Goal: Task Accomplishment & Management: Manage account settings

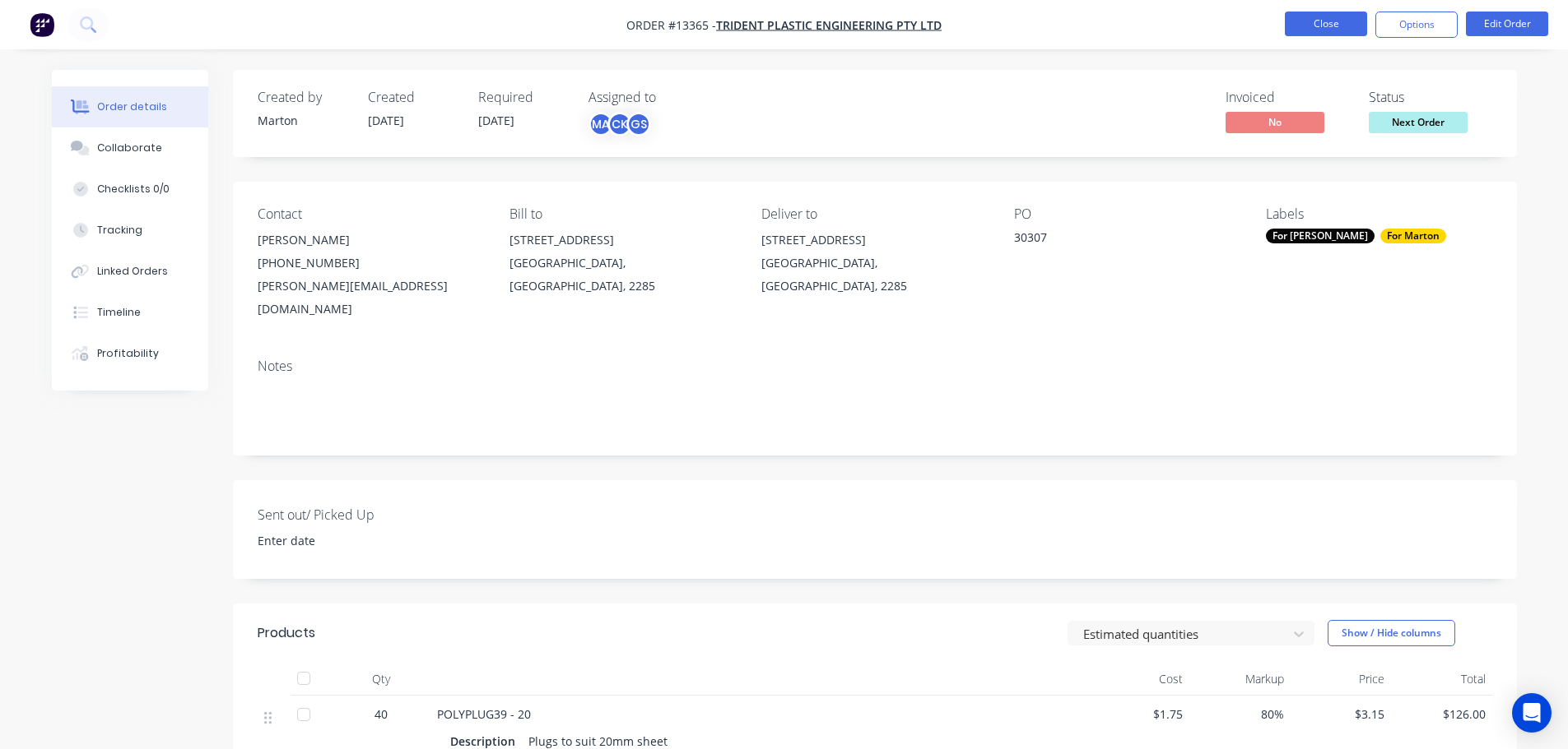
click at [1328, 36] on button "Close" at bounding box center [1326, 24] width 82 height 24
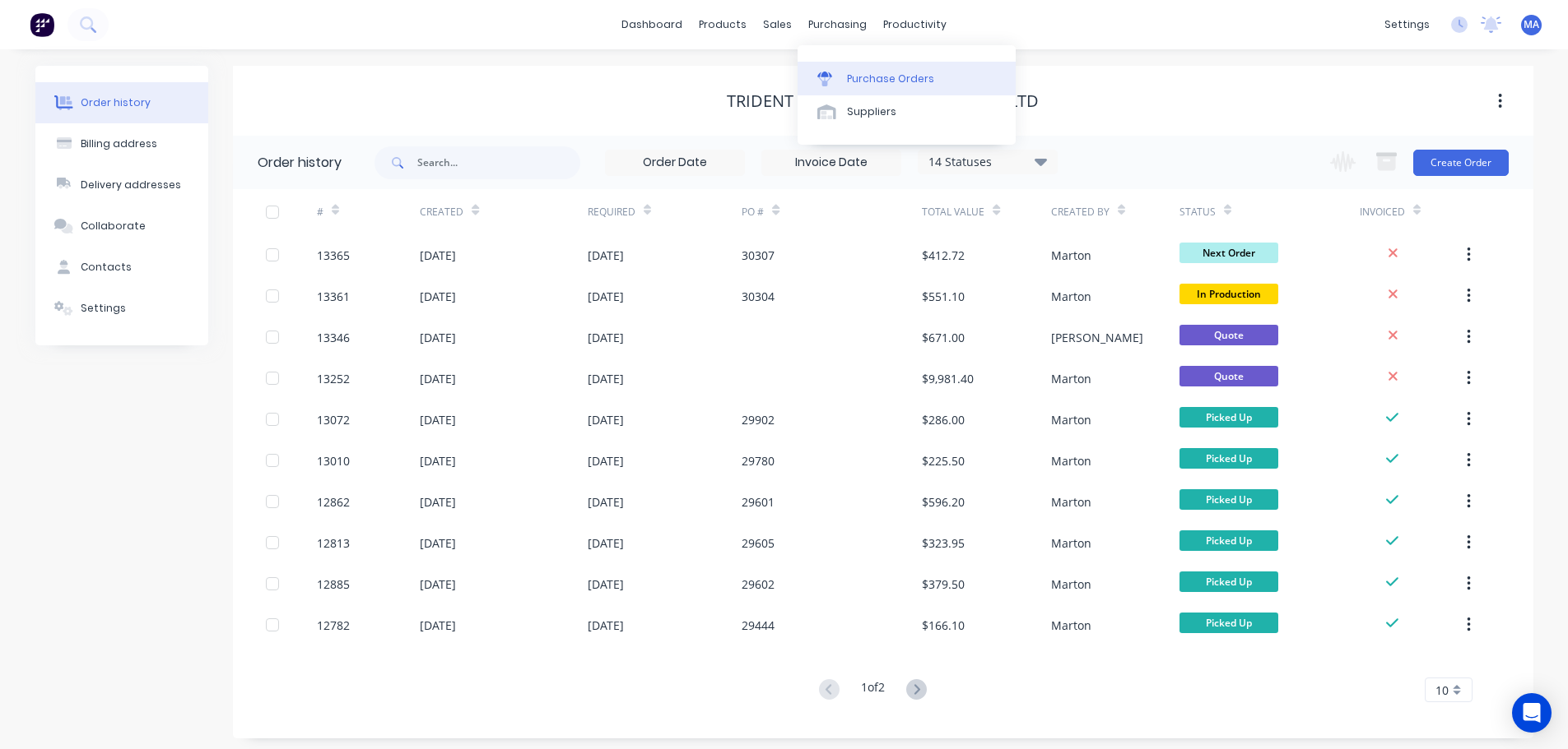
click at [853, 72] on div "Purchase Orders" at bounding box center [890, 79] width 87 height 15
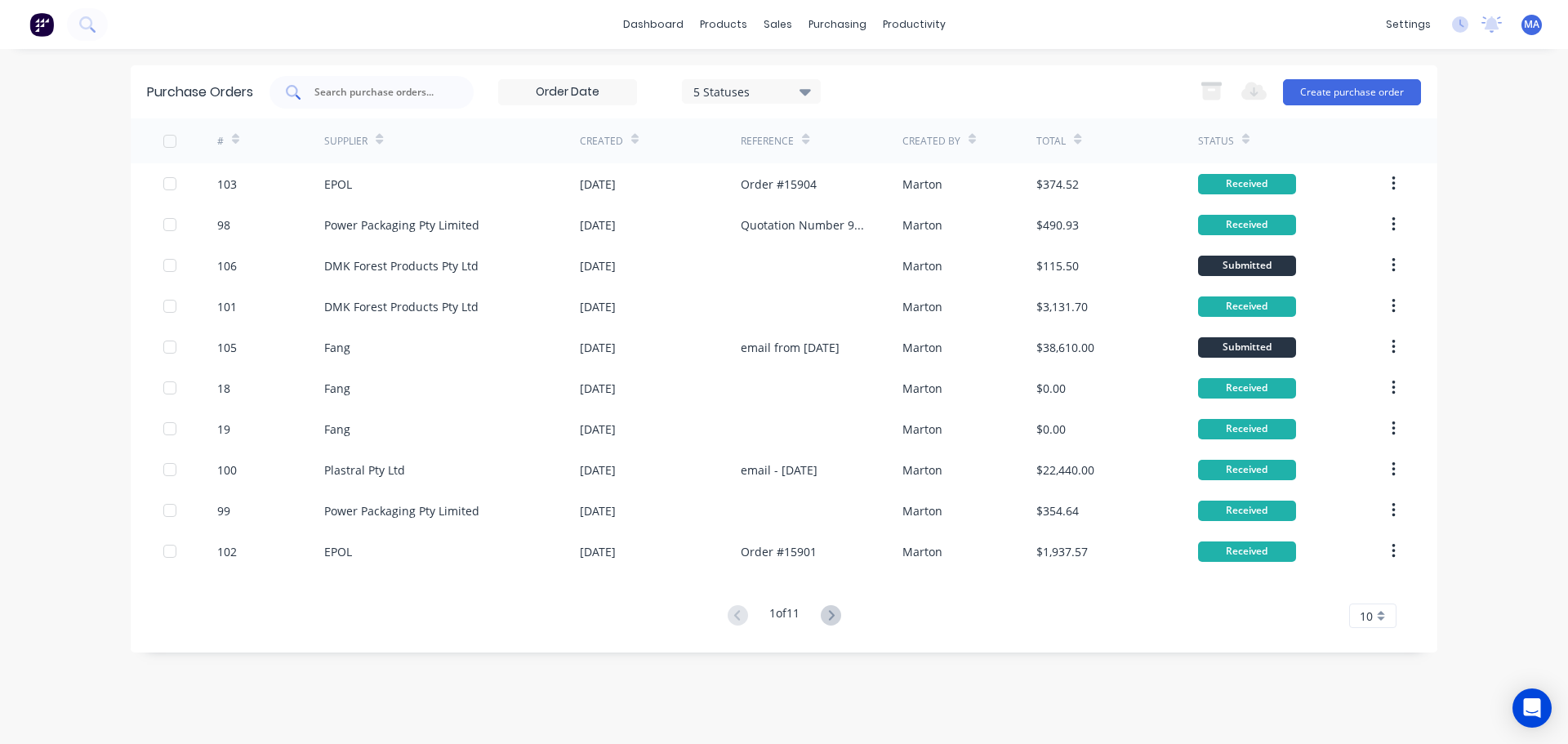
click at [371, 101] on div at bounding box center [372, 93] width 205 height 33
type input "22503"
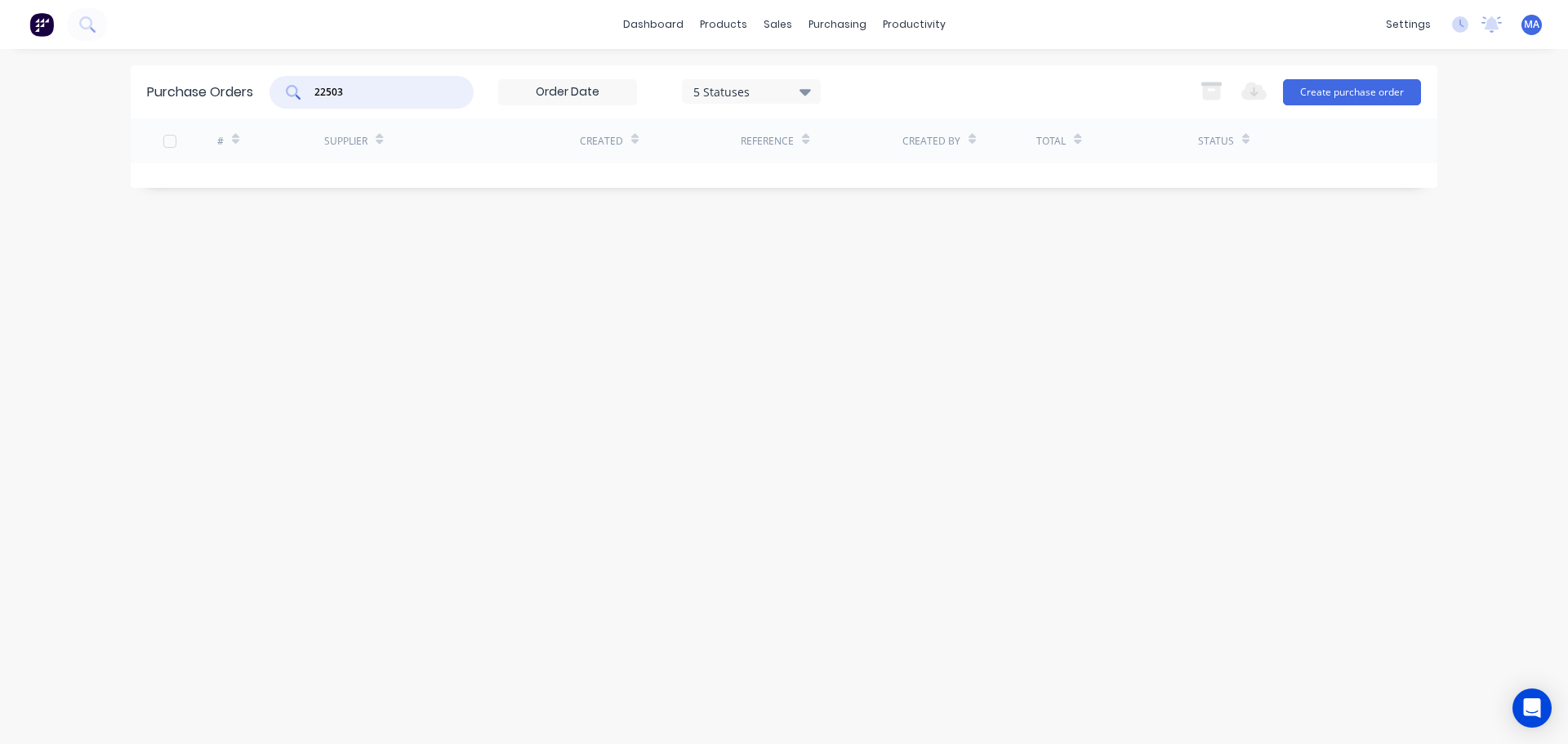
click at [374, 98] on input "22503" at bounding box center [381, 92] width 135 height 16
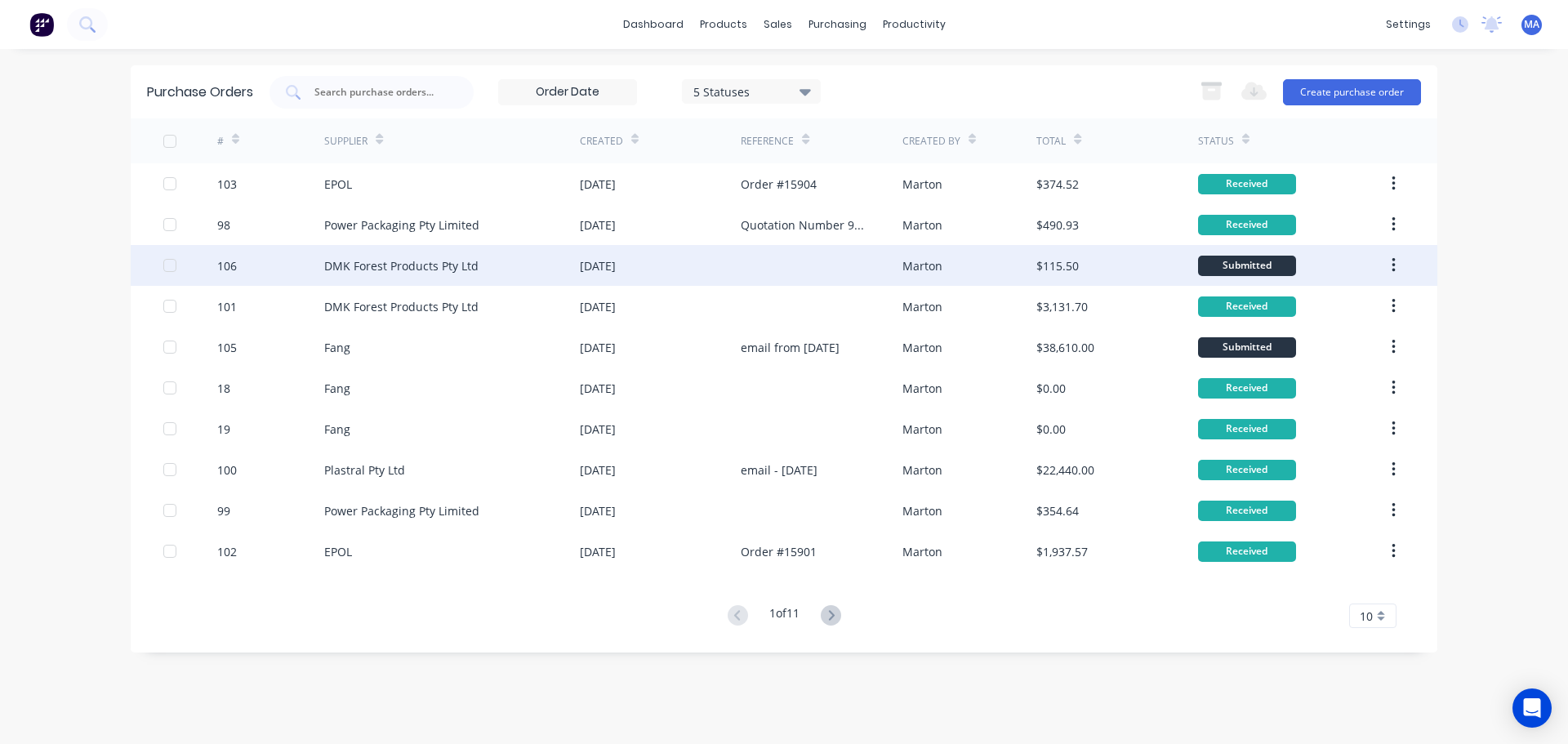
click at [529, 269] on div "DMK Forest Products Pty Ltd" at bounding box center [452, 265] width 256 height 41
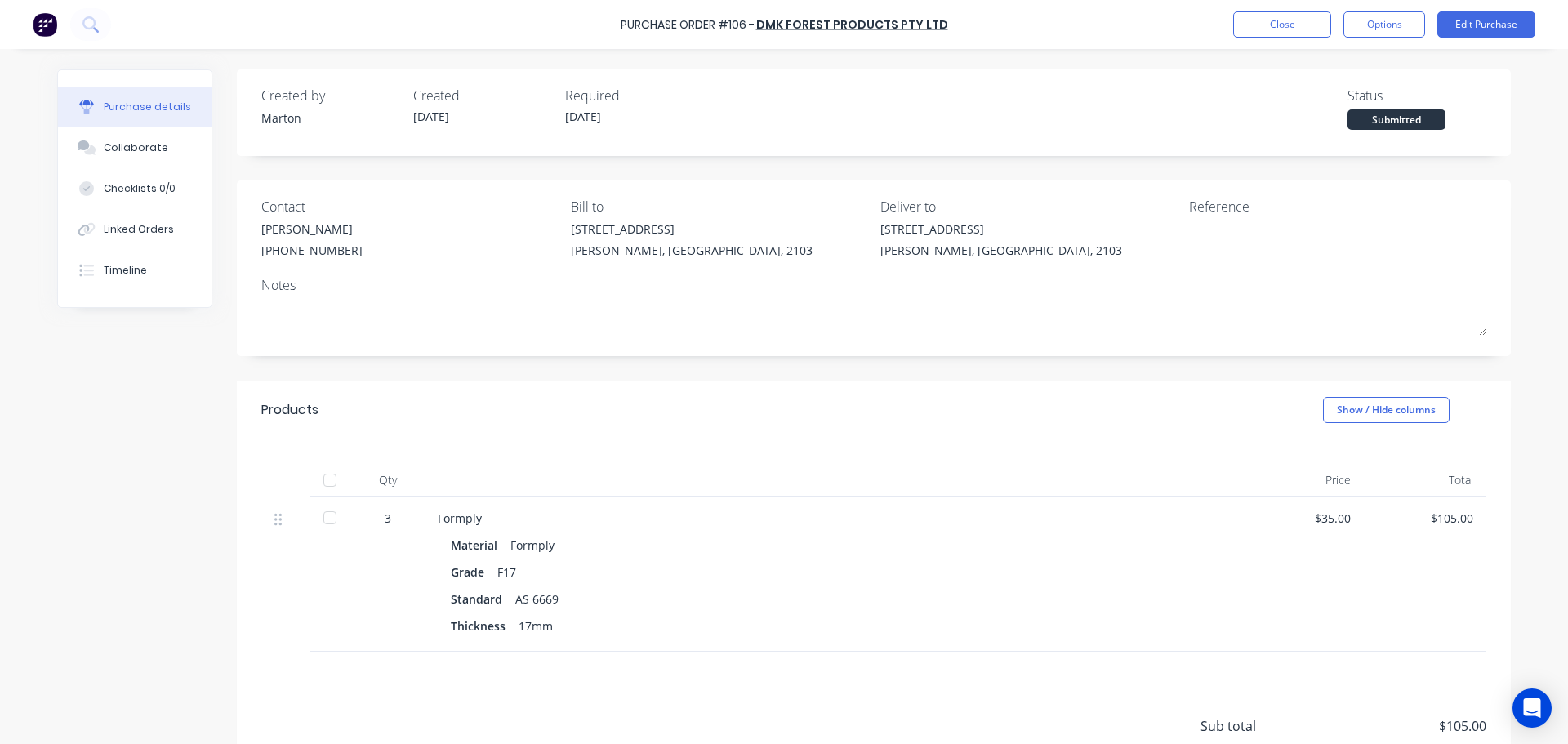
click at [326, 484] on div at bounding box center [330, 480] width 33 height 33
click at [1264, 21] on button "Close" at bounding box center [1282, 24] width 98 height 26
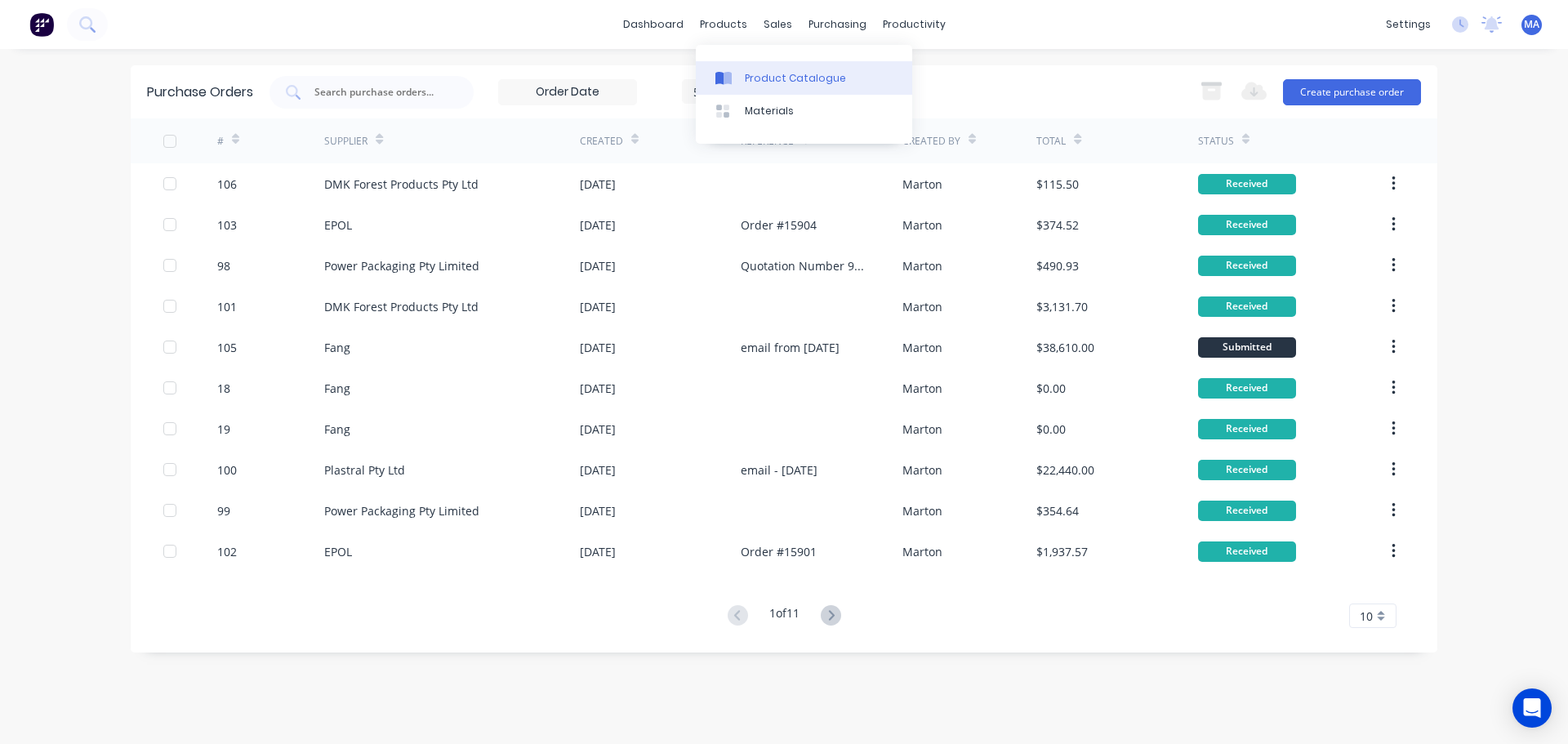
click at [763, 71] on div "Product Catalogue" at bounding box center [795, 78] width 101 height 15
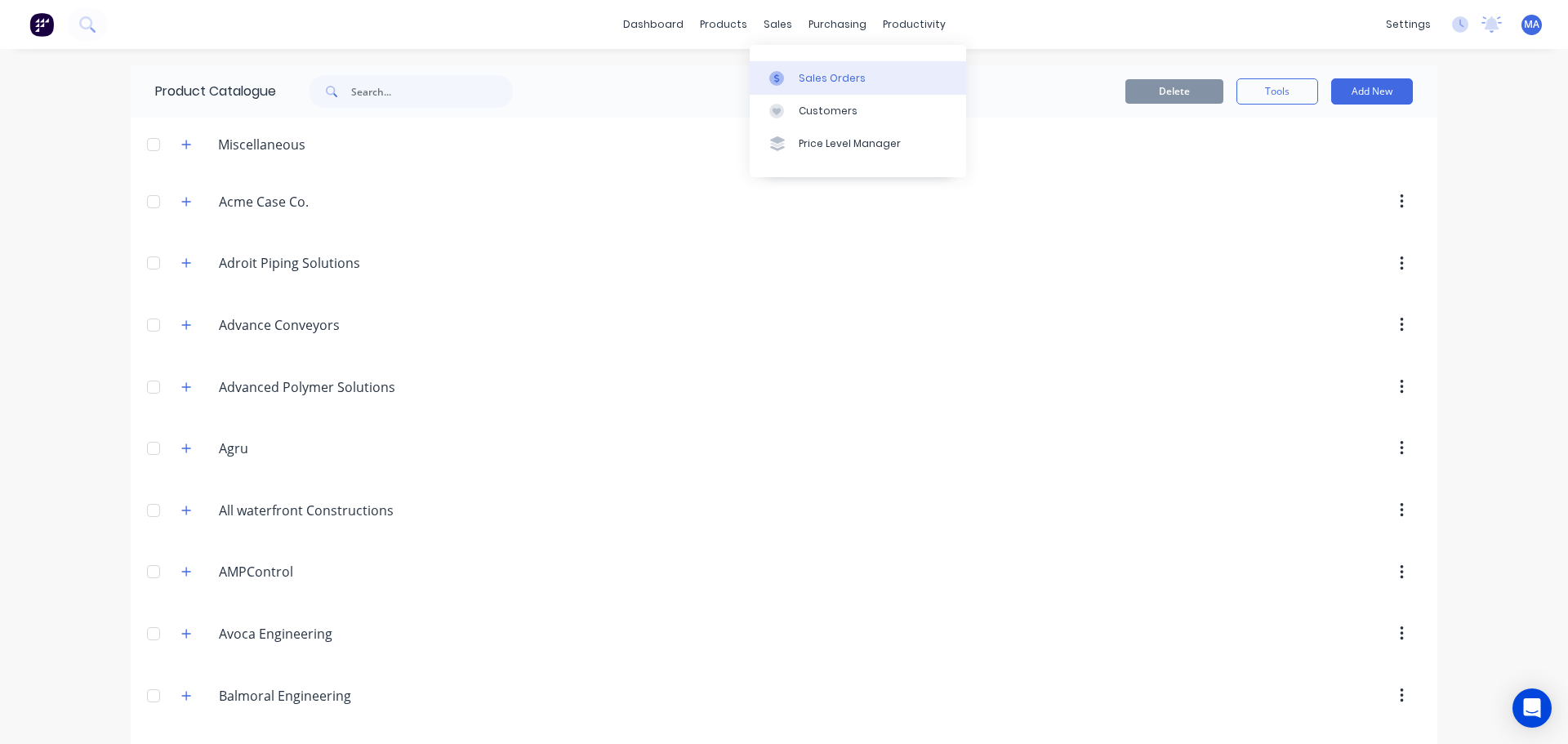
click at [797, 73] on link "Sales Orders" at bounding box center [858, 78] width 217 height 33
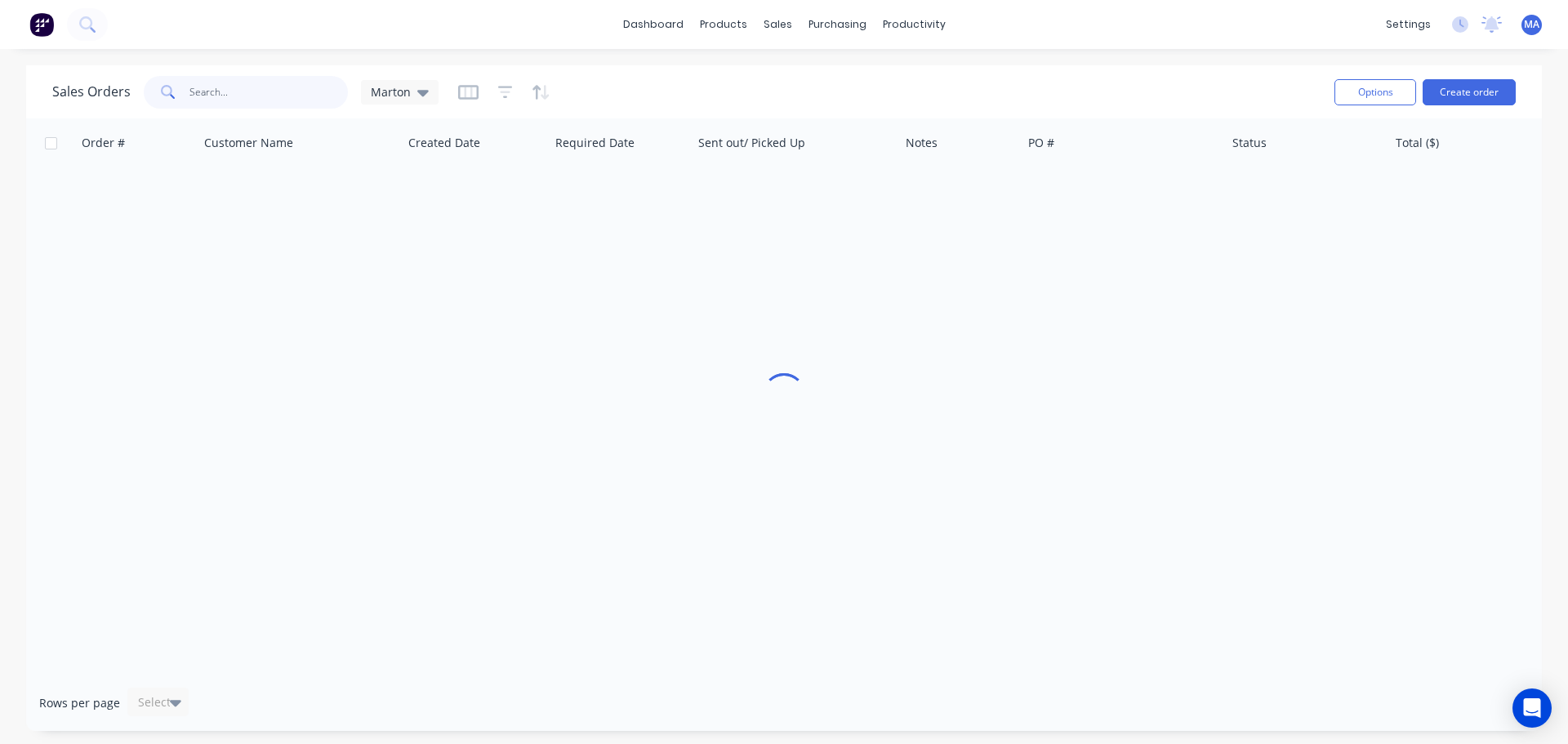
click at [333, 90] on input "text" at bounding box center [270, 93] width 159 height 33
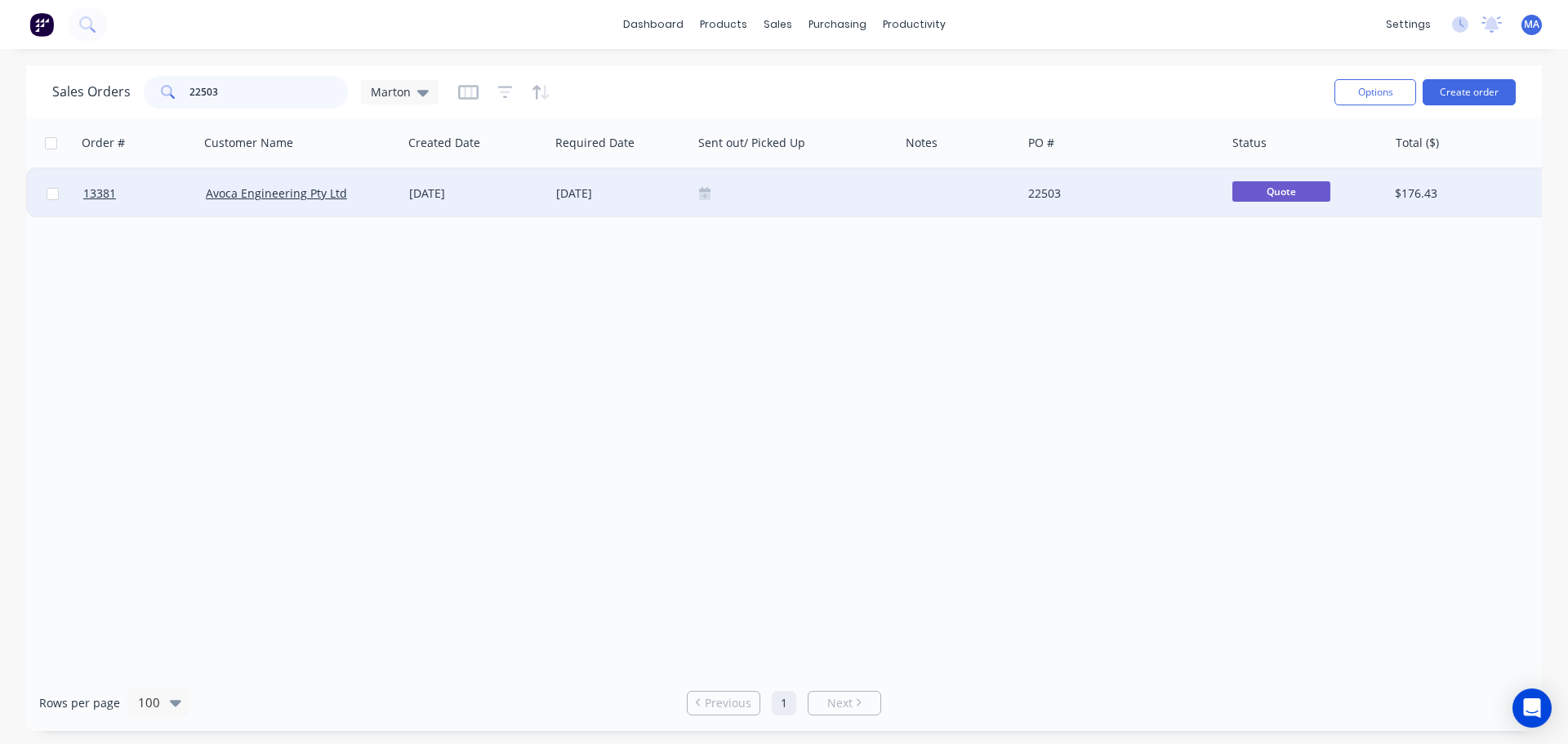
type input "22503"
click at [406, 197] on div "[DATE]" at bounding box center [476, 193] width 147 height 49
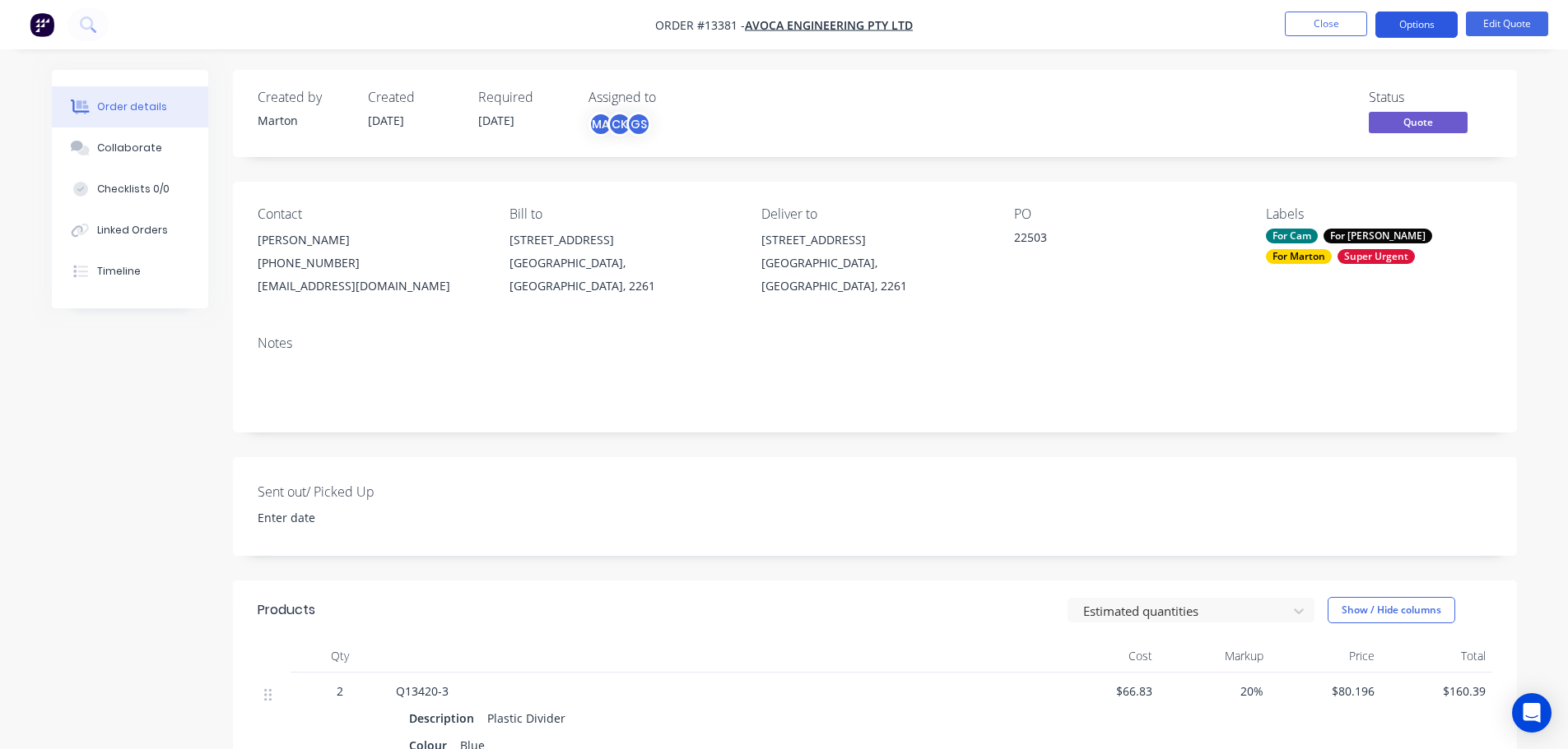
click at [1420, 22] on button "Options" at bounding box center [1416, 24] width 82 height 26
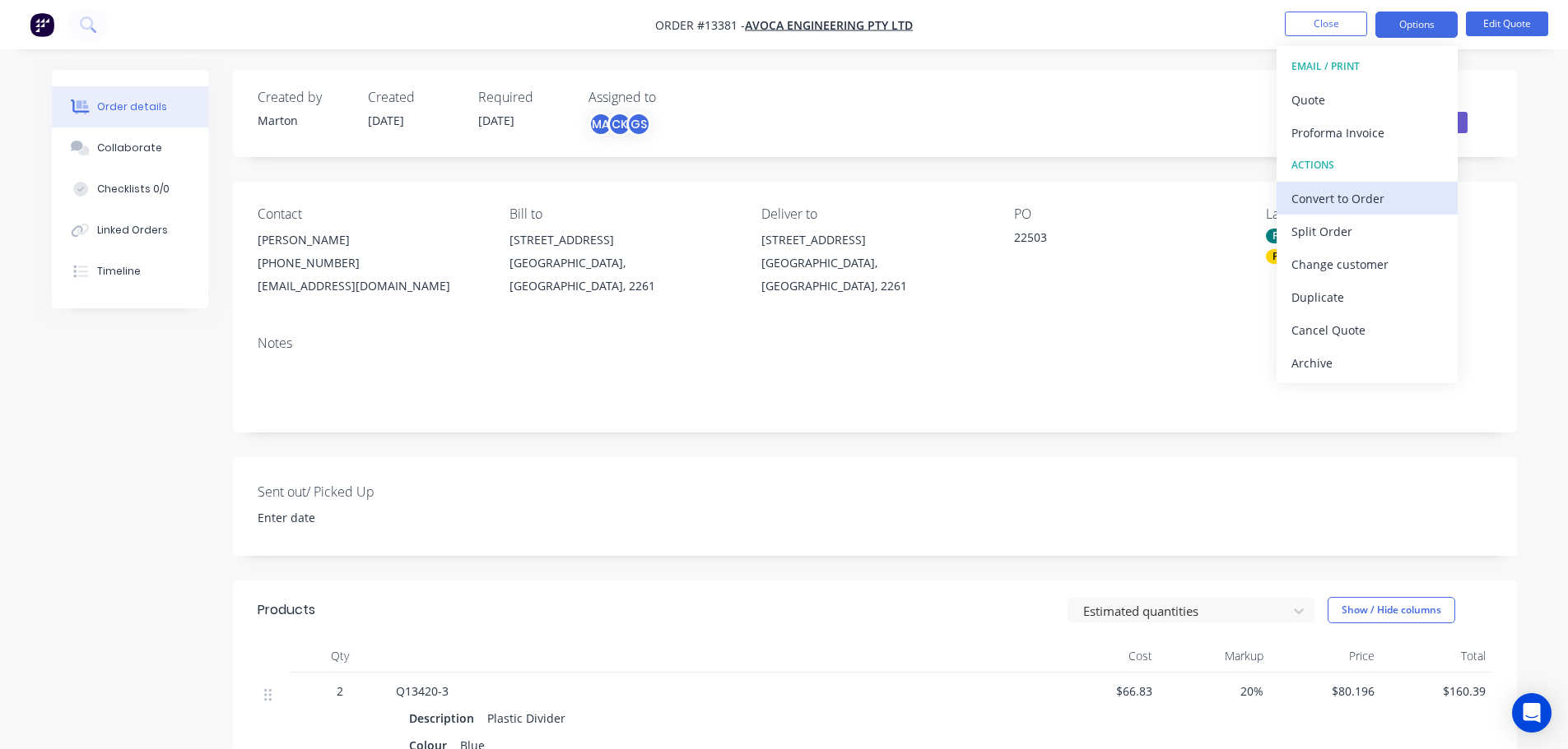
click at [1353, 207] on div "Convert to Order" at bounding box center [1366, 198] width 151 height 24
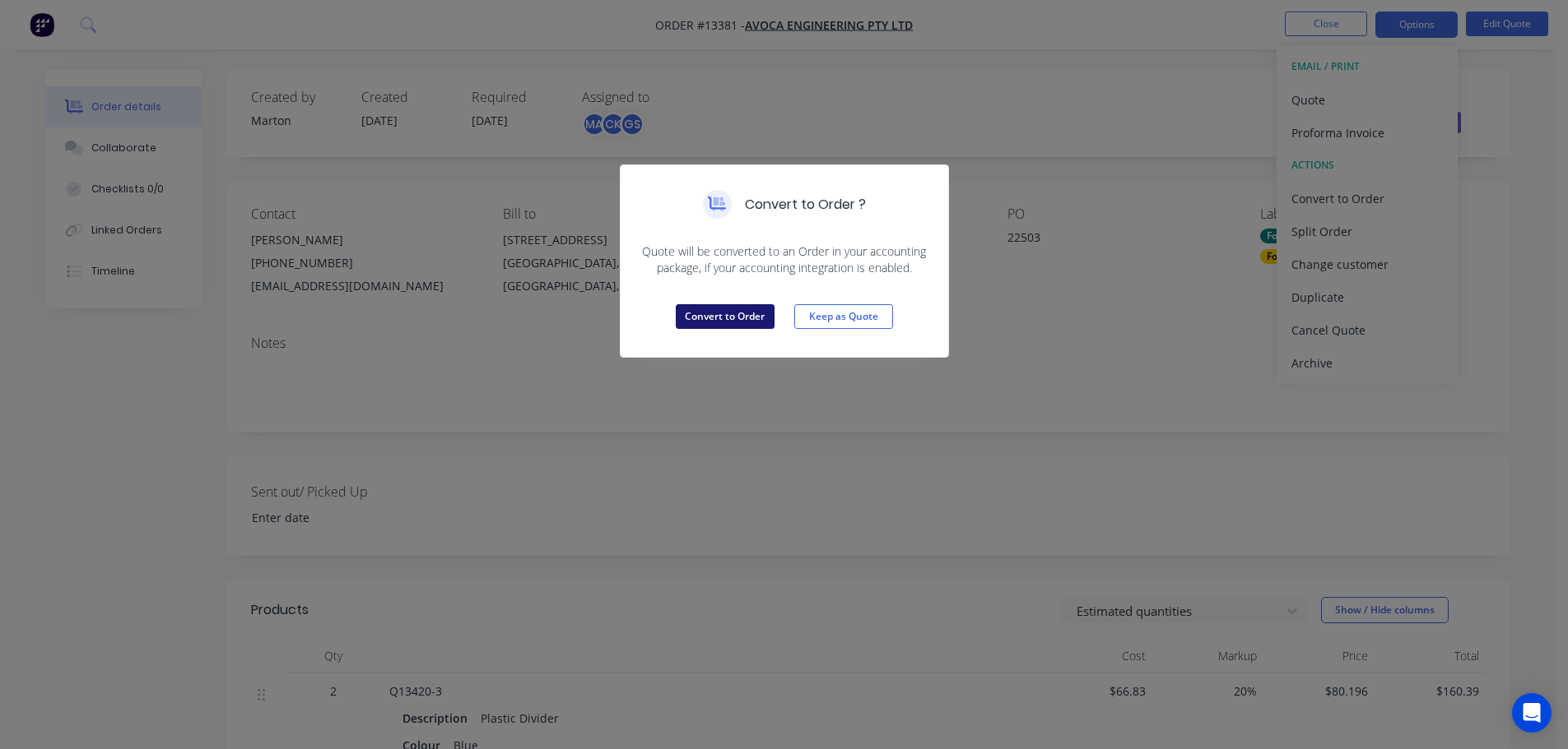
click at [757, 319] on button "Convert to Order" at bounding box center [724, 317] width 99 height 24
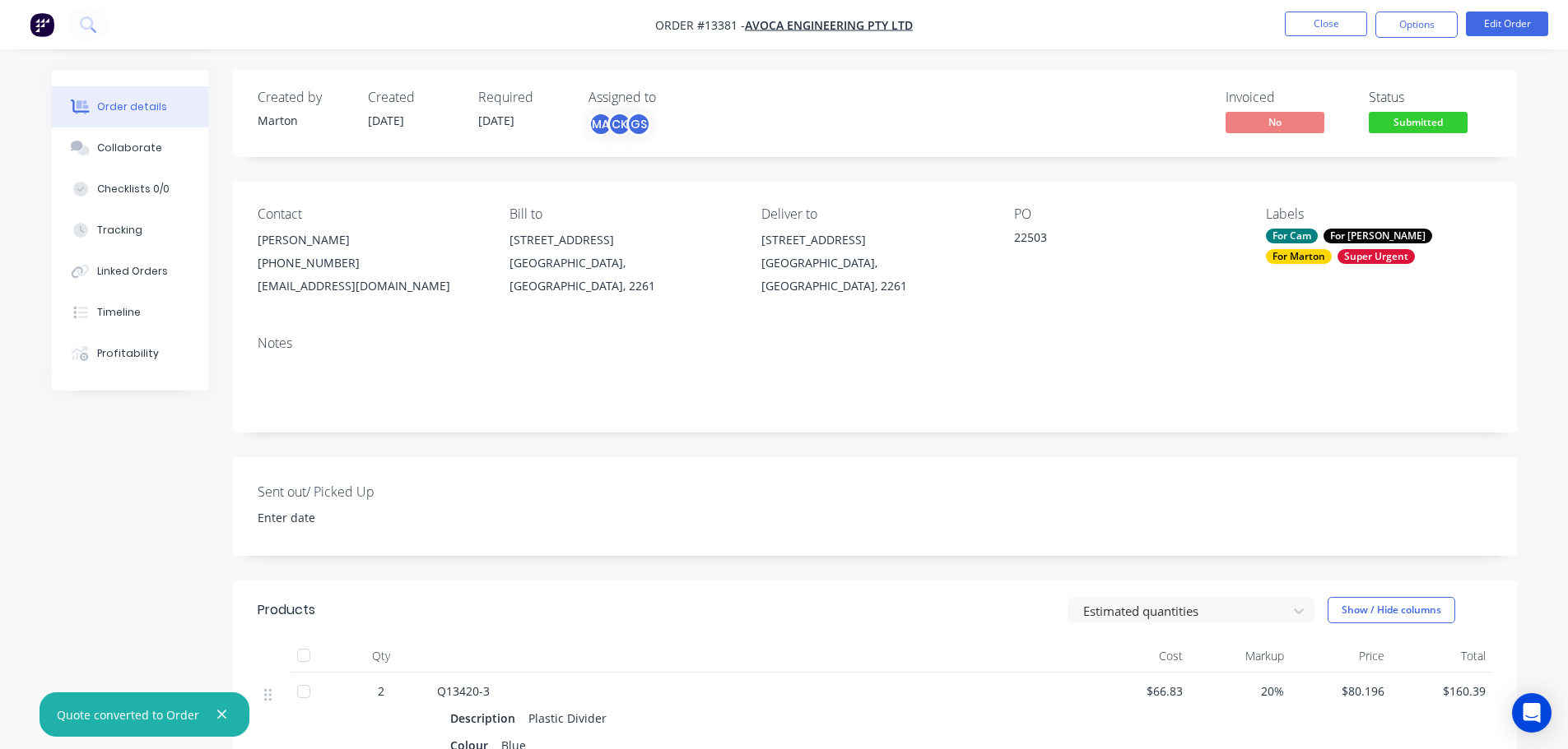
click at [1426, 127] on span "Submitted" at bounding box center [1418, 122] width 99 height 21
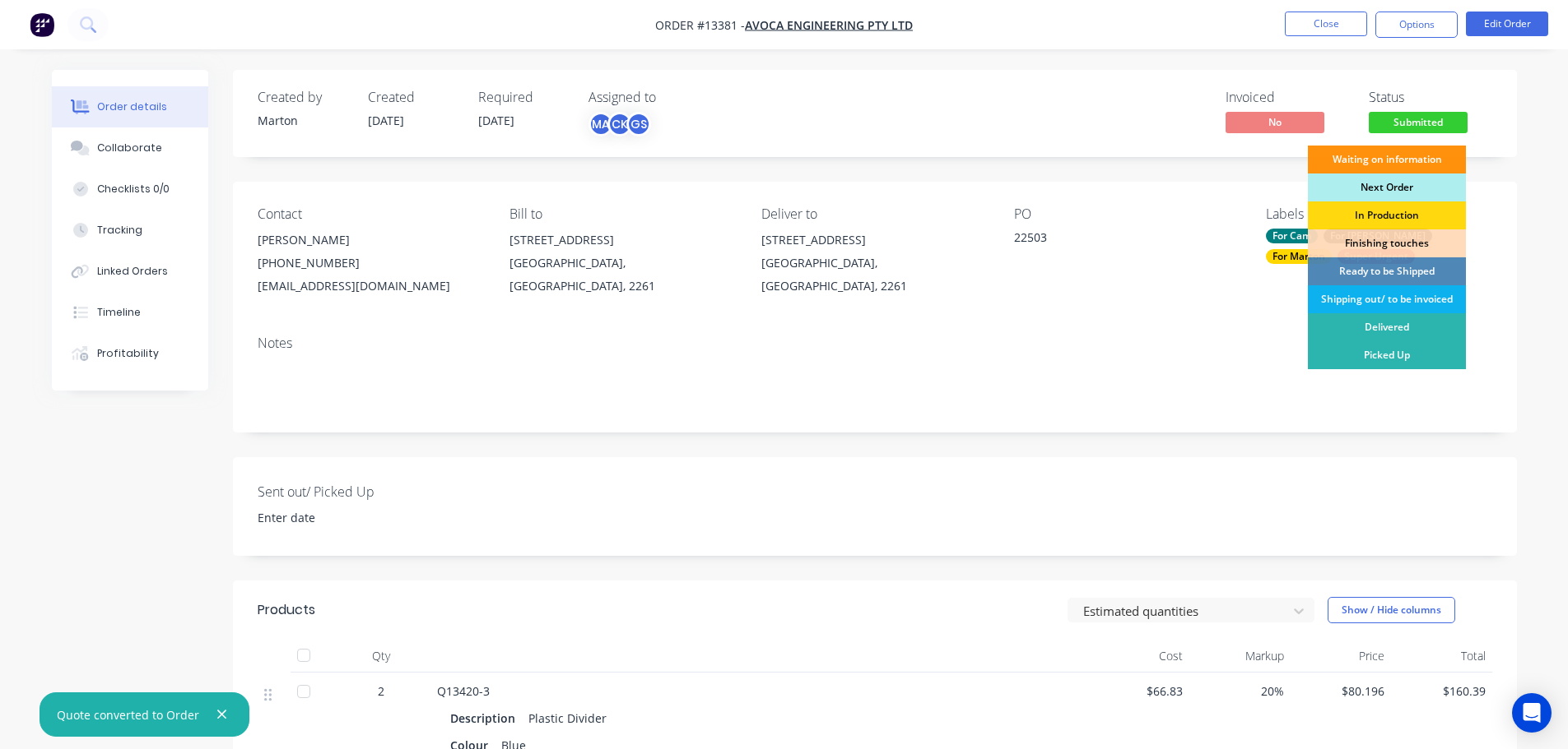
click at [1414, 180] on div "Next Order" at bounding box center [1386, 188] width 158 height 28
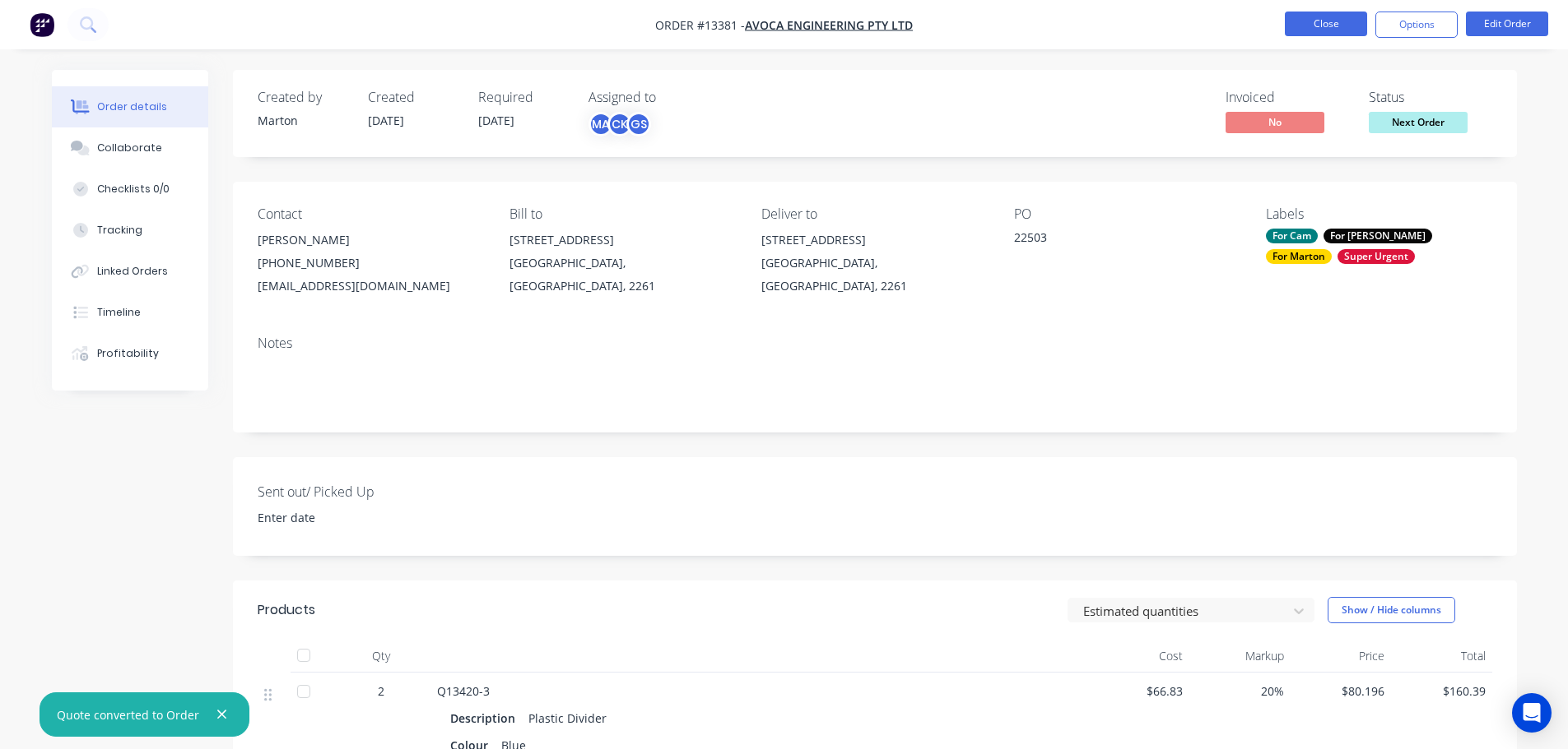
click at [1316, 24] on button "Close" at bounding box center [1326, 24] width 82 height 24
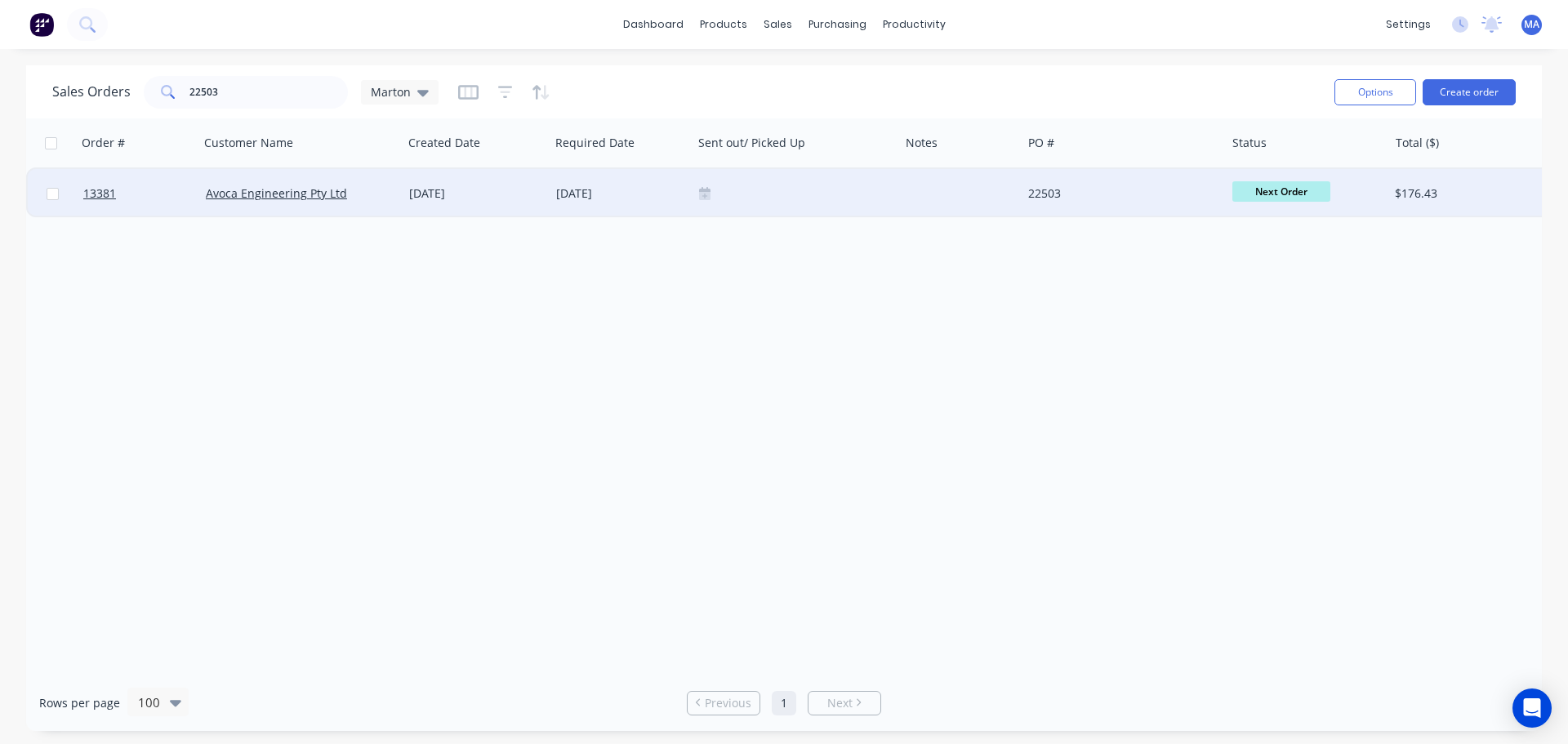
click at [478, 187] on div "[DATE]" at bounding box center [476, 193] width 134 height 16
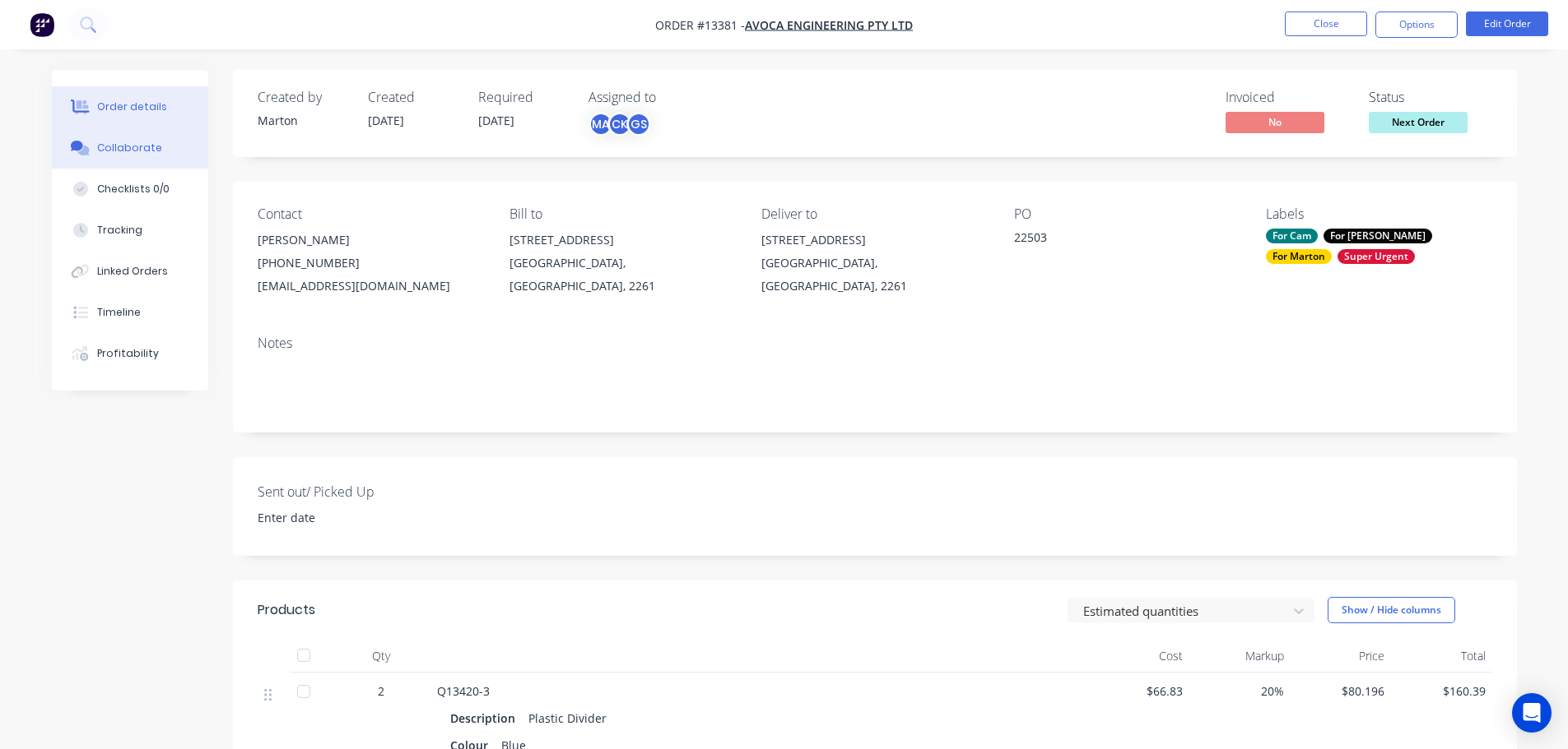
click at [146, 157] on button "Collaborate" at bounding box center [129, 148] width 156 height 41
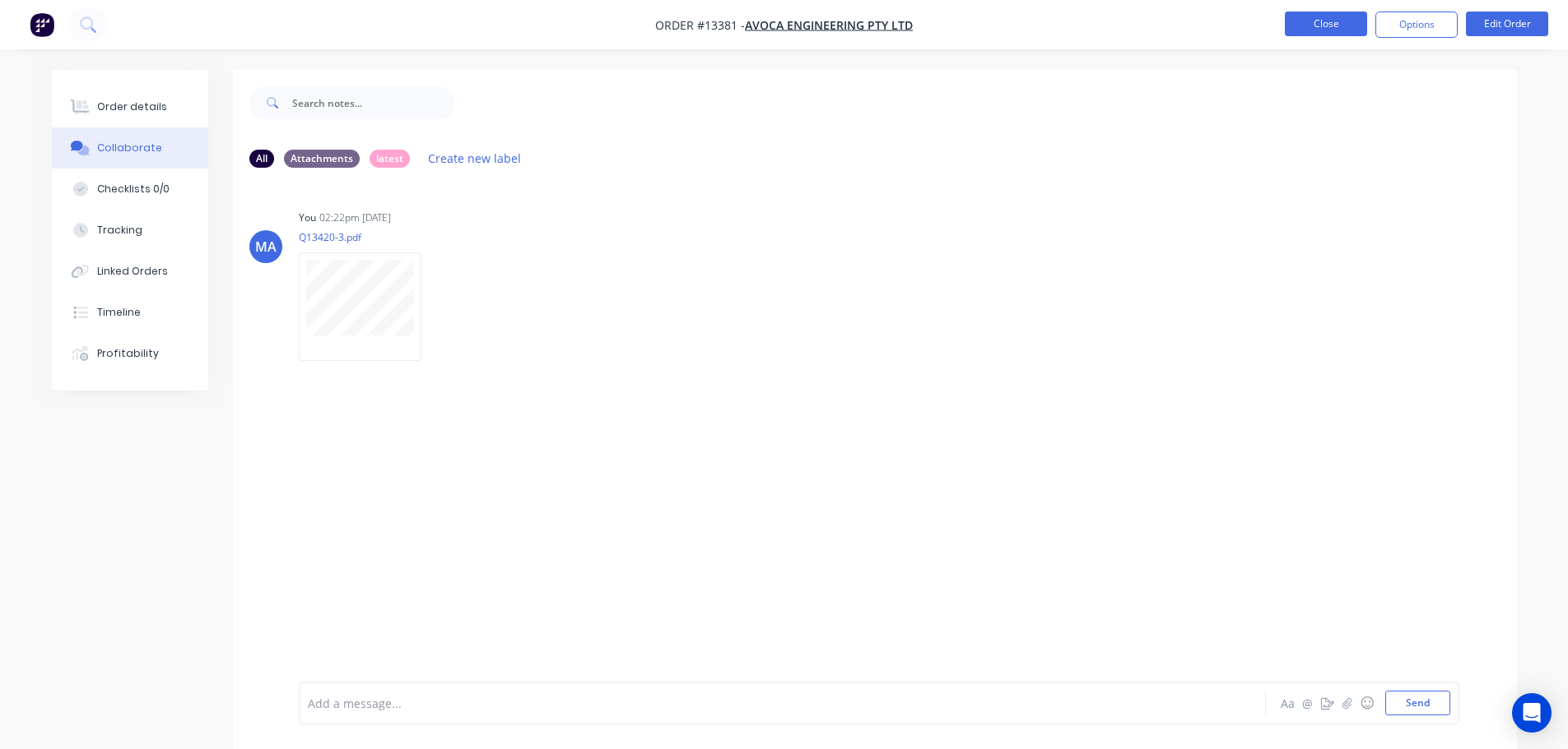
click at [1344, 30] on button "Close" at bounding box center [1326, 24] width 82 height 24
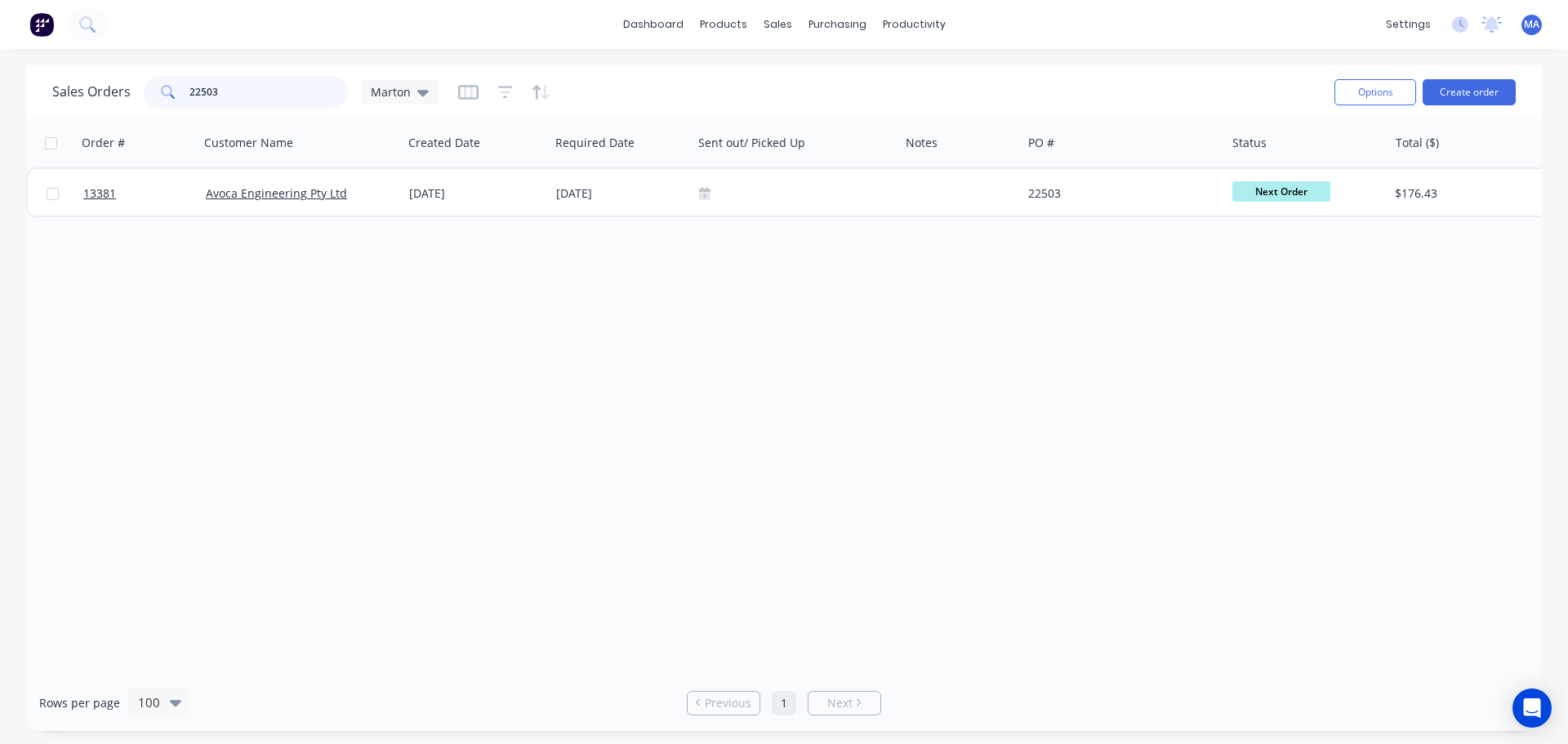
click at [246, 86] on input "22503" at bounding box center [270, 93] width 159 height 33
click at [246, 85] on input "22503" at bounding box center [270, 93] width 159 height 33
click at [247, 85] on input "22503" at bounding box center [270, 93] width 159 height 33
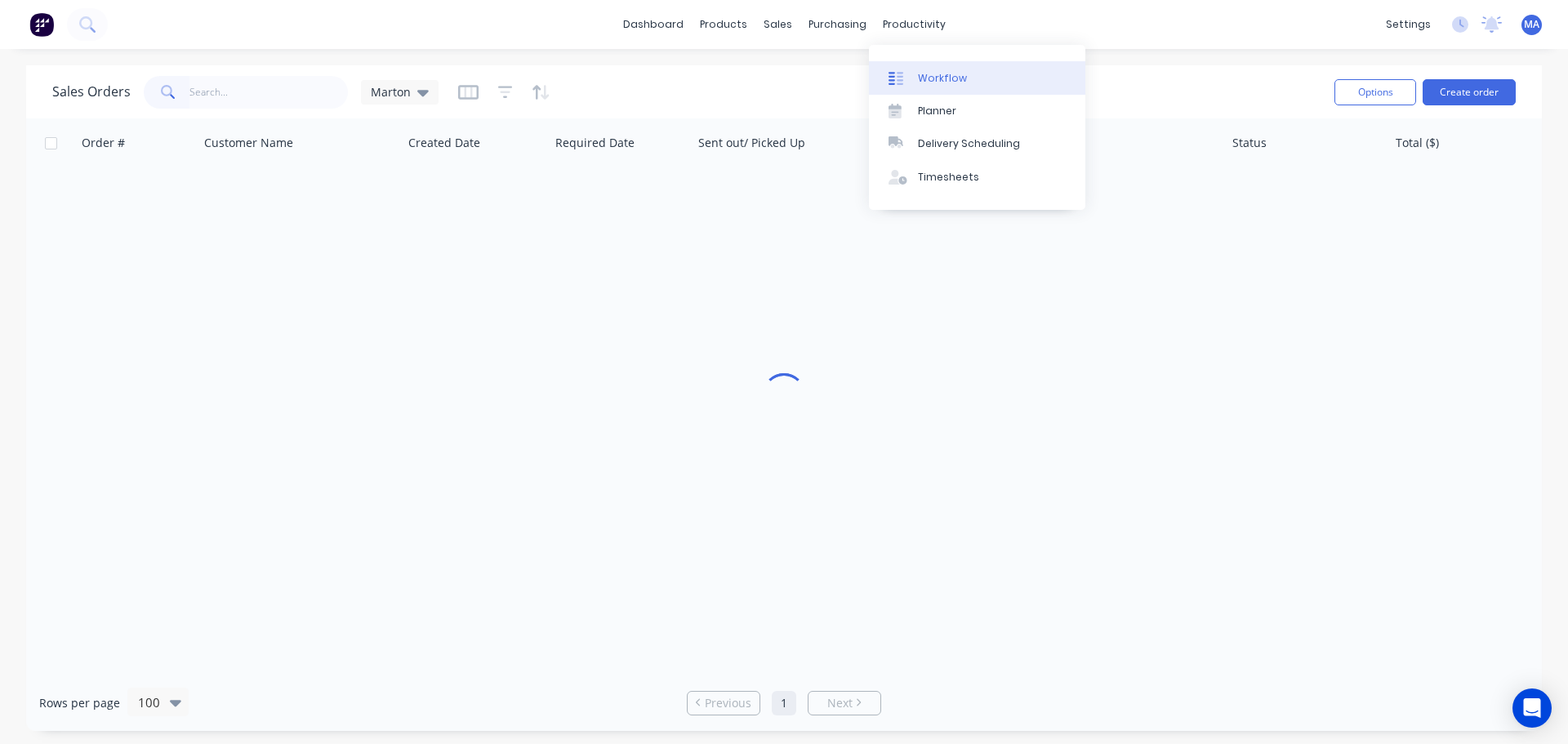
click at [925, 82] on div "Workflow" at bounding box center [942, 78] width 49 height 15
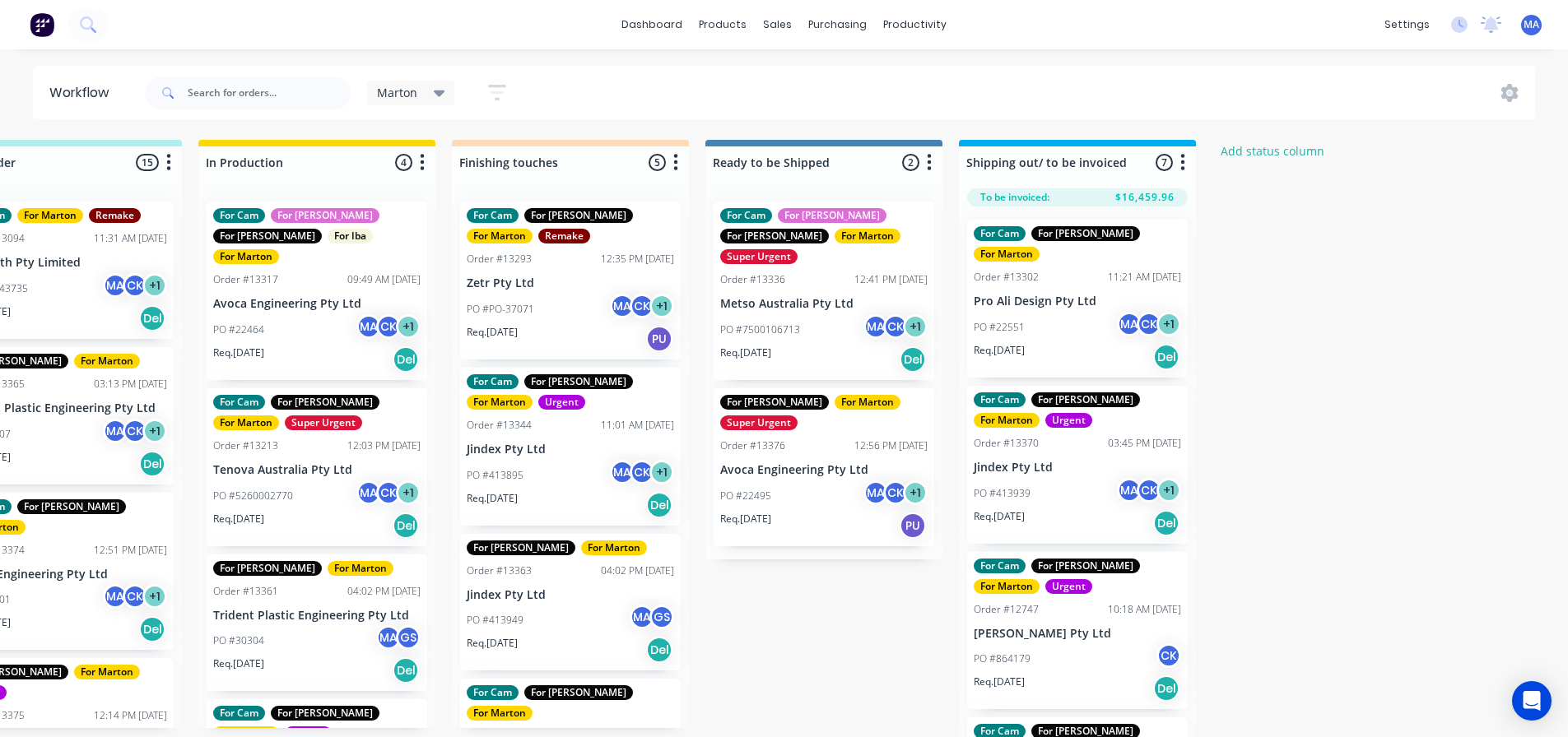
scroll to position [0, 700]
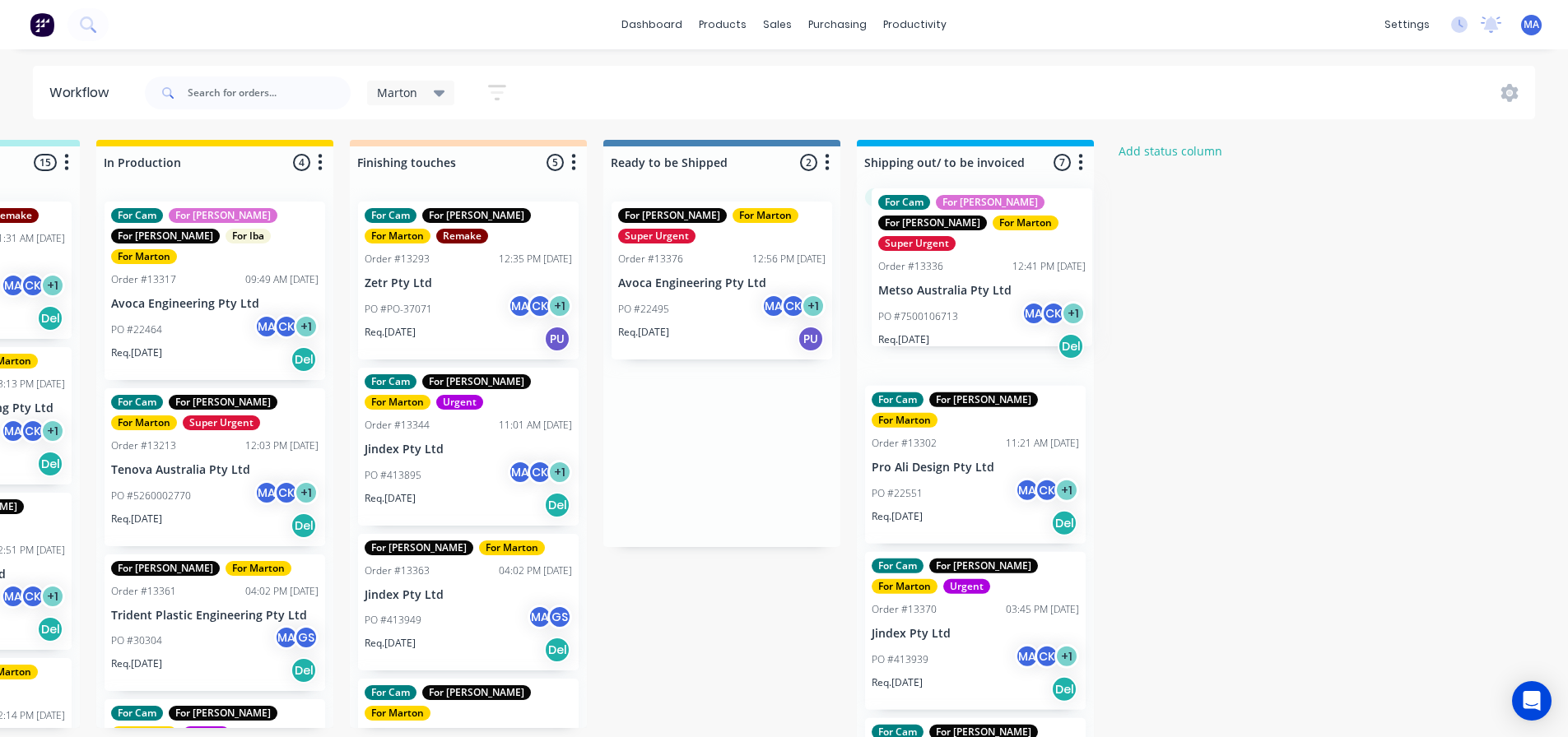
drag, startPoint x: 701, startPoint y: 306, endPoint x: 969, endPoint y: 292, distance: 268.4
click at [969, 292] on div "Submitted 1 Status colour #32CD32 hex #32CD32 Save Cancel Summaries Total order…" at bounding box center [422, 443] width 2268 height 606
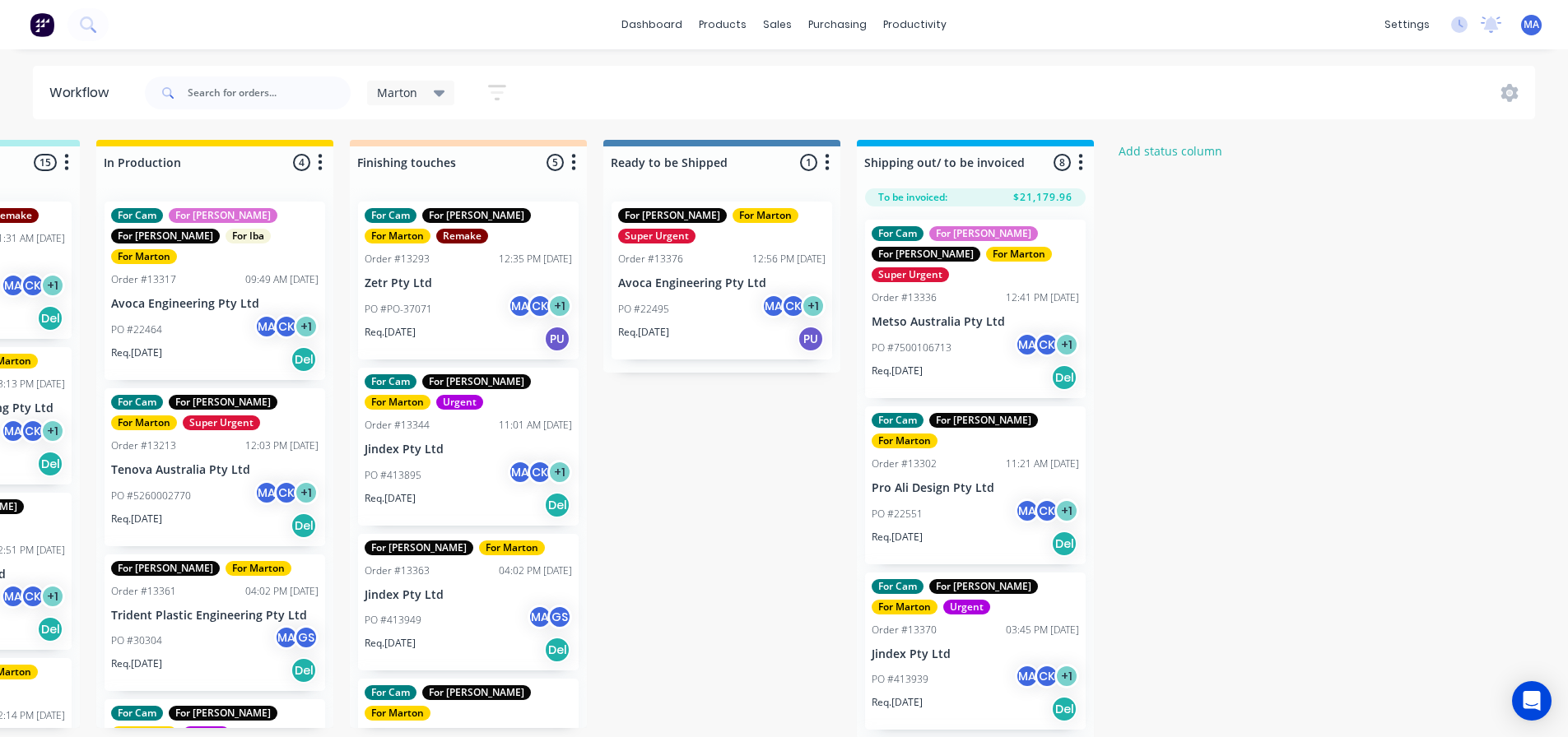
click at [727, 340] on div "Req. 03/10/25 PU" at bounding box center [722, 339] width 207 height 28
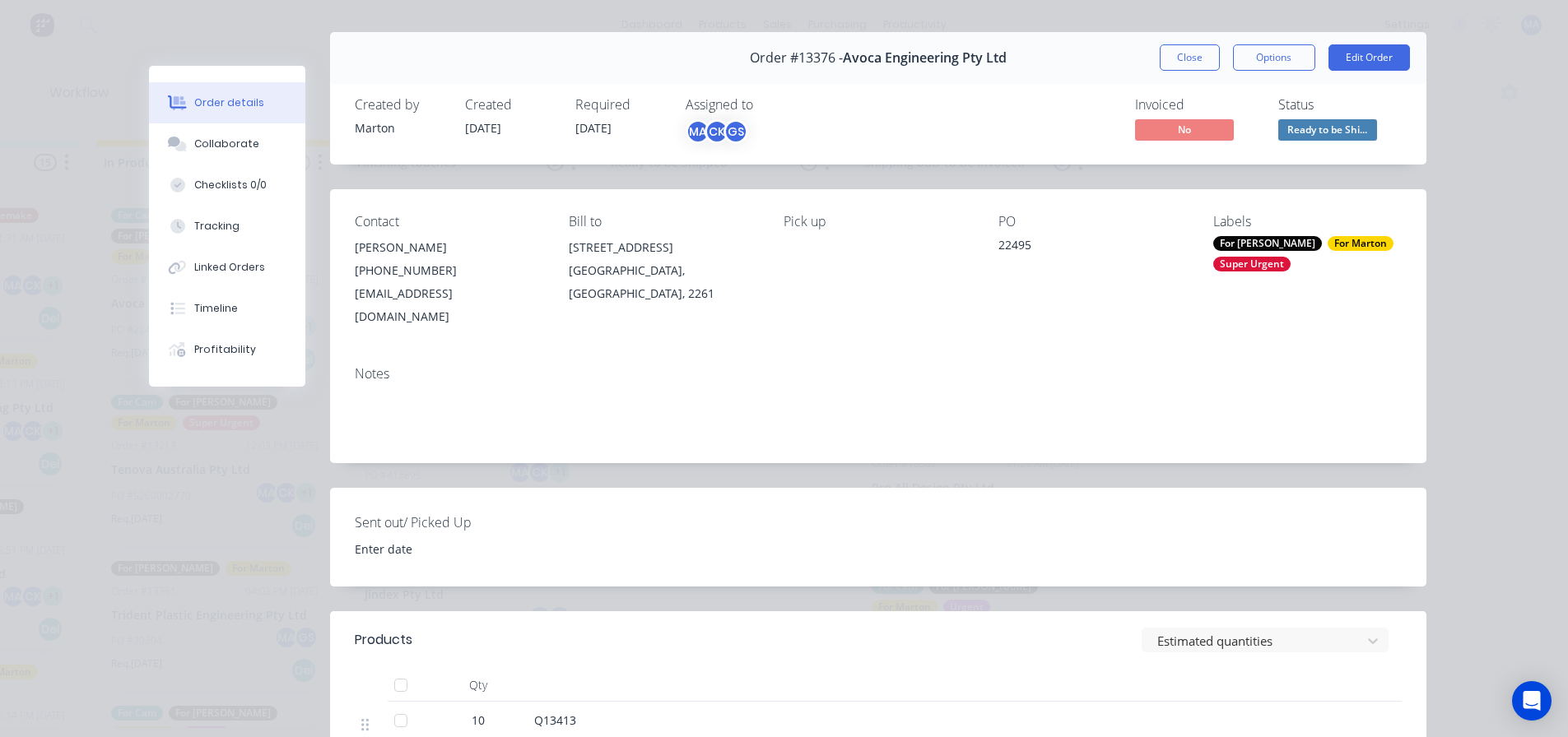
scroll to position [0, 0]
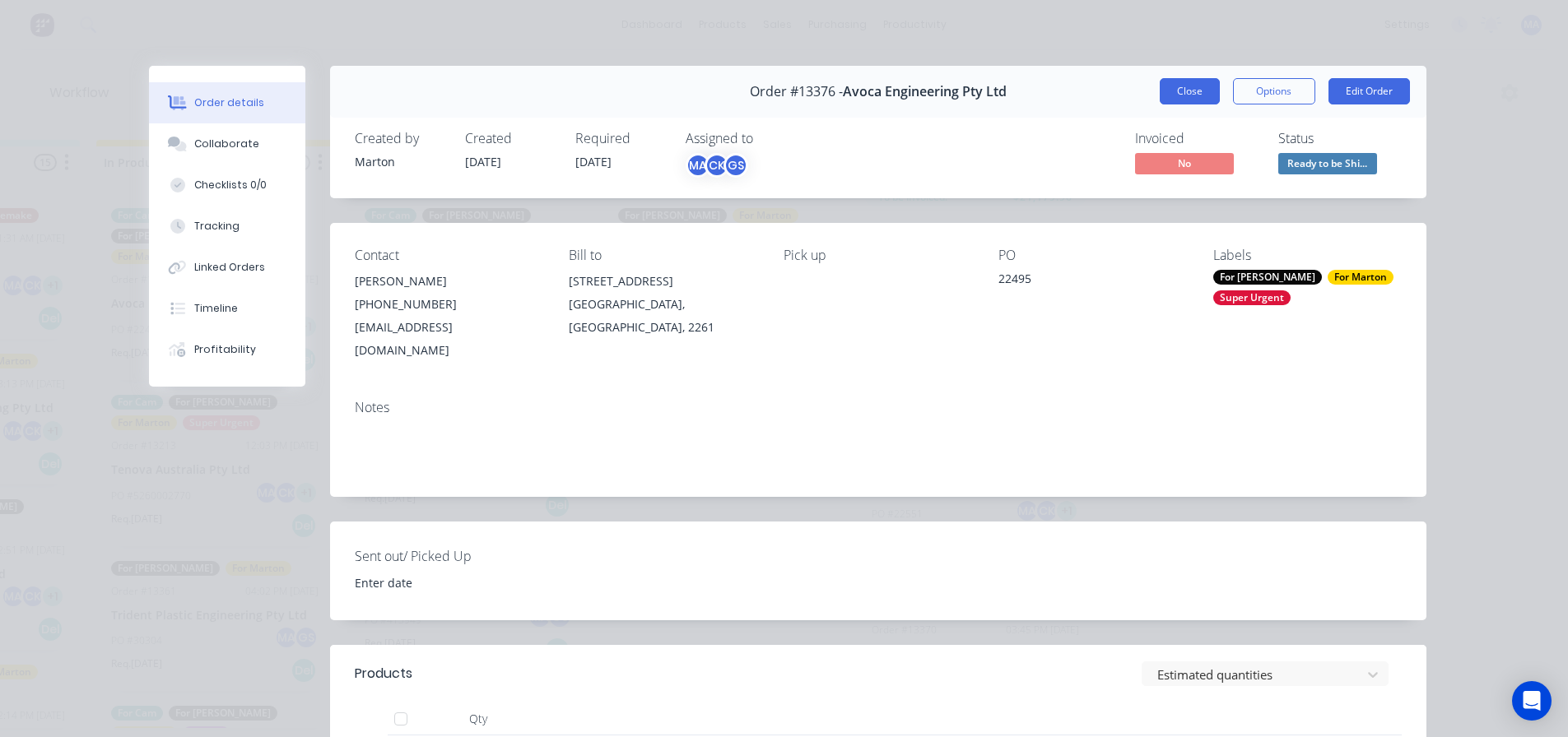
click at [1210, 84] on button "Close" at bounding box center [1189, 92] width 60 height 26
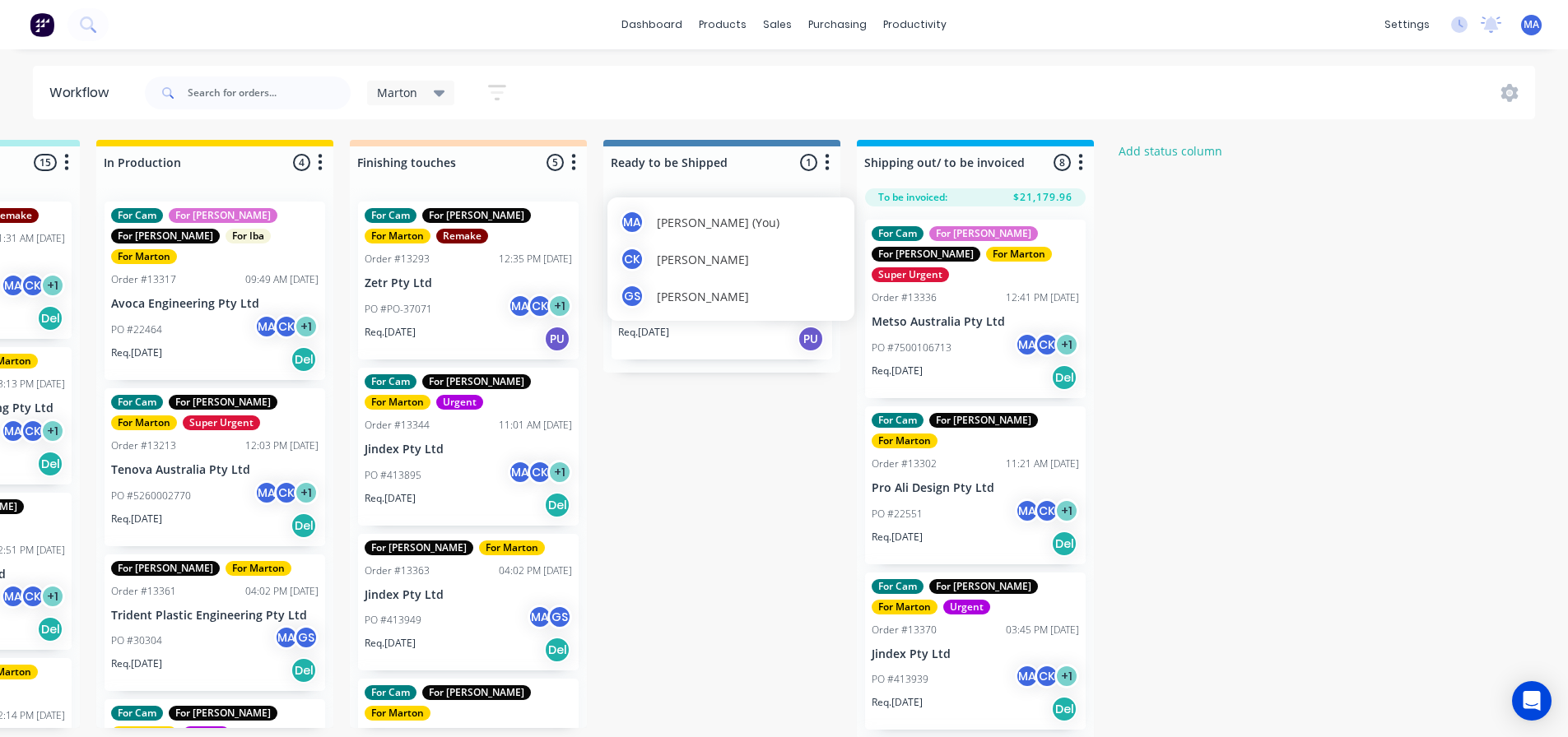
click at [750, 313] on div "MA Marton Agocs (You) CK Cameron Kotthoff GS Gergely Szabo" at bounding box center [730, 258] width 247 height 123
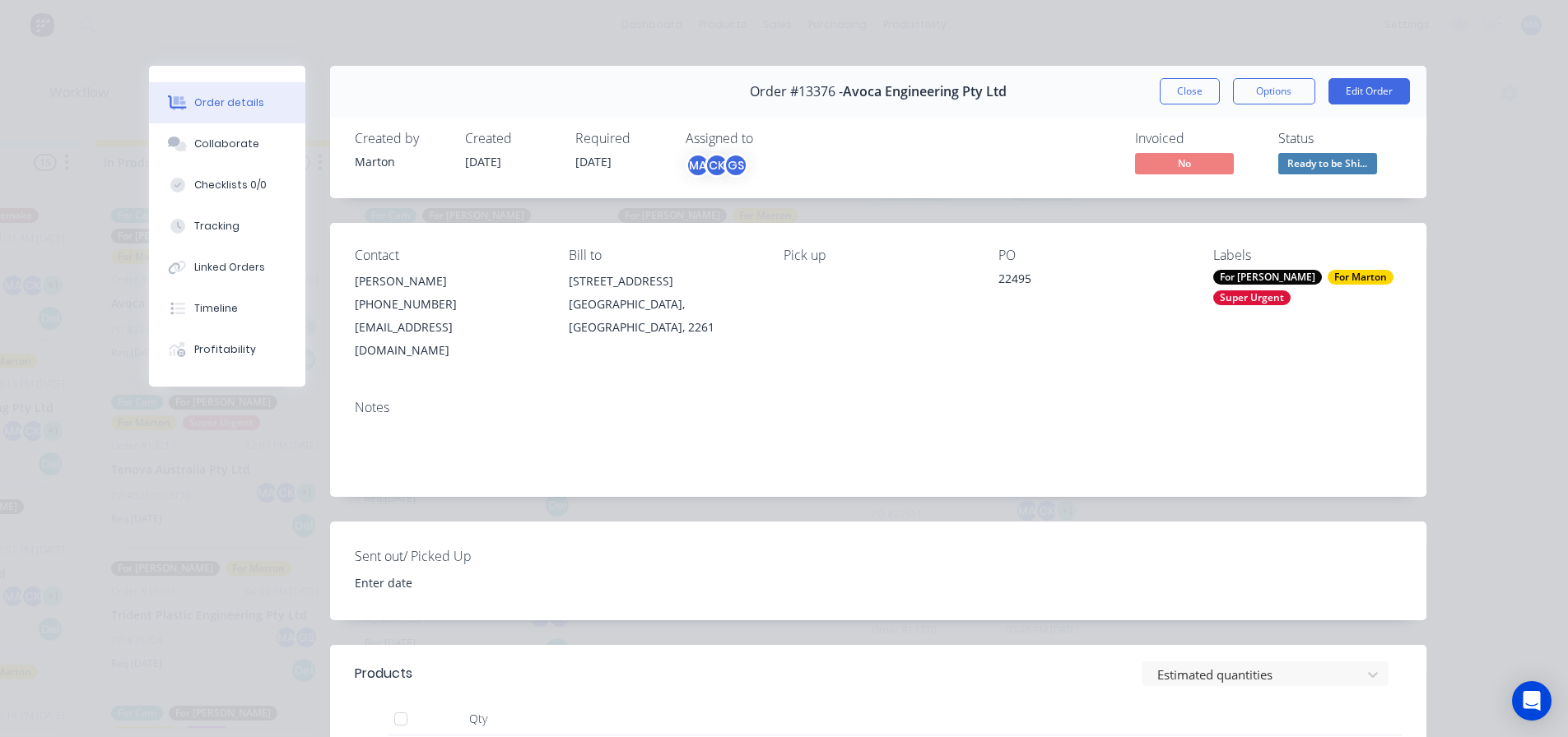
drag, startPoint x: 1501, startPoint y: 205, endPoint x: 1185, endPoint y: 114, distance: 328.8
click at [1500, 204] on div "Order details Collaborate Checklists 0/0 Tracking Linked Orders Timeline Profit…" at bounding box center [784, 368] width 1568 height 737
click at [1183, 88] on button "Close" at bounding box center [1189, 92] width 60 height 26
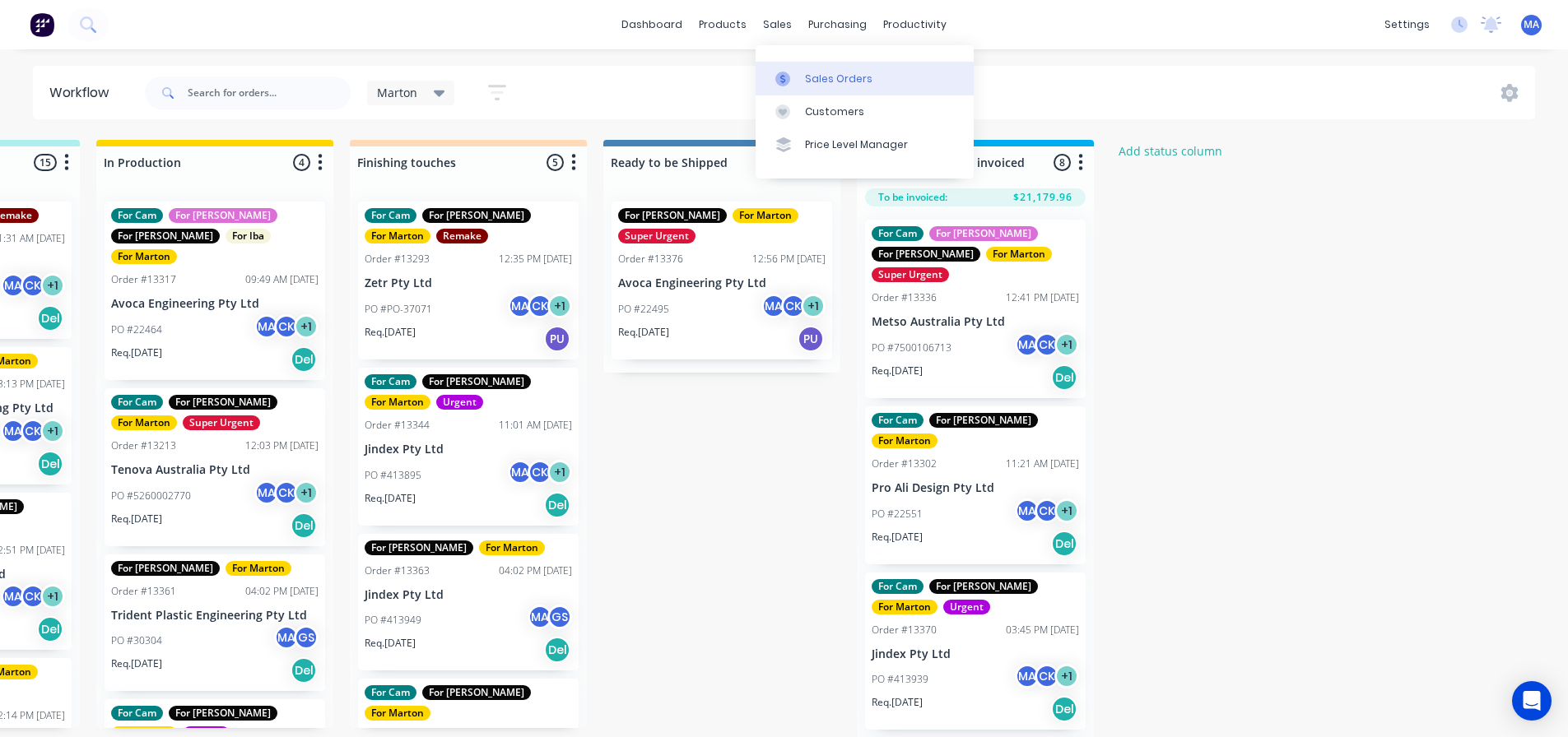
click at [803, 86] on link "Sales Orders" at bounding box center [865, 79] width 218 height 33
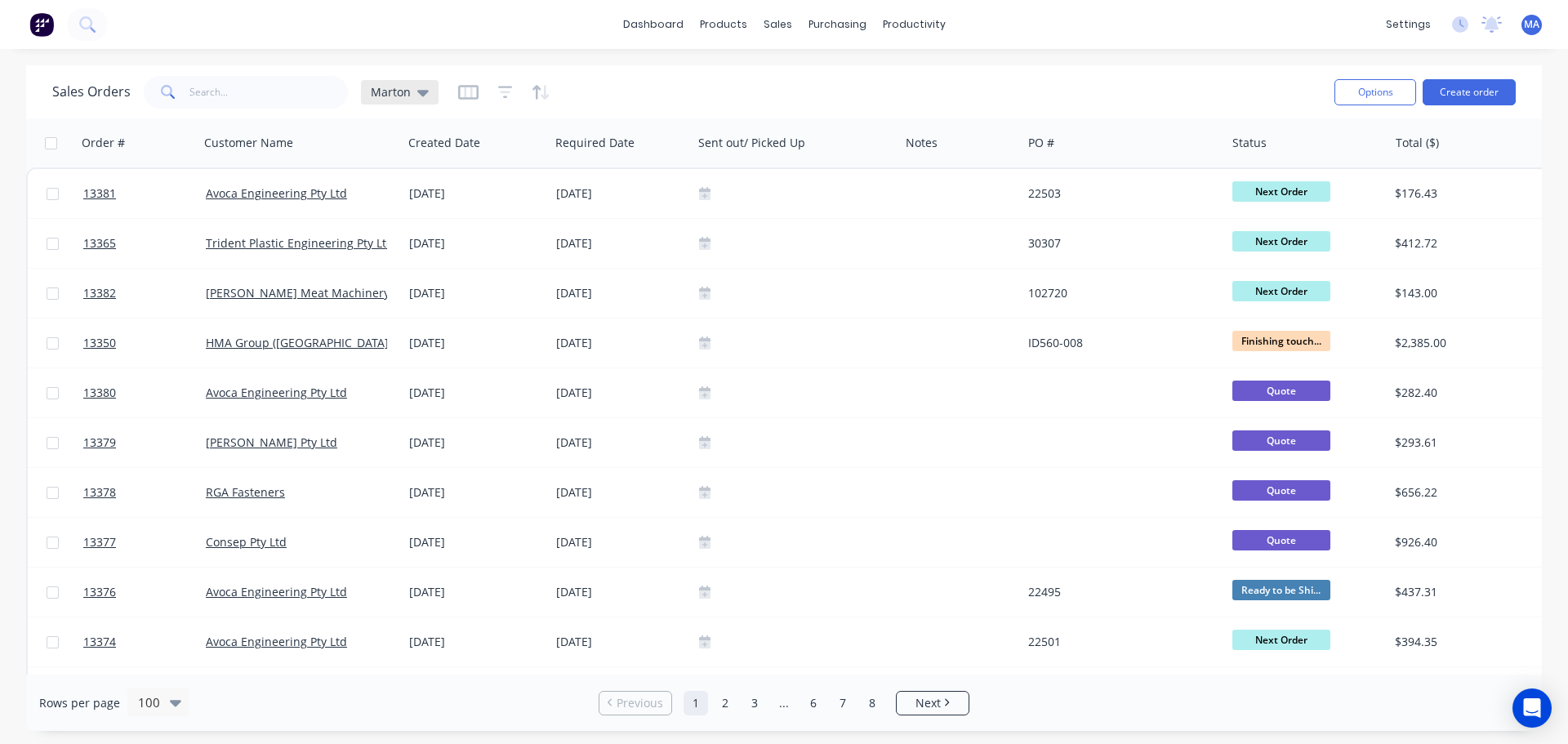
click at [413, 87] on div "Marton" at bounding box center [400, 92] width 58 height 15
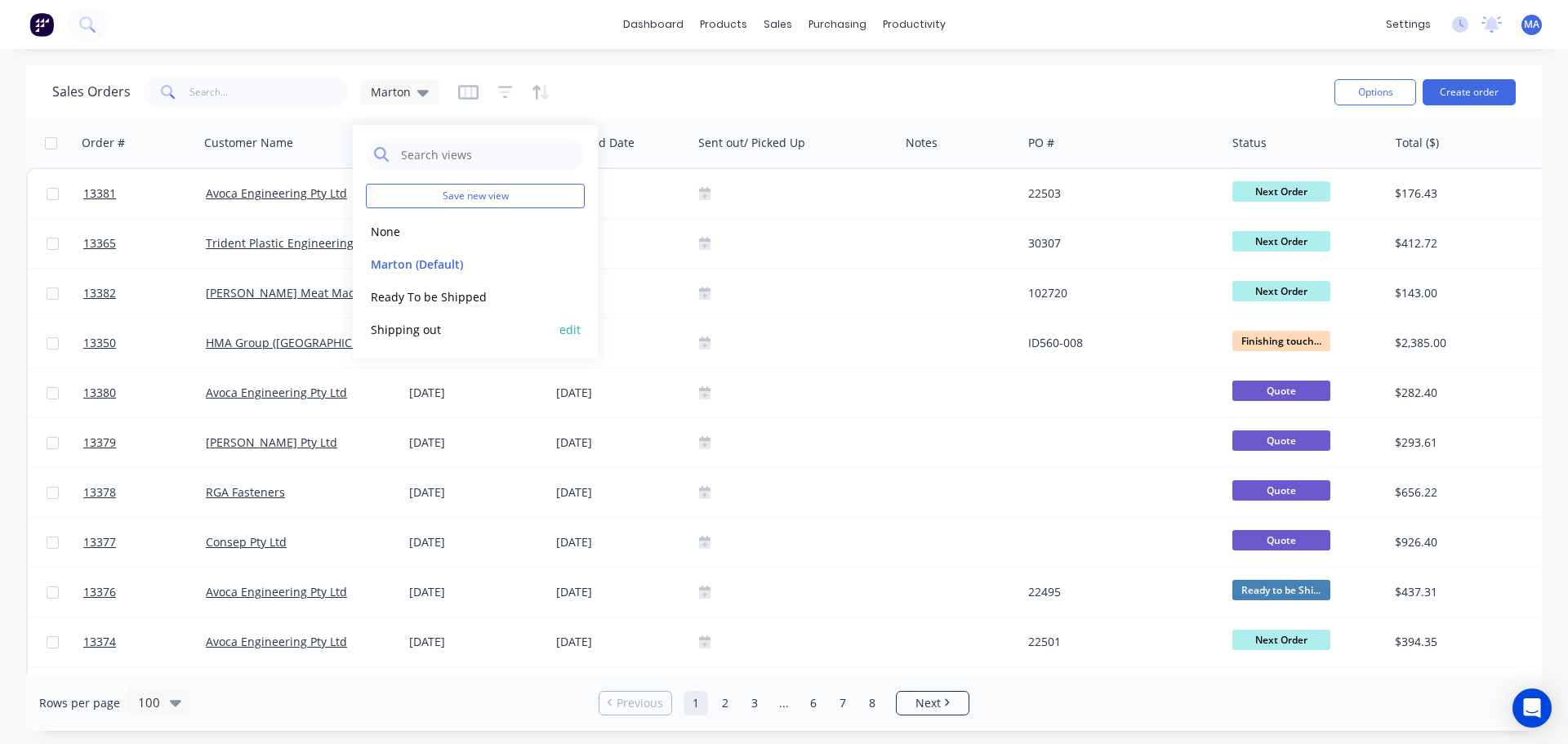
click at [412, 328] on button "Shipping out" at bounding box center [459, 330] width 186 height 19
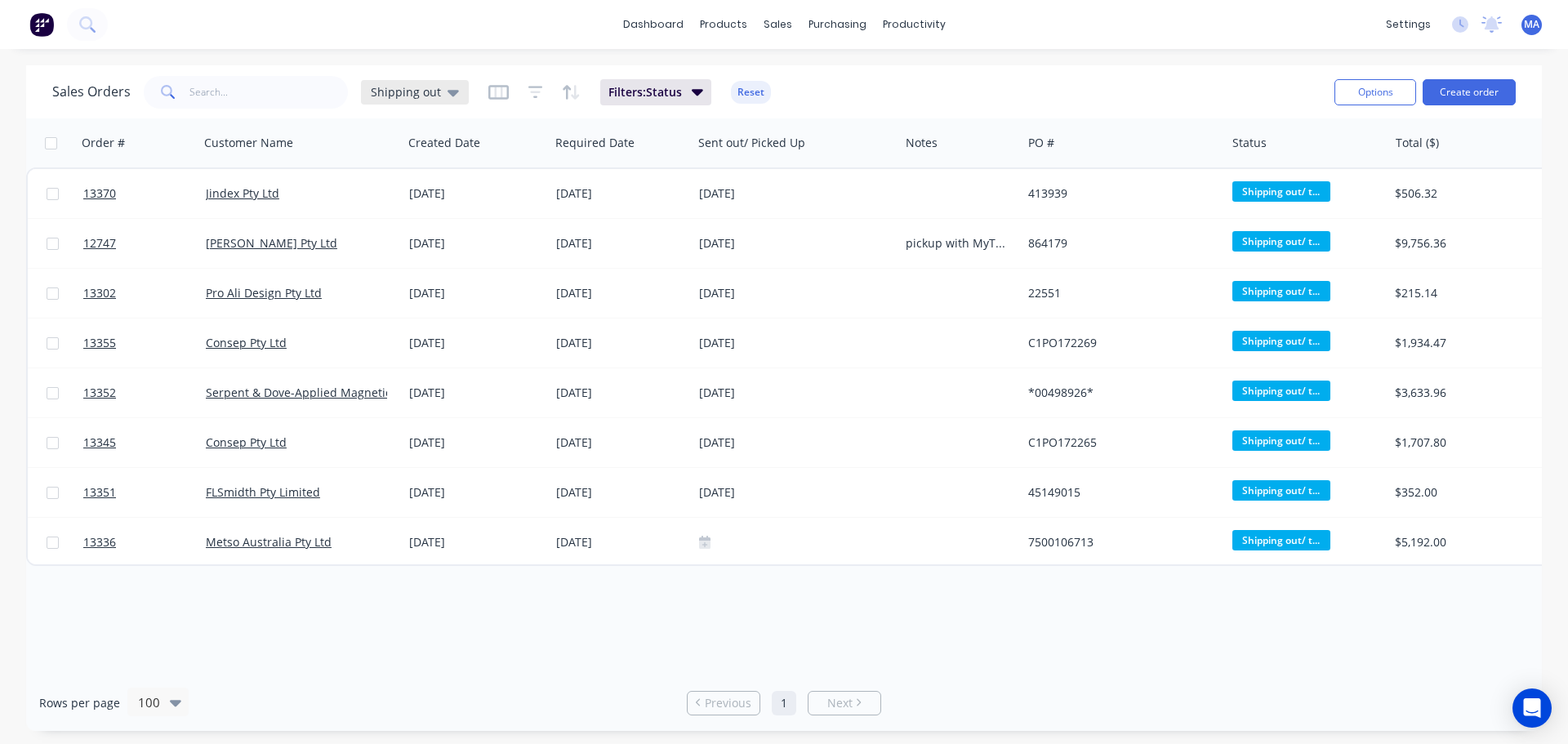
click at [437, 95] on div "Shipping out" at bounding box center [415, 92] width 88 height 15
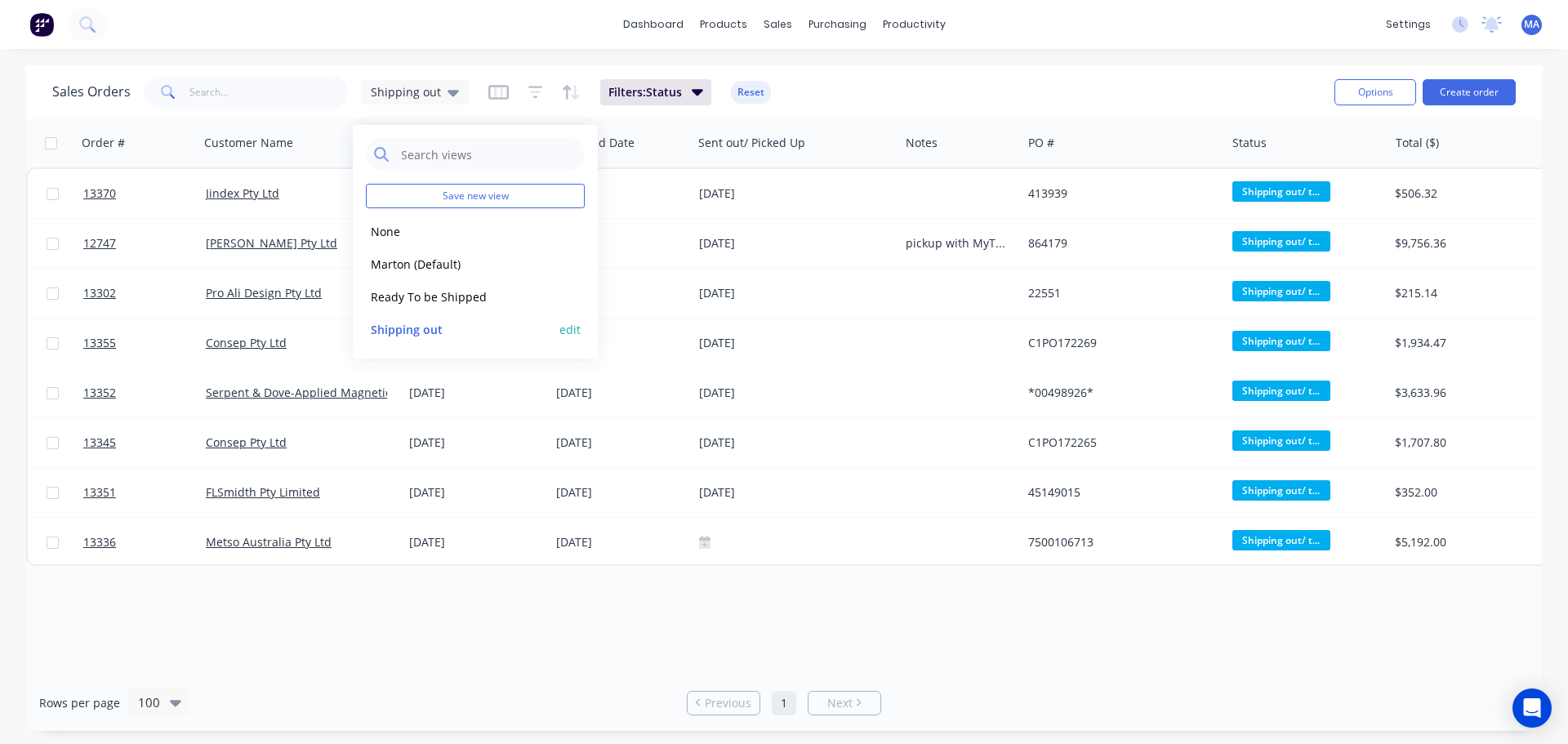
click at [569, 332] on button "edit" at bounding box center [569, 330] width 21 height 17
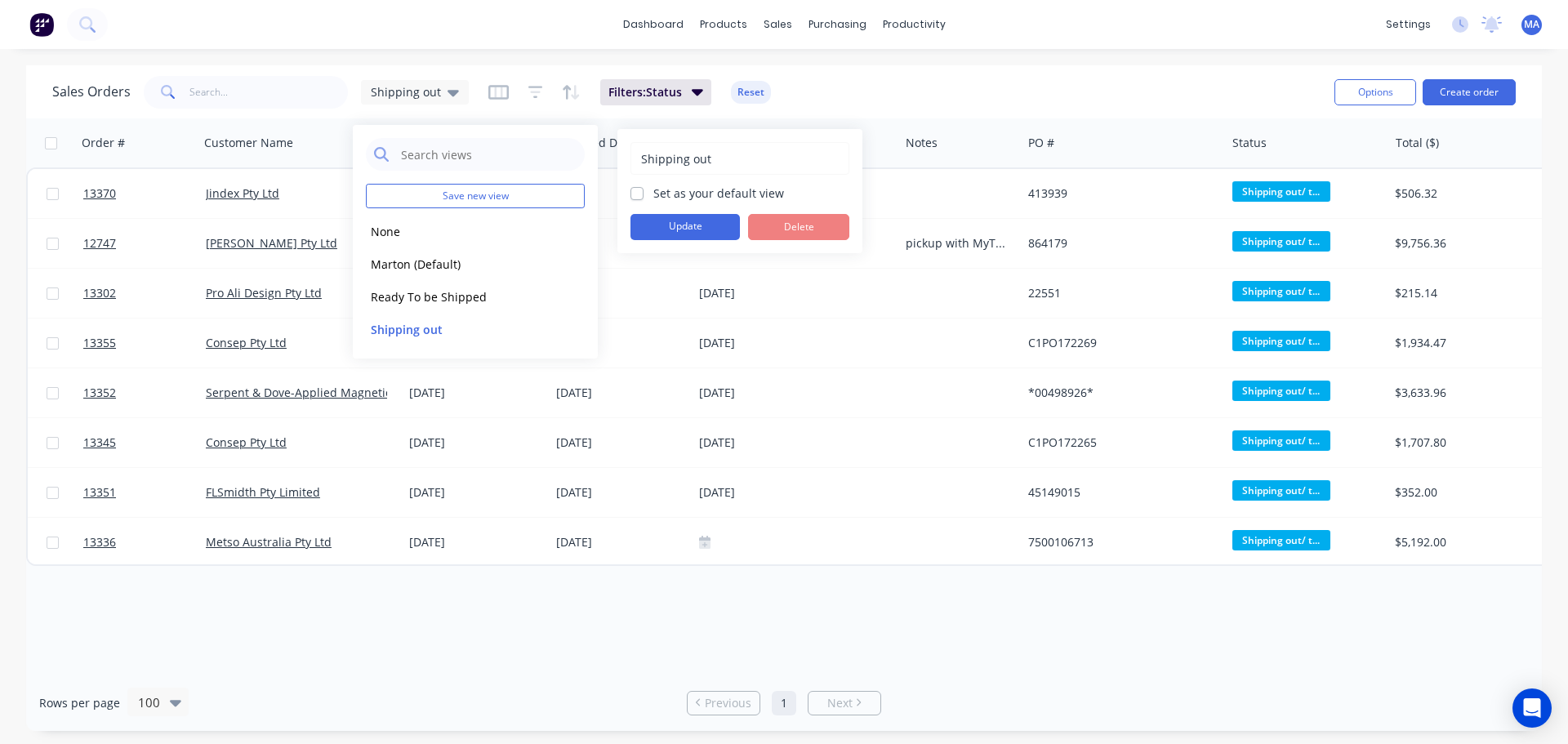
click at [645, 189] on div "Set as your default view" at bounding box center [739, 193] width 218 height 17
click at [638, 201] on div "Set as your default view" at bounding box center [739, 193] width 218 height 17
click at [654, 199] on label "Set as your default view" at bounding box center [719, 193] width 131 height 17
click at [637, 199] on input "Set as your default view" at bounding box center [636, 193] width 13 height 16
checkbox input "true"
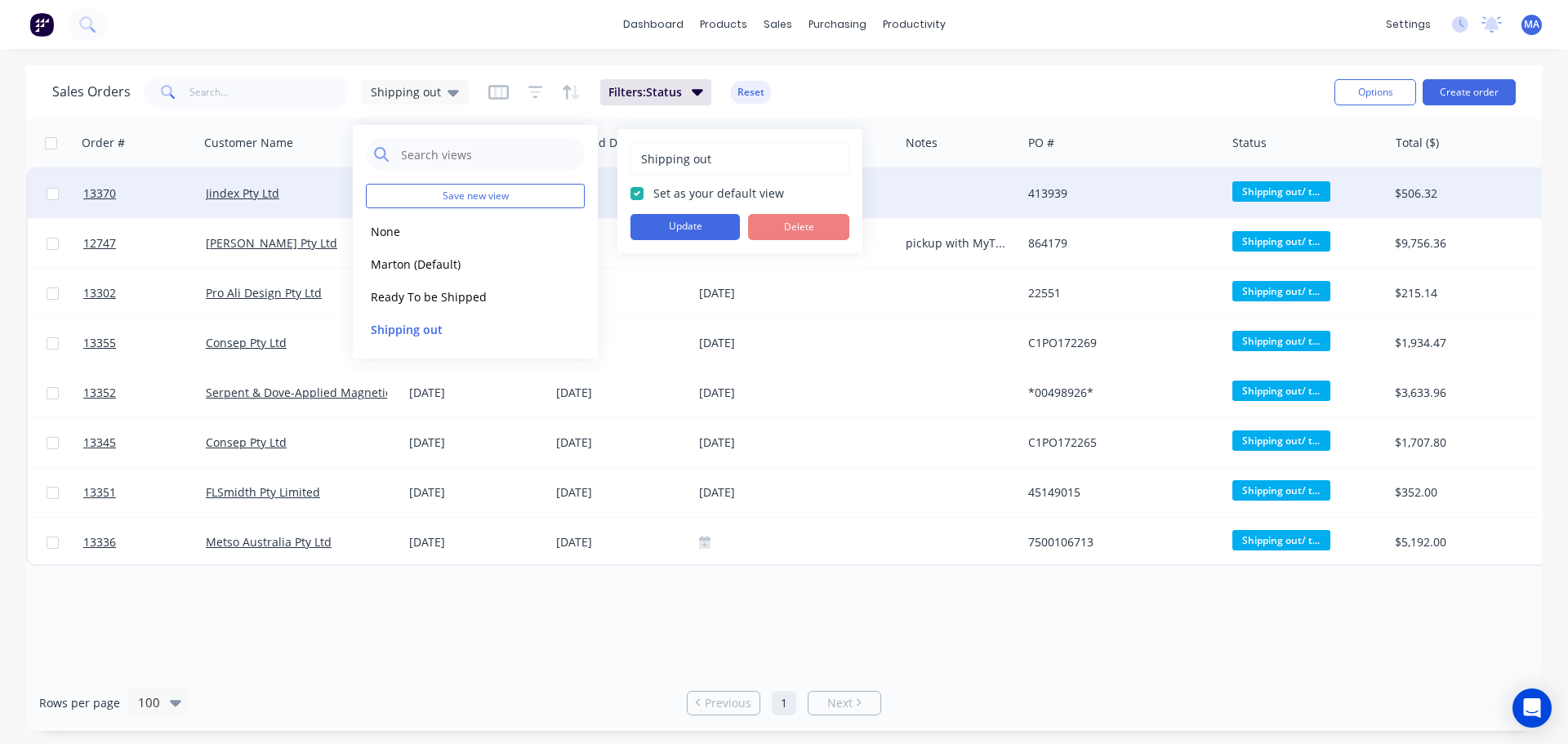
click at [665, 231] on button "Update" at bounding box center [685, 227] width 109 height 26
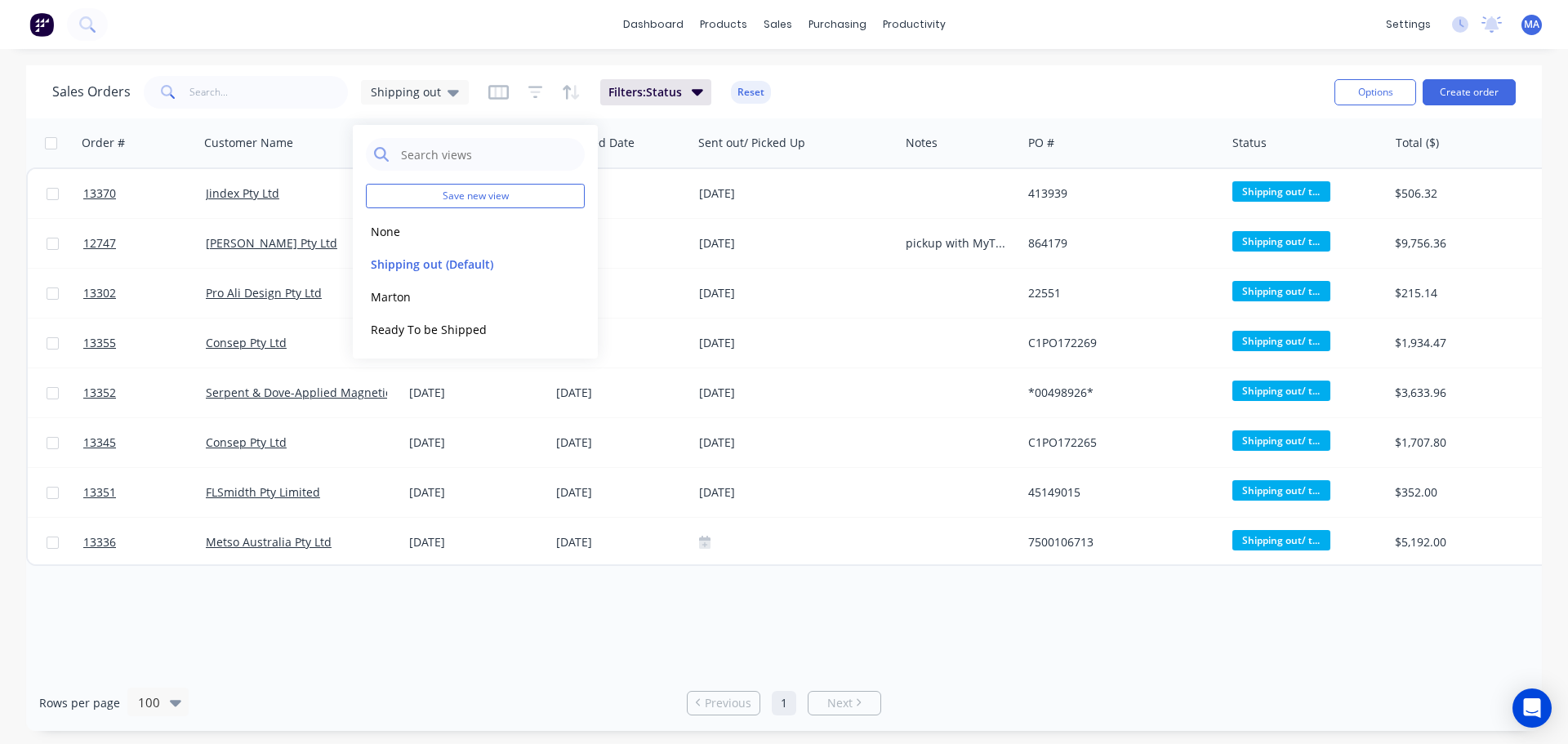
drag, startPoint x: 886, startPoint y: 107, endPoint x: 876, endPoint y: 107, distance: 10.0
click at [886, 106] on div "Sales Orders Shipping out Filters: Status Reset" at bounding box center [686, 92] width 1269 height 40
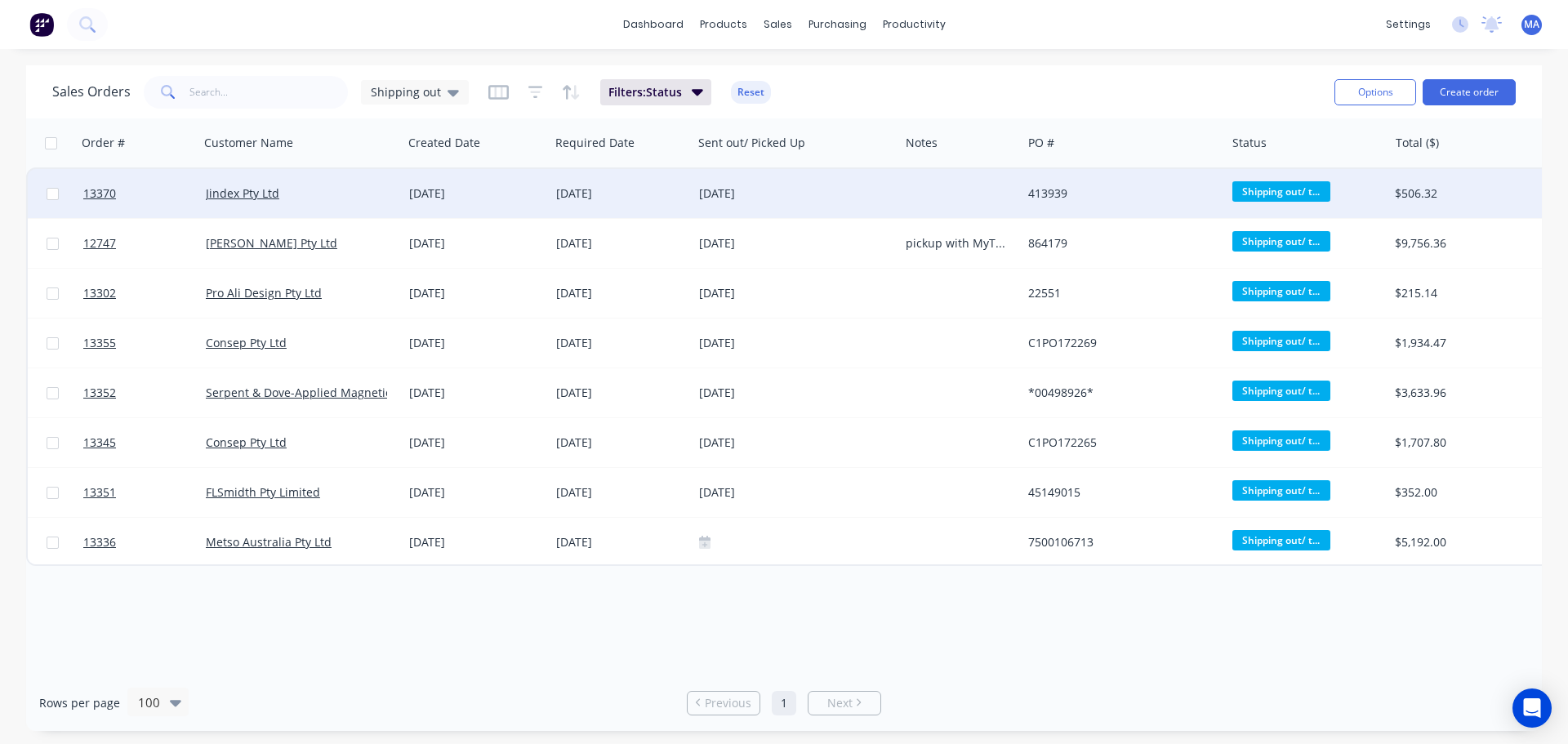
click at [363, 192] on div "Jindex Pty Ltd" at bounding box center [296, 193] width 181 height 16
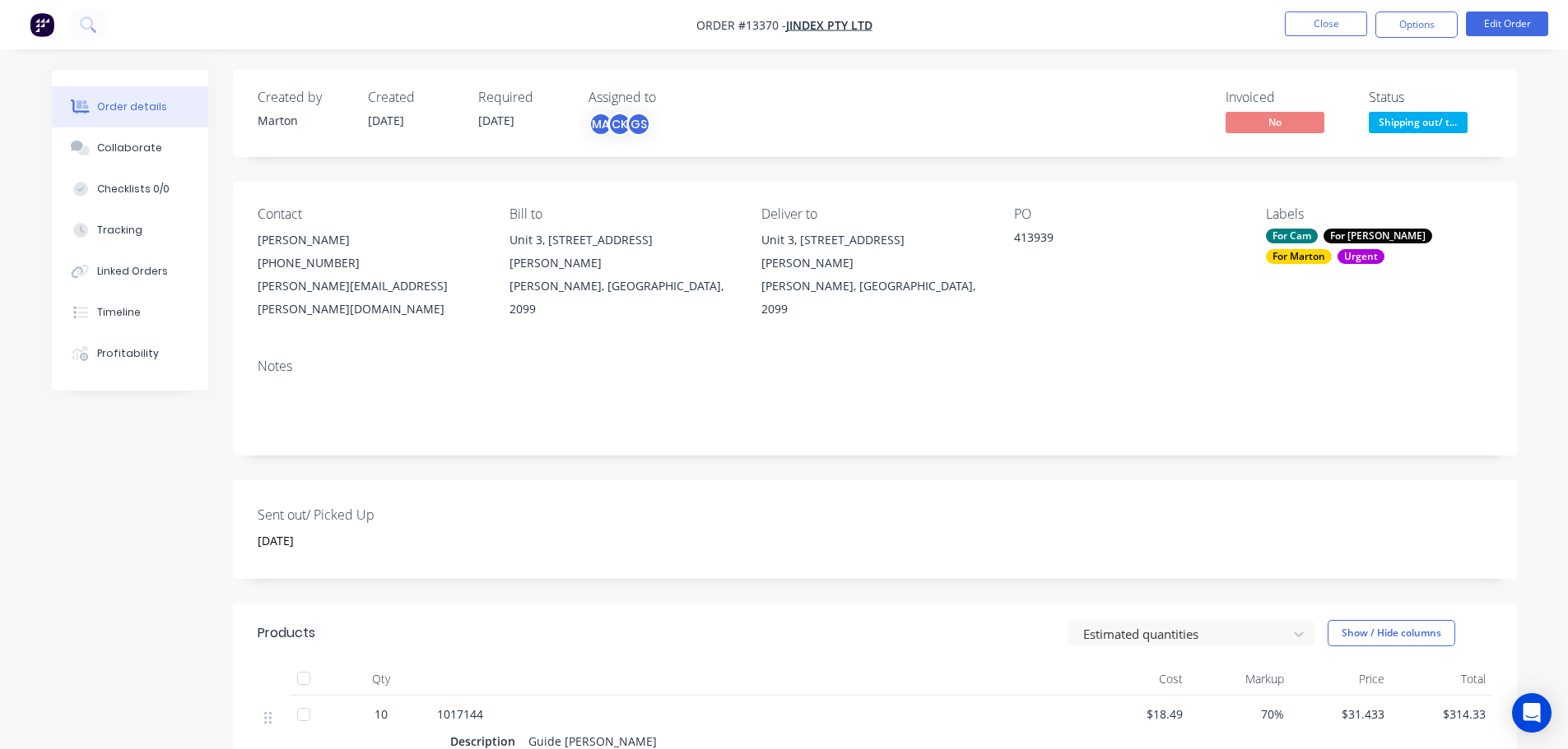
drag, startPoint x: 1417, startPoint y: 14, endPoint x: 1406, endPoint y: 42, distance: 30.1
click at [1416, 14] on button "Options" at bounding box center [1416, 24] width 82 height 26
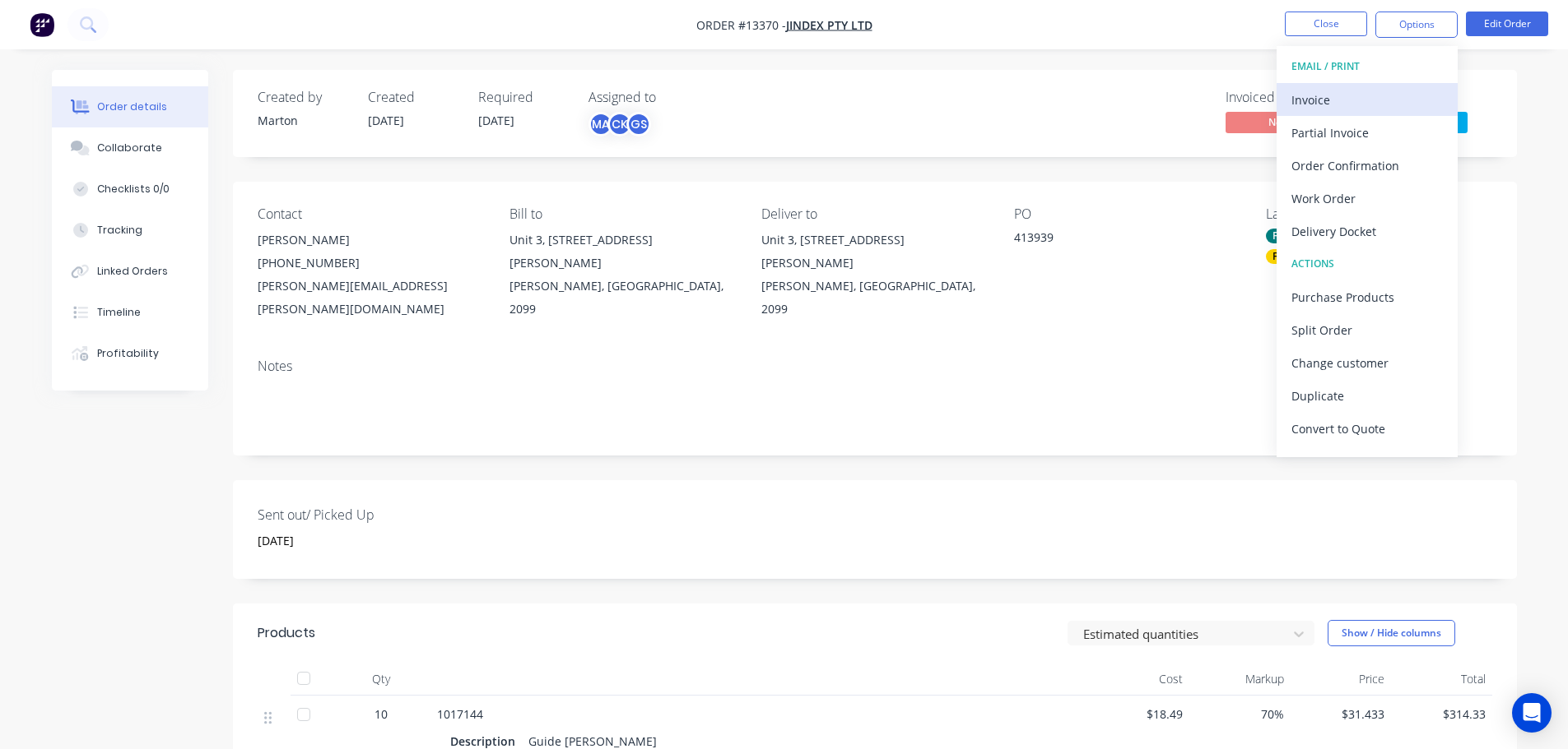
click at [1356, 91] on div "Invoice" at bounding box center [1366, 100] width 151 height 24
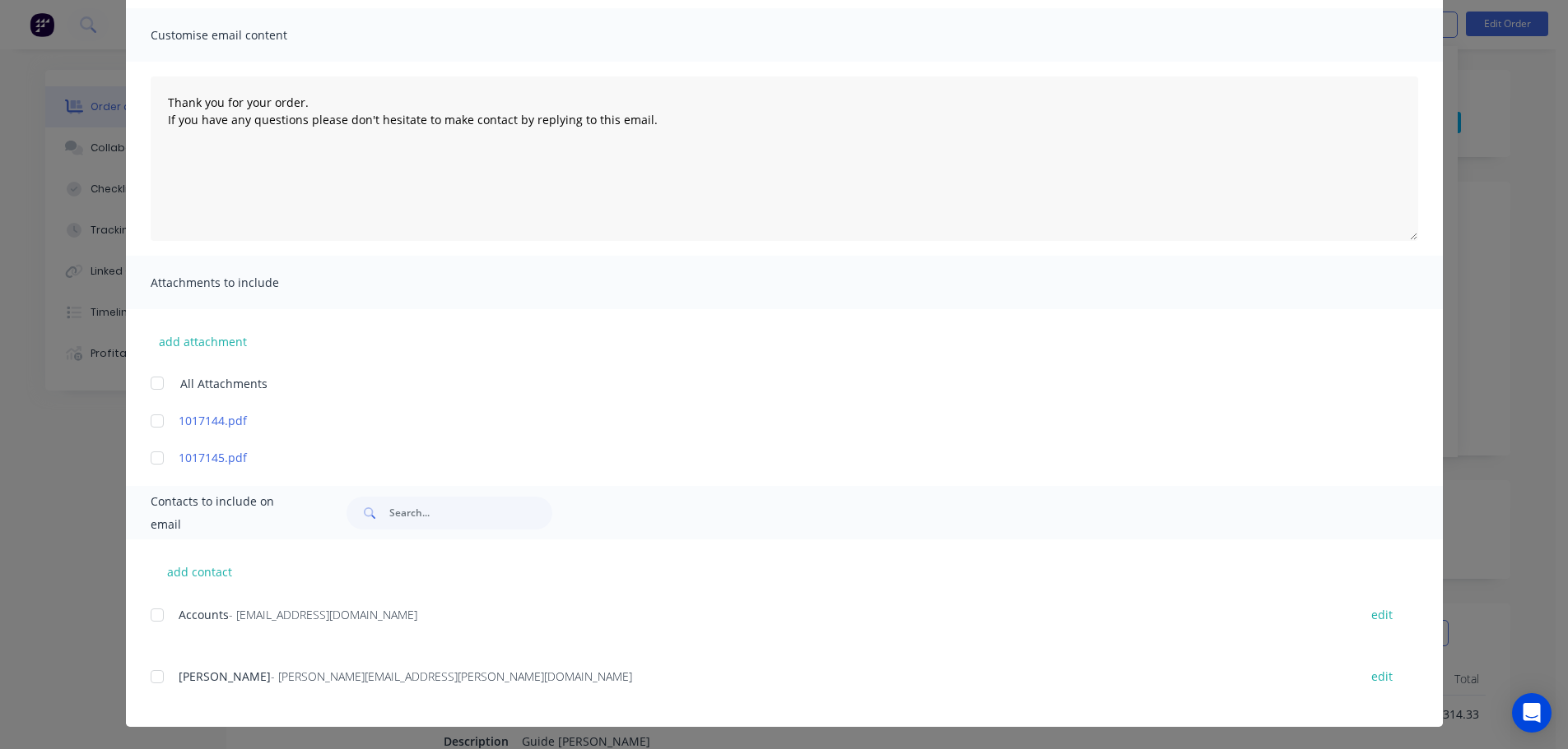
scroll to position [112, 0]
click at [154, 678] on div at bounding box center [157, 677] width 33 height 33
click at [155, 670] on div at bounding box center [157, 677] width 33 height 33
click at [156, 628] on div at bounding box center [157, 615] width 33 height 33
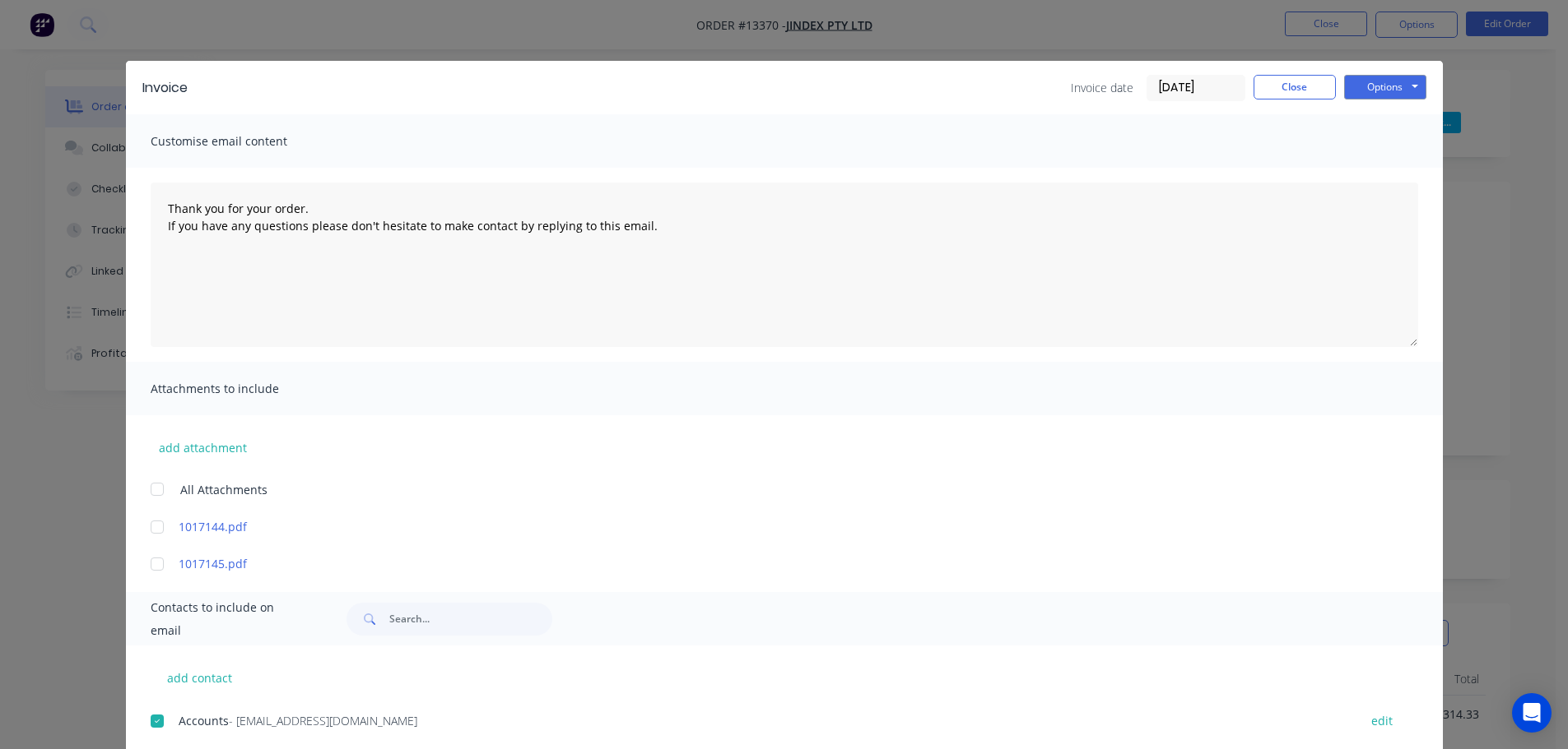
scroll to position [0, 0]
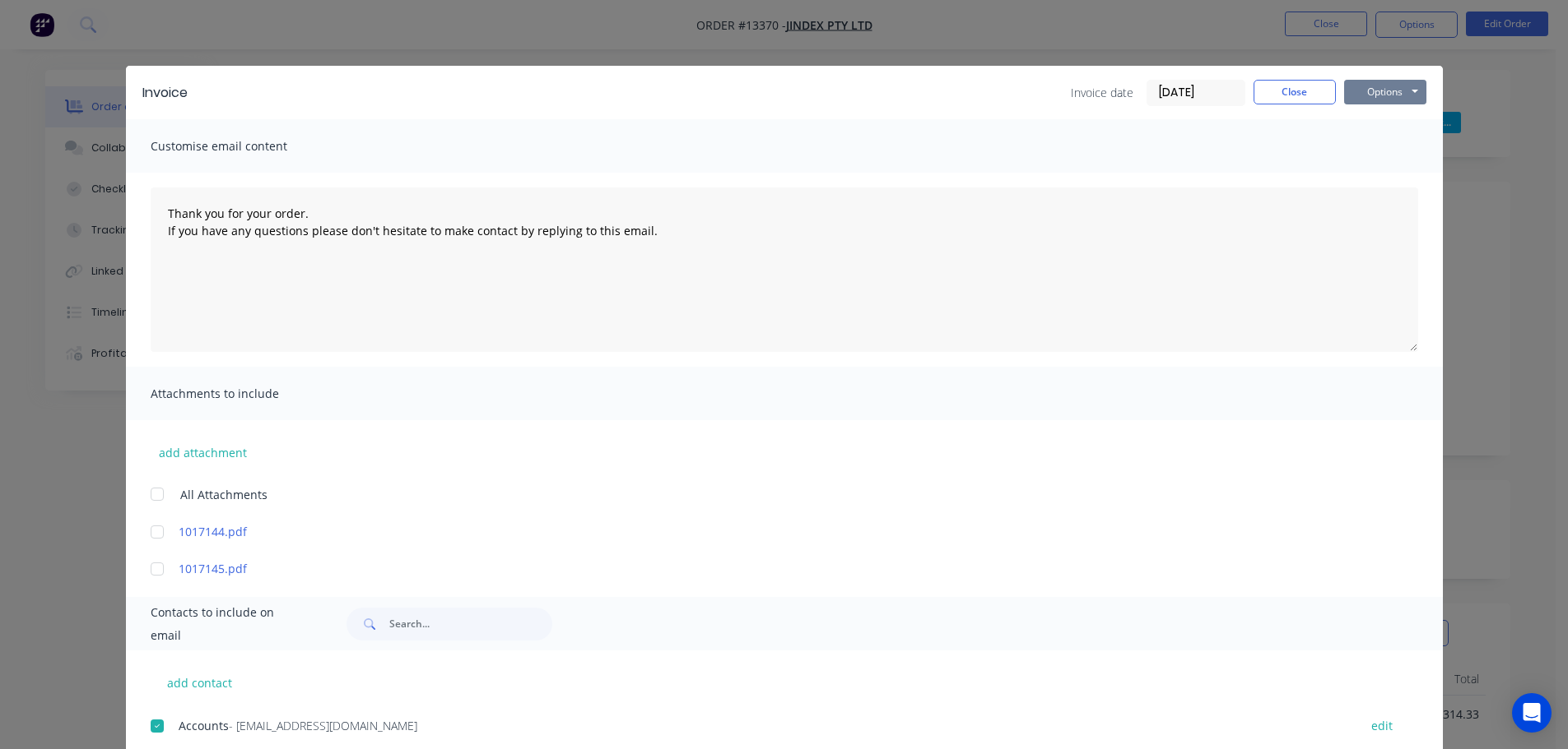
click at [1372, 96] on button "Options" at bounding box center [1385, 92] width 82 height 24
click at [1381, 173] on button "Email" at bounding box center [1396, 175] width 106 height 27
type textarea "Thank you for your order. If you have any questions please don't hesitate to ma…"
click at [1287, 86] on button "Close" at bounding box center [1295, 92] width 82 height 24
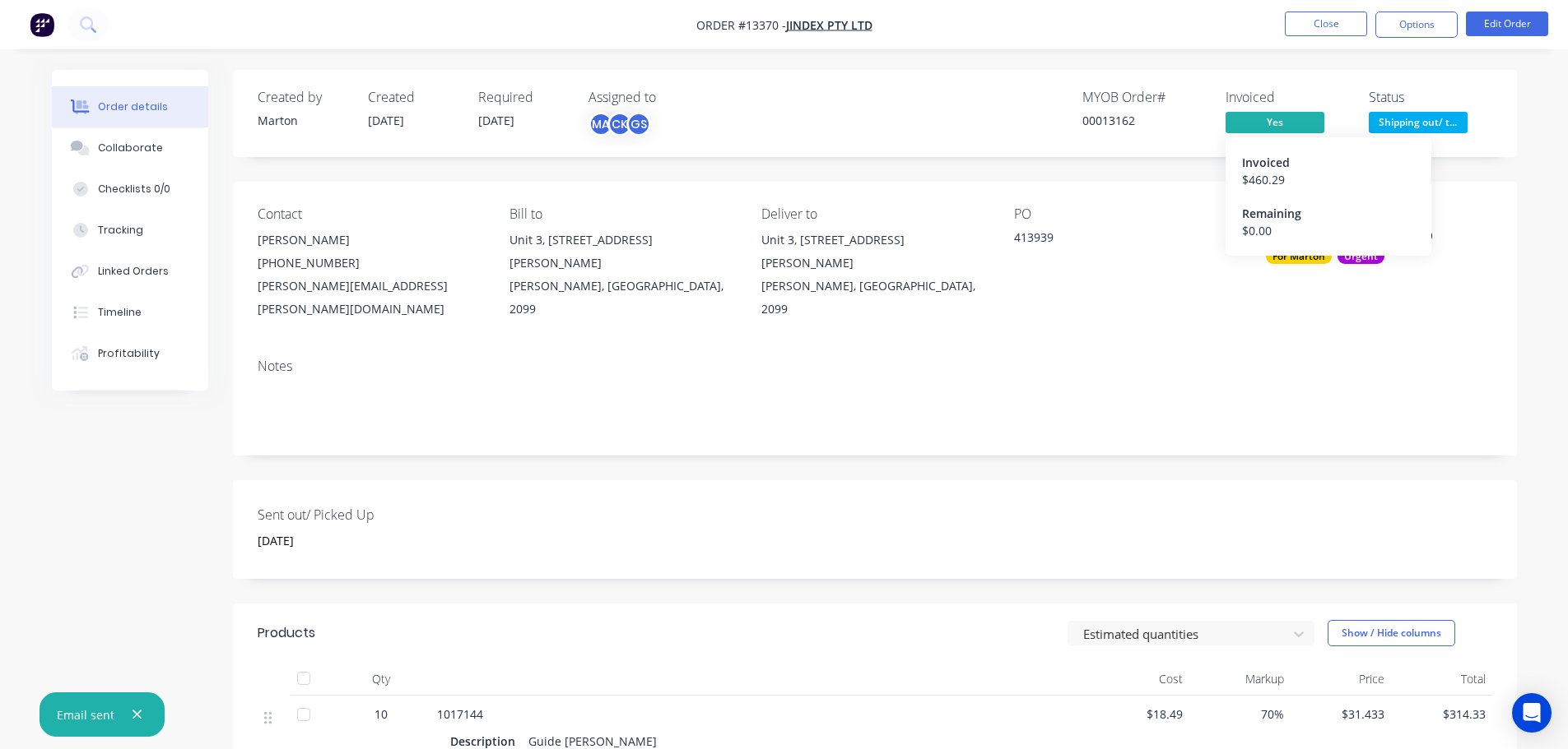
click at [1420, 125] on span "Shipping out/ t..." at bounding box center [1418, 122] width 99 height 21
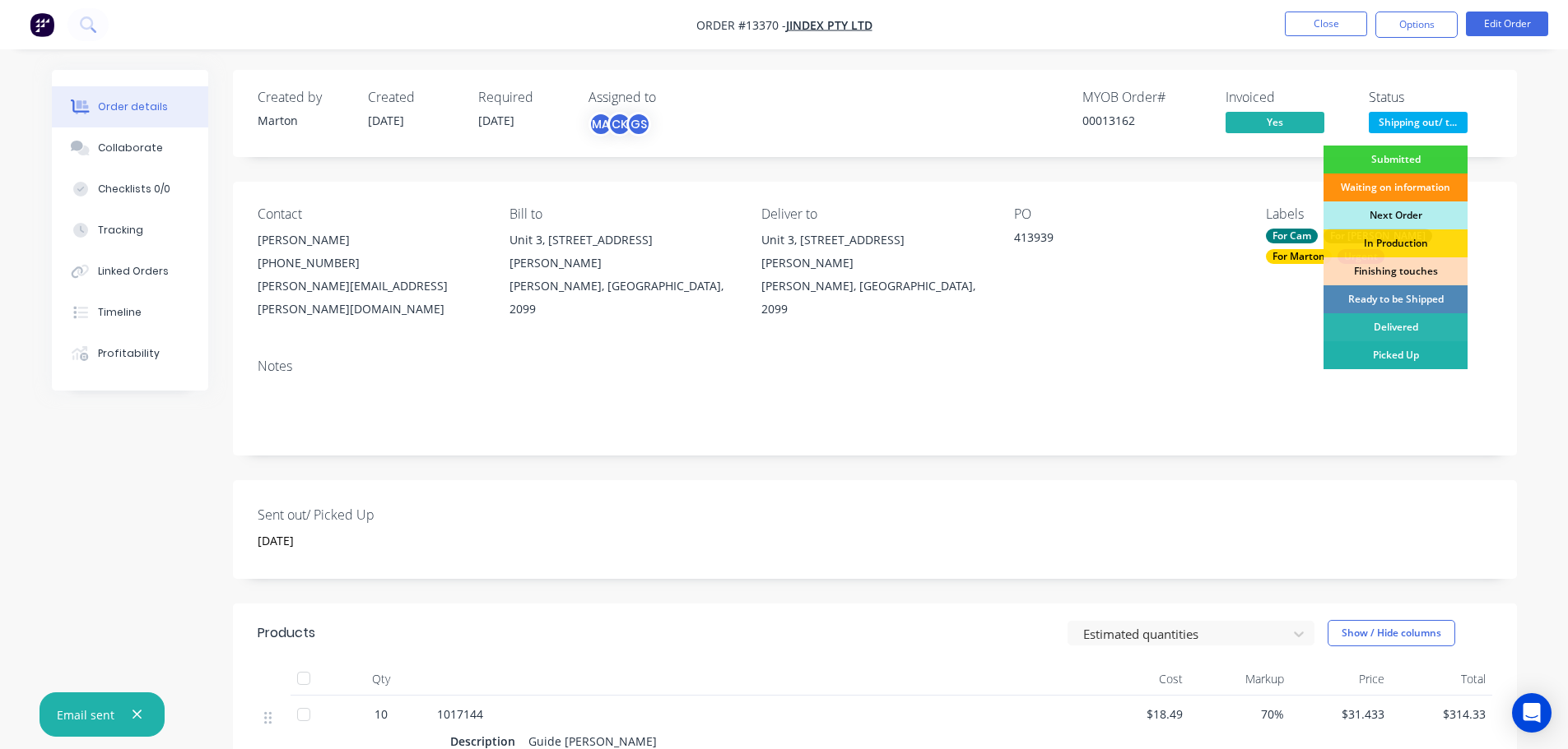
click at [1379, 354] on div "Picked Up" at bounding box center [1395, 355] width 144 height 28
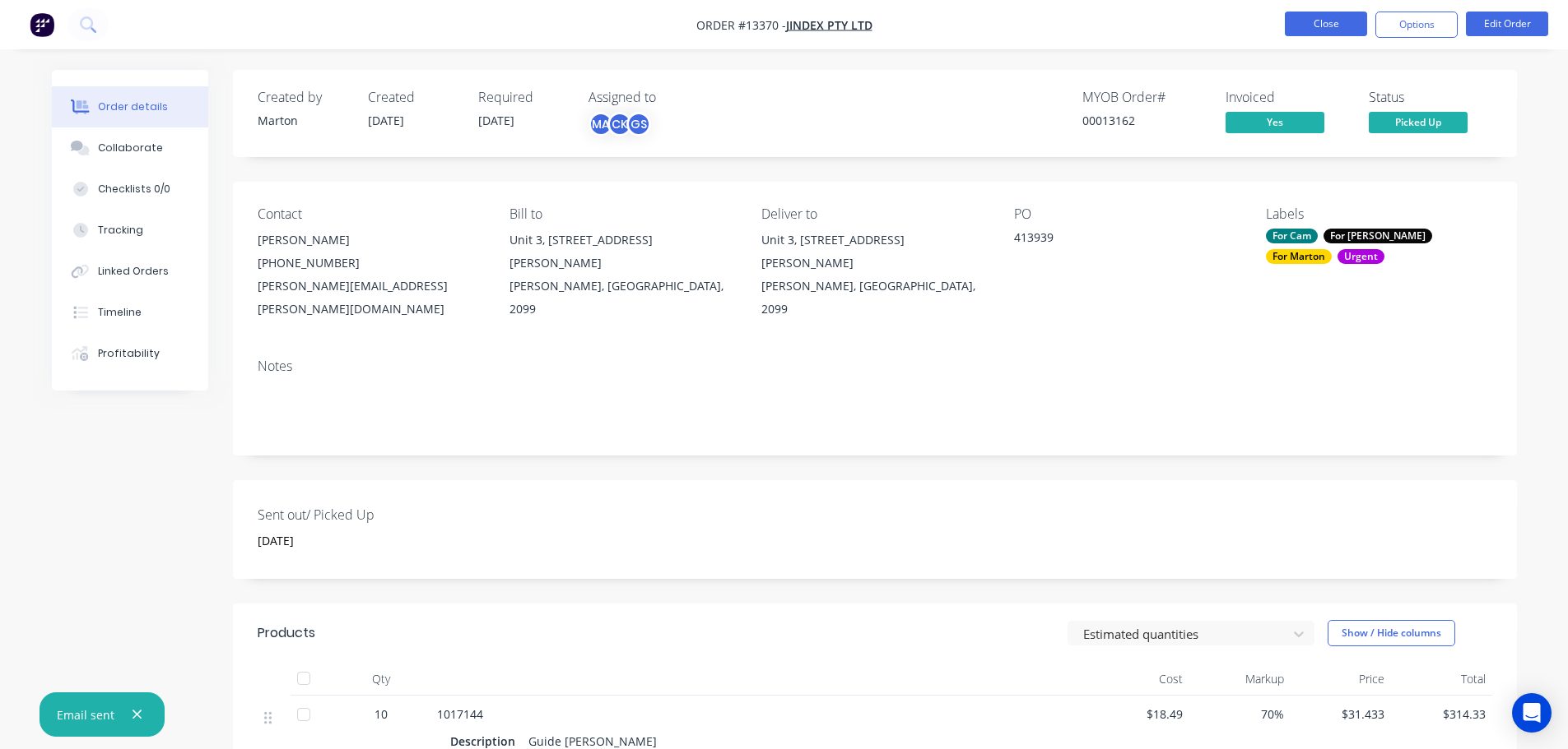
click at [1340, 26] on button "Close" at bounding box center [1326, 24] width 82 height 24
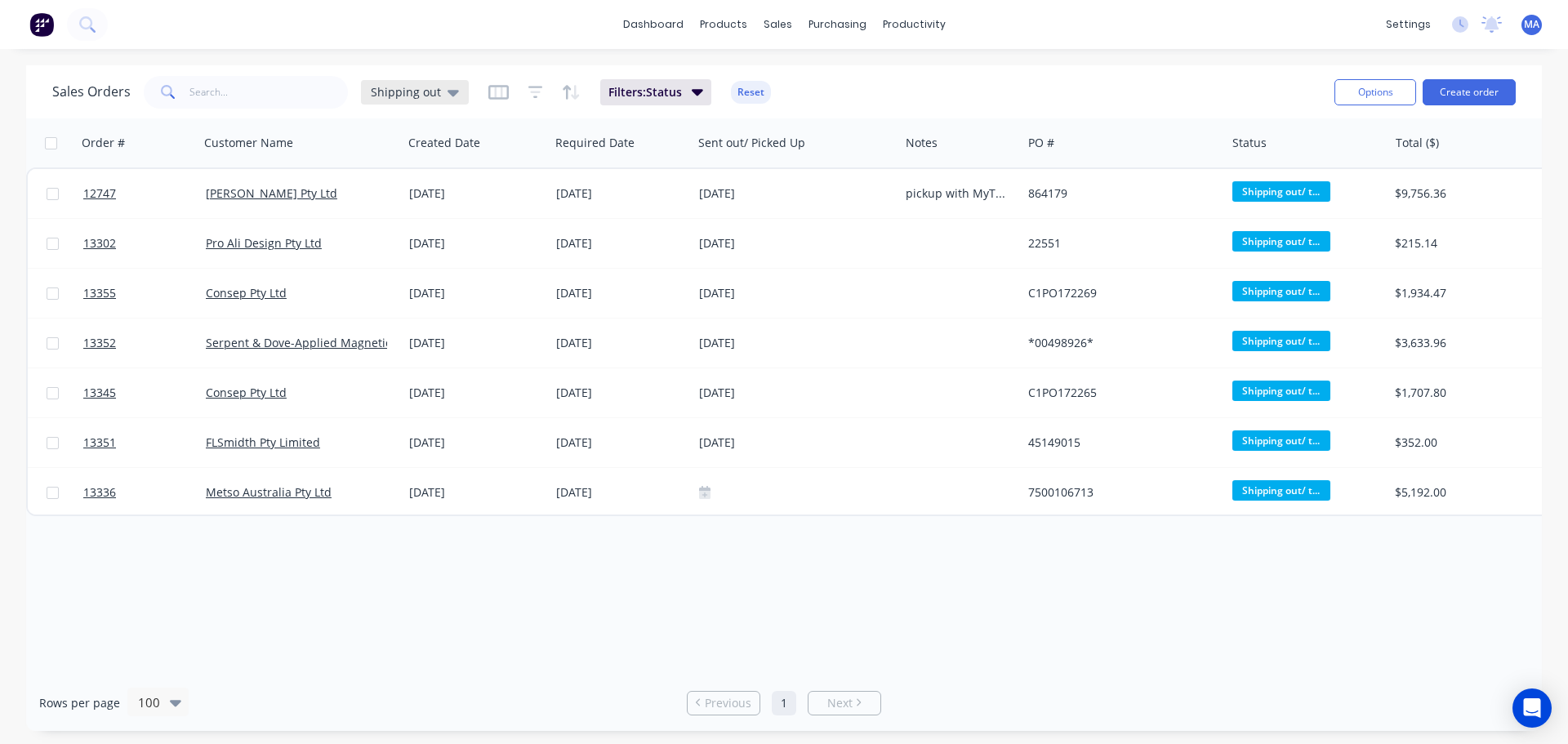
click at [464, 91] on div "Shipping out" at bounding box center [414, 92] width 107 height 24
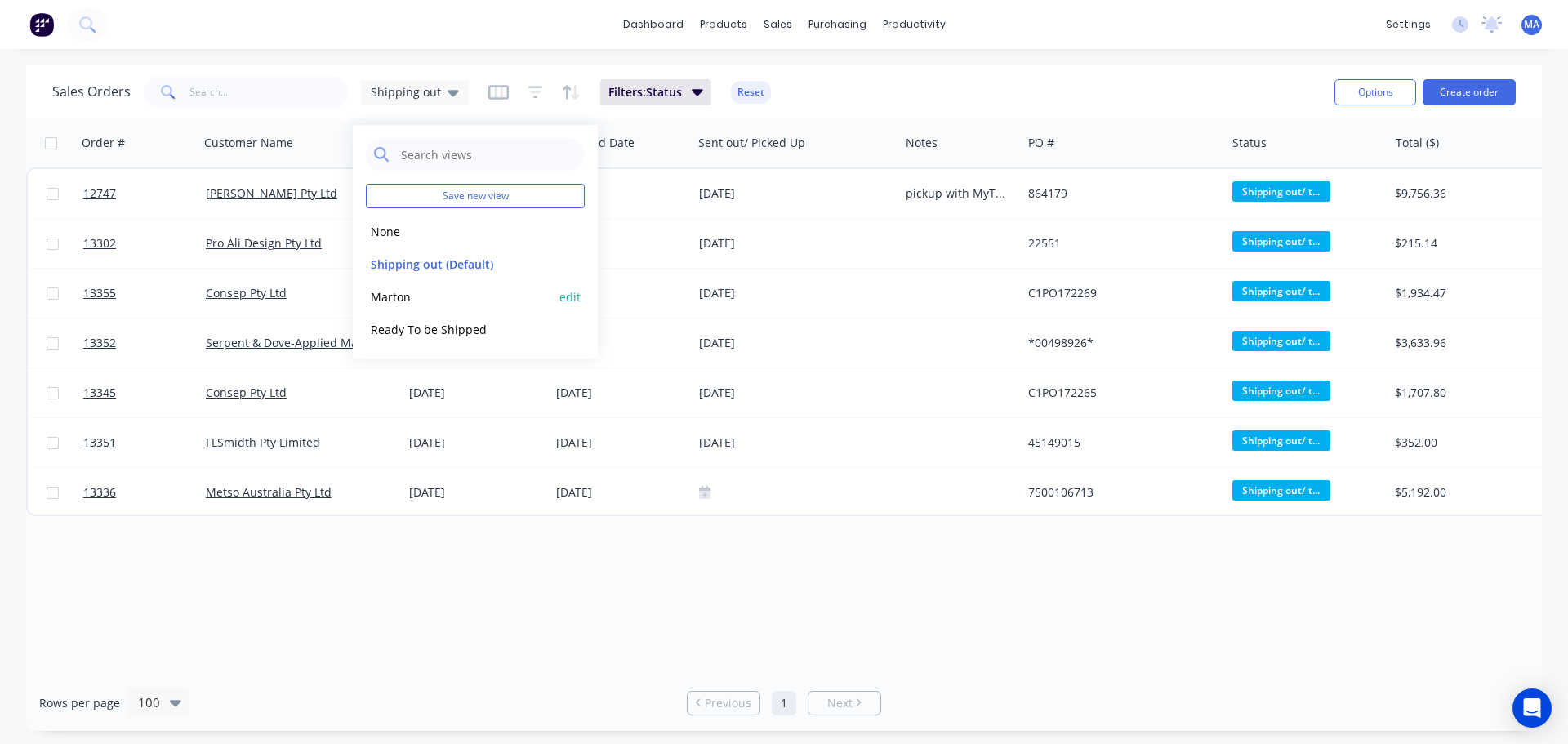
click at [410, 302] on button "Marton" at bounding box center [459, 297] width 186 height 19
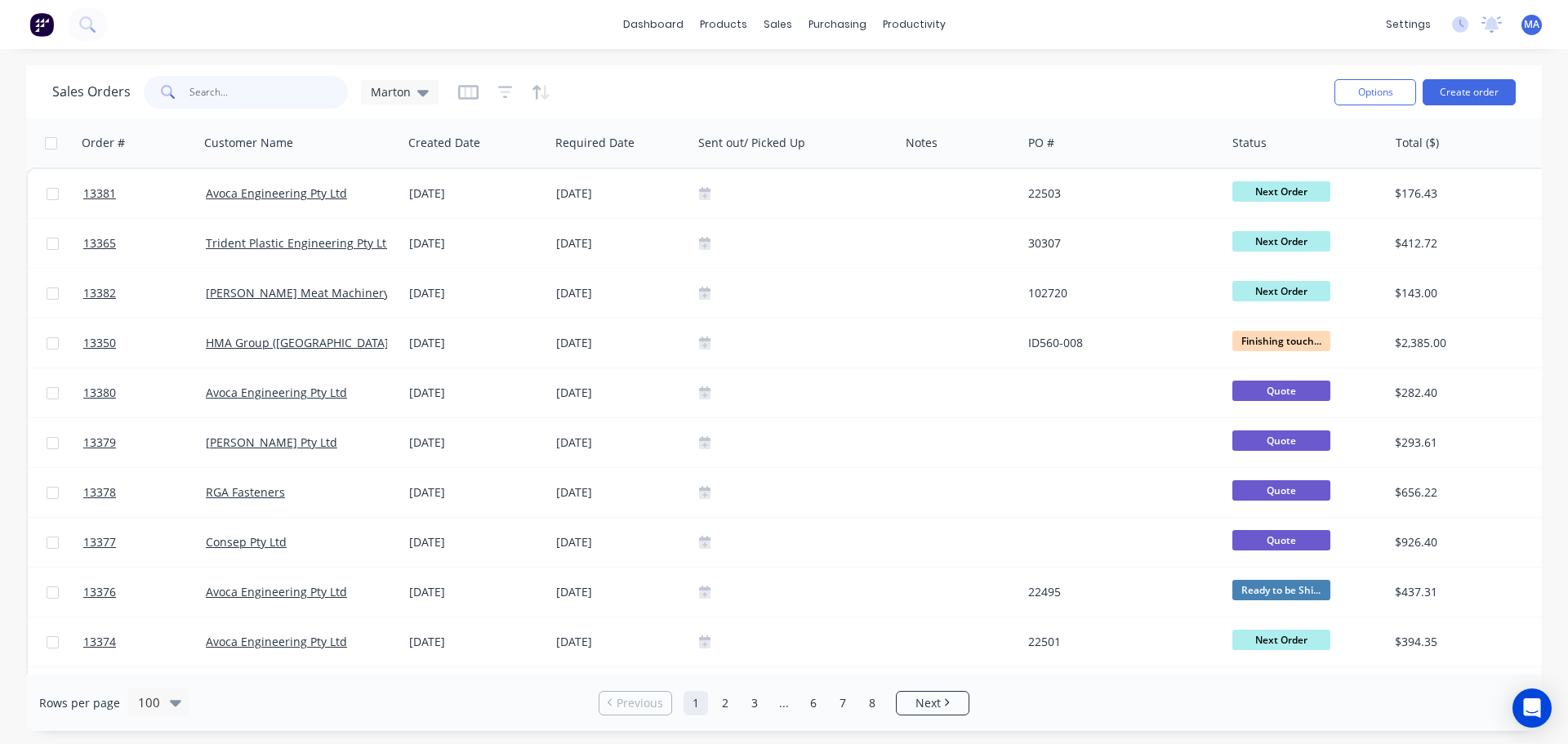
click at [261, 105] on input "text" at bounding box center [270, 93] width 159 height 33
type input "22495"
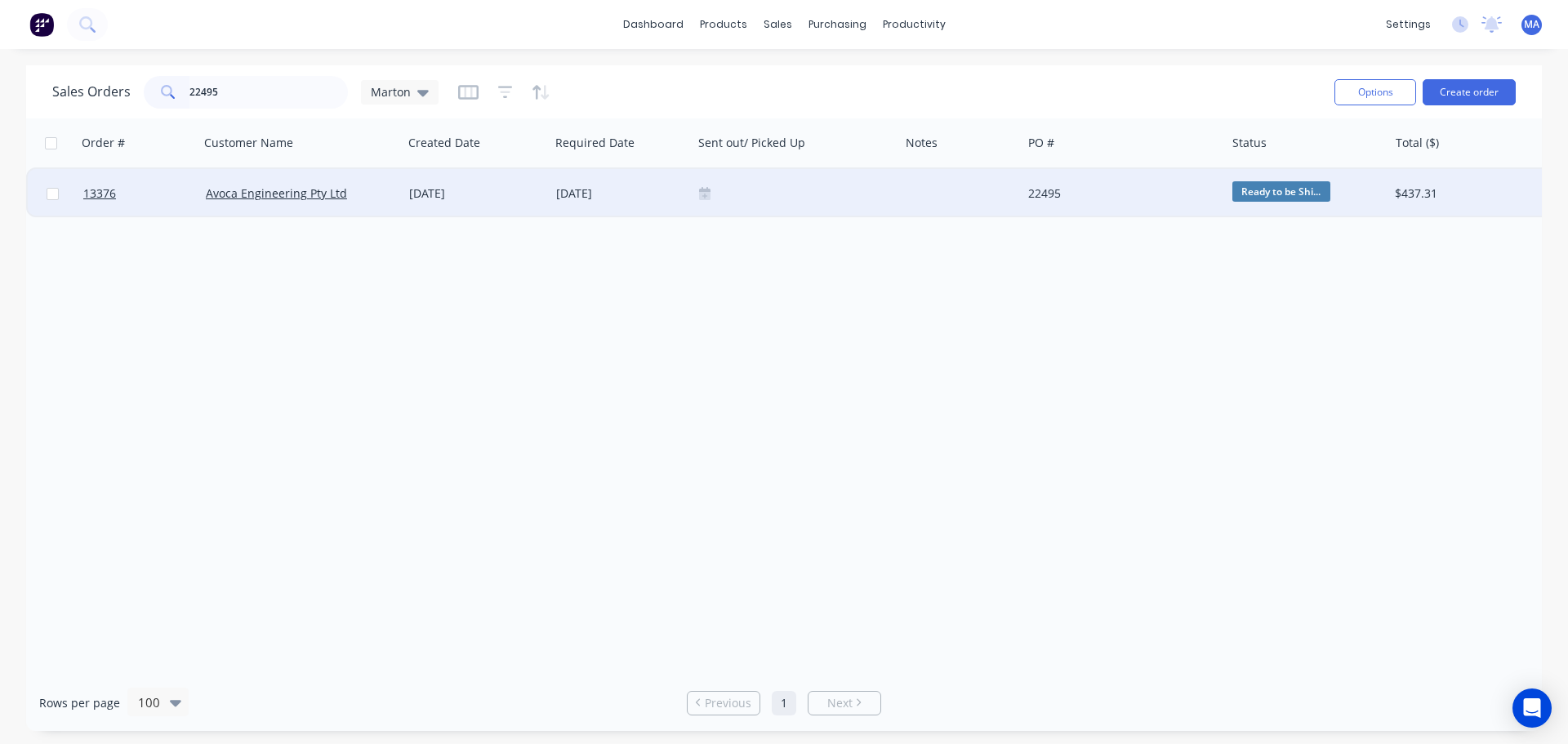
click at [776, 205] on div at bounding box center [796, 193] width 206 height 49
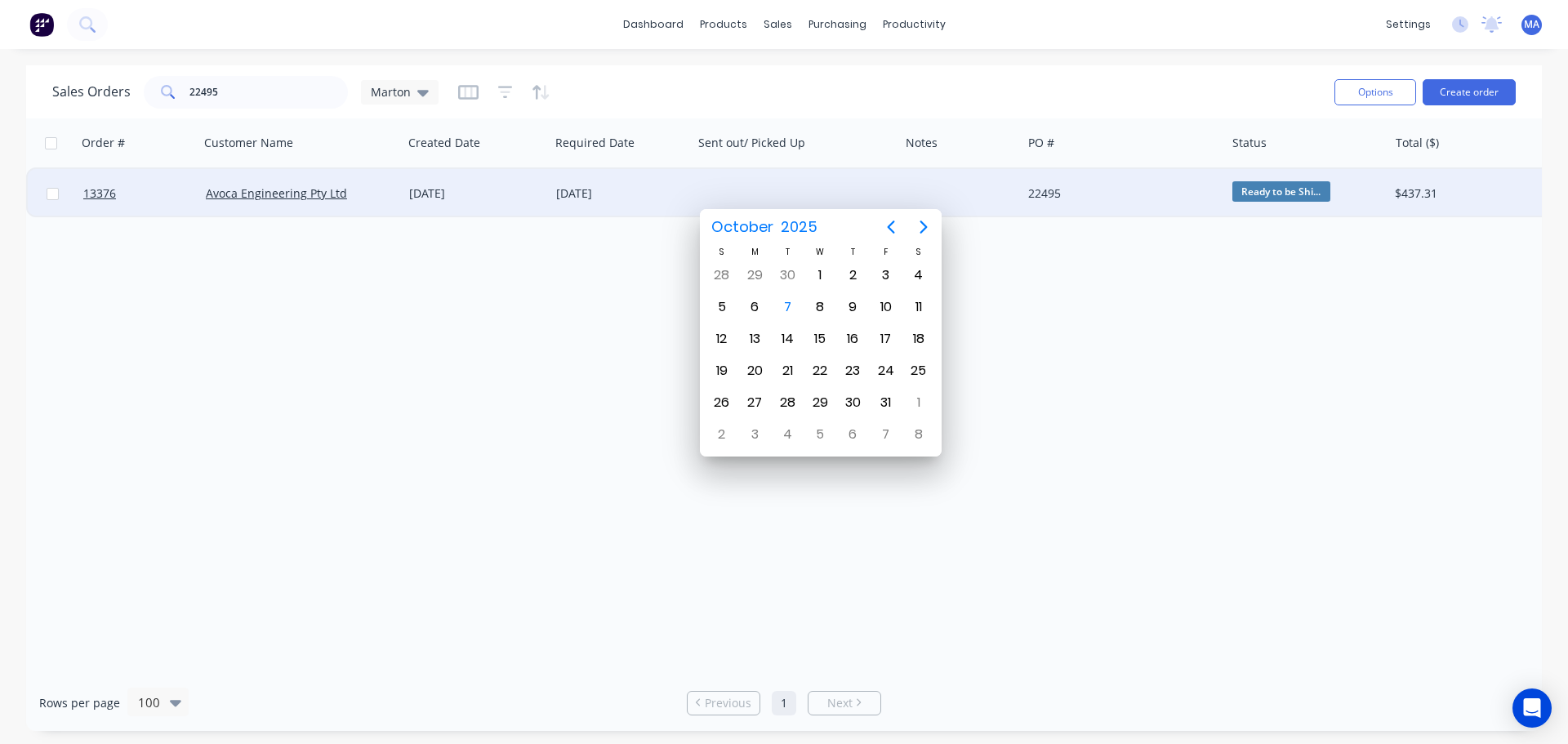
click at [979, 186] on div at bounding box center [960, 193] width 122 height 49
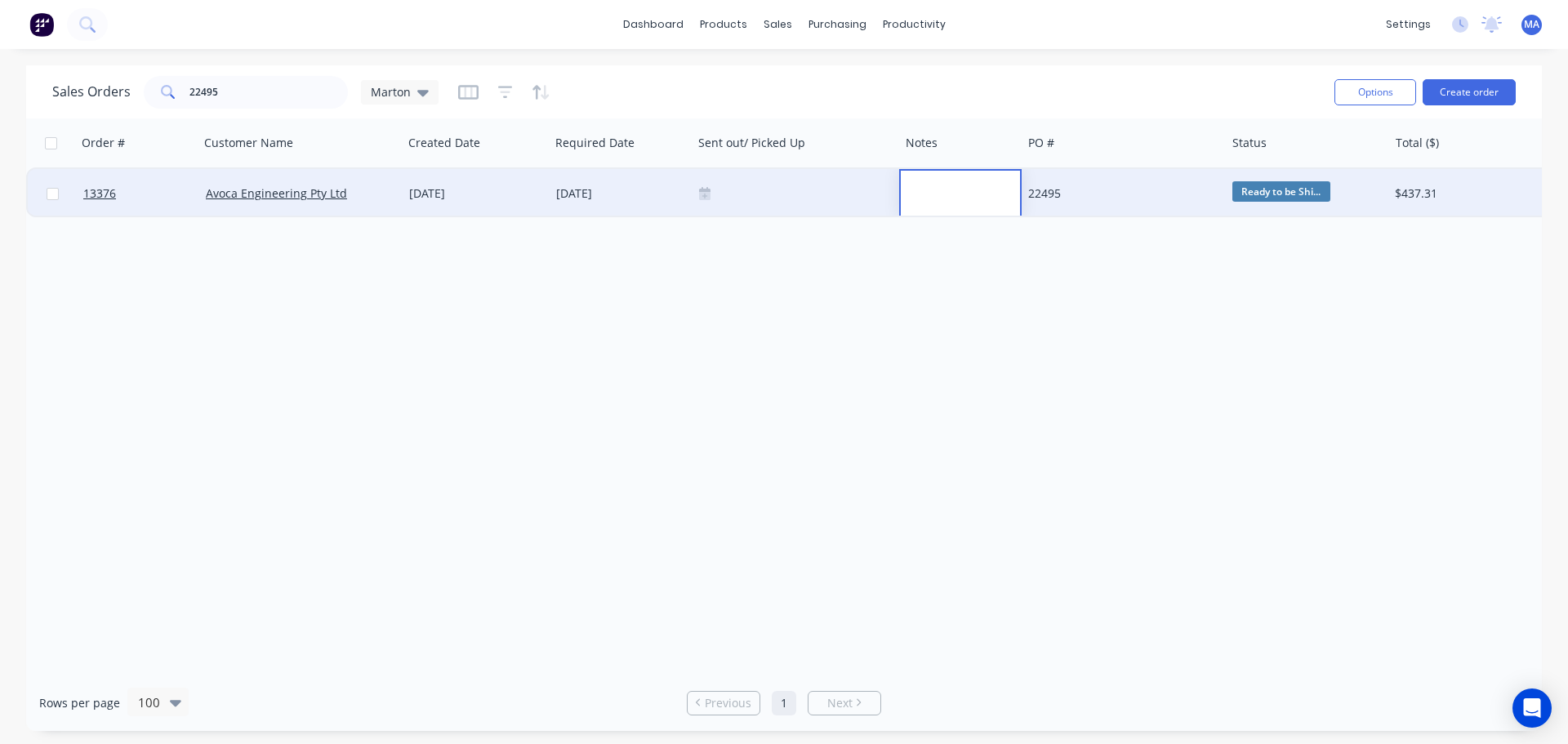
click at [1111, 193] on div "22495" at bounding box center [1118, 193] width 181 height 16
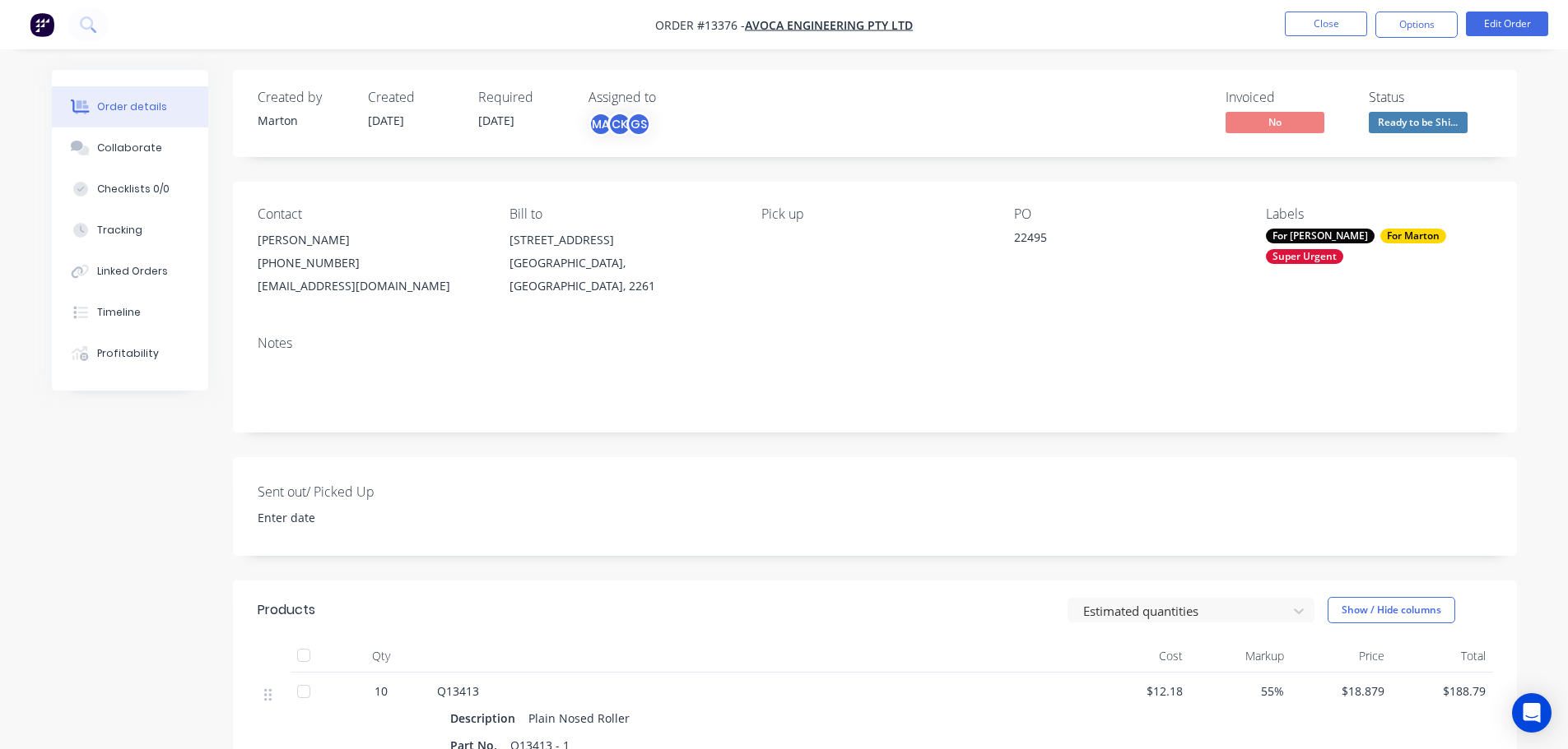
click at [1394, 125] on span "Ready to be Shi..." at bounding box center [1418, 122] width 99 height 21
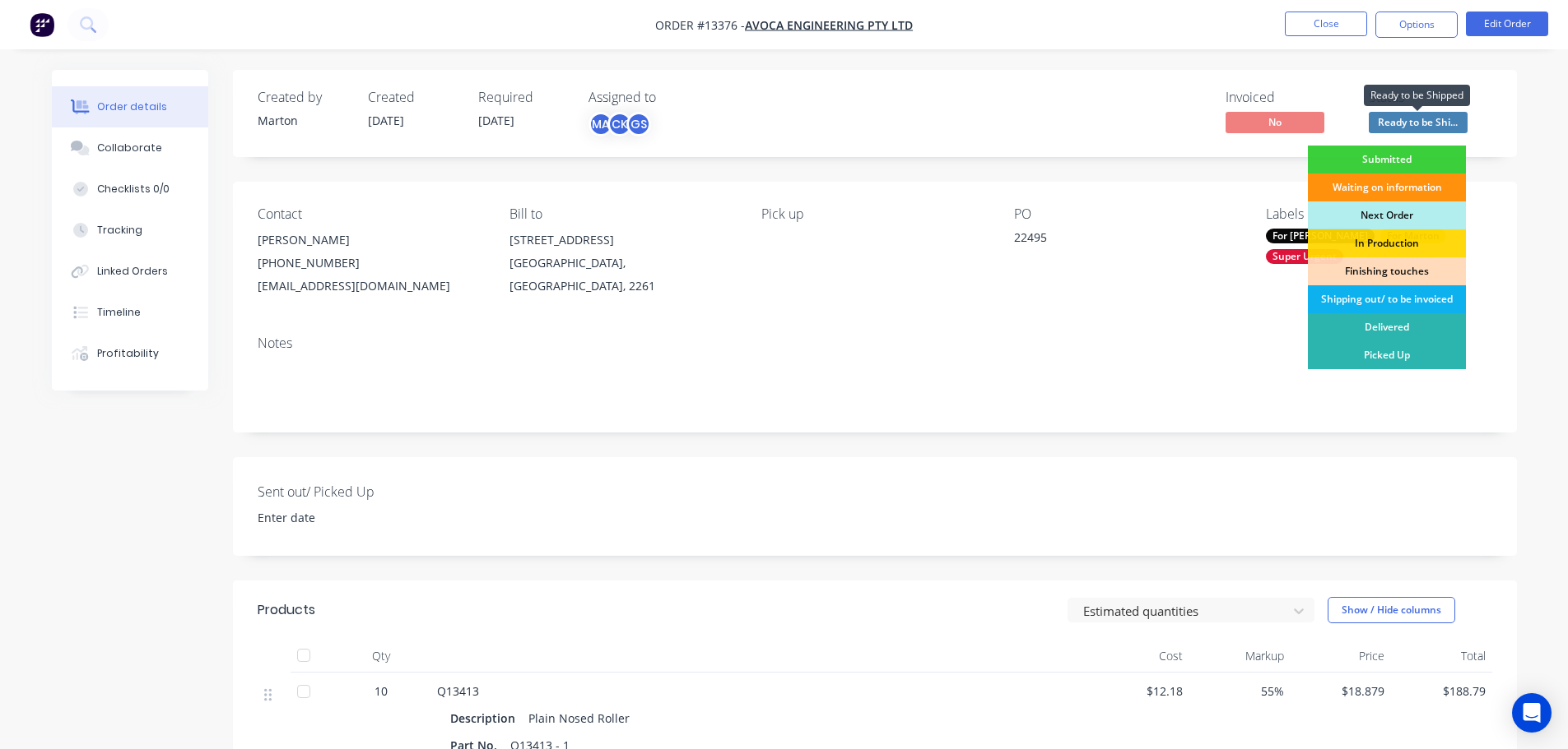
click at [1394, 125] on span "Ready to be Shi..." at bounding box center [1418, 122] width 99 height 21
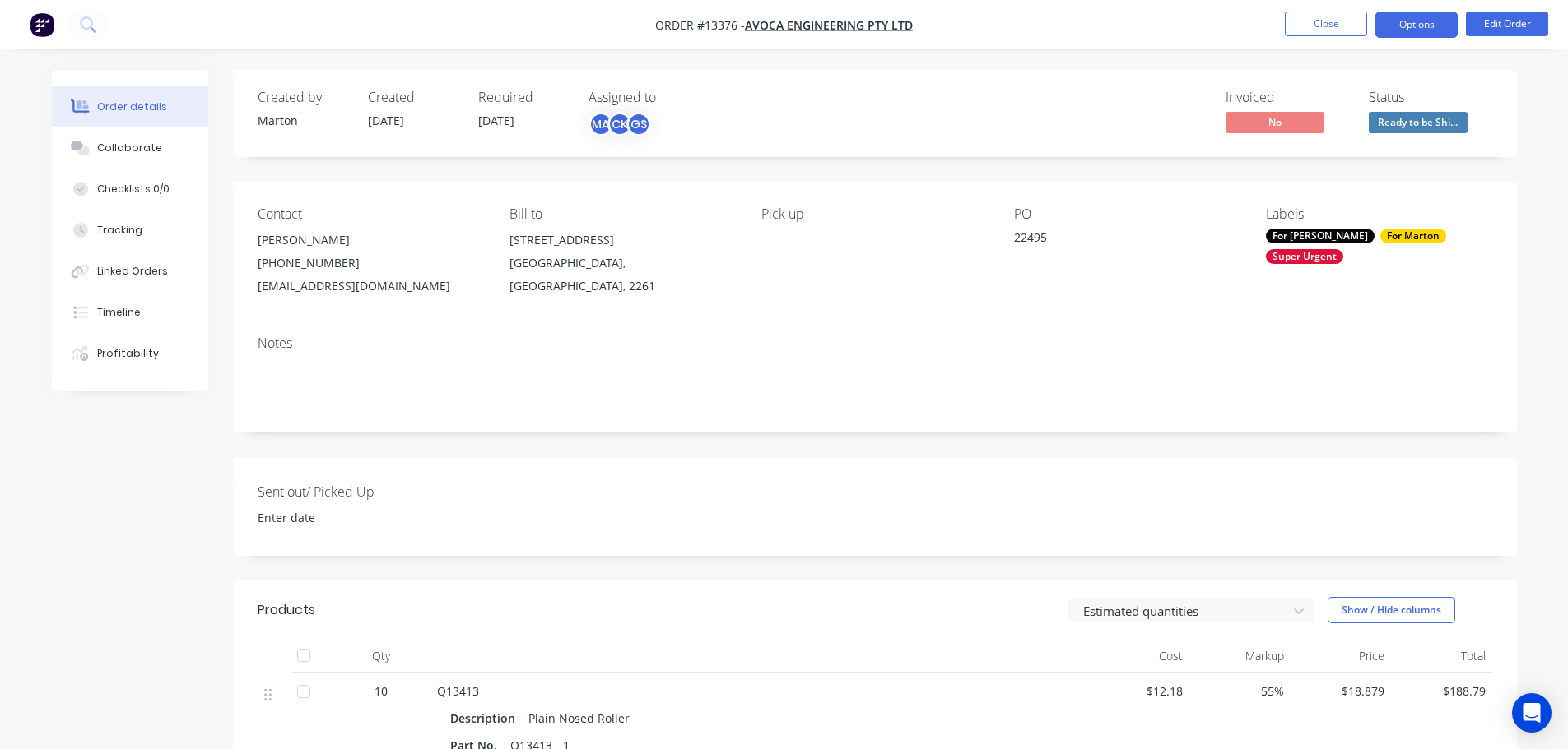
click at [1432, 31] on button "Options" at bounding box center [1416, 24] width 82 height 26
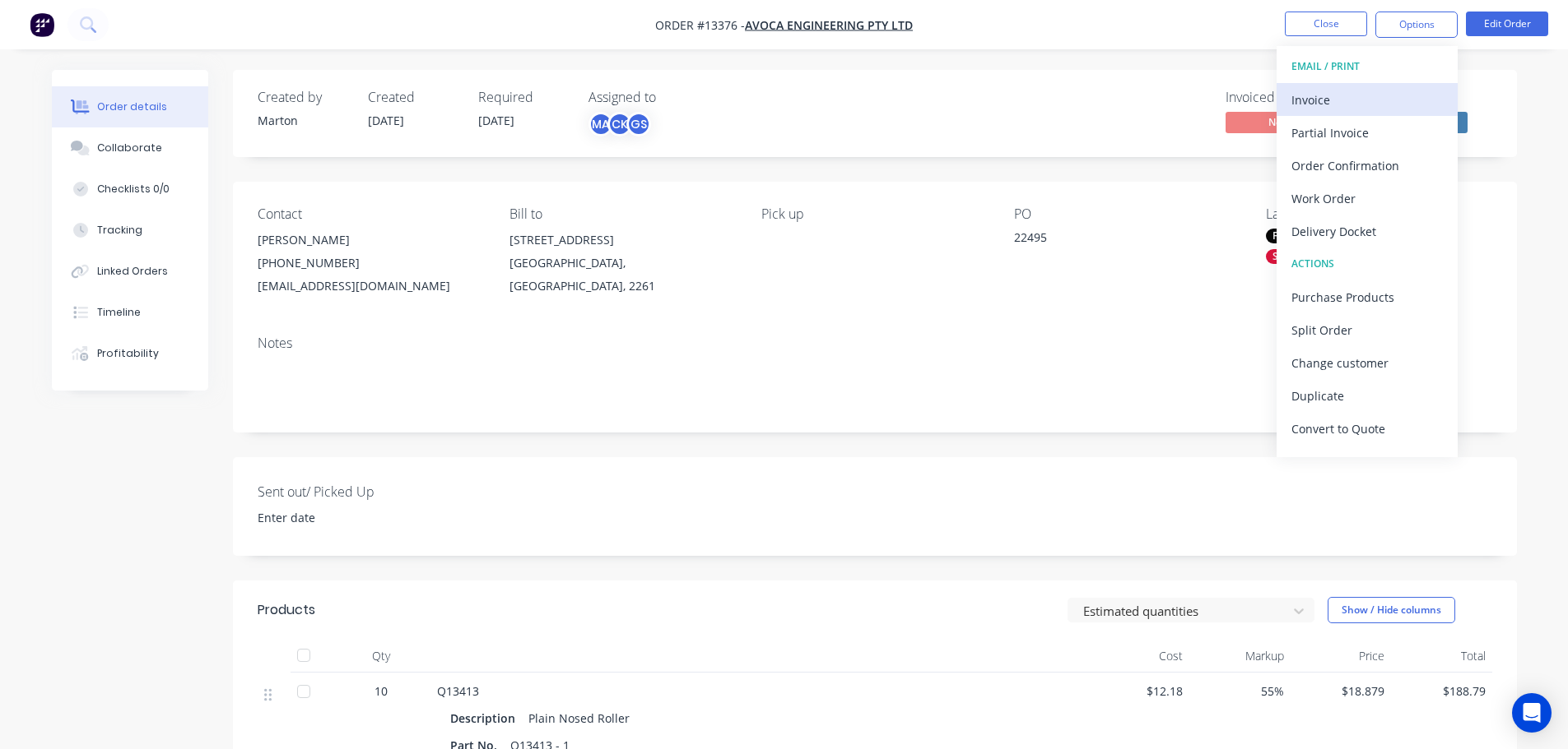
click at [1381, 96] on div "Invoice" at bounding box center [1366, 100] width 151 height 24
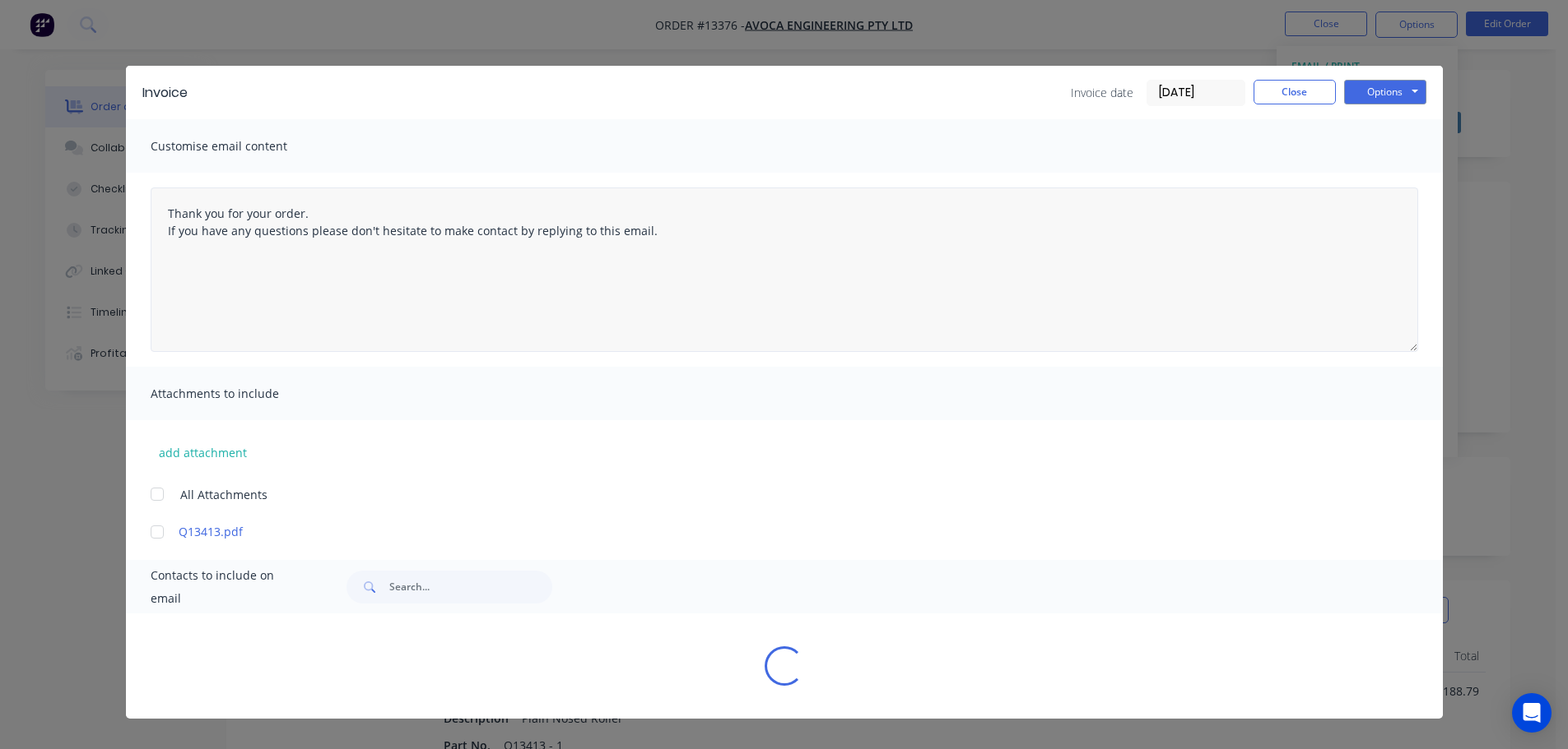
type textarea "Thank you for your order. If you have any questions please don't hesitate to ma…"
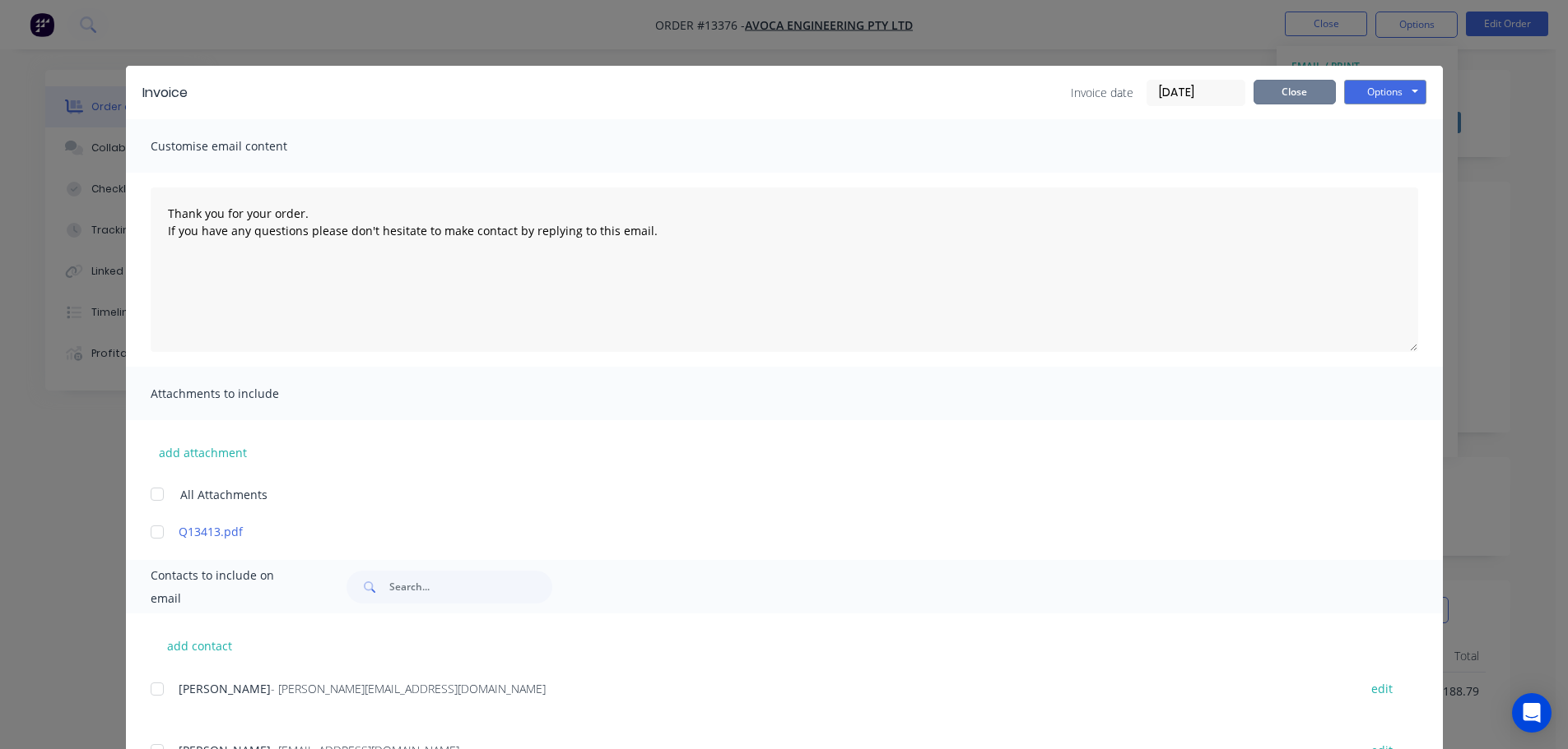
click at [1304, 98] on button "Close" at bounding box center [1295, 92] width 82 height 24
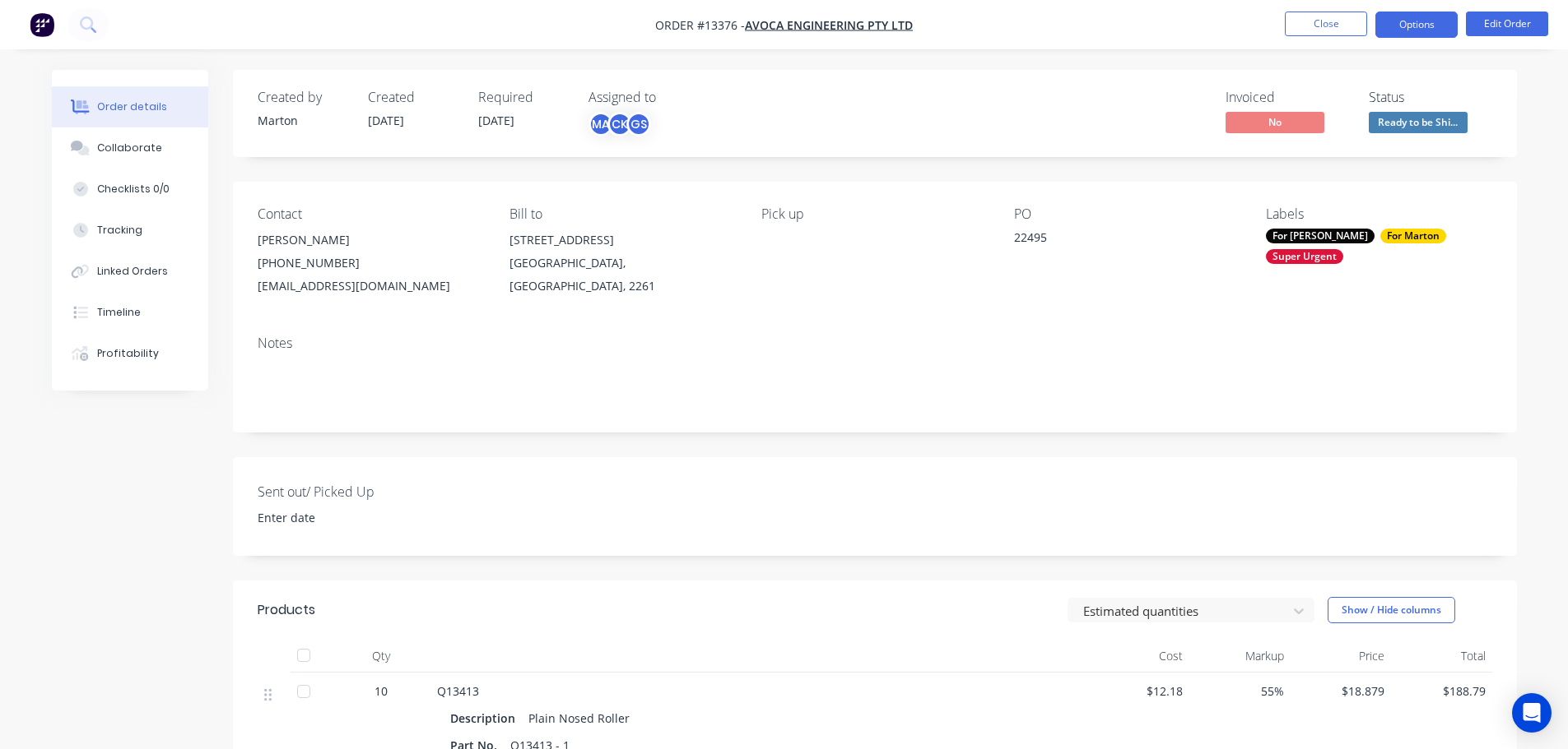
click at [1429, 31] on button "Options" at bounding box center [1416, 24] width 82 height 26
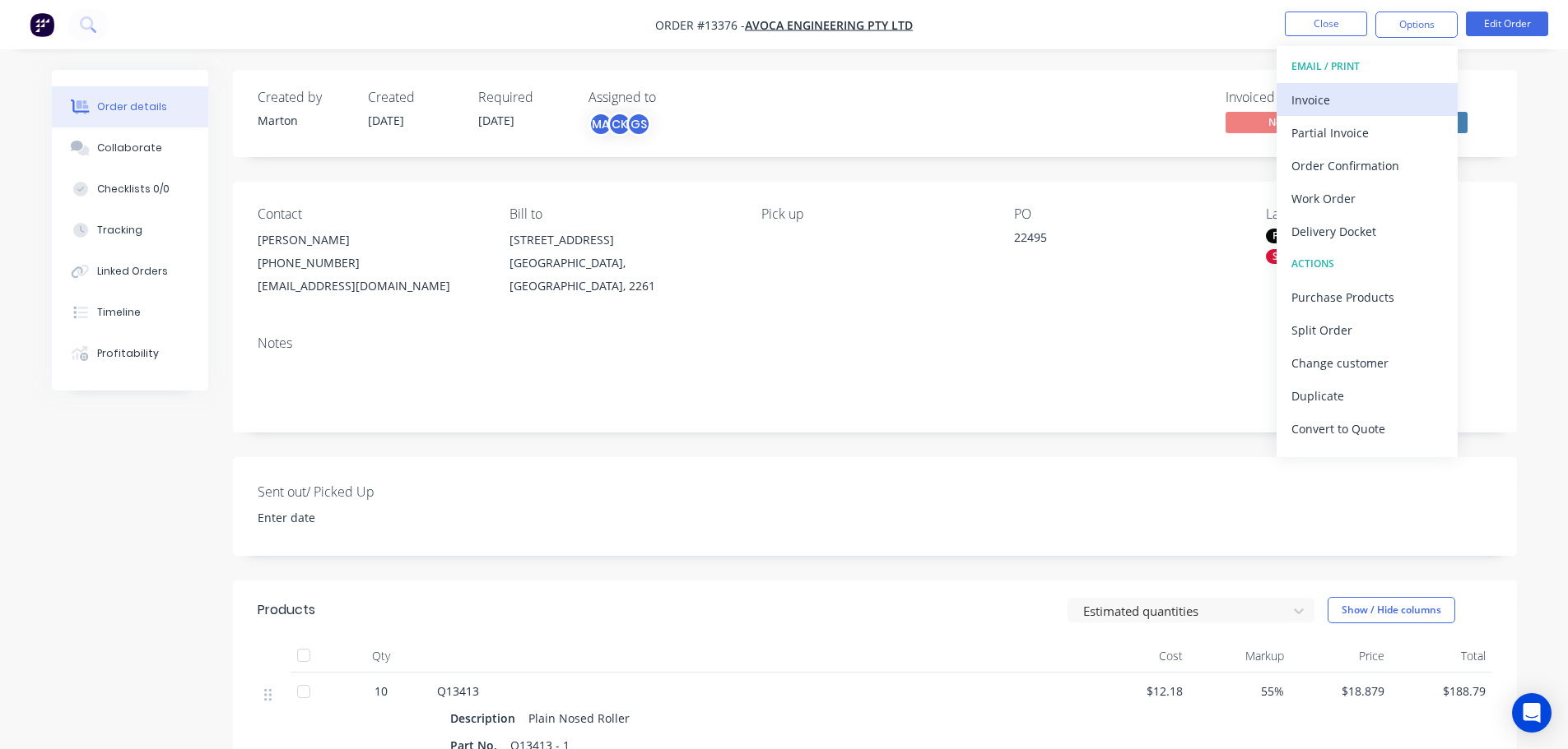
click at [1377, 96] on div "Invoice" at bounding box center [1366, 100] width 151 height 24
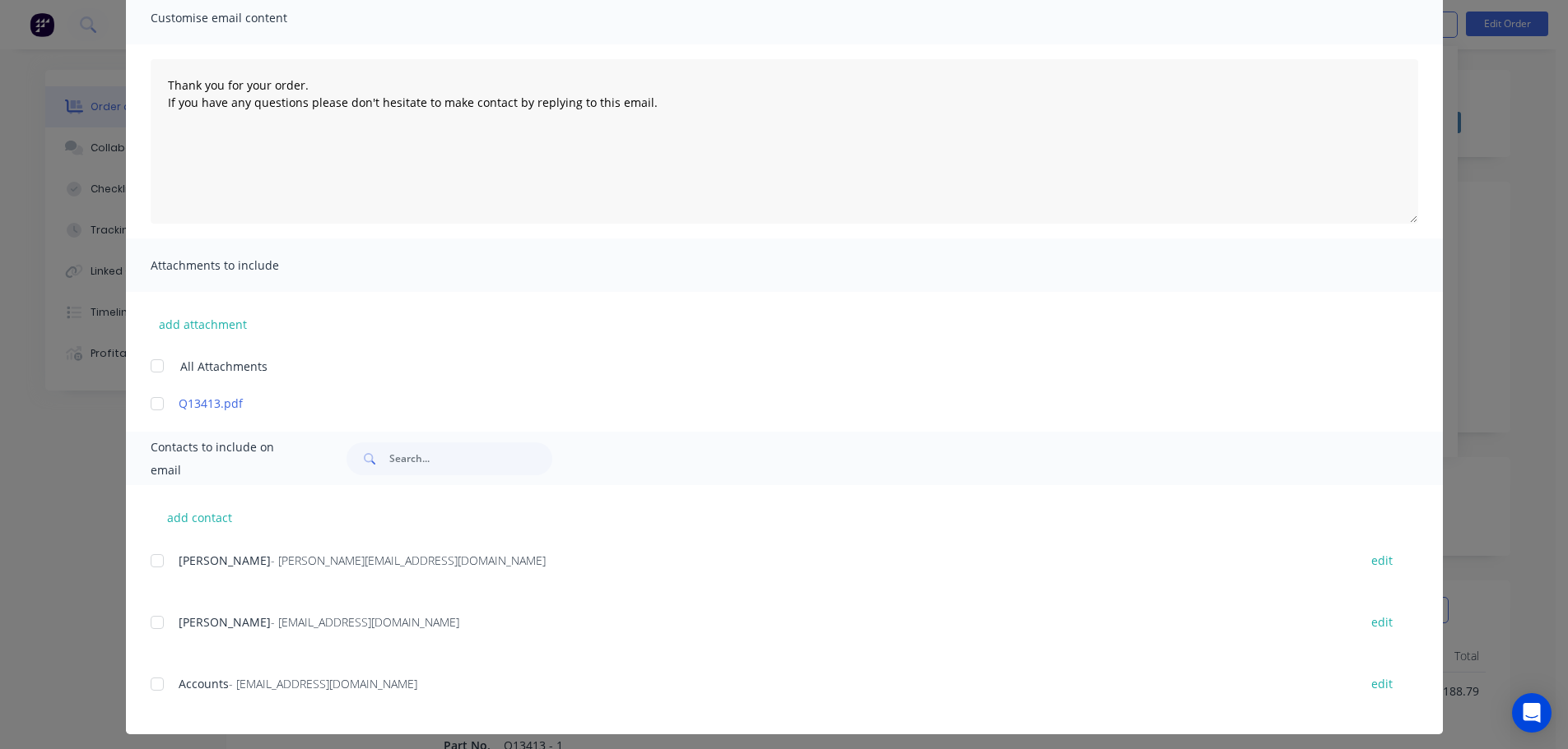
scroll to position [136, 0]
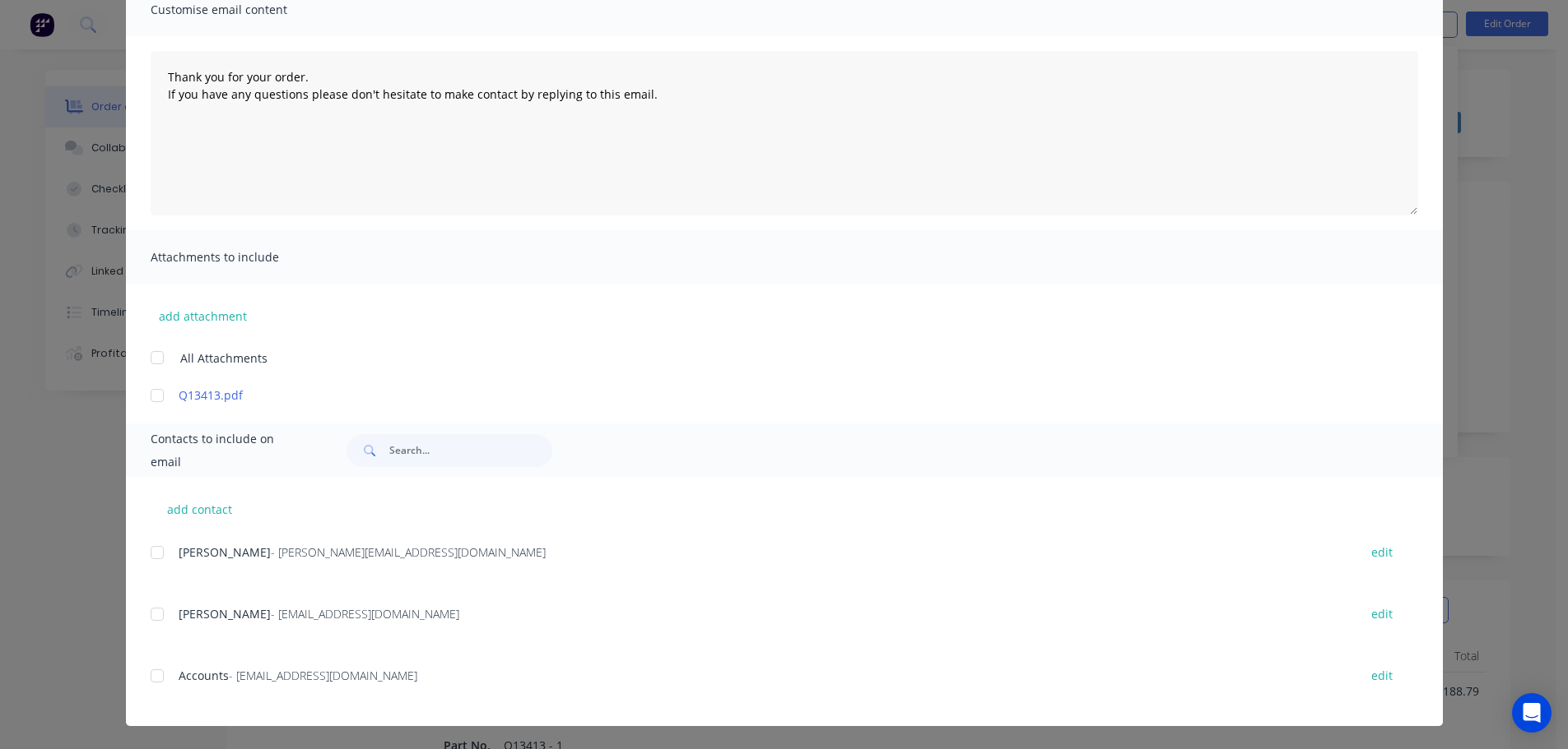
click at [162, 675] on div at bounding box center [157, 677] width 33 height 33
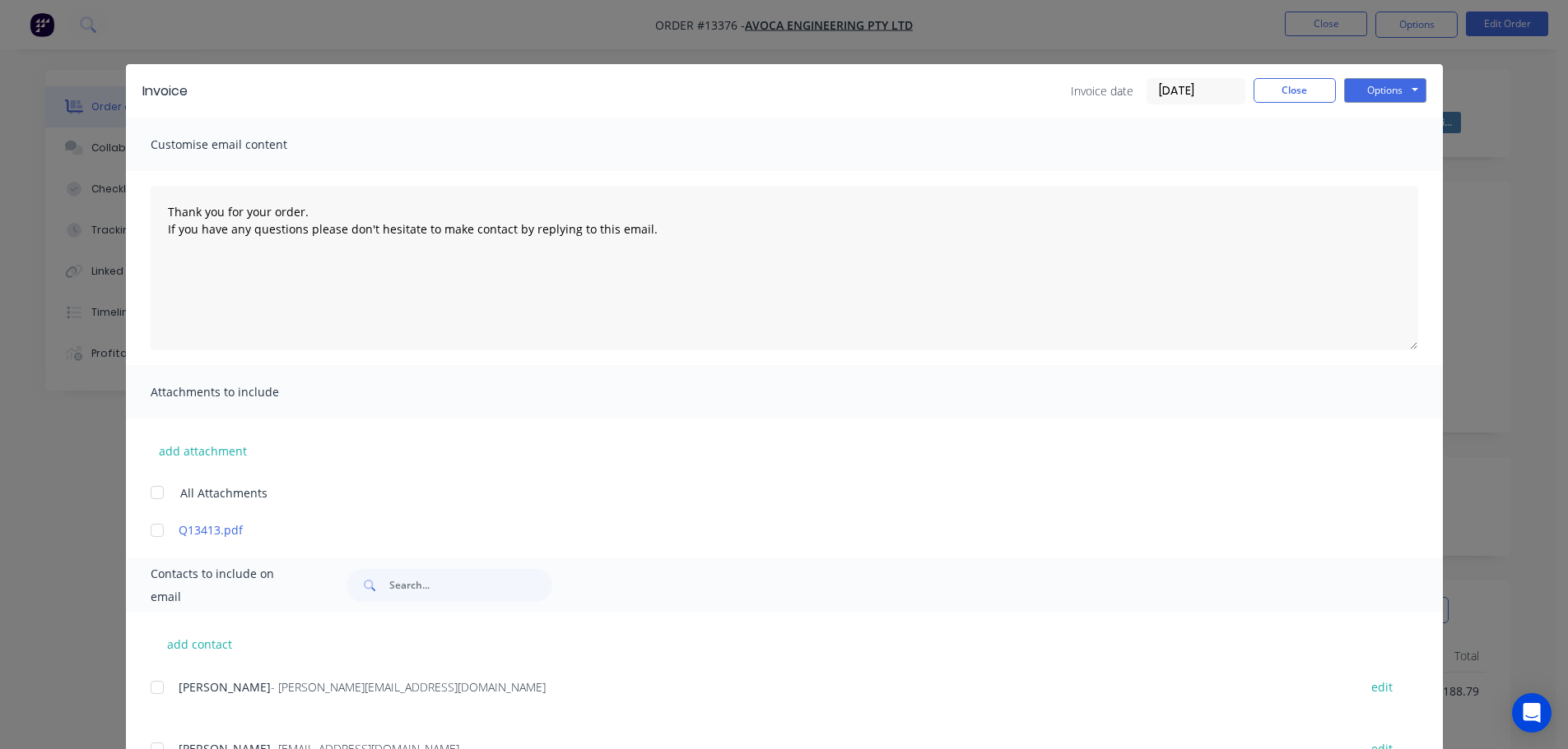
scroll to position [0, 0]
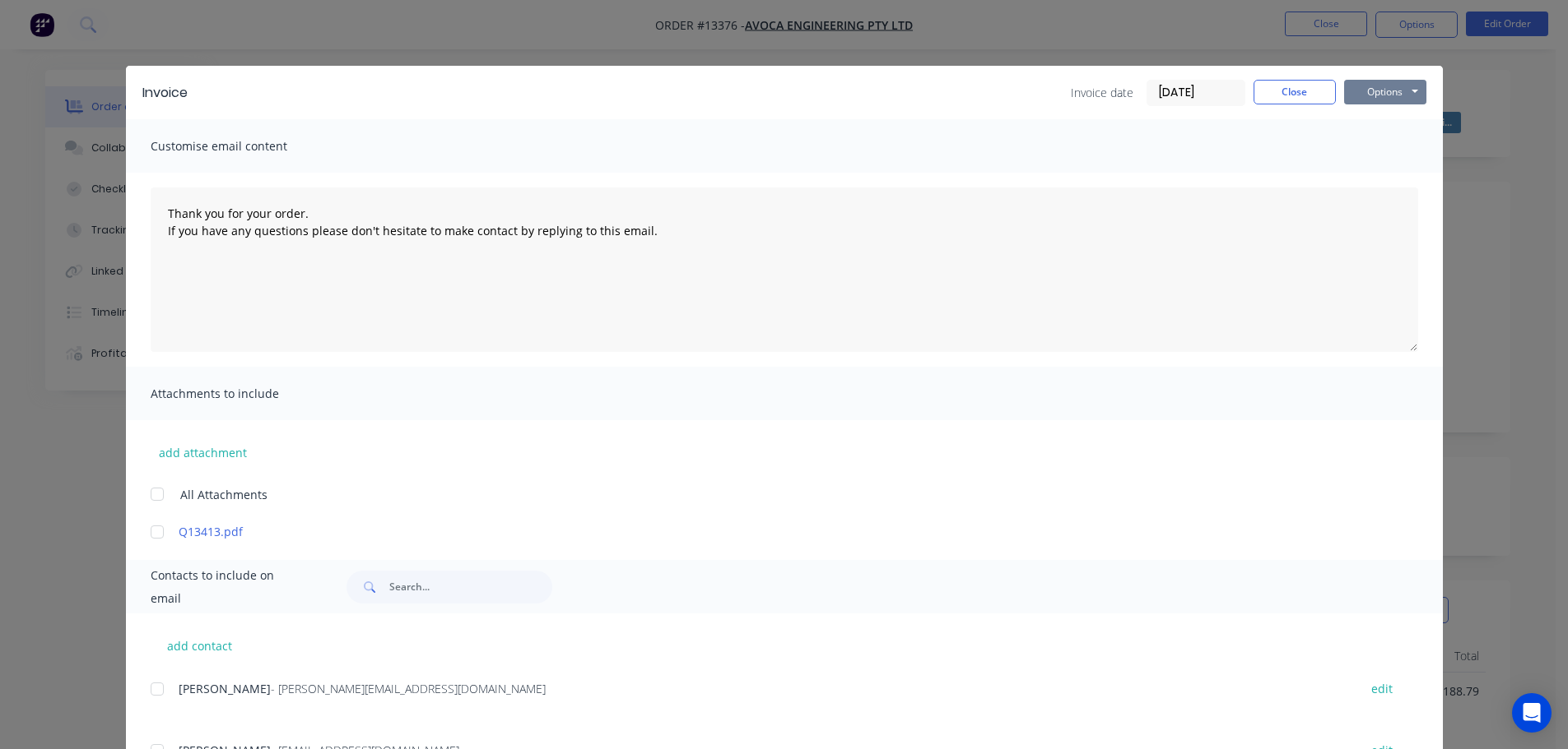
click at [1375, 91] on button "Options" at bounding box center [1385, 92] width 82 height 24
click at [1355, 177] on button "Email" at bounding box center [1396, 175] width 106 height 27
type textarea "Thank you for your order. If you have any questions please don't hesitate to ma…"
click at [1298, 93] on button "Close" at bounding box center [1295, 92] width 82 height 24
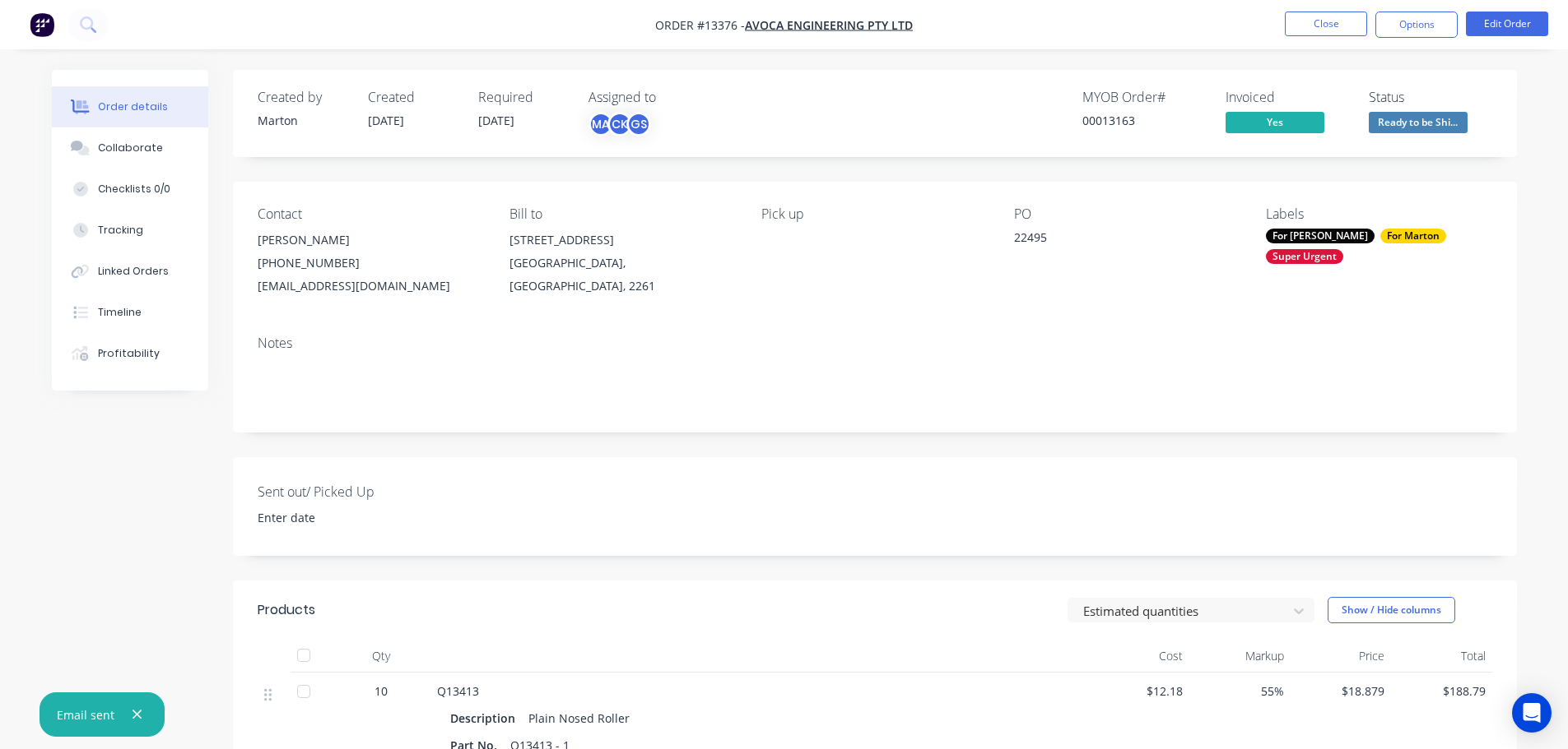
click at [1394, 120] on span "Ready to be Shi..." at bounding box center [1418, 122] width 99 height 21
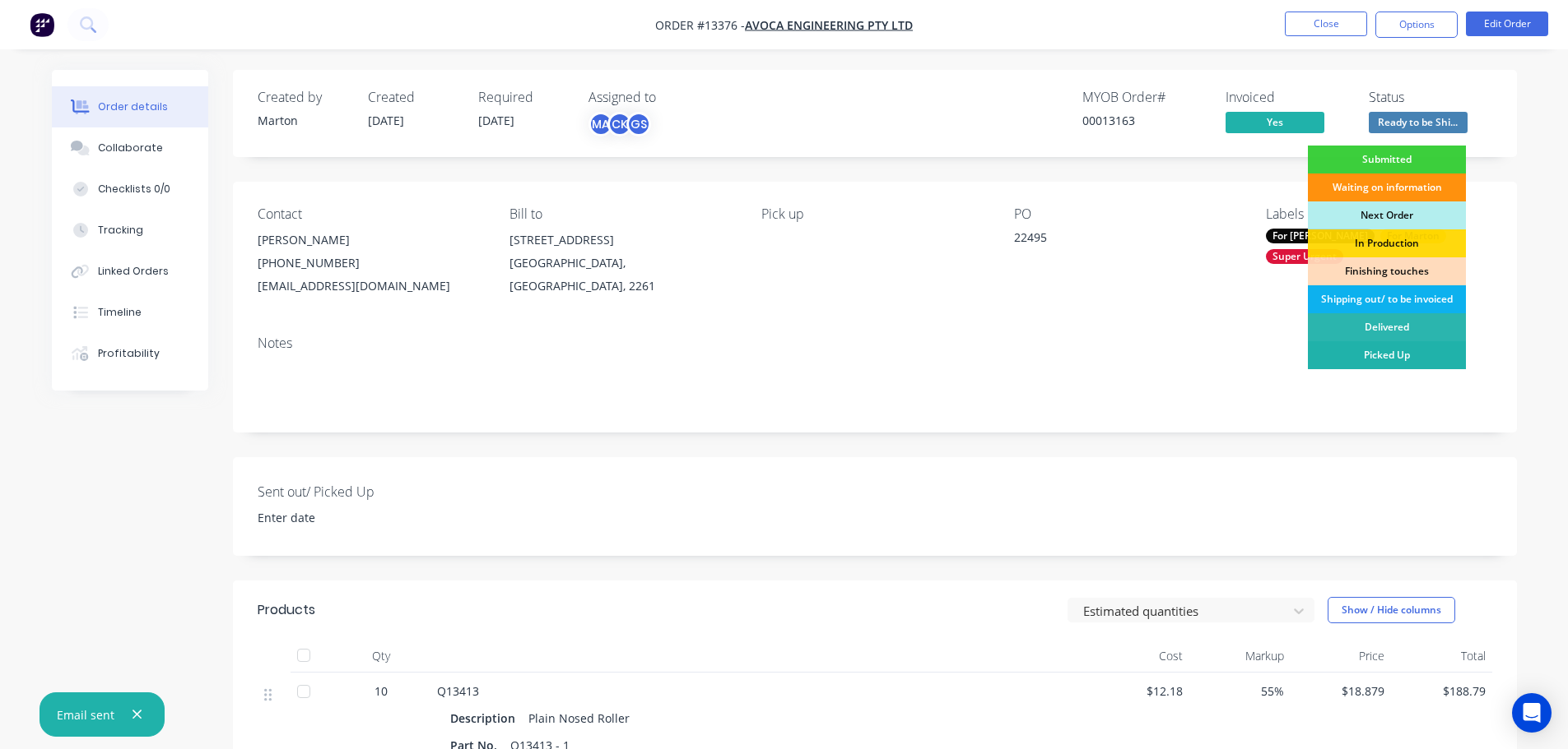
click at [1372, 344] on div "Picked Up" at bounding box center [1386, 355] width 158 height 28
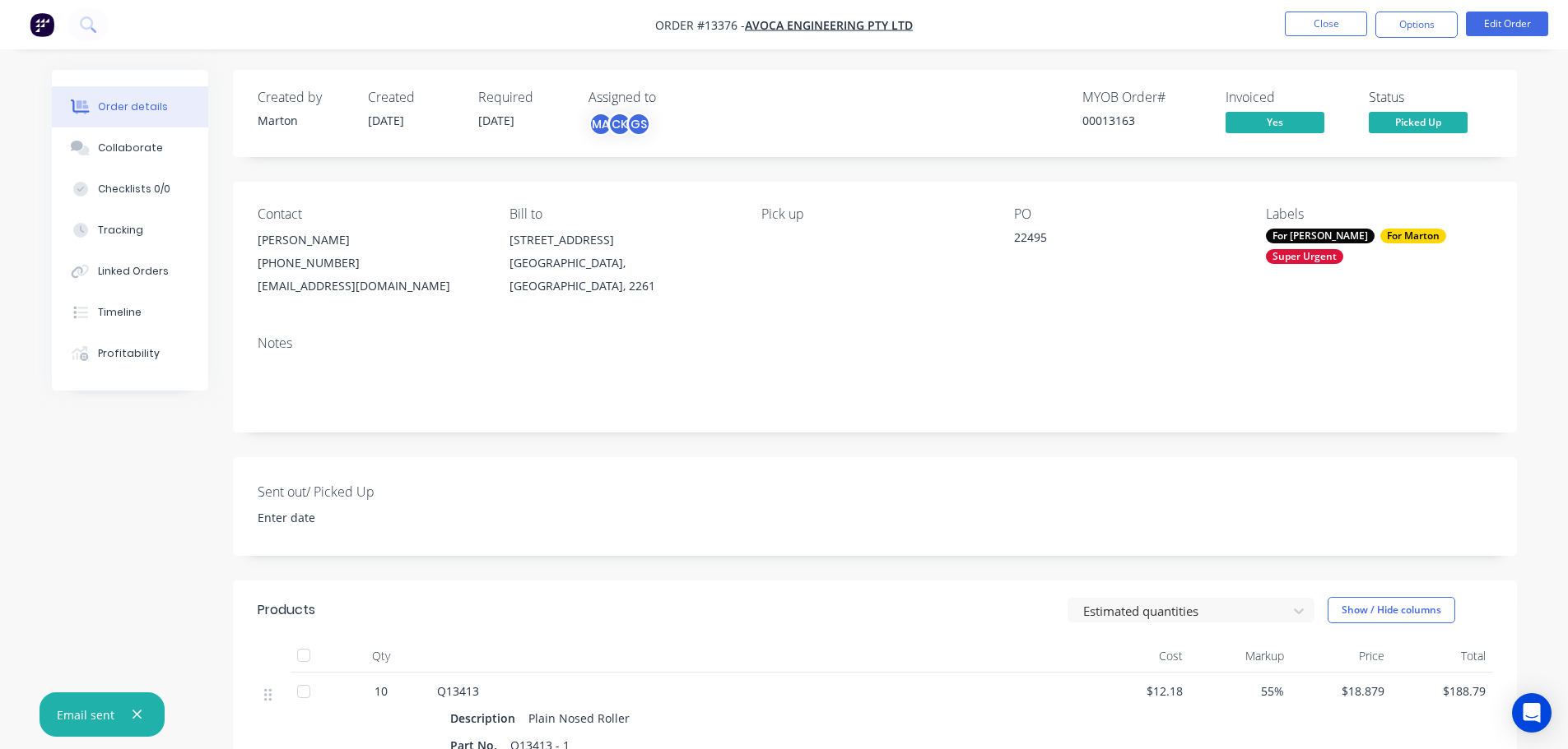
click at [1316, 37] on li "Close" at bounding box center [1326, 24] width 82 height 26
click at [1314, 25] on button "Close" at bounding box center [1326, 24] width 82 height 24
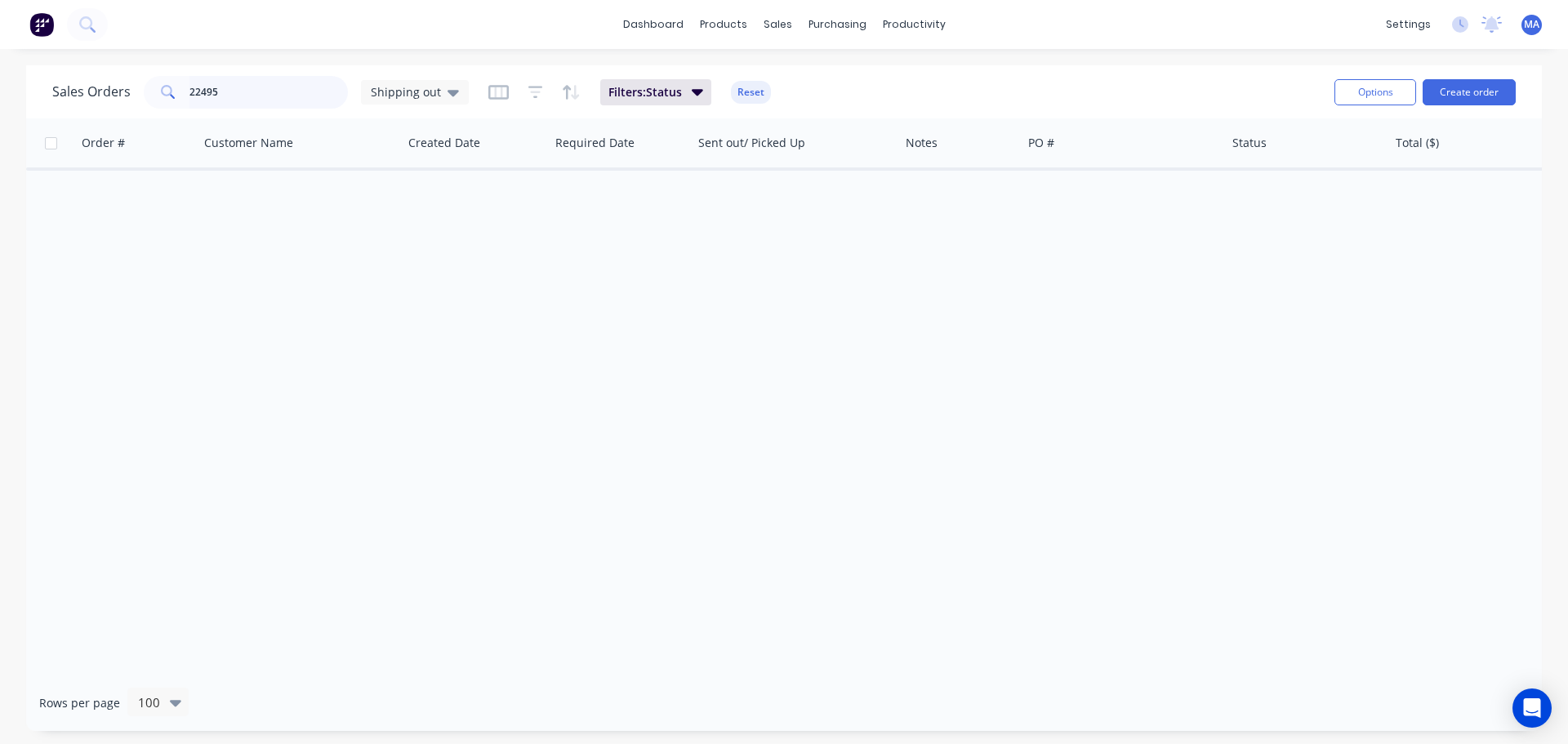
click at [285, 94] on input "22495" at bounding box center [270, 93] width 159 height 33
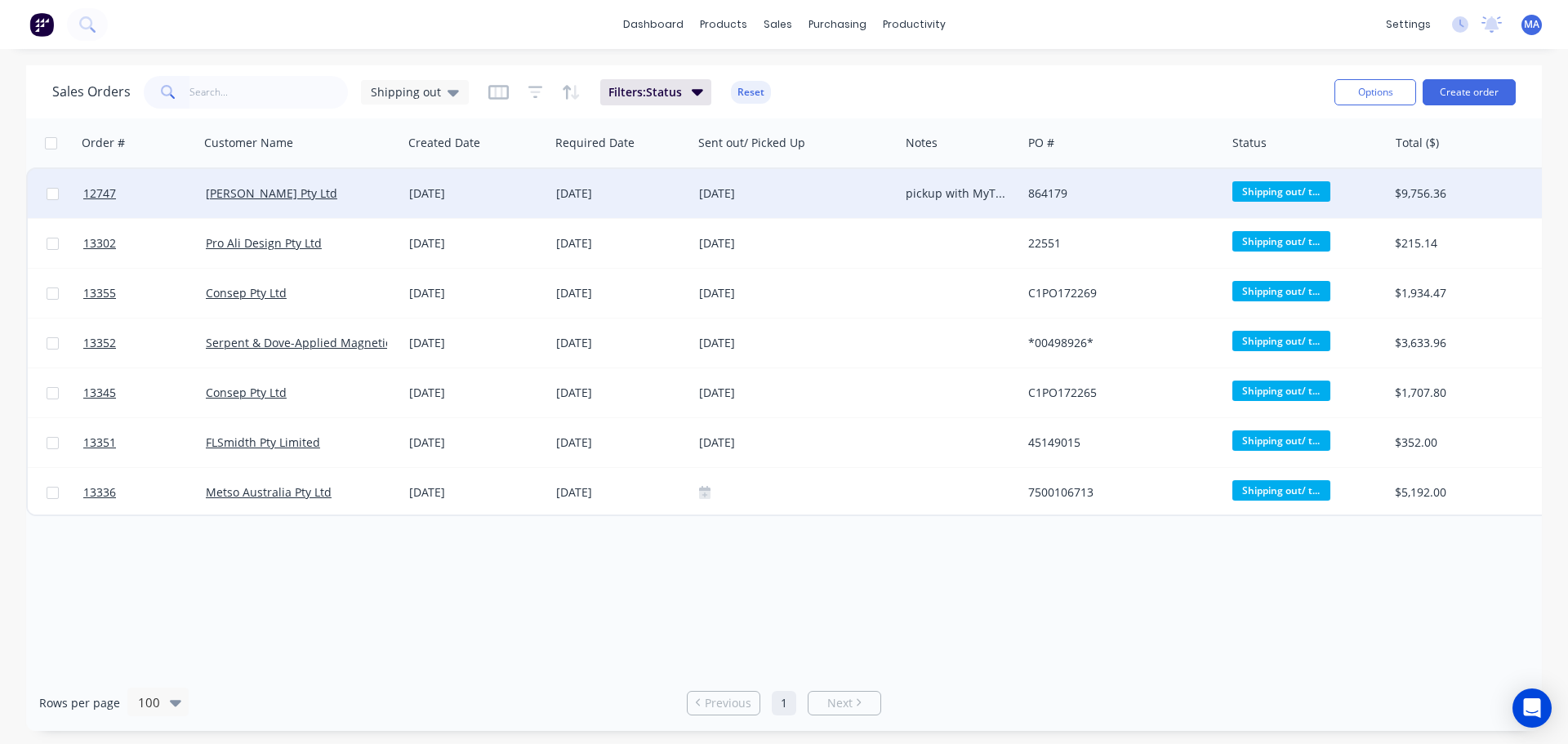
click at [388, 205] on div "[PERSON_NAME] Pty Ltd" at bounding box center [302, 193] width 205 height 49
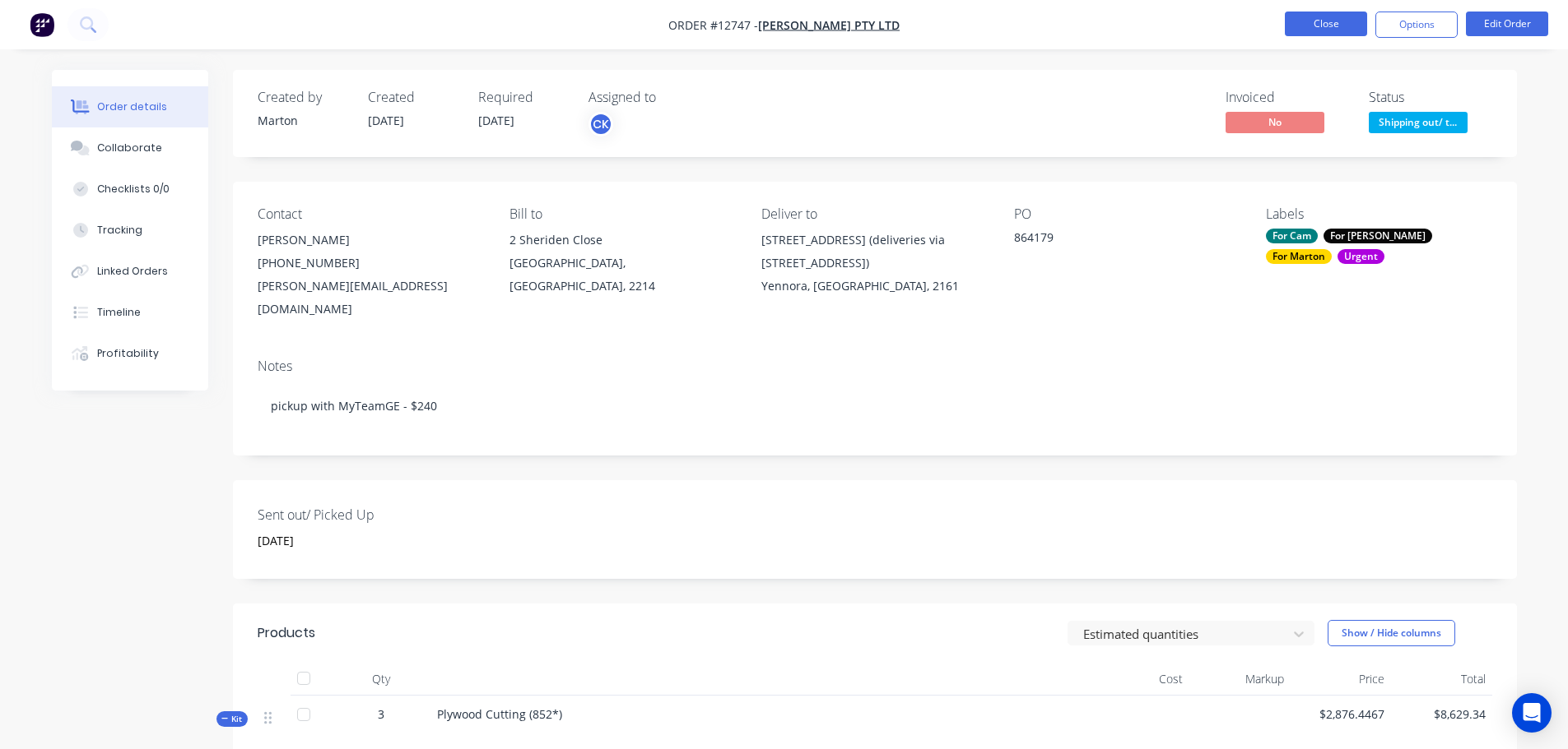
click at [1341, 31] on button "Close" at bounding box center [1326, 24] width 82 height 24
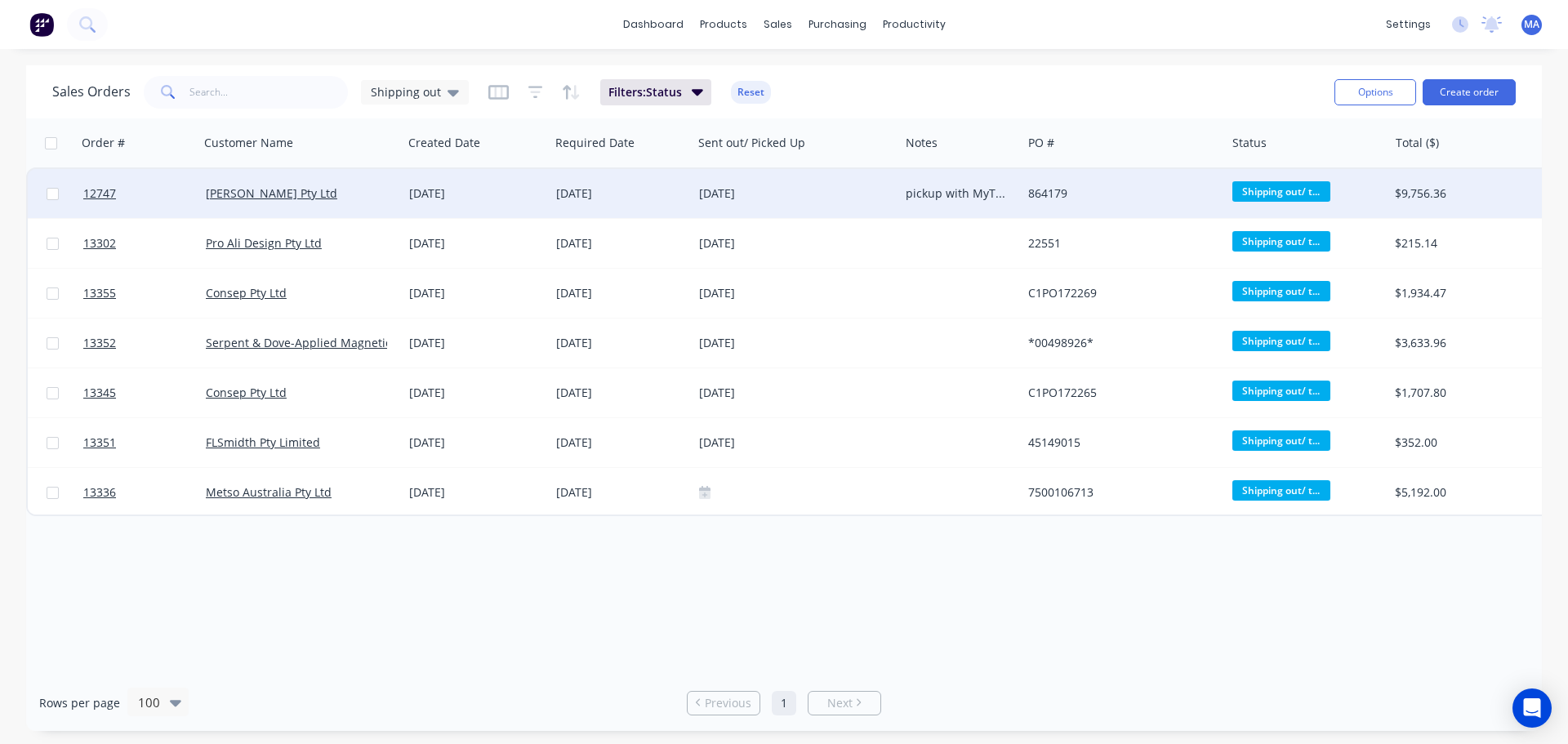
click at [402, 197] on div "[PERSON_NAME] Pty Ltd" at bounding box center [302, 193] width 205 height 49
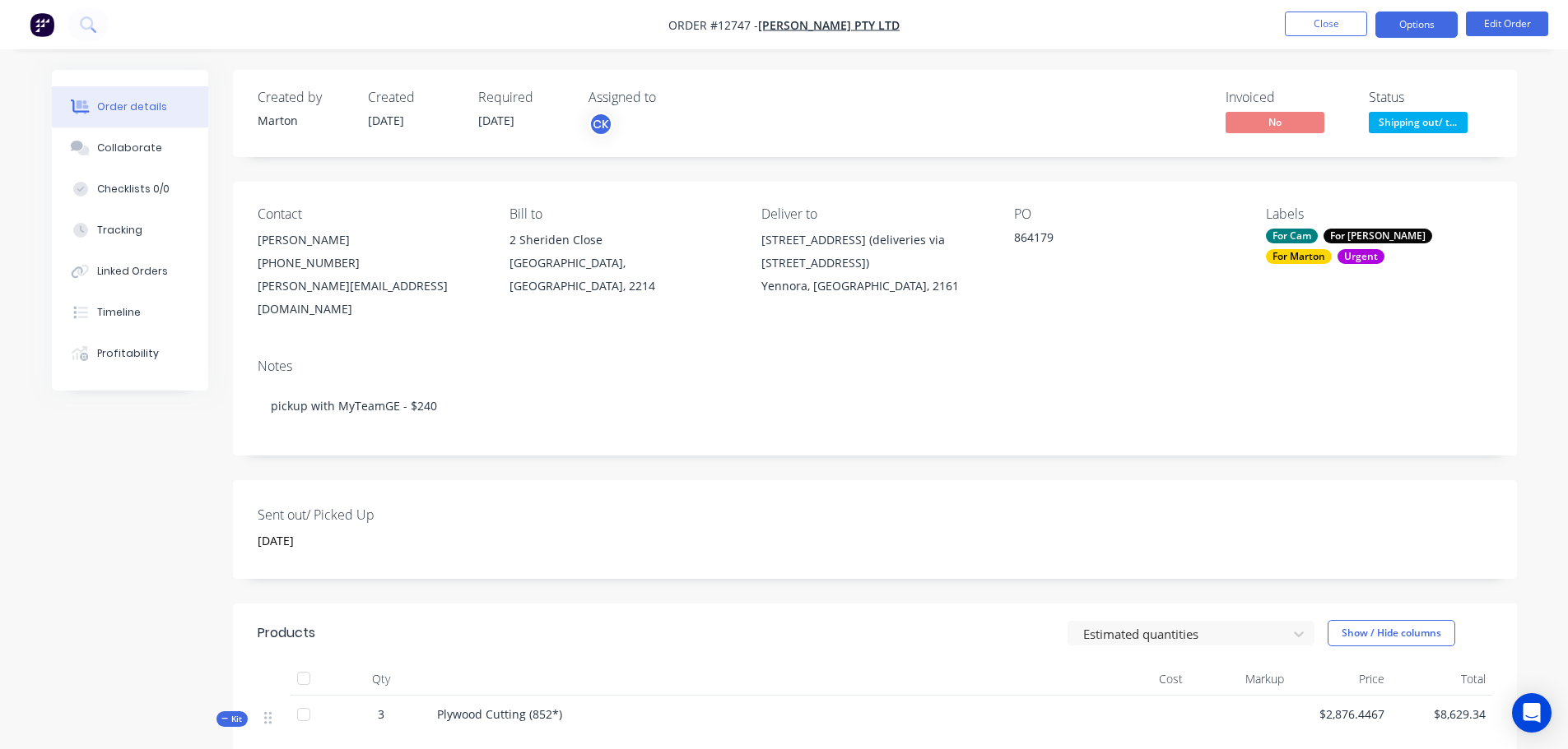
click at [1399, 22] on button "Options" at bounding box center [1416, 24] width 82 height 26
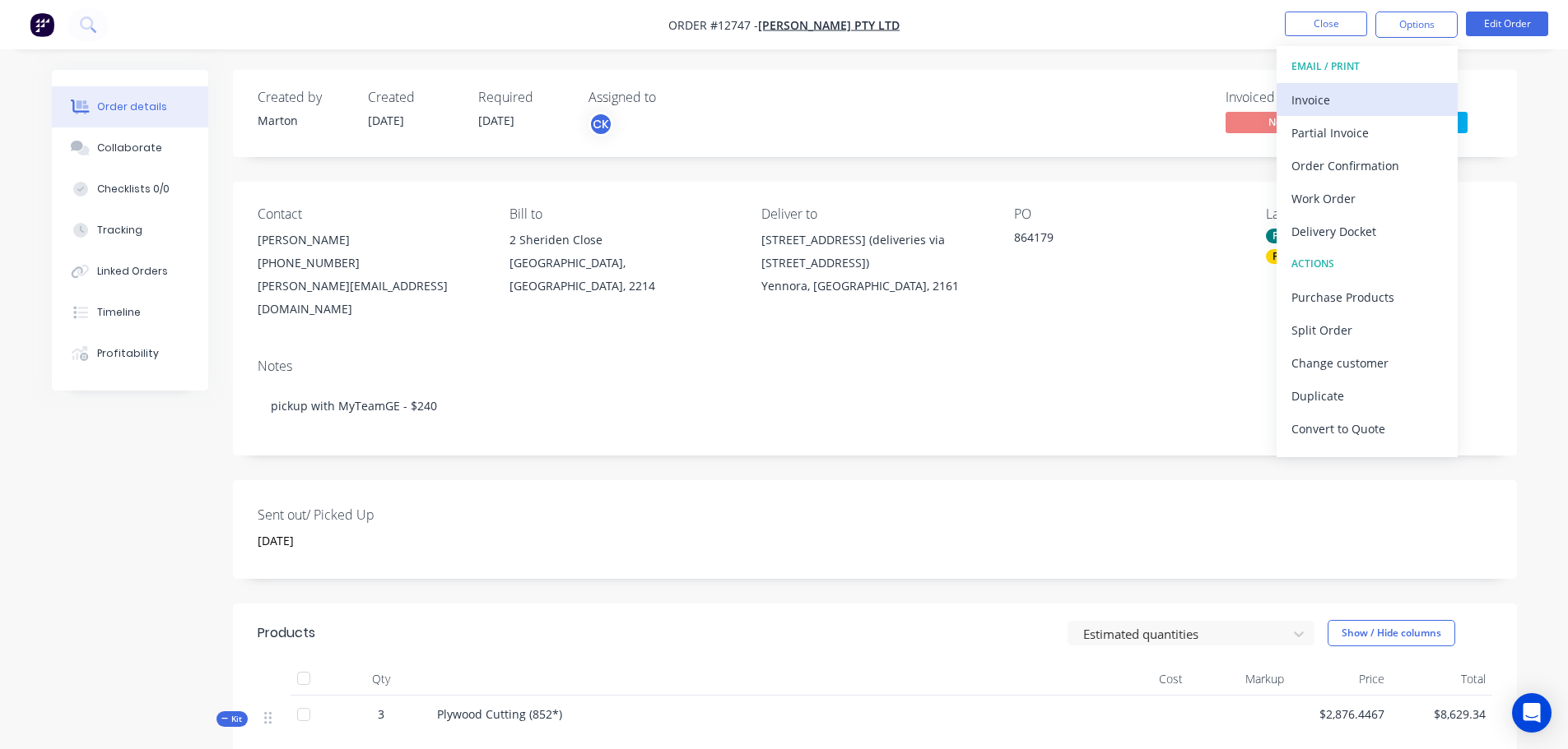
click at [1364, 106] on div "Invoice" at bounding box center [1366, 100] width 151 height 24
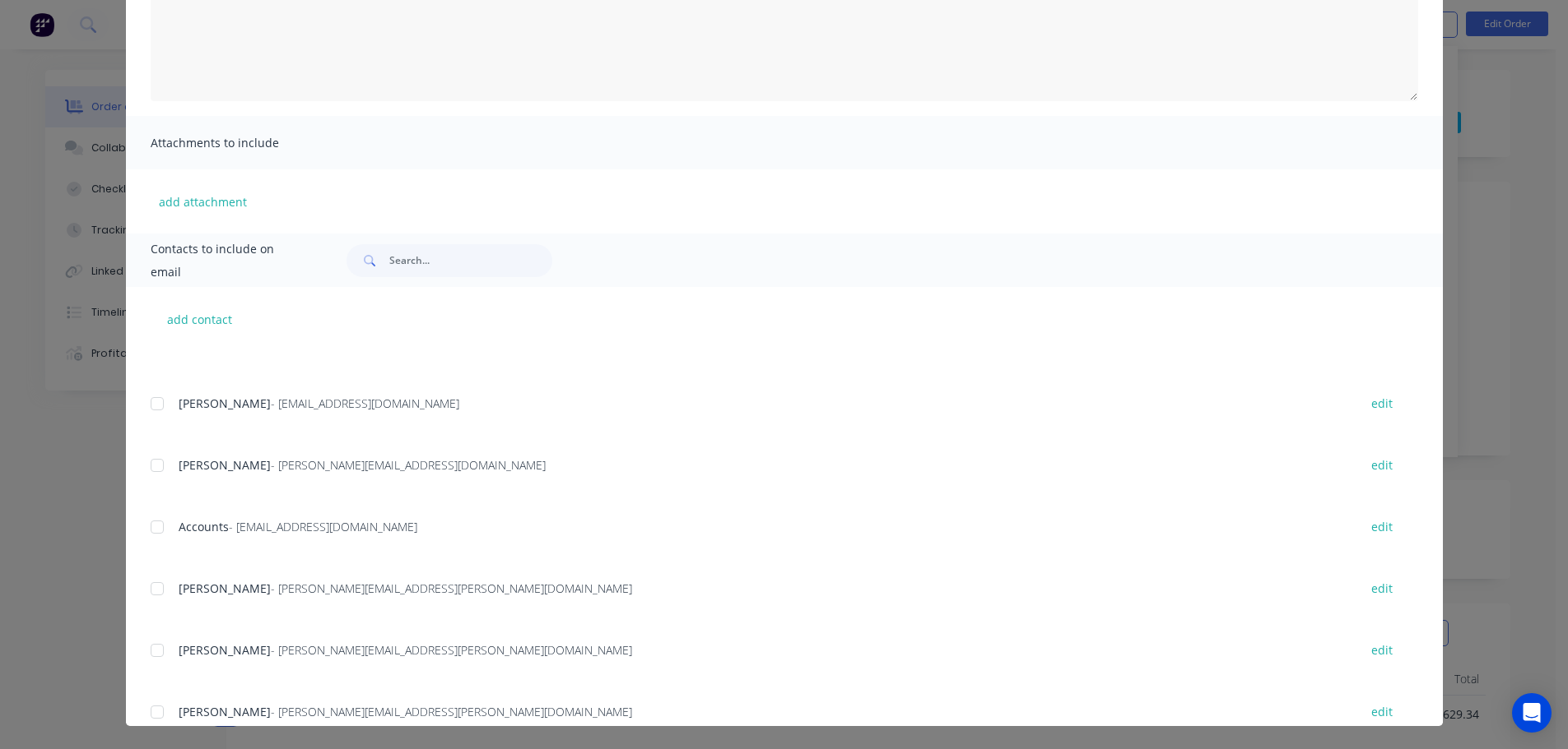
scroll to position [365, 0]
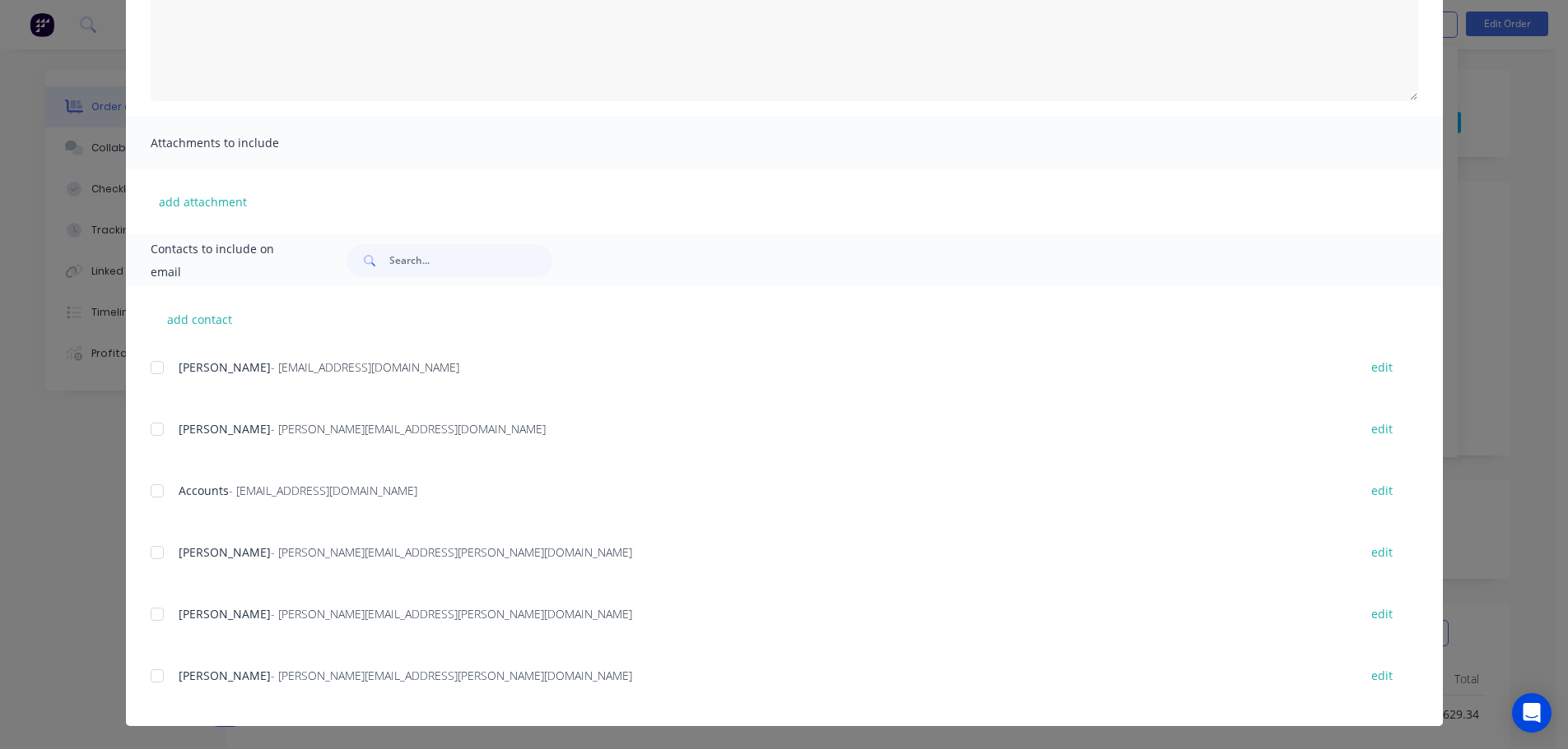
click at [154, 505] on div at bounding box center [157, 491] width 33 height 33
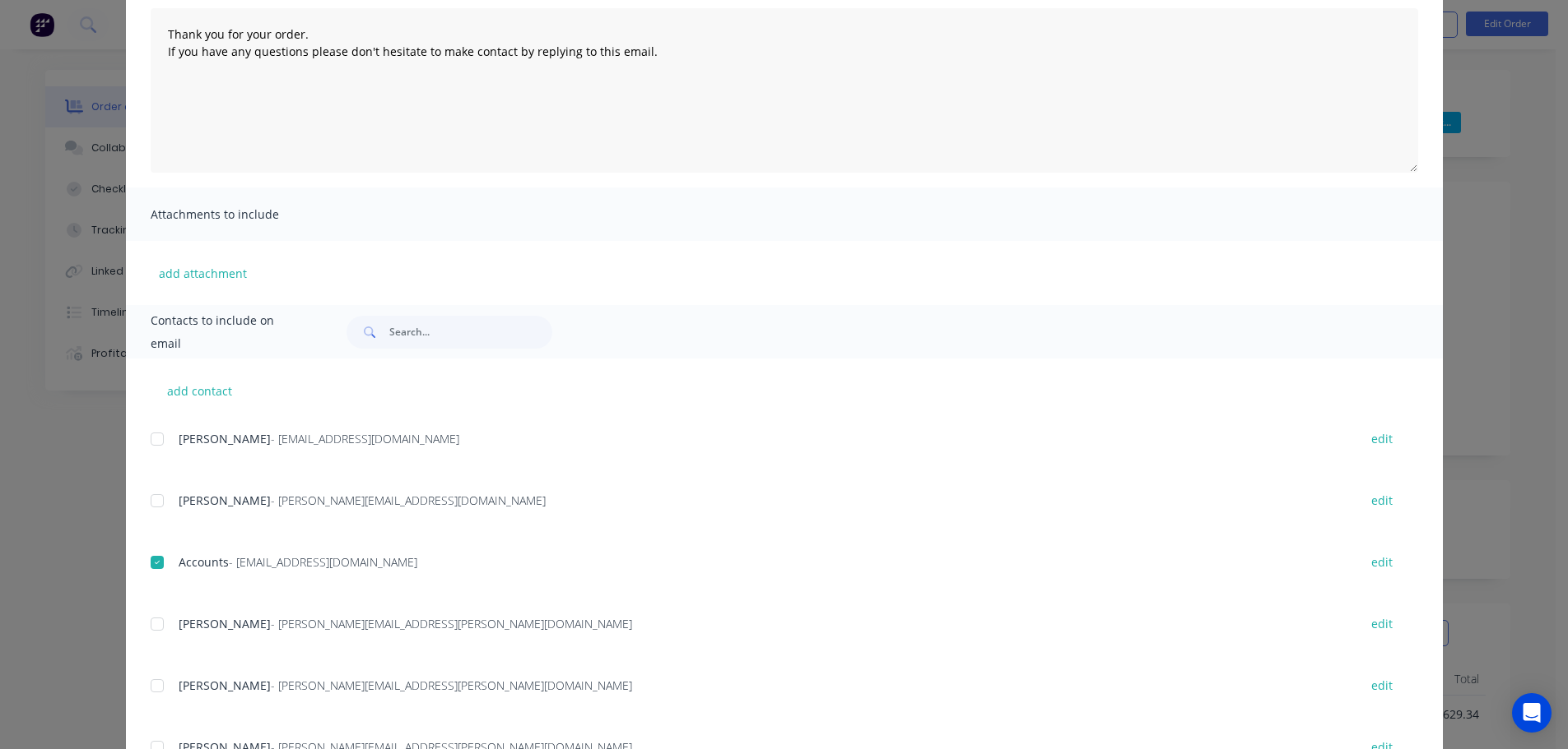
scroll to position [4, 0]
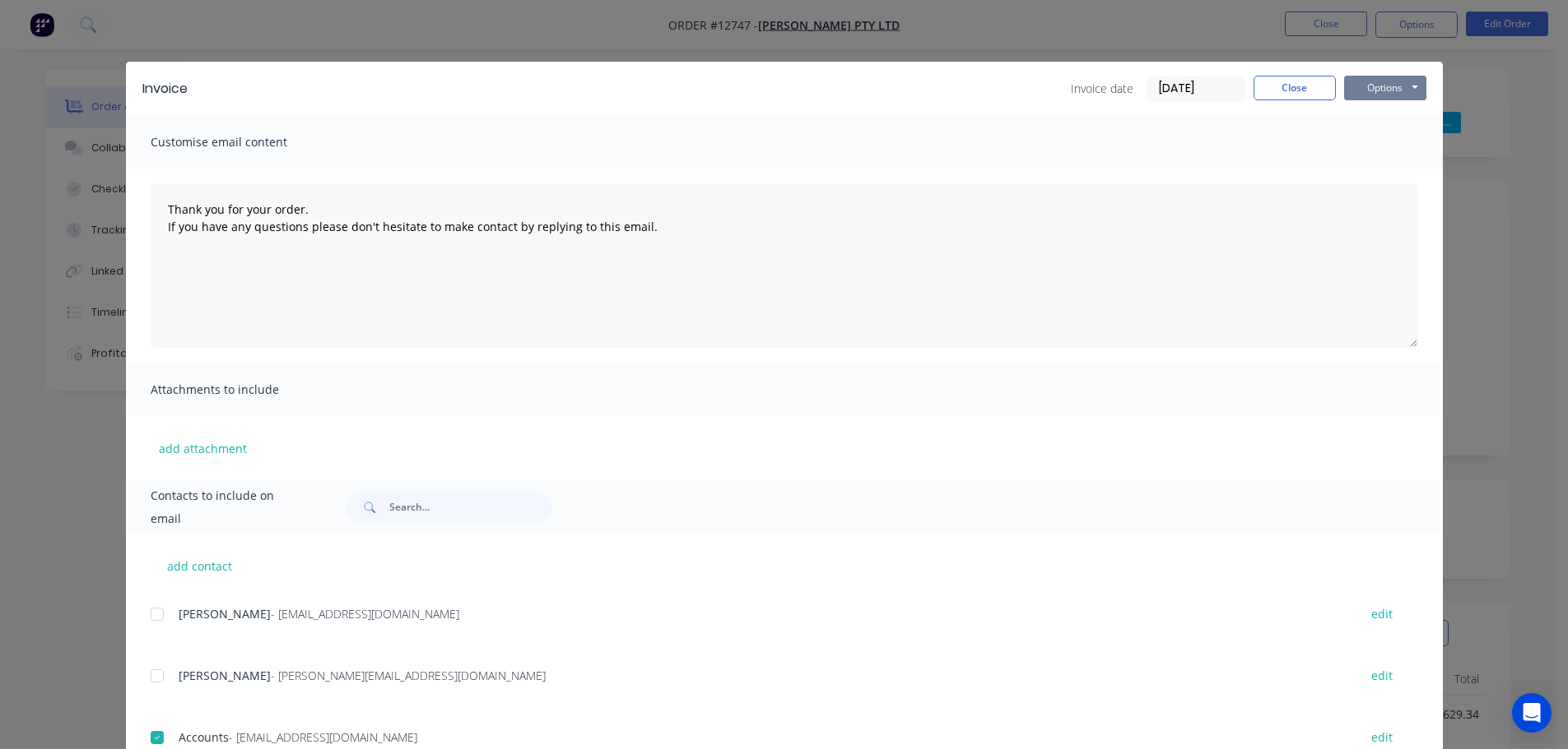
click at [1386, 81] on button "Options" at bounding box center [1385, 88] width 82 height 24
click at [1392, 166] on button "Email" at bounding box center [1396, 171] width 106 height 27
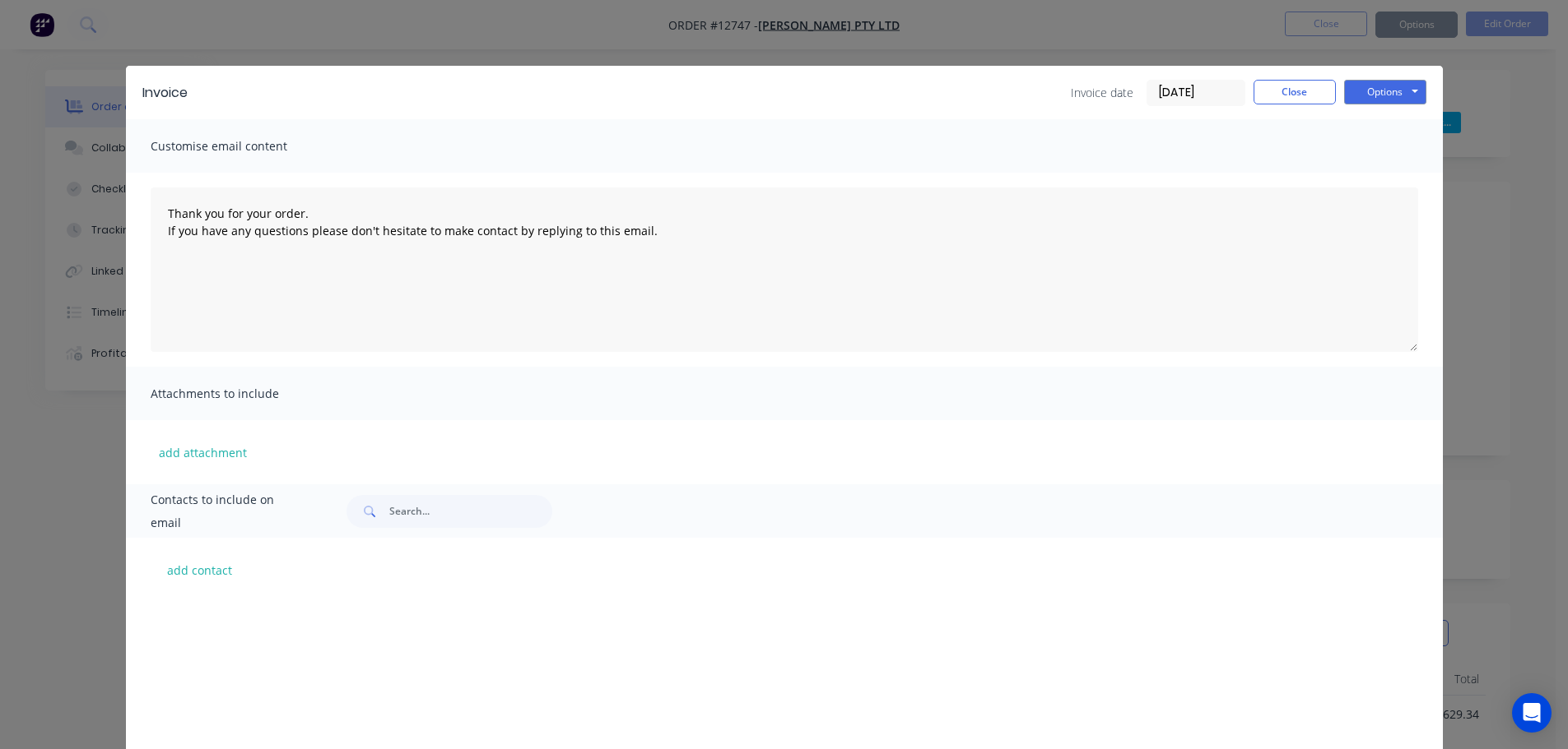
scroll to position [0, 0]
type textarea "Thank you for your order. If you have any questions please don't hesitate to ma…"
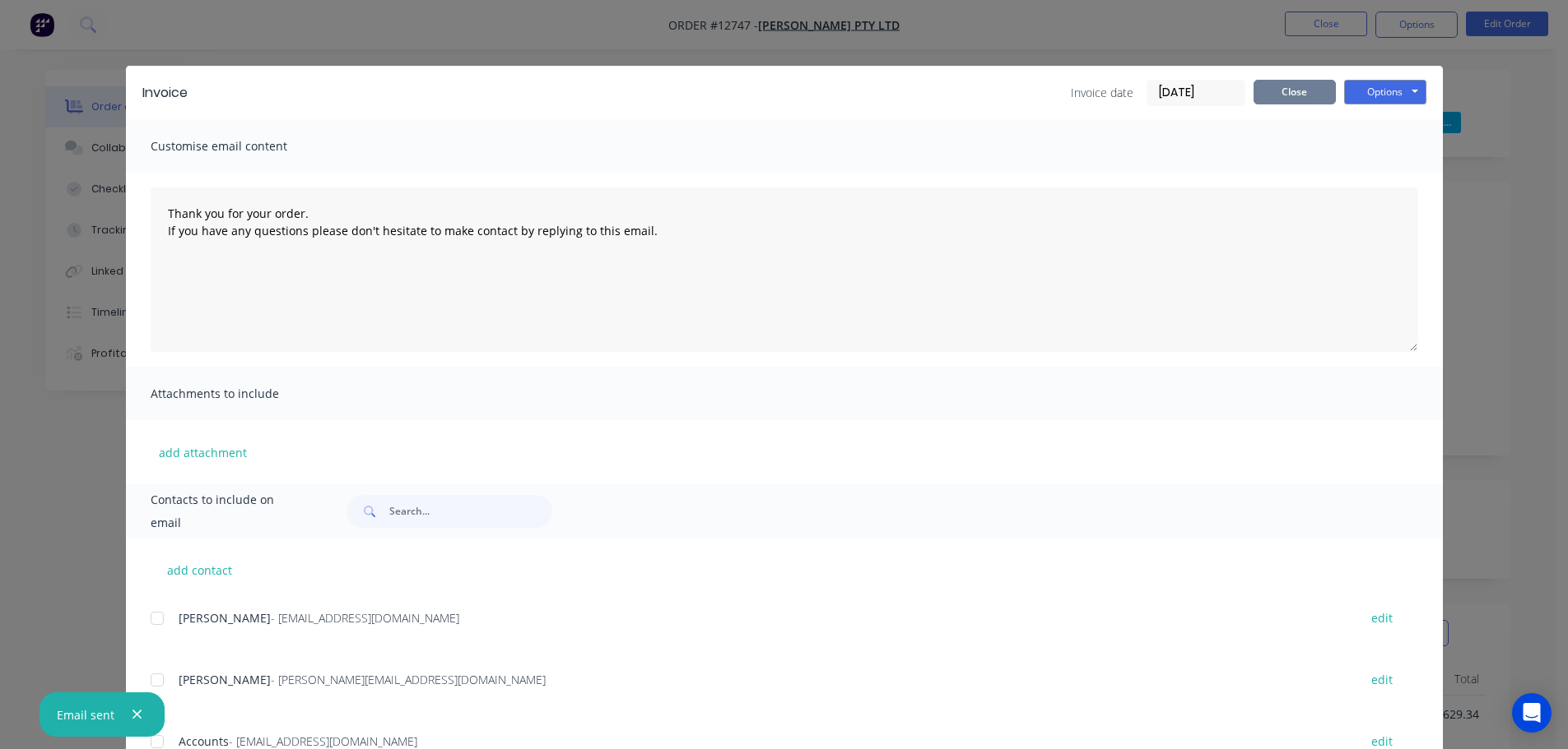
click at [1302, 85] on button "Close" at bounding box center [1295, 92] width 82 height 24
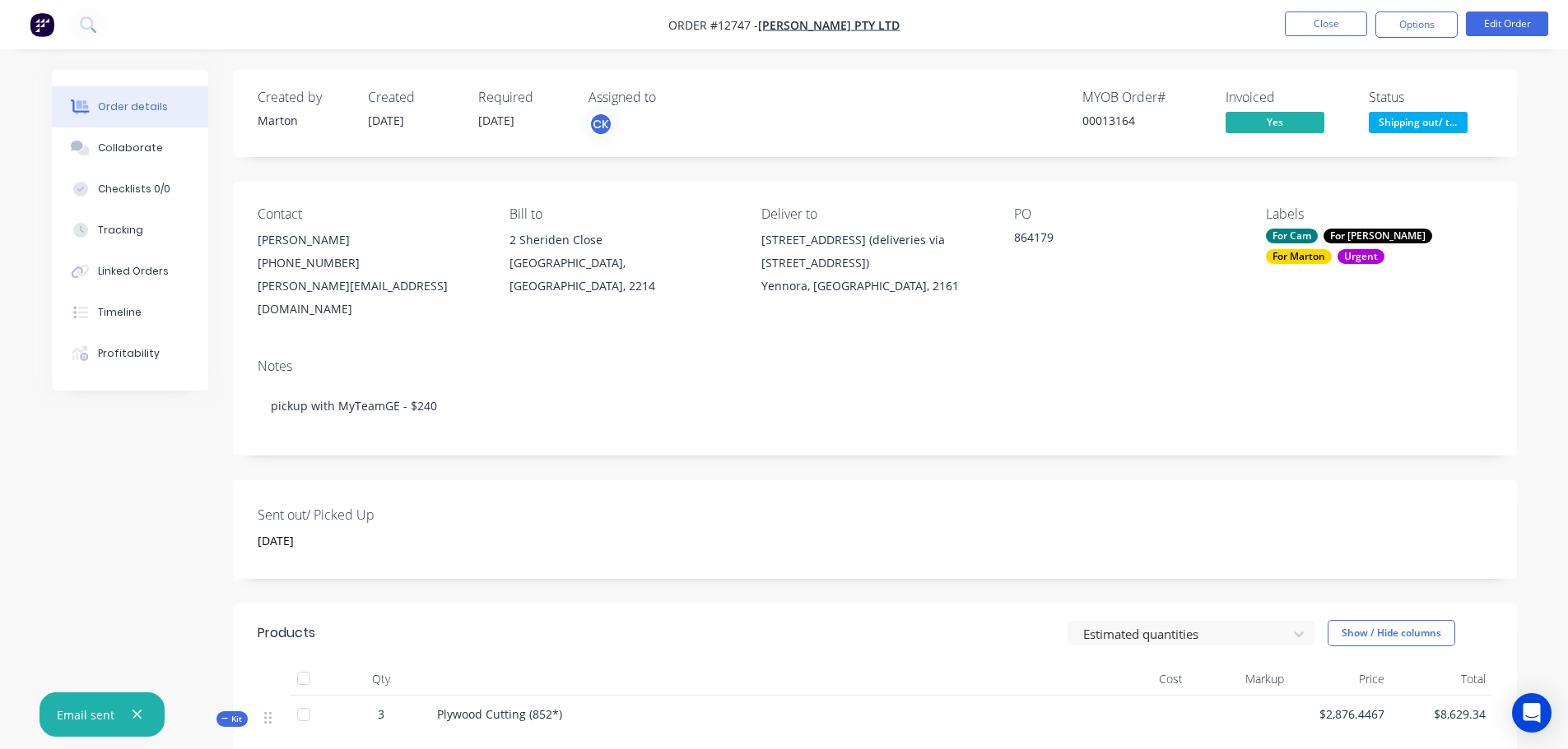
click at [1422, 116] on span "Shipping out/ t..." at bounding box center [1418, 122] width 99 height 21
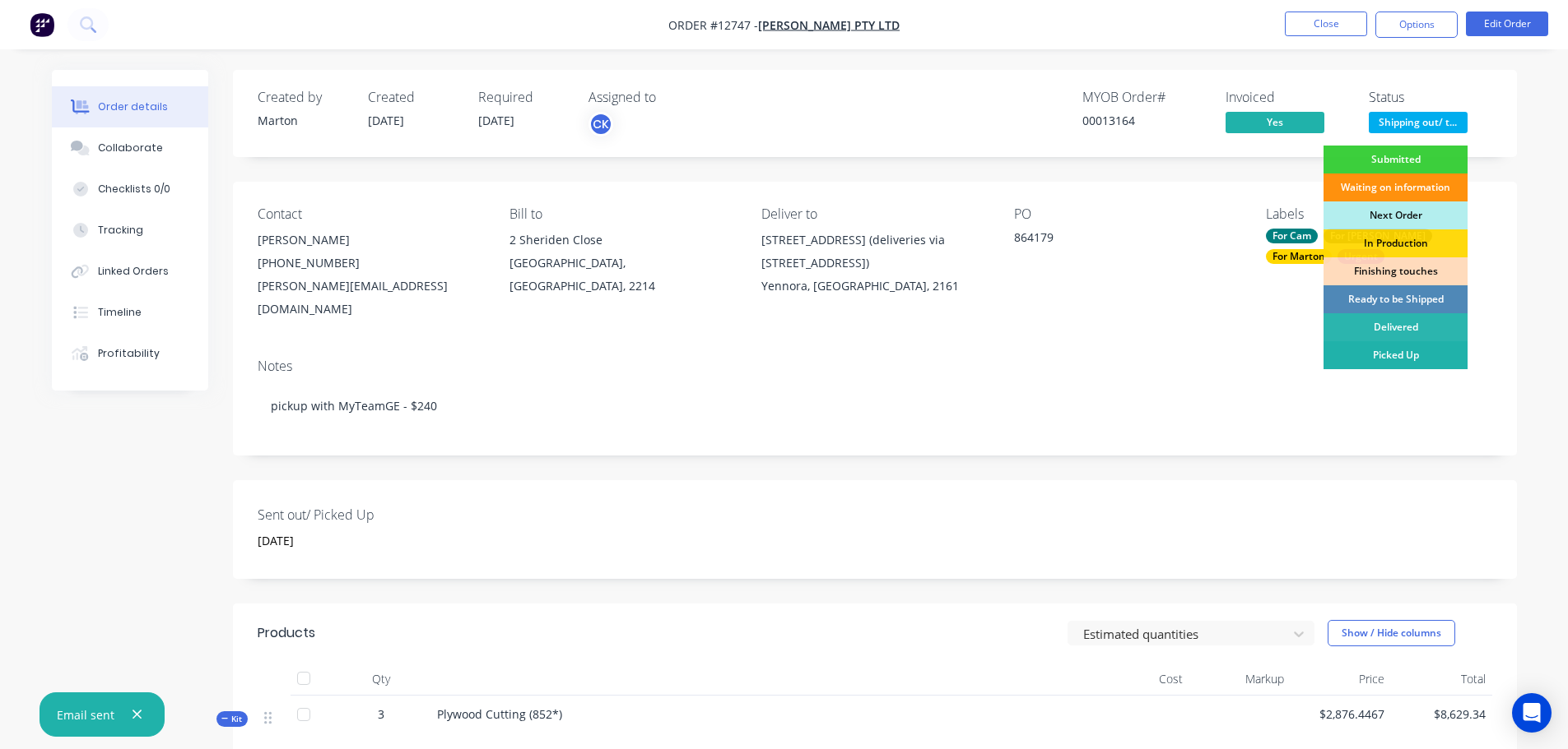
click at [1401, 359] on div "Picked Up" at bounding box center [1395, 355] width 144 height 28
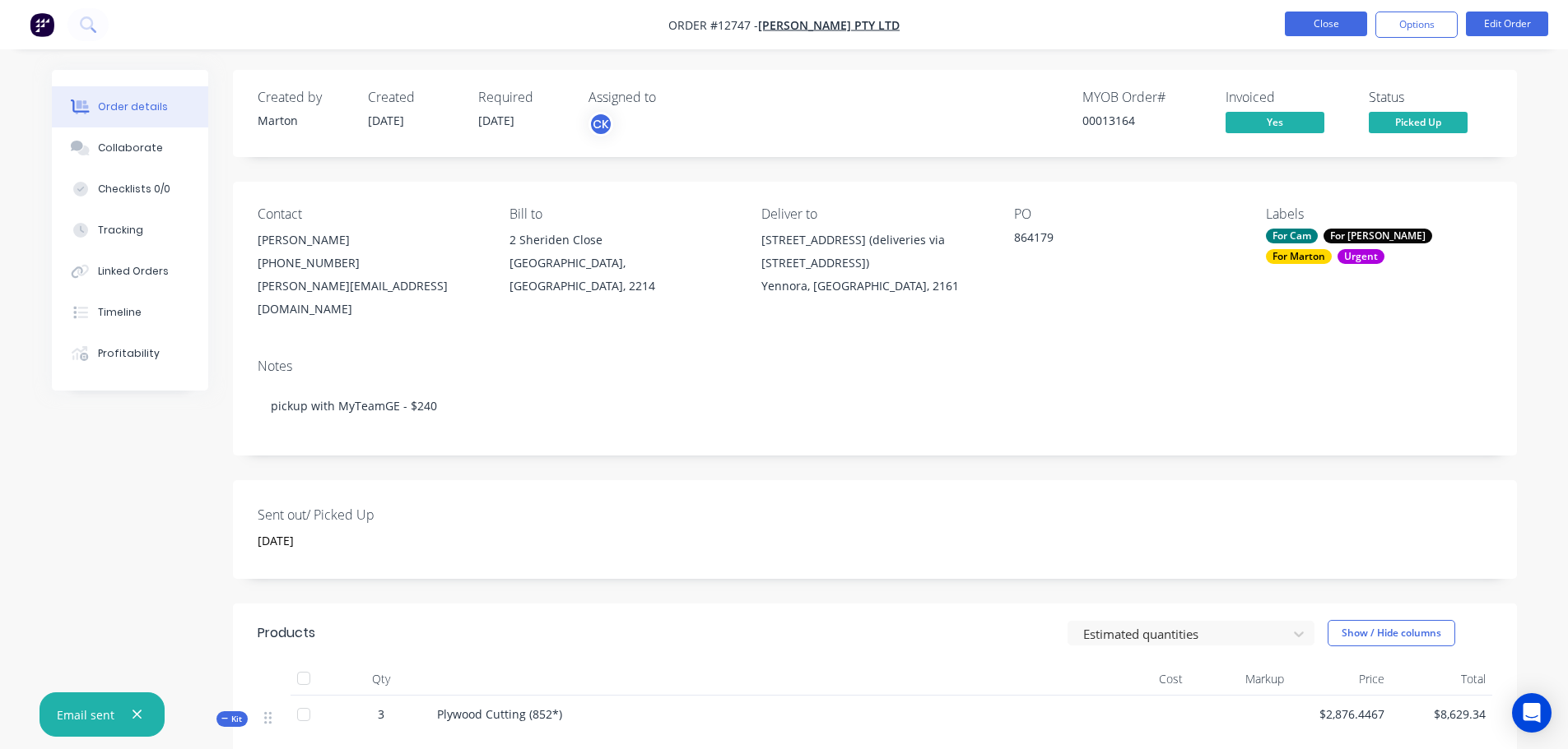
click at [1339, 35] on button "Close" at bounding box center [1326, 24] width 82 height 24
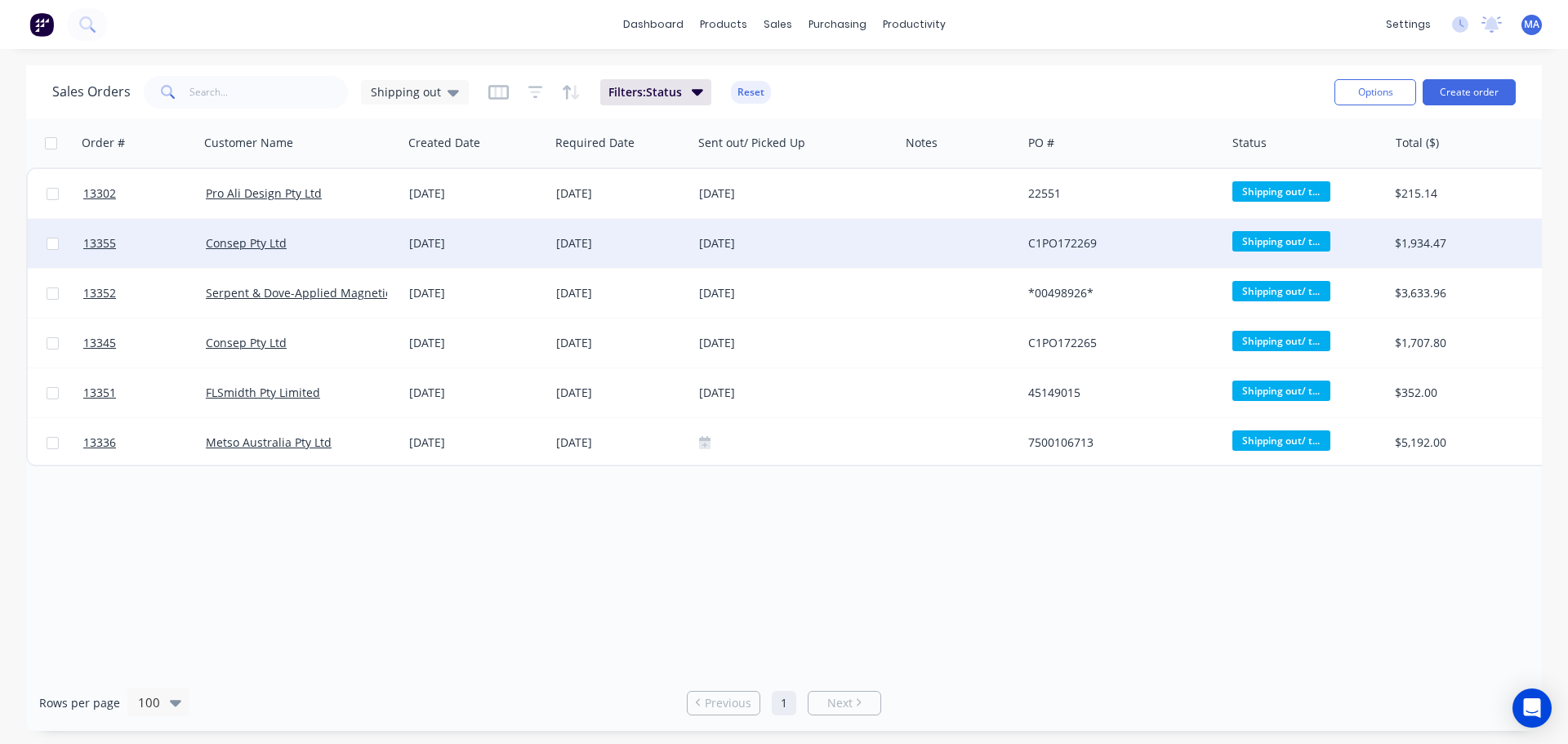
click at [362, 246] on div "Consep Pty Ltd" at bounding box center [296, 243] width 181 height 16
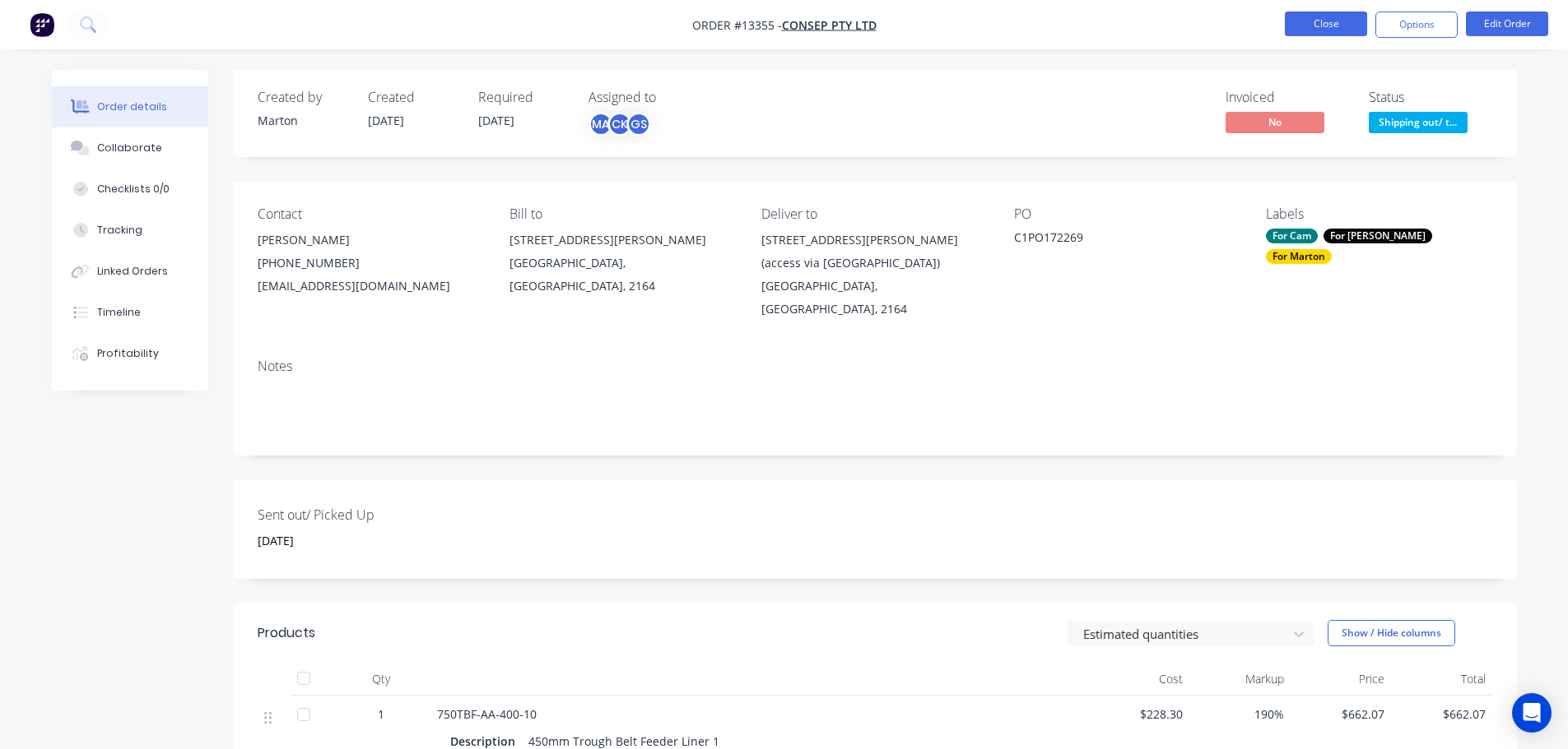
click at [1307, 28] on button "Close" at bounding box center [1326, 24] width 82 height 24
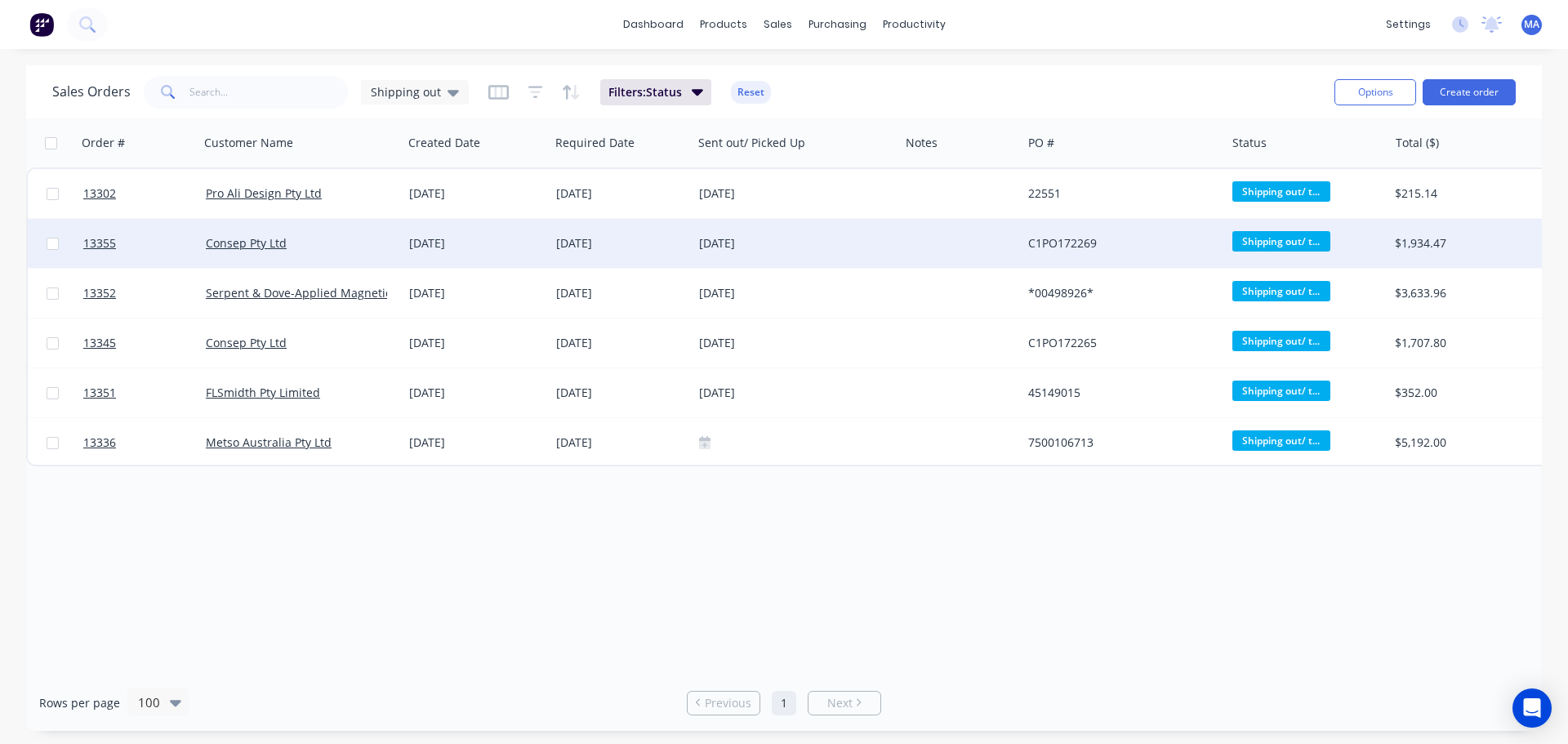
click at [896, 237] on div "[DATE]" at bounding box center [796, 243] width 206 height 49
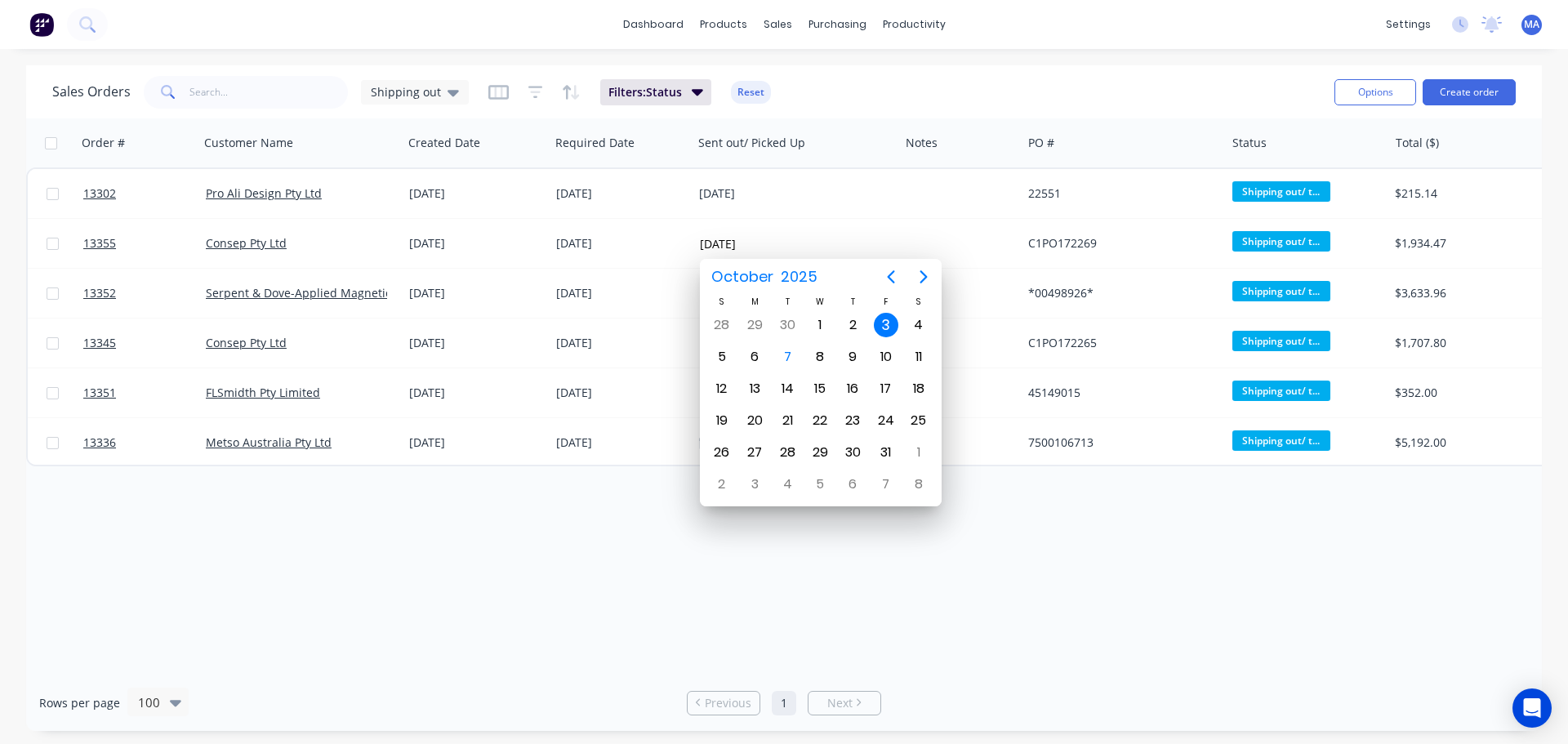
click at [1008, 578] on div "Order # Customer Name Created Date Required Date Sent out/ Picked Up Notes PO #…" at bounding box center [784, 397] width 1516 height 557
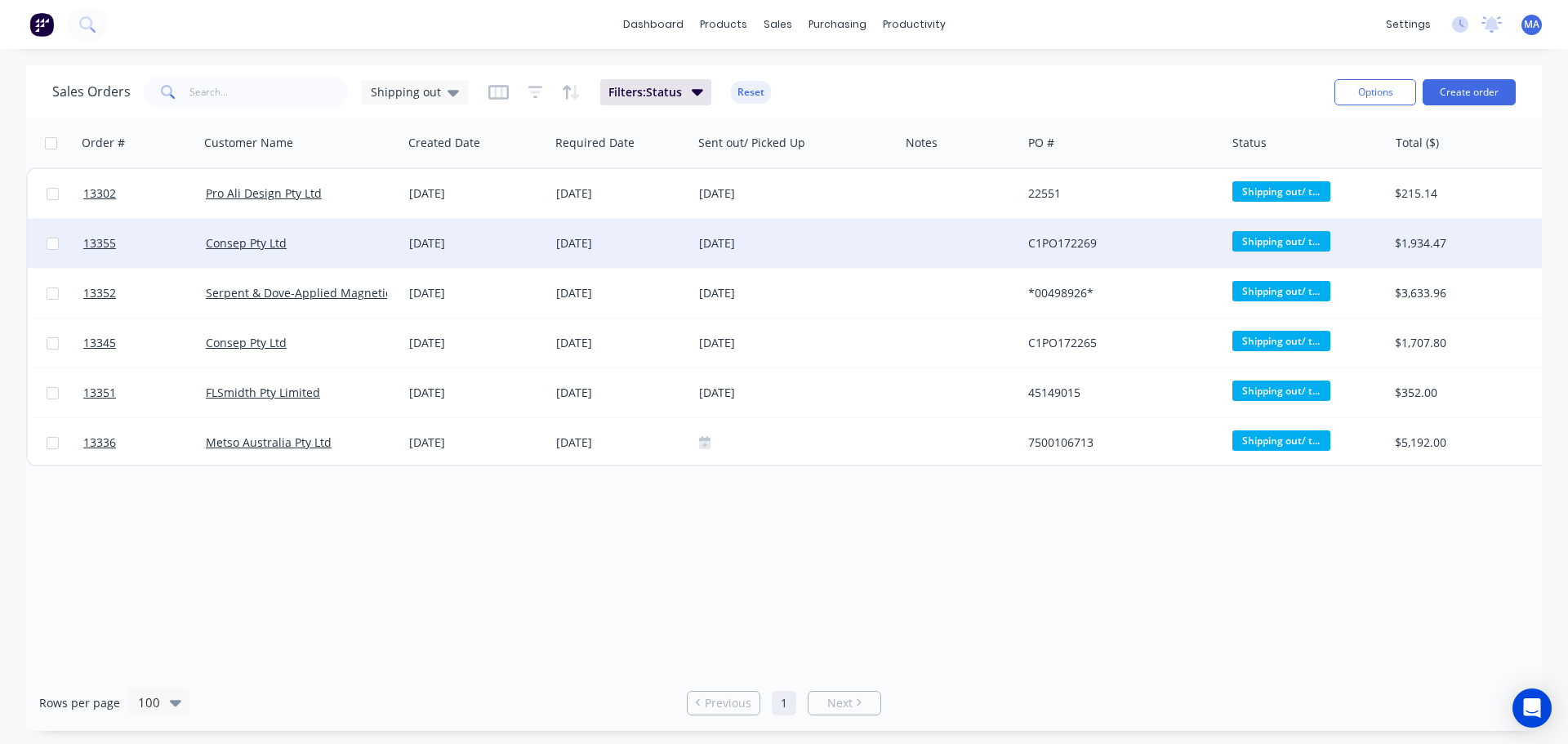
click at [901, 230] on div at bounding box center [960, 243] width 122 height 49
drag, startPoint x: 1001, startPoint y: 247, endPoint x: 899, endPoint y: 231, distance: 103.2
click at [899, 231] on div "sent with PO# C1PO172269" at bounding box center [960, 243] width 122 height 49
copy div "sent with PO# C1PO172269"
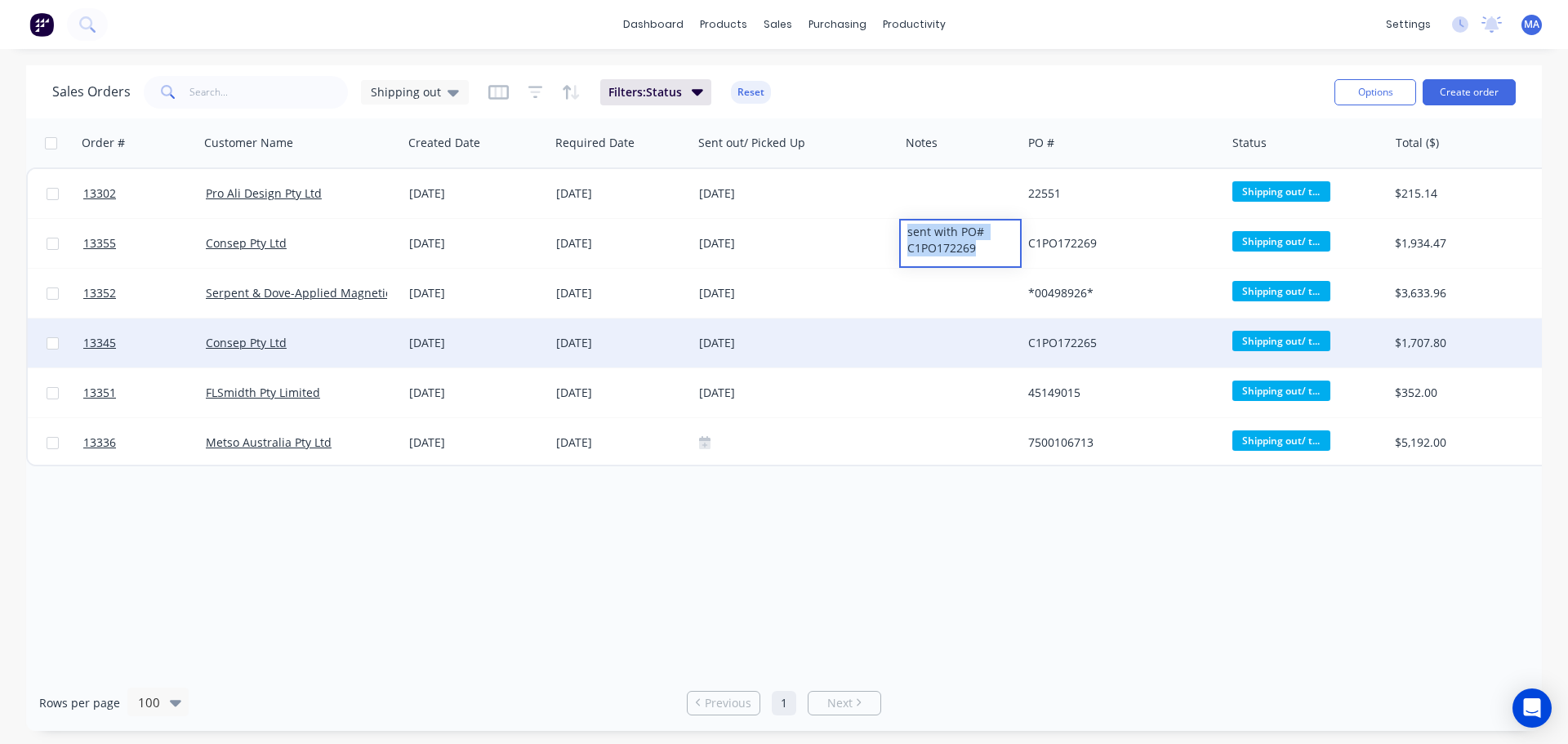
click at [938, 337] on div at bounding box center [960, 343] width 122 height 49
click at [943, 340] on div at bounding box center [960, 343] width 122 height 49
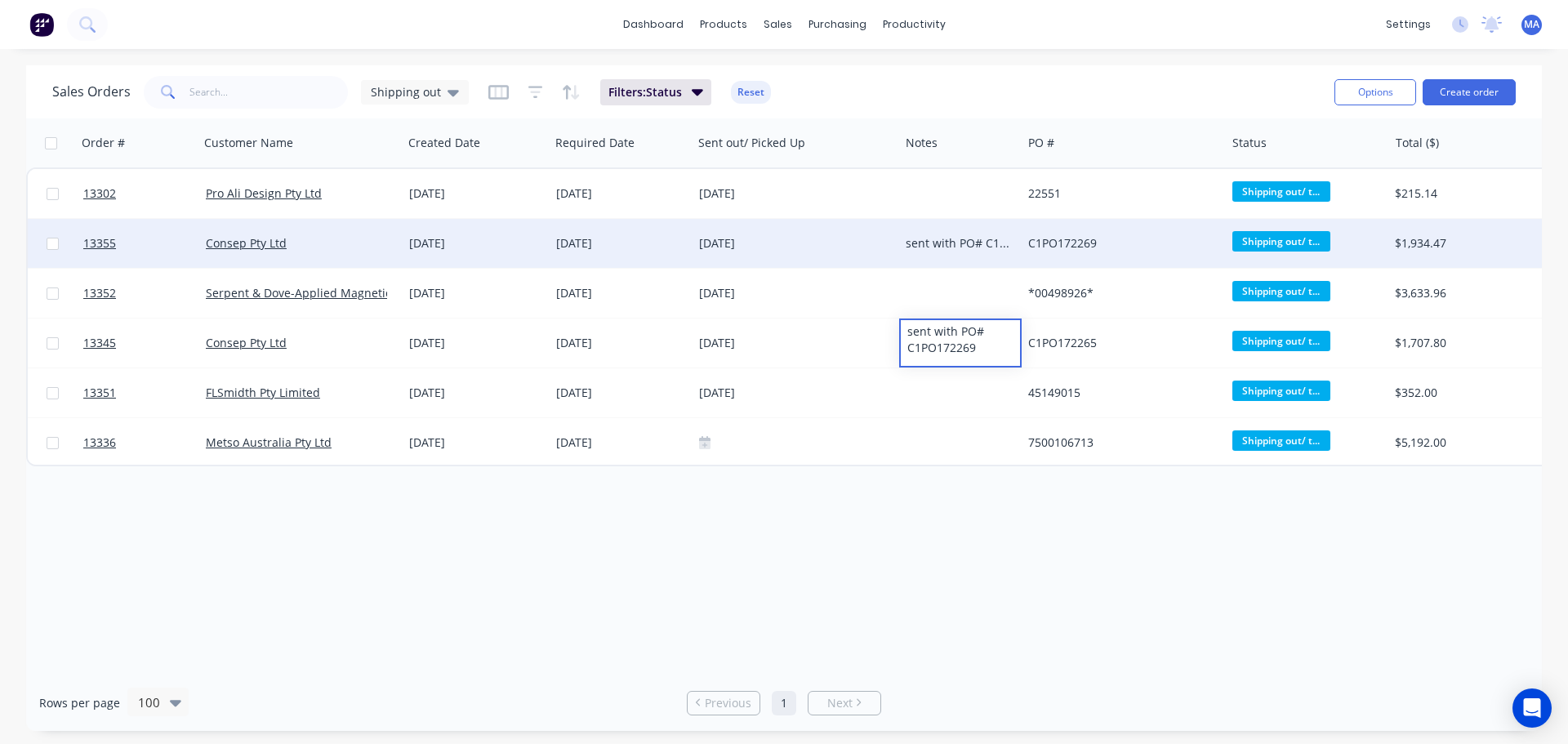
click at [974, 251] on div "sent with PO# C1PO172269" at bounding box center [960, 243] width 122 height 49
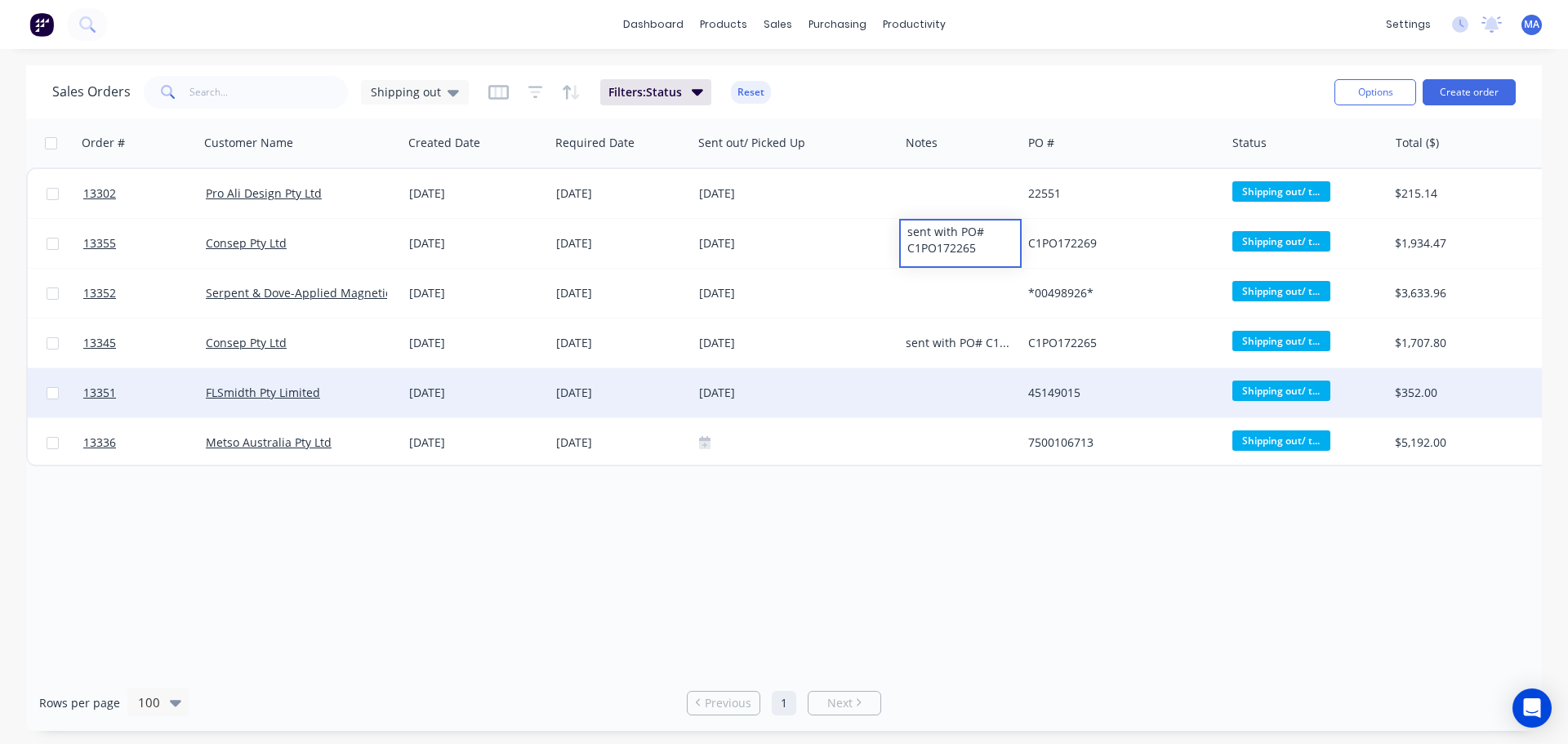
click at [985, 380] on div at bounding box center [960, 393] width 122 height 49
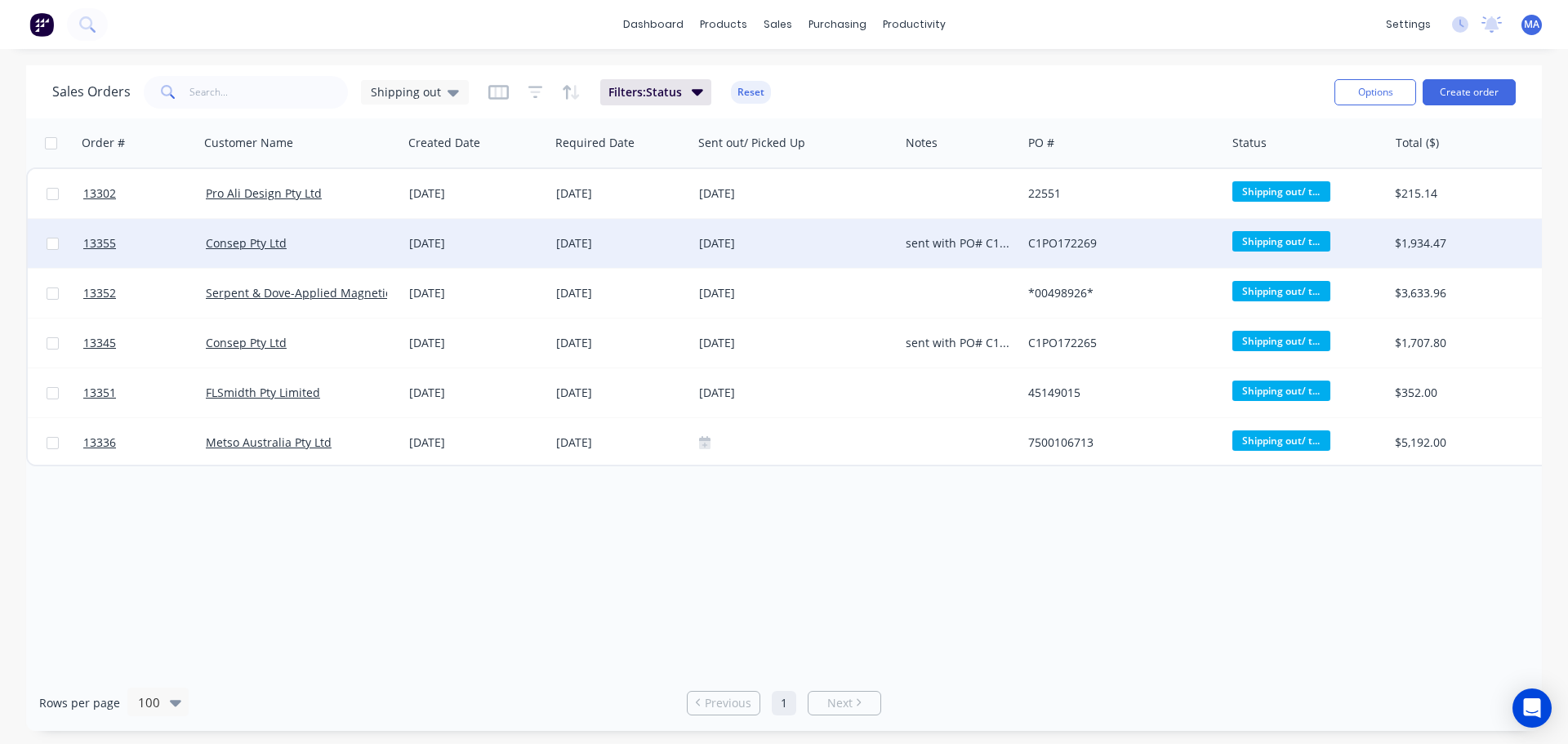
click at [361, 245] on div "Consep Pty Ltd" at bounding box center [296, 243] width 181 height 16
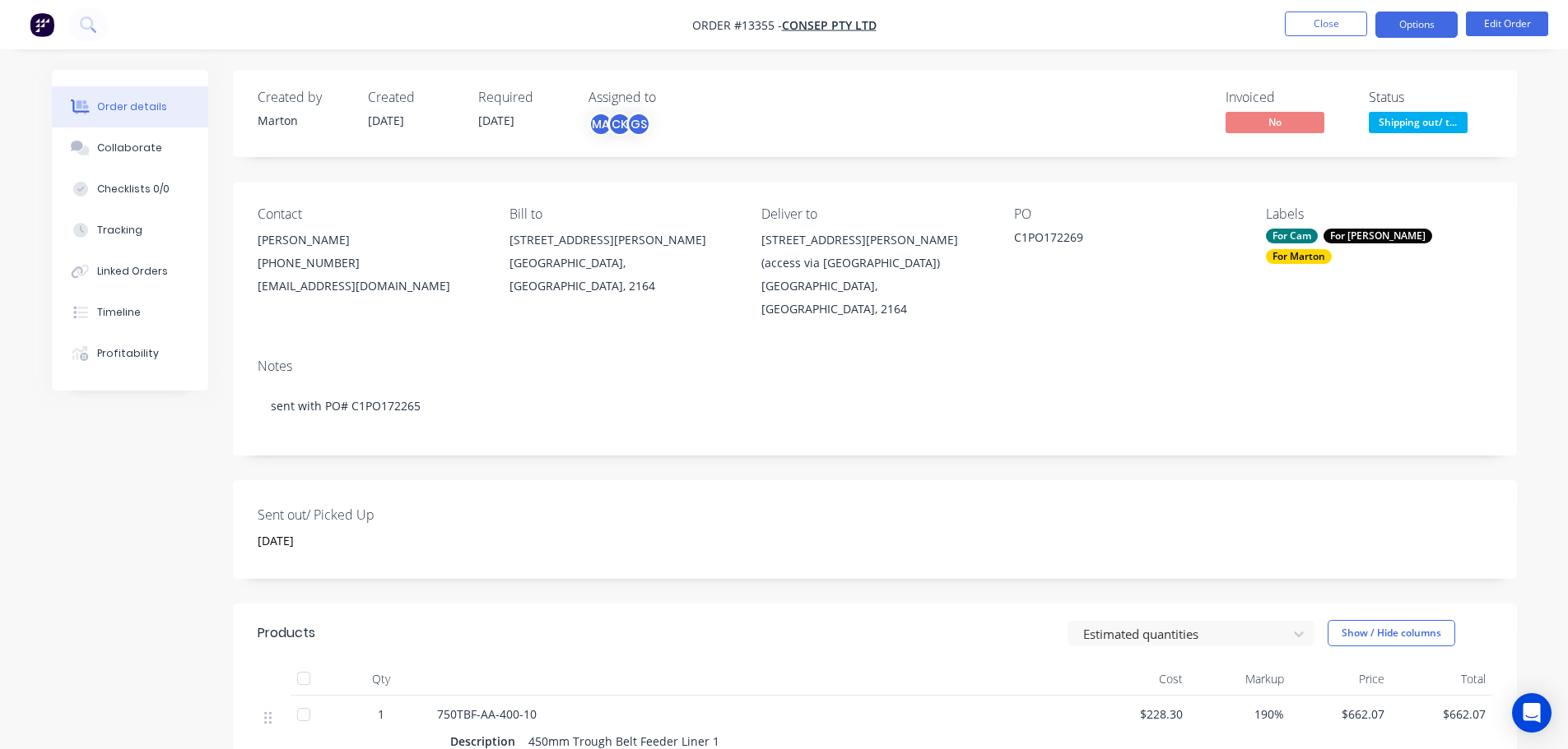
click at [1405, 24] on button "Options" at bounding box center [1416, 24] width 82 height 26
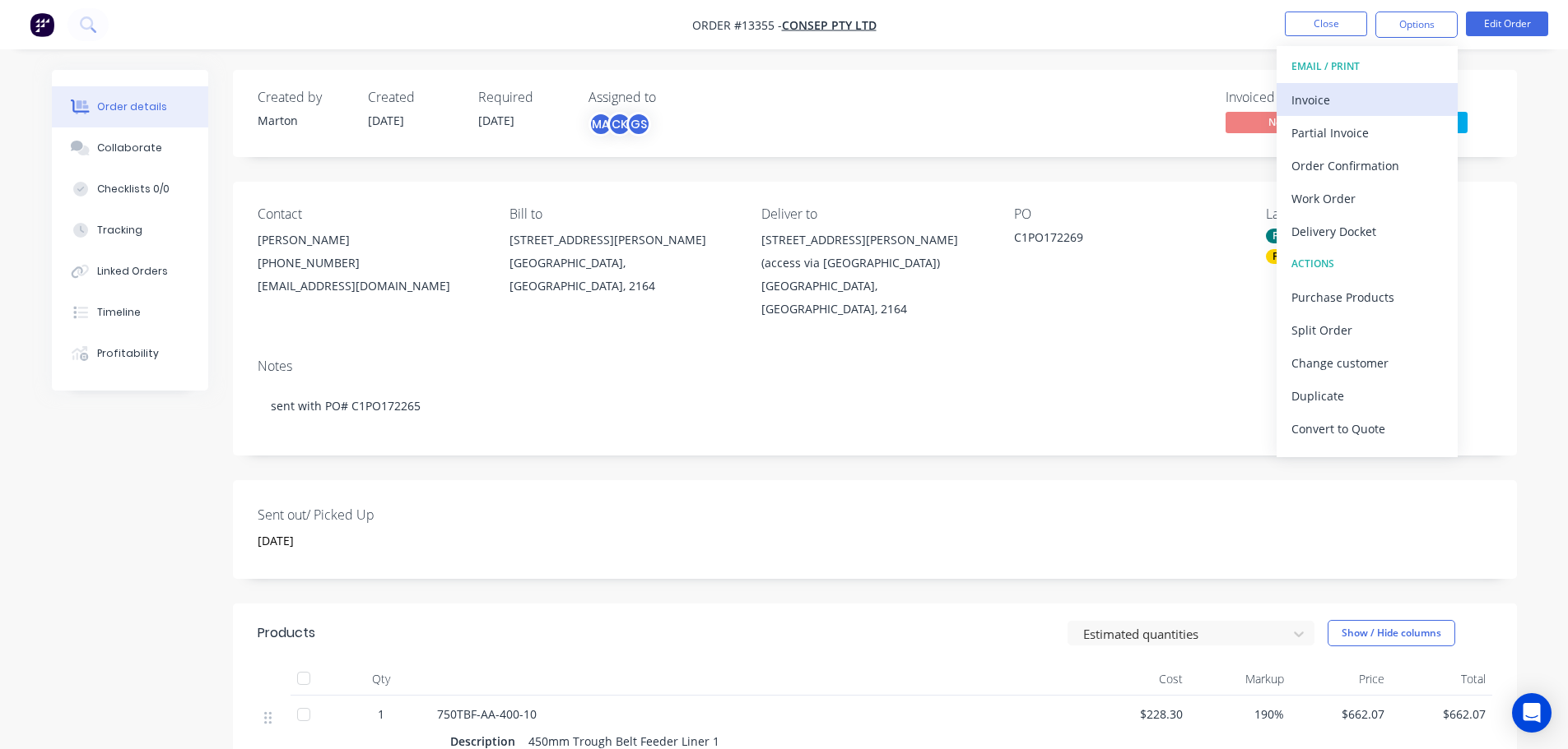
click at [1333, 102] on div "Invoice" at bounding box center [1366, 100] width 151 height 24
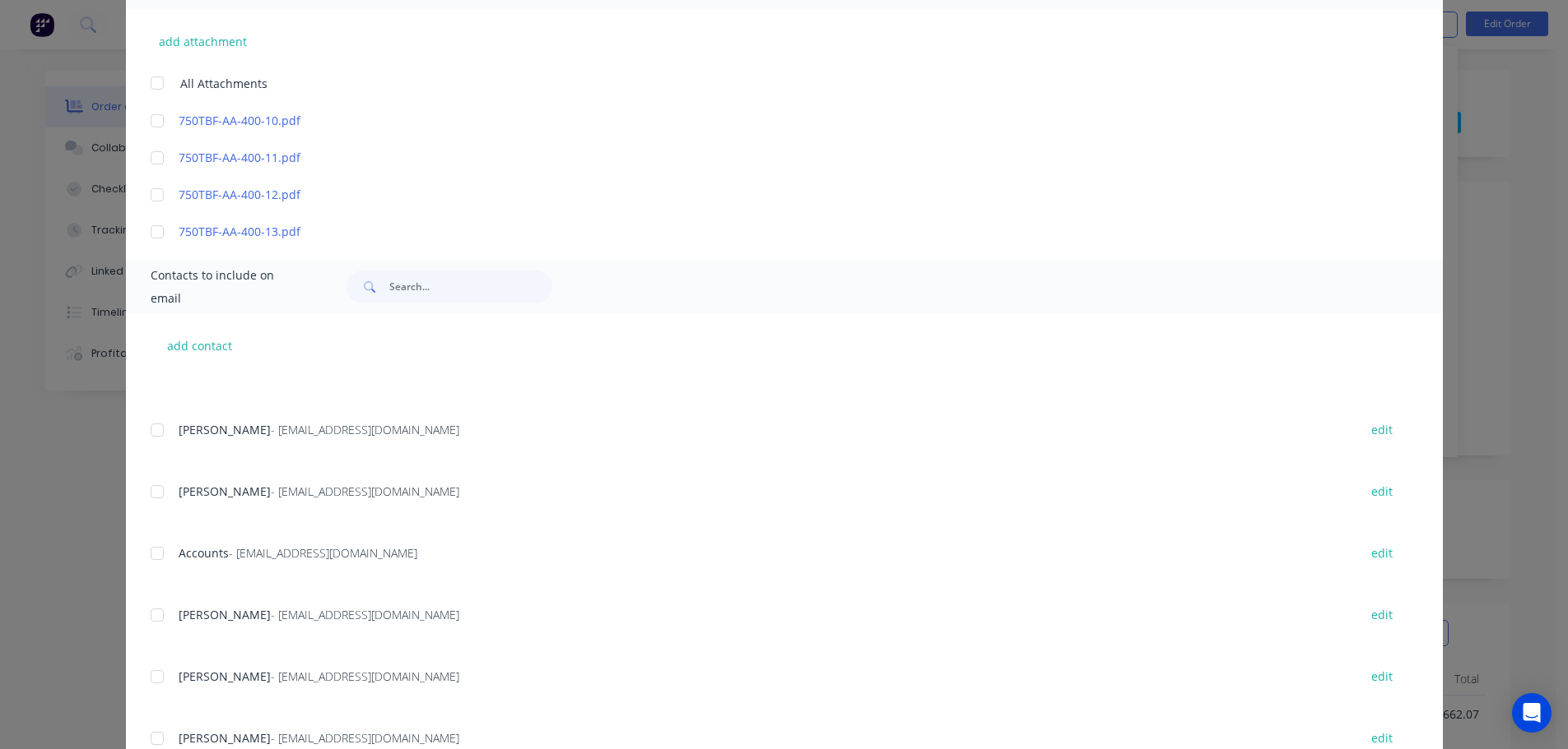
scroll to position [247, 0]
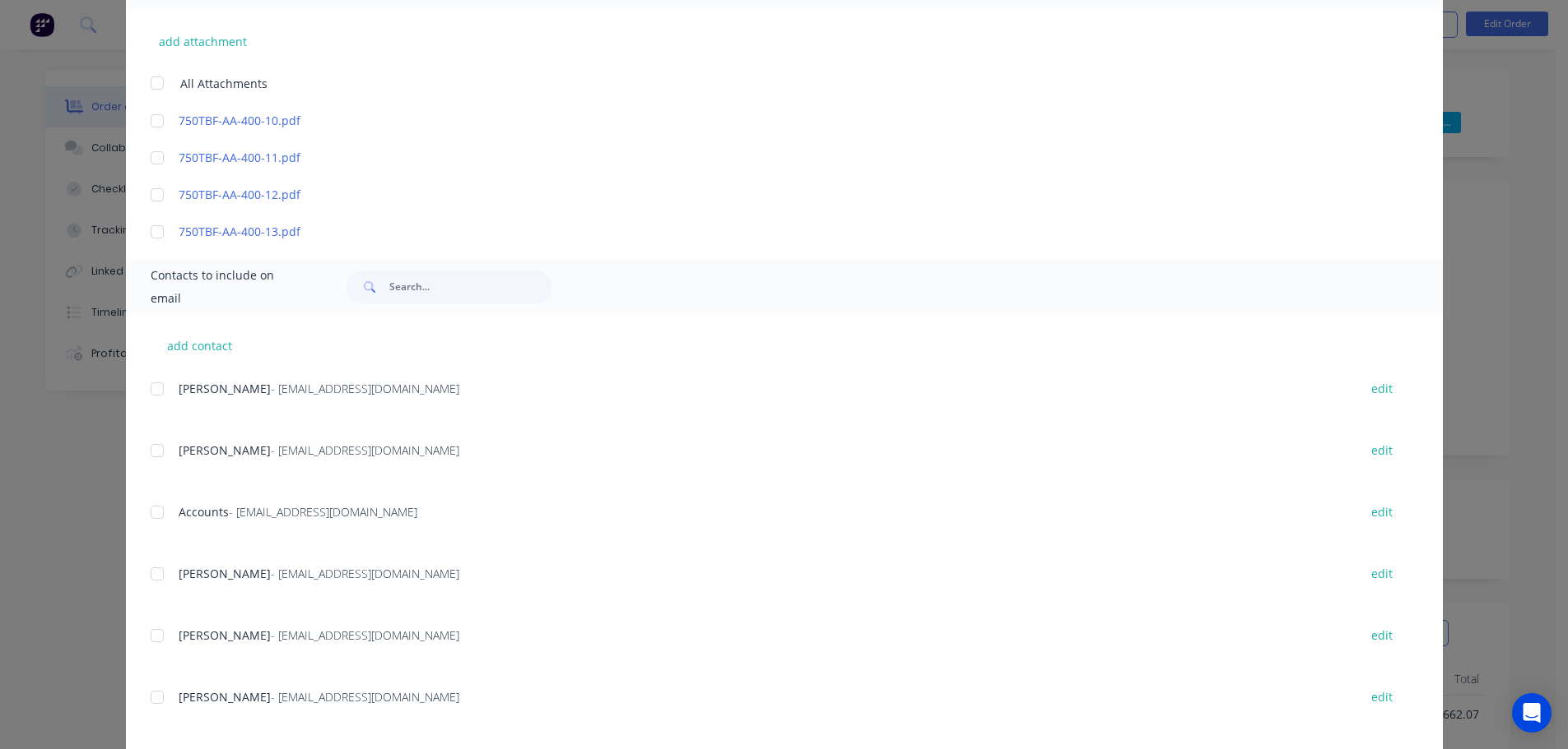
drag, startPoint x: 149, startPoint y: 505, endPoint x: 159, endPoint y: 505, distance: 10.0
click at [149, 505] on div at bounding box center [157, 512] width 33 height 33
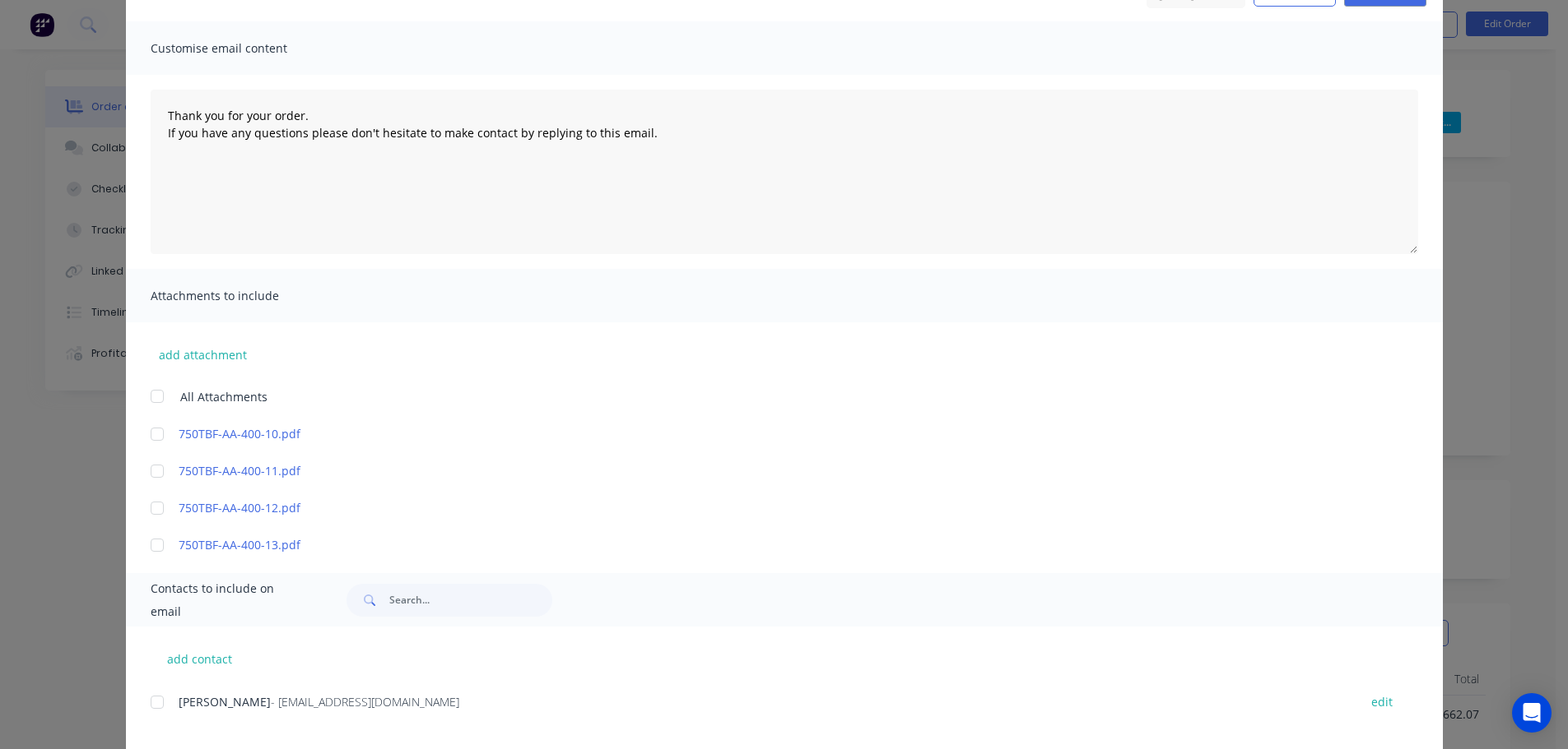
scroll to position [0, 0]
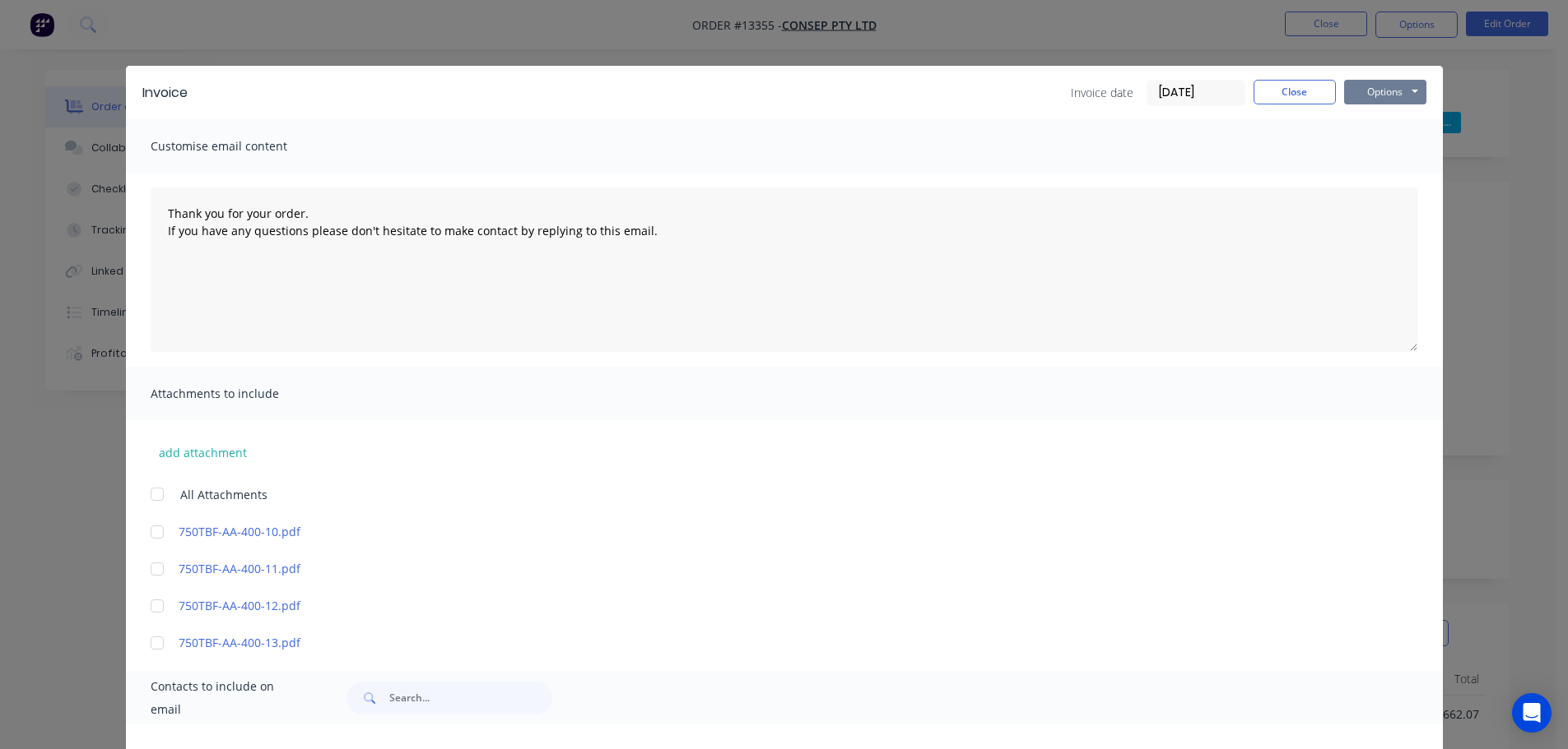
click at [1372, 91] on button "Options" at bounding box center [1385, 92] width 82 height 24
click at [1386, 175] on button "Email" at bounding box center [1396, 175] width 106 height 27
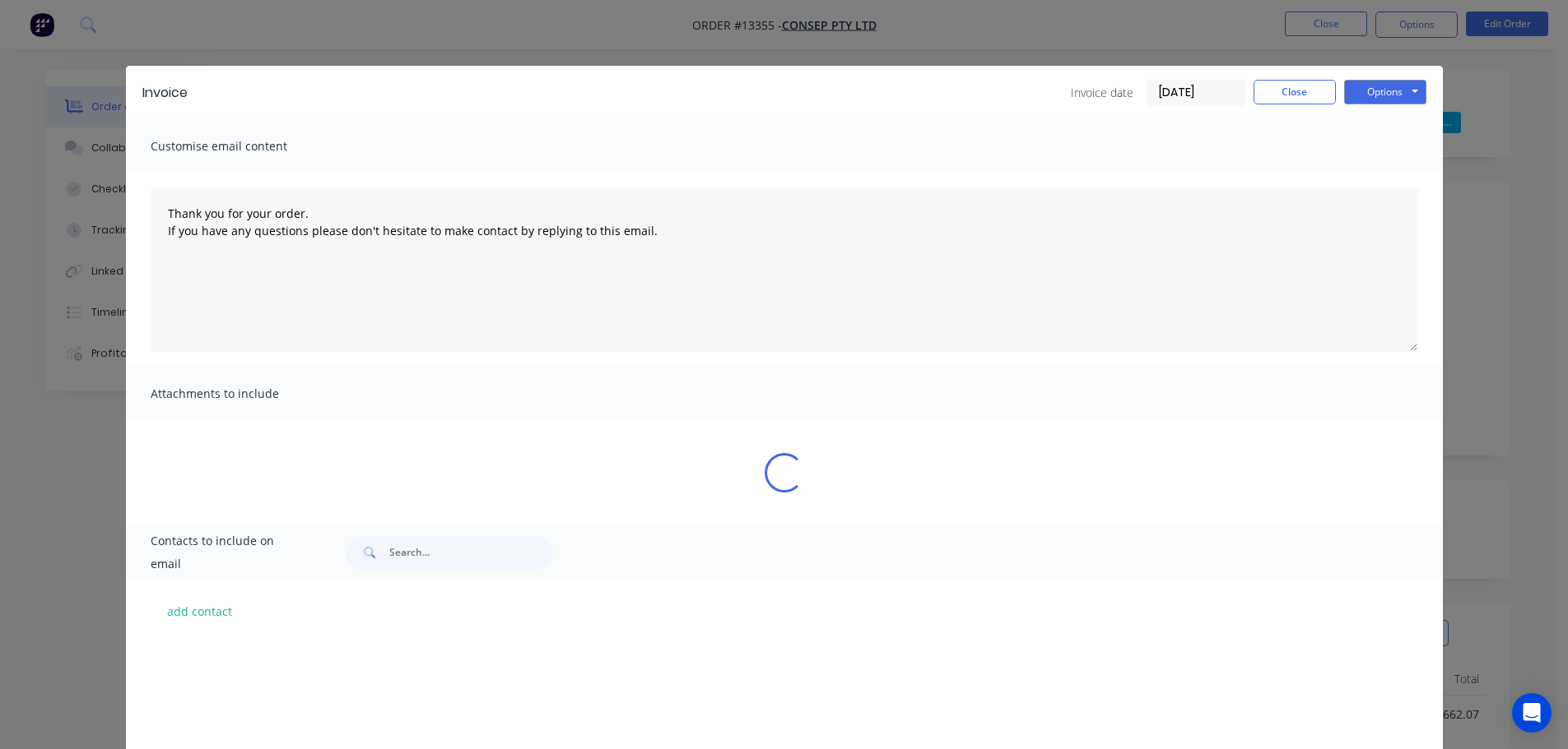
scroll to position [247, 0]
type textarea "Thank you for your order. If you have any questions please don't hesitate to ma…"
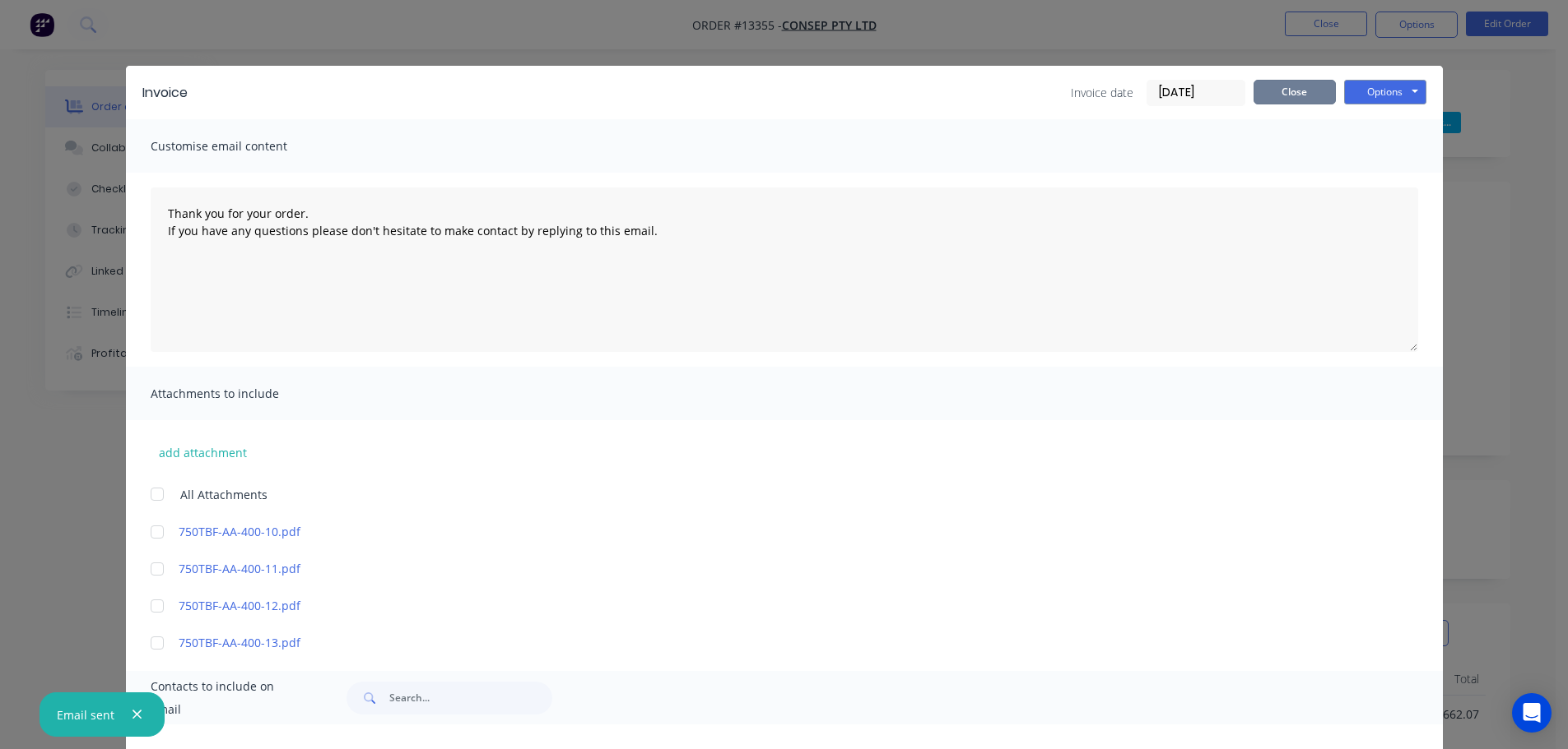
drag, startPoint x: 1280, startPoint y: 97, endPoint x: 1300, endPoint y: 106, distance: 21.9
click at [1280, 95] on button "Close" at bounding box center [1295, 92] width 82 height 24
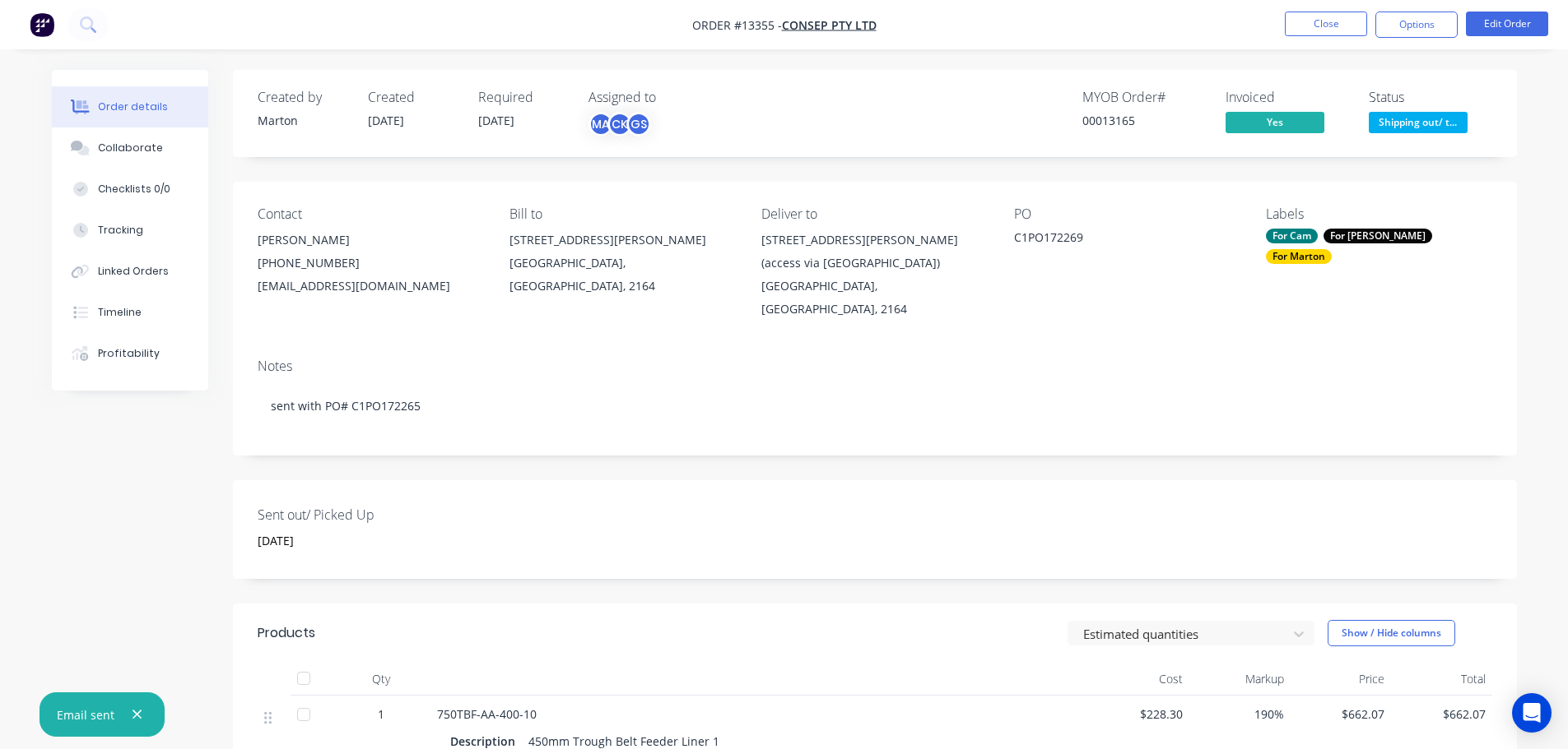
click at [1422, 113] on span "Shipping out/ t..." at bounding box center [1418, 122] width 99 height 21
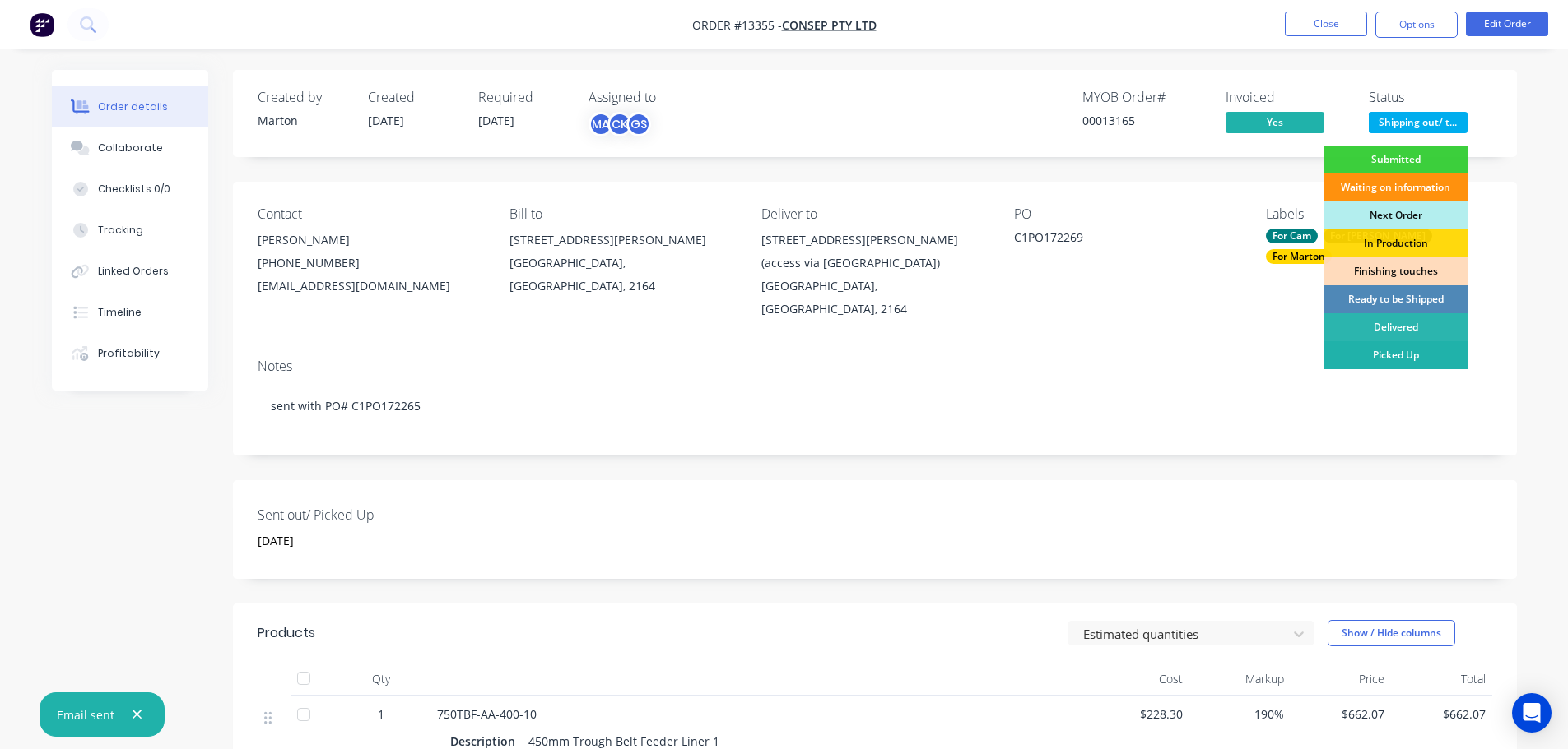
click at [1388, 346] on div "Picked Up" at bounding box center [1395, 355] width 144 height 28
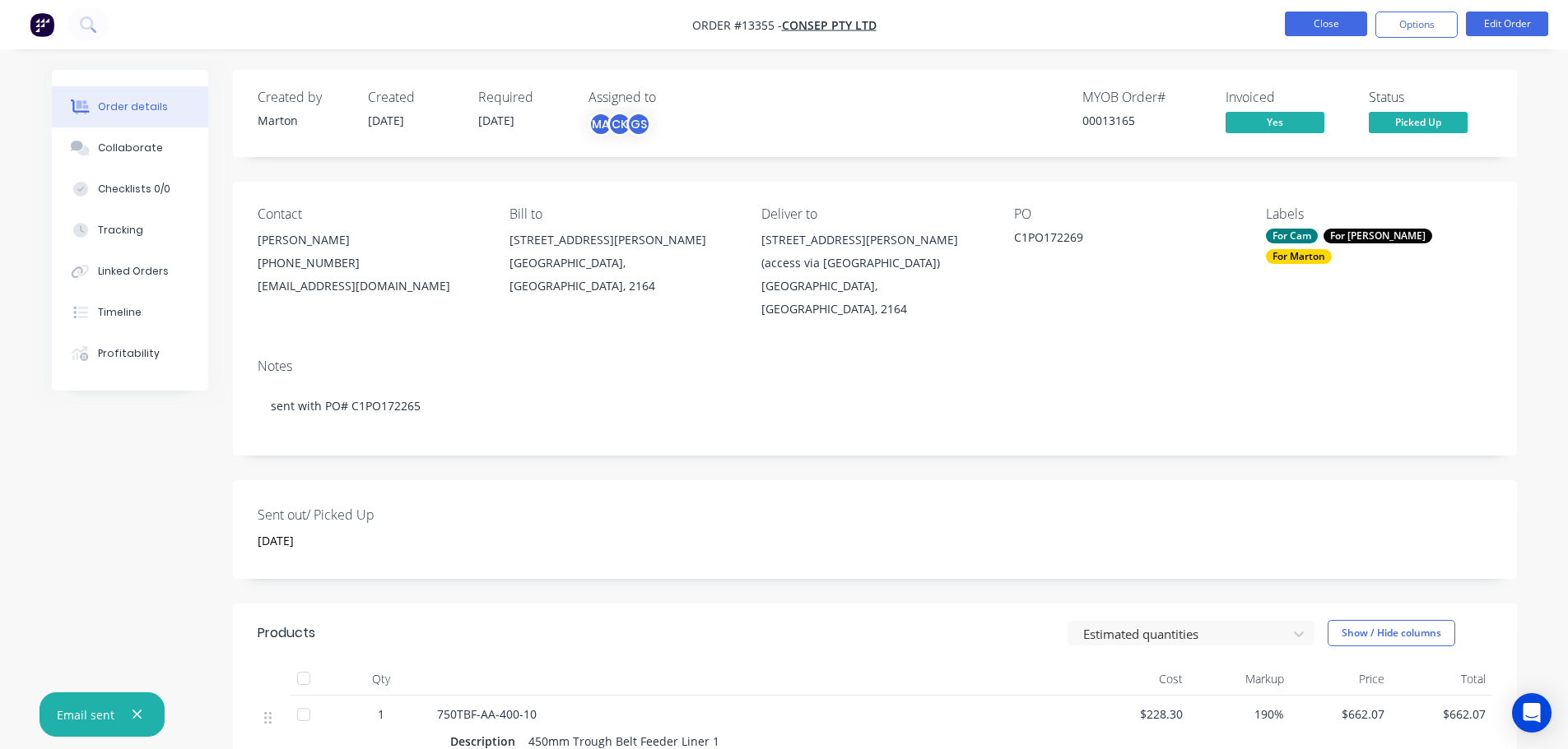
click at [1325, 22] on button "Close" at bounding box center [1326, 24] width 82 height 24
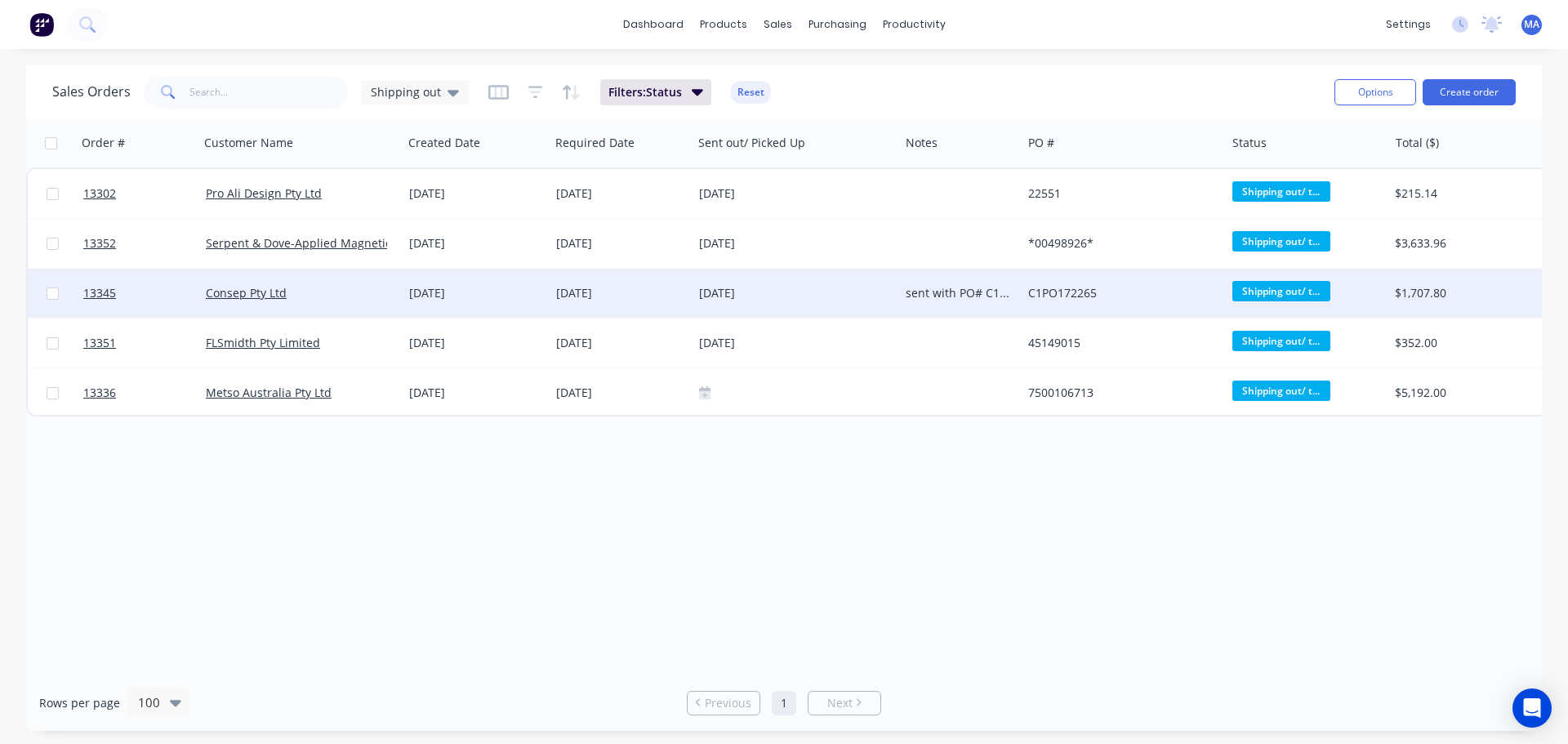
click at [460, 284] on div "25 Sep 2025" at bounding box center [476, 293] width 147 height 49
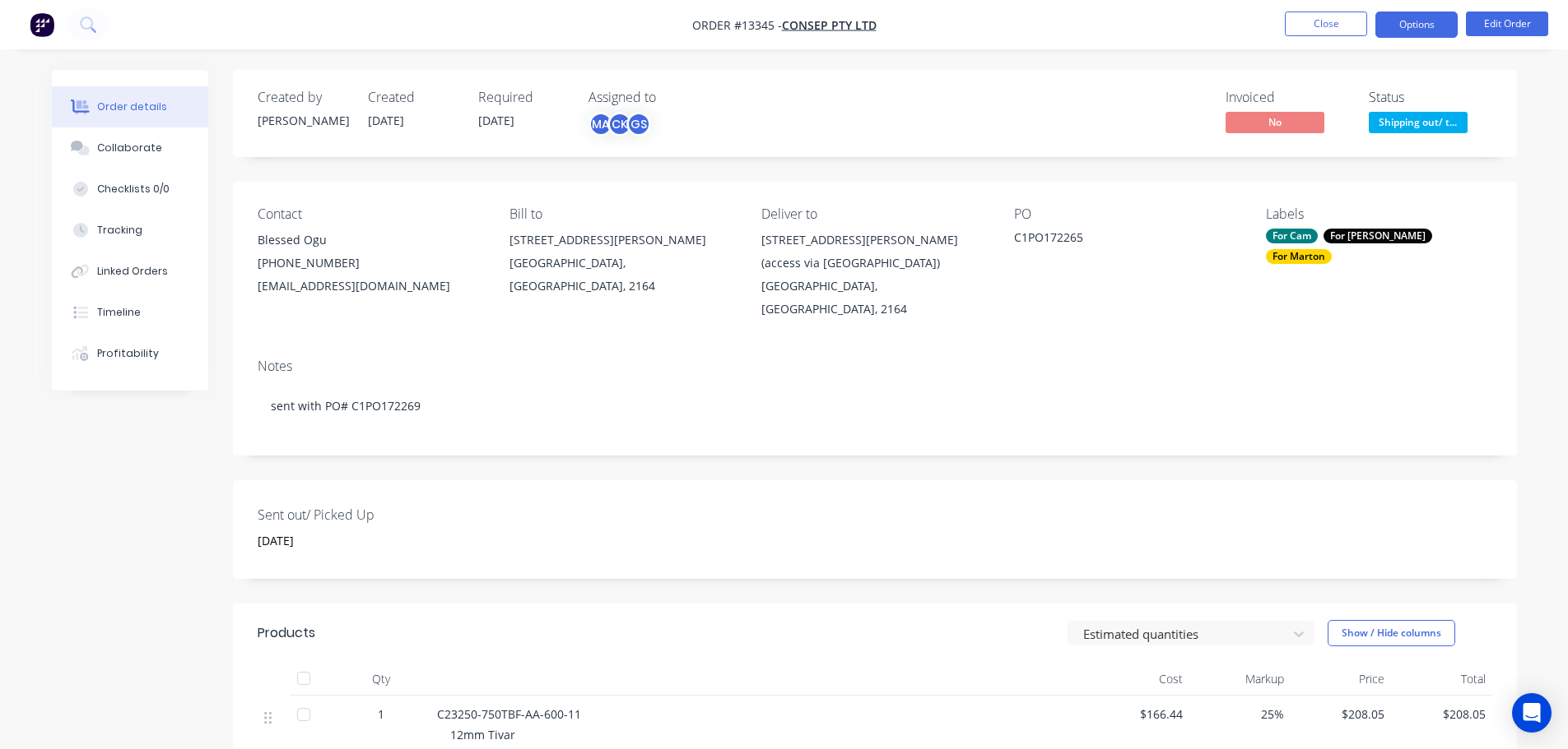
click at [1404, 15] on button "Options" at bounding box center [1416, 24] width 82 height 26
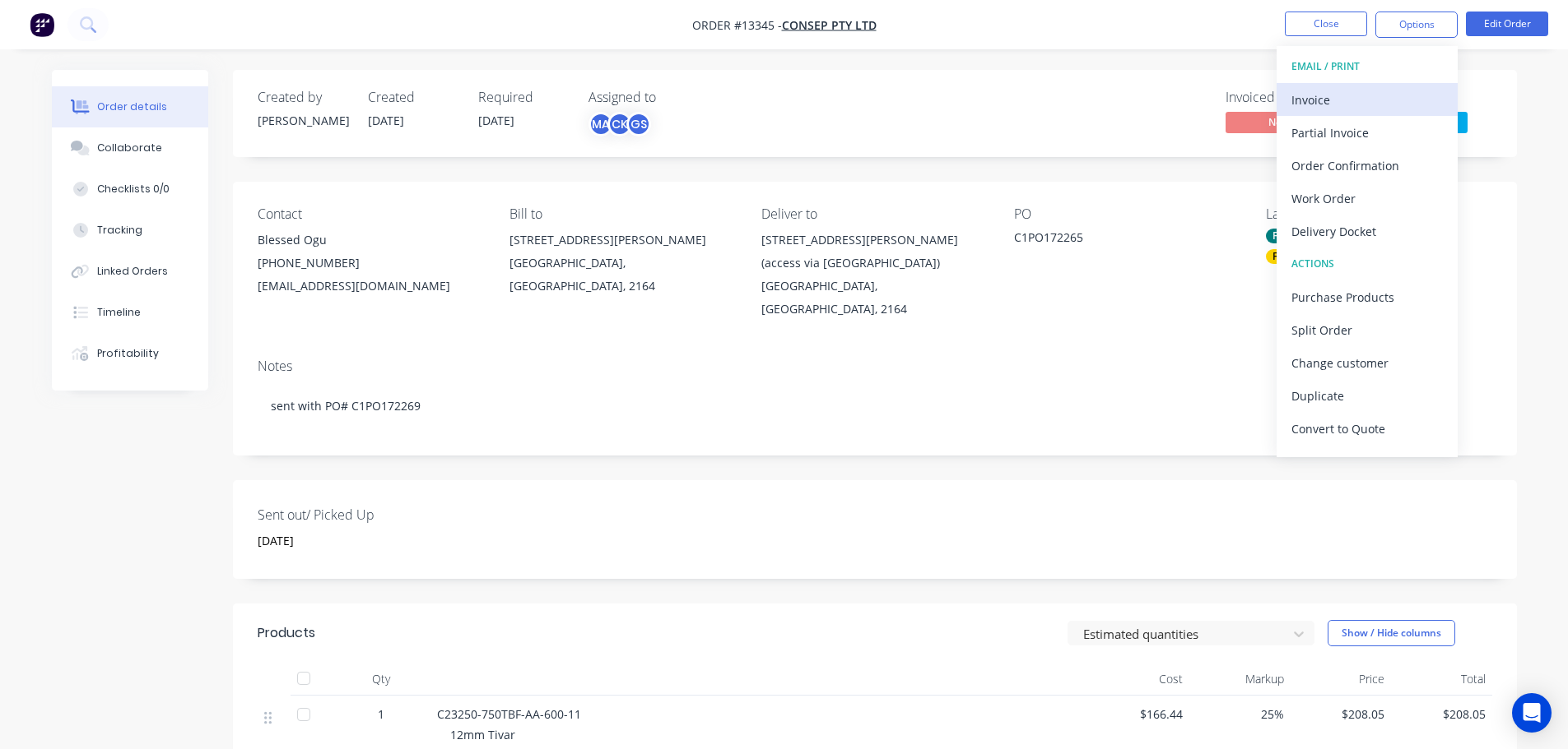
click at [1357, 92] on div "Invoice" at bounding box center [1366, 100] width 151 height 24
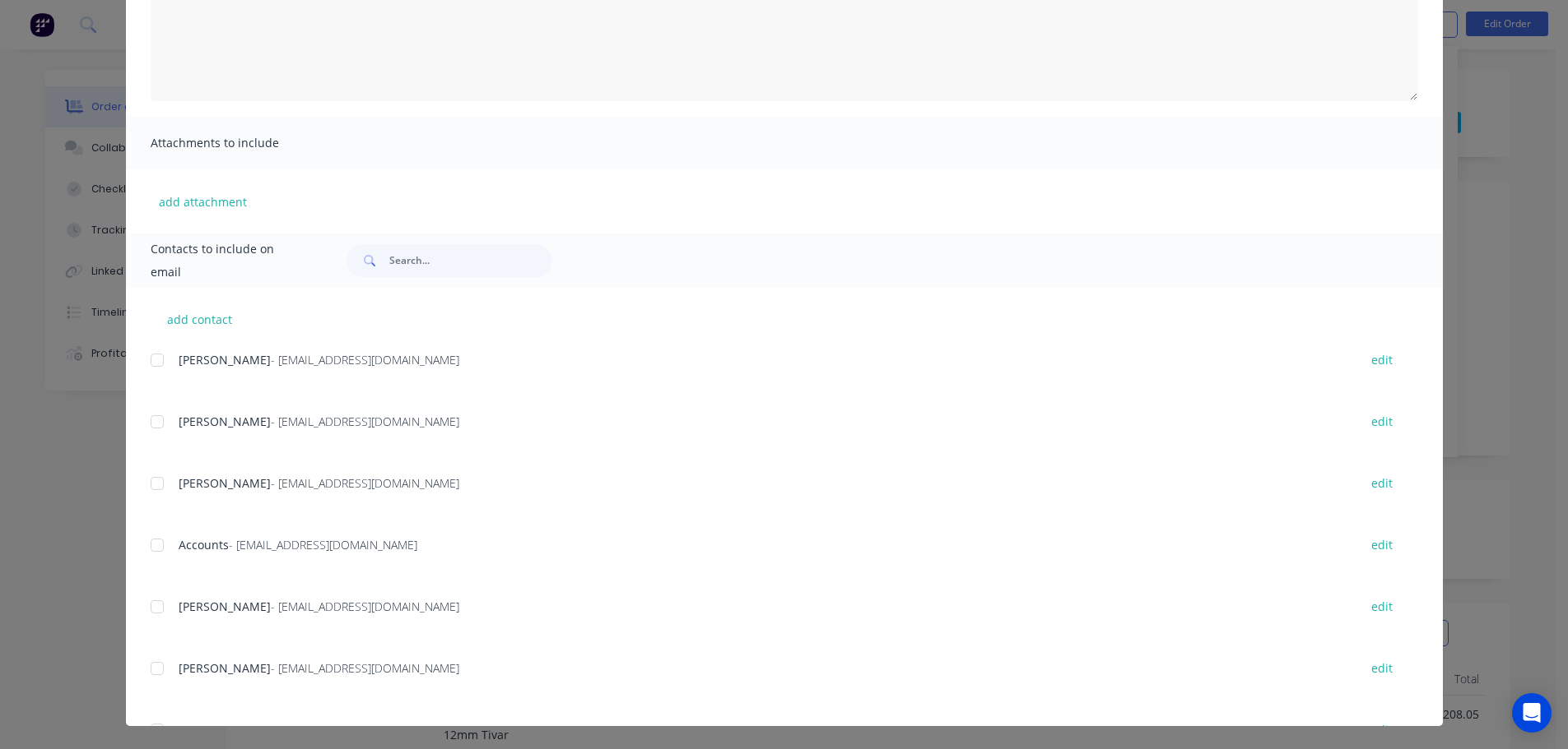
scroll to position [247, 0]
click at [142, 484] on div "add contact Zane Watson - ZWatson@consep.com.au edit Daniel Liston - DListon@co…" at bounding box center [784, 506] width 1316 height 439
click at [157, 486] on div at bounding box center [157, 486] width 33 height 33
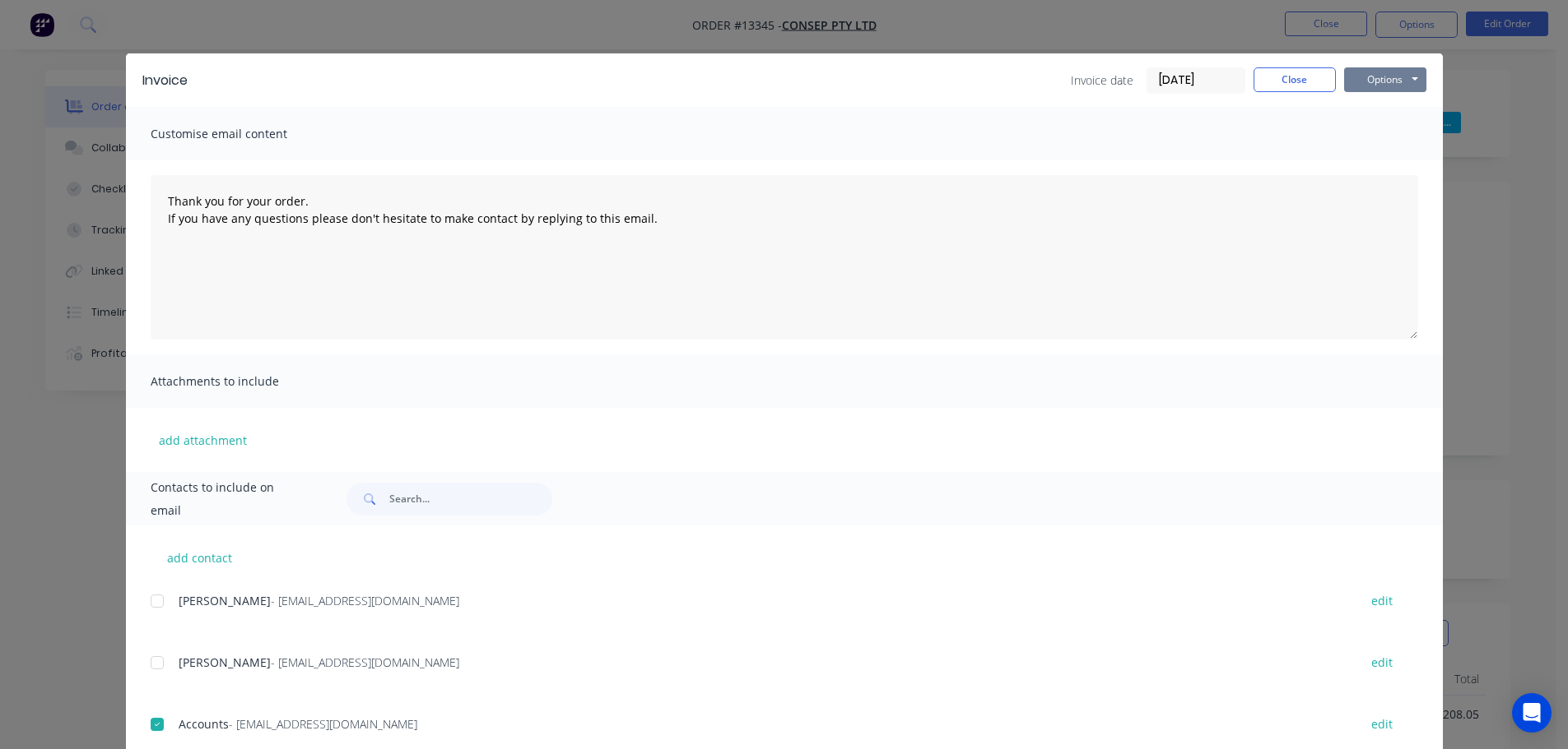
scroll to position [0, 0]
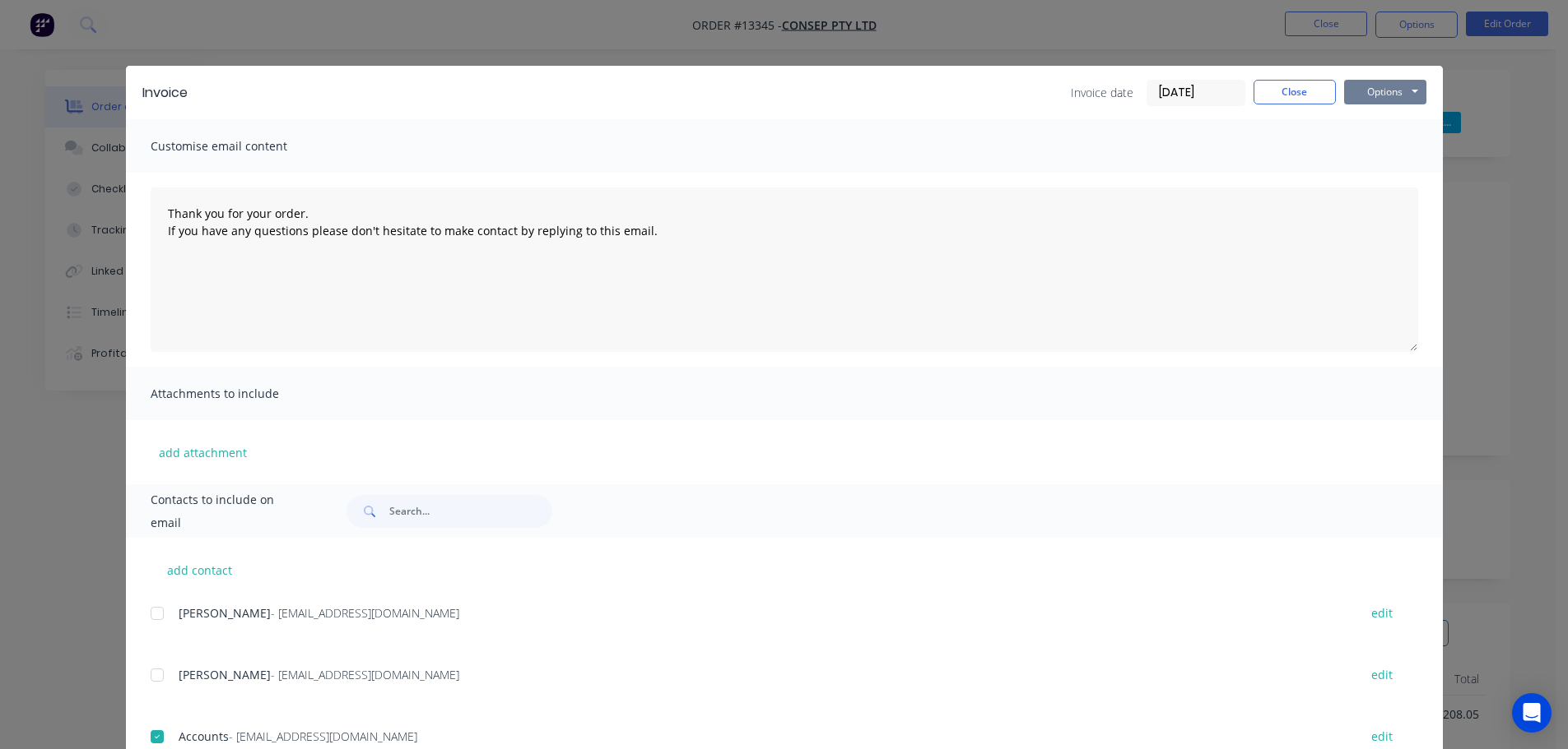
click at [1407, 88] on button "Options" at bounding box center [1385, 92] width 82 height 24
click at [1370, 175] on button "Email" at bounding box center [1396, 175] width 106 height 27
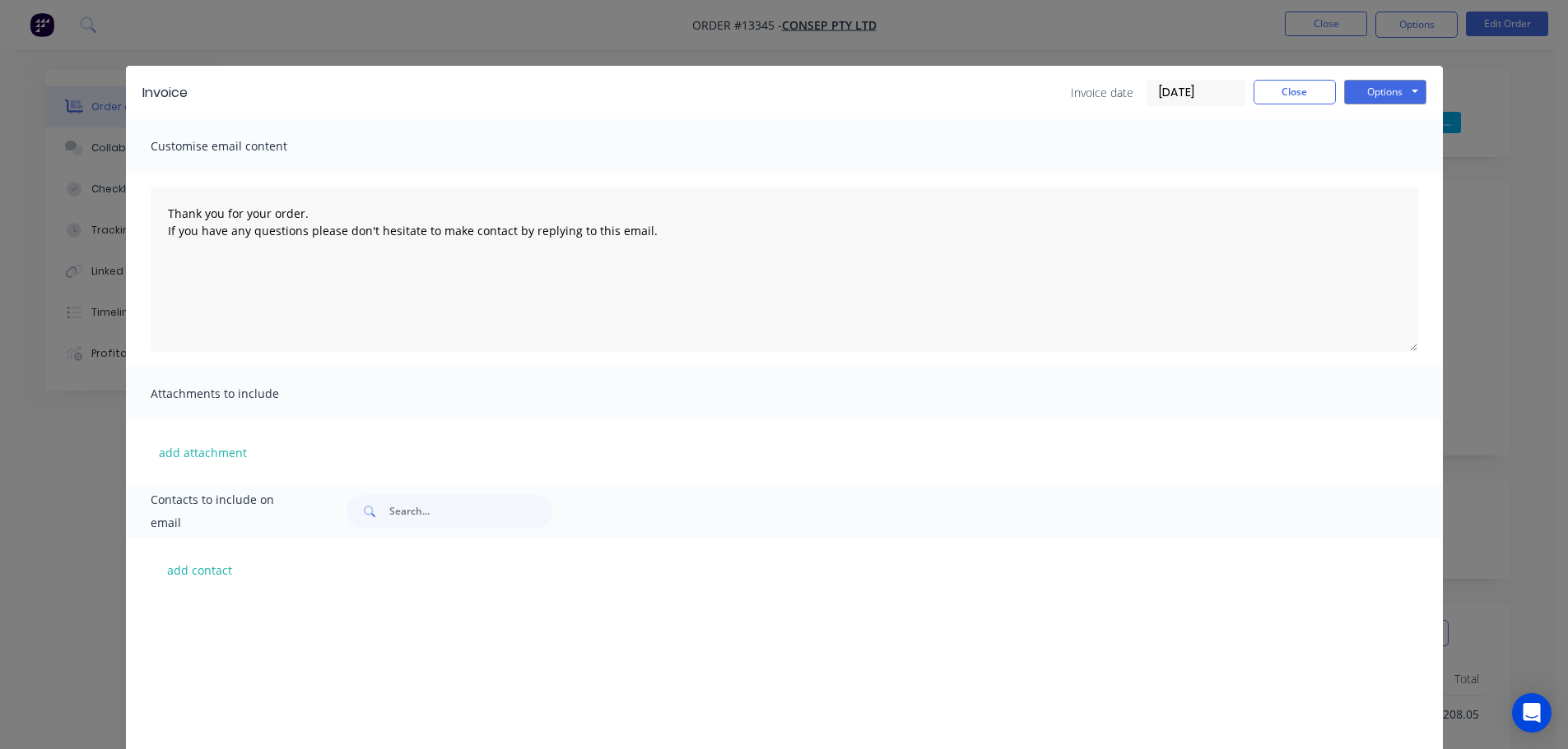
scroll to position [247, 0]
type textarea "Thank you for your order. If you have any questions please don't hesitate to ma…"
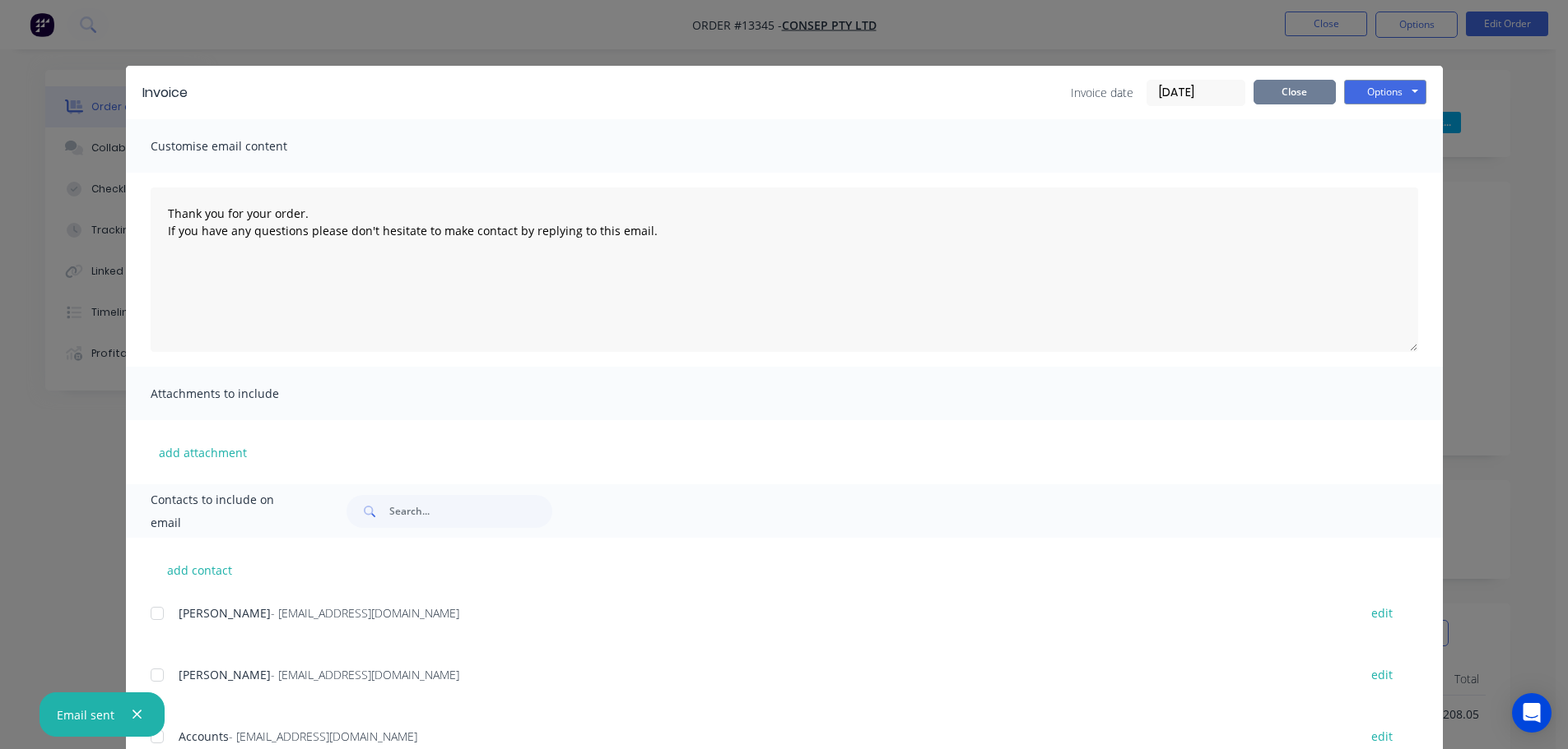
click at [1288, 94] on button "Close" at bounding box center [1295, 92] width 82 height 24
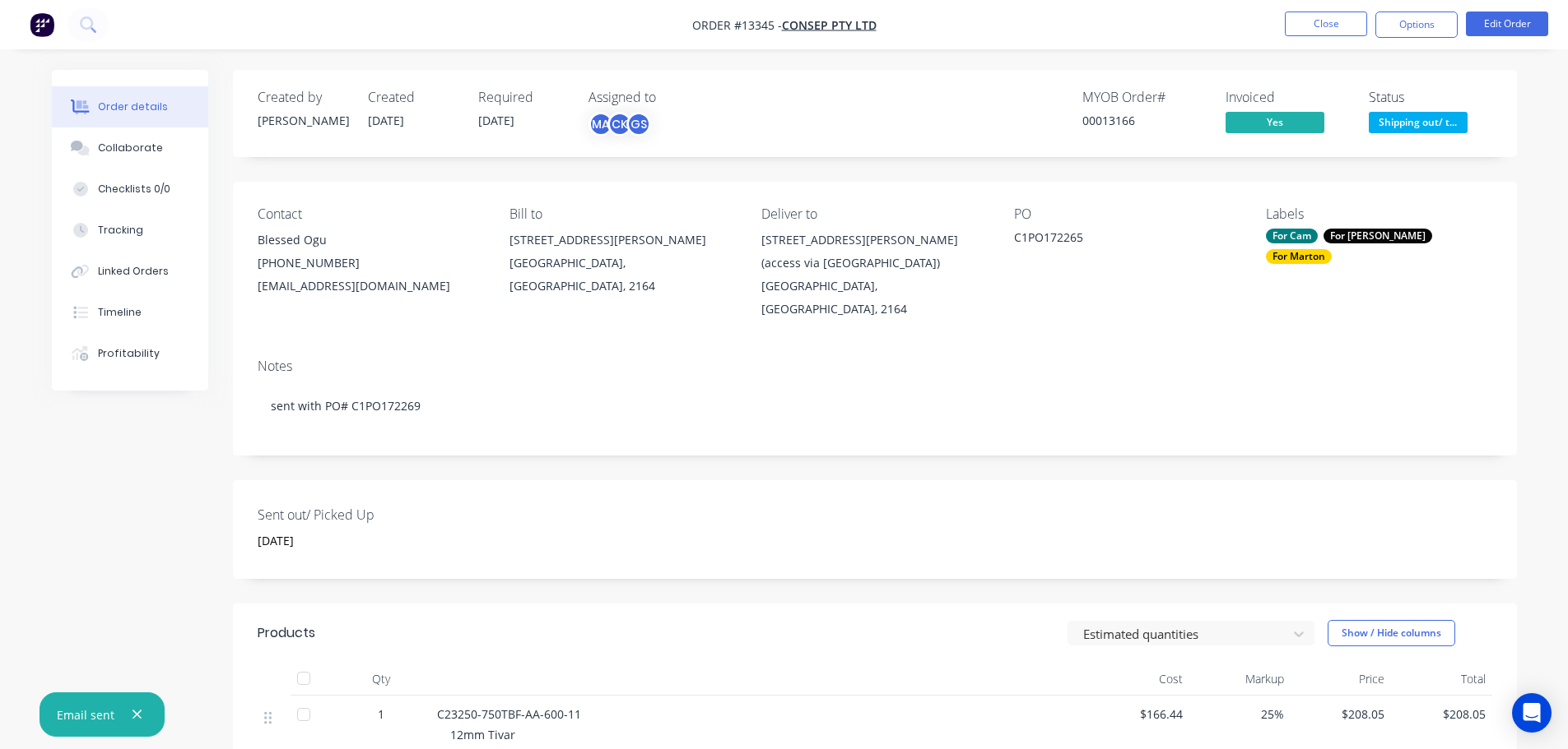
click at [1400, 126] on span "Shipping out/ t..." at bounding box center [1418, 122] width 99 height 21
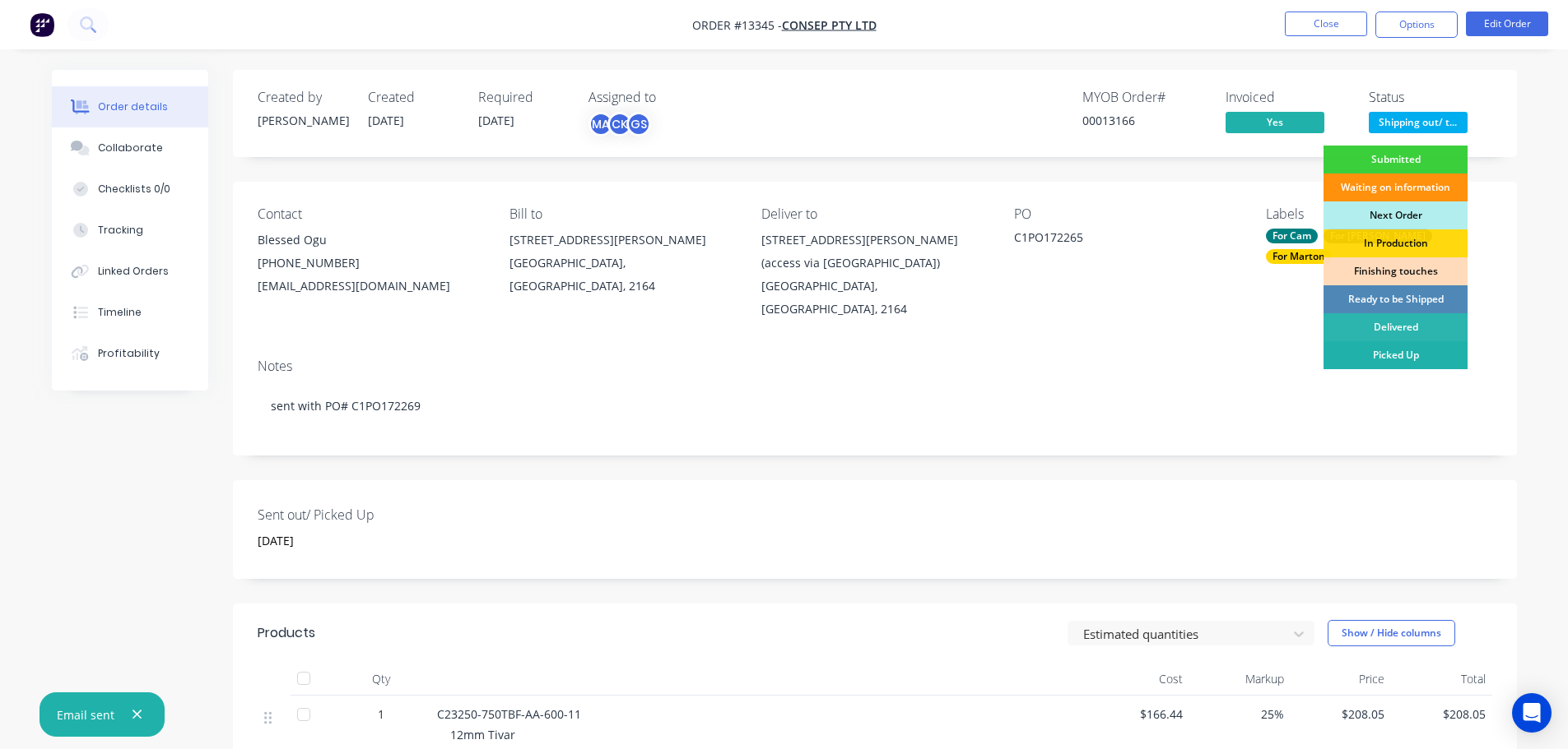
click at [1361, 356] on div "Picked Up" at bounding box center [1395, 355] width 144 height 28
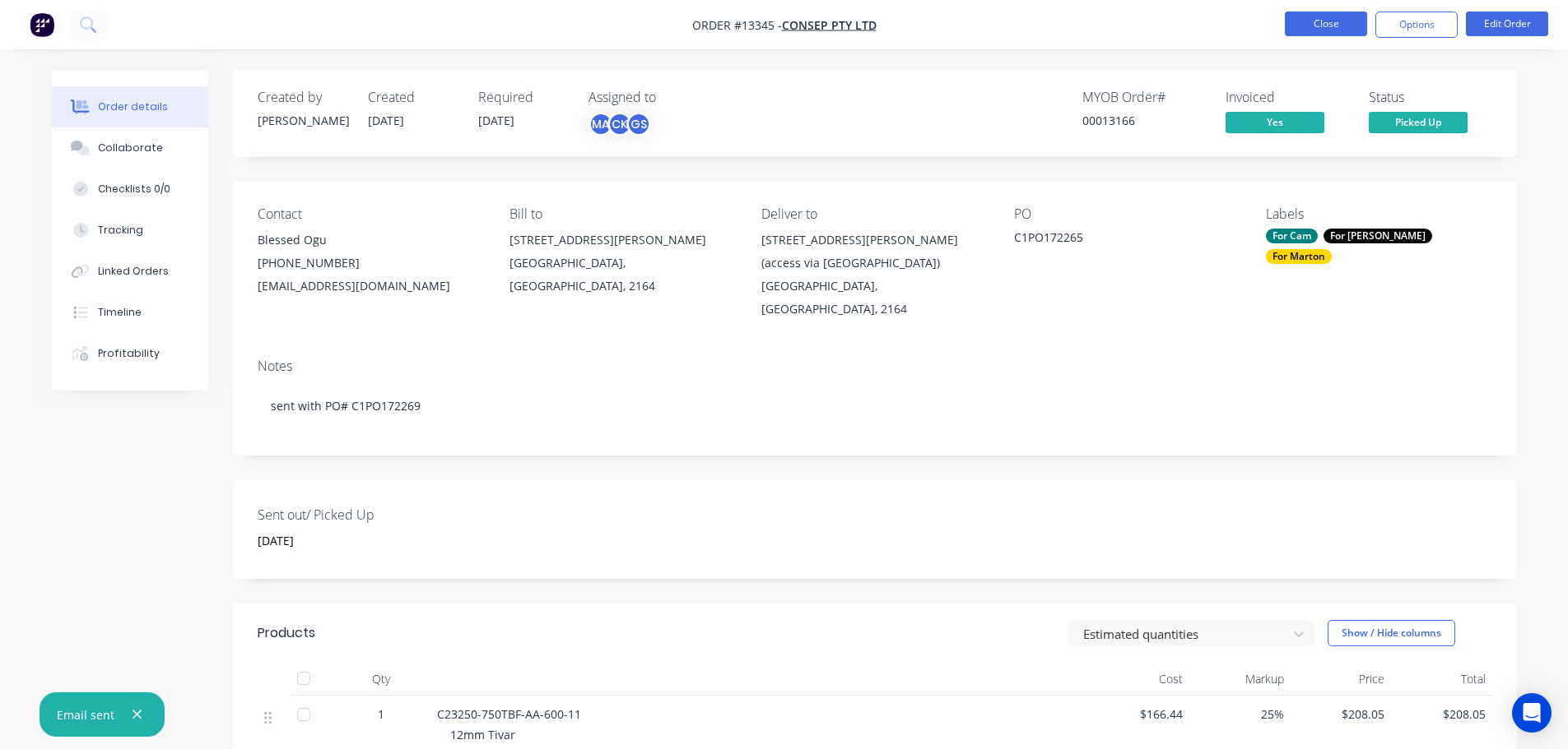
click at [1328, 20] on button "Close" at bounding box center [1326, 24] width 82 height 24
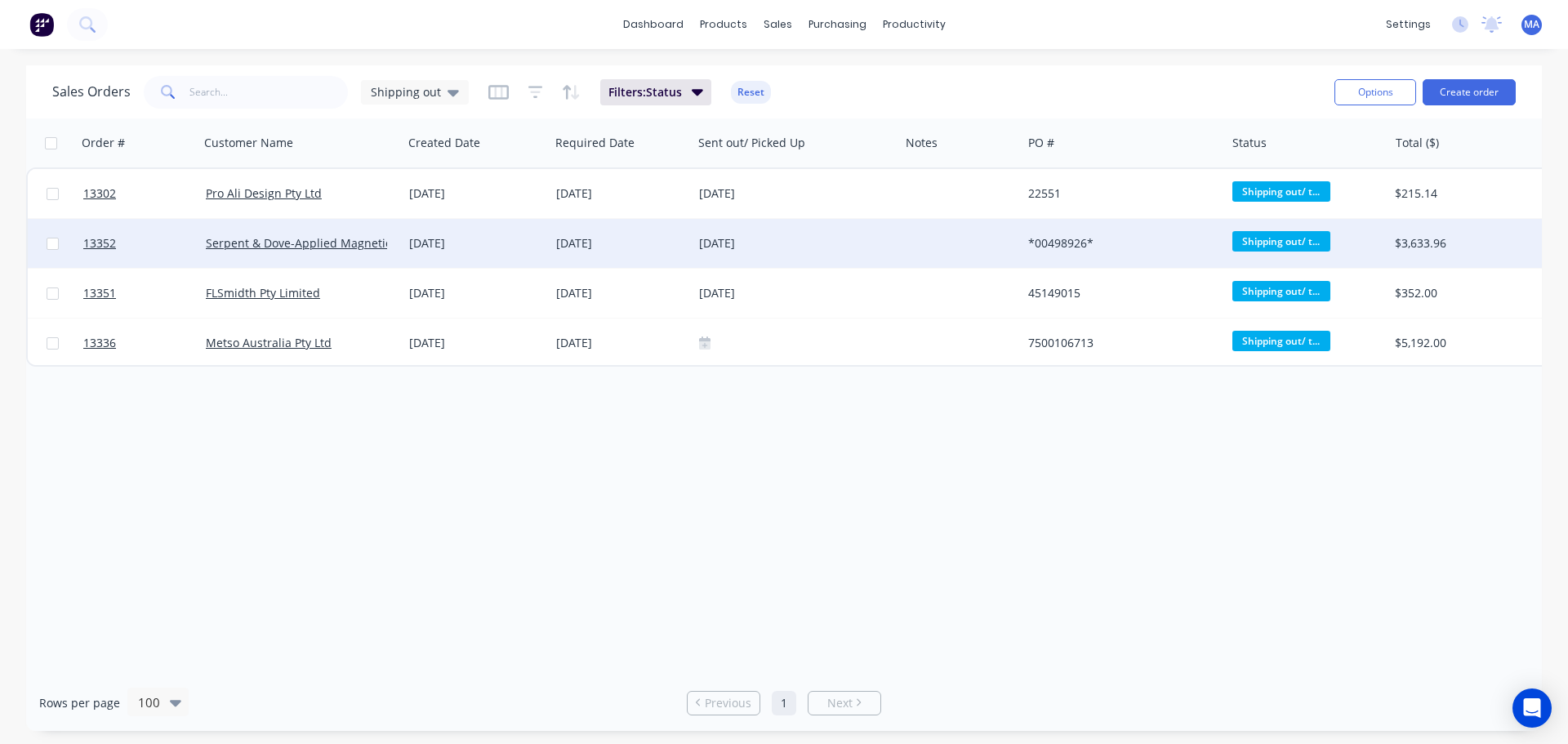
click at [568, 238] on div "08 Oct 2025" at bounding box center [621, 243] width 130 height 16
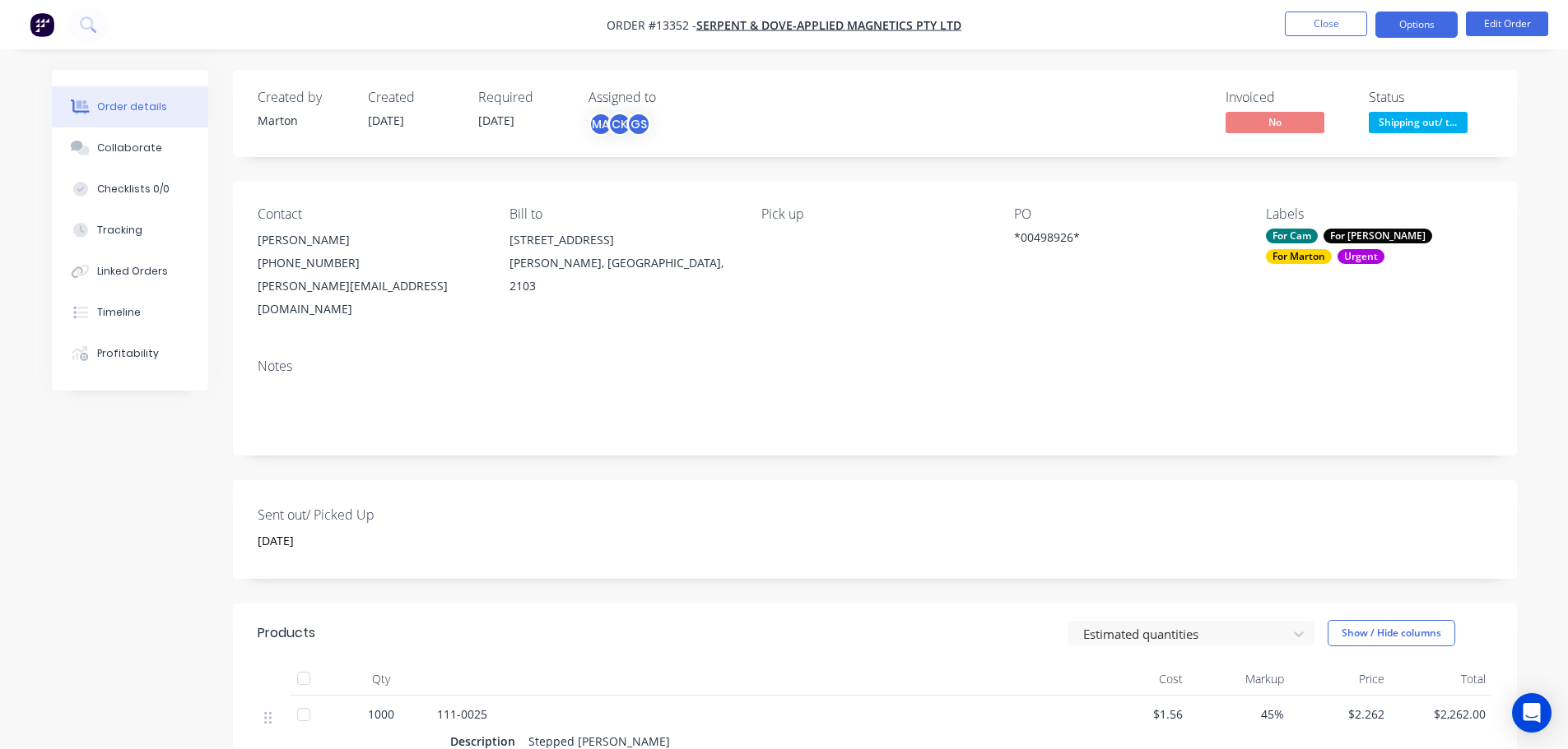
click at [1405, 17] on button "Options" at bounding box center [1416, 24] width 82 height 26
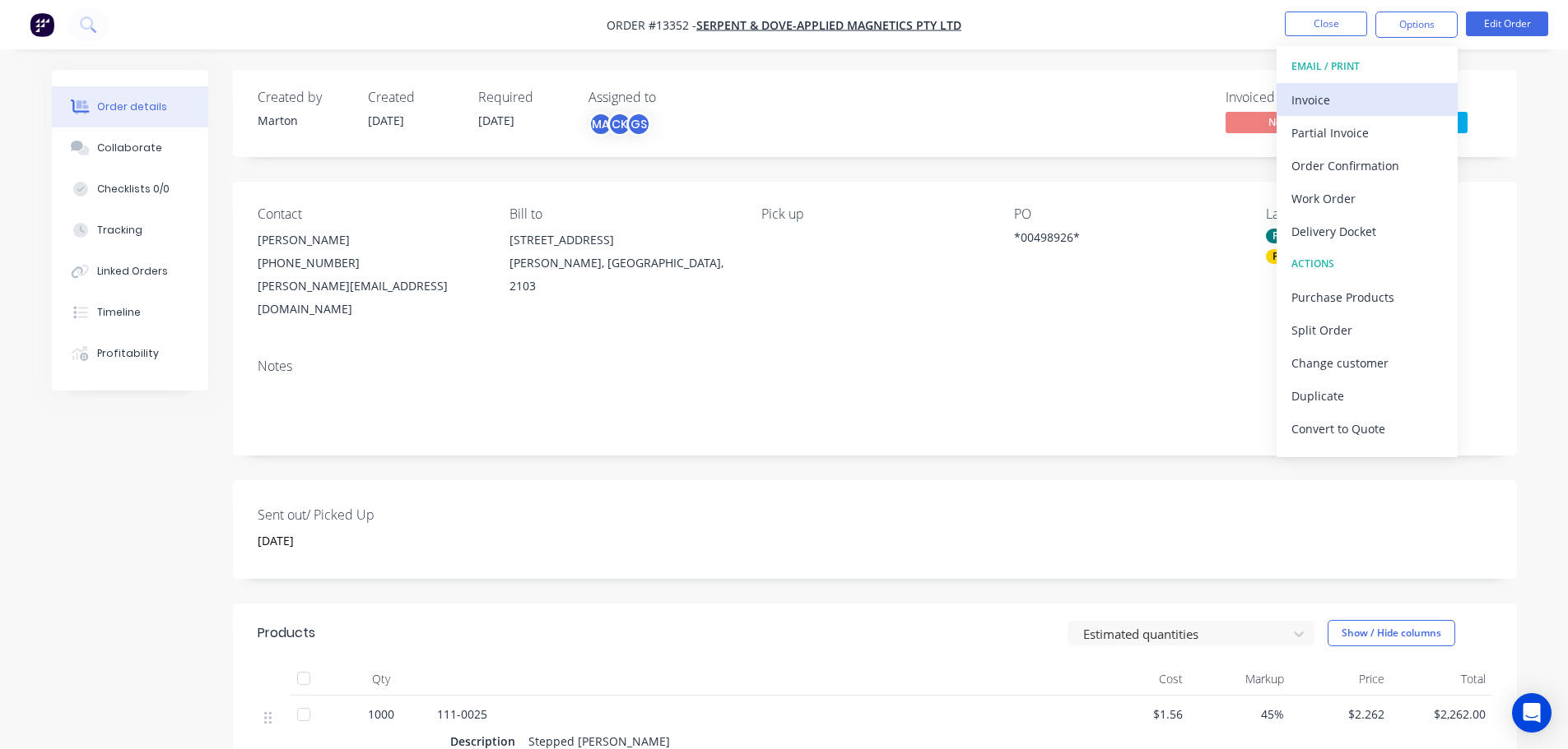
click at [1340, 108] on div "Invoice" at bounding box center [1366, 100] width 151 height 24
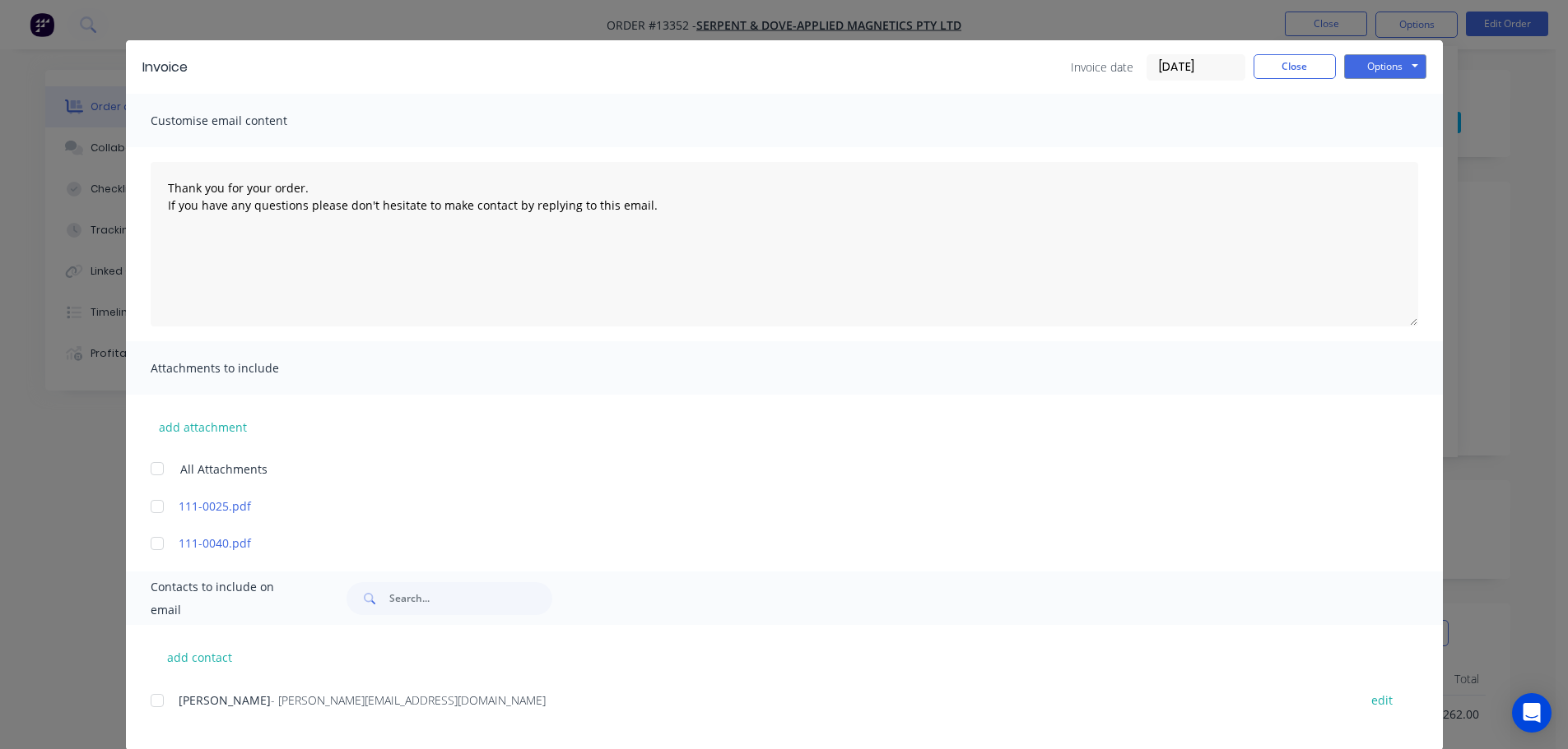
scroll to position [50, 0]
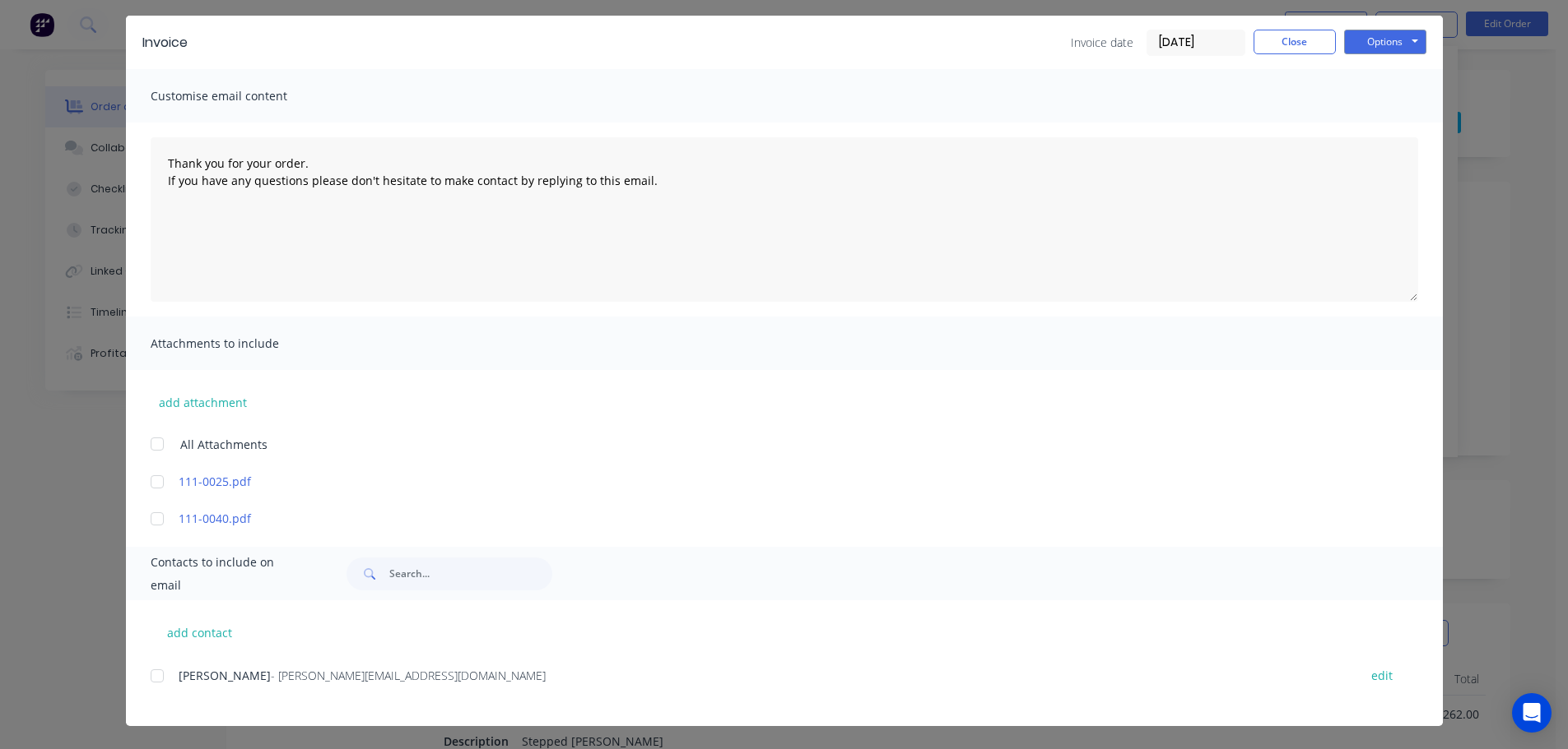
click at [156, 675] on div at bounding box center [157, 677] width 33 height 33
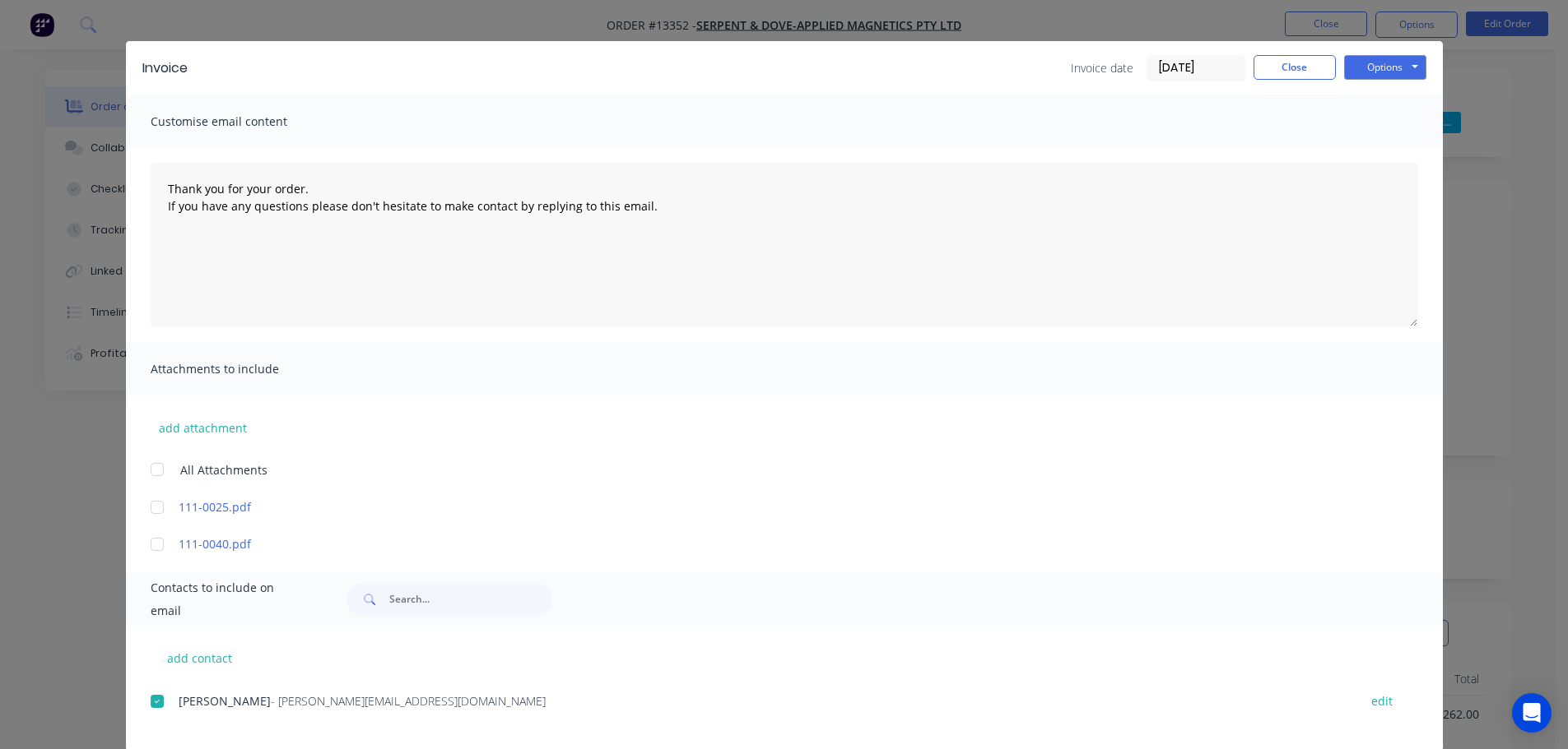
scroll to position [0, 0]
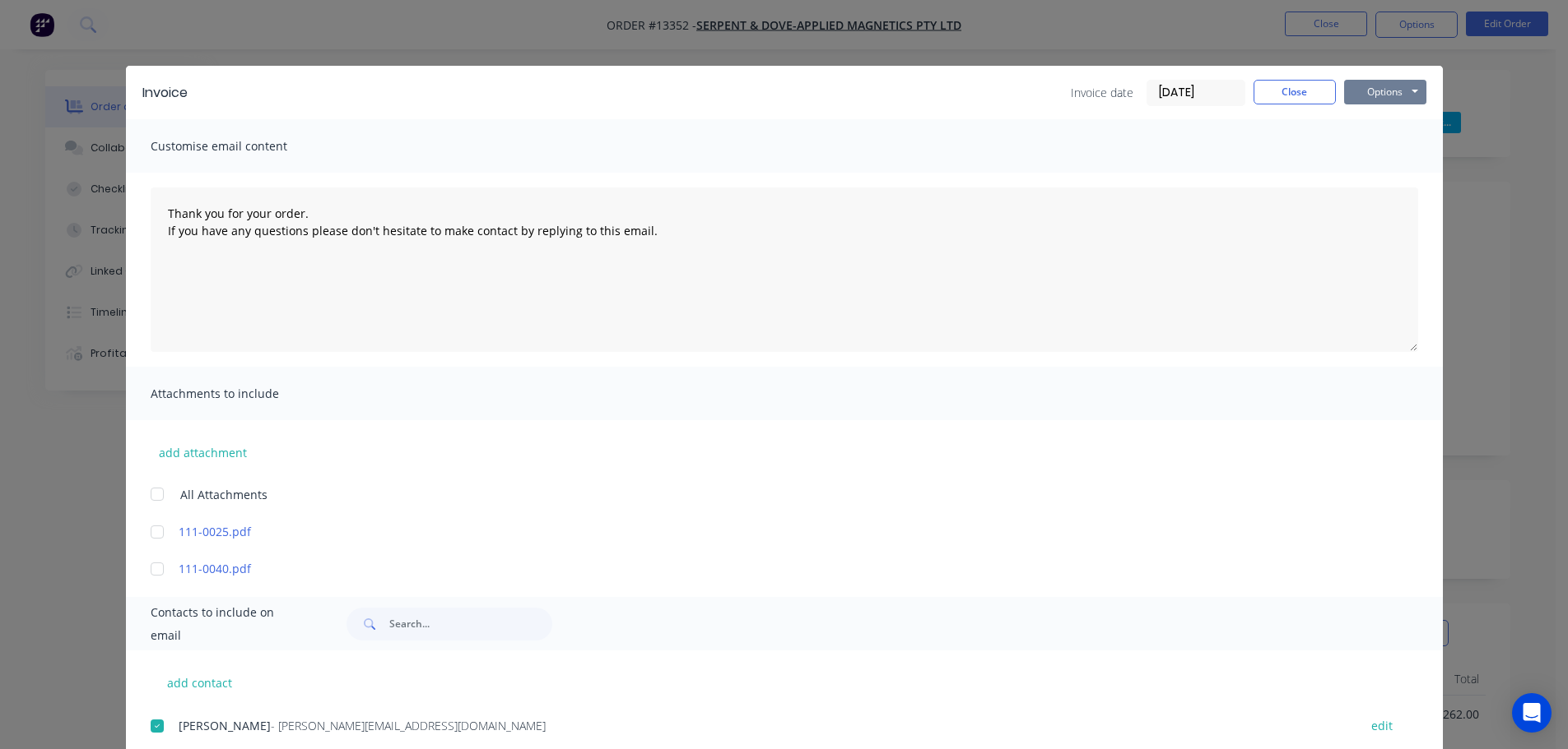
click at [1392, 97] on button "Options" at bounding box center [1385, 92] width 82 height 24
click at [1376, 177] on button "Email" at bounding box center [1396, 175] width 106 height 27
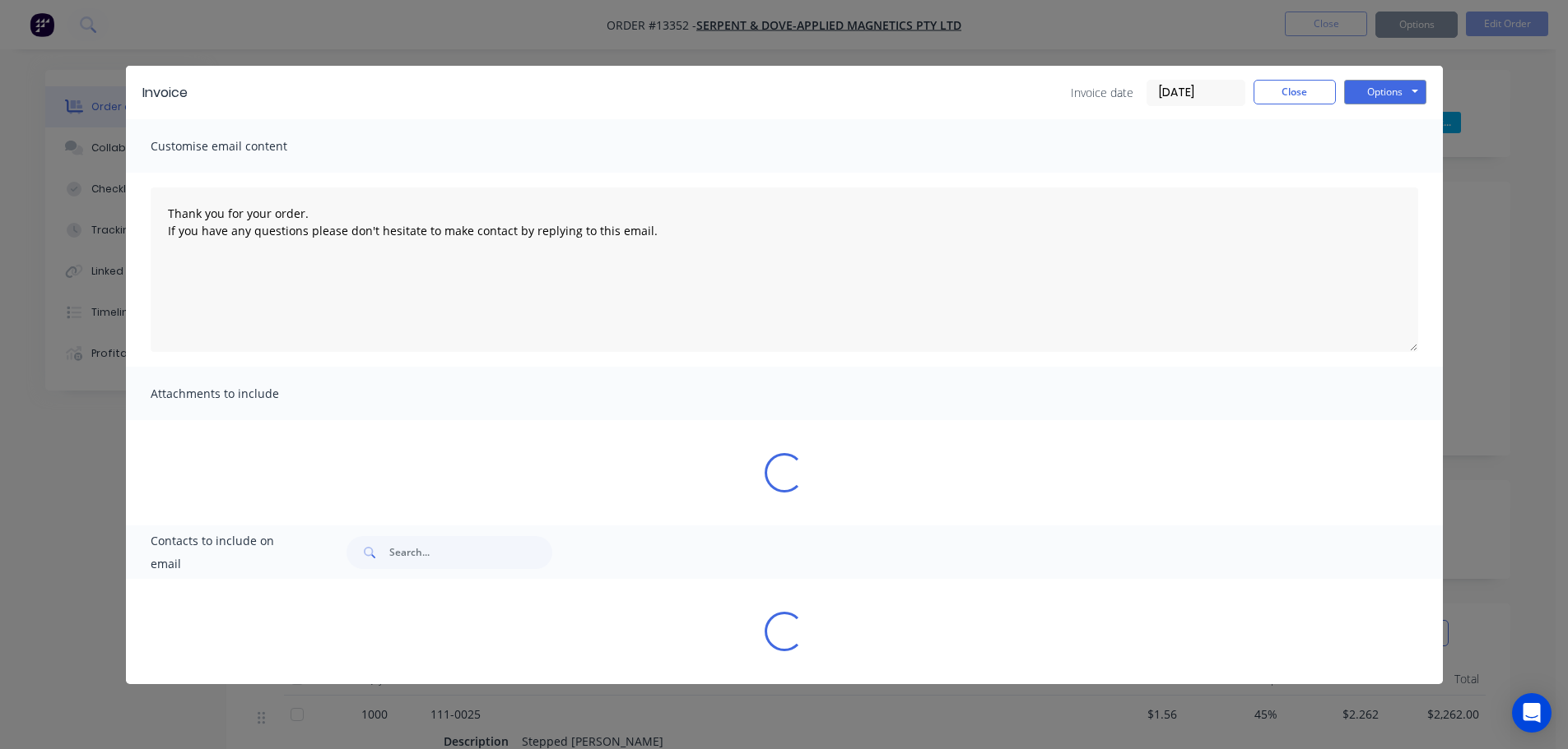
type textarea "Thank you for your order. If you have any questions please don't hesitate to ma…"
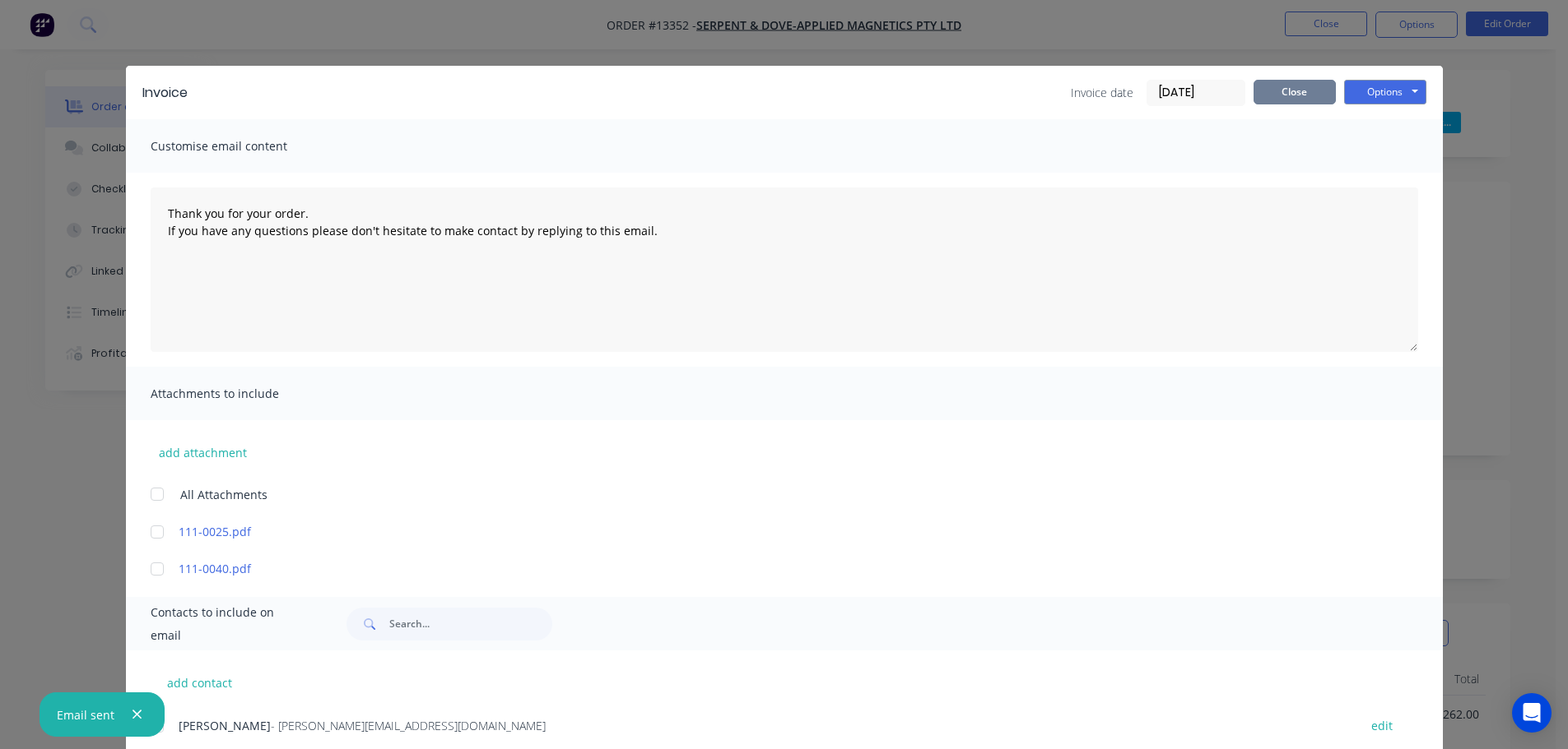
click at [1299, 95] on button "Close" at bounding box center [1295, 92] width 82 height 24
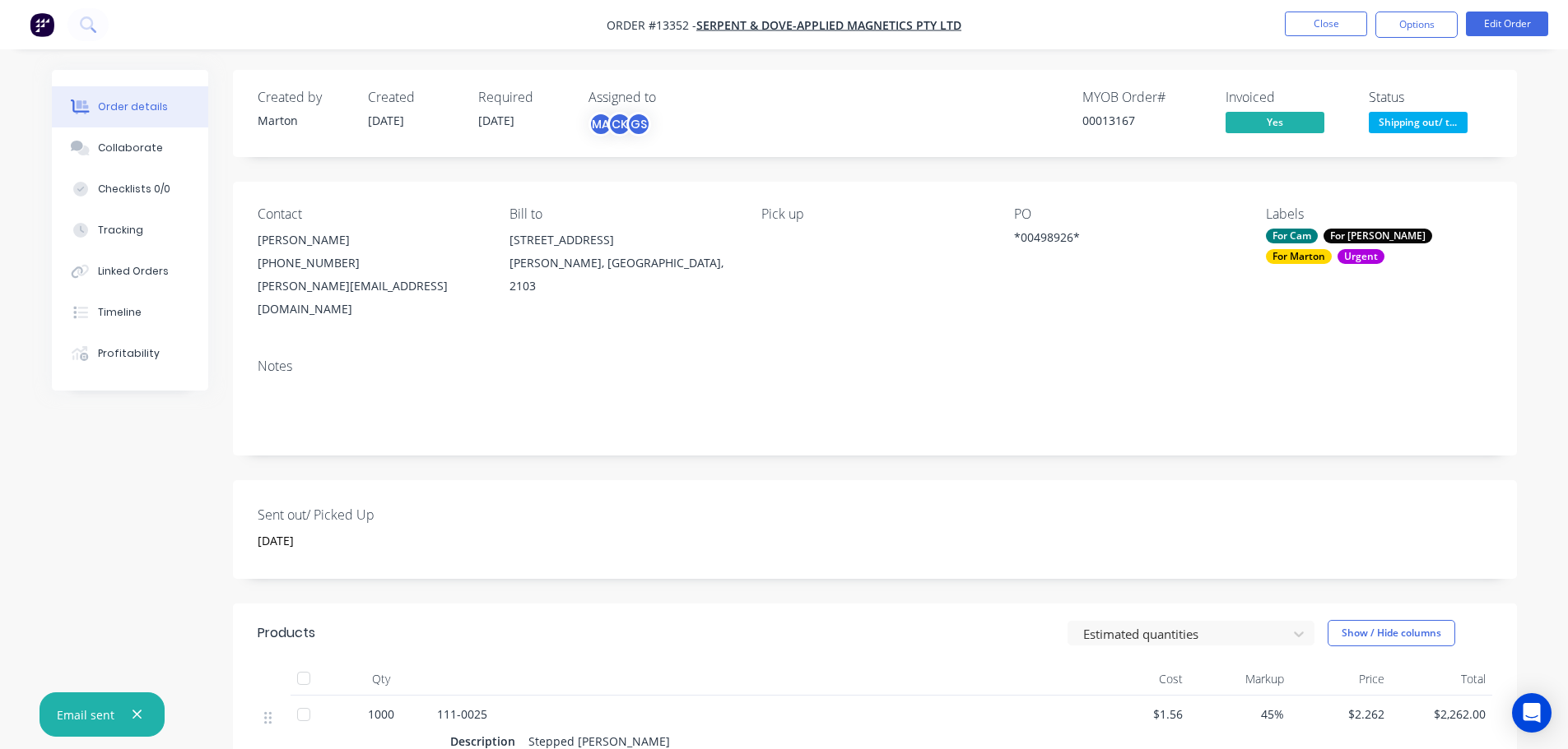
click at [1415, 125] on span "Shipping out/ t..." at bounding box center [1418, 122] width 99 height 21
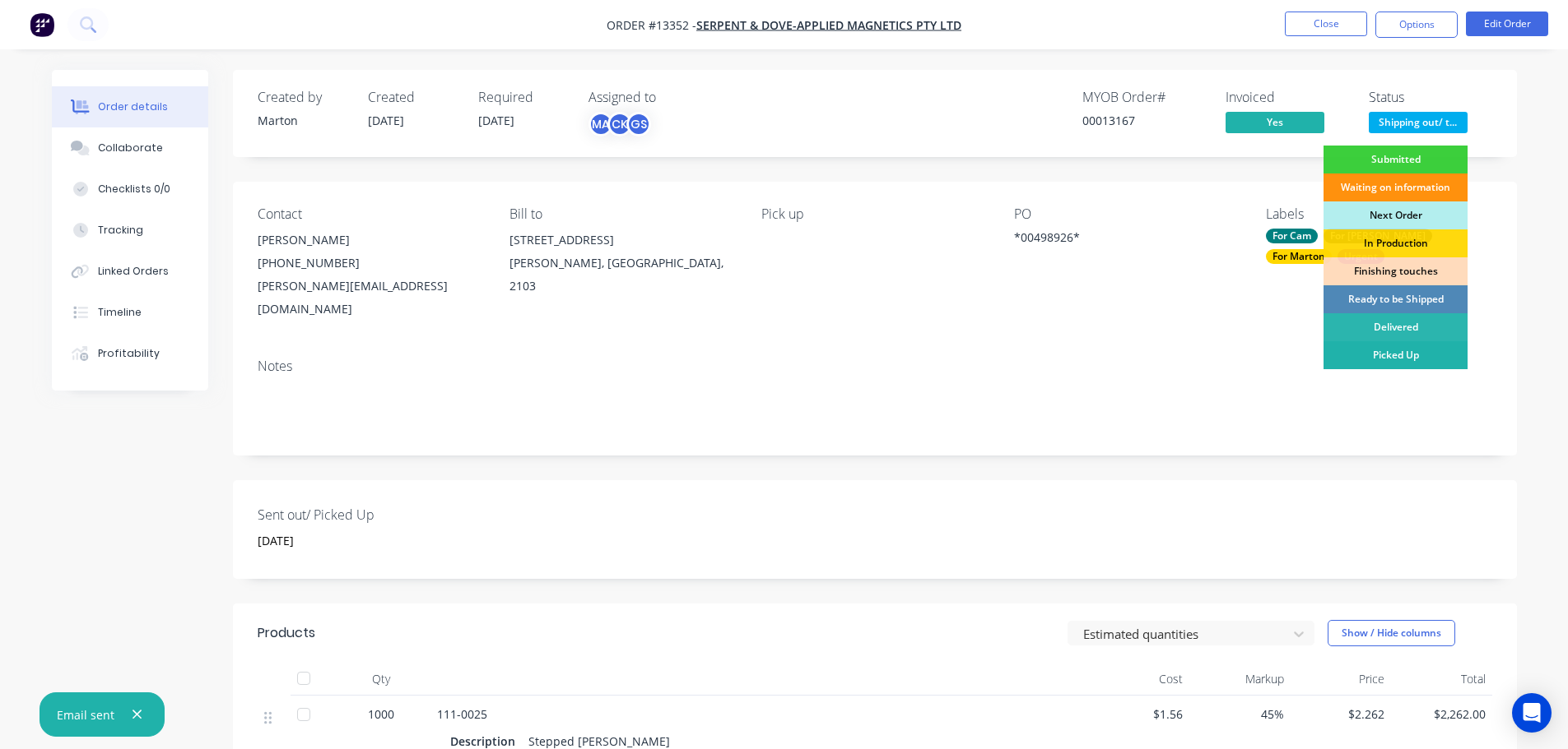
click at [1426, 347] on div "Picked Up" at bounding box center [1395, 355] width 144 height 28
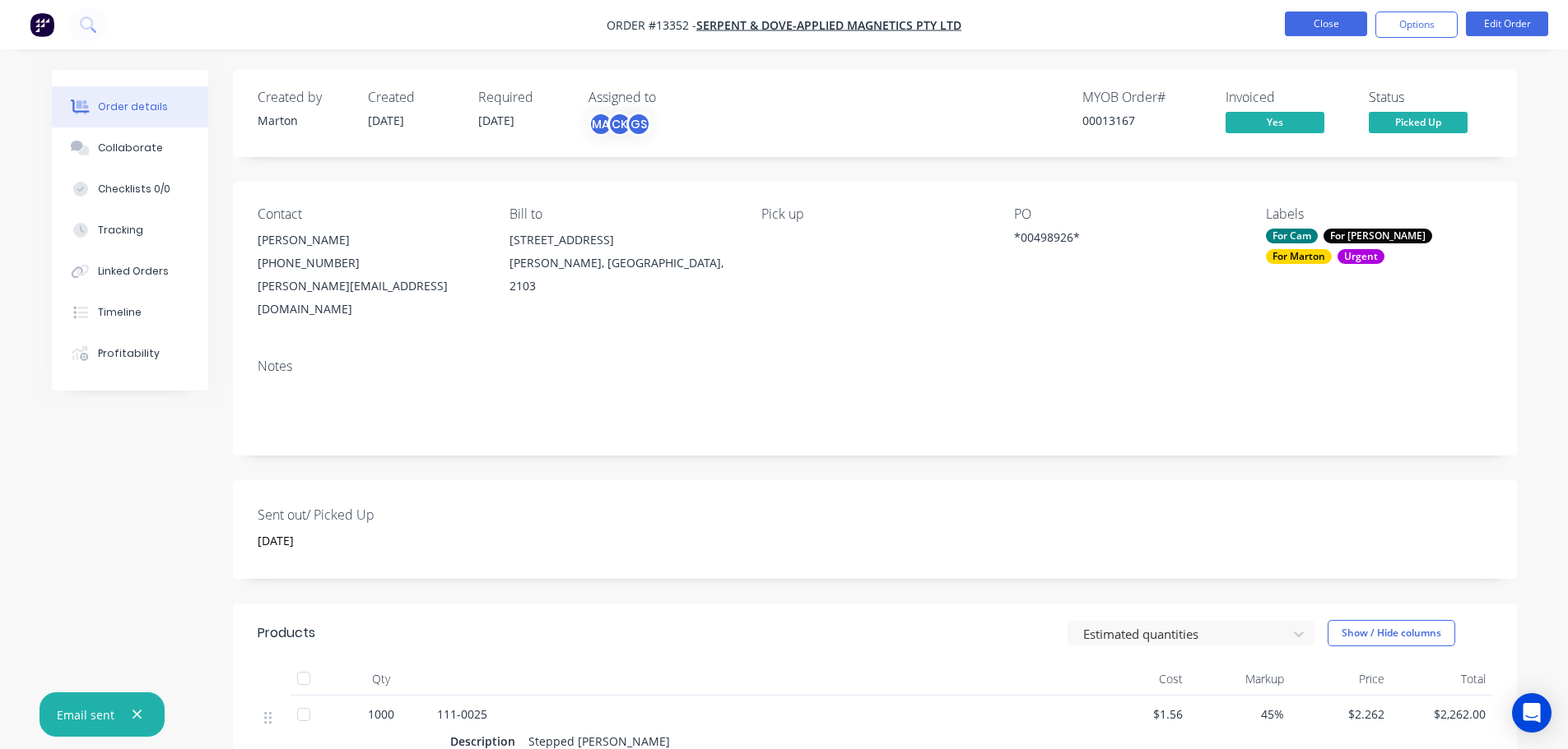
click at [1323, 11] on button "Close" at bounding box center [1326, 24] width 82 height 24
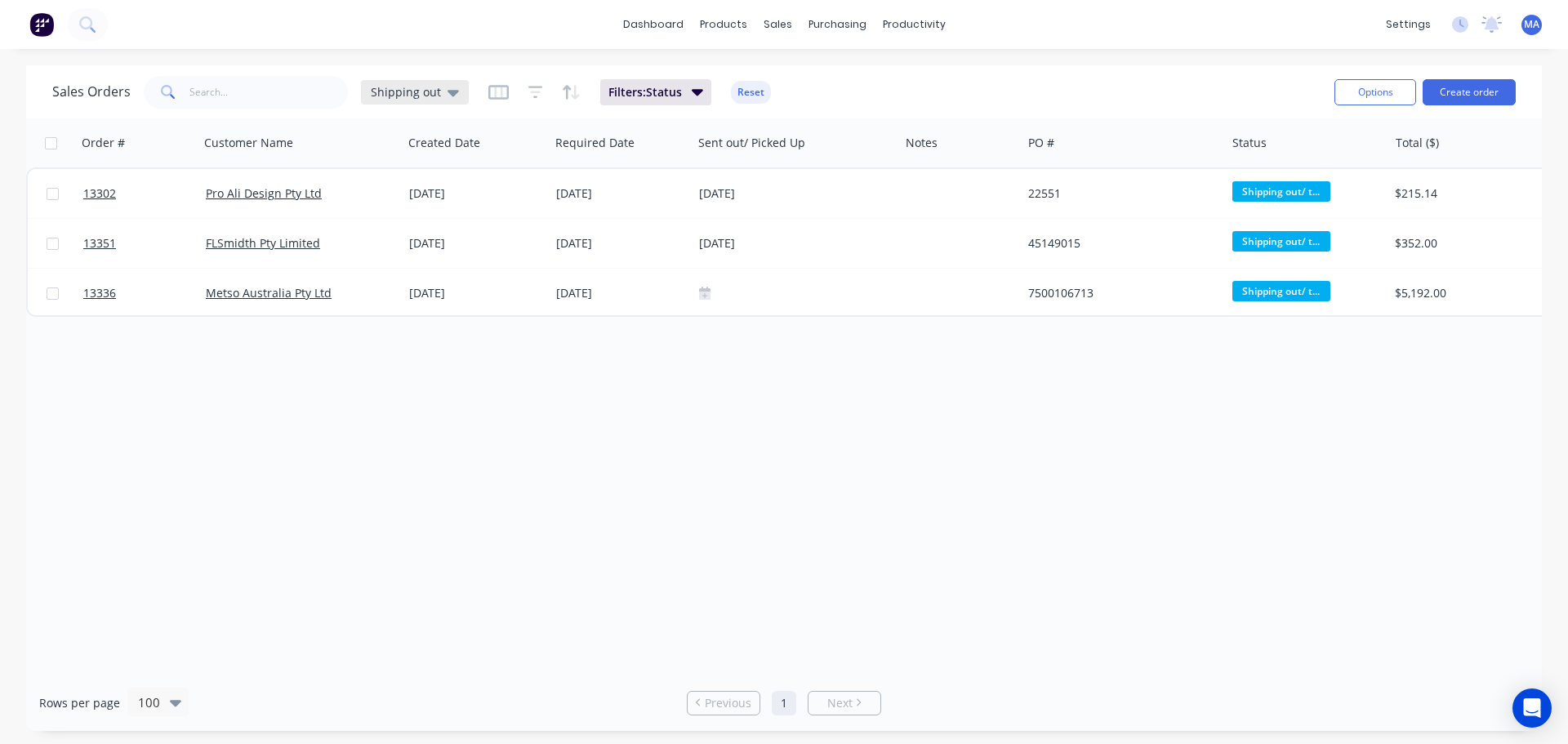
click at [424, 99] on span "Shipping out" at bounding box center [406, 92] width 70 height 17
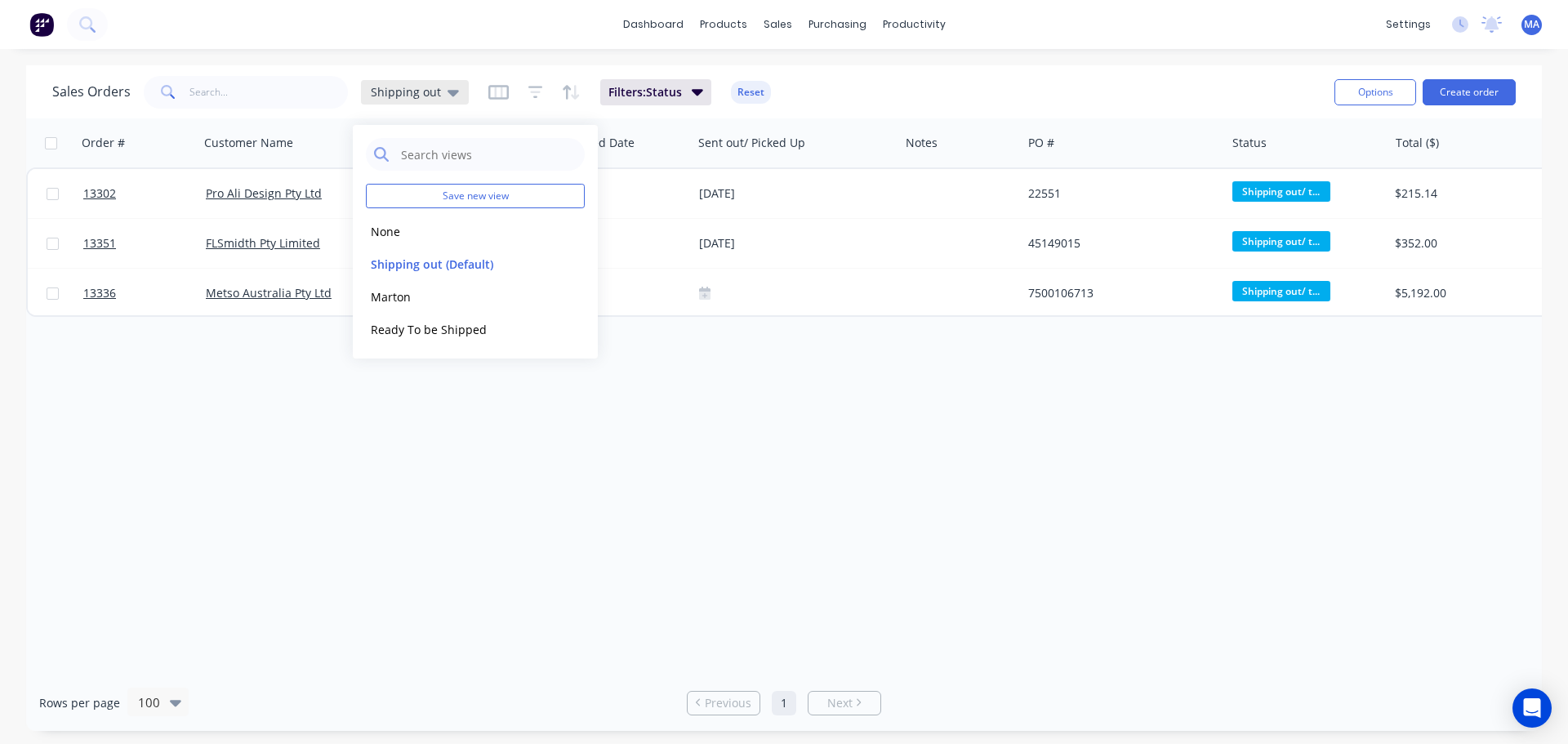
click at [424, 99] on span "Shipping out" at bounding box center [406, 92] width 70 height 17
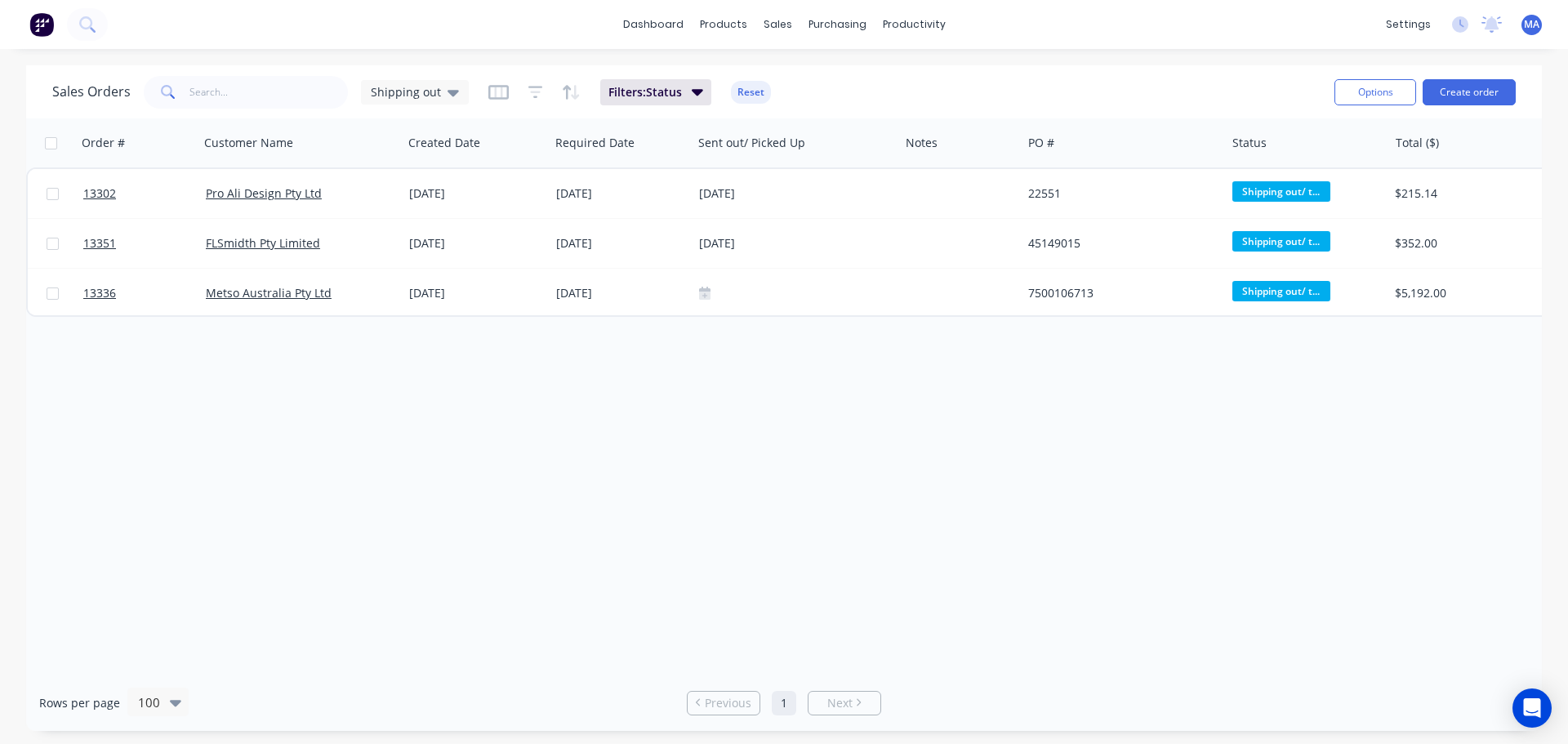
click at [1017, 77] on div "Sales Orders Shipping out Filters: Status Reset" at bounding box center [686, 92] width 1269 height 40
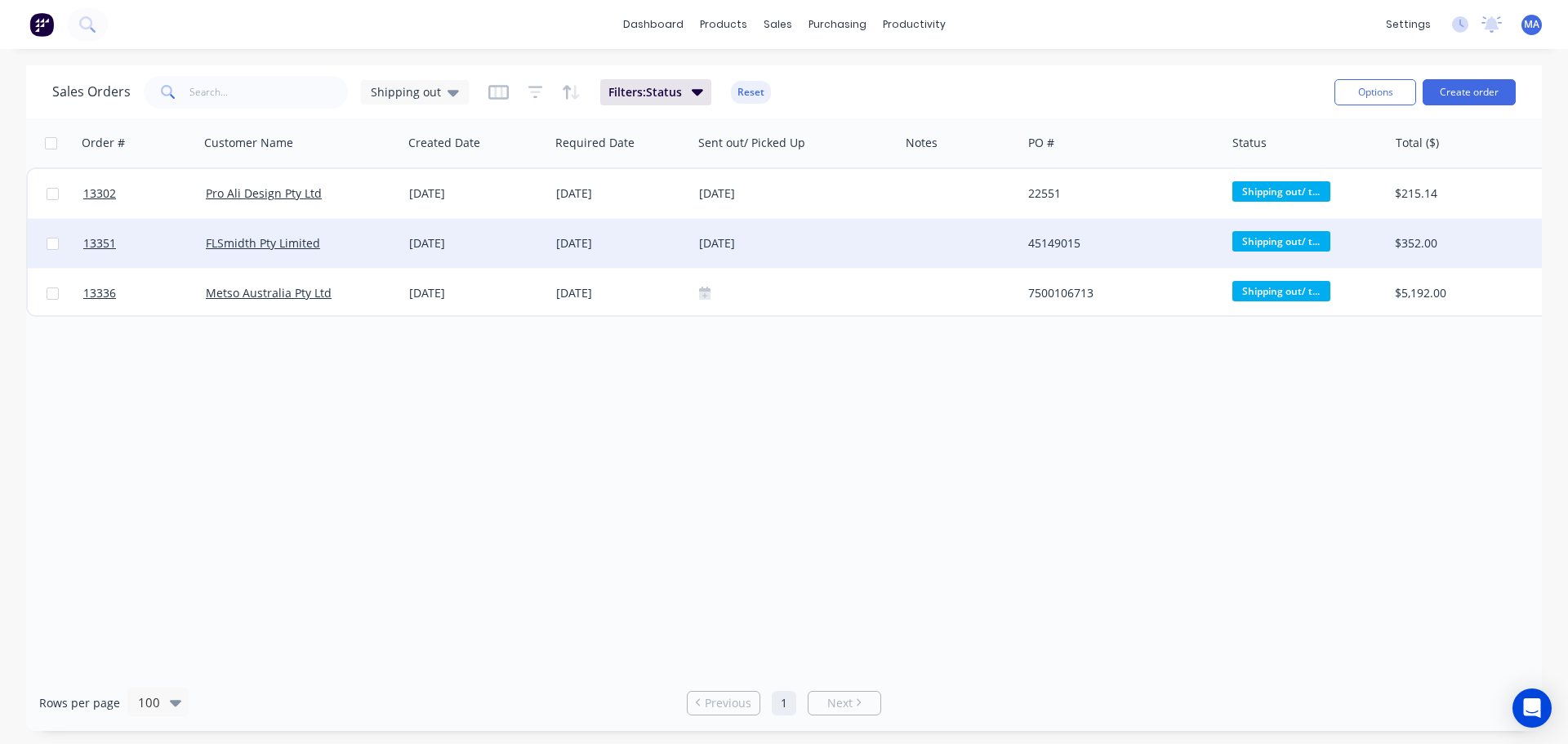
click at [354, 247] on div "FLSmidth Pty Limited" at bounding box center [296, 243] width 181 height 16
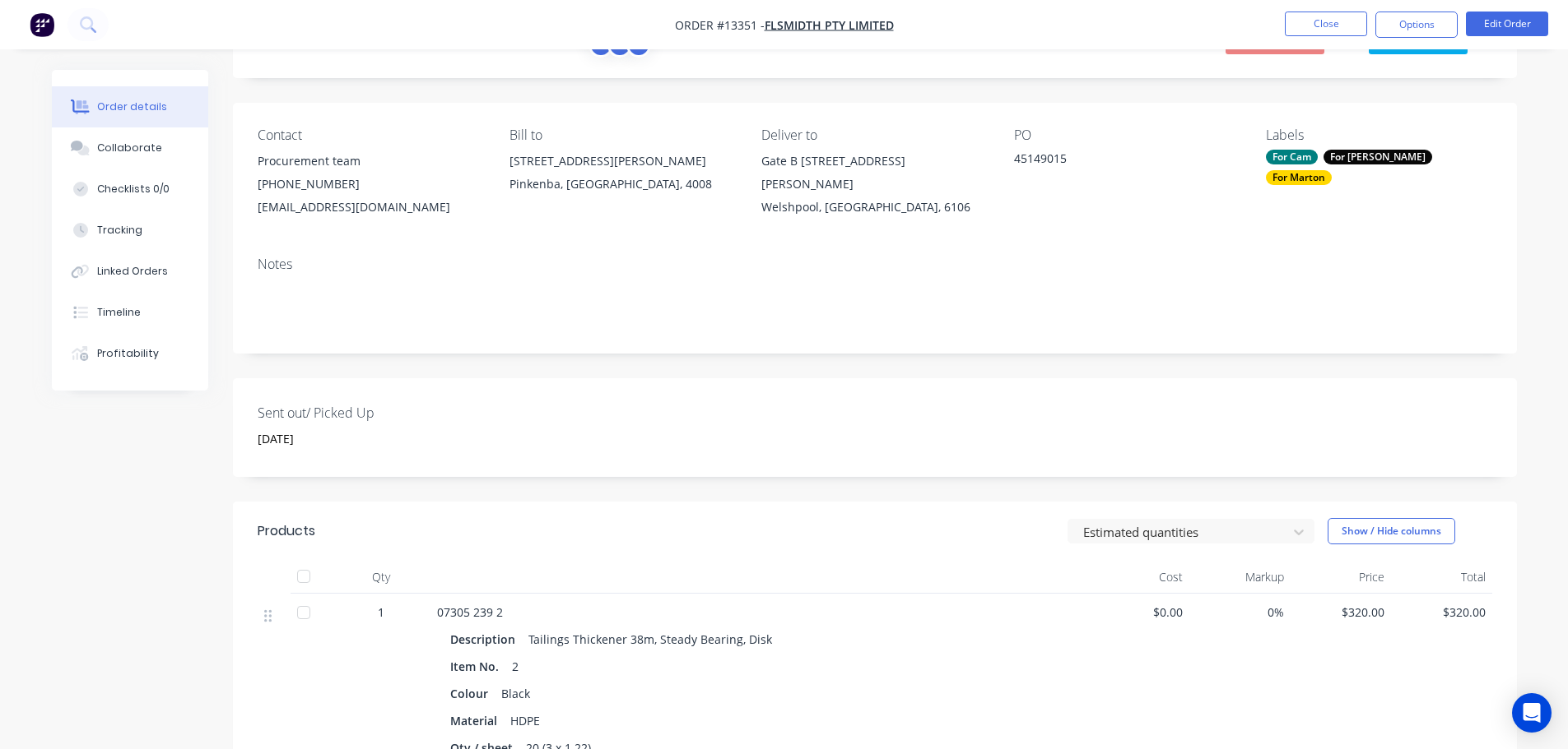
scroll to position [64, 0]
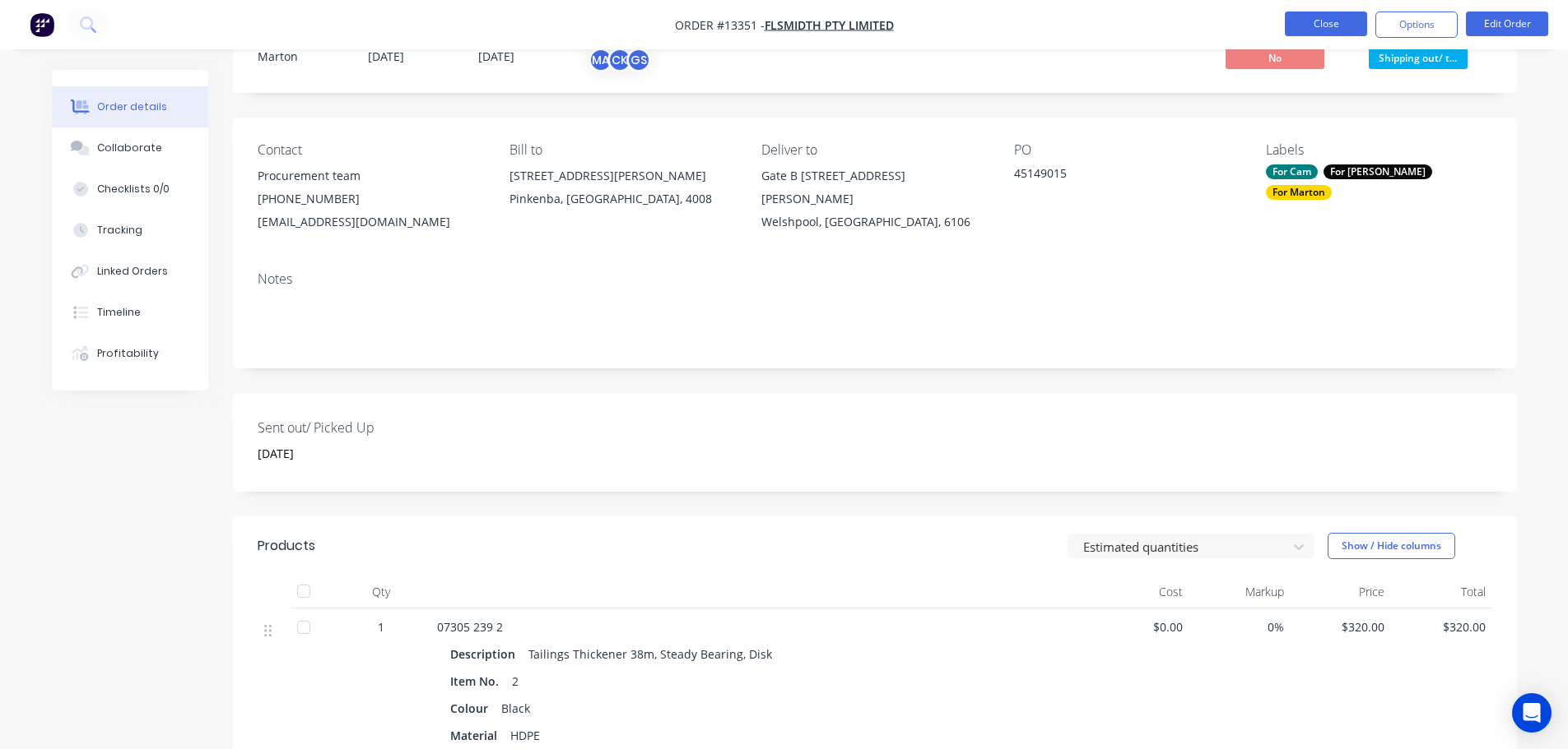
click at [1312, 21] on button "Close" at bounding box center [1326, 24] width 82 height 24
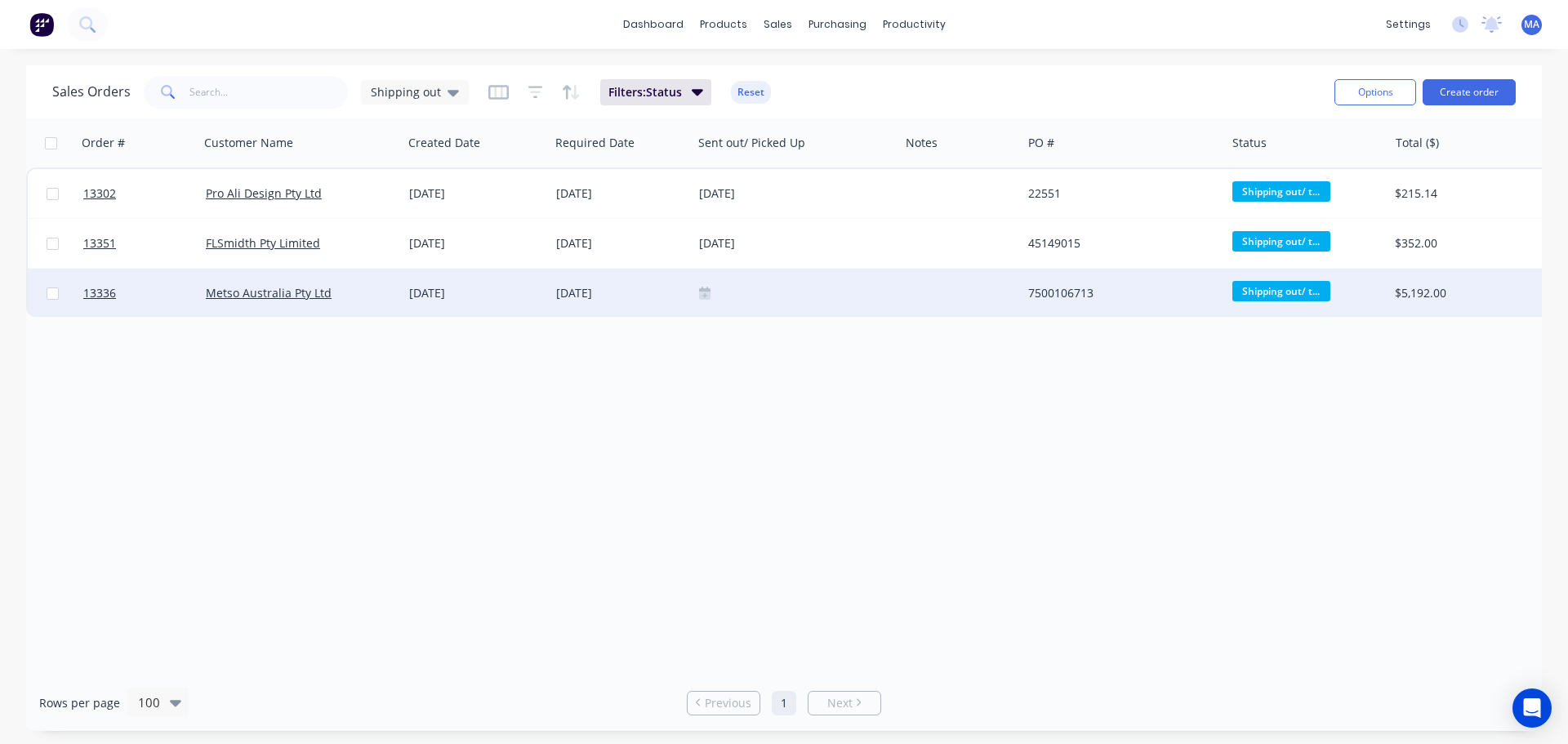
click at [706, 293] on icon at bounding box center [704, 295] width 11 height 8
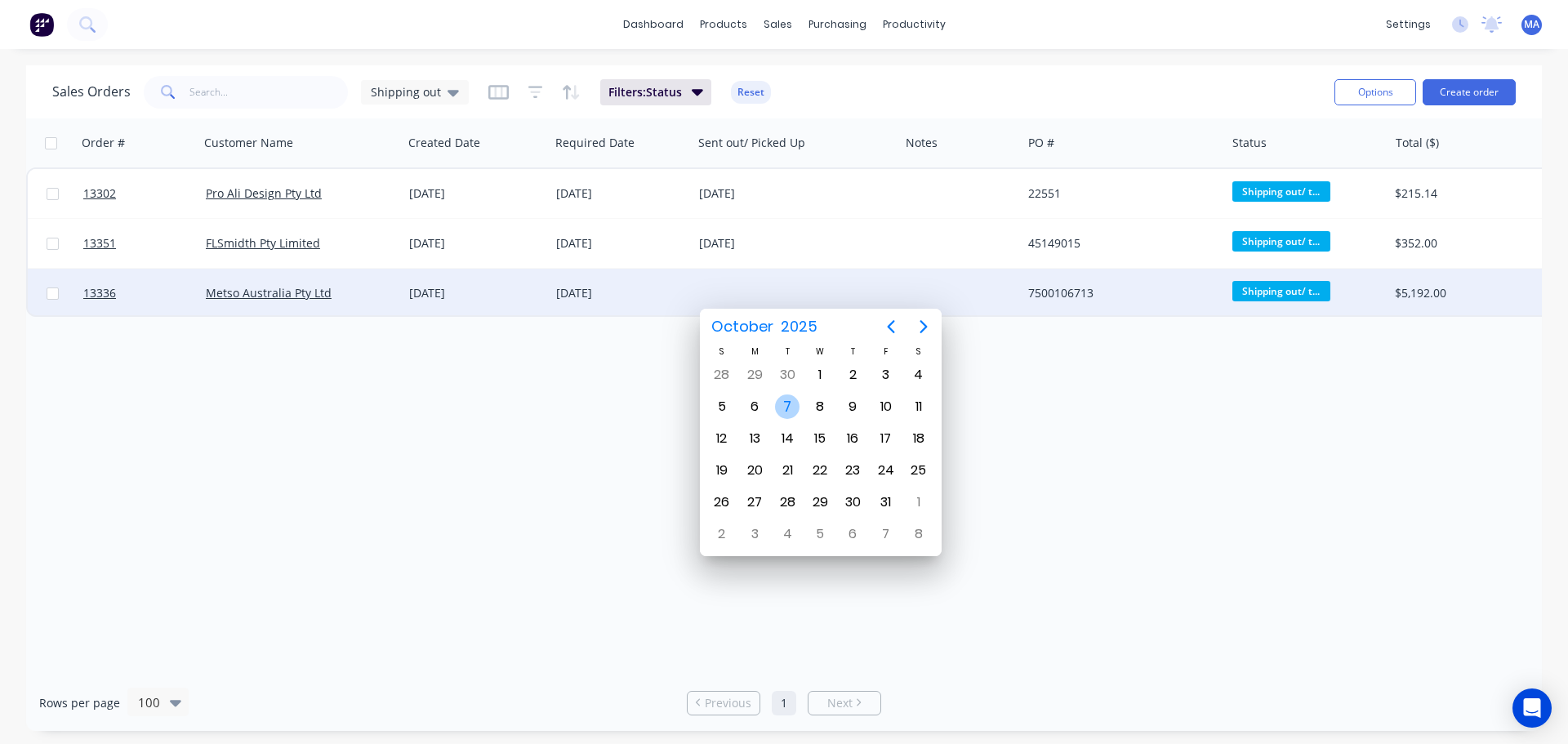
click at [795, 414] on div "7" at bounding box center [787, 407] width 24 height 24
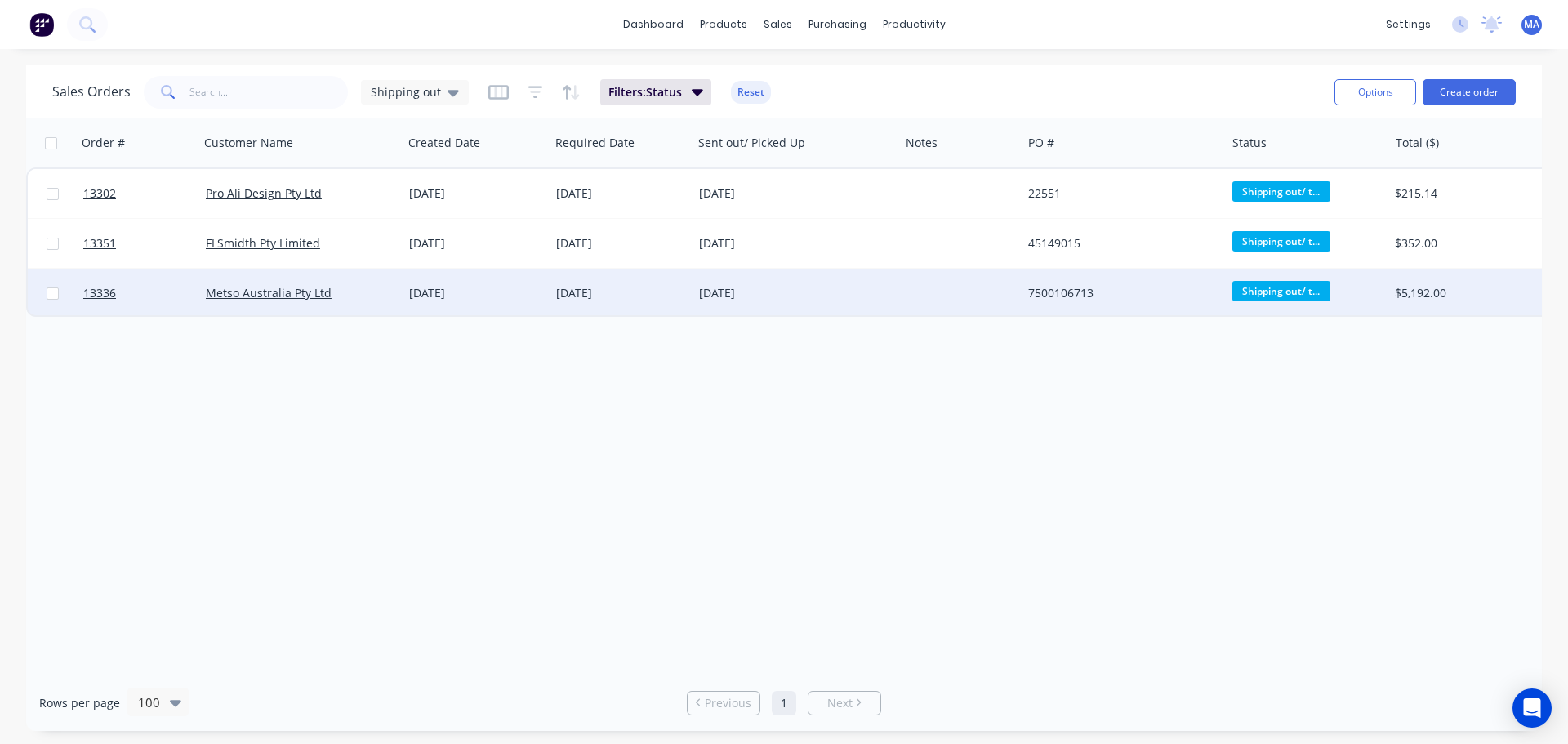
click at [660, 414] on div "Order # Customer Name Created Date Required Date Sent out/ Picked Up Notes PO #…" at bounding box center [784, 397] width 1516 height 557
click at [420, 97] on span "Shipping out" at bounding box center [406, 92] width 70 height 17
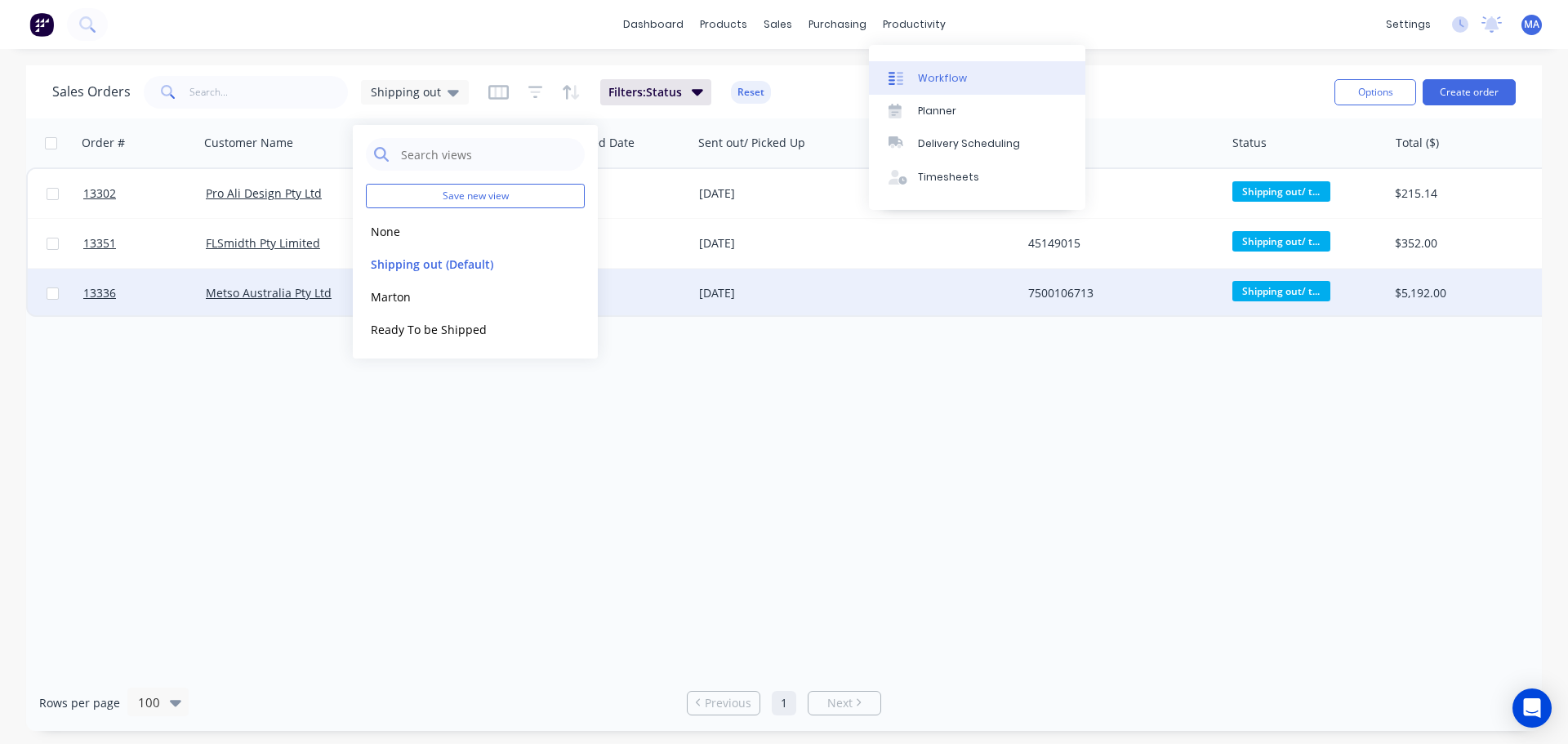
click at [928, 81] on div "Workflow" at bounding box center [942, 78] width 49 height 15
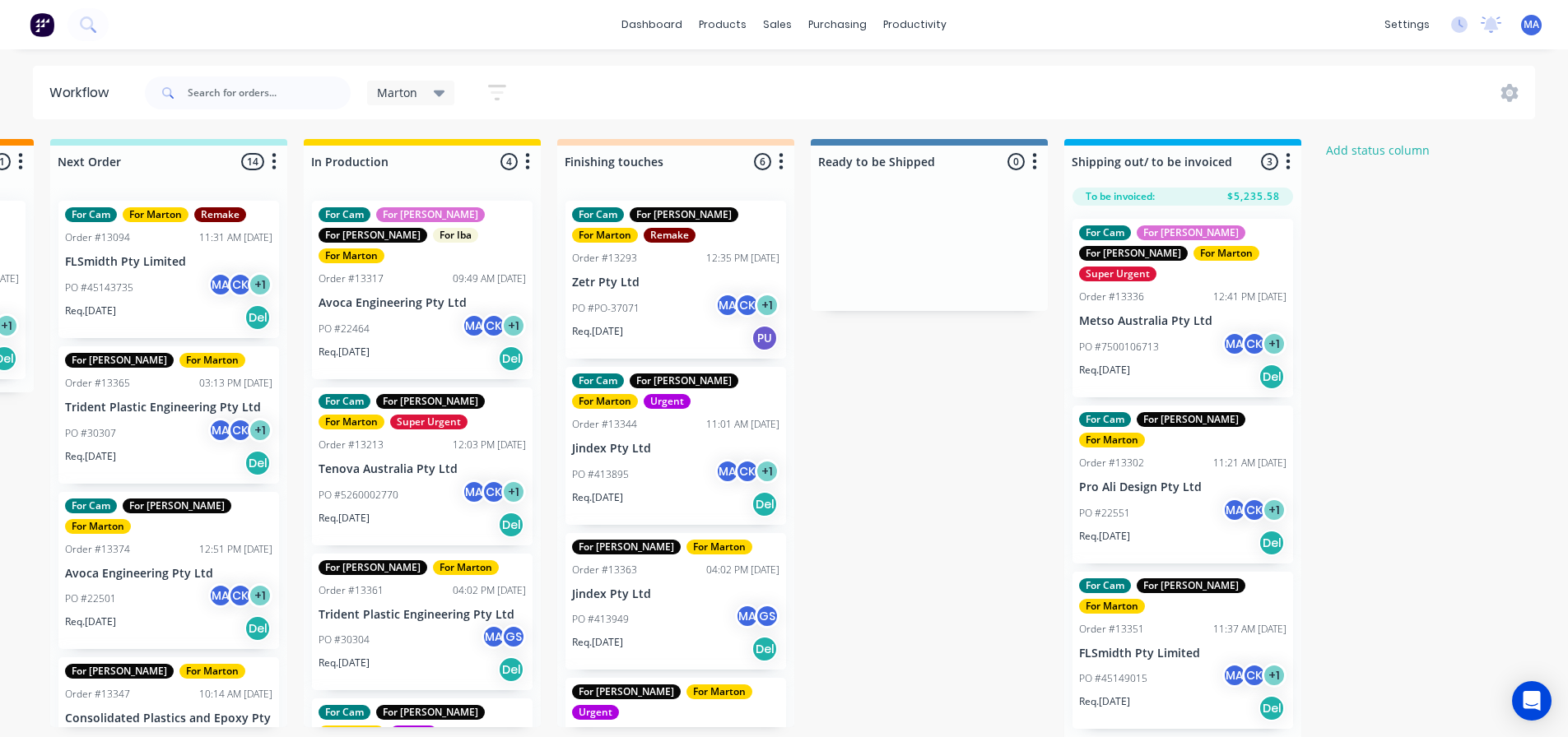
scroll to position [3, 492]
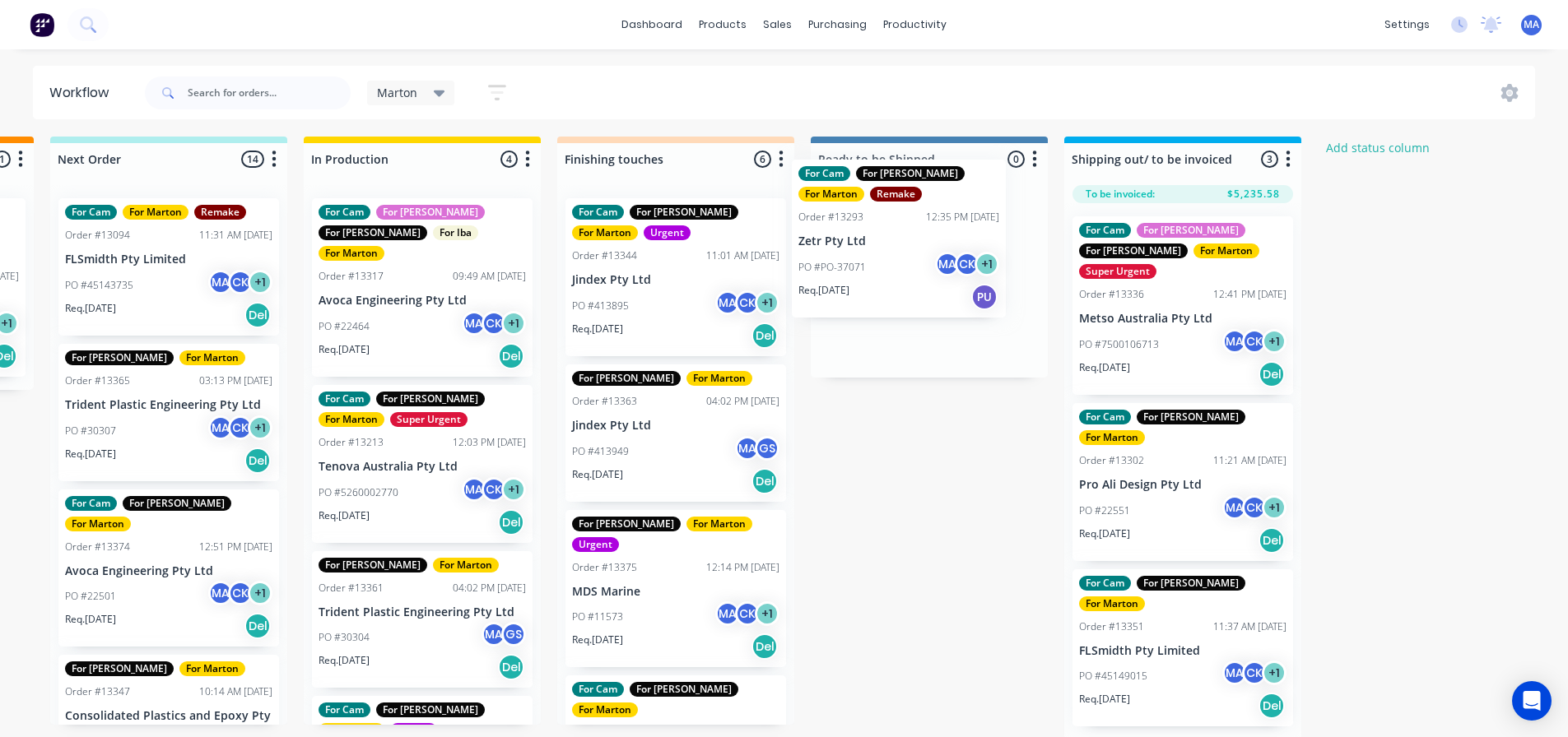
drag, startPoint x: 645, startPoint y: 303, endPoint x: 881, endPoint y: 263, distance: 239.4
click at [881, 263] on div "Submitted 1 Status colour #32CD32 hex #32CD32 Save Cancel Summaries Total order…" at bounding box center [629, 437] width 2268 height 603
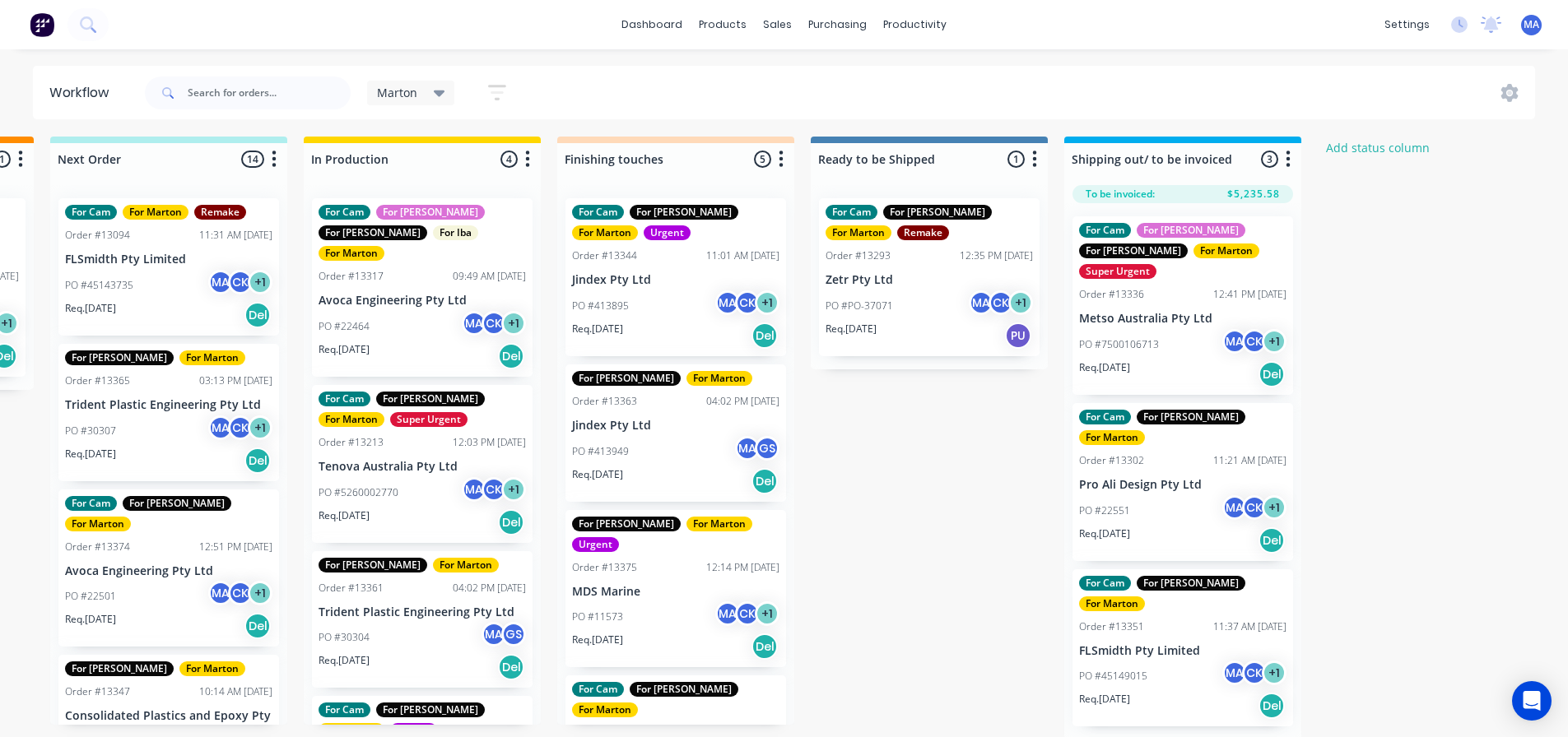
click at [670, 304] on div "PO #413895 MA CK + 1" at bounding box center [675, 307] width 207 height 31
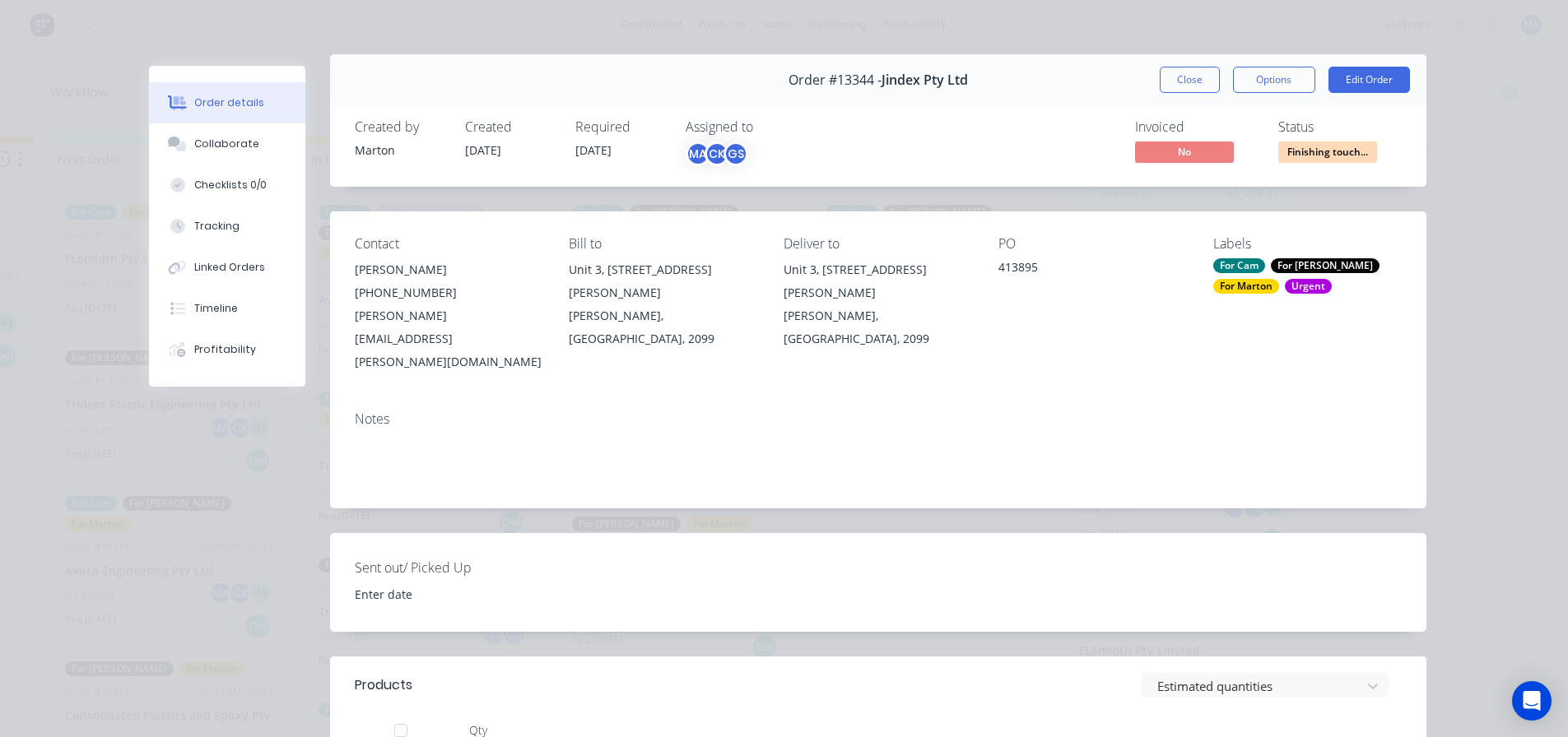
scroll to position [0, 0]
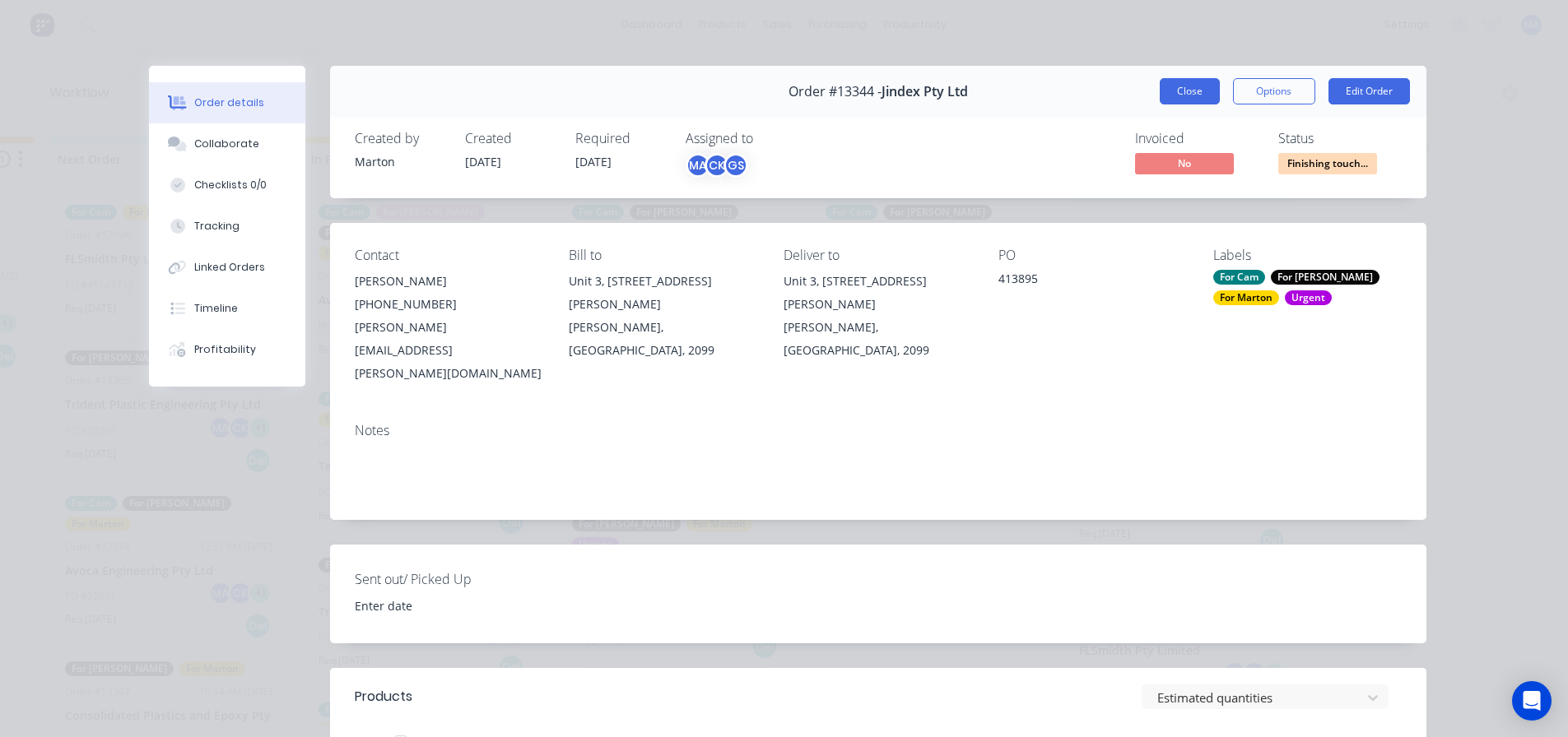
click at [1191, 93] on button "Close" at bounding box center [1189, 92] width 60 height 26
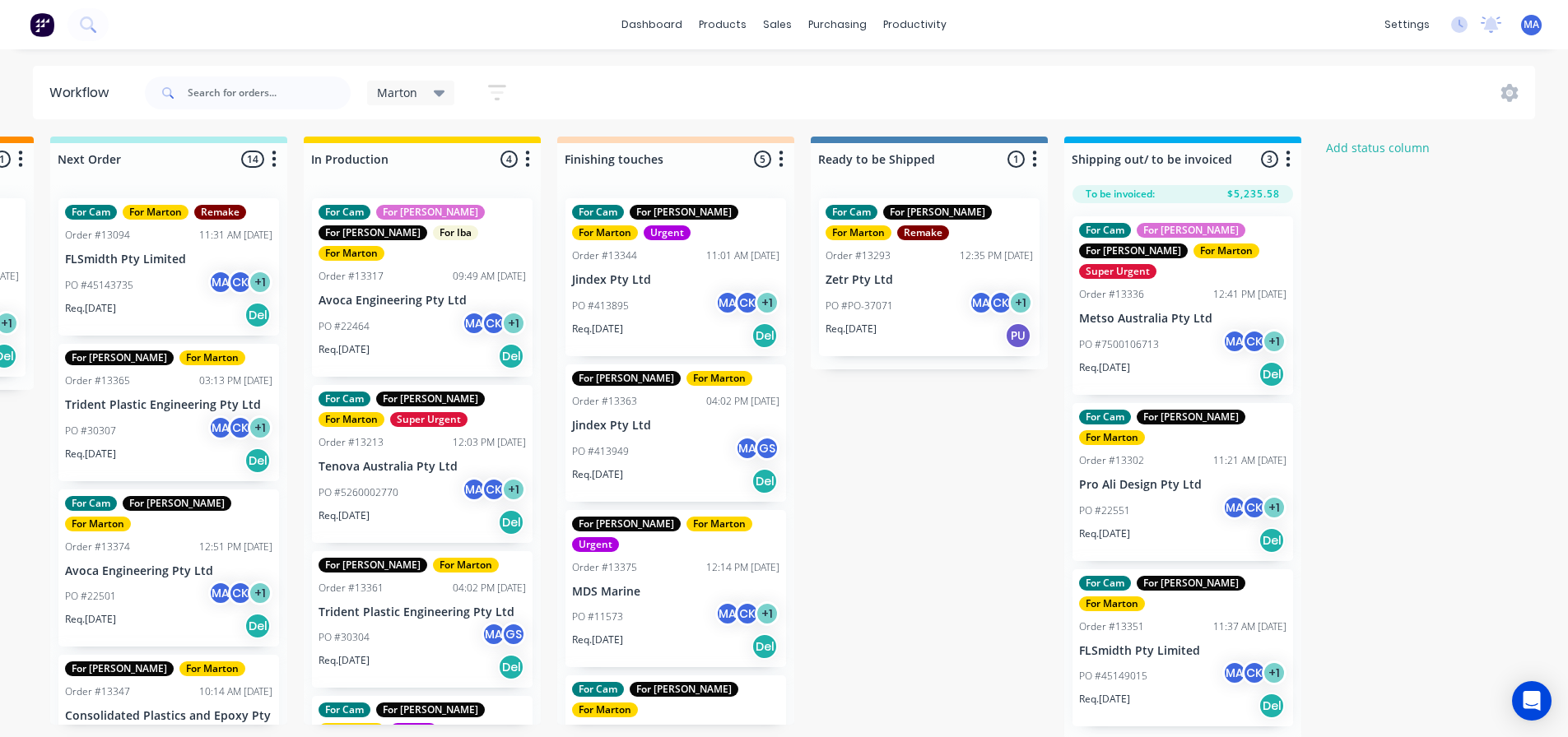
click at [707, 455] on div "PO #413949 MA GS" at bounding box center [675, 451] width 207 height 31
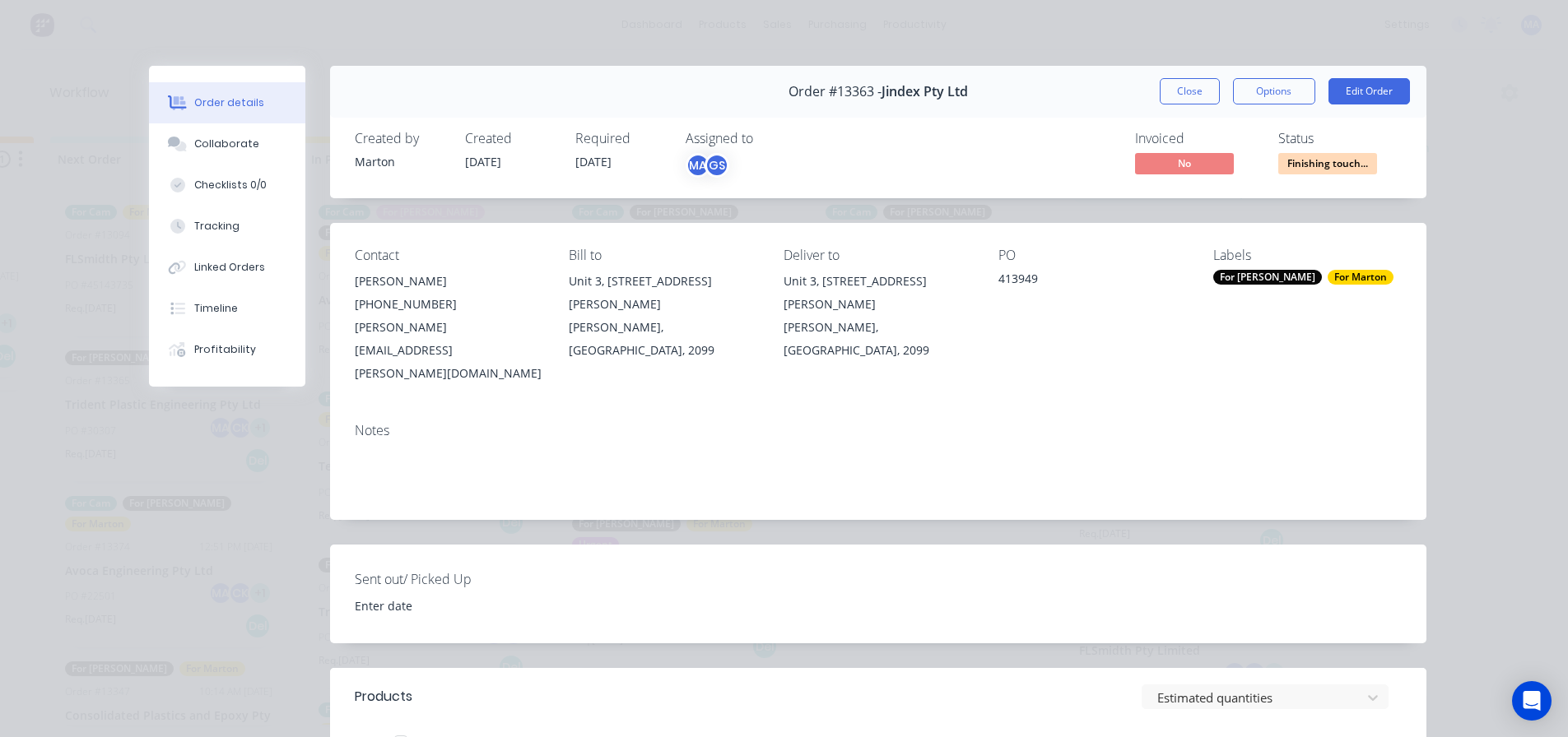
click at [1200, 88] on button "Close" at bounding box center [1189, 92] width 60 height 26
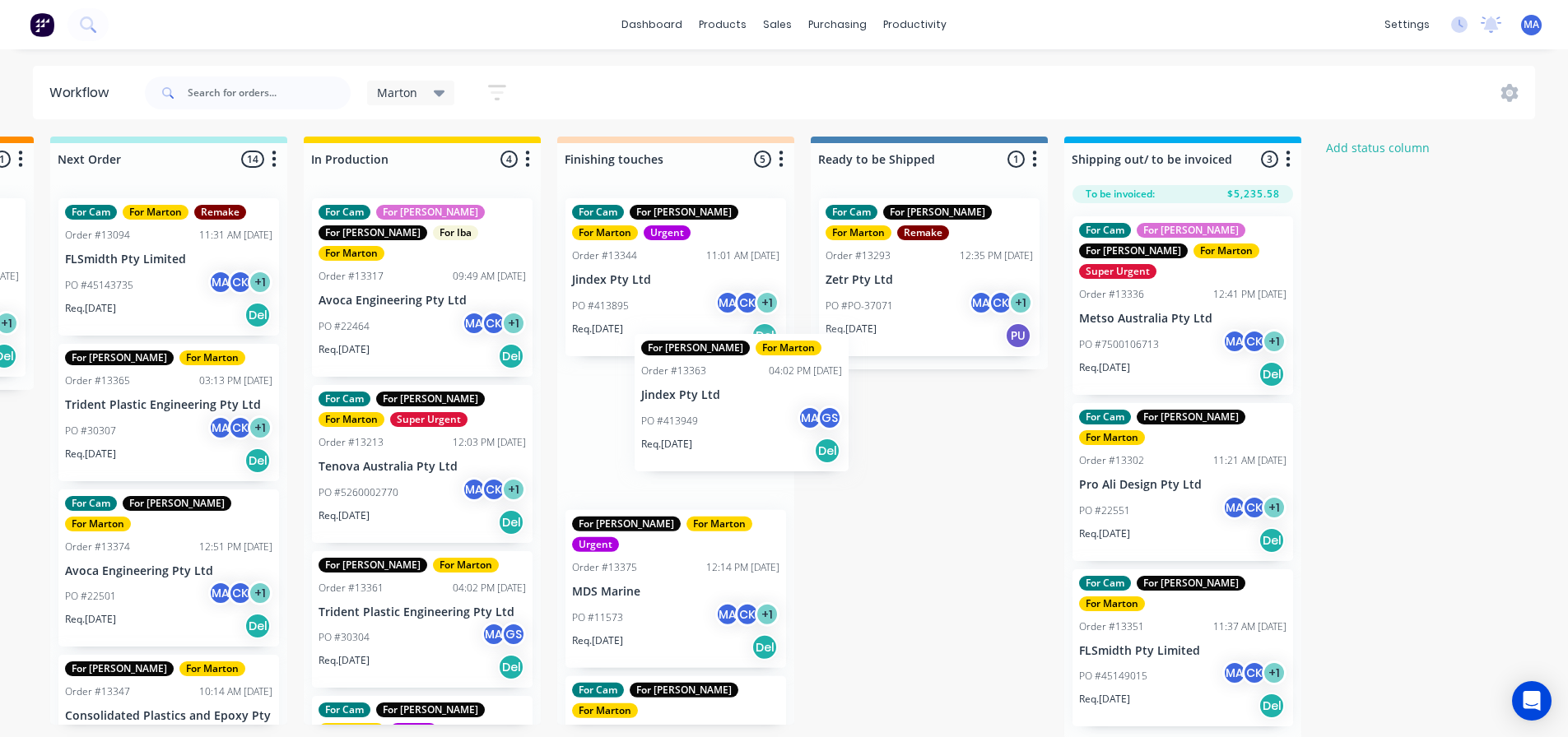
drag, startPoint x: 656, startPoint y: 434, endPoint x: 960, endPoint y: 279, distance: 341.2
click at [960, 279] on div "Submitted 1 Status colour #32CD32 hex #32CD32 Save Cancel Summaries Total order…" at bounding box center [629, 437] width 2268 height 603
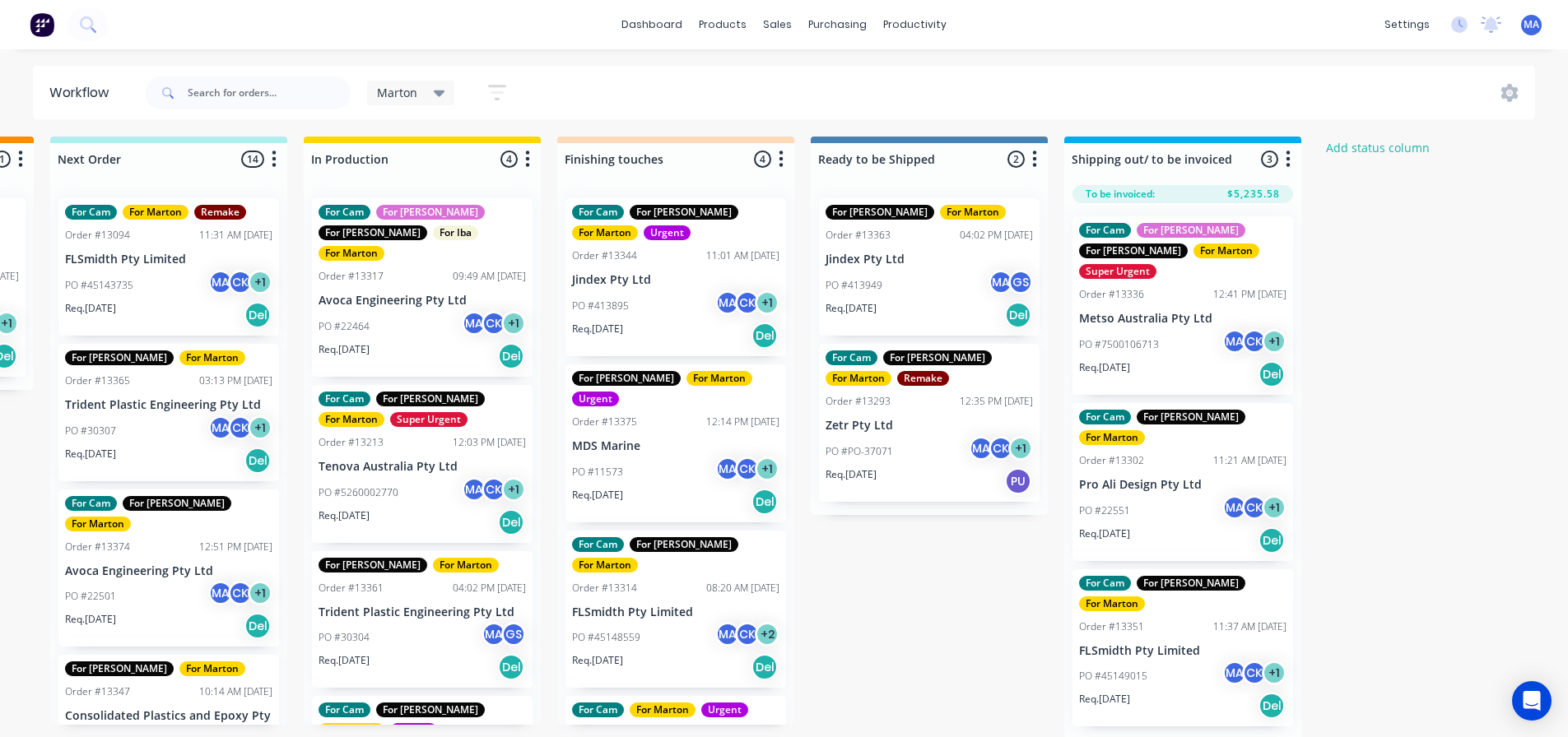
click at [665, 461] on div "PO #11573 MA CK + 1" at bounding box center [675, 472] width 207 height 31
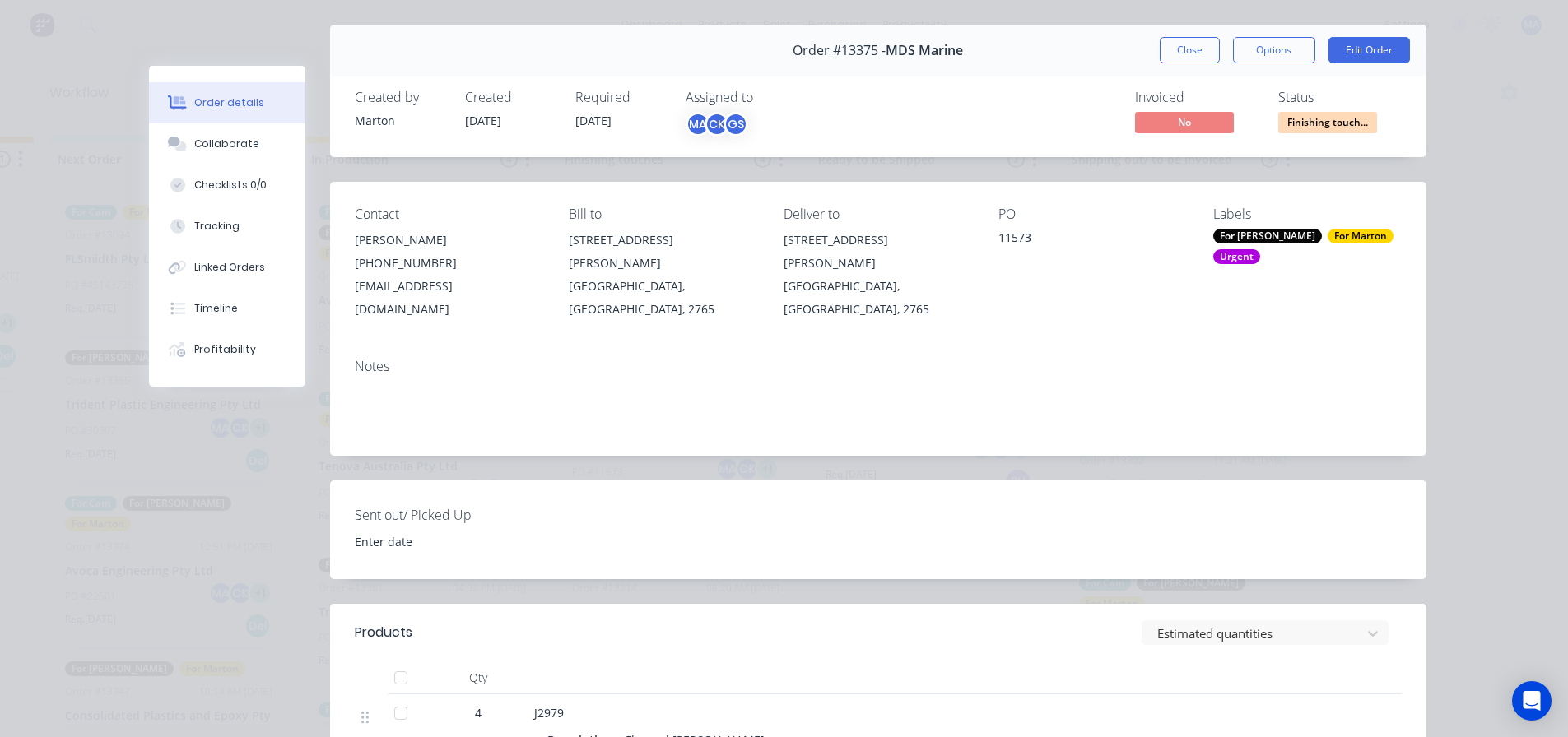
scroll to position [82, 0]
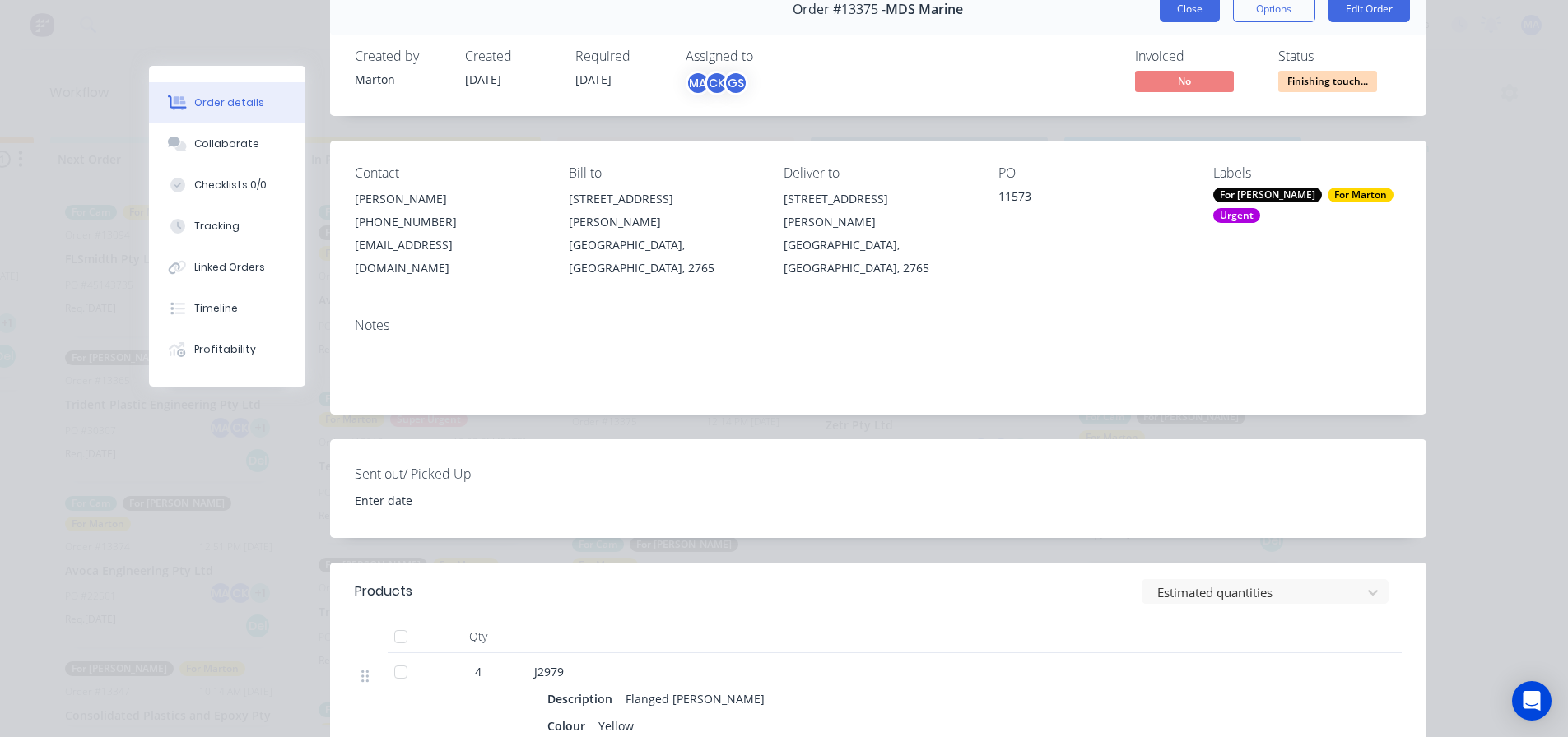
click at [1183, 14] on button "Close" at bounding box center [1189, 9] width 60 height 26
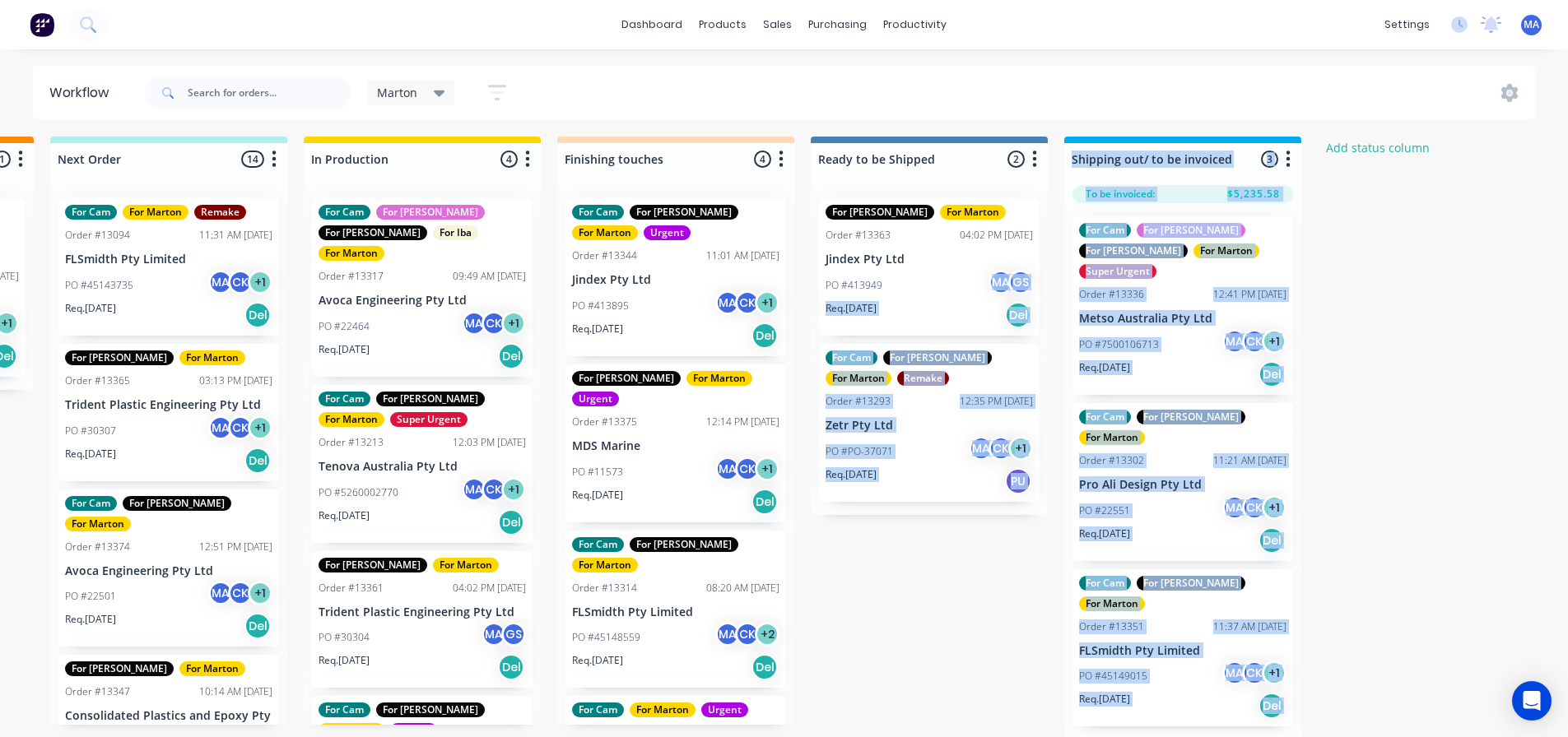
drag, startPoint x: 758, startPoint y: 376, endPoint x: 903, endPoint y: 281, distance: 173.3
click at [903, 281] on body "dashboard products sales purchasing productivity dashboard products Product Cat…" at bounding box center [292, 315] width 1568 height 638
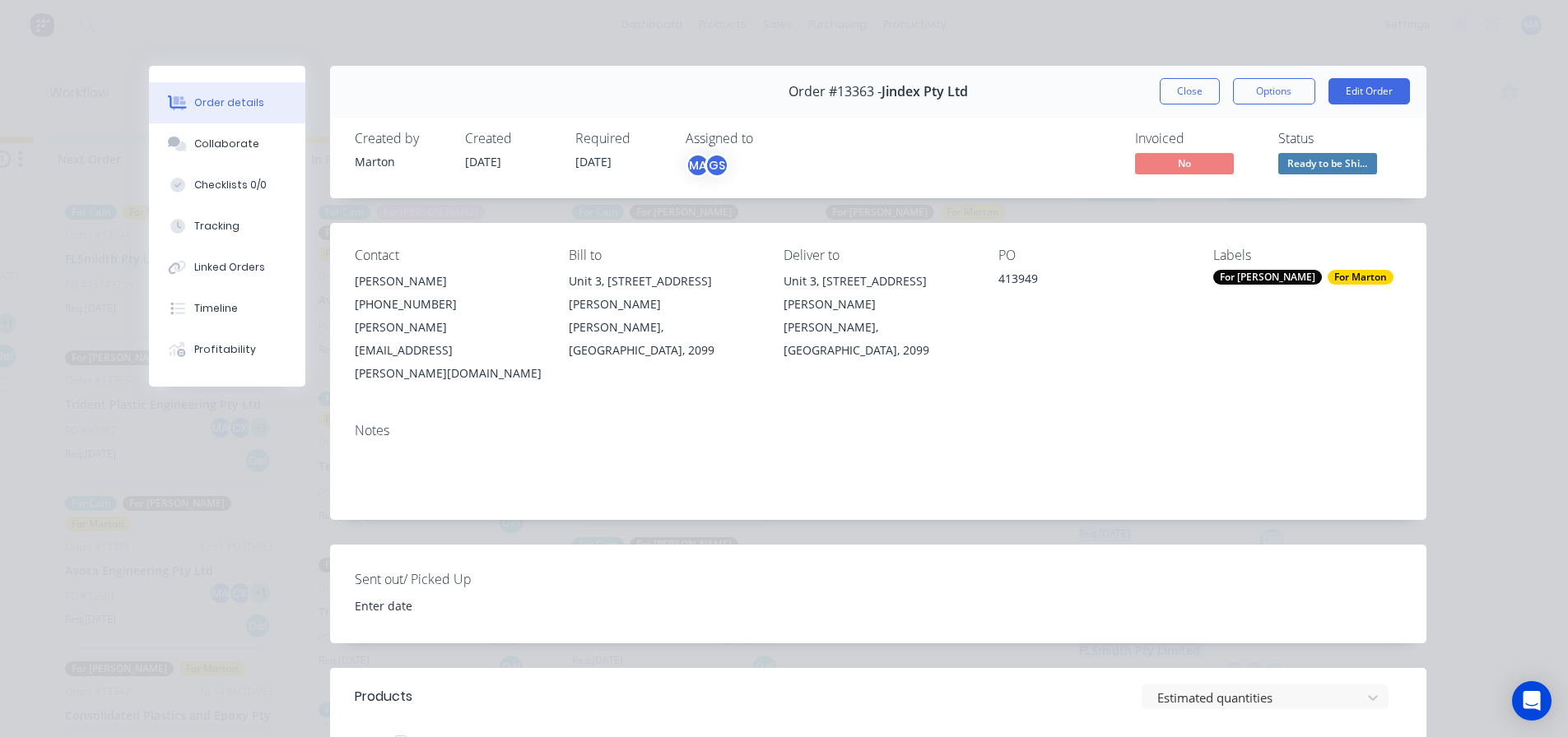
click at [1169, 93] on button "Close" at bounding box center [1189, 92] width 60 height 26
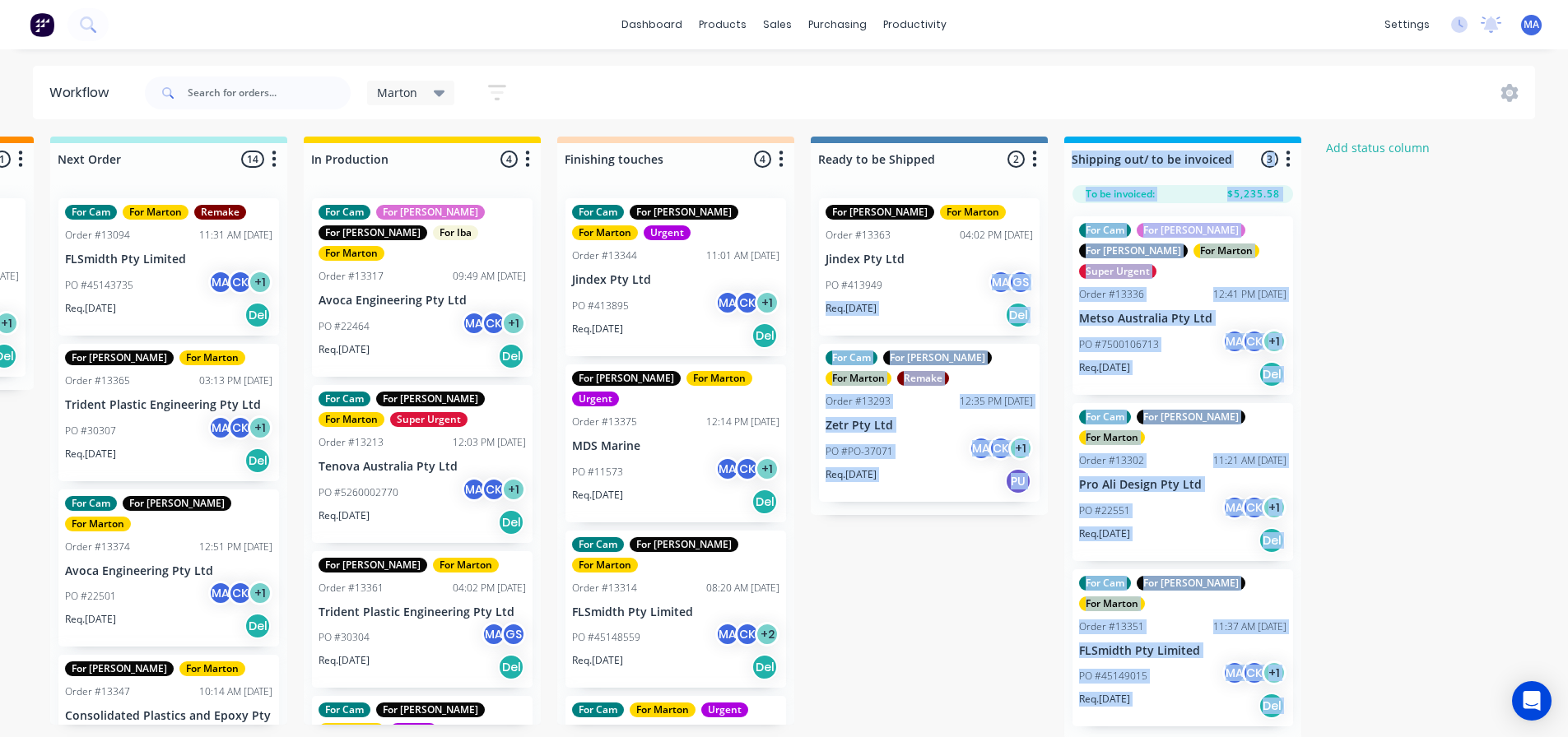
click at [915, 582] on div "Submitted 1 Status colour #32CD32 hex #32CD32 Save Cancel Summaries Total order…" at bounding box center [629, 437] width 2268 height 603
drag, startPoint x: 653, startPoint y: 459, endPoint x: 911, endPoint y: 286, distance: 310.6
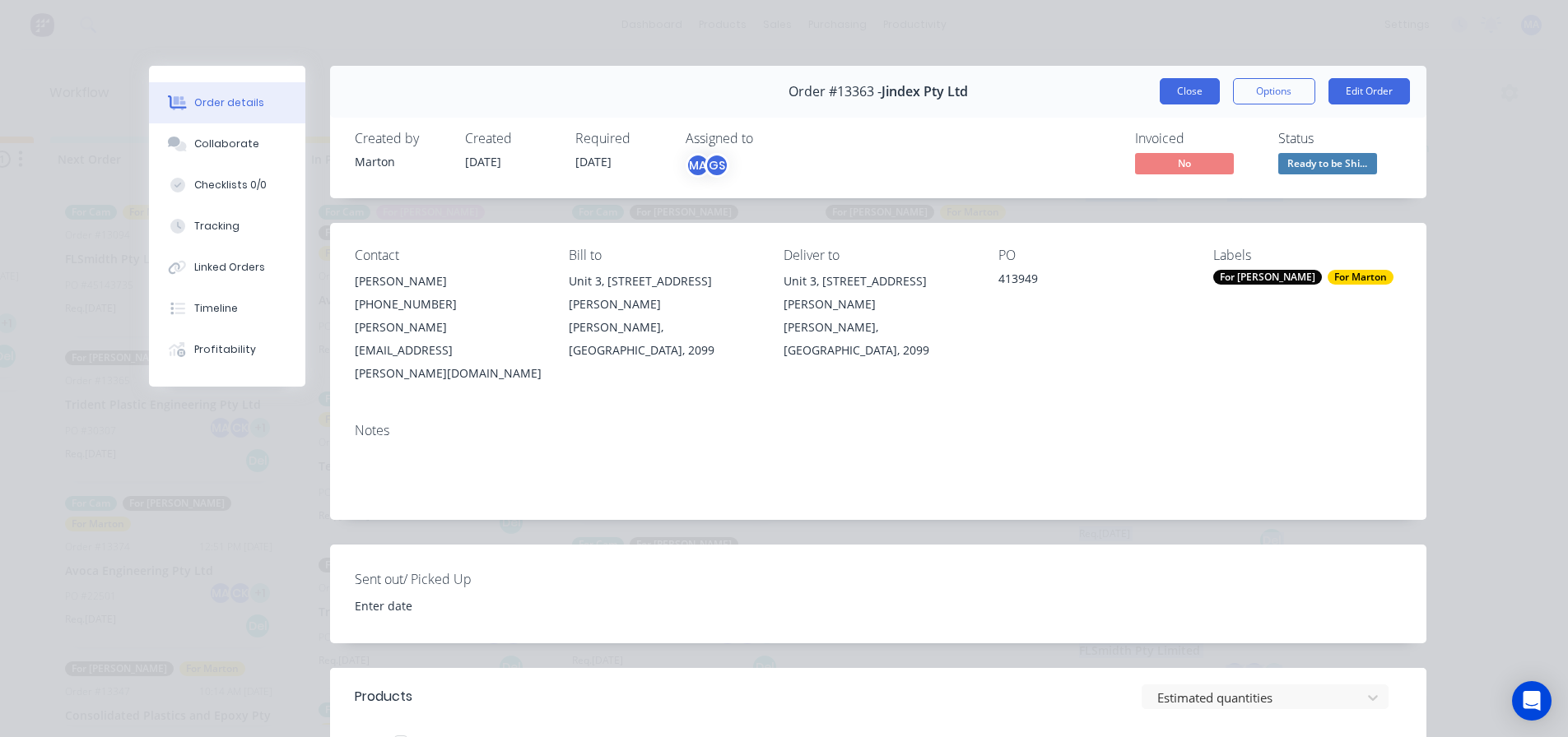
click at [1187, 101] on button "Close" at bounding box center [1189, 92] width 60 height 26
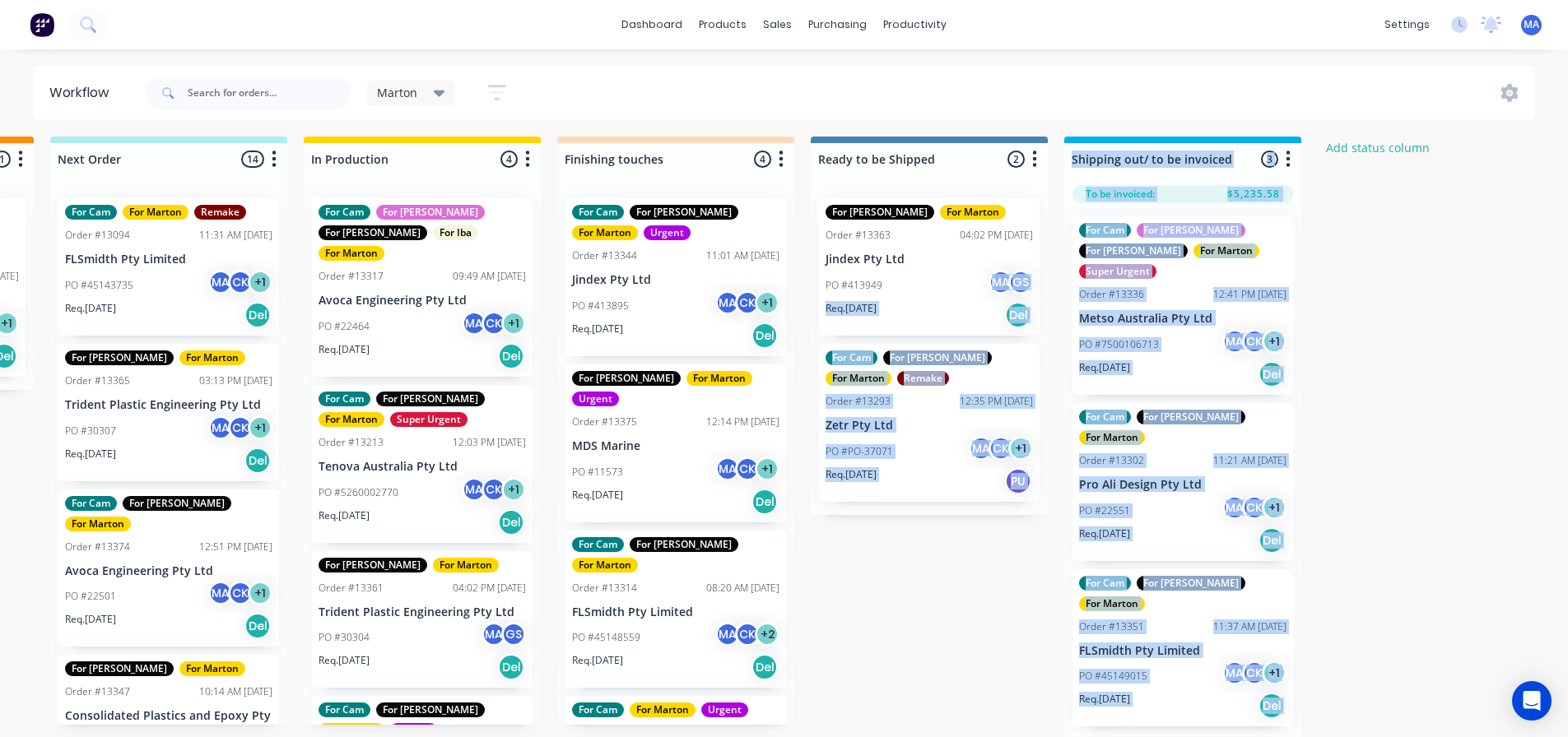
click at [957, 551] on div "Submitted 1 Status colour #32CD32 hex #32CD32 Save Cancel Summaries Total order…" at bounding box center [629, 437] width 2268 height 603
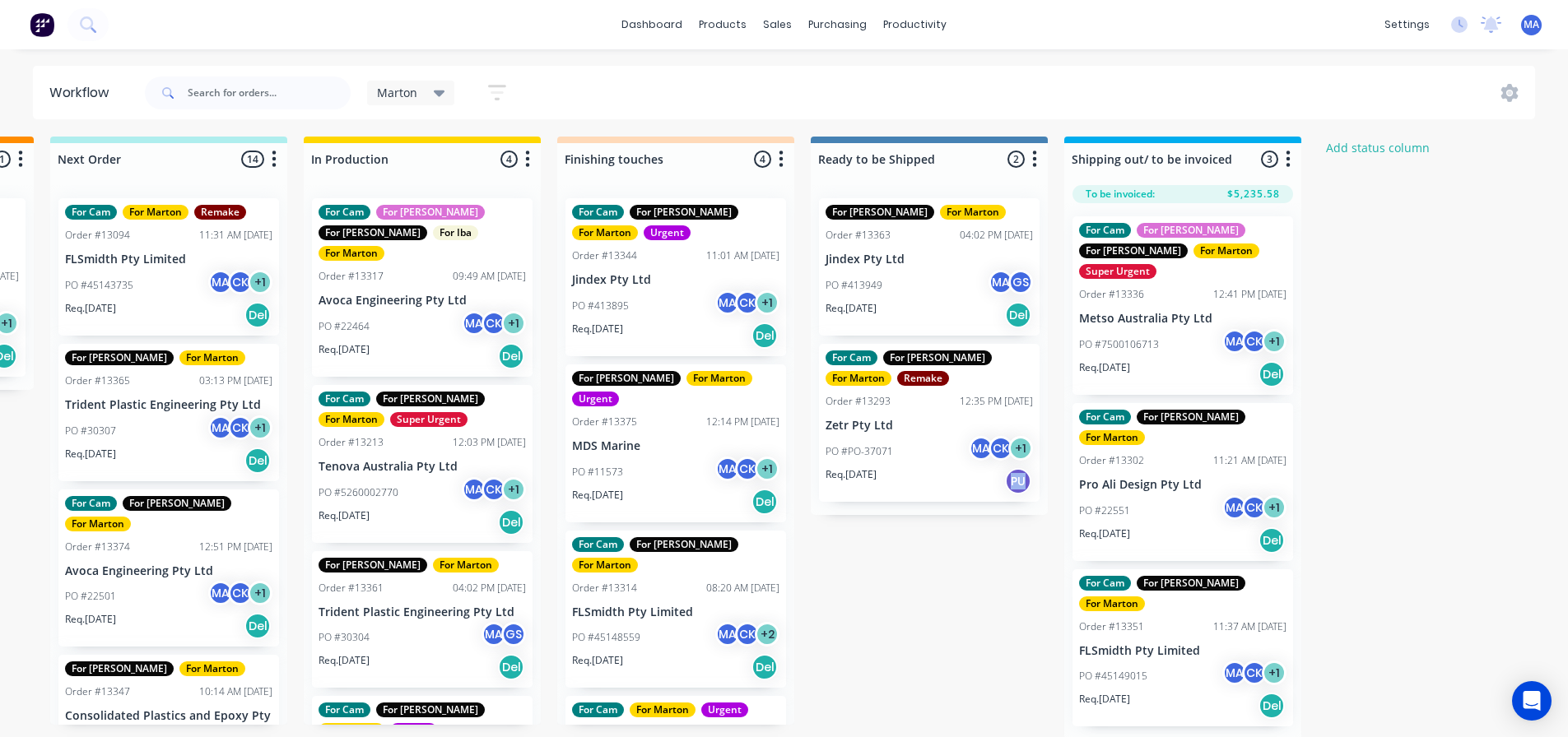
click at [957, 551] on div "Submitted 1 Status colour #32CD32 hex #32CD32 Save Cancel Summaries Total order…" at bounding box center [629, 437] width 2268 height 603
click at [958, 551] on div "Submitted 1 Status colour #32CD32 hex #32CD32 Save Cancel Summaries Total order…" at bounding box center [629, 437] width 2268 height 603
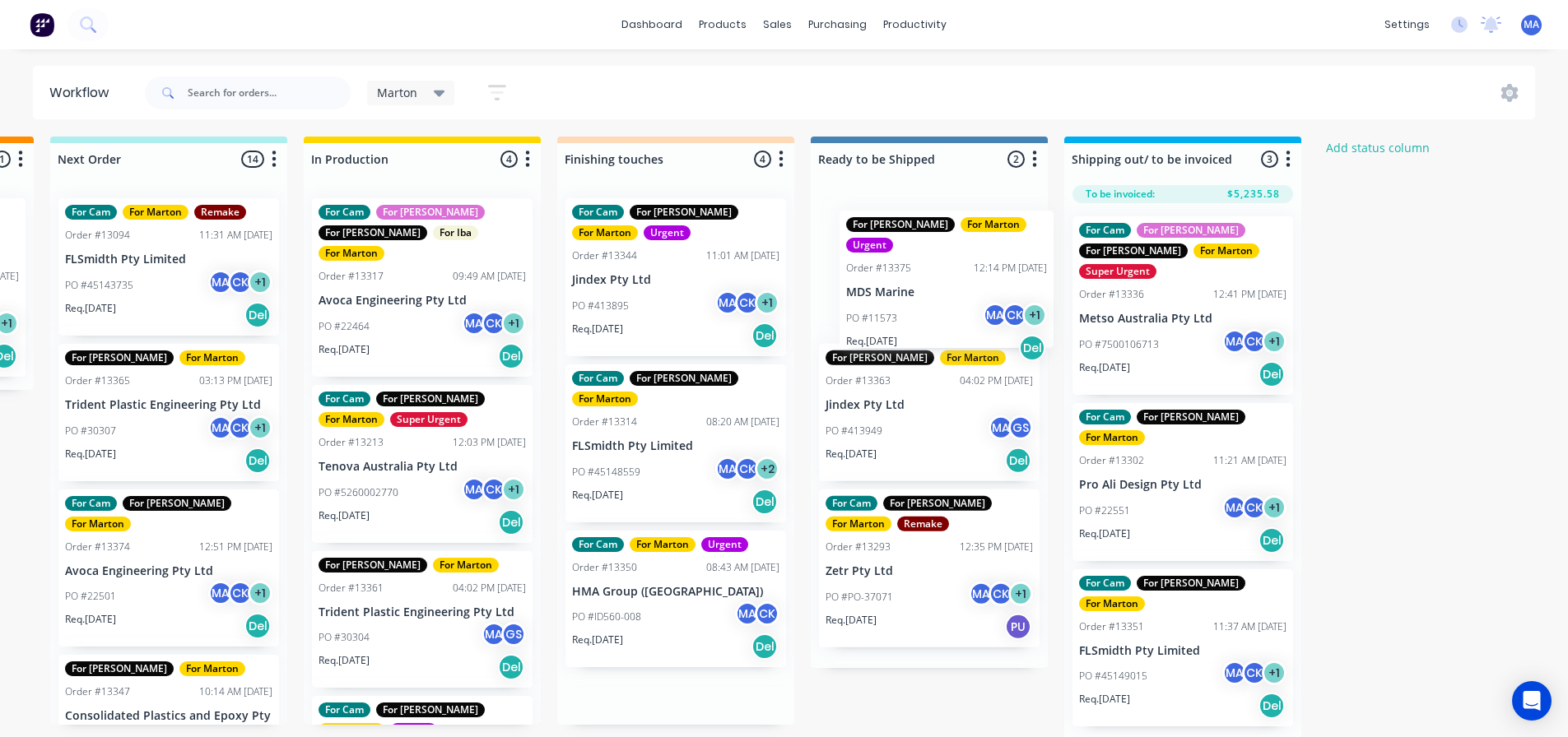
drag, startPoint x: 663, startPoint y: 436, endPoint x: 944, endPoint y: 279, distance: 321.9
click at [944, 279] on div "Submitted 1 Status colour #32CD32 hex #32CD32 Save Cancel Summaries Total order…" at bounding box center [629, 437] width 2268 height 603
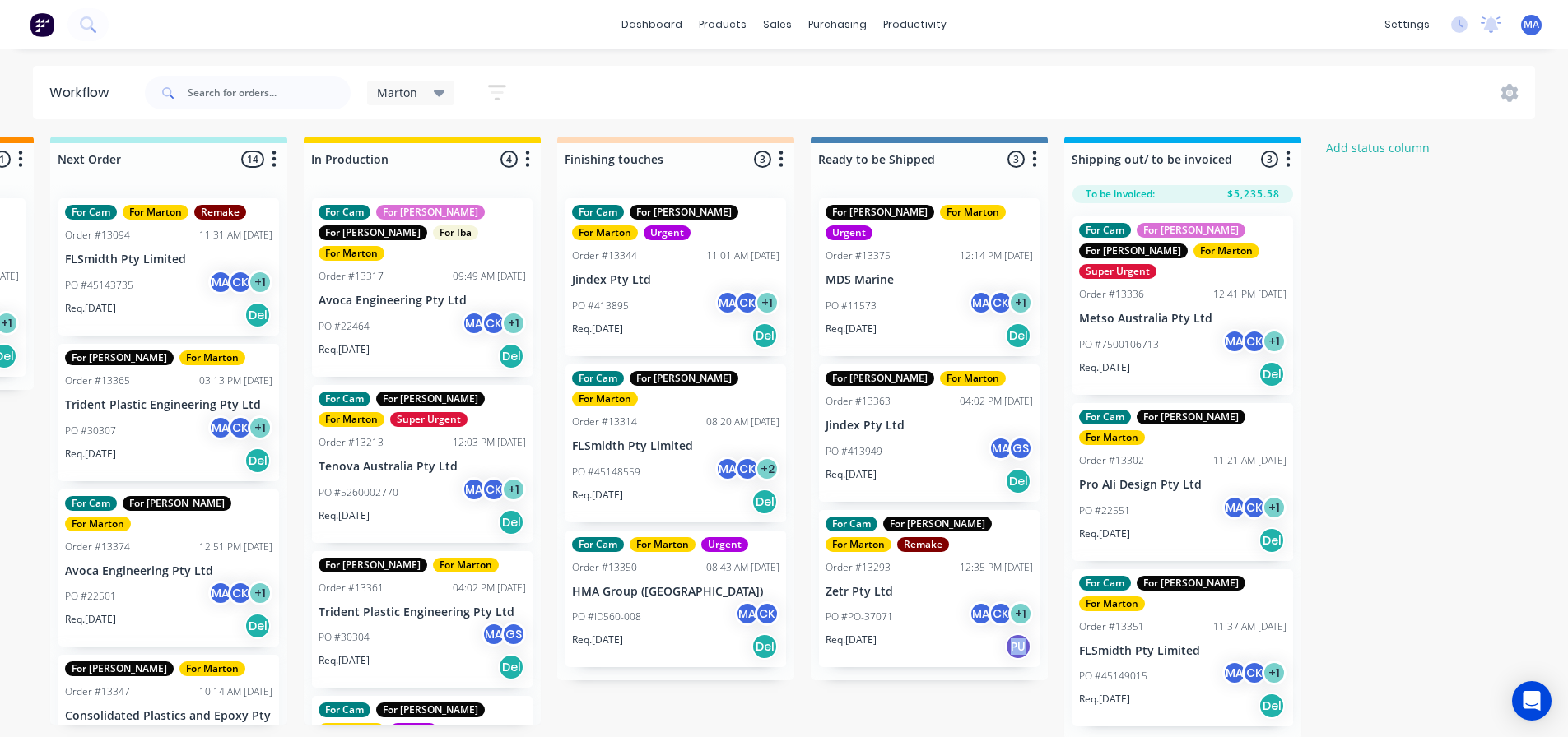
click at [659, 457] on div "PO #45148559 MA CK + 2" at bounding box center [675, 472] width 207 height 31
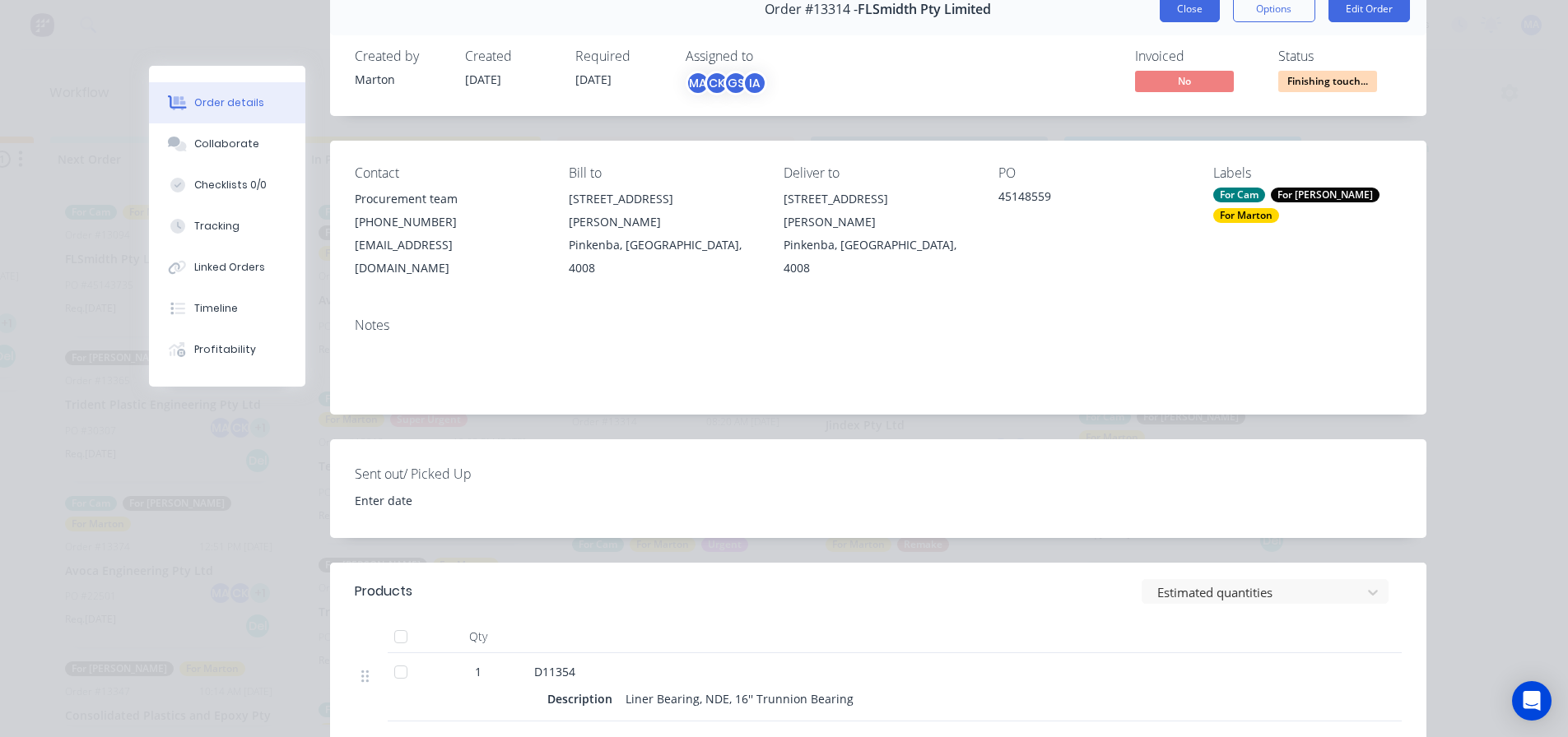
click at [1198, 12] on button "Close" at bounding box center [1189, 9] width 60 height 26
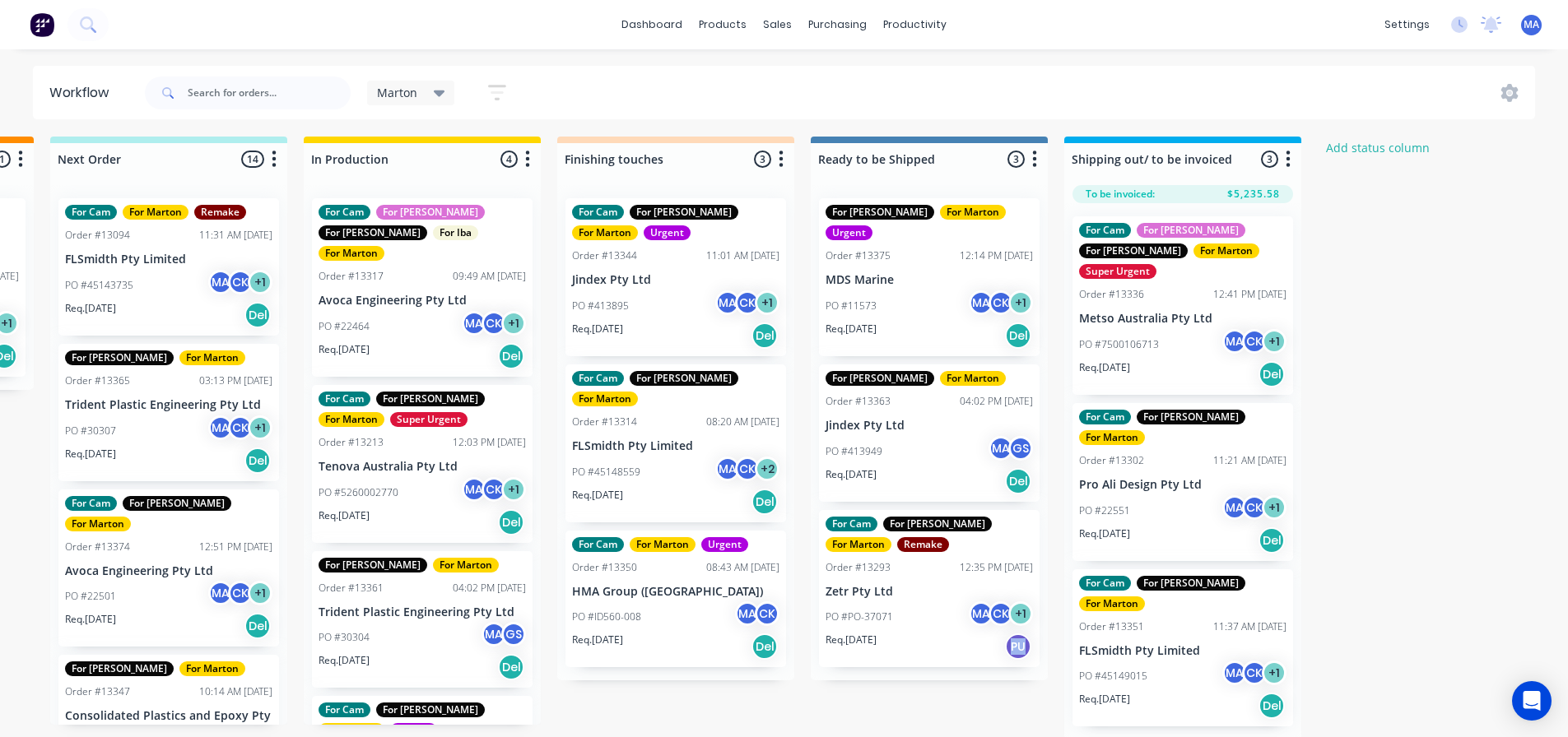
click at [667, 632] on div "Req. 10/10/25 Del" at bounding box center [675, 646] width 207 height 28
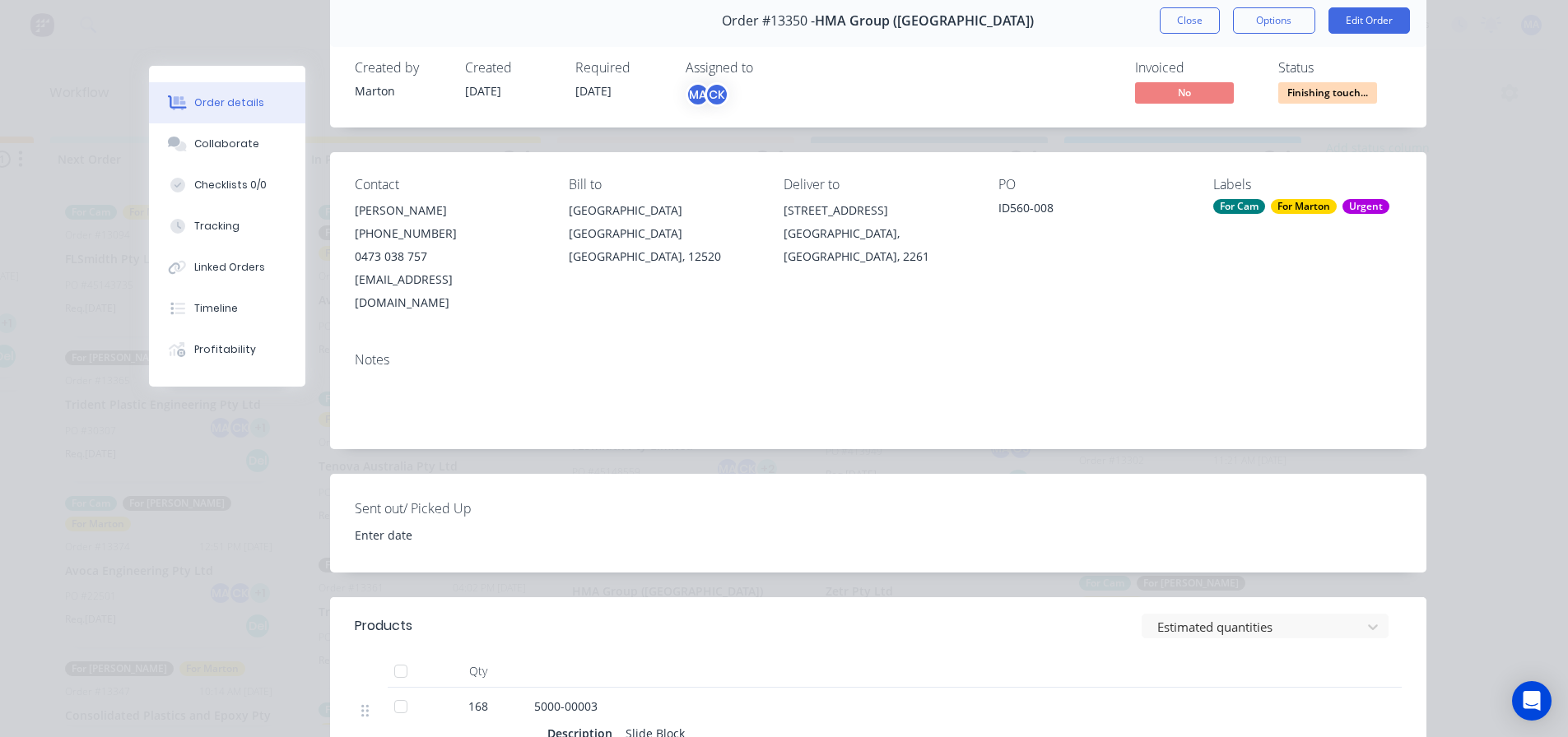
scroll to position [0, 0]
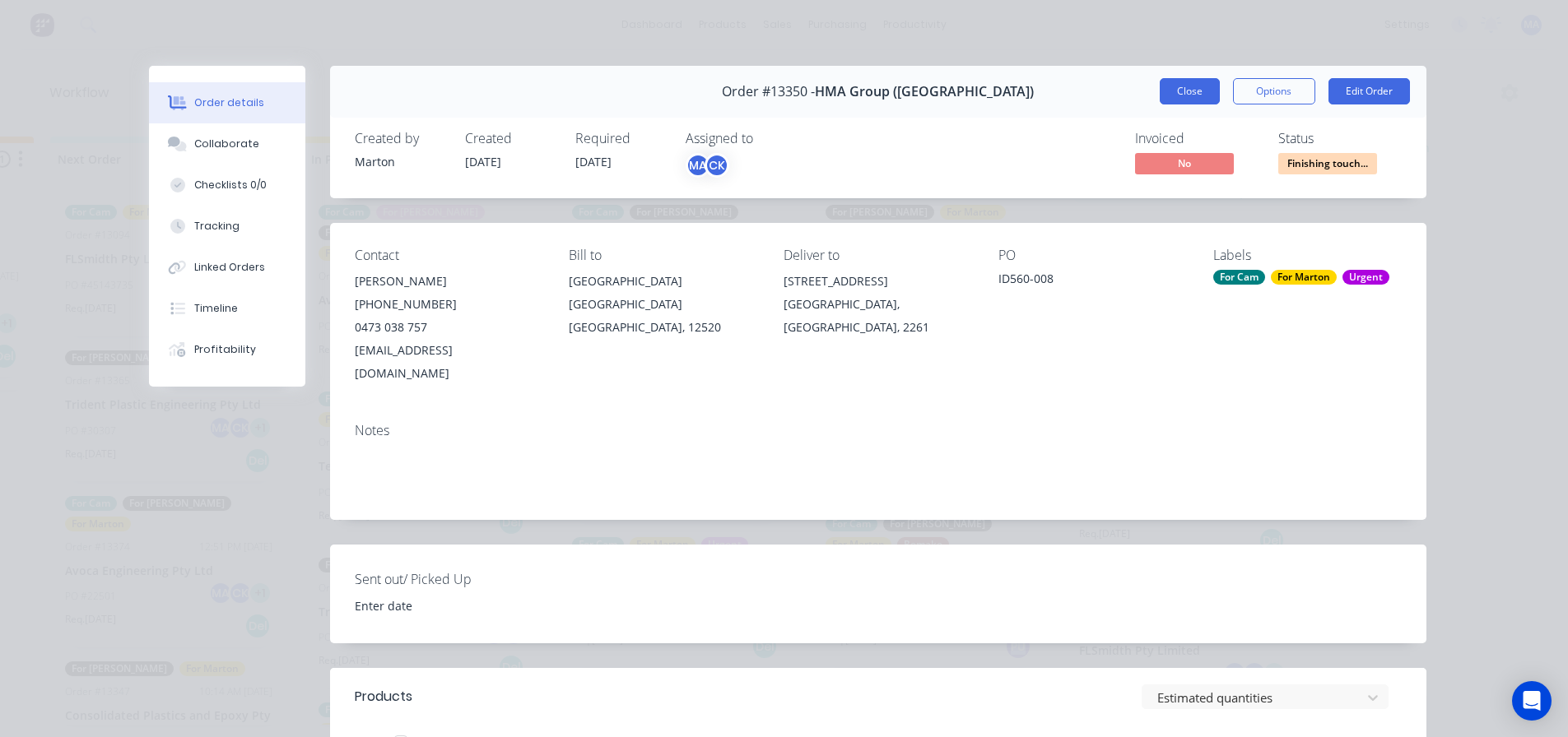
click at [1198, 90] on button "Close" at bounding box center [1189, 92] width 60 height 26
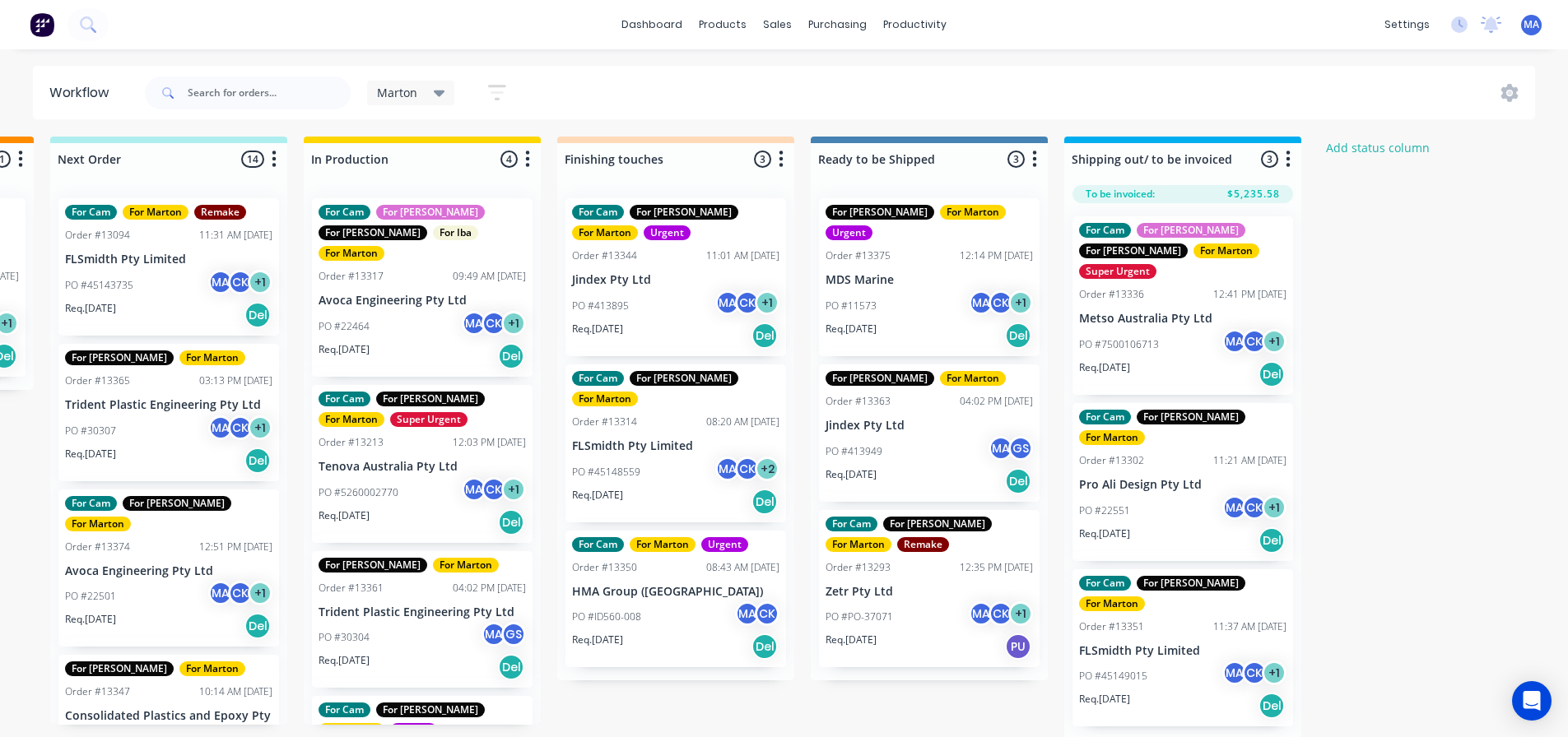
click at [881, 709] on div "Submitted 1 Status colour #32CD32 hex #32CD32 Save Cancel Summaries Total order…" at bounding box center [629, 437] width 2268 height 603
click at [245, 111] on div at bounding box center [248, 93] width 206 height 50
click at [245, 109] on div at bounding box center [248, 93] width 206 height 50
click at [243, 100] on input "text" at bounding box center [269, 93] width 163 height 33
type input "172289"
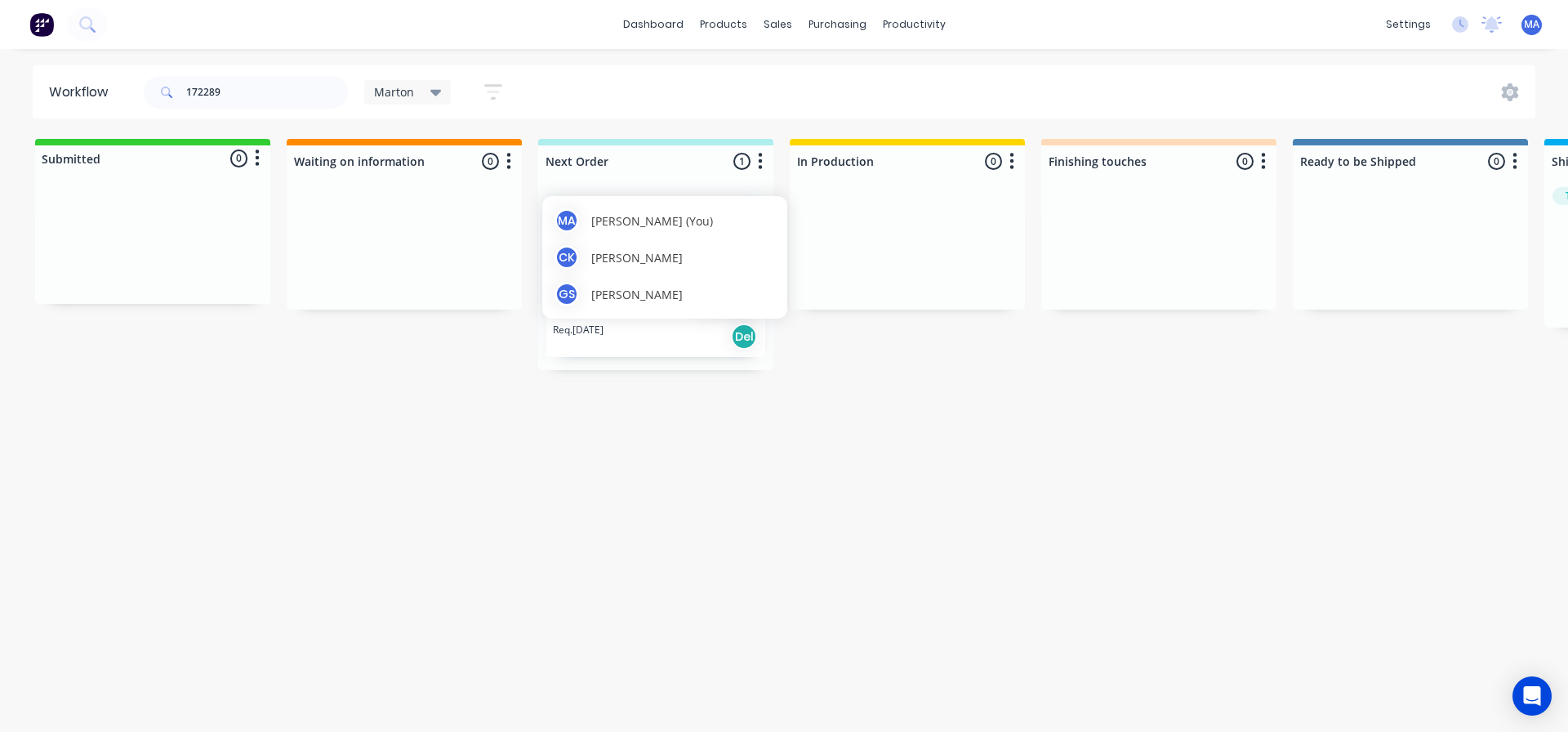
click at [698, 279] on div "MA Marton Agocs (You) CK Cameron Kotthoff GS Gergely Szabo" at bounding box center [665, 257] width 245 height 122
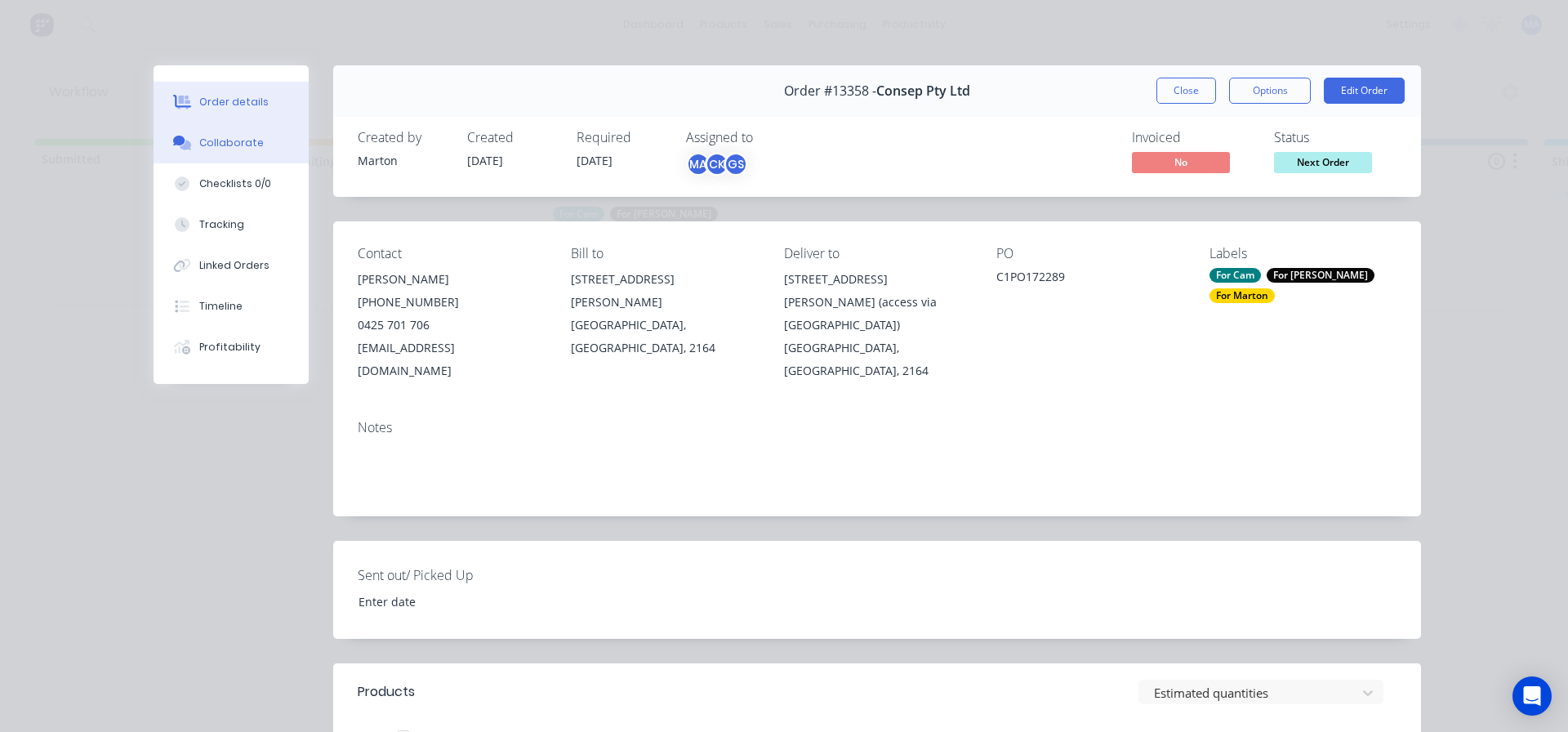
click at [198, 154] on button "Collaborate" at bounding box center [231, 142] width 155 height 41
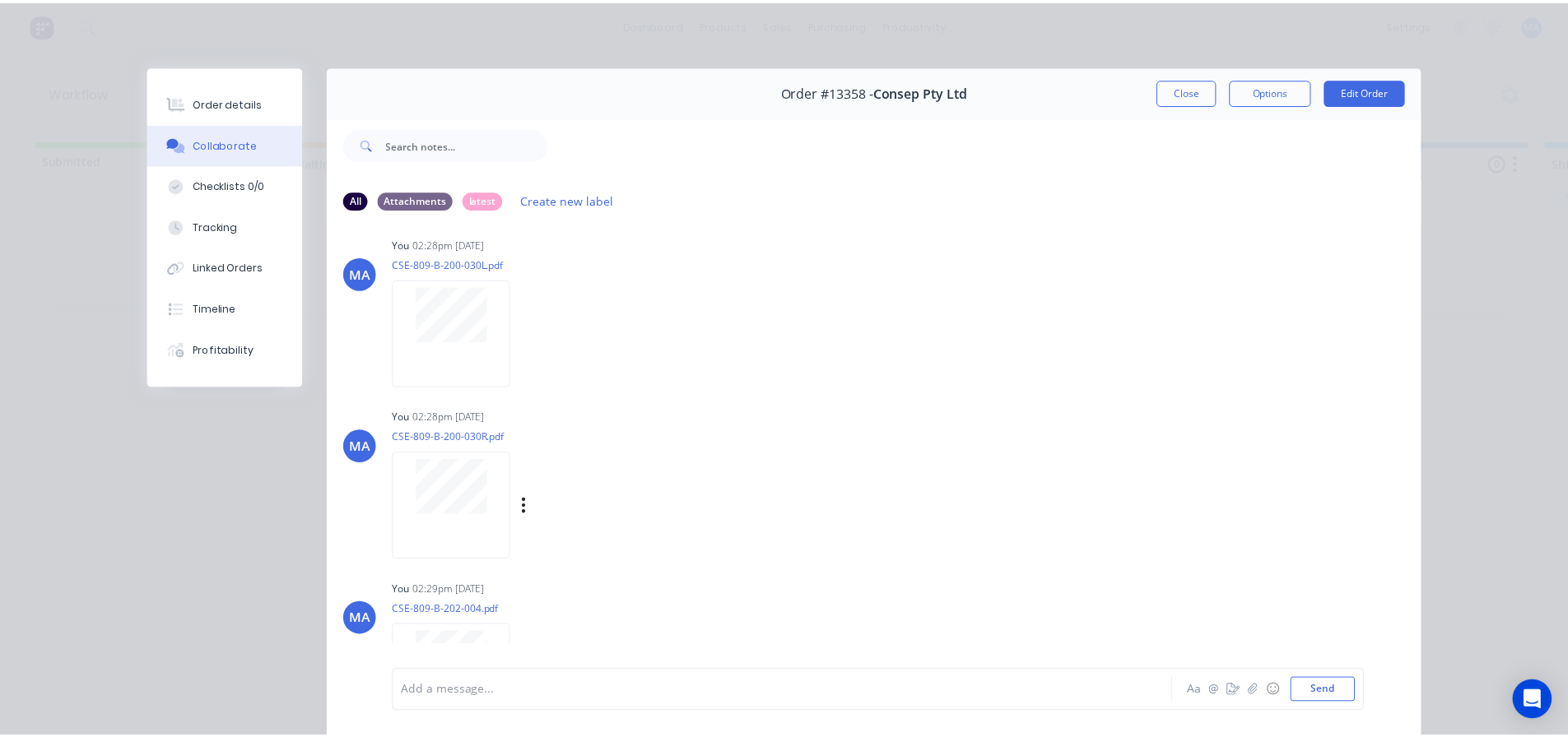
scroll to position [692, 0]
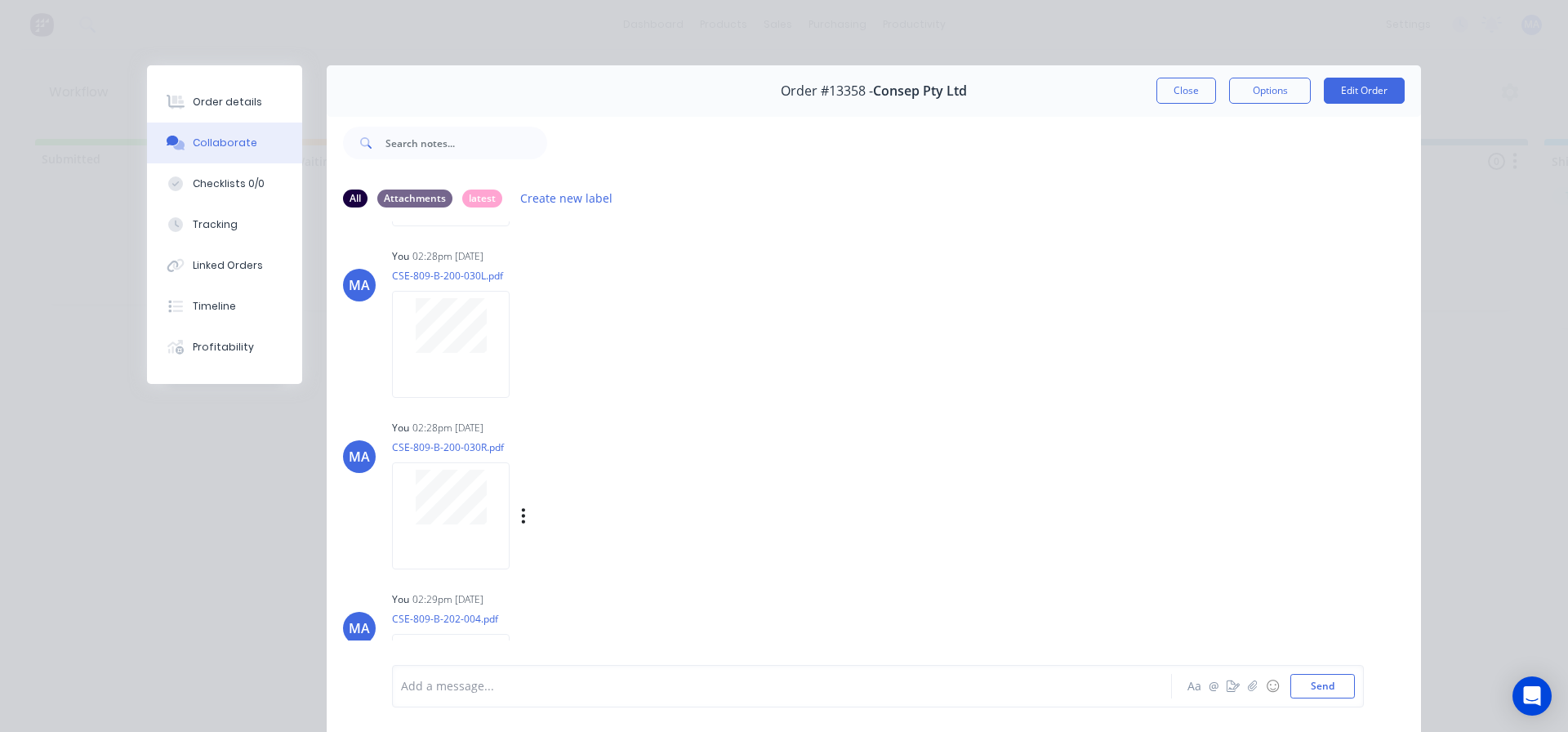
click at [472, 529] on div at bounding box center [451, 515] width 118 height 107
click at [1163, 89] on button "Close" at bounding box center [1186, 91] width 60 height 26
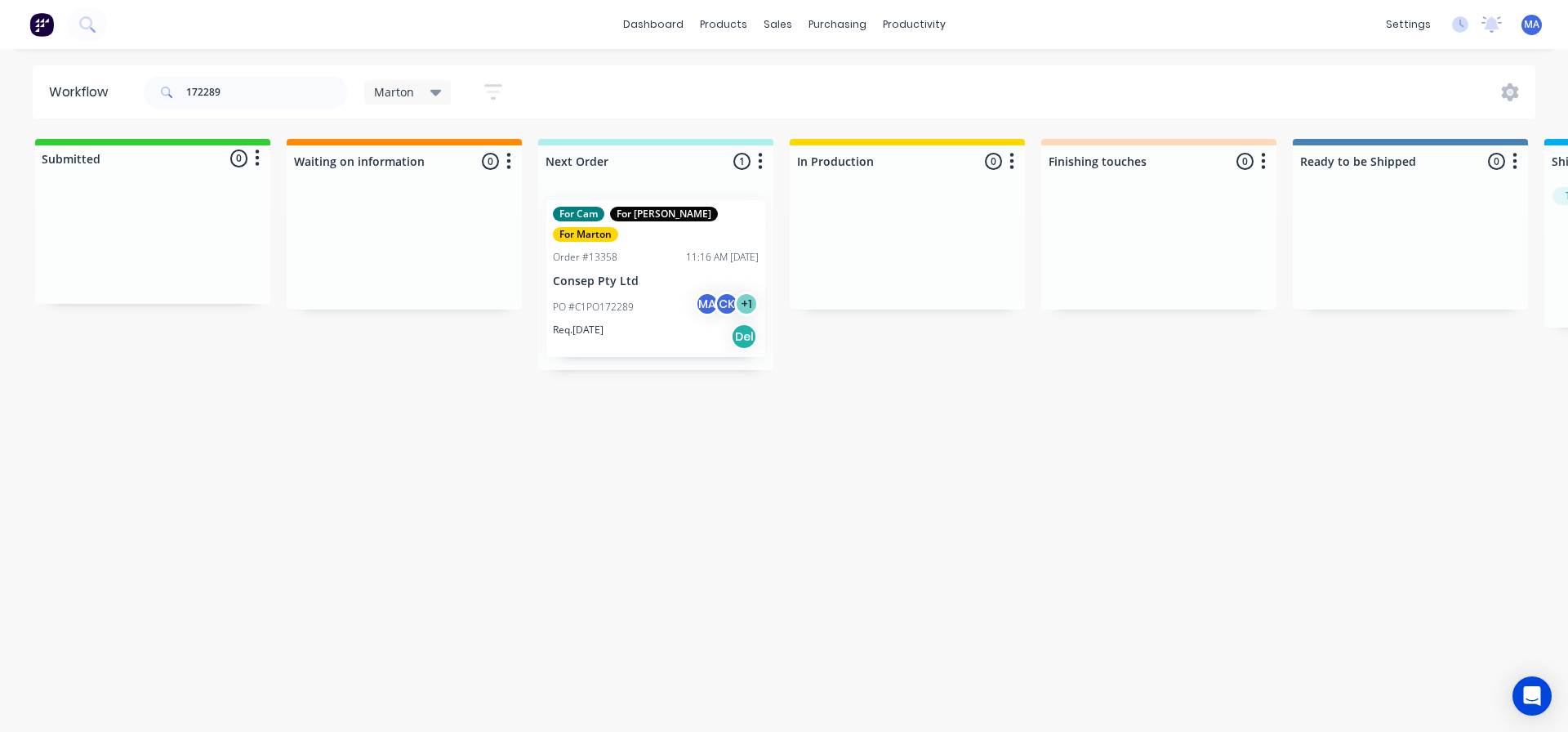
click at [973, 361] on div "Workflow 172289 Marton Save new view None edit Marton (Default) edit For Cam ed…" at bounding box center [784, 382] width 1568 height 634
click at [346, 77] on div "172289" at bounding box center [246, 93] width 205 height 33
click at [341, 90] on input "172289" at bounding box center [267, 93] width 162 height 33
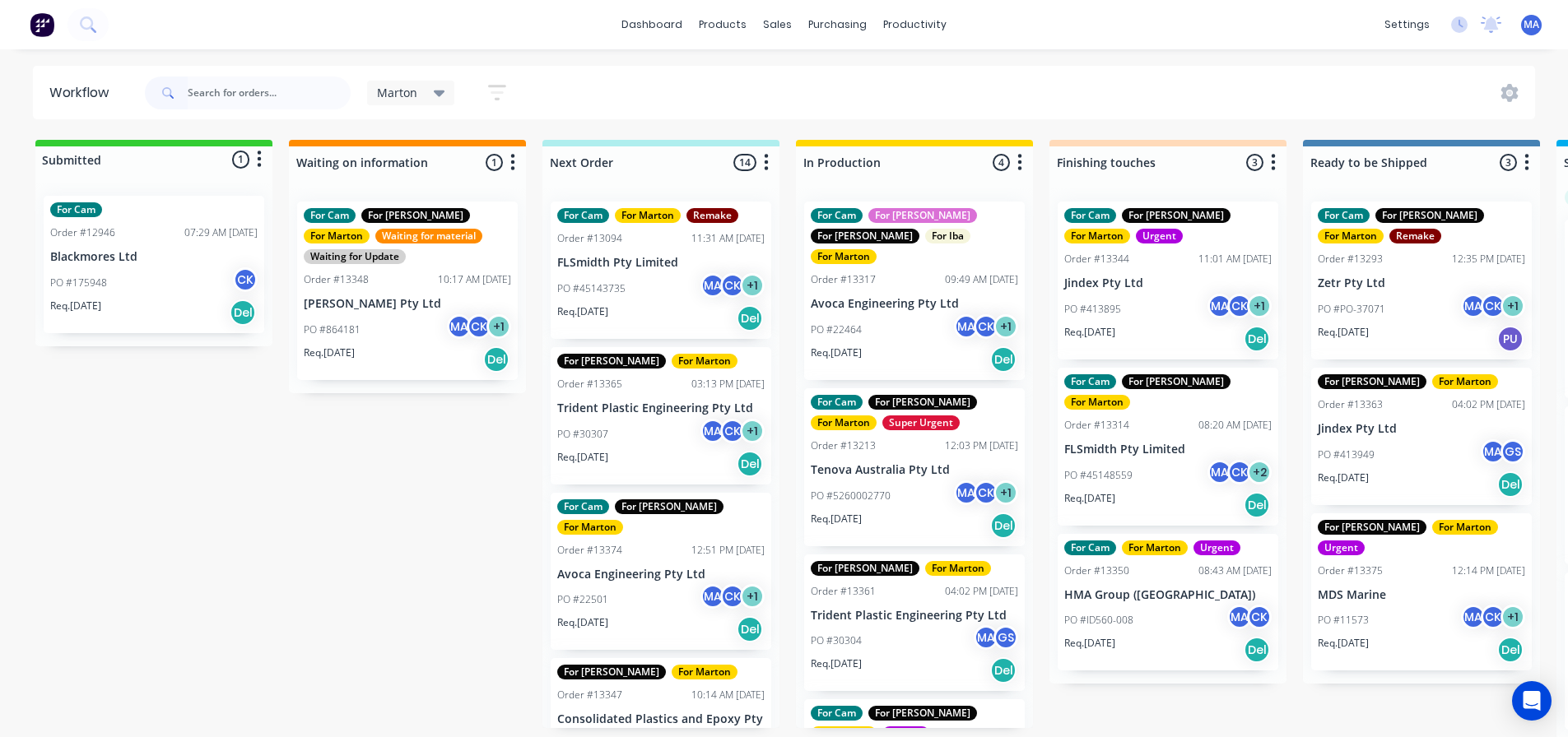
click at [458, 529] on div "Submitted 1 Status colour #32CD32 hex #32CD32 Save Cancel Summaries Total order…" at bounding box center [1122, 441] width 2268 height 603
click at [598, 436] on p "PO #30307" at bounding box center [583, 434] width 51 height 15
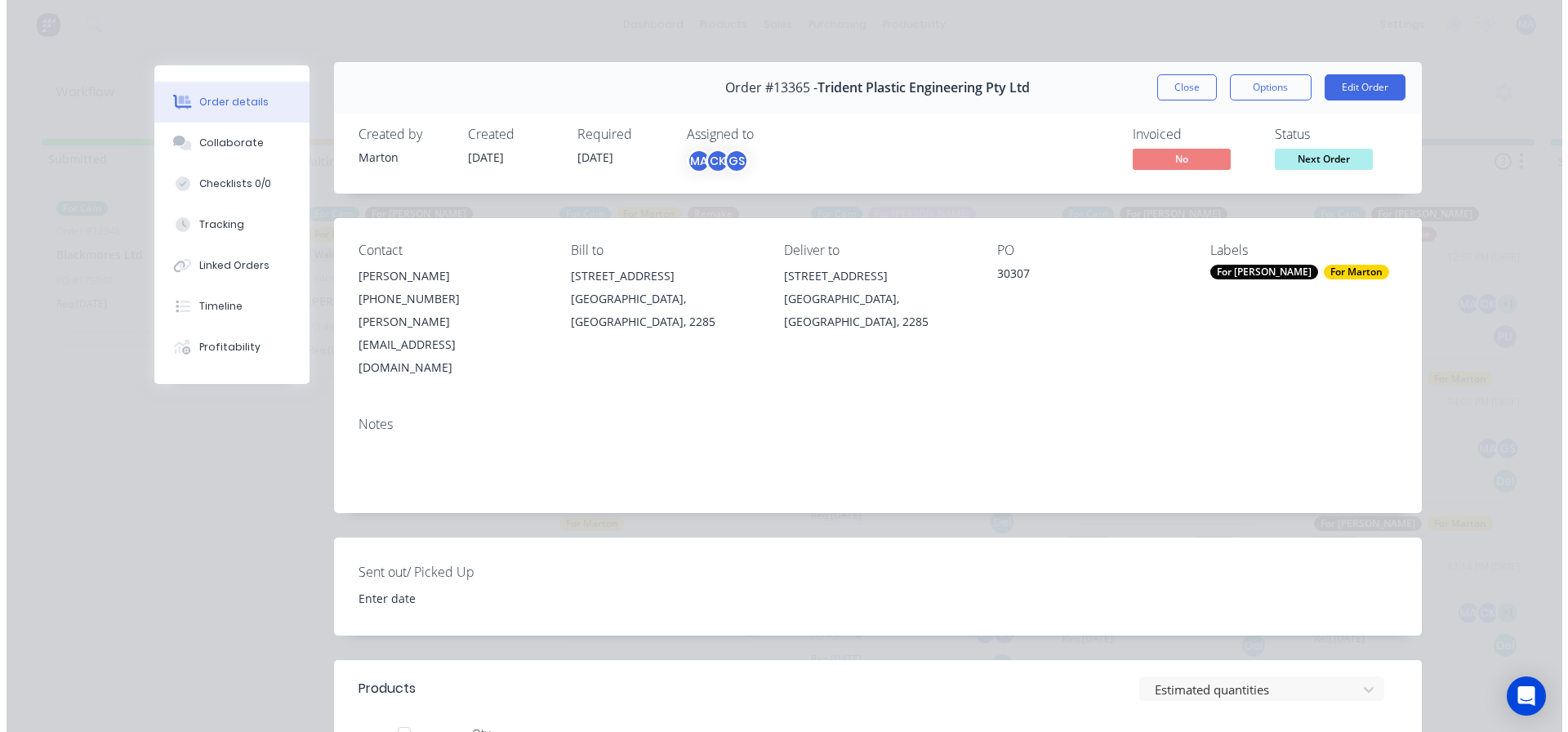
scroll to position [0, 0]
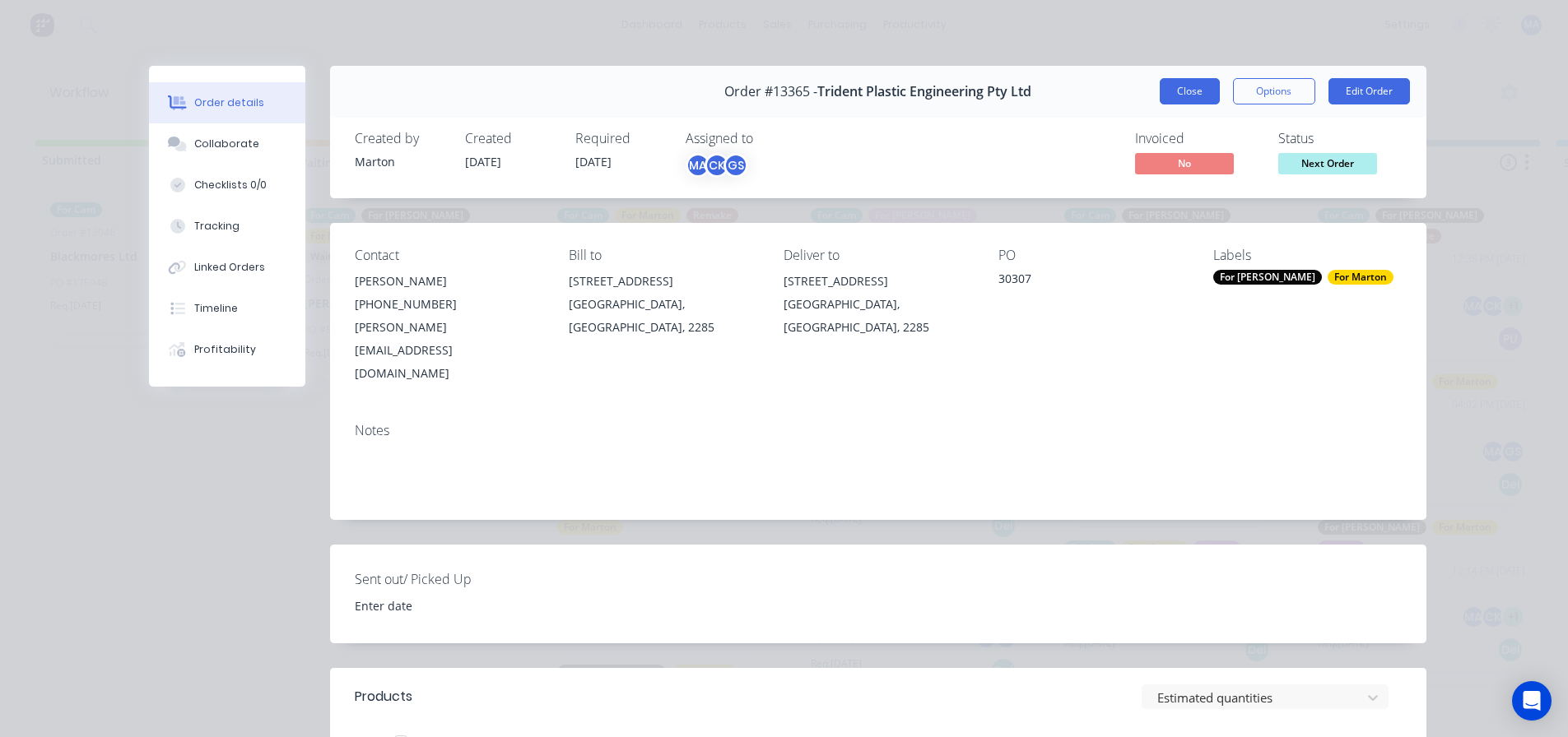
click at [1178, 95] on button "Close" at bounding box center [1189, 92] width 60 height 26
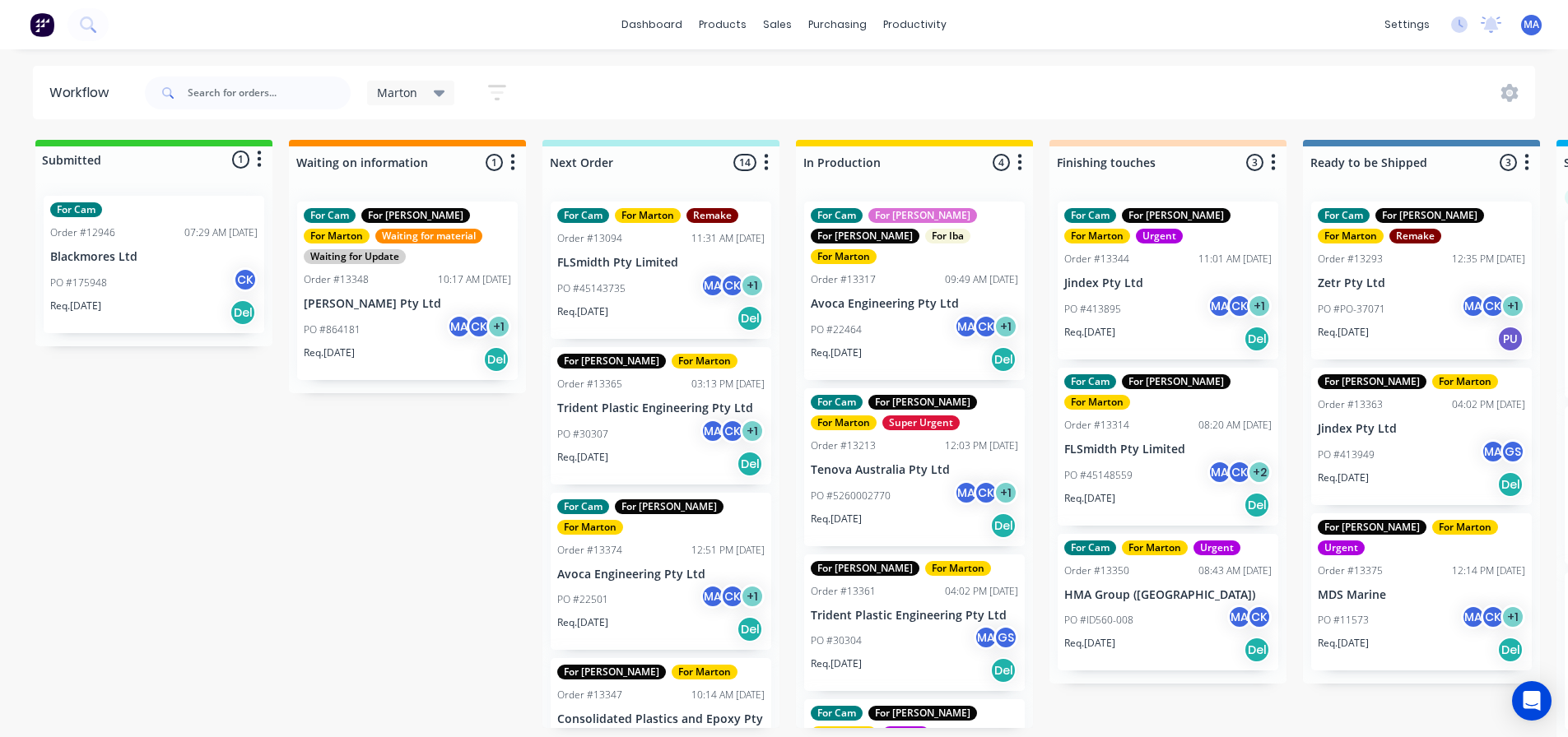
click at [457, 534] on div "Submitted 1 Status colour #32CD32 hex #32CD32 Save Cancel Summaries Total order…" at bounding box center [1122, 441] width 2268 height 603
click at [311, 92] on input "text" at bounding box center [269, 93] width 163 height 33
type input "22551"
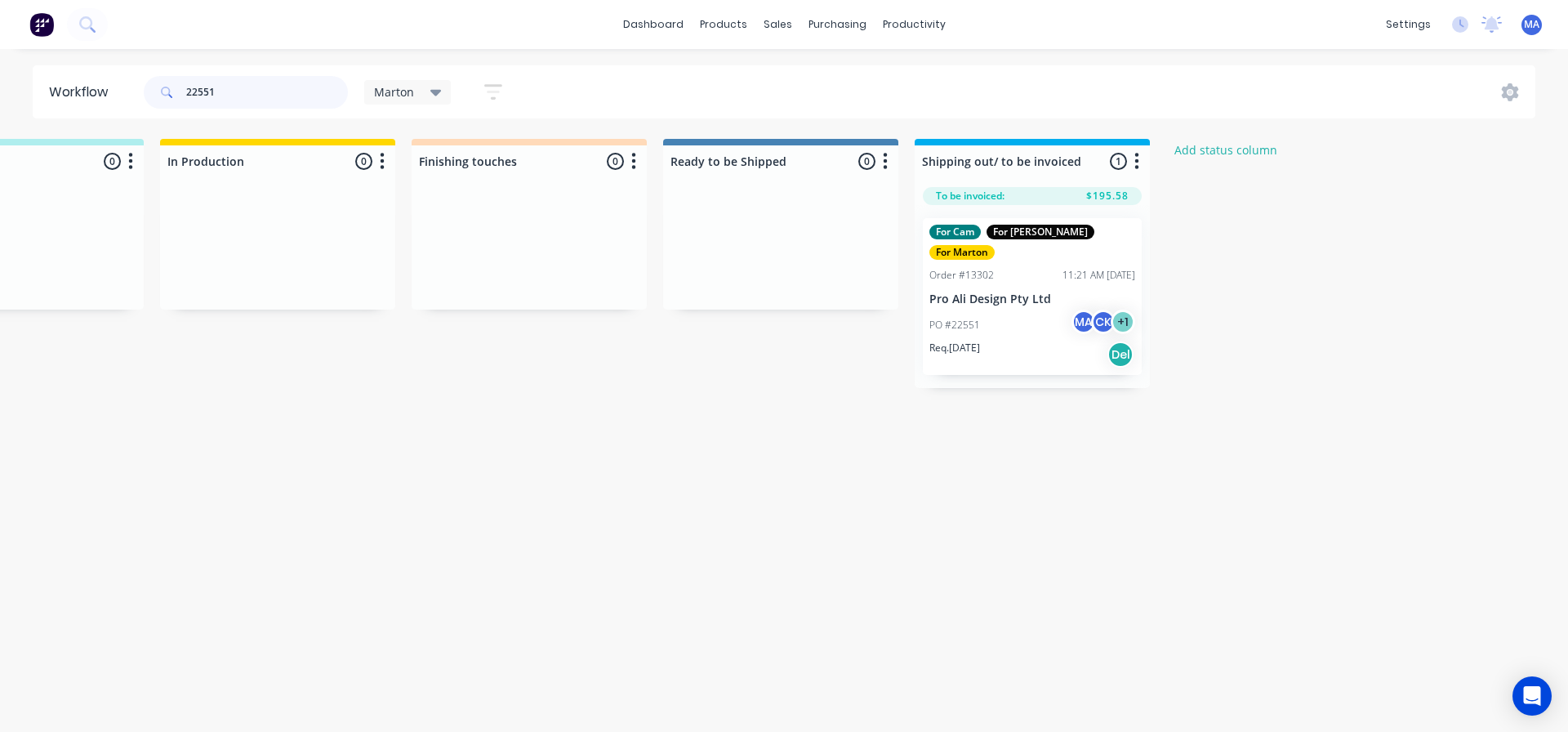
scroll to position [0, 674]
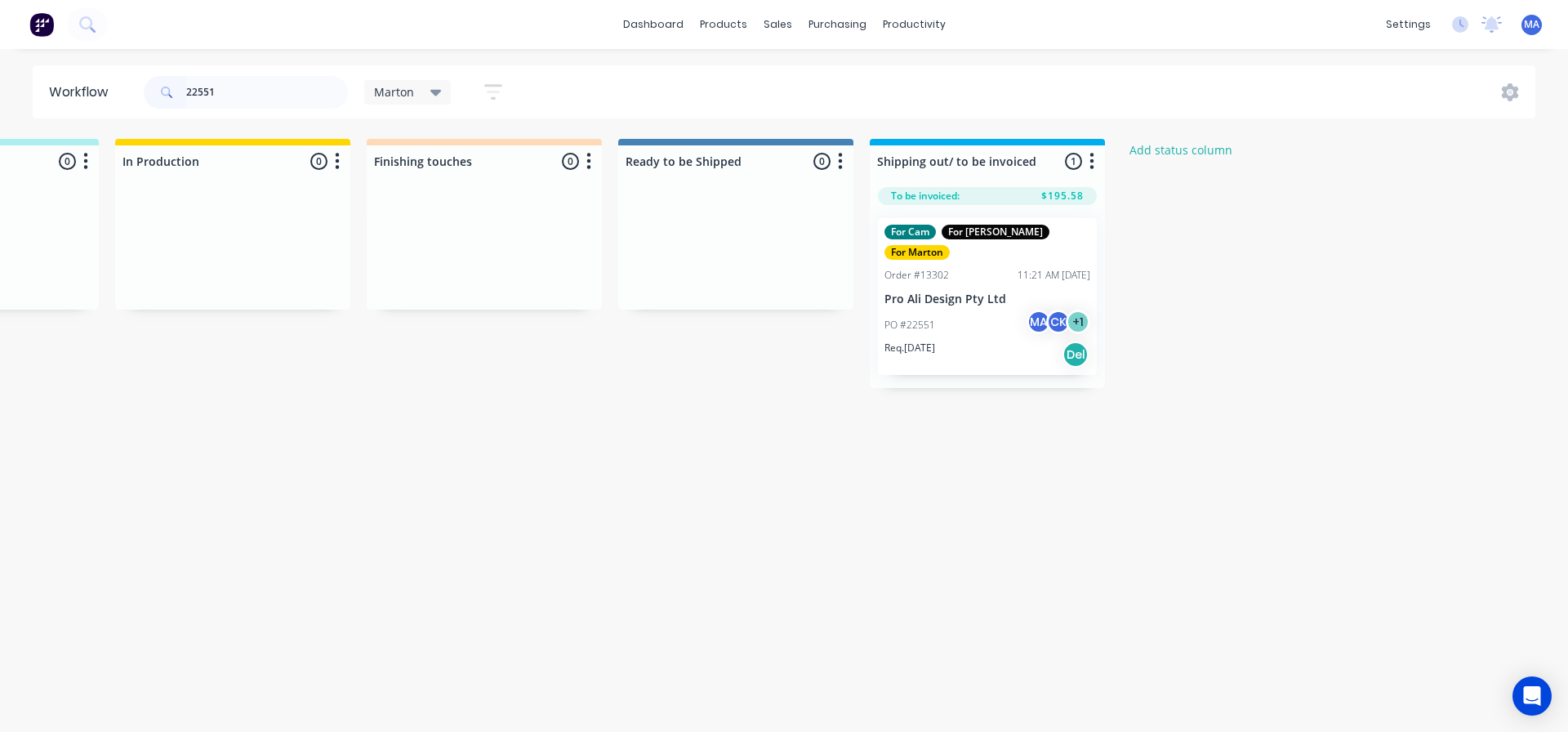
click at [908, 287] on div "For Cam For Gary For Marton Order #13302 11:21 AM 26/09/25 Pro Ali Design Pty L…" at bounding box center [987, 297] width 218 height 157
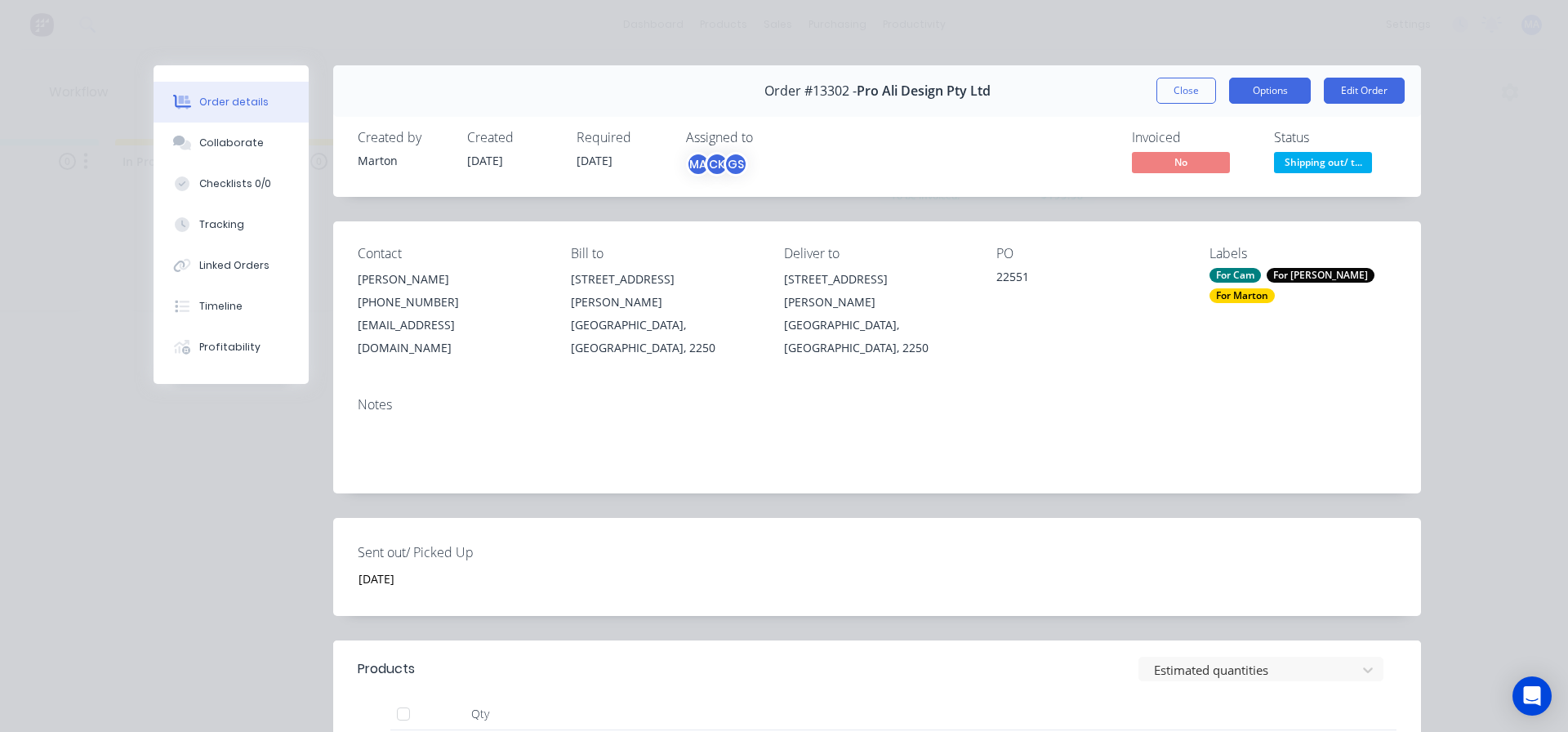
click at [1257, 100] on button "Options" at bounding box center [1270, 91] width 81 height 26
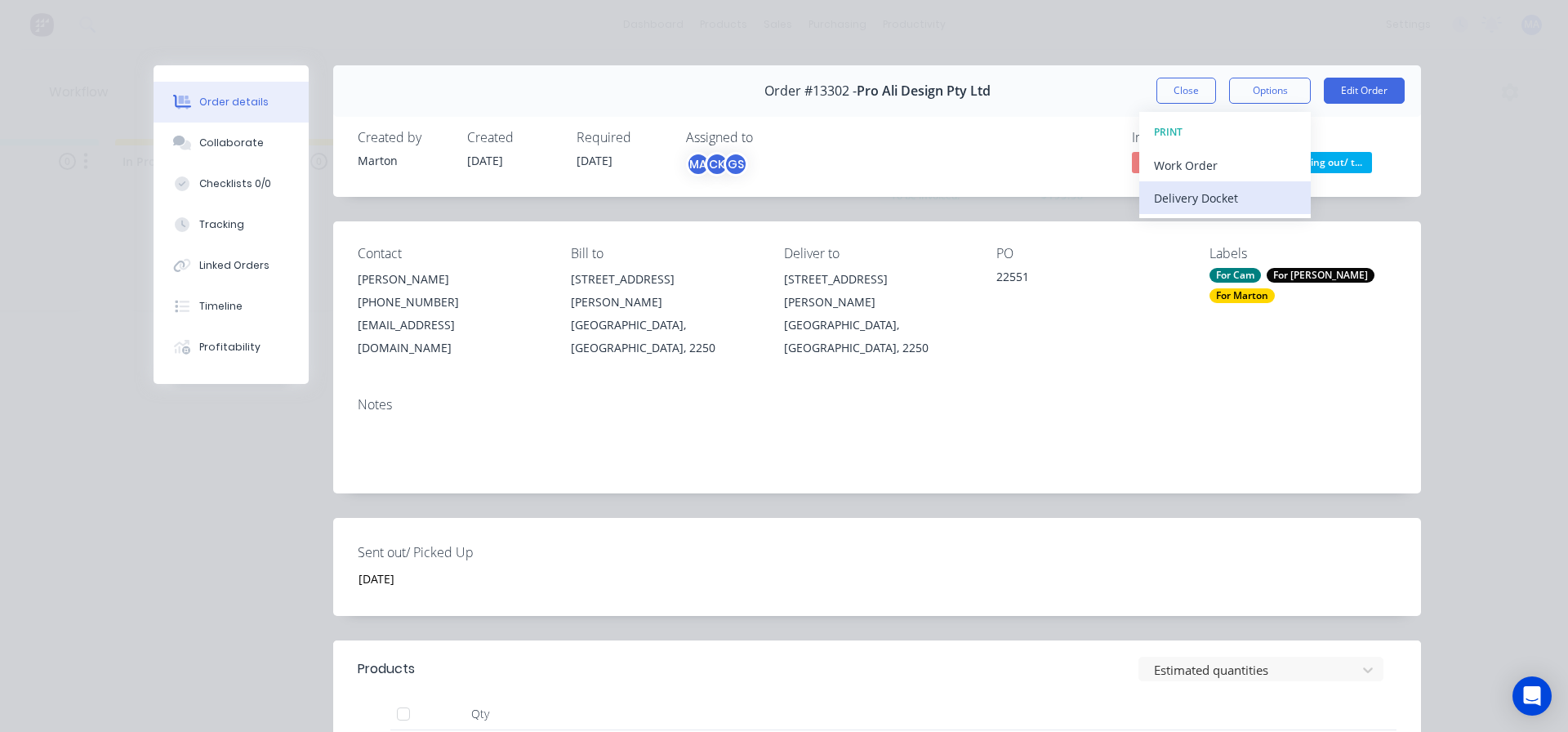
click at [1239, 203] on div "Delivery Docket" at bounding box center [1225, 198] width 142 height 23
click at [1239, 200] on div "Standard" at bounding box center [1225, 198] width 142 height 23
click at [1167, 88] on button "Close" at bounding box center [1186, 91] width 60 height 26
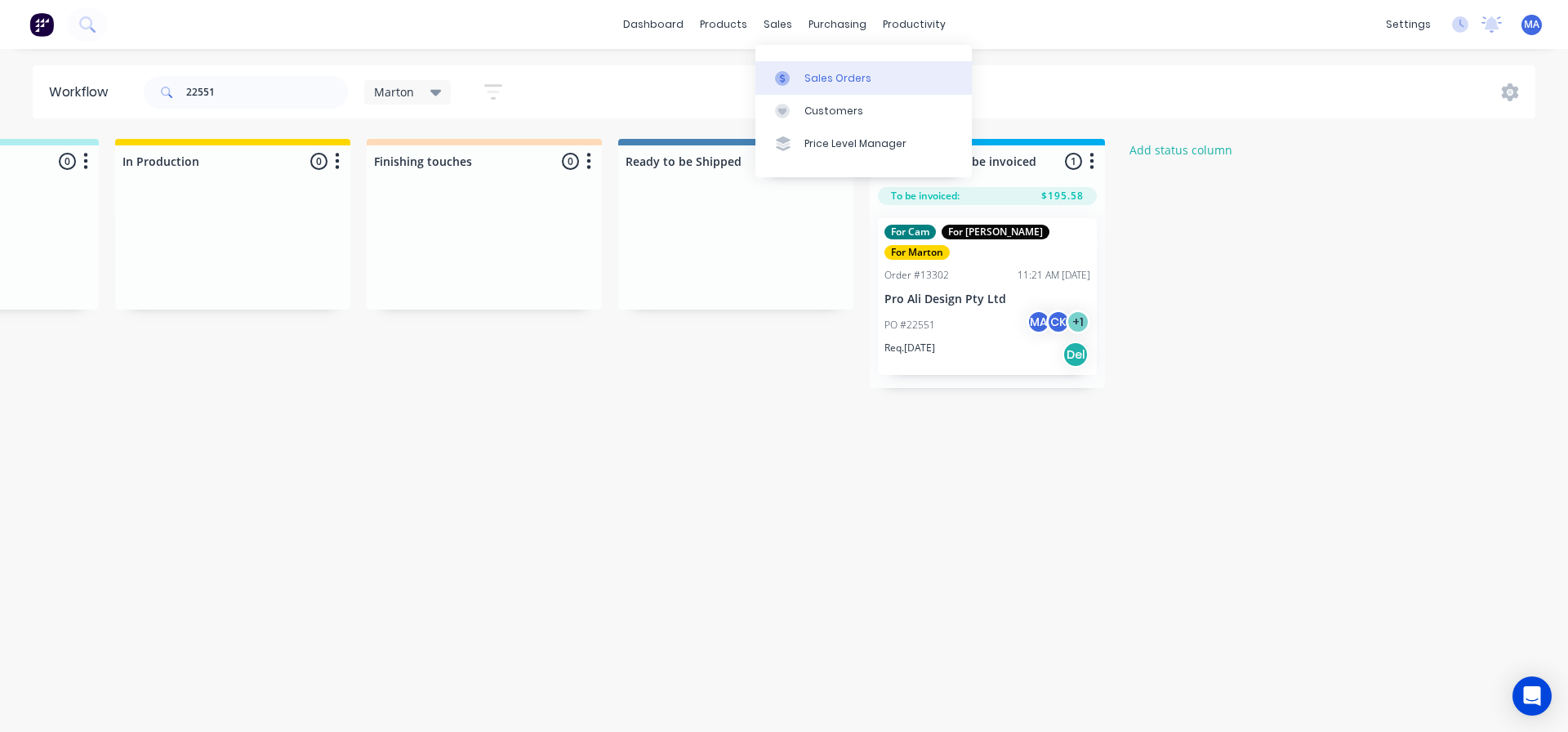
click at [797, 88] on link "Sales Orders" at bounding box center [863, 78] width 217 height 33
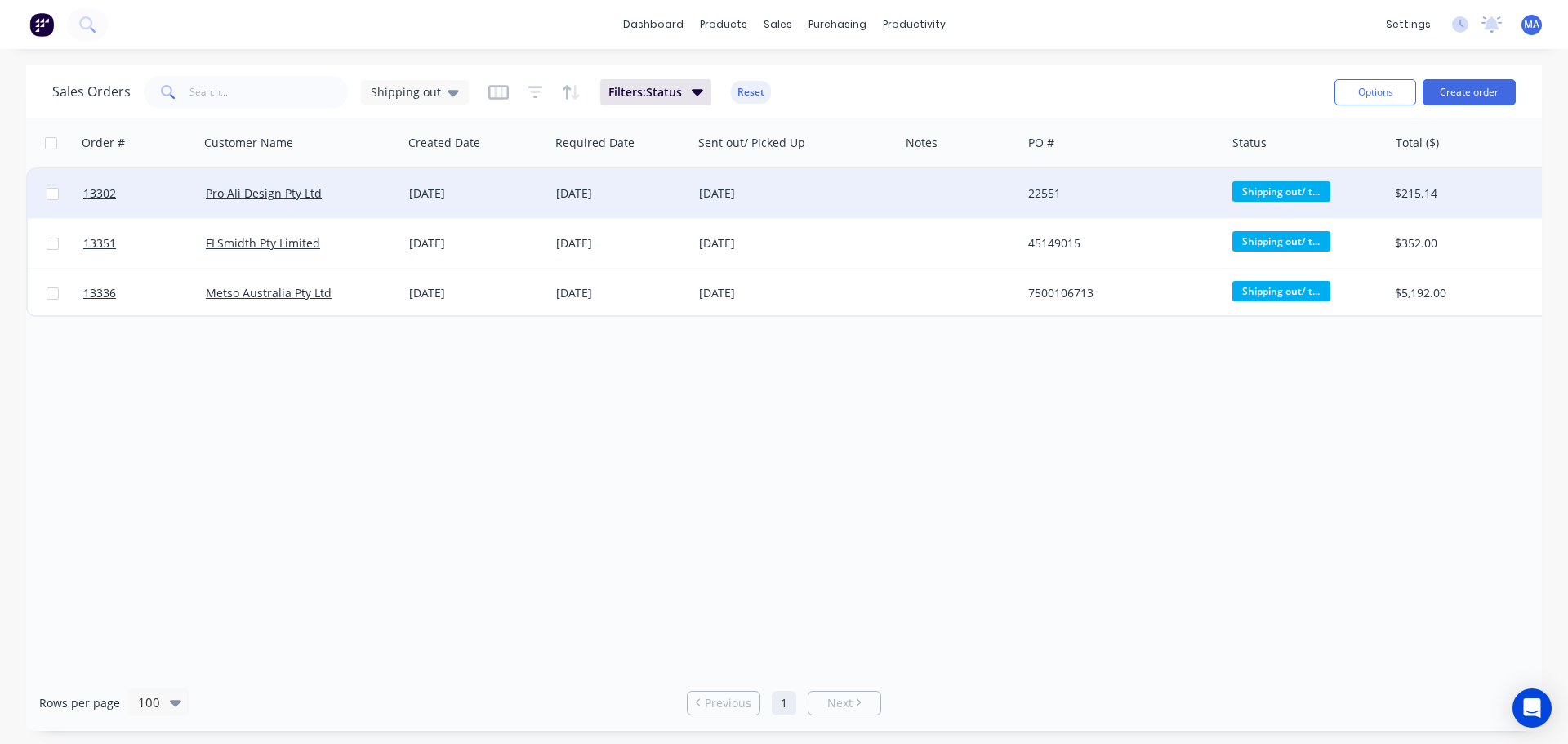
click at [390, 179] on div "Pro Ali Design Pty Ltd" at bounding box center [302, 193] width 205 height 49
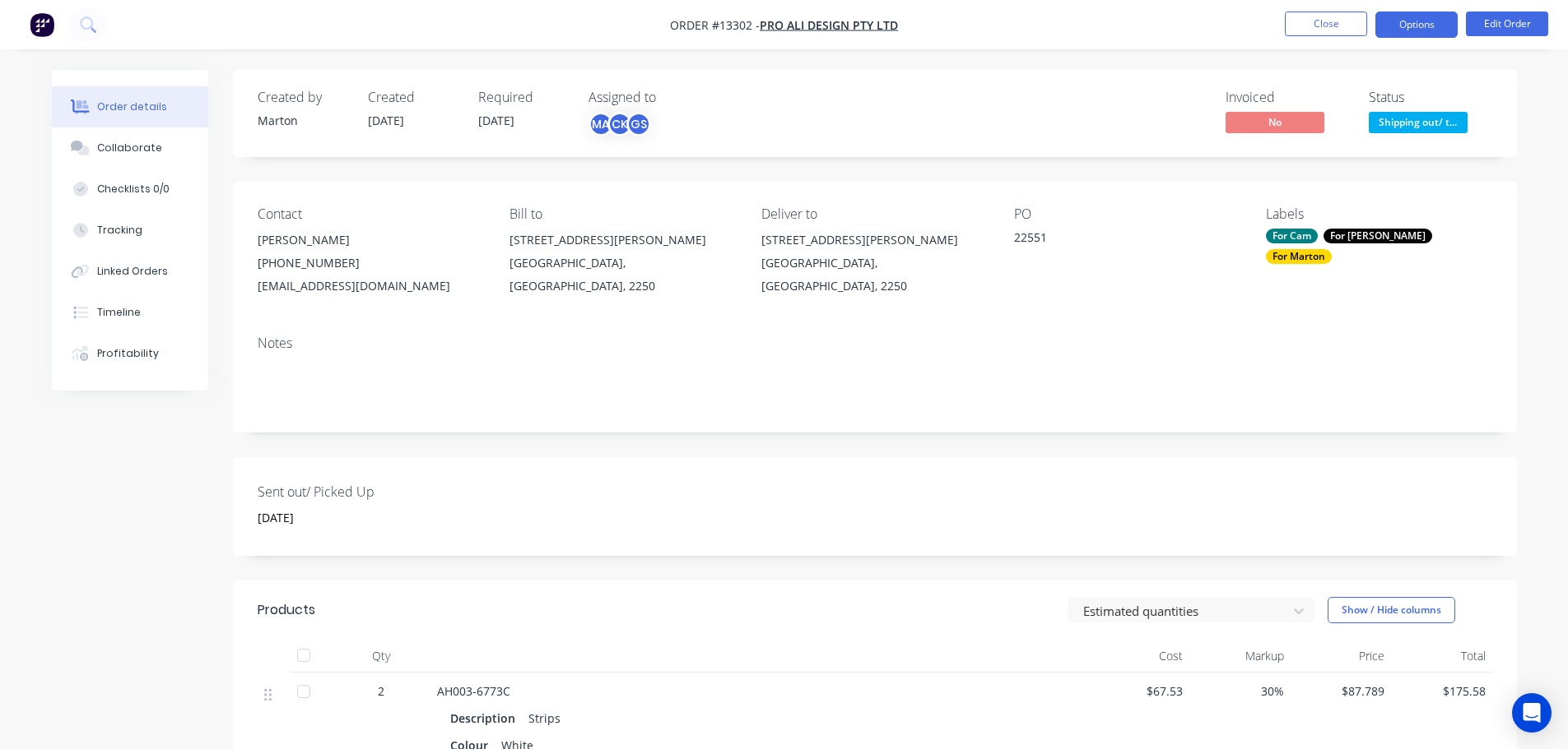
click at [1429, 19] on button "Options" at bounding box center [1416, 24] width 82 height 26
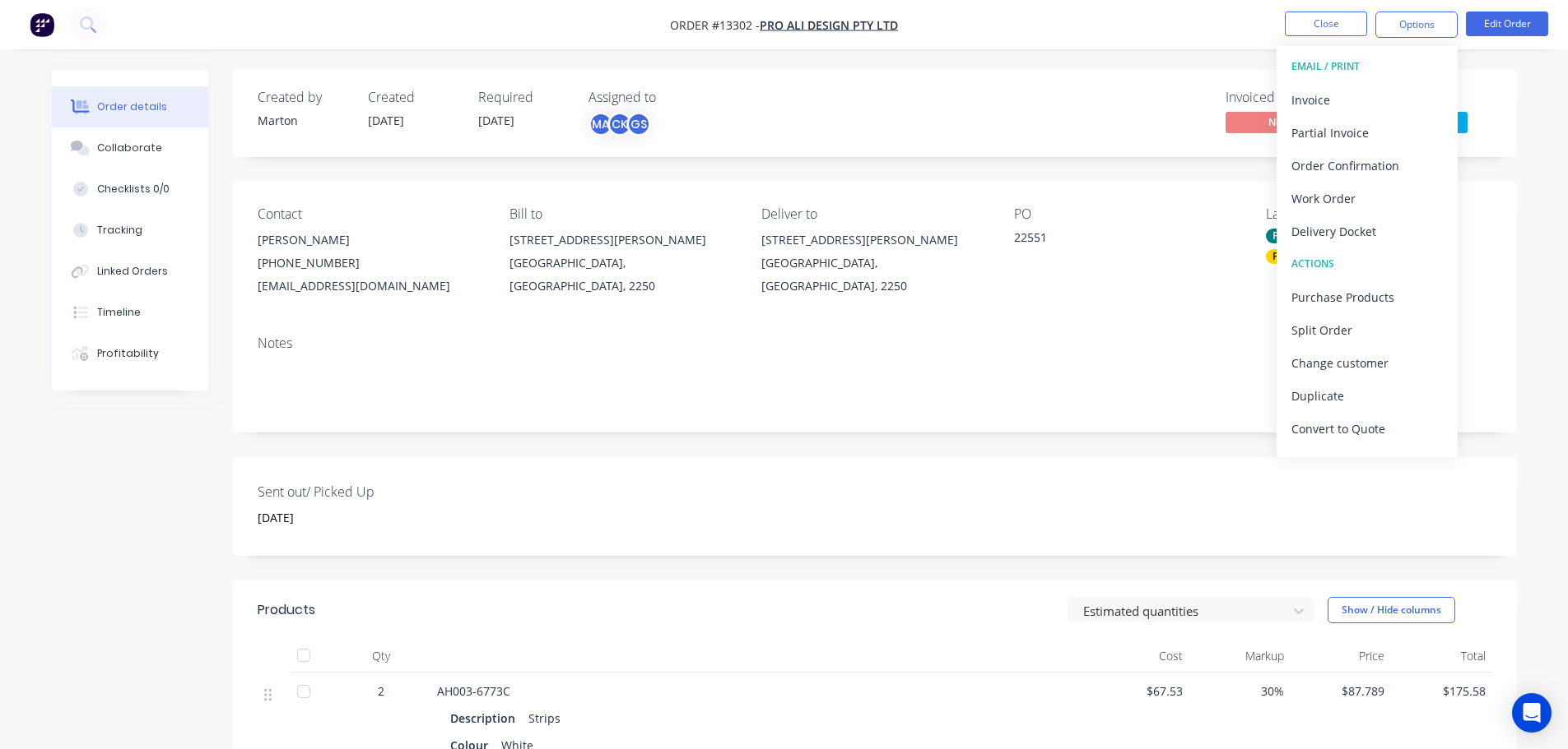
click at [1316, 99] on div "Invoice" at bounding box center [1366, 100] width 151 height 24
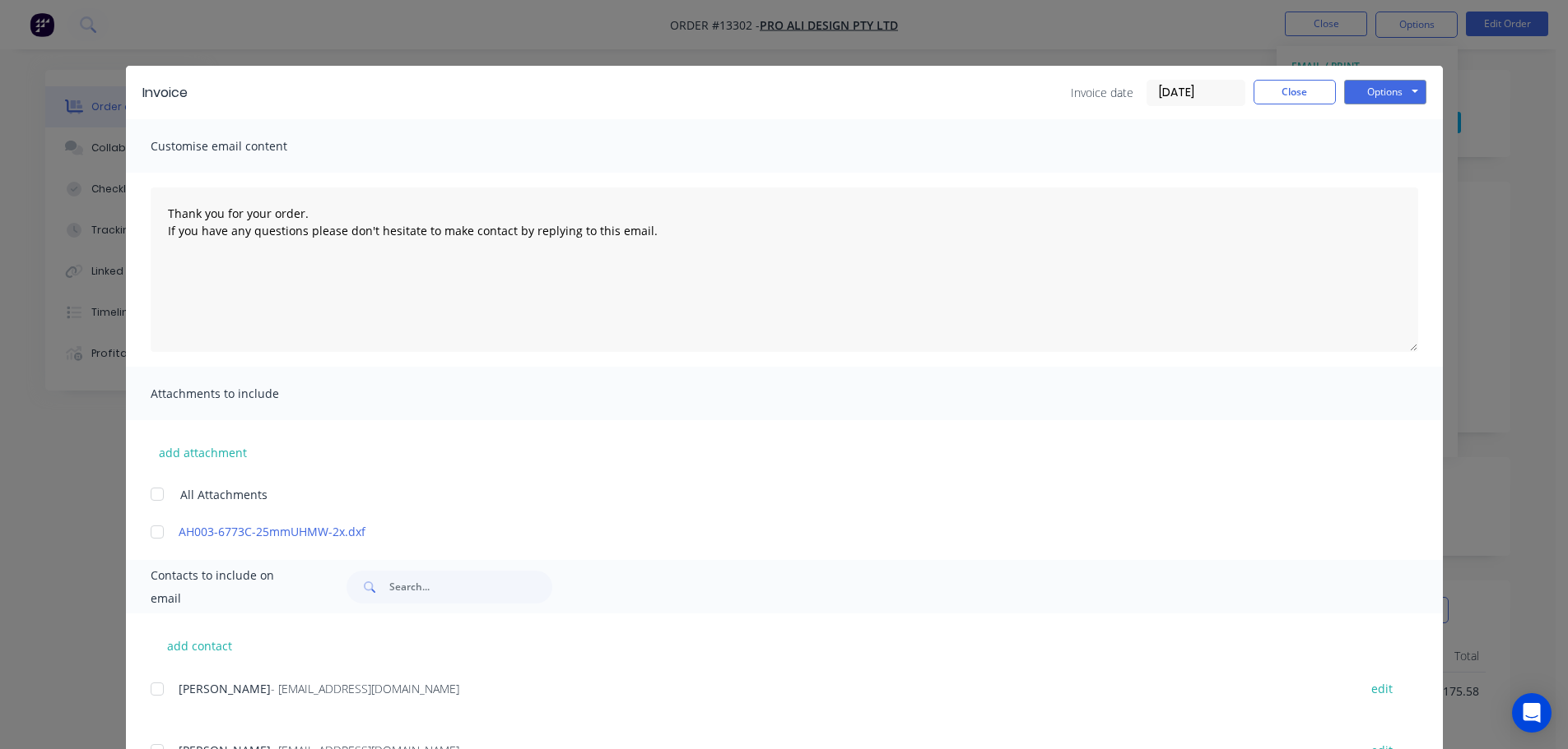
click at [149, 689] on div at bounding box center [157, 690] width 33 height 33
click at [1399, 95] on button "Options" at bounding box center [1385, 92] width 82 height 24
click at [1358, 169] on button "Email" at bounding box center [1396, 175] width 106 height 27
type textarea "Thank you for your order. If you have any questions please don't hesitate to ma…"
click at [1281, 96] on button "Close" at bounding box center [1295, 92] width 82 height 24
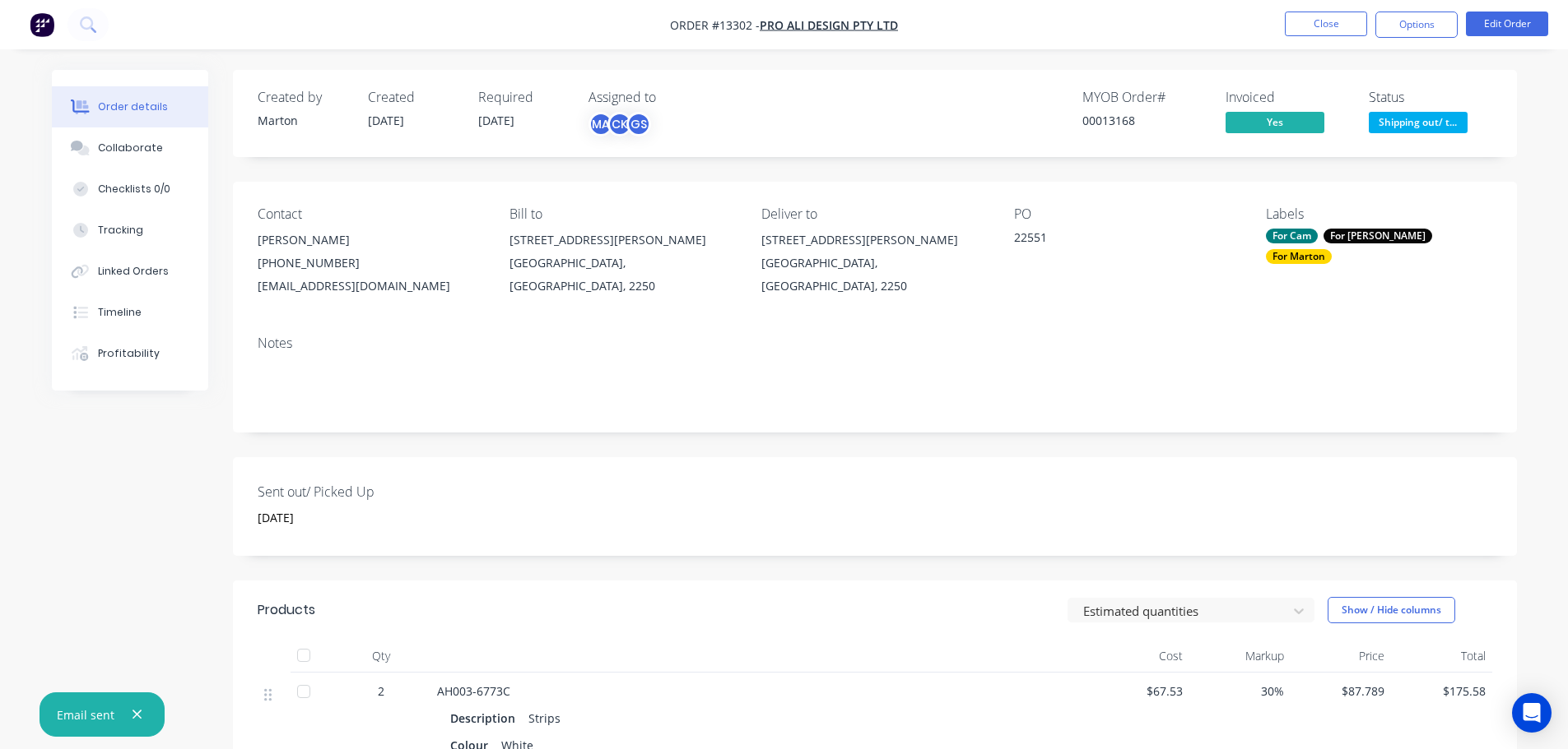
click at [1442, 118] on span "Shipping out/ t..." at bounding box center [1418, 122] width 99 height 21
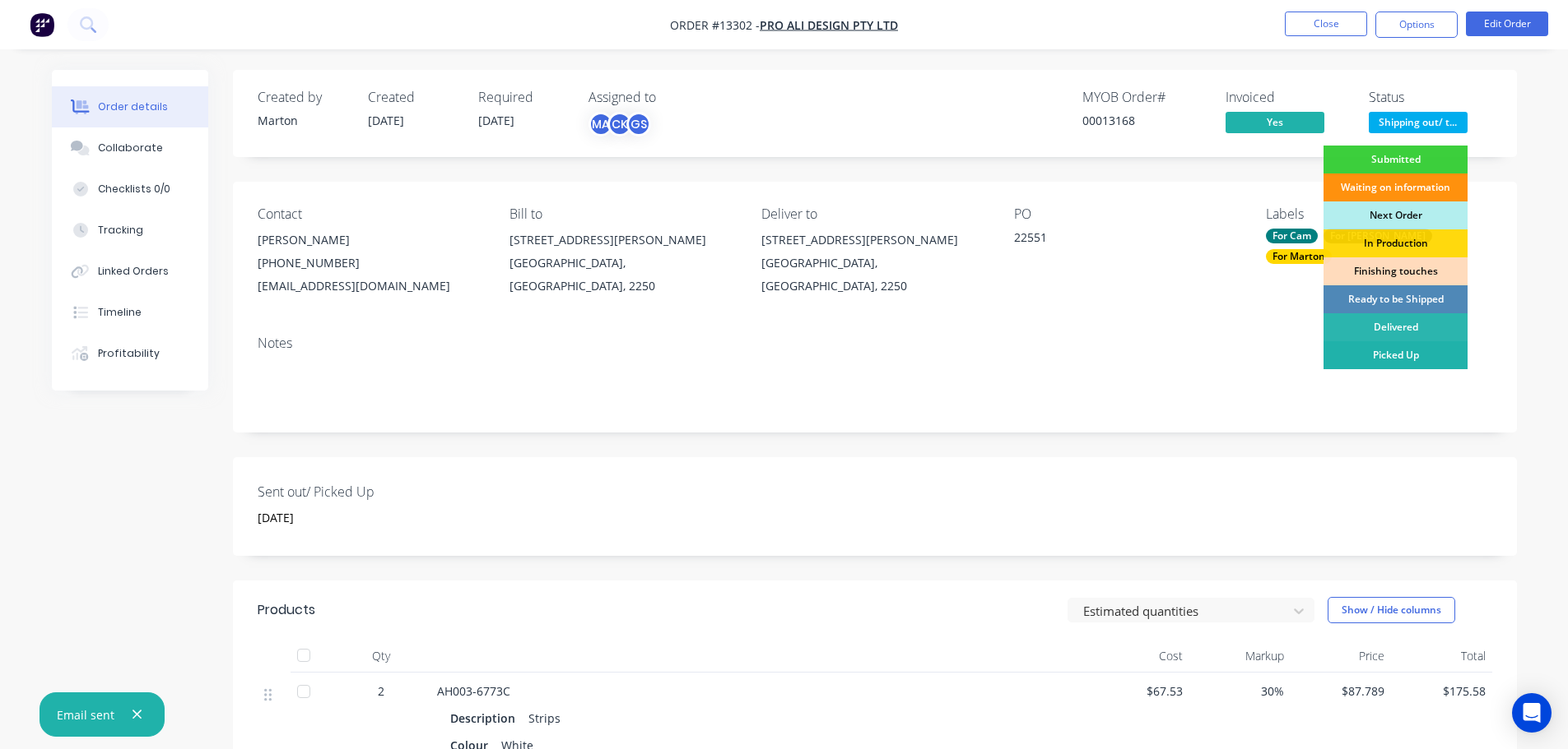
click at [1366, 361] on div "Picked Up" at bounding box center [1395, 355] width 144 height 28
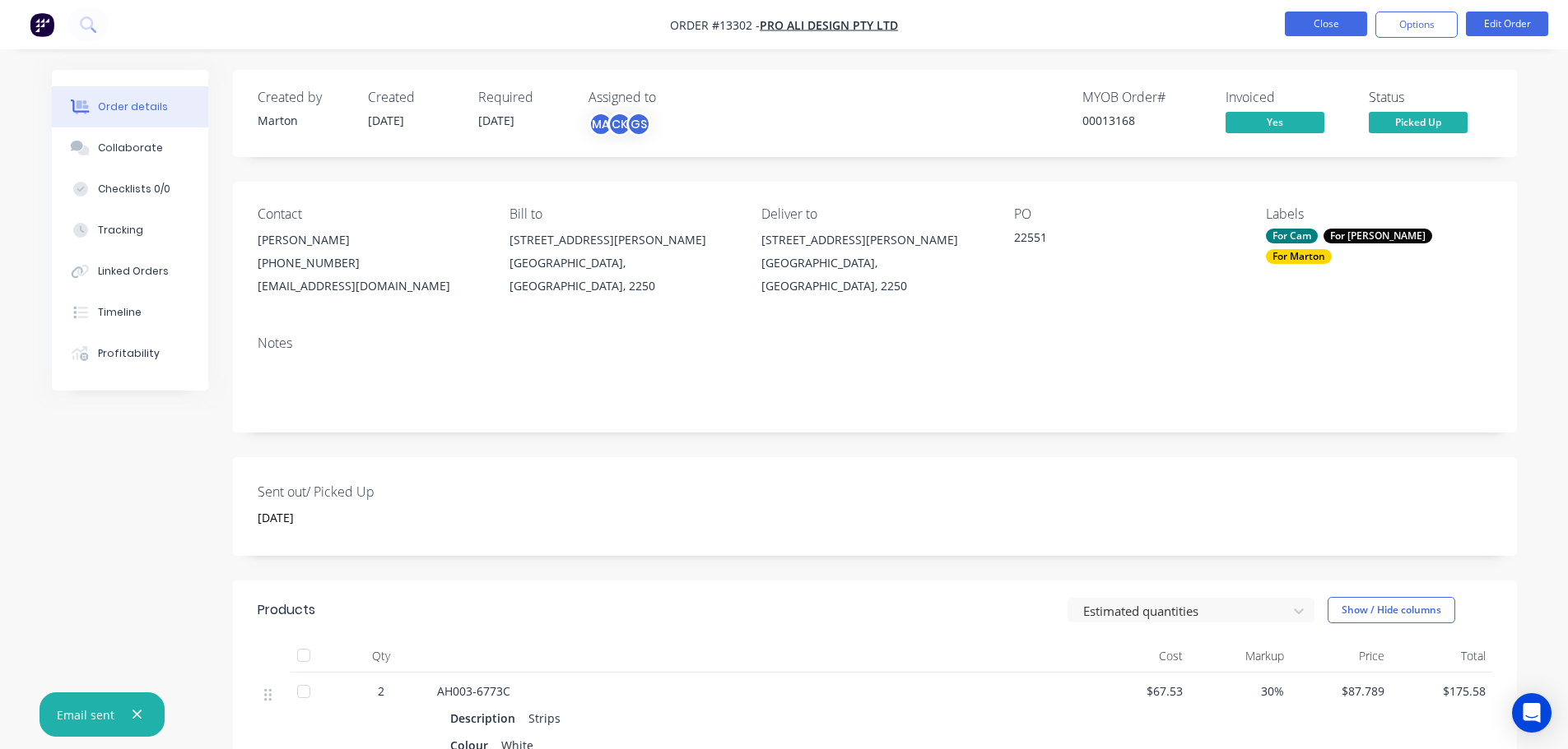
click at [1315, 18] on button "Close" at bounding box center [1326, 24] width 82 height 24
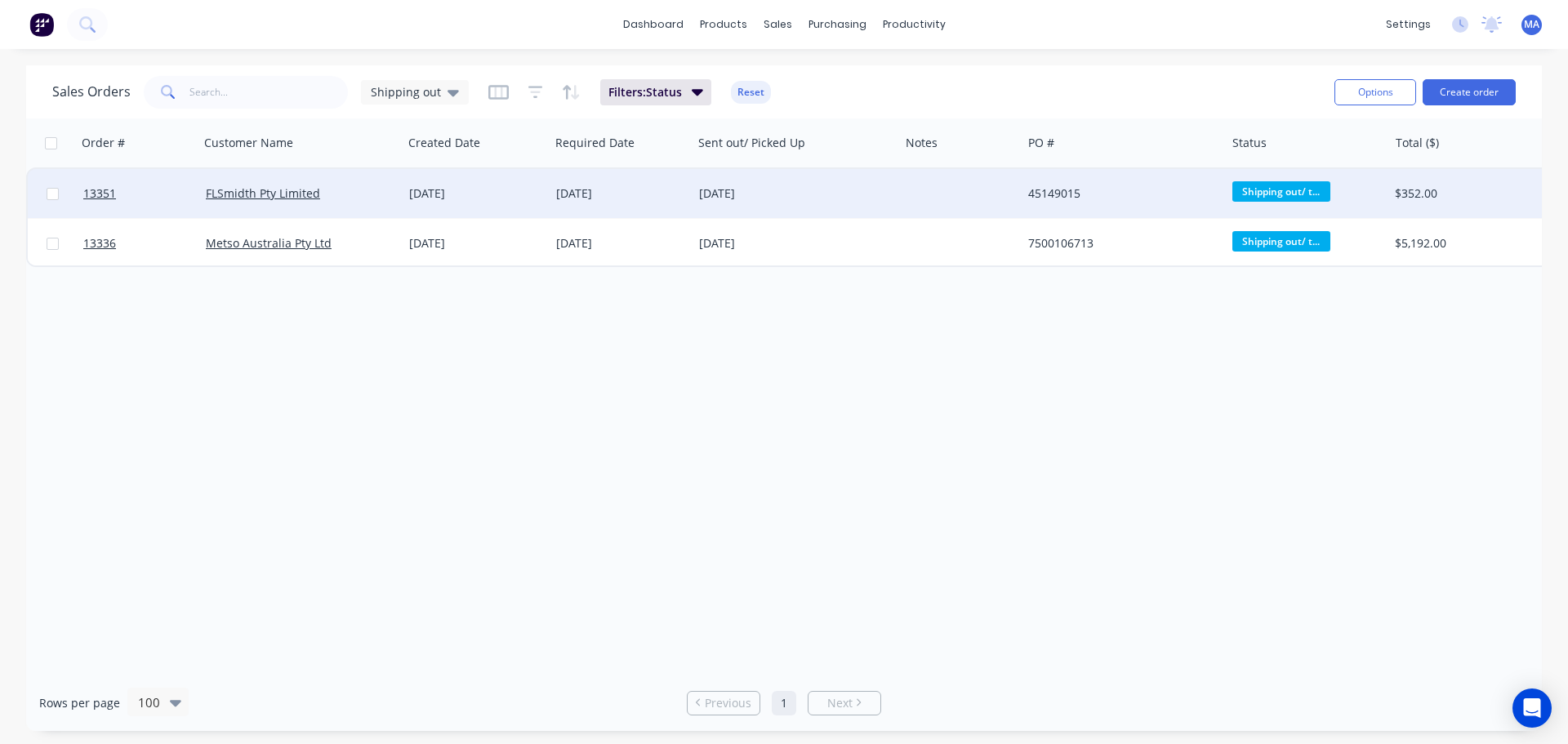
click at [352, 204] on div "FLSmidth Pty Limited" at bounding box center [302, 193] width 205 height 49
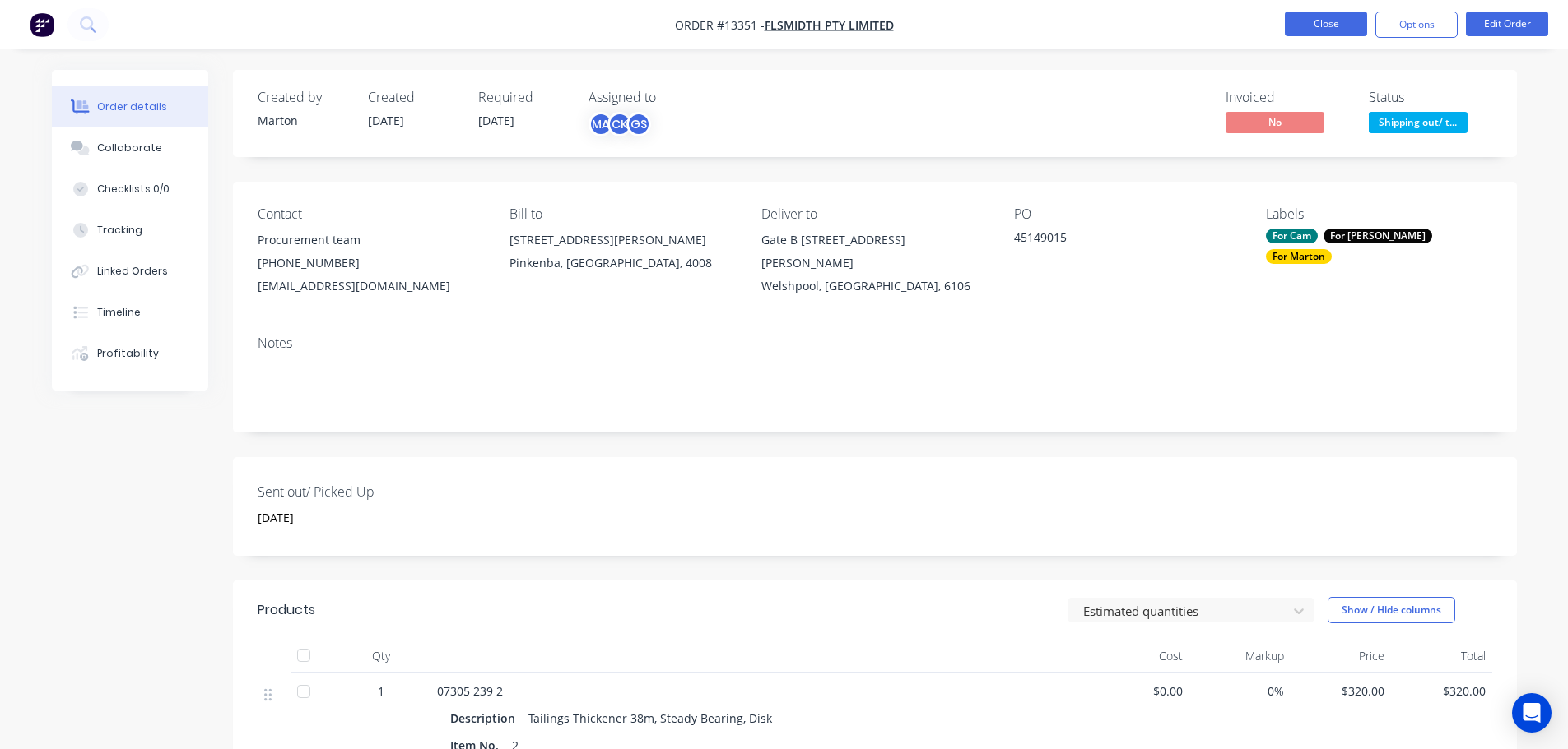
click at [1316, 20] on button "Close" at bounding box center [1326, 24] width 82 height 24
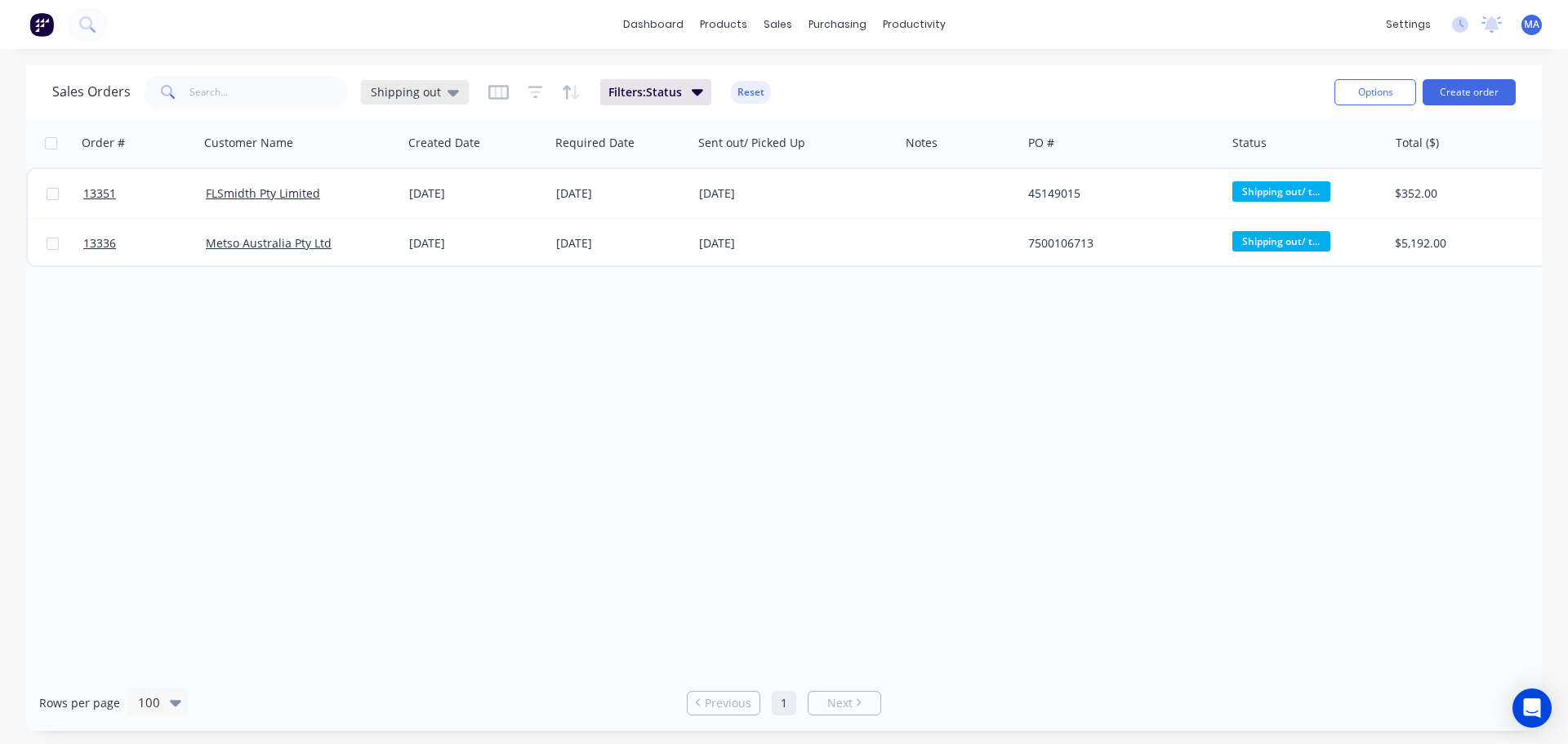
click at [428, 95] on span "Shipping out" at bounding box center [406, 92] width 70 height 17
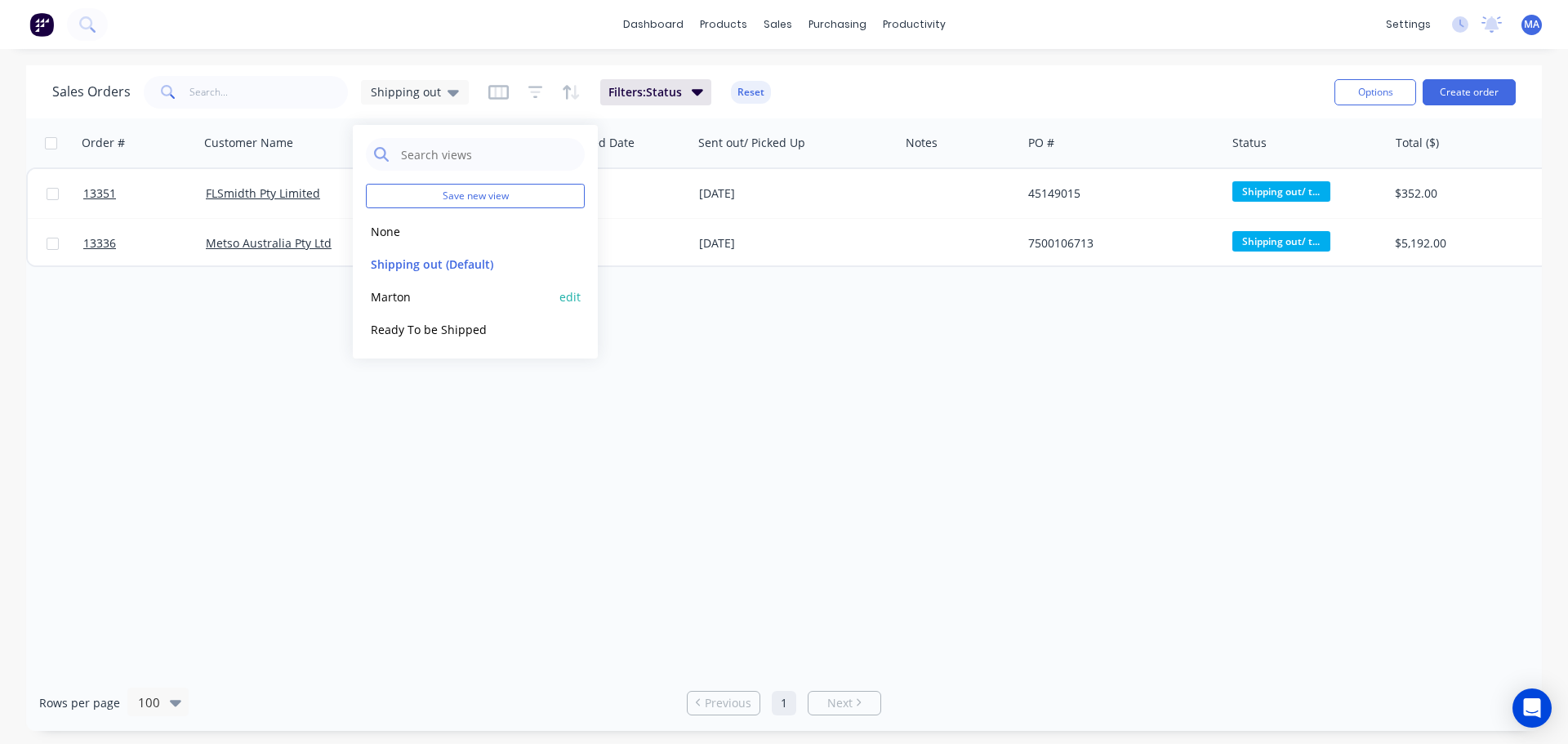
click at [418, 295] on button "Marton" at bounding box center [459, 297] width 186 height 19
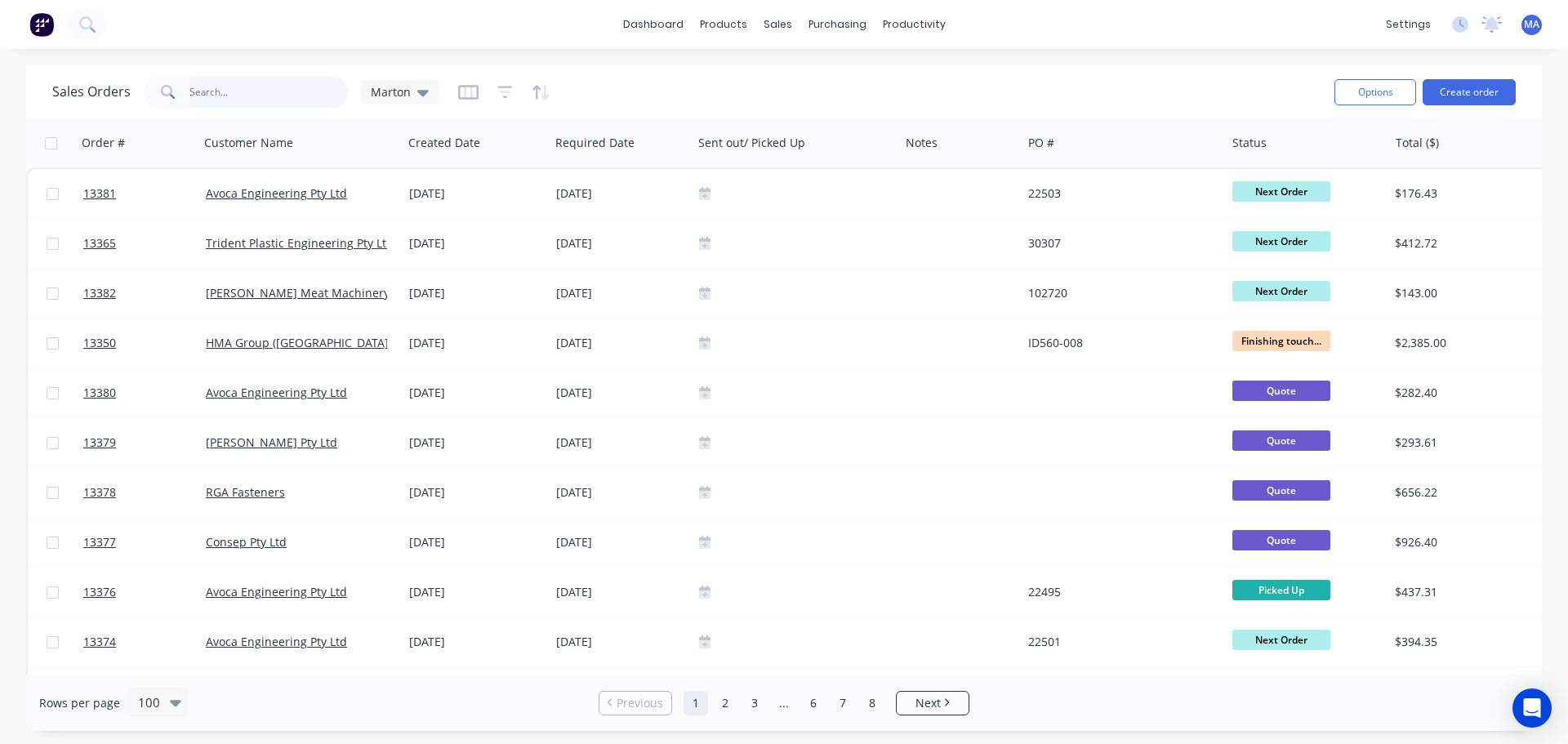
click at [251, 96] on input "text" at bounding box center [270, 93] width 159 height 33
type input "172350"
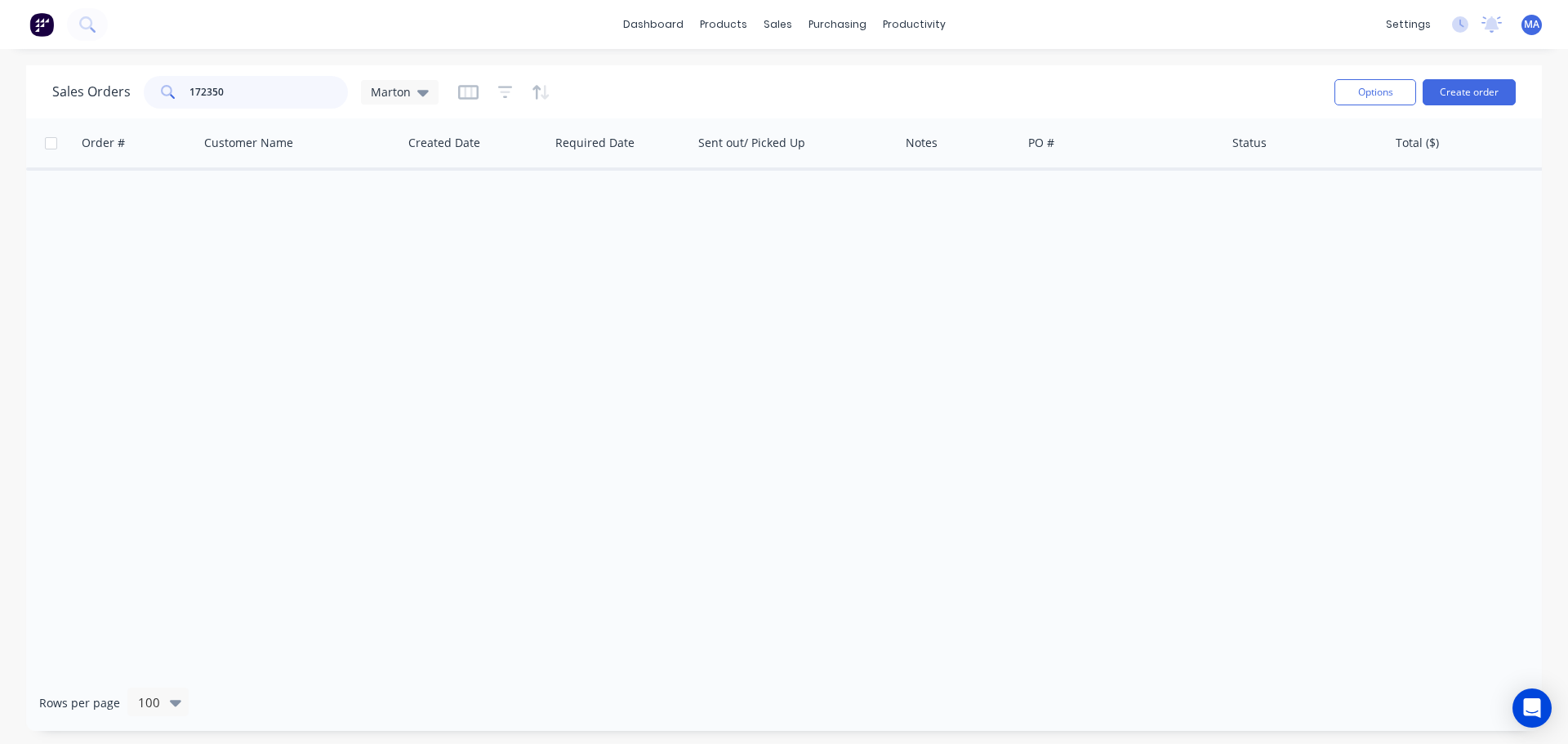
click at [277, 95] on input "172350" at bounding box center [270, 93] width 159 height 33
click at [277, 95] on input "172350" at bounding box center [270, 93] width 159 height 33
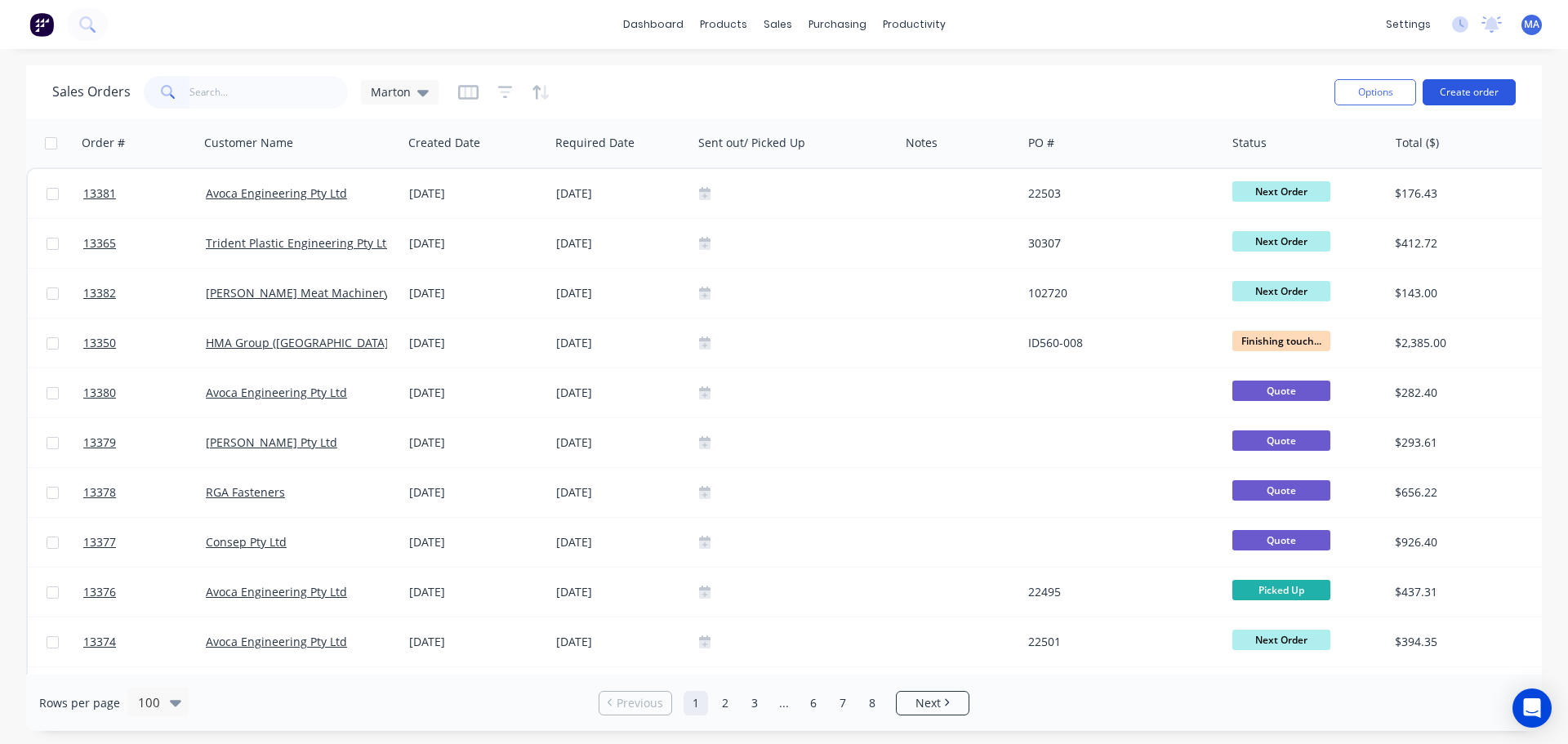
click at [1451, 85] on button "Create order" at bounding box center [1468, 92] width 93 height 26
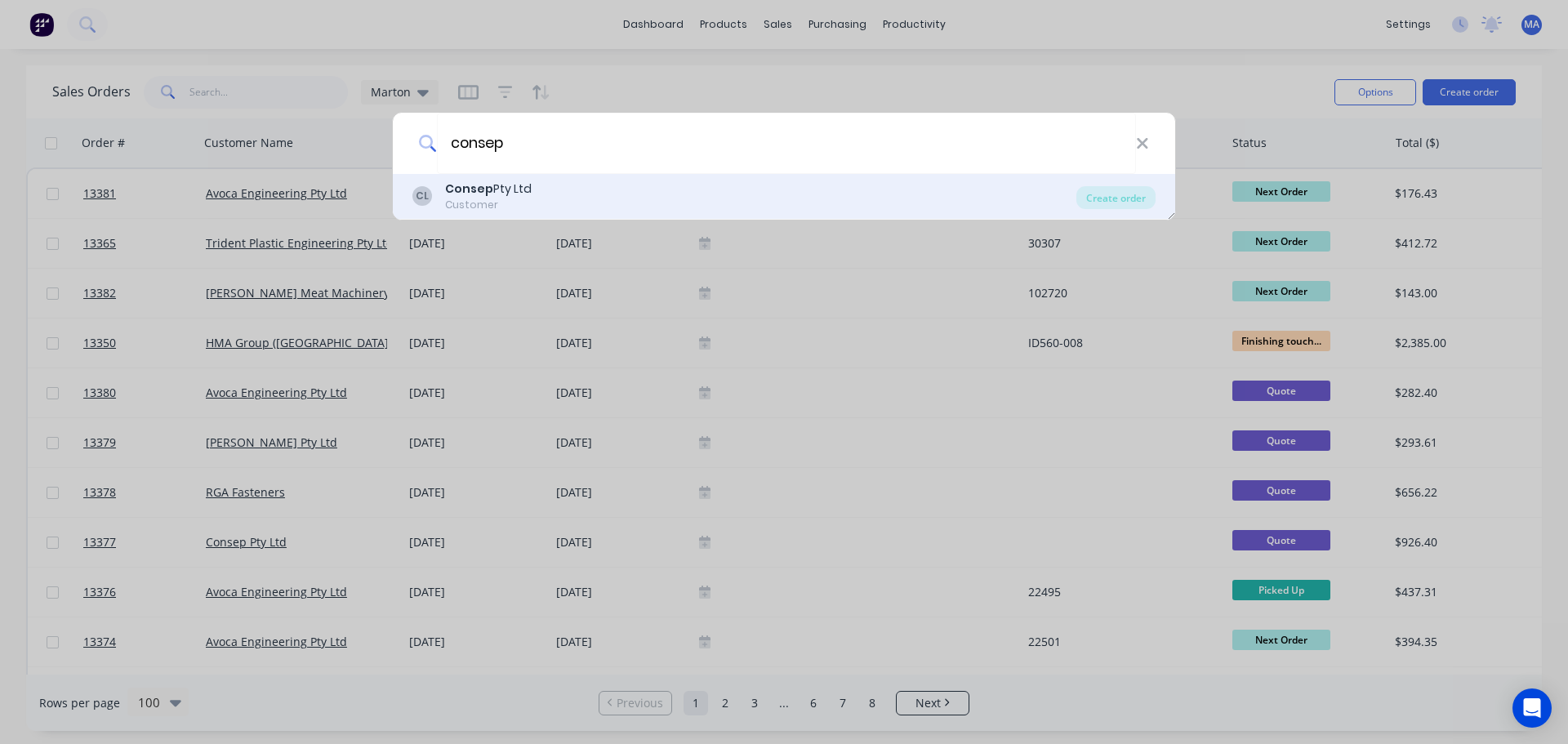
type input "consep"
click at [511, 191] on div "Consep Pty Ltd" at bounding box center [488, 189] width 87 height 17
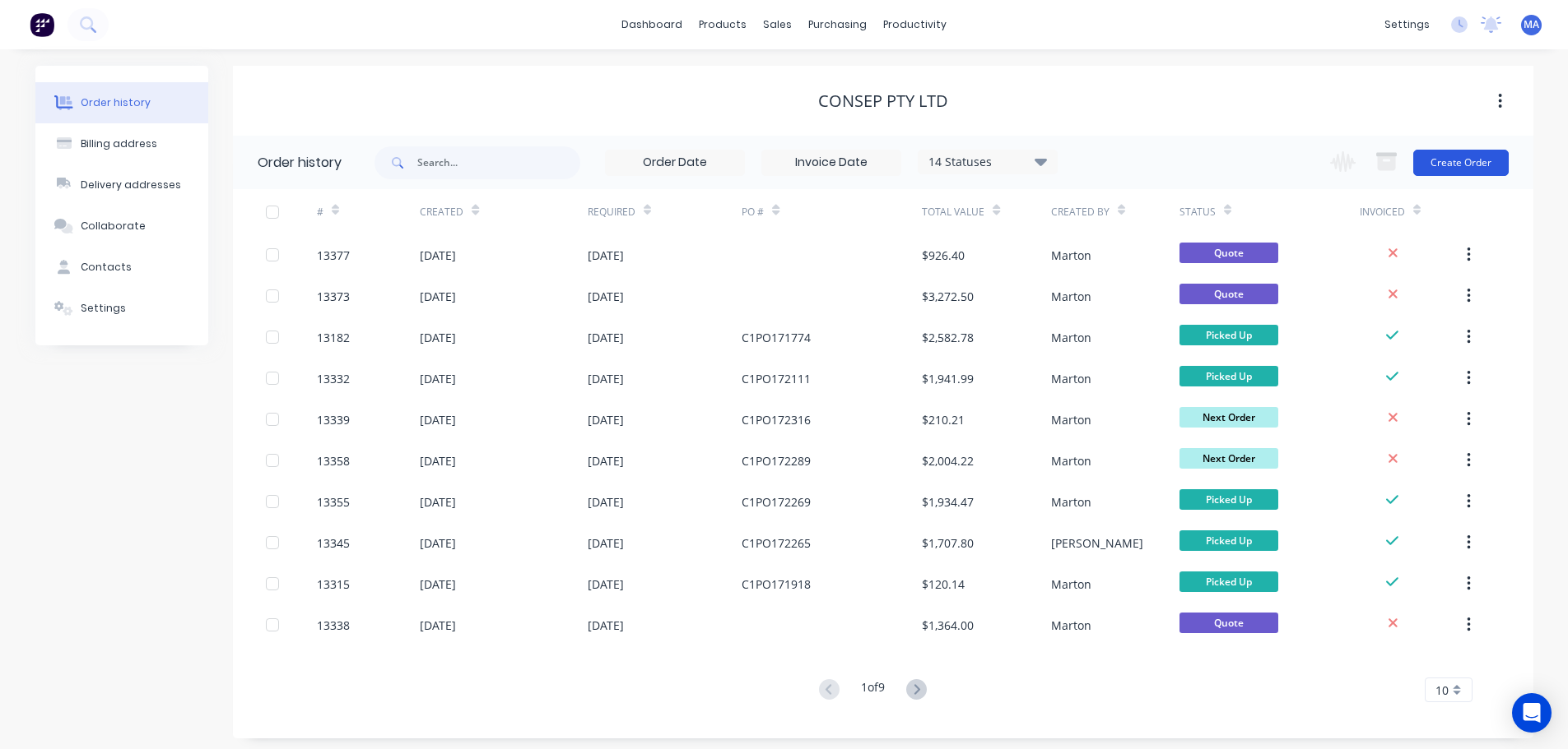
click at [1453, 168] on button "Create Order" at bounding box center [1461, 162] width 95 height 26
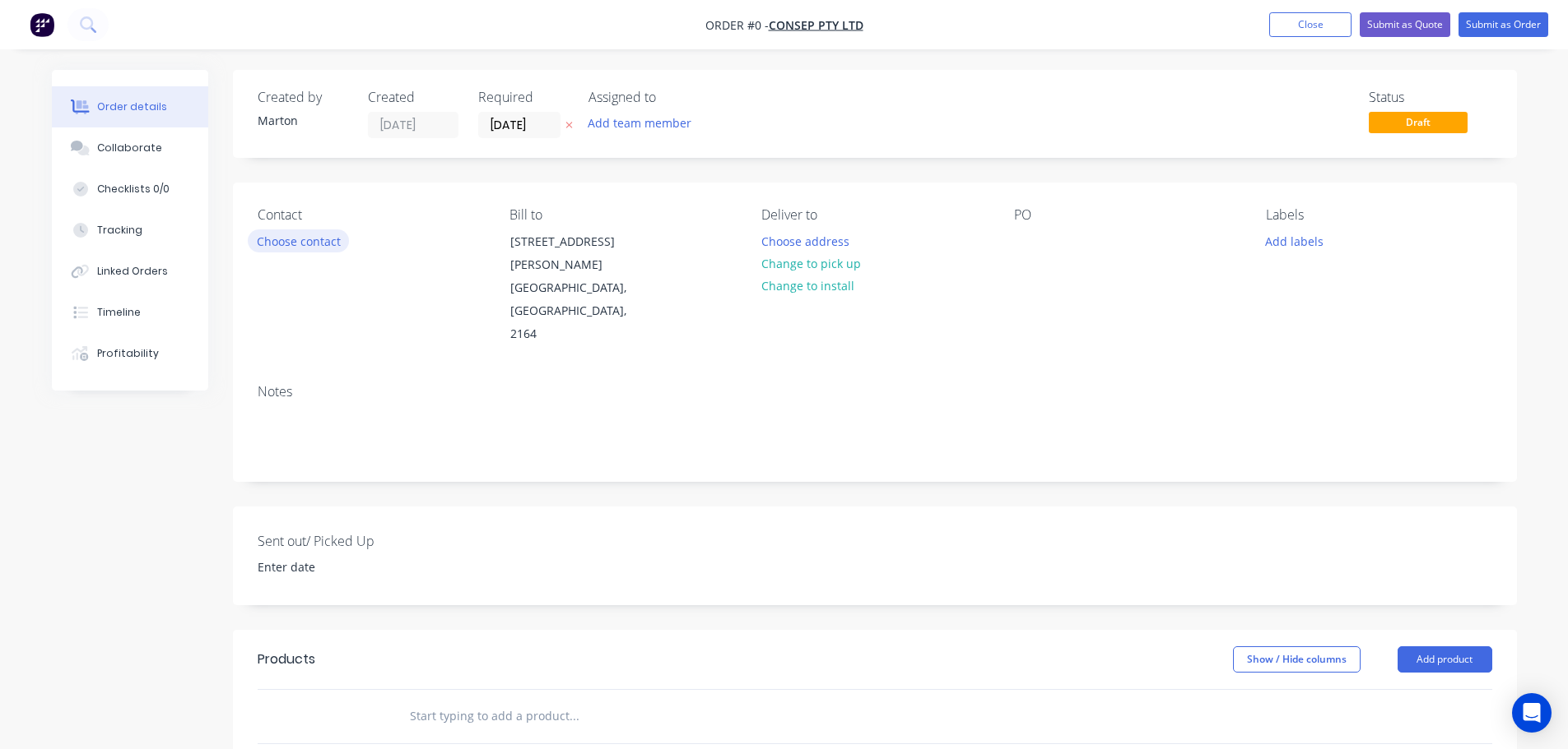
click at [314, 237] on button "Choose contact" at bounding box center [299, 240] width 101 height 22
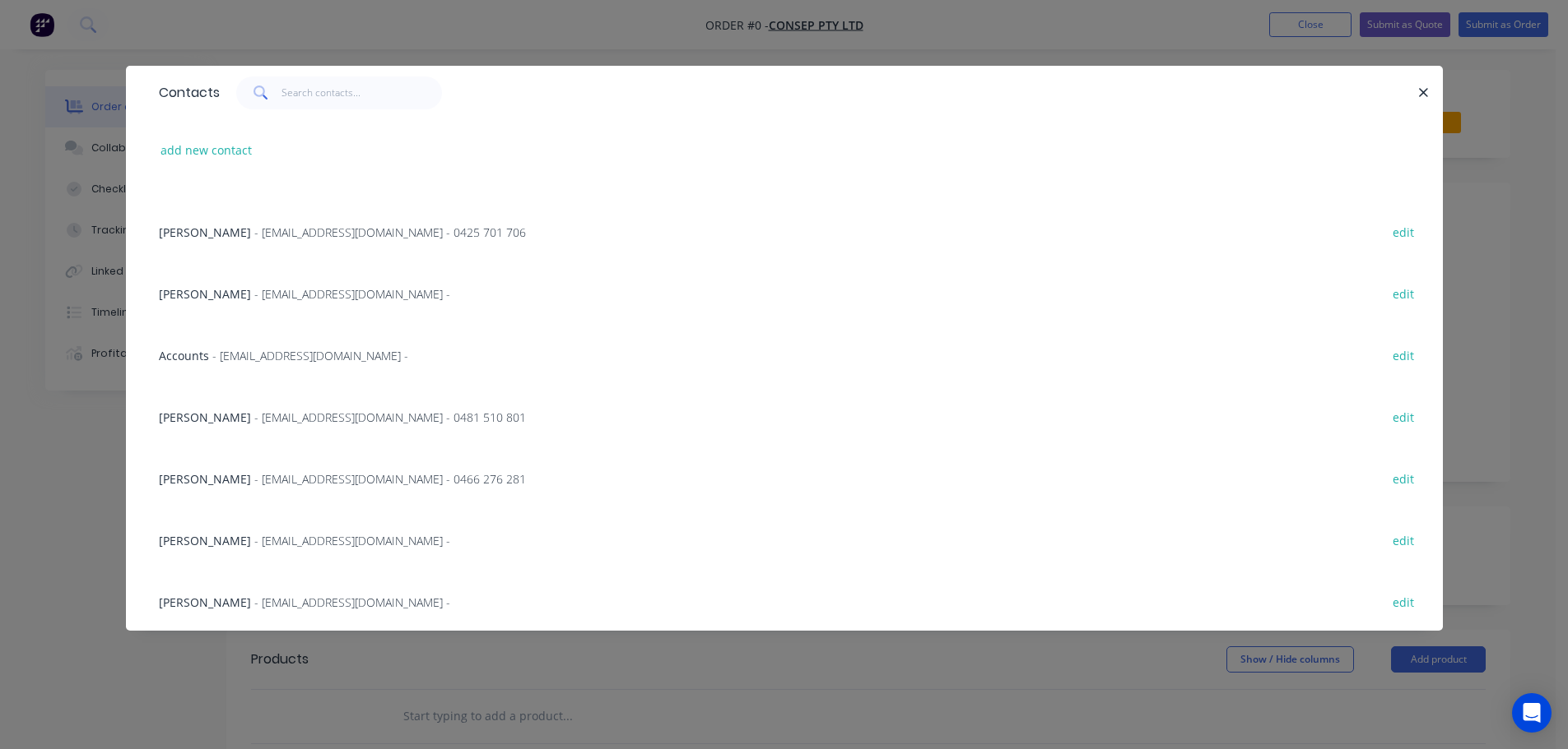
scroll to position [247, 0]
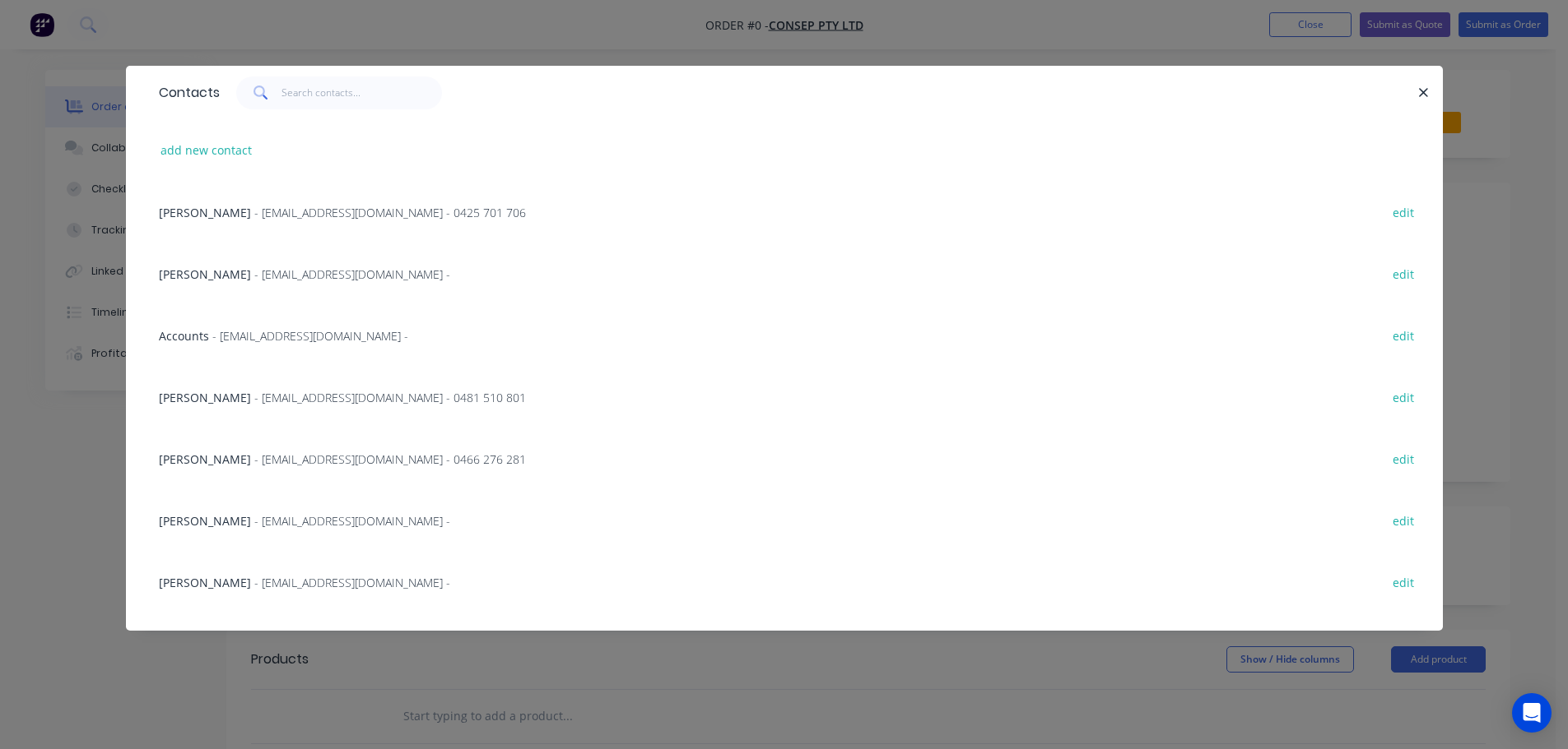
click at [219, 464] on span "Joshua Outterside" at bounding box center [205, 459] width 93 height 16
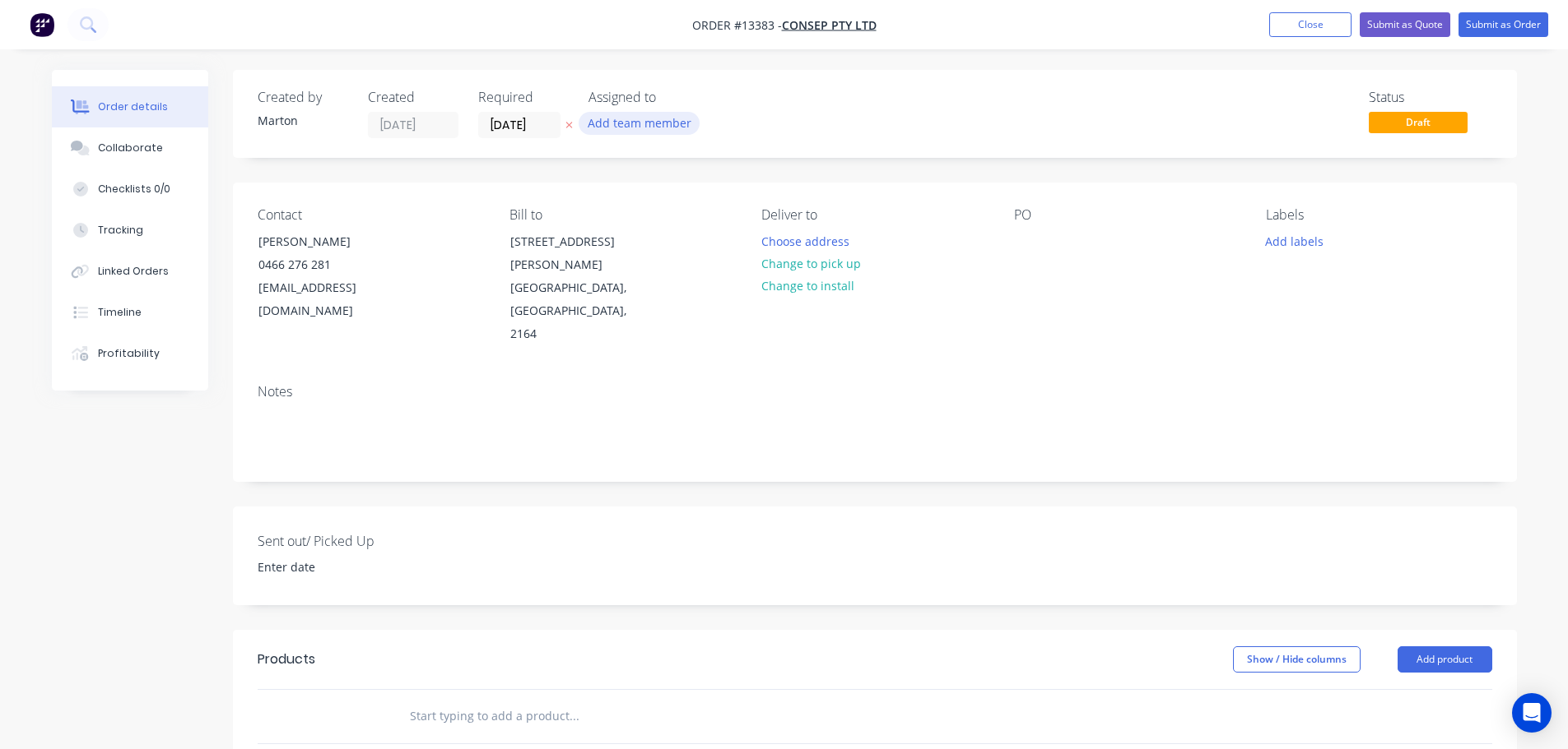
click at [635, 117] on button "Add team member" at bounding box center [639, 122] width 121 height 22
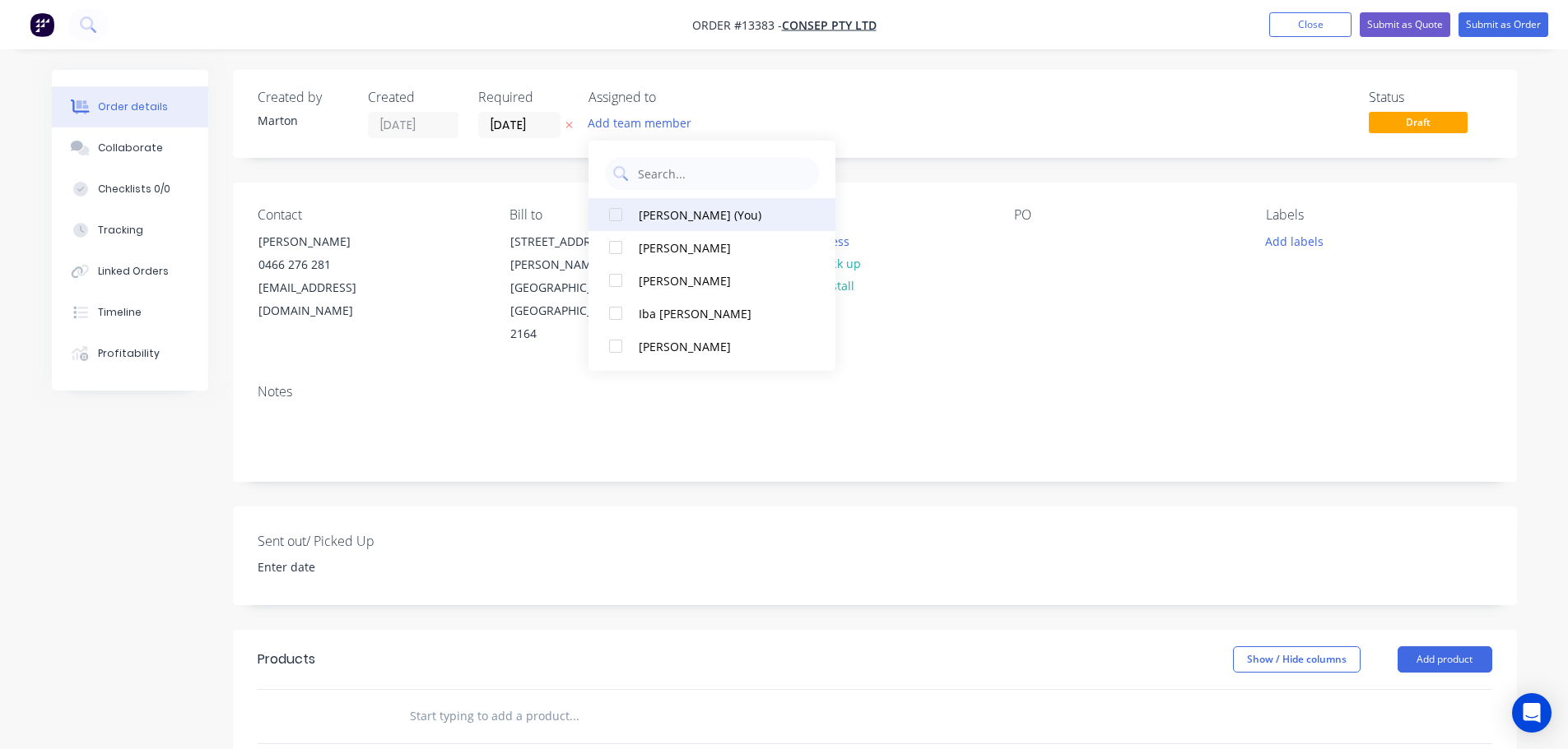
click at [624, 215] on div at bounding box center [616, 215] width 33 height 33
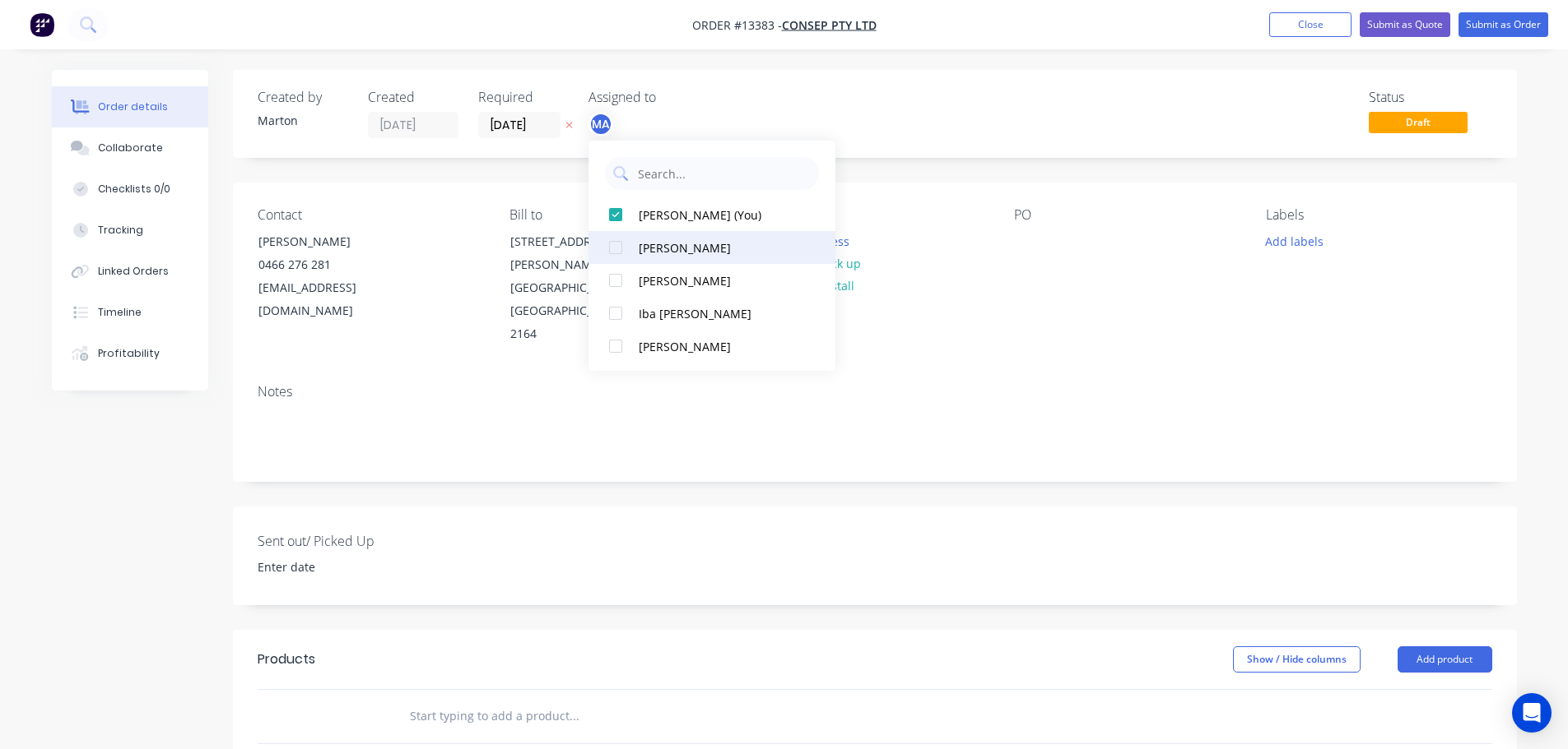
drag, startPoint x: 620, startPoint y: 245, endPoint x: 630, endPoint y: 284, distance: 40.3
click at [620, 247] on div at bounding box center [616, 248] width 33 height 33
click at [630, 284] on div at bounding box center [616, 280] width 33 height 33
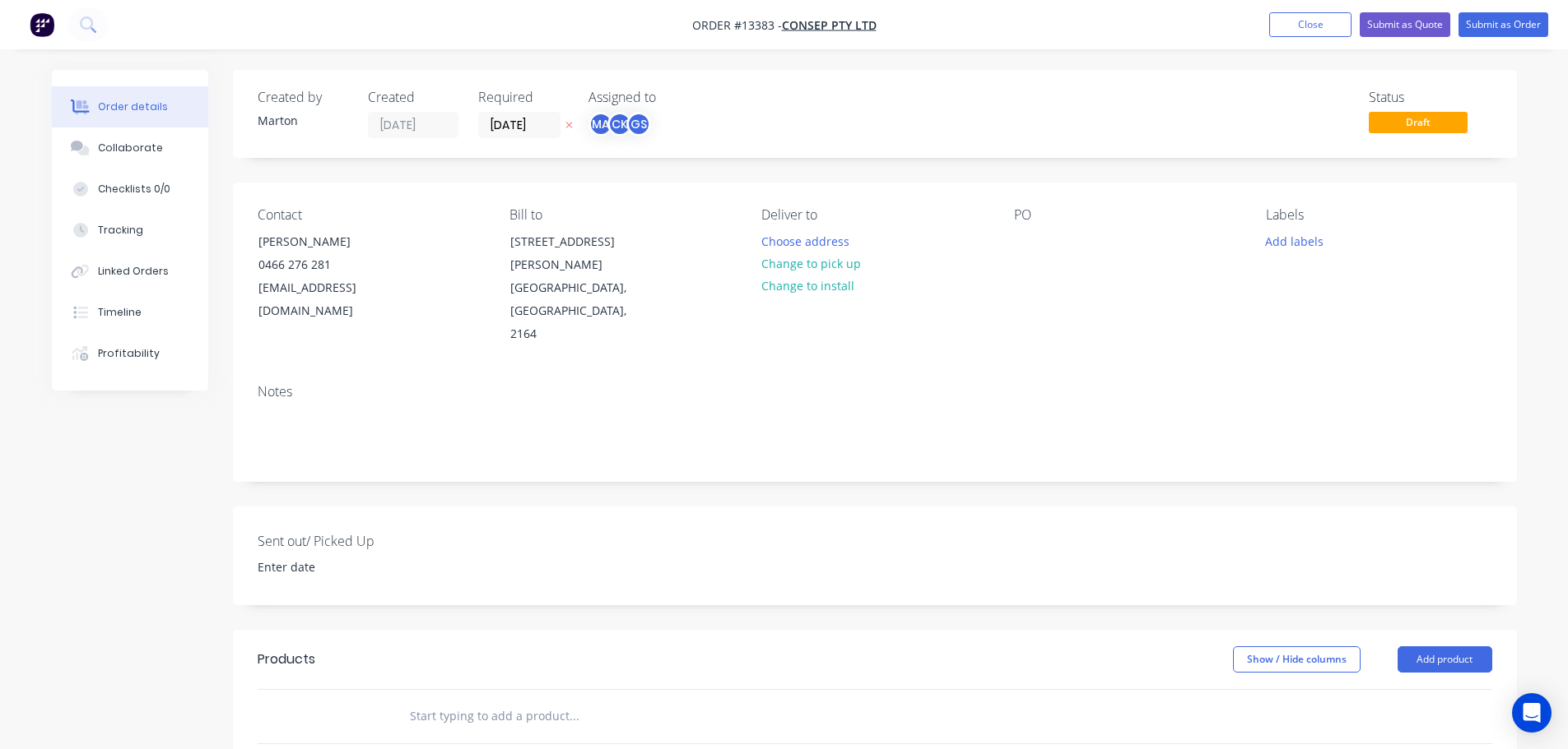
drag, startPoint x: 856, startPoint y: 105, endPoint x: 723, endPoint y: 120, distance: 133.8
click at [853, 105] on div "Status Draft" at bounding box center [1122, 114] width 739 height 49
click at [501, 140] on div "Created by Marton Created 07/10/25 Required 07/10/25 Assigned to MA CK GS Statu…" at bounding box center [875, 113] width 1284 height 88
click at [507, 134] on input "[DATE]" at bounding box center [519, 125] width 80 height 24
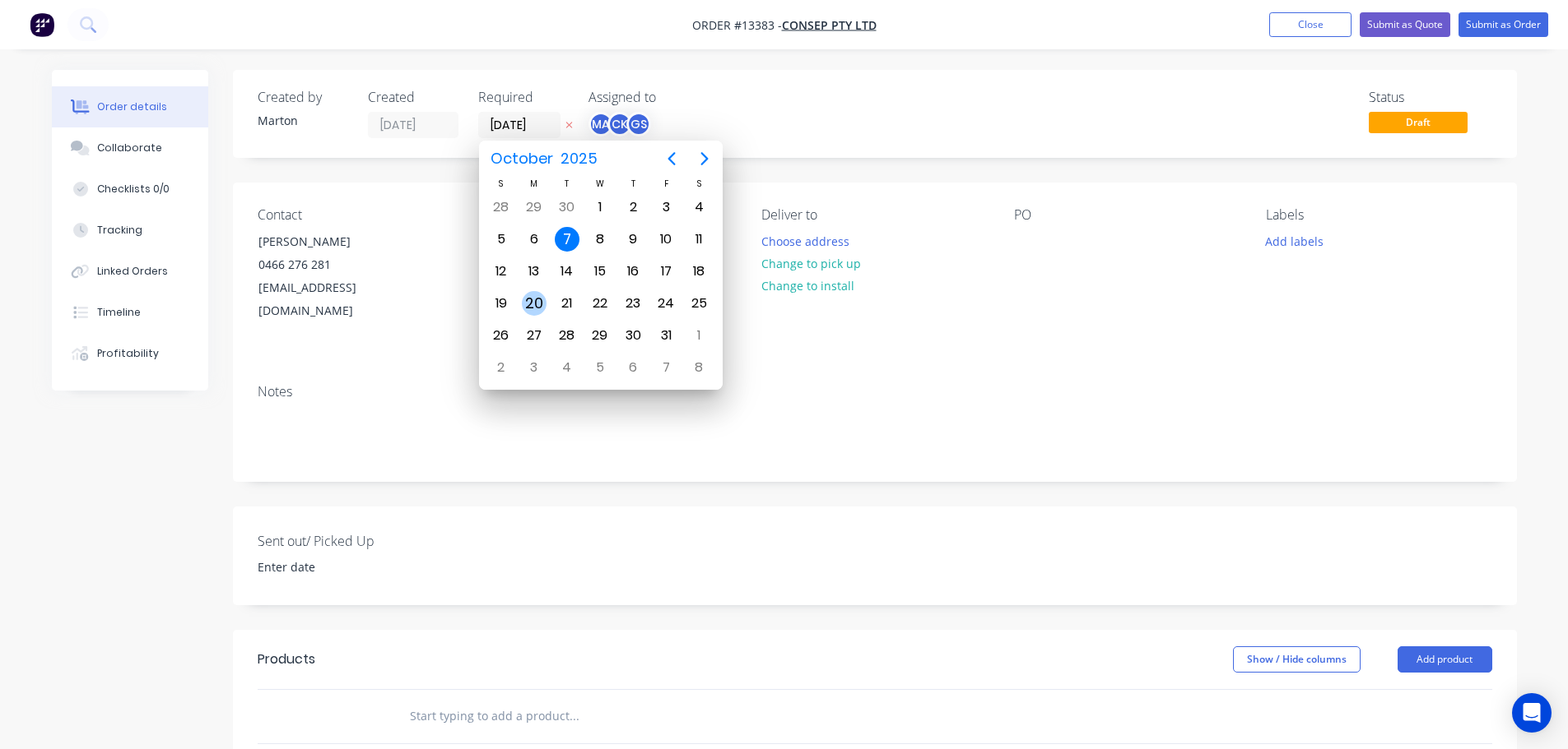
click at [545, 310] on div "20" at bounding box center [535, 304] width 33 height 31
type input "[DATE]"
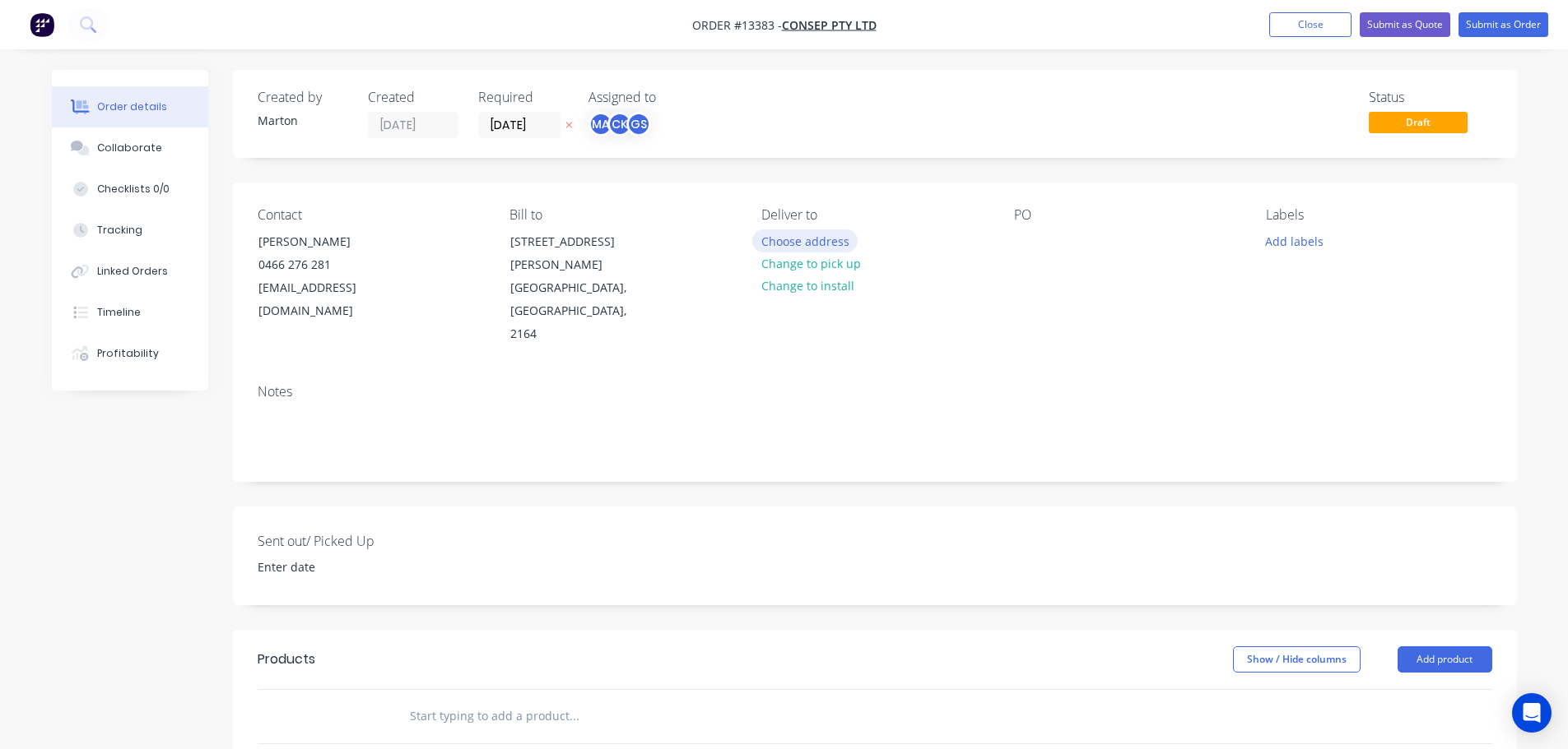
click at [804, 246] on button "Choose address" at bounding box center [805, 240] width 106 height 22
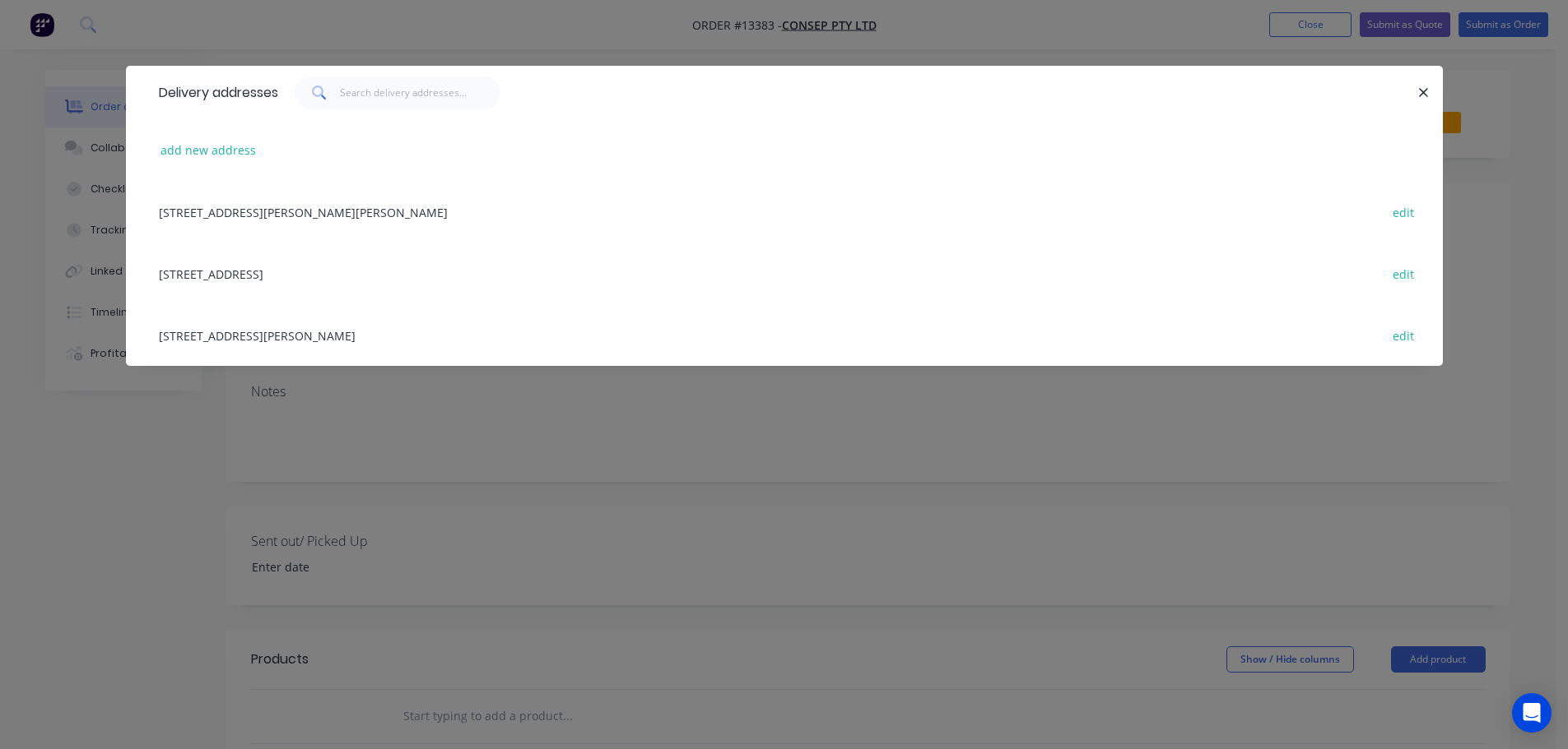
click at [240, 341] on div "46 Newton Road (access via Druian Place), Wetherill Park, New South Wales, Aust…" at bounding box center [784, 335] width 1268 height 62
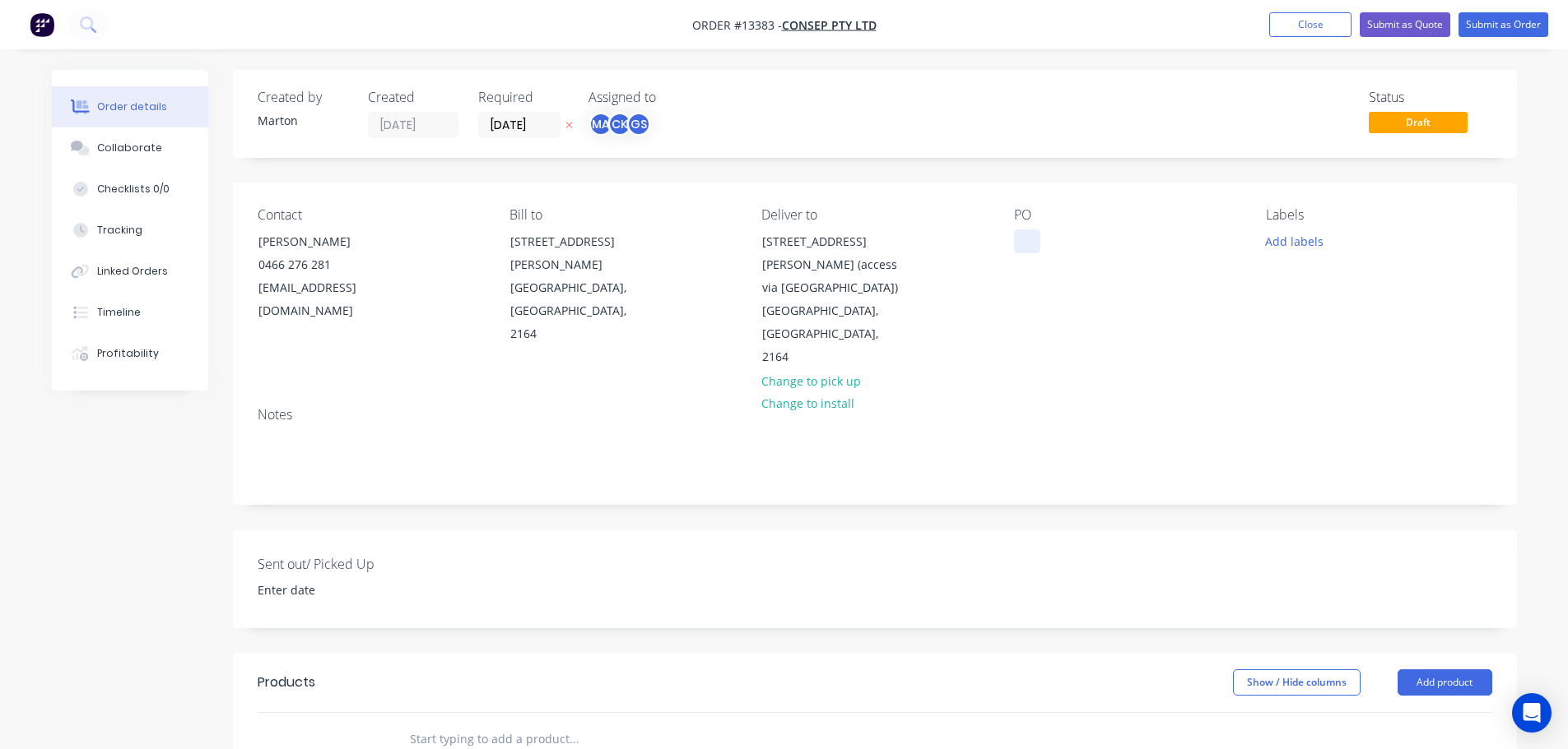
click at [1034, 235] on div at bounding box center [1027, 241] width 26 height 24
click at [1315, 249] on button "Add labels" at bounding box center [1295, 240] width 76 height 22
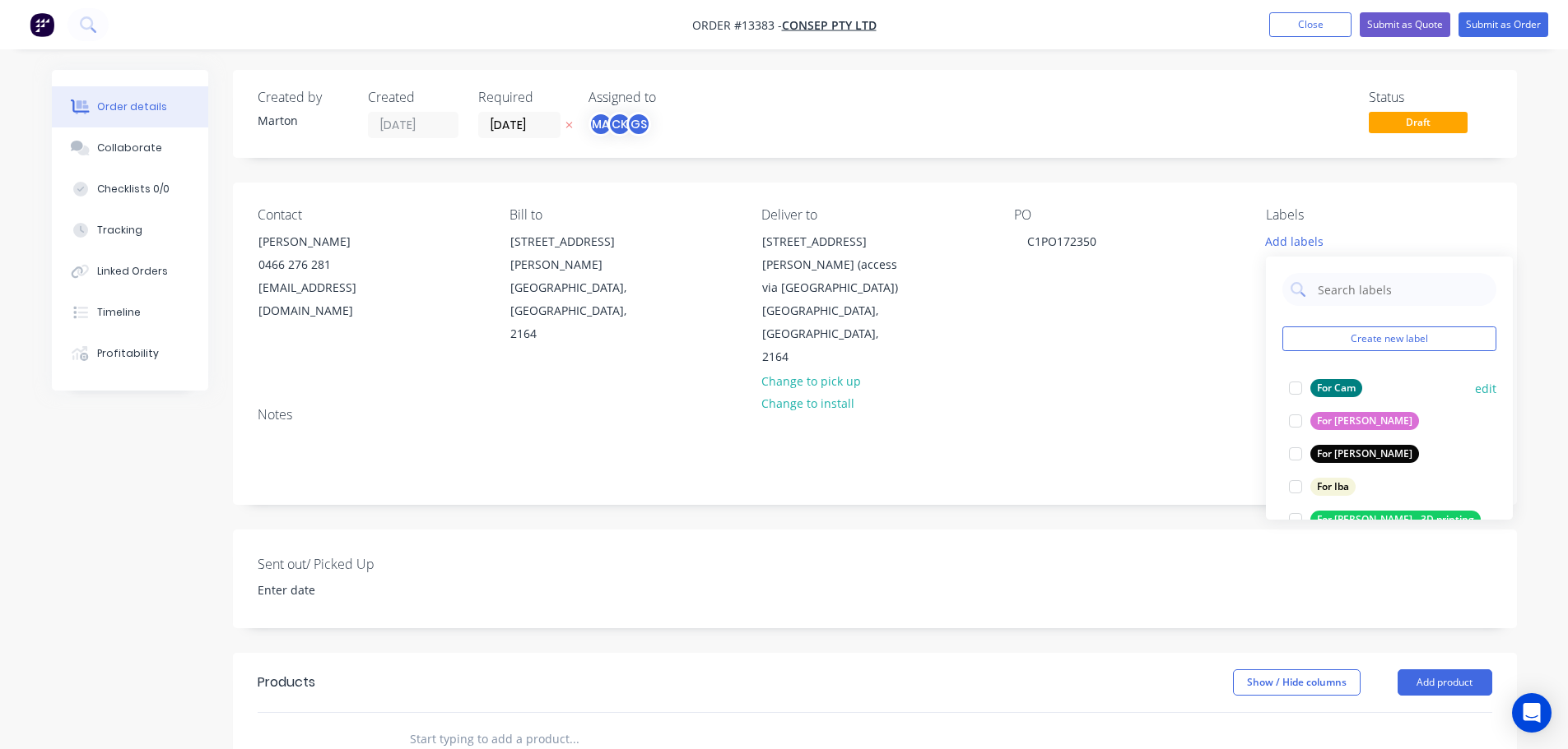
click at [1292, 391] on div at bounding box center [1295, 388] width 33 height 33
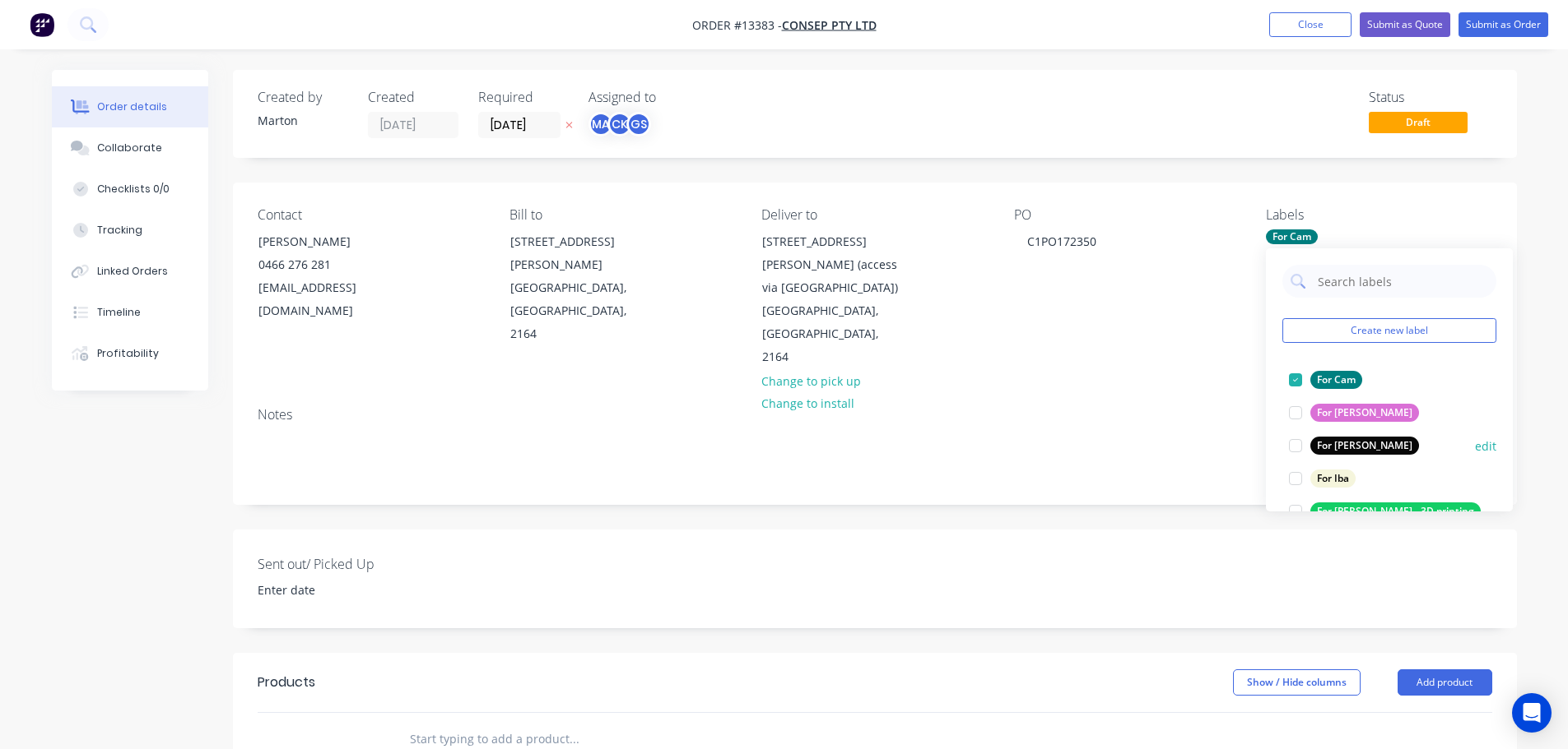
click at [1303, 447] on div at bounding box center [1295, 446] width 33 height 33
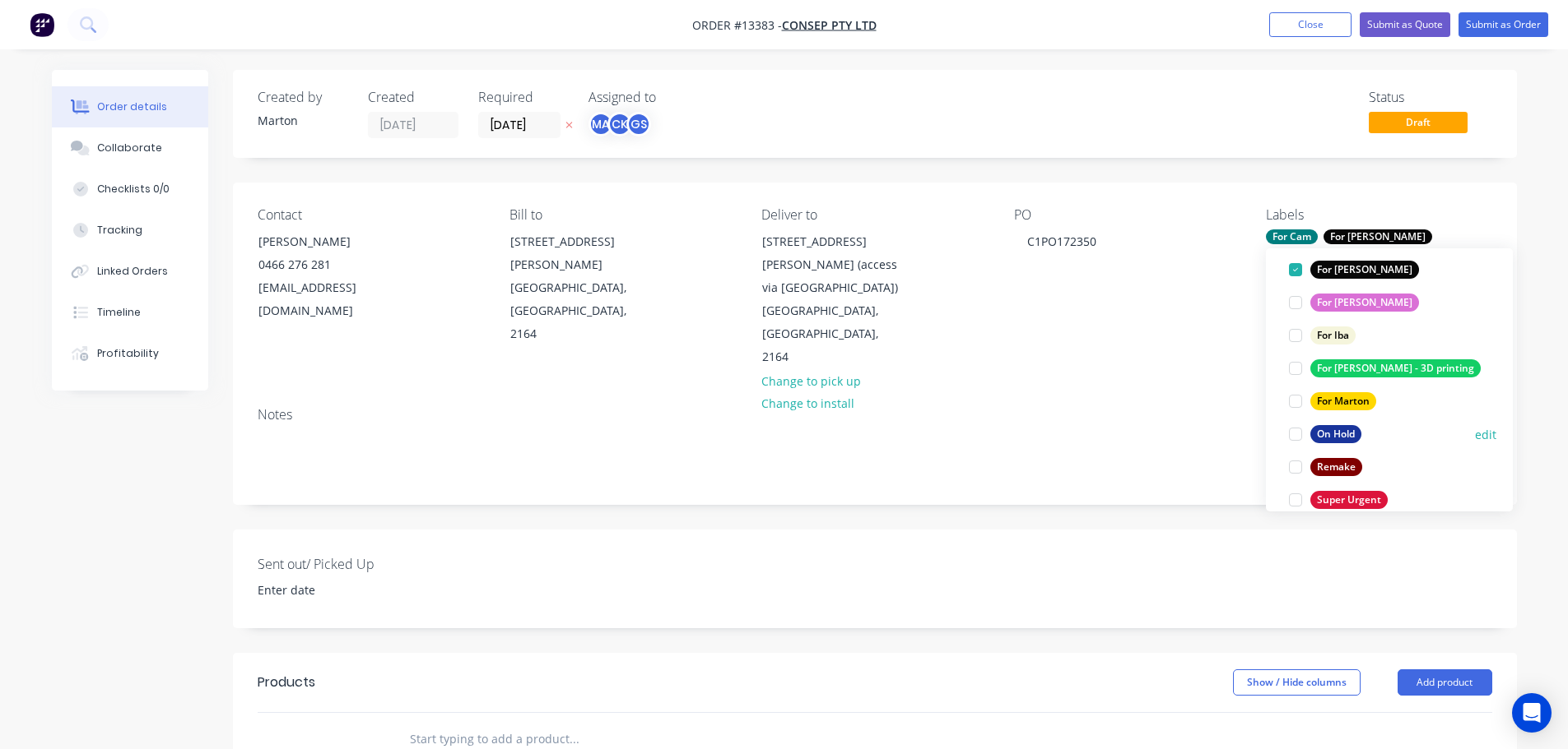
scroll to position [164, 0]
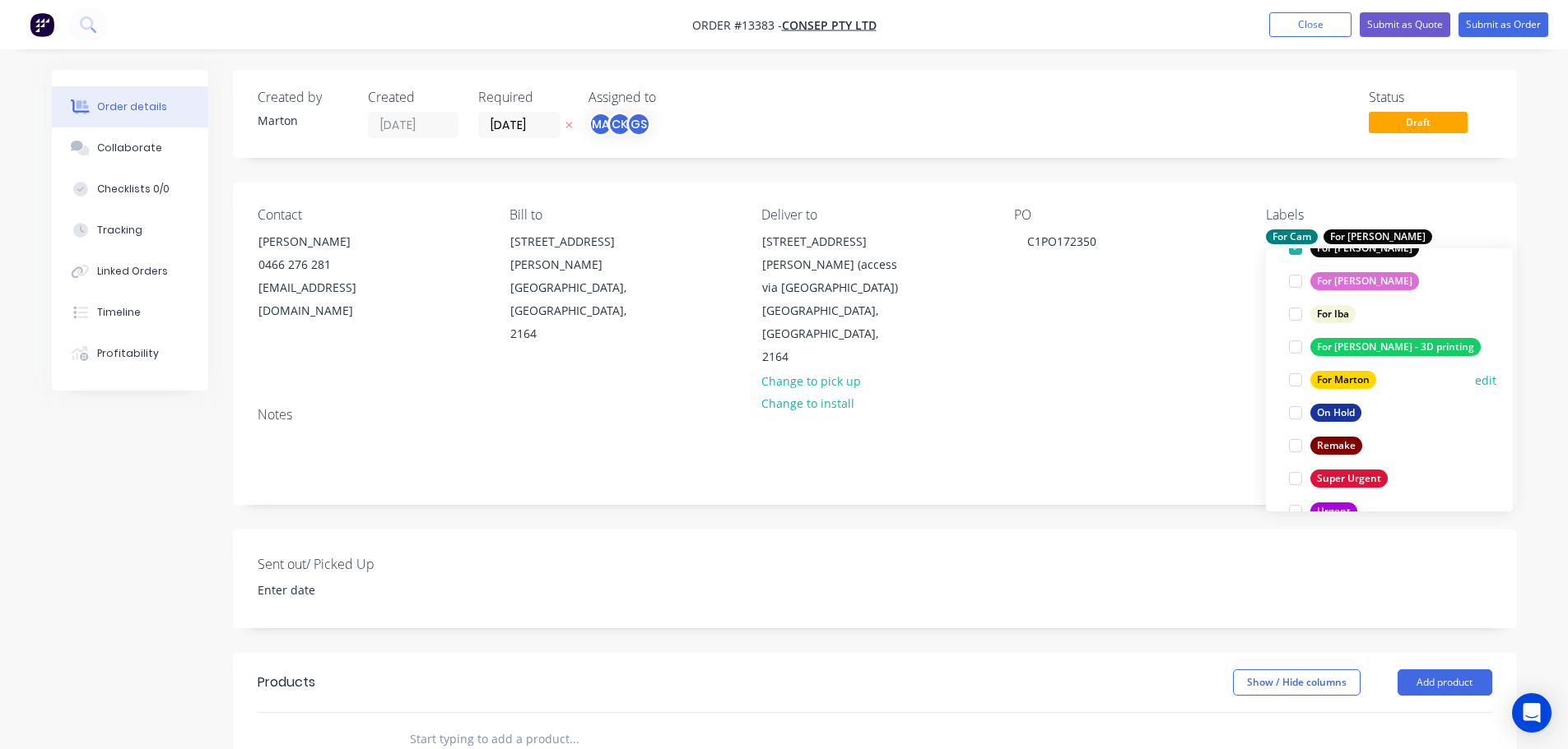
click at [1305, 371] on div at bounding box center [1295, 380] width 33 height 33
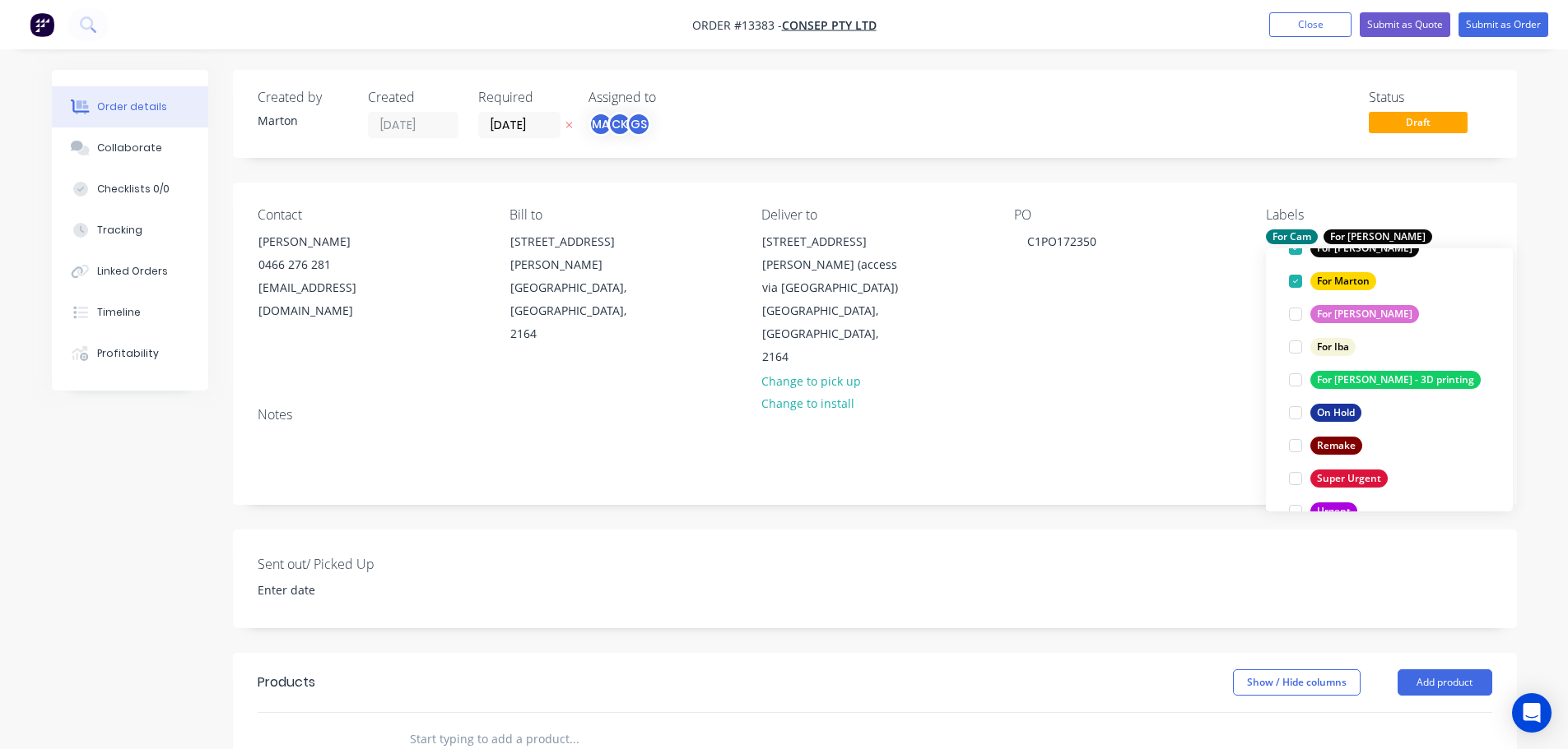
click at [573, 713] on div at bounding box center [686, 739] width 592 height 53
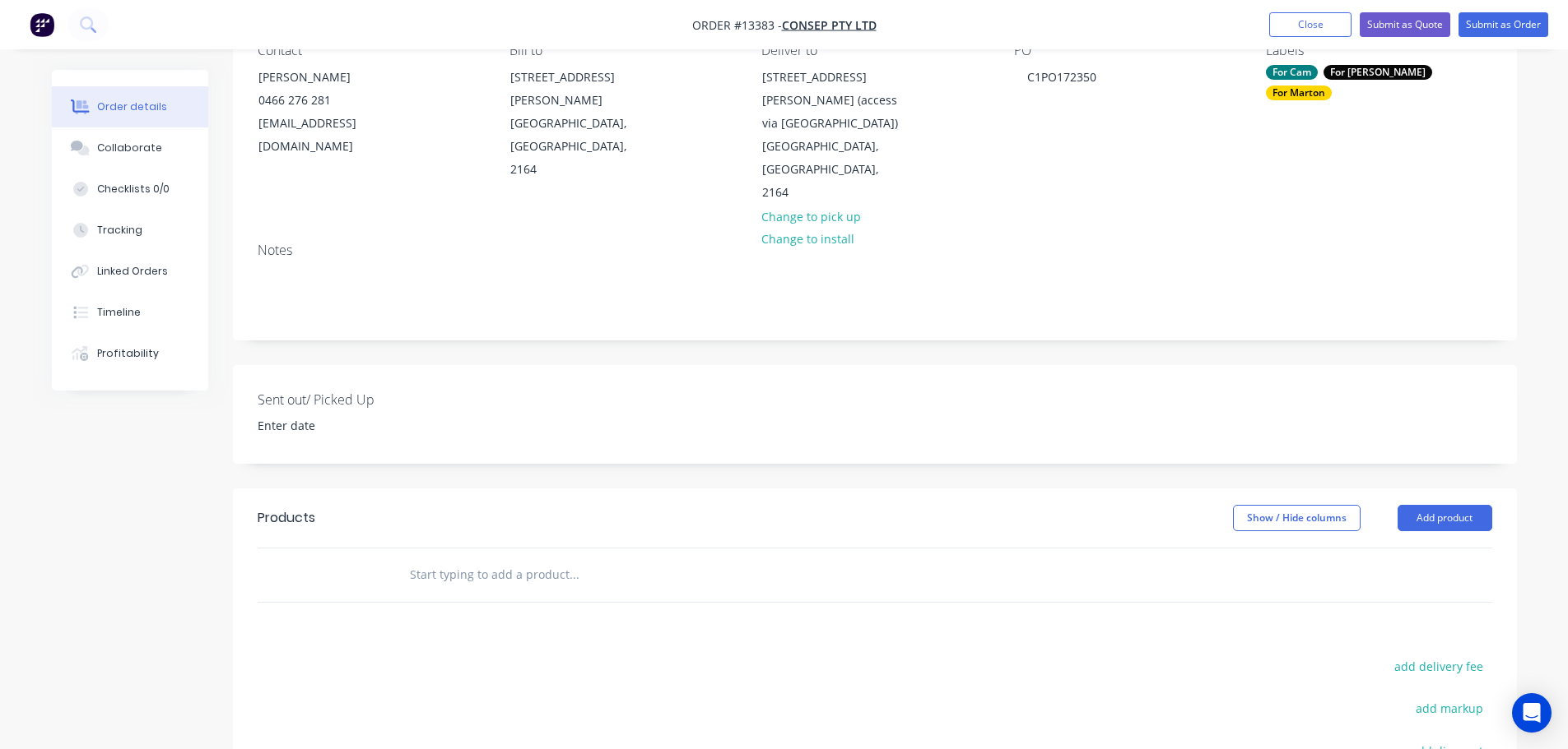
drag, startPoint x: 500, startPoint y: 535, endPoint x: 507, endPoint y: 544, distance: 11.4
click at [501, 559] on input "text" at bounding box center [573, 575] width 329 height 33
type input "C"
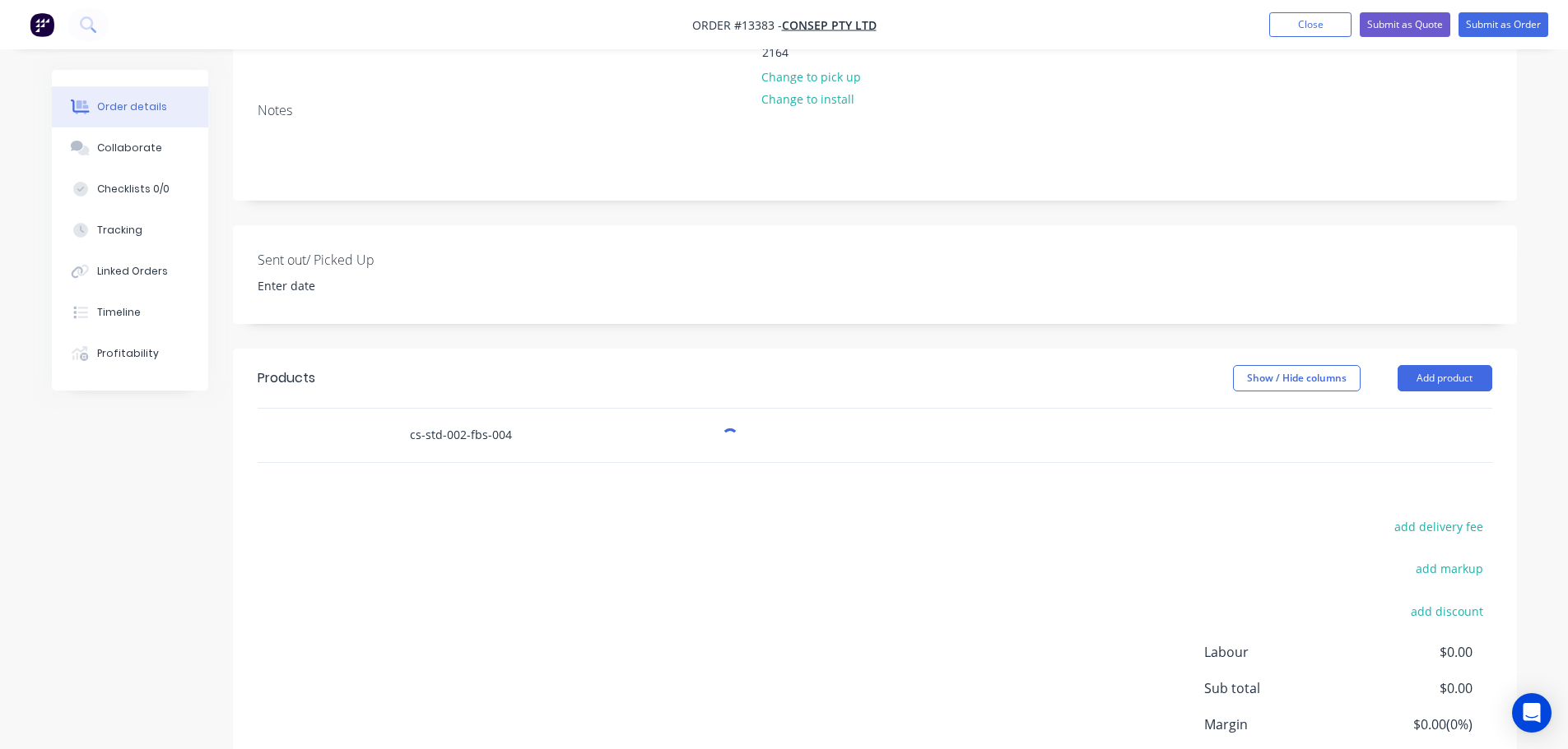
scroll to position [329, 0]
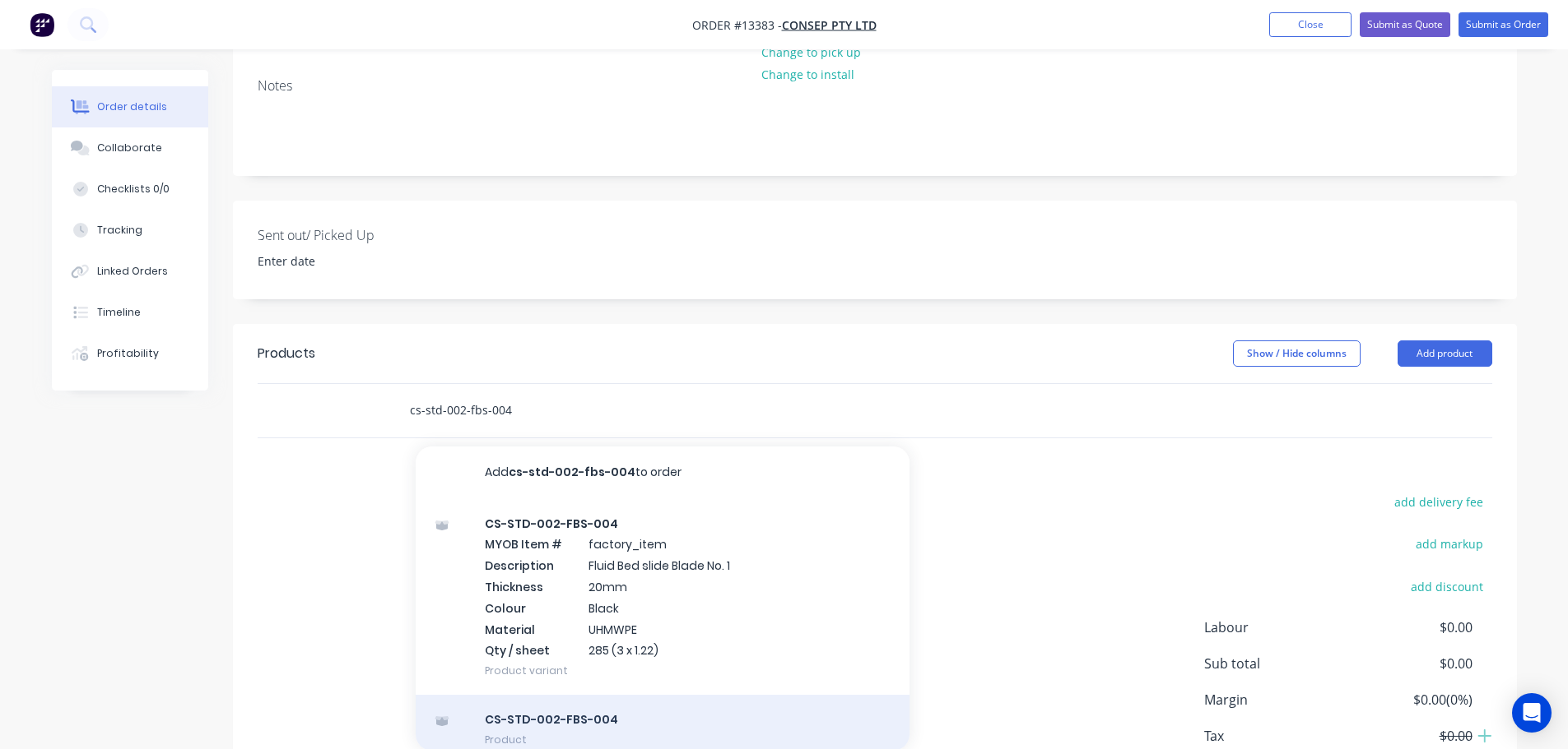
type input "cs-std-002-fbs-004"
click at [626, 695] on div "CS-STD-002-FBS-004 Product" at bounding box center [662, 729] width 494 height 69
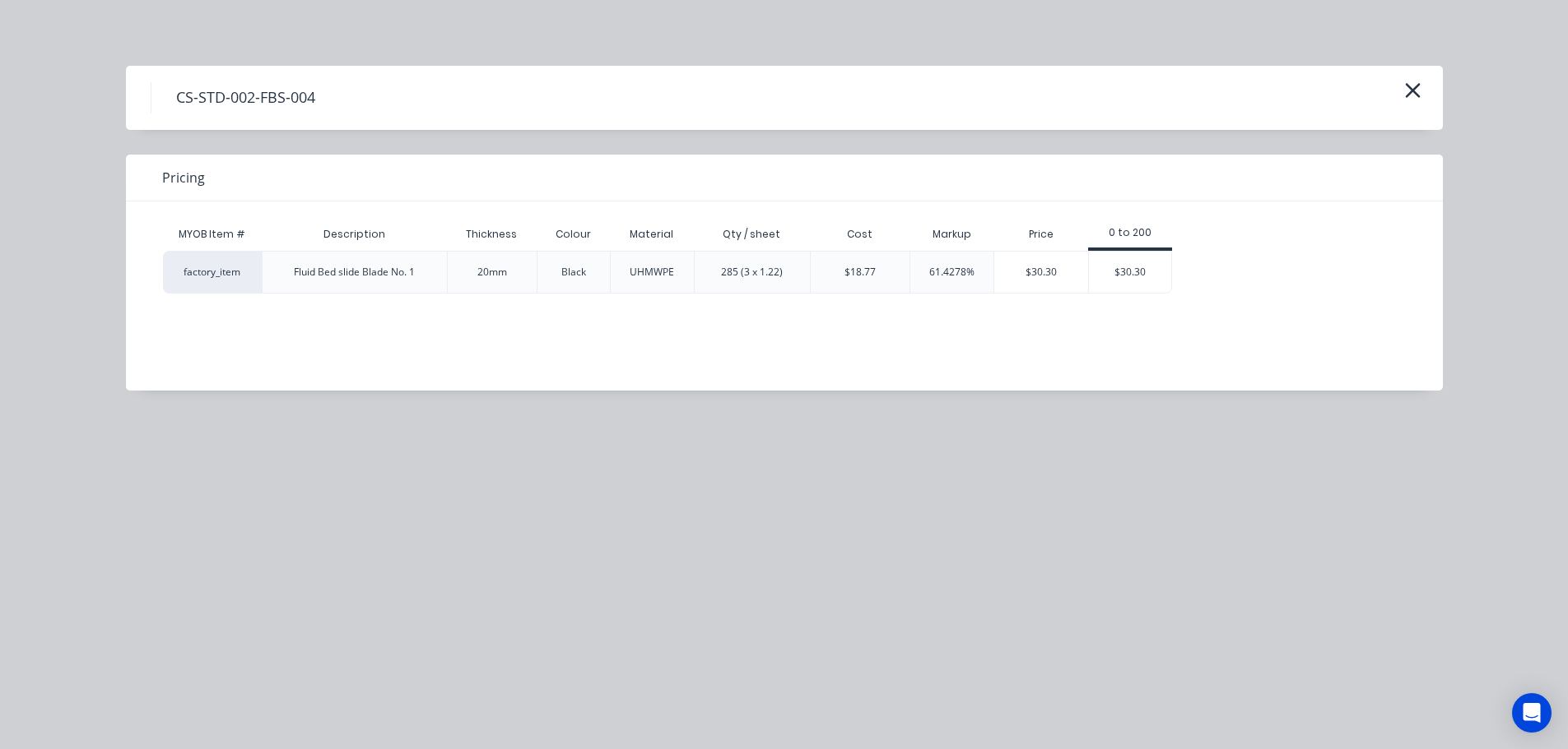
click at [1109, 281] on div "$30.30" at bounding box center [1129, 271] width 82 height 41
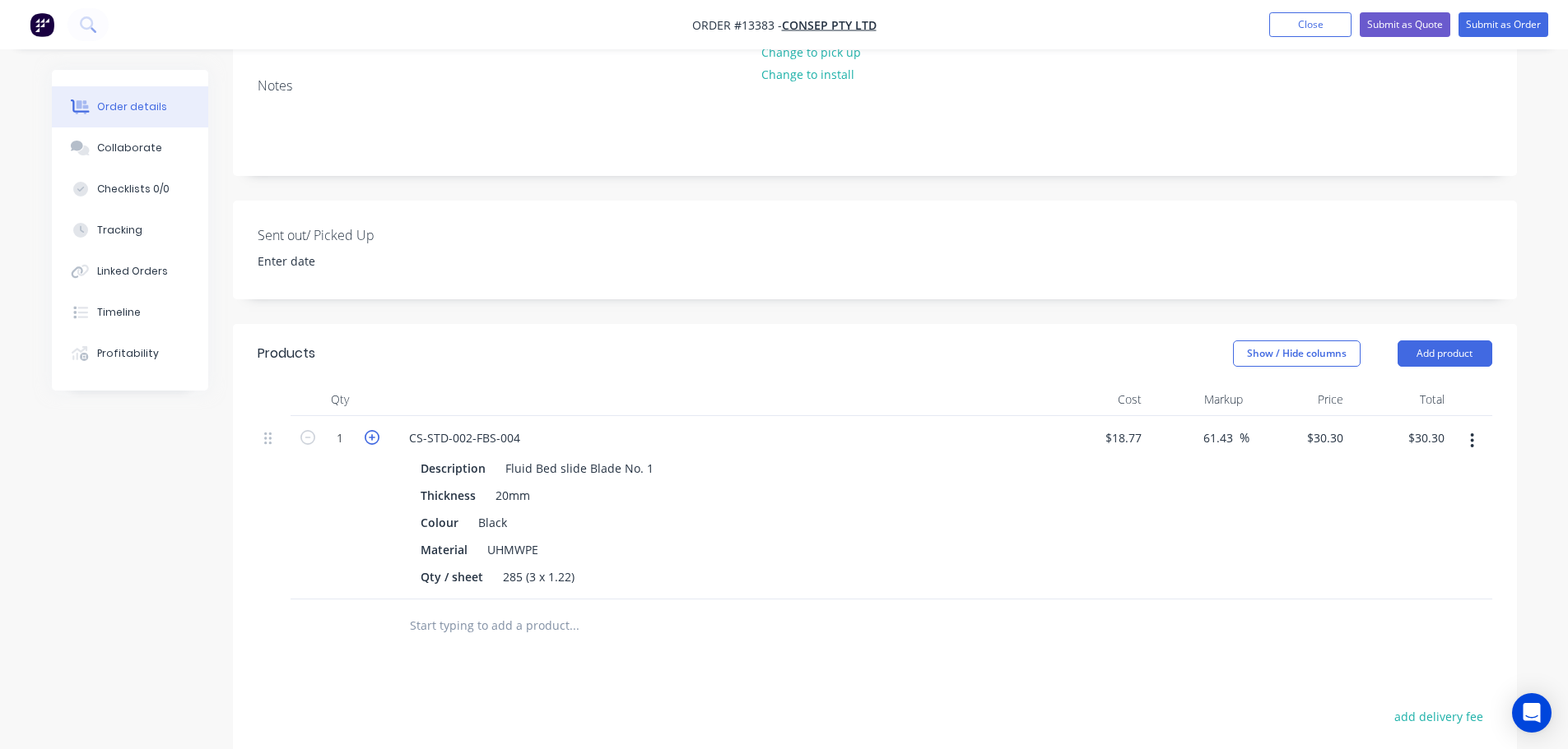
click at [376, 430] on icon "button" at bounding box center [371, 437] width 15 height 15
type input "2"
type input "$60.60"
click at [376, 430] on icon "button" at bounding box center [371, 437] width 15 height 15
type input "3"
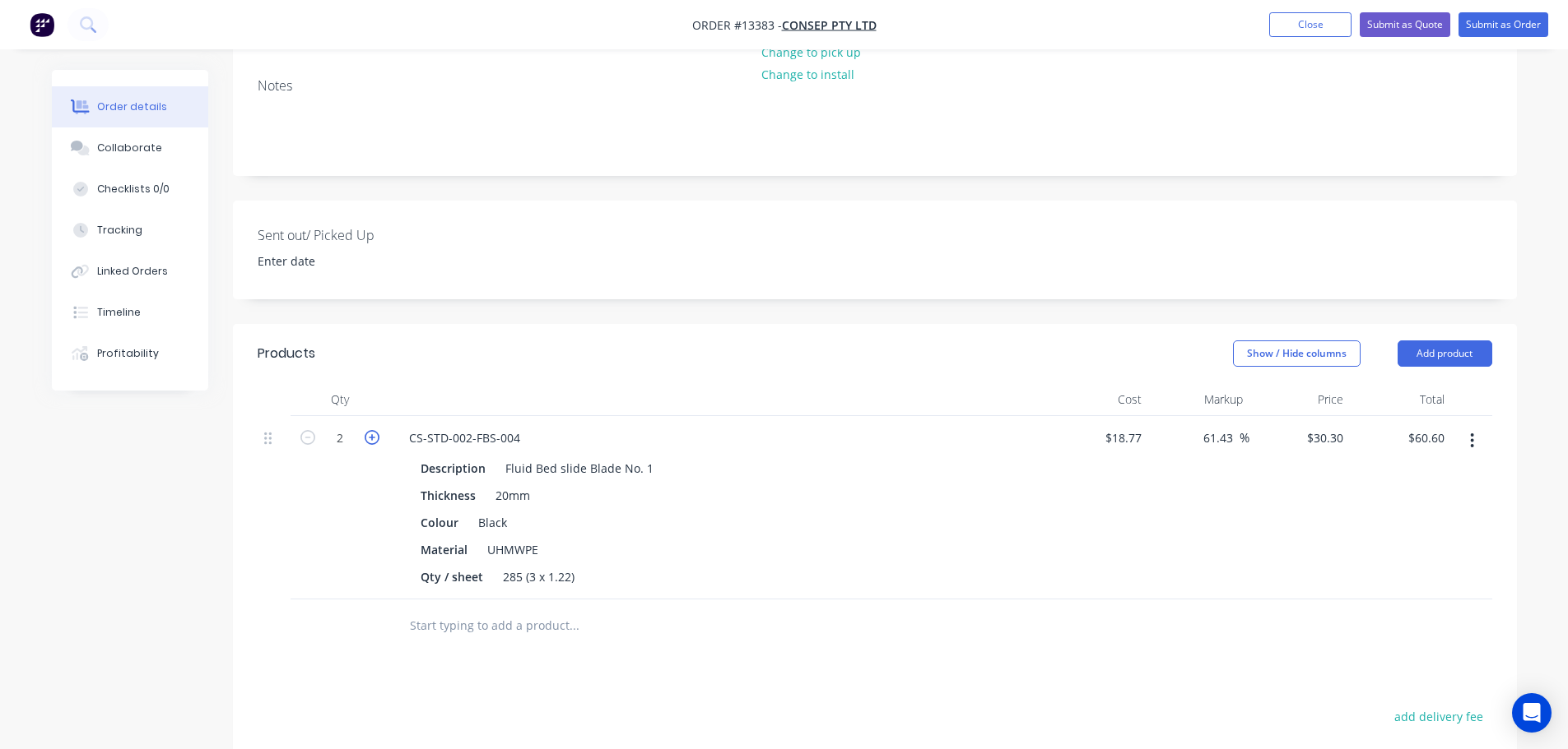
type input "$90.90"
click at [376, 430] on icon "button" at bounding box center [371, 437] width 15 height 15
type input "4"
type input "$121.20"
click at [376, 430] on icon "button" at bounding box center [371, 437] width 15 height 15
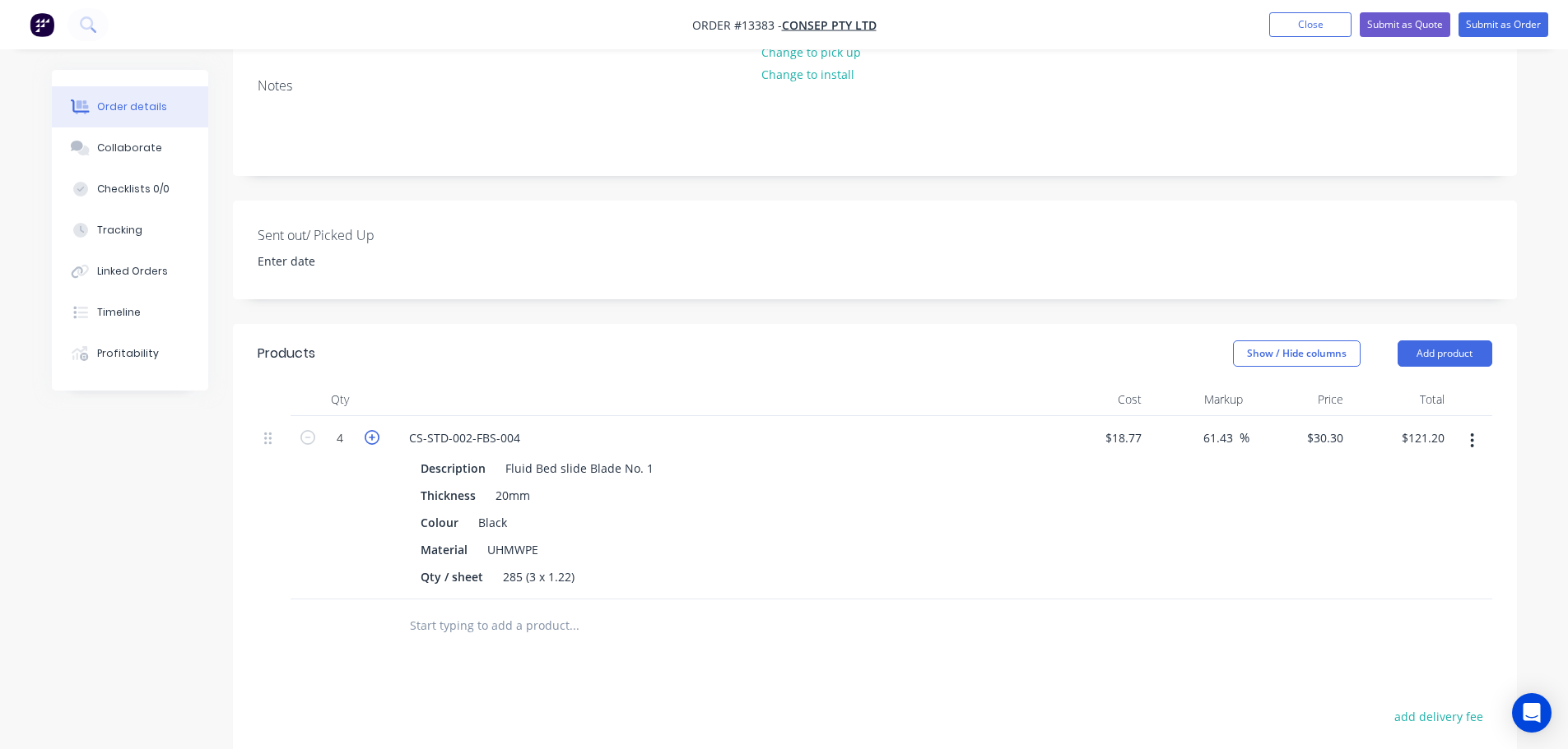
type input "5"
type input "$151.50"
click at [376, 430] on icon "button" at bounding box center [371, 437] width 15 height 15
type input "6"
type input "$181.80"
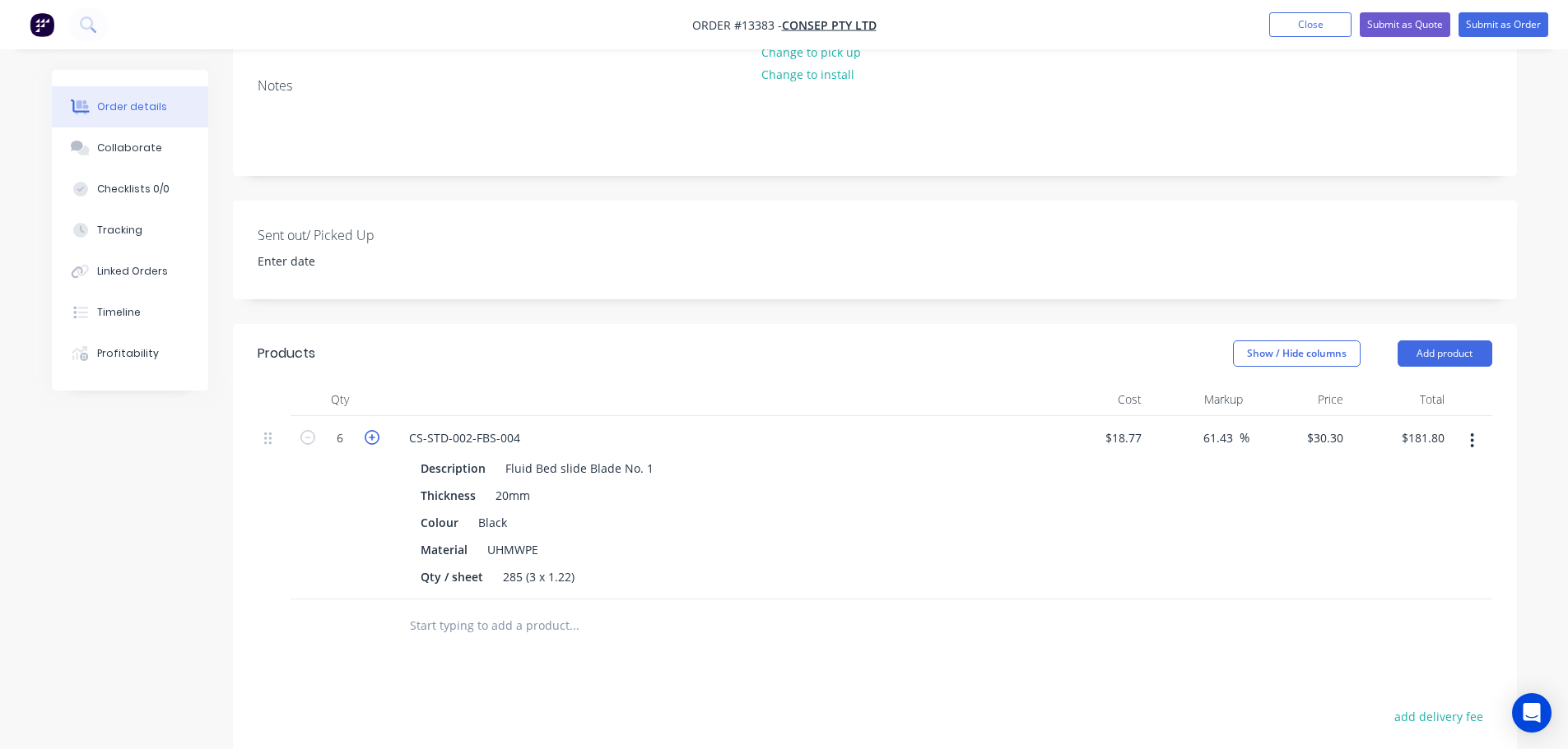
click at [376, 430] on icon "button" at bounding box center [371, 437] width 15 height 15
type input "7"
type input "$212.10"
click at [376, 430] on icon "button" at bounding box center [371, 437] width 15 height 15
type input "8"
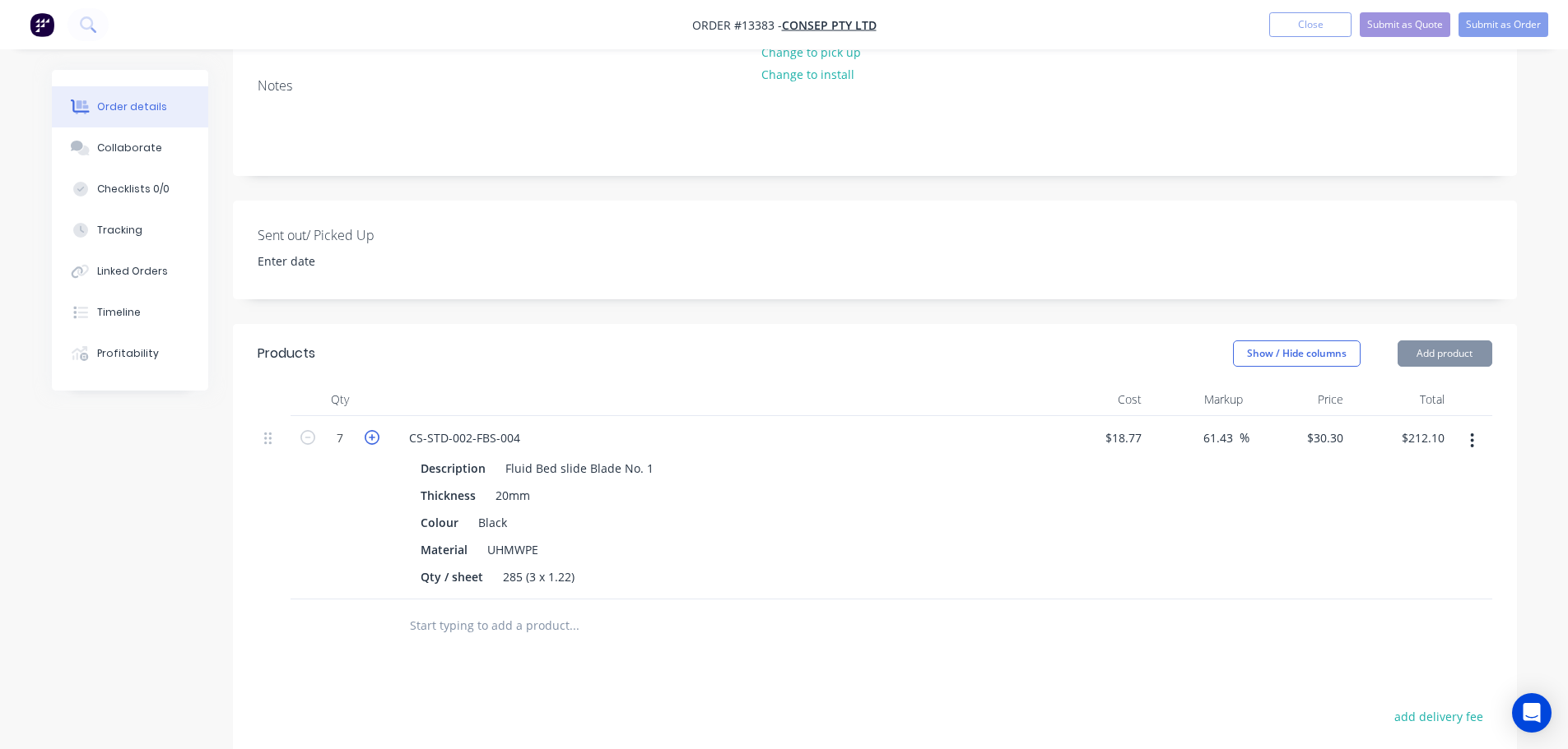
type input "$242.40"
click at [574, 340] on div "Show / Hide columns Add product" at bounding box center [1005, 354] width 972 height 26
click at [494, 609] on input "text" at bounding box center [573, 626] width 329 height 33
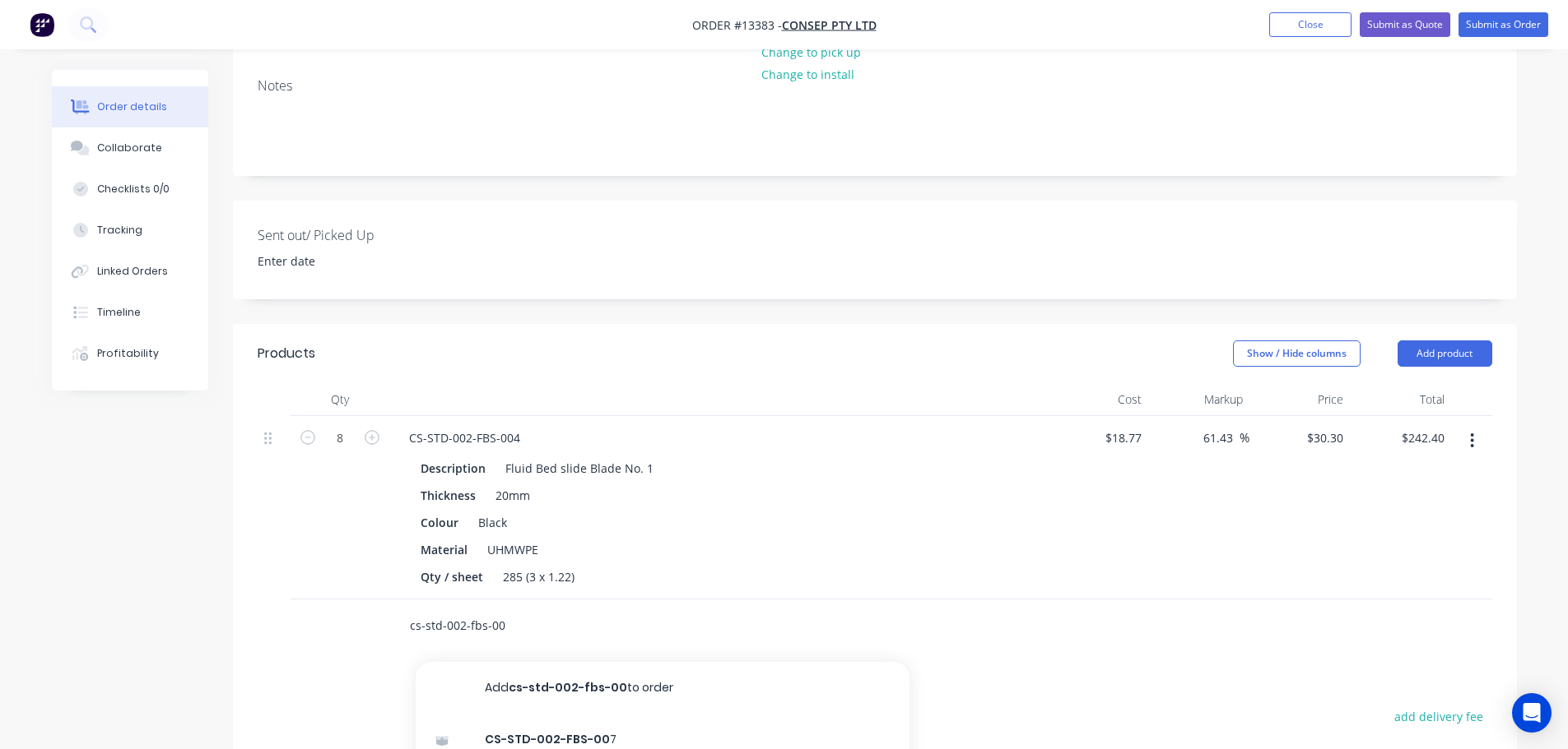
type input "cs-std-002-fbs-00"
click at [398, 609] on div "cs-std-002-fbs-00 Add cs-std-002-fbs-00 to order CS-STD-002-FBS-00 7 MYOB Item …" at bounding box center [642, 626] width 494 height 33
drag, startPoint x: 508, startPoint y: 577, endPoint x: 311, endPoint y: 580, distance: 197.0
click at [314, 600] on div "cs-std-002-fbs-00 Add cs-std-002-fbs-00 to order CS-STD-002-FBS-00 7 MYOB Item …" at bounding box center [874, 626] width 1234 height 53
click at [354, 426] on input "8" at bounding box center [340, 438] width 43 height 24
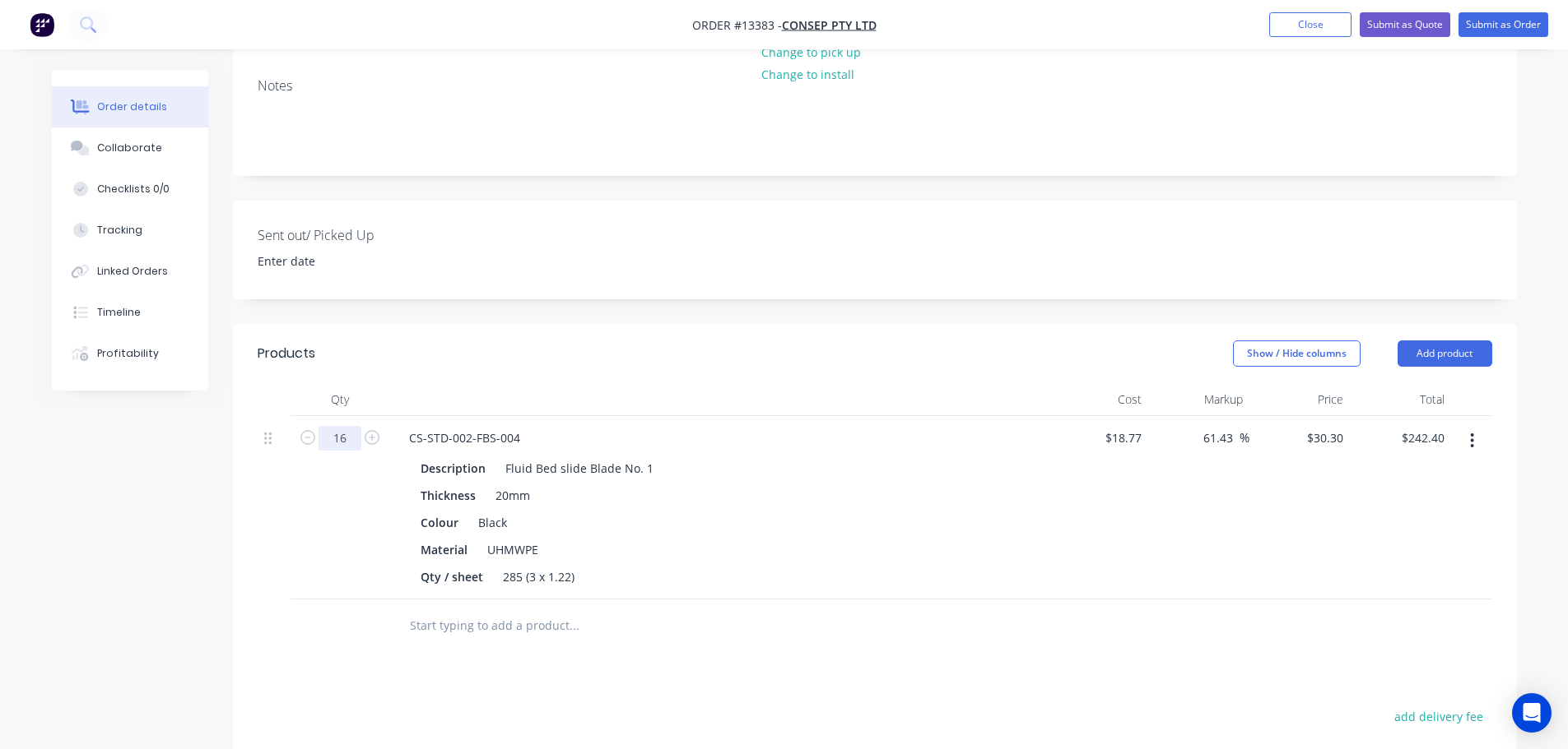
type input "16"
type input "$484.80"
click at [404, 656] on div "Products Show / Hide columns Add product Qty Cost Markup Price Total 16 CS-STD-…" at bounding box center [875, 685] width 1284 height 724
click at [624, 340] on div "Show / Hide columns Add product" at bounding box center [1005, 354] width 972 height 26
click at [439, 609] on input "text" at bounding box center [573, 626] width 329 height 33
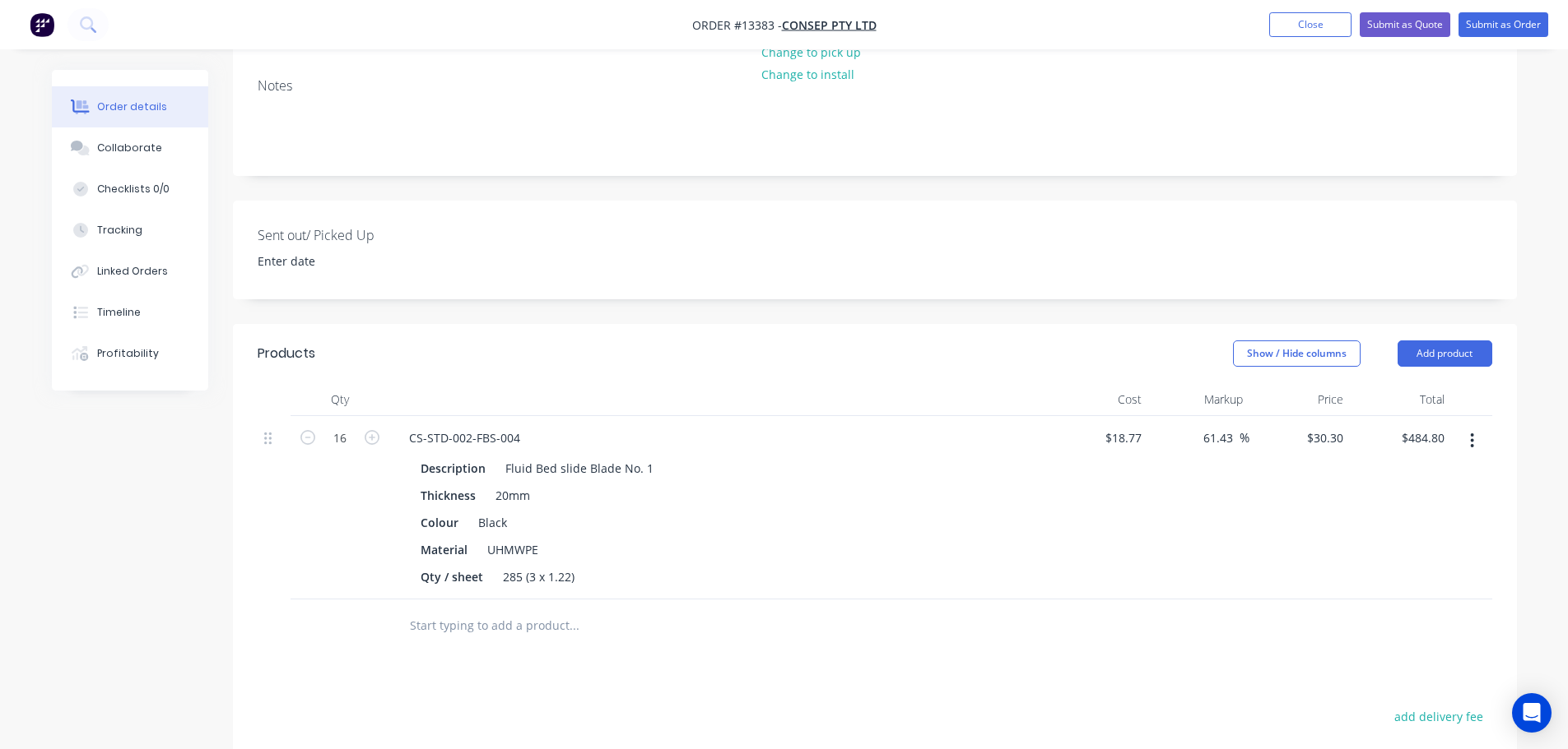
click at [447, 609] on input "text" at bounding box center [573, 626] width 329 height 33
click at [356, 426] on input "16" at bounding box center [340, 438] width 43 height 24
type input "24"
type input "$727.20"
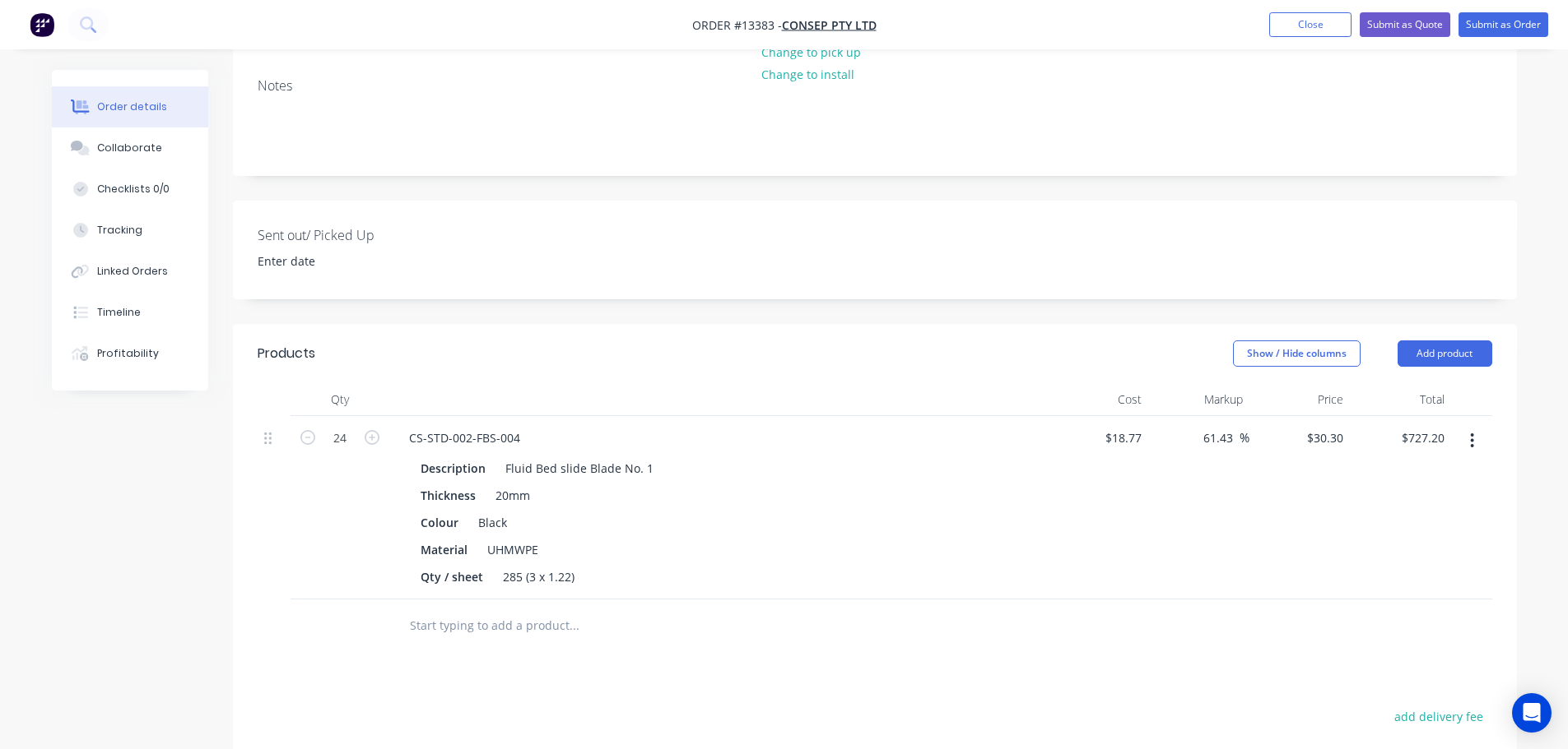
click at [401, 609] on div at bounding box center [642, 626] width 494 height 33
click at [451, 609] on input "text" at bounding box center [573, 626] width 329 height 33
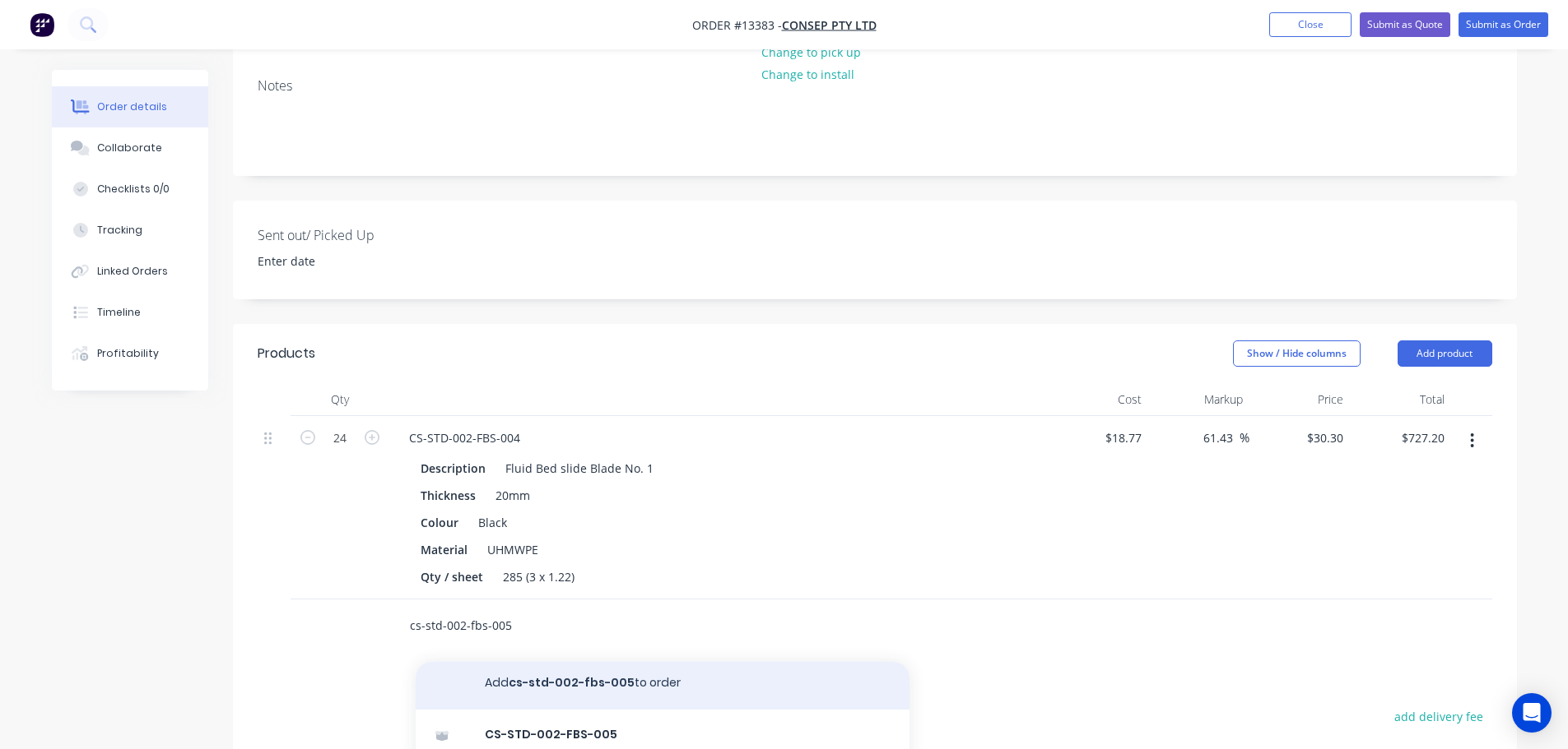
scroll to position [13, 0]
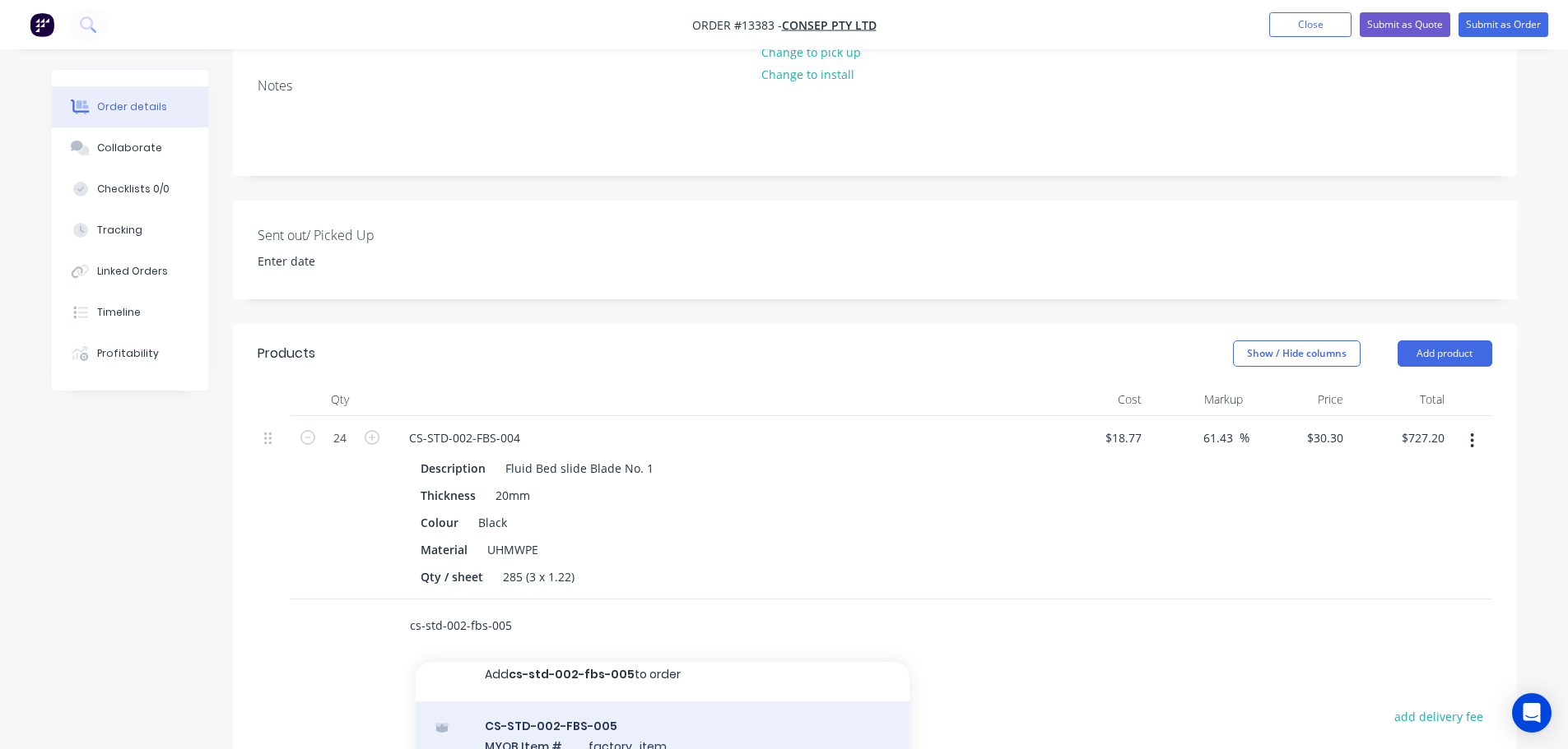
type input "cs-std-002-fbs-005"
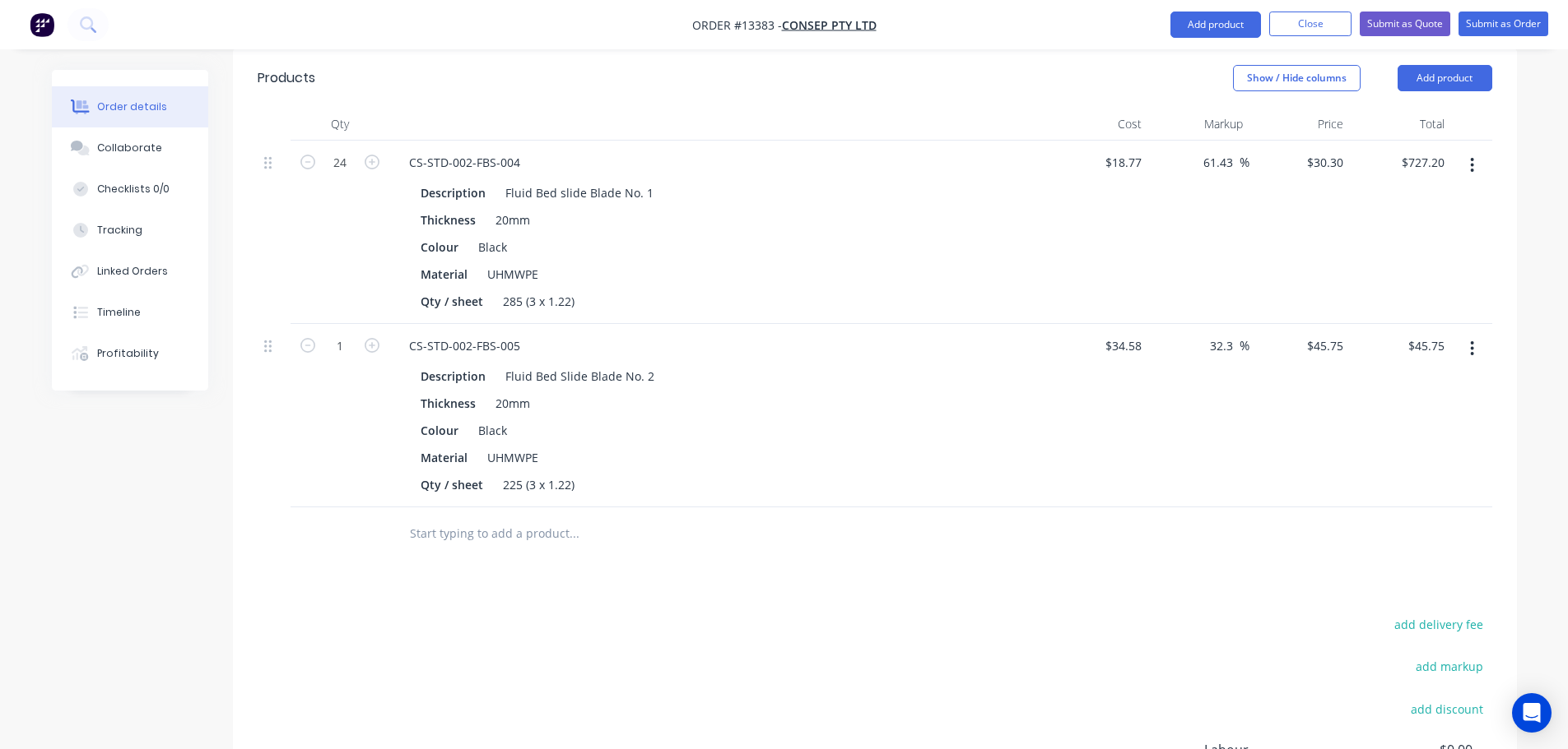
scroll to position [658, 0]
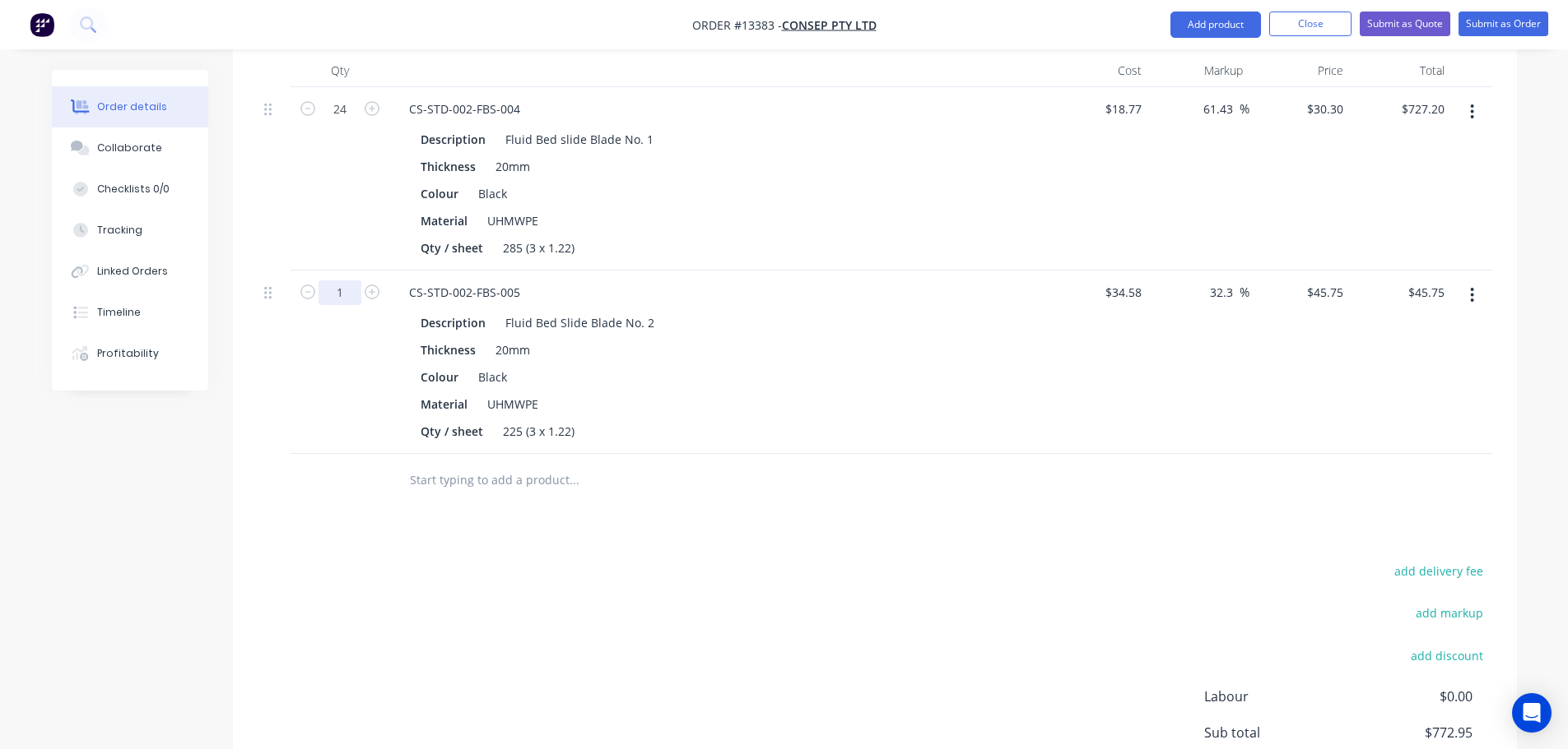
click at [343, 280] on input "1" at bounding box center [340, 292] width 43 height 24
type input "12"
type input "$549.00"
click at [374, 495] on div "Products Show / Hide columns Add product Qty Cost Markup Price Total 24 CS-STD-…" at bounding box center [875, 448] width 1284 height 907
click at [443, 464] on input "text" at bounding box center [573, 480] width 329 height 33
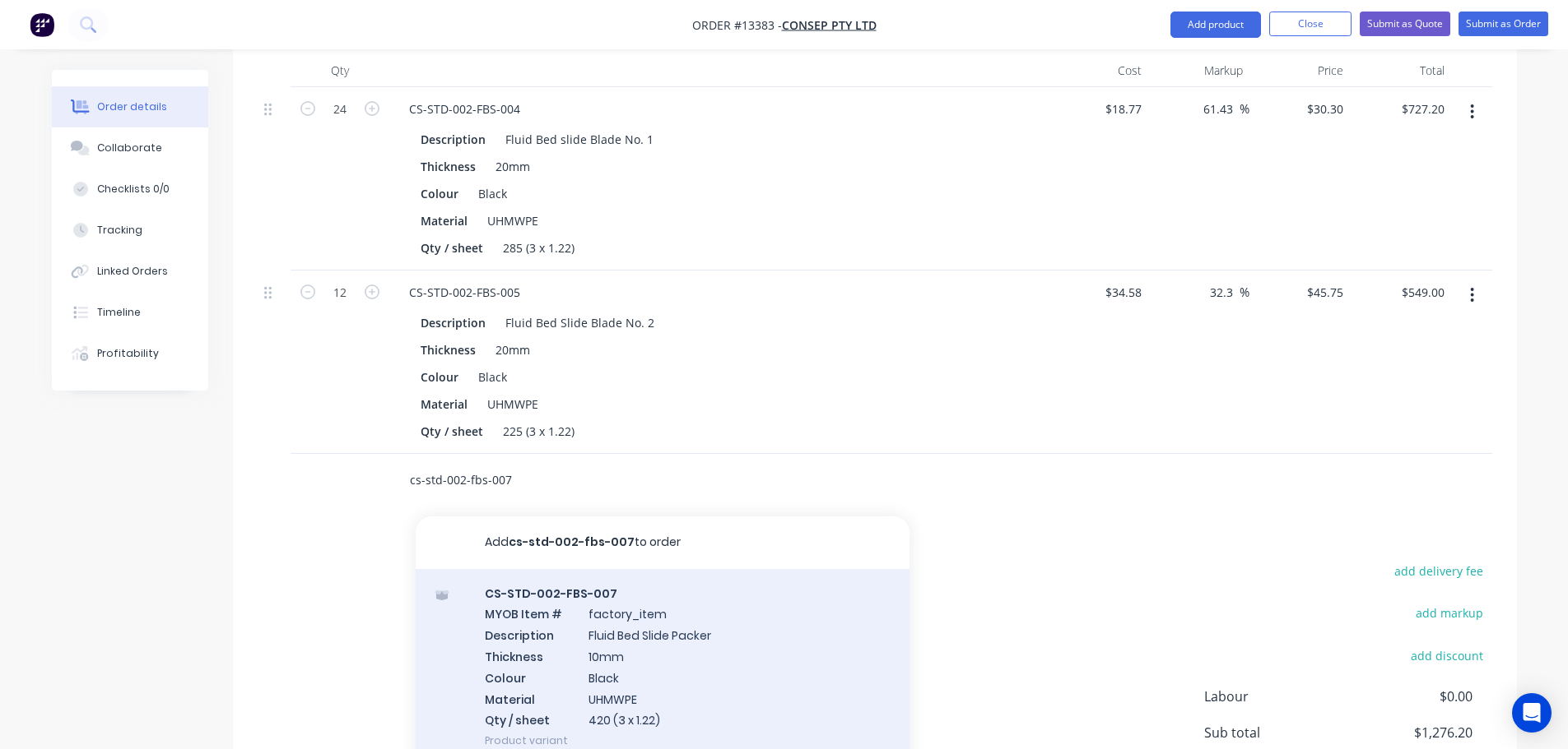
type input "cs-std-002-fbs-007"
click at [631, 609] on div "CS-STD-002-FBS-007 MYOB Item # factory_item Description Fluid Bed Slide Packer …" at bounding box center [662, 667] width 494 height 196
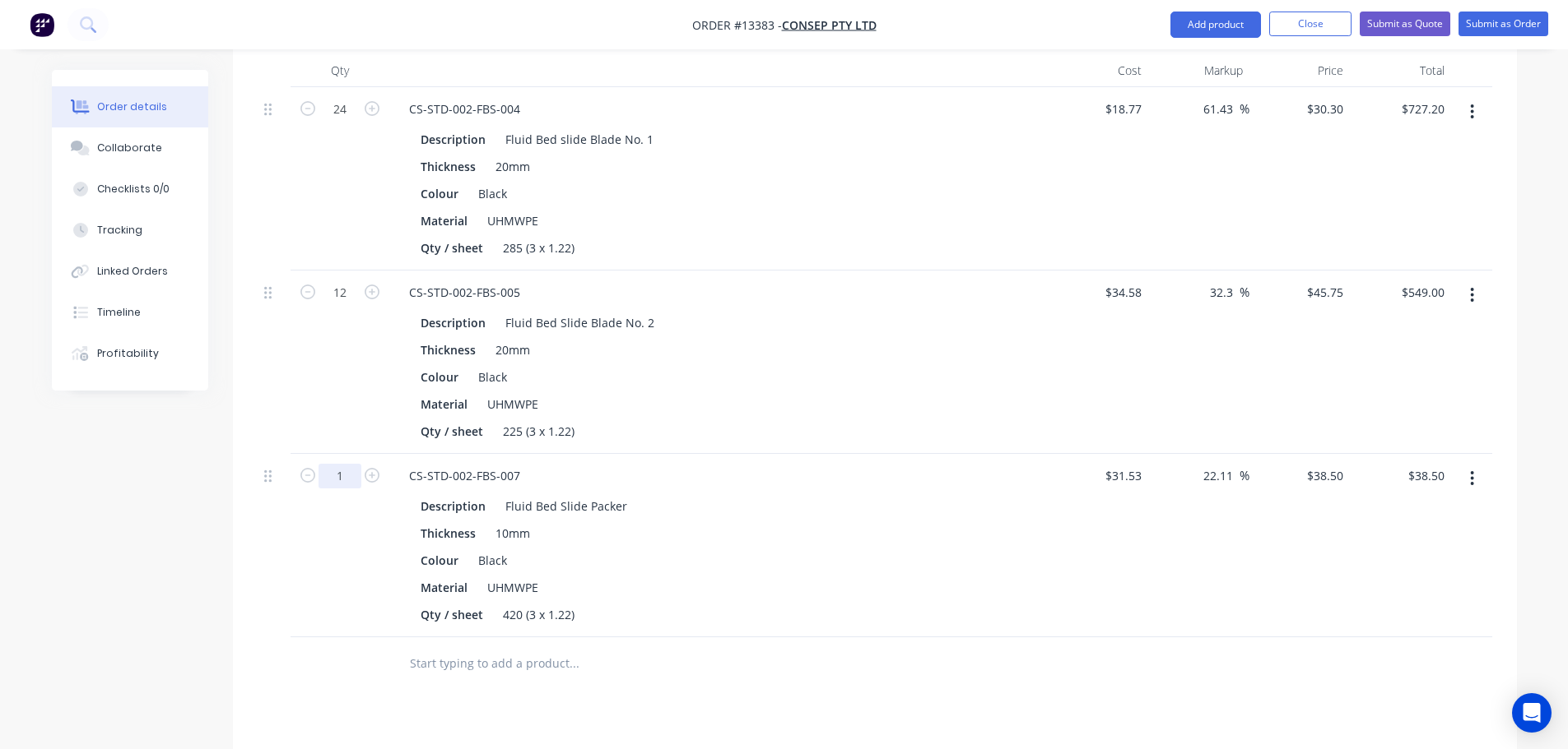
click at [342, 464] on input "1" at bounding box center [340, 476] width 43 height 24
type input "12"
type input "$462.00"
click at [259, 655] on div "Products Show / Hide columns Add product Qty Cost Markup Price Total 24 CS-STD-…" at bounding box center [875, 539] width 1284 height 1090
click at [753, 653] on div "Products Show / Hide columns Add product Qty Cost Markup Price Total 24 CS-STD-…" at bounding box center [875, 539] width 1284 height 1090
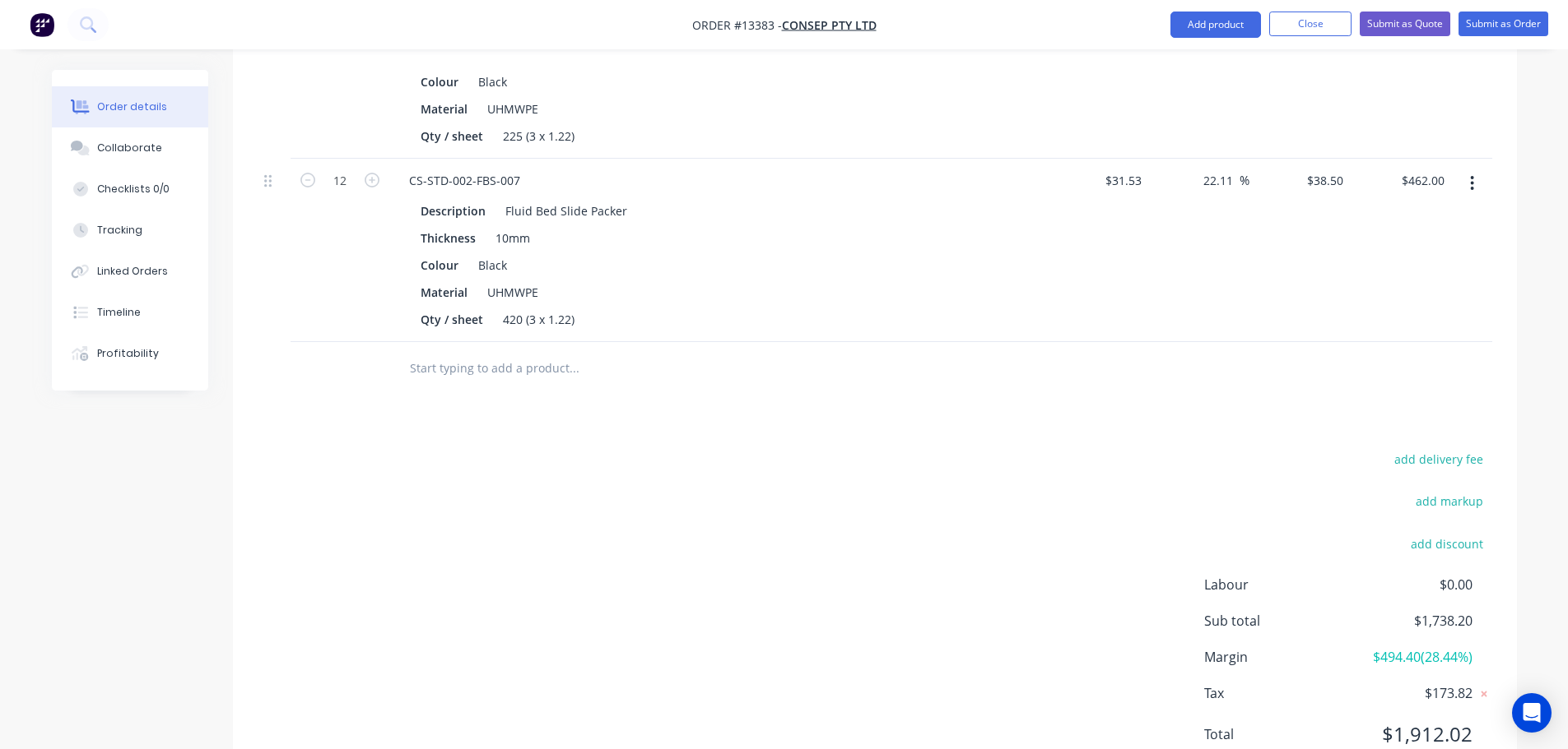
scroll to position [973, 0]
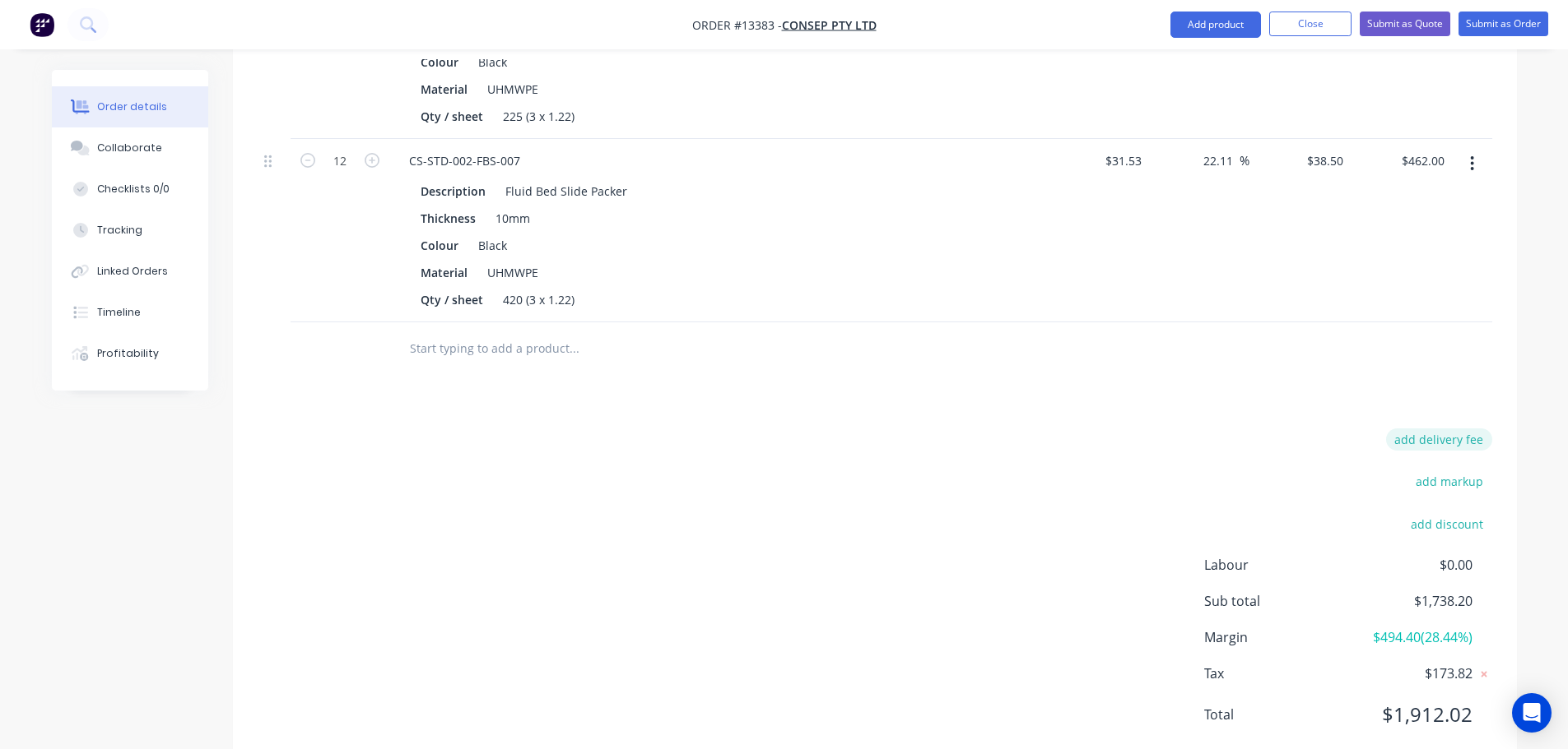
click at [1424, 429] on button "add delivery fee" at bounding box center [1440, 439] width 107 height 22
type input "25"
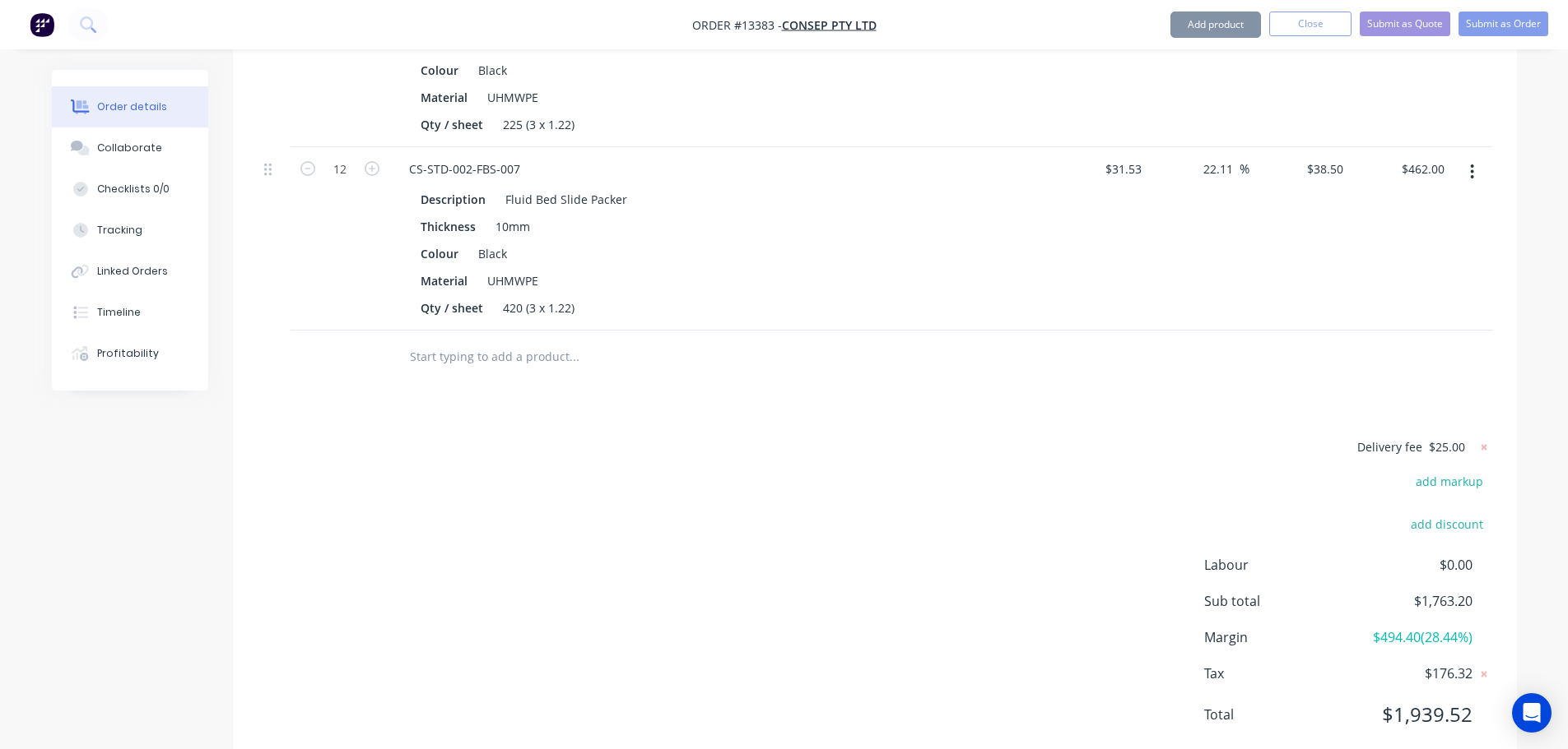
click at [1193, 436] on div "Delivery fee $25.00 add markup add discount Labour $0.00 Sub total $1,763.20 Ma…" at bounding box center [874, 591] width 1234 height 309
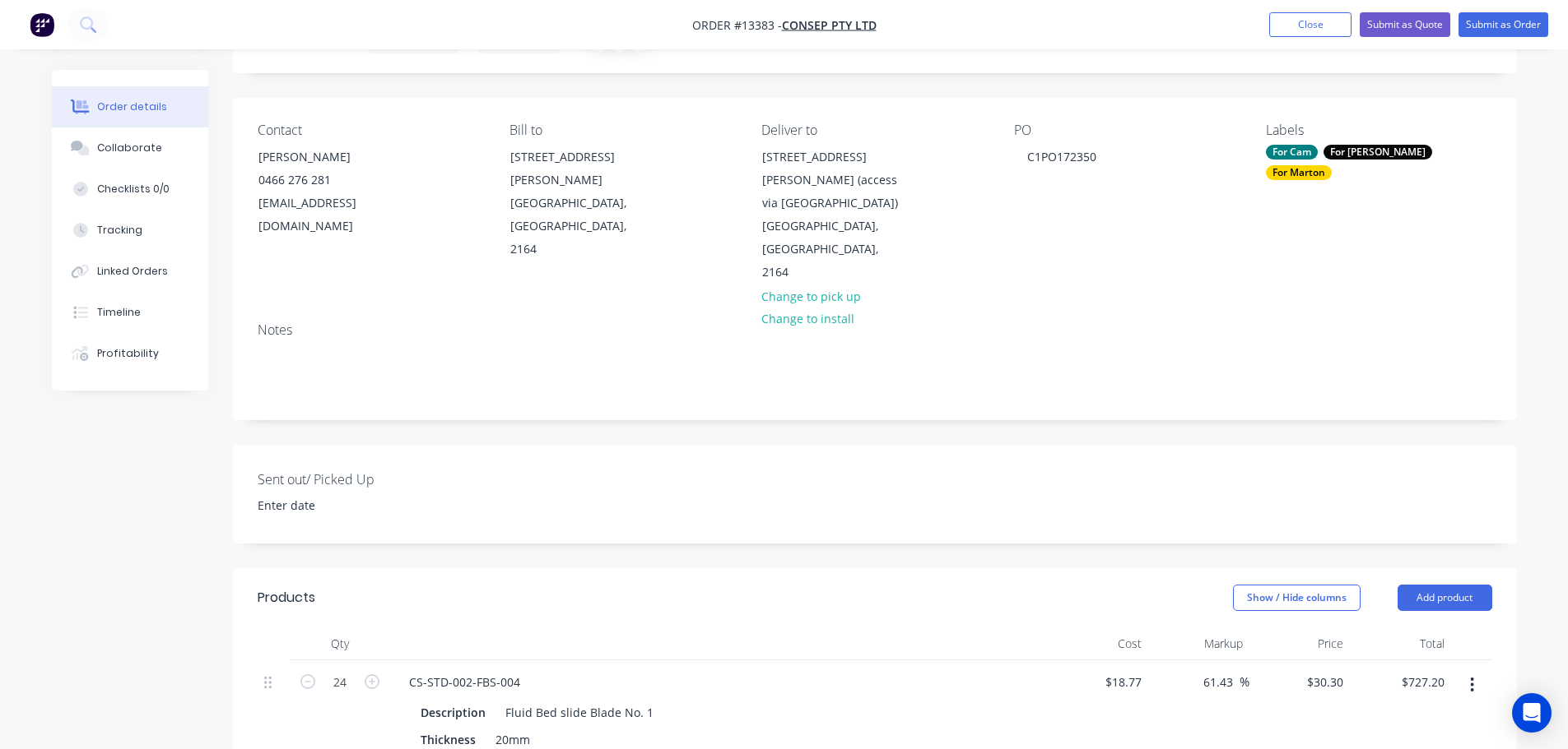
scroll to position [60, 0]
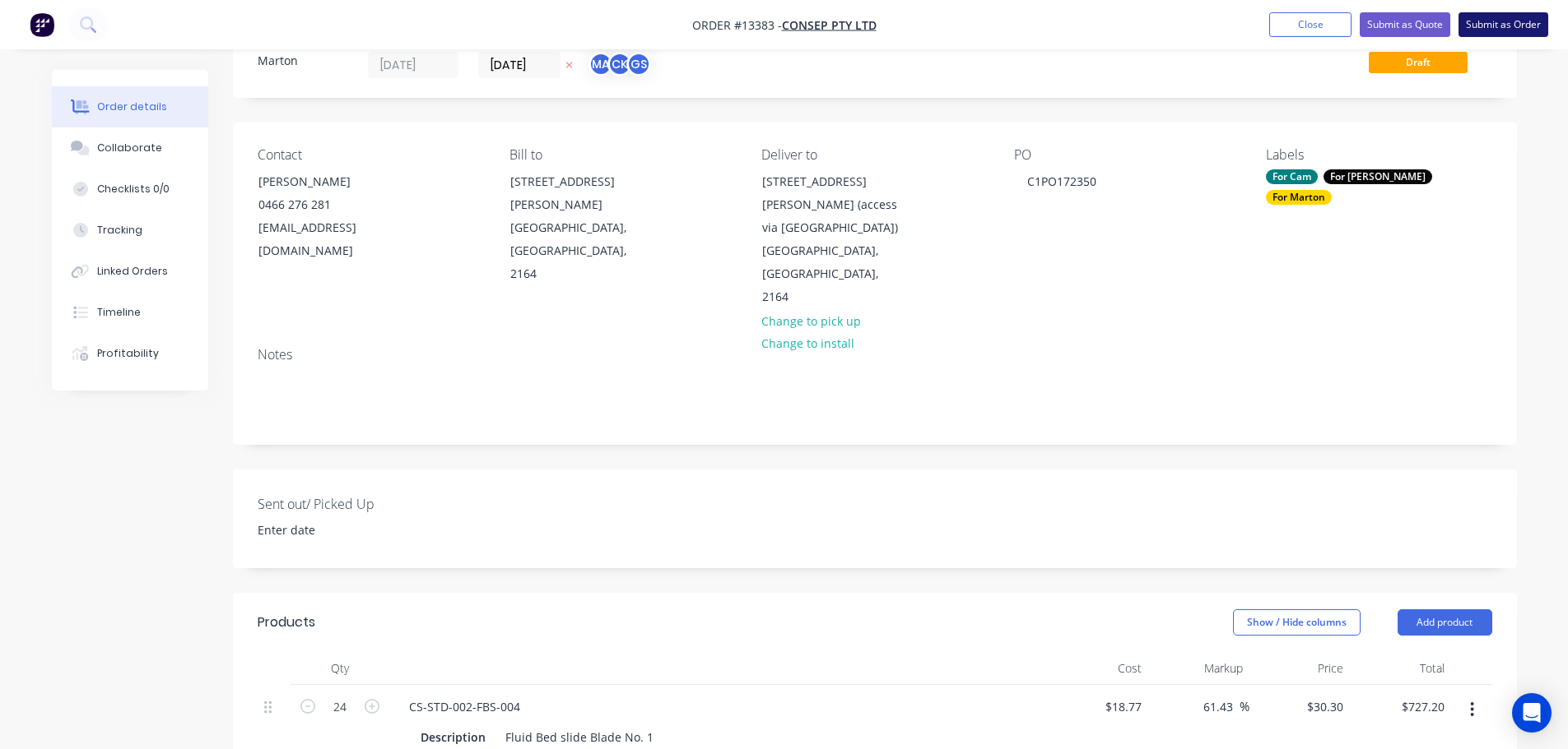
click at [1497, 20] on button "Submit as Order" at bounding box center [1502, 24] width 90 height 24
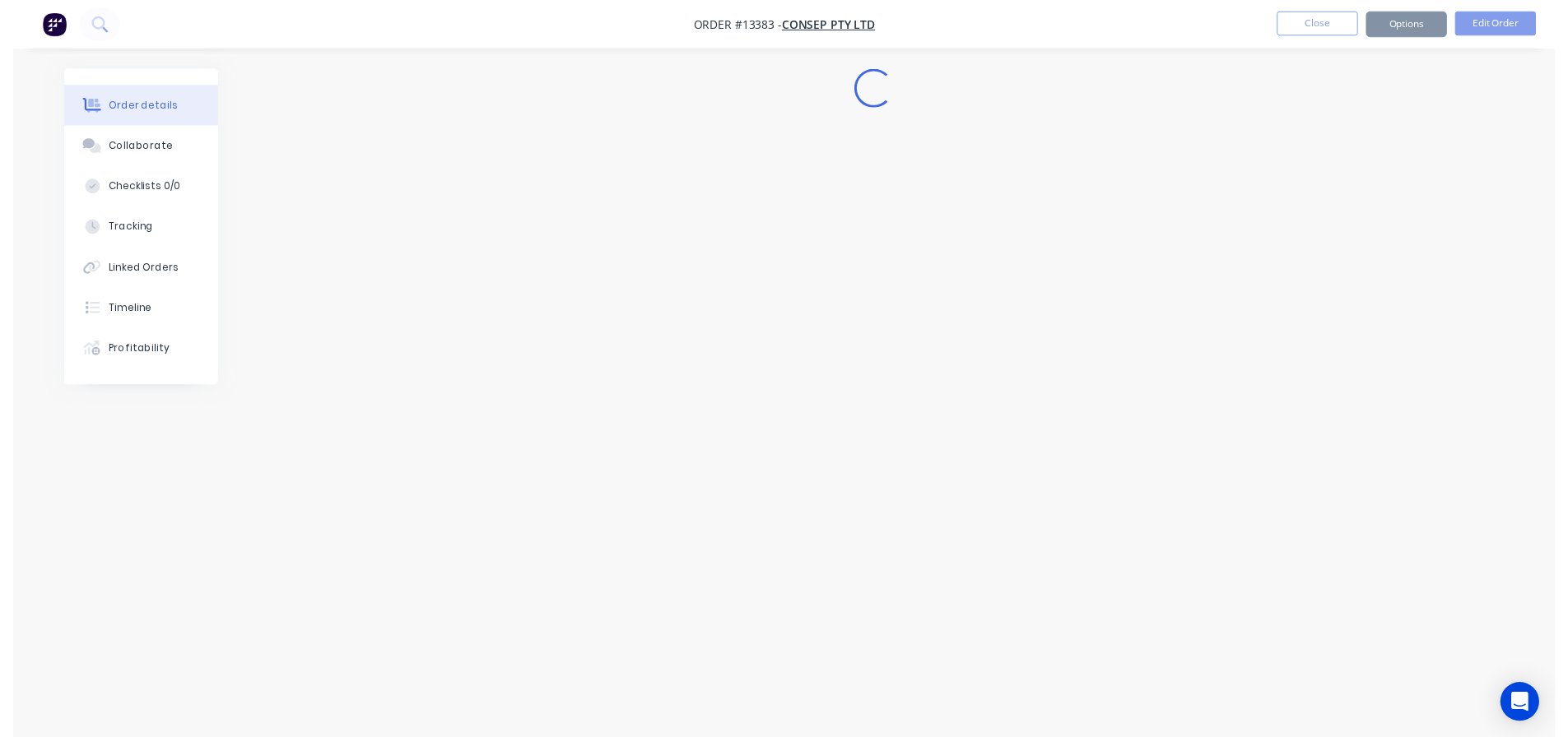
scroll to position [0, 0]
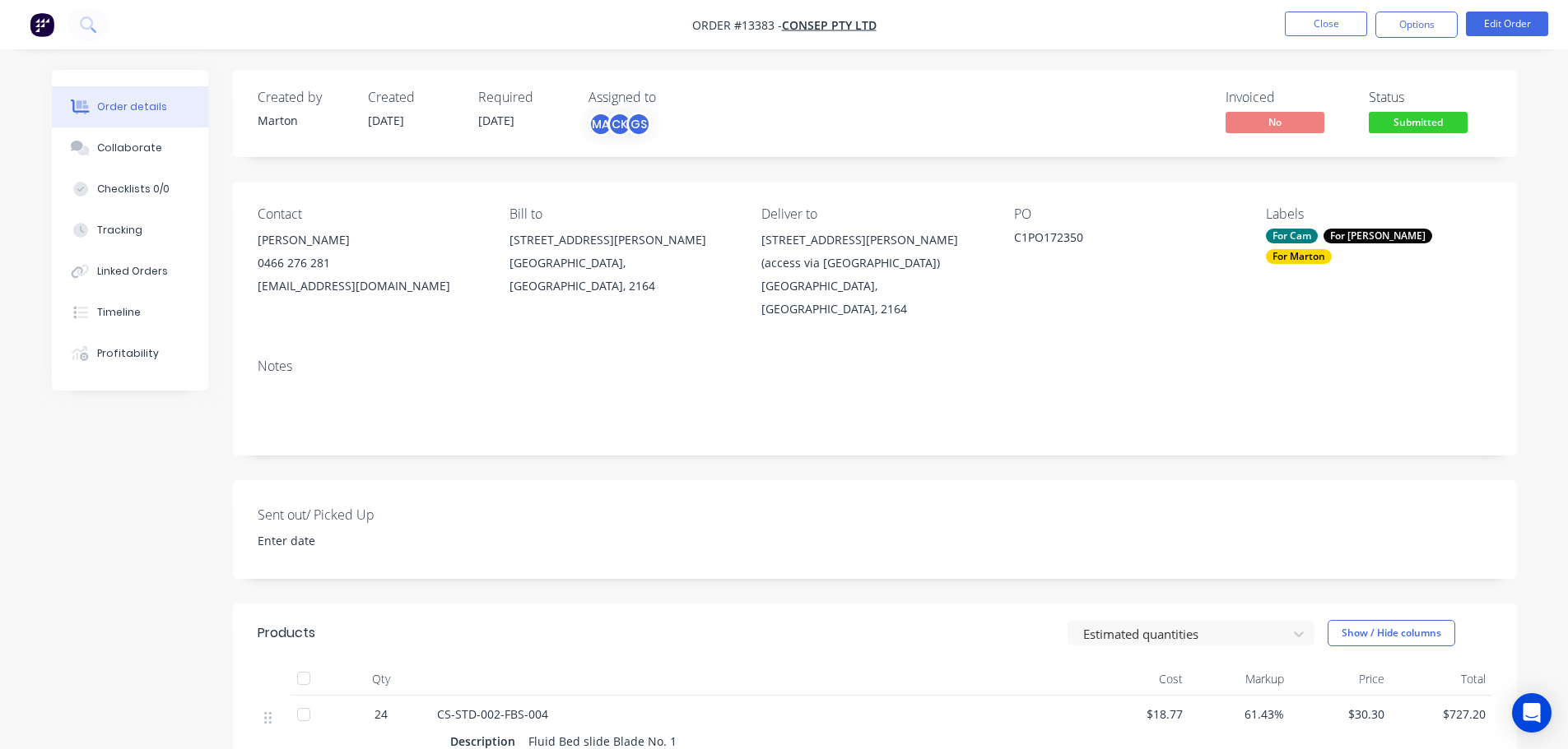
drag, startPoint x: 1415, startPoint y: 109, endPoint x: 1413, endPoint y: 130, distance: 21.1
click at [1415, 110] on div "Status Submitted" at bounding box center [1430, 113] width 123 height 48
click at [1406, 118] on span "Submitted" at bounding box center [1418, 122] width 99 height 21
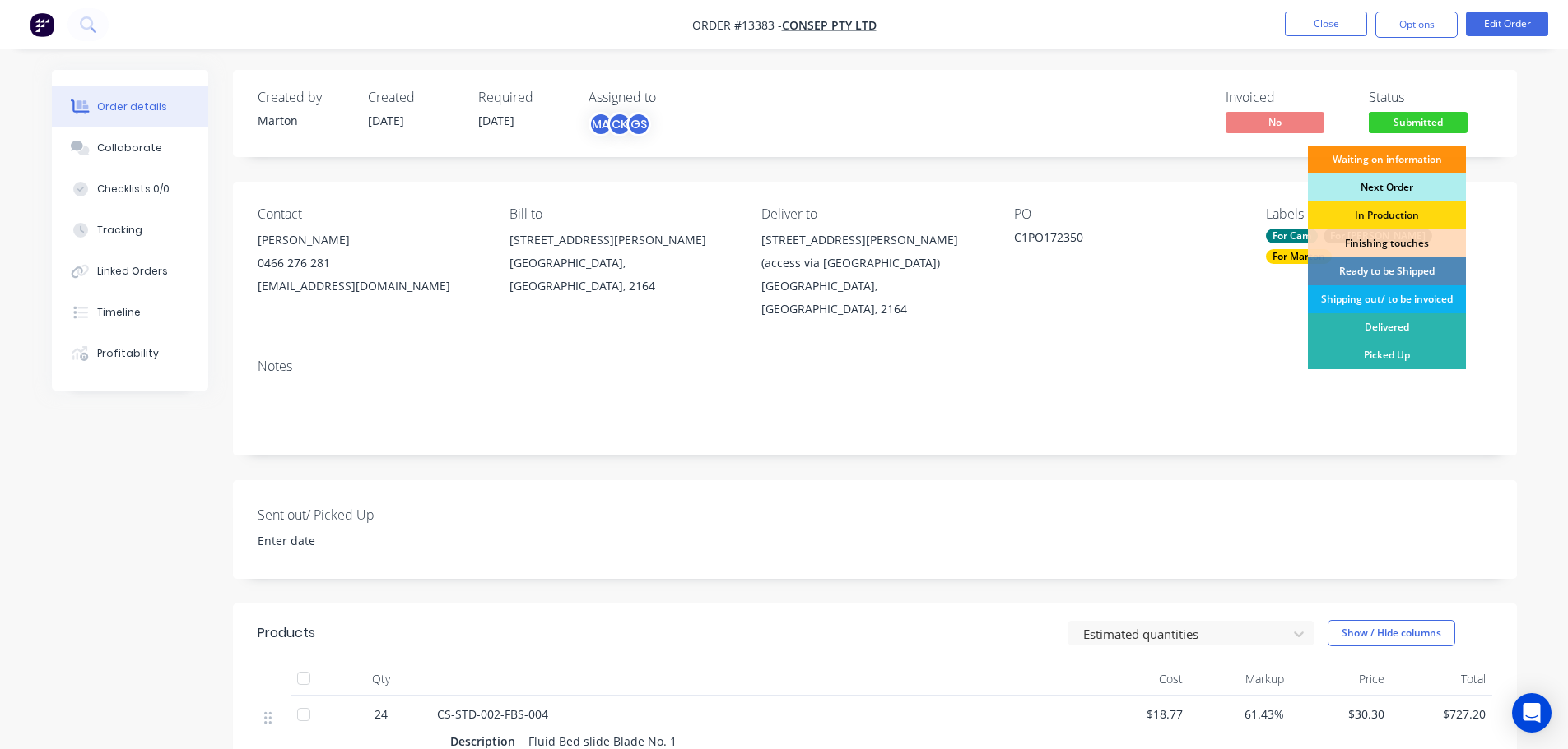
click at [1383, 189] on div "Next Order" at bounding box center [1386, 188] width 158 height 28
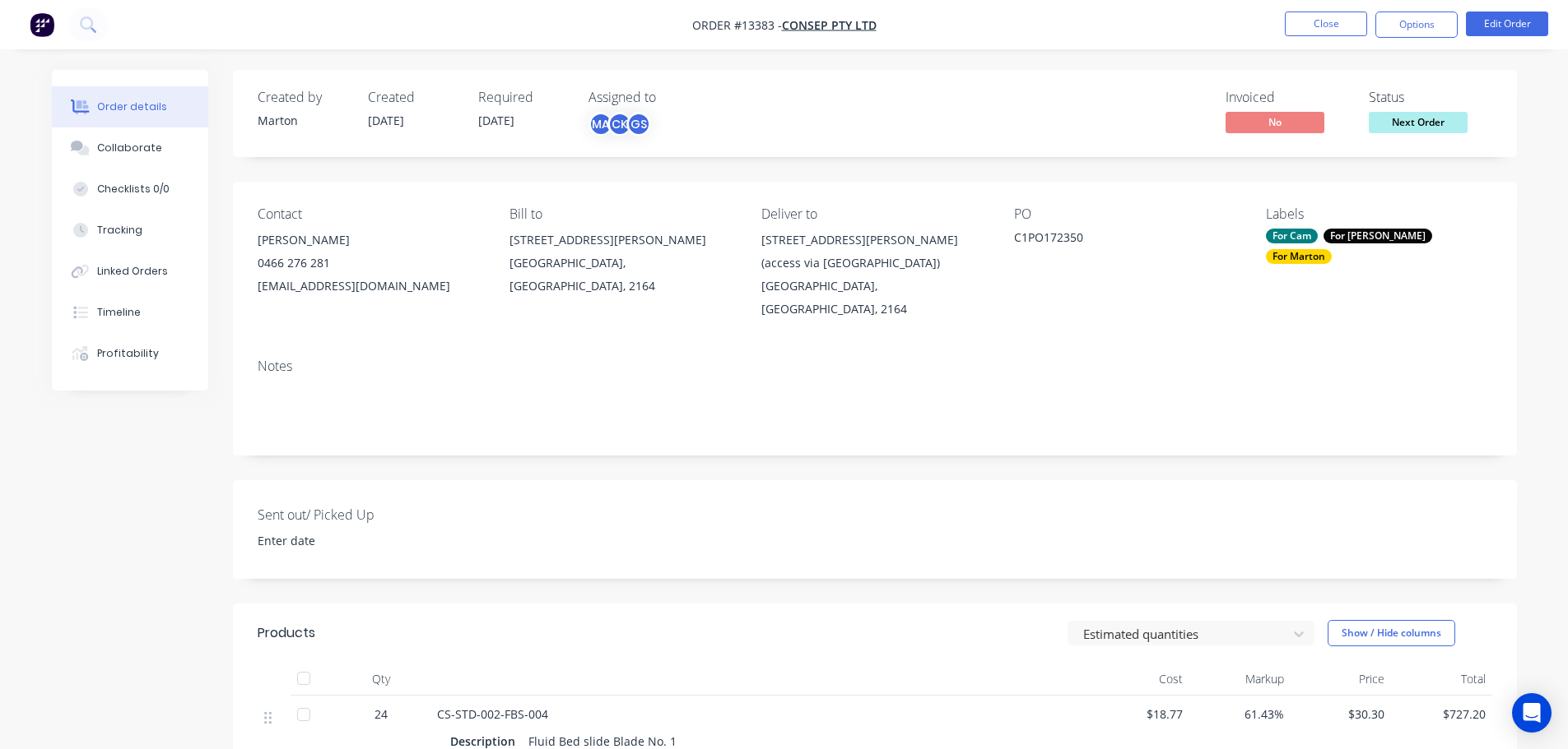
click at [1125, 94] on div "Invoiced No Status Next Order" at bounding box center [1122, 113] width 739 height 48
click at [1316, 34] on button "Close" at bounding box center [1326, 24] width 82 height 24
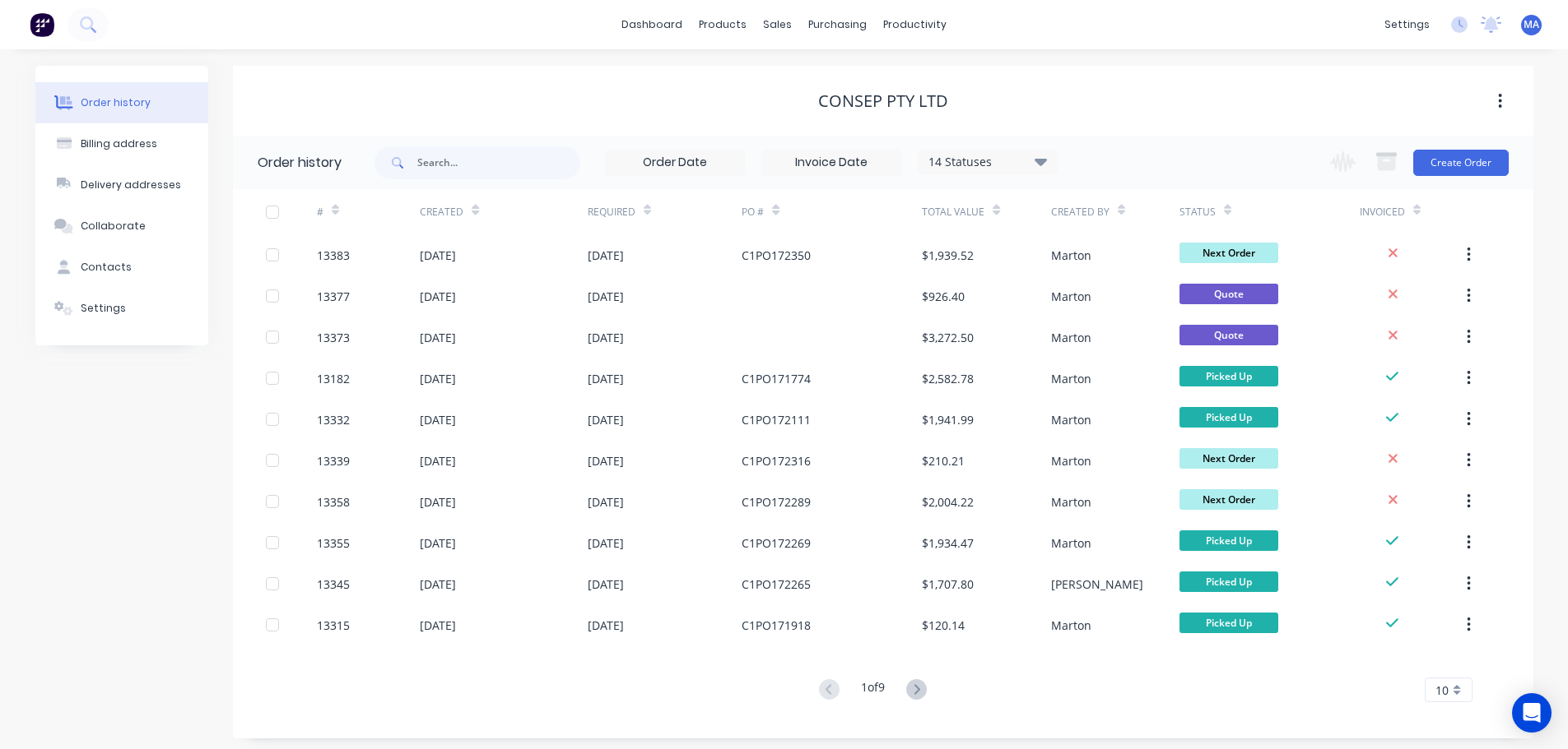
click at [619, 120] on div "Consep Pty Ltd" at bounding box center [883, 100] width 1301 height 70
click at [398, 70] on div "Consep Pty Ltd" at bounding box center [883, 100] width 1301 height 70
click at [590, 111] on div "Consep Pty Ltd" at bounding box center [883, 101] width 1301 height 30
click at [652, 17] on link "dashboard" at bounding box center [652, 24] width 78 height 24
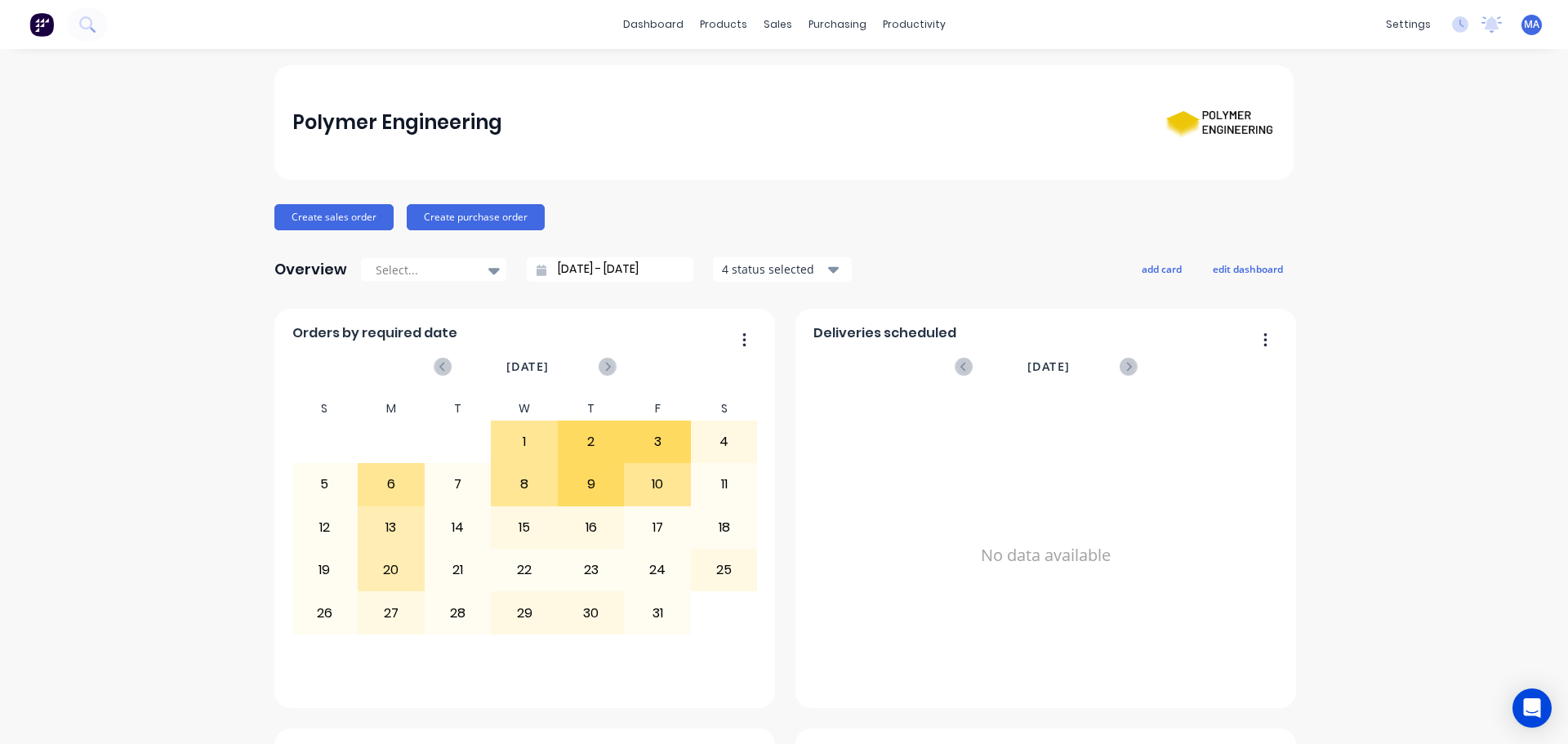
click at [701, 94] on div "Polymer Engineering" at bounding box center [784, 122] width 984 height 63
click at [790, 78] on div at bounding box center [781, 78] width 24 height 15
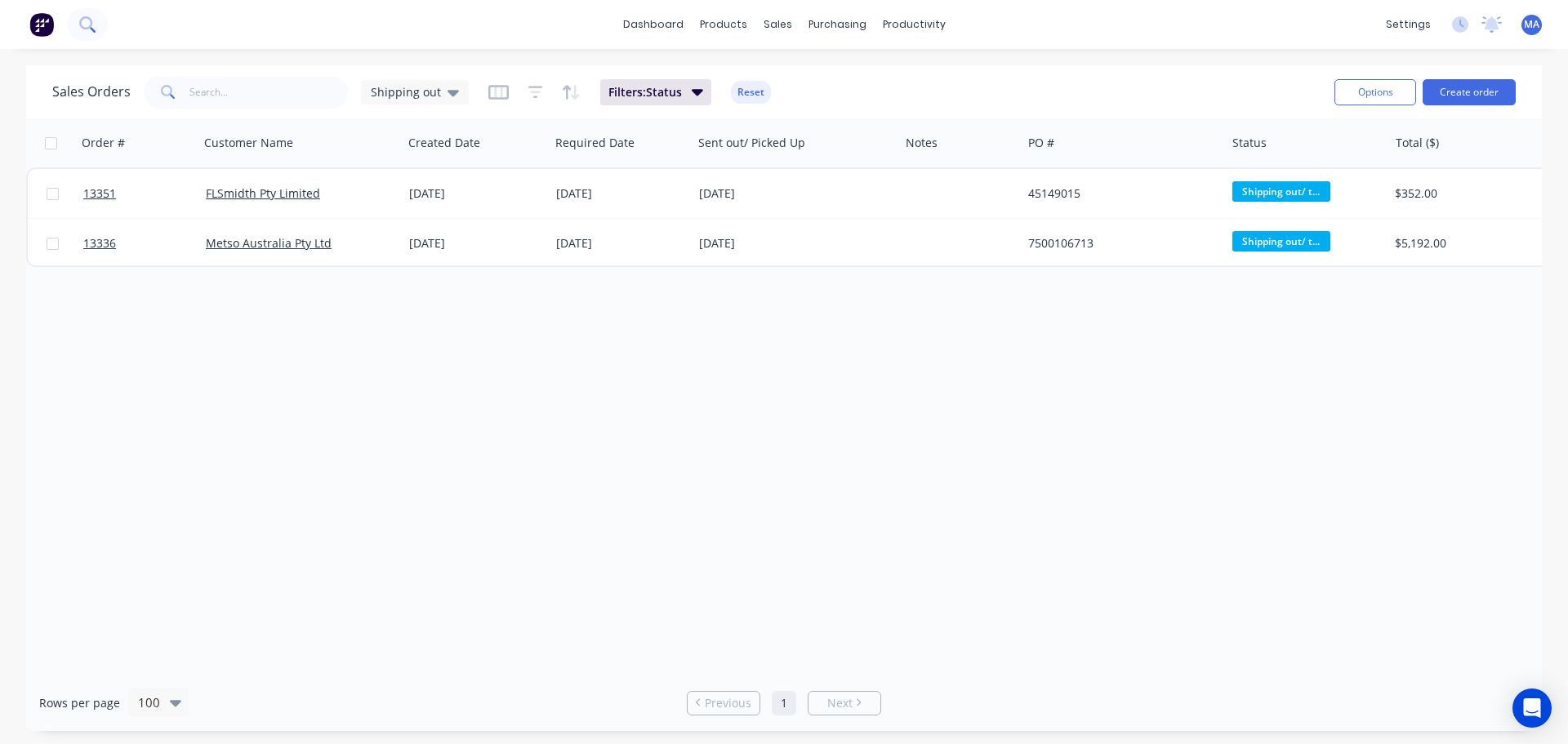
click at [92, 25] on icon at bounding box center [85, 23] width 13 height 13
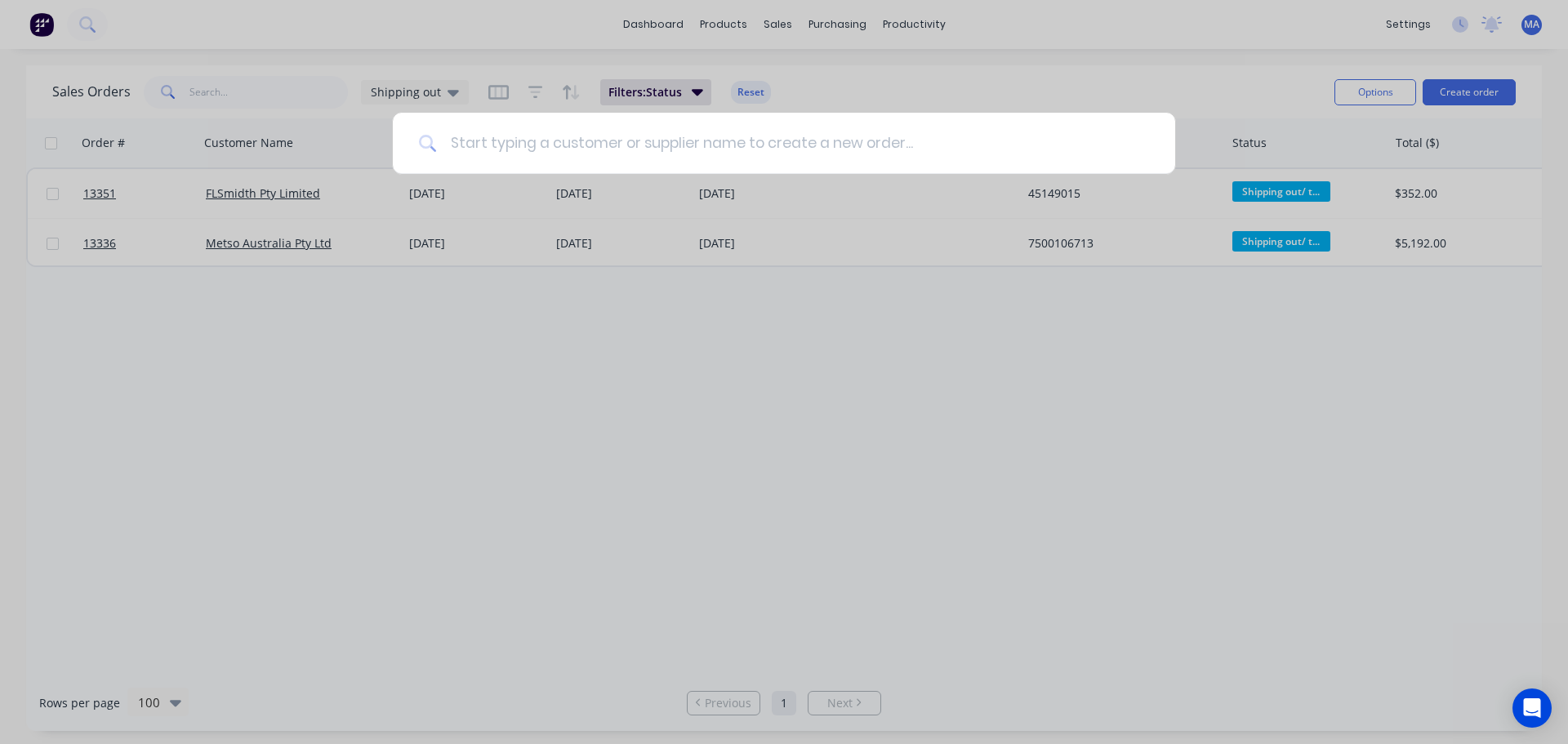
click at [451, 134] on input at bounding box center [793, 143] width 712 height 62
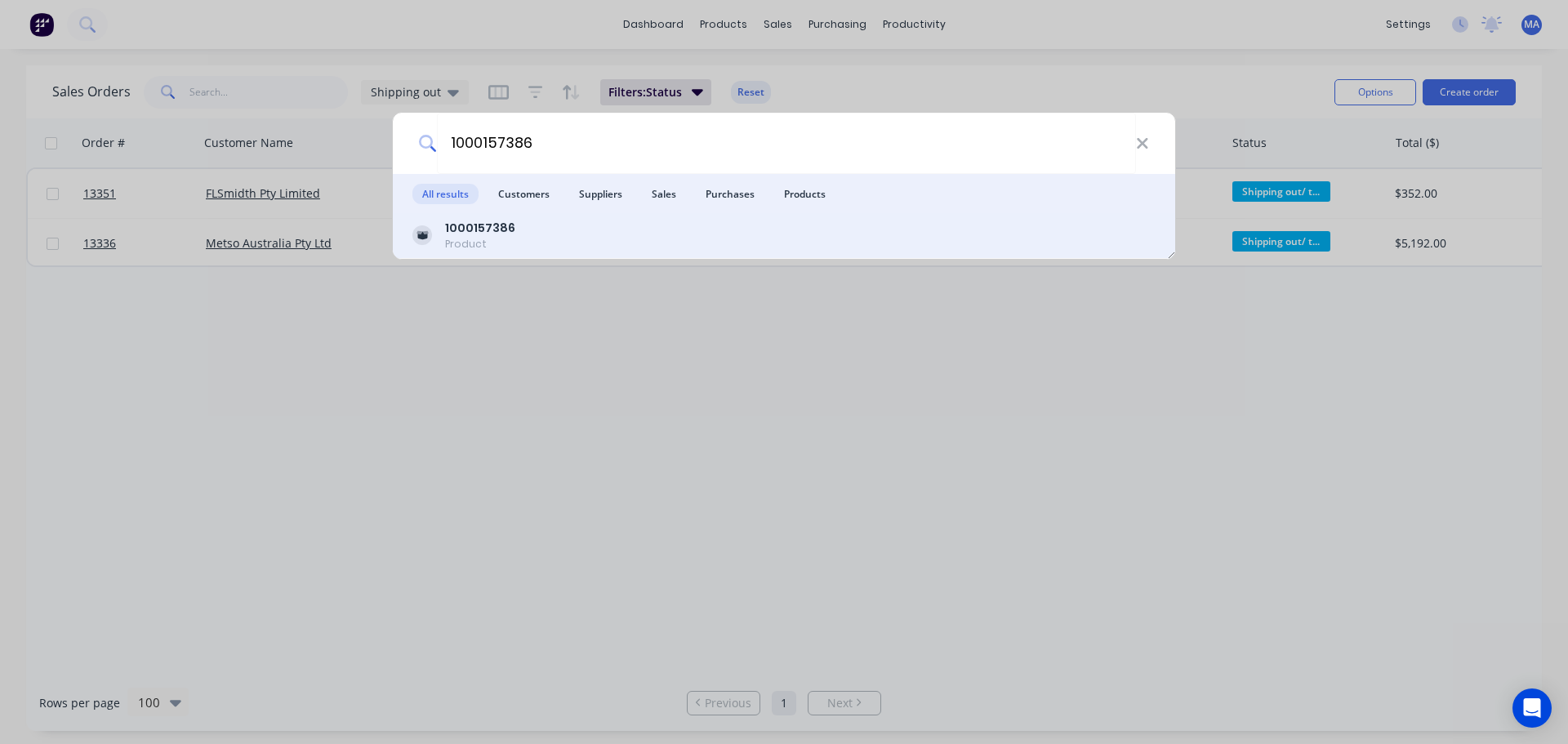
type input "1000157386"
click at [531, 233] on div "1000157386 Product" at bounding box center [784, 235] width 743 height 32
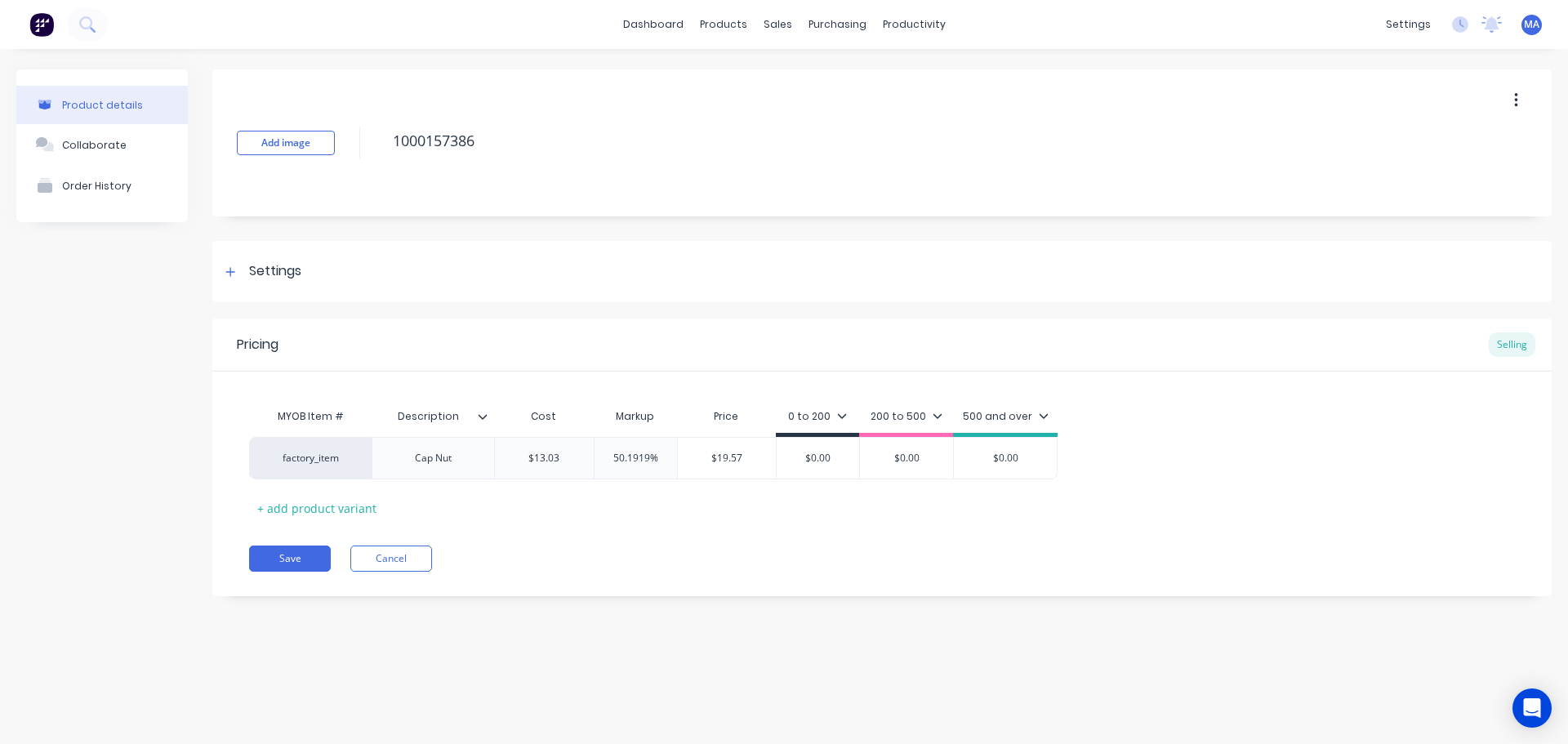
click at [910, 413] on div "200 to 500" at bounding box center [906, 416] width 72 height 15
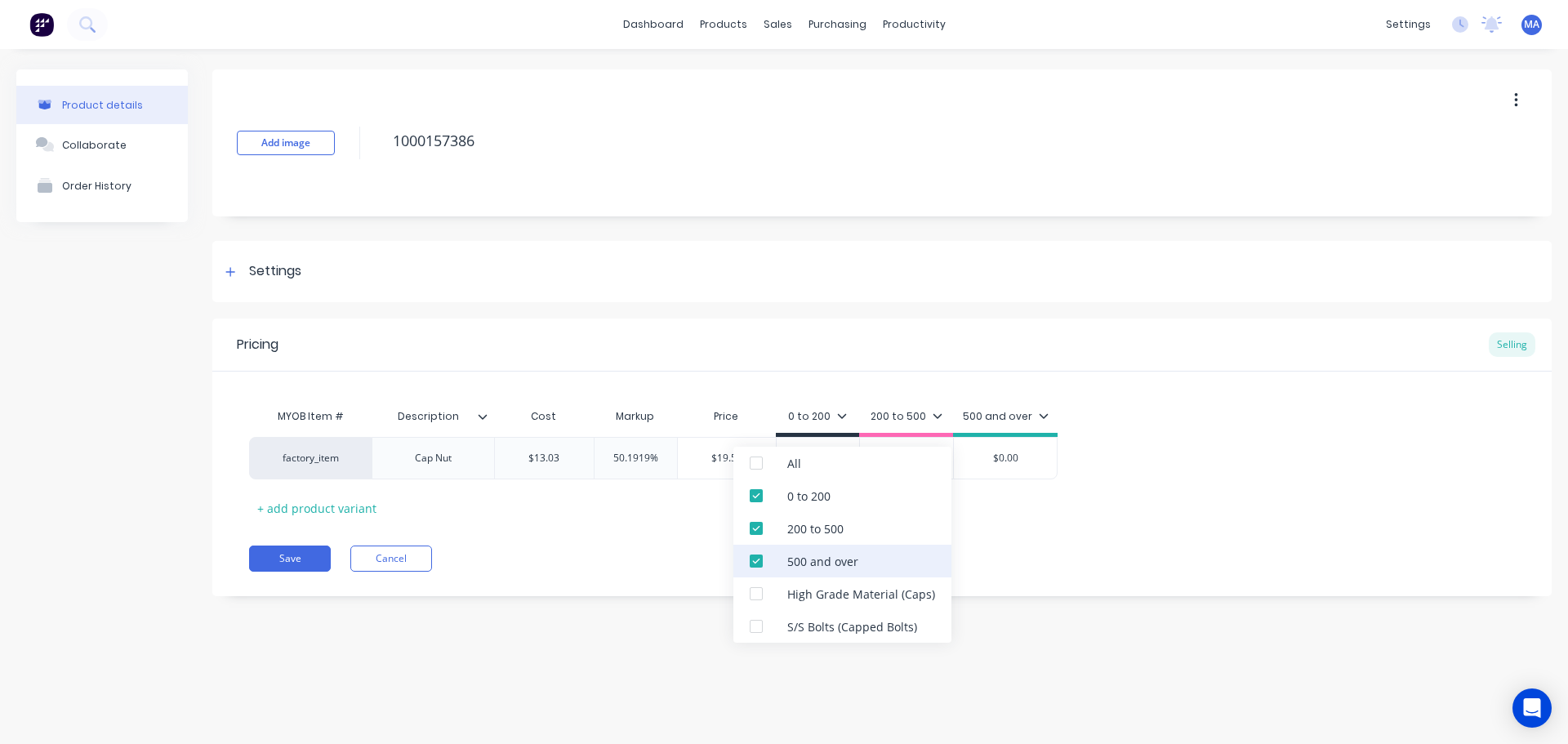
click at [815, 560] on div "500 and over" at bounding box center [823, 562] width 71 height 17
click at [811, 532] on div "200 to 500" at bounding box center [815, 529] width 56 height 17
click at [1146, 373] on div "MYOB Item # Description Cost Markup Price 0 to 200 200 to 500 500 and over fact…" at bounding box center [882, 447] width 1339 height 149
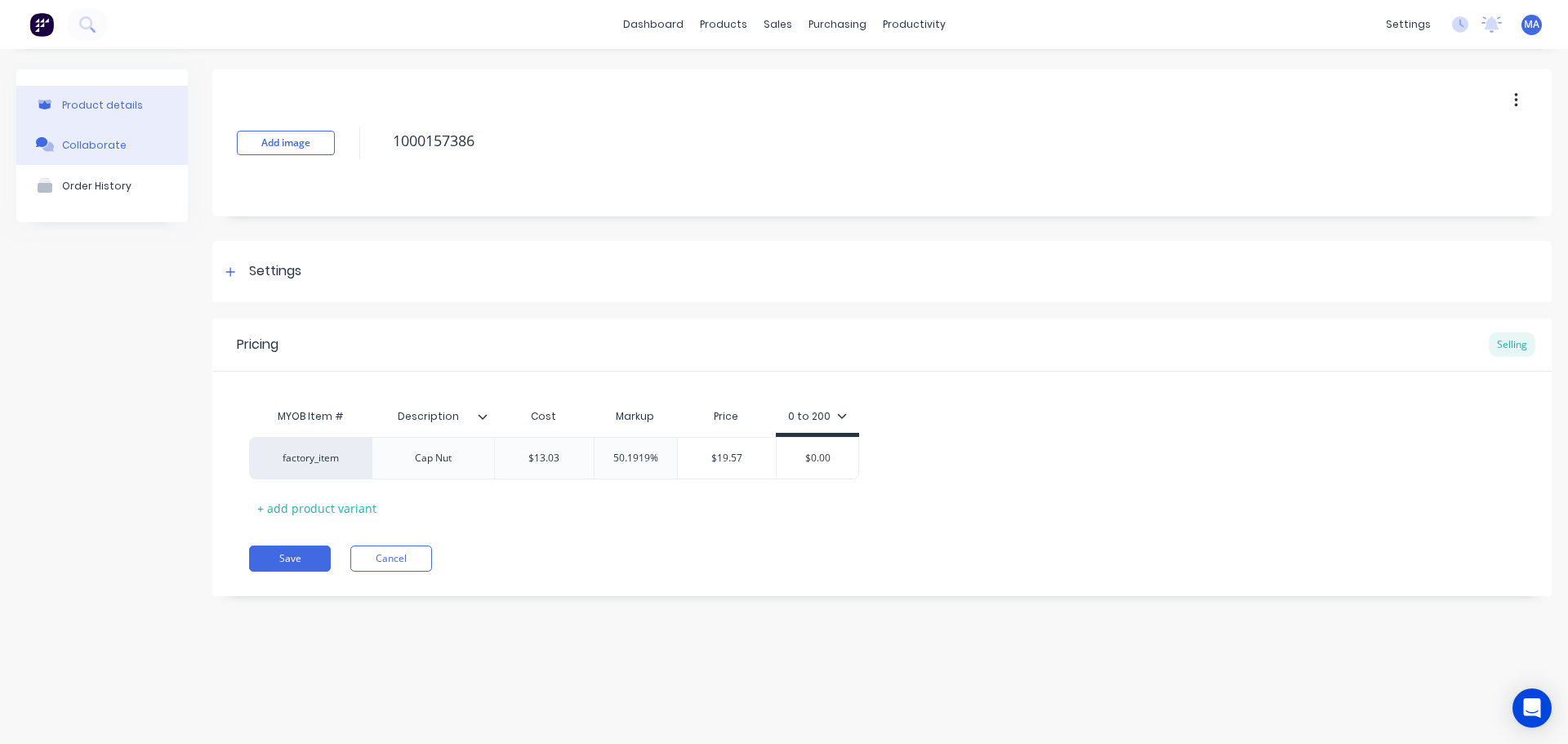
click at [89, 142] on div "Collaborate" at bounding box center [94, 145] width 64 height 12
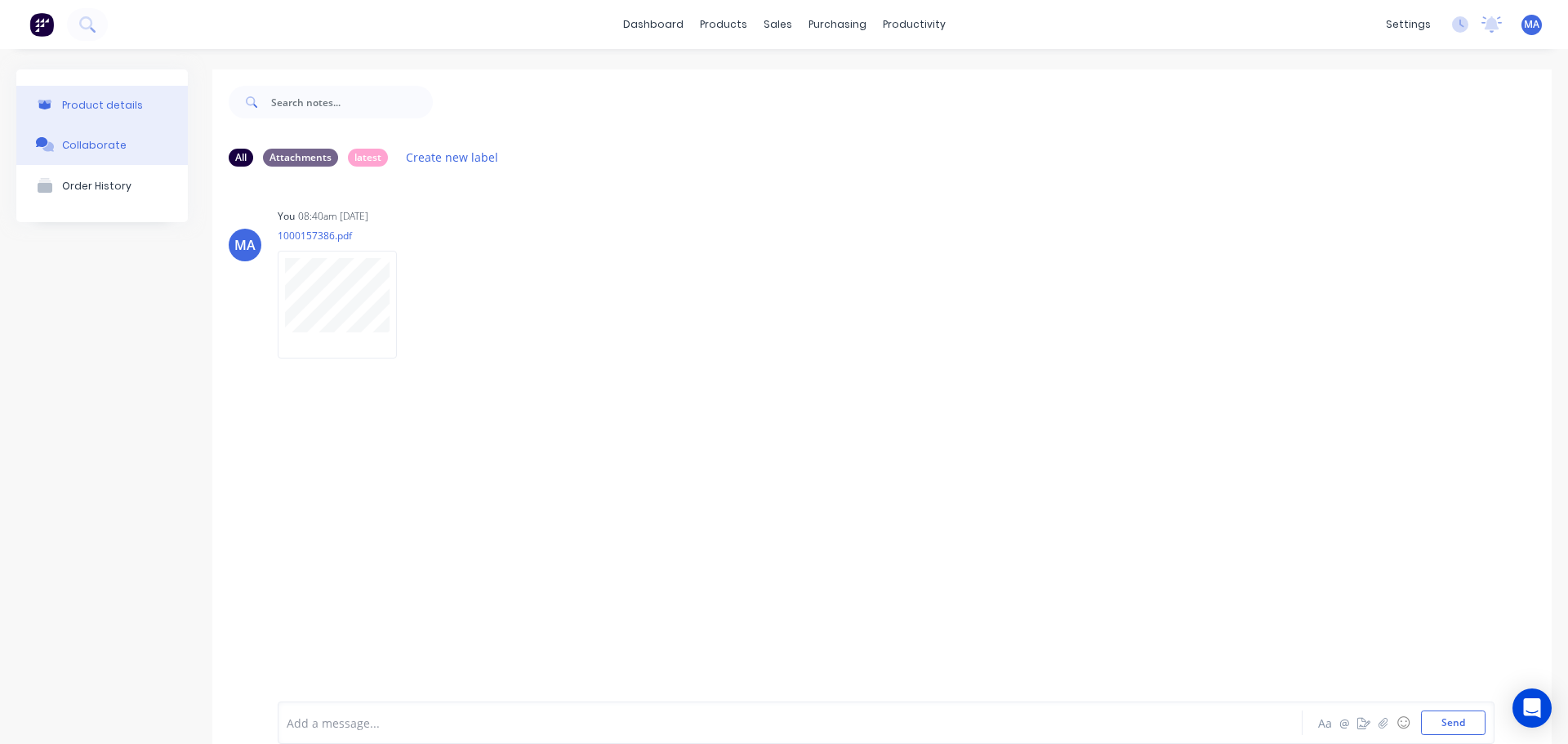
click at [104, 109] on div "Product details" at bounding box center [102, 105] width 81 height 12
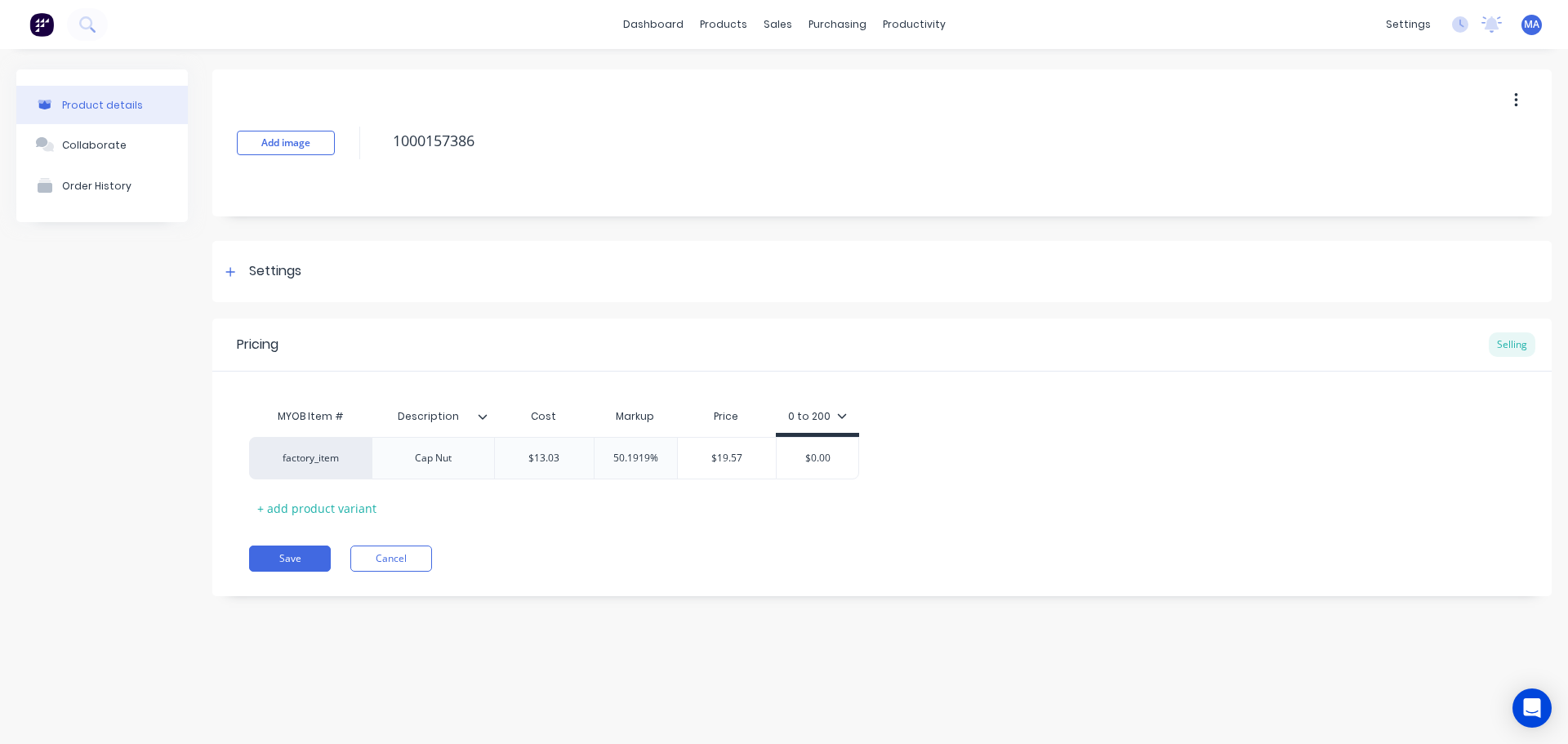
click at [485, 415] on icon at bounding box center [482, 416] width 10 height 10
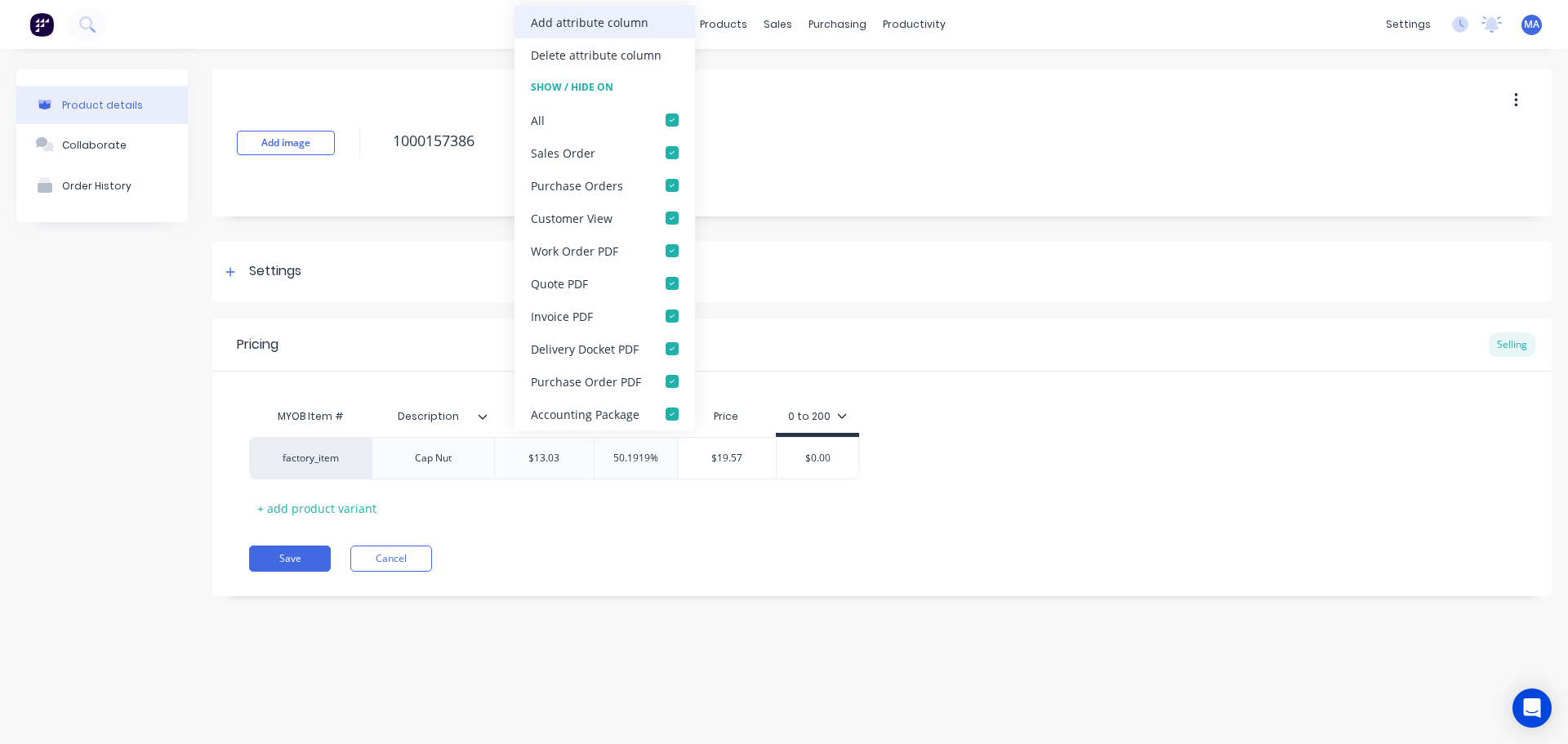
click at [608, 23] on div "Add attribute column" at bounding box center [589, 23] width 118 height 17
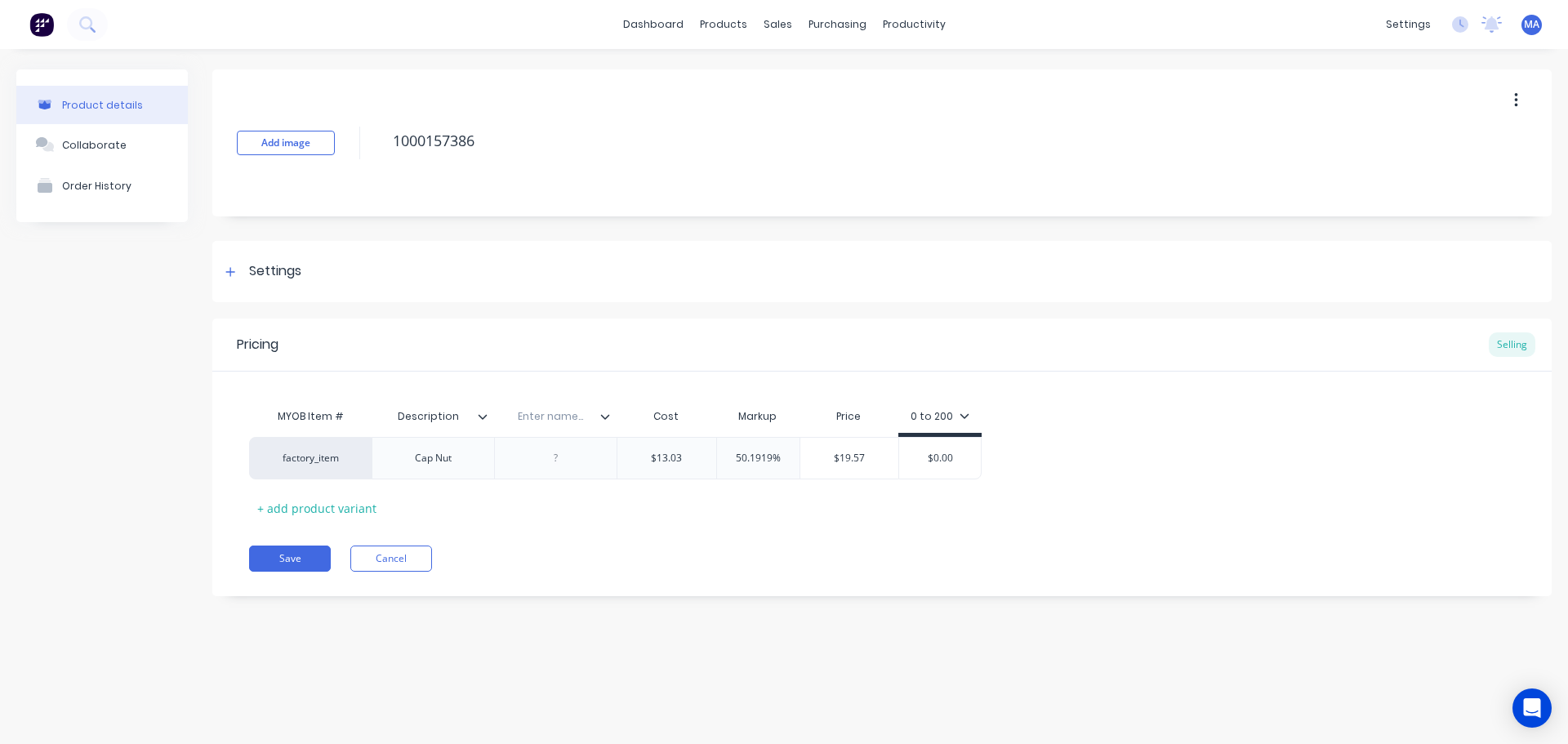
click at [485, 408] on div "Description" at bounding box center [433, 416] width 122 height 41
click at [485, 416] on icon at bounding box center [483, 417] width 9 height 5
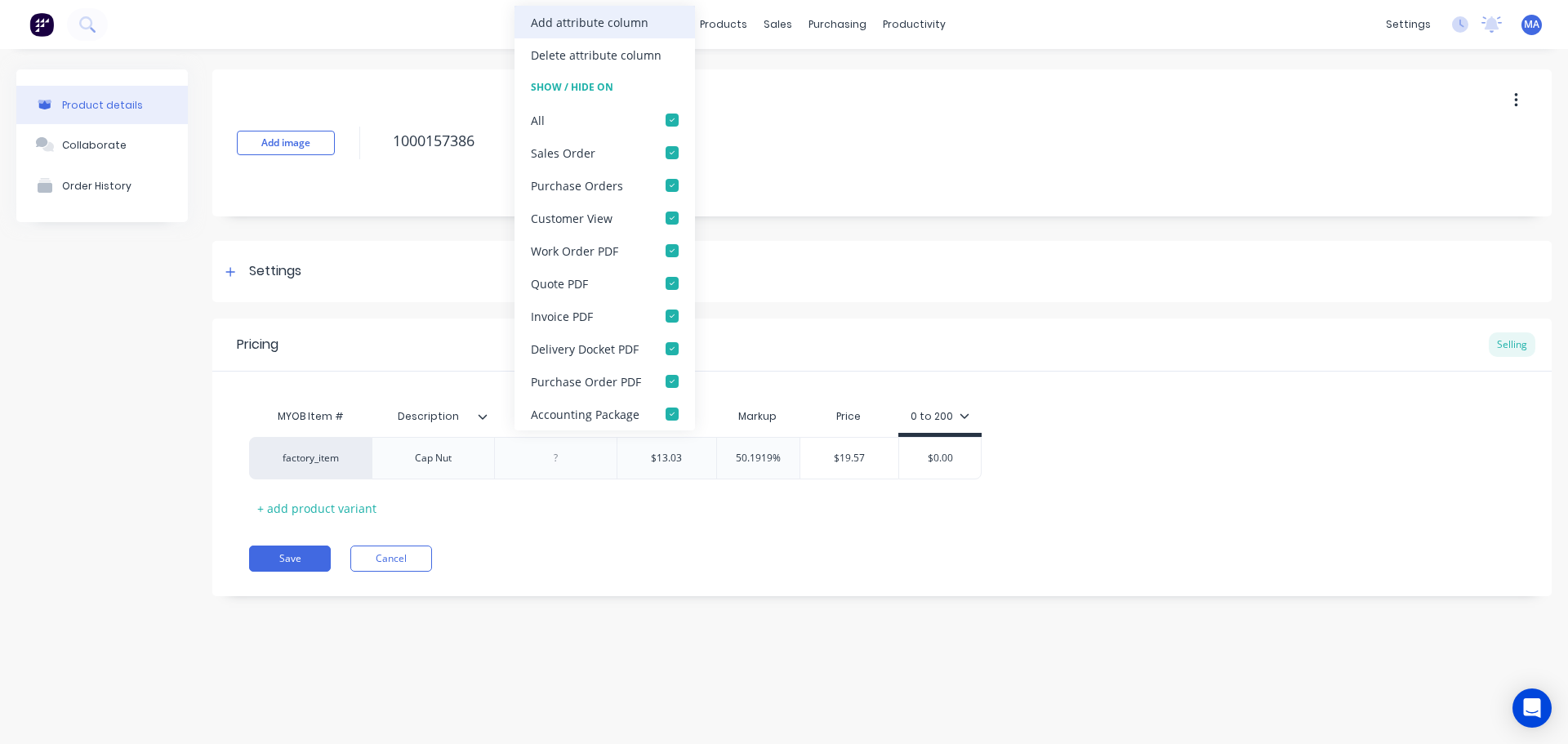
click at [594, 19] on div "Add attribute column" at bounding box center [589, 23] width 118 height 17
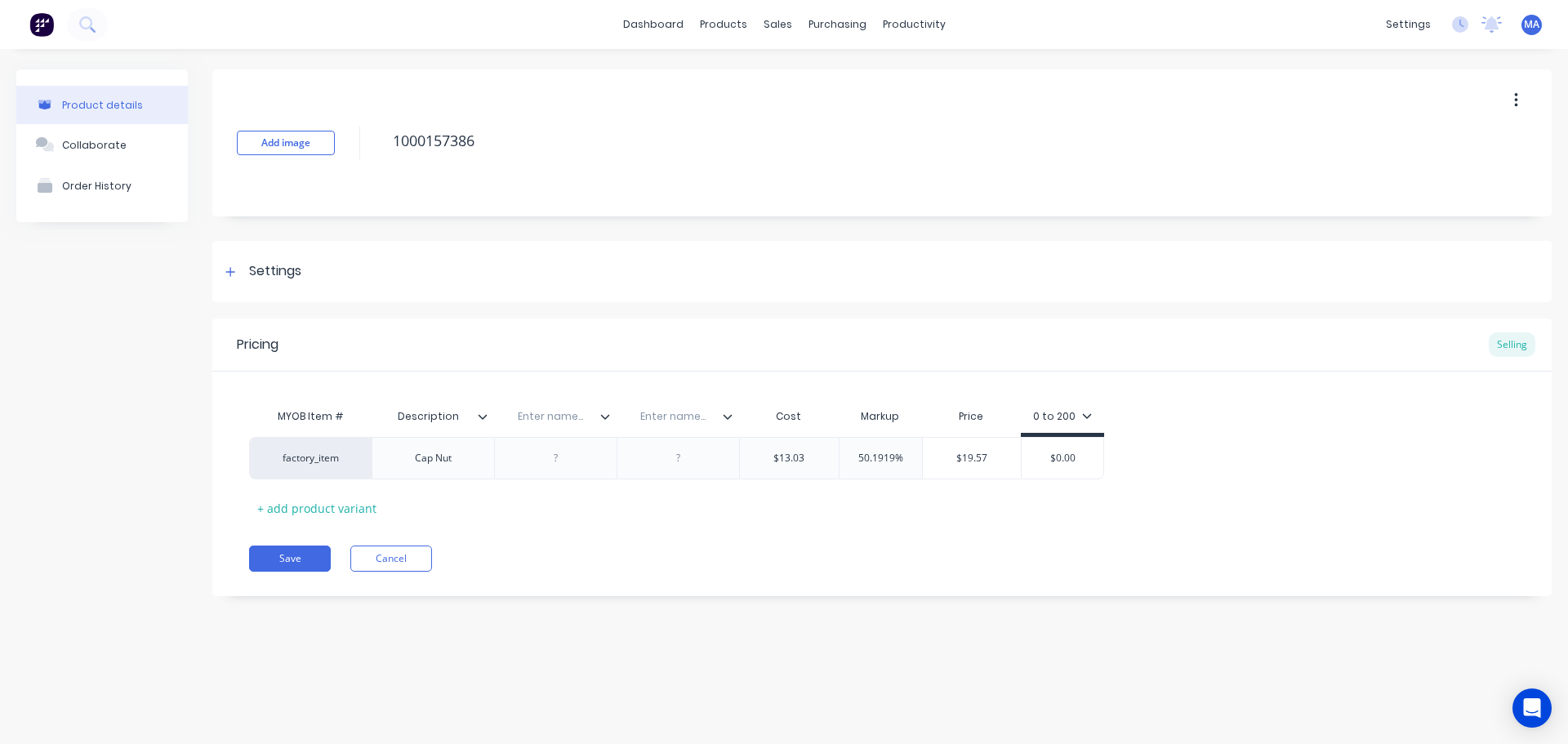
click at [478, 417] on icon at bounding box center [482, 416] width 10 height 10
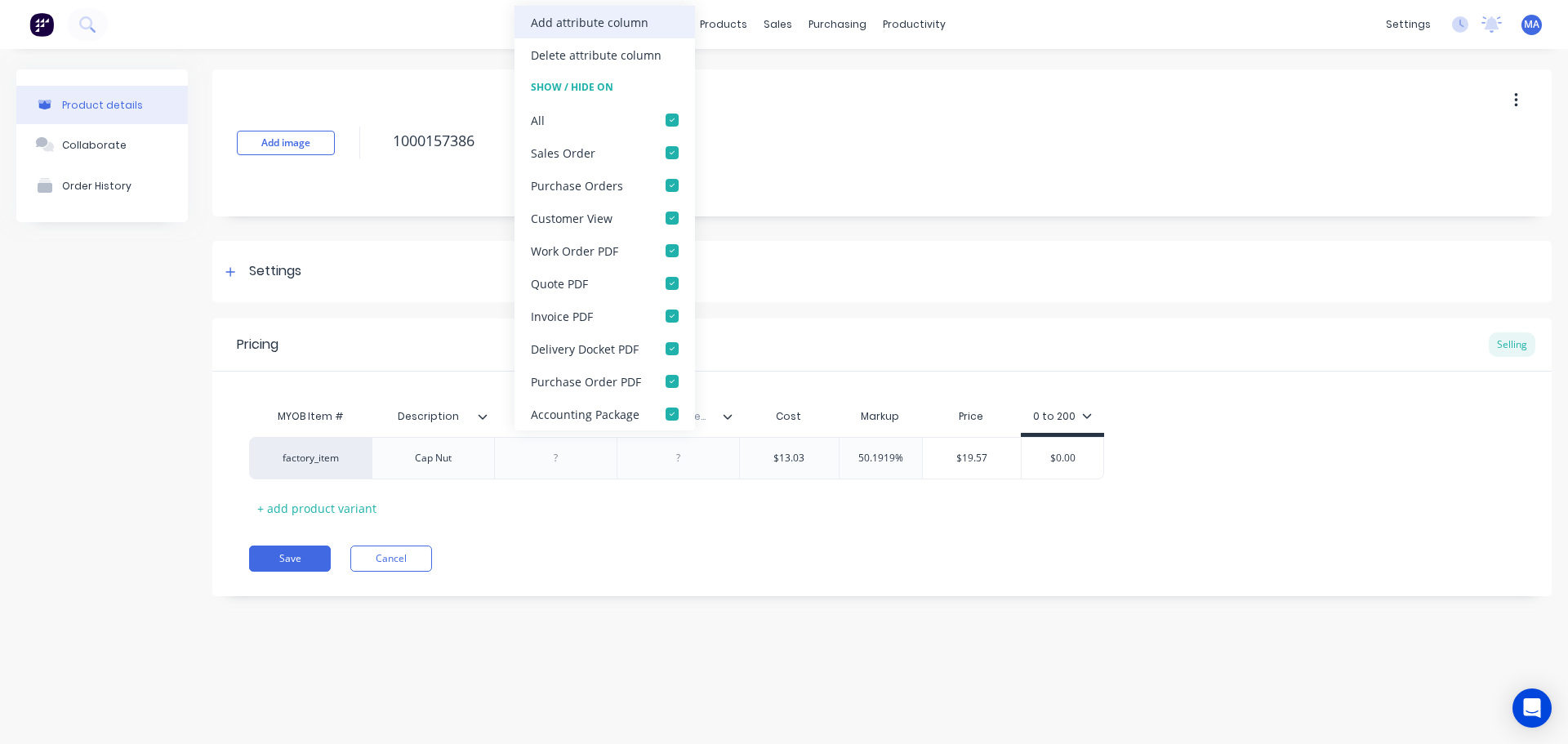
click at [579, 22] on div "Add attribute column" at bounding box center [589, 23] width 118 height 17
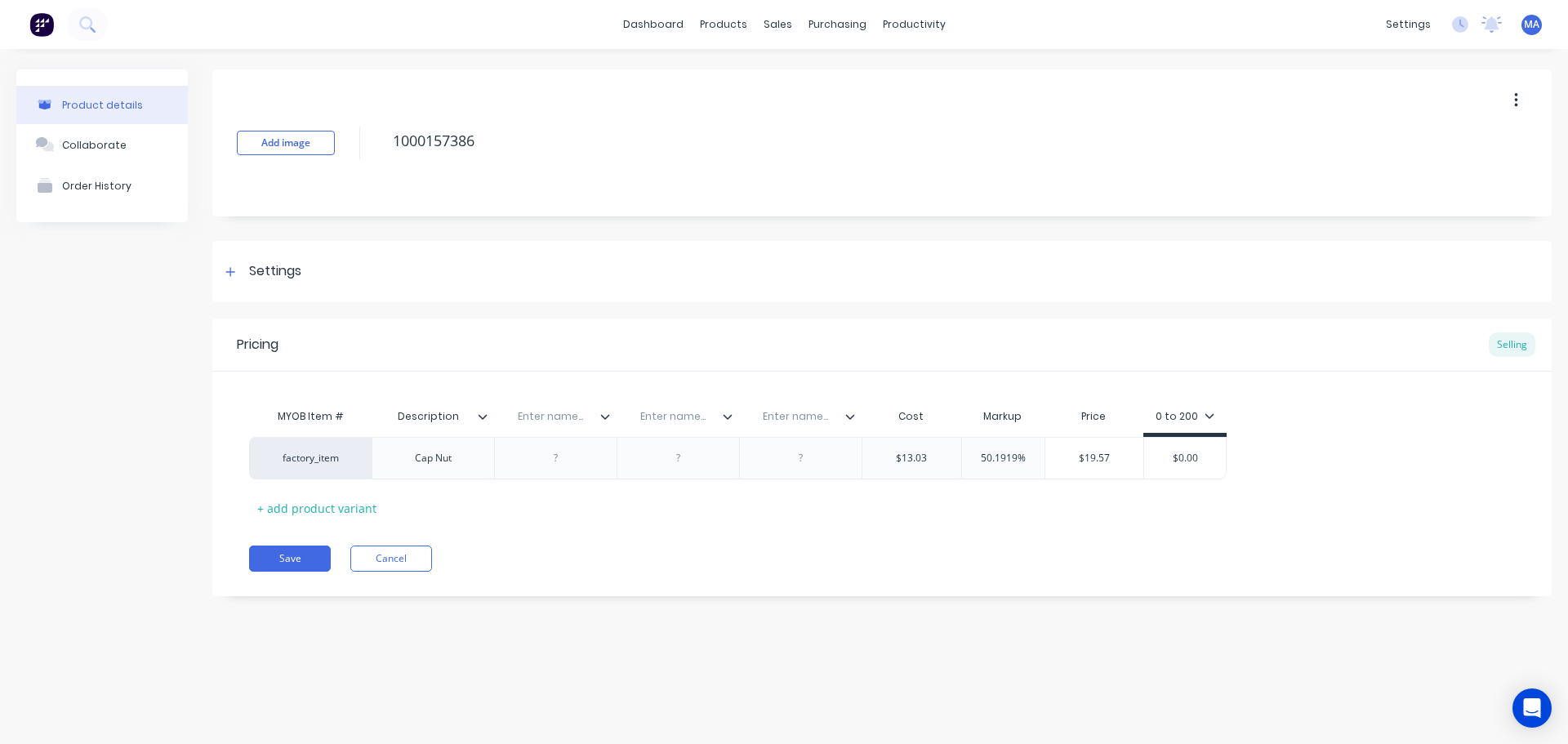
click at [571, 406] on div "Enter name..." at bounding box center [550, 416] width 113 height 41
type input "Colour"
type input "Material"
type input "Qty / rod"
click at [574, 475] on div at bounding box center [555, 458] width 122 height 42
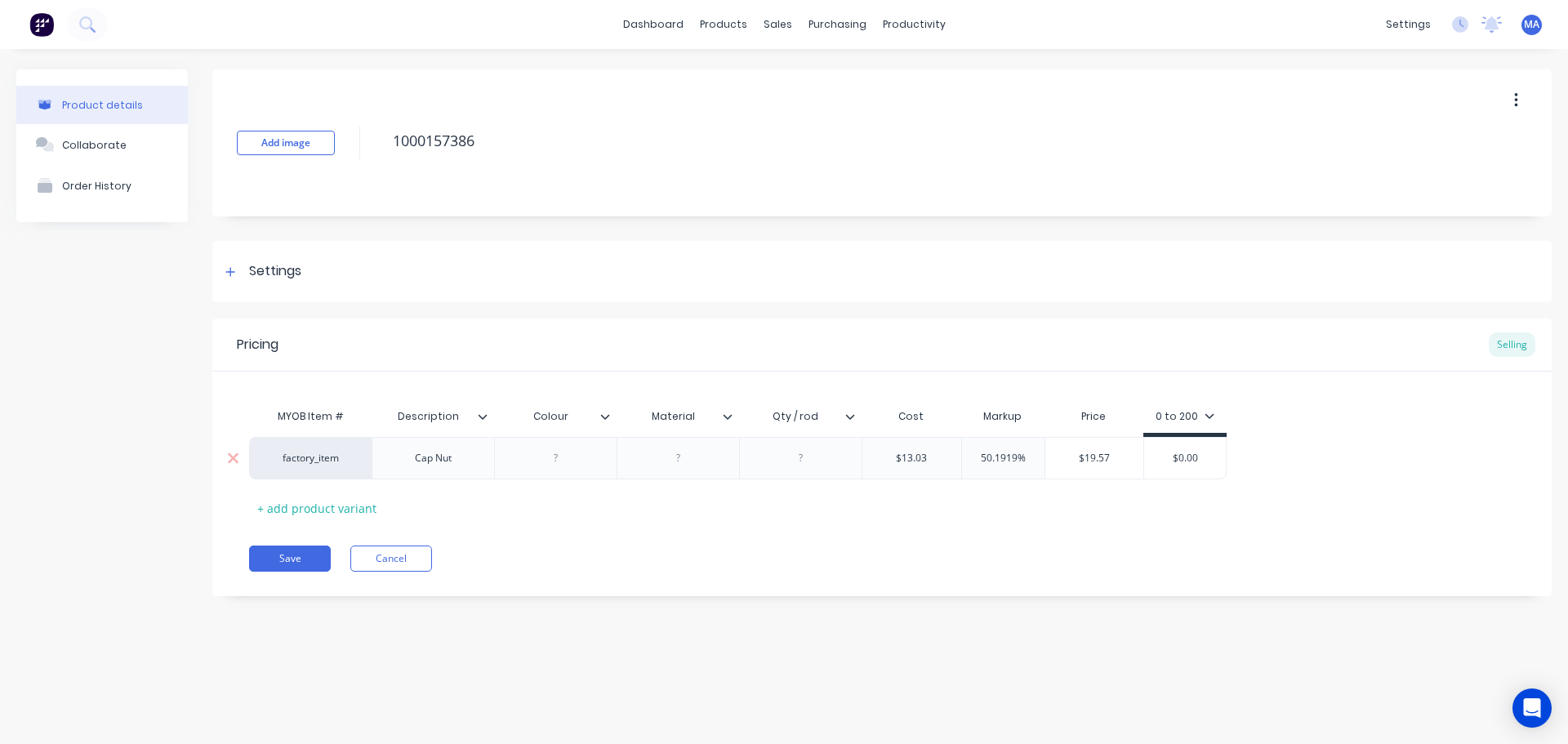
click at [569, 467] on div at bounding box center [556, 458] width 81 height 21
click at [843, 447] on div at bounding box center [825, 458] width 81 height 21
drag, startPoint x: 618, startPoint y: 462, endPoint x: 643, endPoint y: 477, distance: 29.2
click at [620, 462] on div "Black / White / Blue" at bounding box center [568, 458] width 114 height 21
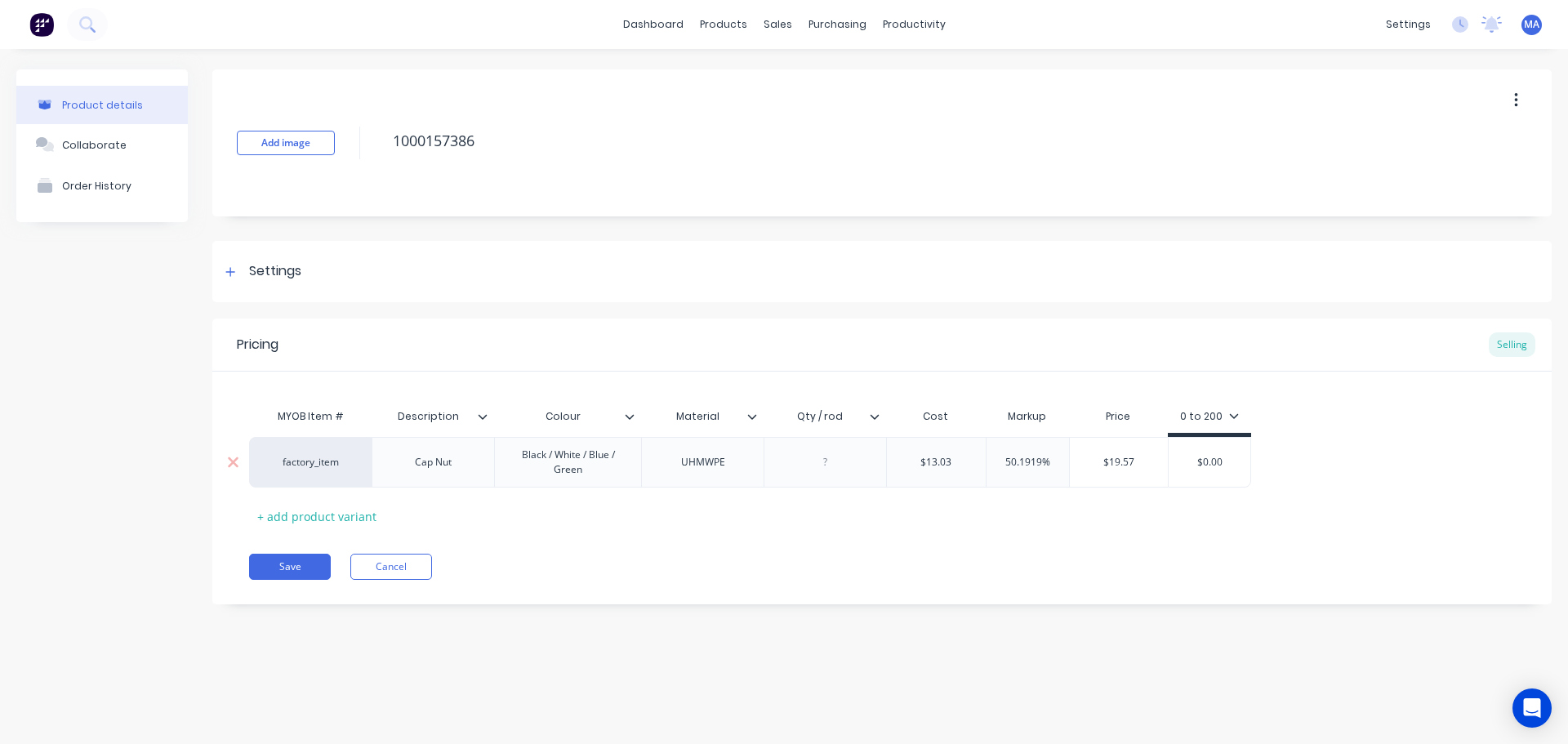
click at [821, 463] on div at bounding box center [824, 462] width 122 height 50
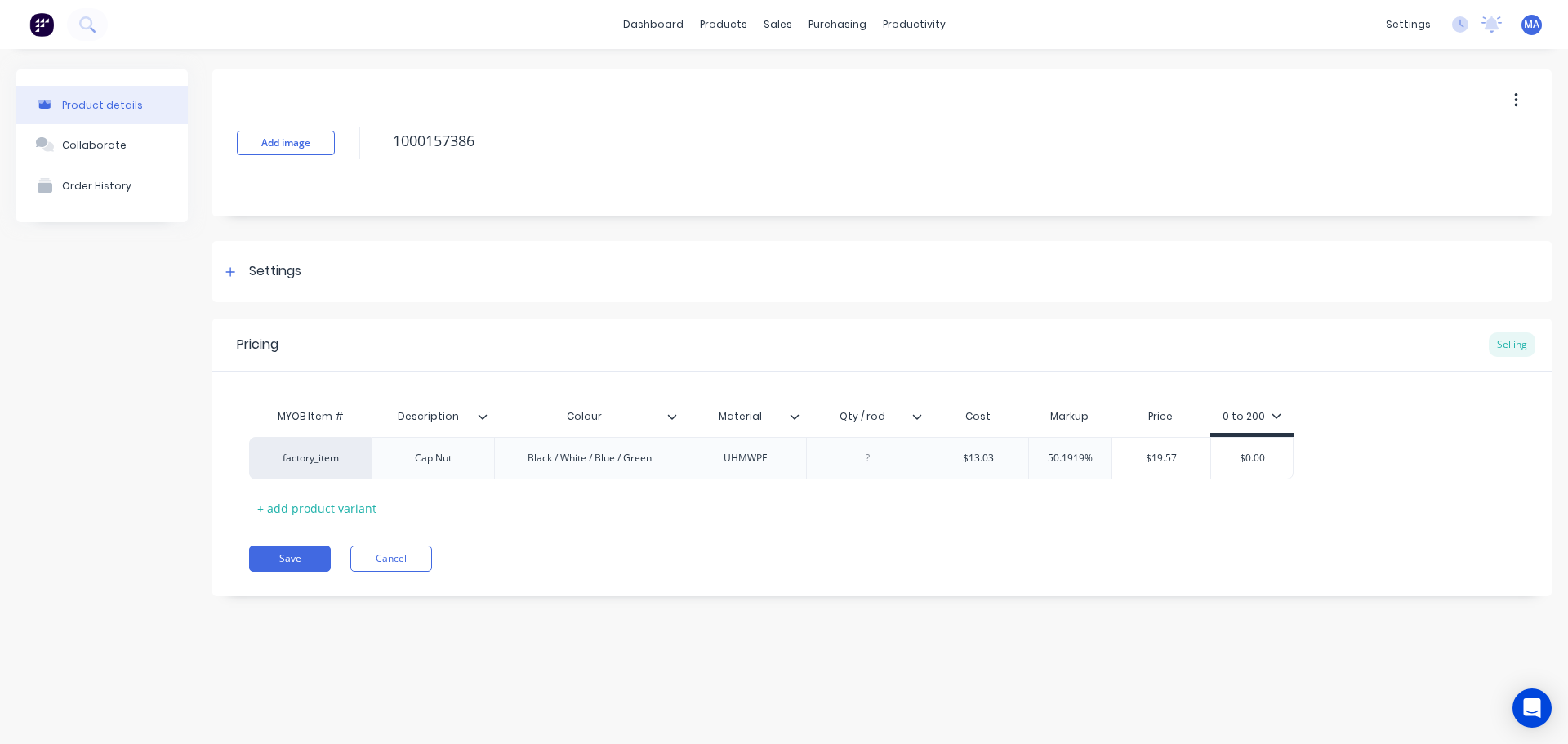
click at [92, 158] on button "Collaborate" at bounding box center [102, 144] width 172 height 41
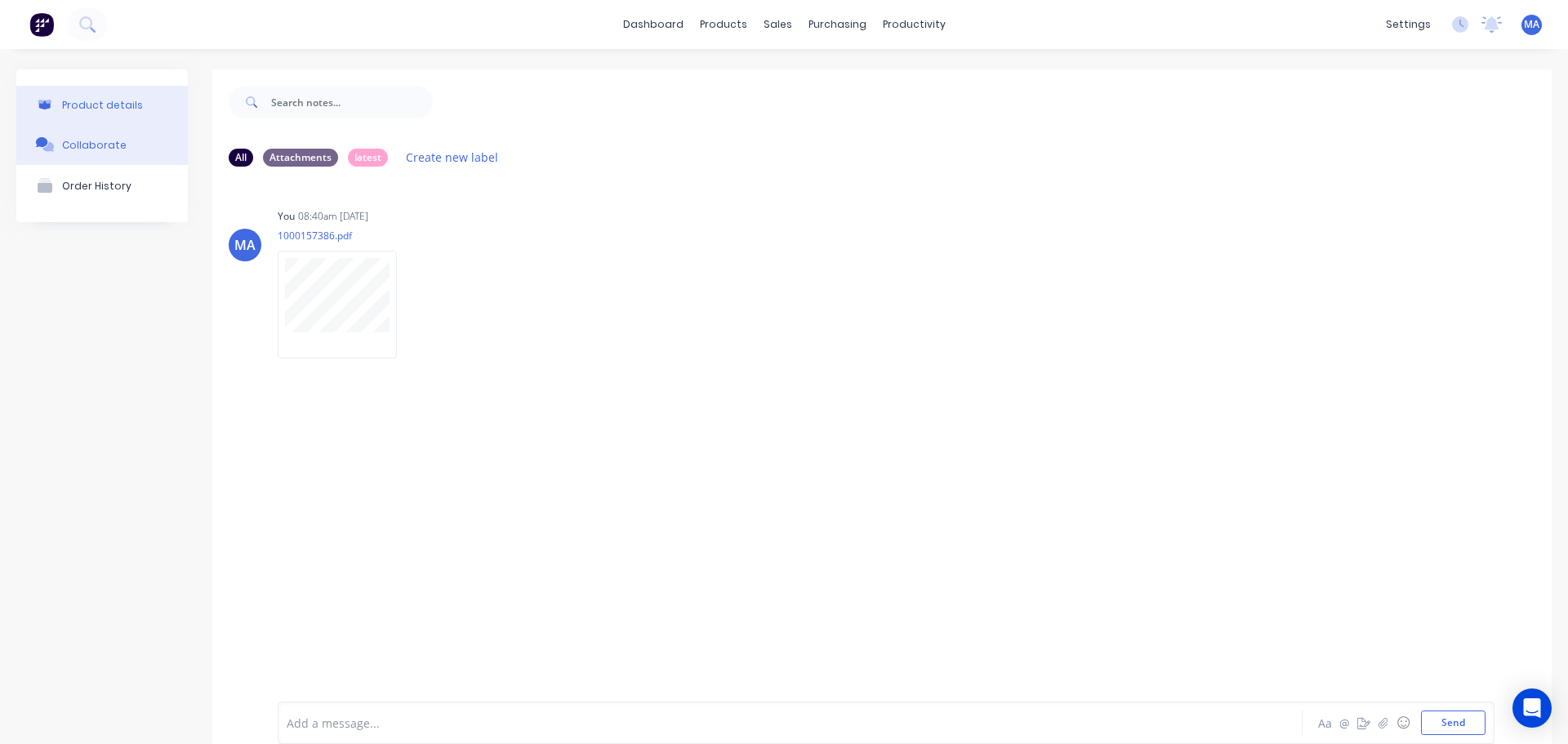
click at [122, 100] on div "Product details" at bounding box center [102, 105] width 81 height 12
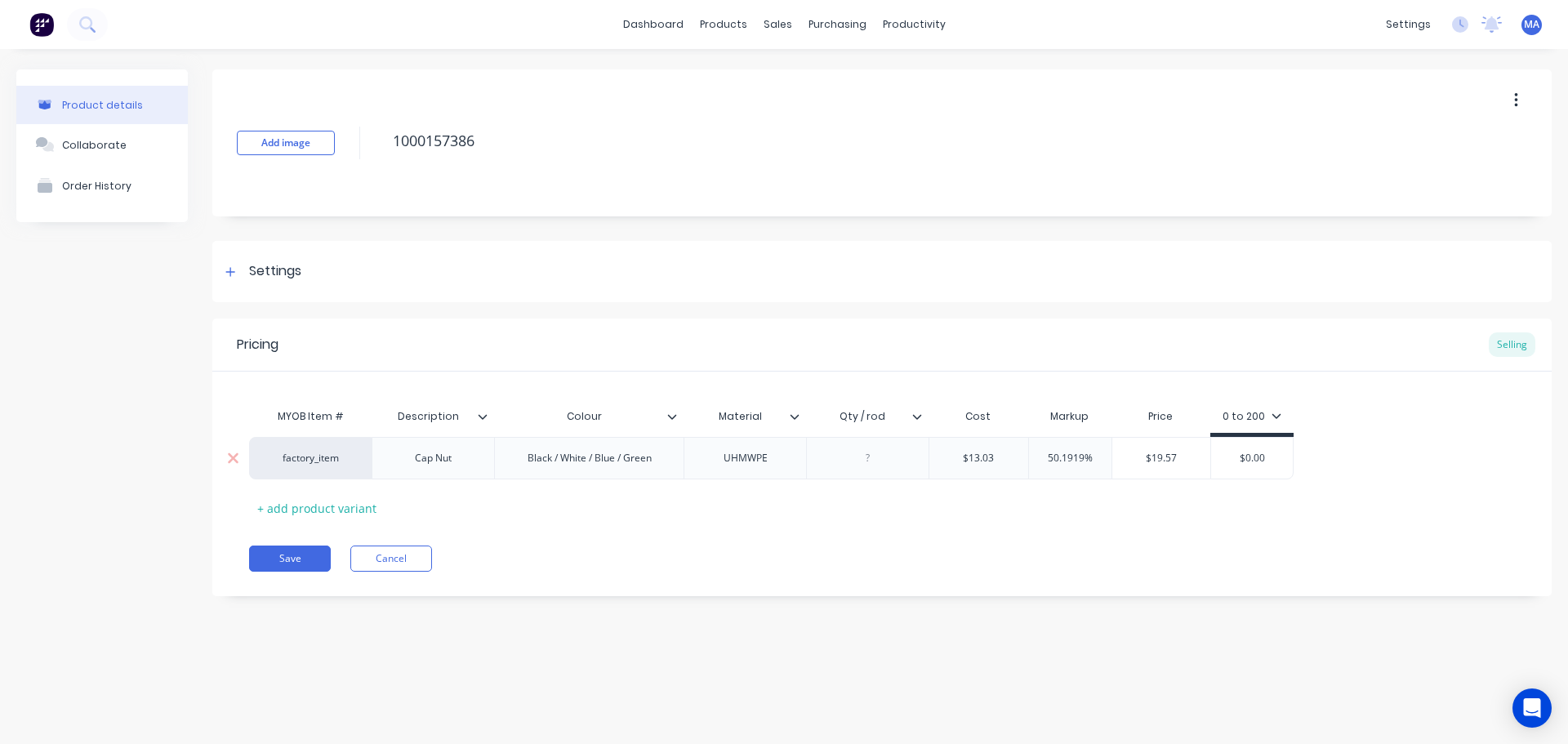
click at [986, 456] on input "$13.03" at bounding box center [979, 458] width 99 height 15
type input "$13.16"
click at [1076, 459] on input "50.1919%" at bounding box center [1070, 458] width 82 height 15
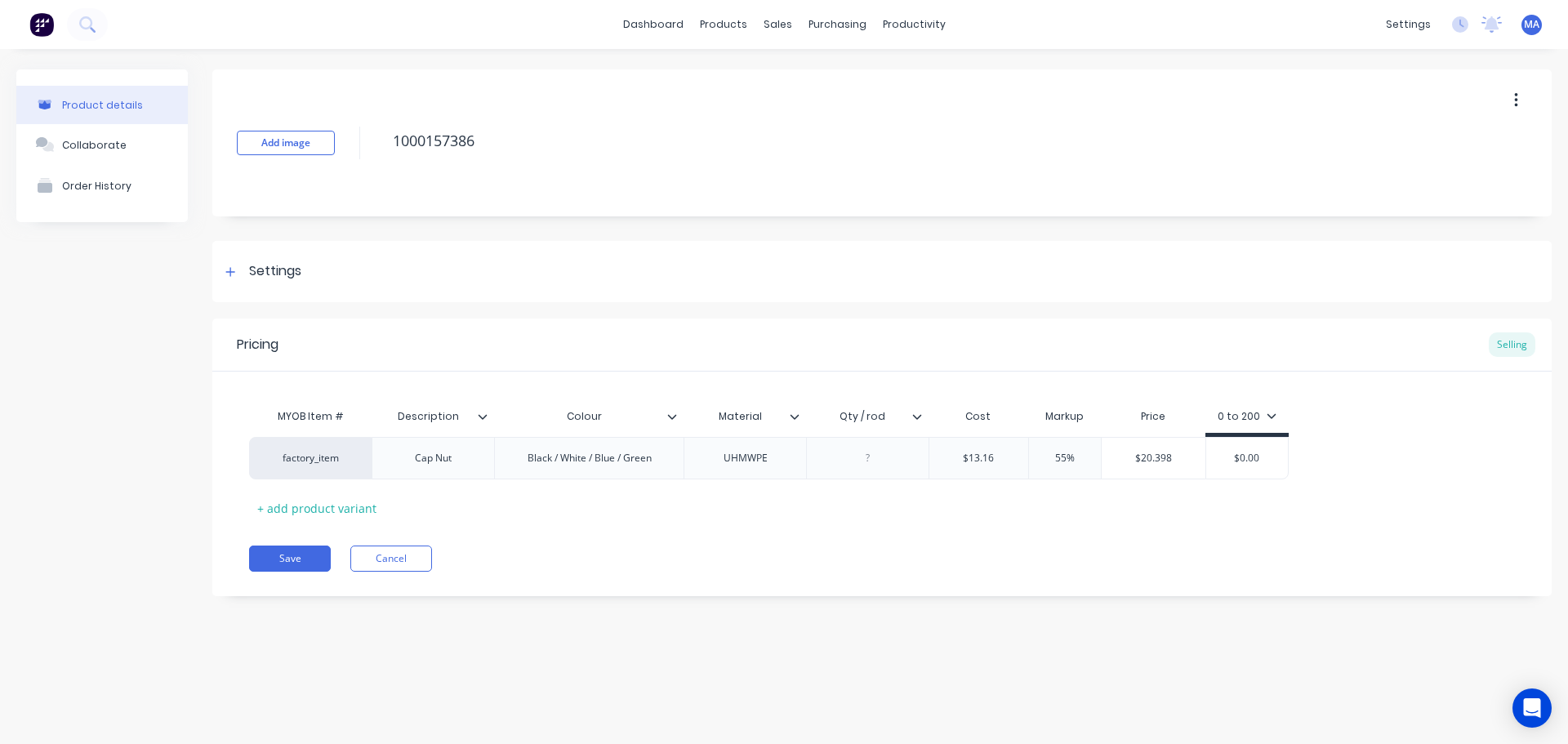
type input "55%"
click at [1103, 525] on div "Pricing Selling MYOB Item # Description Colour Material Qty / rod Cost Markup P…" at bounding box center [882, 457] width 1339 height 277
type input "$20.398"
click at [1169, 461] on input "$20.398" at bounding box center [1154, 458] width 104 height 15
click at [1115, 460] on input "$20.398" at bounding box center [1154, 458] width 104 height 15
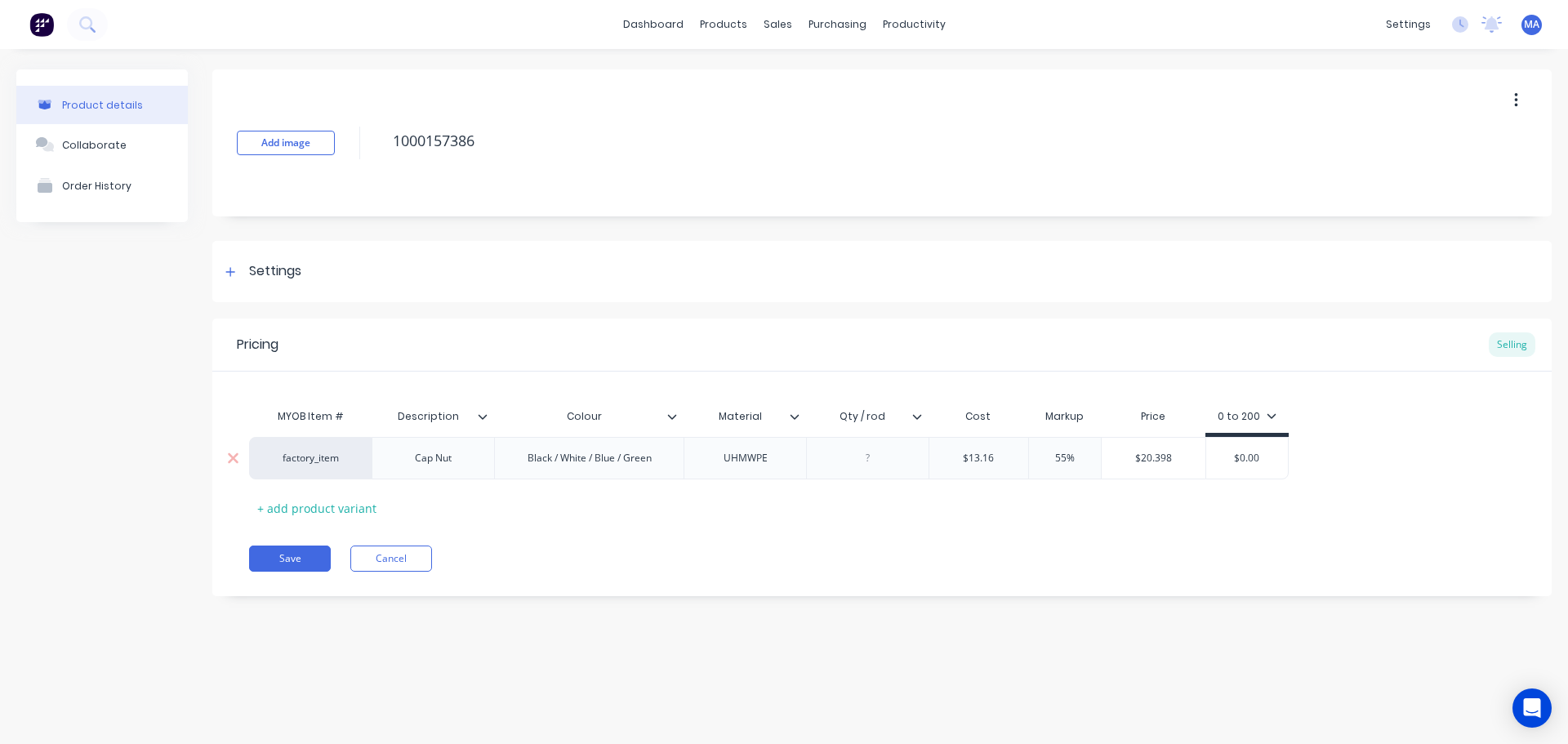
drag, startPoint x: 1271, startPoint y: 459, endPoint x: 1164, endPoint y: 466, distance: 107.2
click at [1173, 464] on div "factory_item Cap Nut Black / White / Blue / Green UHMWPE $13.16 $13.16 55% 55% …" at bounding box center [768, 458] width 1039 height 42
paste input "20.398"
type input "$20.398"
drag, startPoint x: 1039, startPoint y: 521, endPoint x: 968, endPoint y: 515, distance: 71.3
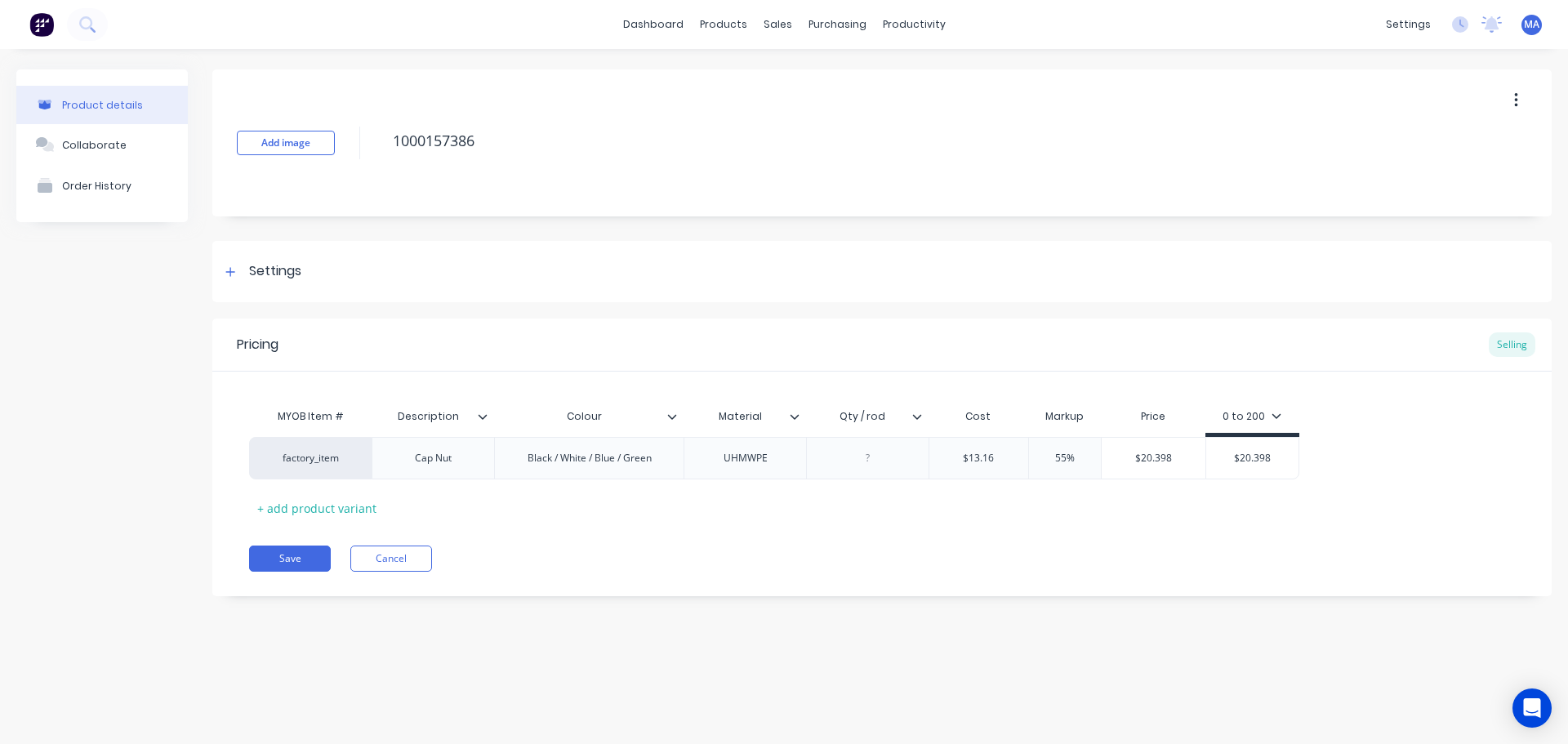
click at [1019, 519] on div "Pricing Selling MYOB Item # Description Colour Material Qty / rod Cost Markup P…" at bounding box center [882, 457] width 1339 height 277
click at [854, 465] on div at bounding box center [868, 458] width 81 height 21
click at [900, 528] on div "Pricing Selling MYOB Item # Description Colour Material Qty / rod Cost Markup P…" at bounding box center [882, 457] width 1339 height 277
click at [288, 551] on button "Save" at bounding box center [290, 558] width 81 height 26
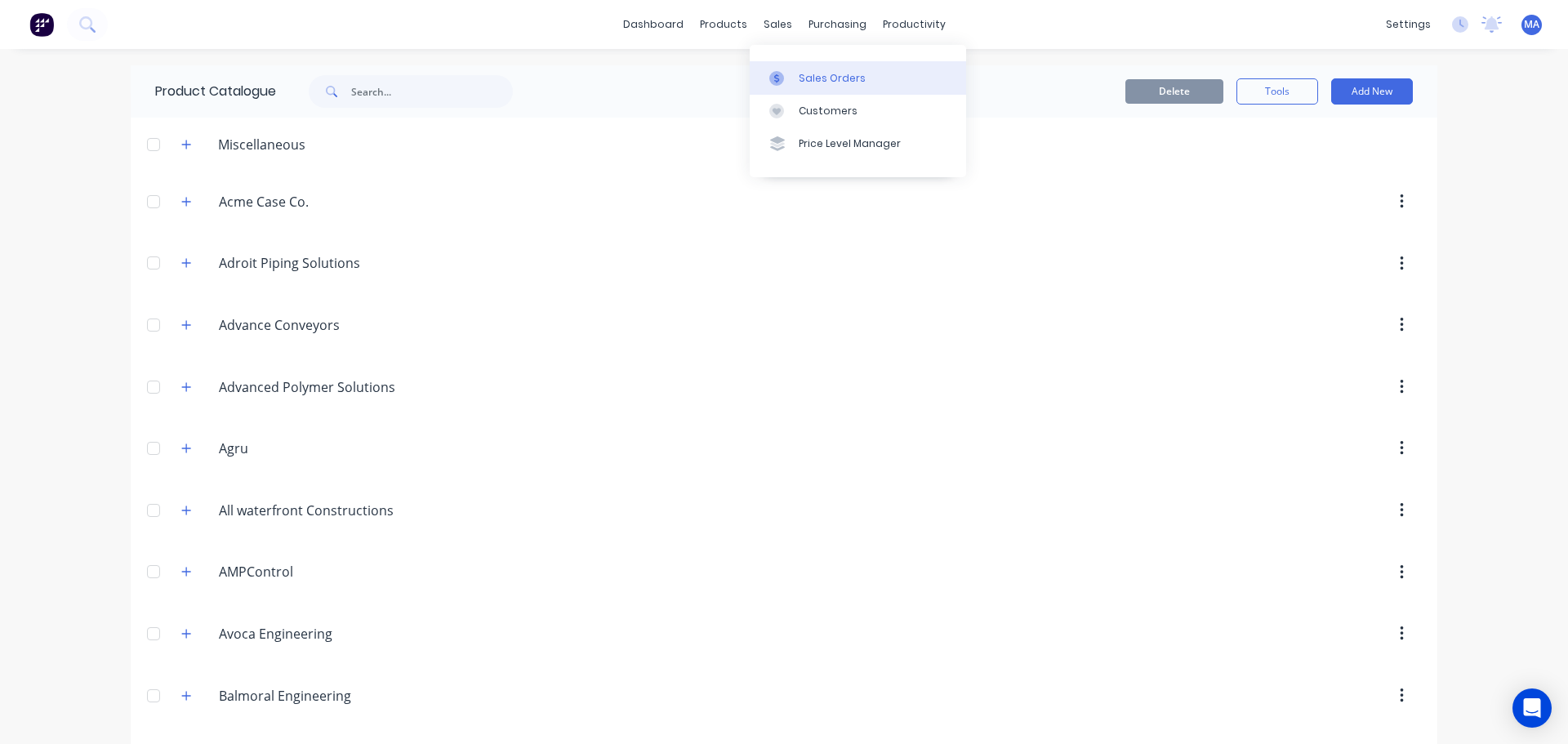
click at [797, 91] on link "Sales Orders" at bounding box center [858, 78] width 217 height 33
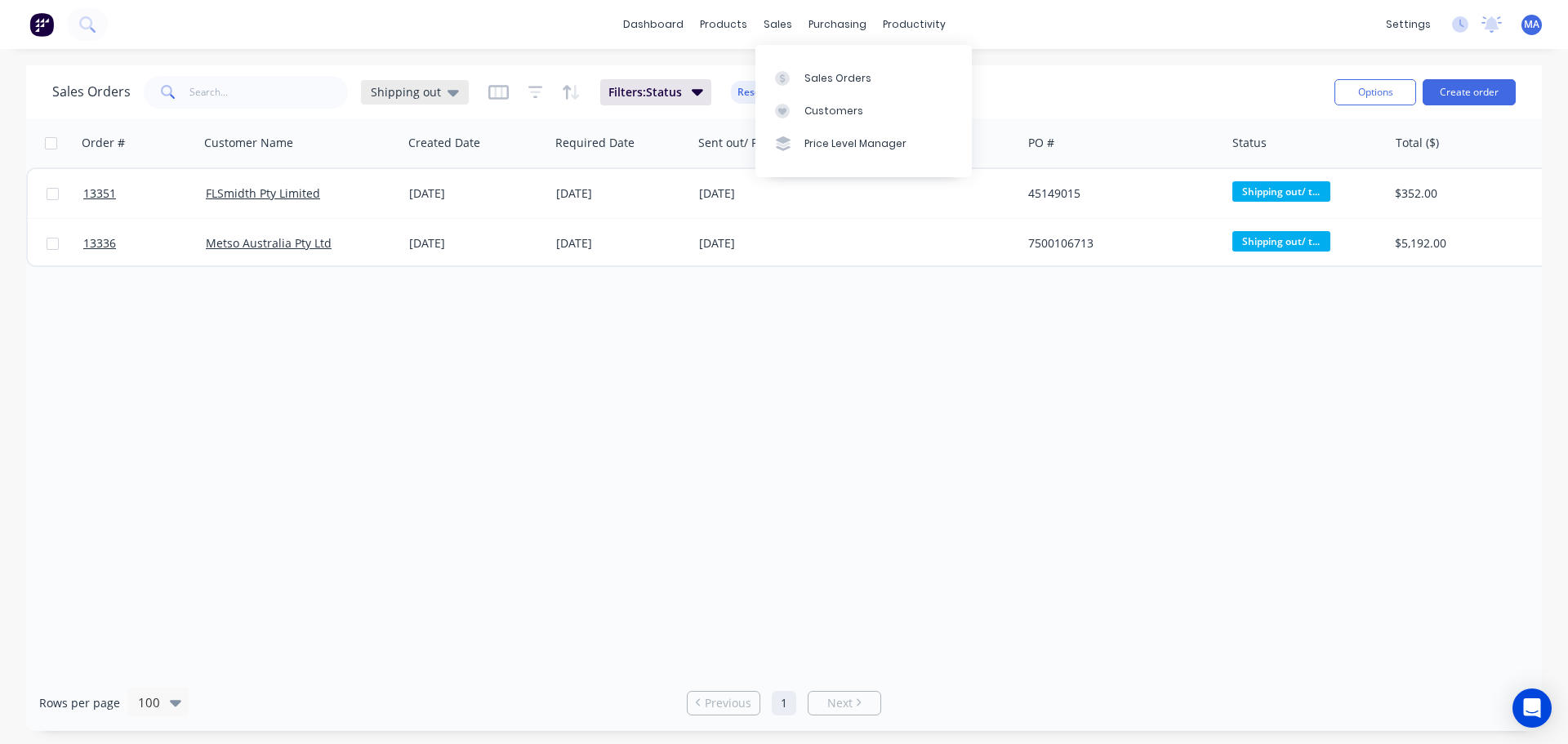
click at [440, 92] on div "Shipping out" at bounding box center [415, 92] width 88 height 15
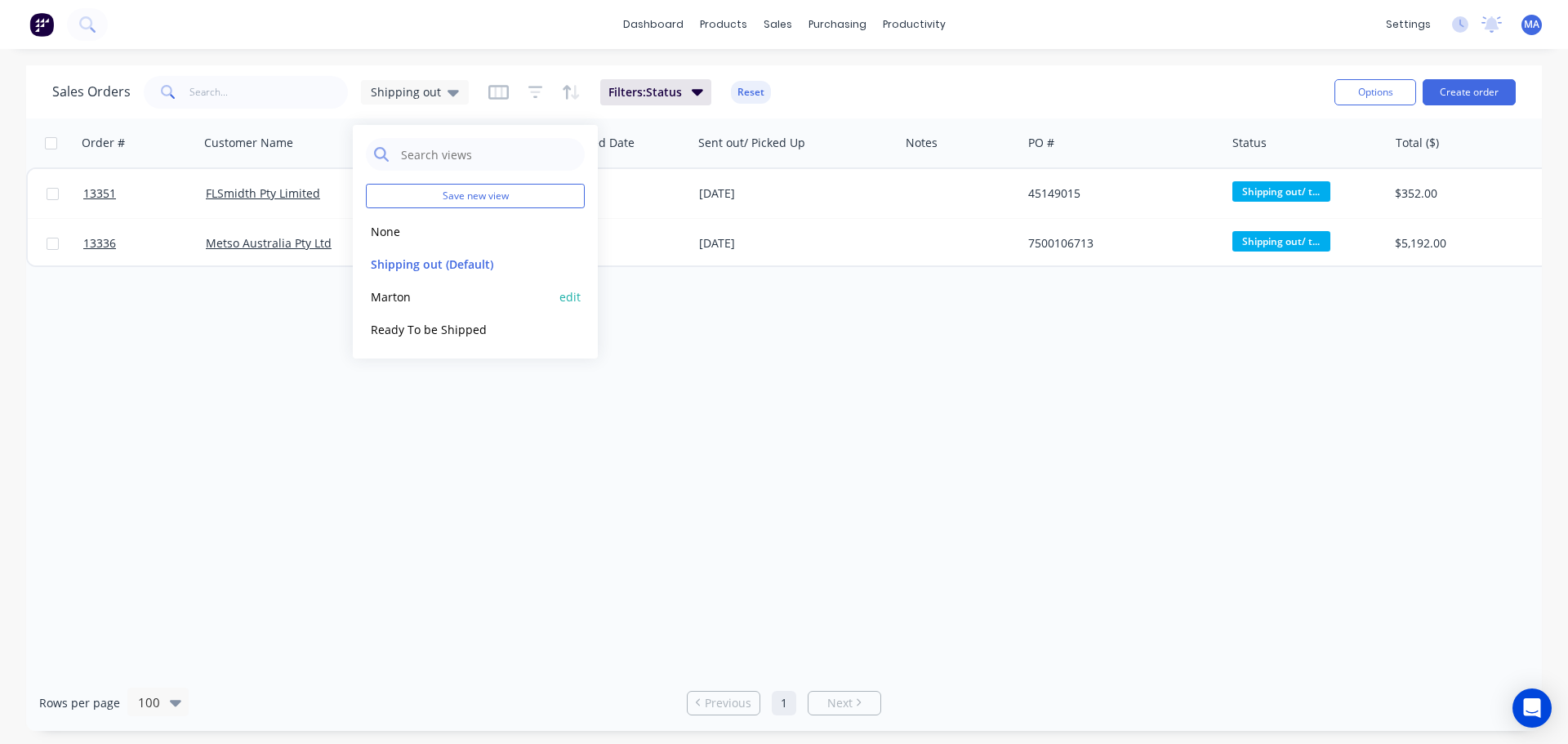
click at [430, 288] on button "Marton" at bounding box center [459, 297] width 186 height 19
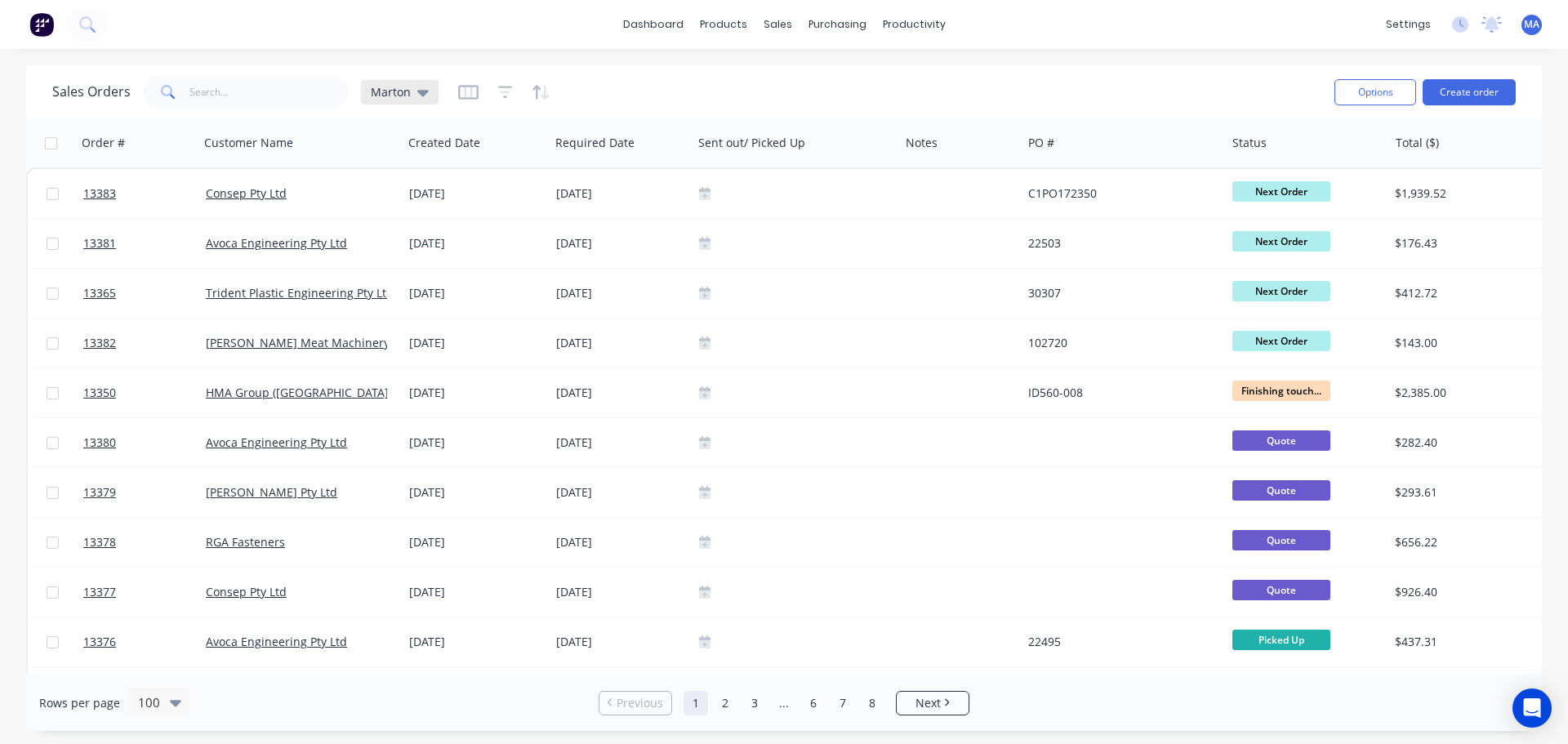
click at [406, 93] on span "Marton" at bounding box center [391, 92] width 40 height 17
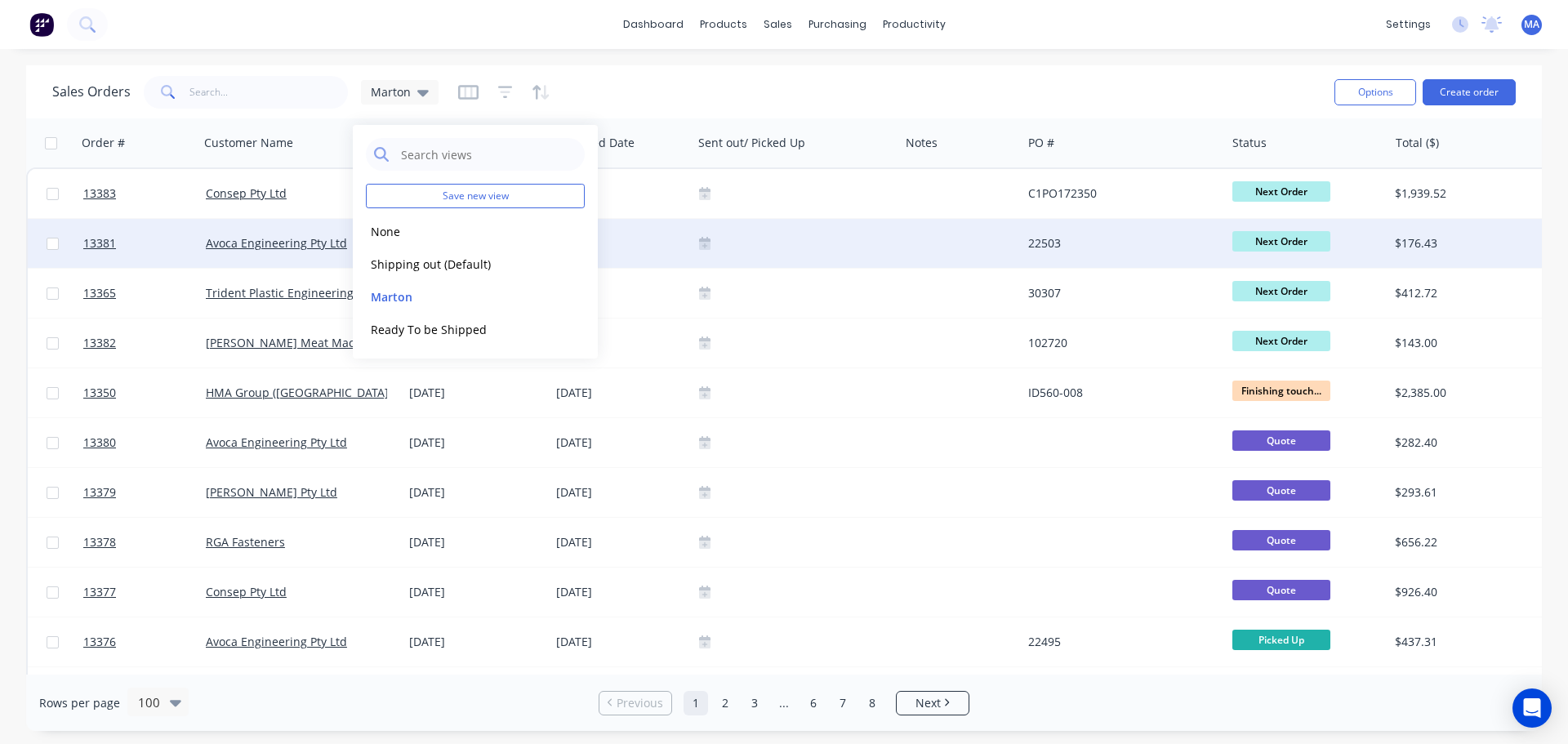
click at [0, 0] on button "edit" at bounding box center [0, 0] width 0 height 0
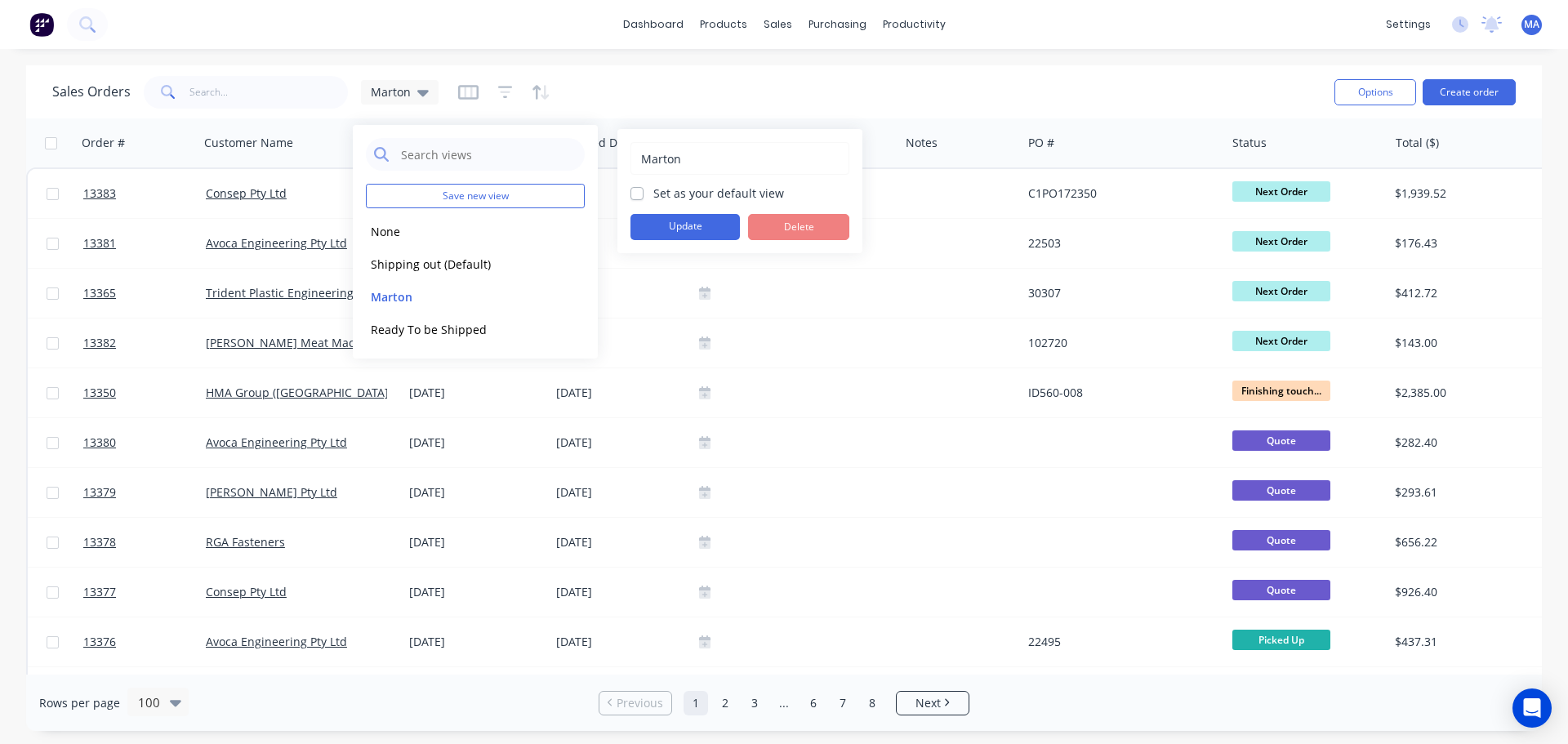
click at [654, 193] on label "Set as your default view" at bounding box center [719, 193] width 131 height 17
click at [637, 193] on input "Set as your default view" at bounding box center [636, 193] width 13 height 16
checkbox input "true"
click at [663, 233] on button "Update" at bounding box center [685, 227] width 109 height 26
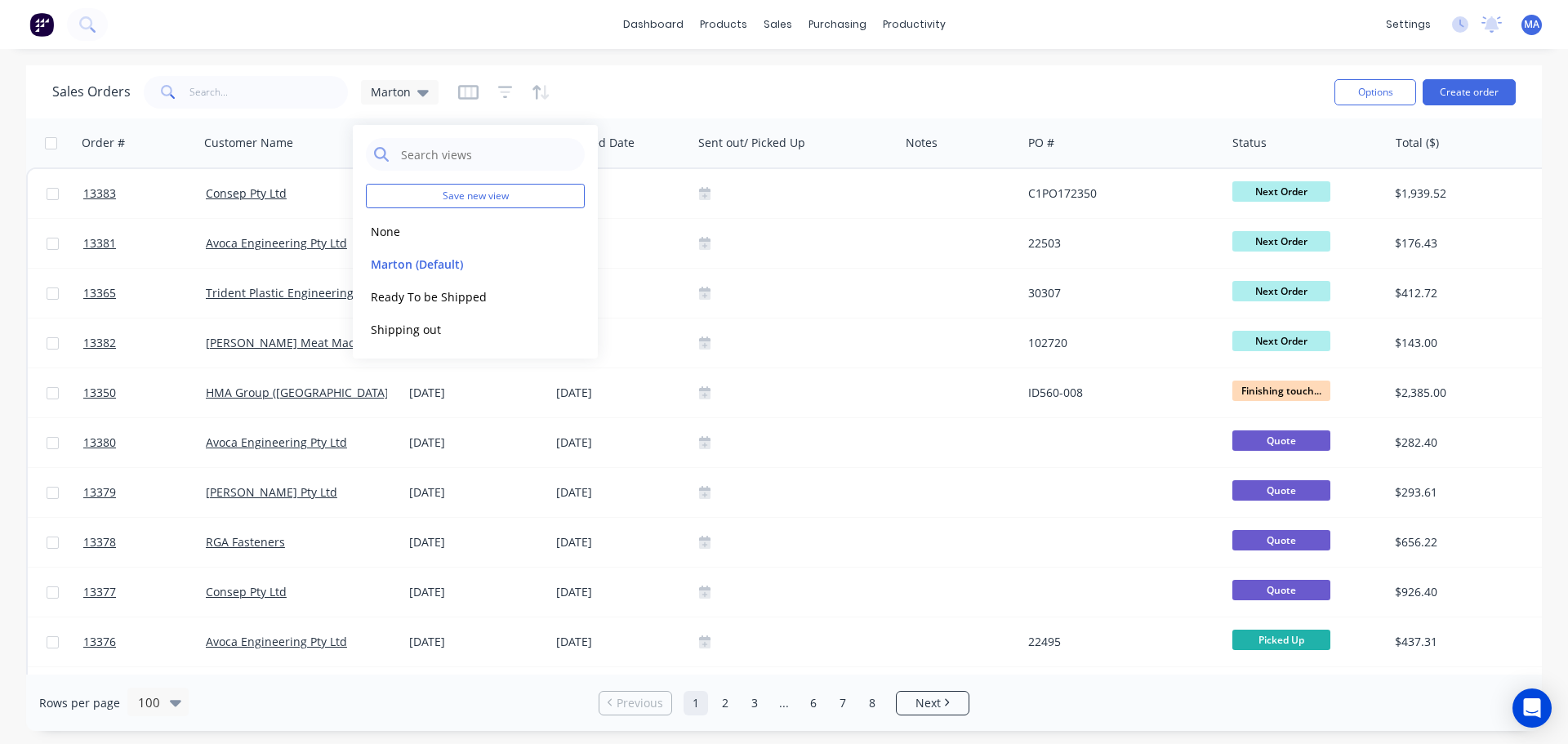
click at [784, 97] on div "Sales Orders Marton" at bounding box center [686, 92] width 1269 height 40
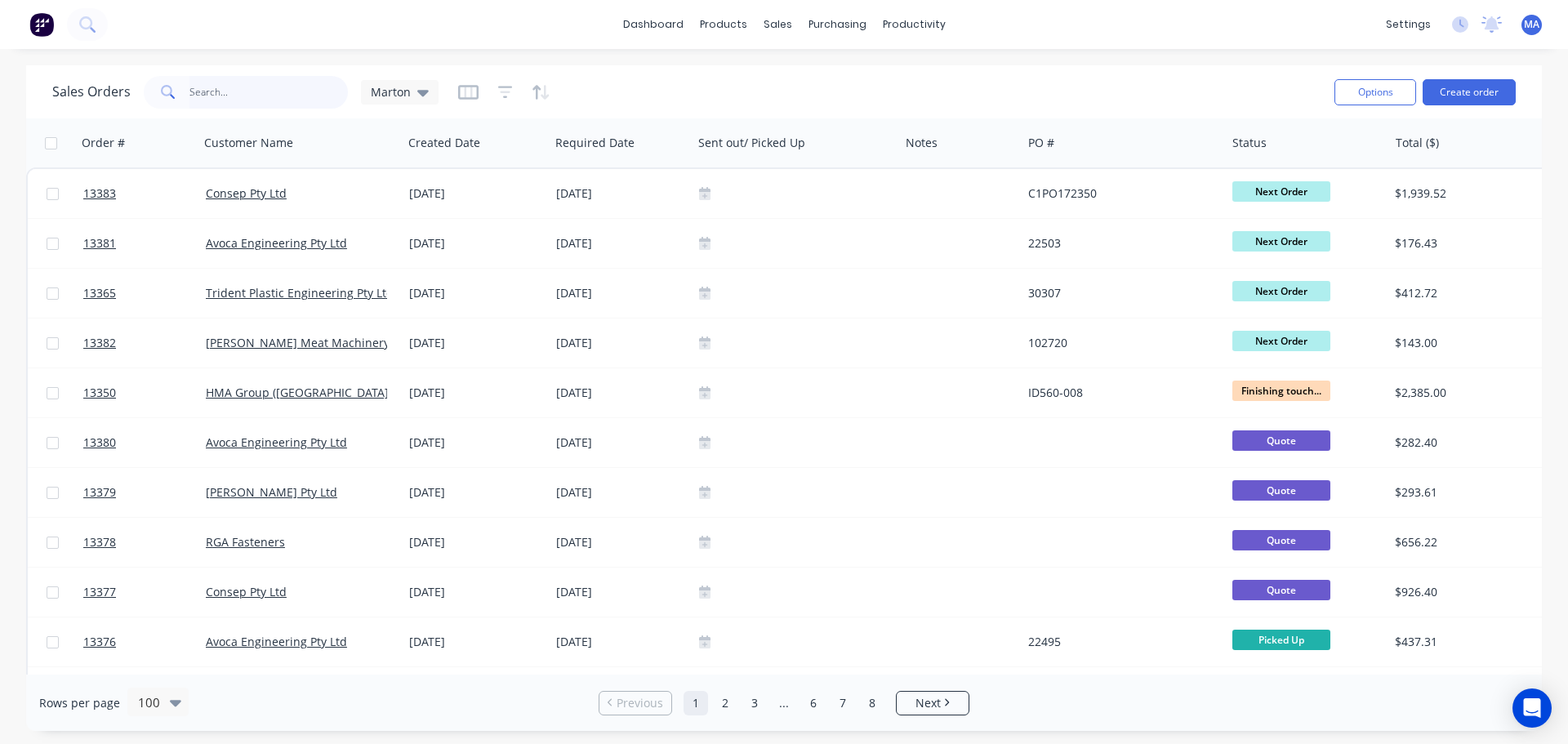
click at [310, 107] on input "text" at bounding box center [270, 93] width 159 height 33
click at [910, 85] on div at bounding box center [901, 78] width 24 height 15
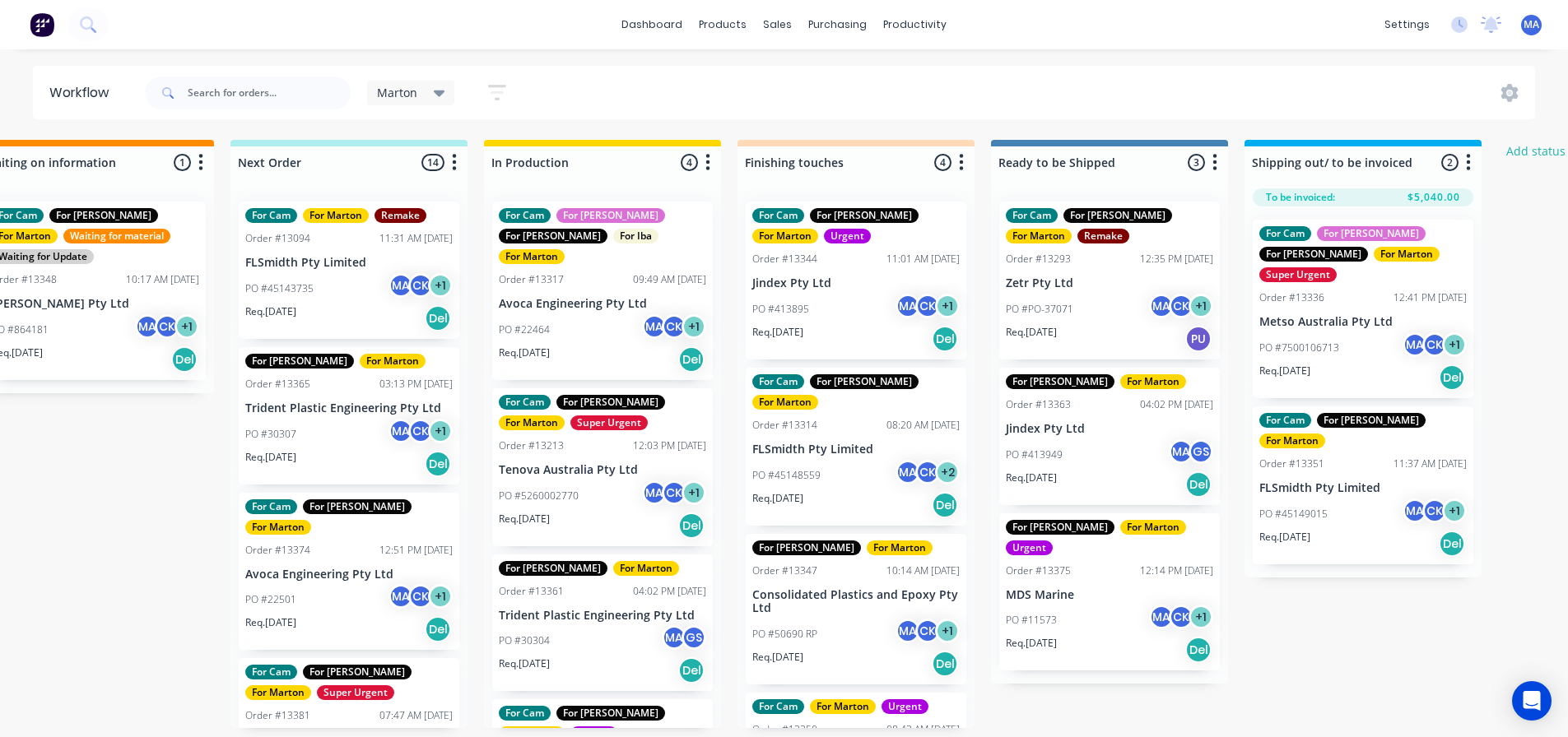
scroll to position [0, 313]
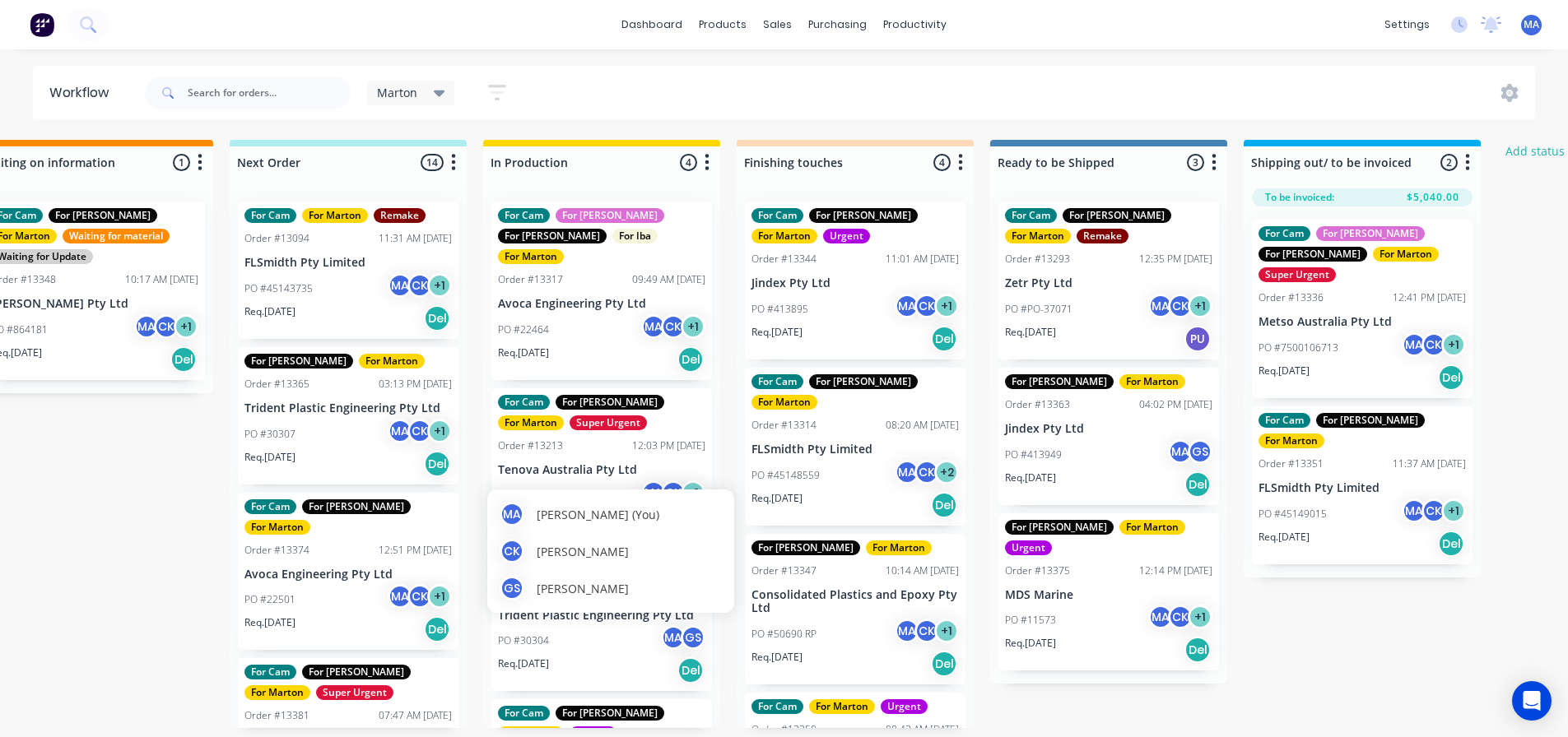
click at [635, 527] on div "MA Marton Agocs (You)" at bounding box center [611, 514] width 222 height 24
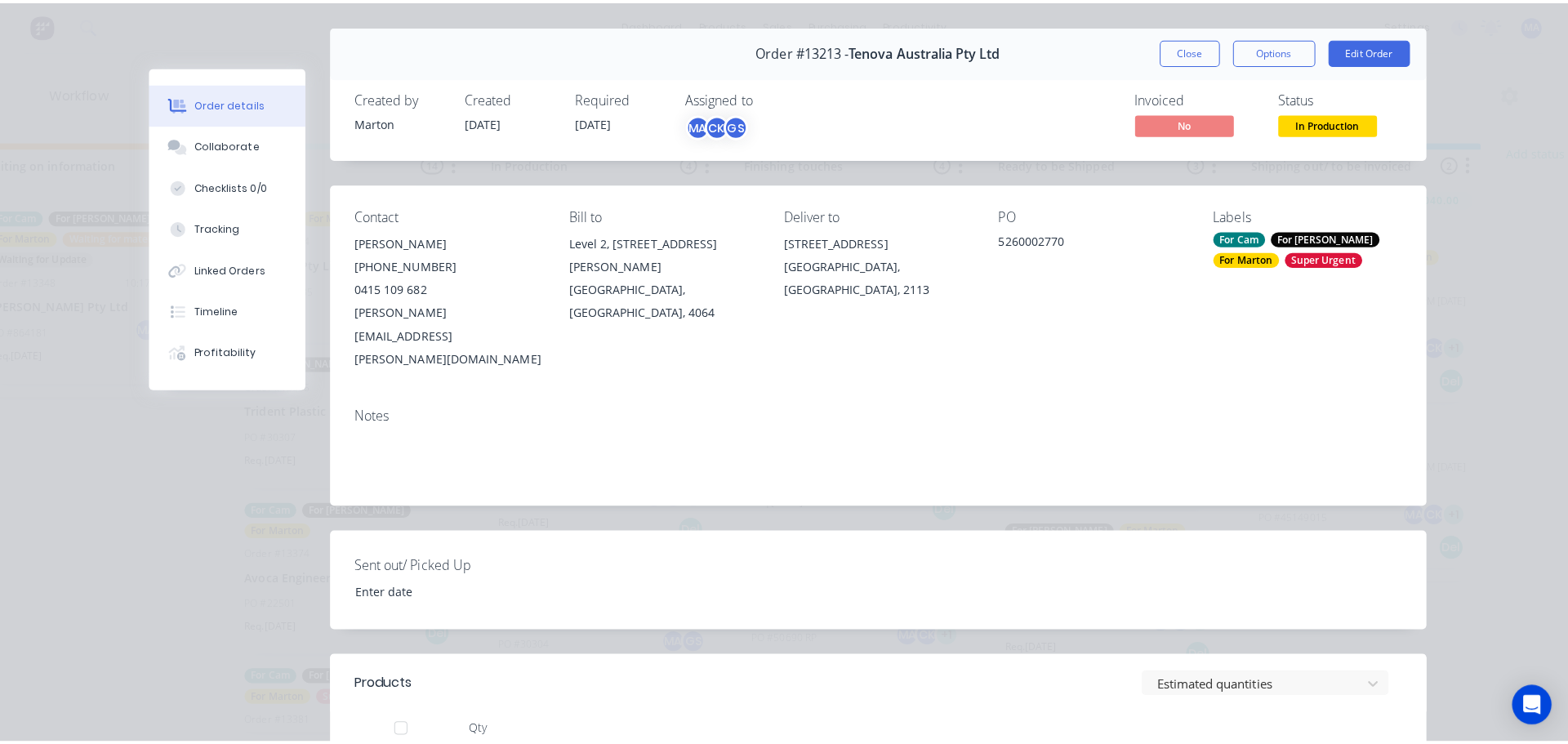
scroll to position [0, 0]
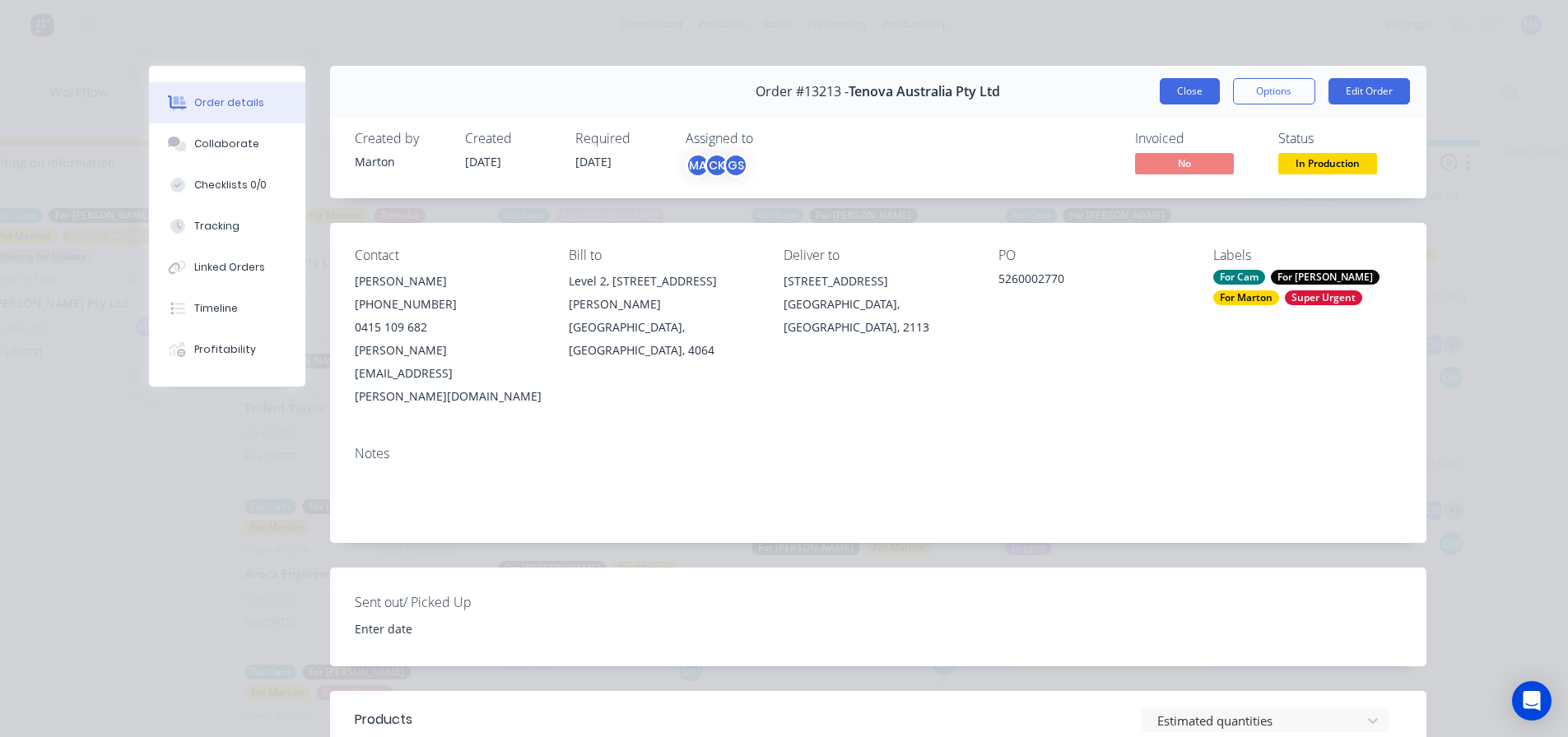
click at [1193, 83] on button "Close" at bounding box center [1189, 92] width 60 height 26
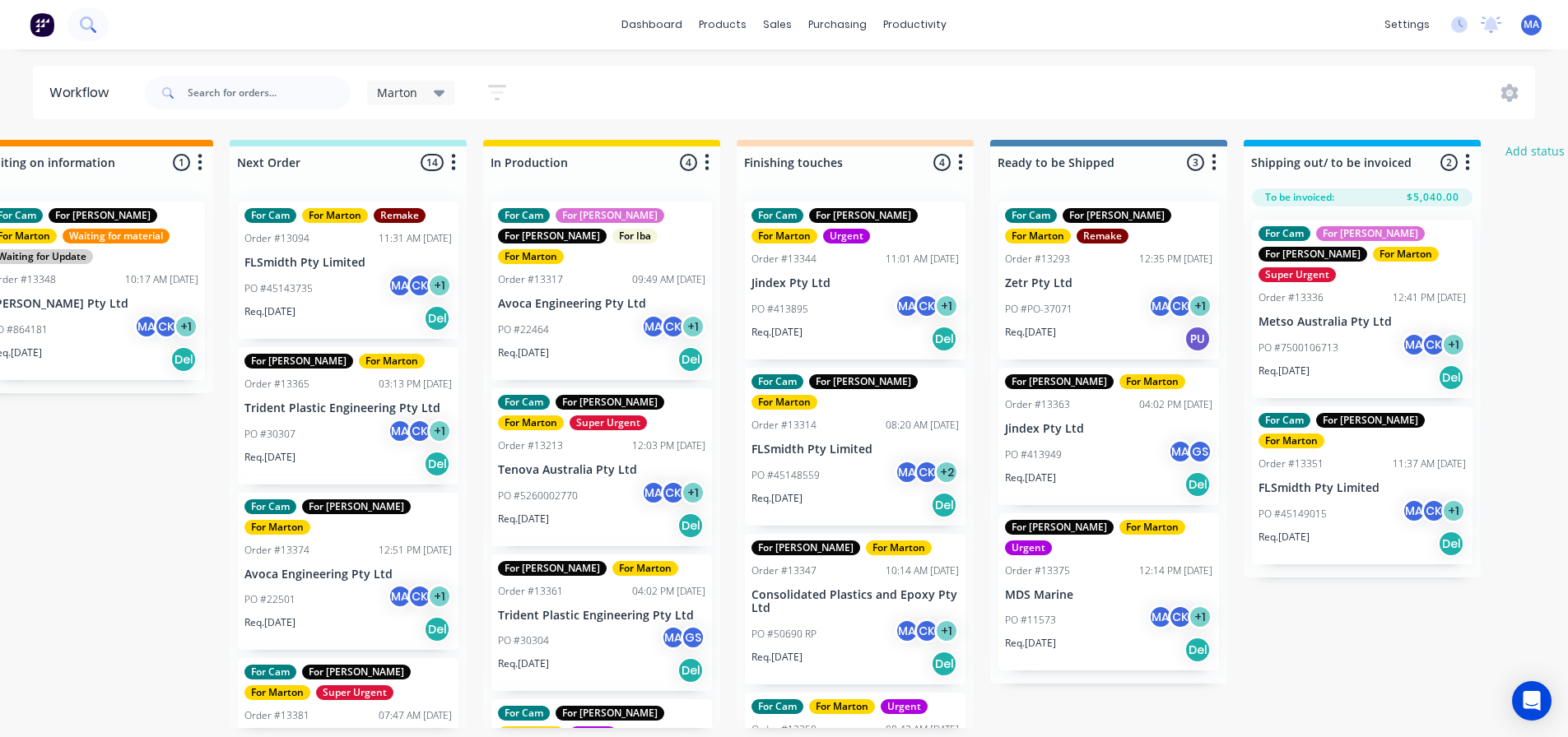
click at [83, 25] on icon at bounding box center [87, 24] width 16 height 16
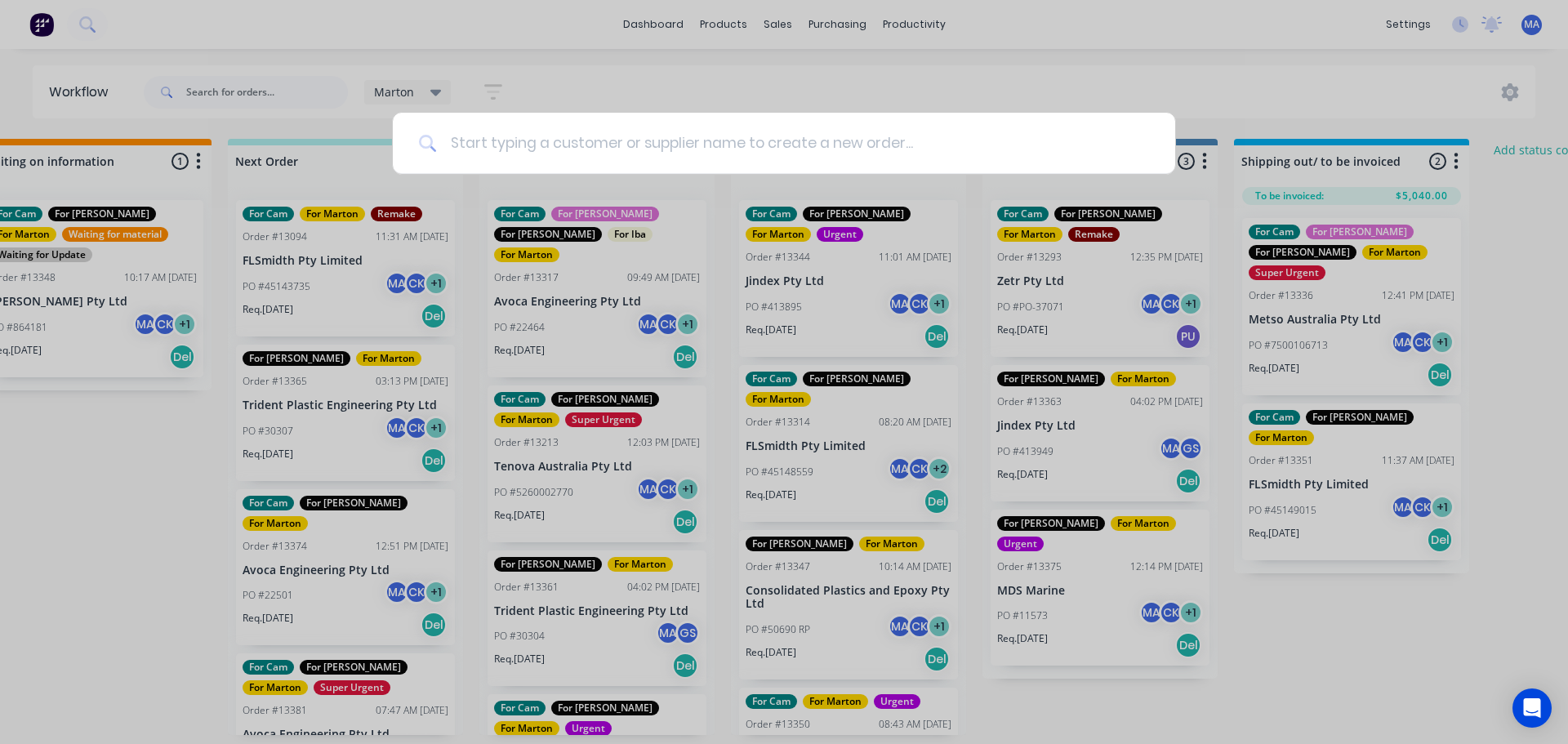
click at [525, 144] on input at bounding box center [793, 143] width 712 height 62
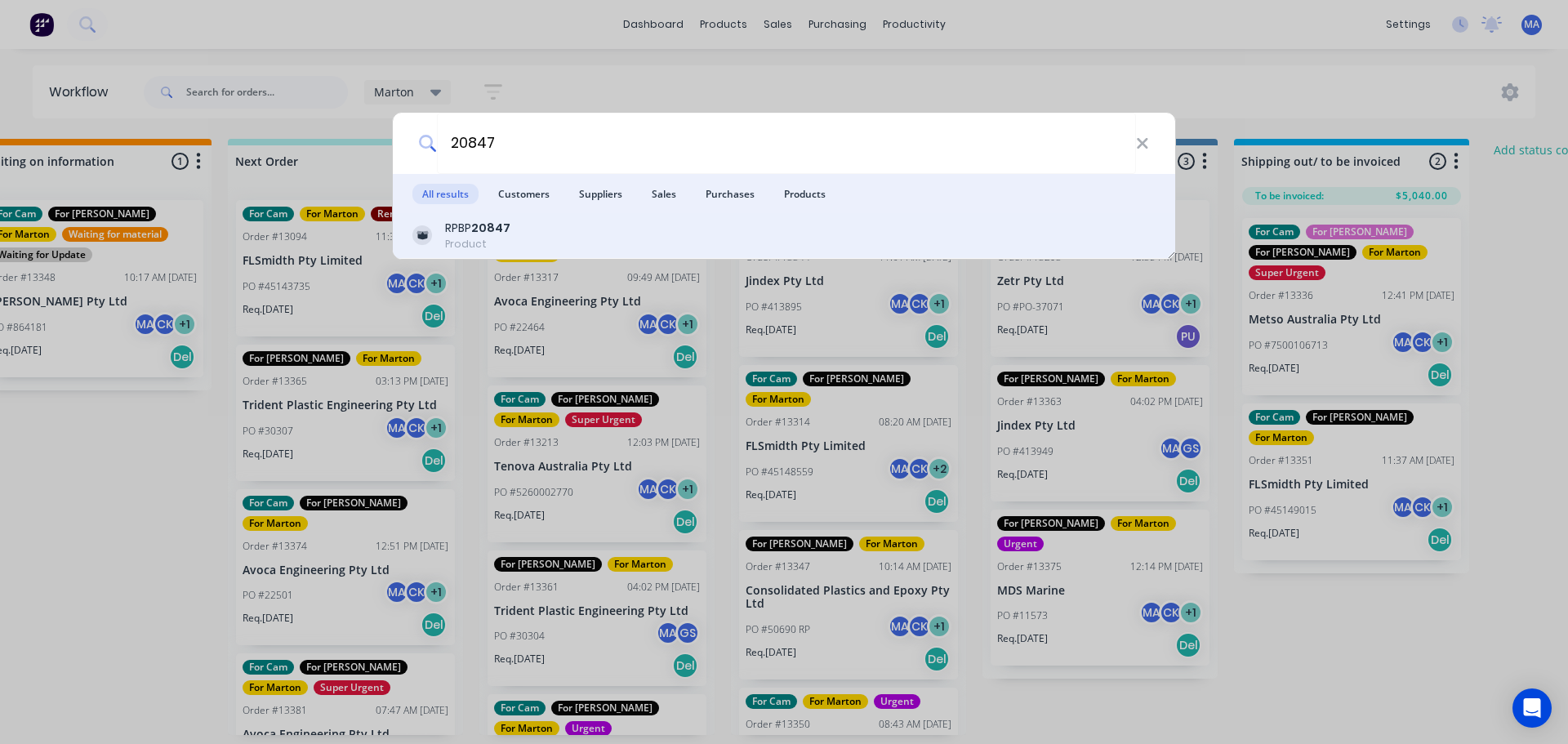
type input "20847"
click at [537, 231] on div "RPBP 20847 Product" at bounding box center [784, 235] width 743 height 32
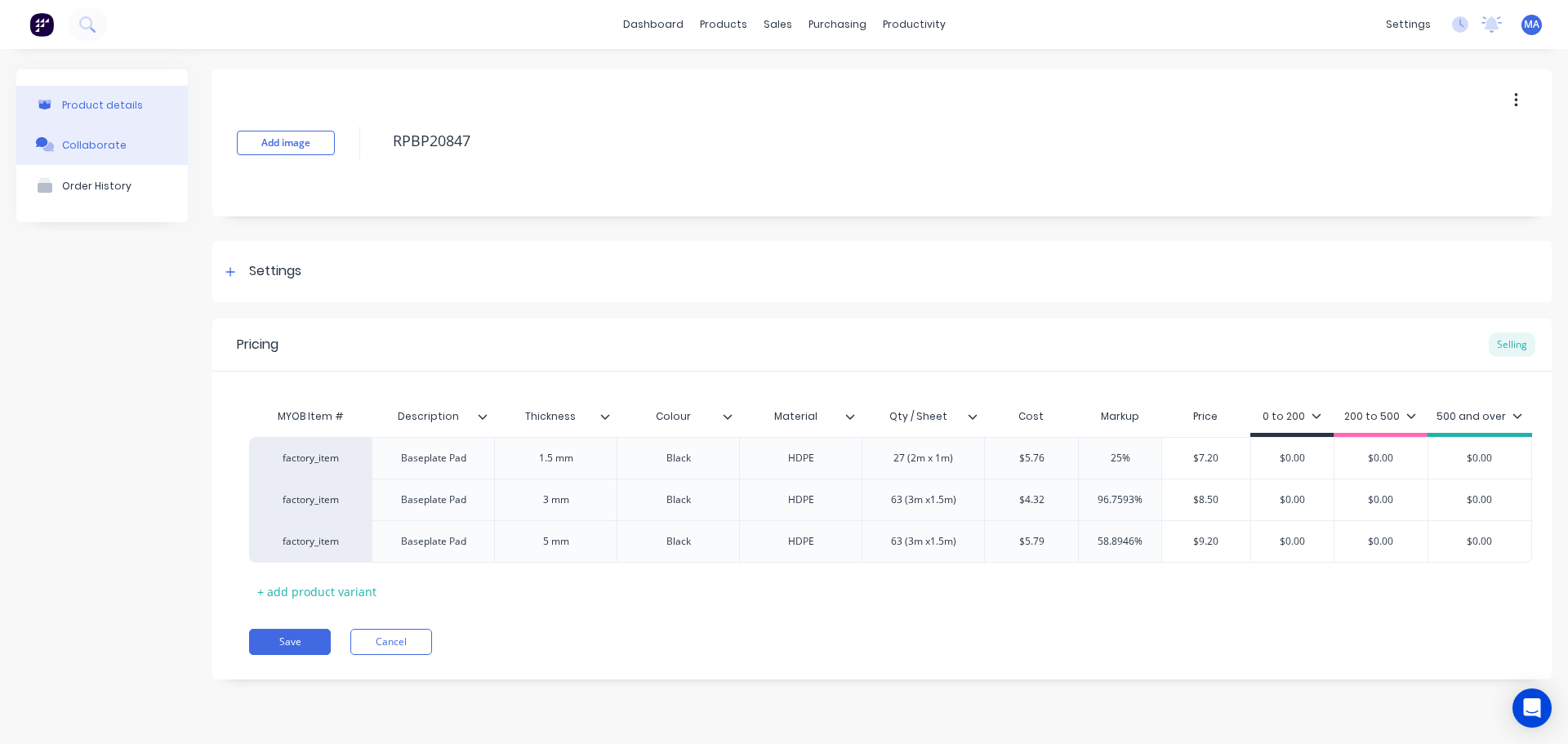
click at [133, 137] on button "Collaborate" at bounding box center [102, 144] width 172 height 41
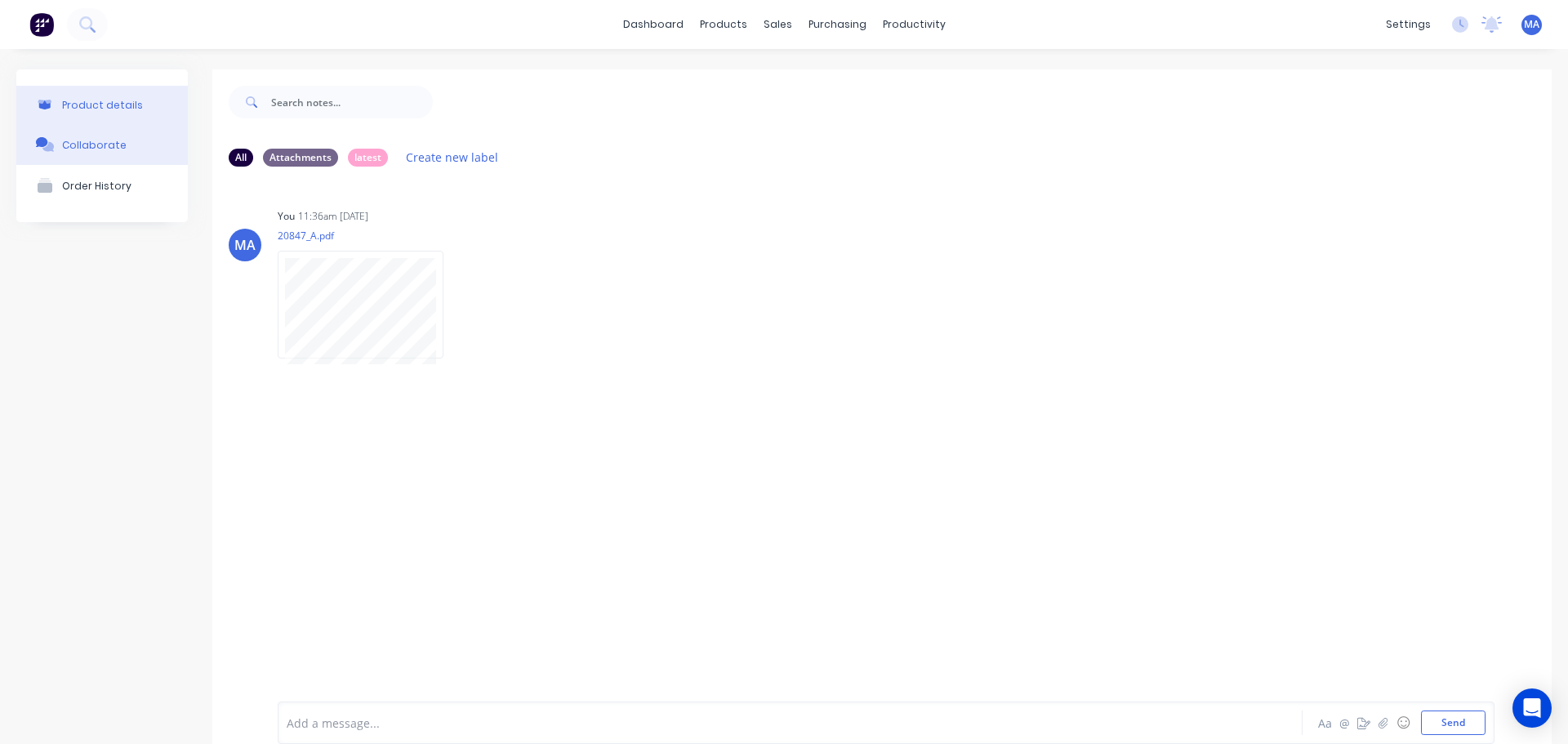
click at [159, 107] on button "Product details" at bounding box center [102, 105] width 172 height 38
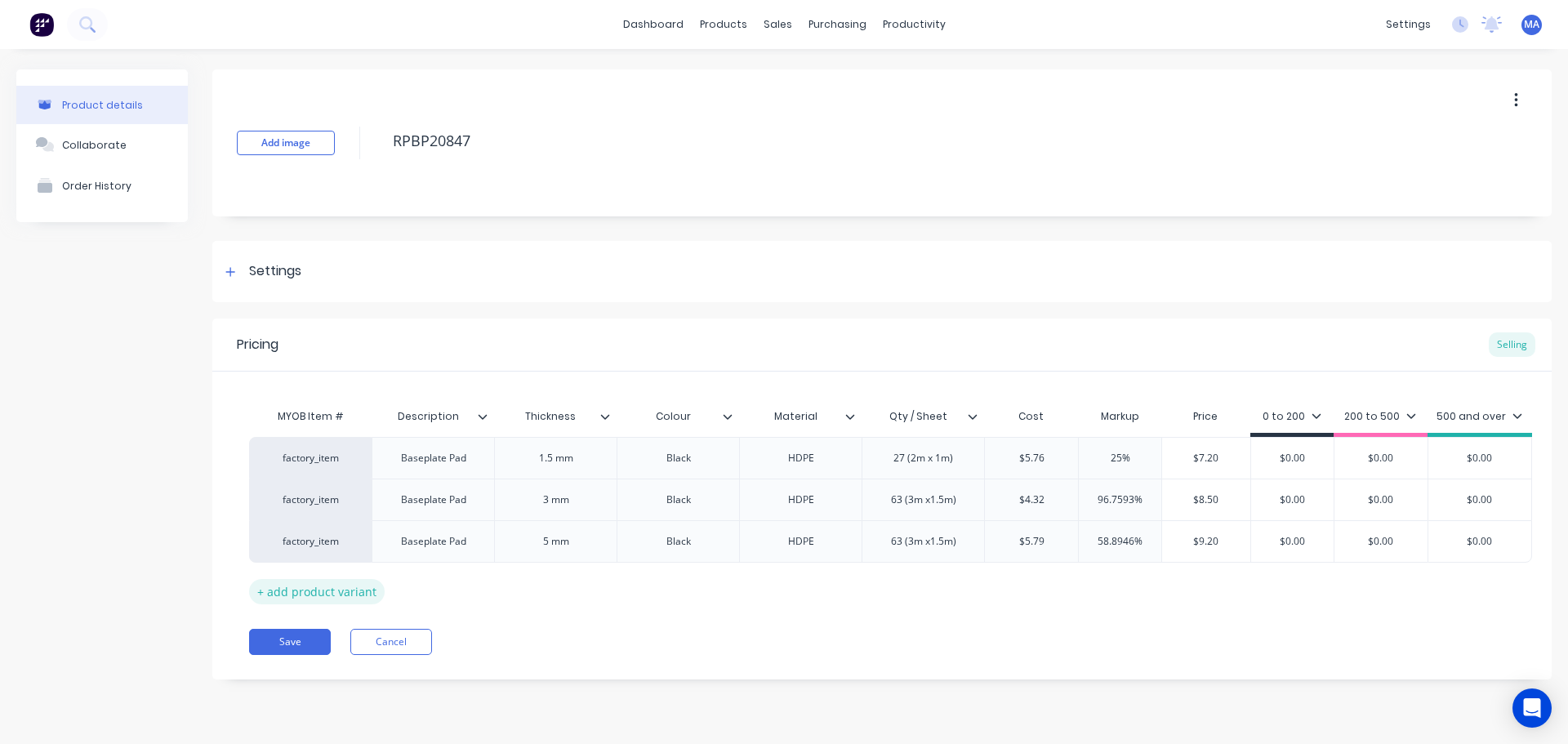
click at [345, 588] on div "+ add product variant" at bounding box center [316, 591] width 135 height 25
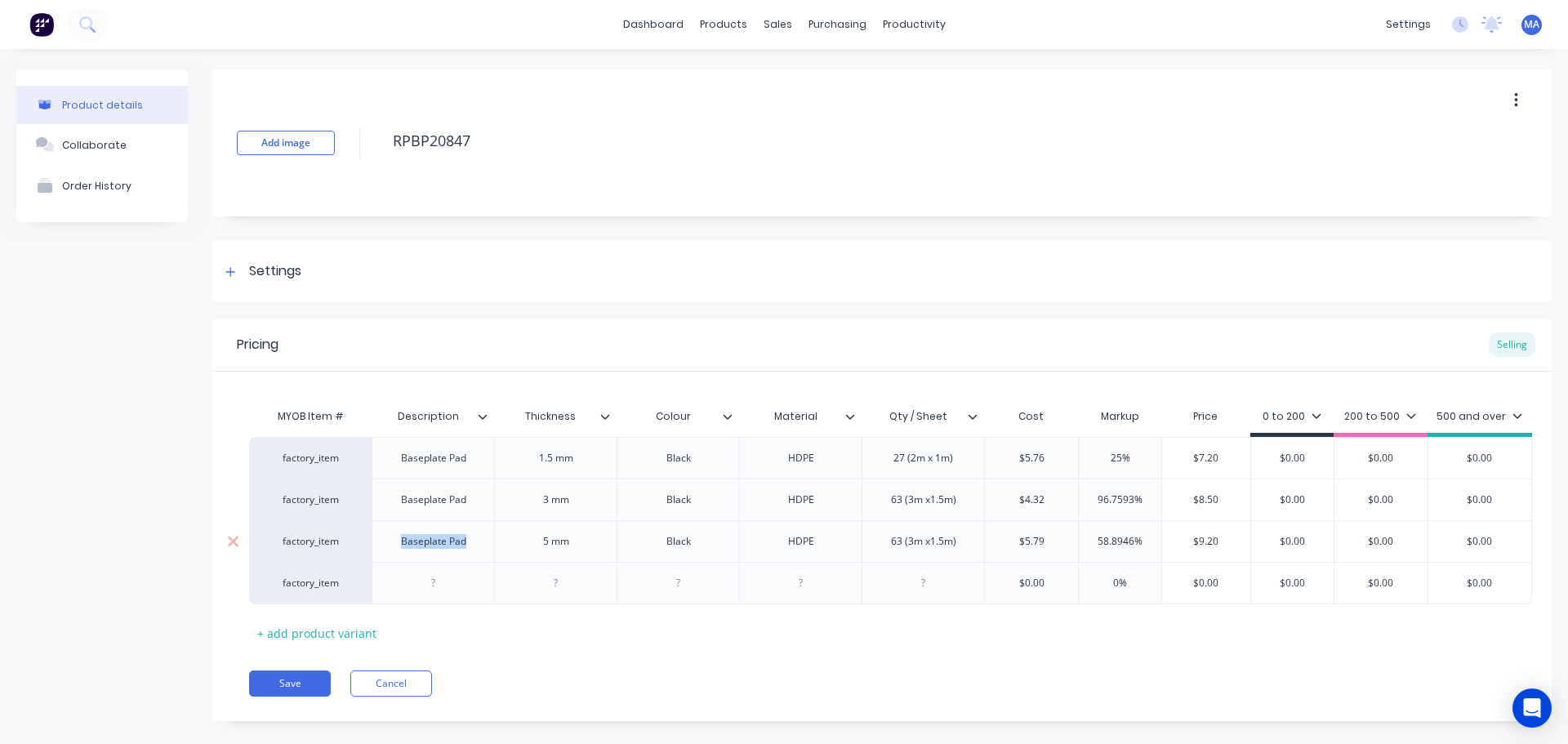
drag, startPoint x: 416, startPoint y: 544, endPoint x: 400, endPoint y: 545, distance: 16.0
click at [401, 545] on div "Baseplate Pad" at bounding box center [434, 541] width 92 height 21
copy div "Baseplate Pad"
drag, startPoint x: 452, startPoint y: 591, endPoint x: 482, endPoint y: 587, distance: 30.3
click at [452, 591] on div at bounding box center [433, 583] width 81 height 21
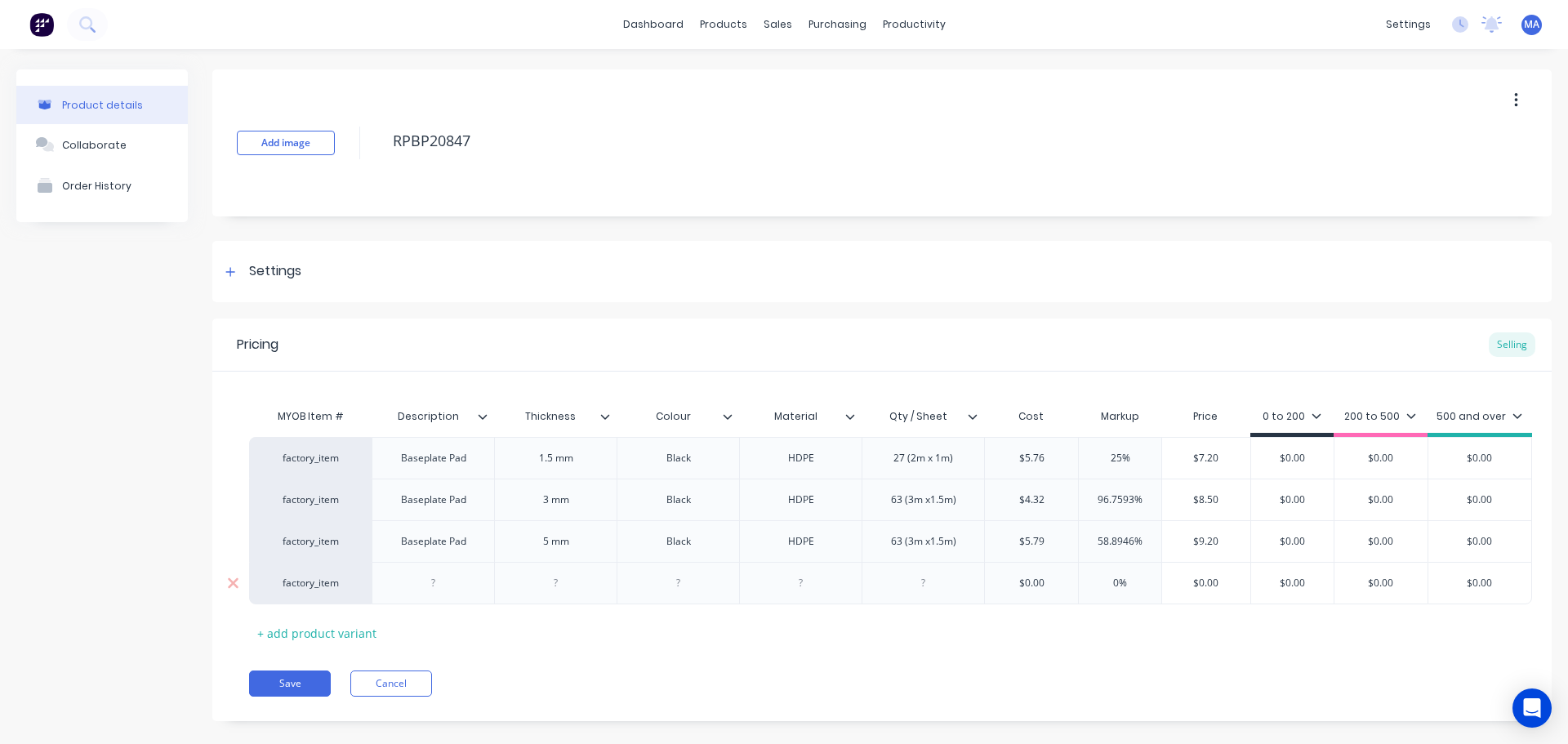
paste div
drag, startPoint x: 575, startPoint y: 548, endPoint x: 536, endPoint y: 549, distance: 39.0
click at [536, 549] on div "5 mm" at bounding box center [556, 541] width 81 height 21
copy div "5 mm"
drag, startPoint x: 566, startPoint y: 585, endPoint x: 689, endPoint y: 567, distance: 124.3
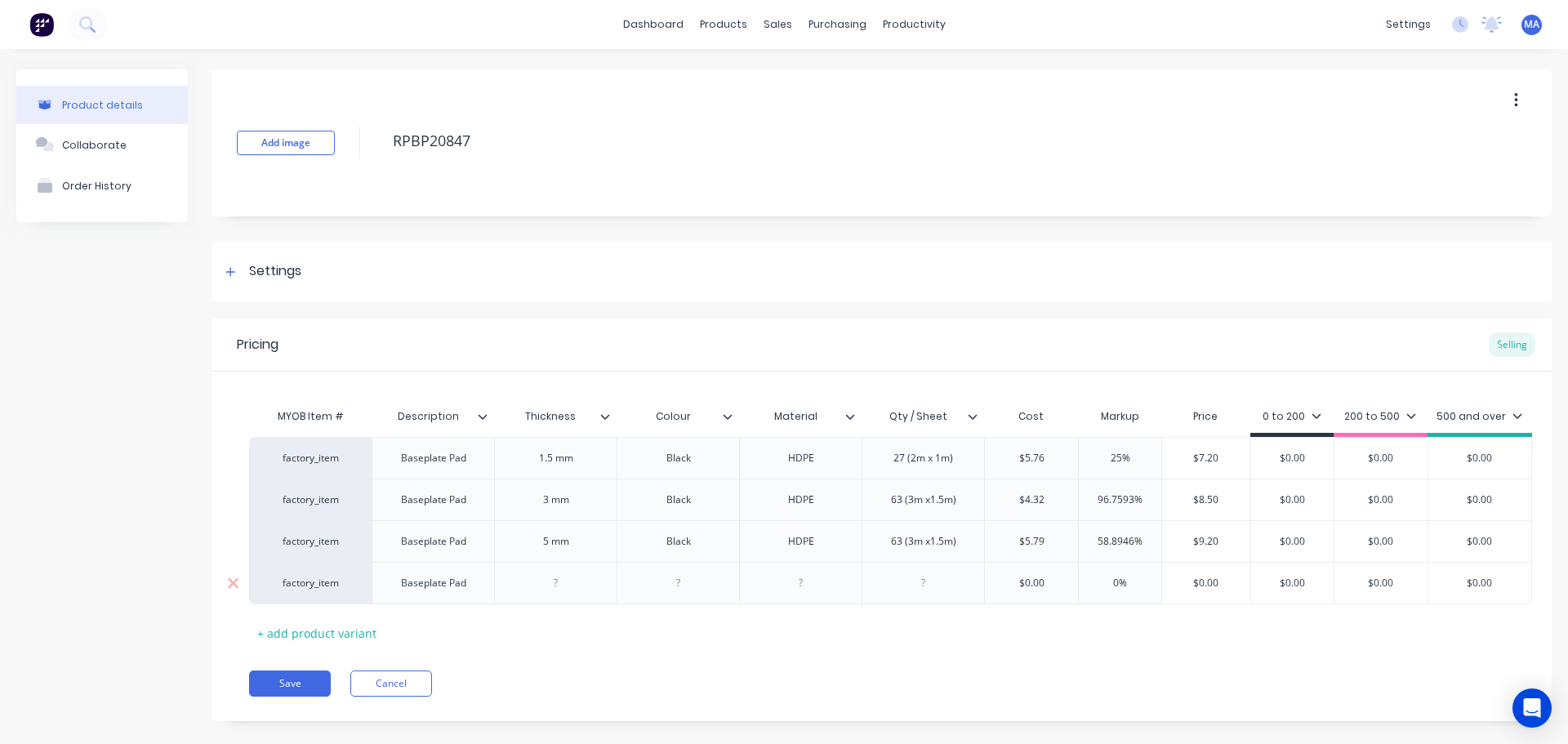
click at [567, 585] on div at bounding box center [556, 583] width 81 height 21
paste div
drag, startPoint x: 684, startPoint y: 539, endPoint x: 660, endPoint y: 571, distance: 40.0
click at [643, 547] on div "Black" at bounding box center [679, 541] width 81 height 21
copy div "Black"
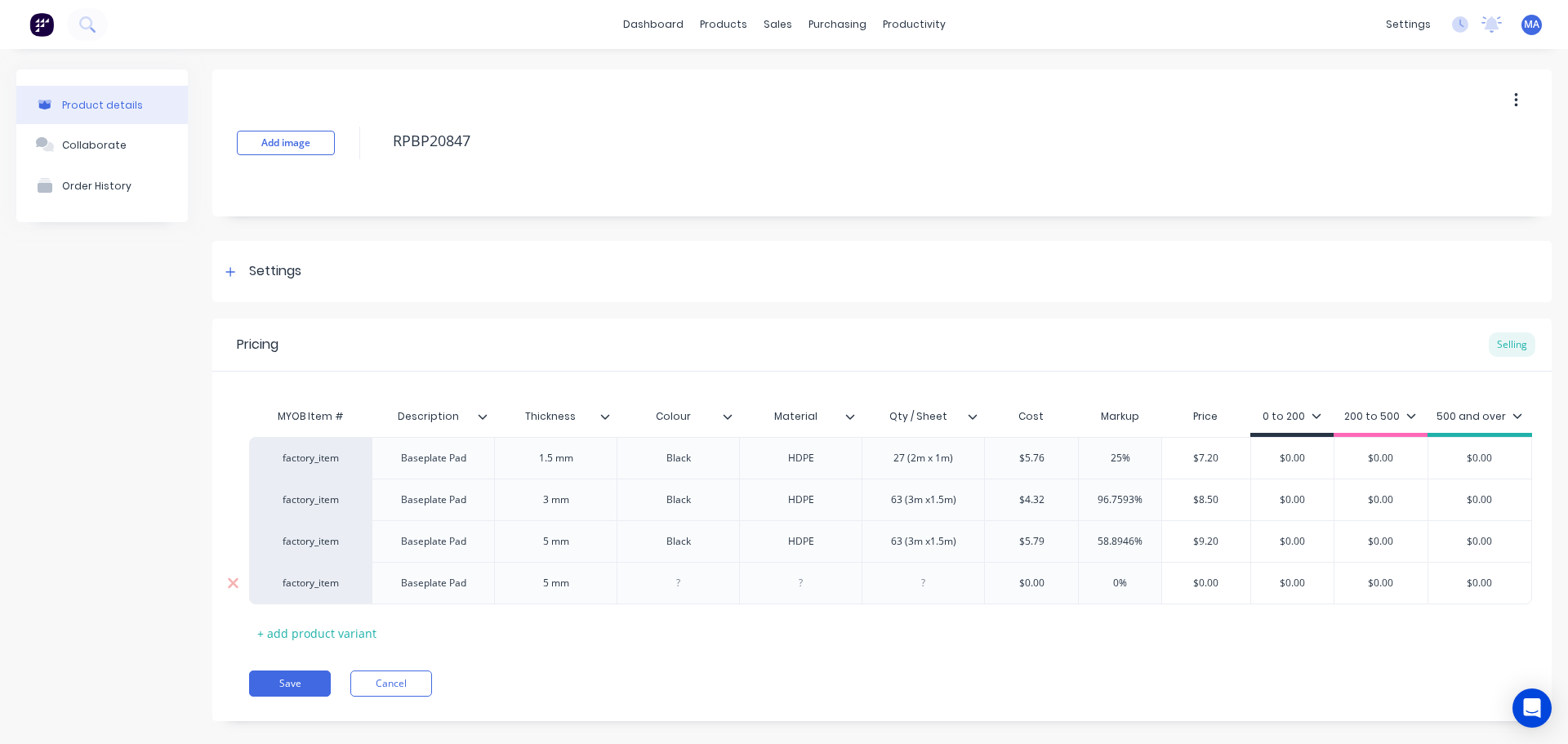
click at [686, 584] on div at bounding box center [679, 583] width 81 height 21
paste div
drag, startPoint x: 817, startPoint y: 541, endPoint x: 759, endPoint y: 554, distance: 59.4
click at [758, 548] on div "HDPE" at bounding box center [800, 541] width 122 height 42
copy div "HDPE"
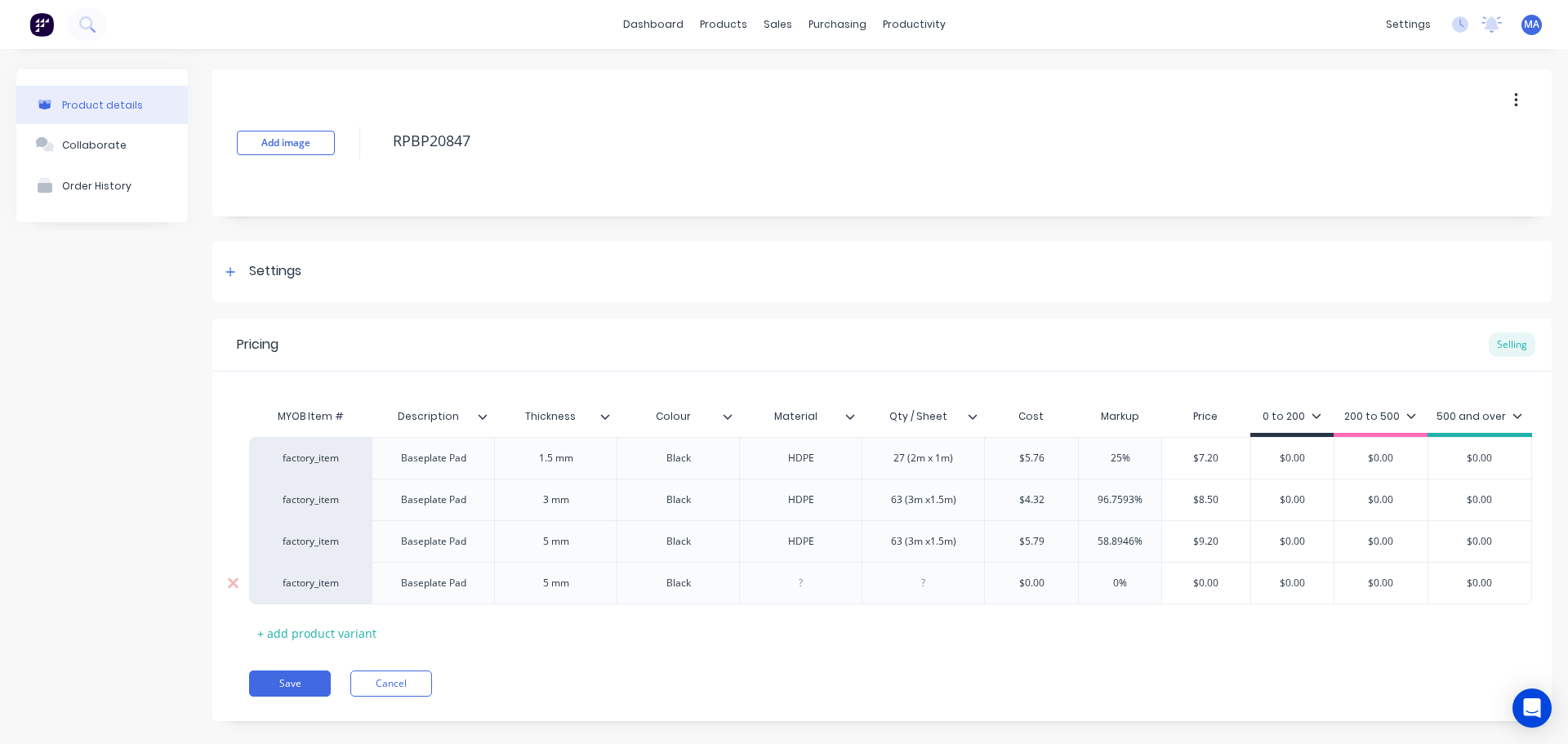
click at [796, 587] on div at bounding box center [801, 583] width 81 height 21
paste div
drag, startPoint x: 962, startPoint y: 539, endPoint x: 903, endPoint y: 571, distance: 67.1
click at [859, 546] on div "factory_item Baseplate Pad 5 mm Black HDPE 63 (3m x1.5m) $5.79 58.8946% $9.20 $…" at bounding box center [890, 541] width 1283 height 42
copy div "63 (3m x1.5m)"
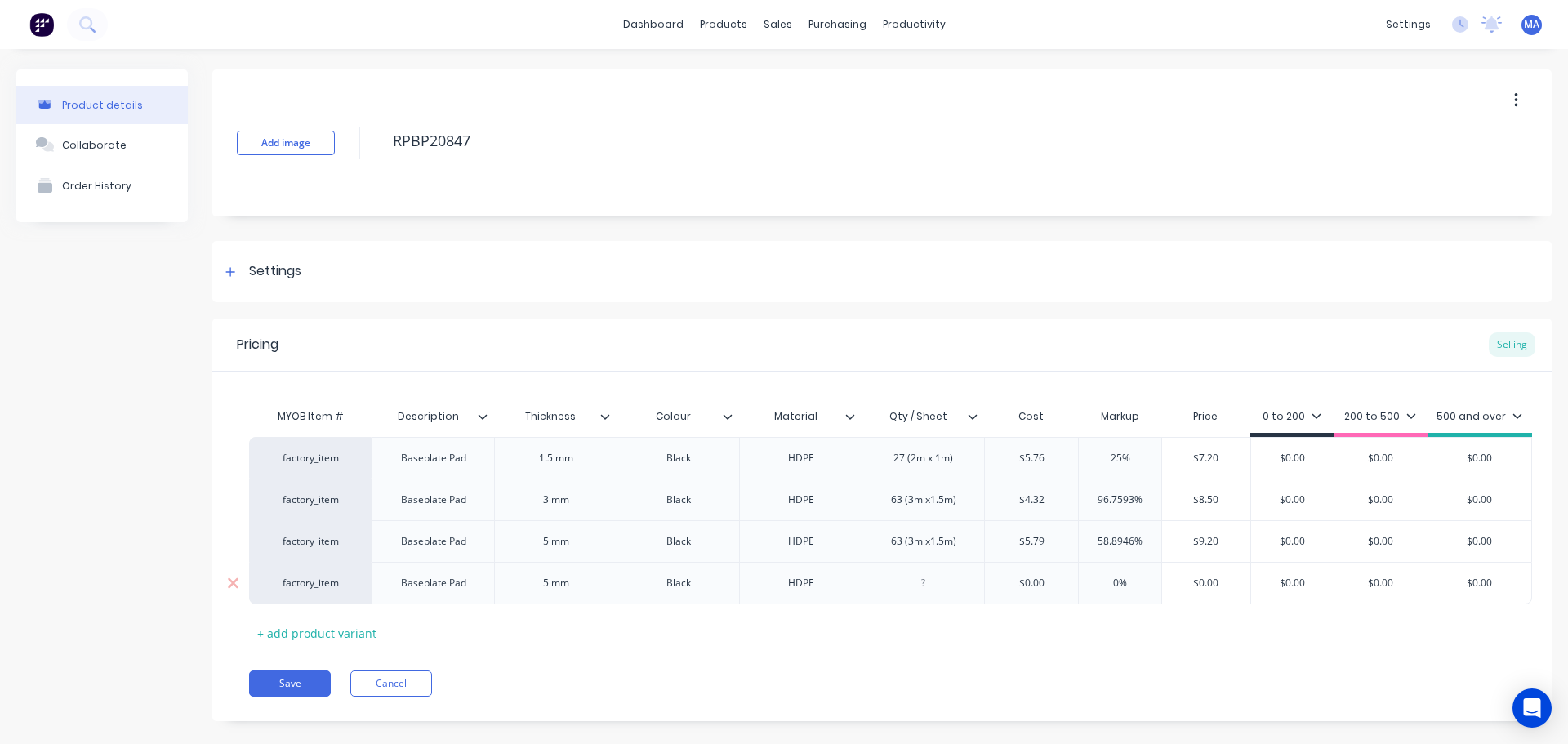
click at [921, 583] on div at bounding box center [923, 583] width 81 height 21
paste div
click at [550, 587] on div "5 mm" at bounding box center [556, 583] width 81 height 21
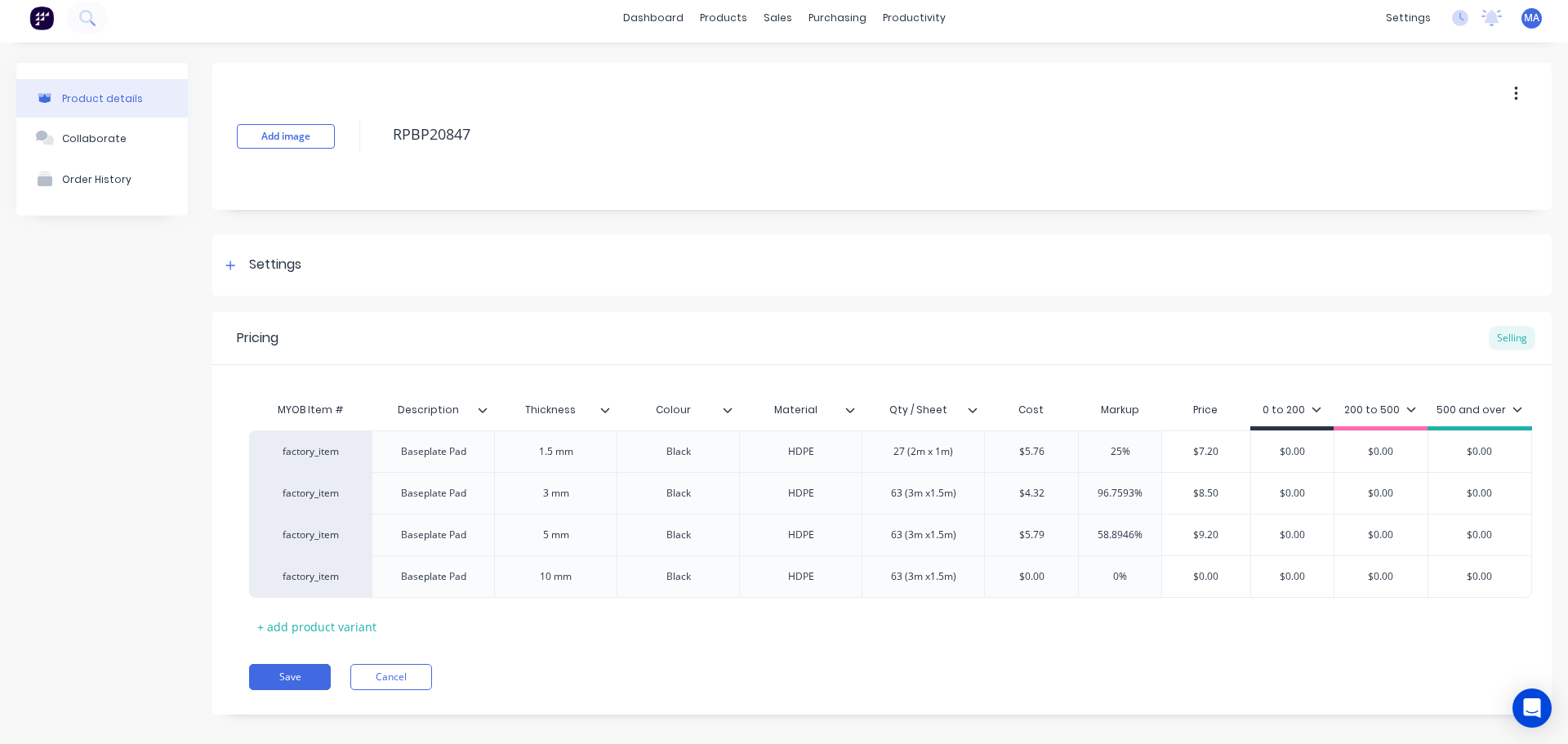
scroll to position [16, 0]
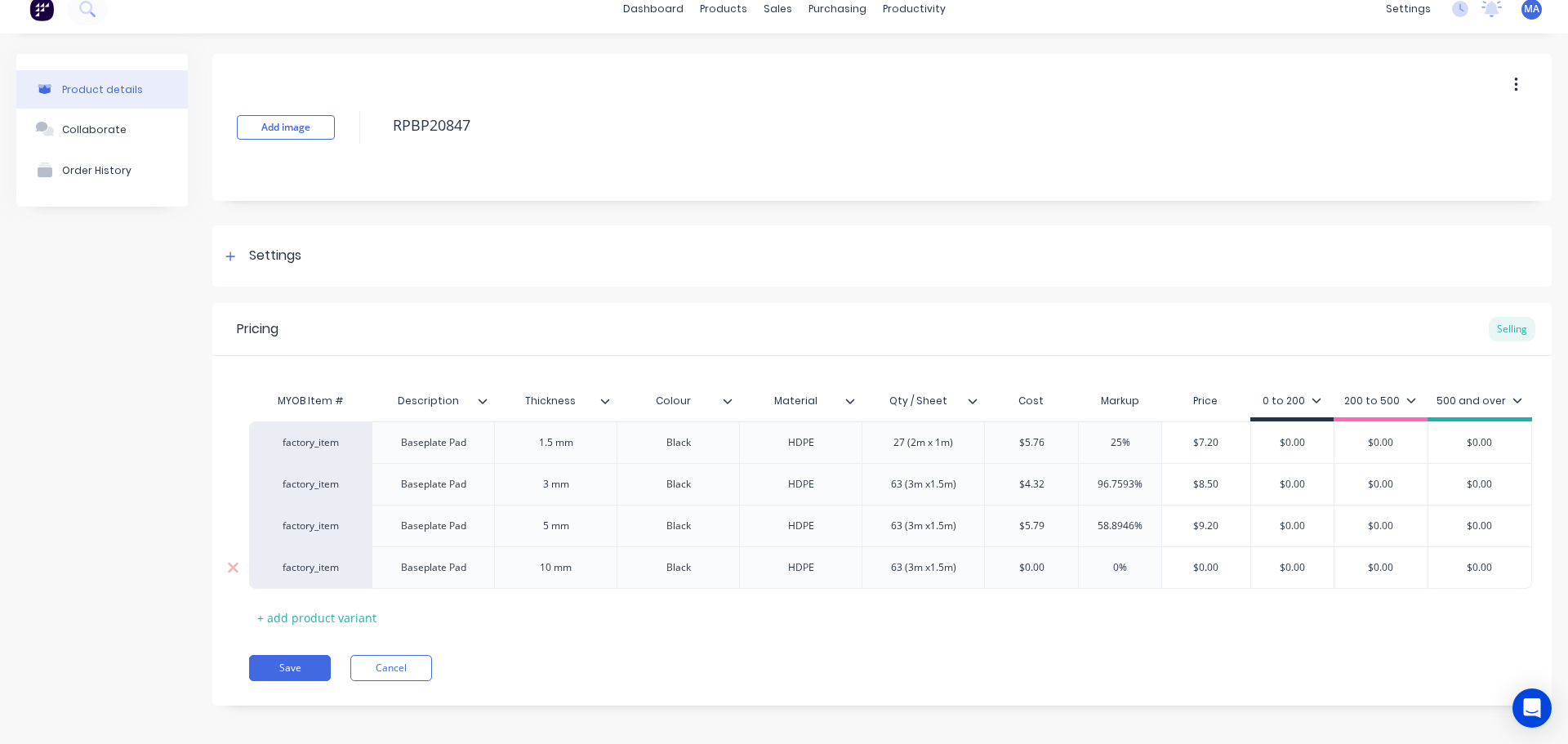
drag, startPoint x: 1047, startPoint y: 565, endPoint x: 1001, endPoint y: 563, distance: 46.0
click at [1004, 563] on input "$0.00" at bounding box center [1031, 567] width 93 height 15
type input "10.04"
click at [1114, 569] on input "0%" at bounding box center [1125, 567] width 82 height 15
drag, startPoint x: 1150, startPoint y: 563, endPoint x: 1100, endPoint y: 565, distance: 50.0
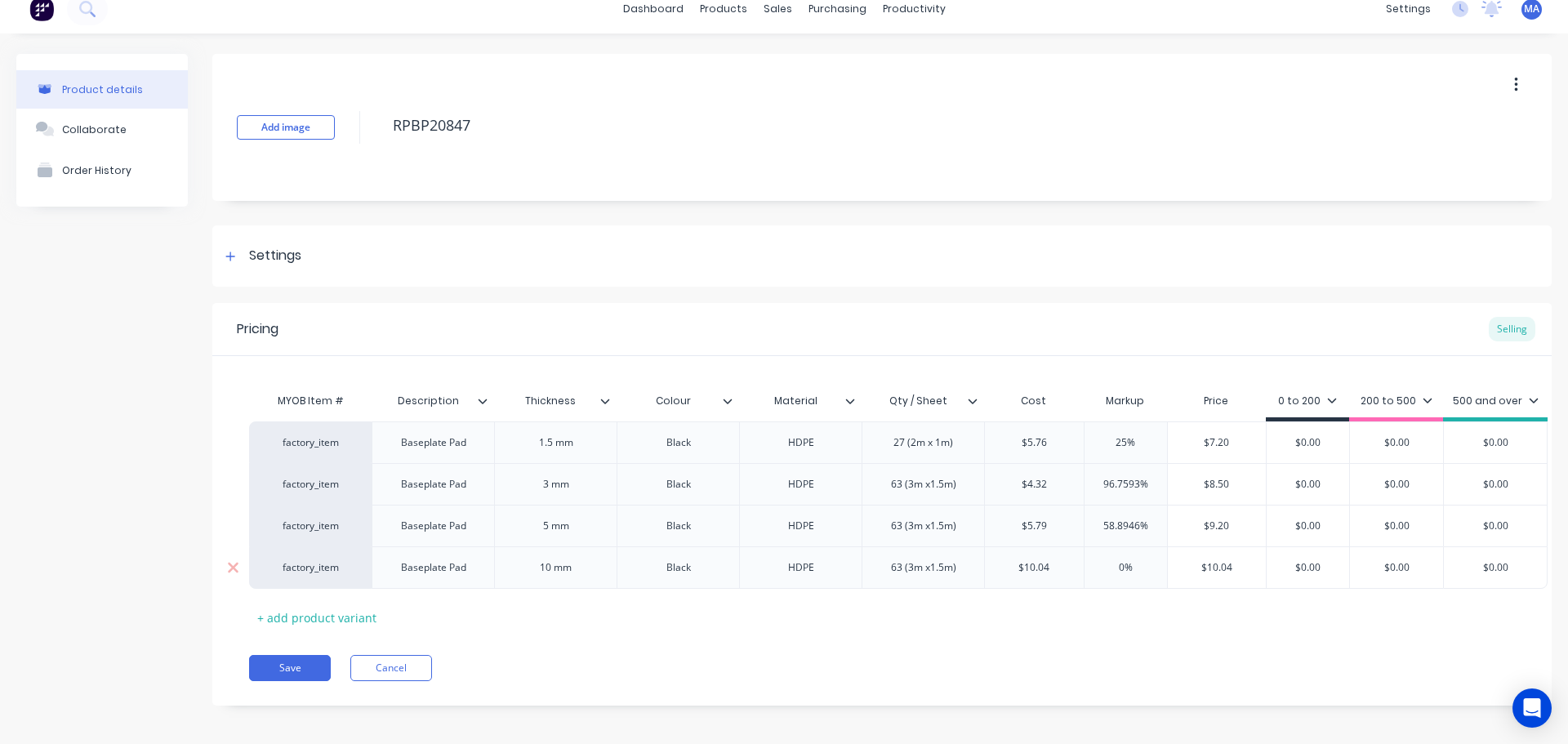
click at [1100, 565] on input "0%" at bounding box center [1125, 567] width 82 height 15
drag, startPoint x: 1100, startPoint y: 575, endPoint x: 1196, endPoint y: 569, distance: 96.2
click at [1101, 575] on div "55%" at bounding box center [1125, 567] width 82 height 41
type input "55"
drag, startPoint x: 1239, startPoint y: 570, endPoint x: 1171, endPoint y: 568, distance: 68.0
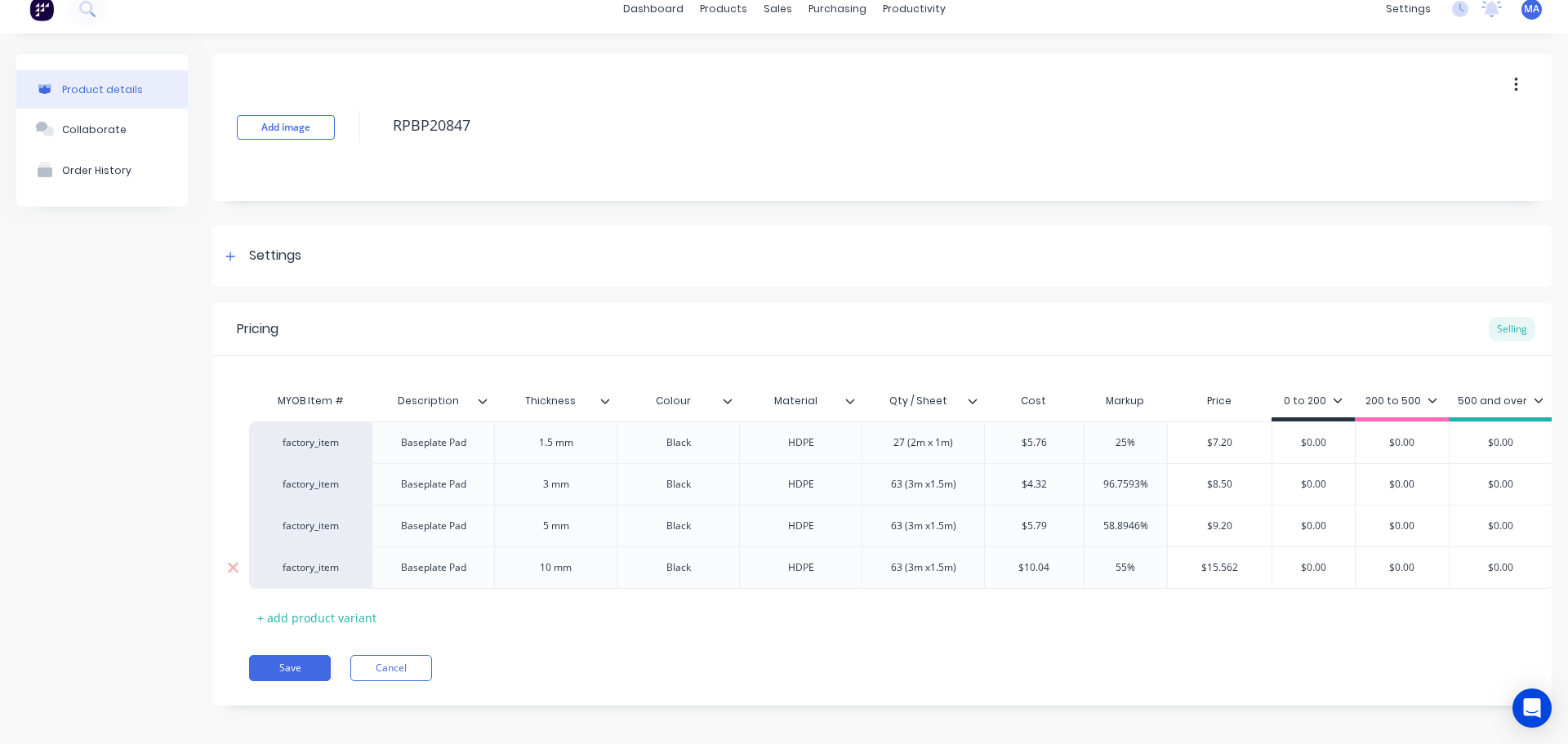
click at [1173, 567] on input "$15.562" at bounding box center [1220, 567] width 104 height 15
drag, startPoint x: 1227, startPoint y: 575, endPoint x: 1178, endPoint y: 571, distance: 49.2
click at [1178, 571] on div "factory_item Baseplate Pad 1.5 mm Black HDPE 27 (2m x 1m) $5.76 25% $7.20 $0.00…" at bounding box center [882, 505] width 1265 height 167
drag, startPoint x: 1229, startPoint y: 568, endPoint x: 1192, endPoint y: 567, distance: 37.0
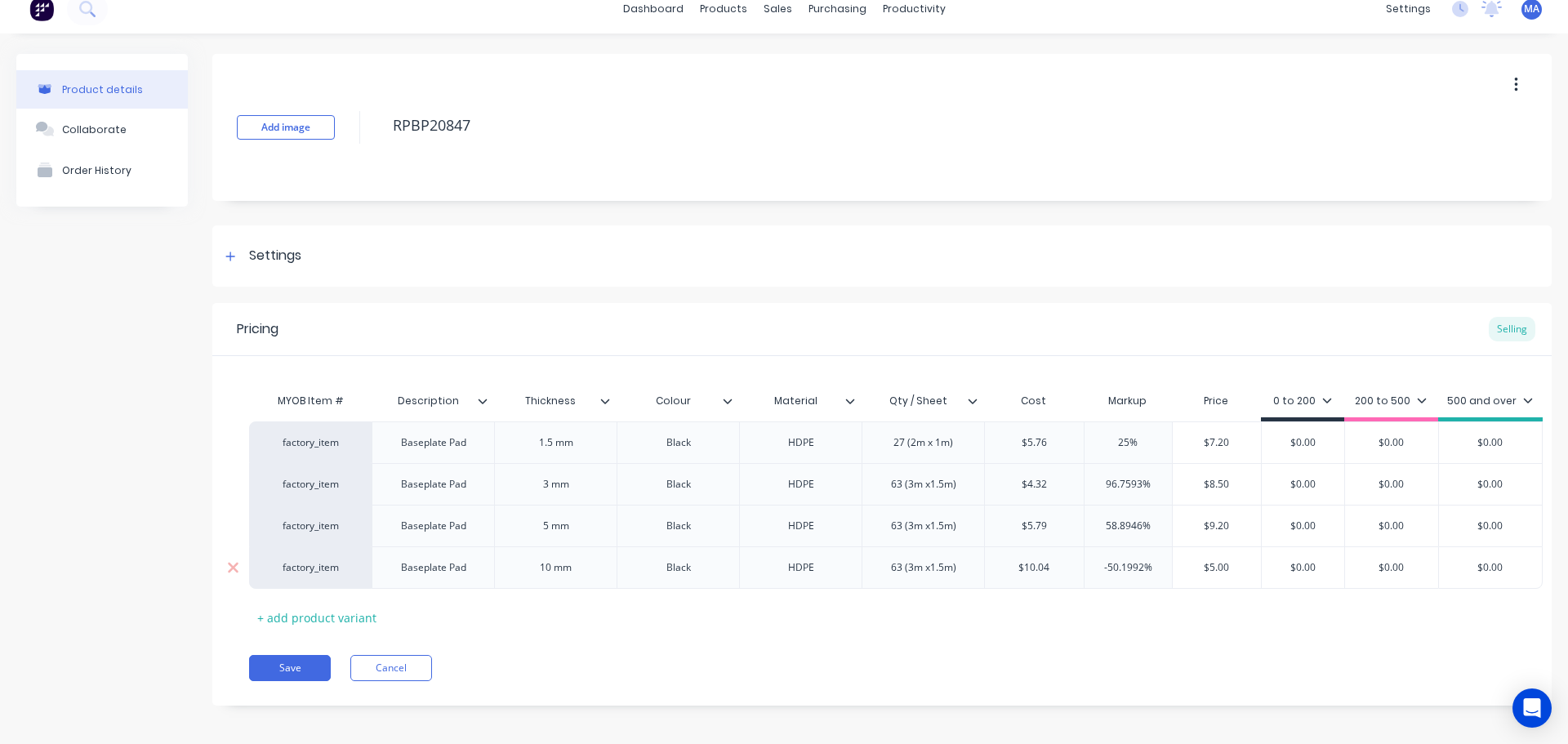
click at [1192, 567] on input "5" at bounding box center [1217, 567] width 88 height 15
drag, startPoint x: 1226, startPoint y: 571, endPoint x: 1170, endPoint y: 571, distance: 56.0
click at [1170, 571] on div "factory_item Baseplate Pad 10 mm Black HDPE 63 (3m x1.5m) $10.04 10.04 -50.1992…" at bounding box center [895, 567] width 1293 height 42
click at [1225, 571] on input "5" at bounding box center [1217, 567] width 88 height 15
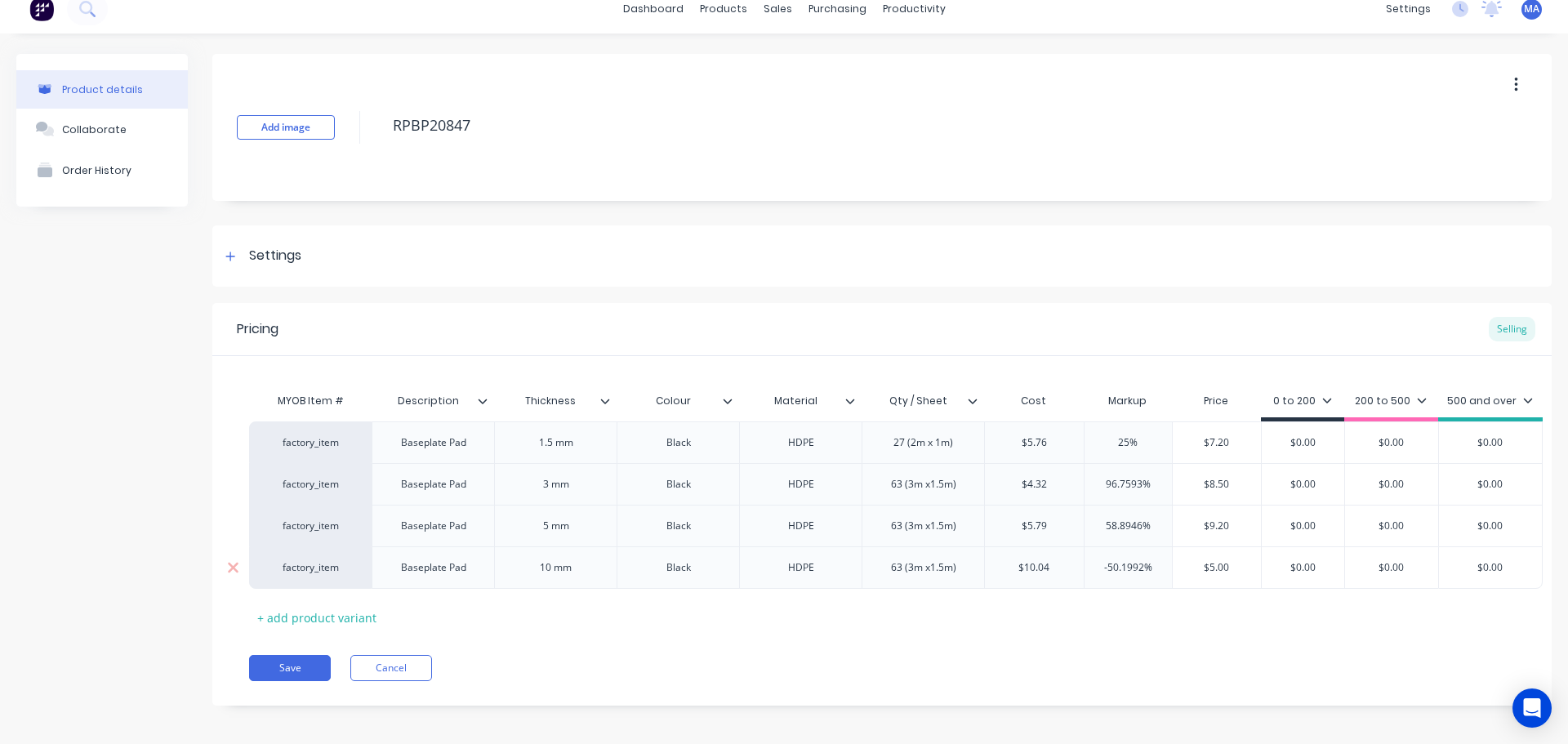
click at [1225, 571] on input "5" at bounding box center [1217, 567] width 88 height 15
drag, startPoint x: 1229, startPoint y: 567, endPoint x: 1177, endPoint y: 567, distance: 52.0
click at [1177, 567] on input "5" at bounding box center [1217, 567] width 88 height 15
drag, startPoint x: 1233, startPoint y: 568, endPoint x: 1167, endPoint y: 567, distance: 66.0
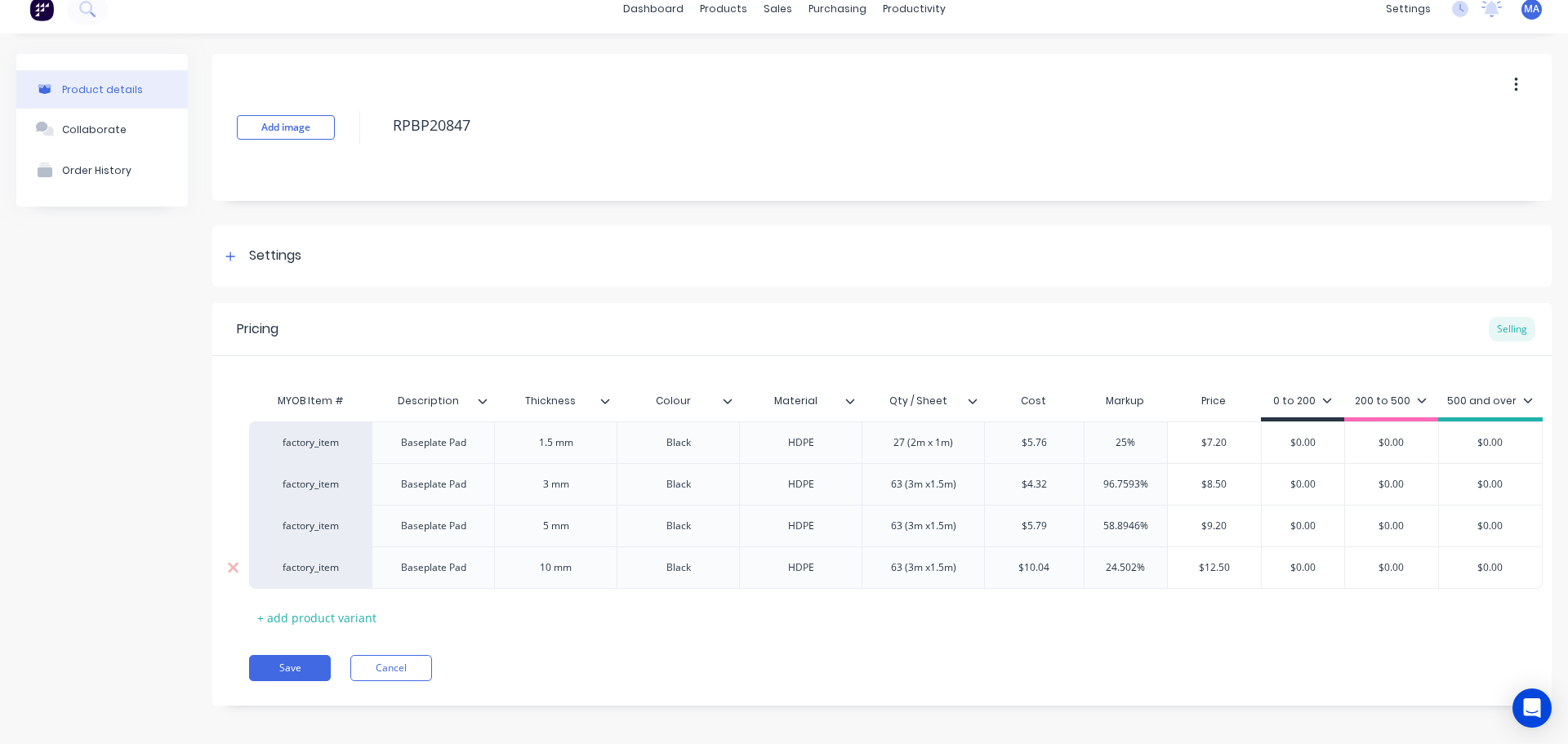
click at [1168, 567] on input "12.50" at bounding box center [1213, 567] width 93 height 15
drag, startPoint x: 1200, startPoint y: 564, endPoint x: 1180, endPoint y: 563, distance: 20.0
click at [1180, 563] on input "14.20" at bounding box center [1213, 567] width 93 height 15
drag, startPoint x: 1234, startPoint y: 568, endPoint x: 1184, endPoint y: 568, distance: 50.0
click at [1184, 568] on input "15.5" at bounding box center [1213, 567] width 93 height 15
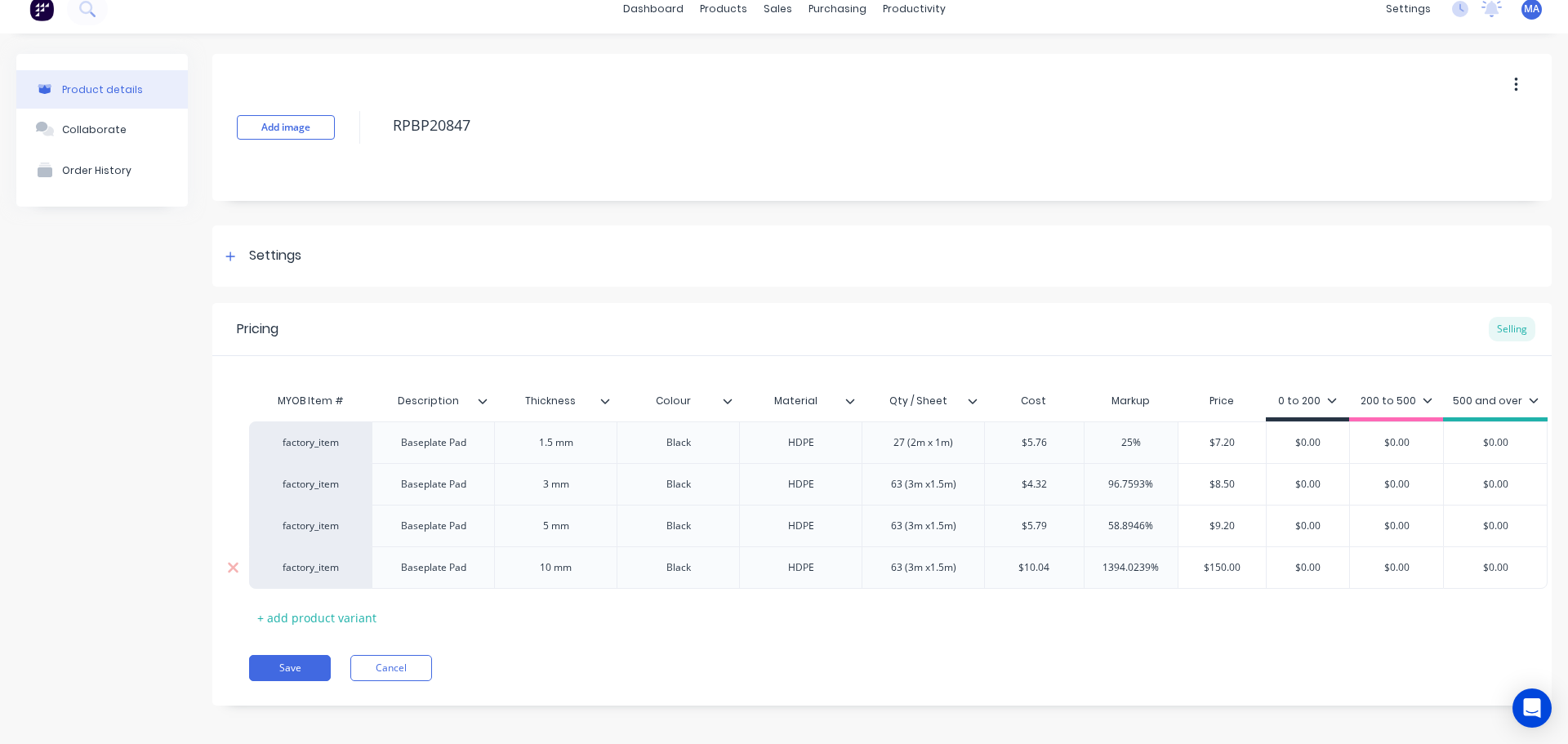
drag, startPoint x: 1213, startPoint y: 568, endPoint x: 1174, endPoint y: 571, distance: 39.1
click at [1174, 571] on div "factory_item Baseplate Pad 10 mm Black HDPE 63 (3m x1.5m) $10.04 10.04 1394.023…" at bounding box center [898, 567] width 1298 height 42
type input "150"
drag, startPoint x: 1307, startPoint y: 566, endPoint x: 1256, endPoint y: 571, distance: 51.2
click at [1256, 571] on div "factory_item Baseplate Pad 10 mm Black HDPE 63 (3m x1.5m) $10.04 10.04 1394.023…" at bounding box center [898, 567] width 1298 height 42
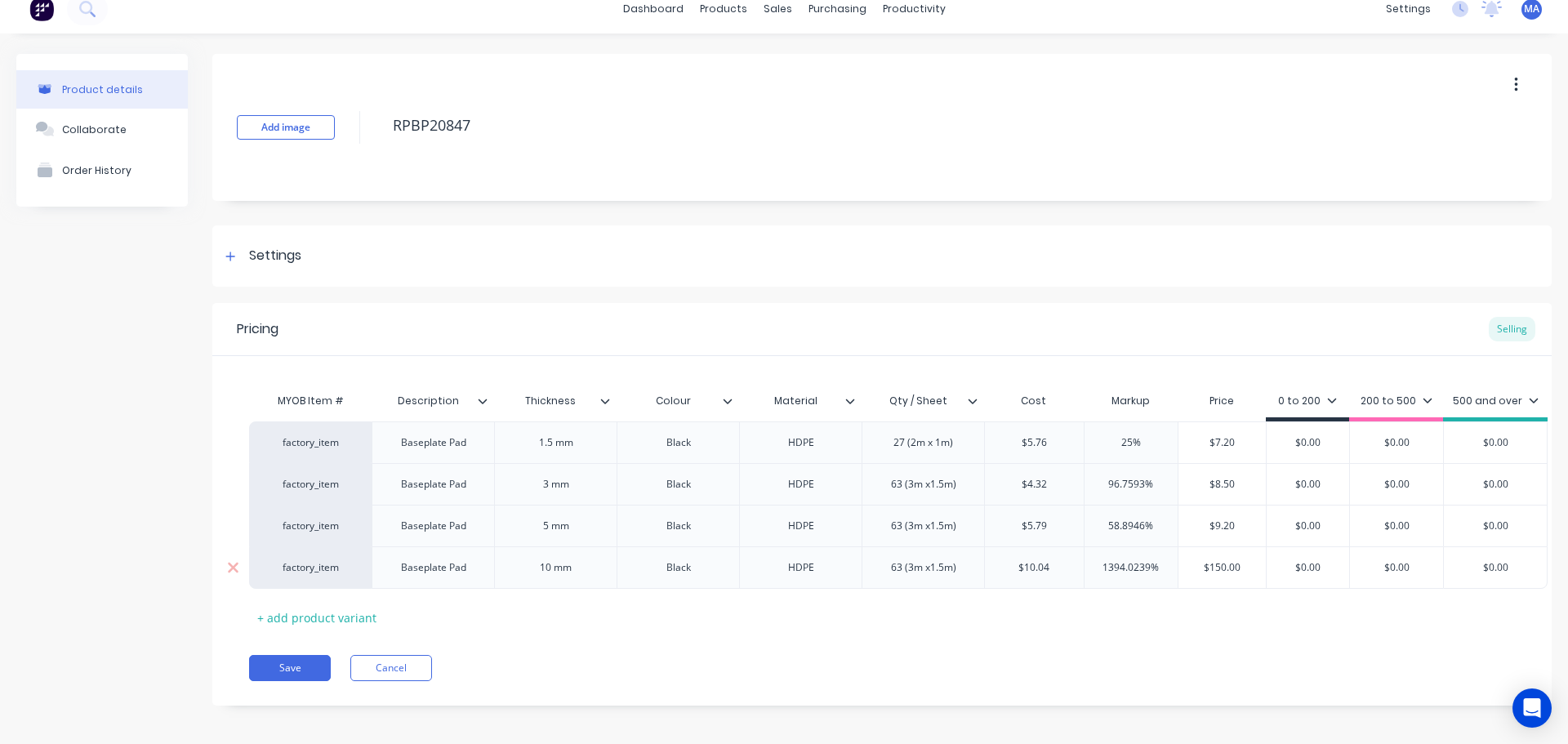
paste input "15"
click at [1325, 592] on div "MYOB Item # Description Thickness Colour Material Qty / Sheet Cost Markup Price…" at bounding box center [882, 508] width 1265 height 246
drag, startPoint x: 1307, startPoint y: 576, endPoint x: 1261, endPoint y: 575, distance: 46.0
click at [1261, 575] on div "factory_item Baseplate Pad 1.5 mm Black HDPE 27 (2m x 1m) $5.76 25% $7.20 $0.00…" at bounding box center [882, 505] width 1265 height 167
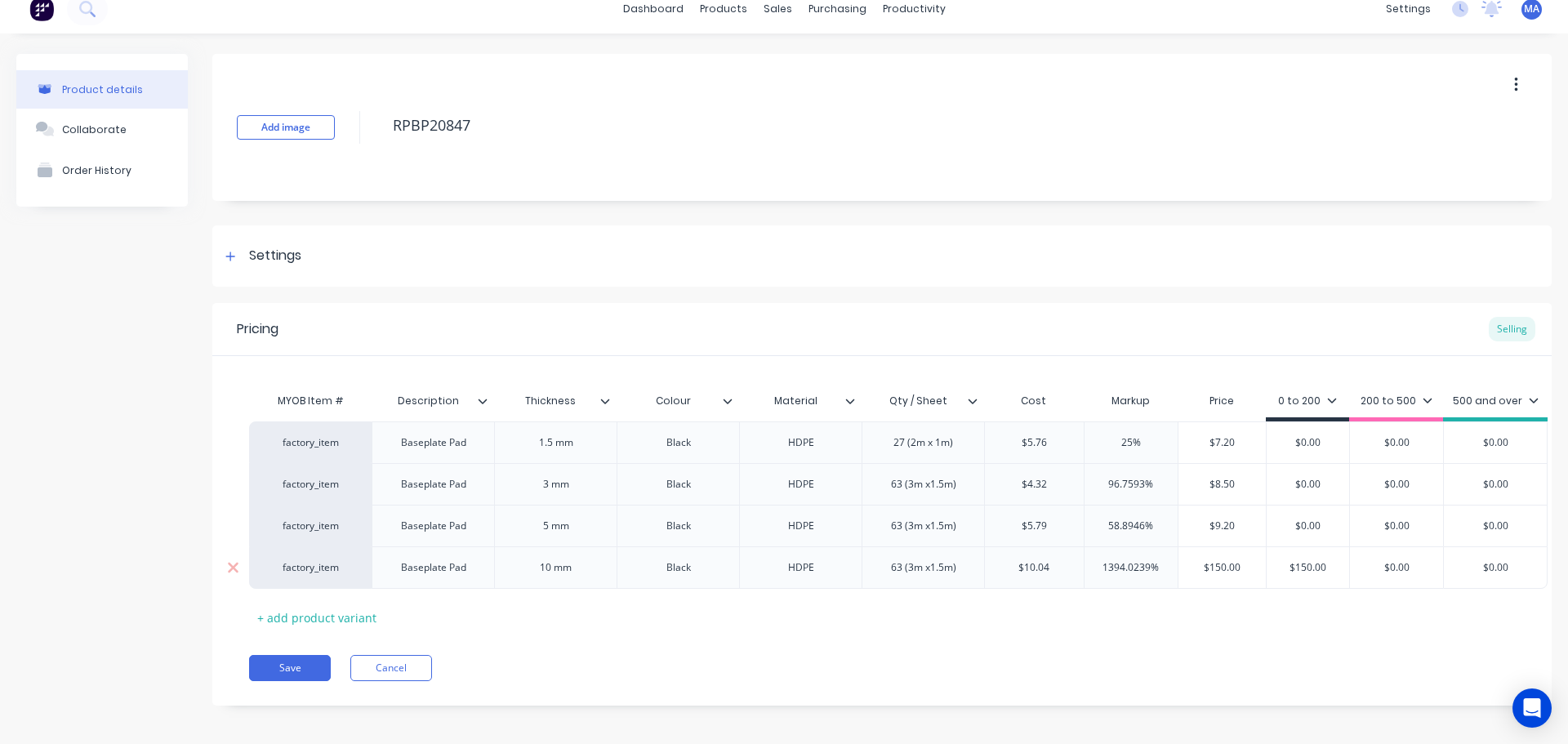
drag, startPoint x: 1325, startPoint y: 568, endPoint x: 1242, endPoint y: 571, distance: 83.1
click at [1242, 571] on div "factory_item Baseplate Pad 10 mm Black HDPE 63 (3m x1.5m) $10.04 10.04 1394.023…" at bounding box center [898, 567] width 1298 height 42
type input "15"
type input "$7.20"
drag, startPoint x: 1244, startPoint y: 449, endPoint x: 1154, endPoint y: 443, distance: 90.2
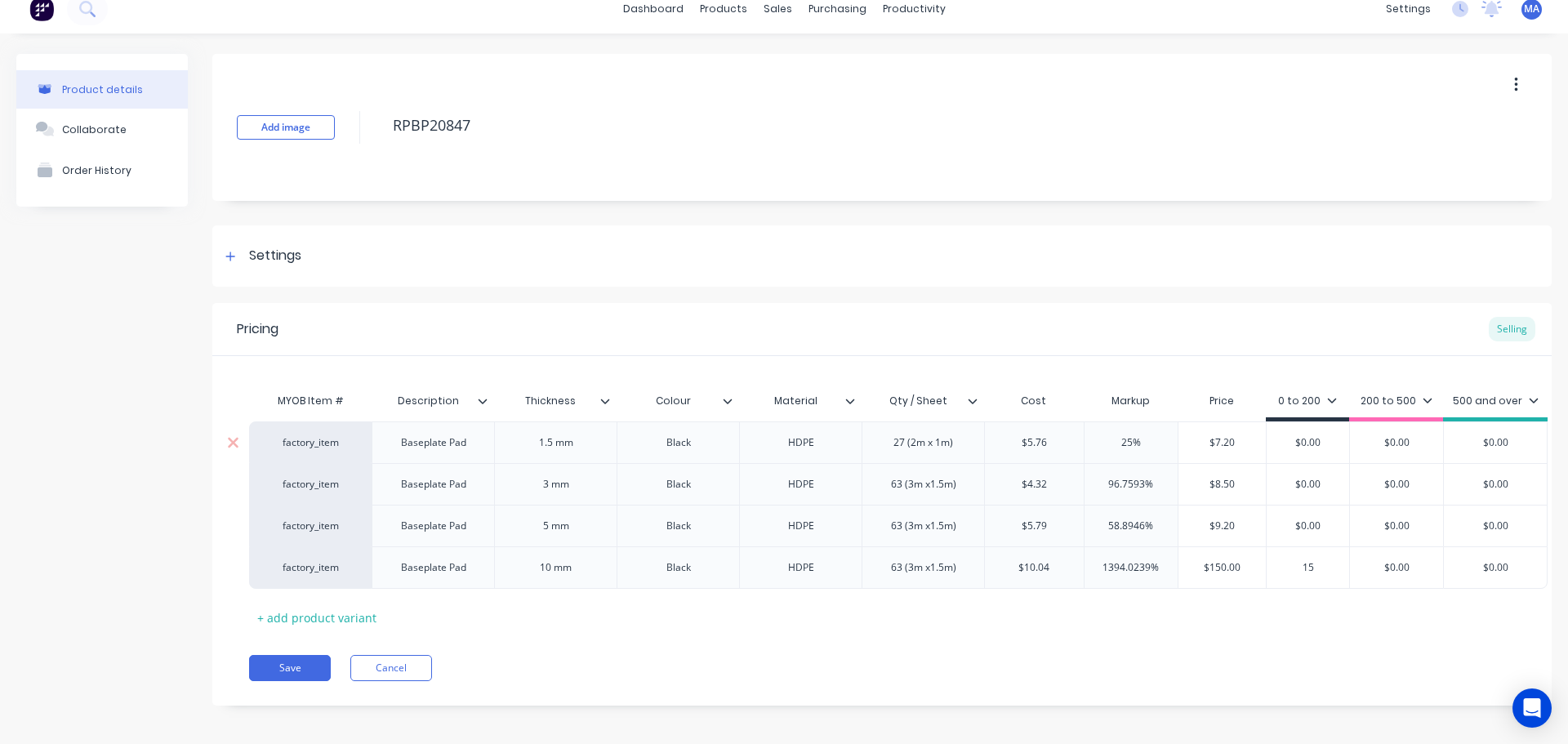
click at [1154, 443] on div "factory_item Baseplate Pad 1.5 mm Black HDPE 27 (2m x 1m) $5.76 25% $7.20 $7.20…" at bounding box center [898, 442] width 1298 height 42
drag, startPoint x: 1329, startPoint y: 441, endPoint x: 1236, endPoint y: 443, distance: 93.0
click at [1238, 443] on div "factory_item Baseplate Pad 1.5 mm Black HDPE 27 (2m x 1m) $5.76 25% $7.20 $7.20…" at bounding box center [898, 442] width 1298 height 42
paste input "7.2"
type input "$7.20"
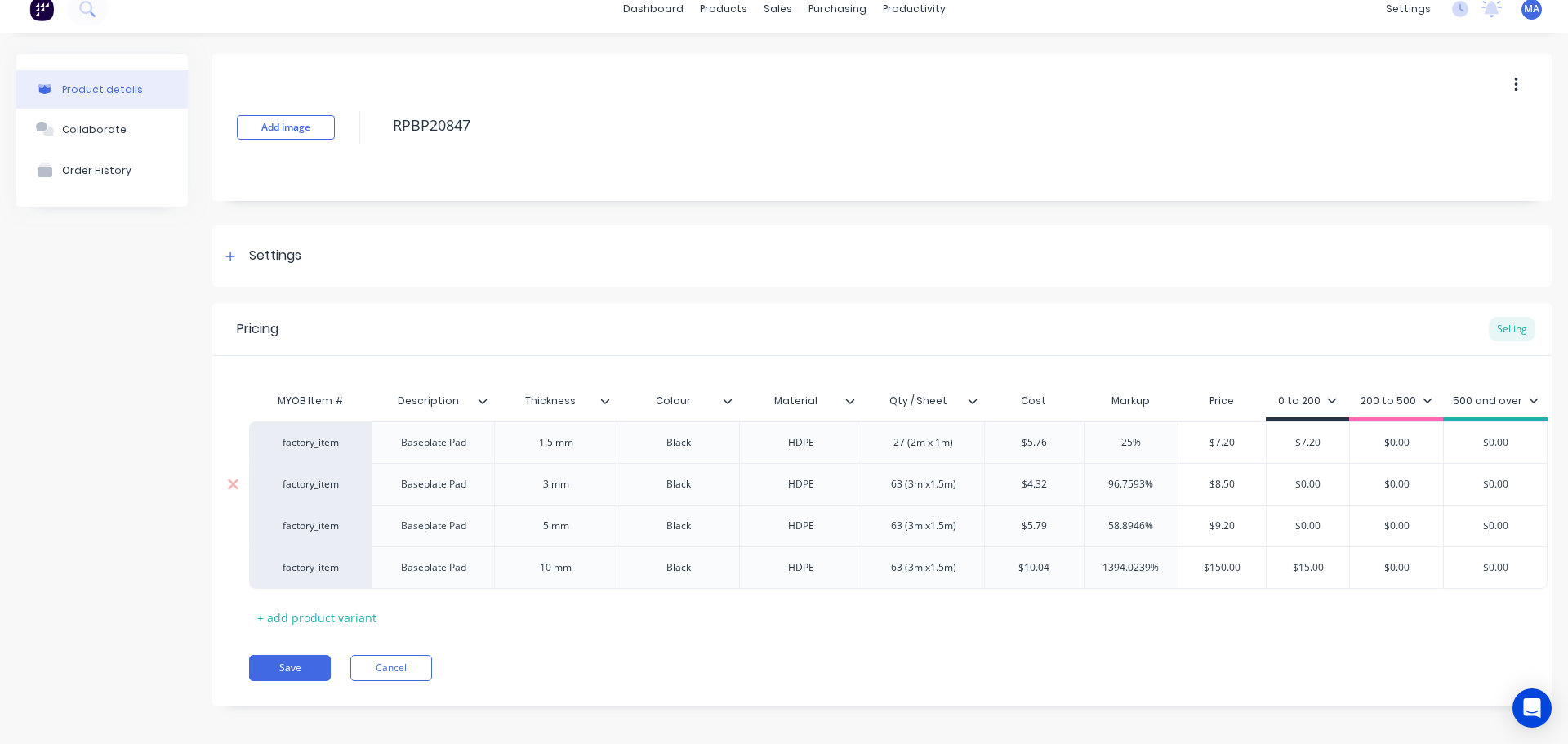
type input "$8.50"
drag, startPoint x: 1208, startPoint y: 484, endPoint x: 1167, endPoint y: 486, distance: 41.0
click at [1169, 485] on div "factory_item Baseplate Pad 3 mm Black HDPE 63 (3m x1.5m) $4.32 96.7593% $8.50 $…" at bounding box center [898, 484] width 1298 height 42
drag, startPoint x: 1291, startPoint y: 481, endPoint x: 1234, endPoint y: 490, distance: 57.7
click at [1238, 485] on div "factory_item Baseplate Pad 3 mm Black HDPE 63 (3m x1.5m) $4.32 96.7593% $8.50 $…" at bounding box center [898, 484] width 1298 height 42
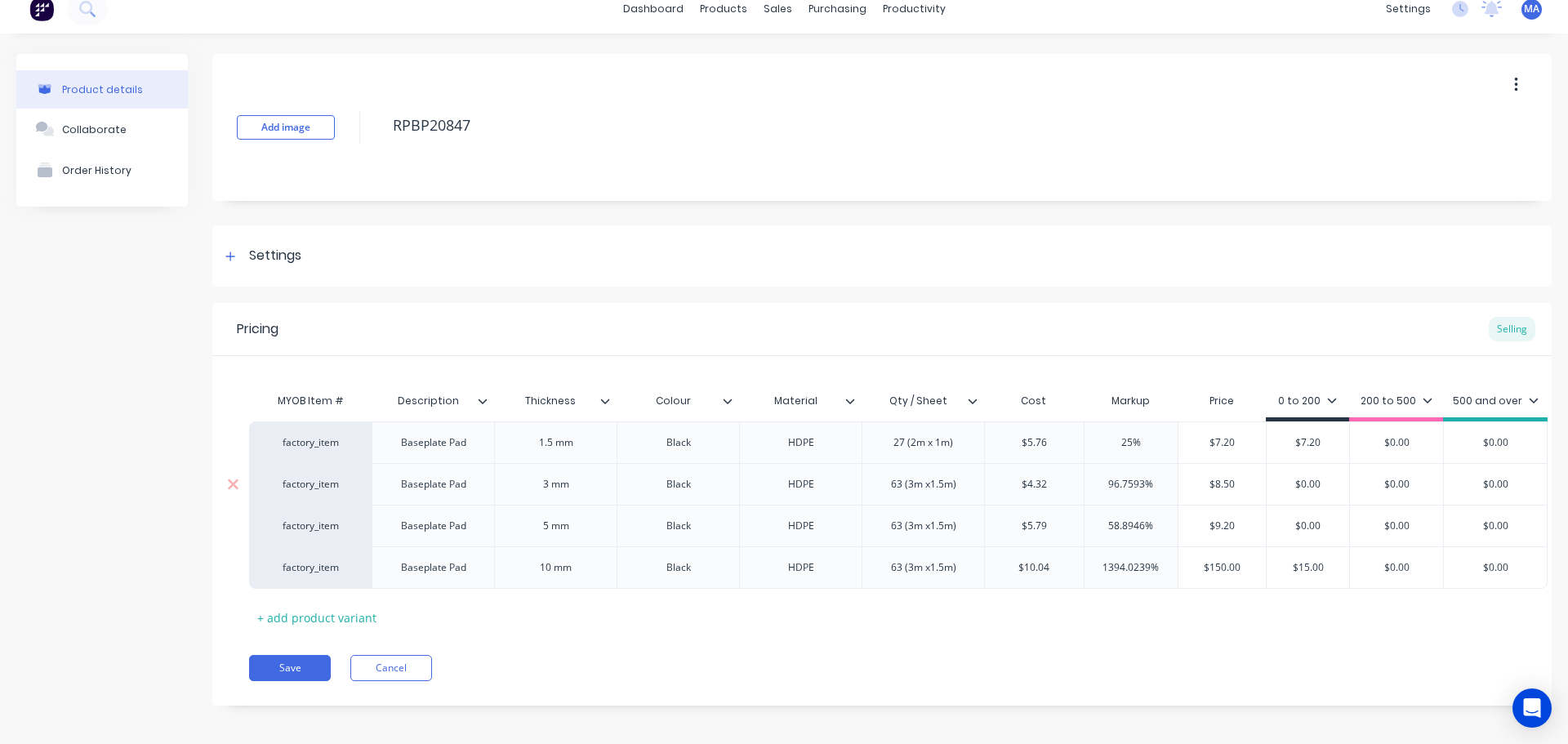
paste input "8.5"
type input "$8.50"
click at [1187, 535] on div "$9.20" at bounding box center [1222, 525] width 88 height 41
type input "$9.20"
drag, startPoint x: 1249, startPoint y: 523, endPoint x: 1149, endPoint y: 520, distance: 100.0
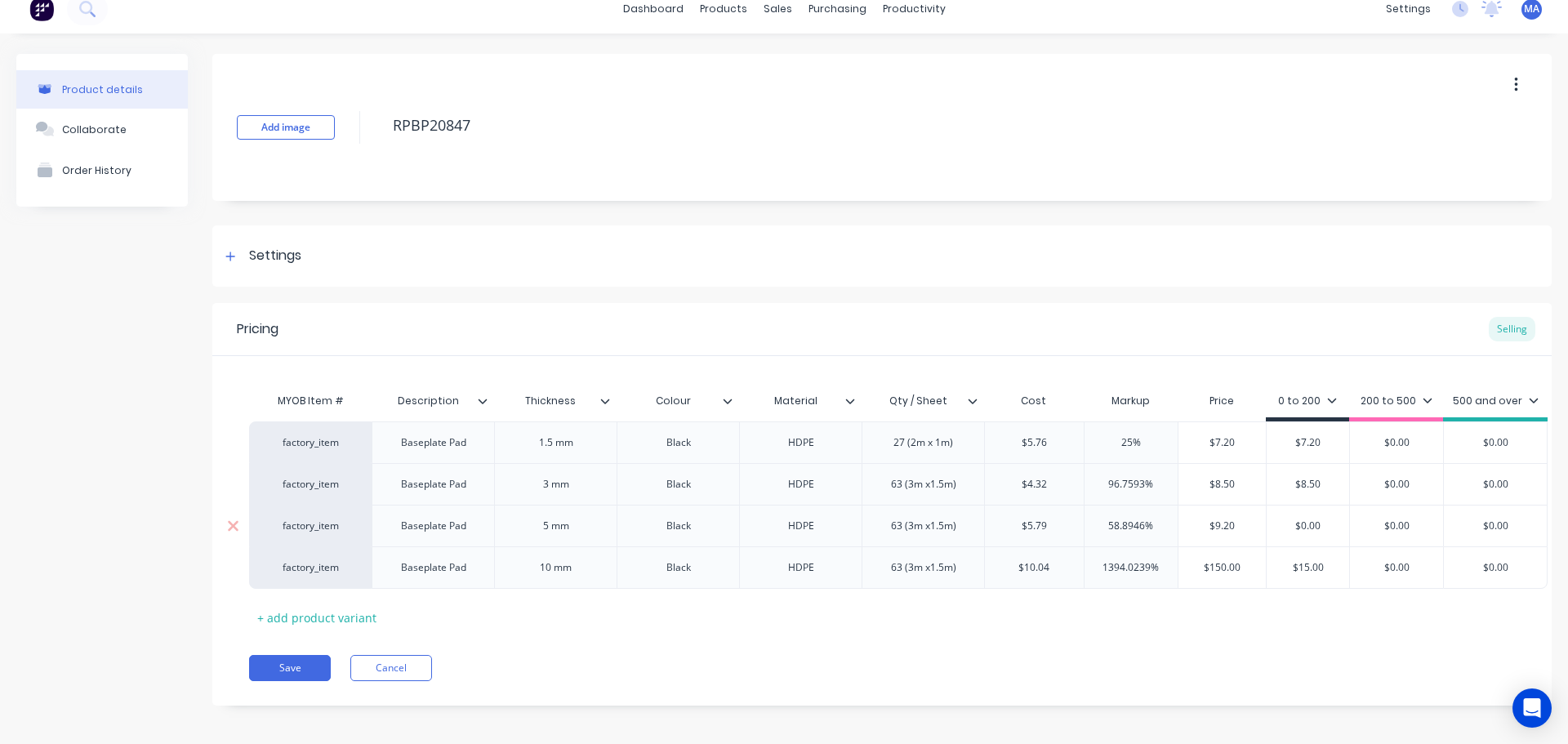
click at [1149, 520] on div "factory_item Baseplate Pad 5 mm Black HDPE 63 (3m x1.5m) $5.79 58.8946% $9.20 $…" at bounding box center [898, 525] width 1298 height 42
drag, startPoint x: 1328, startPoint y: 523, endPoint x: 1262, endPoint y: 522, distance: 66.0
click at [1263, 522] on div "factory_item Baseplate Pad 5 mm Black HDPE 63 (3m x1.5m) $5.79 58.8946% $9.20 $…" at bounding box center [898, 525] width 1298 height 42
paste input "9.2"
type input "$9.20"
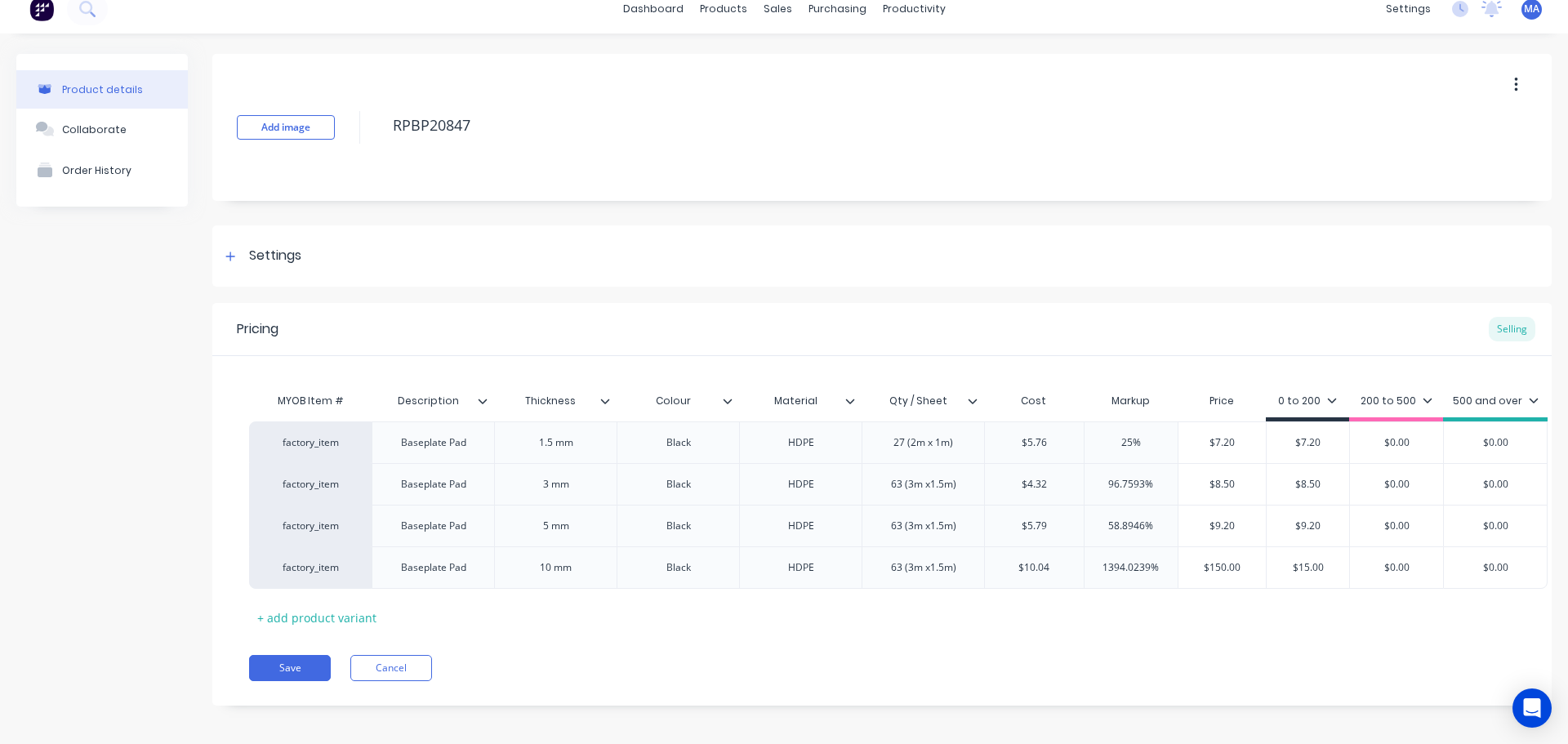
click at [1396, 405] on div "200 to 500" at bounding box center [1396, 401] width 72 height 15
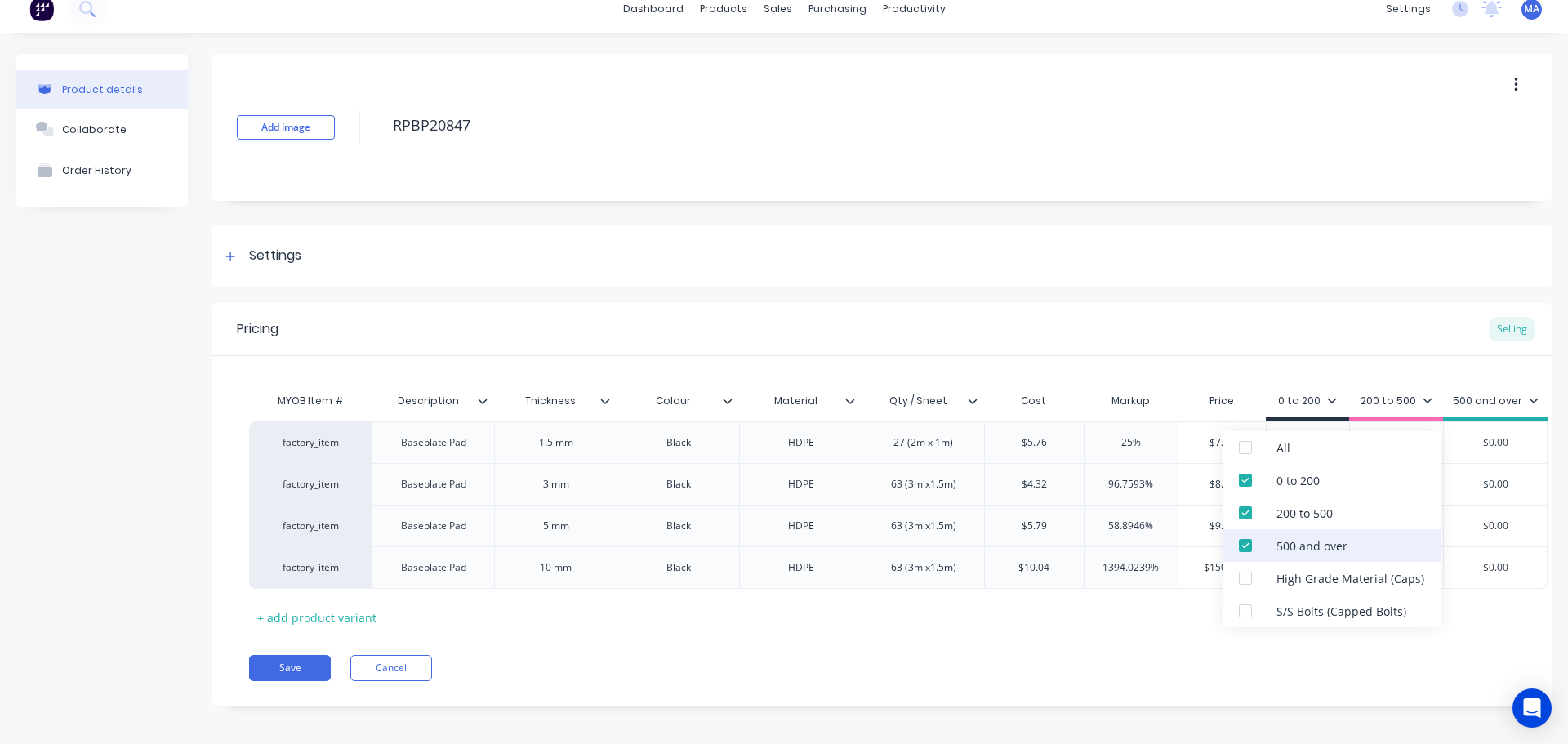
click at [1335, 551] on div "500 and over" at bounding box center [1312, 546] width 71 height 17
click at [1327, 523] on div "200 to 500" at bounding box center [1331, 513] width 218 height 33
click at [1165, 614] on div "MYOB Item # Description Thickness Colour Material Qty / Sheet Cost Markup Price…" at bounding box center [882, 508] width 1265 height 246
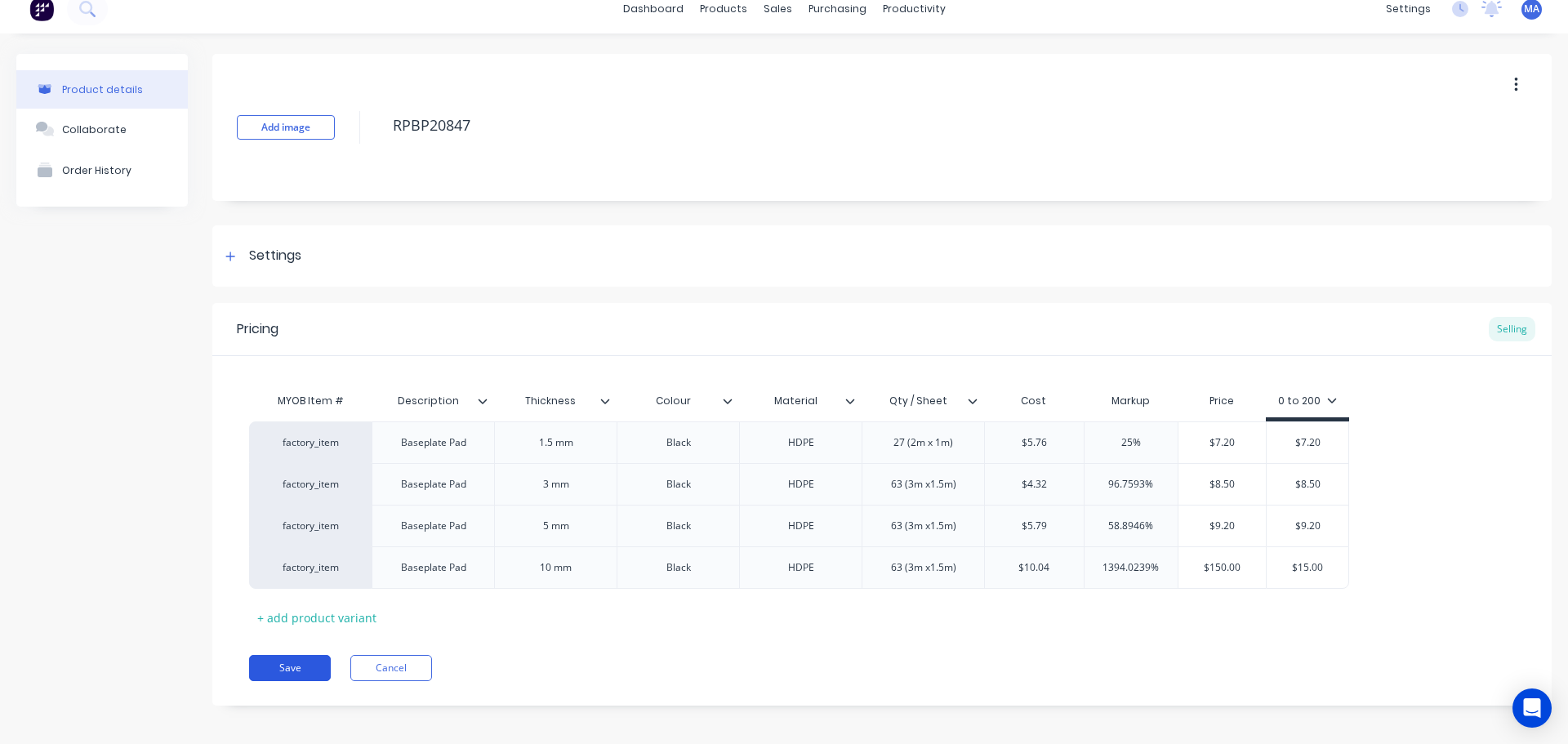
click at [290, 669] on button "Save" at bounding box center [290, 669] width 81 height 26
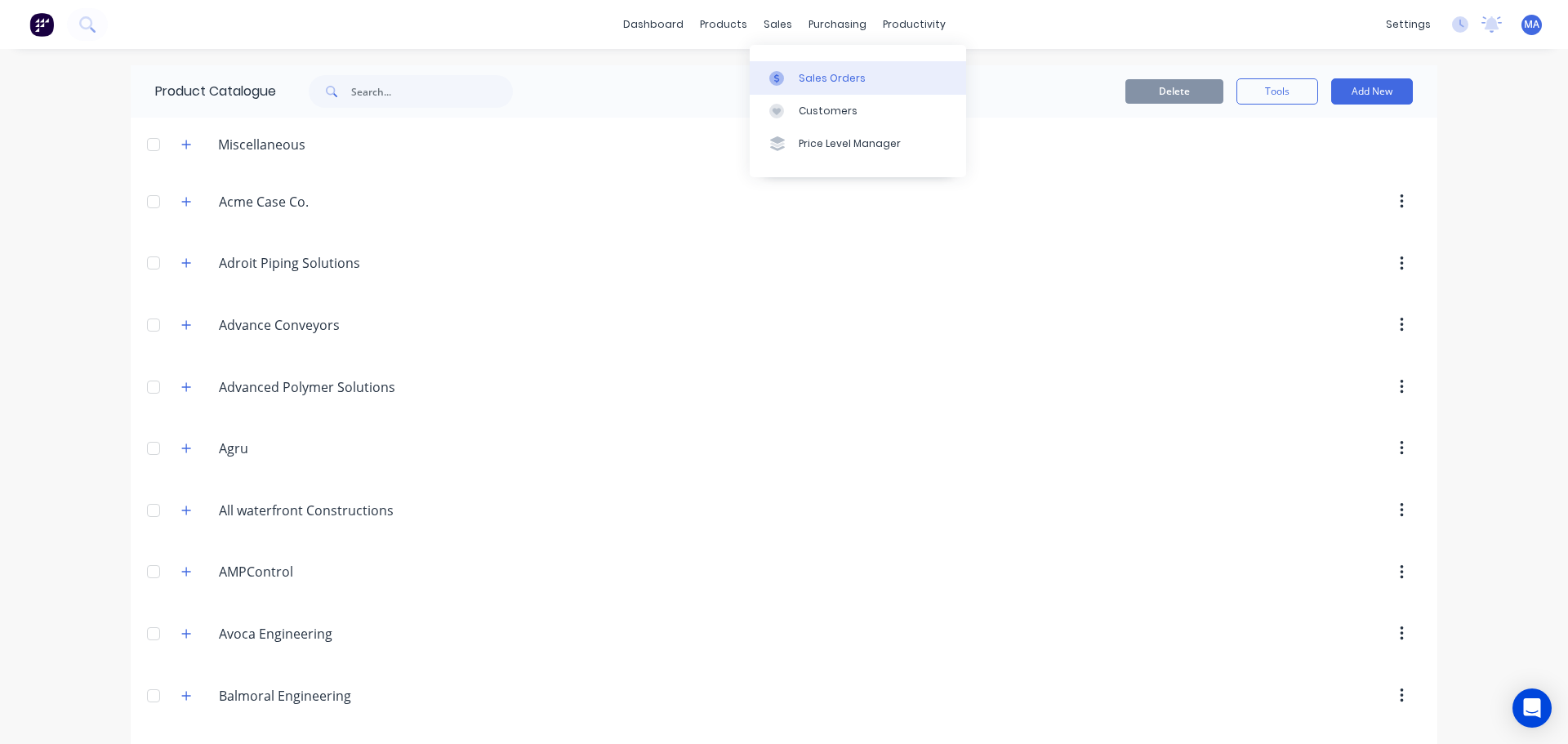
click at [802, 65] on link "Sales Orders" at bounding box center [858, 78] width 217 height 33
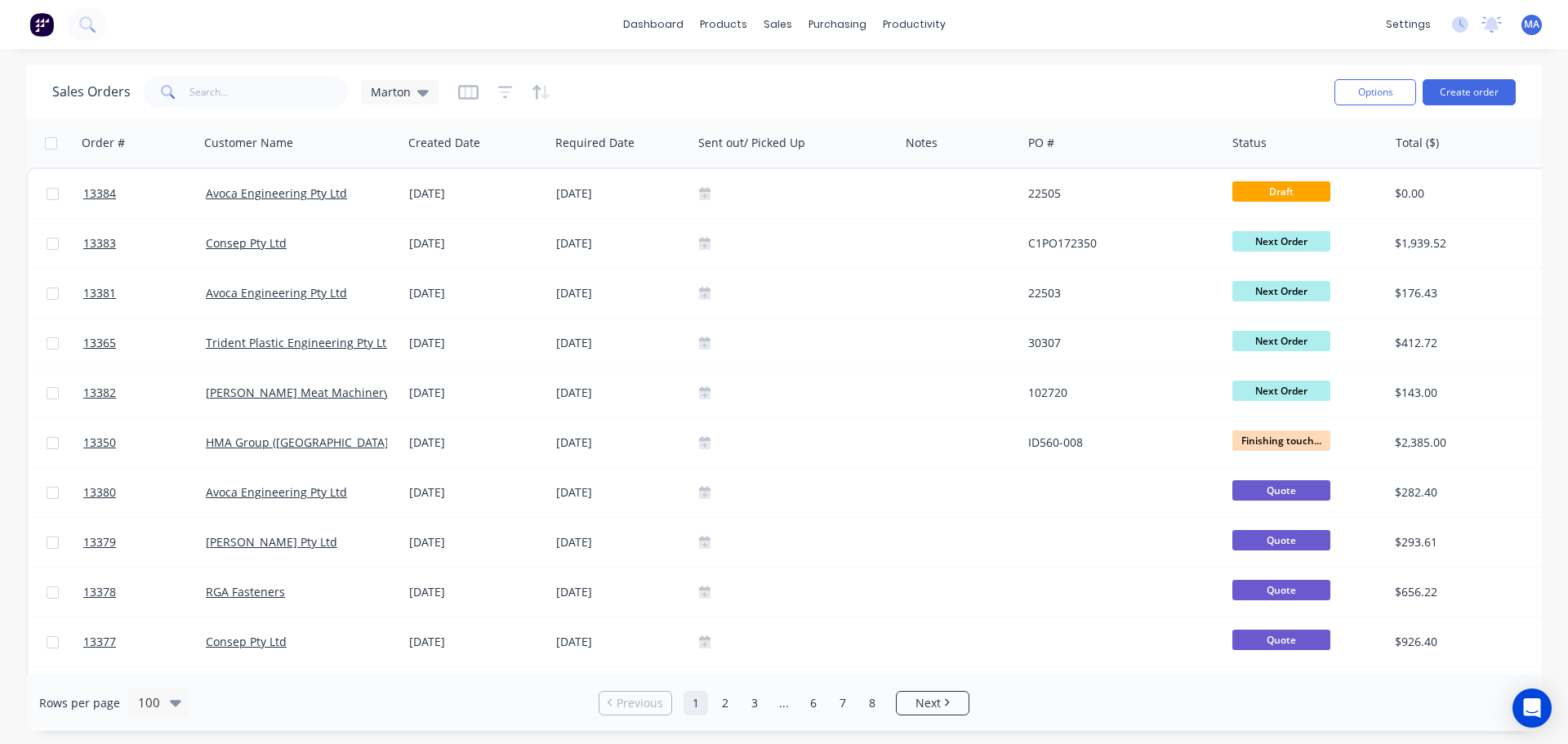
drag, startPoint x: 1518, startPoint y: 95, endPoint x: 1500, endPoint y: 94, distance: 18.0
click at [1517, 95] on div "Sales Orders Marton Options Create order" at bounding box center [784, 91] width 1516 height 53
click at [1461, 96] on button "Create order" at bounding box center [1468, 92] width 93 height 26
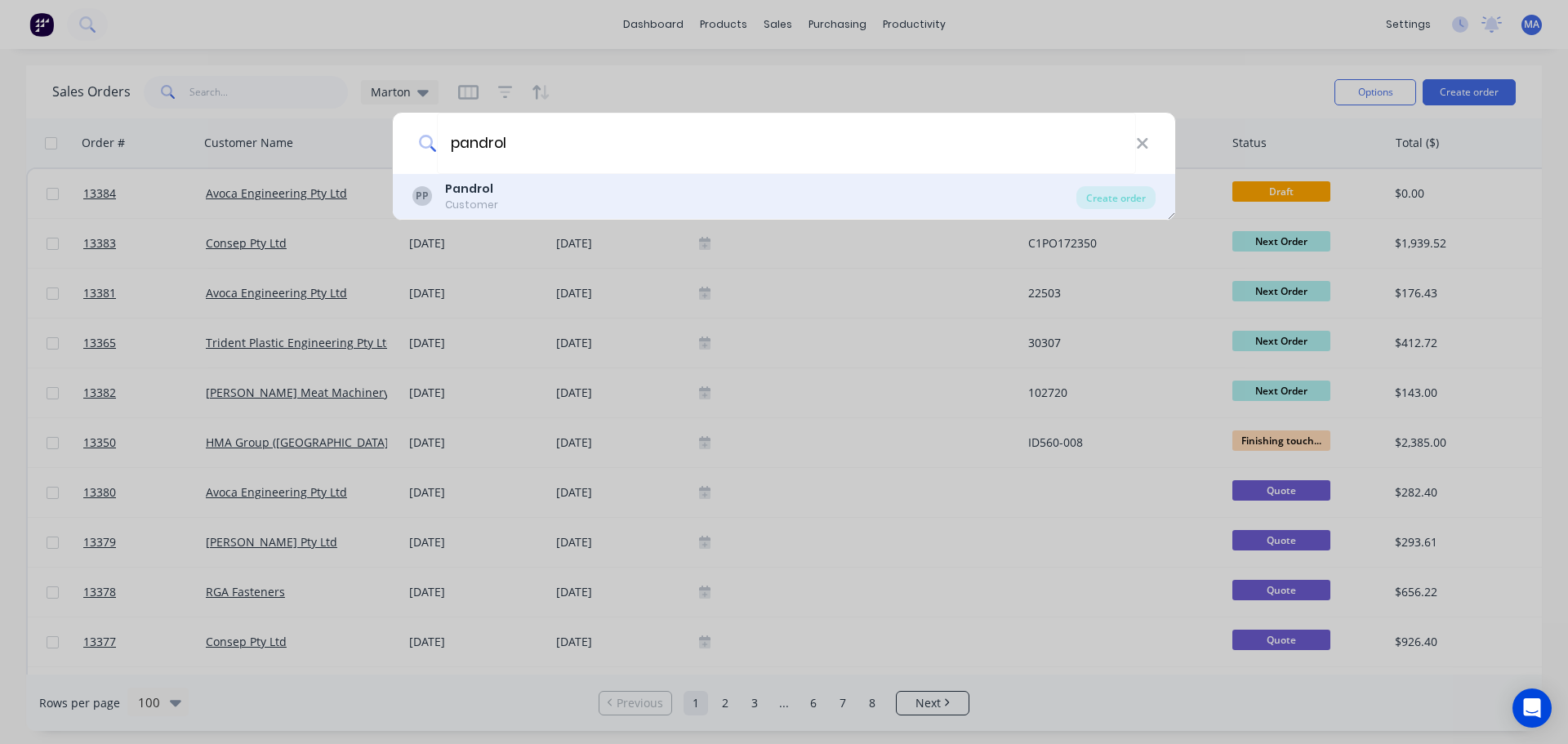
type input "pandrol"
click at [609, 183] on div "PP Pandrol Customer" at bounding box center [745, 196] width 664 height 32
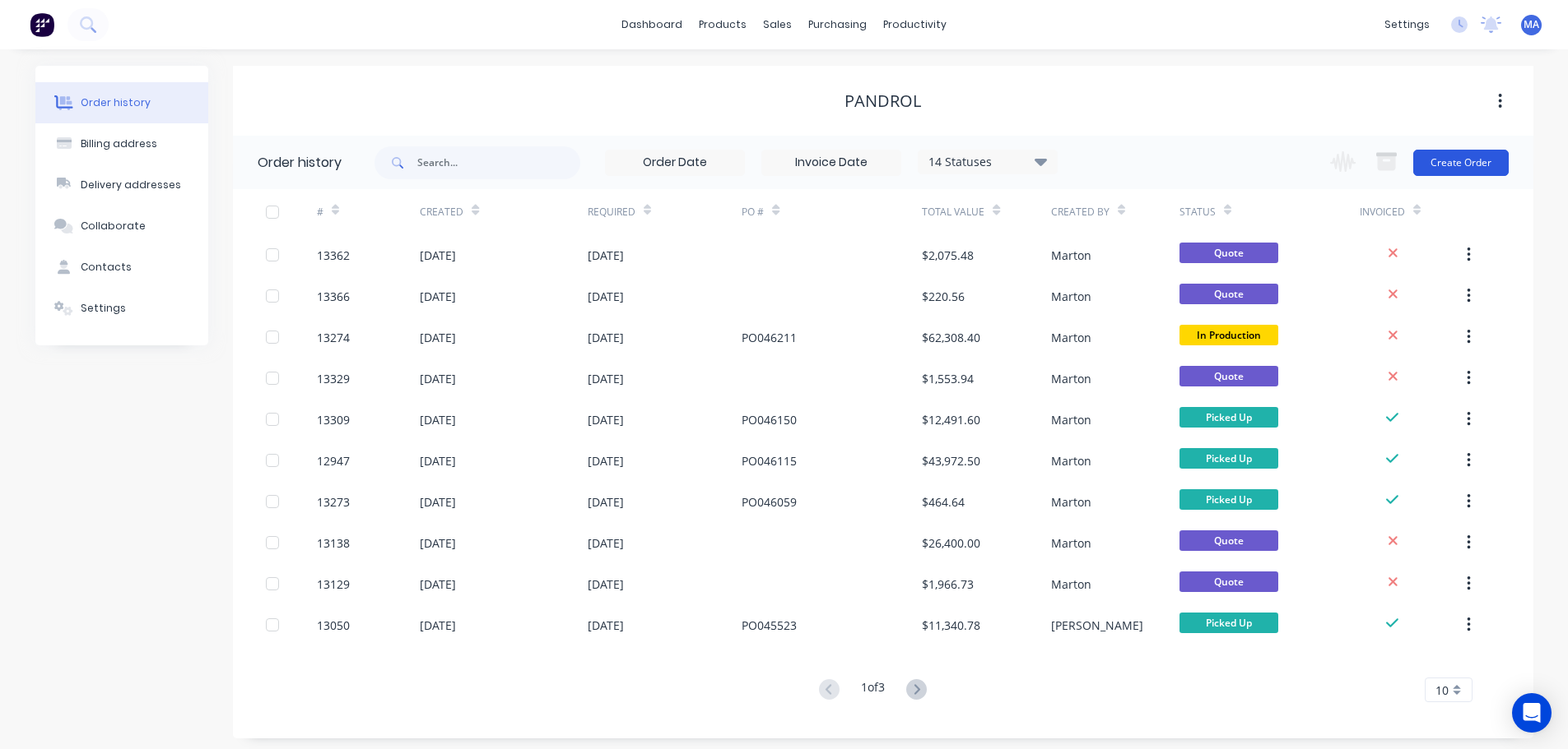
click at [1476, 160] on button "Create Order" at bounding box center [1461, 162] width 95 height 26
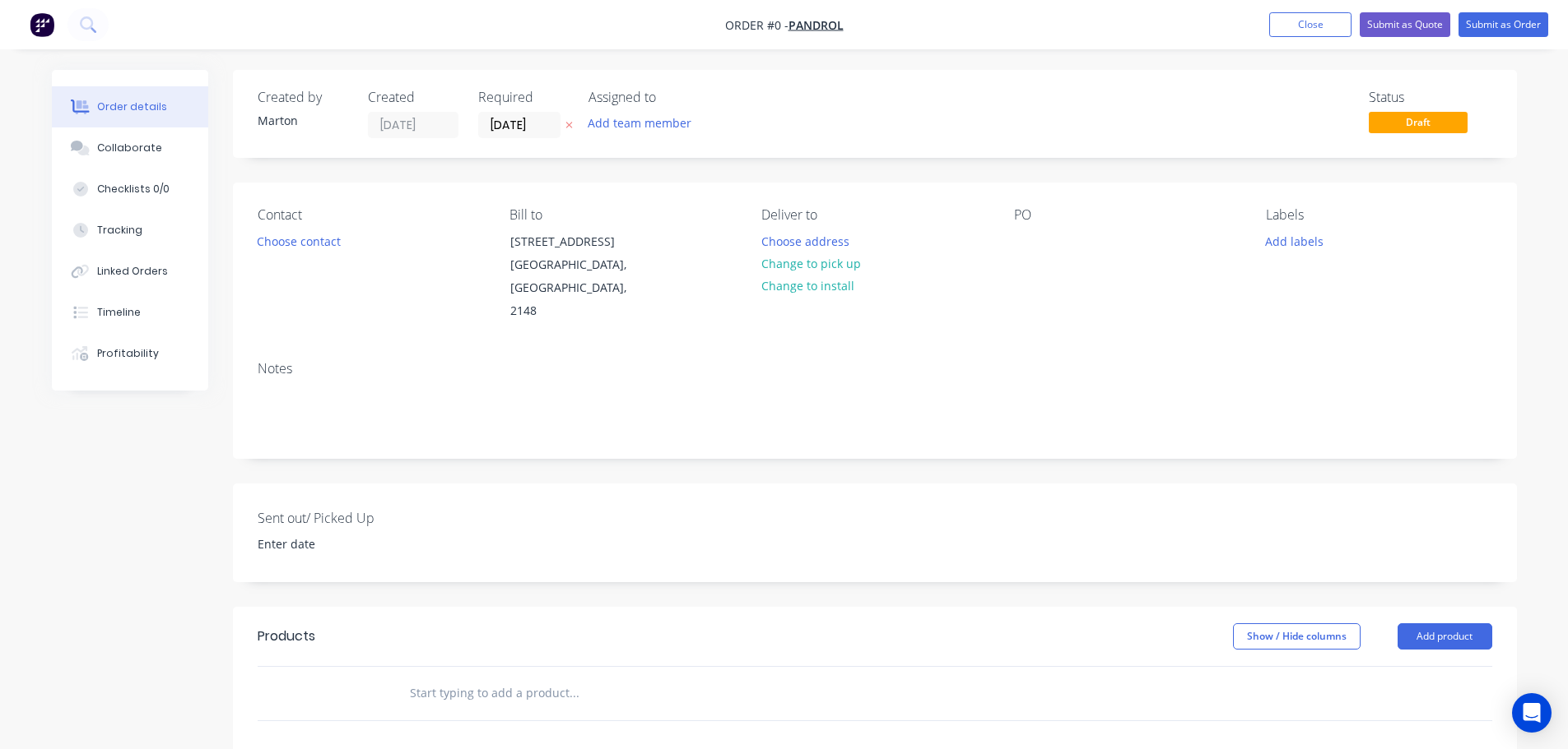
click at [311, 223] on div "Contact Choose contact" at bounding box center [370, 265] width 225 height 116
click at [304, 236] on button "Choose contact" at bounding box center [299, 240] width 101 height 22
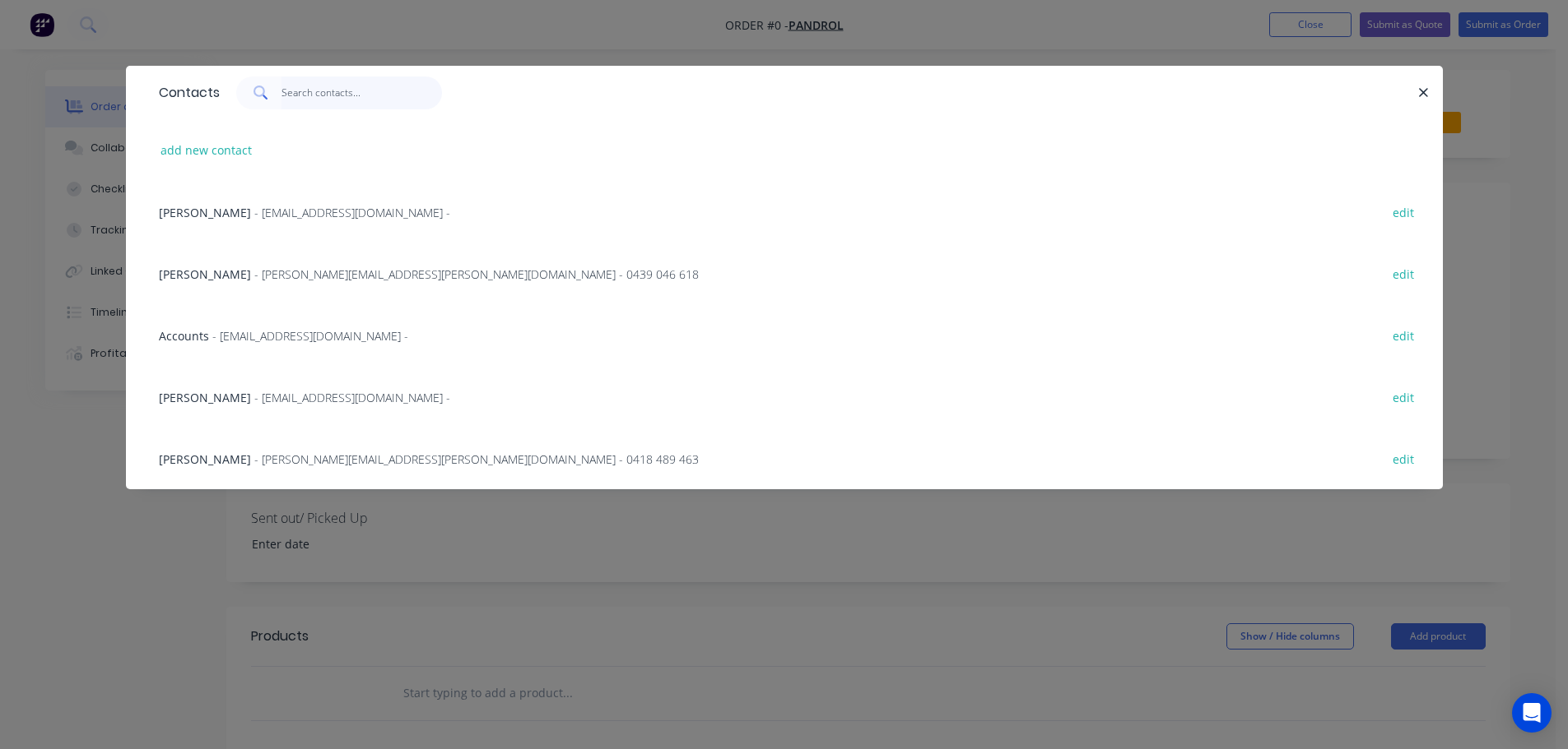
click at [311, 98] on input "text" at bounding box center [362, 93] width 161 height 33
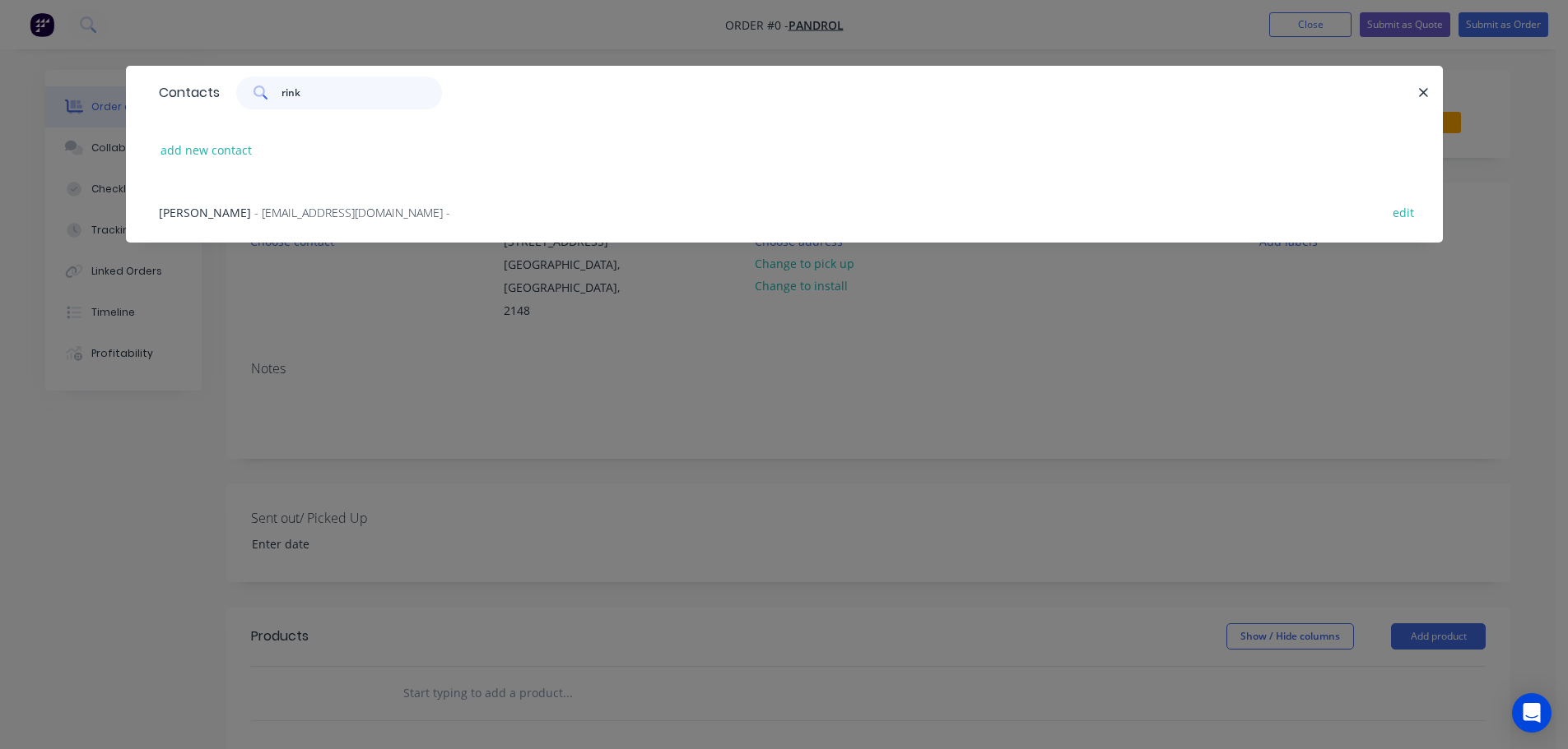
type input "rink"
click at [294, 187] on div "Rinku Patel - panaus.commercial@pandrol.com - edit" at bounding box center [784, 211] width 1268 height 62
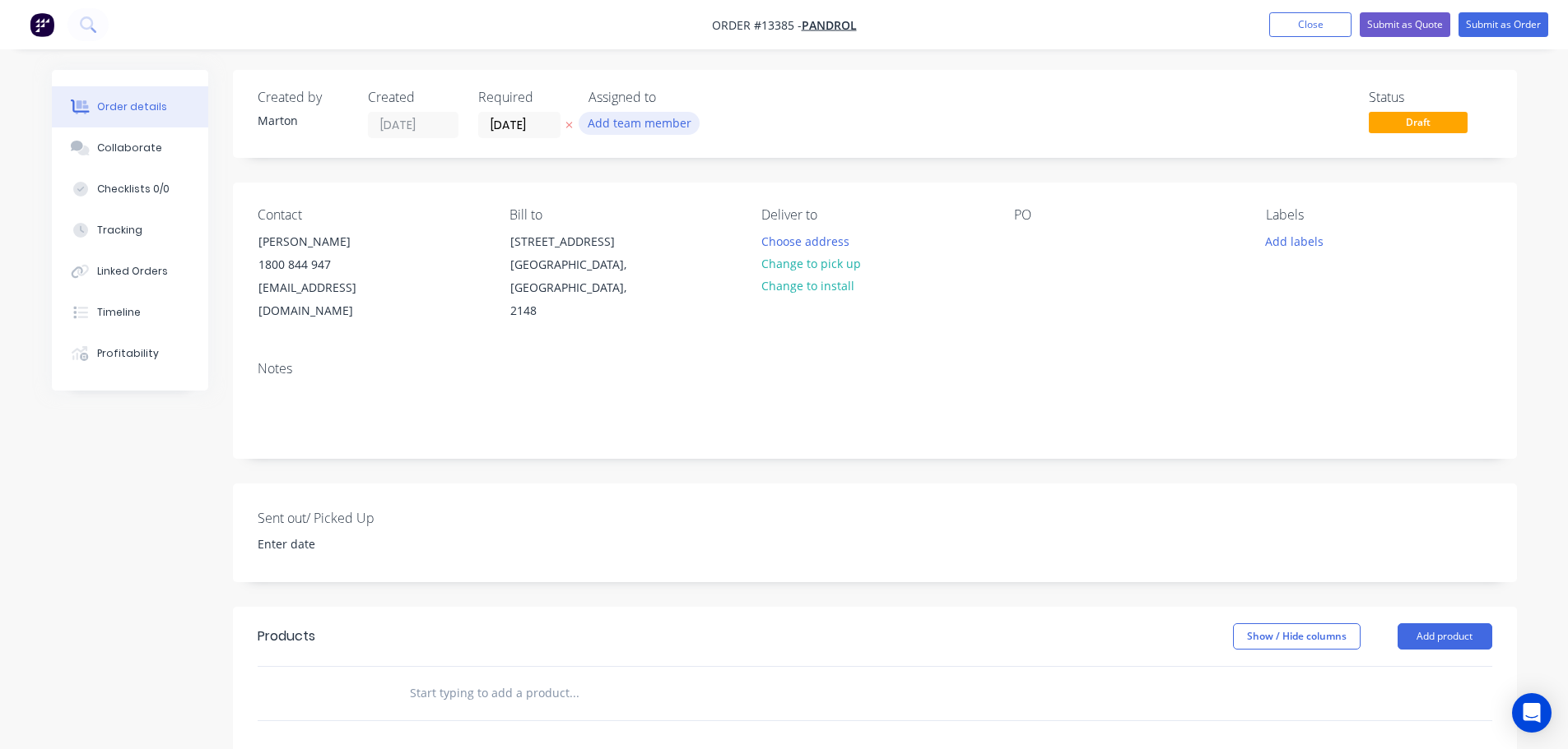
click at [625, 120] on button "Add team member" at bounding box center [639, 122] width 121 height 22
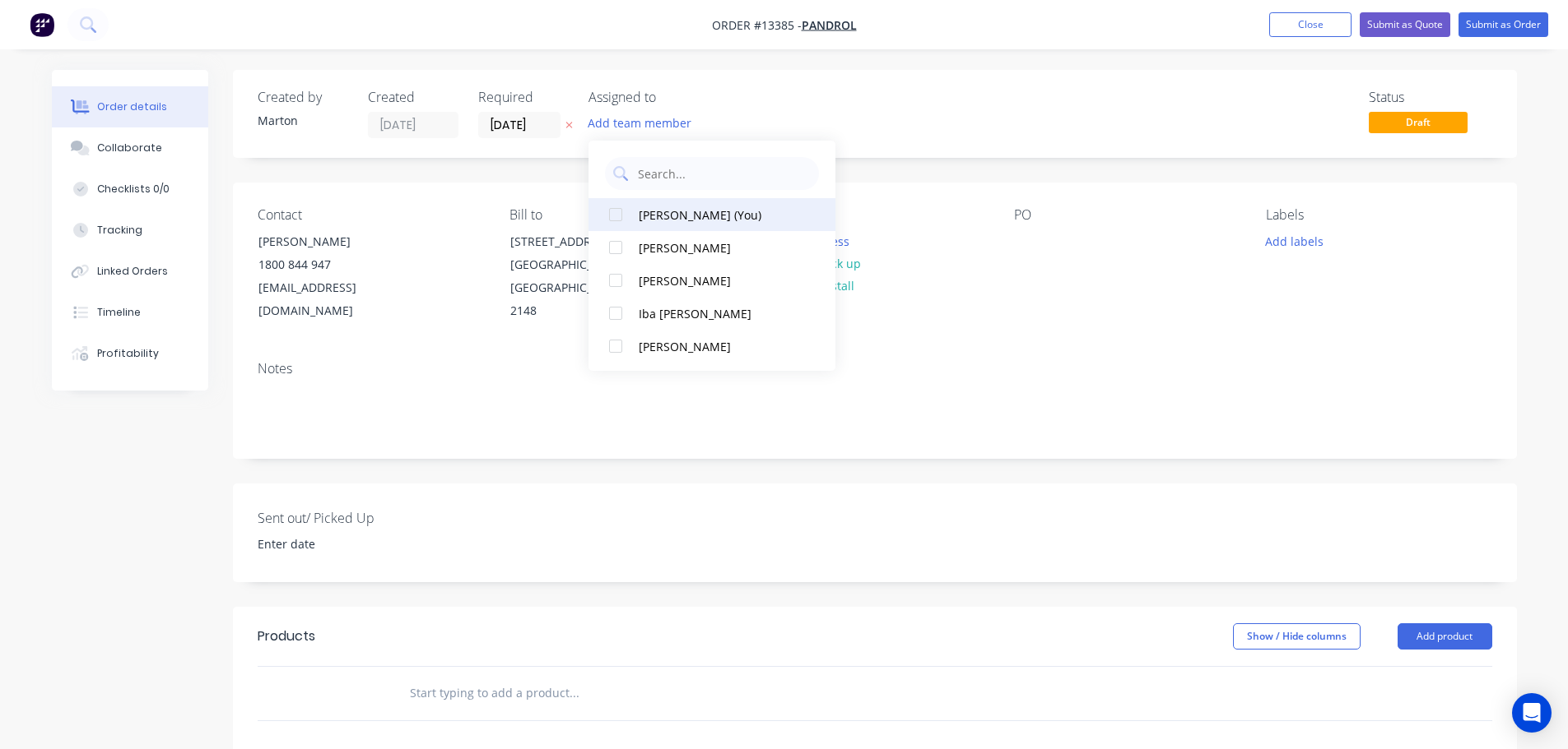
click at [610, 220] on div at bounding box center [616, 215] width 33 height 33
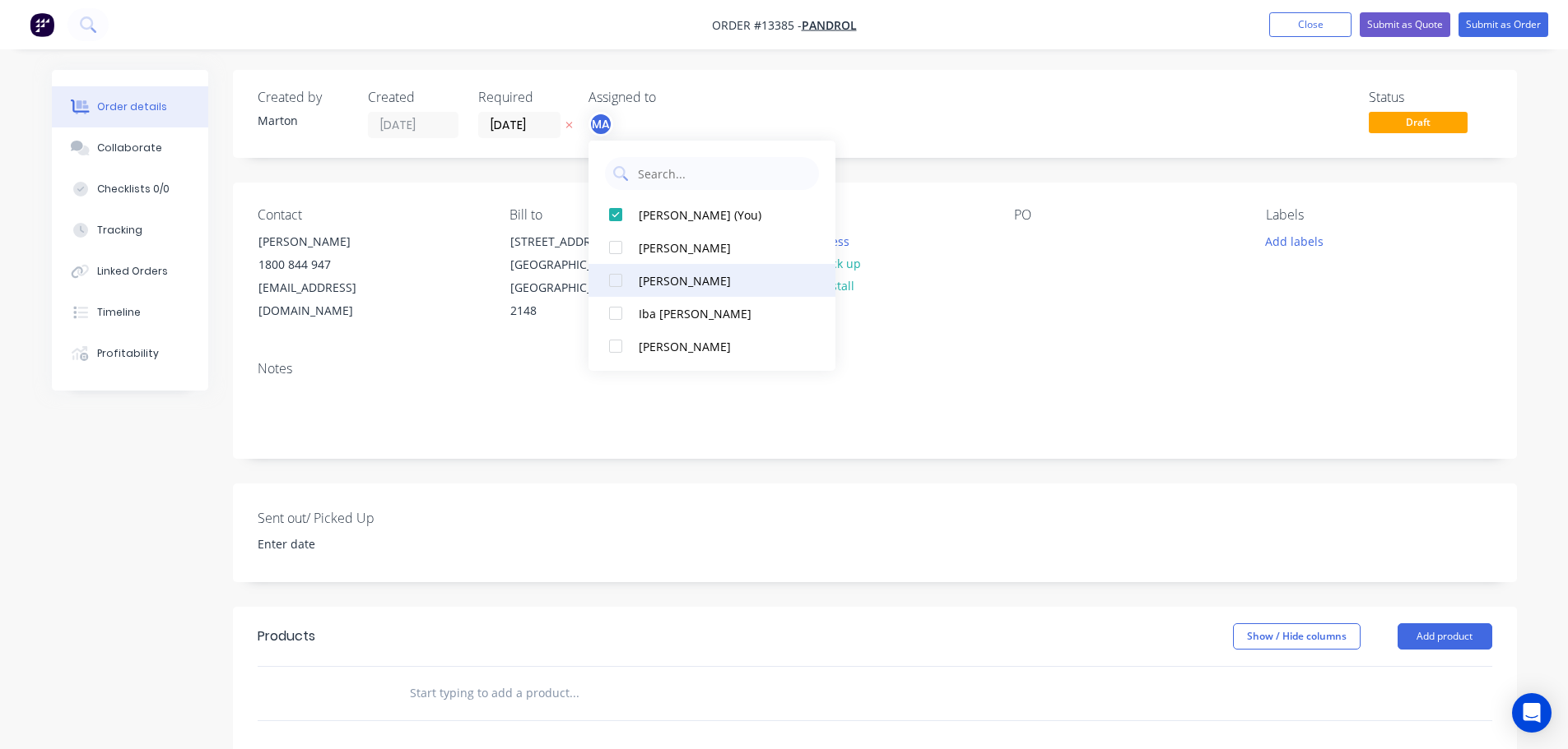
drag, startPoint x: 618, startPoint y: 252, endPoint x: 621, endPoint y: 271, distance: 19.2
click at [619, 254] on div at bounding box center [616, 248] width 33 height 33
click at [621, 289] on div at bounding box center [616, 280] width 33 height 33
click at [907, 112] on div "Status Draft" at bounding box center [1122, 114] width 739 height 49
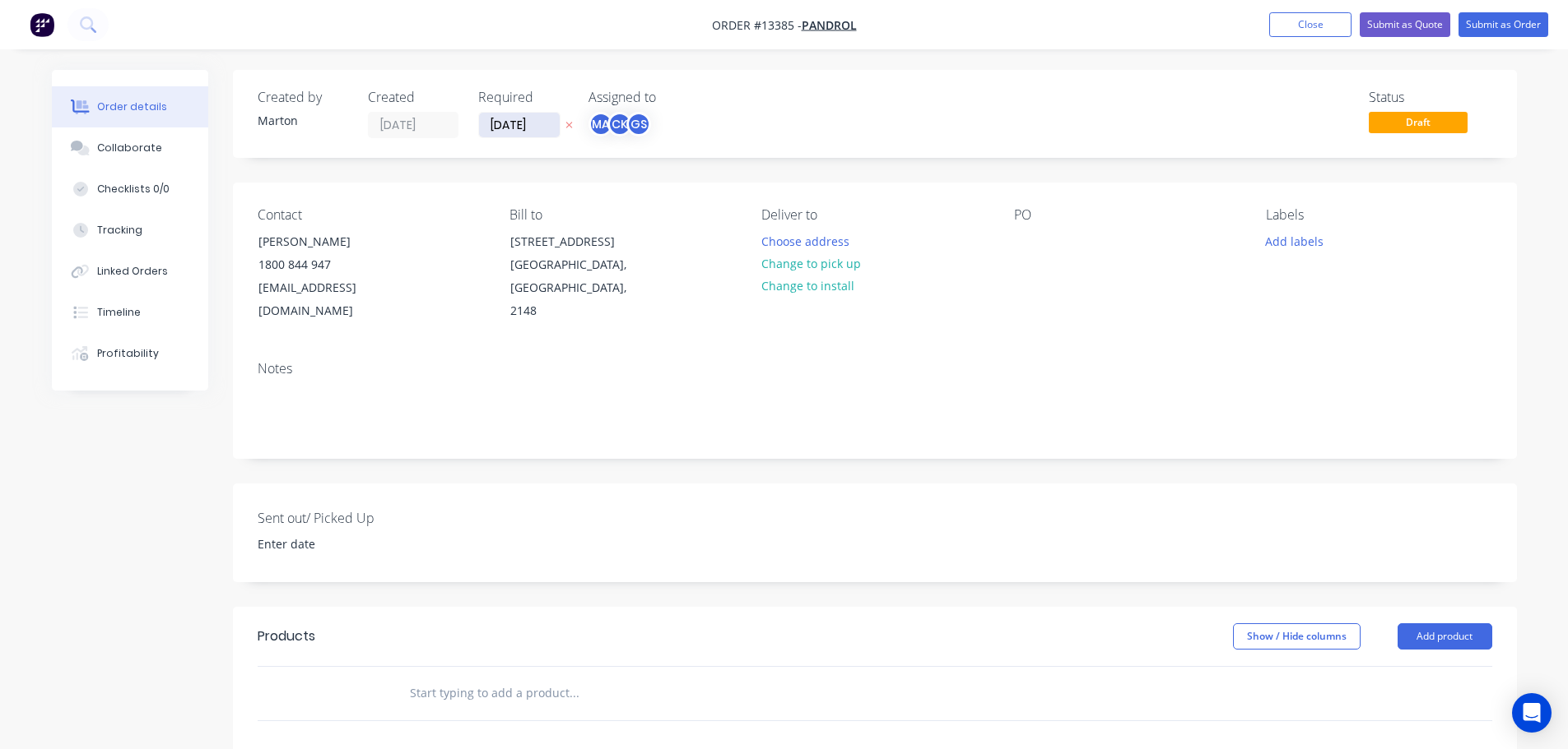
click at [519, 120] on input "[DATE]" at bounding box center [519, 125] width 80 height 24
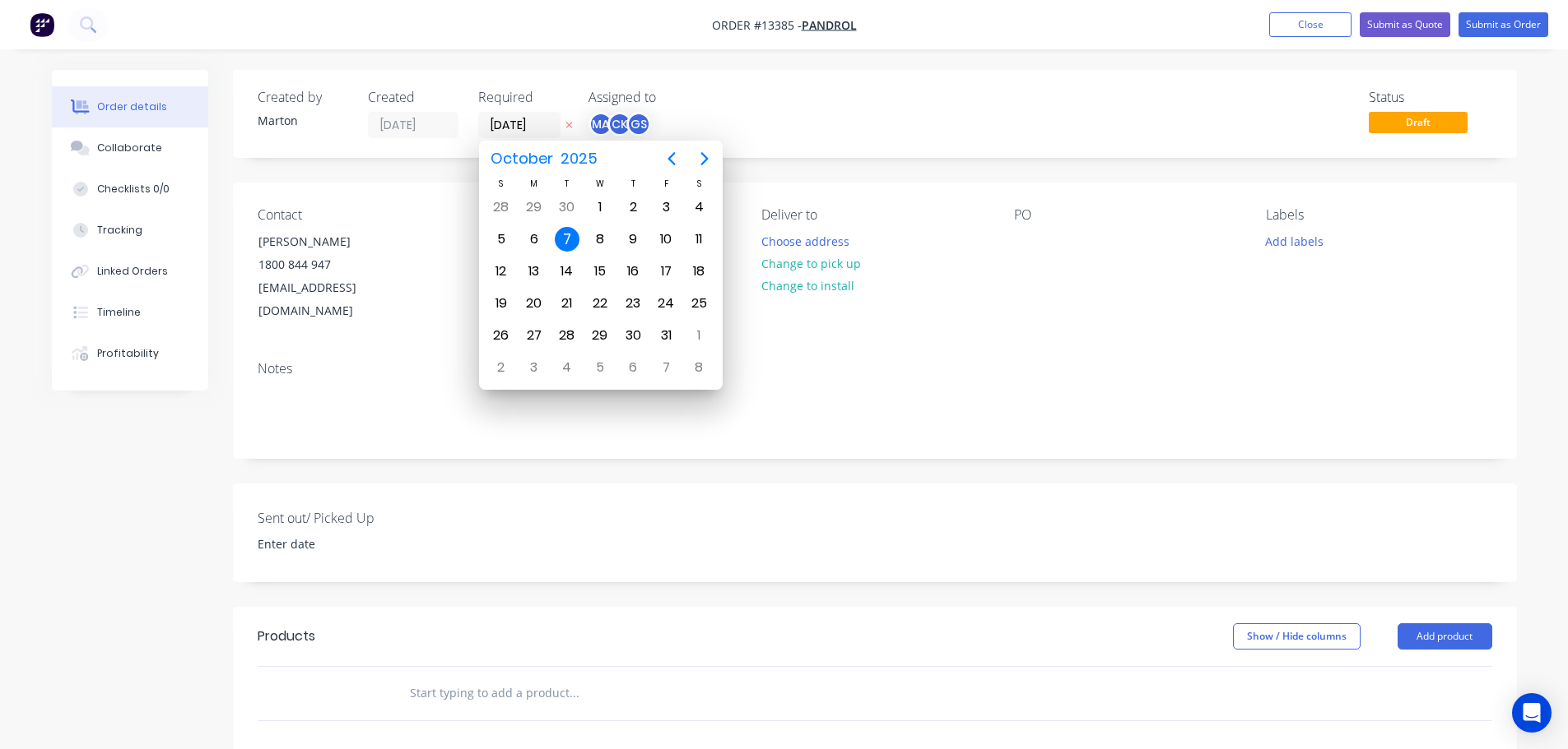
click at [1047, 90] on div "Status Draft" at bounding box center [1122, 114] width 739 height 49
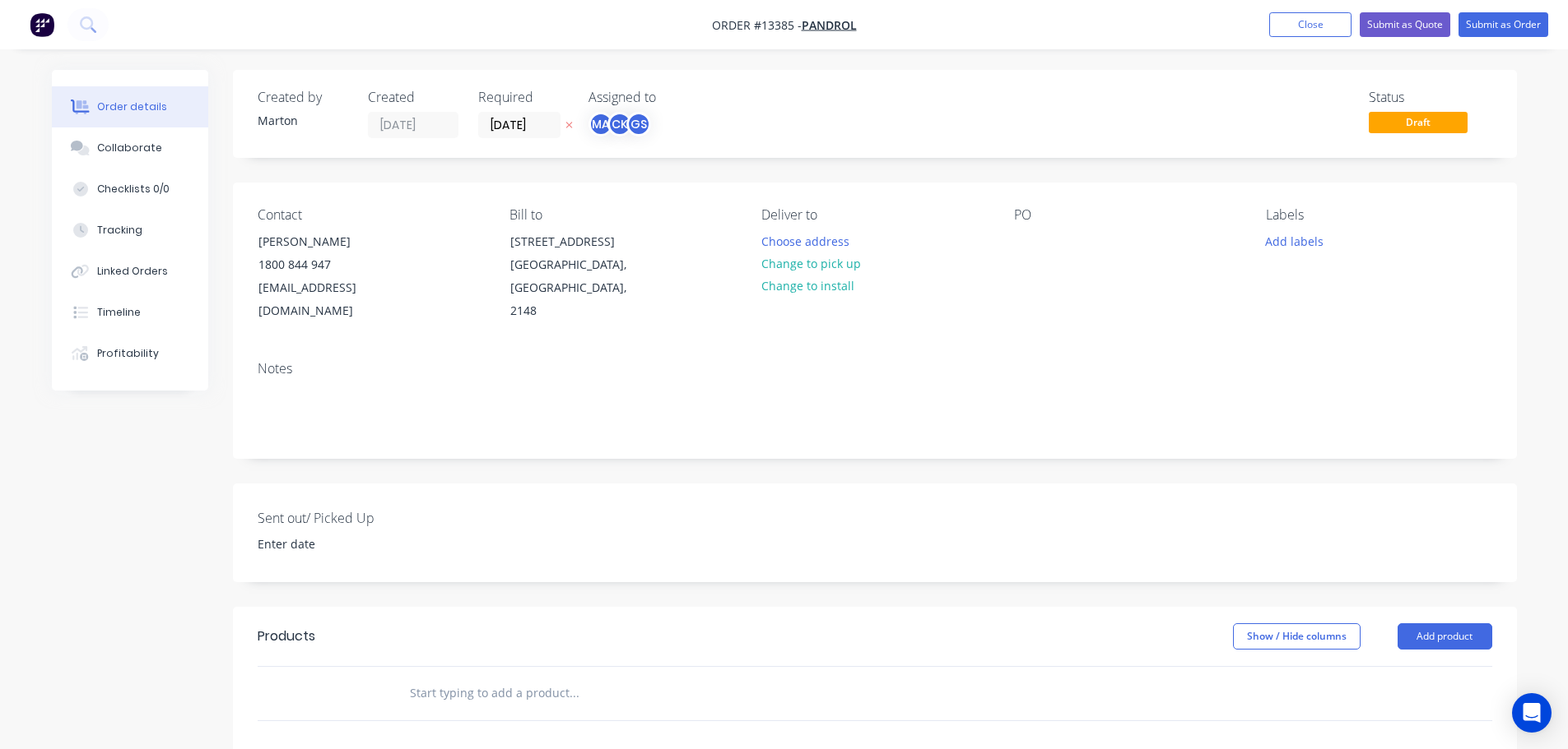
click at [426, 677] on input "text" at bounding box center [573, 693] width 329 height 33
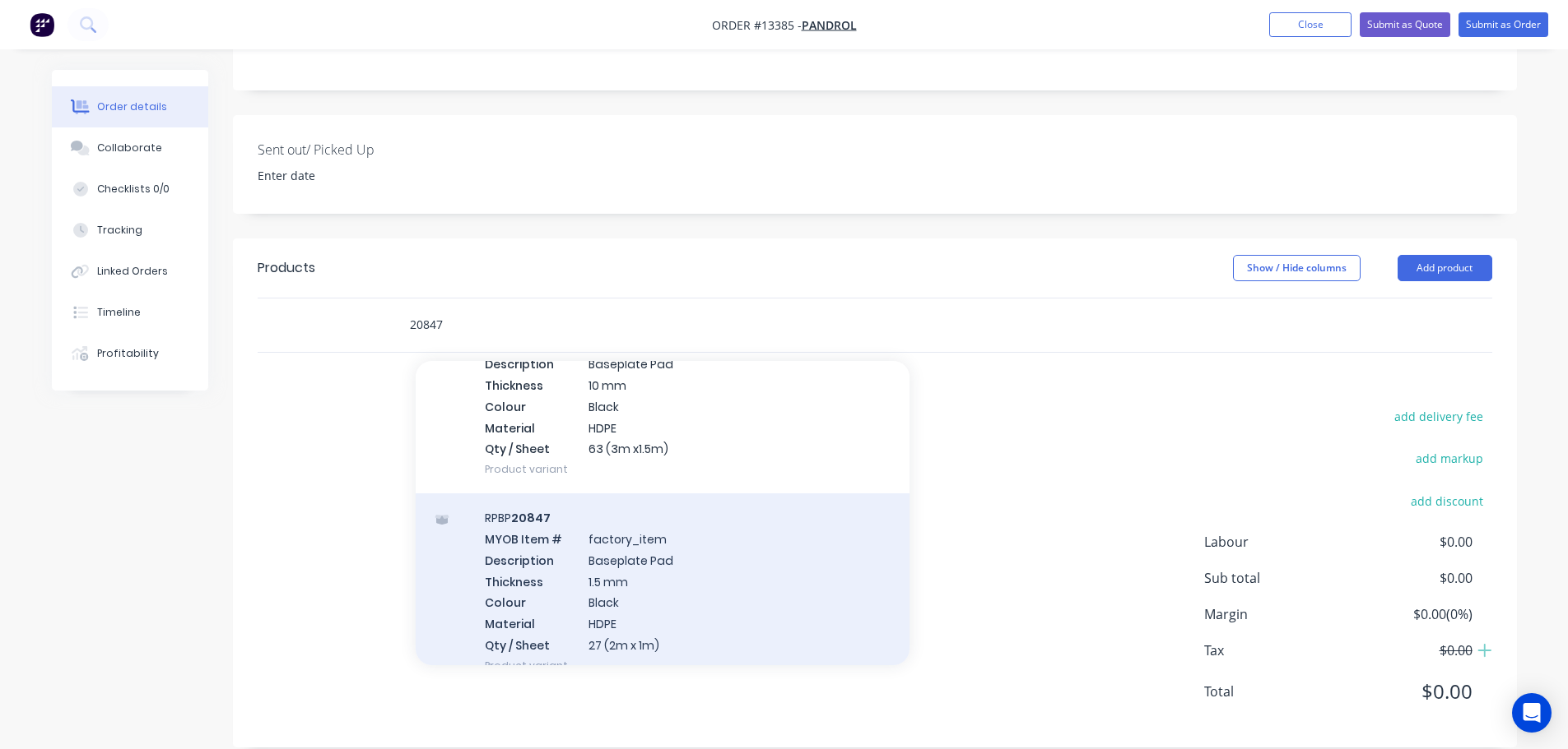
scroll to position [108, 0]
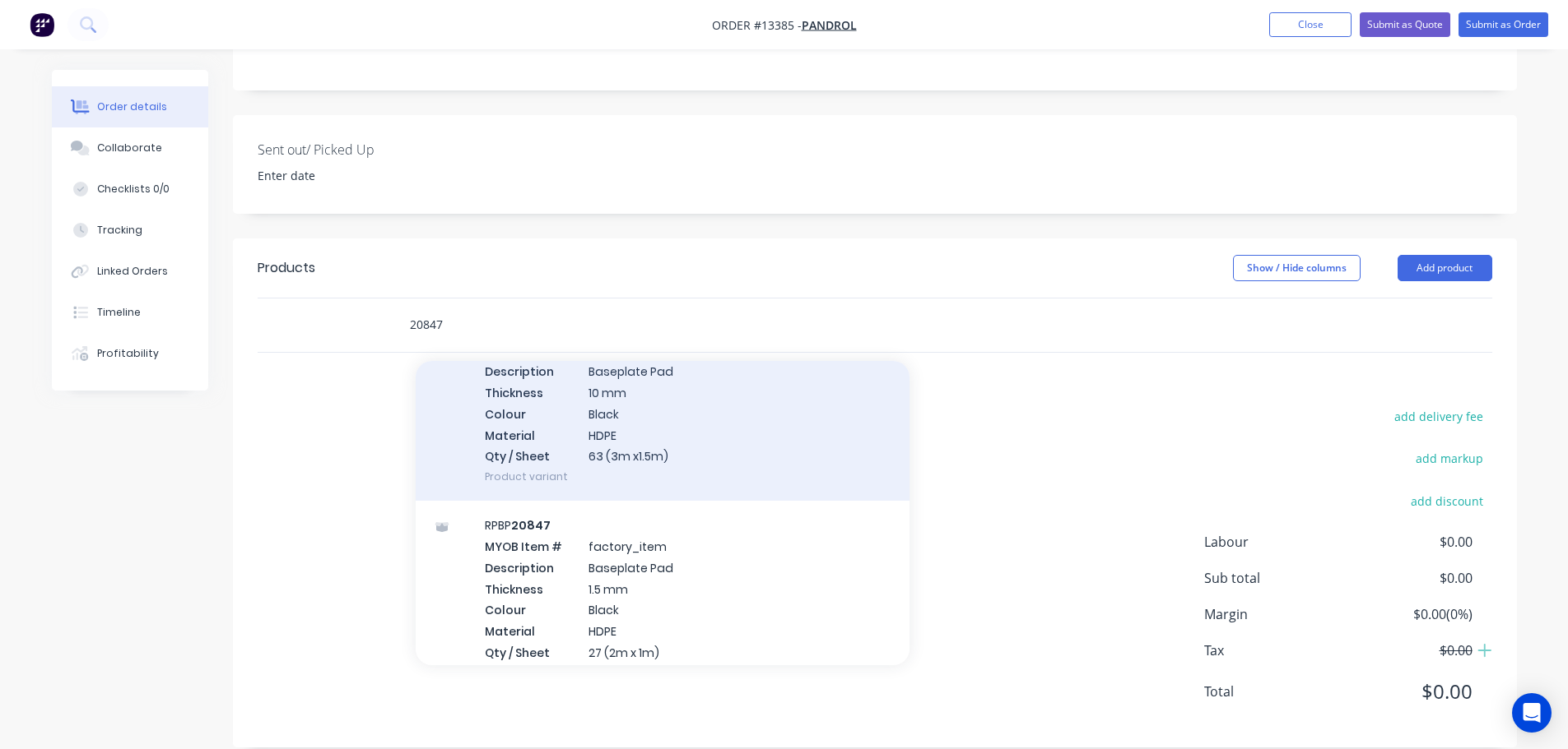
type input "20847"
click at [632, 411] on div "RPBP 20847 MYOB Item # factory_item Description Baseplate Pad Thickness 10 mm C…" at bounding box center [662, 403] width 494 height 196
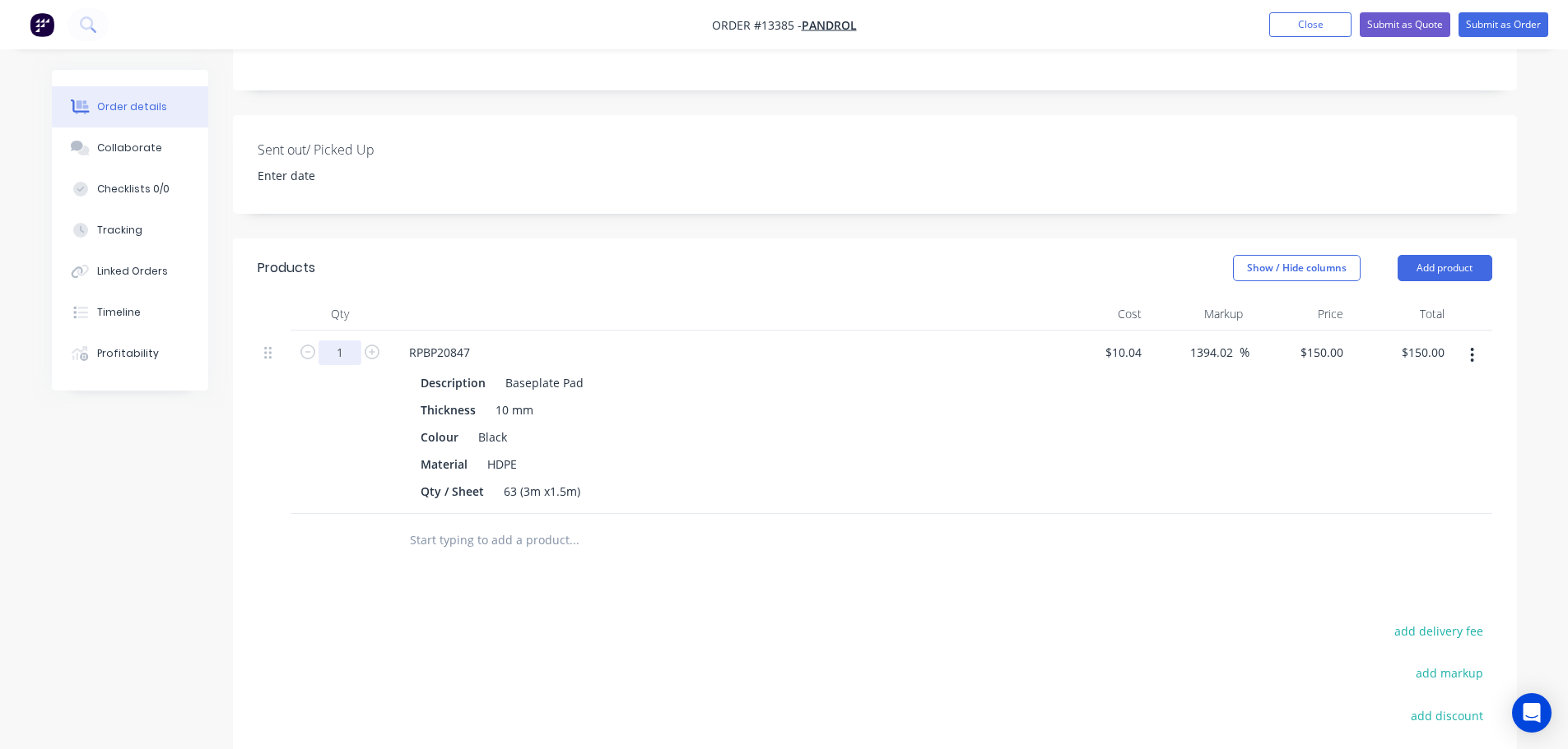
click at [348, 340] on input "1" at bounding box center [340, 353] width 43 height 24
type input "550"
type input "$82,500.00"
click at [997, 452] on div "Material HDPE" at bounding box center [715, 464] width 603 height 24
click at [1228, 522] on div at bounding box center [874, 540] width 1234 height 53
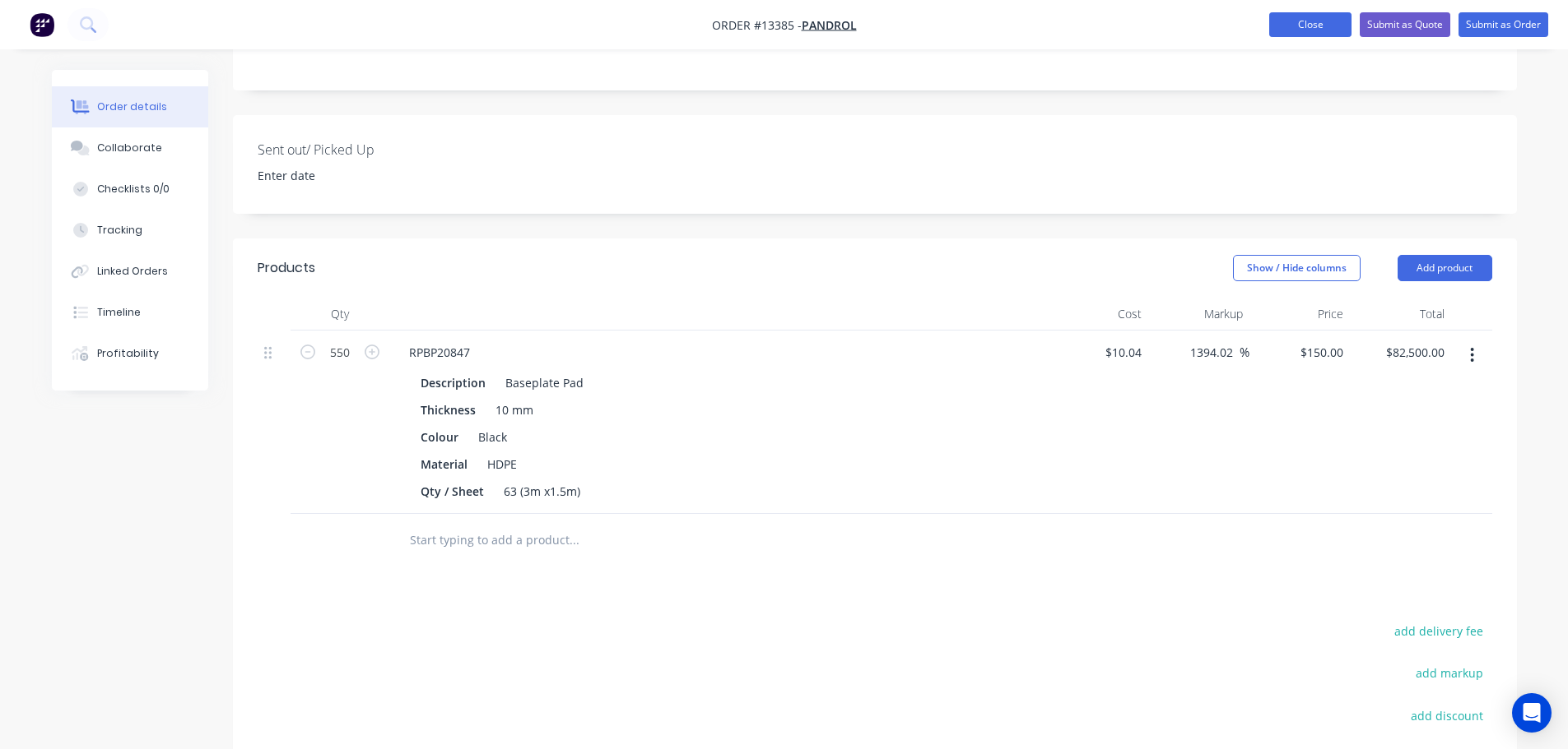
click at [1323, 28] on button "Close" at bounding box center [1310, 24] width 82 height 24
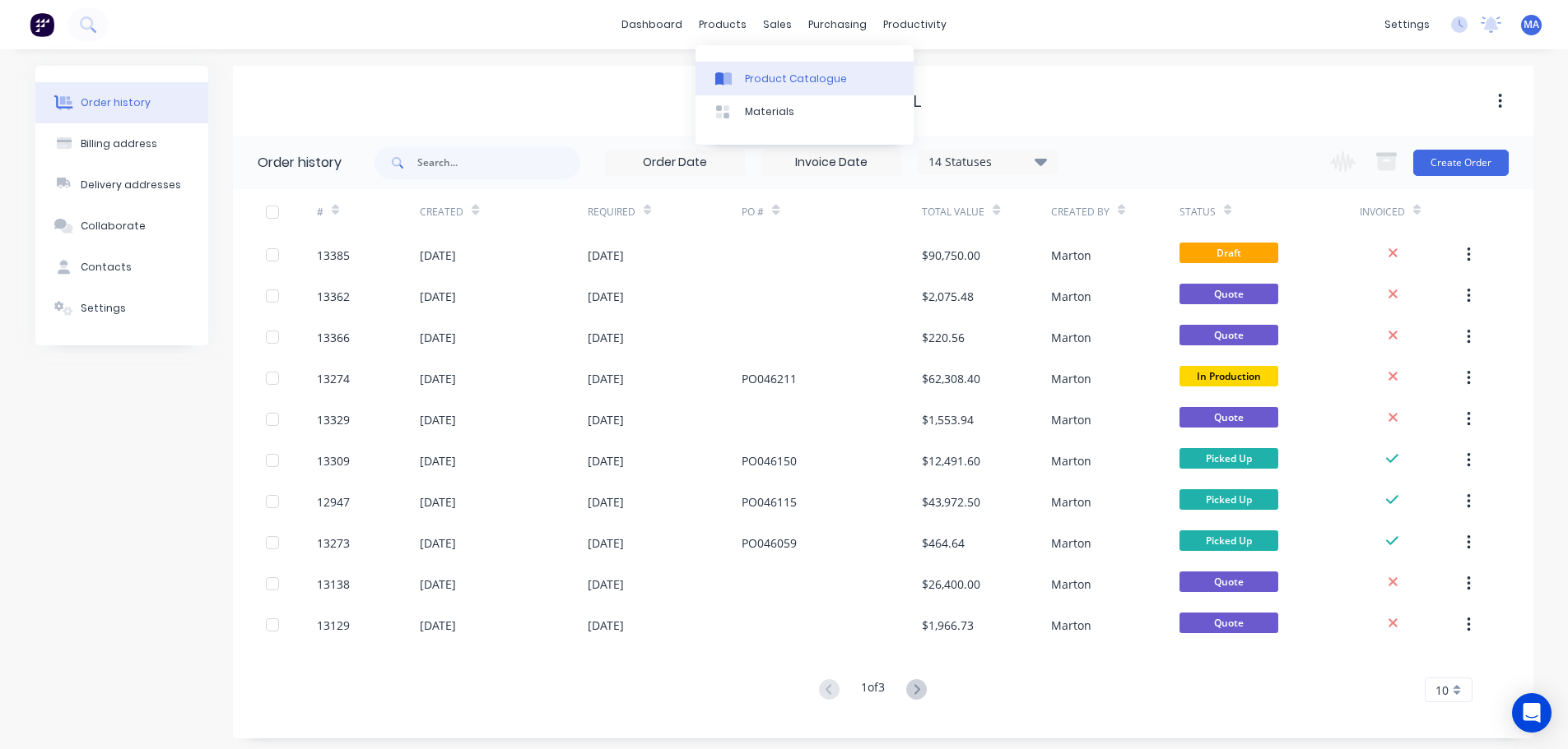
click at [749, 82] on div "Product Catalogue" at bounding box center [796, 79] width 102 height 15
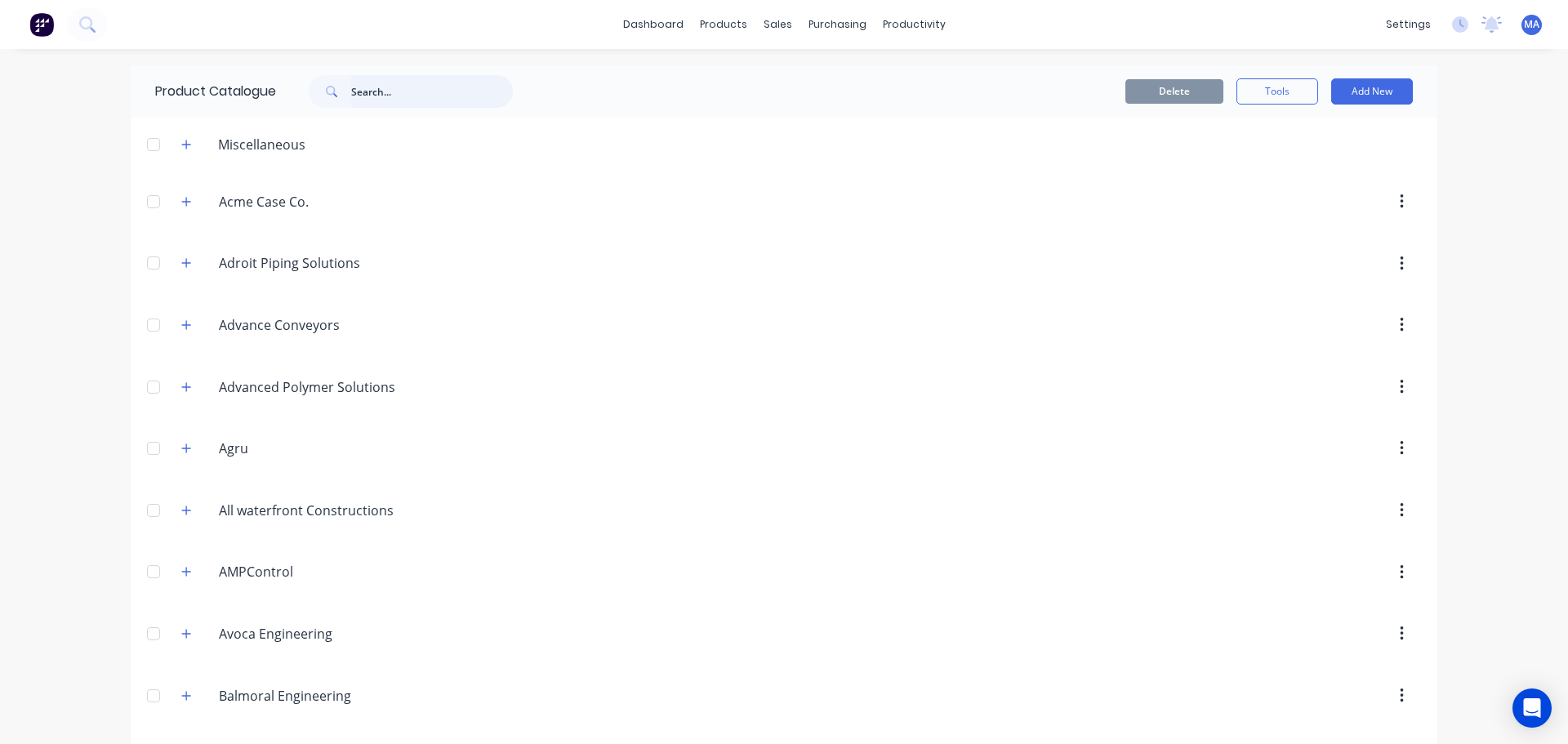
click at [371, 98] on input "text" at bounding box center [432, 92] width 162 height 33
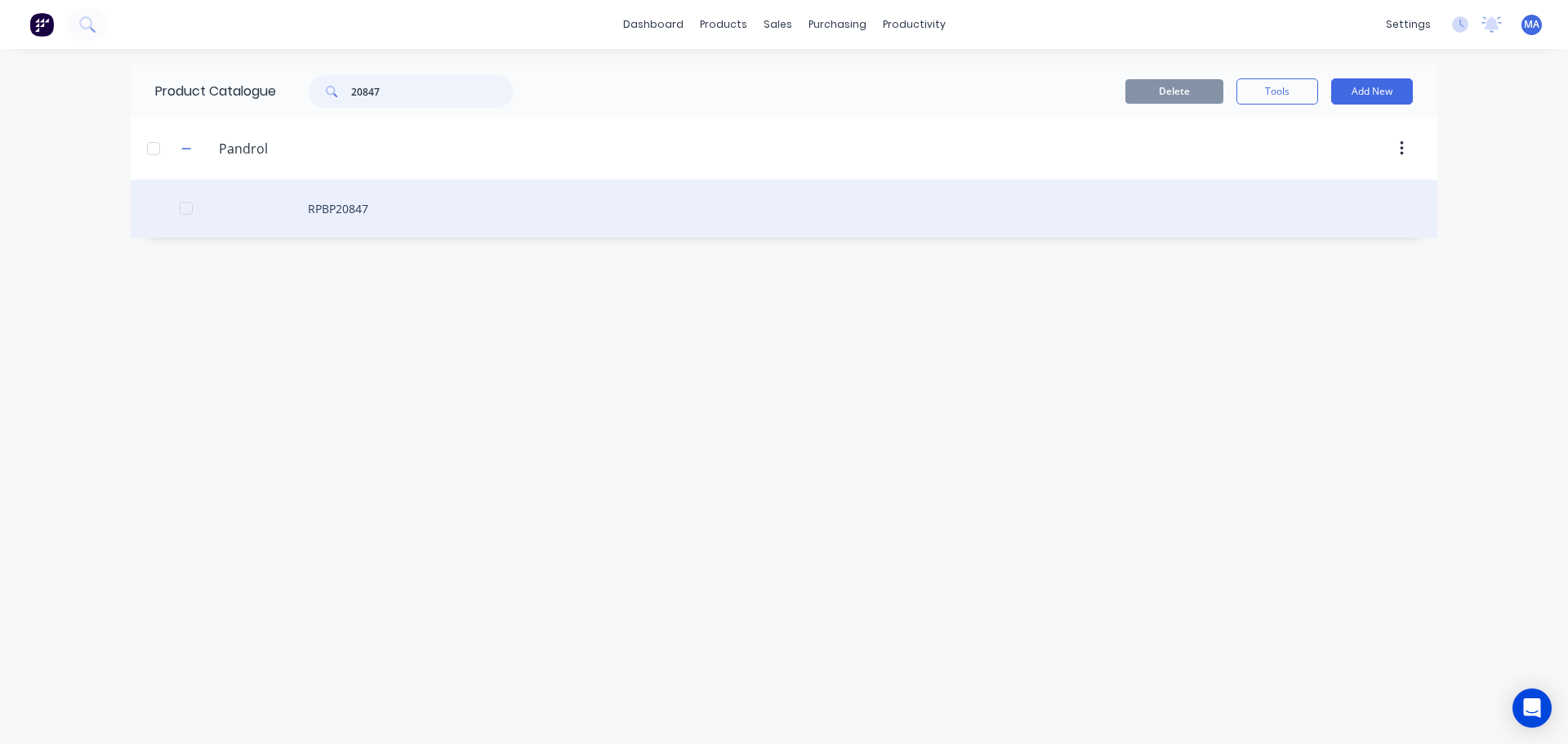
type input "20847"
click at [359, 200] on div "RPBP20847" at bounding box center [784, 208] width 1306 height 58
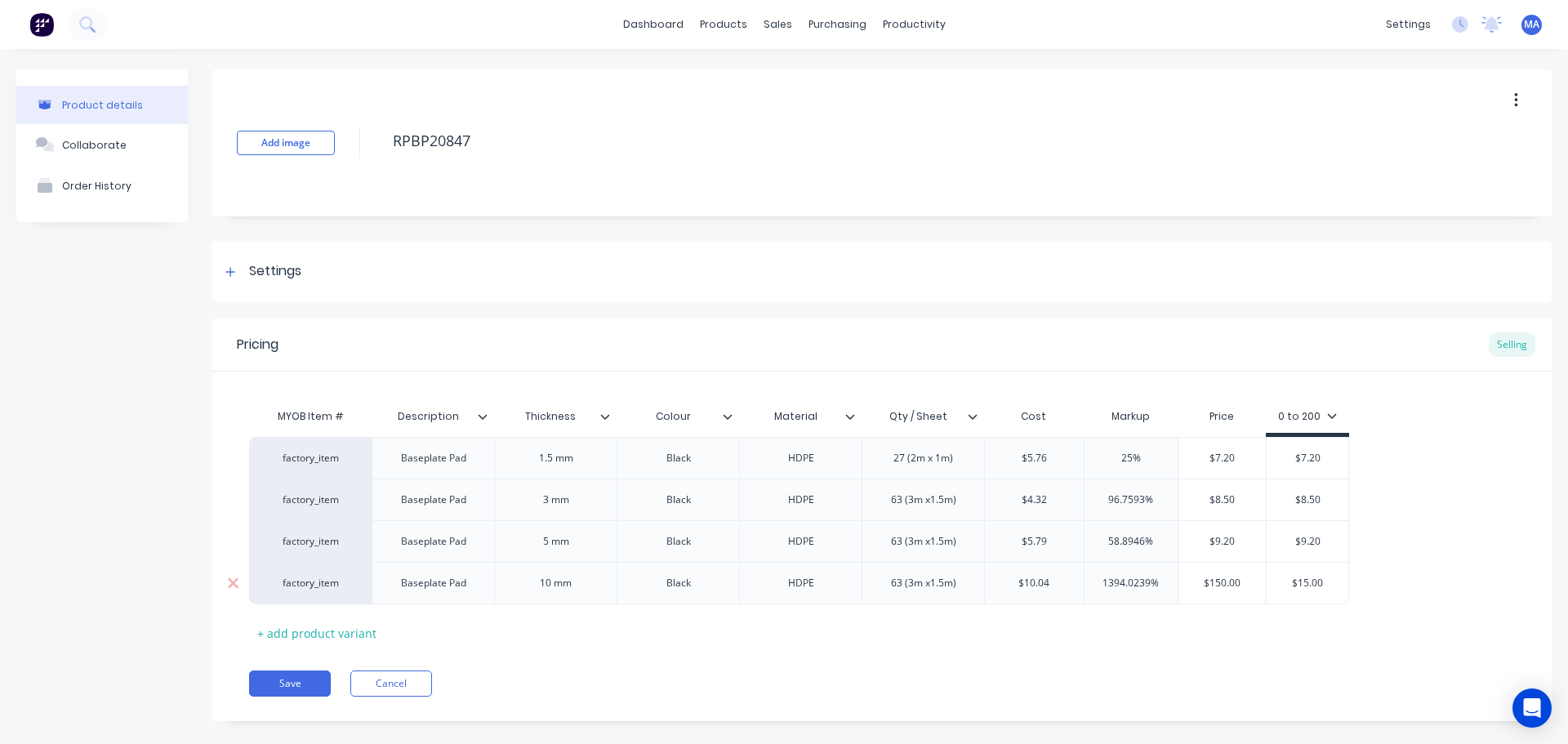
drag, startPoint x: 1248, startPoint y: 586, endPoint x: 1175, endPoint y: 583, distance: 73.1
click at [1178, 583] on input "$150.00" at bounding box center [1222, 583] width 88 height 15
type input "15"
click at [1193, 656] on div "Pricing Selling MYOB Item # Description Thickness Colour Material Qty / Sheet C…" at bounding box center [882, 519] width 1339 height 402
click at [1030, 582] on input "$10.04" at bounding box center [1034, 583] width 99 height 15
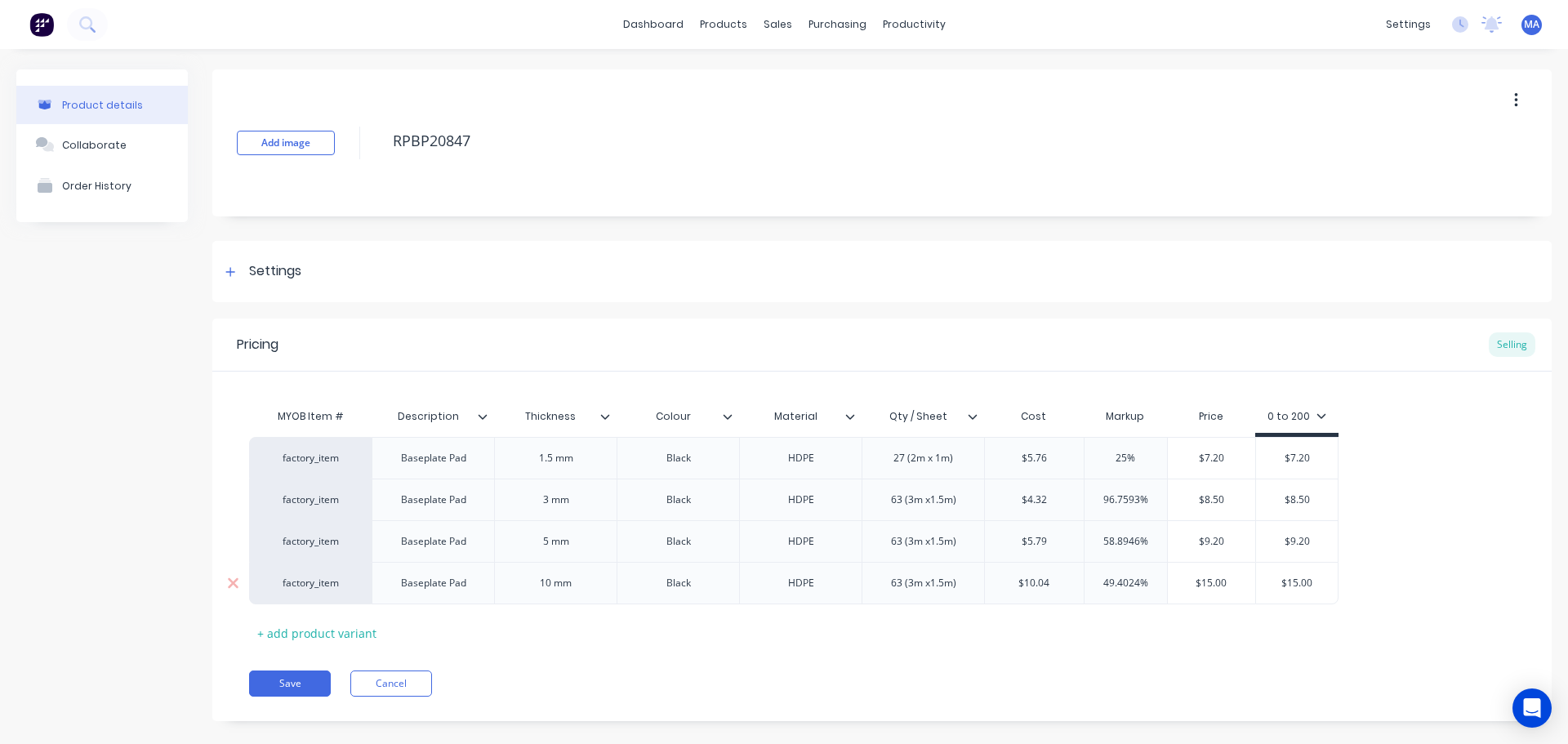
click at [1030, 582] on input "$10.04" at bounding box center [1034, 583] width 99 height 15
type input "$5.67"
click at [1027, 662] on div "Pricing Selling MYOB Item # Description Thickness Colour Material Qty / Sheet C…" at bounding box center [882, 519] width 1339 height 402
click at [1104, 588] on input "49.4024%" at bounding box center [1120, 583] width 82 height 15
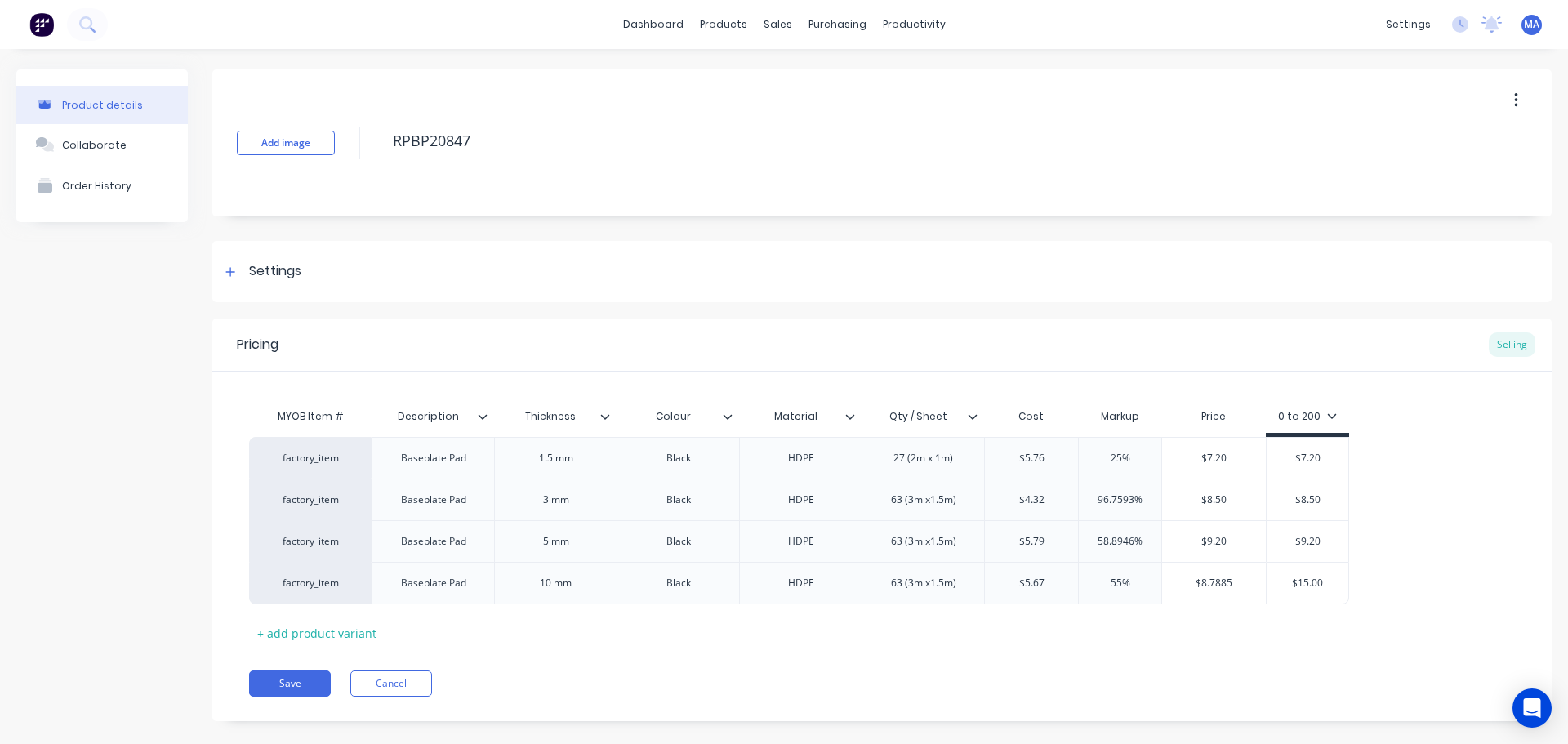
type input "55%"
click at [1137, 651] on div "Pricing Selling MYOB Item # Description Thickness Colour Material Qty / Sheet C…" at bounding box center [882, 519] width 1339 height 402
click at [1224, 584] on input "$8.7885" at bounding box center [1214, 583] width 104 height 15
type input "$10.30"
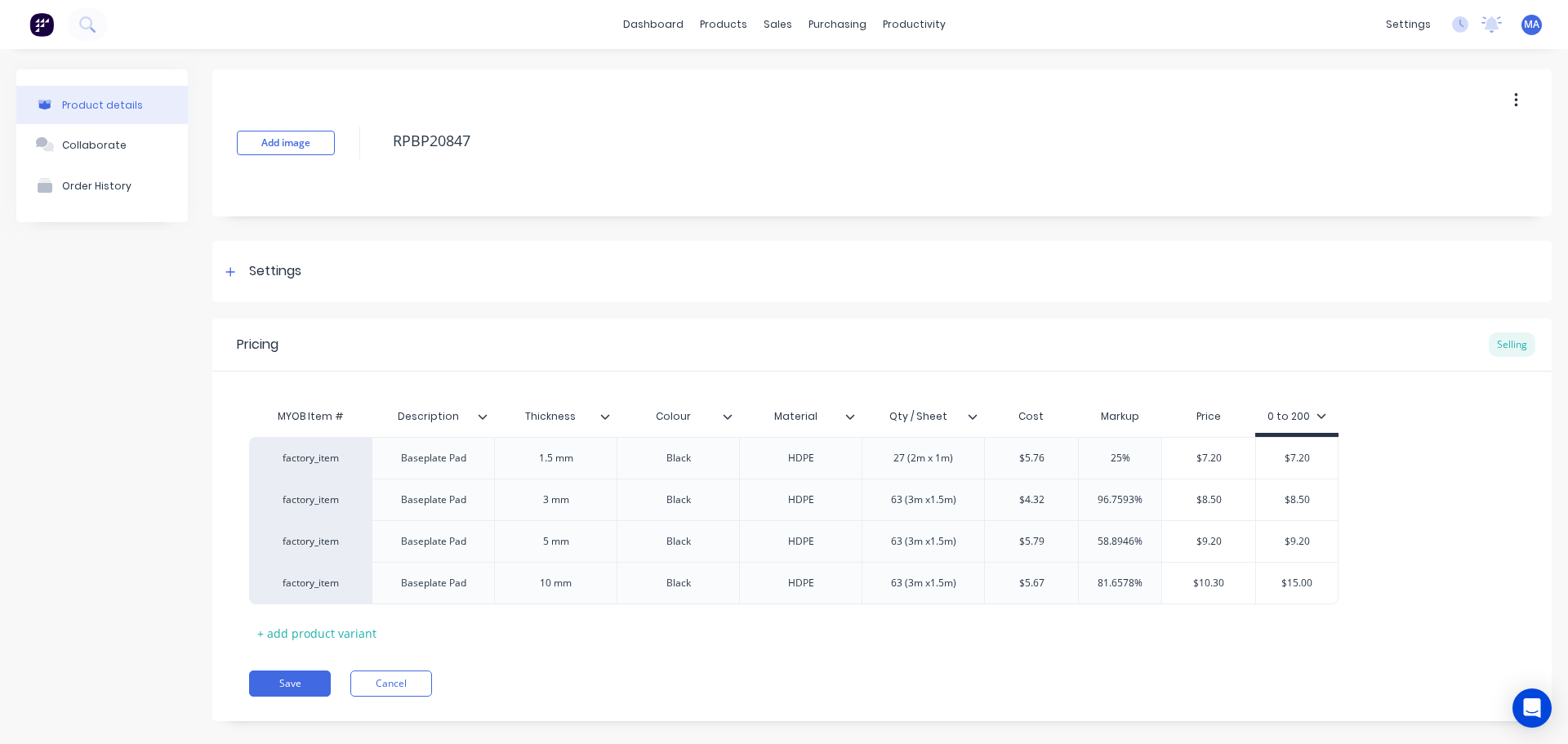
click at [1220, 637] on div "MYOB Item # Description Thickness Colour Material Qty / Sheet Cost Markup Price…" at bounding box center [882, 524] width 1265 height 246
drag, startPoint x: 1211, startPoint y: 584, endPoint x: 1184, endPoint y: 591, distance: 27.9
click at [1185, 591] on div "$10.30 $10.30" at bounding box center [1208, 583] width 93 height 41
drag, startPoint x: 1320, startPoint y: 578, endPoint x: 1252, endPoint y: 587, distance: 68.6
click at [1259, 586] on input "$15.00" at bounding box center [1297, 583] width 81 height 15
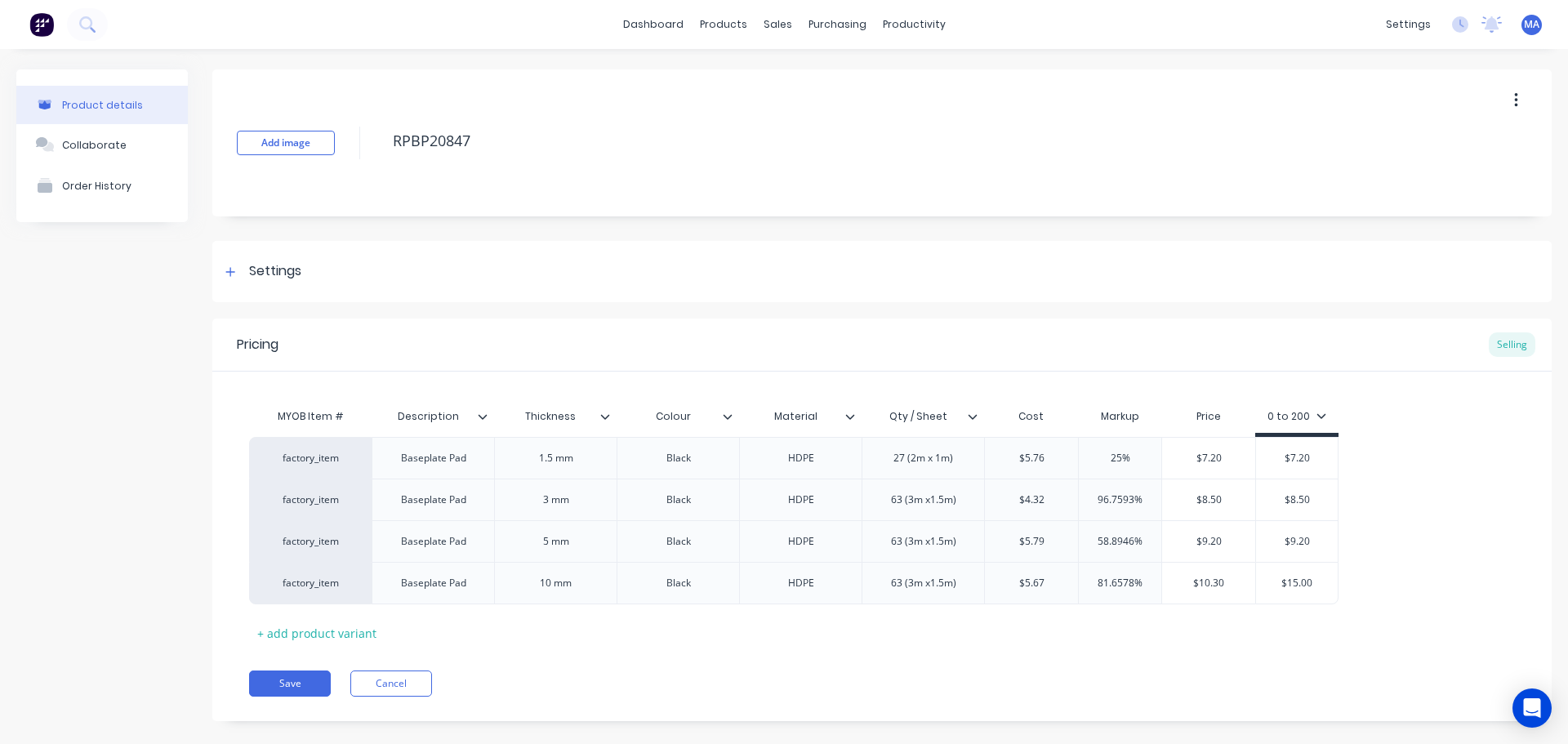
paste input "0.3"
type input "$10.30"
click at [1235, 662] on div "Pricing Selling MYOB Item # Description Thickness Colour Material Qty / Sheet C…" at bounding box center [882, 519] width 1339 height 402
click at [1215, 578] on input "$10.30" at bounding box center [1208, 583] width 93 height 15
click at [1214, 578] on input "$10.30" at bounding box center [1208, 583] width 93 height 15
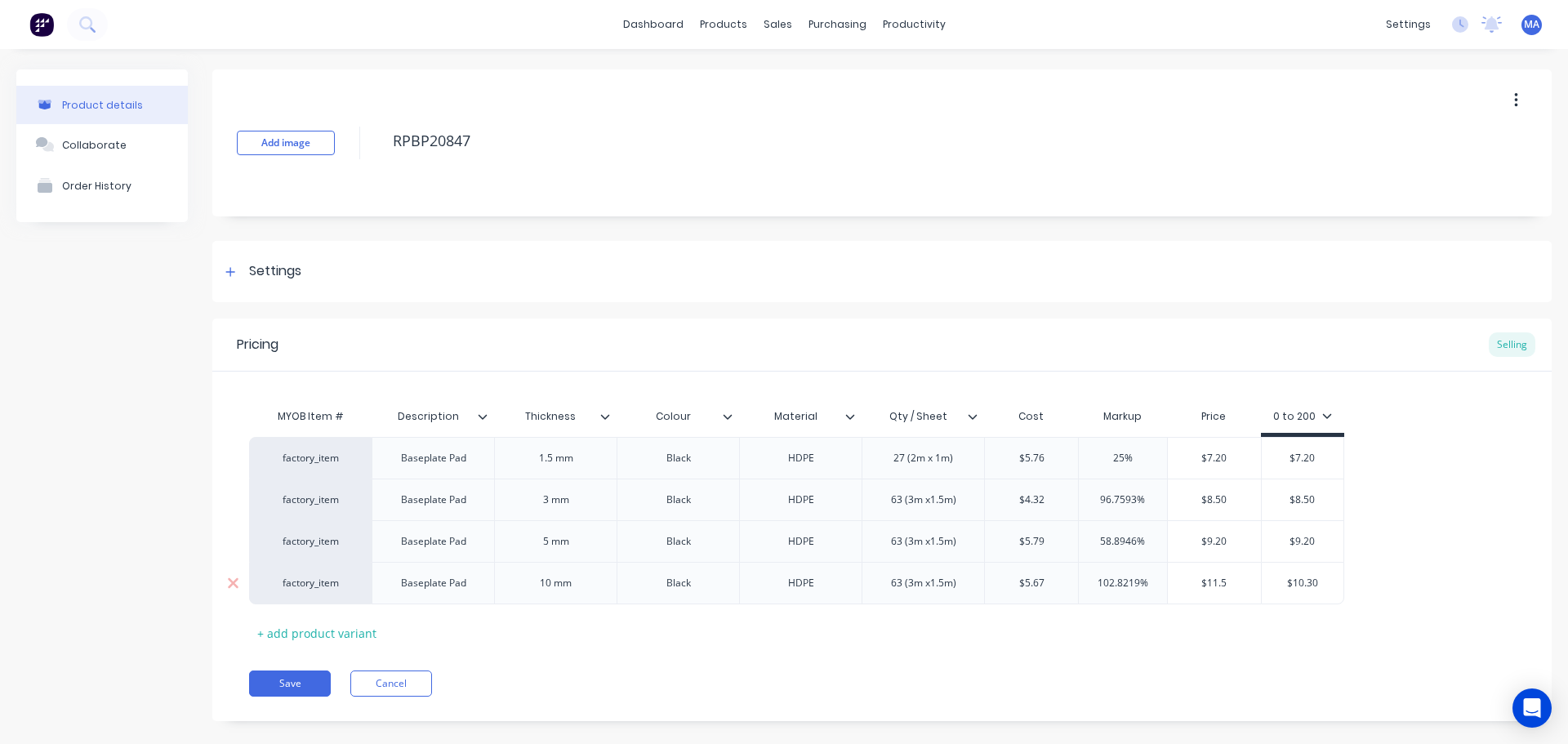
drag, startPoint x: 1211, startPoint y: 583, endPoint x: 1155, endPoint y: 587, distance: 56.1
click at [1162, 586] on div "factory_item Baseplate Pad 10 mm Black HDPE 63 (3m x1.5m) $5.67 $5.67 102.8219%…" at bounding box center [796, 583] width 1095 height 42
click at [1222, 654] on div "Pricing Selling MYOB Item # Description Thickness Colour Material Qty / Sheet C…" at bounding box center [882, 519] width 1339 height 402
type input "$11.50"
drag, startPoint x: 1211, startPoint y: 584, endPoint x: 1157, endPoint y: 593, distance: 54.7
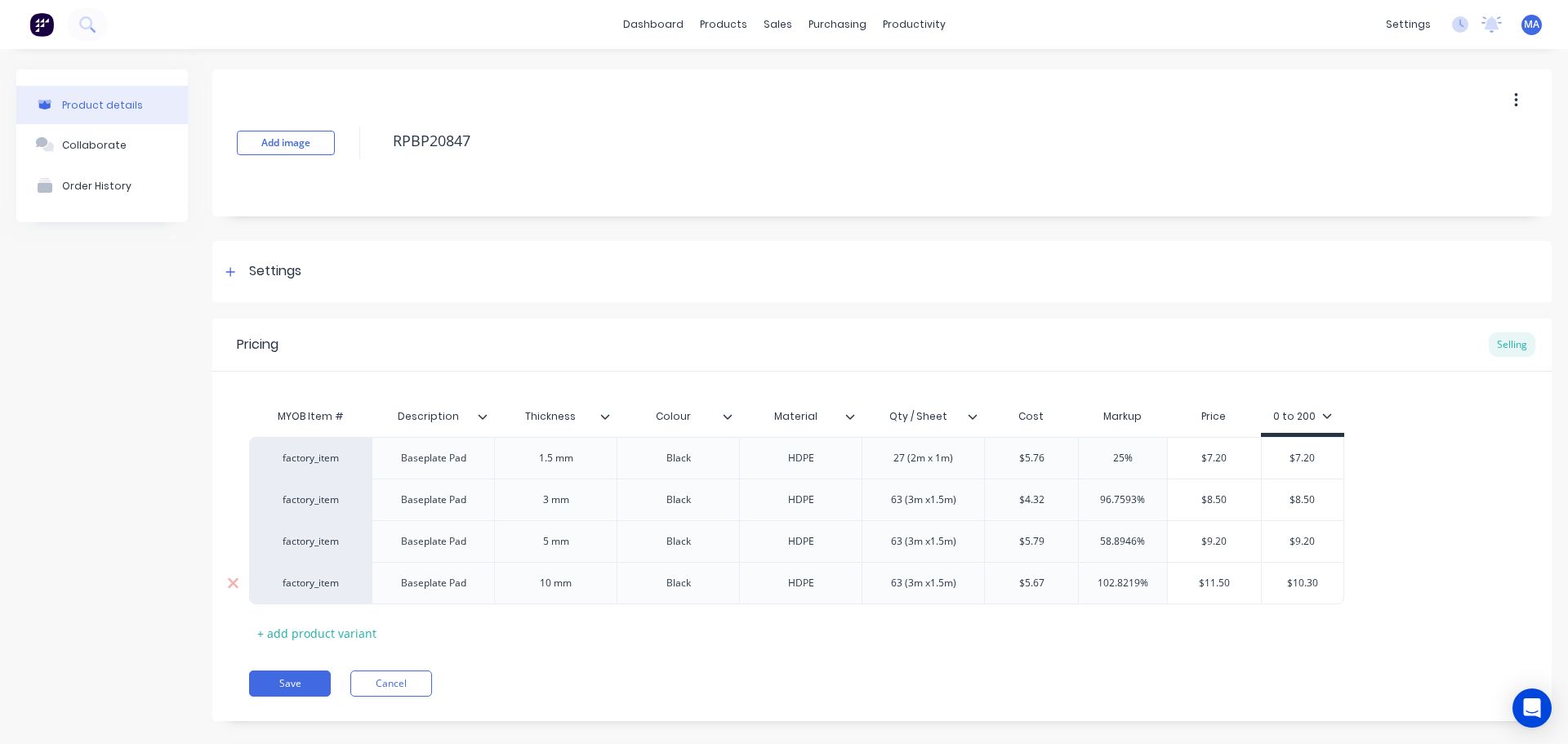
click at [1160, 591] on div "factory_item Baseplate Pad 10 mm Black HDPE 63 (3m x1.5m) $5.67 $5.67 102.8219%…" at bounding box center [796, 583] width 1095 height 42
drag, startPoint x: 1329, startPoint y: 586, endPoint x: 1220, endPoint y: 653, distance: 127.9
click at [1239, 594] on div "factory_item Baseplate Pad 10 mm Black HDPE 63 (3m x1.5m) $5.67 $5.67 102.8219%…" at bounding box center [796, 583] width 1095 height 42
paste input "1.5"
type input "$11.50"
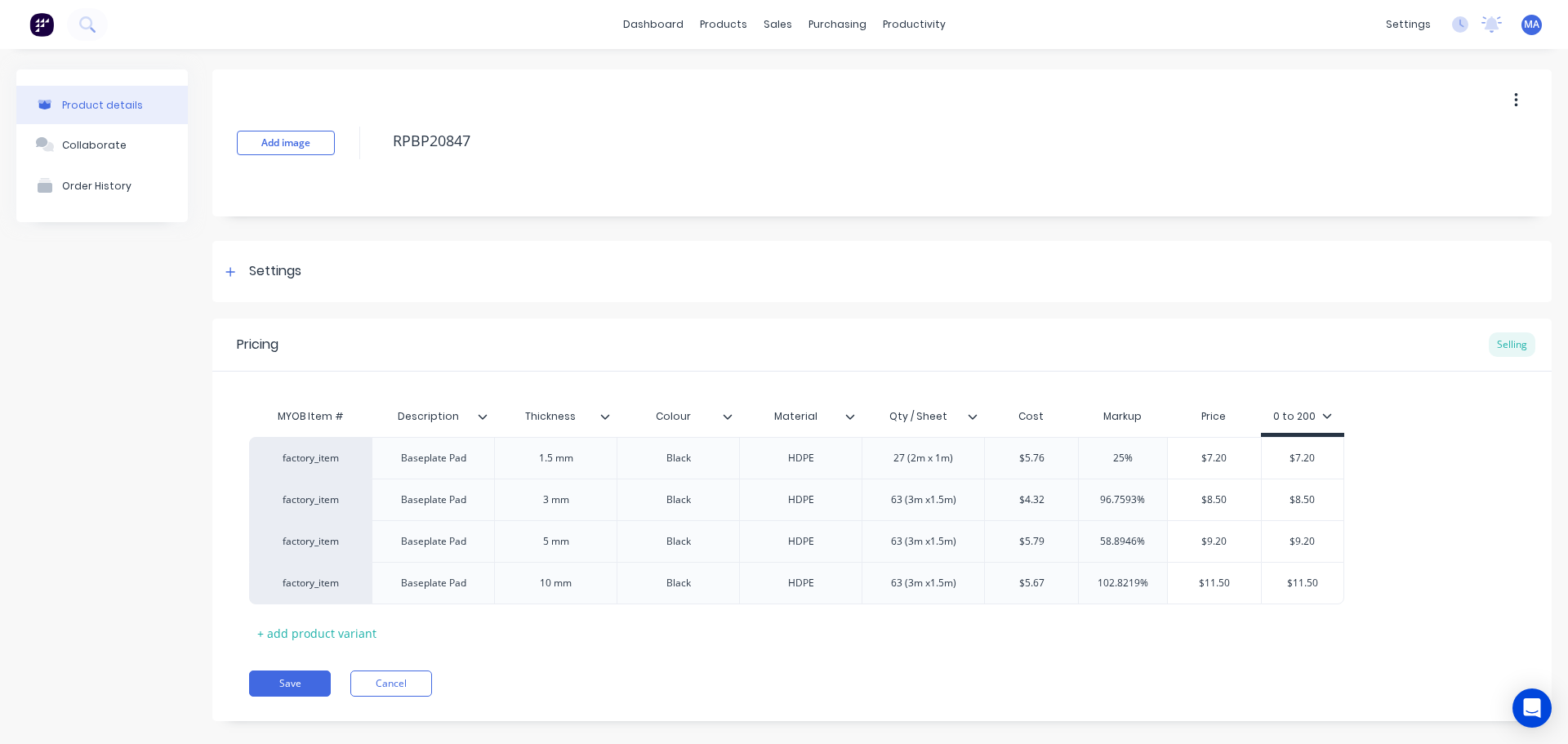
drag, startPoint x: 1220, startPoint y: 653, endPoint x: 729, endPoint y: 654, distance: 491.0
click at [1217, 653] on div "Pricing Selling MYOB Item # Description Thickness Colour Material Qty / Sheet C…" at bounding box center [882, 519] width 1339 height 402
click at [318, 682] on button "Save" at bounding box center [290, 683] width 81 height 26
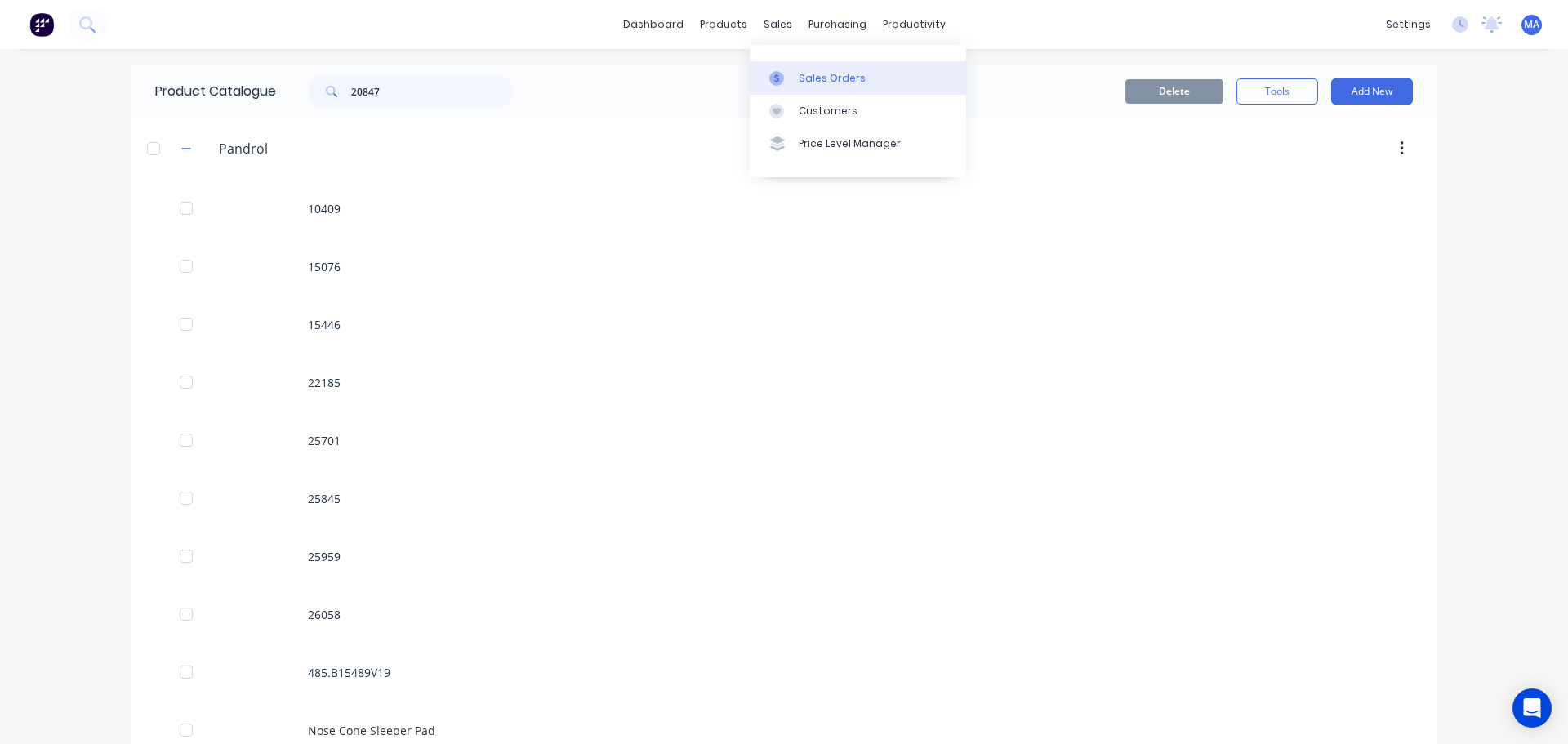
click at [794, 82] on link "Sales Orders" at bounding box center [858, 78] width 217 height 33
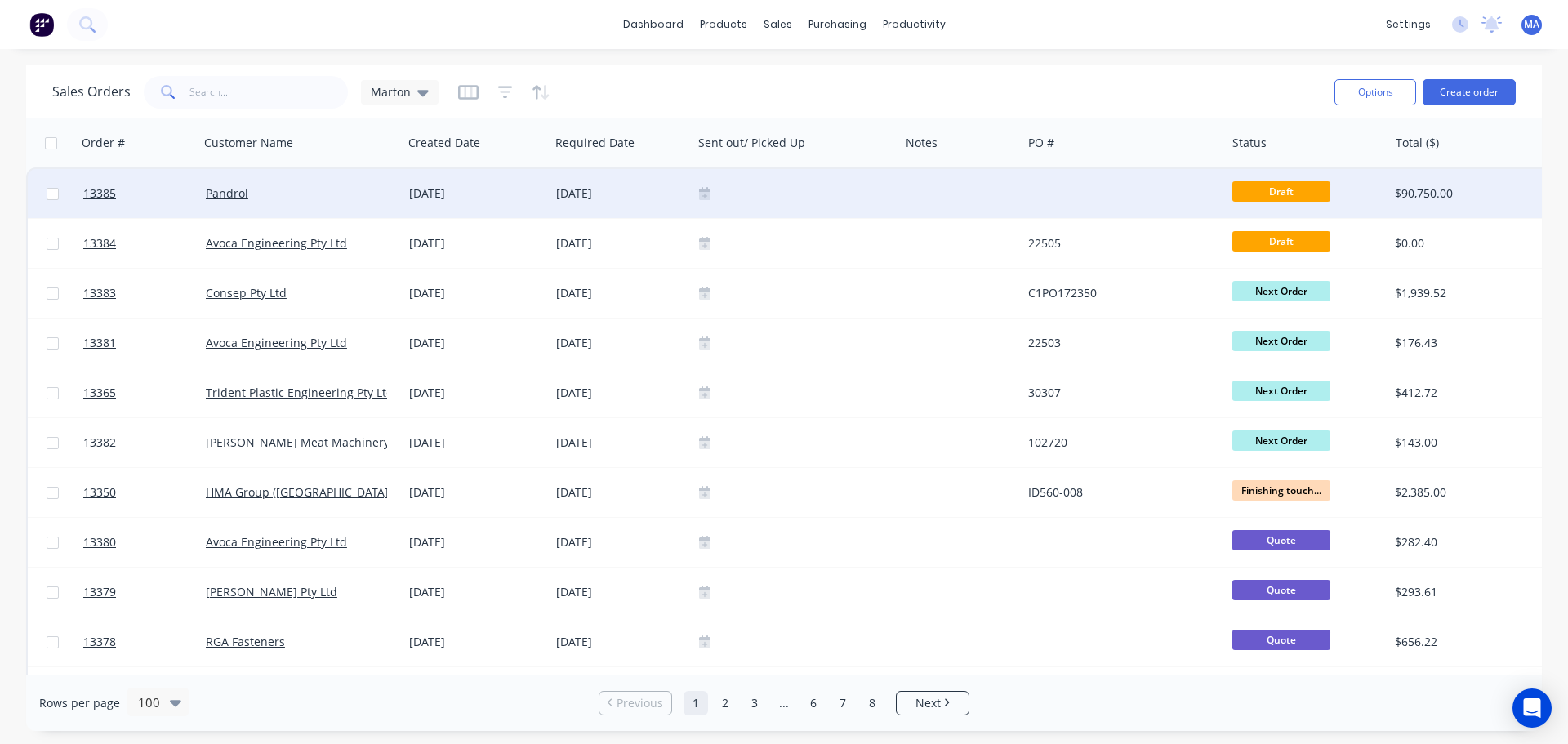
click at [474, 193] on div "[DATE]" at bounding box center [476, 193] width 134 height 16
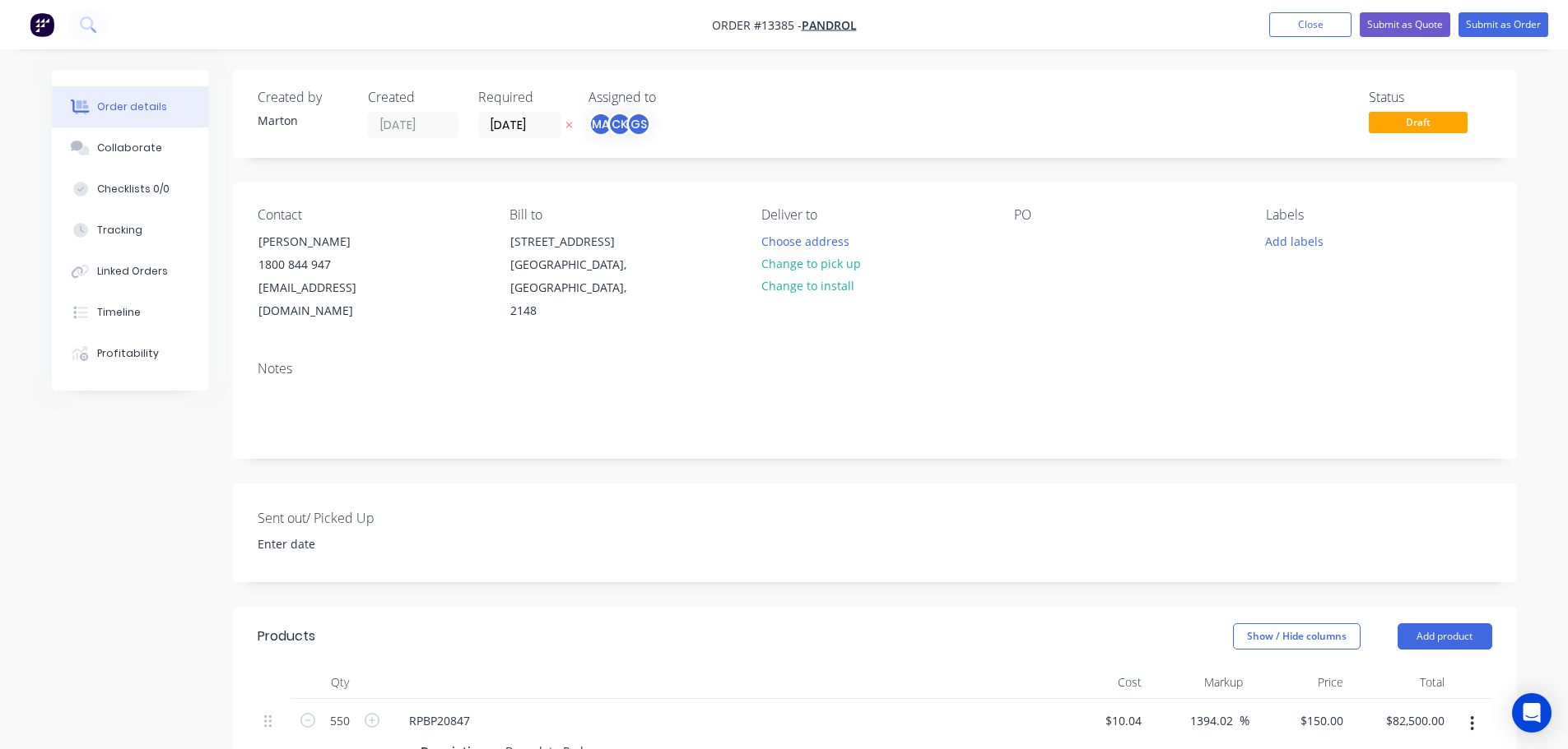
click at [1479, 709] on button "button" at bounding box center [1472, 724] width 38 height 30
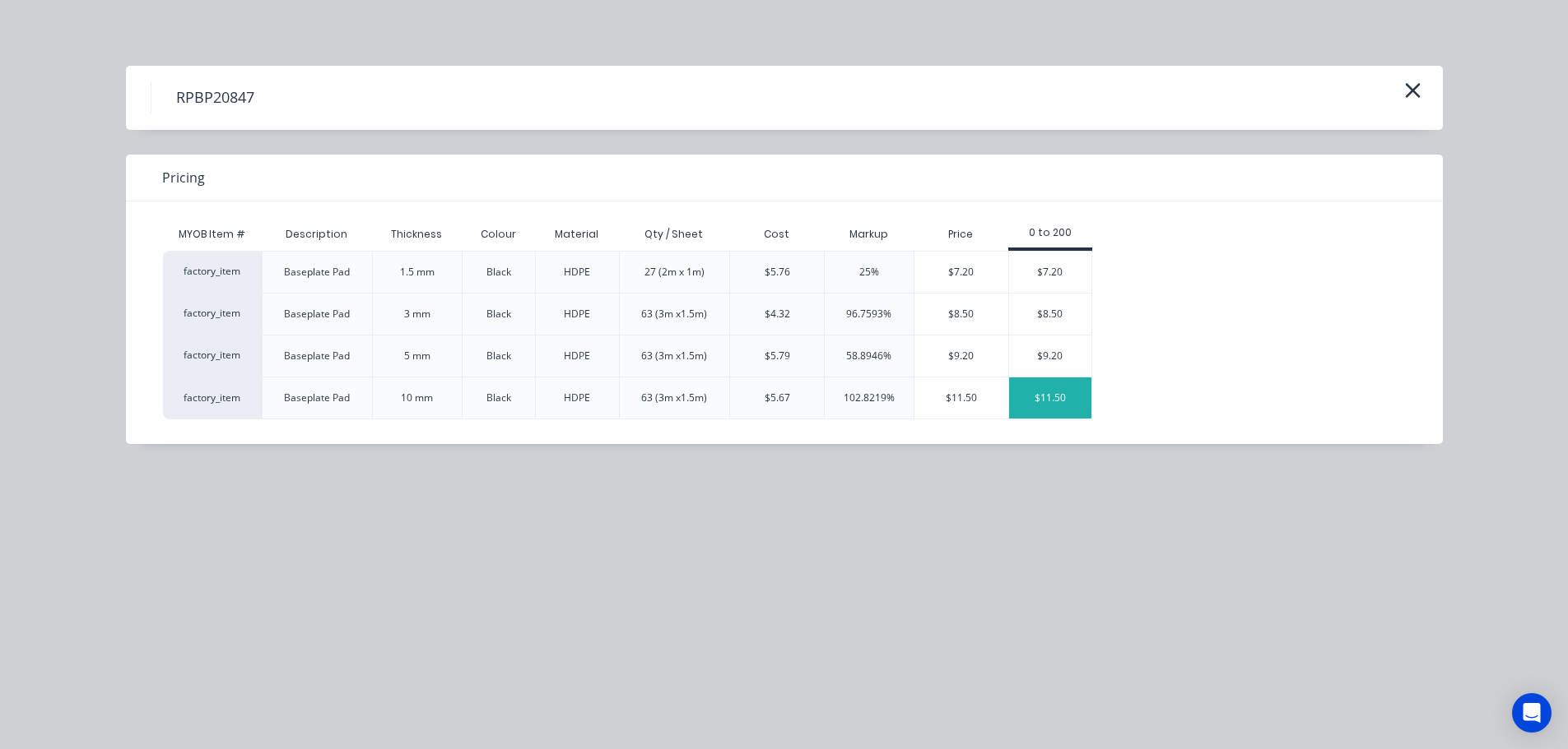
click at [1057, 395] on div "$11.50" at bounding box center [1050, 397] width 82 height 41
type input "14.54"
type input "$11.50"
type input "$6,325.00"
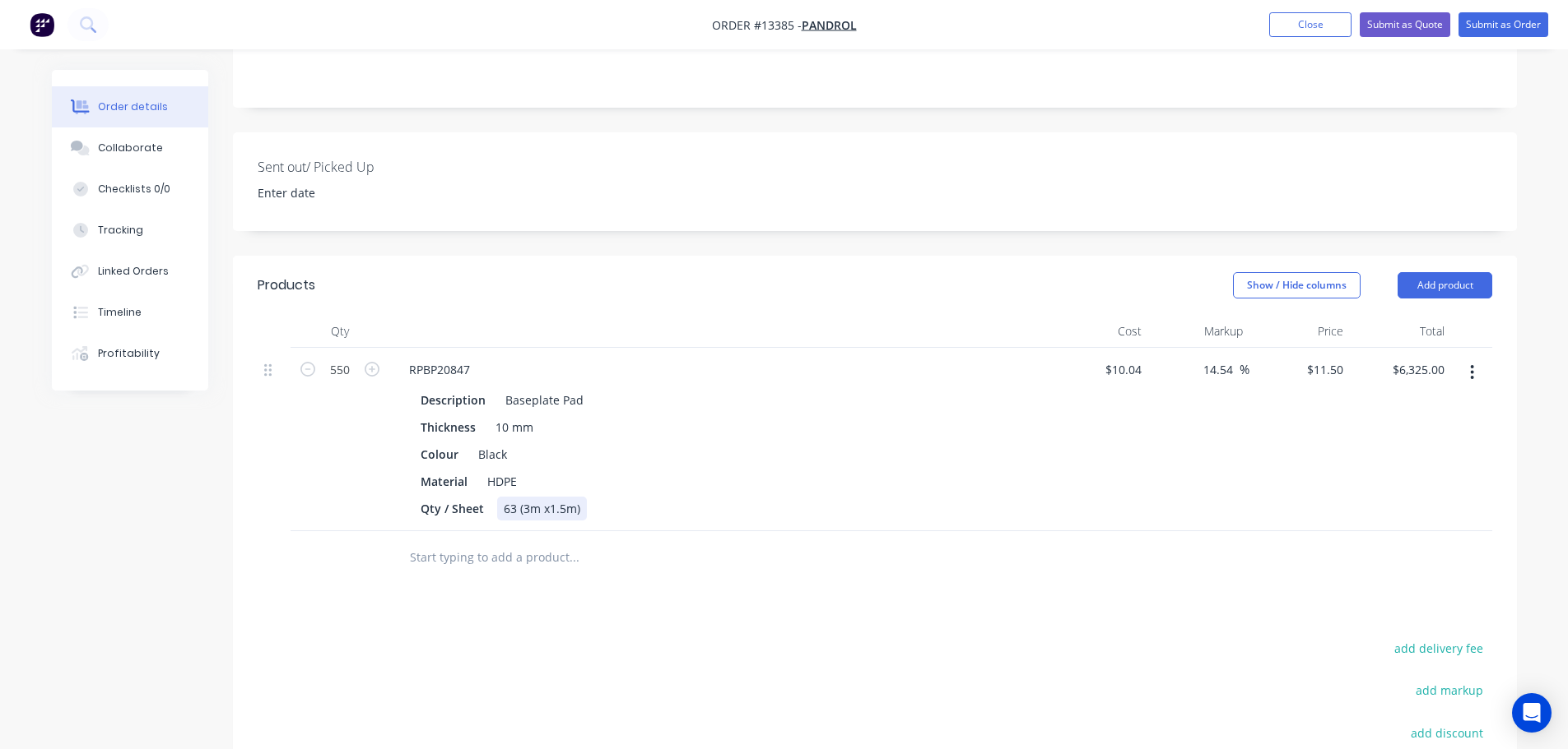
scroll to position [411, 0]
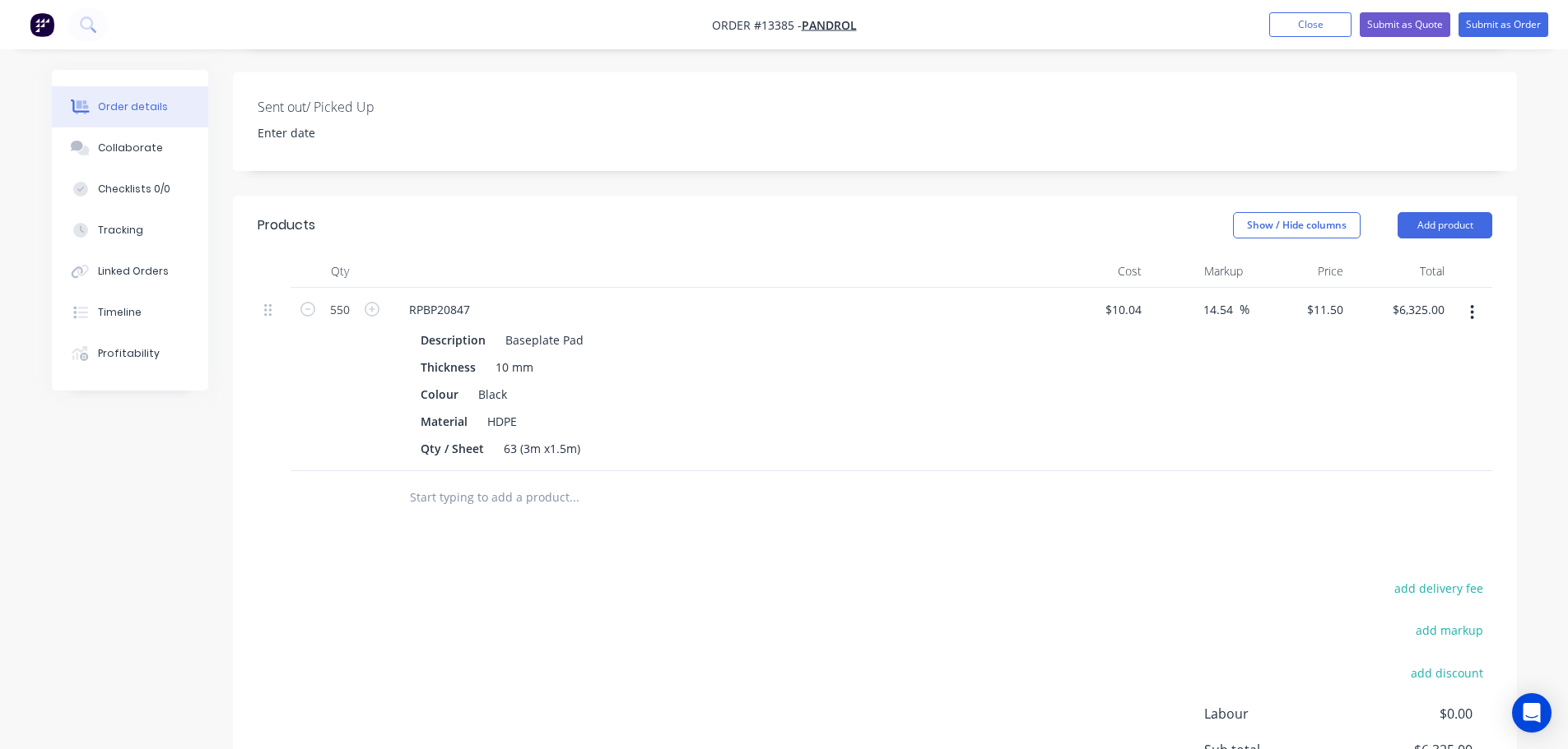
click at [1186, 594] on div "add delivery fee add markup add discount Labour $0.00 Sub total $6,325.00 Margi…" at bounding box center [874, 736] width 1234 height 318
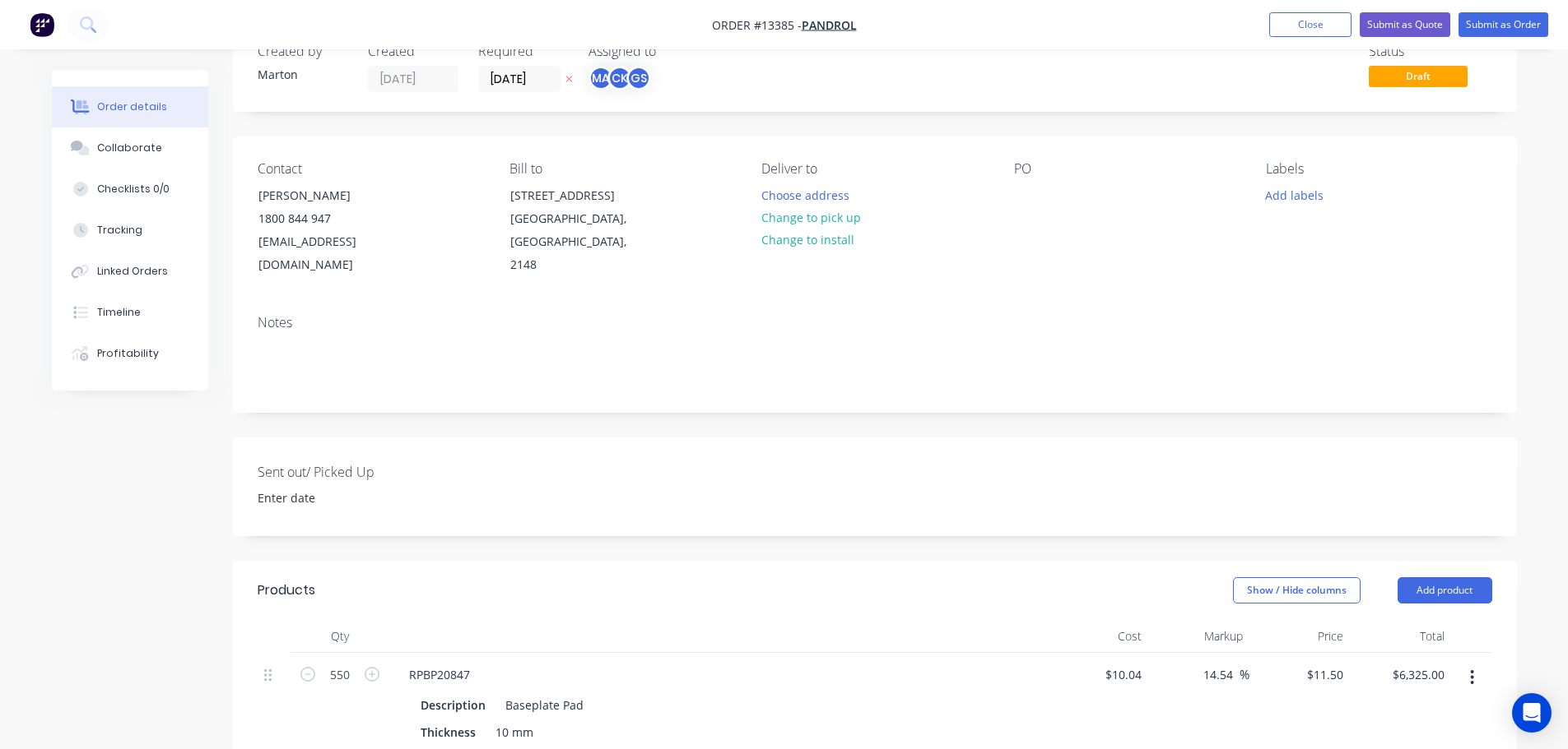
scroll to position [254, 0]
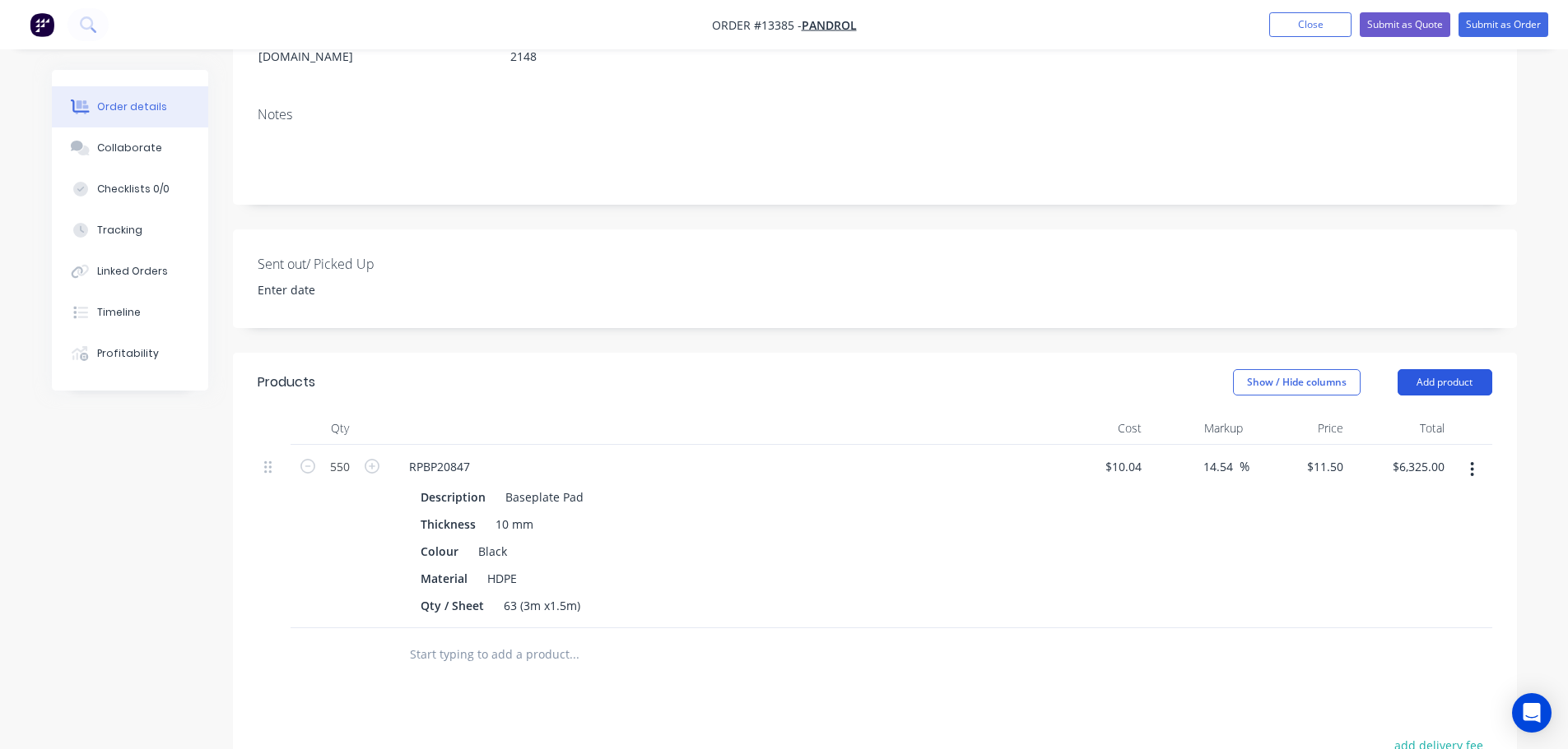
click at [1447, 369] on button "Add product" at bounding box center [1445, 382] width 94 height 26
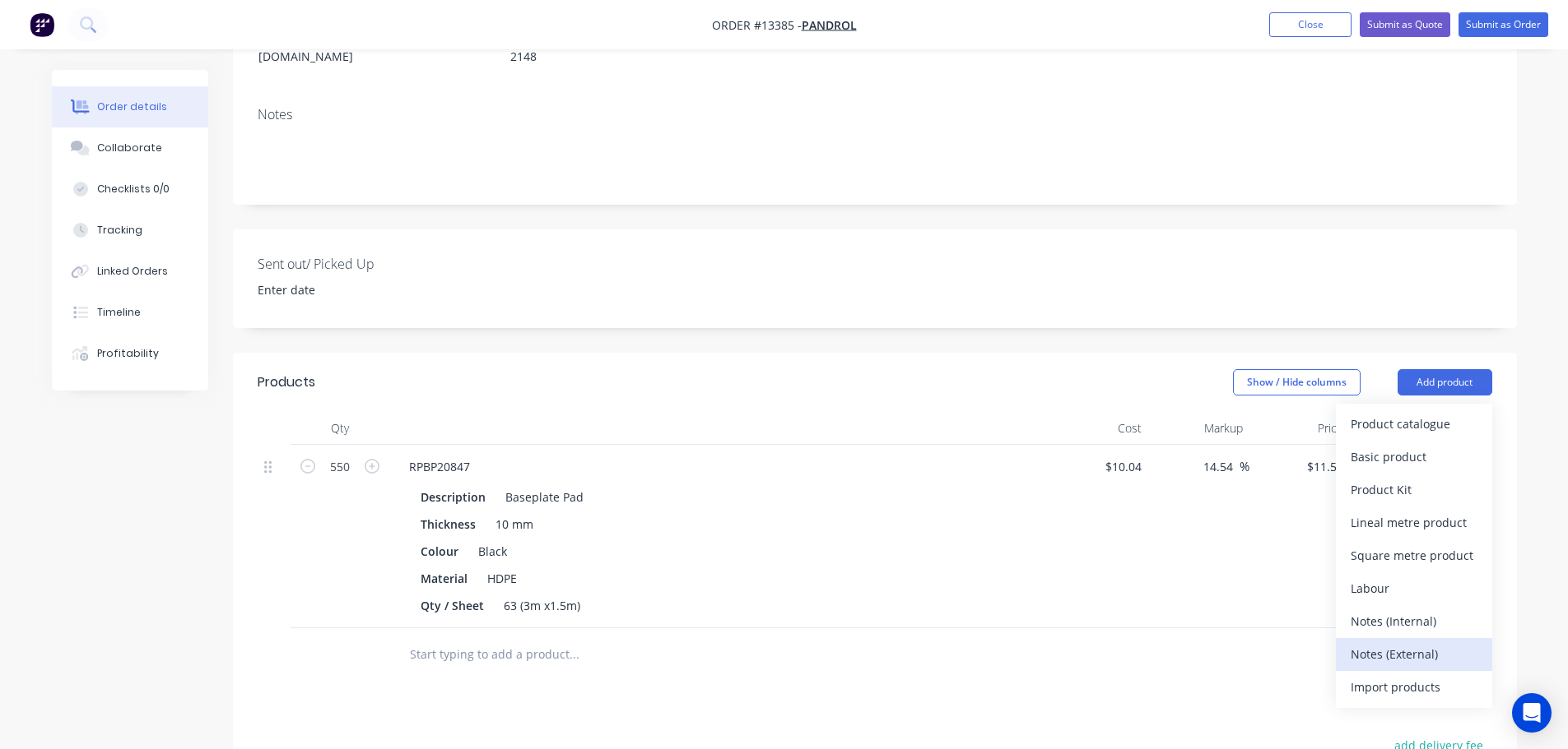
click at [1404, 642] on div "Notes (External)" at bounding box center [1413, 654] width 127 height 24
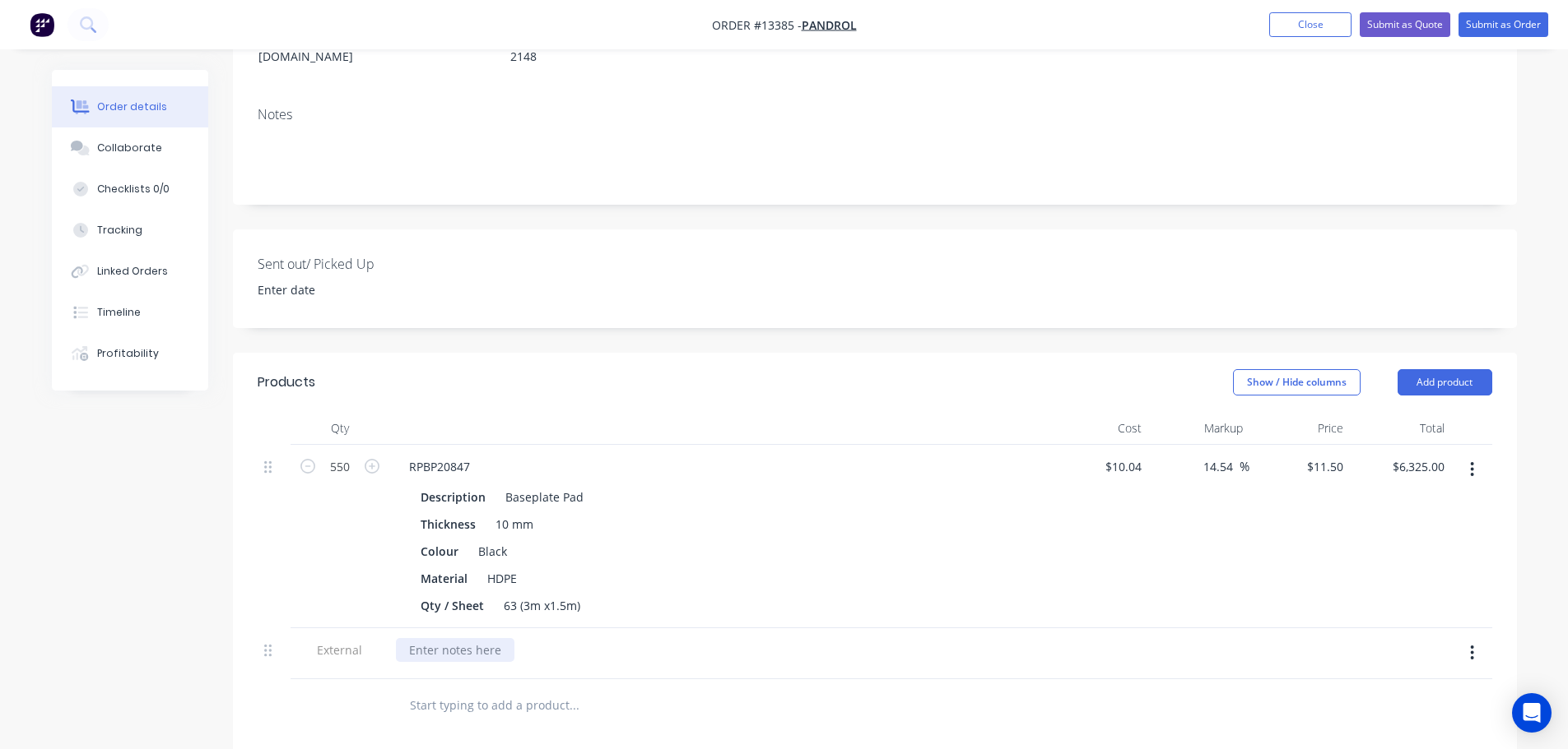
click at [453, 638] on div at bounding box center [455, 649] width 119 height 24
click at [572, 689] on input "text" at bounding box center [573, 705] width 329 height 33
click at [570, 638] on div "Lead Time: 2 weeks from receveing PO" at bounding box center [553, 649] width 315 height 24
click at [572, 638] on div "Lead Time: 2 weeks from recovering PO" at bounding box center [517, 649] width 244 height 24
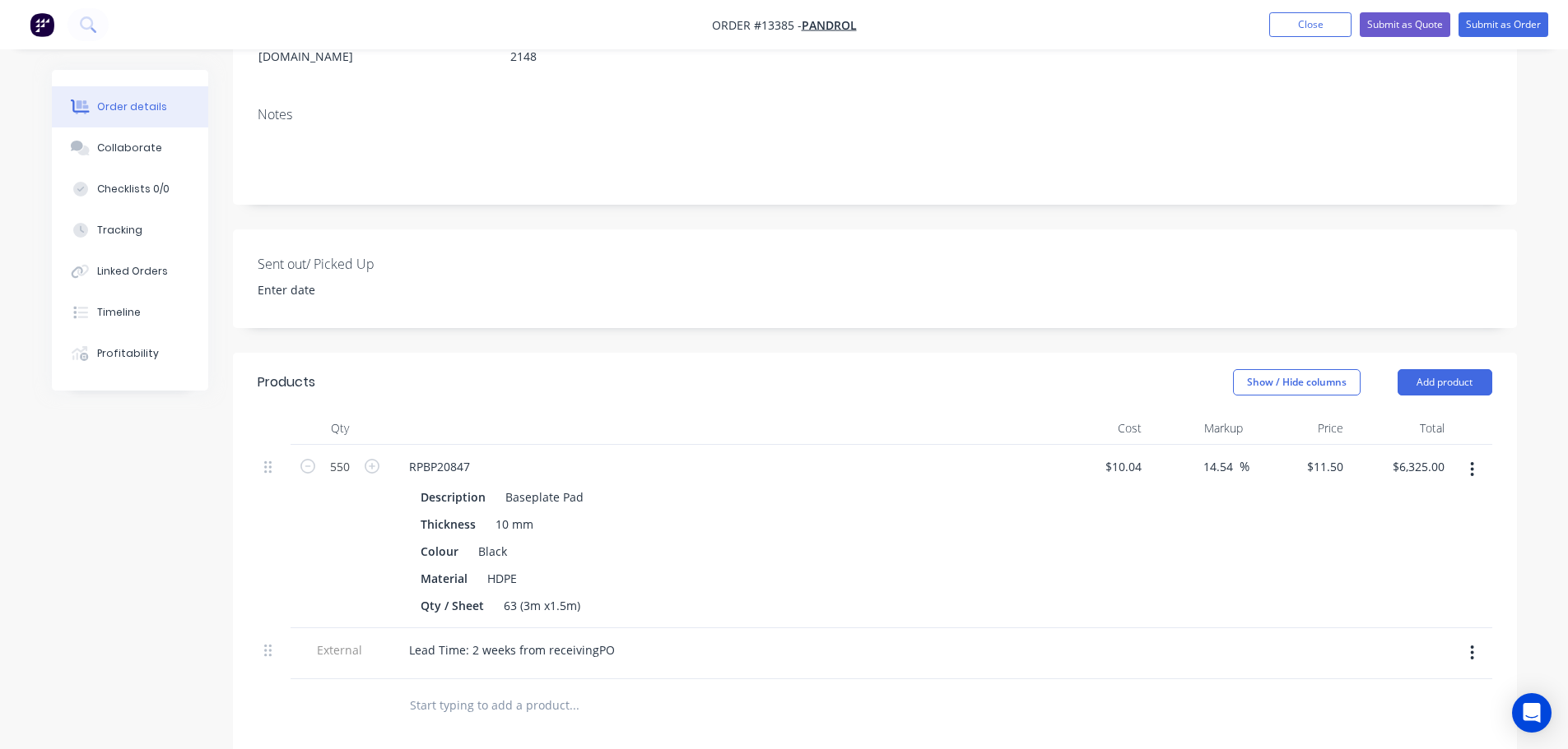
click at [653, 689] on input "text" at bounding box center [573, 705] width 329 height 33
click at [552, 638] on div "Lead Time: 2 weeks from receivingPO" at bounding box center [512, 649] width 232 height 24
click at [563, 638] on div "Lead Time: 2 weeks from receivingPO" at bounding box center [512, 649] width 232 height 24
click at [689, 689] on input "text" at bounding box center [573, 705] width 329 height 33
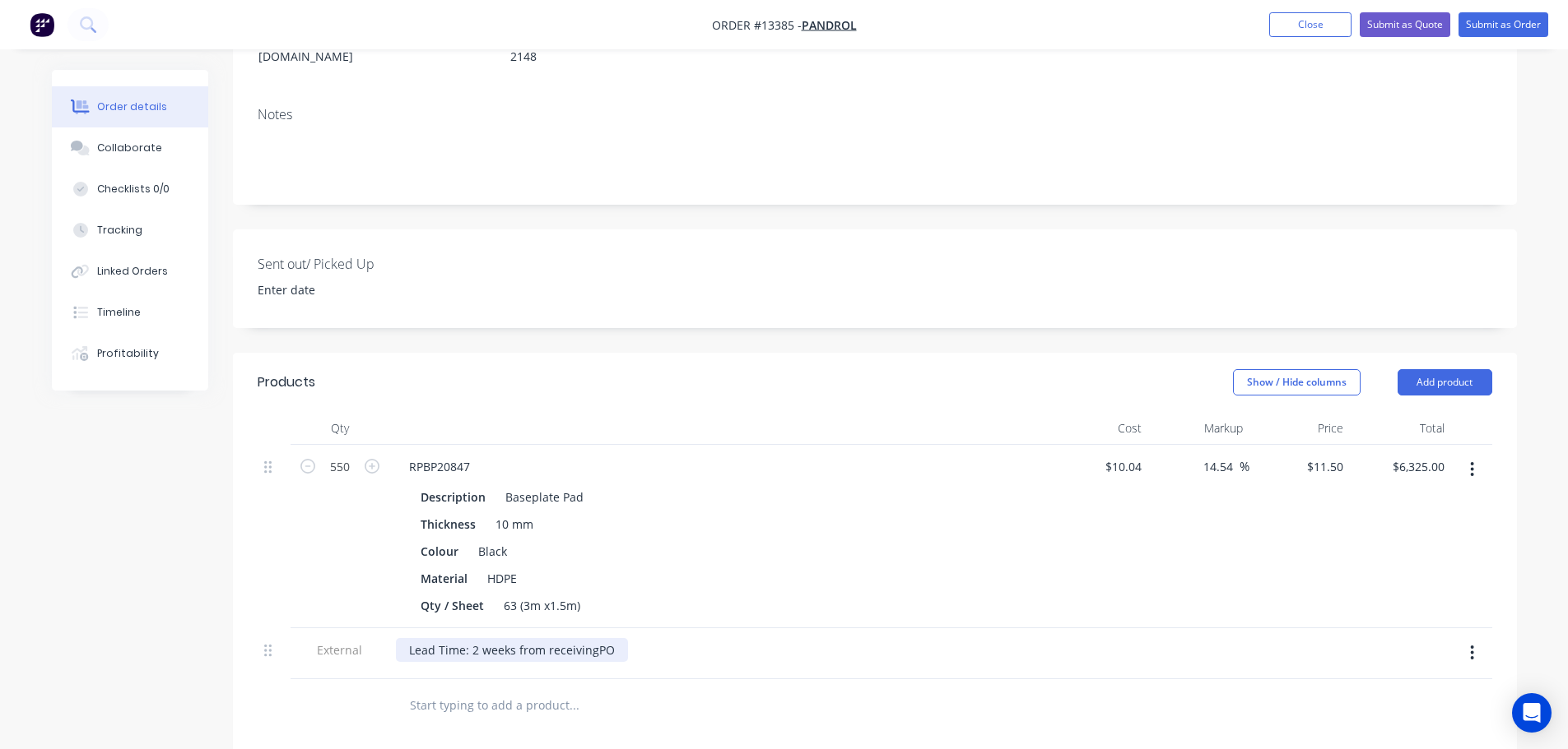
click at [579, 638] on div "Lead Time: 2 weeks from receivingPO" at bounding box center [512, 649] width 232 height 24
click at [593, 638] on div "Lead Time: 2 weeks from receivingPO" at bounding box center [512, 649] width 232 height 24
click at [603, 689] on input "text" at bounding box center [573, 705] width 329 height 33
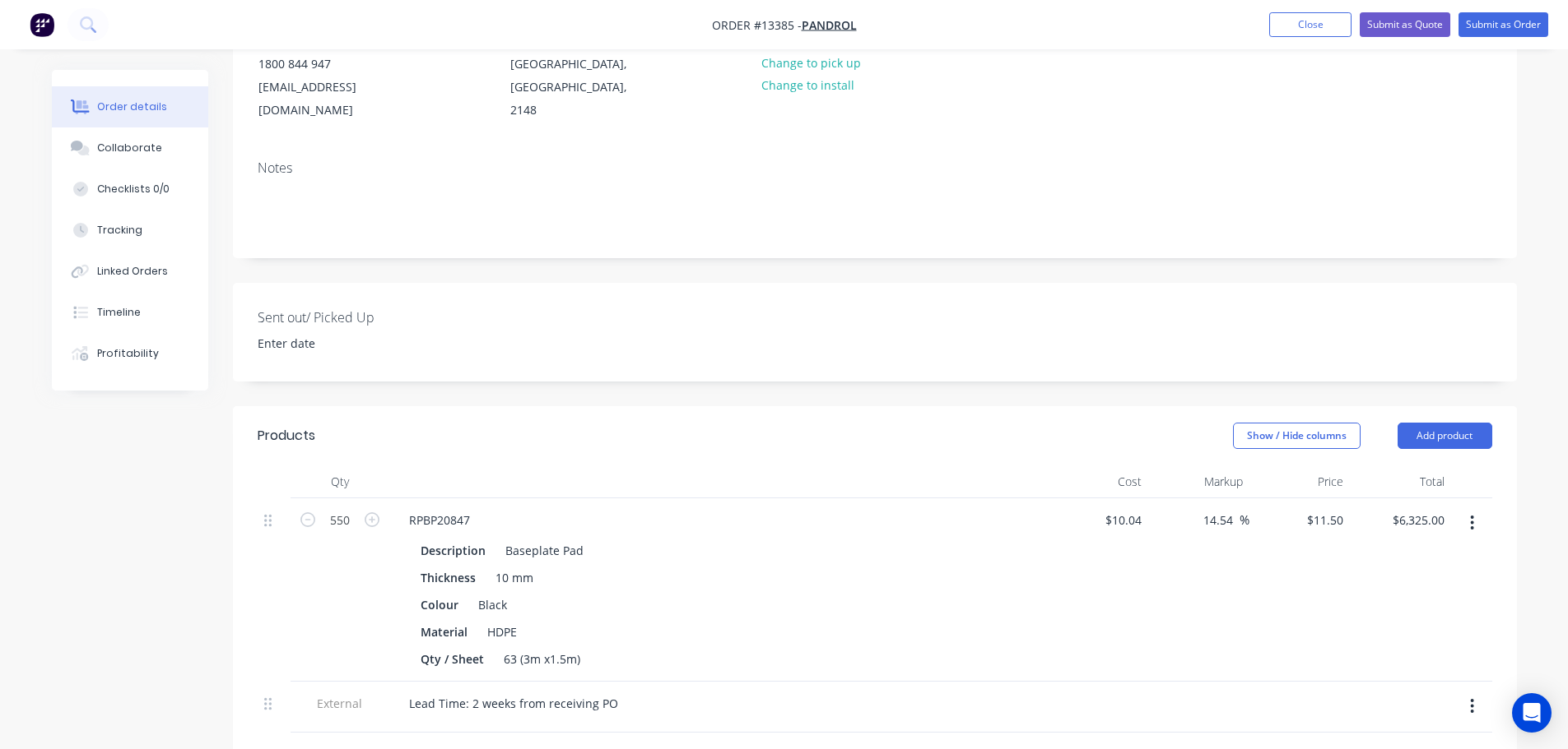
scroll to position [90, 0]
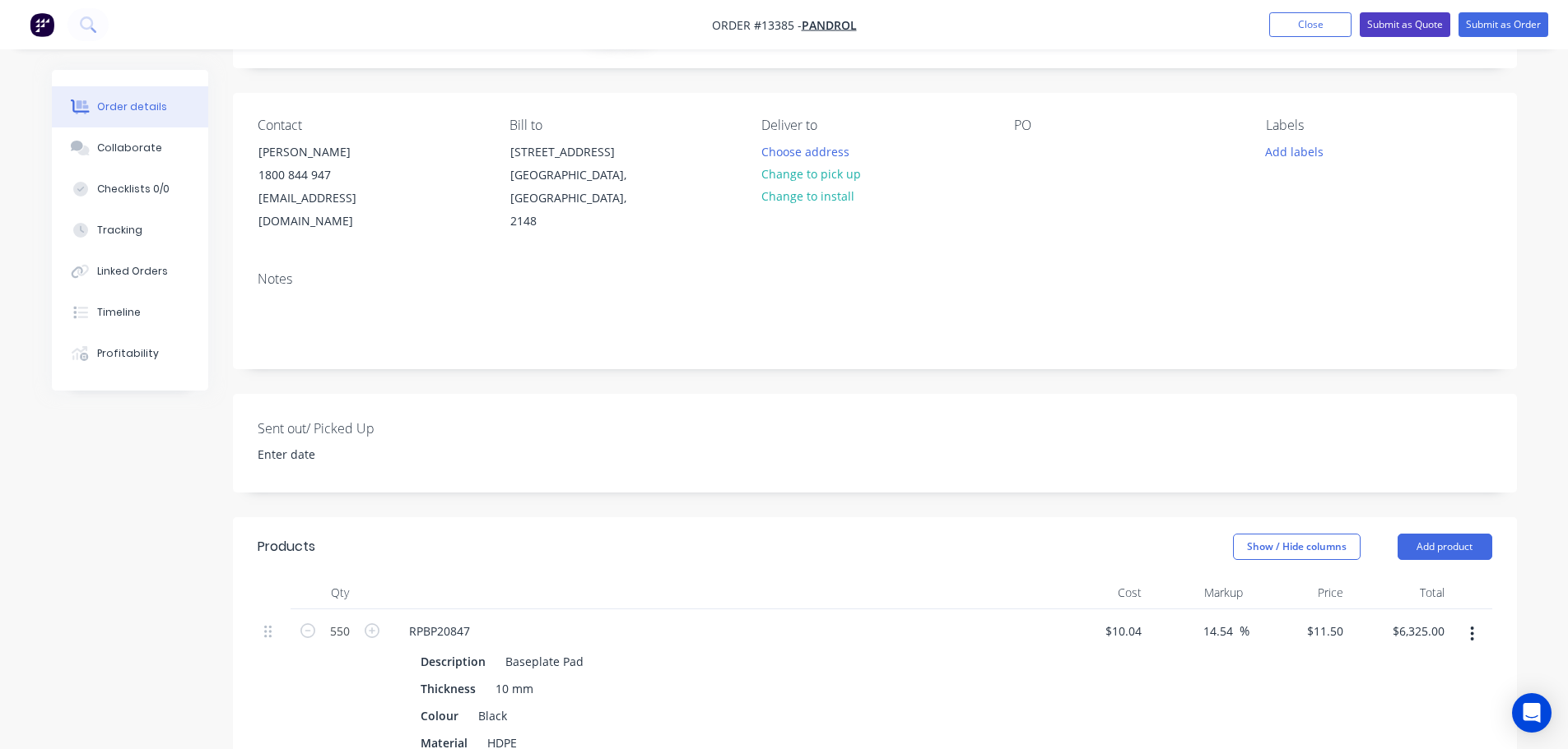
click at [1443, 21] on button "Submit as Quote" at bounding box center [1405, 24] width 91 height 24
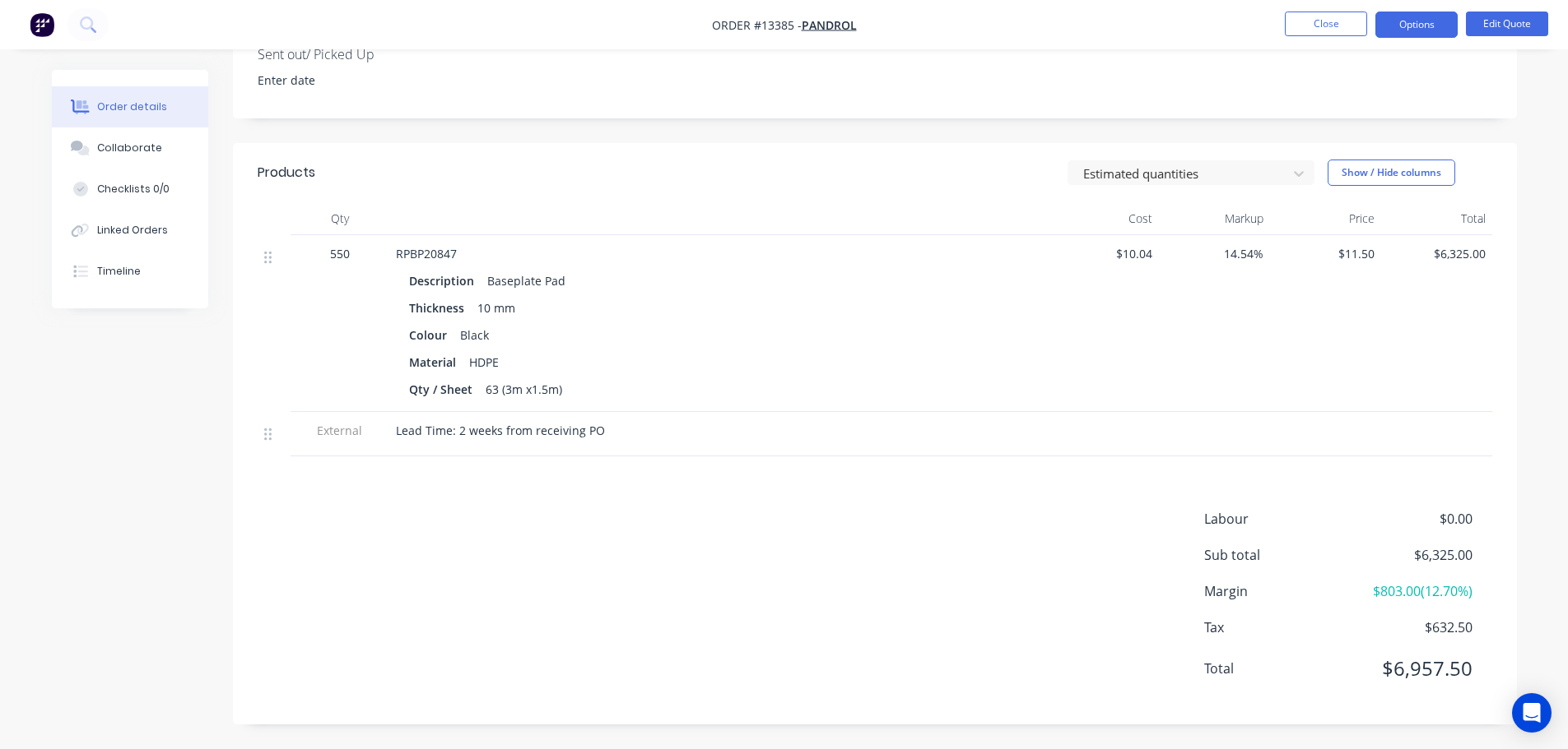
scroll to position [0, 0]
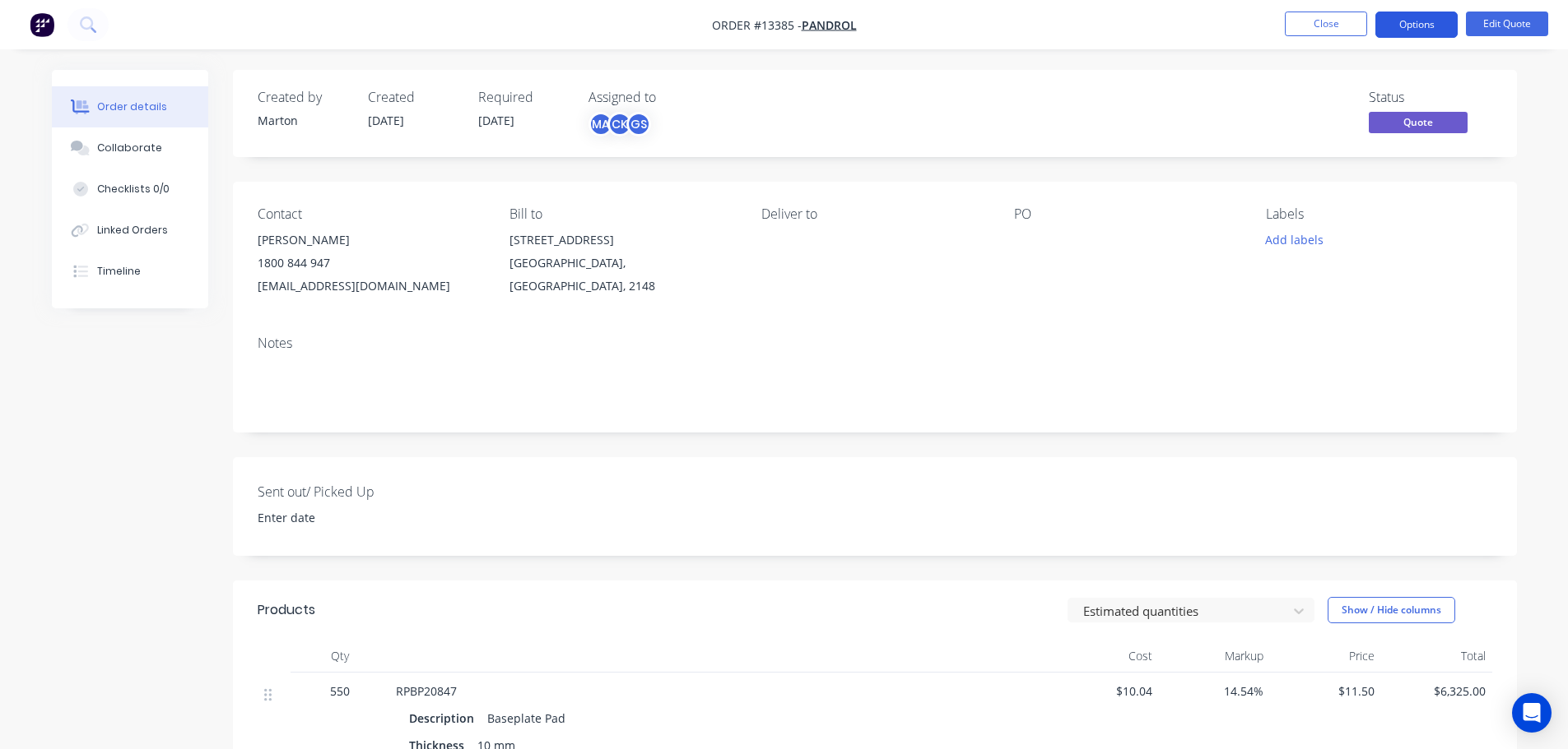
click at [1419, 28] on button "Options" at bounding box center [1416, 24] width 82 height 26
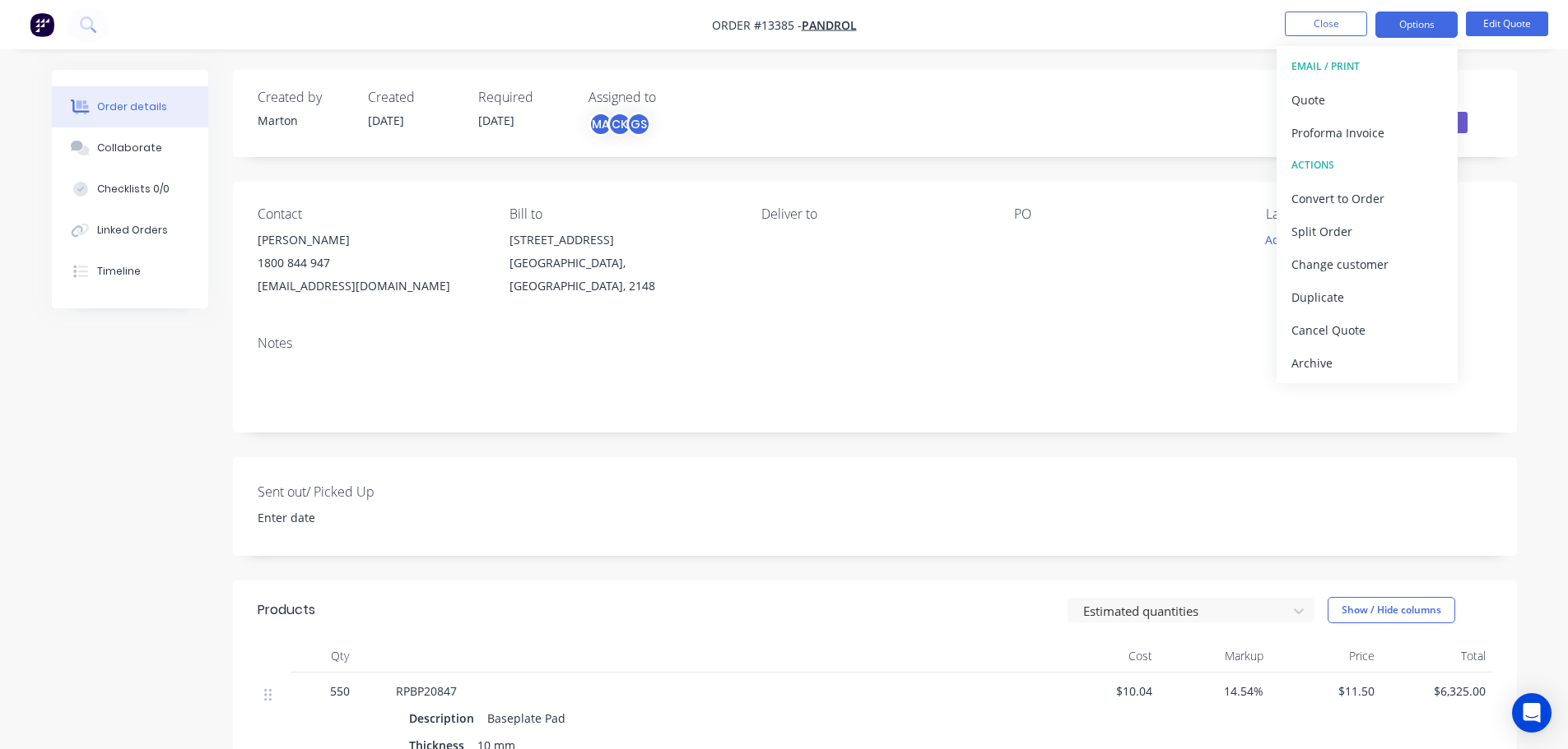
click at [1396, 82] on button "EMAIL / PRINT" at bounding box center [1366, 66] width 181 height 33
click at [1377, 93] on div "Quote" at bounding box center [1366, 100] width 151 height 24
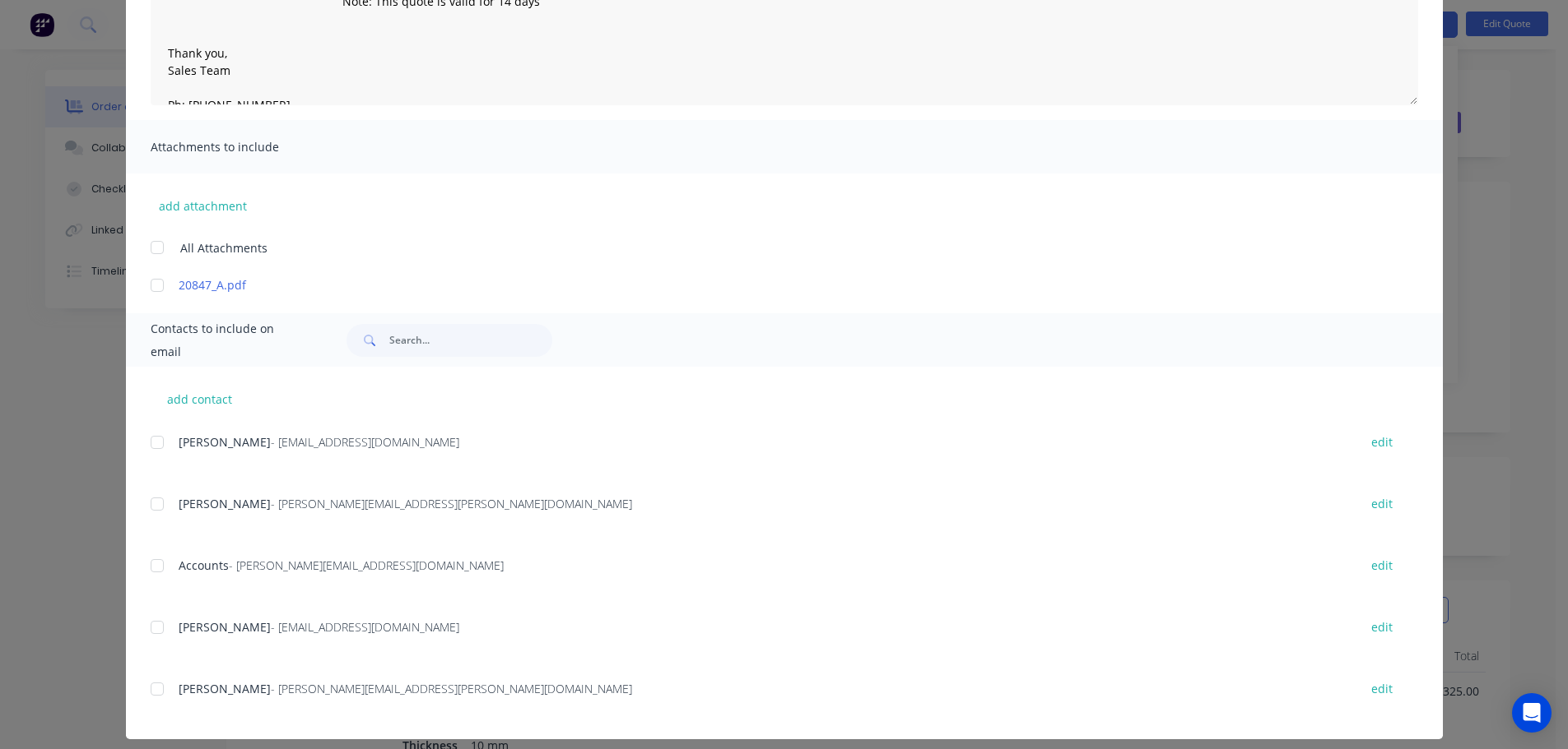
click at [155, 433] on div at bounding box center [157, 443] width 33 height 33
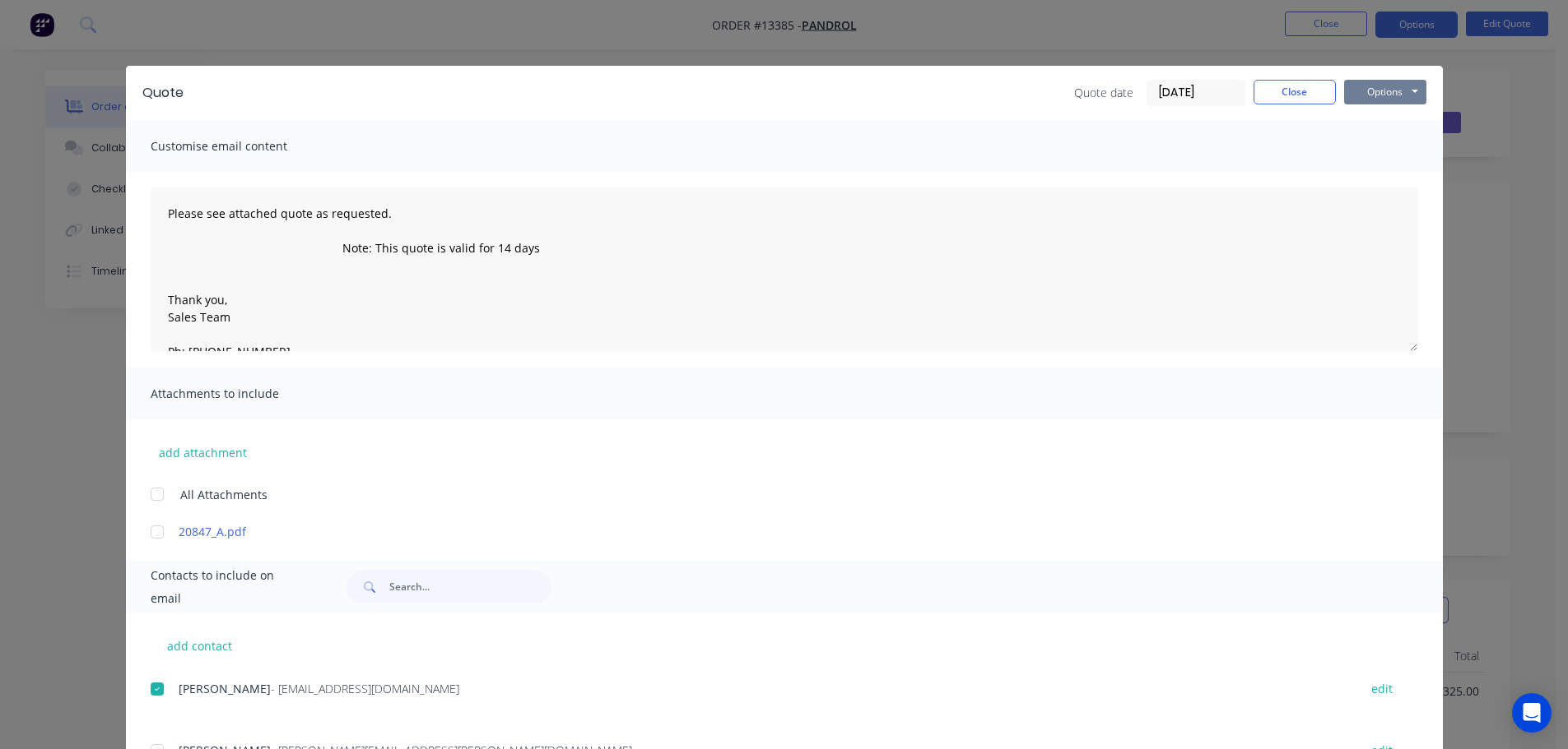
click at [1376, 104] on button "Options" at bounding box center [1385, 92] width 82 height 24
click at [1378, 169] on button "Email" at bounding box center [1396, 175] width 106 height 27
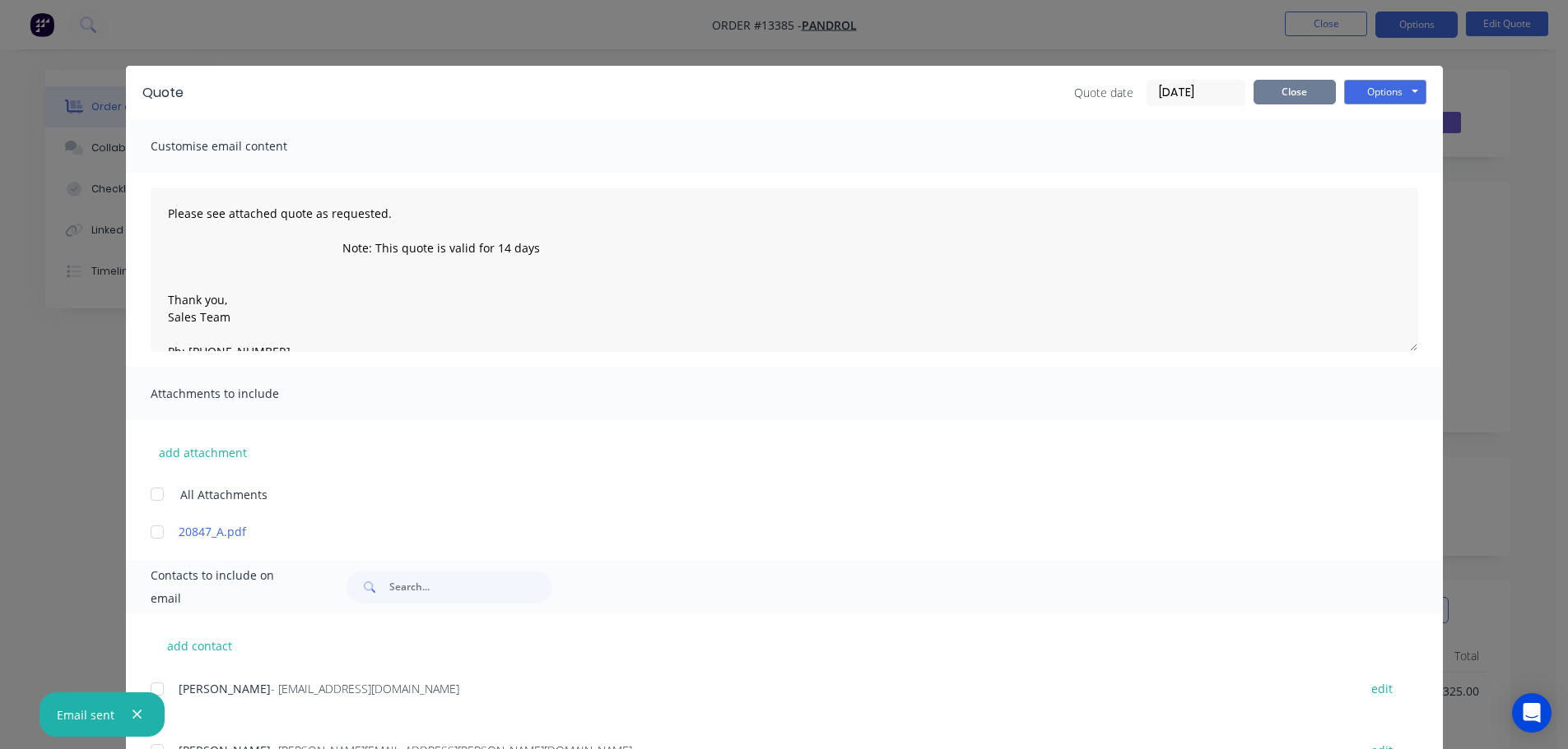
click at [1300, 94] on button "Close" at bounding box center [1295, 92] width 82 height 24
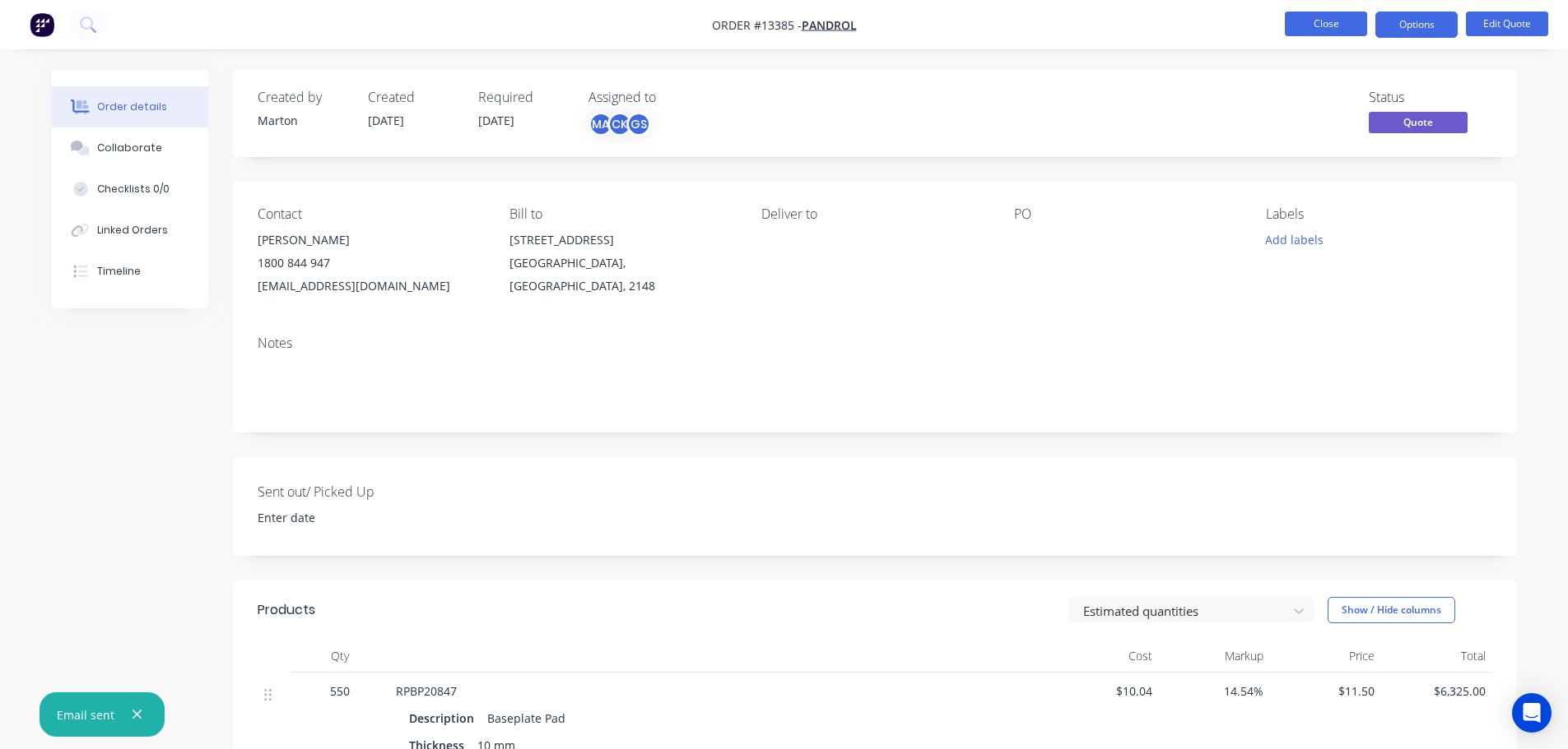
click at [1331, 22] on button "Close" at bounding box center [1326, 24] width 82 height 24
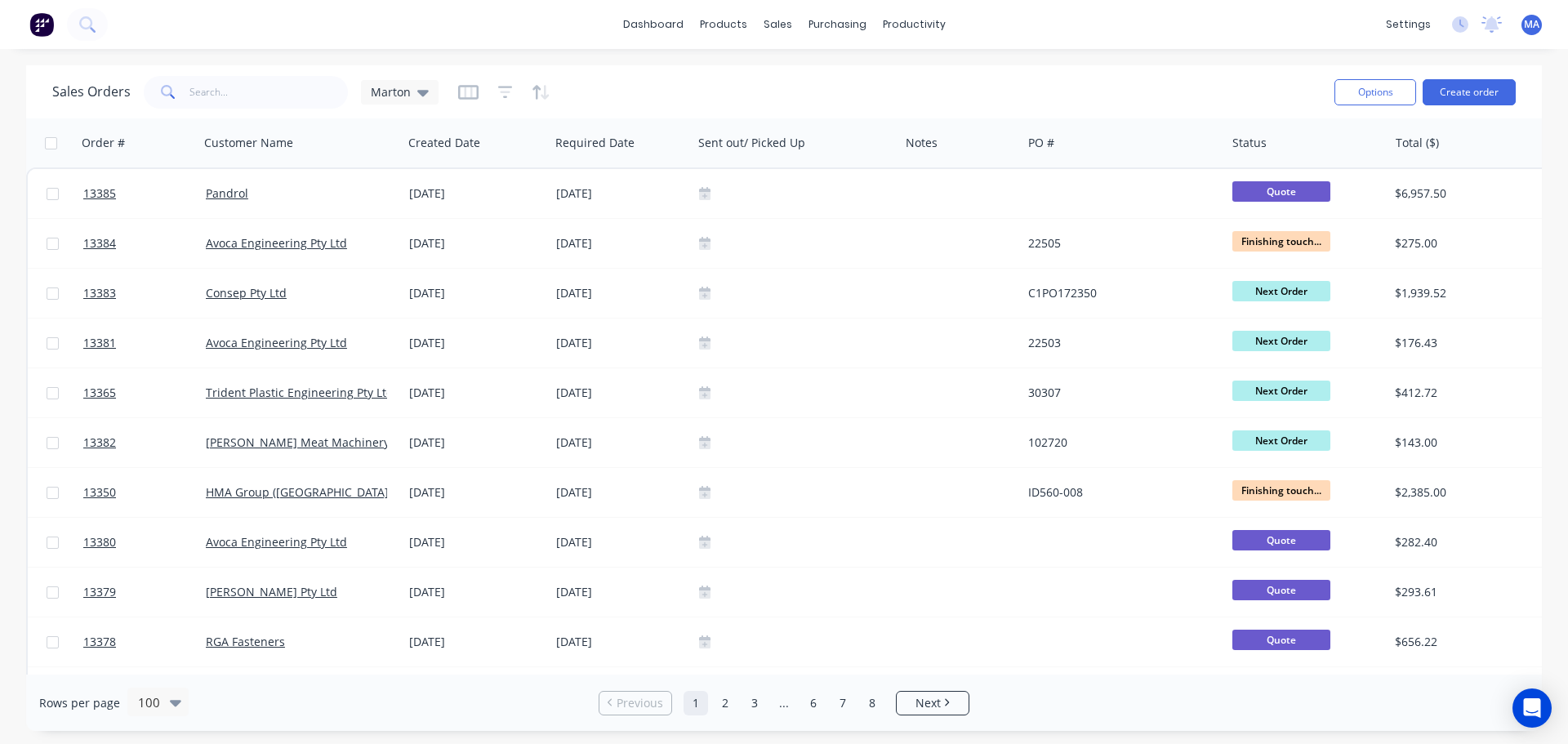
click at [839, 82] on div "Sales Orders Marton" at bounding box center [686, 92] width 1269 height 40
click at [667, 30] on link "dashboard" at bounding box center [653, 24] width 77 height 24
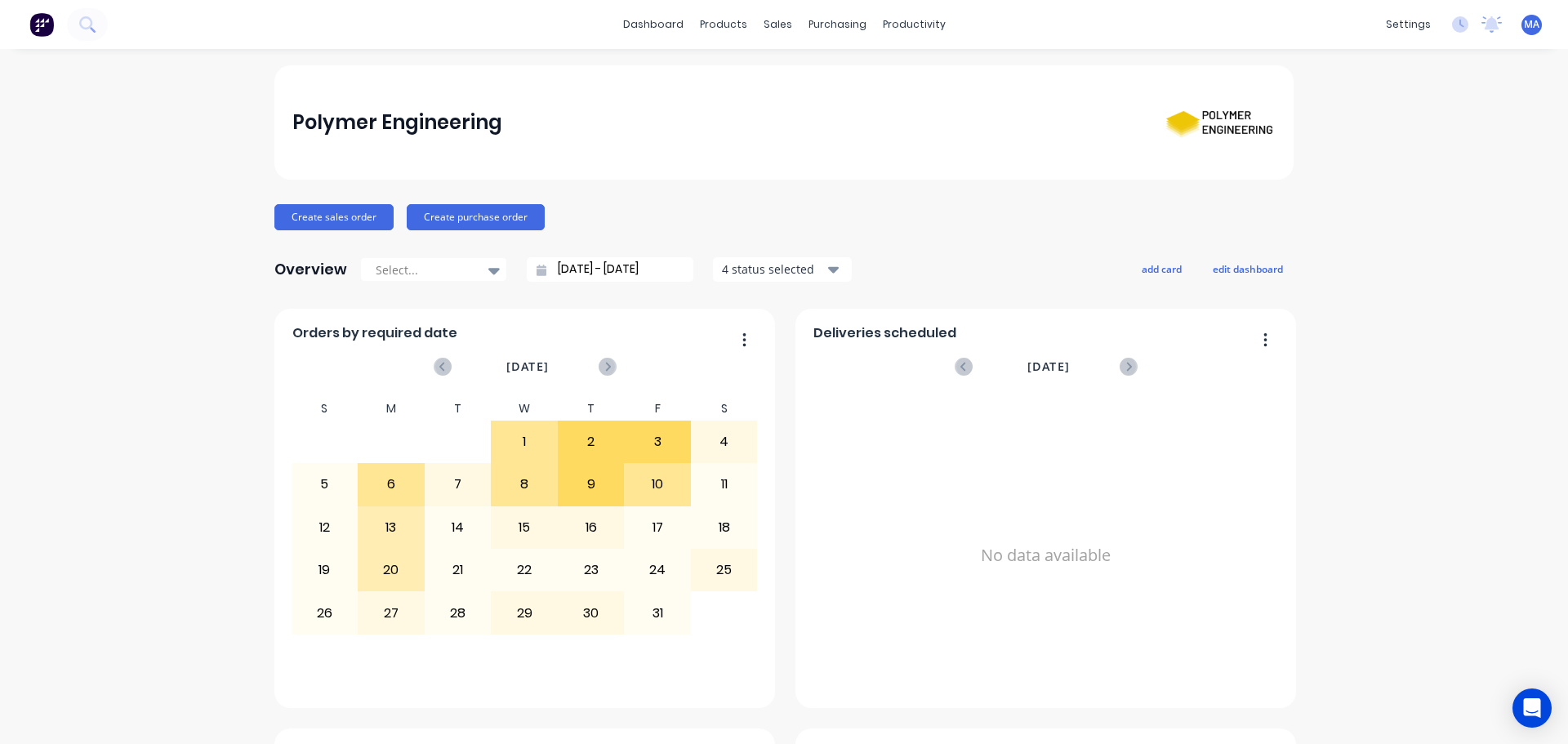
click at [697, 145] on div "Polymer Engineering" at bounding box center [784, 122] width 984 height 63
drag, startPoint x: 787, startPoint y: 36, endPoint x: 801, endPoint y: 78, distance: 44.3
click at [791, 53] on div "Sales Orders Customers Price Level Manager" at bounding box center [858, 111] width 217 height 132
click at [802, 78] on div "Sales Orders" at bounding box center [831, 78] width 67 height 15
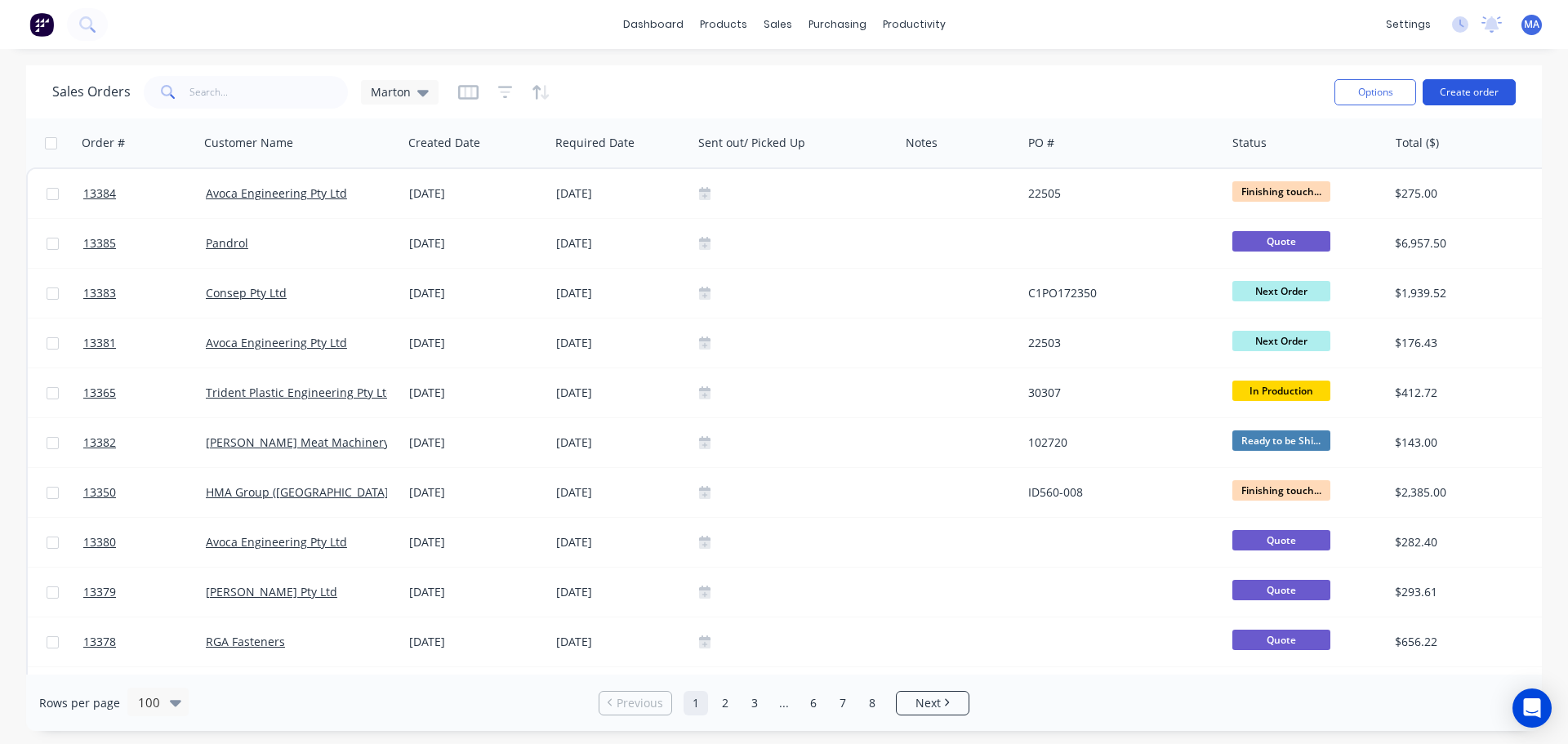
click at [1493, 92] on button "Create order" at bounding box center [1468, 92] width 93 height 26
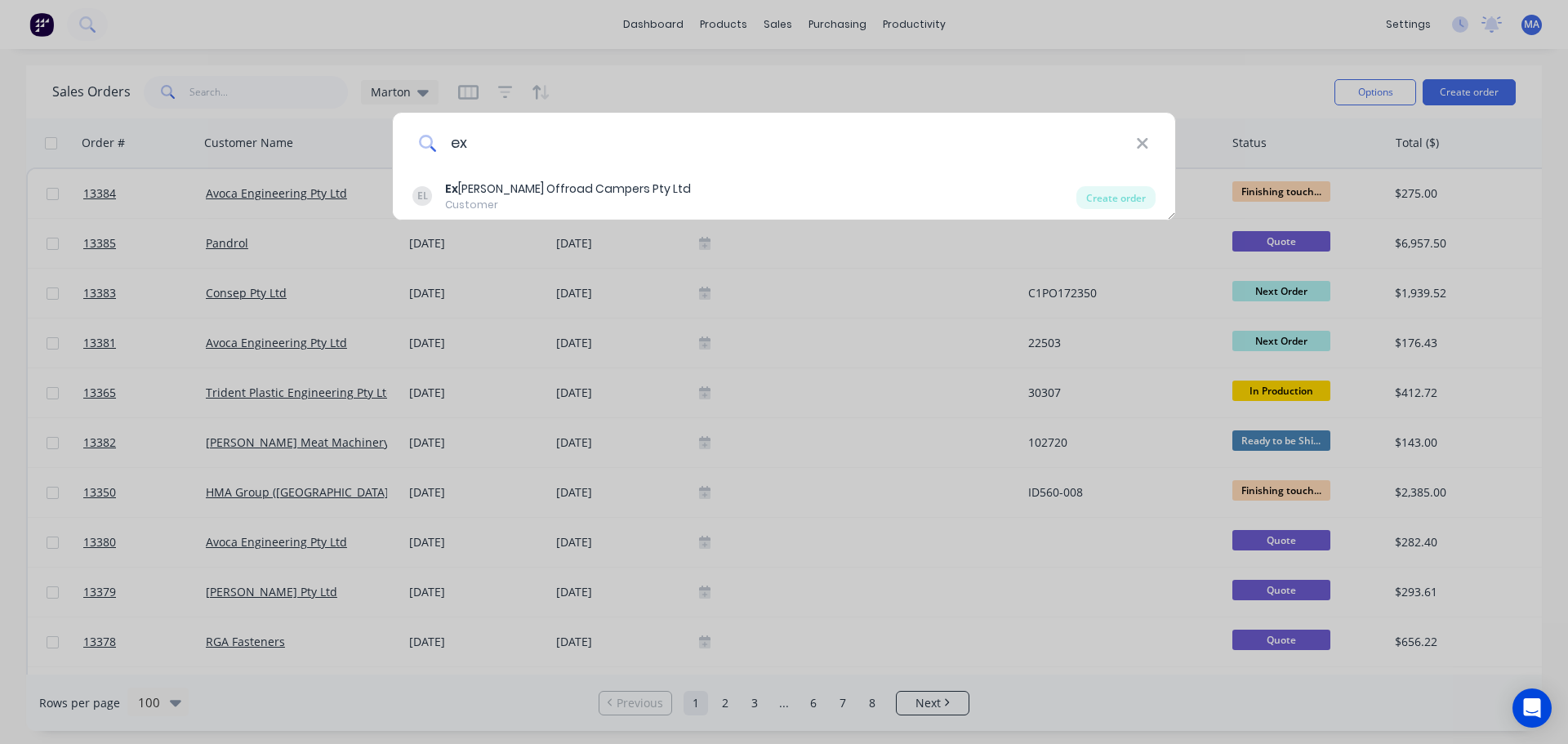
type input "e"
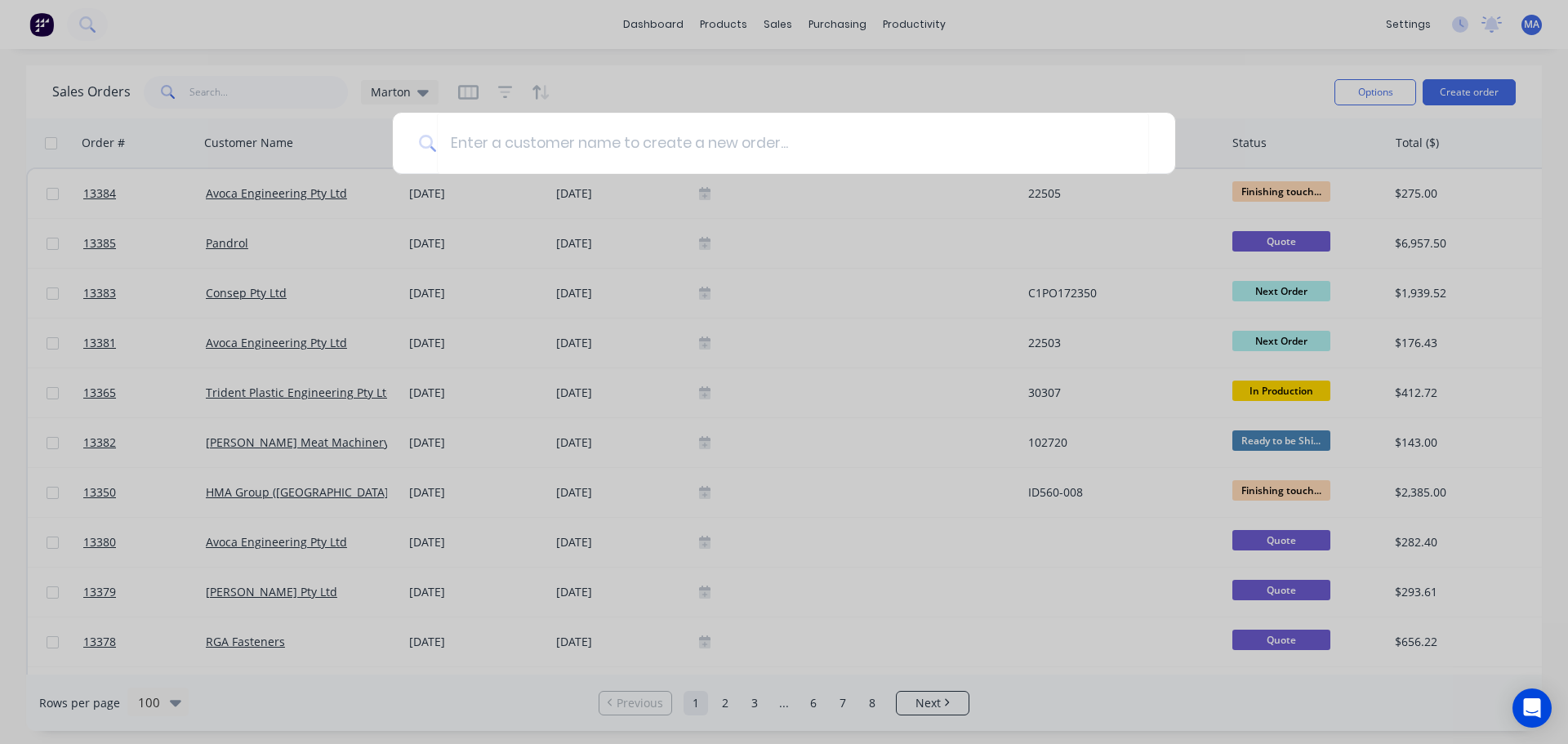
click at [656, 65] on div at bounding box center [784, 372] width 1568 height 744
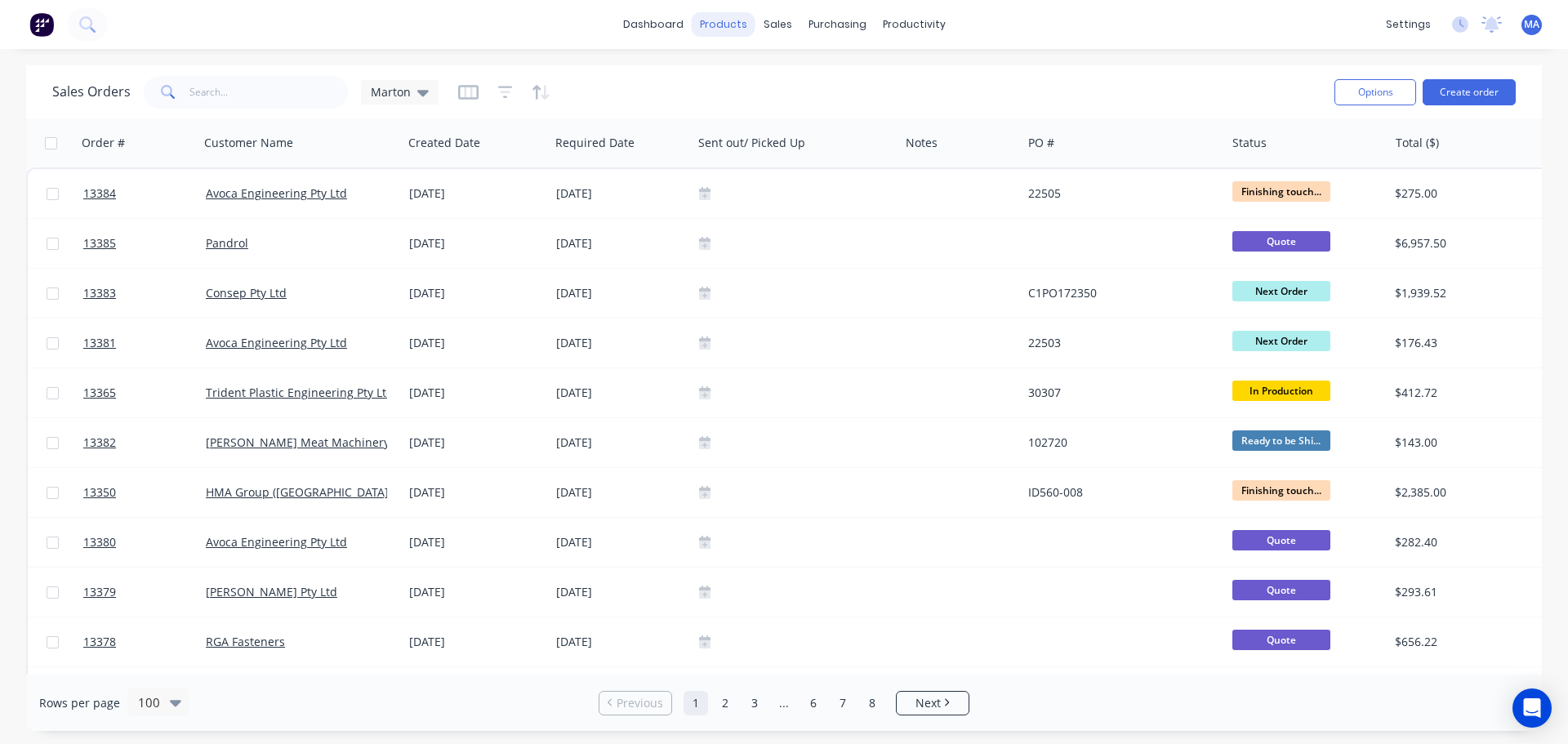
click at [717, 29] on div "products" at bounding box center [723, 24] width 63 height 24
click at [756, 69] on link "Product Catalogue" at bounding box center [804, 78] width 217 height 33
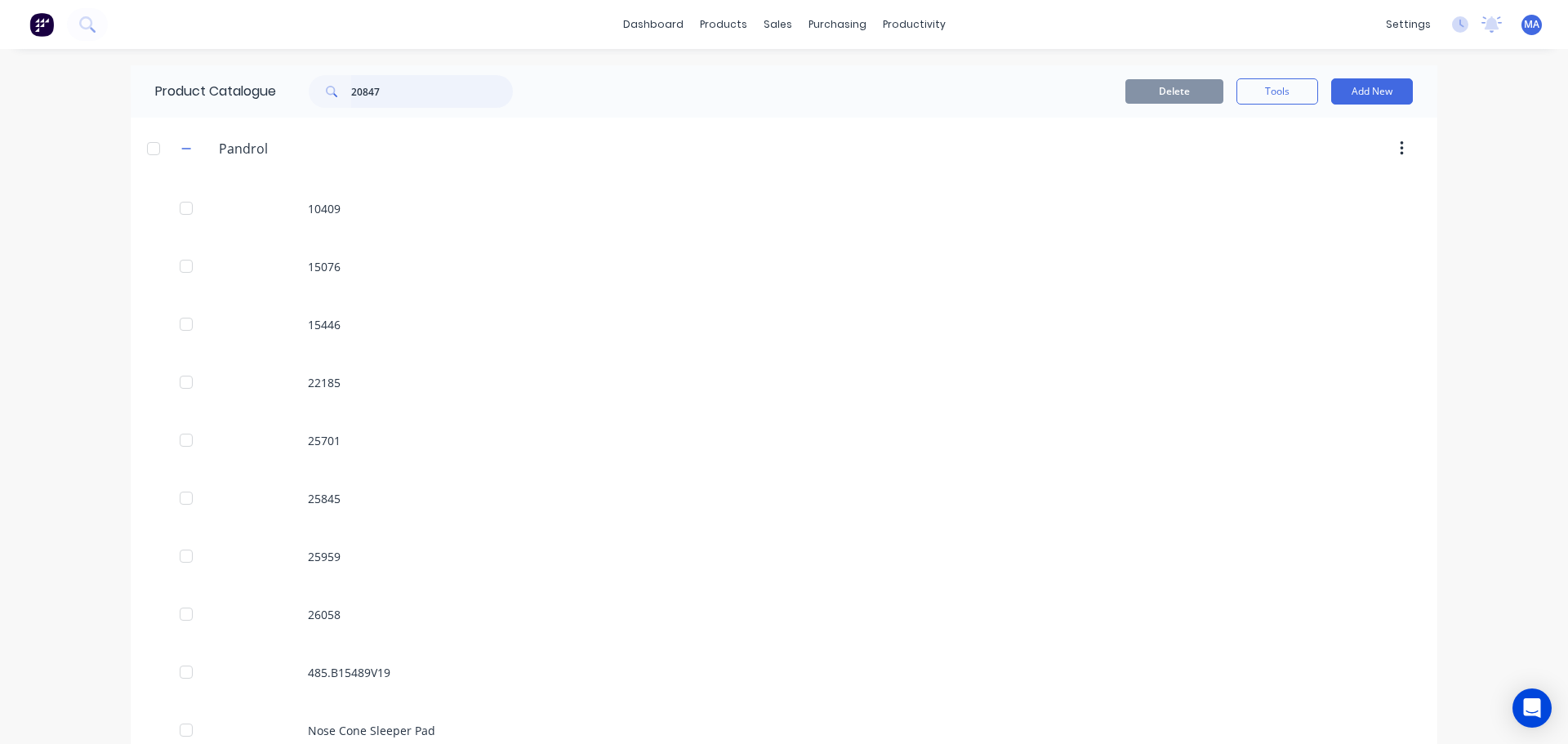
click at [396, 87] on input "20847" at bounding box center [432, 92] width 162 height 33
type input "exodus"
drag, startPoint x: 403, startPoint y: 89, endPoint x: 340, endPoint y: 93, distance: 63.1
click at [340, 93] on div "exodus" at bounding box center [411, 92] width 205 height 33
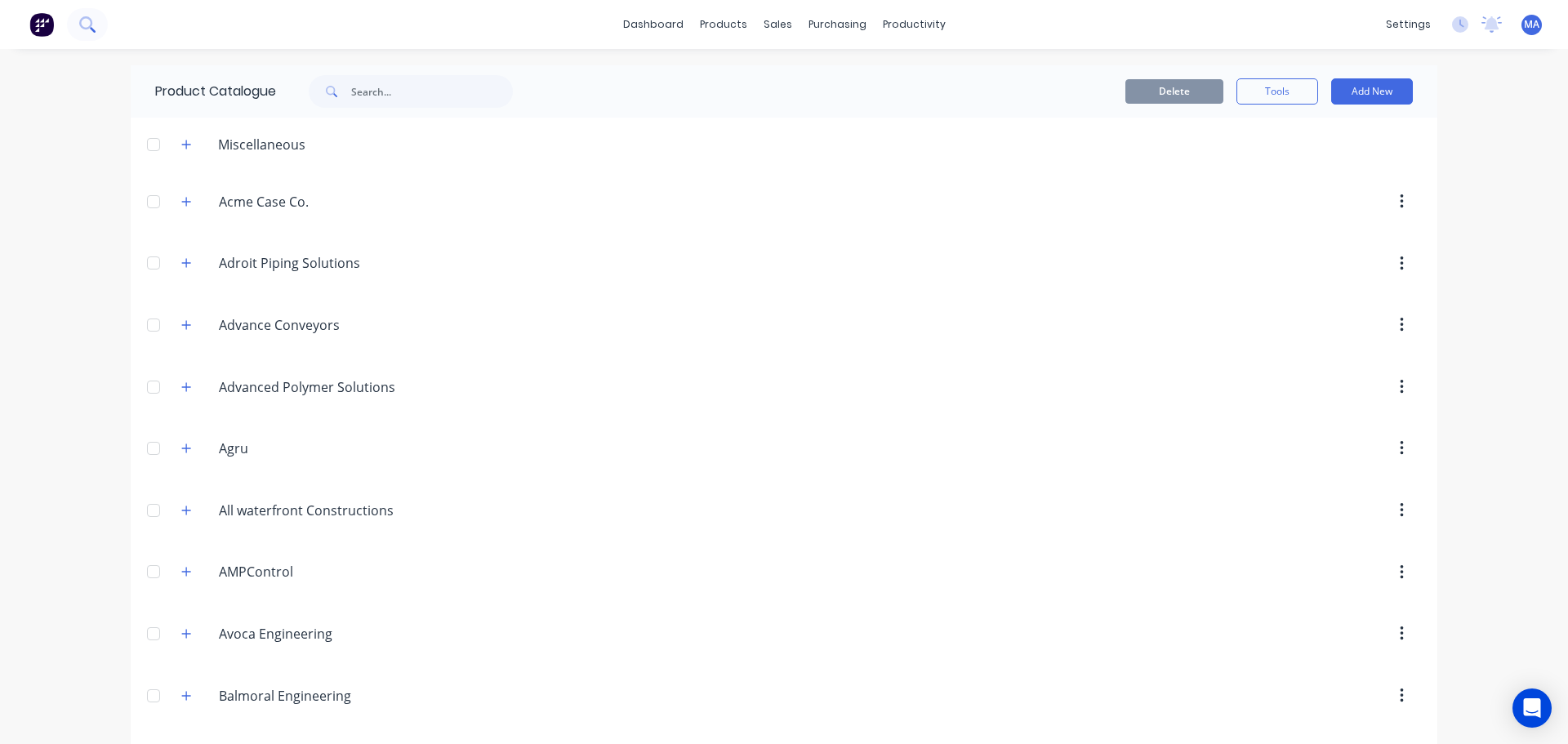
click at [88, 18] on icon at bounding box center [85, 23] width 13 height 13
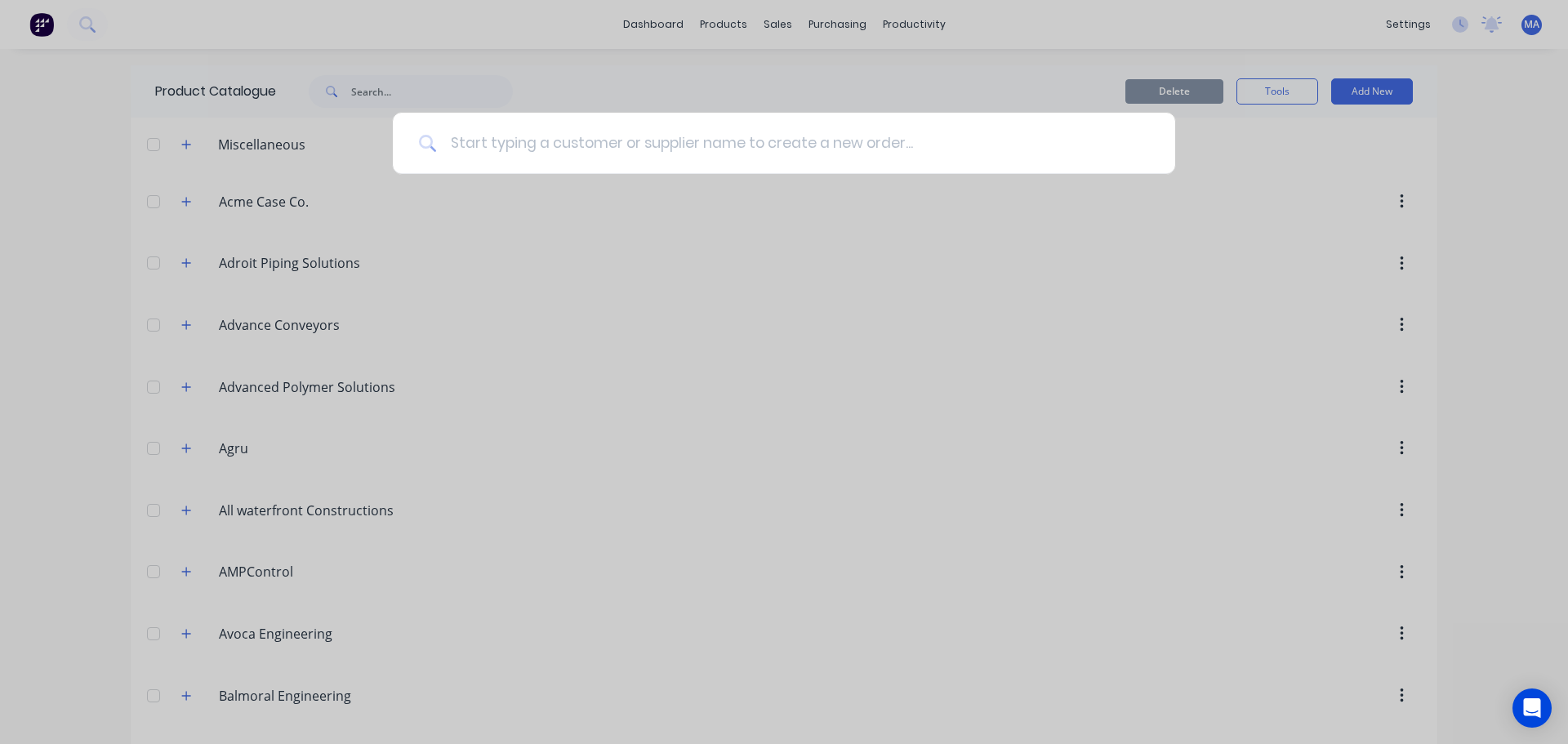
click at [600, 147] on input at bounding box center [793, 143] width 712 height 62
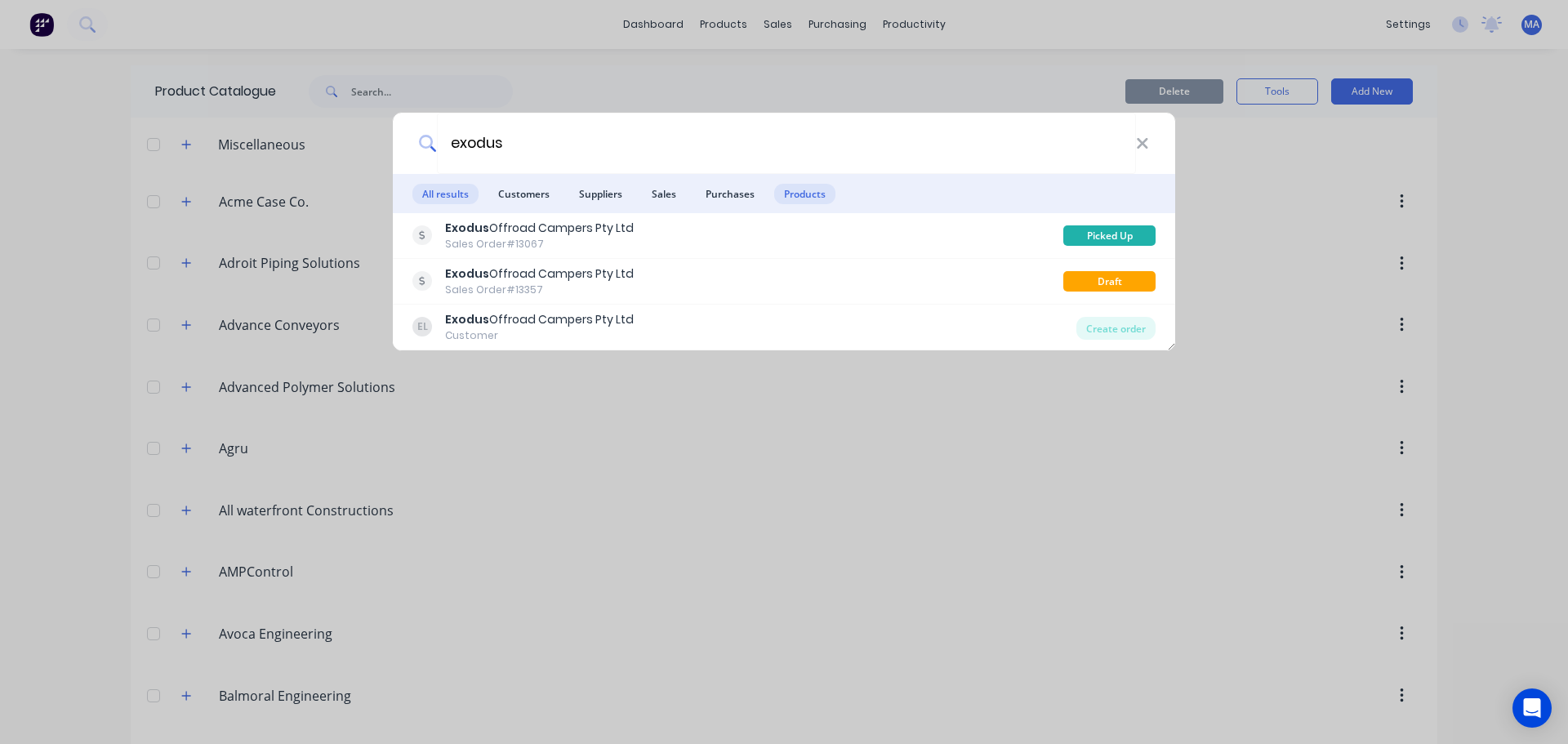
type input "exodus"
click at [804, 200] on span "Products" at bounding box center [804, 194] width 62 height 21
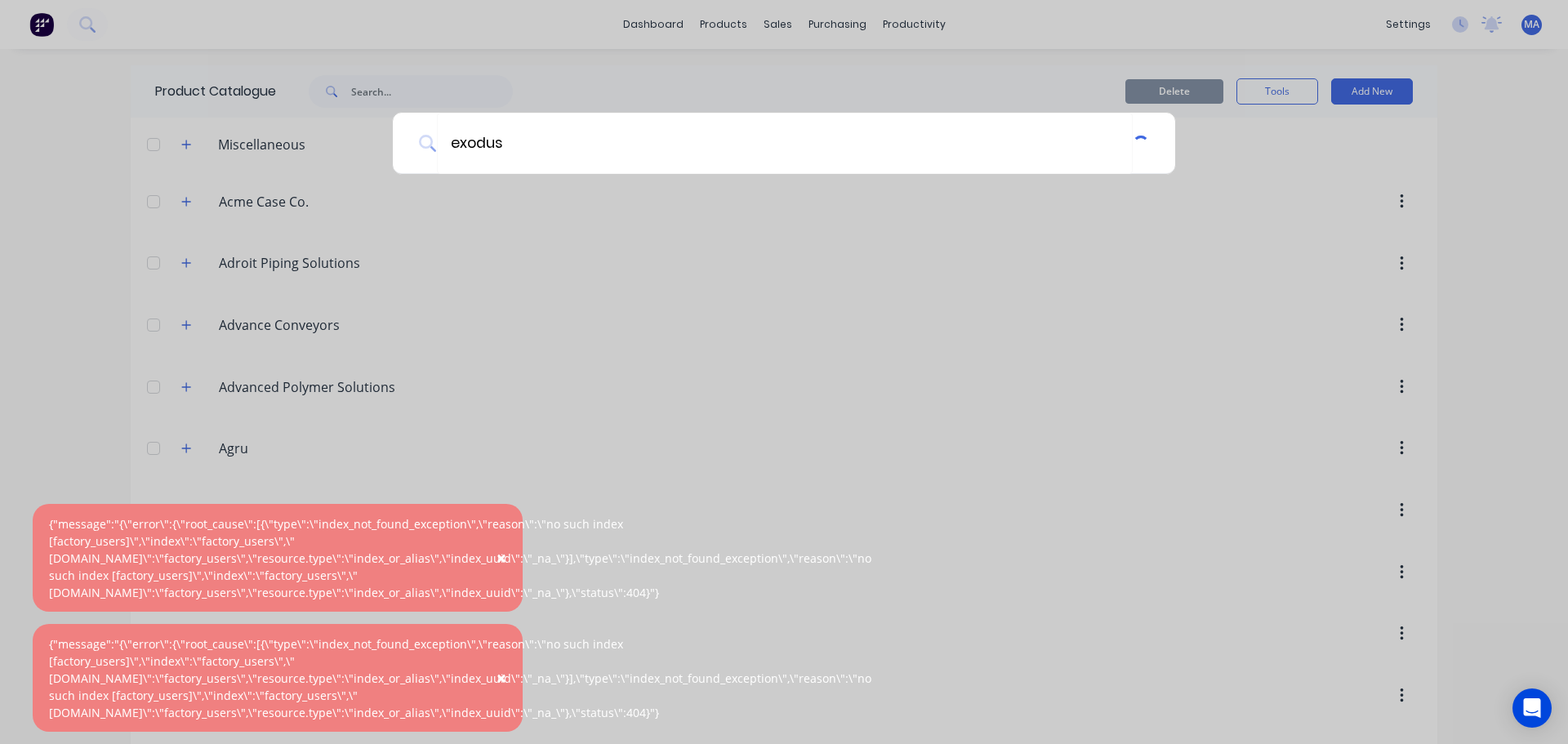
click at [1049, 94] on div "exodus" at bounding box center [784, 372] width 1568 height 744
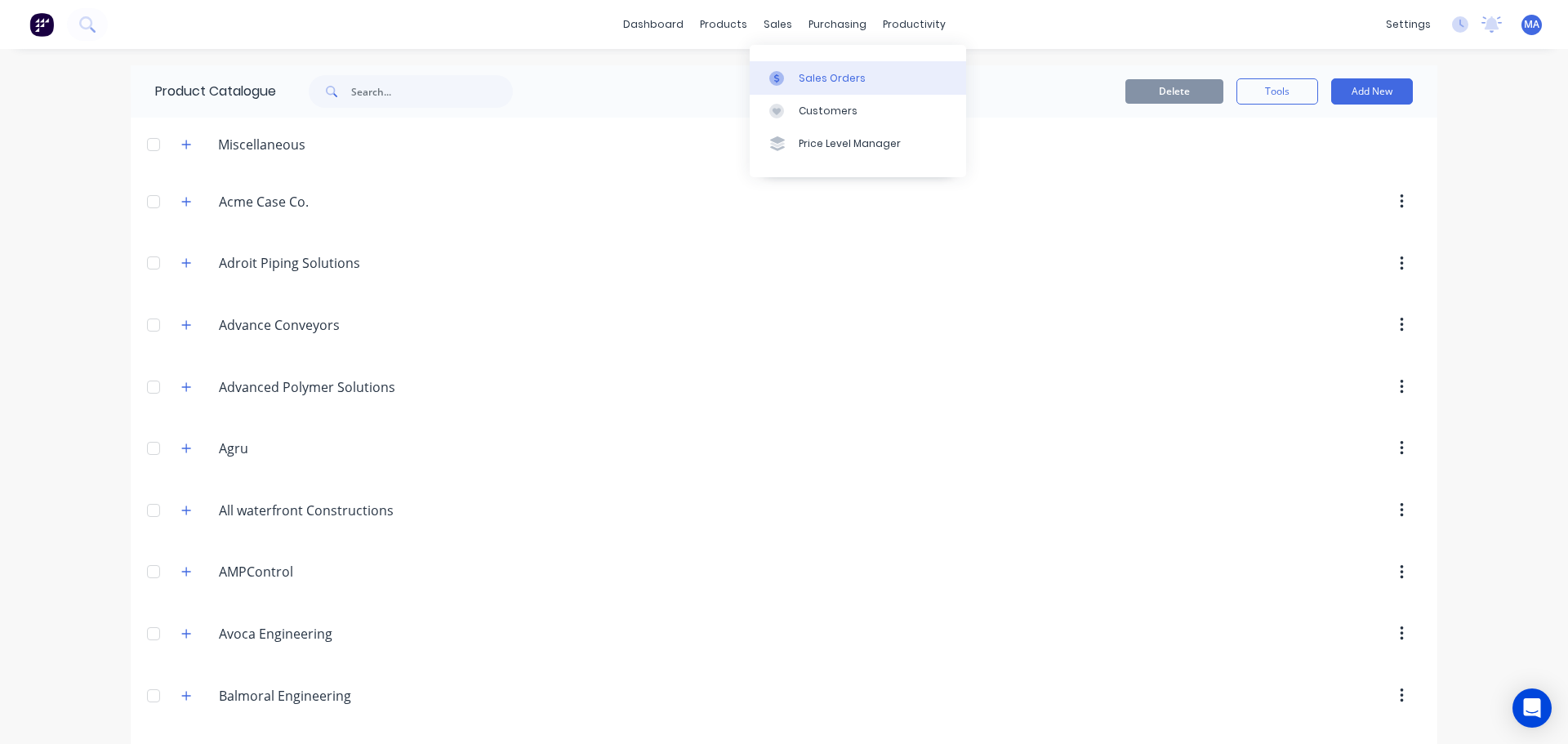
click at [790, 69] on link "Sales Orders" at bounding box center [858, 78] width 217 height 33
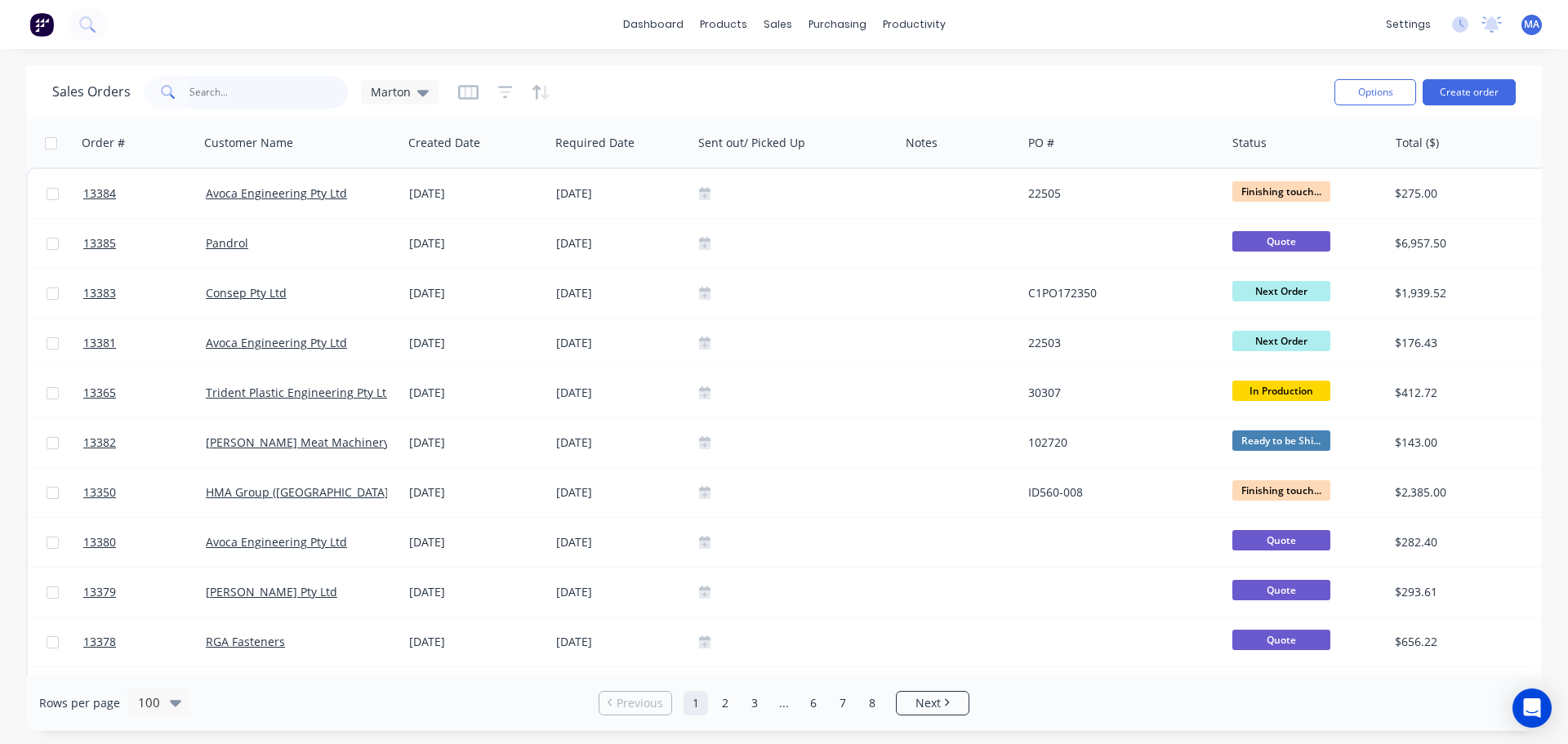
click at [290, 101] on input "text" at bounding box center [270, 93] width 159 height 33
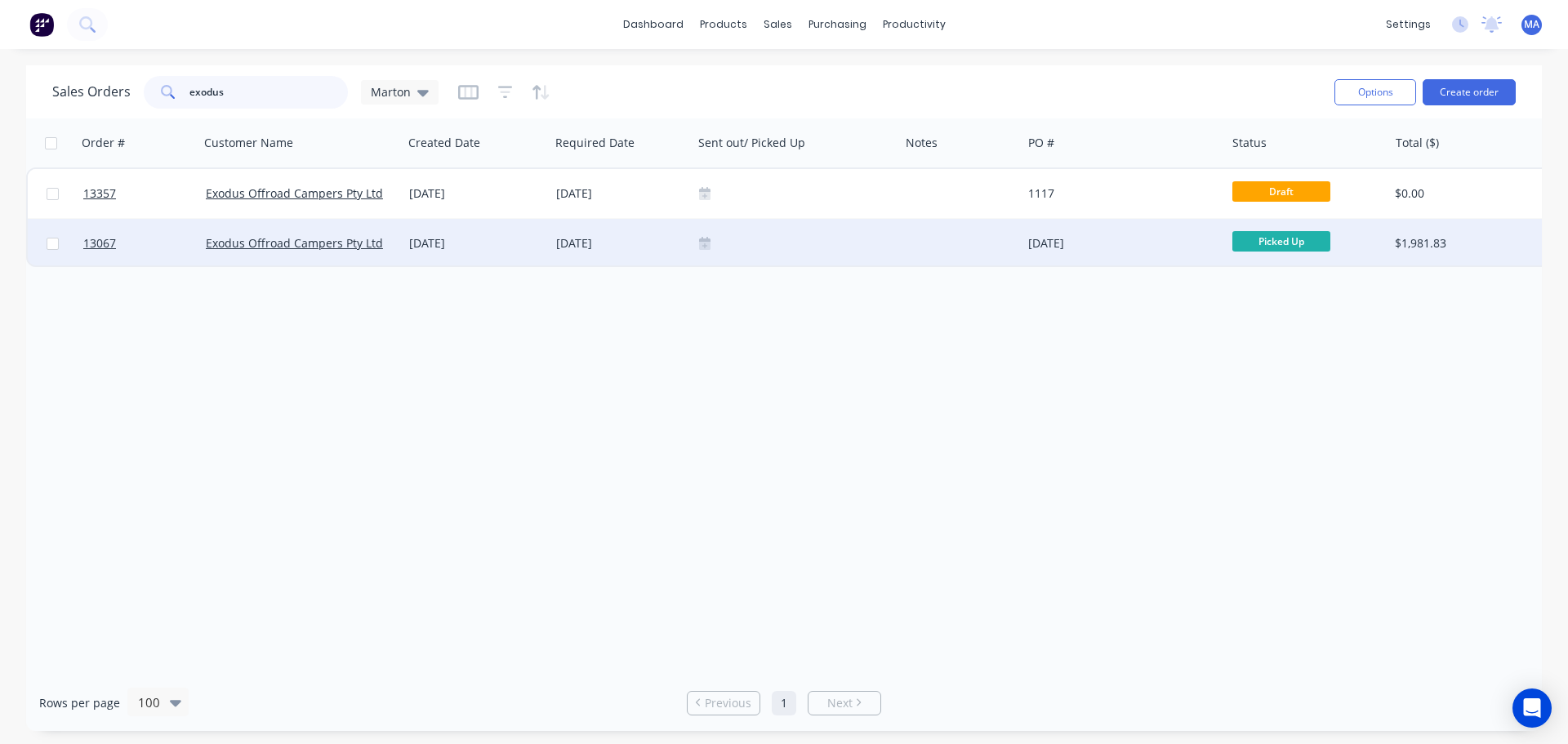
type input "exodus"
click at [682, 247] on div "27 Jun 2025" at bounding box center [621, 243] width 130 height 16
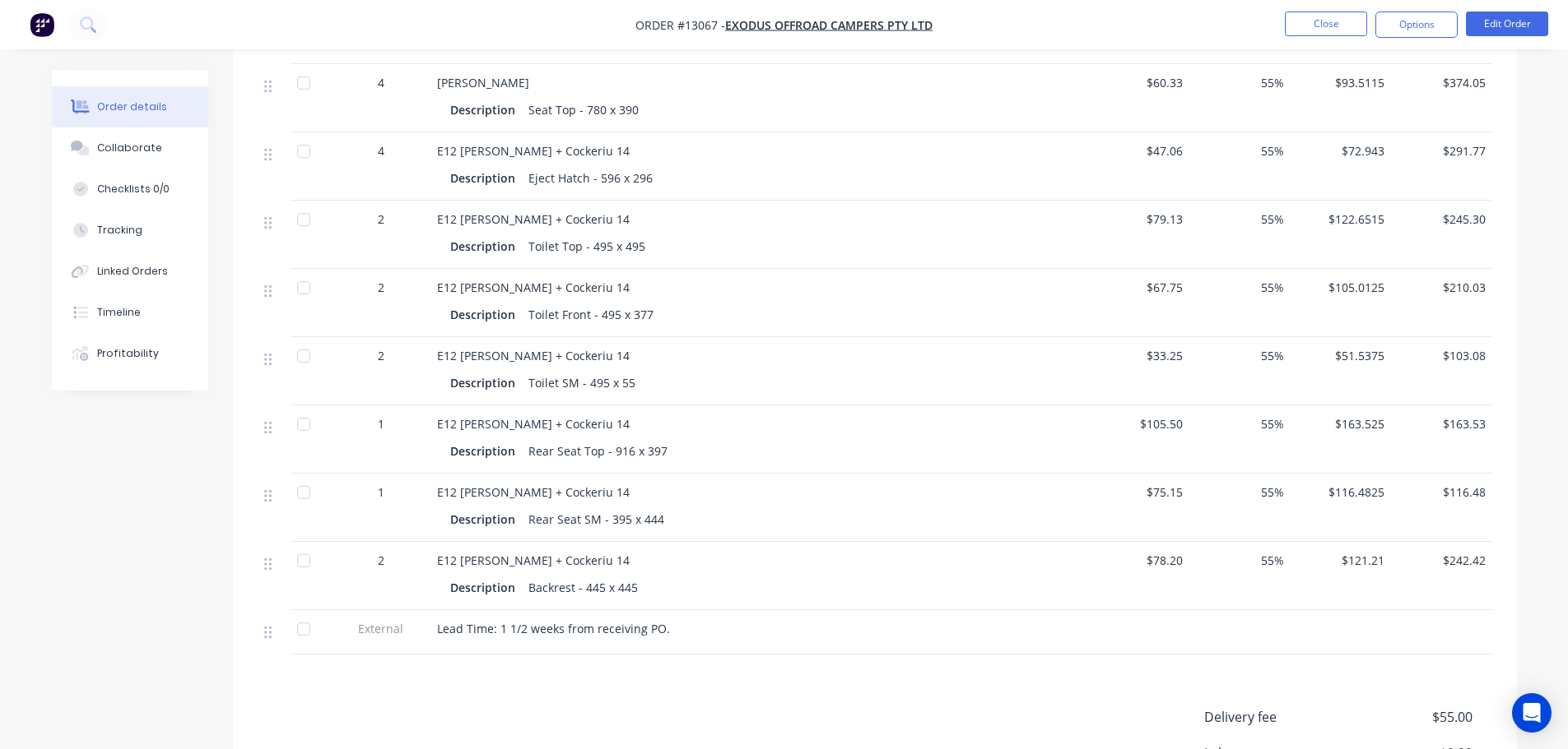
scroll to position [658, 0]
click at [632, 436] on div "Rear Seat Top - 916 x 397" at bounding box center [597, 447] width 152 height 24
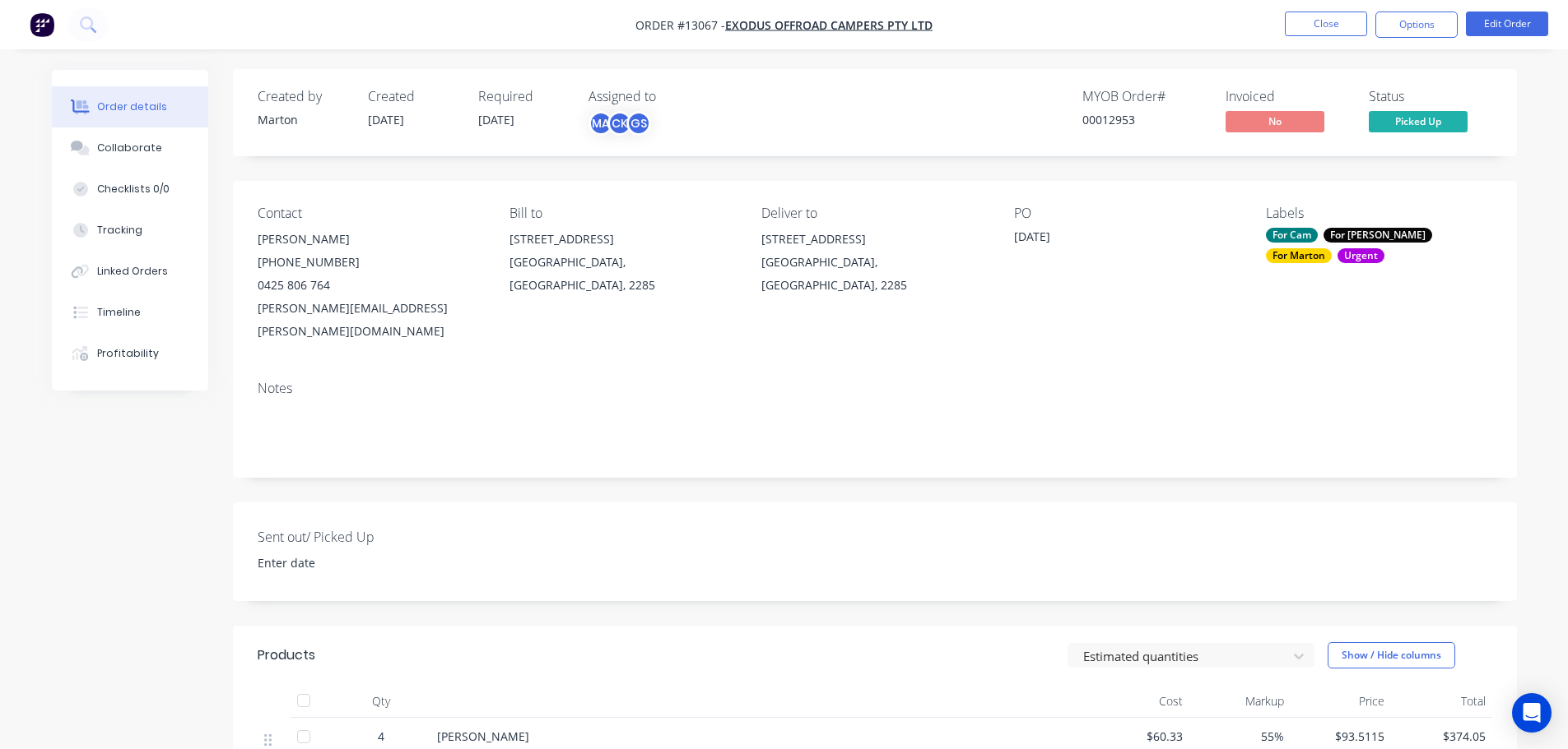
scroll to position [0, 0]
click at [1336, 18] on button "Close" at bounding box center [1326, 24] width 82 height 24
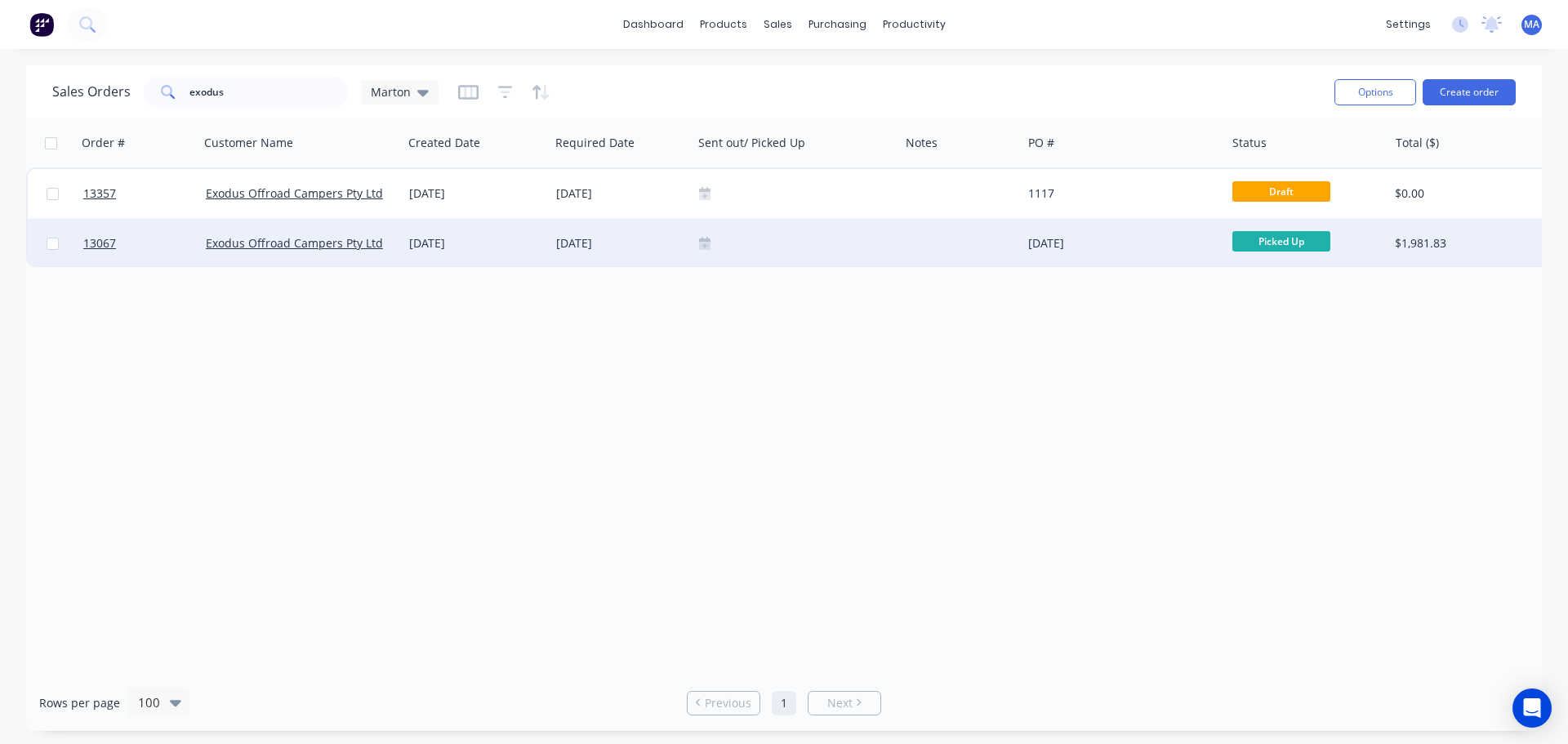
click at [533, 248] on div "24 Jun 2025" at bounding box center [476, 243] width 134 height 16
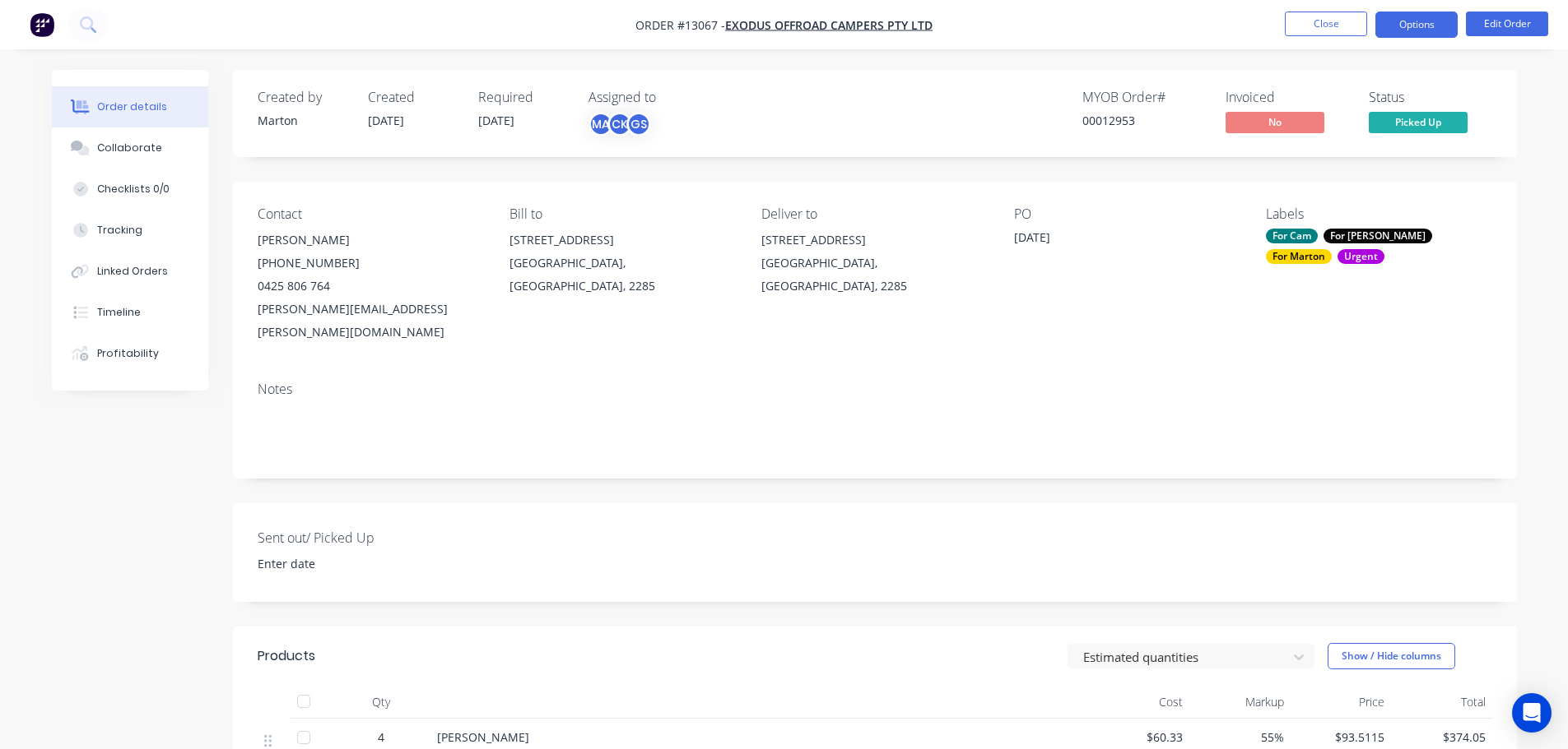
click at [1393, 23] on button "Options" at bounding box center [1416, 24] width 82 height 26
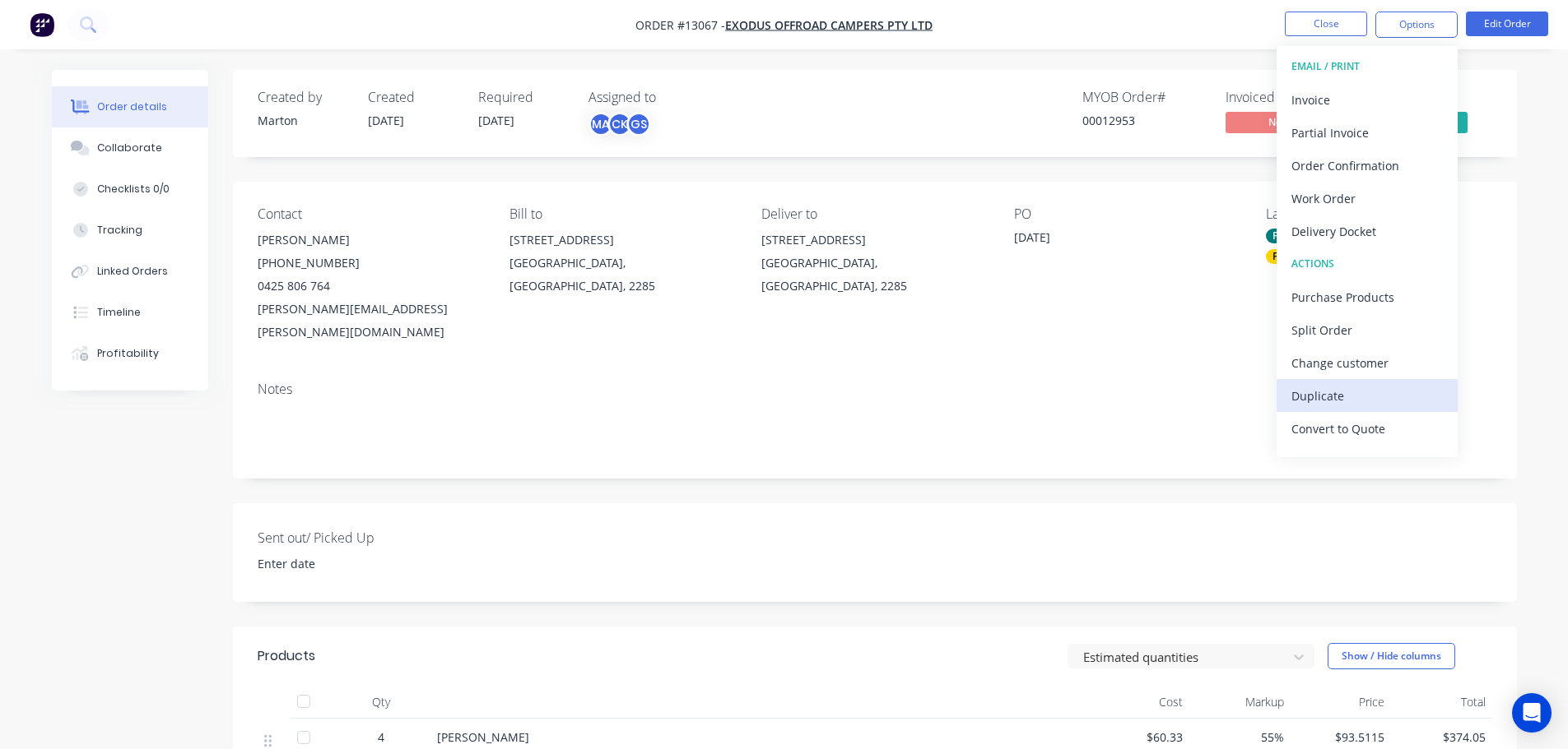
click at [1311, 403] on div "Duplicate" at bounding box center [1366, 395] width 151 height 24
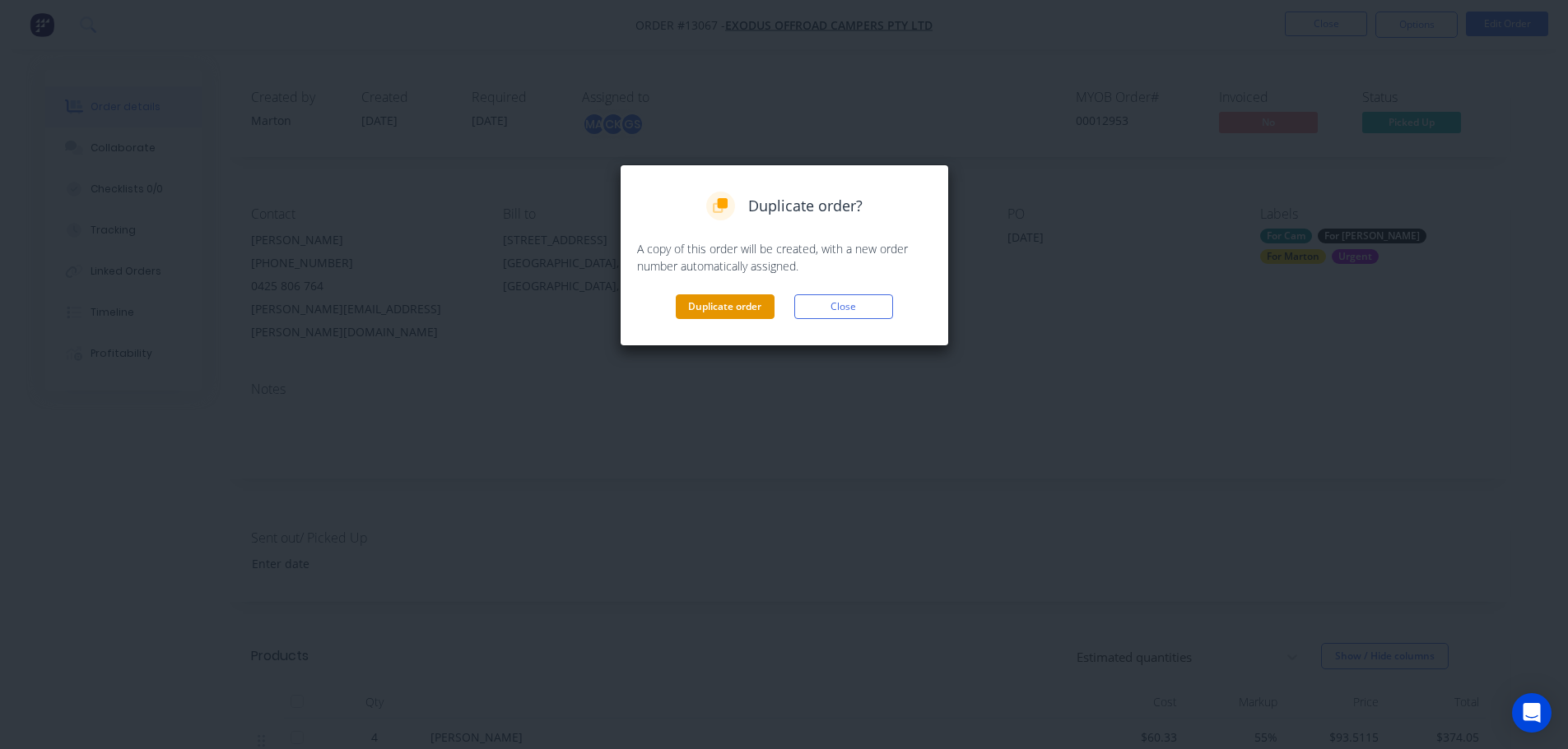
click at [747, 313] on button "Duplicate order" at bounding box center [724, 306] width 99 height 24
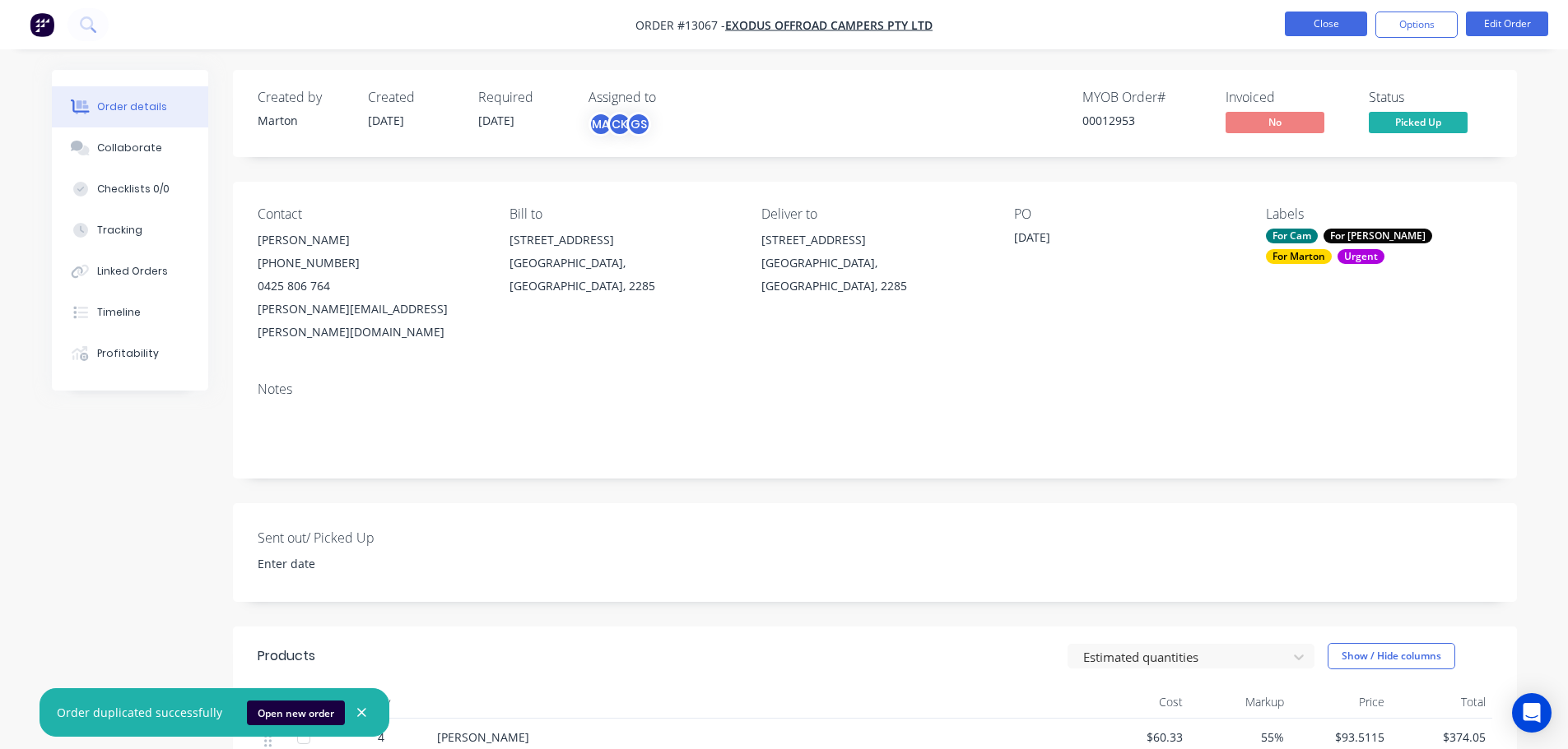
click at [1298, 31] on button "Close" at bounding box center [1326, 24] width 82 height 24
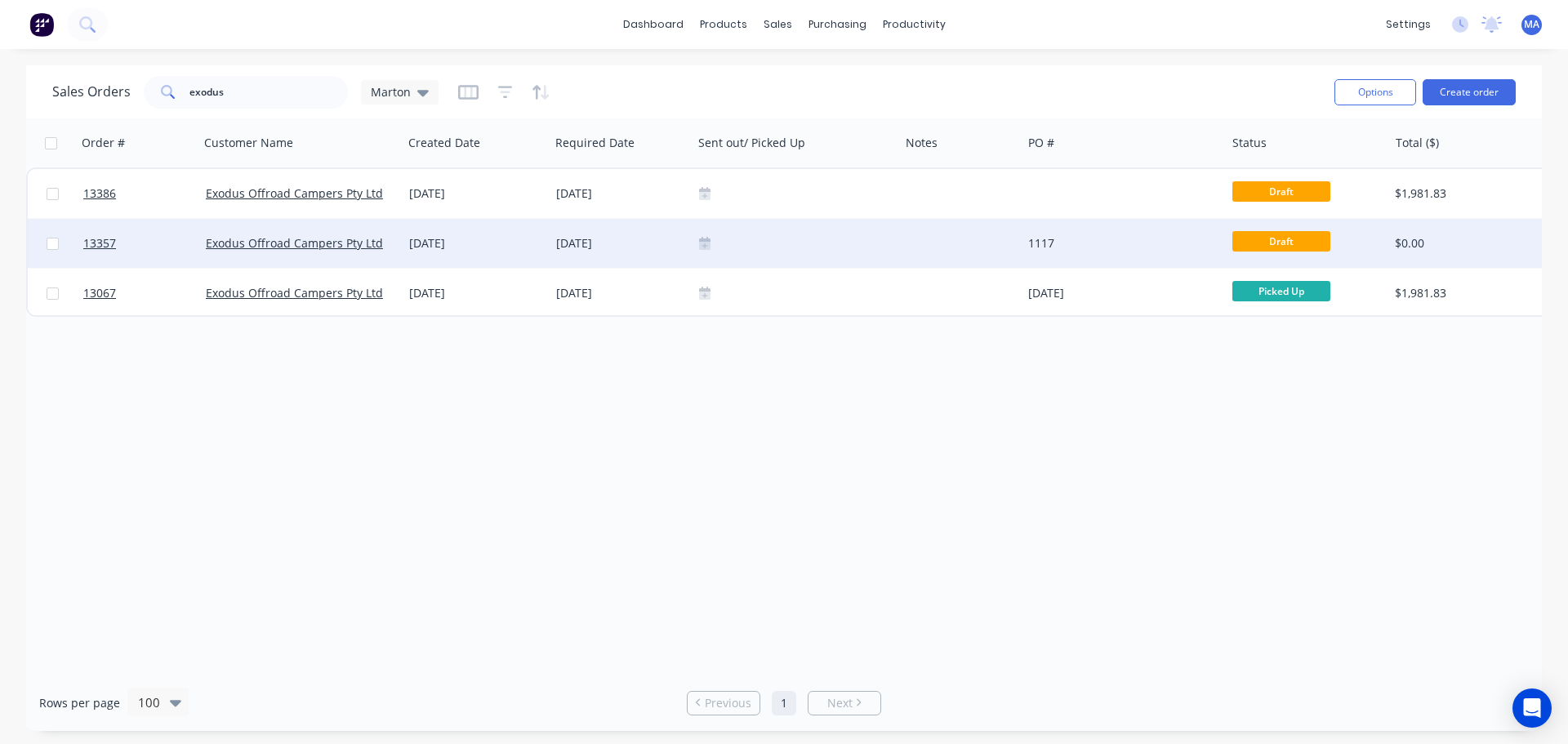
click at [967, 247] on div at bounding box center [960, 243] width 122 height 49
click at [775, 226] on div at bounding box center [796, 243] width 206 height 49
click at [597, 237] on div "[DATE]" at bounding box center [621, 243] width 130 height 16
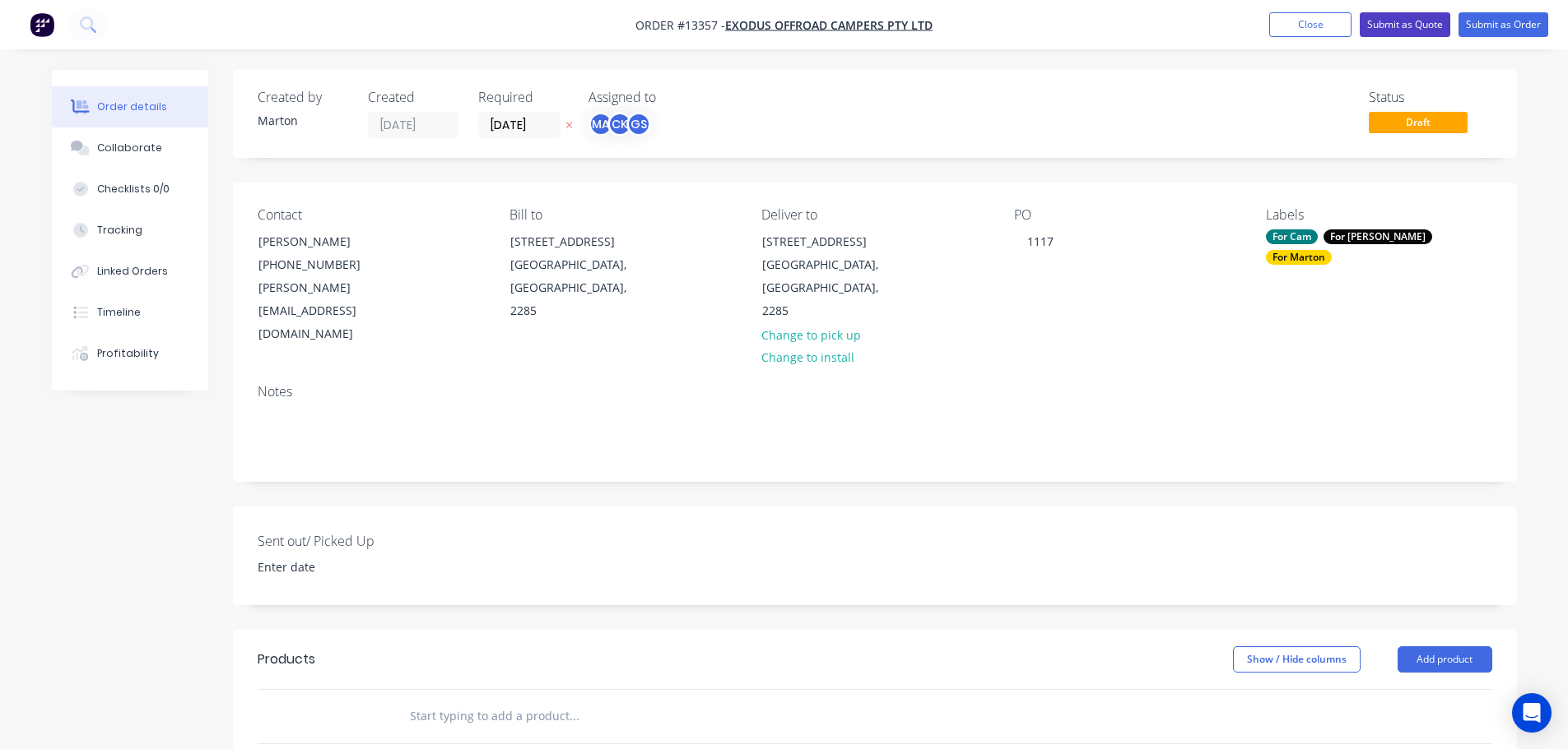
click at [1418, 30] on button "Submit as Quote" at bounding box center [1405, 24] width 91 height 24
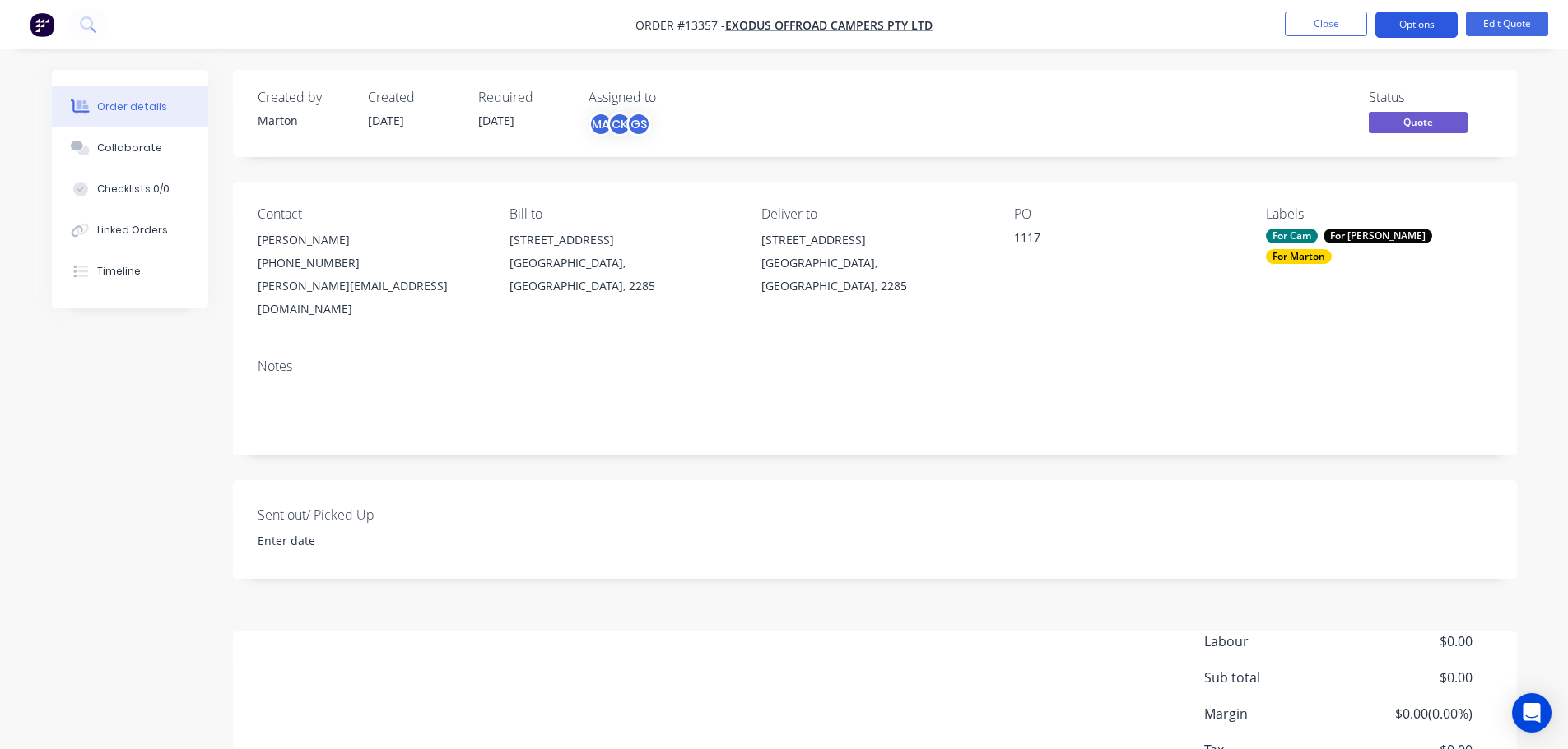
click at [1409, 25] on button "Options" at bounding box center [1416, 24] width 82 height 26
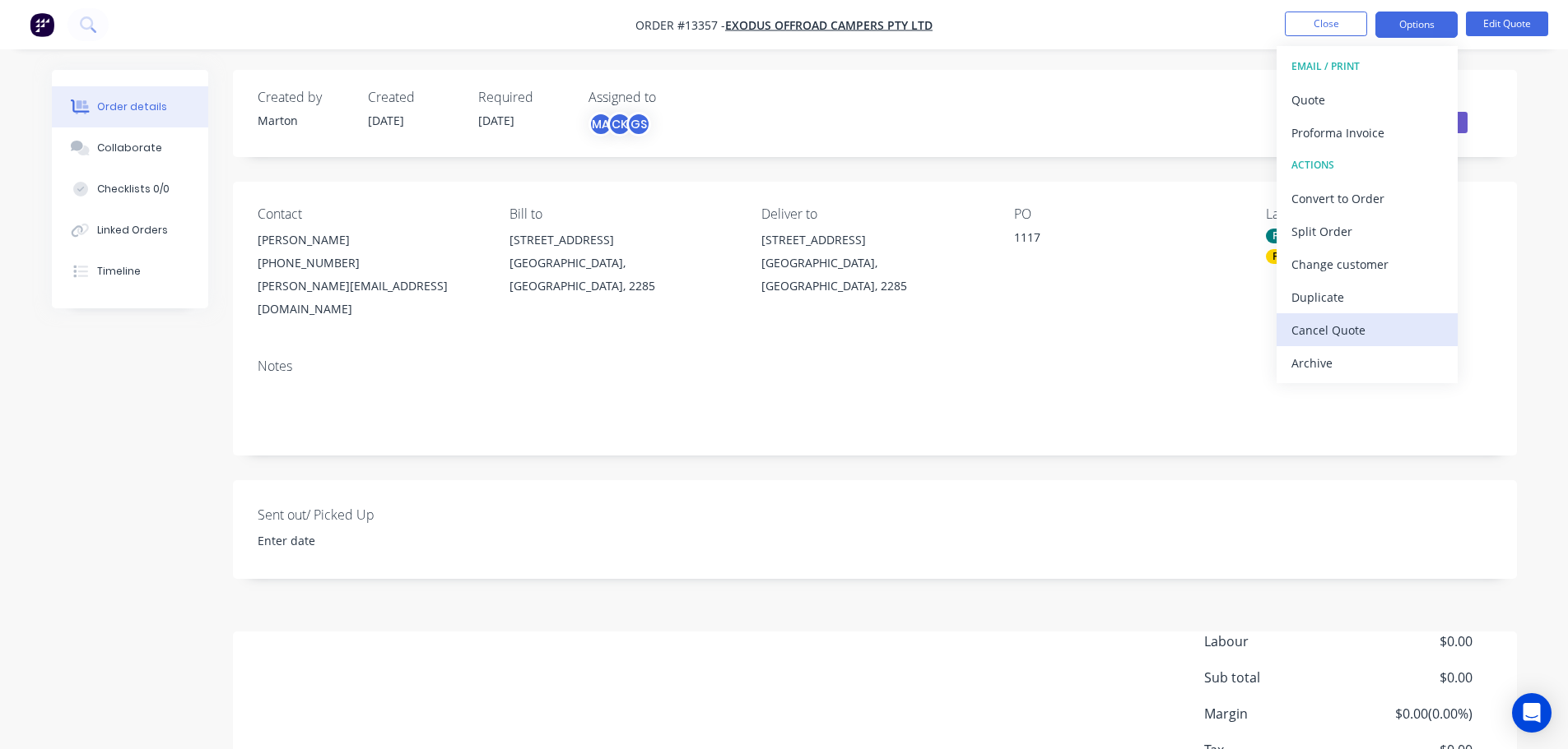
click at [1331, 335] on div "Cancel Quote" at bounding box center [1366, 330] width 151 height 24
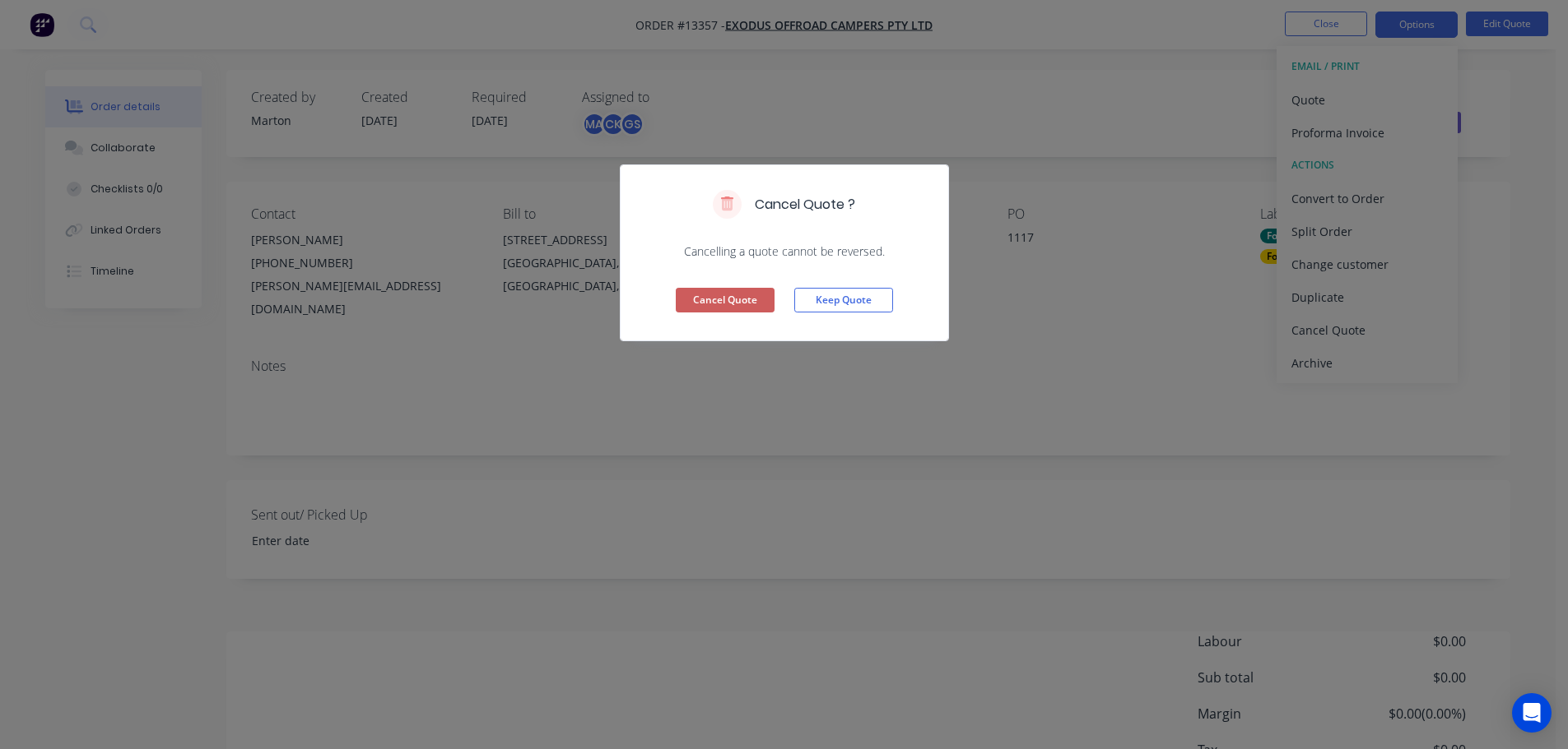
click at [743, 304] on button "Cancel Quote" at bounding box center [724, 300] width 99 height 24
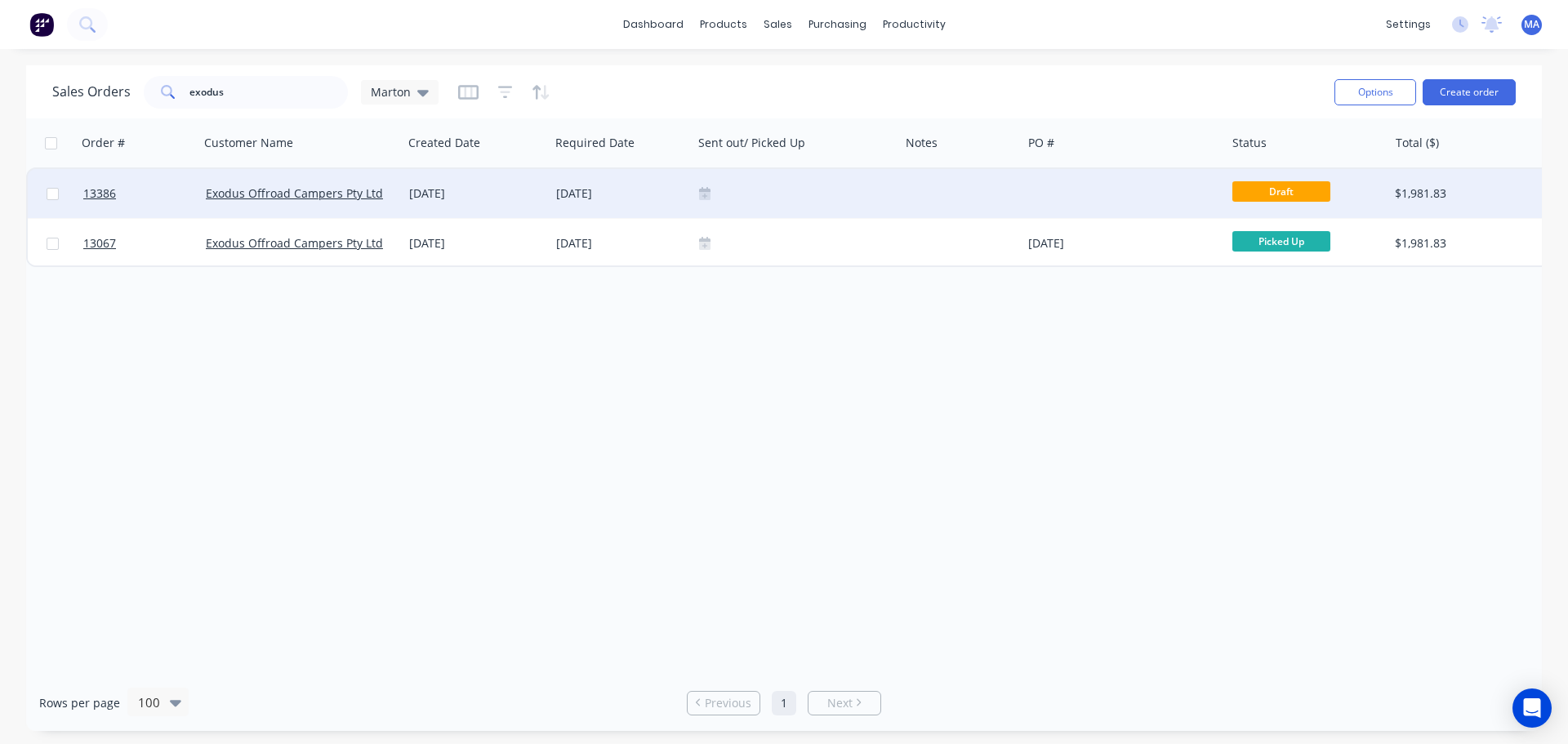
click at [651, 193] on div "[DATE]" at bounding box center [621, 193] width 130 height 16
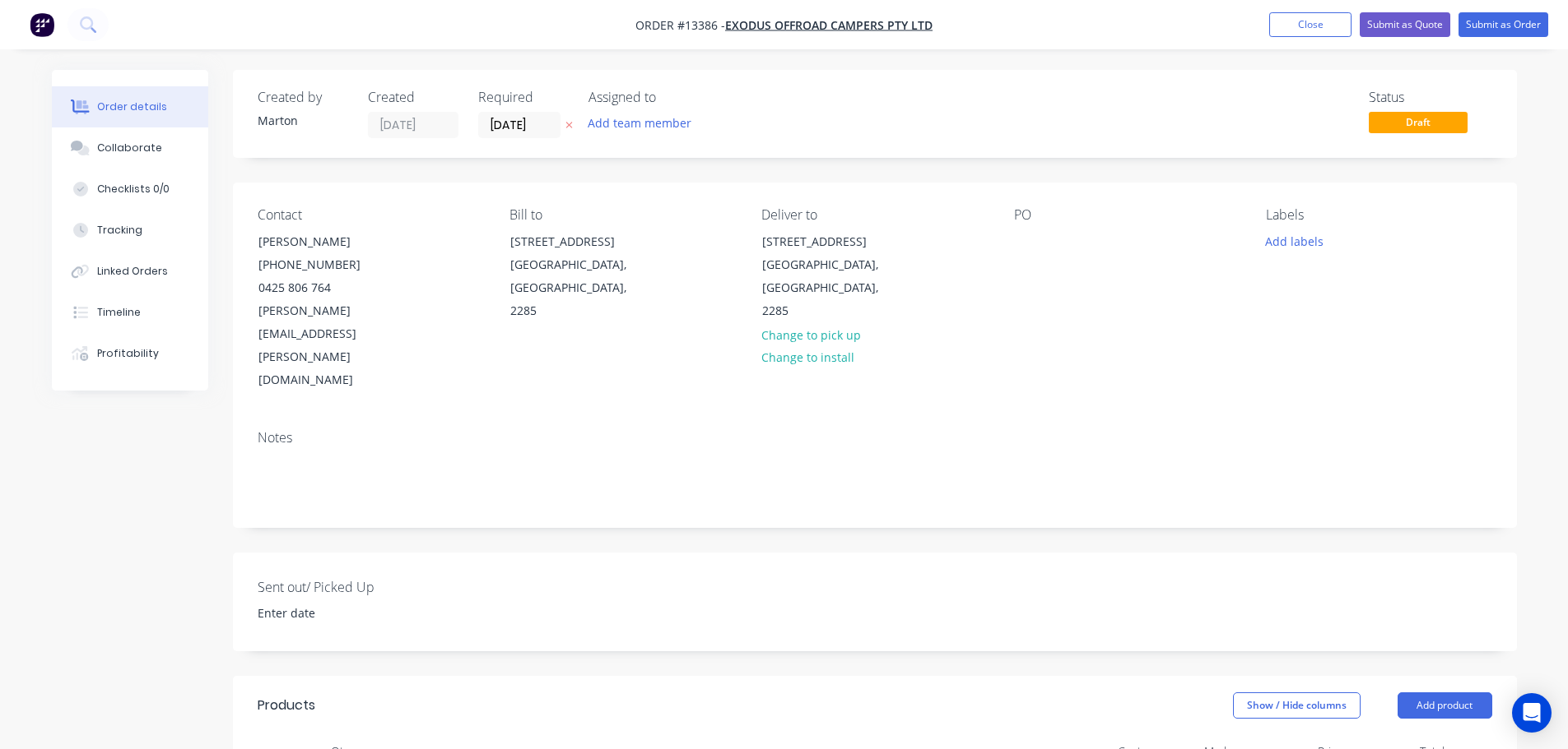
click at [1053, 237] on div "PO" at bounding box center [1127, 299] width 225 height 185
click at [1017, 245] on div at bounding box center [1027, 241] width 26 height 24
click at [1047, 246] on div "111" at bounding box center [1037, 241] width 46 height 24
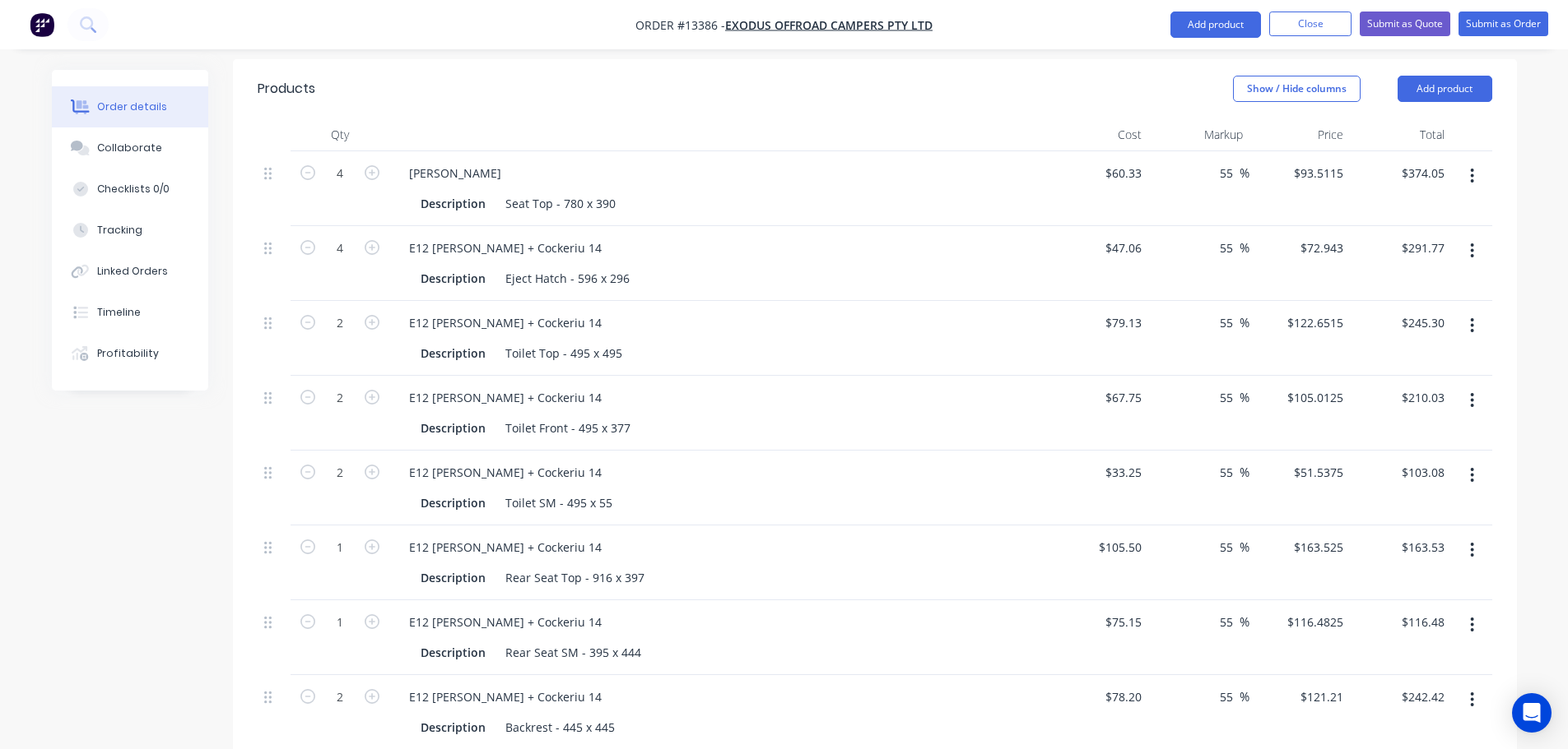
scroll to position [575, 0]
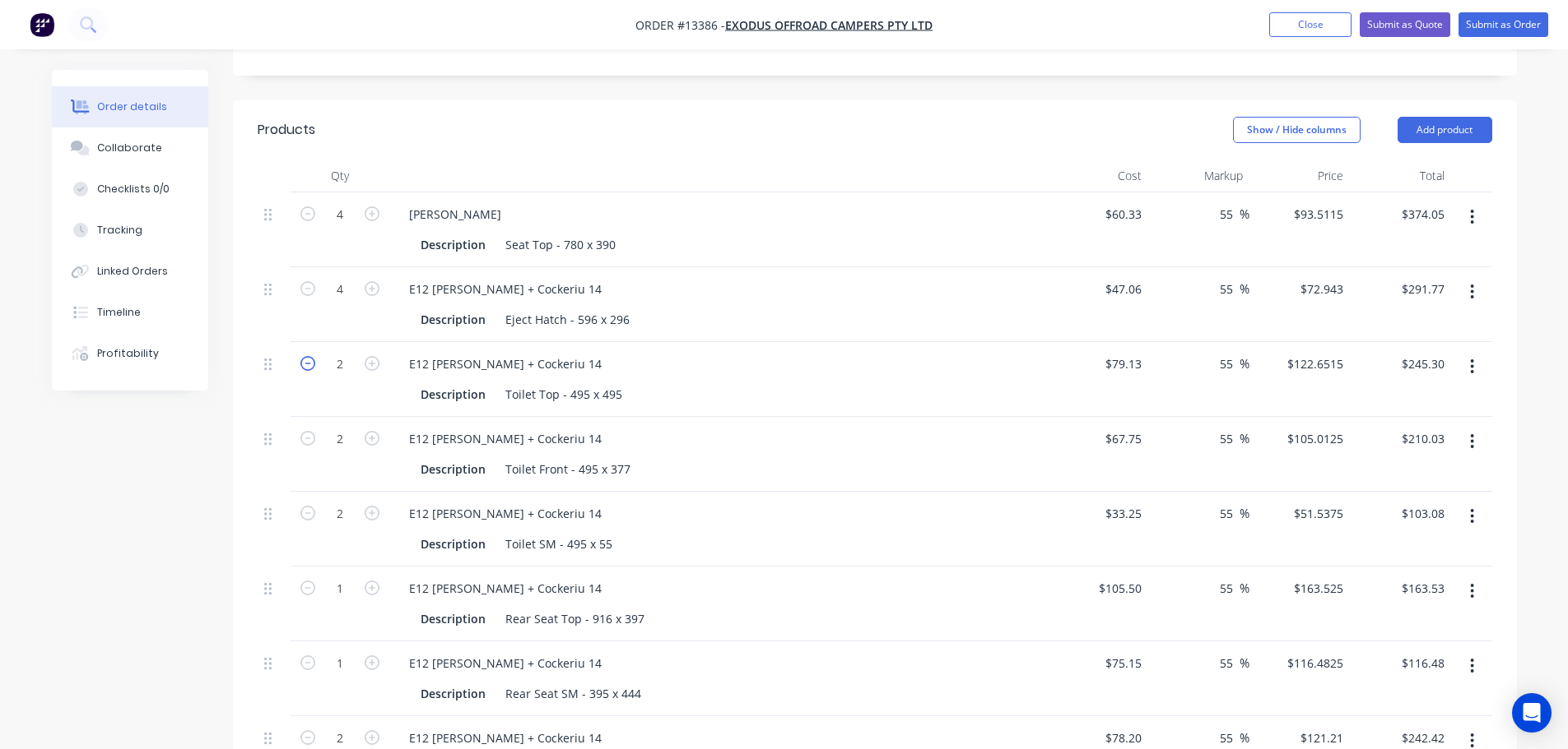
click at [314, 356] on icon "button" at bounding box center [307, 363] width 15 height 15
type input "1"
type input "$122.65"
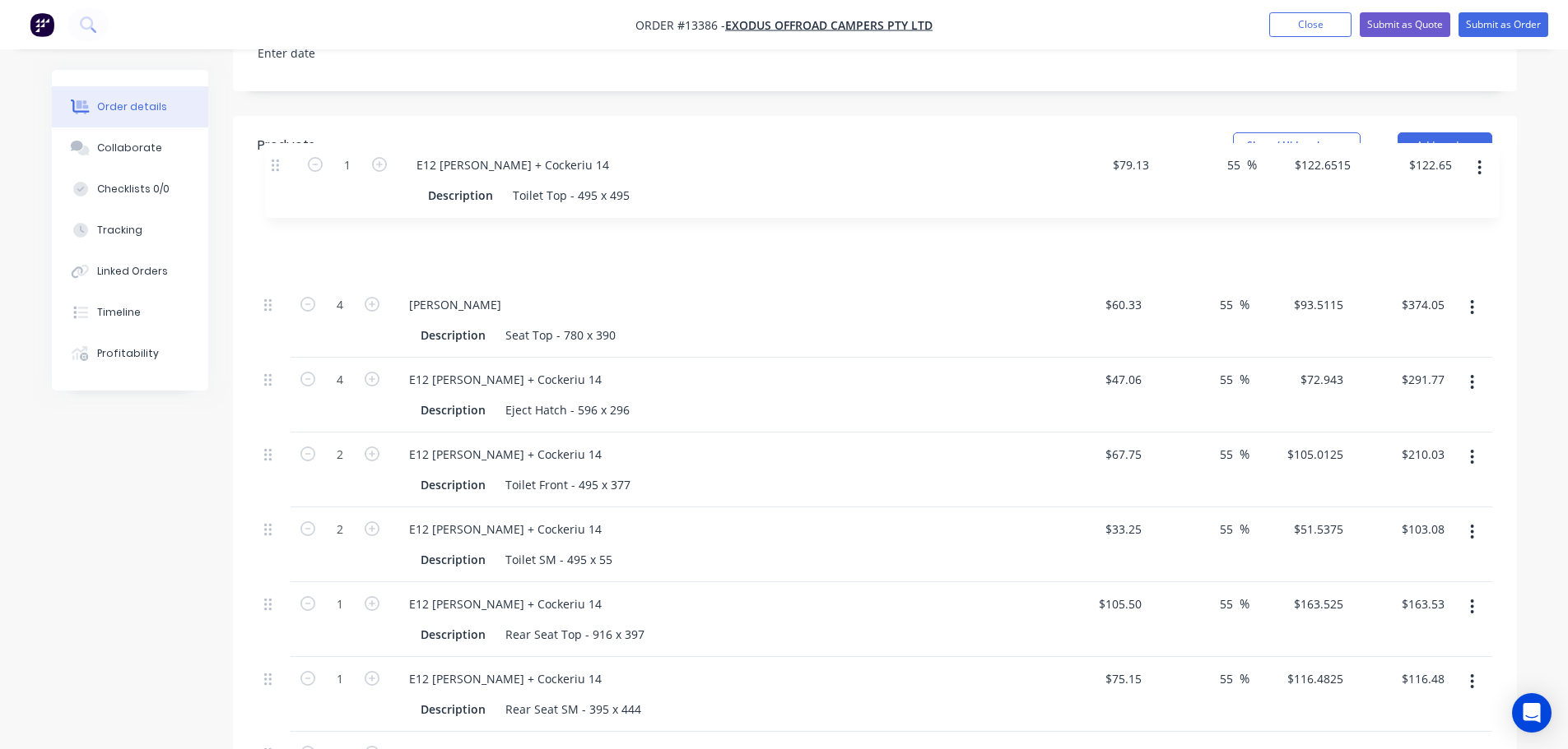
drag, startPoint x: 266, startPoint y: 299, endPoint x: 277, endPoint y: 155, distance: 144.4
click at [277, 208] on div "4 Pickett Description Seat Top - 780 x 390 $60.33 $60.33 55 55 % $93.5115 $93.5…" at bounding box center [874, 533] width 1234 height 649
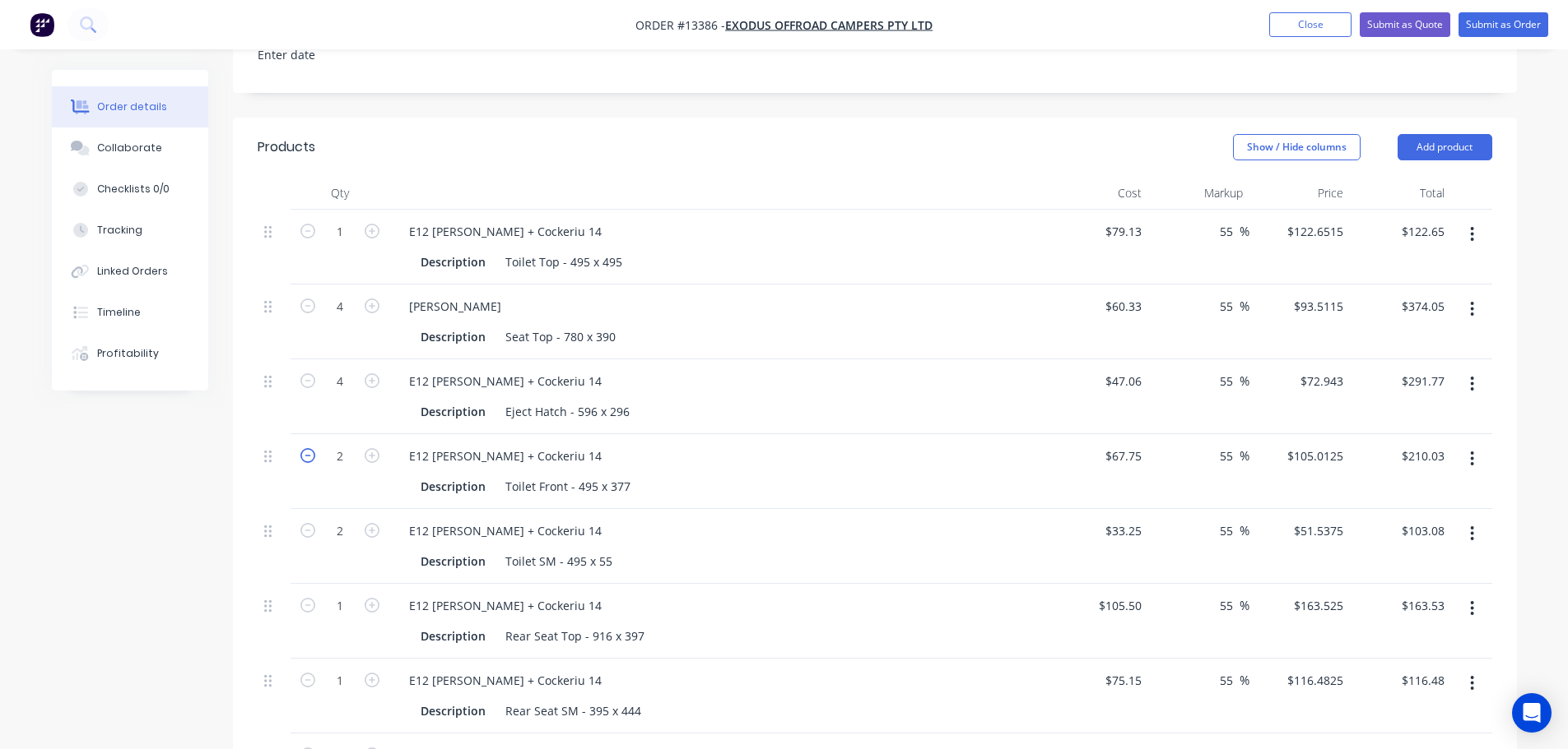
click at [309, 448] on icon "button" at bounding box center [307, 455] width 15 height 15
type input "1"
type input "$105.01"
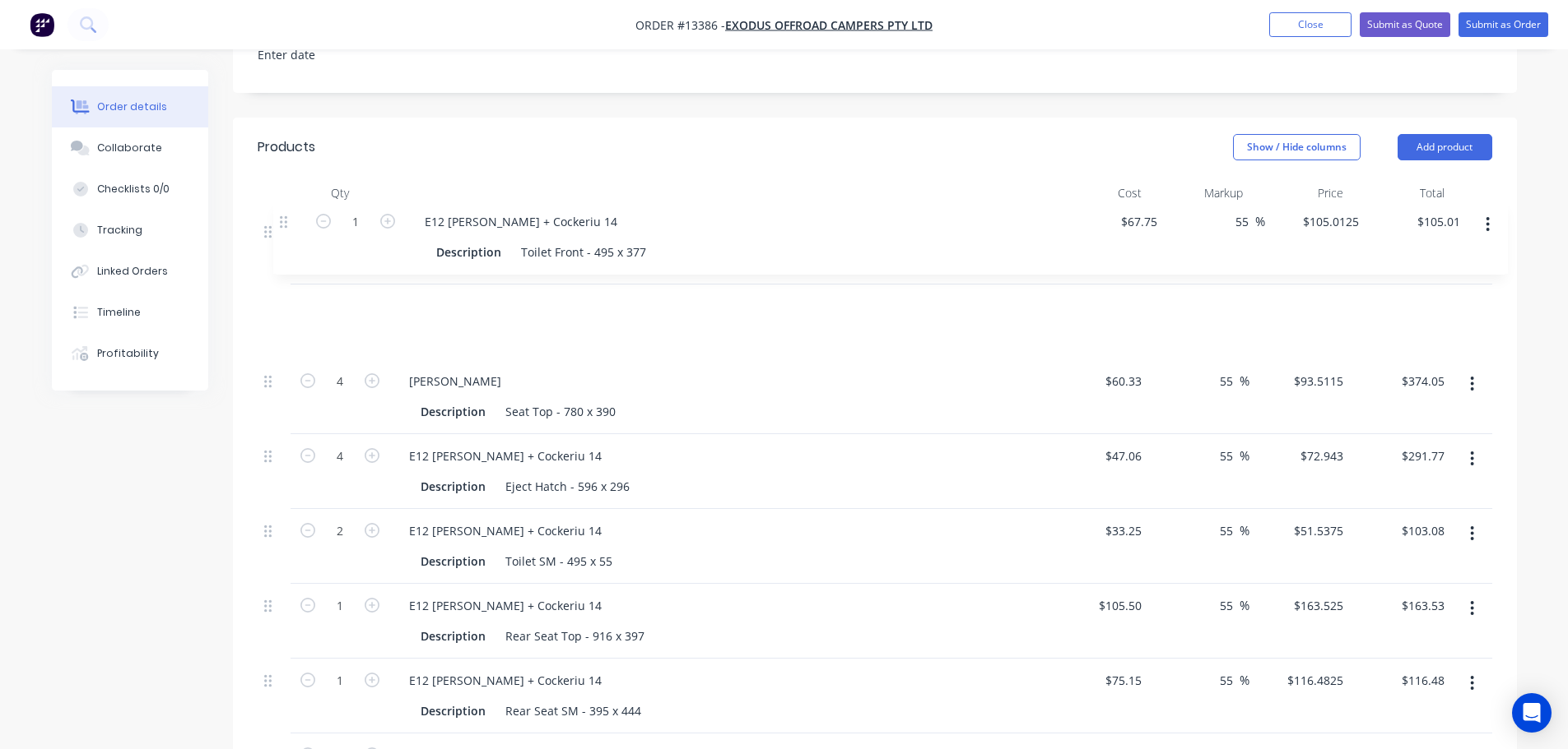
drag, startPoint x: 276, startPoint y: 361, endPoint x: 287, endPoint y: 220, distance: 141.4
click at [287, 220] on div "1 E12 Lambert + Cockeriu 14 Description Toilet Top - 495 x 495 $79.13 $79.13 55…" at bounding box center [874, 534] width 1234 height 649
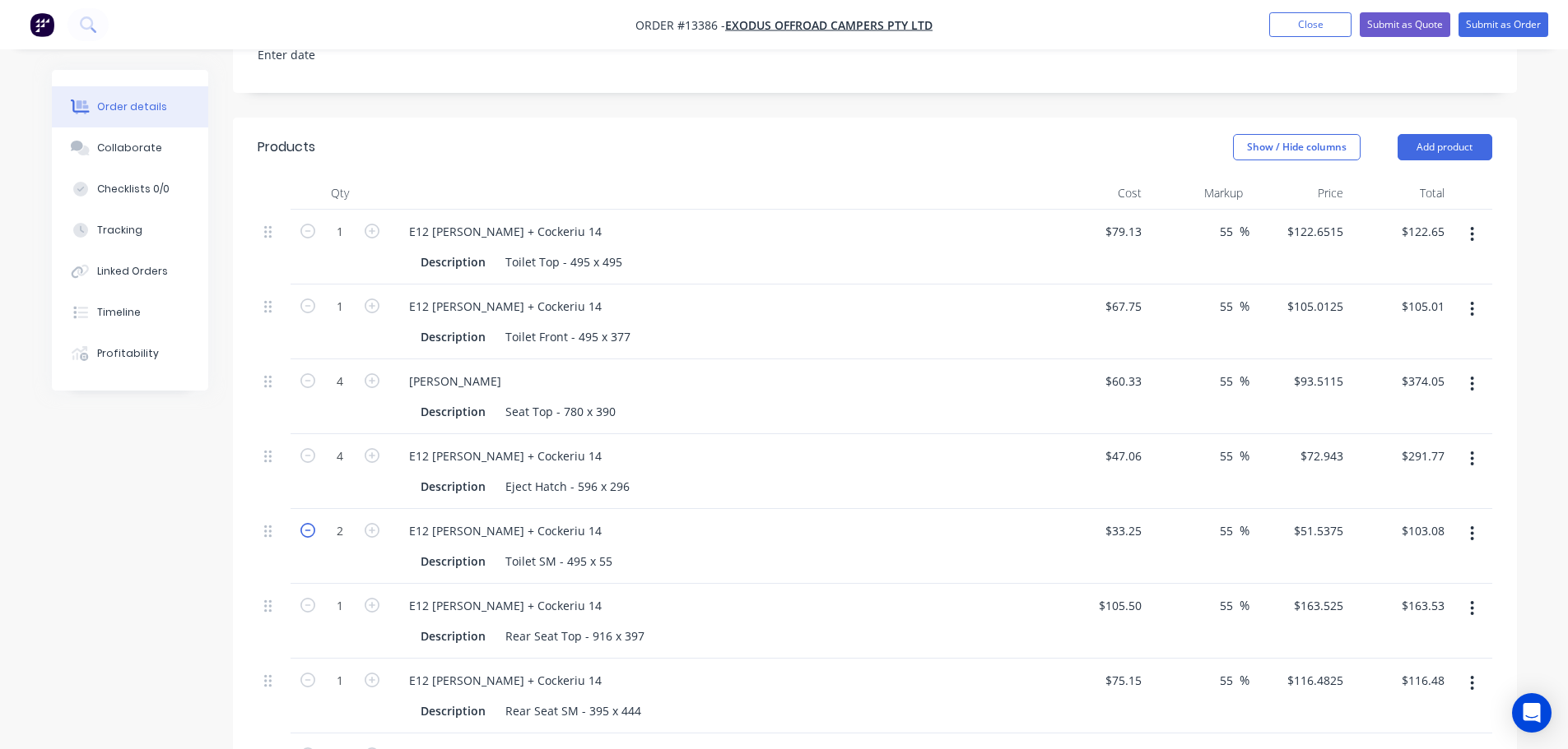
click at [313, 523] on icon "button" at bounding box center [307, 530] width 15 height 15
type input "1"
type input "$51.54"
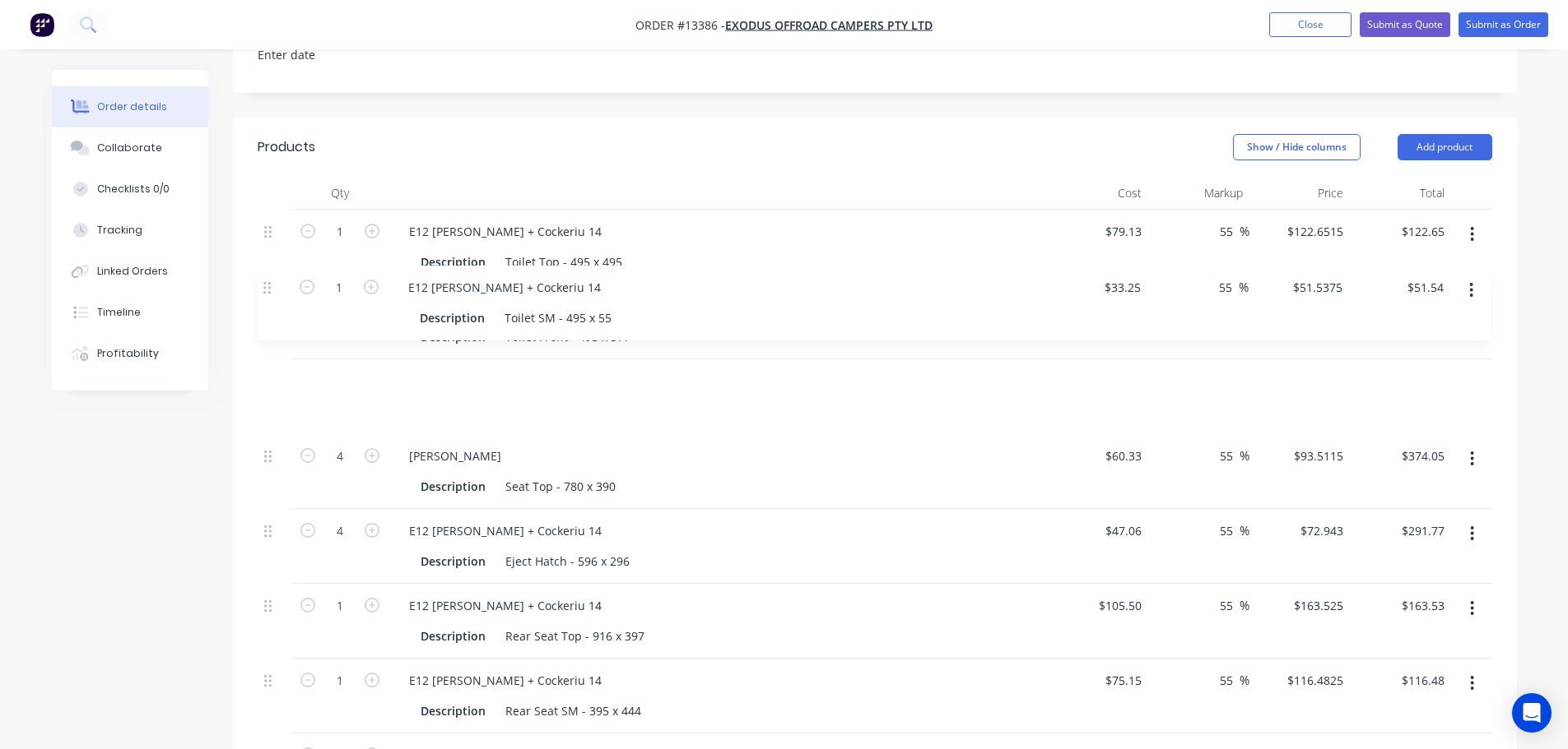
drag, startPoint x: 280, startPoint y: 465, endPoint x: 280, endPoint y: 287, distance: 178.0
click at [280, 287] on div "1 E12 Lambert + Cockeriu 14 Description Toilet Top - 495 x 495 $79.13 $79.13 55…" at bounding box center [874, 534] width 1234 height 649
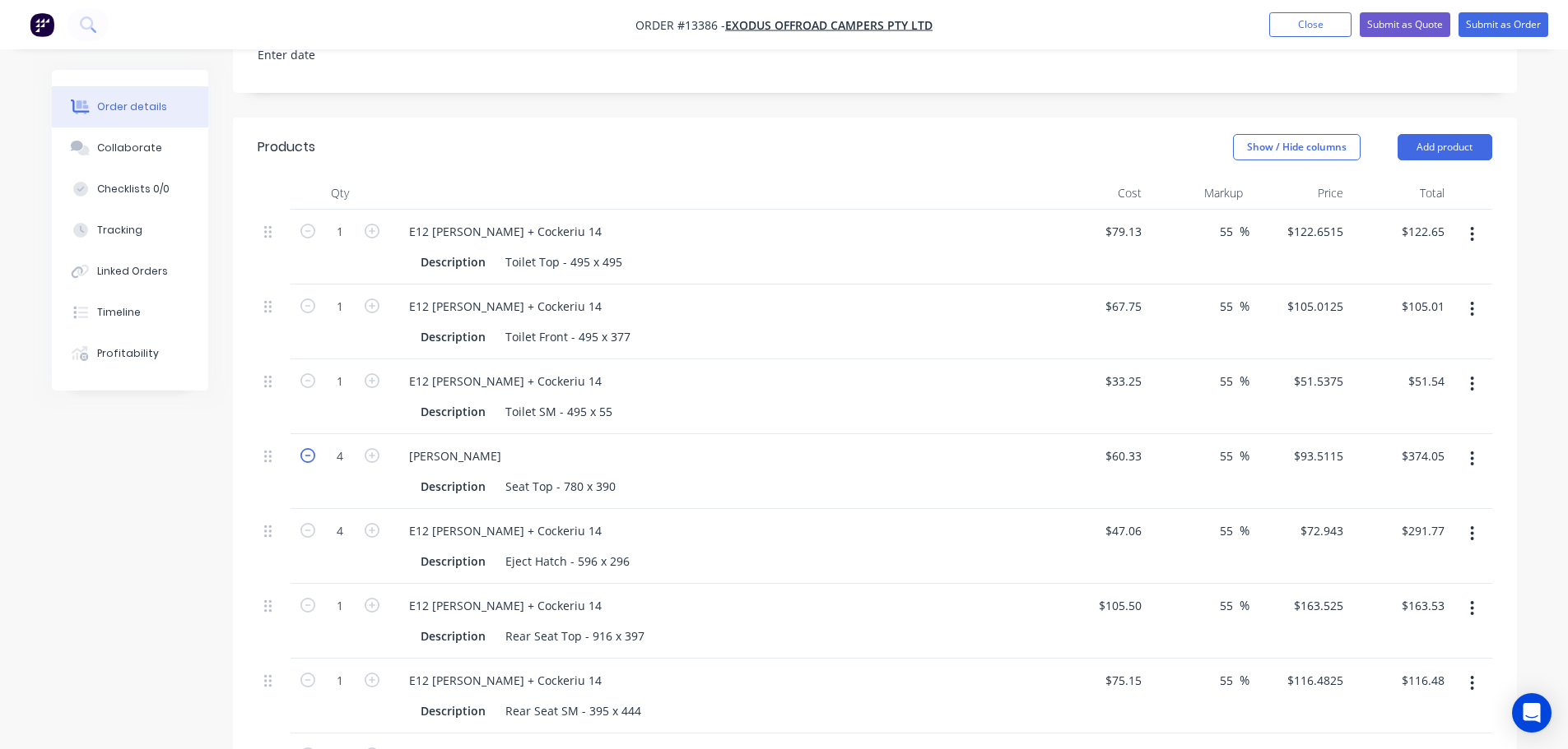
click at [307, 448] on icon "button" at bounding box center [307, 455] width 15 height 15
type input "3"
type input "$280.53"
click at [307, 448] on icon "button" at bounding box center [307, 455] width 15 height 15
type input "2"
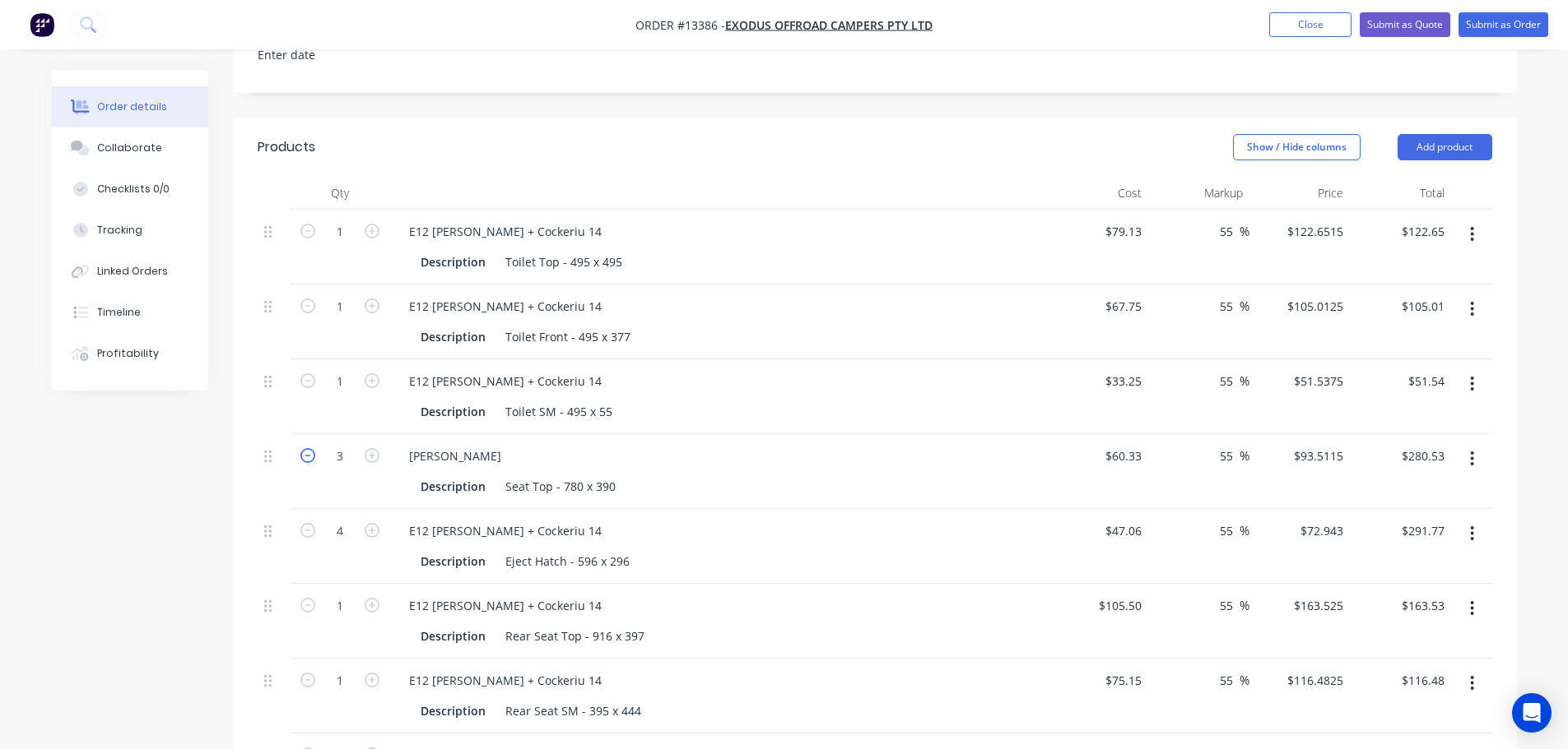
type input "$187.02"
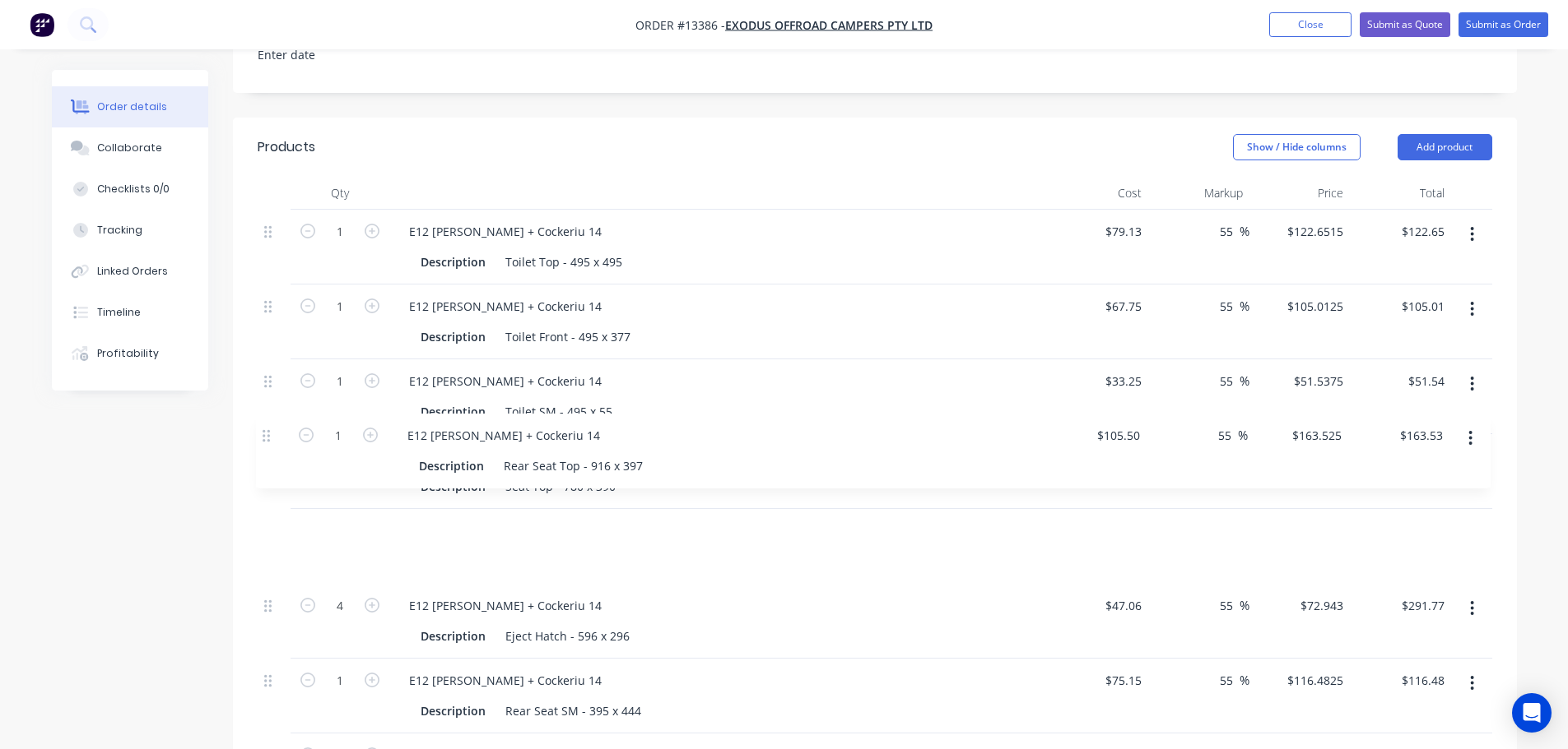
drag, startPoint x: 275, startPoint y: 539, endPoint x: 276, endPoint y: 434, distance: 105.0
click at [276, 434] on div "1 E12 Lambert + Cockeriu 14 Description Toilet Top - 495 x 495 $79.13 $79.13 55…" at bounding box center [874, 534] width 1234 height 649
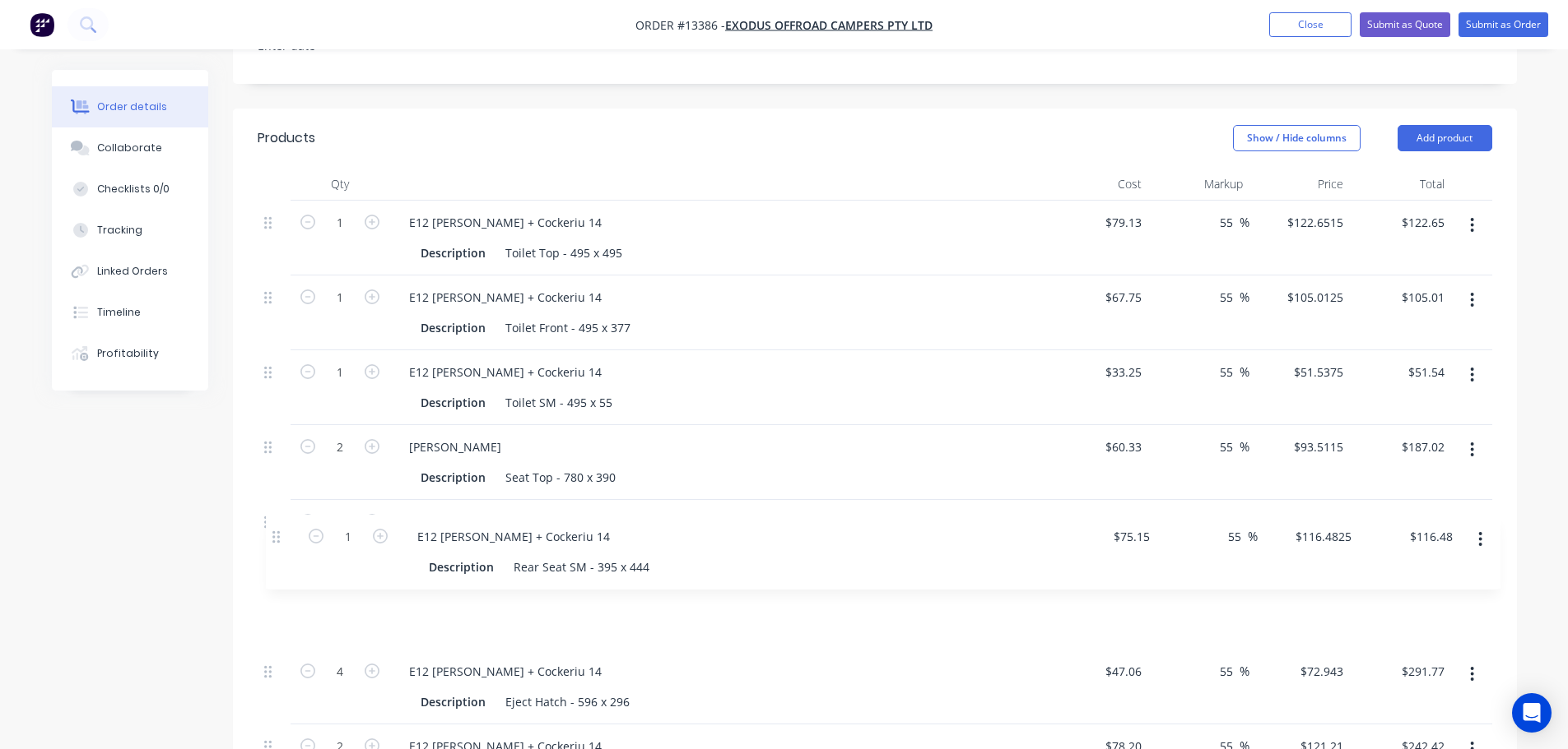
drag, startPoint x: 269, startPoint y: 611, endPoint x: 277, endPoint y: 529, distance: 82.4
click at [277, 529] on div "1 E12 Lambert + Cockeriu 14 Description Toilet Top - 495 x 495 $79.13 $79.13 55…" at bounding box center [874, 526] width 1234 height 649
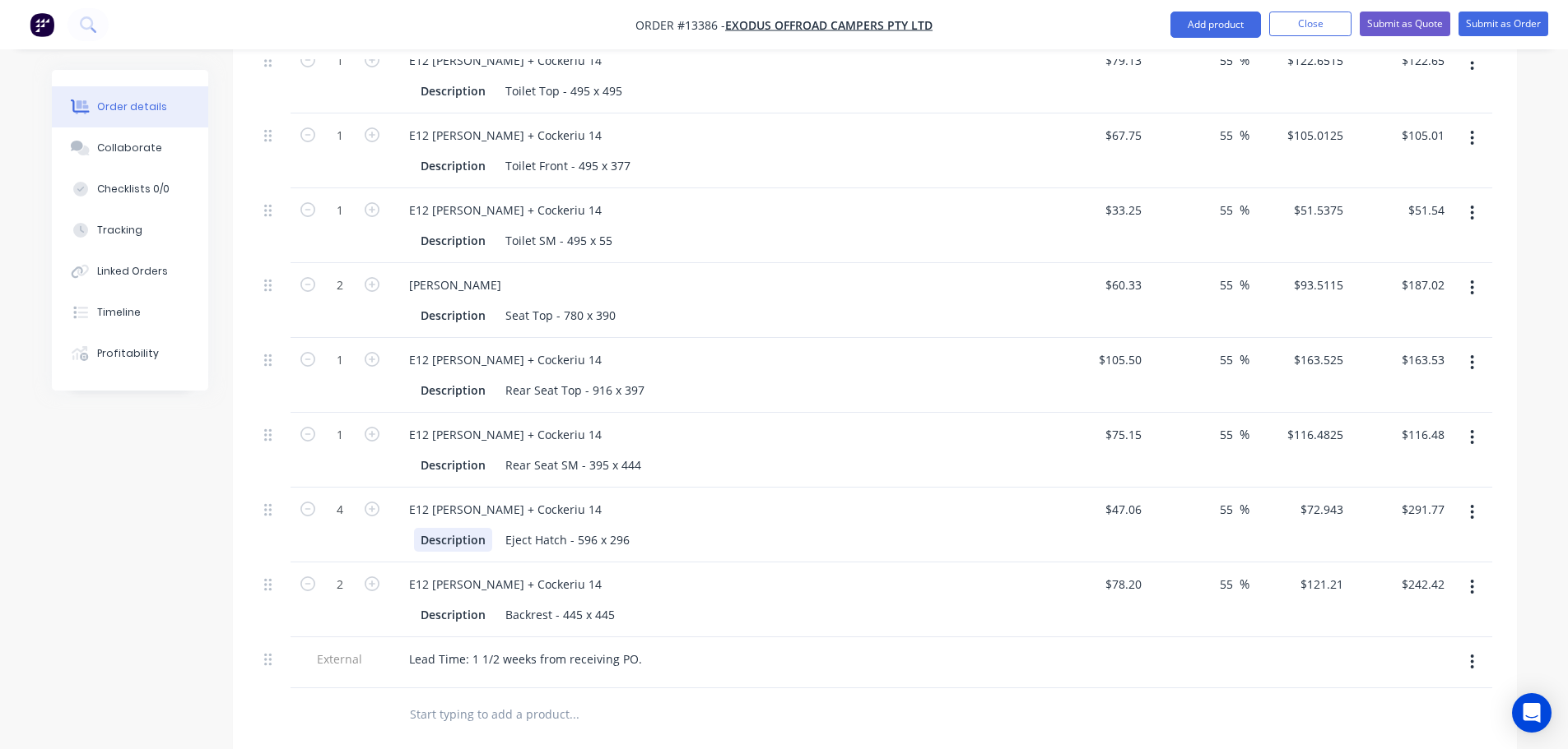
scroll to position [732, 0]
click at [1475, 495] on button "button" at bounding box center [1472, 510] width 38 height 30
click at [1387, 640] on div "Delete" at bounding box center [1413, 651] width 127 height 24
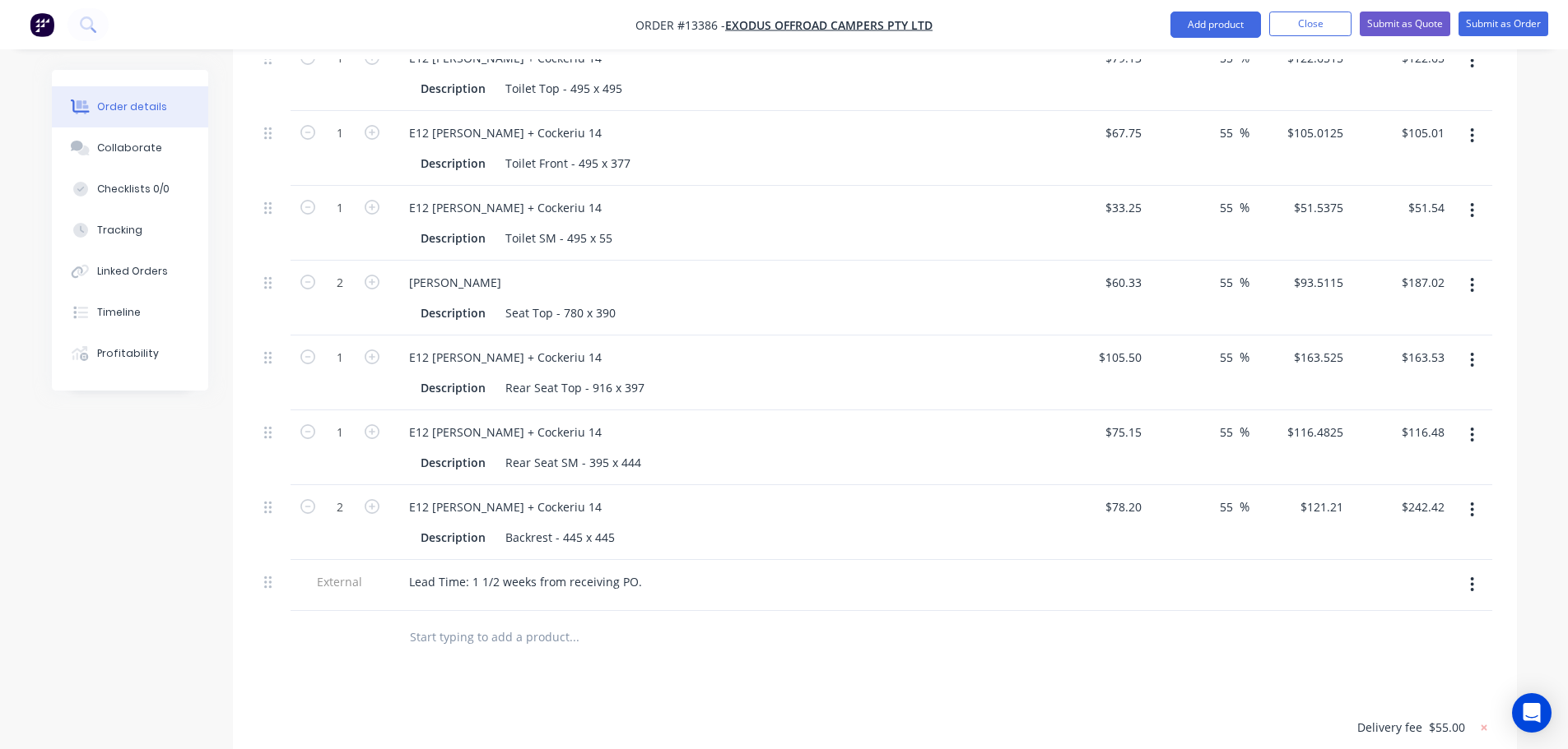
click at [1470, 501] on icon "button" at bounding box center [1472, 510] width 4 height 18
click at [1364, 602] on button "Exclude from tax" at bounding box center [1413, 619] width 156 height 33
click at [1459, 495] on button "button" at bounding box center [1472, 510] width 38 height 30
click at [1403, 635] on button "Delete" at bounding box center [1413, 651] width 156 height 33
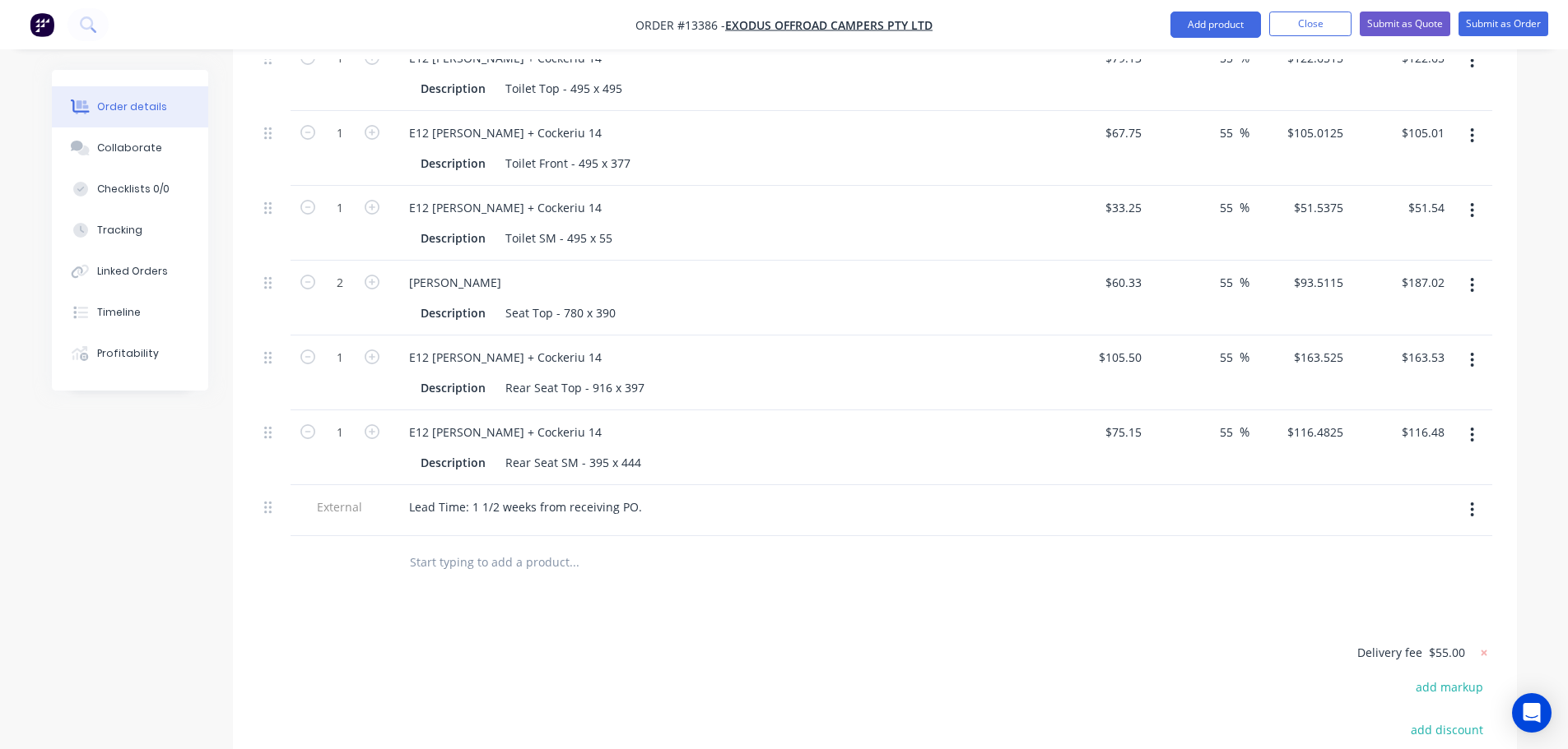
click at [756, 557] on div "Products Show / Hide columns Add product Qty Cost Markup Price Total 1 E12 Lamb…" at bounding box center [875, 460] width 1284 height 1032
click at [1462, 495] on button "button" at bounding box center [1472, 510] width 38 height 30
click at [1383, 574] on div "Delete" at bounding box center [1413, 586] width 127 height 24
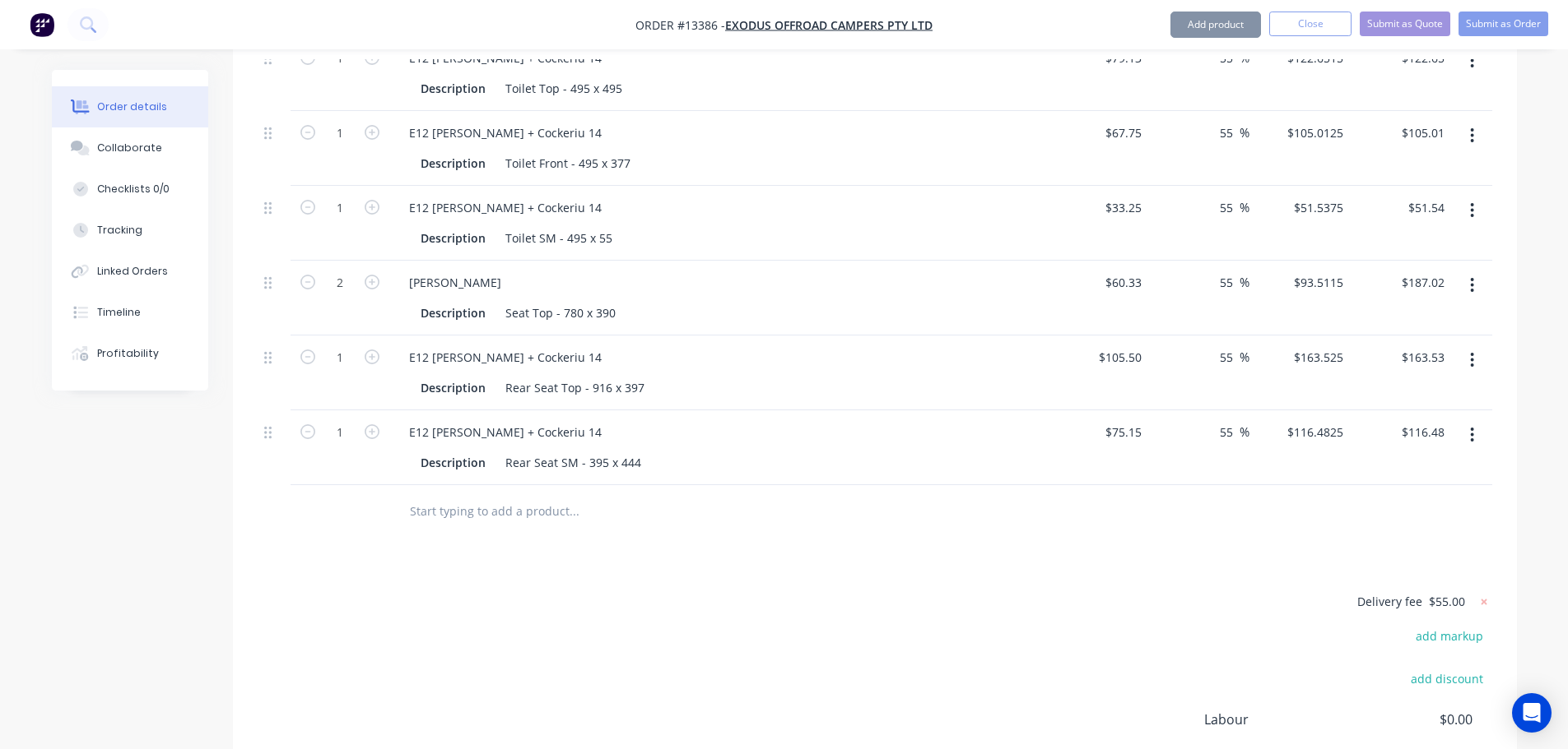
click at [961, 591] on div "Delivery fee $55.00 add markup add discount Labour $0.00 Sub total $801.23 Marg…" at bounding box center [874, 746] width 1234 height 309
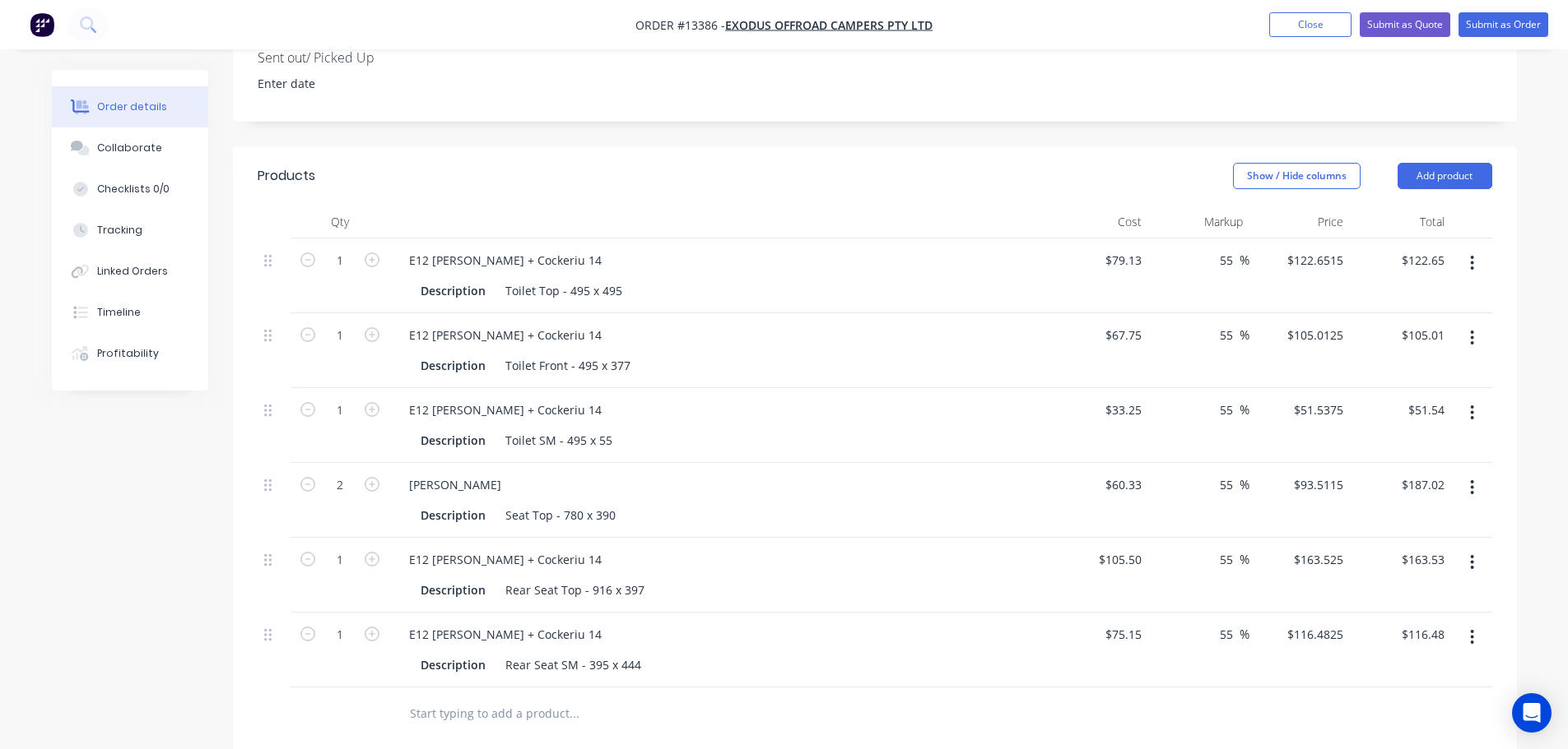
scroll to position [567, 0]
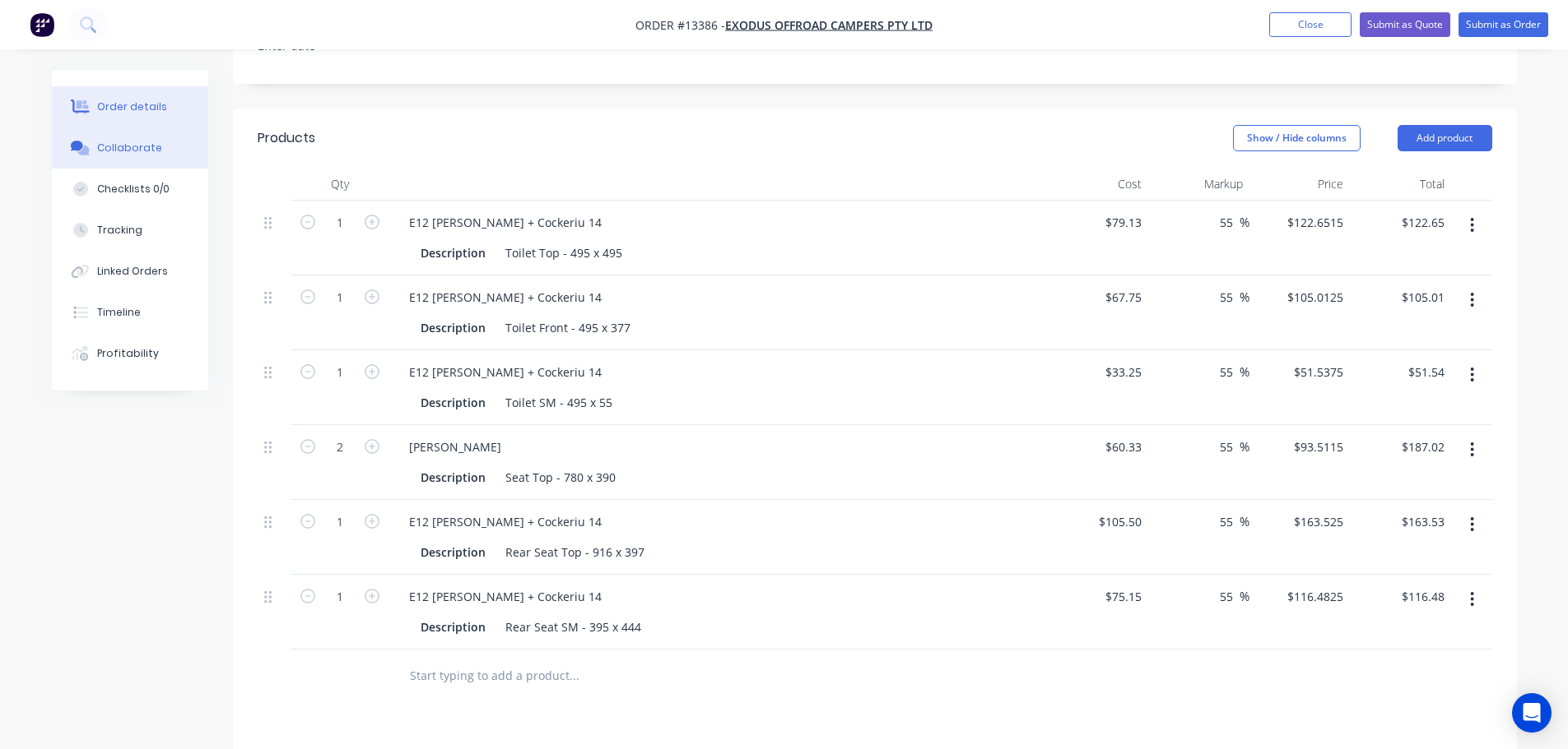
click at [143, 155] on div "Collaborate" at bounding box center [129, 148] width 65 height 15
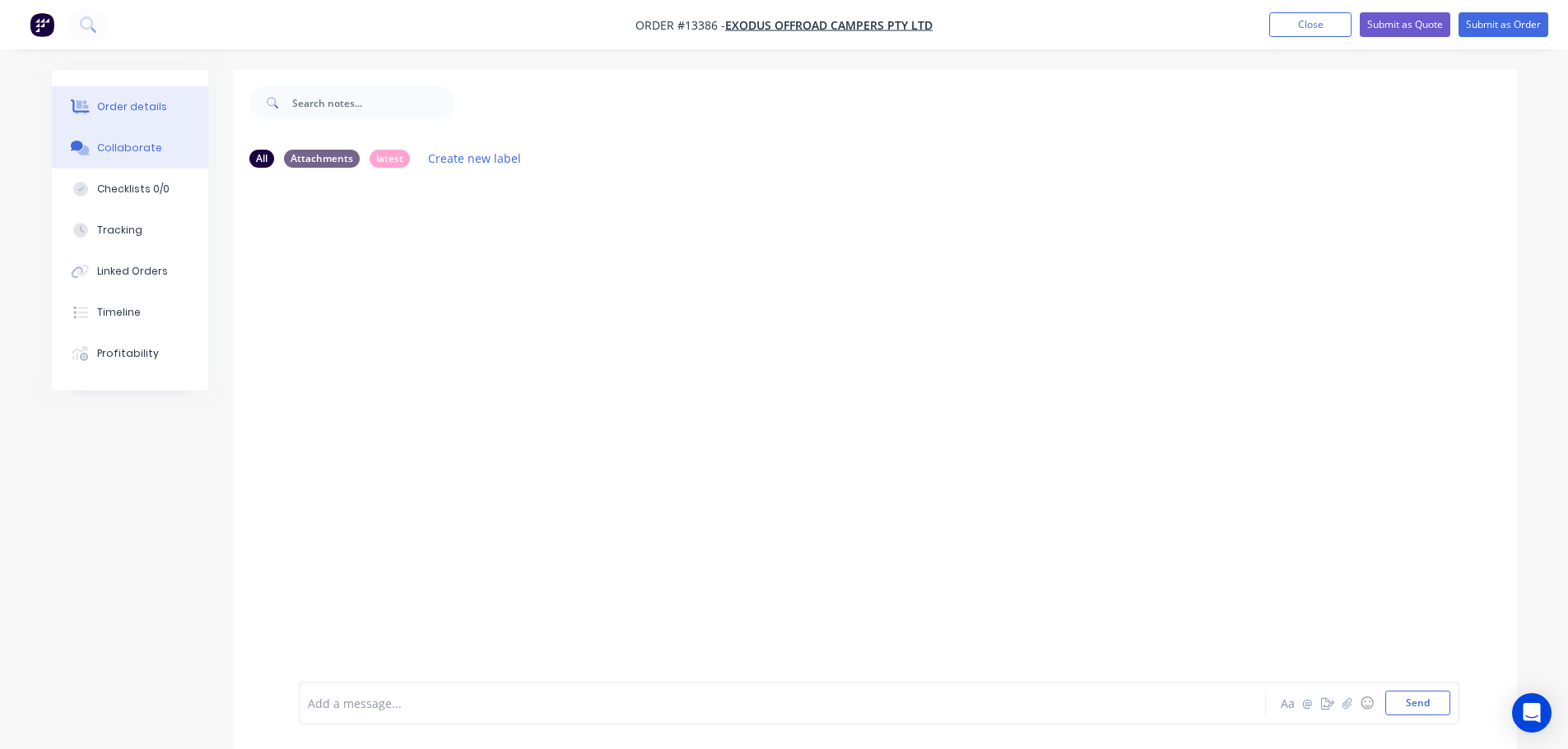
click at [156, 105] on div "Order details" at bounding box center [132, 107] width 70 height 15
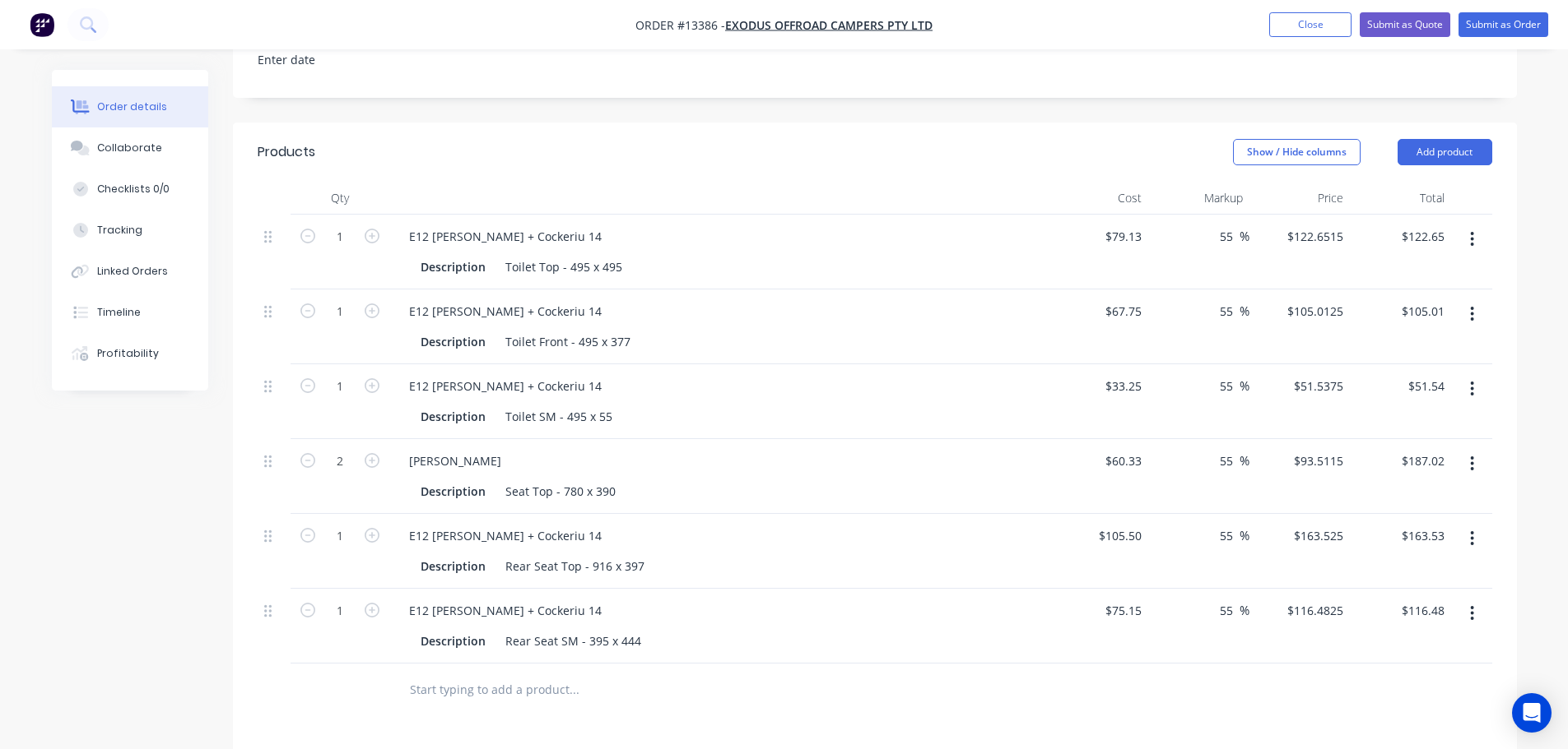
scroll to position [575, 0]
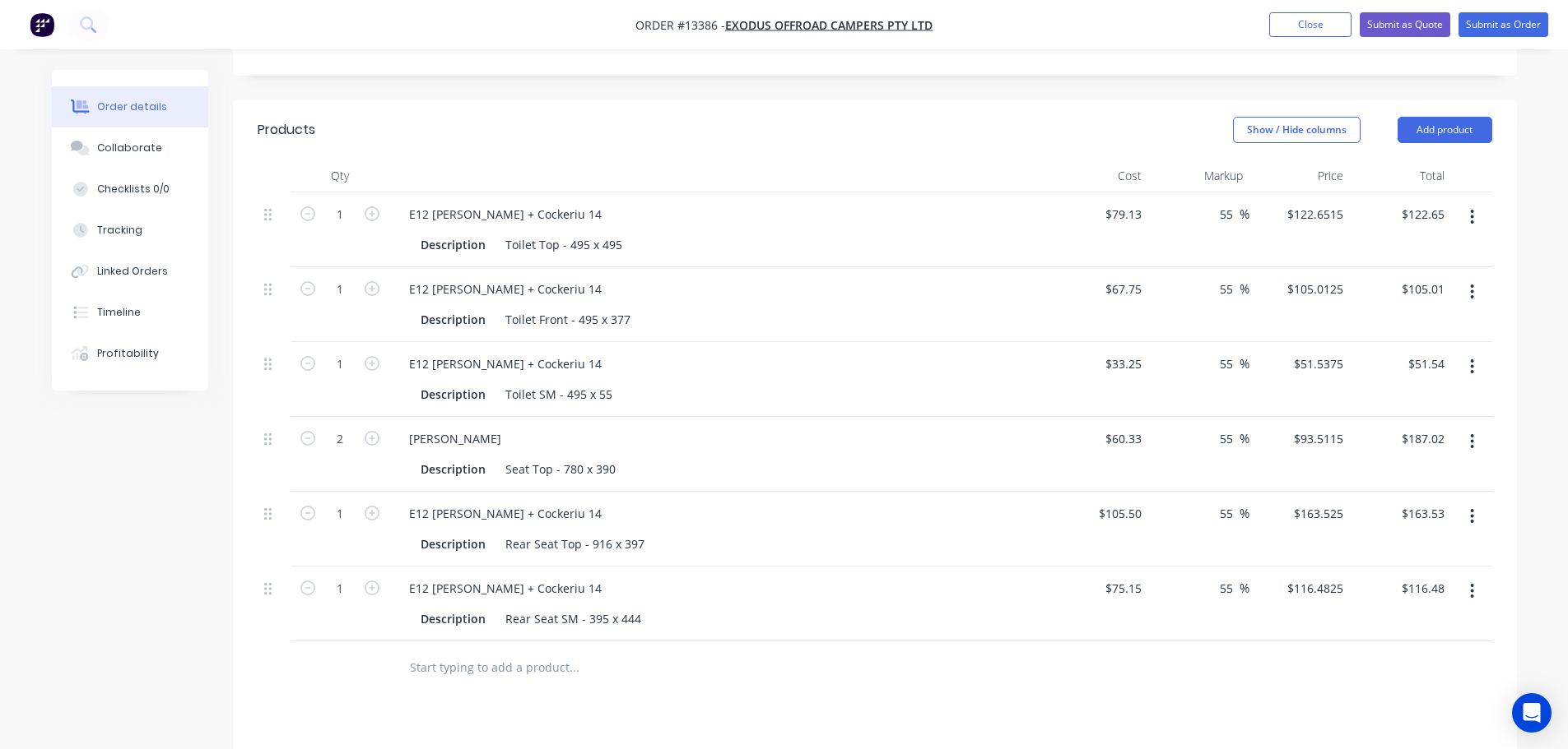
click at [1296, 19] on button "Close" at bounding box center [1310, 24] width 82 height 24
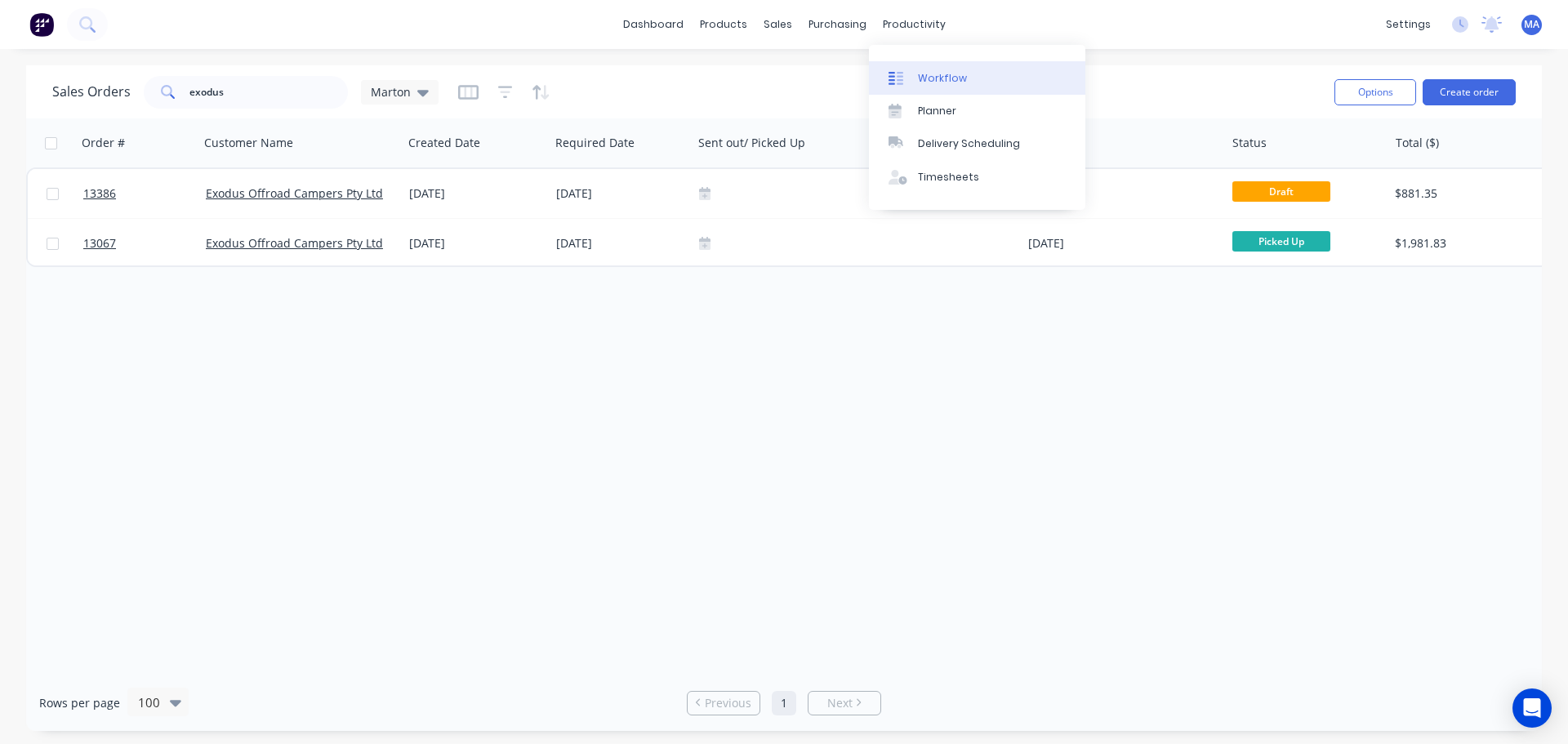
click at [936, 84] on div "Workflow" at bounding box center [942, 78] width 49 height 15
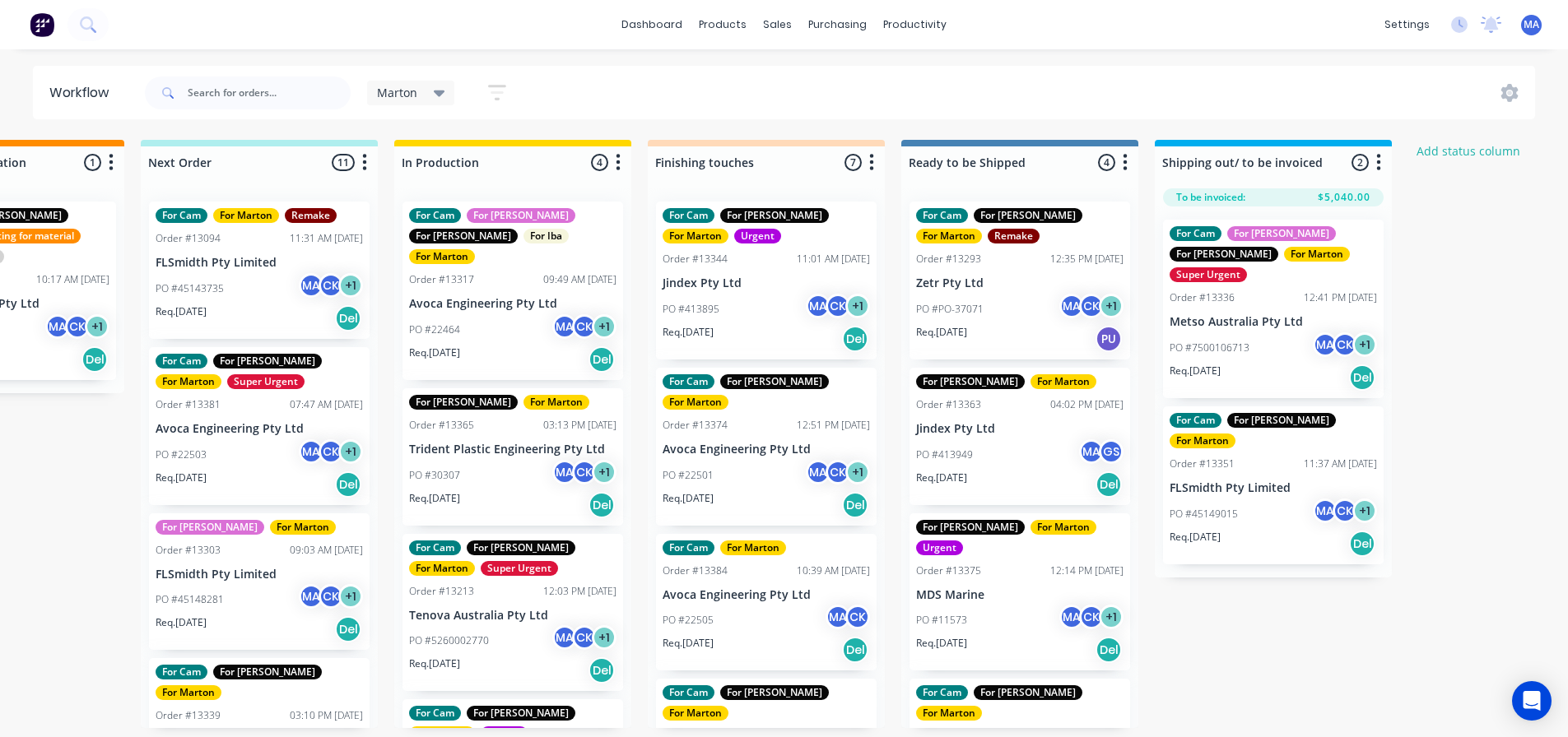
scroll to position [0, 429]
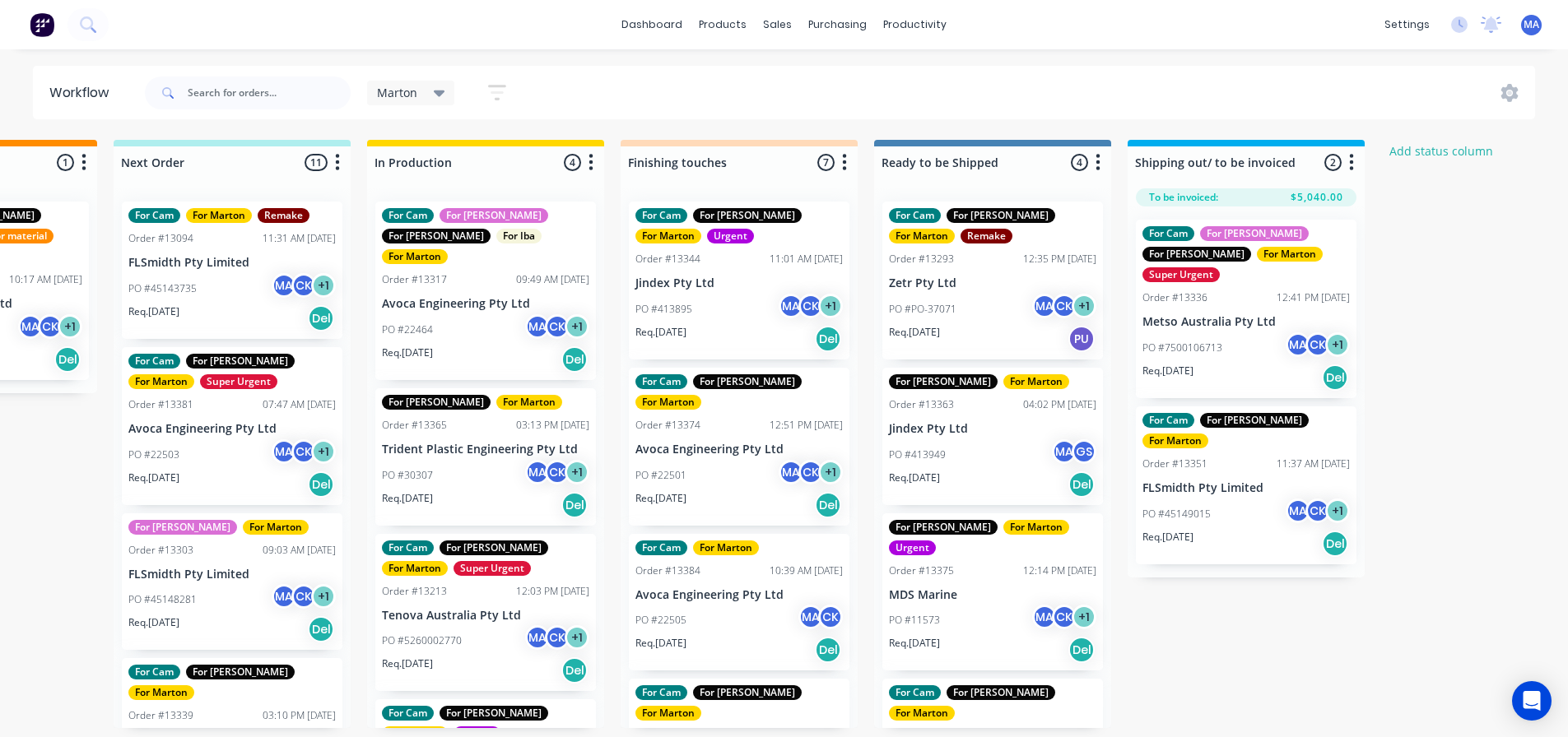
click at [739, 460] on div "PO #22501 MA CK + 1" at bounding box center [738, 476] width 207 height 31
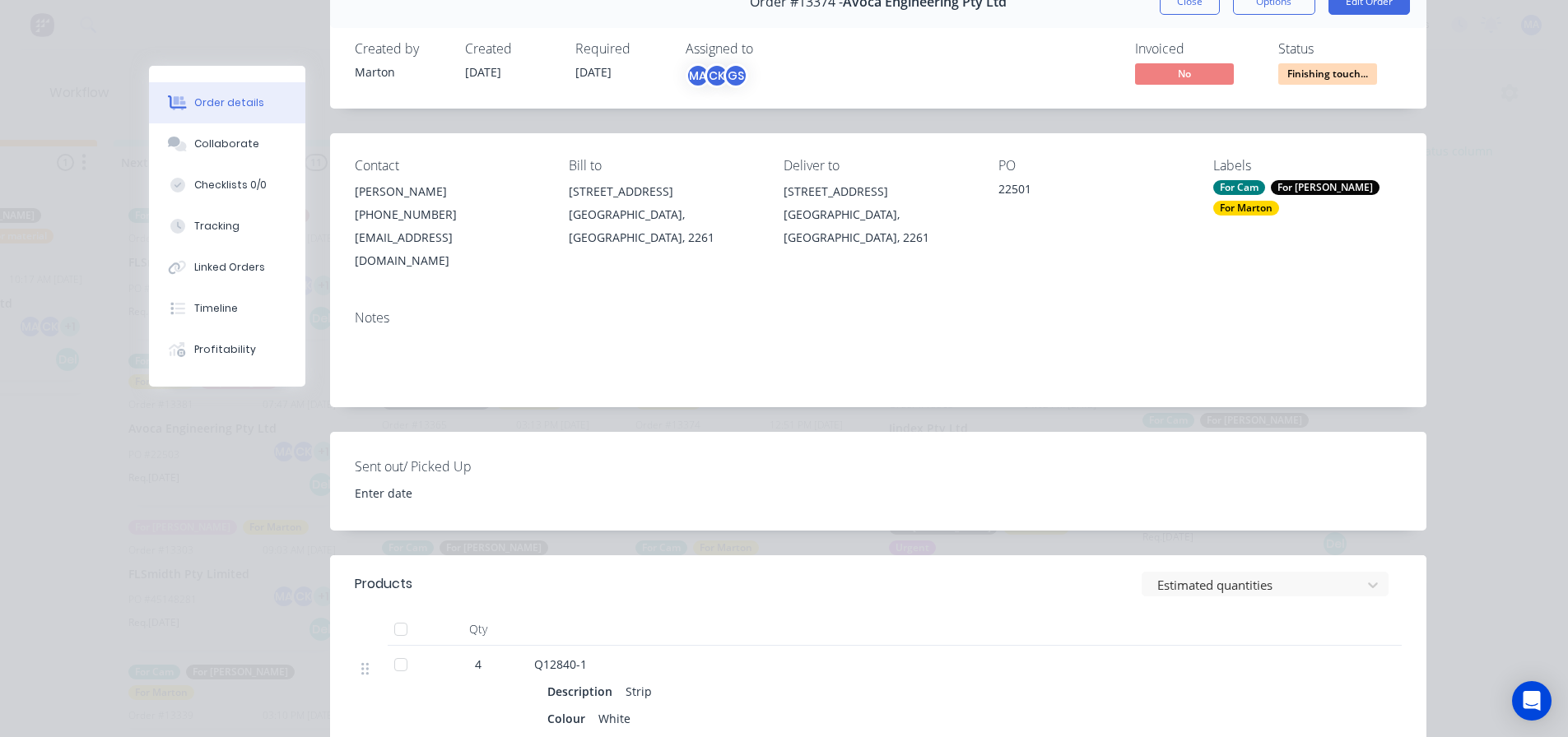
scroll to position [0, 0]
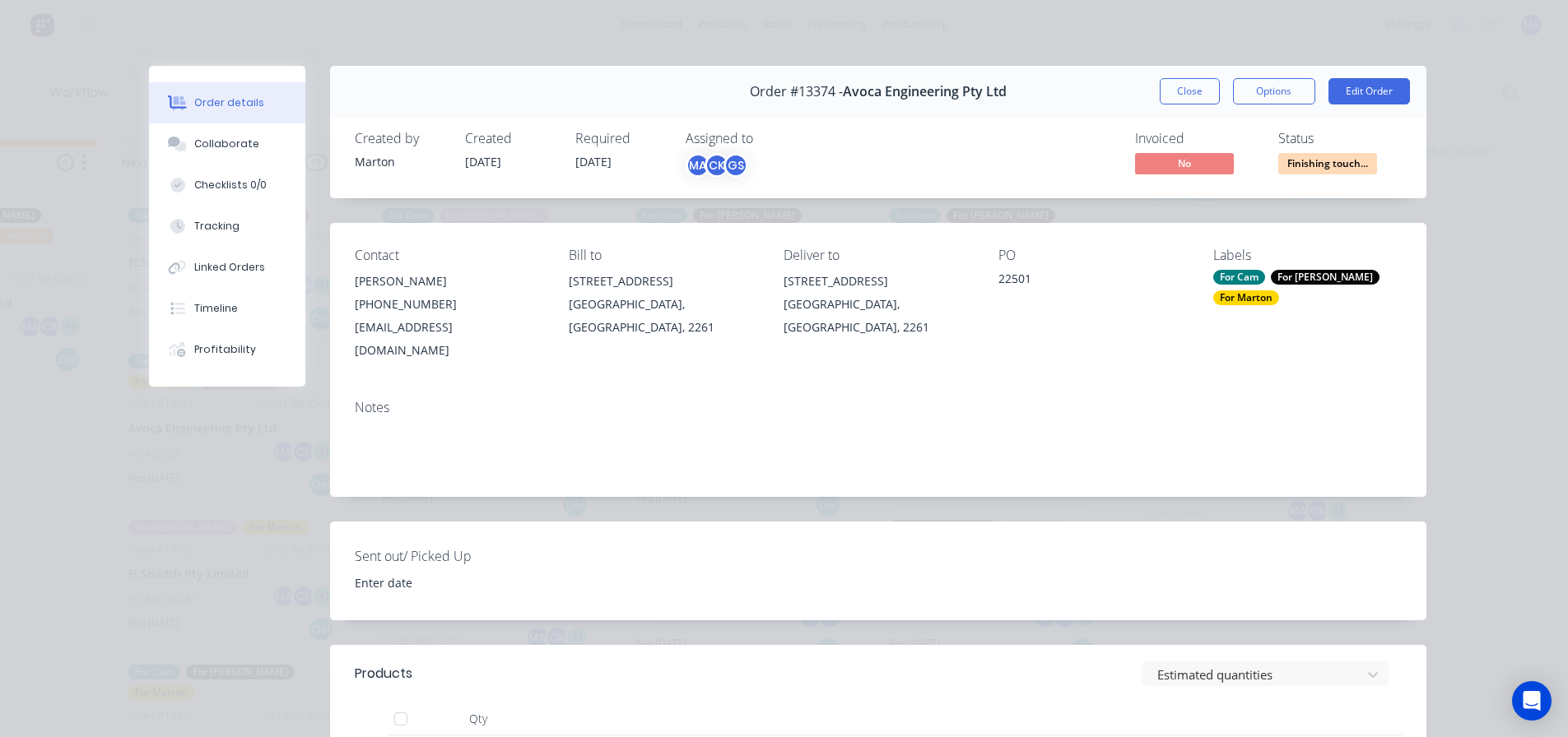
click at [1191, 88] on button "Close" at bounding box center [1189, 92] width 60 height 26
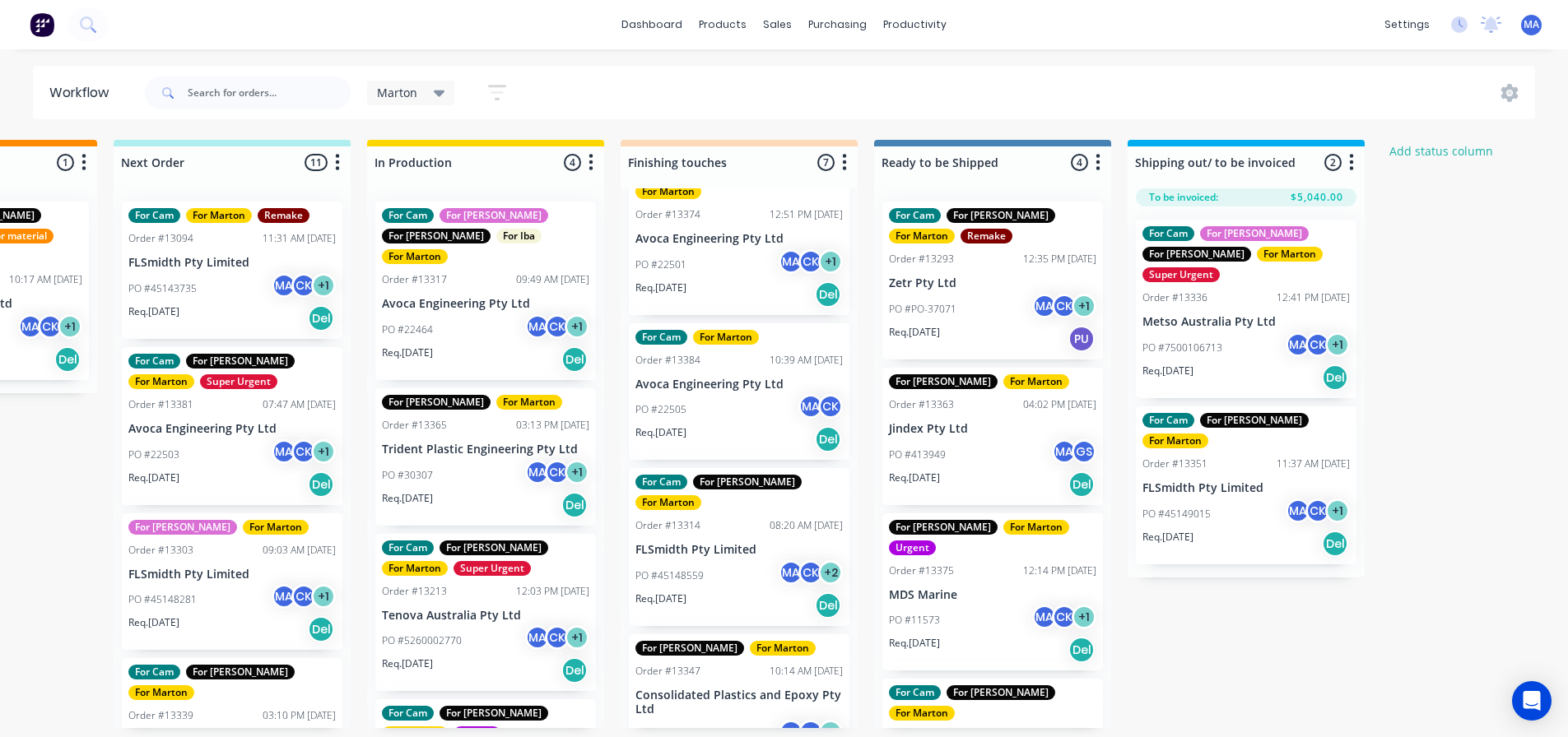
scroll to position [247, 0]
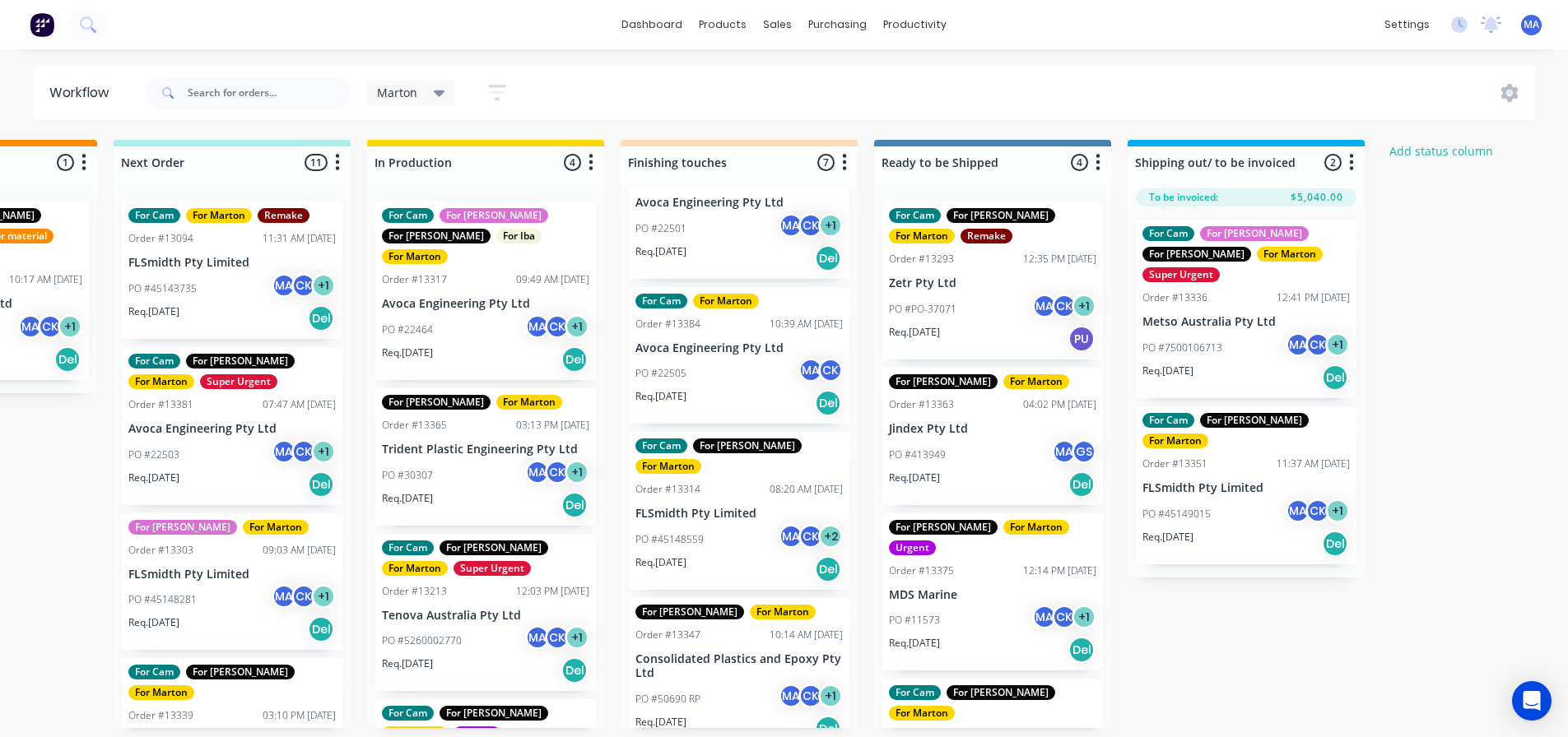
click at [736, 389] on div "Req. 07/10/25 Del" at bounding box center [738, 403] width 207 height 28
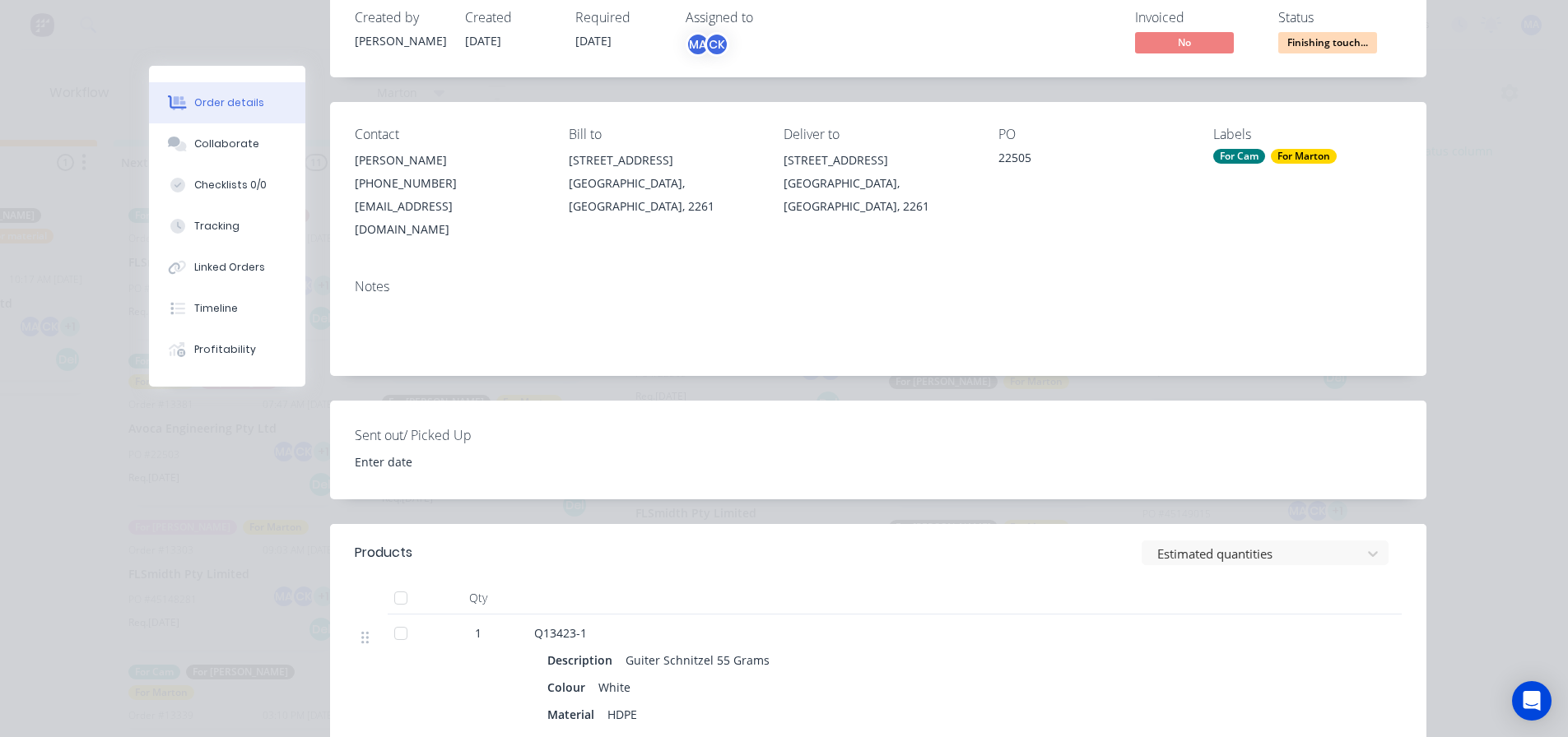
scroll to position [0, 0]
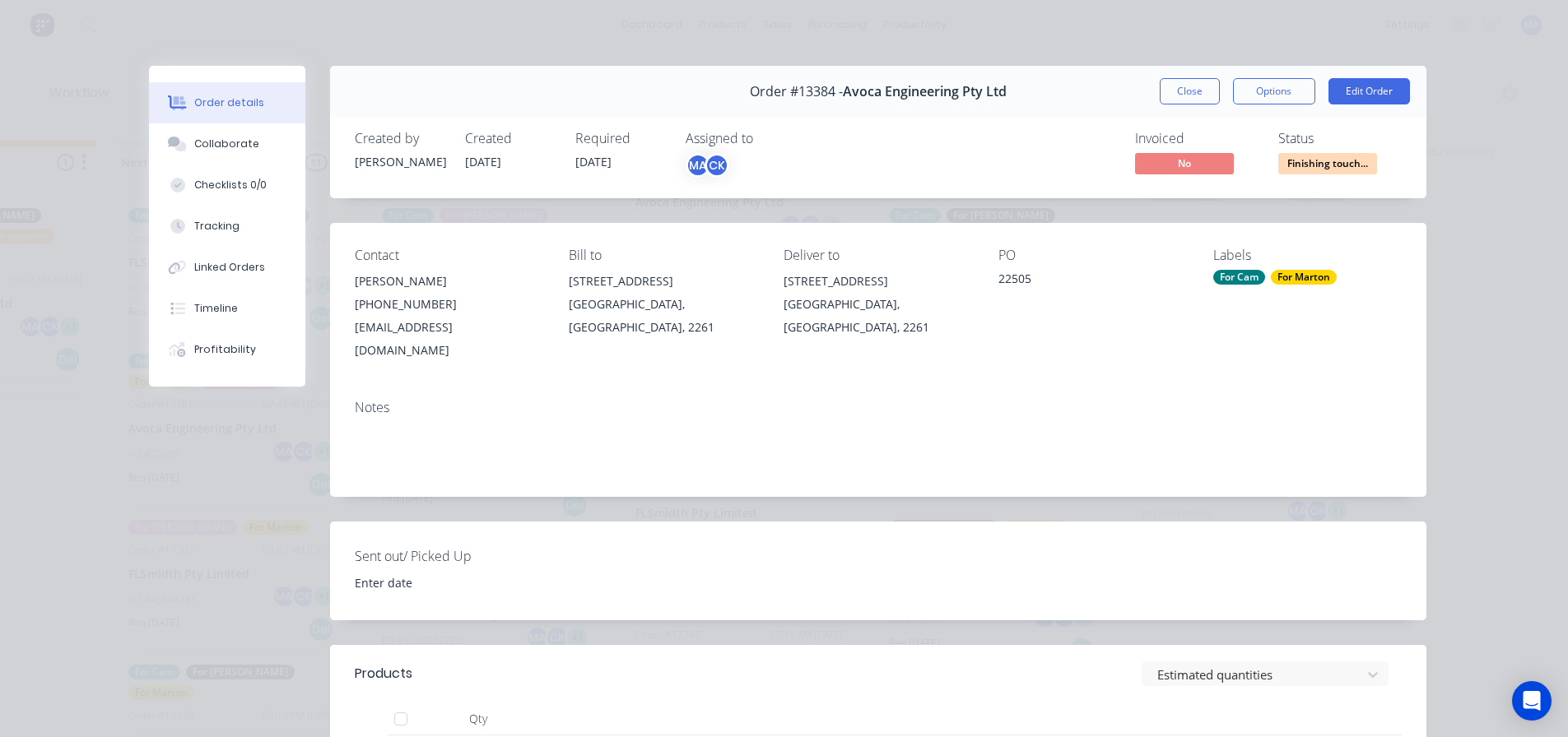
click at [1177, 82] on button "Close" at bounding box center [1189, 92] width 60 height 26
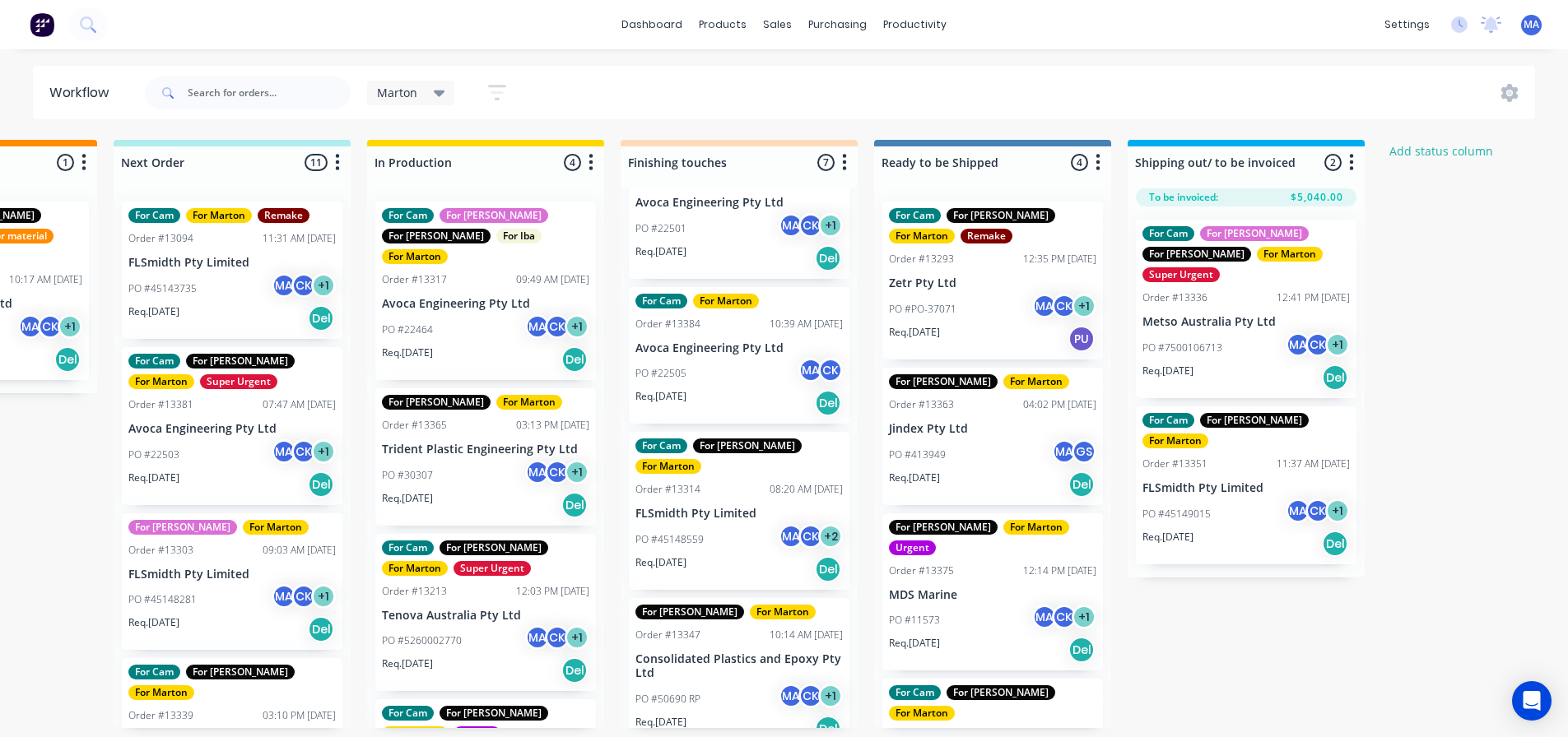
drag, startPoint x: 733, startPoint y: 374, endPoint x: 933, endPoint y: 272, distance: 224.5
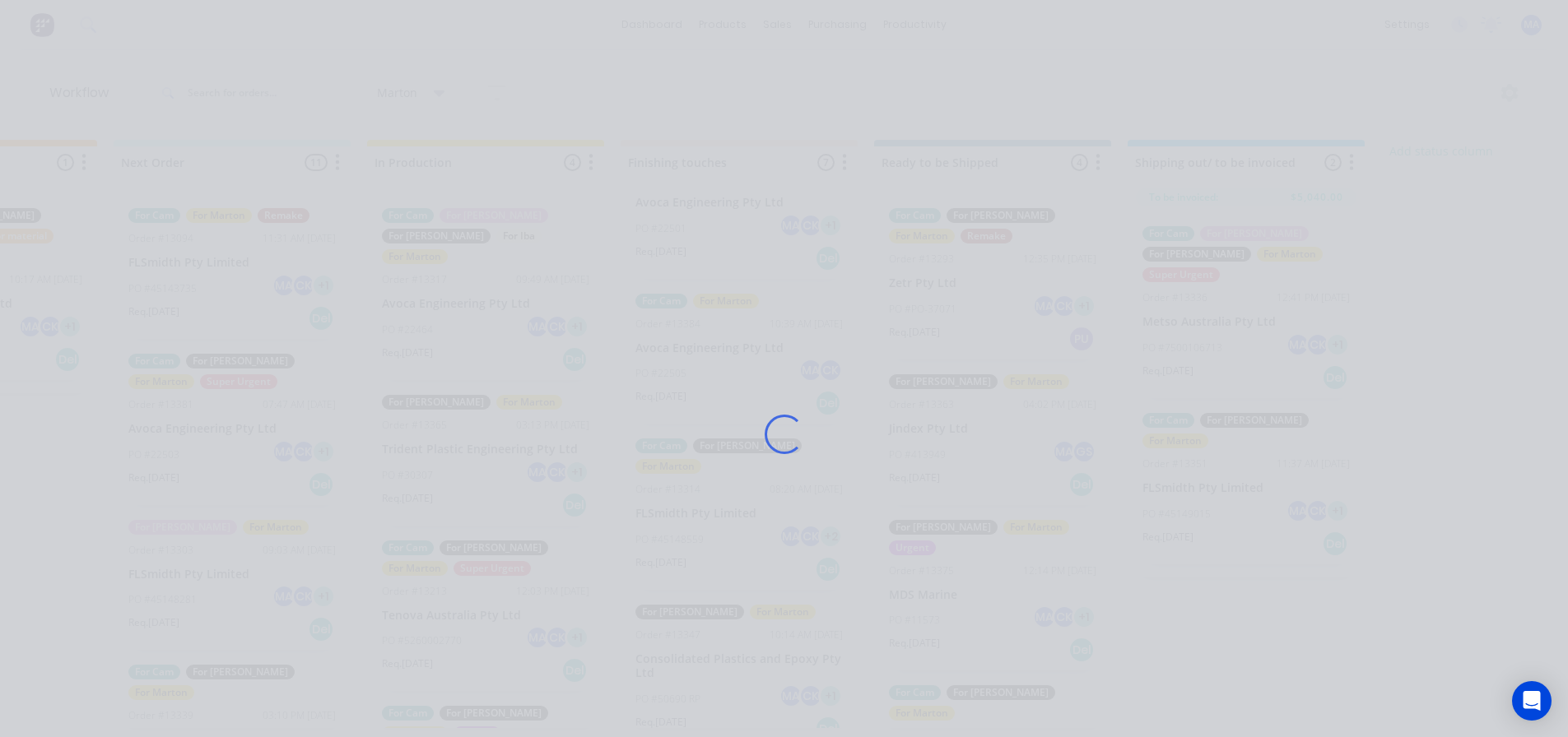
click at [1260, 575] on div "Loading..." at bounding box center [784, 434] width 1316 height 737
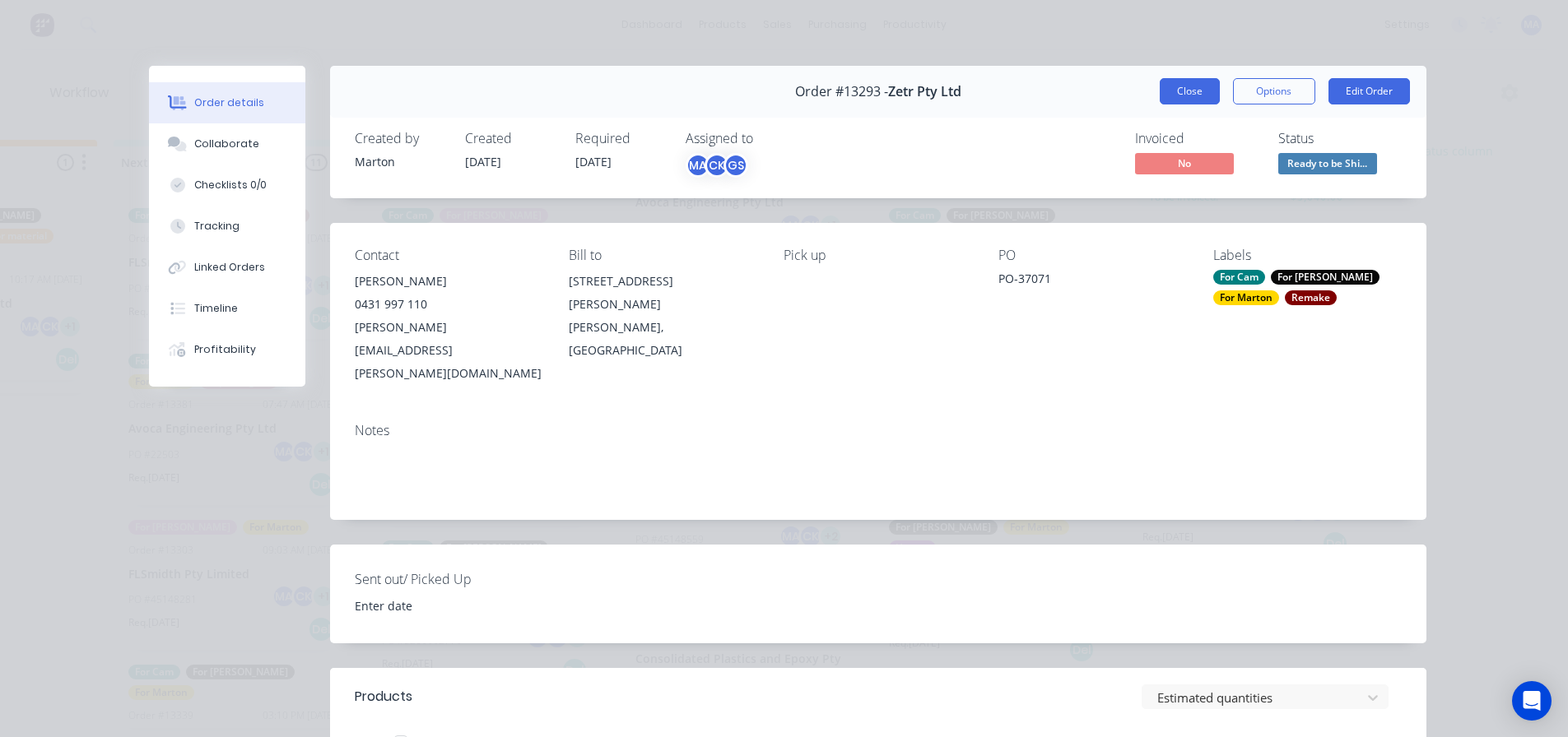
click at [1171, 93] on button "Close" at bounding box center [1189, 92] width 60 height 26
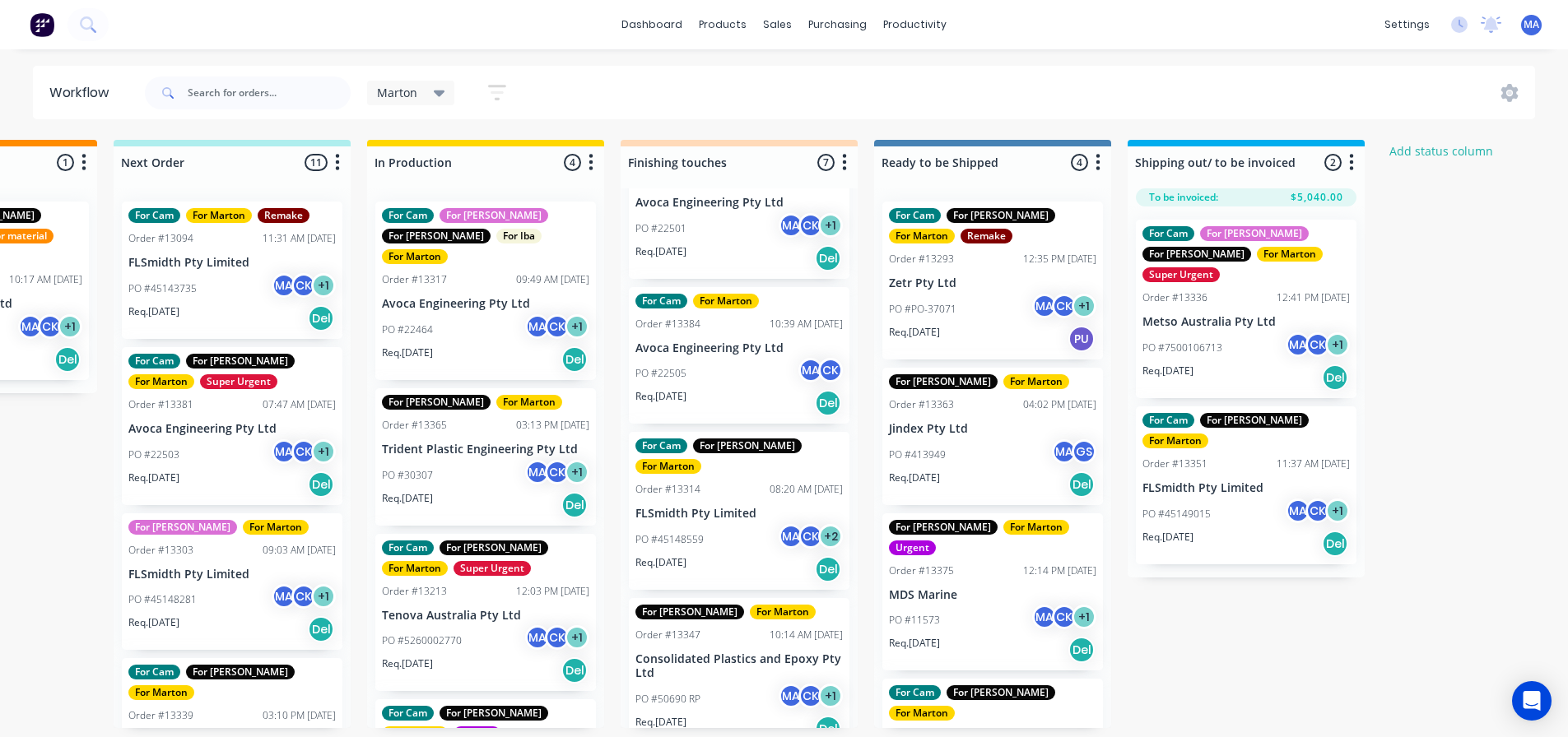
click at [1254, 593] on div "Submitted 1 Status colour #32CD32 hex #32CD32 Save Cancel Summaries Total order…" at bounding box center [693, 434] width 2268 height 589
click at [997, 293] on div "PO #PO-37071 MA CK + 1" at bounding box center [991, 309] width 207 height 31
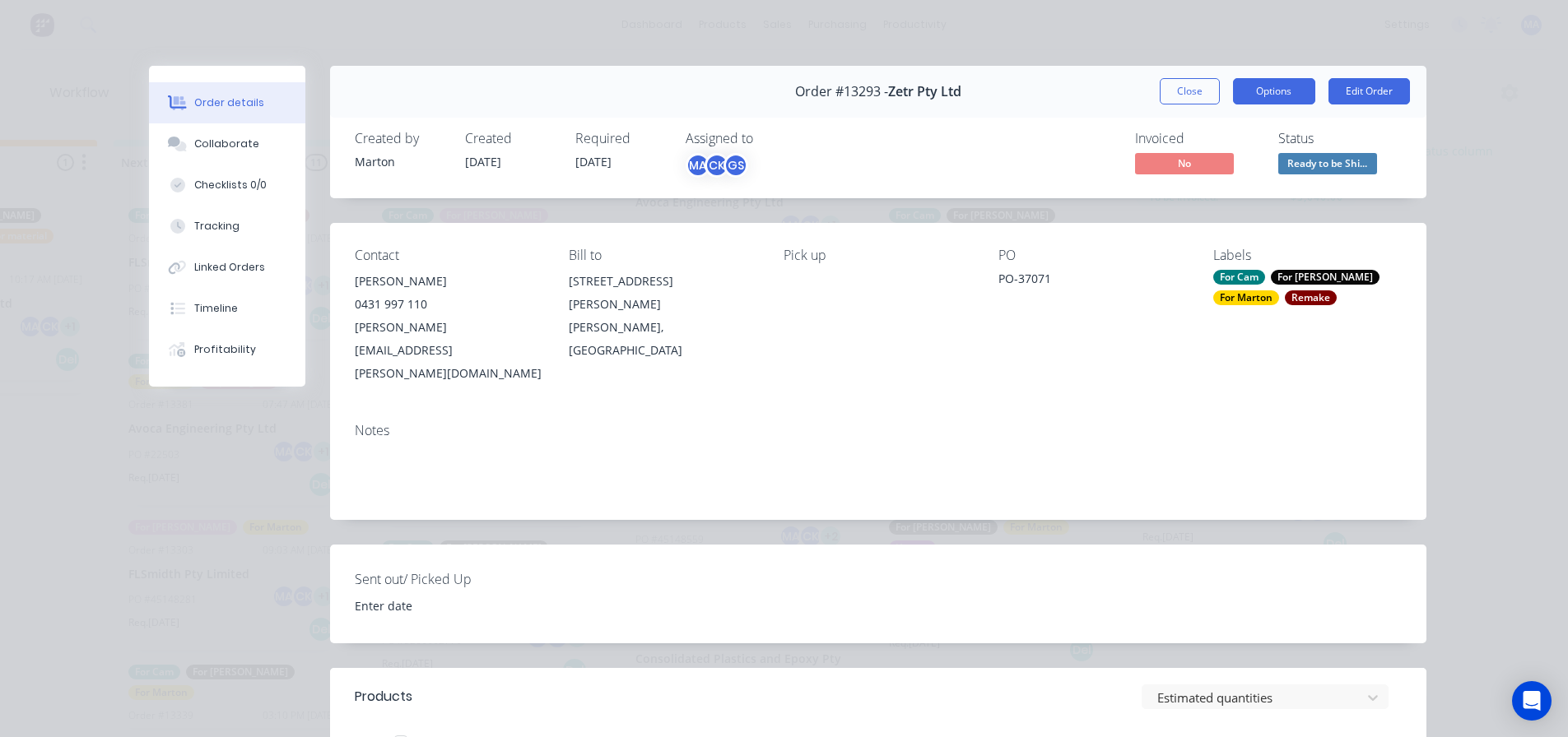
click at [1255, 98] on button "Options" at bounding box center [1274, 92] width 82 height 26
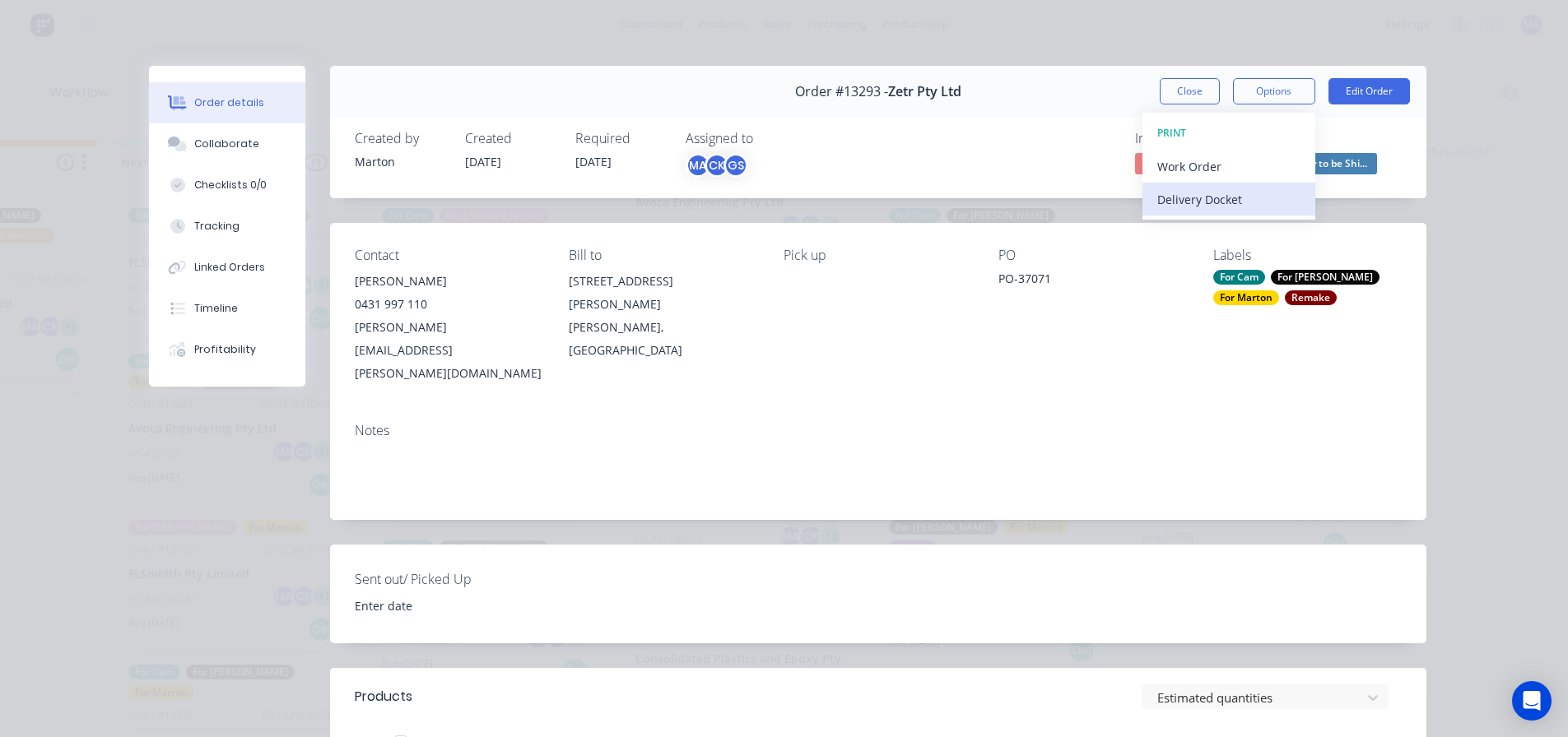
click at [1225, 215] on button "Delivery Docket" at bounding box center [1229, 199] width 173 height 33
click at [1223, 211] on button "Standard" at bounding box center [1229, 199] width 173 height 33
click at [1174, 86] on button "Close" at bounding box center [1189, 92] width 60 height 26
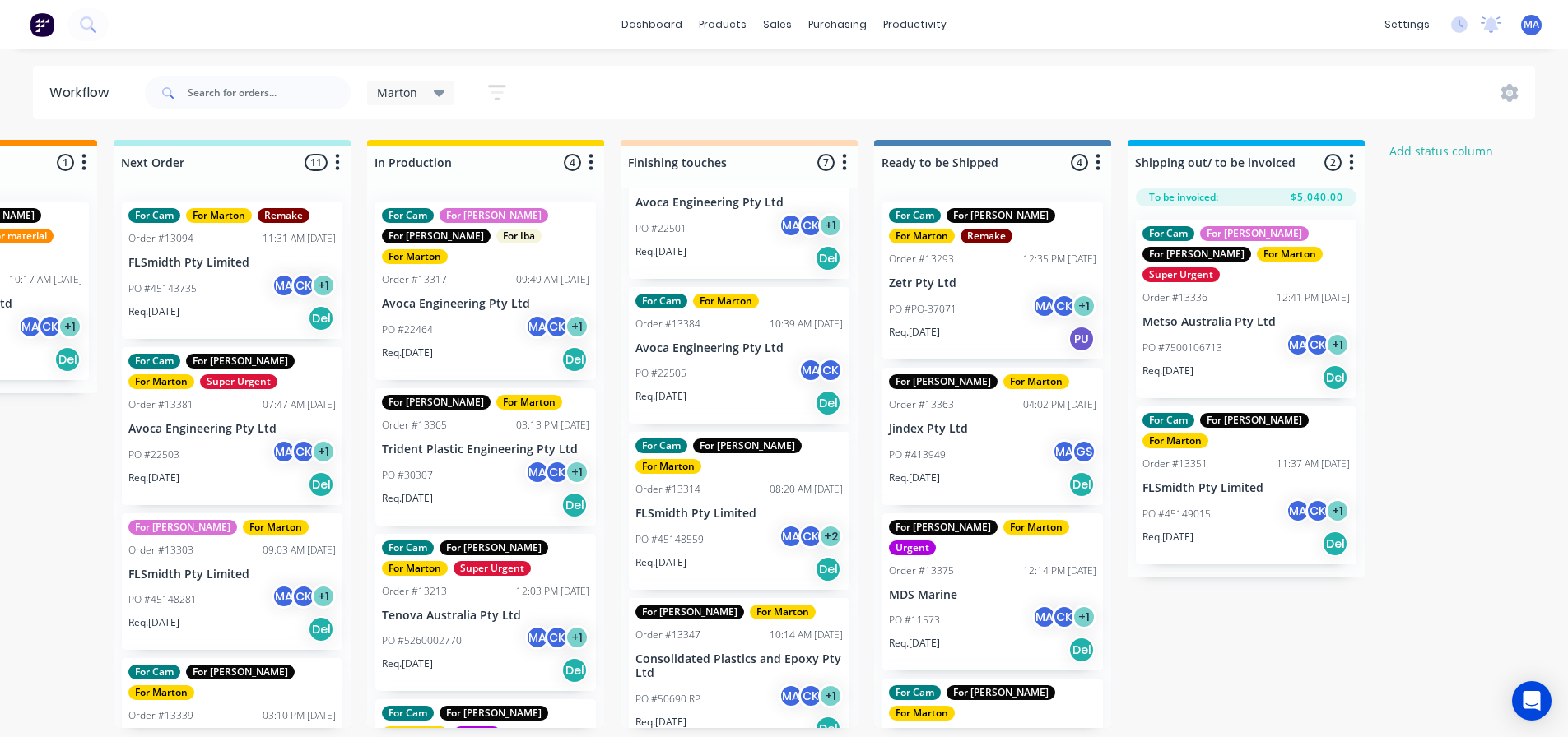
click at [970, 465] on div "PO #413949 MA GS" at bounding box center [991, 455] width 207 height 31
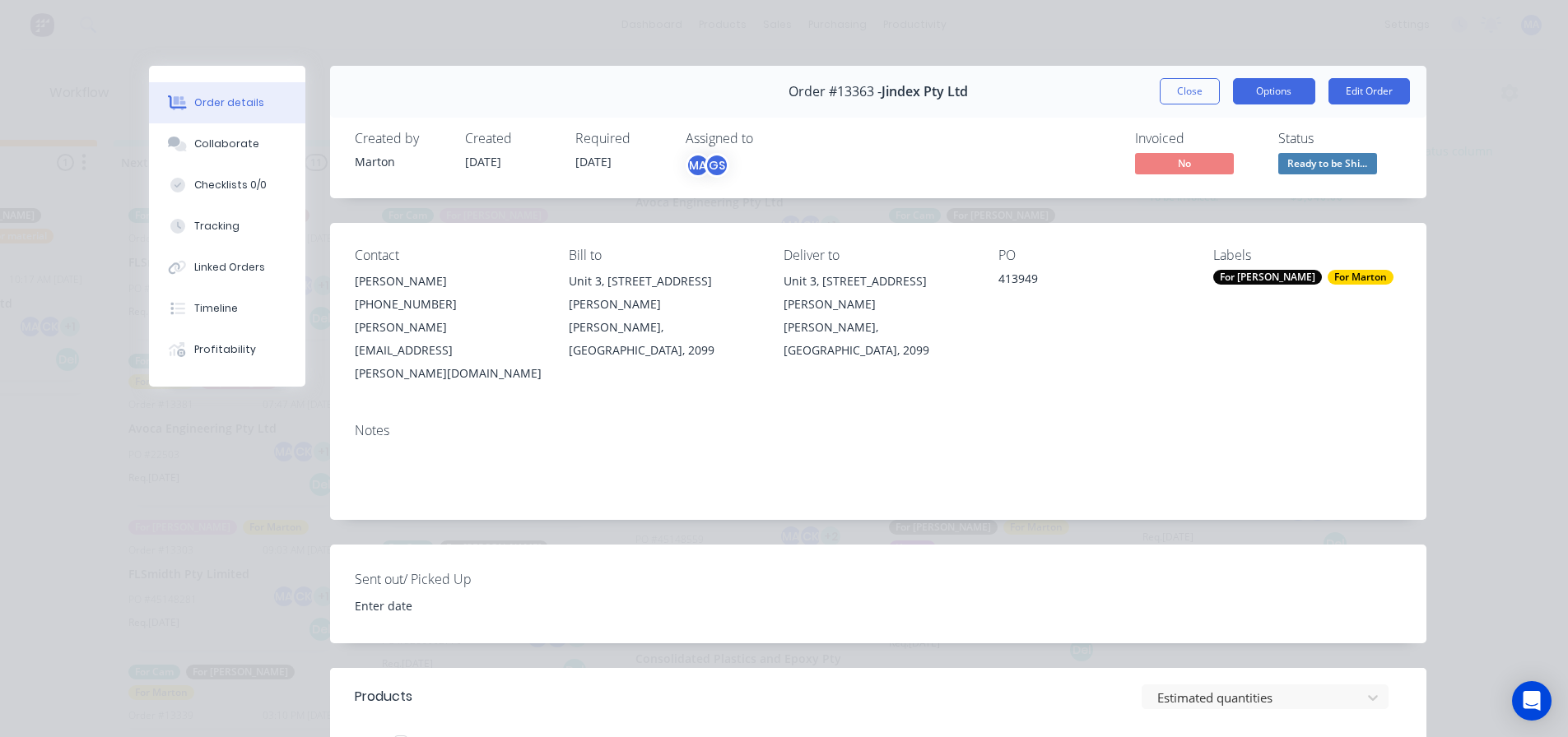
click at [1257, 89] on button "Options" at bounding box center [1274, 92] width 82 height 26
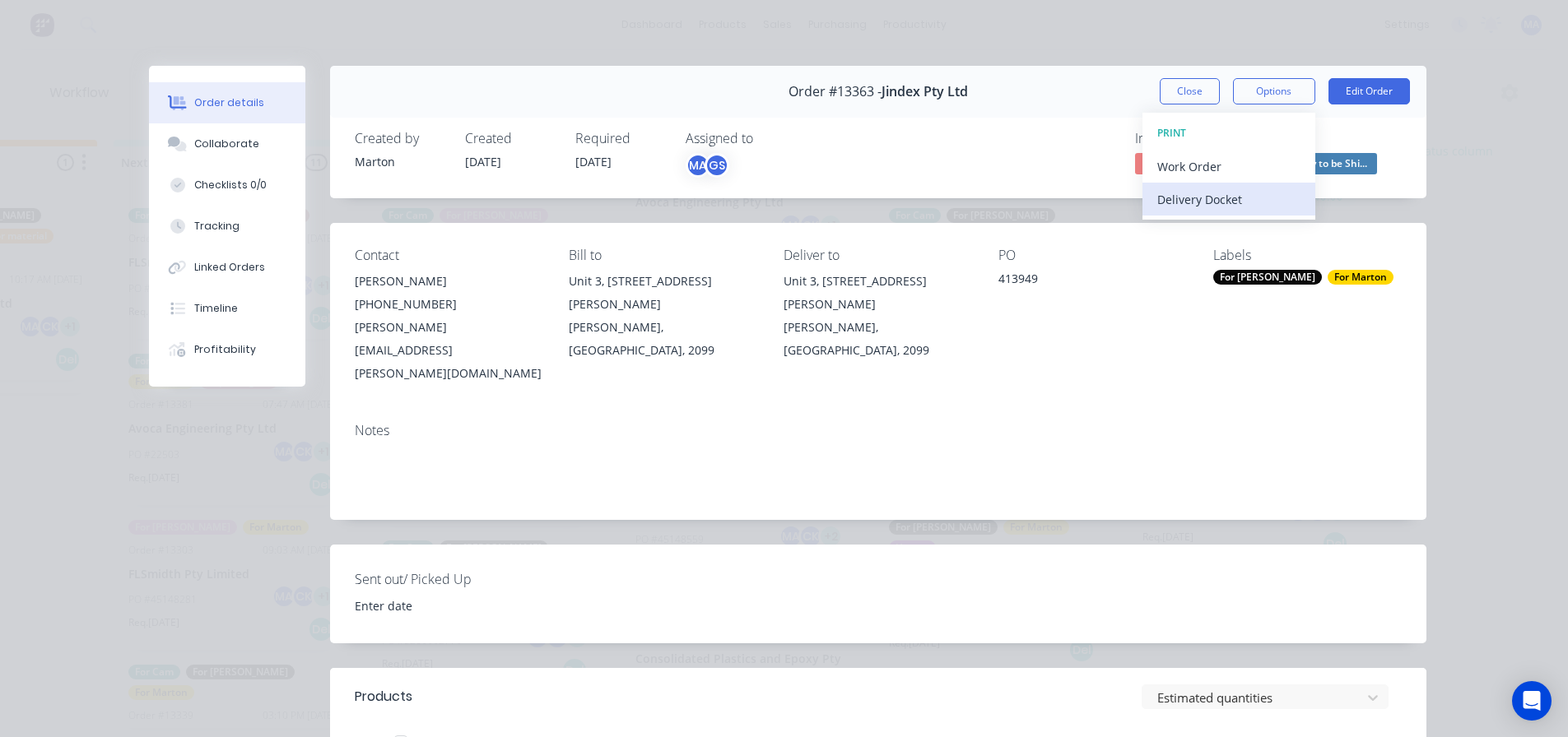
click at [1207, 197] on div "Delivery Docket" at bounding box center [1229, 199] width 143 height 24
click at [1209, 201] on div "Standard" at bounding box center [1229, 199] width 143 height 24
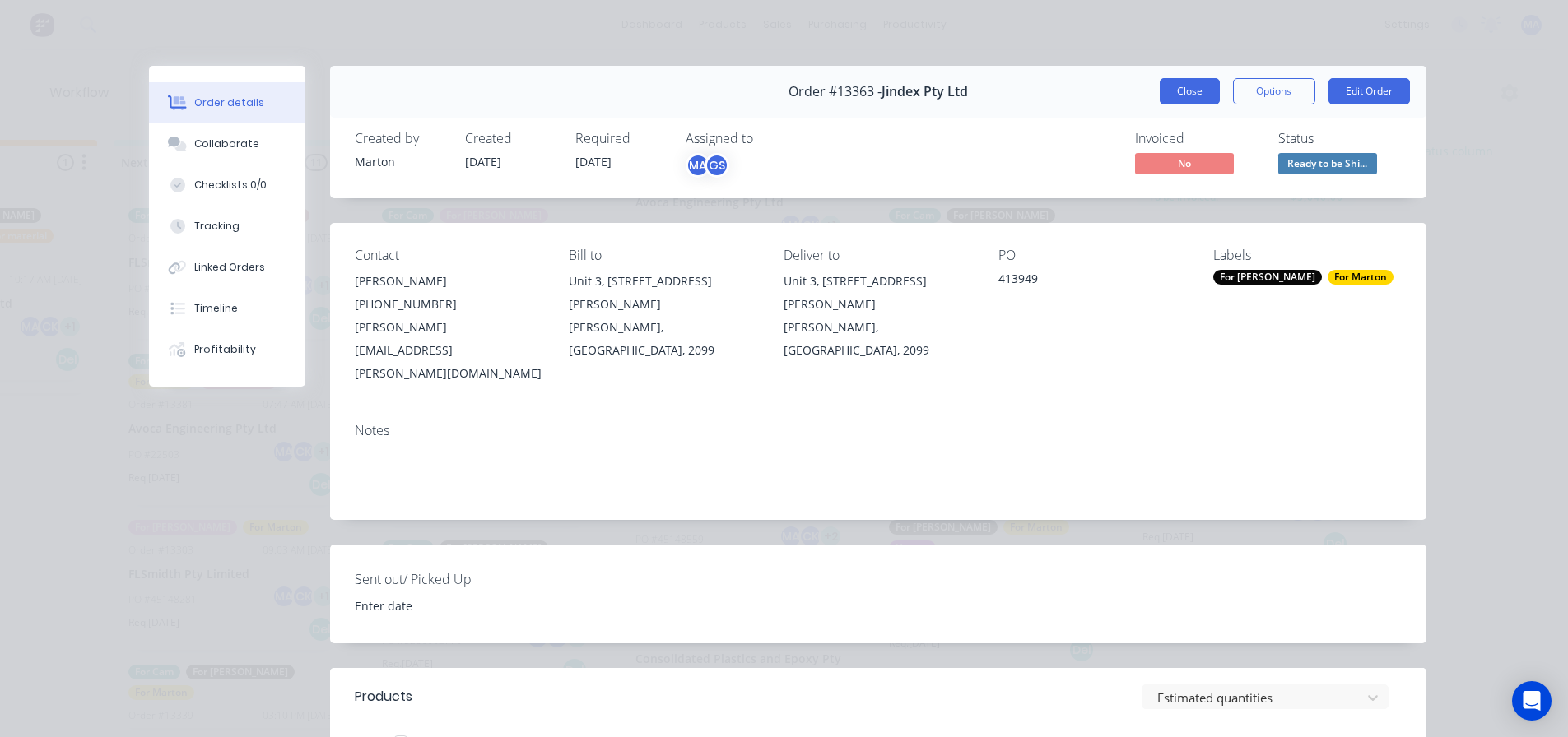
click at [1212, 102] on button "Close" at bounding box center [1189, 92] width 60 height 26
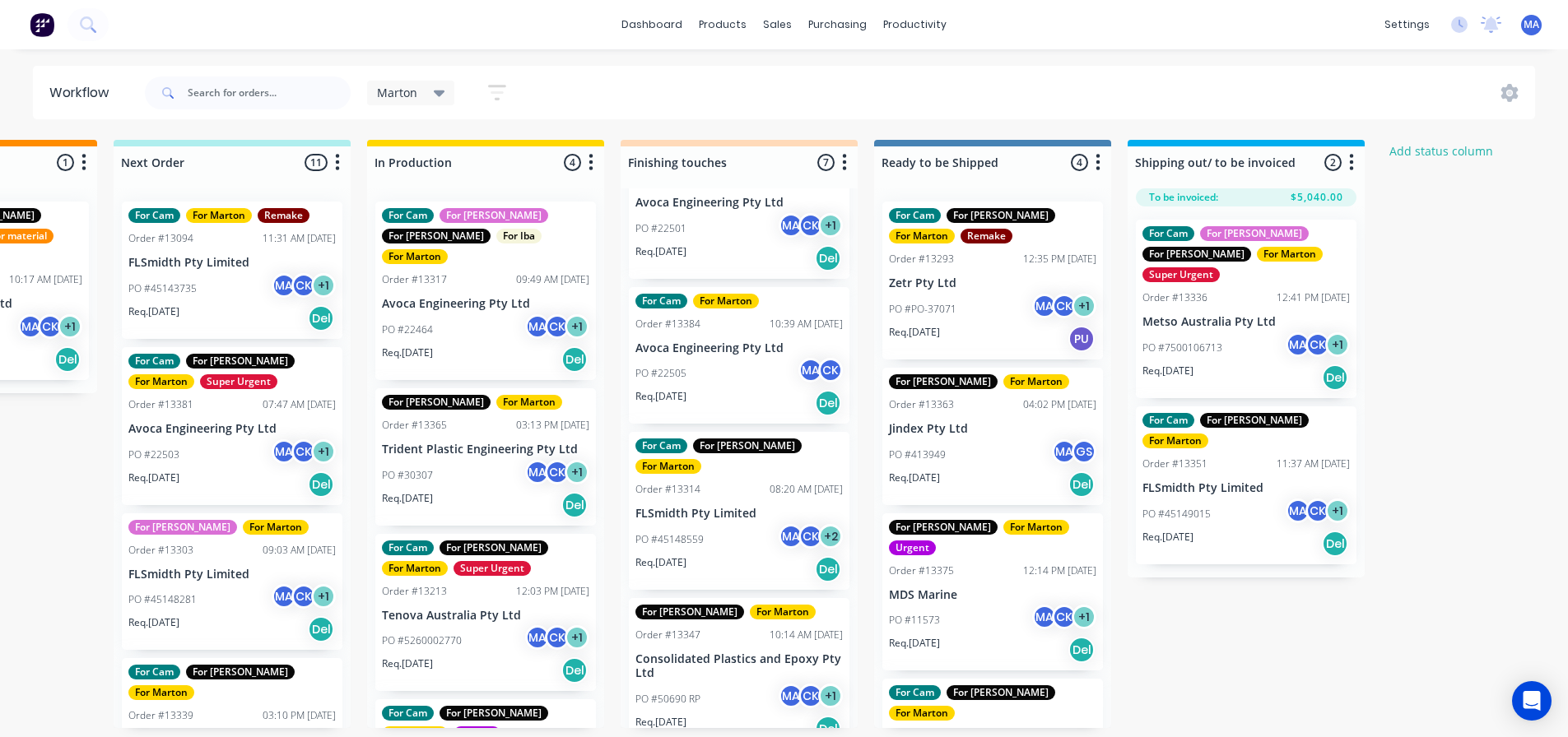
click at [1192, 530] on p "Req. 08/10/25" at bounding box center [1168, 537] width 51 height 15
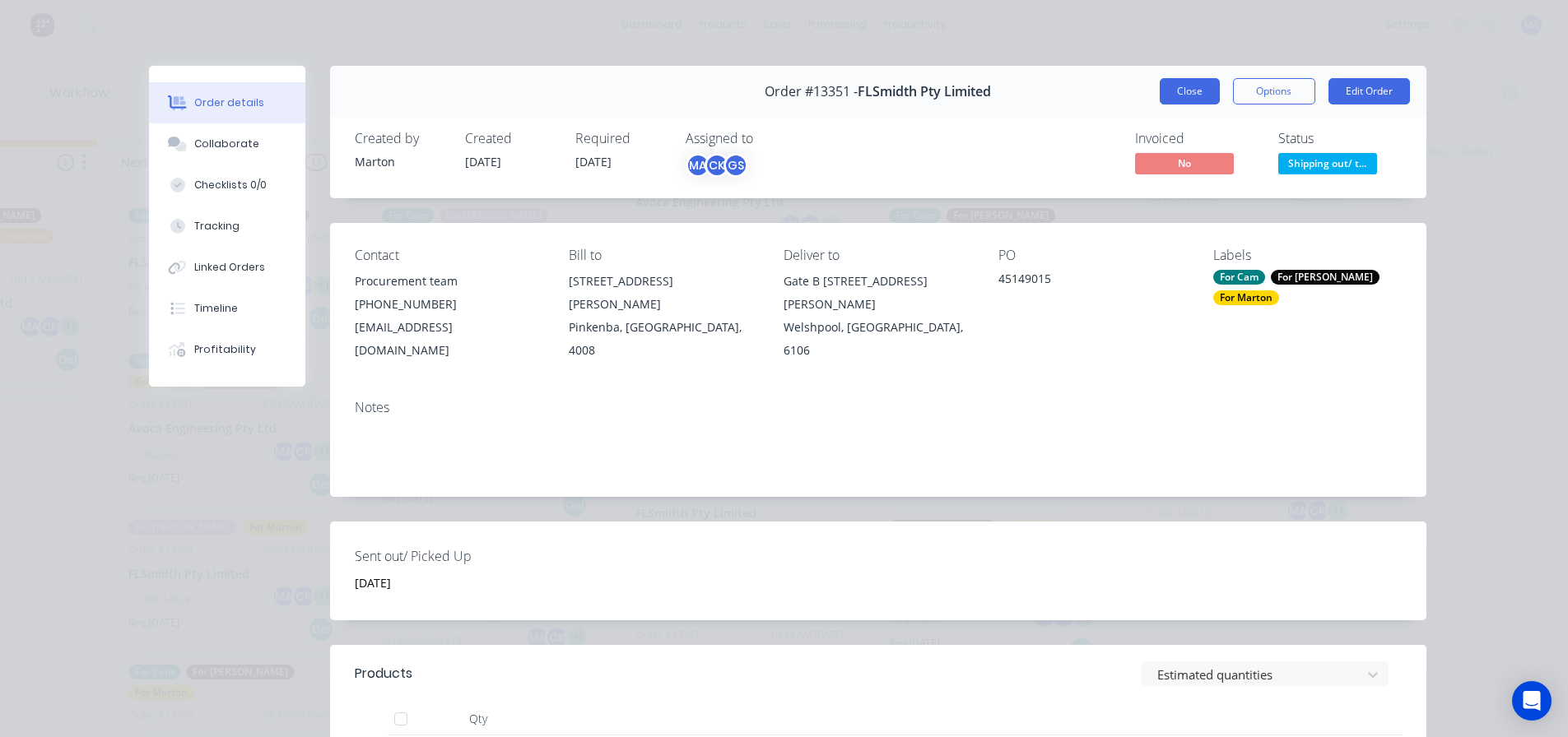
click at [1183, 86] on button "Close" at bounding box center [1189, 92] width 60 height 26
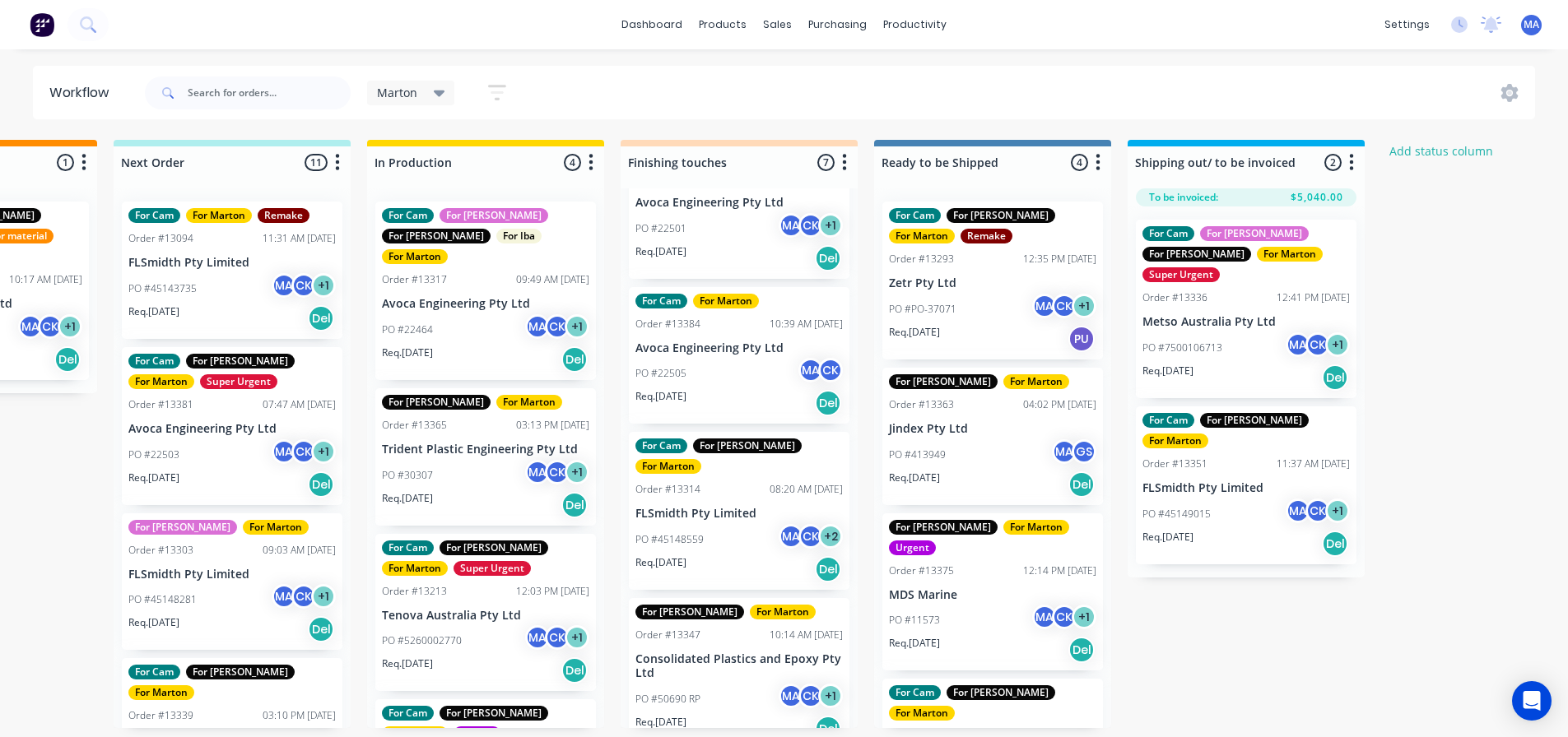
click at [441, 609] on p "Tenova Australia Pty Ltd" at bounding box center [485, 616] width 207 height 14
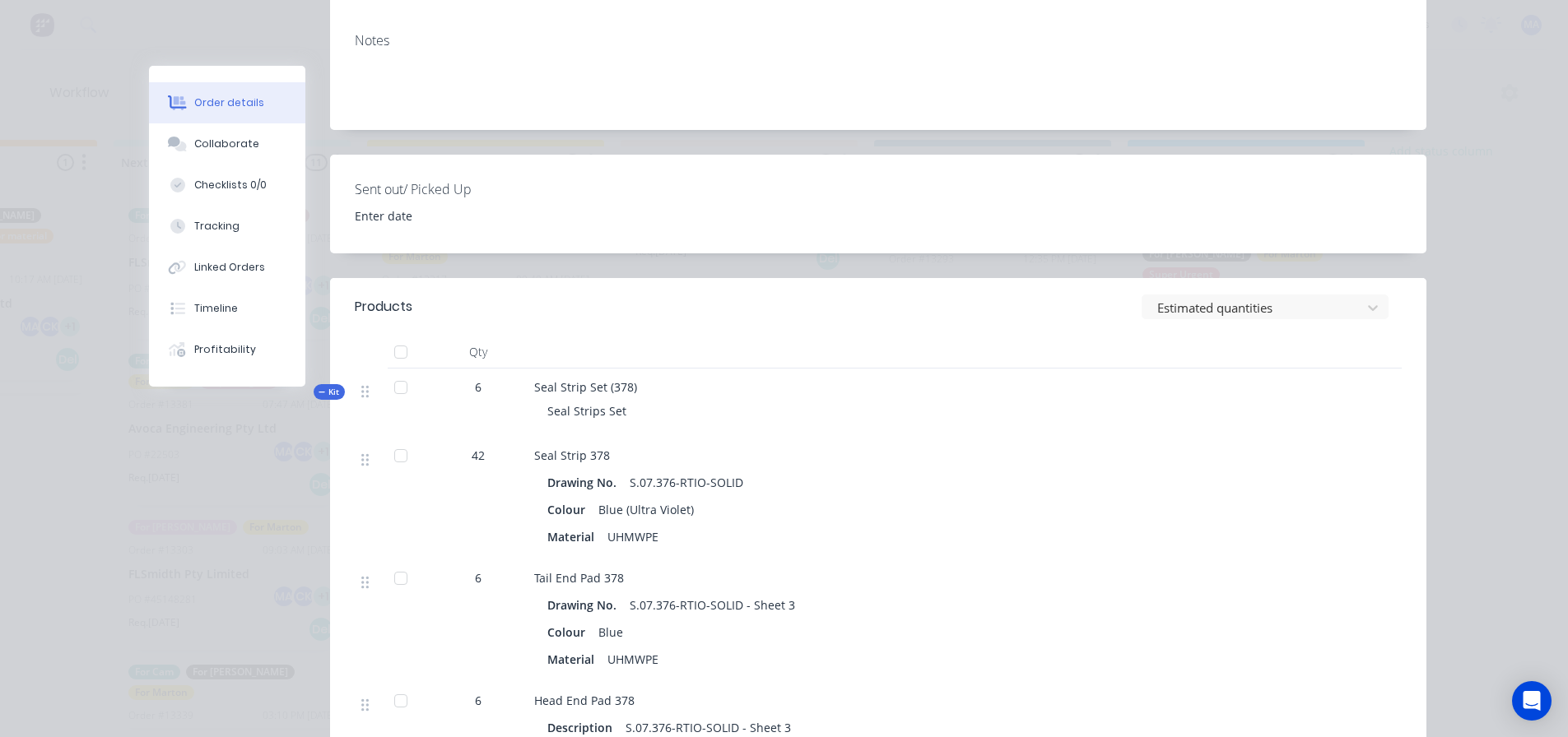
scroll to position [411, 0]
click at [325, 388] on span "Kit" at bounding box center [329, 394] width 21 height 12
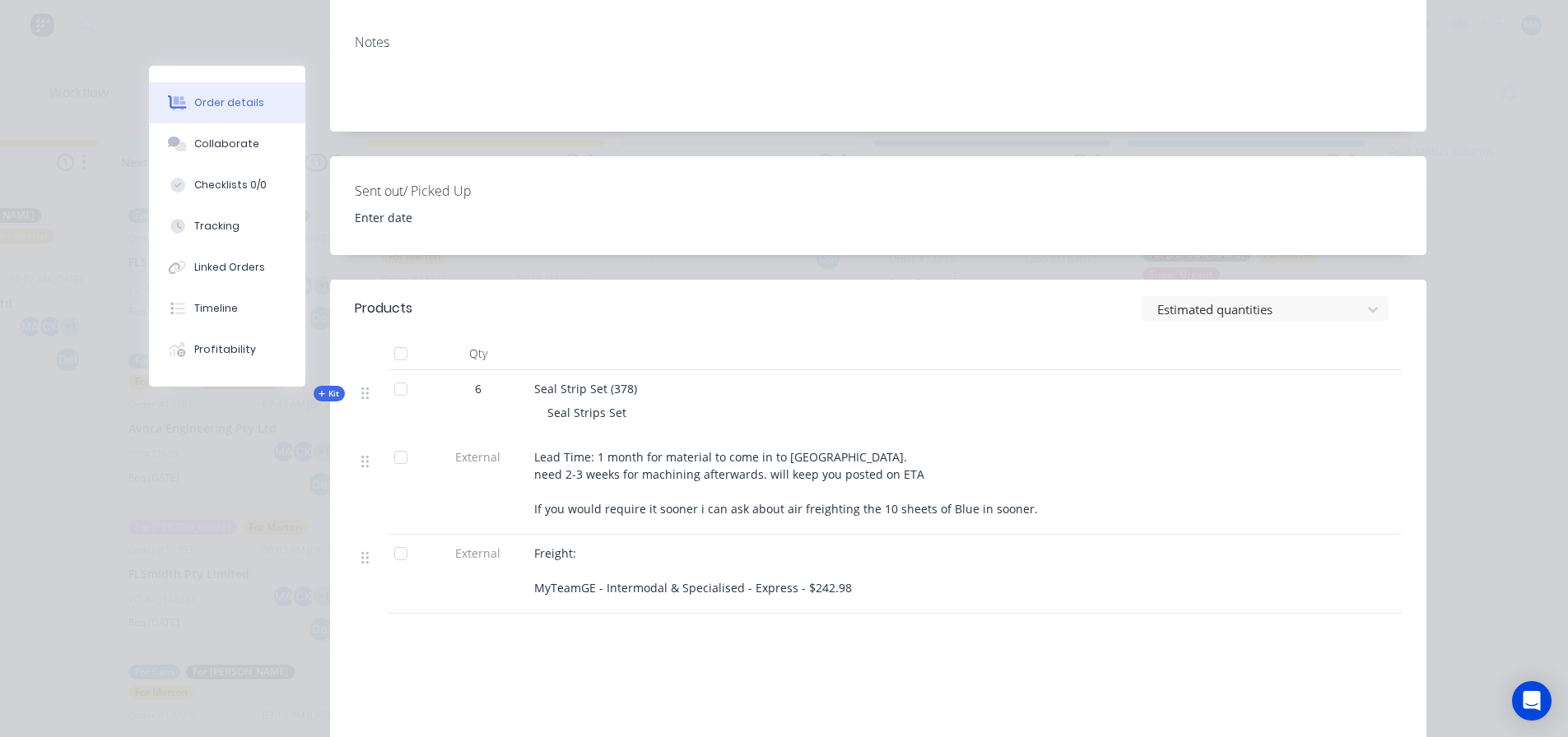
click at [1502, 275] on div "Order details Collaborate Checklists 0/0 Tracking Linked Orders Timeline Profit…" at bounding box center [784, 368] width 1568 height 737
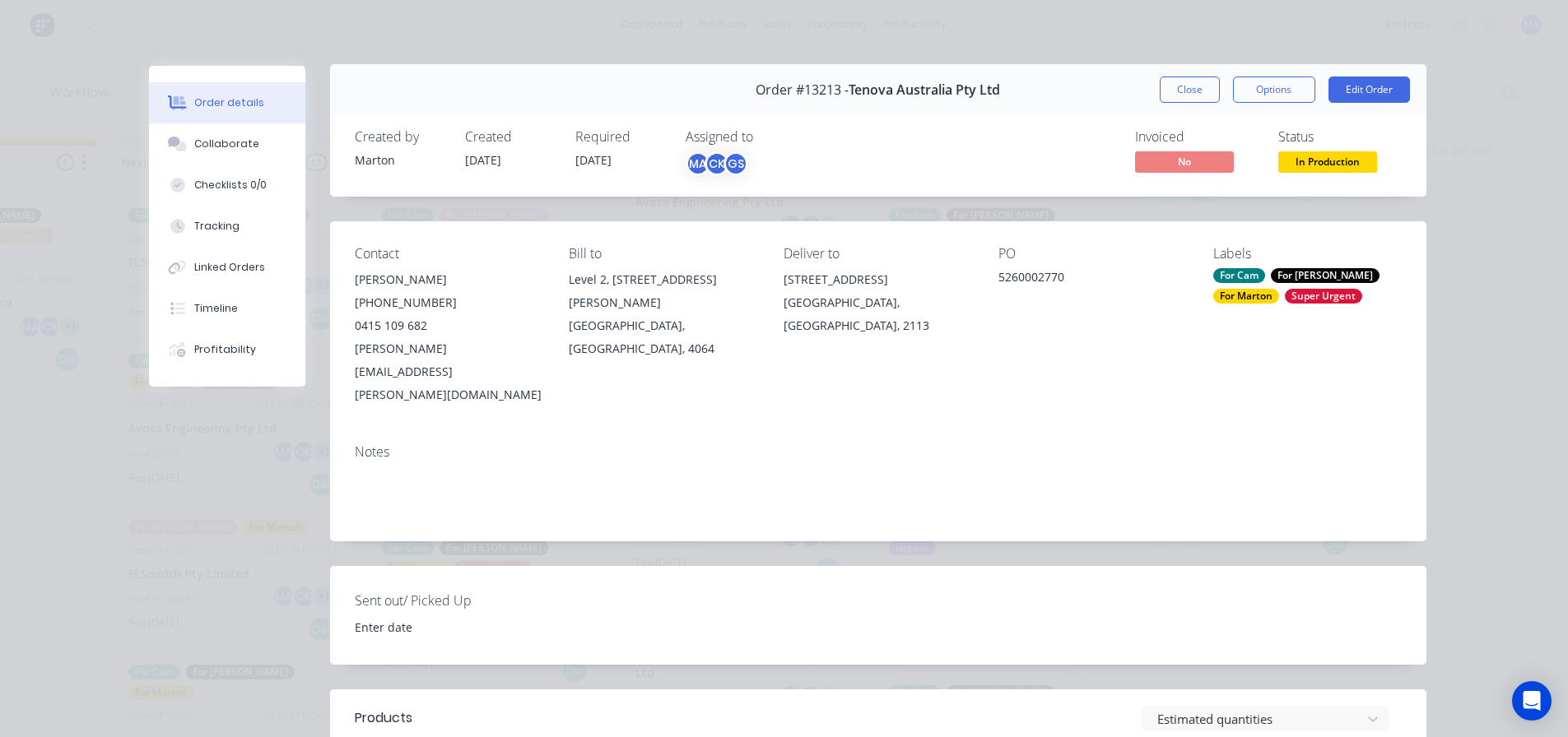
scroll to position [0, 0]
drag, startPoint x: 1487, startPoint y: 193, endPoint x: 1240, endPoint y: 128, distance: 255.4
click at [1483, 189] on div "Order details Collaborate Checklists 0/0 Tracking Linked Orders Timeline Profit…" at bounding box center [784, 368] width 1568 height 737
click at [1169, 96] on button "Close" at bounding box center [1189, 92] width 60 height 26
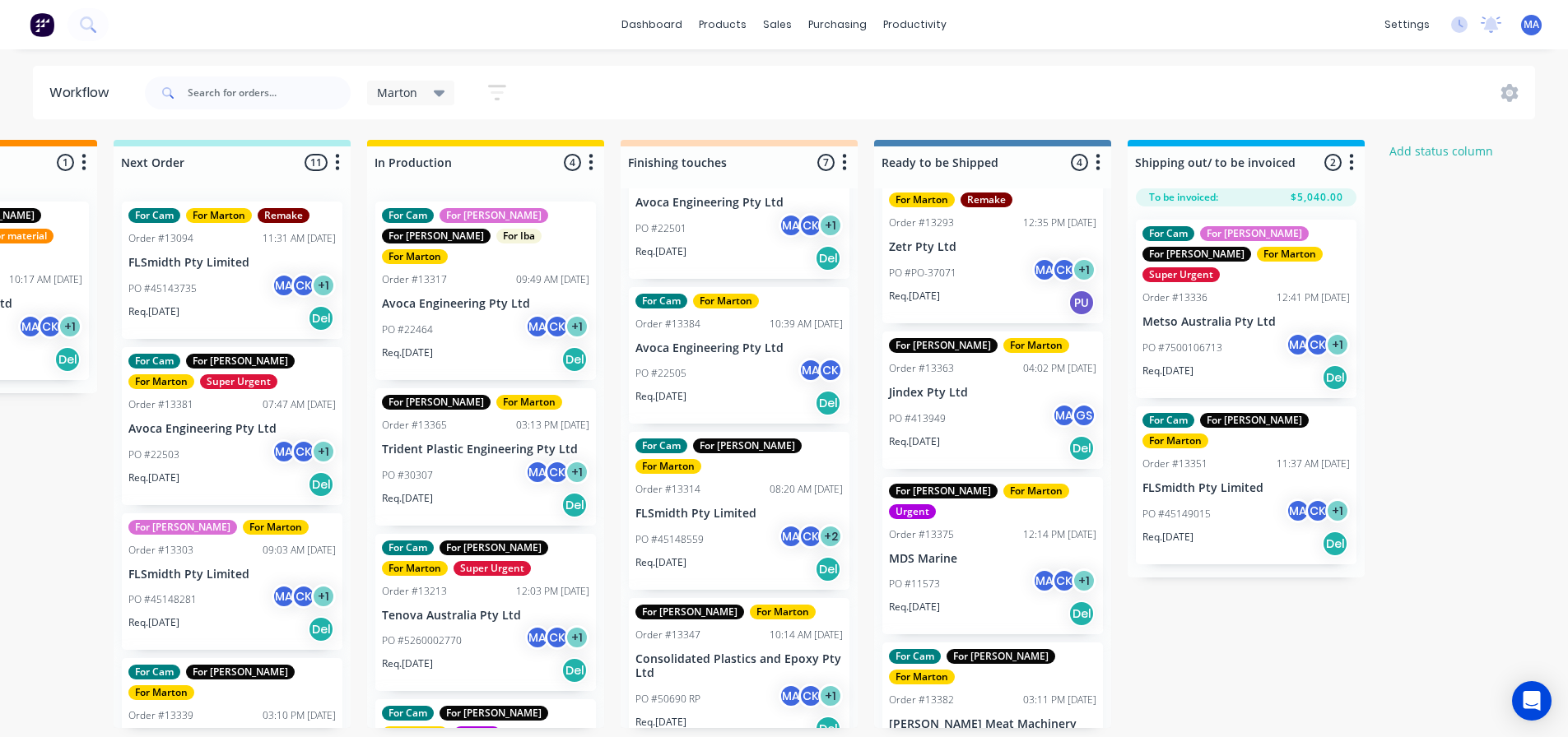
scroll to position [68, 0]
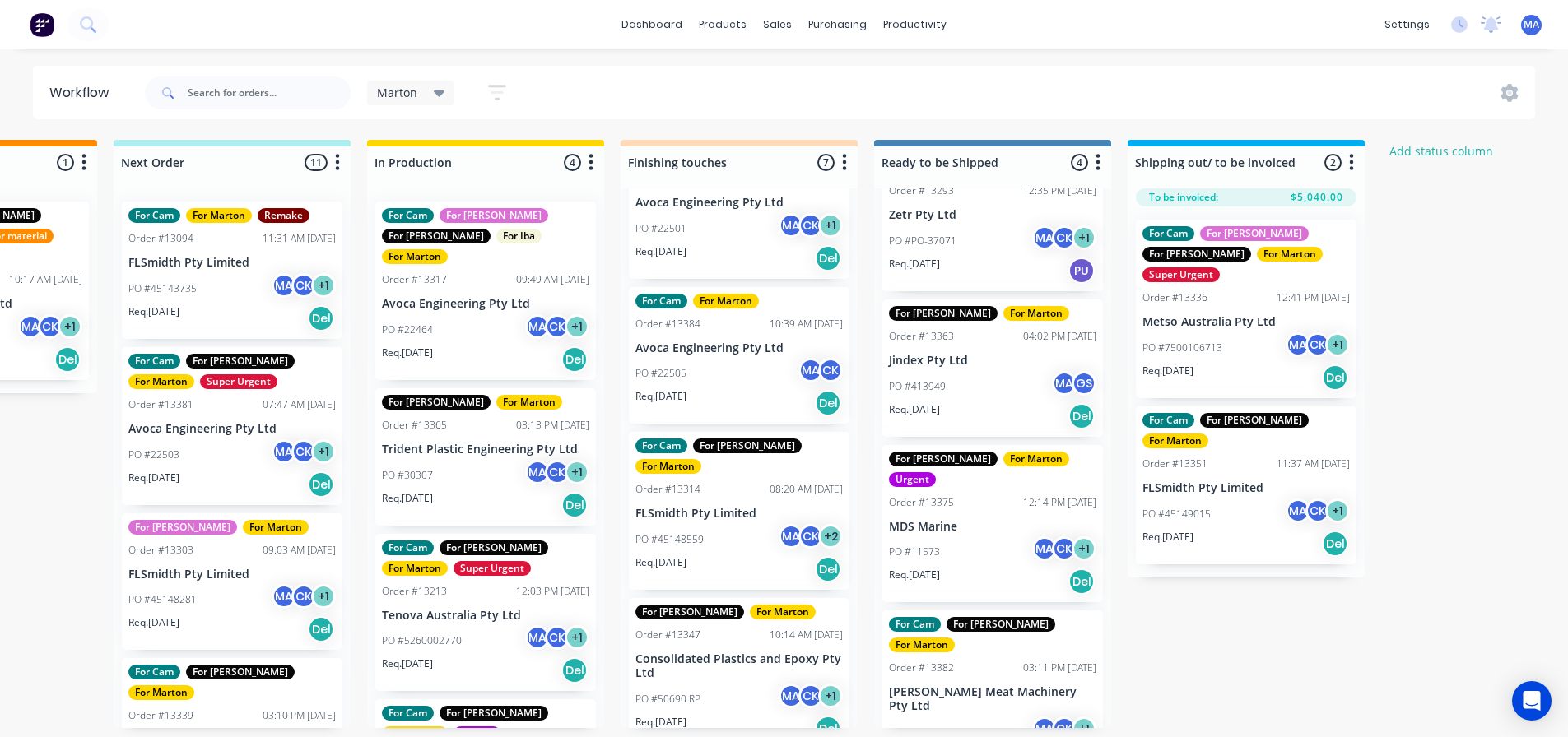
click at [1216, 530] on div "Req. 08/10/25 Del" at bounding box center [1246, 544] width 207 height 28
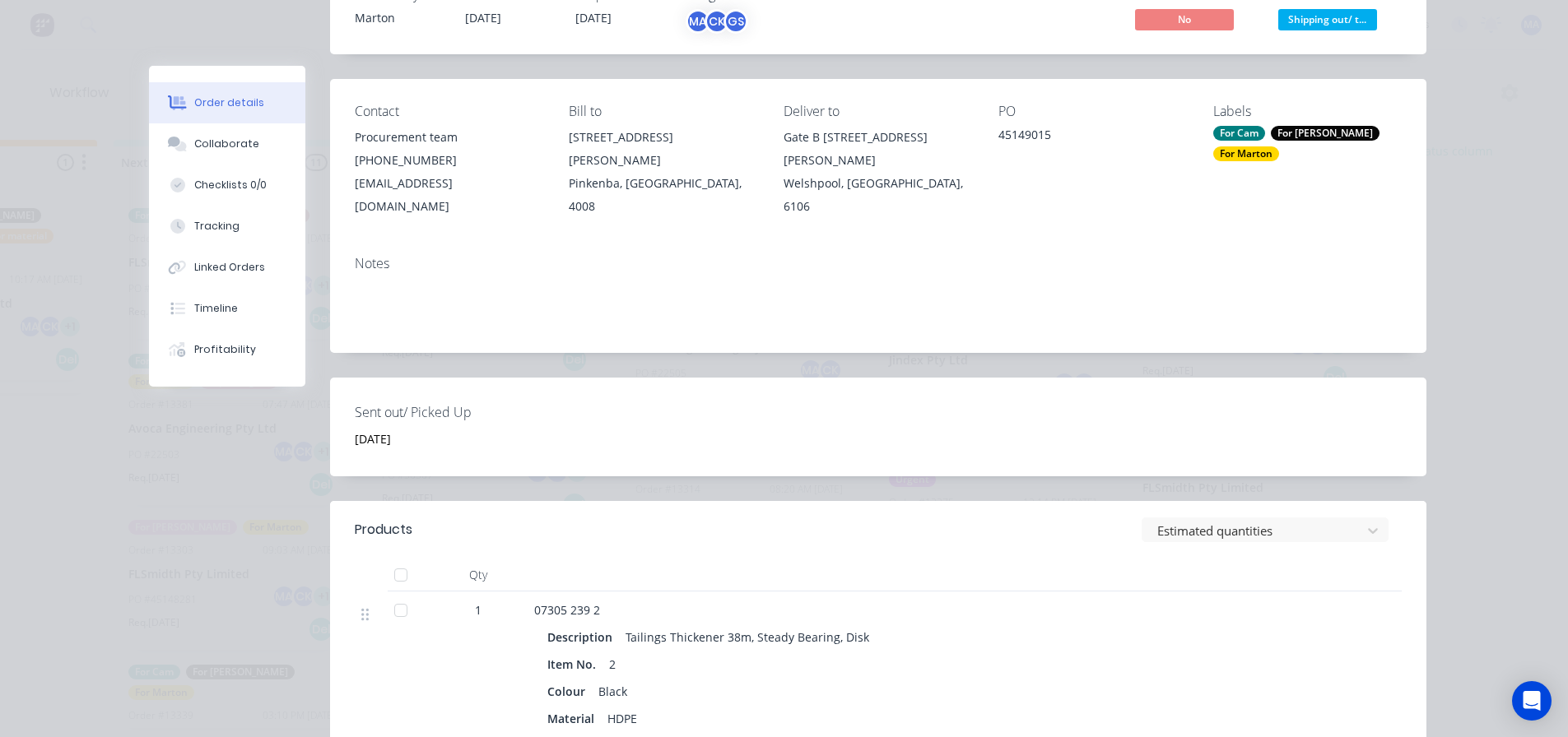
scroll to position [0, 0]
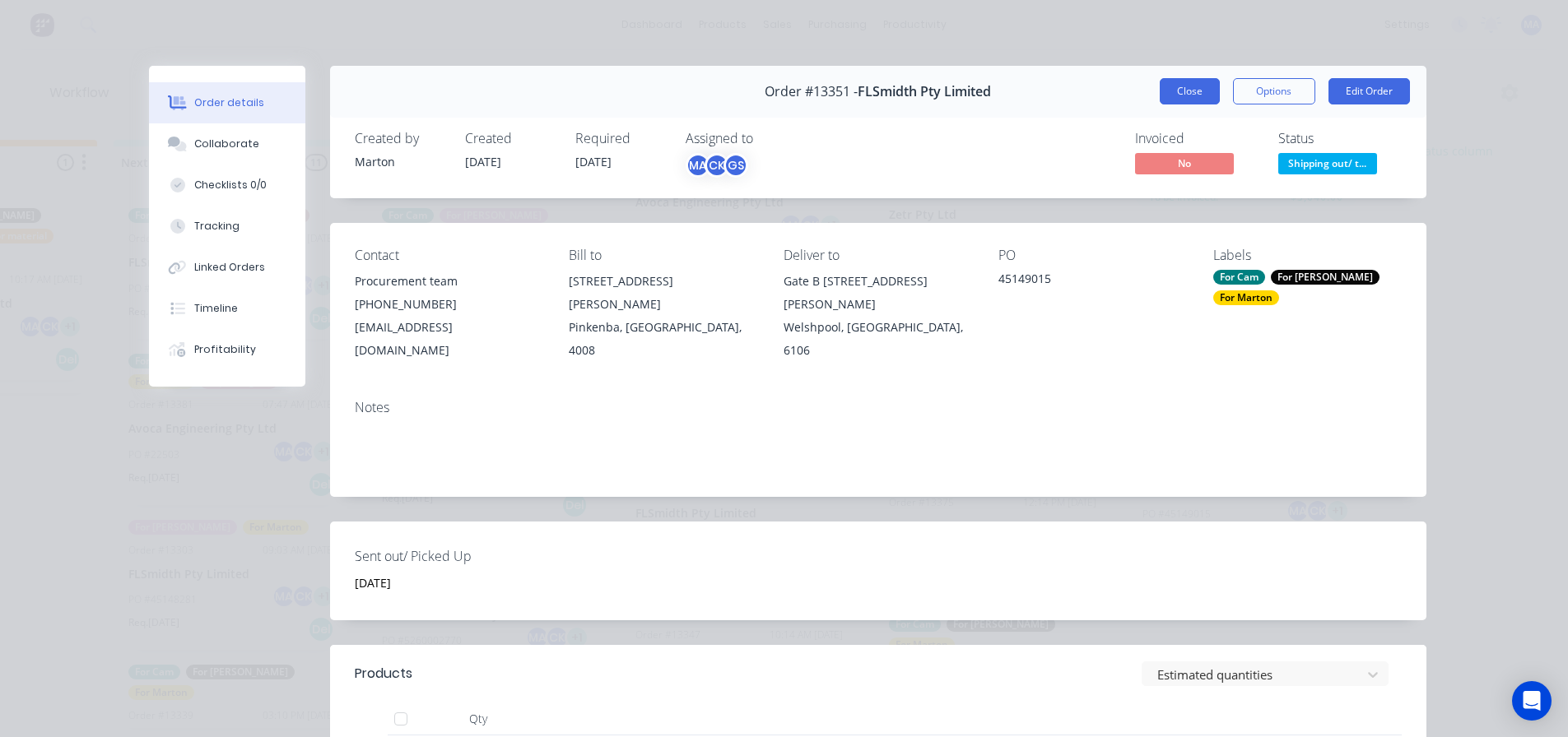
click at [1186, 91] on button "Close" at bounding box center [1189, 92] width 60 height 26
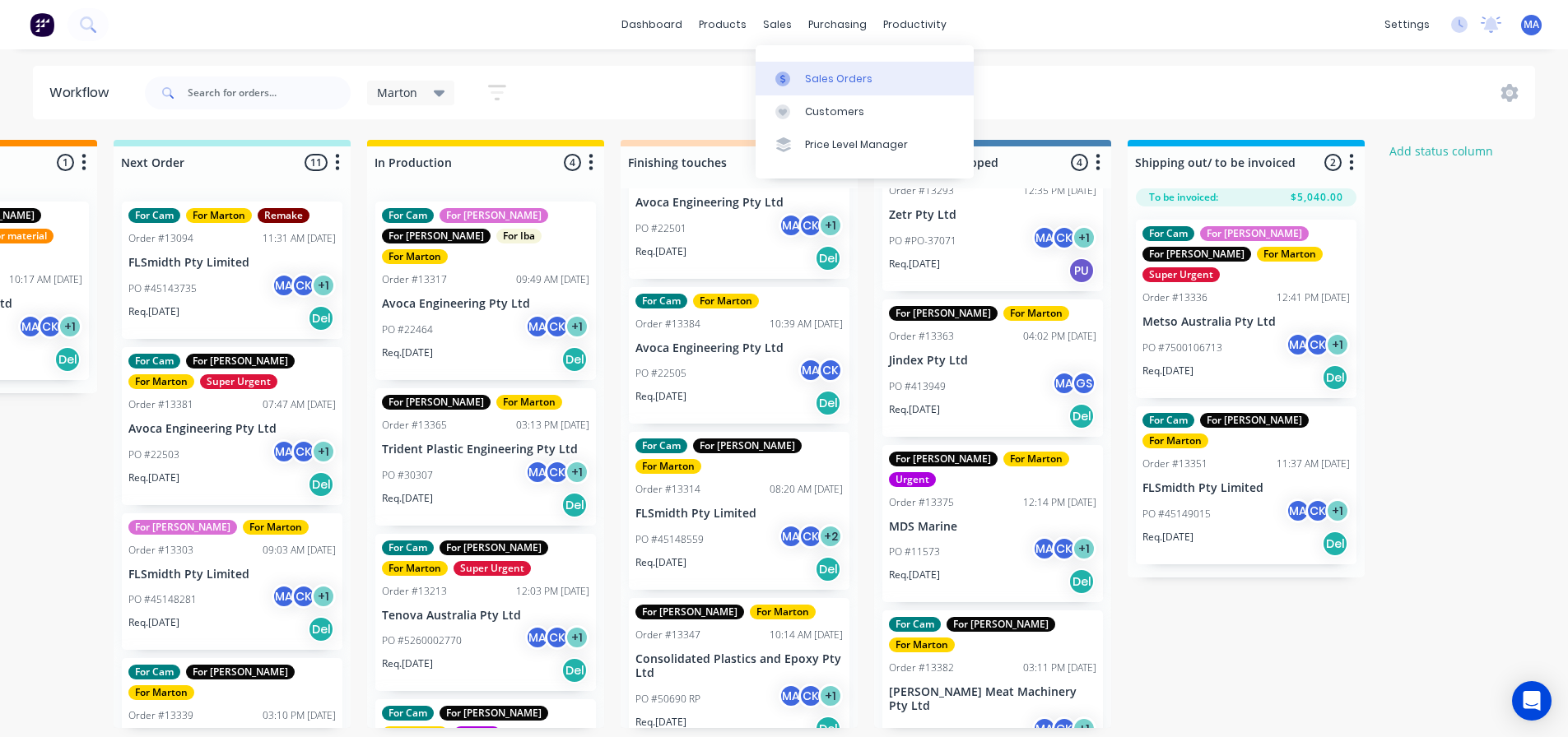
click at [835, 83] on div "Sales Orders" at bounding box center [838, 79] width 67 height 15
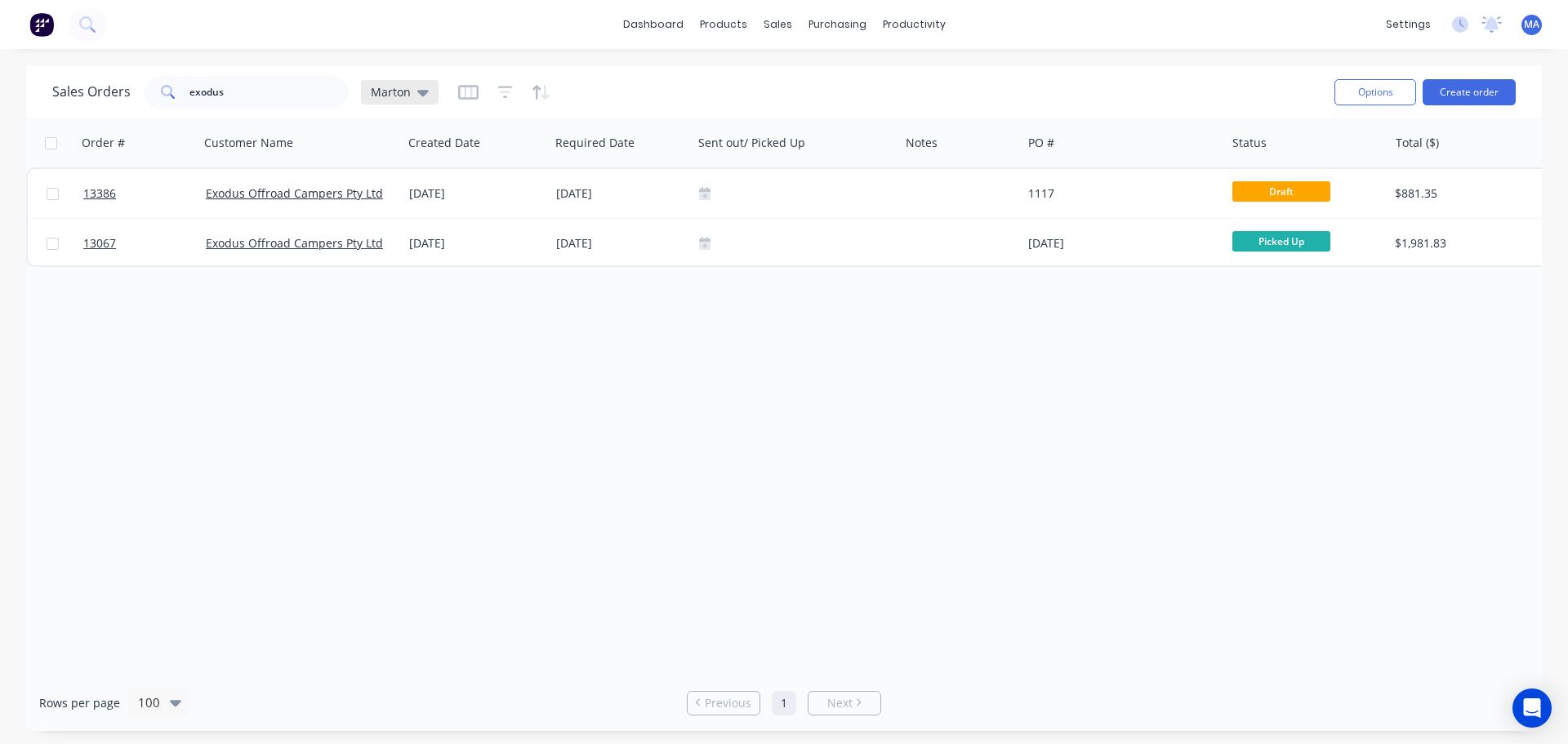
click at [398, 87] on span "Marton" at bounding box center [391, 92] width 40 height 17
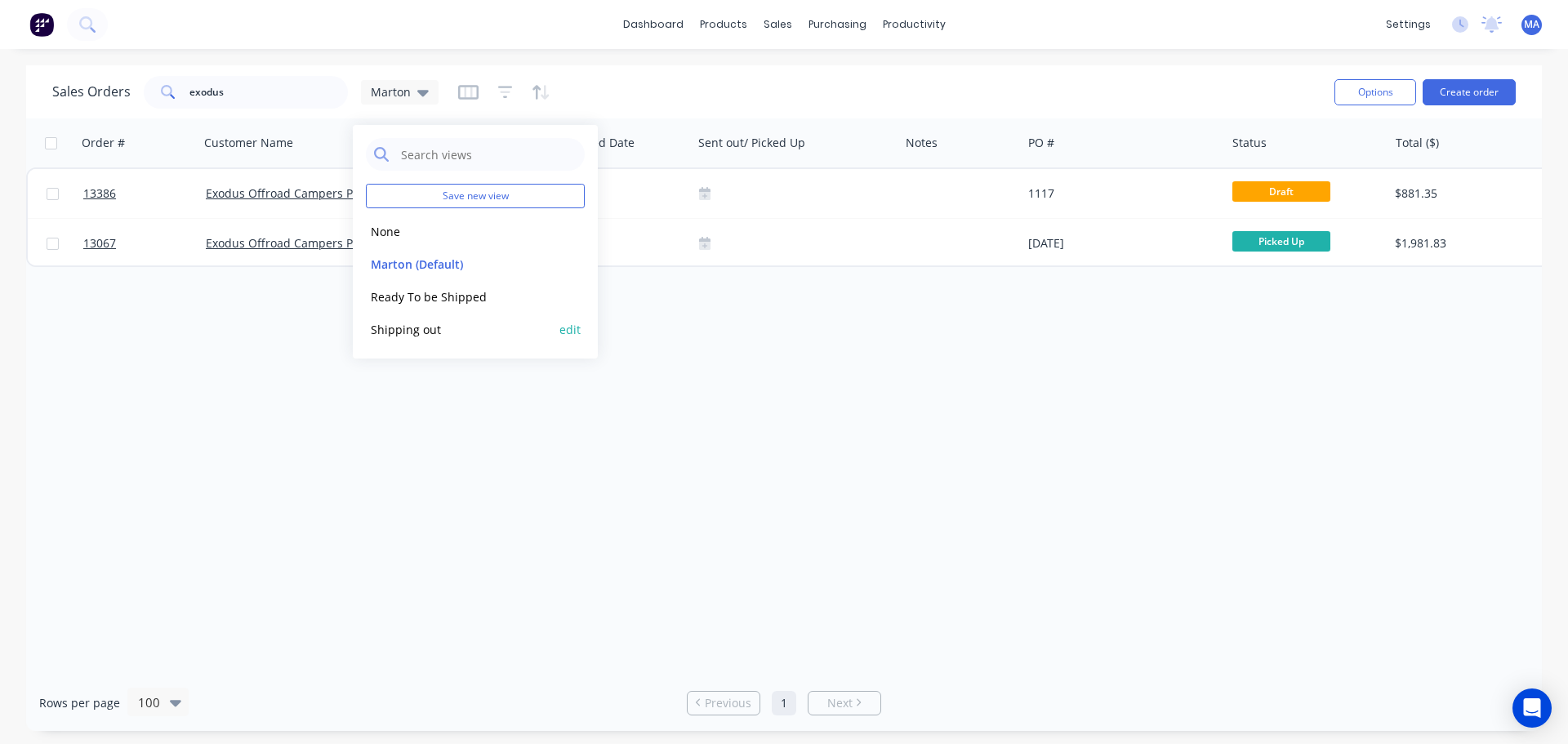
click at [413, 324] on button "Shipping out" at bounding box center [459, 330] width 186 height 19
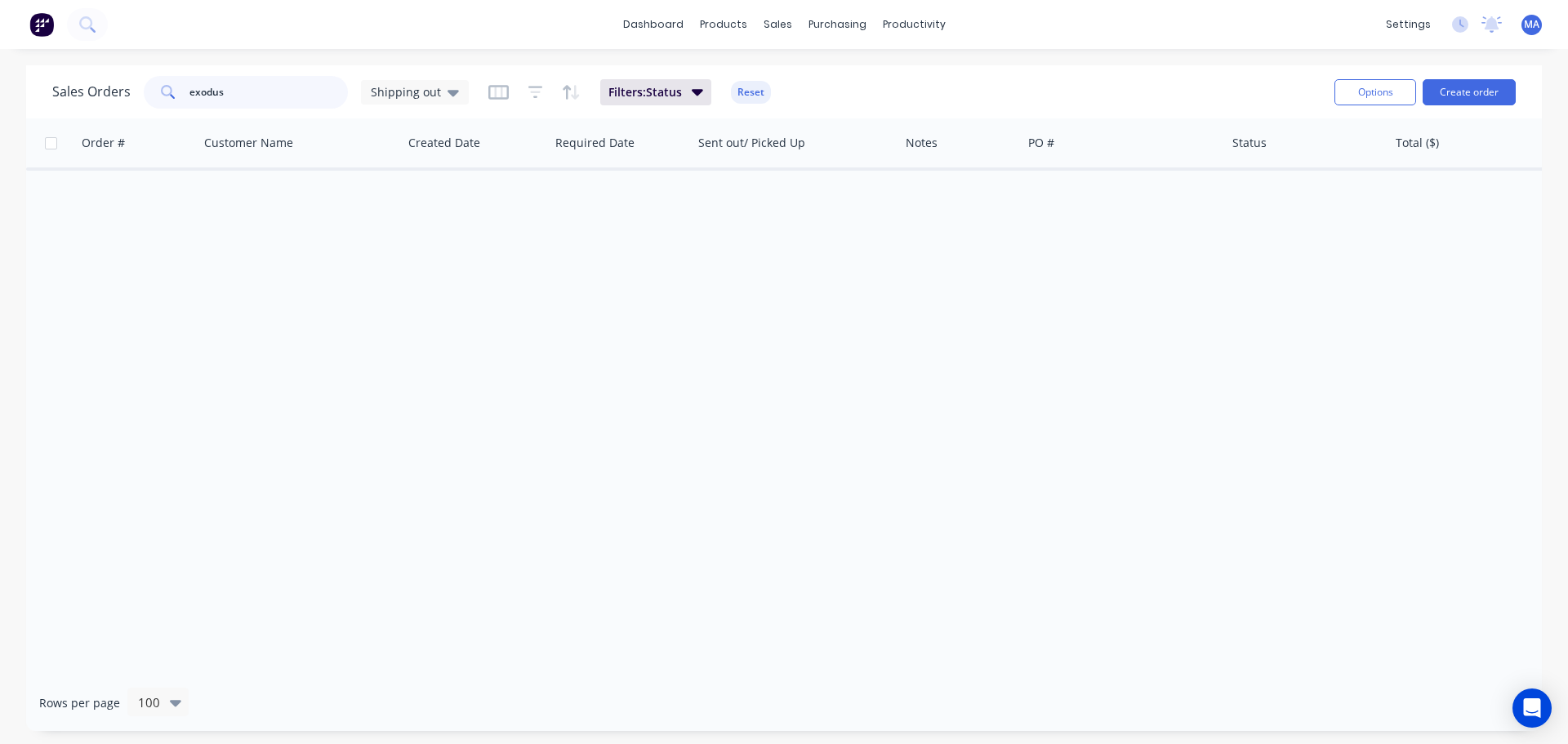
drag, startPoint x: 269, startPoint y: 92, endPoint x: 173, endPoint y: 97, distance: 96.1
click at [176, 97] on div "exodus" at bounding box center [246, 93] width 205 height 33
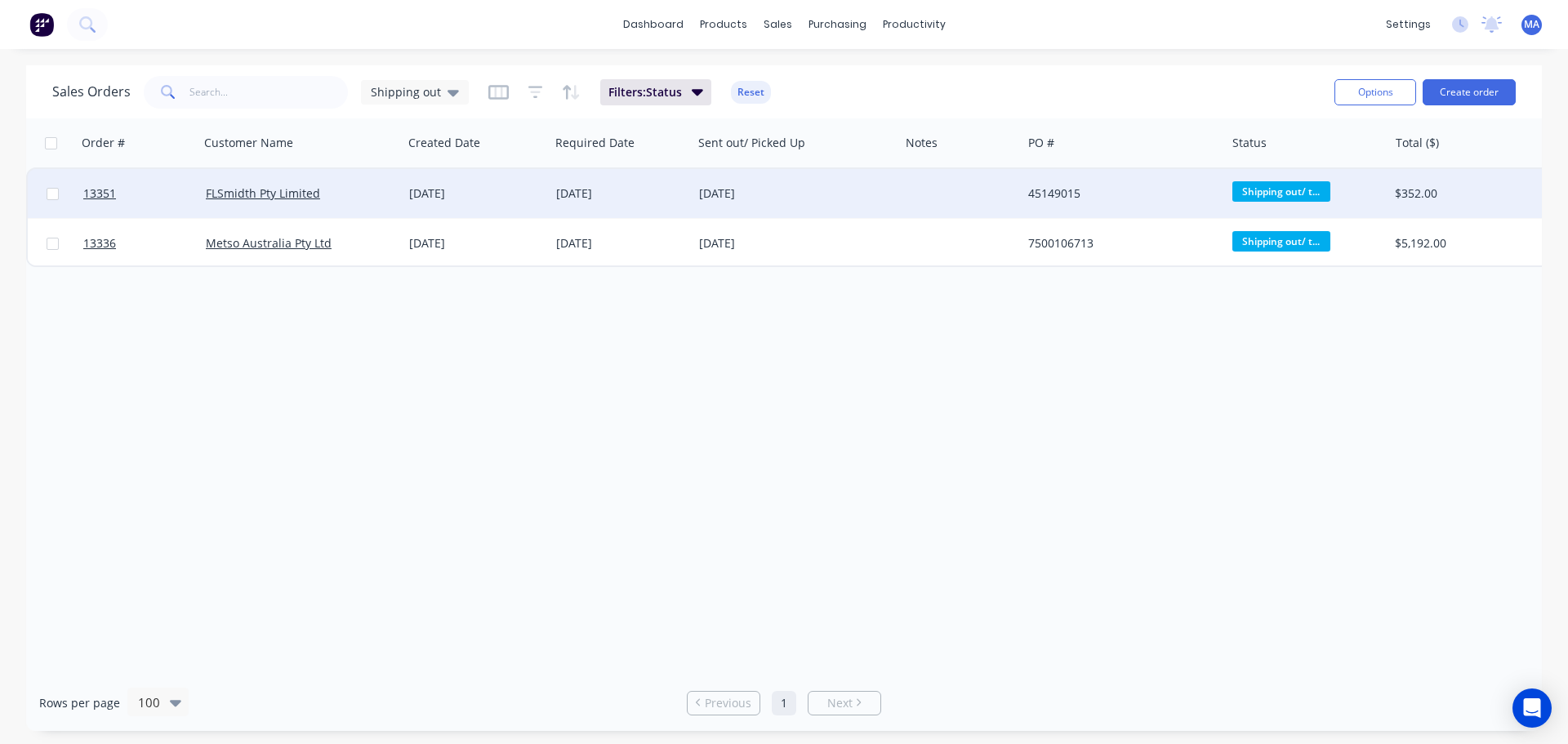
click at [418, 199] on div "[DATE]" at bounding box center [476, 193] width 134 height 16
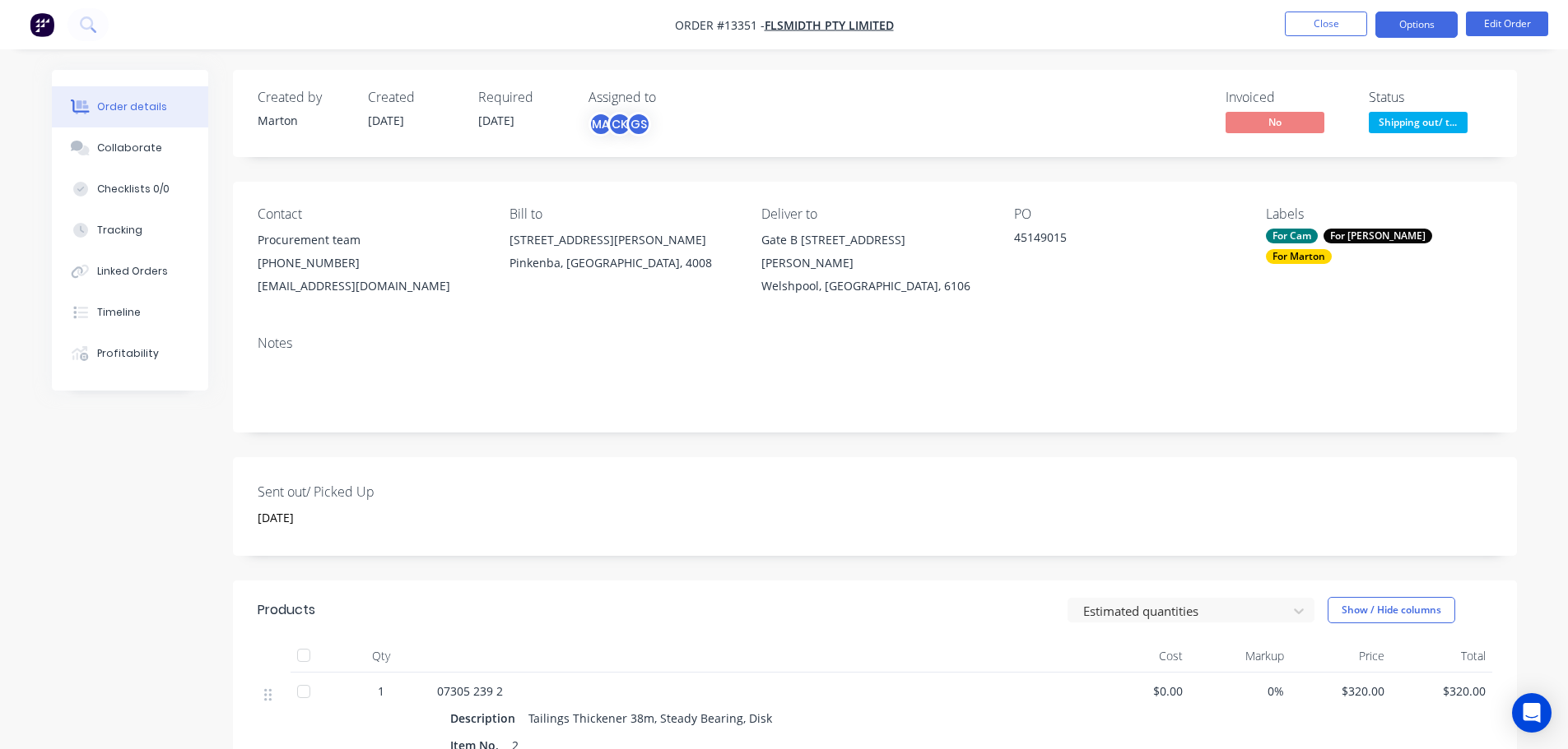
click at [1430, 20] on button "Options" at bounding box center [1416, 24] width 82 height 26
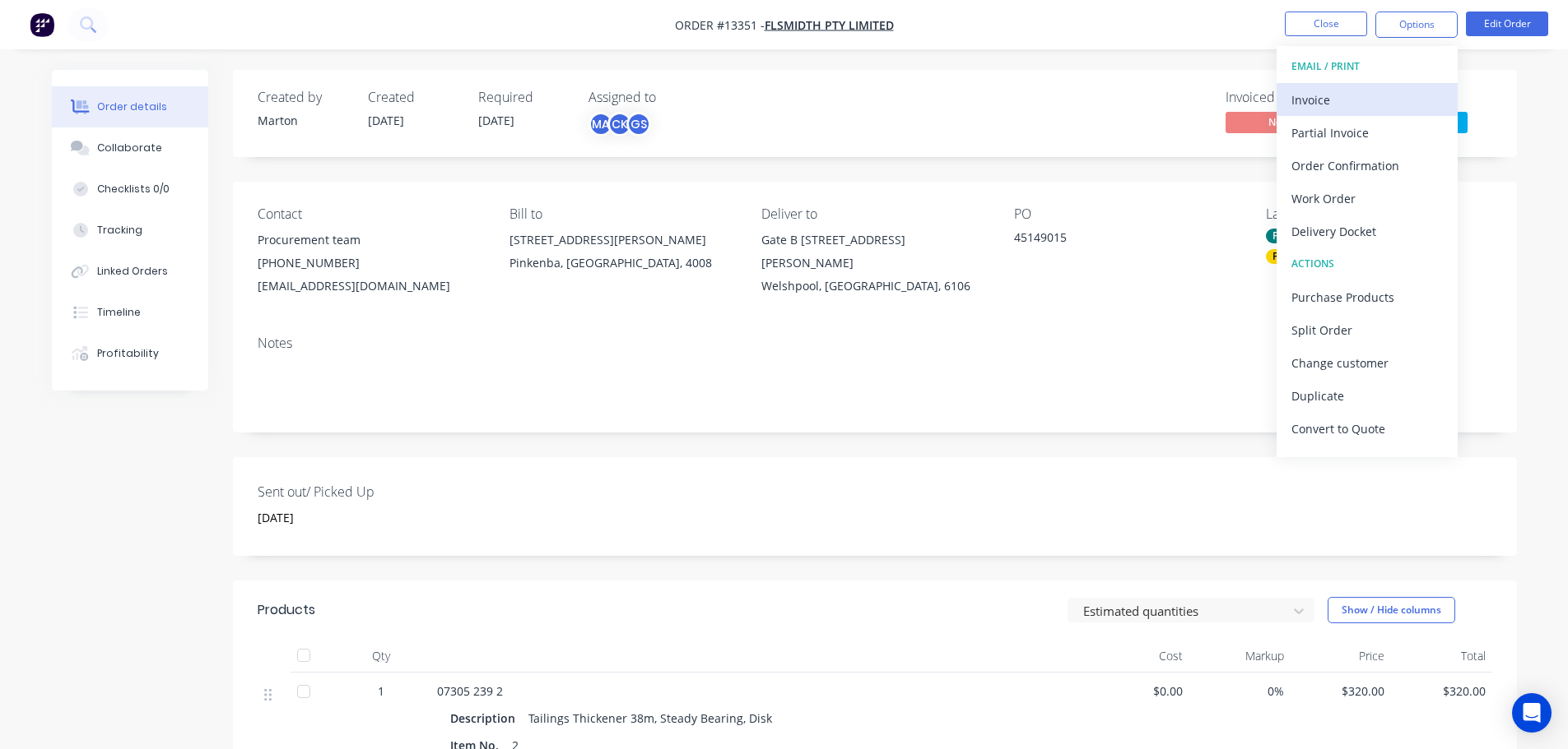
click at [1384, 101] on div "Invoice" at bounding box center [1366, 100] width 151 height 24
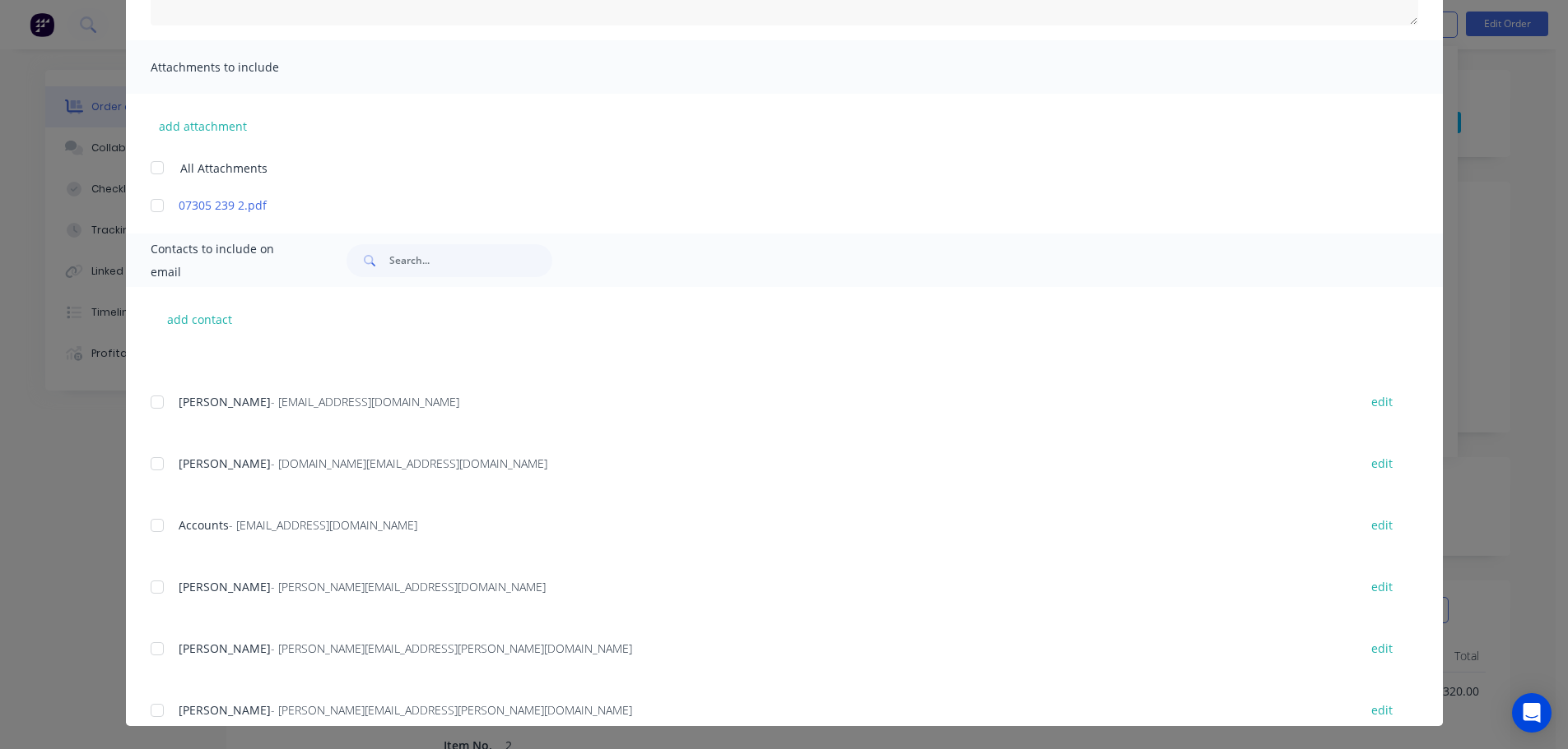
scroll to position [658, 0]
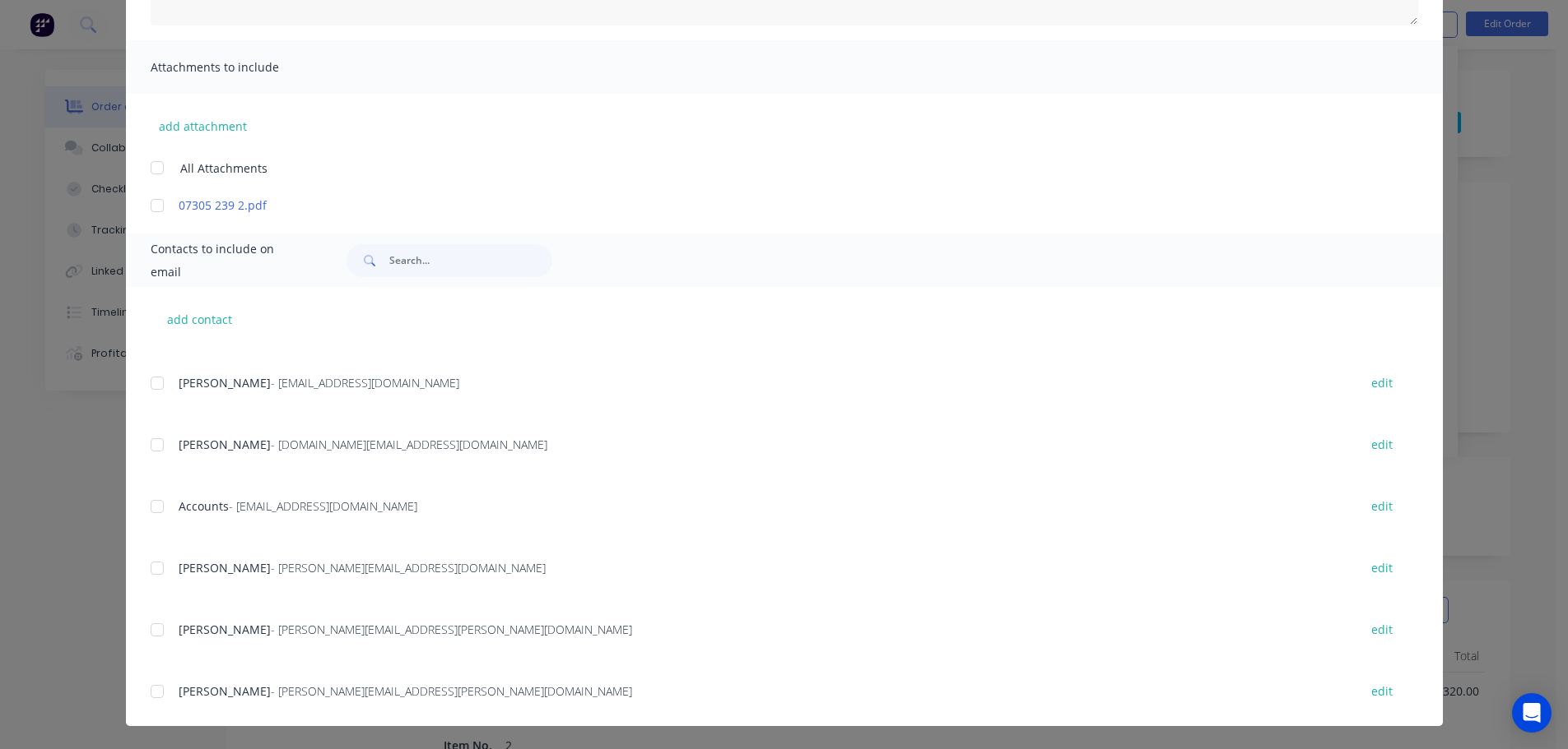
click at [157, 505] on div at bounding box center [157, 507] width 33 height 33
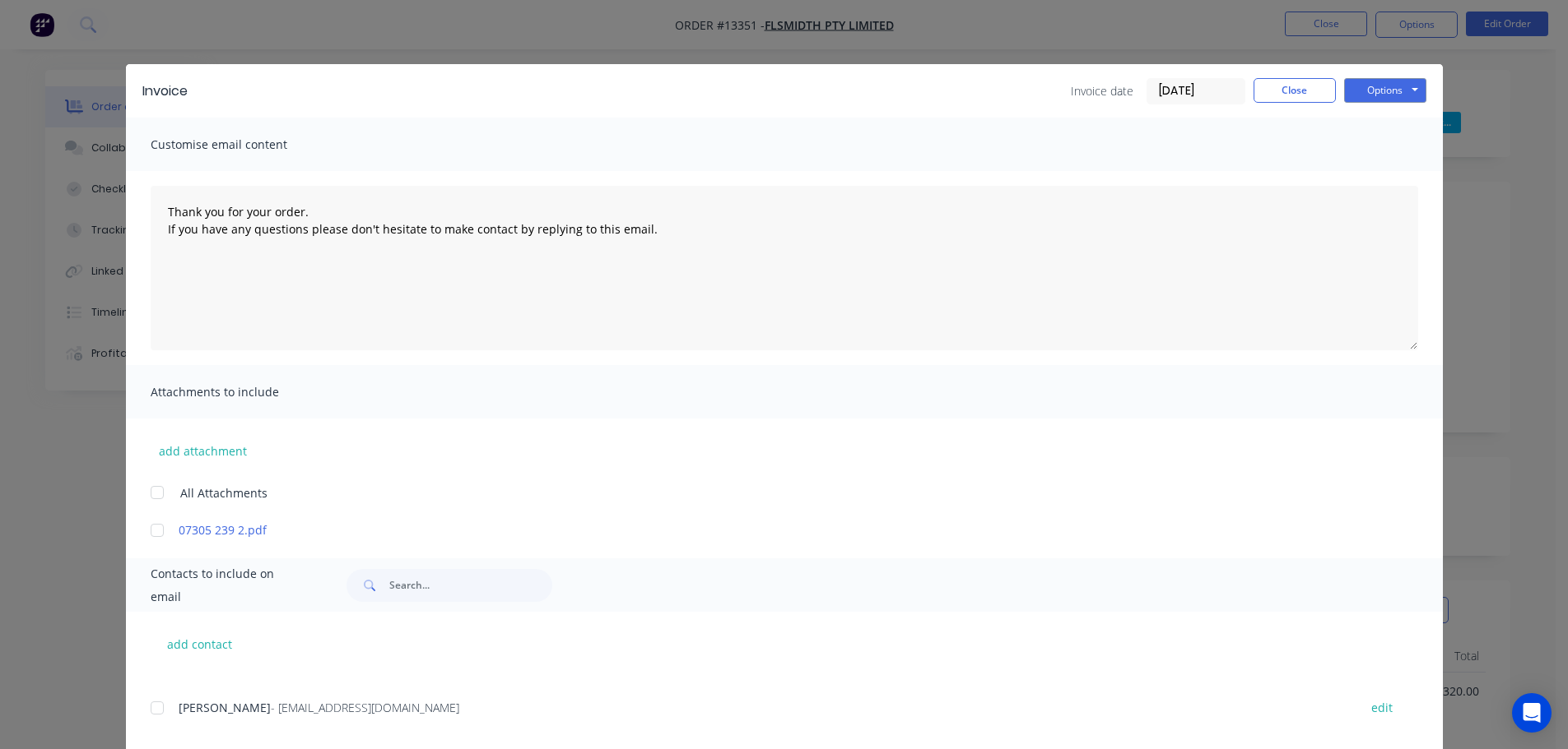
scroll to position [0, 0]
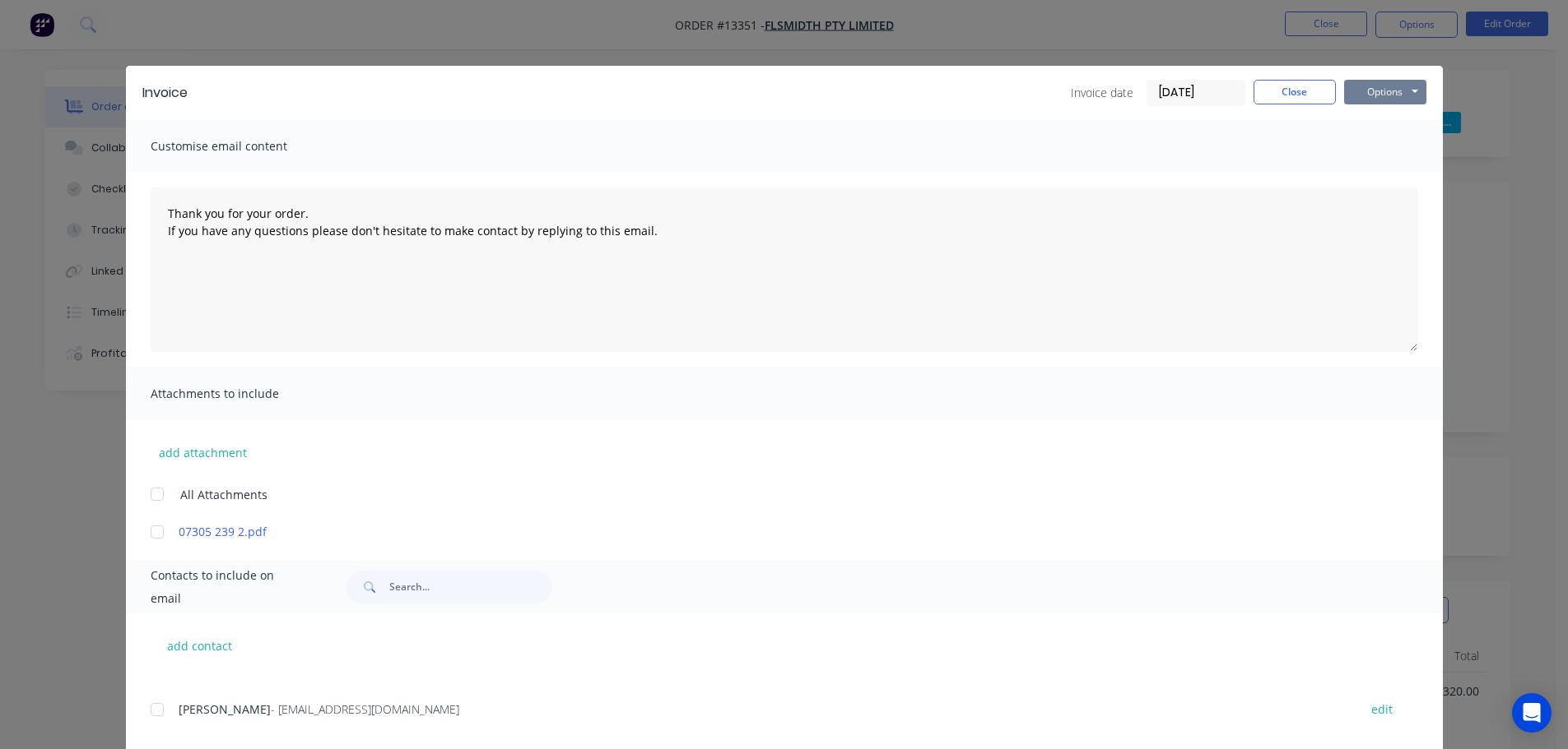
click at [1379, 96] on button "Options" at bounding box center [1385, 92] width 82 height 24
click at [1361, 173] on button "Email" at bounding box center [1396, 175] width 106 height 27
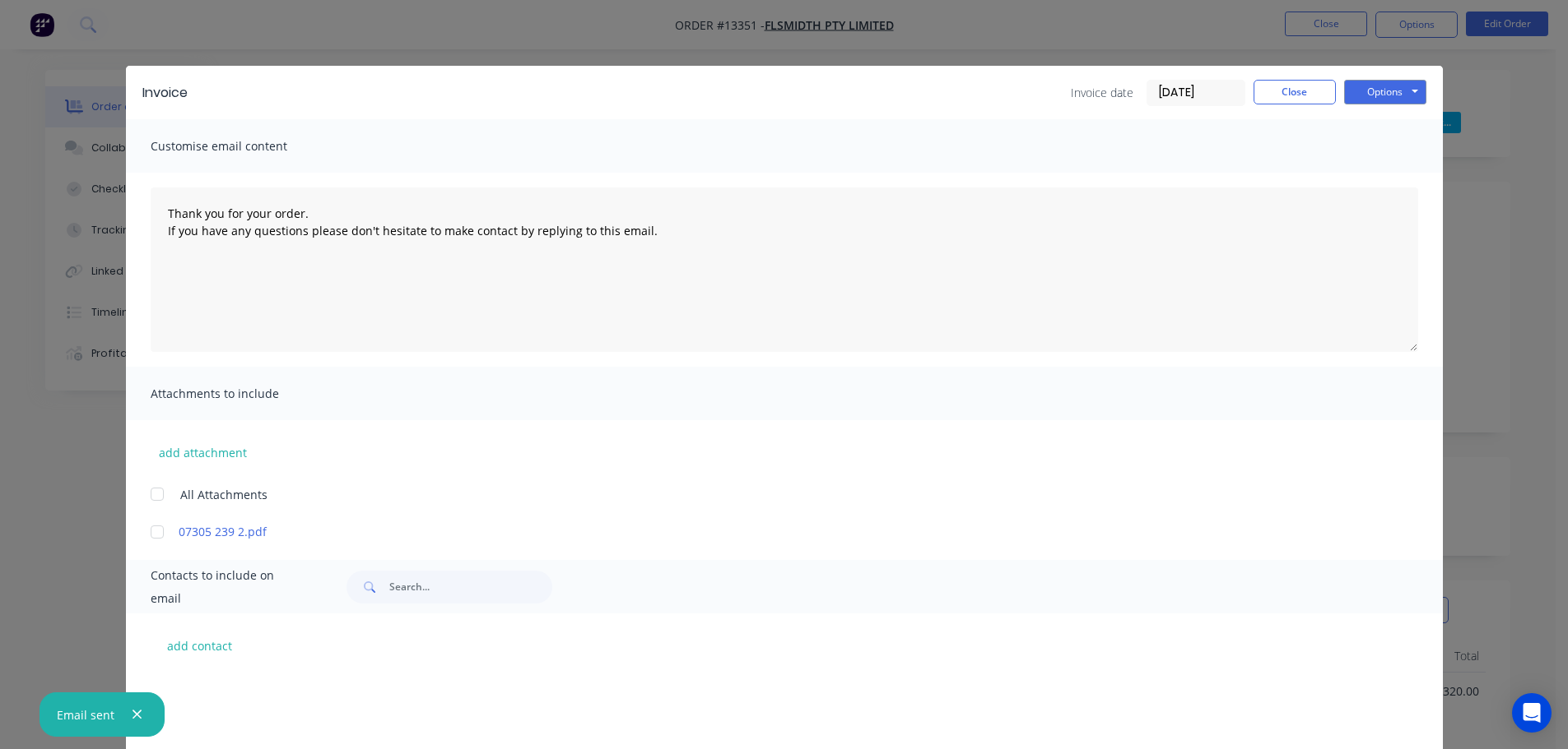
scroll to position [658, 0]
click at [1302, 93] on button "Close" at bounding box center [1295, 92] width 82 height 24
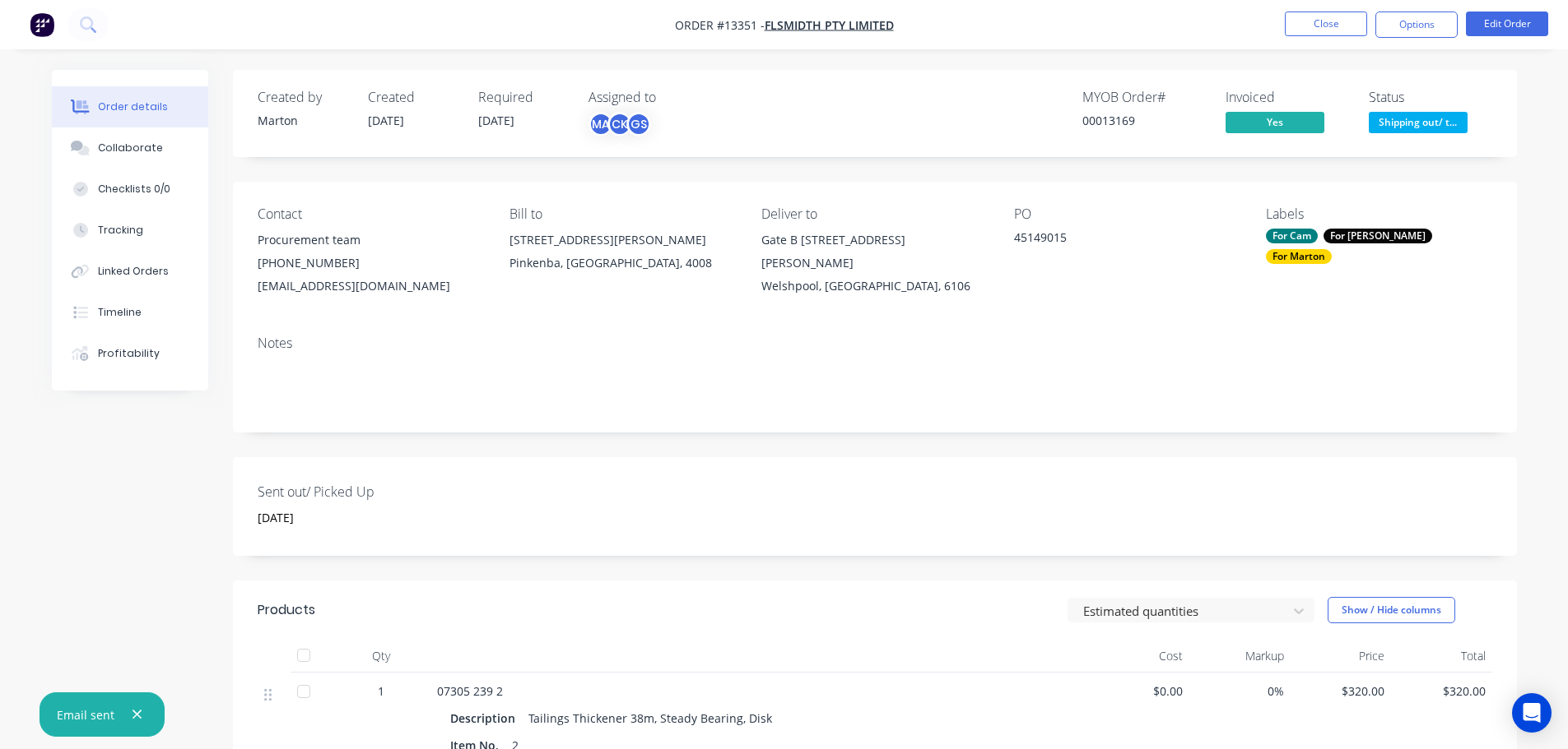
click at [1413, 96] on span at bounding box center [1419, 94] width 10 height 5
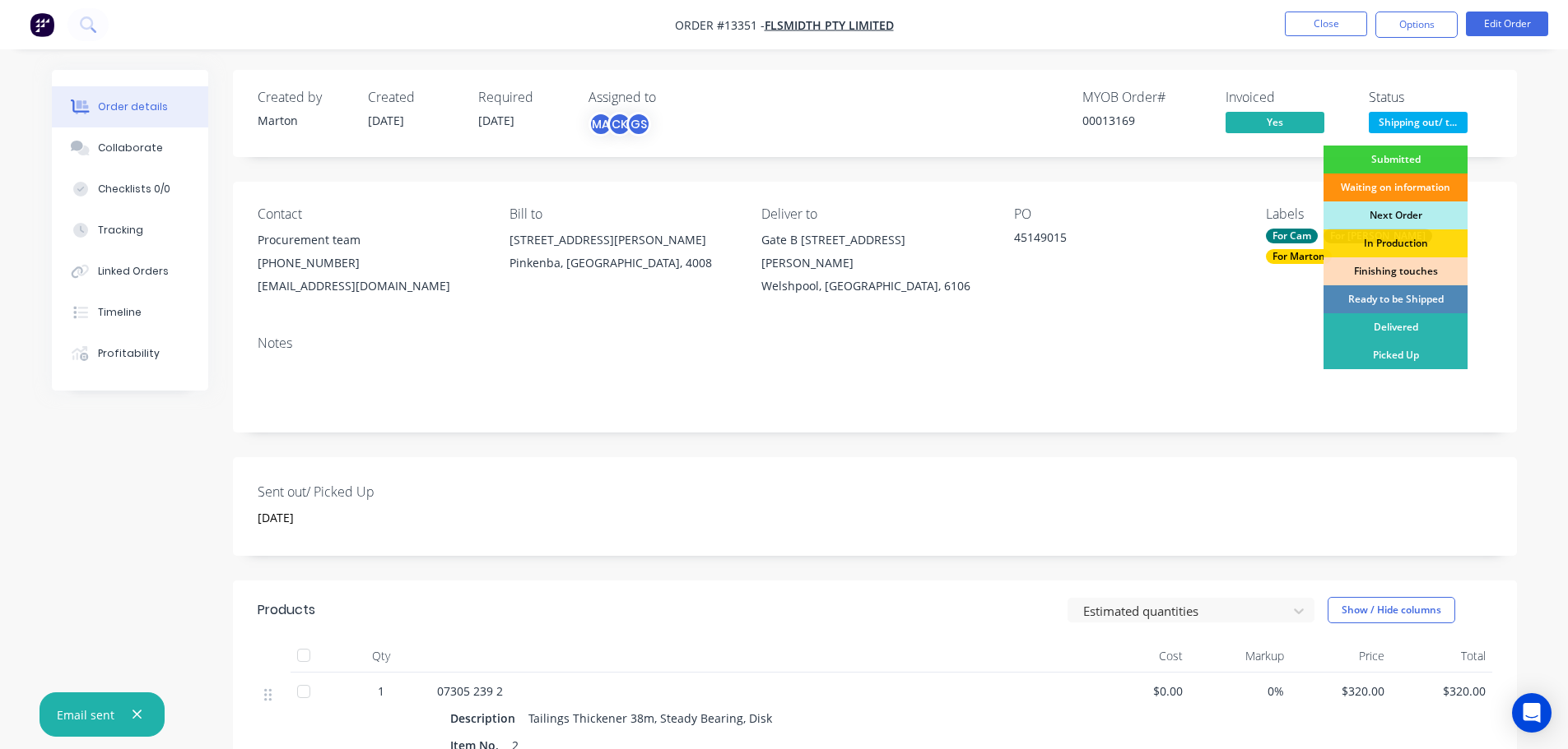
click at [1413, 118] on span "Shipping out/ t..." at bounding box center [1418, 122] width 99 height 21
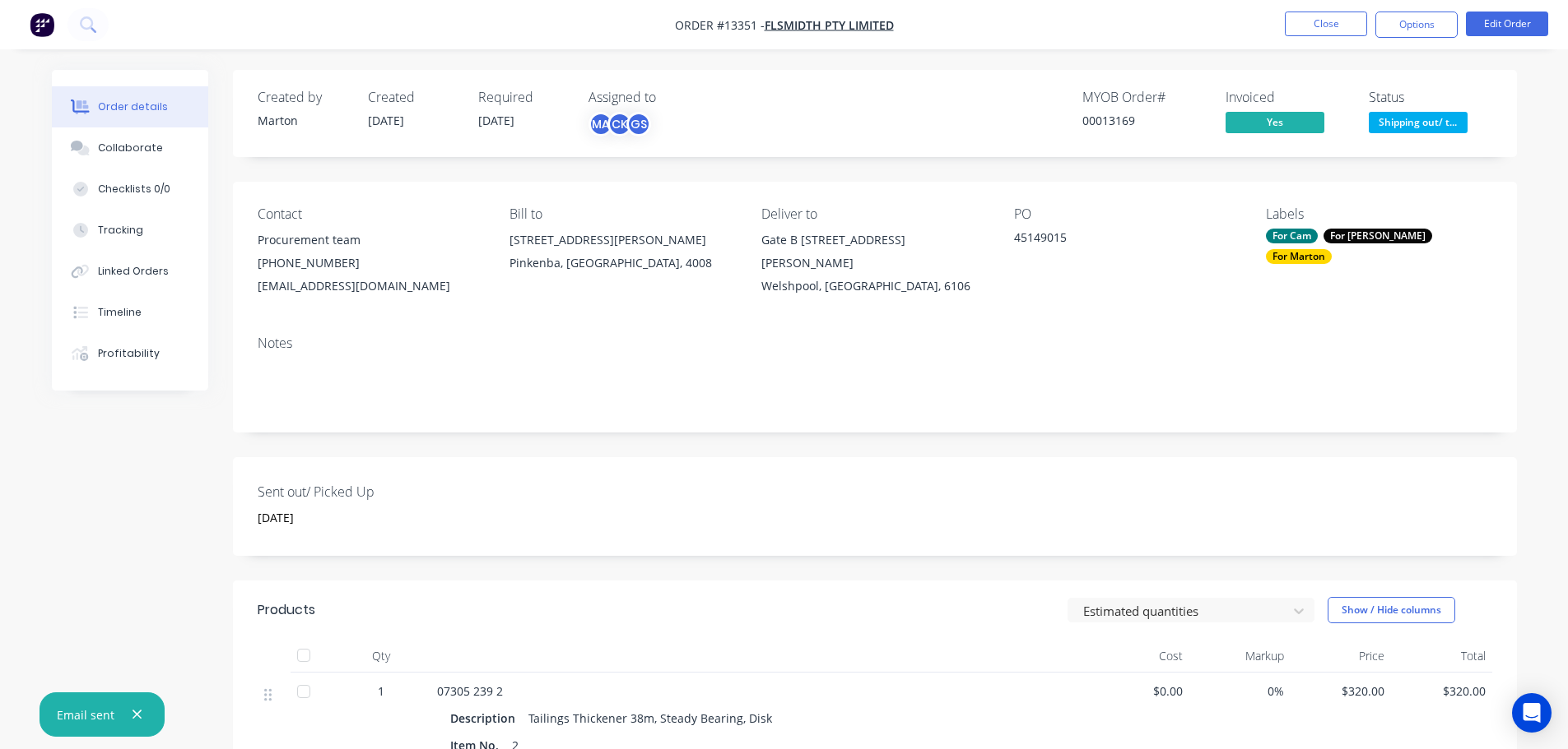
drag, startPoint x: 1386, startPoint y: 135, endPoint x: 1392, endPoint y: 143, distance: 10.0
click at [1387, 135] on button "Shipping out/ t..." at bounding box center [1418, 124] width 99 height 24
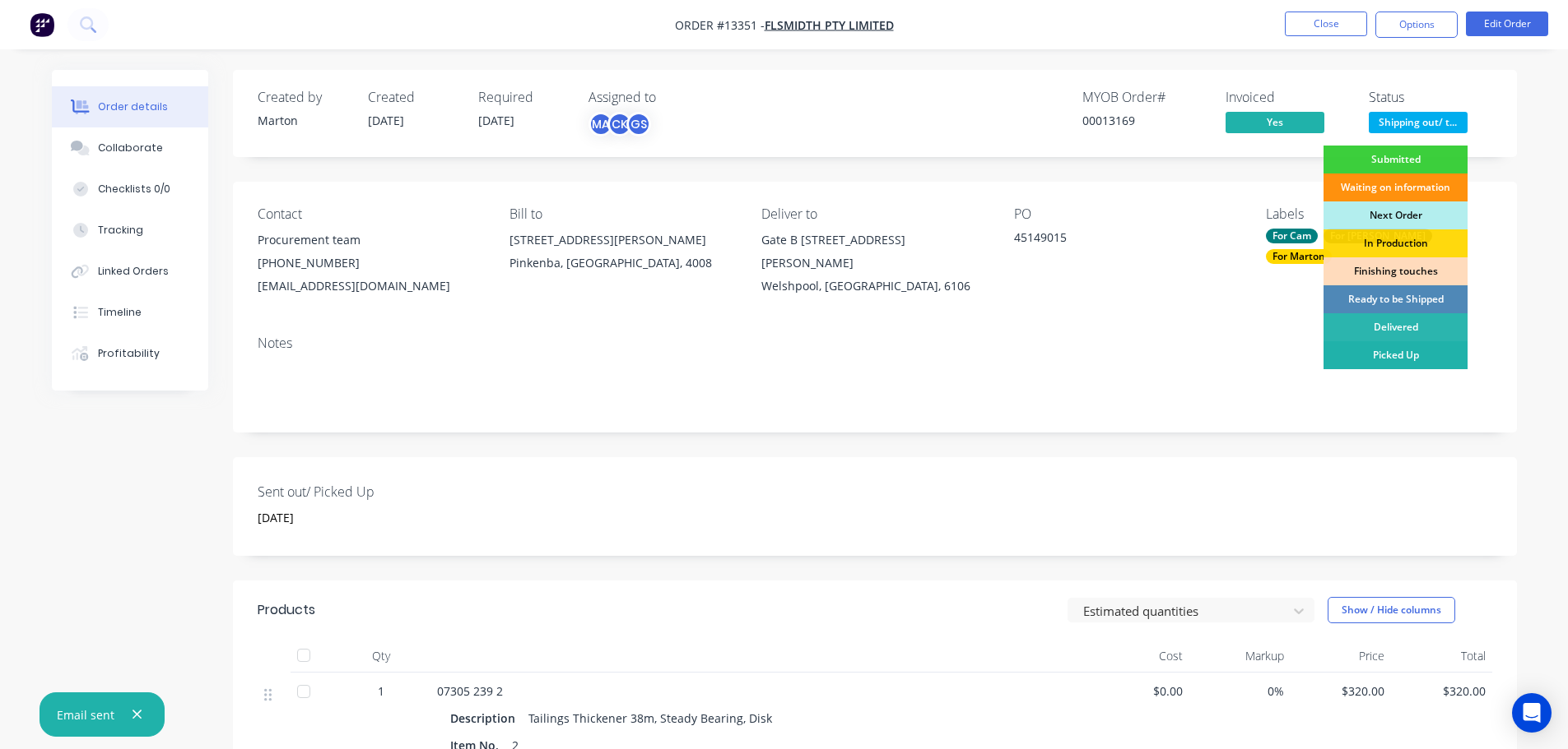
click at [1382, 349] on div "Picked Up" at bounding box center [1395, 355] width 144 height 28
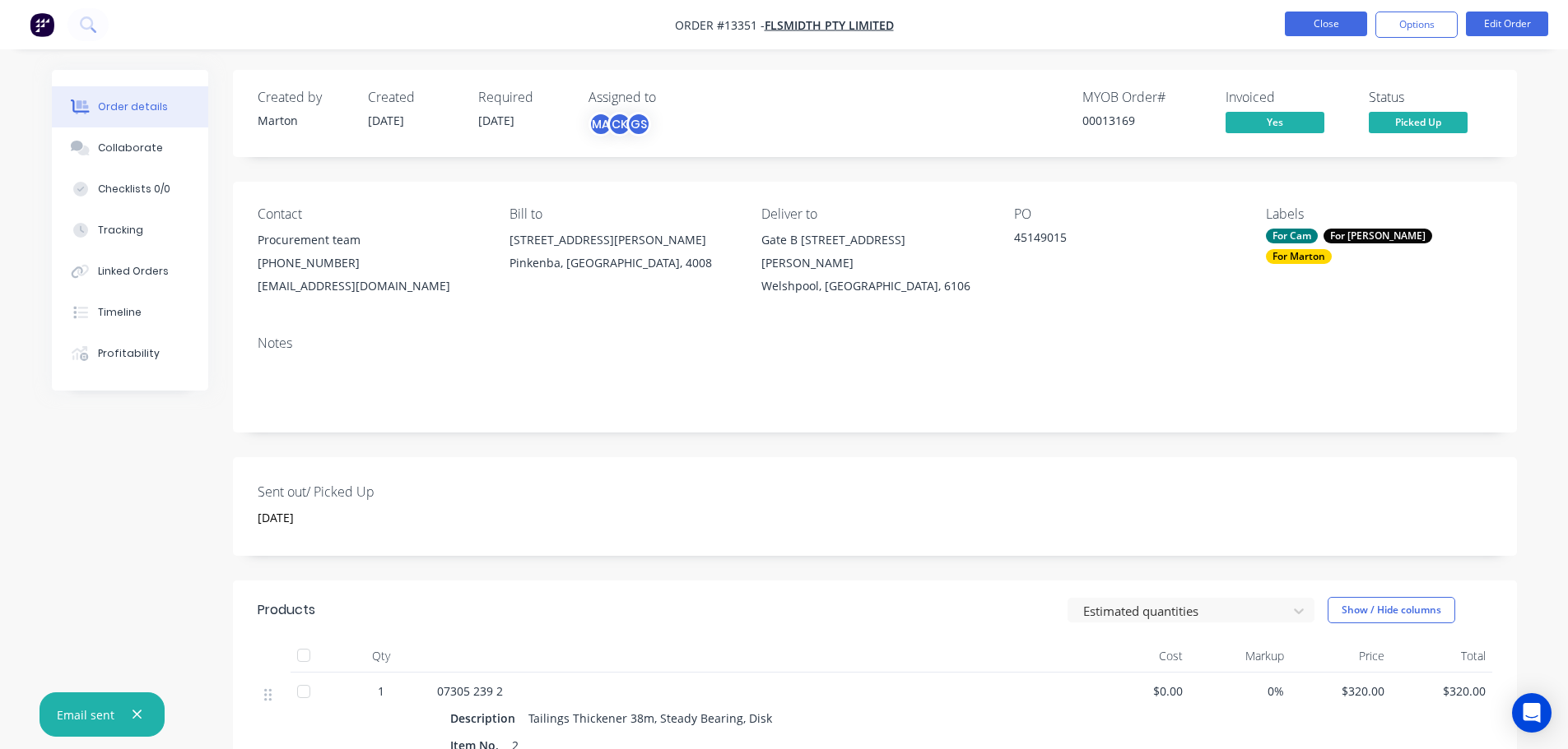
click at [1301, 20] on button "Close" at bounding box center [1326, 24] width 82 height 24
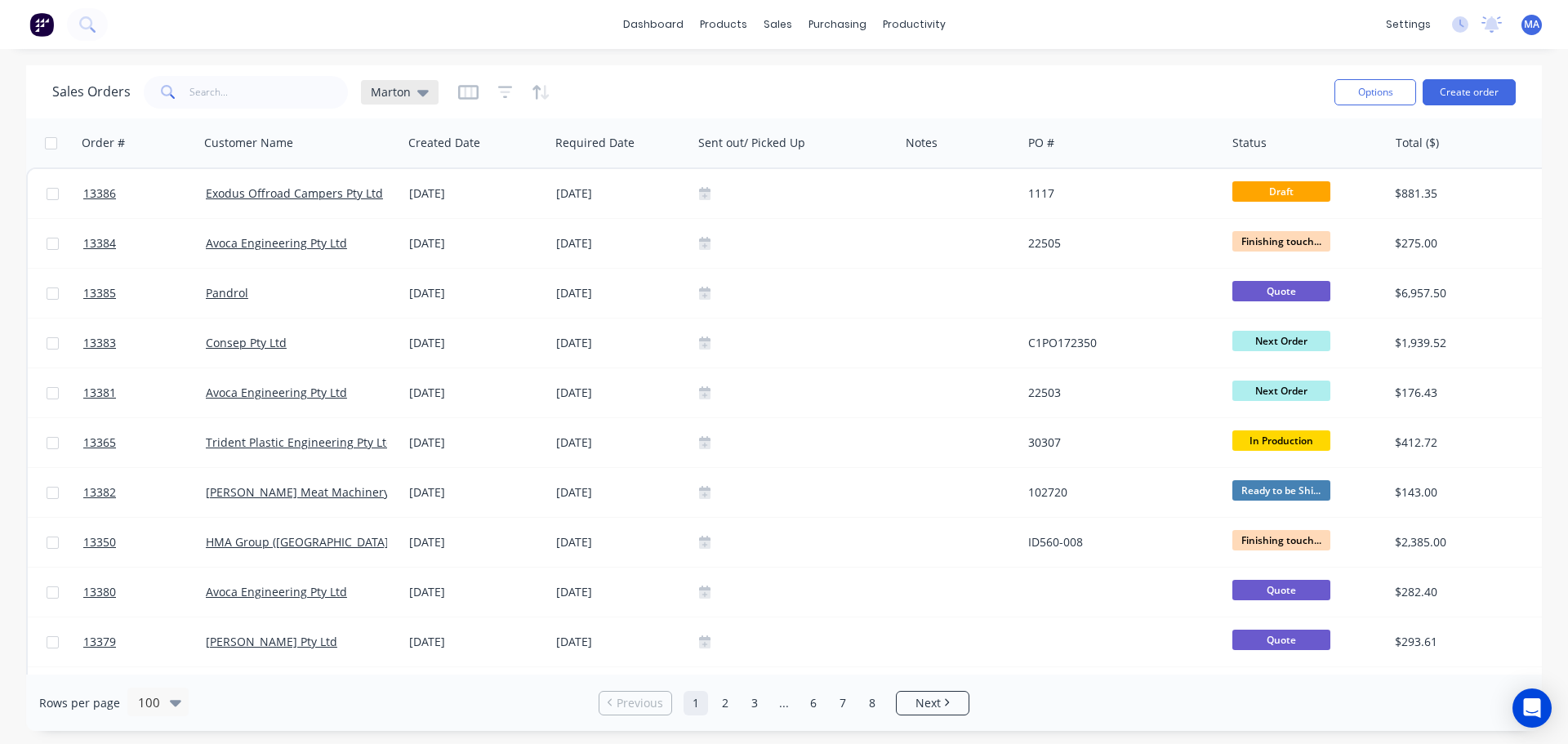
click at [392, 92] on span "Marton" at bounding box center [391, 92] width 40 height 17
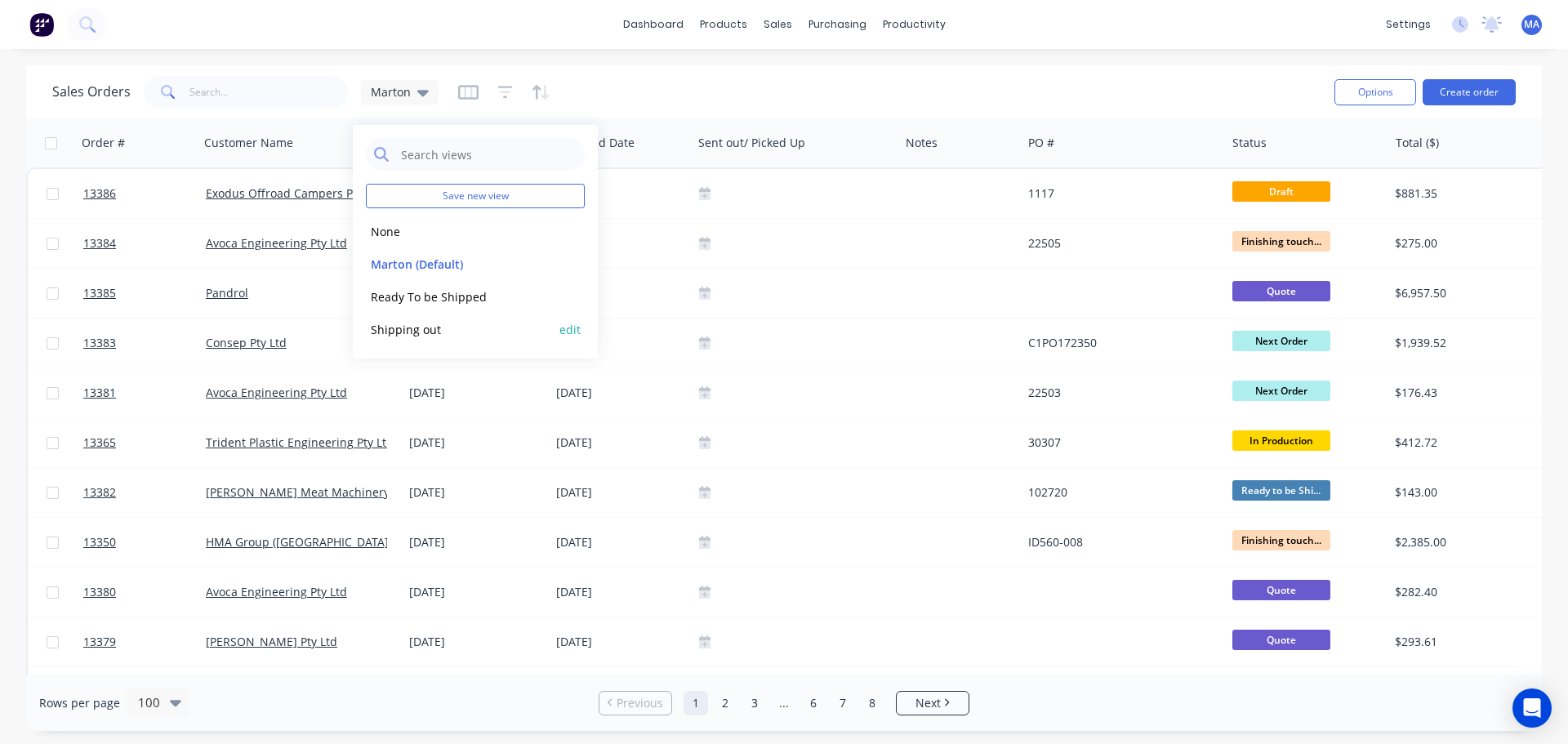
click at [409, 330] on button "Shipping out" at bounding box center [459, 330] width 186 height 19
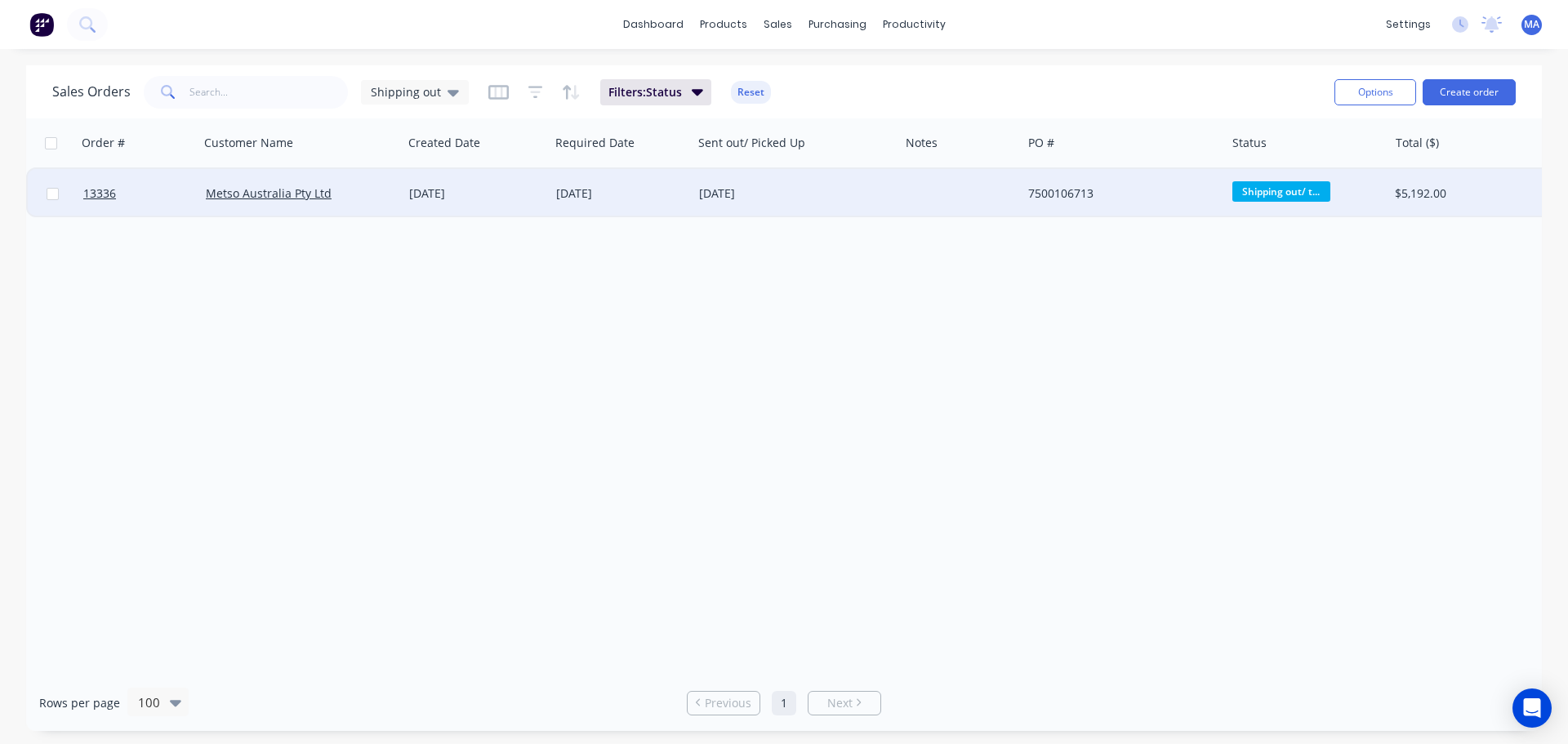
click at [427, 192] on div "18 Sep 2025" at bounding box center [476, 193] width 134 height 16
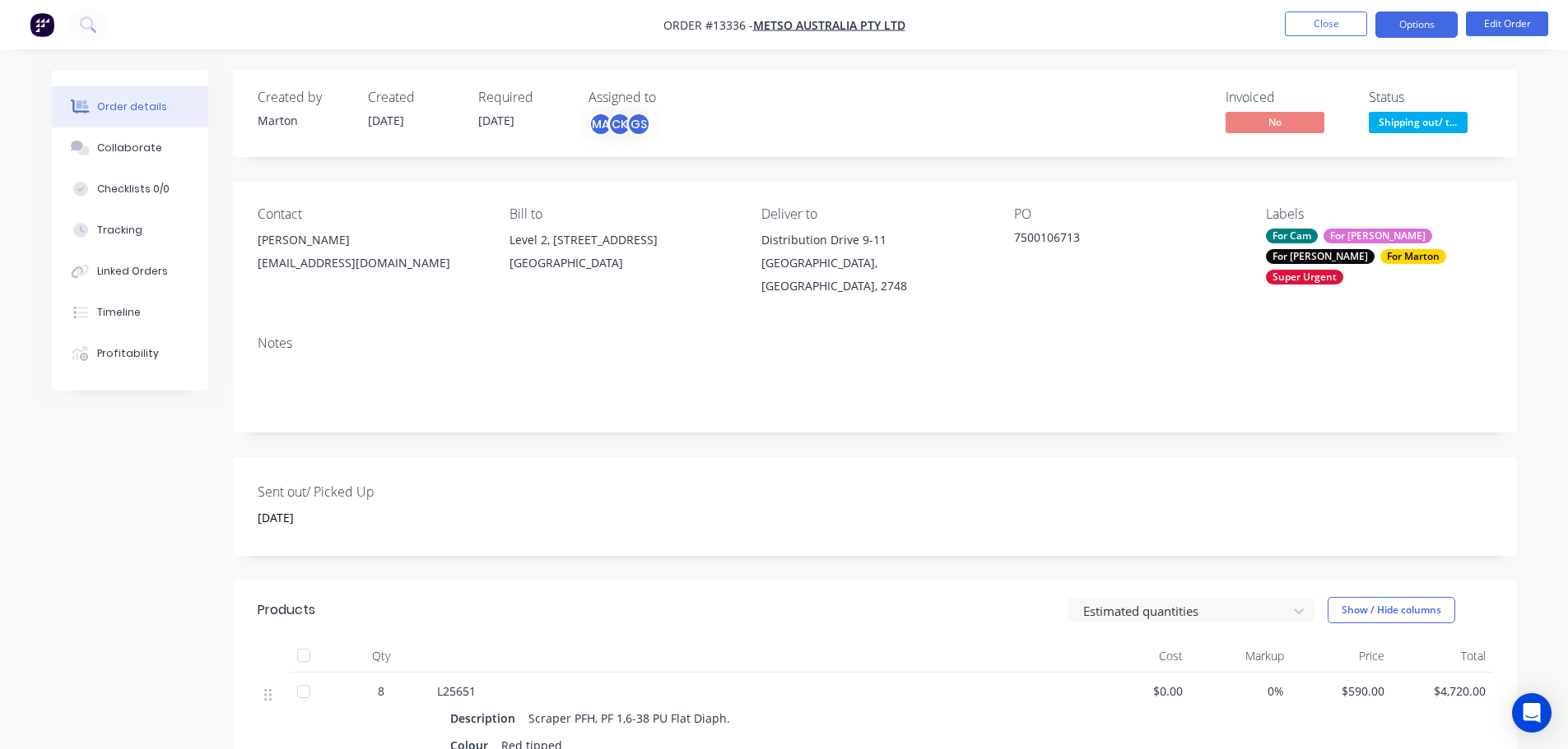
click at [1440, 22] on button "Options" at bounding box center [1416, 24] width 82 height 26
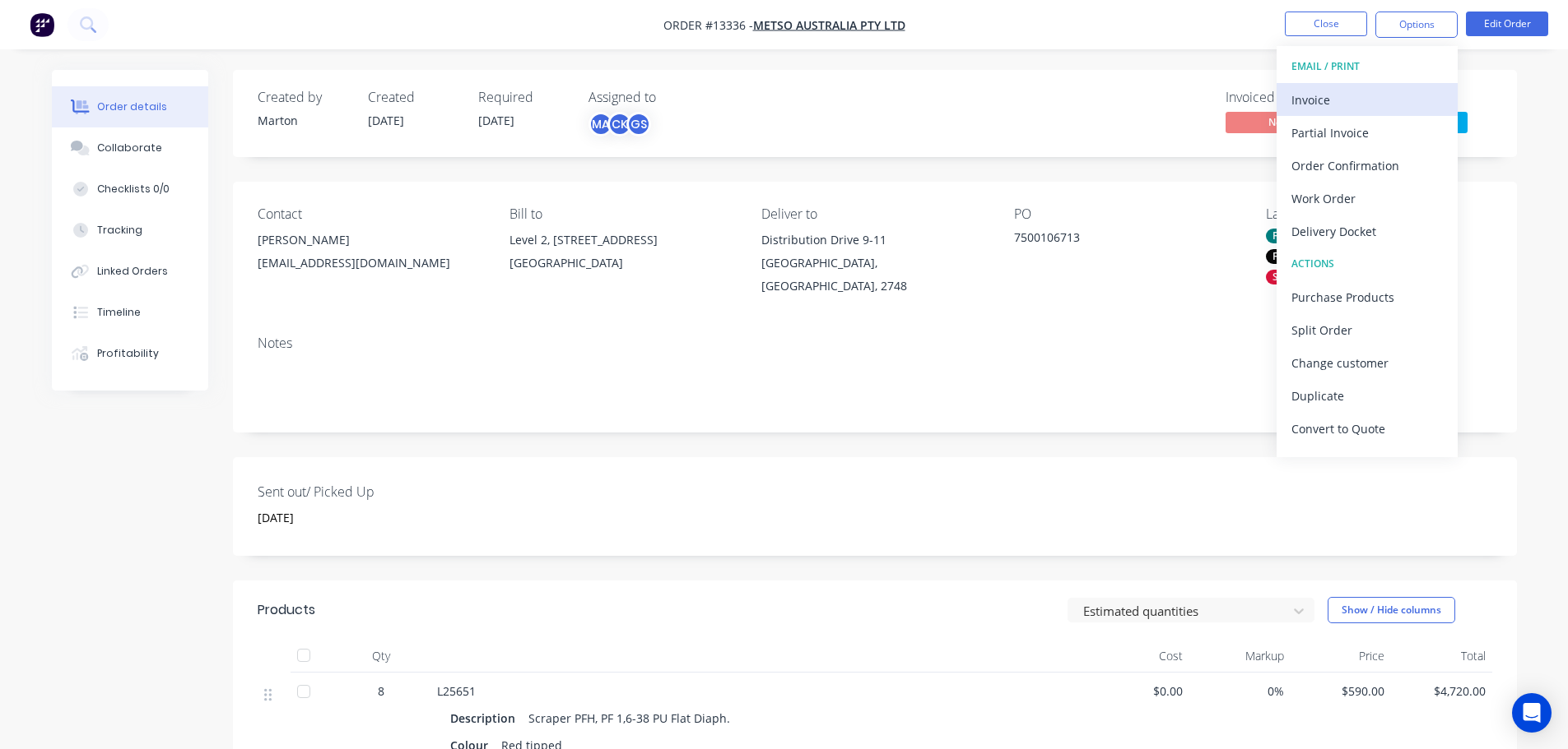
click at [1378, 93] on div "Invoice" at bounding box center [1366, 100] width 151 height 24
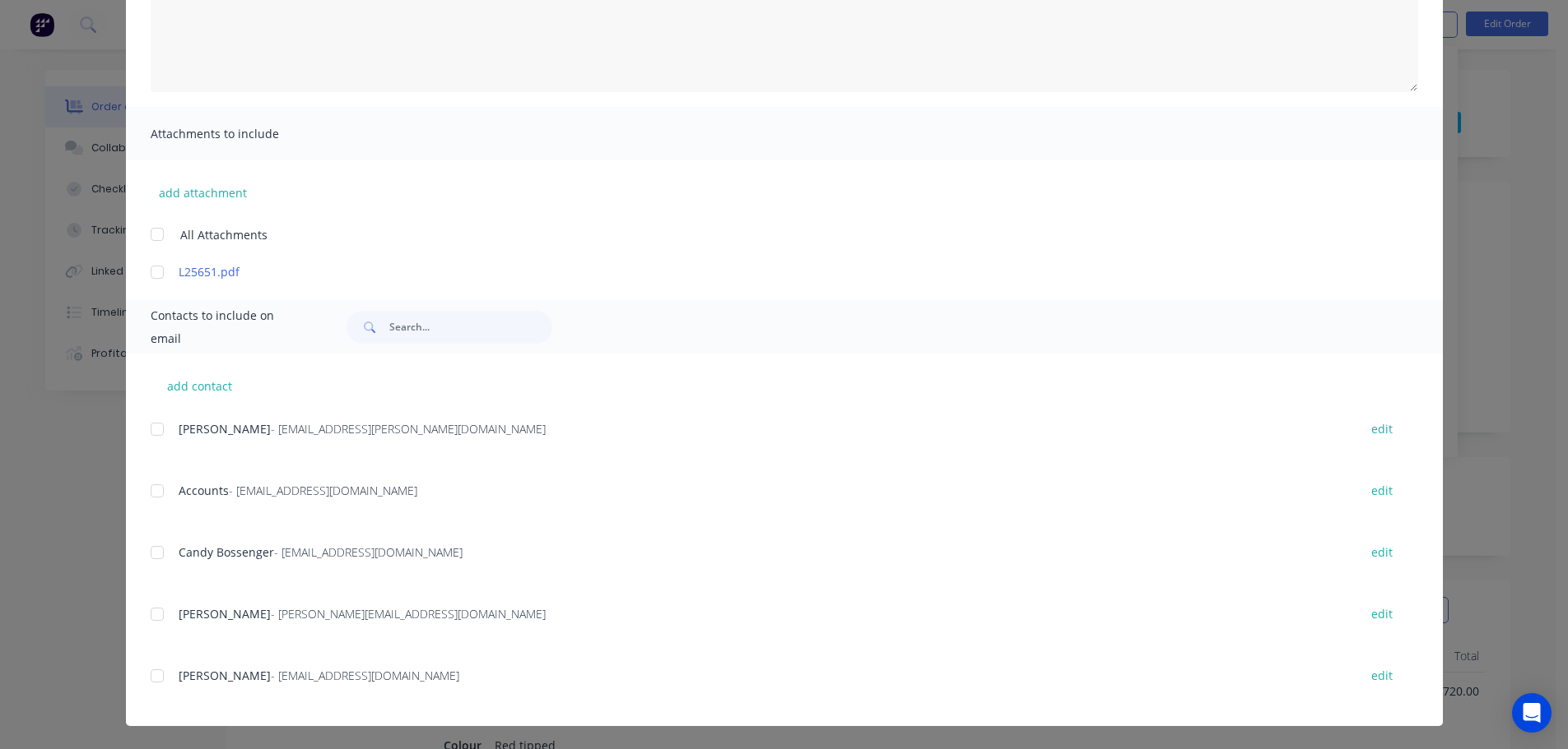
click at [151, 499] on div at bounding box center [157, 491] width 33 height 33
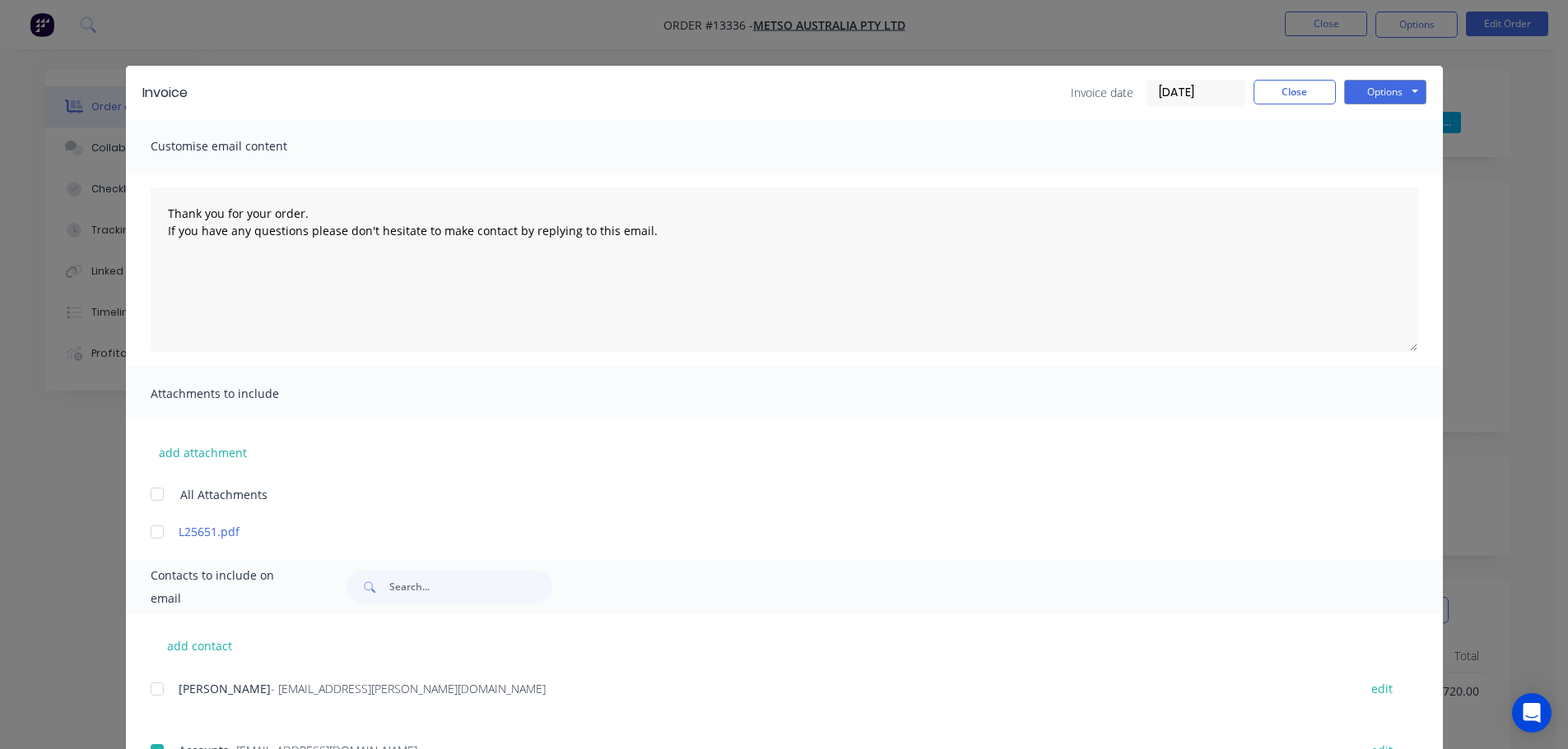
click at [1393, 105] on div "Options Preview Print Email" at bounding box center [1385, 93] width 82 height 26
drag, startPoint x: 1392, startPoint y: 93, endPoint x: 1389, endPoint y: 107, distance: 14.3
click at [1392, 94] on button "Options" at bounding box center [1385, 92] width 82 height 24
click at [1374, 175] on button "Email" at bounding box center [1396, 175] width 106 height 27
drag, startPoint x: 1292, startPoint y: 87, endPoint x: 1405, endPoint y: 115, distance: 116.4
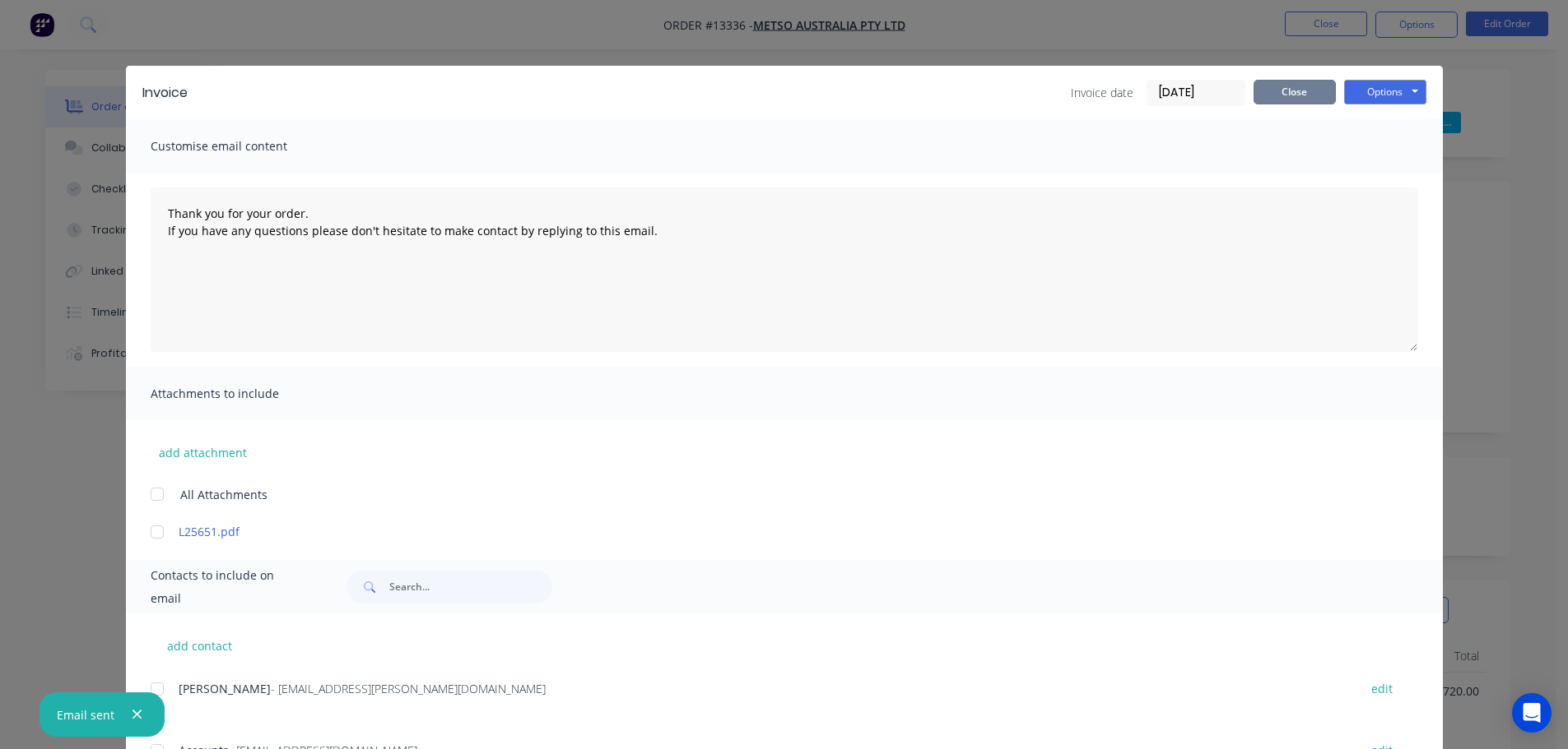
click at [1292, 87] on button "Close" at bounding box center [1295, 92] width 82 height 24
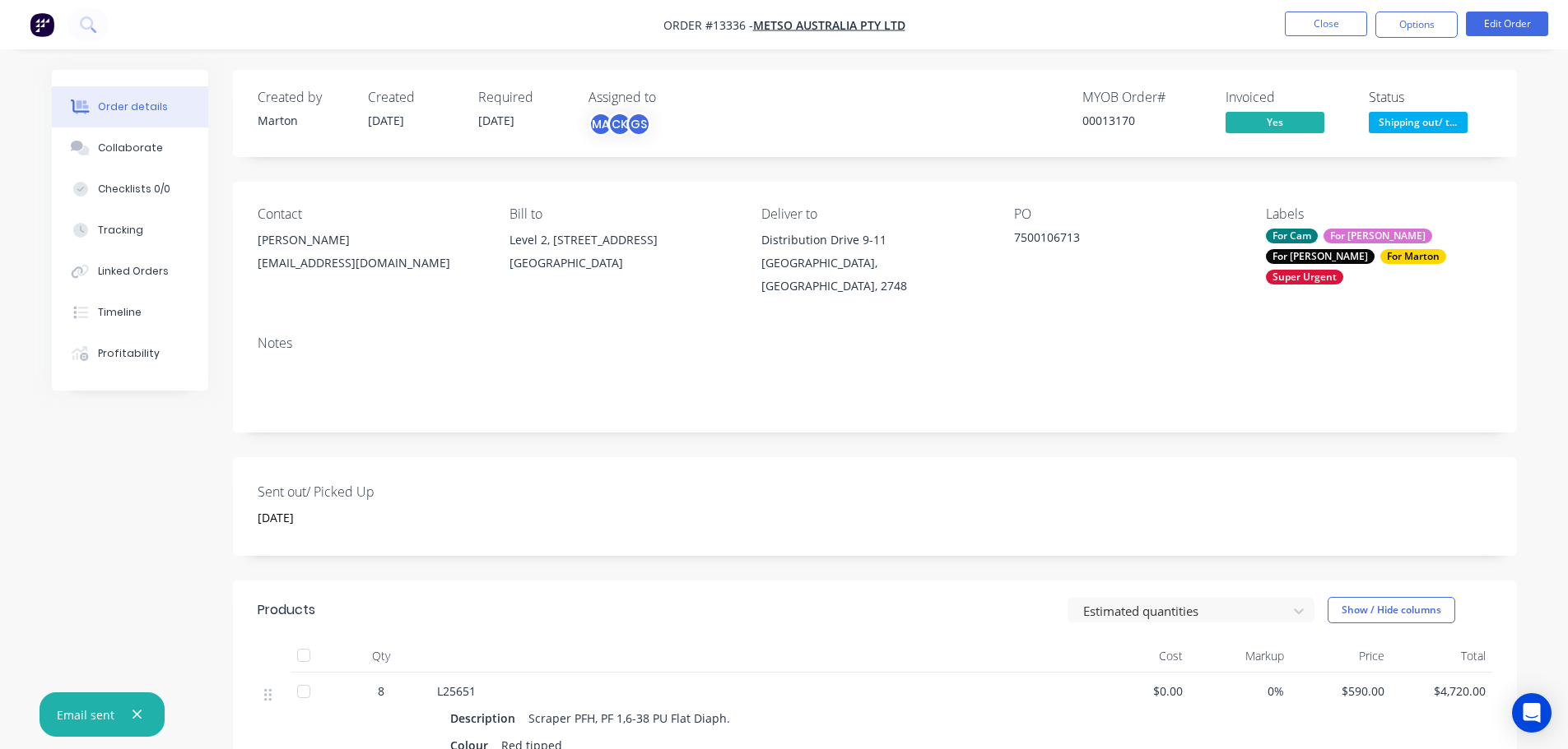
click at [1410, 116] on span "Shipping out/ t..." at bounding box center [1418, 122] width 99 height 21
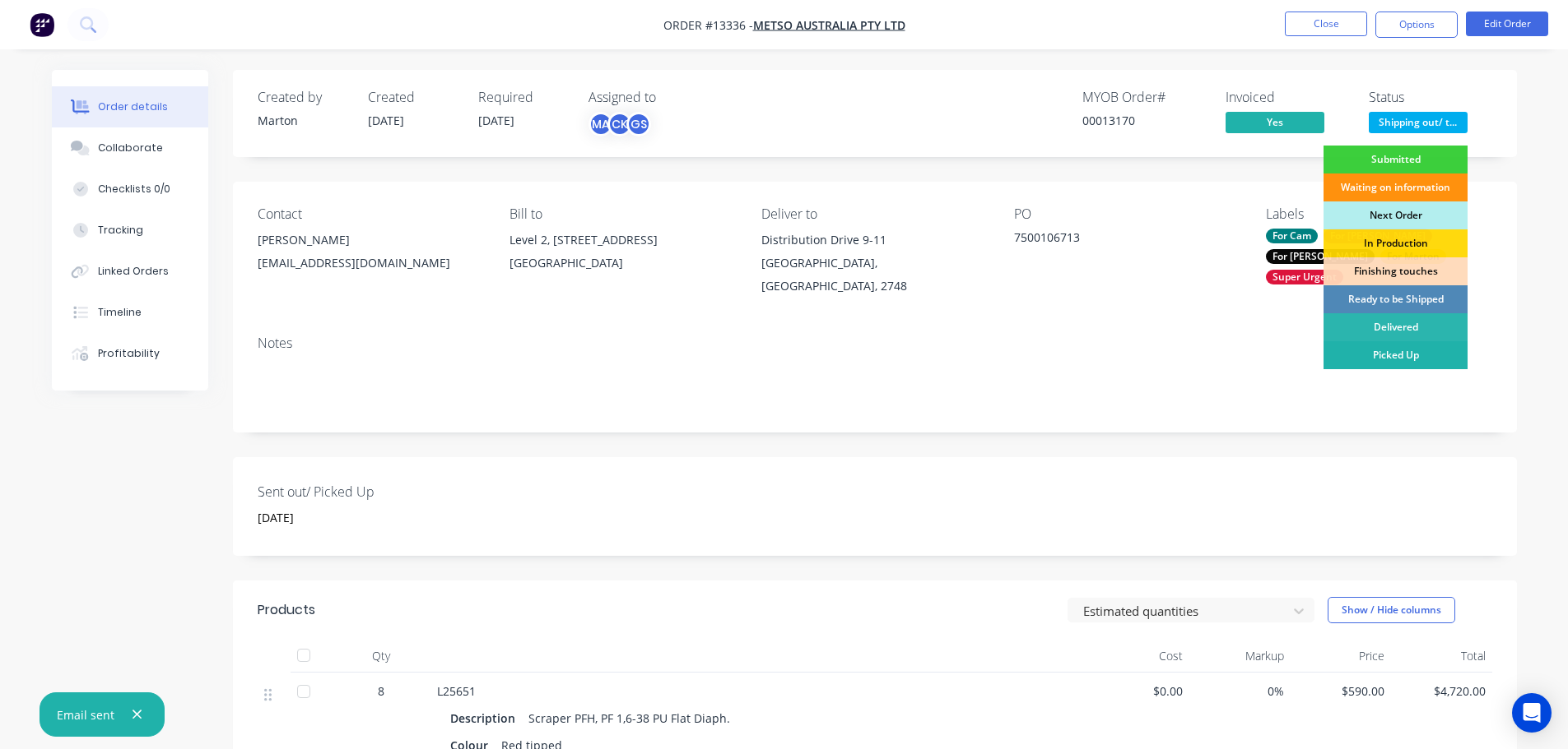
click at [1417, 346] on div "Picked Up" at bounding box center [1395, 355] width 144 height 28
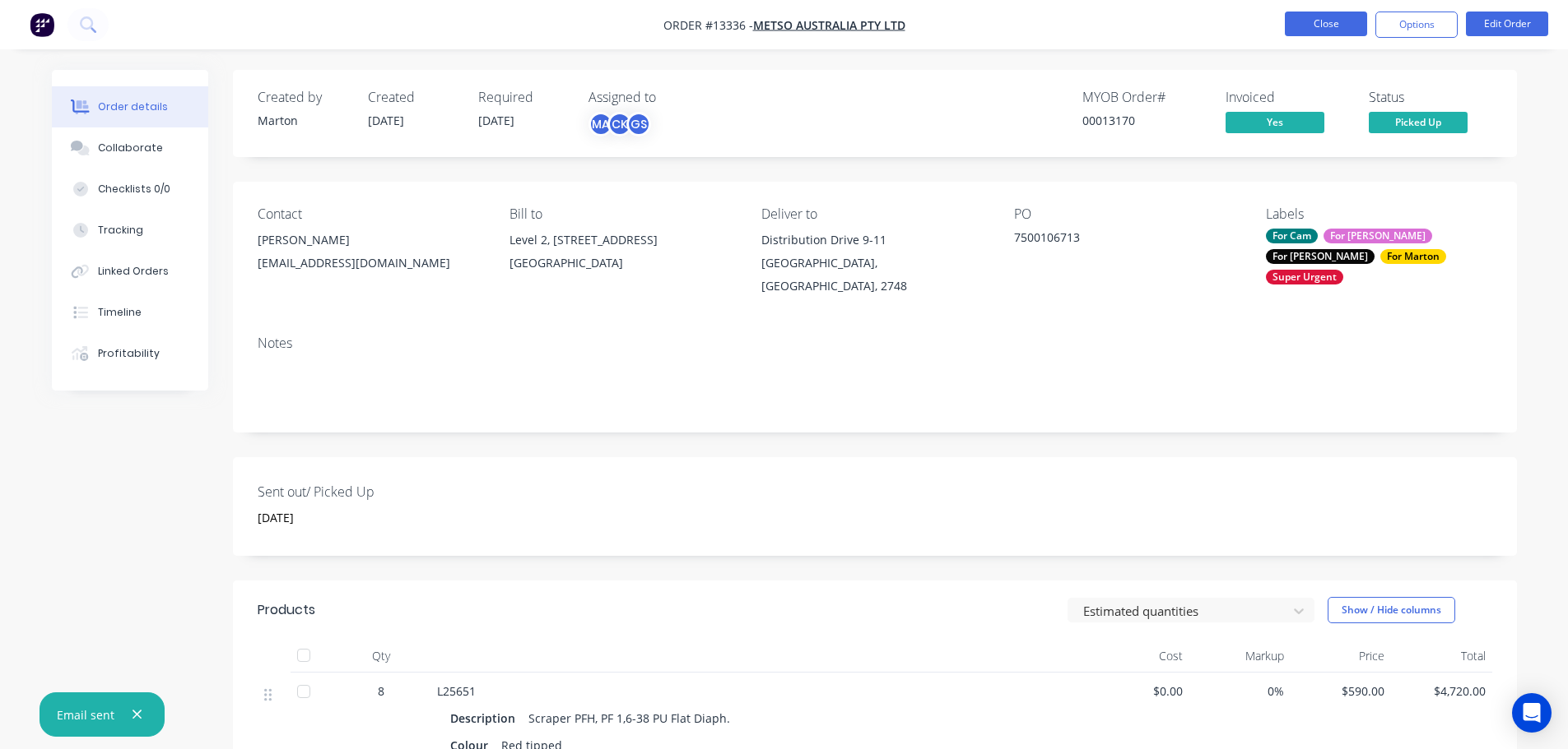
click at [1316, 18] on button "Close" at bounding box center [1326, 24] width 82 height 24
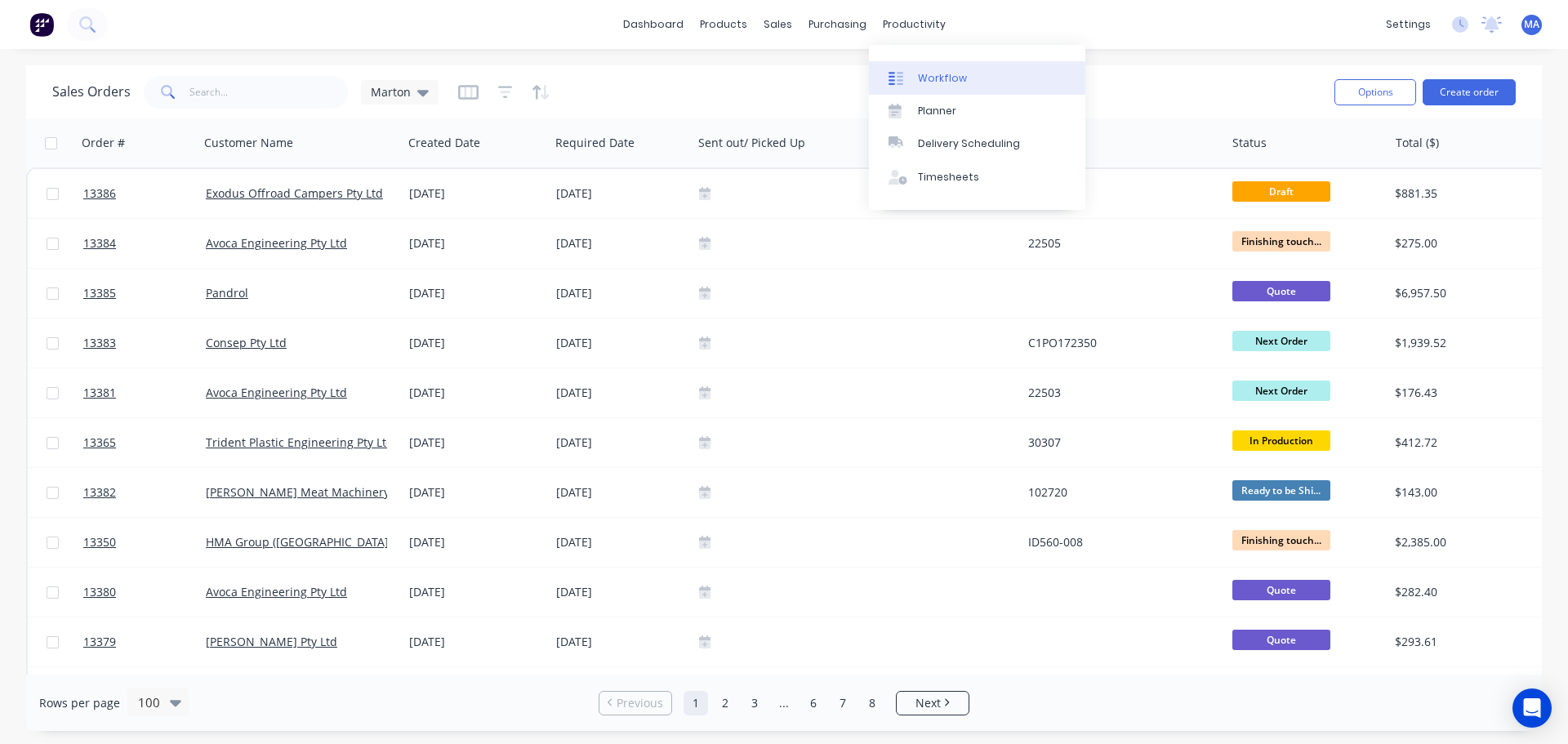
click at [925, 73] on div "Workflow" at bounding box center [942, 78] width 49 height 15
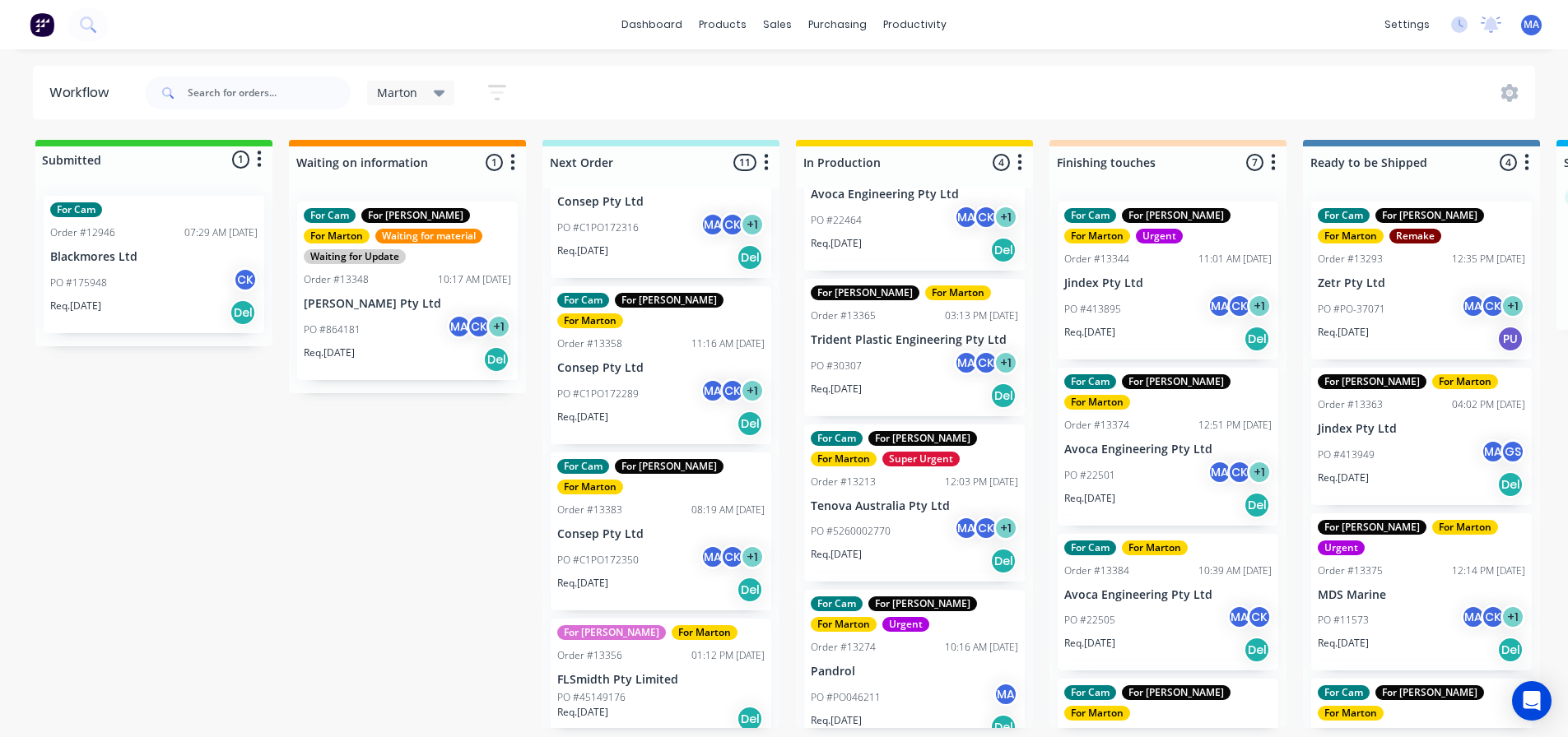
scroll to position [575, 0]
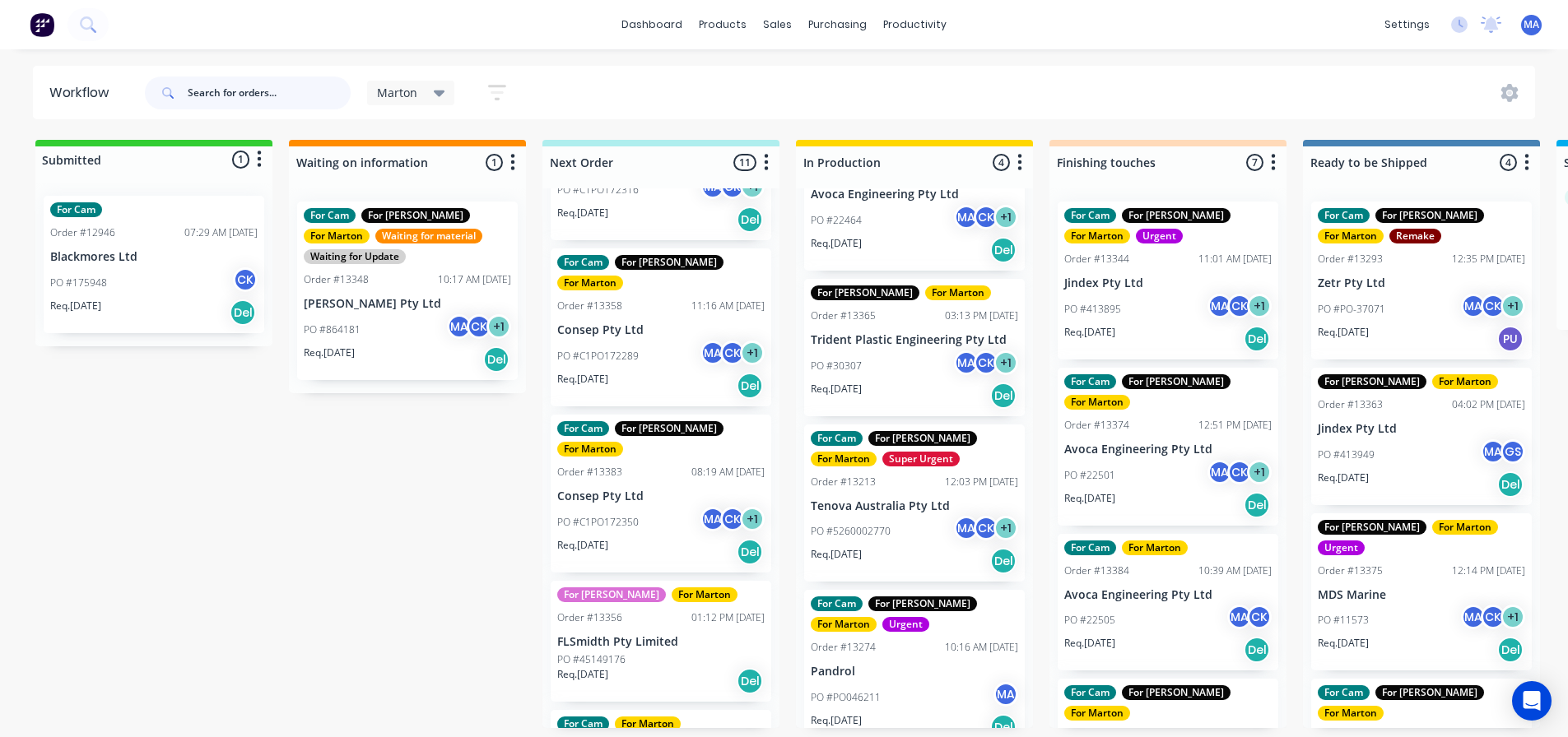
click at [286, 95] on input "text" at bounding box center [269, 93] width 163 height 33
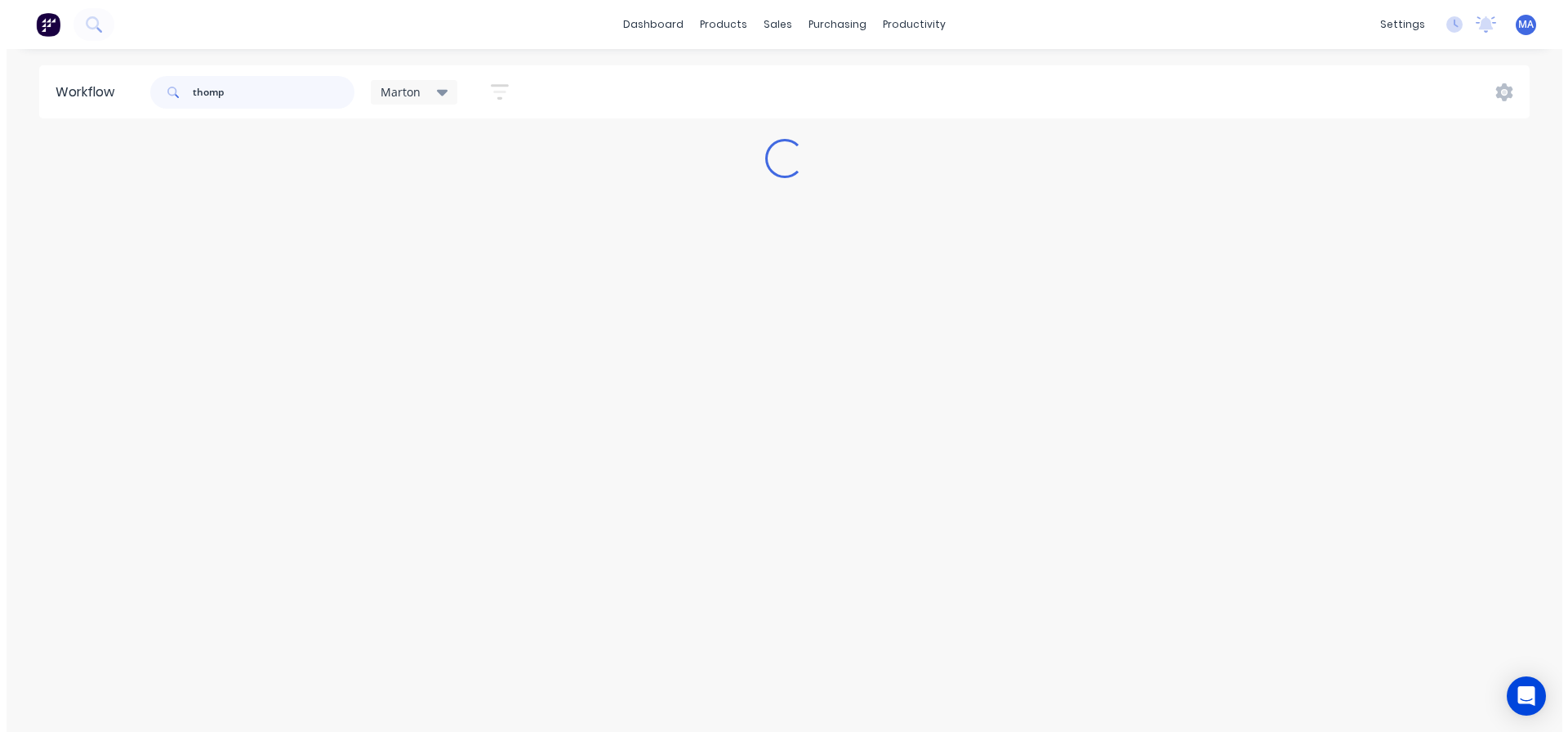
scroll to position [0, 0]
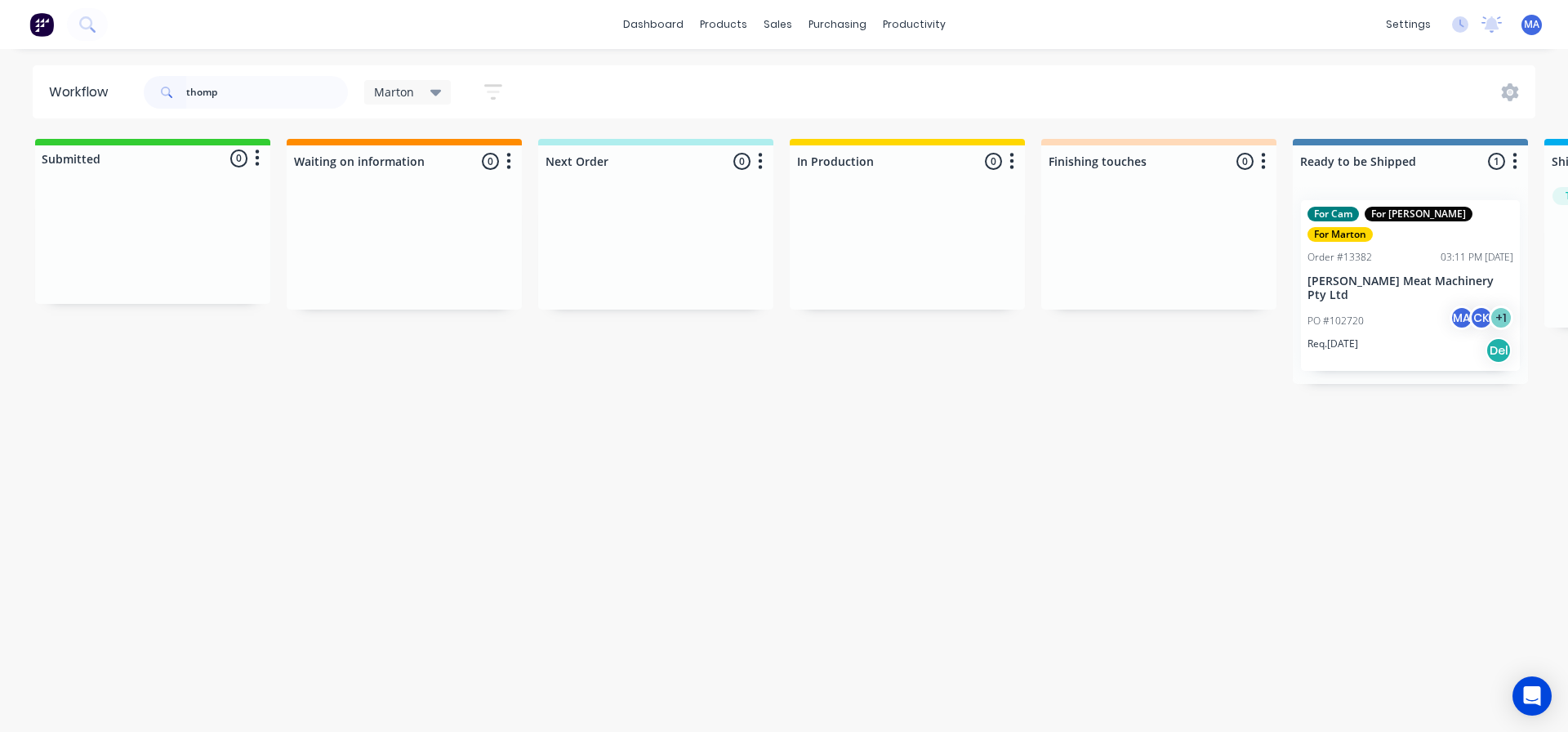
click at [1408, 305] on div "PO #102720 MA CK + 1" at bounding box center [1409, 321] width 205 height 31
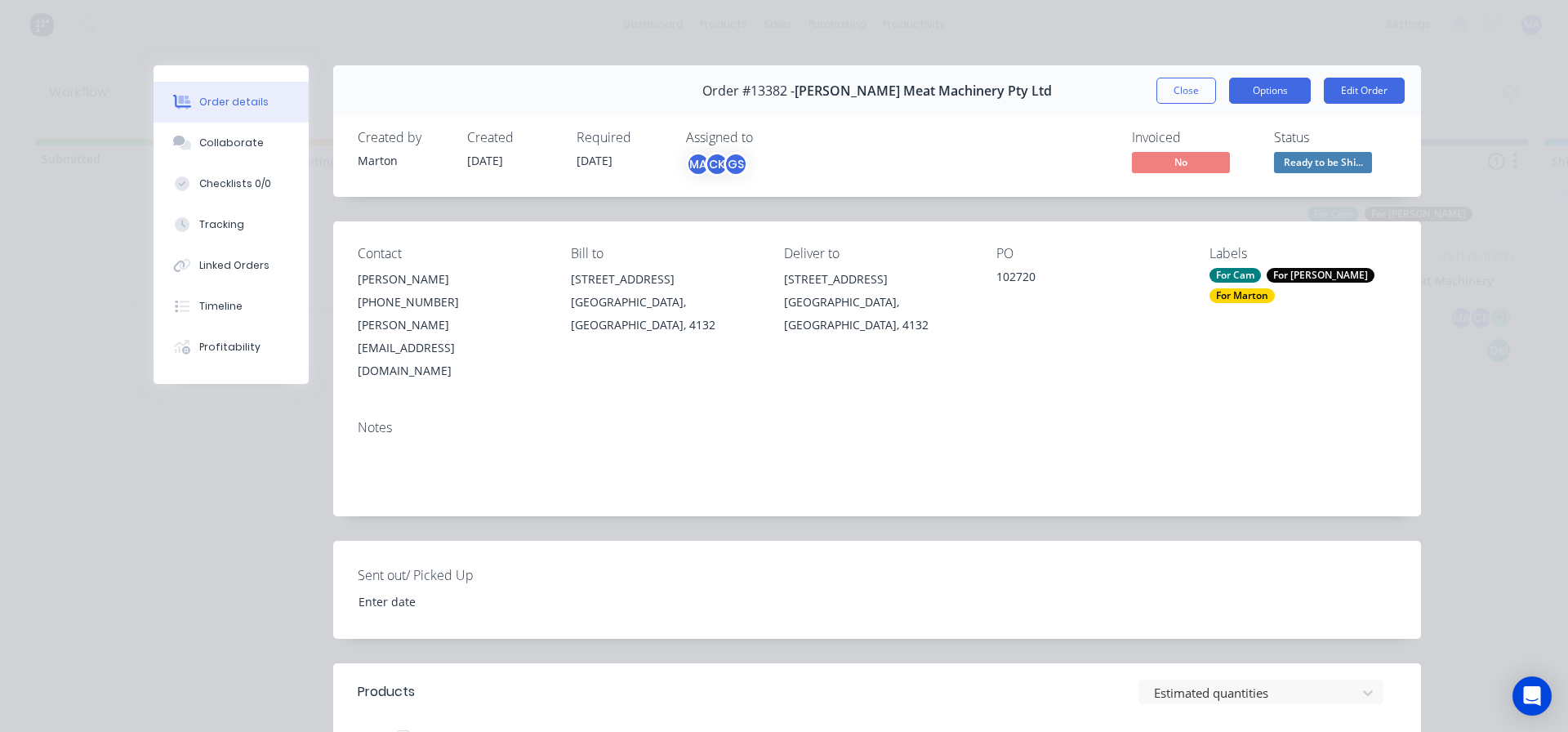
click at [1270, 92] on button "Options" at bounding box center [1270, 91] width 81 height 26
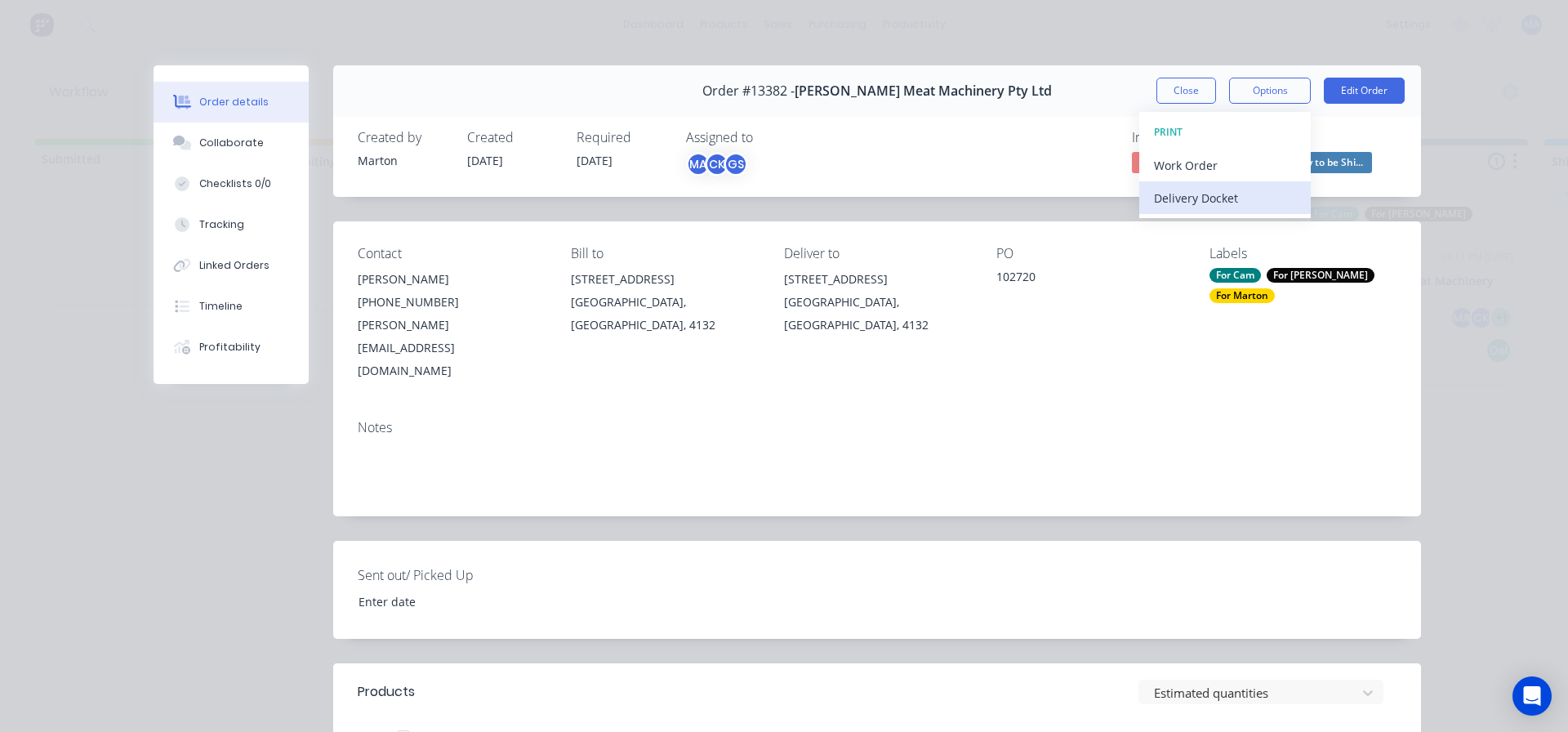
click at [1220, 192] on div "Delivery Docket" at bounding box center [1225, 198] width 142 height 23
click at [1218, 202] on div "Standard" at bounding box center [1225, 198] width 142 height 23
click at [1172, 88] on button "Close" at bounding box center [1186, 91] width 60 height 26
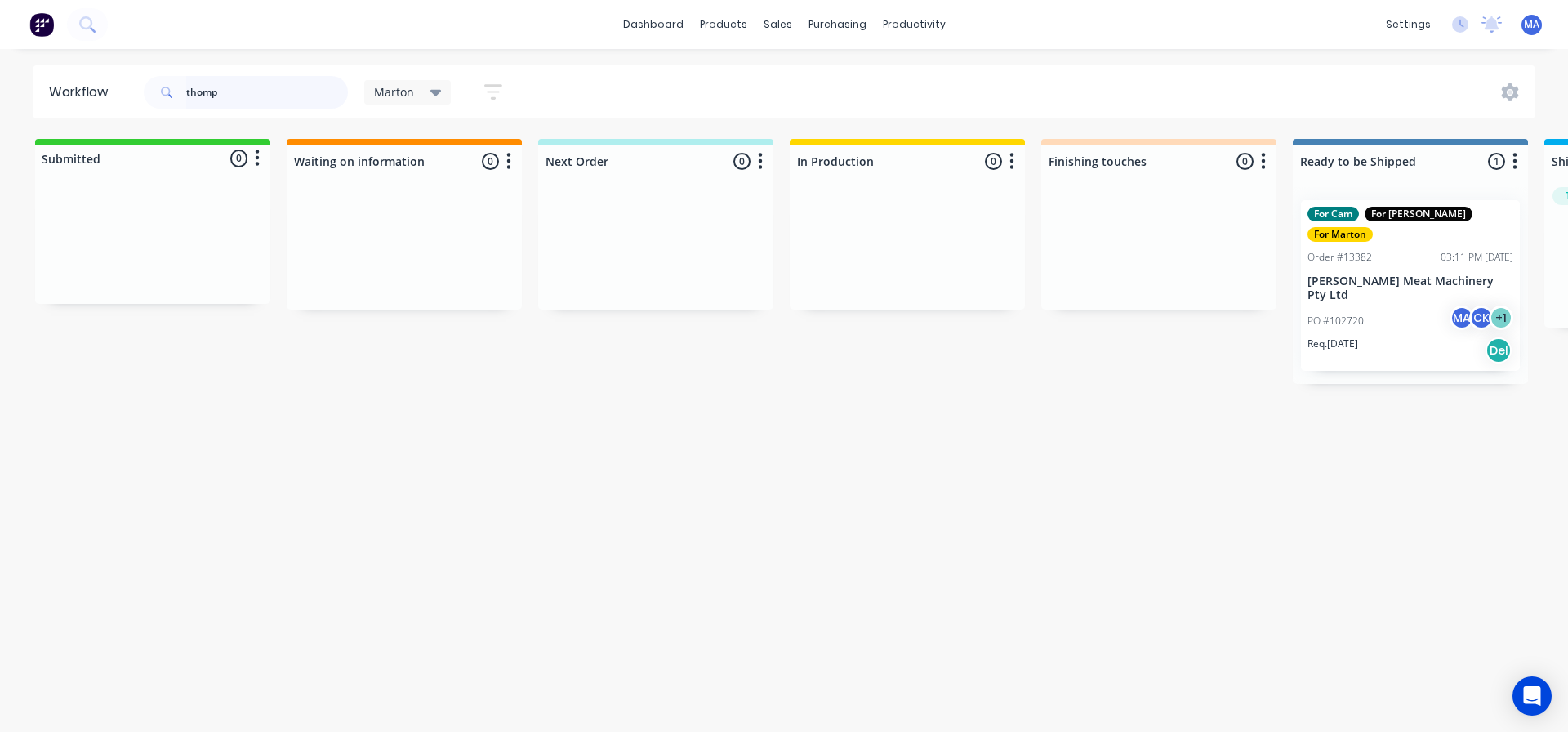
click at [310, 86] on input "thomp" at bounding box center [267, 93] width 162 height 33
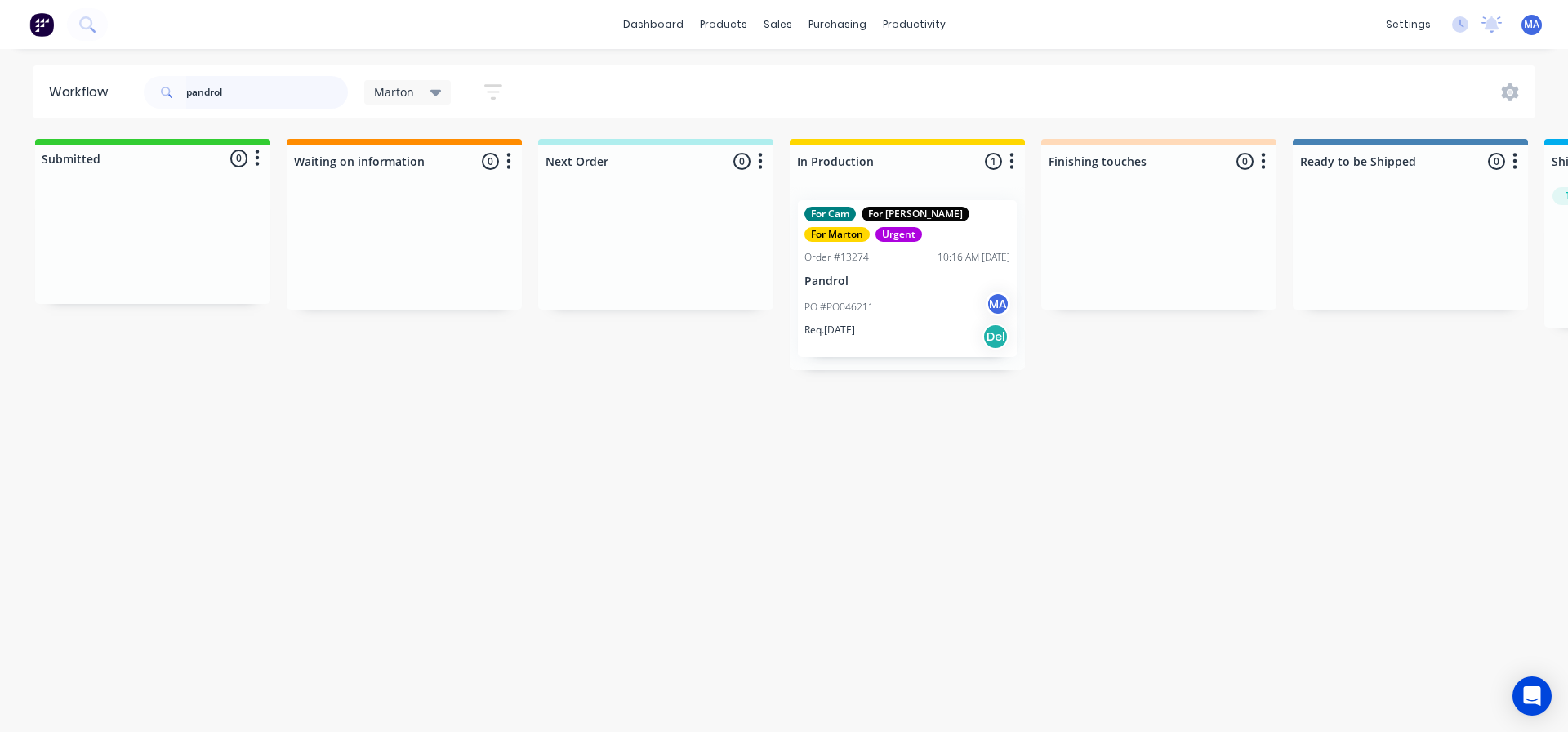
type input "pandrol"
click at [887, 278] on p "Pandrol" at bounding box center [907, 282] width 205 height 14
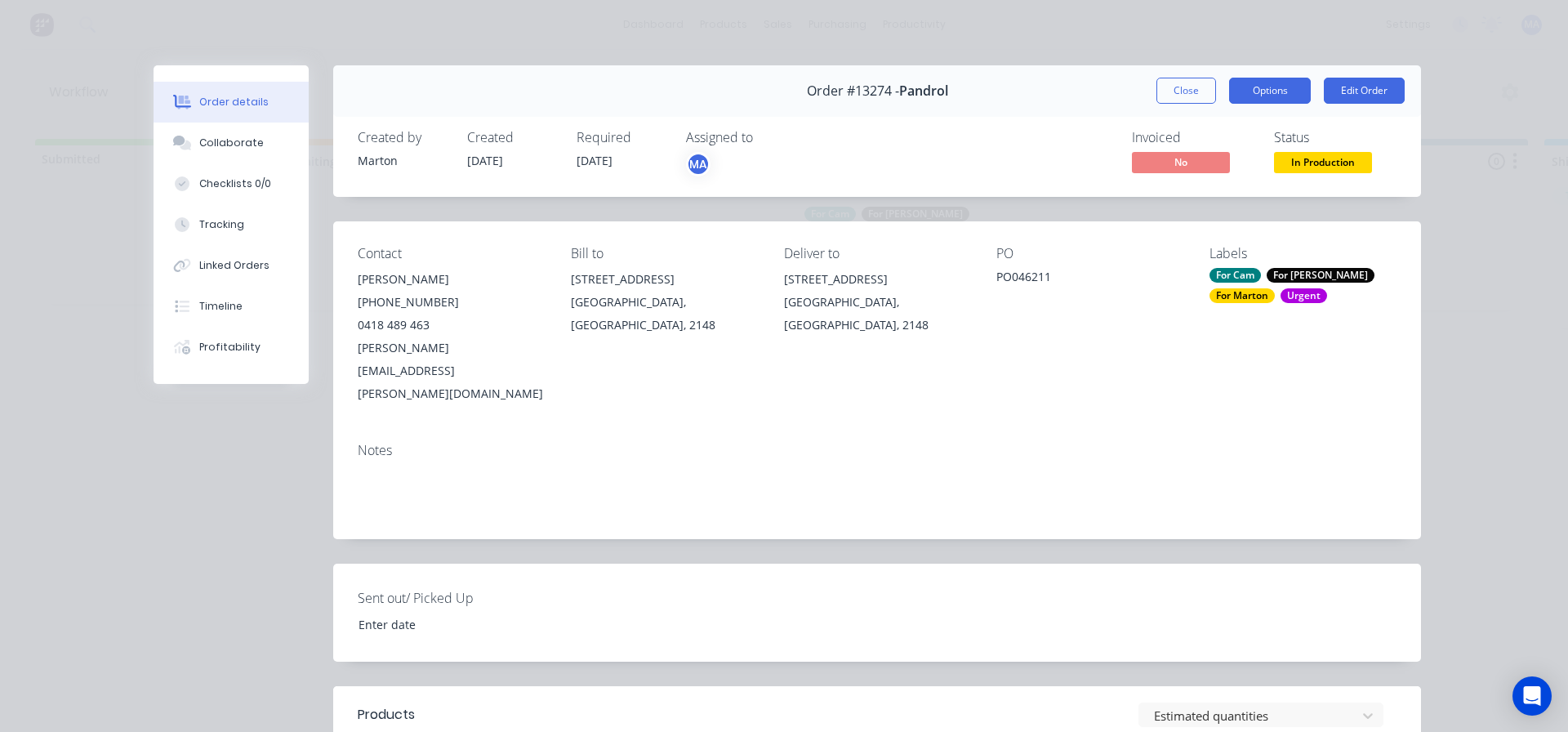
click at [1261, 95] on button "Options" at bounding box center [1270, 91] width 81 height 26
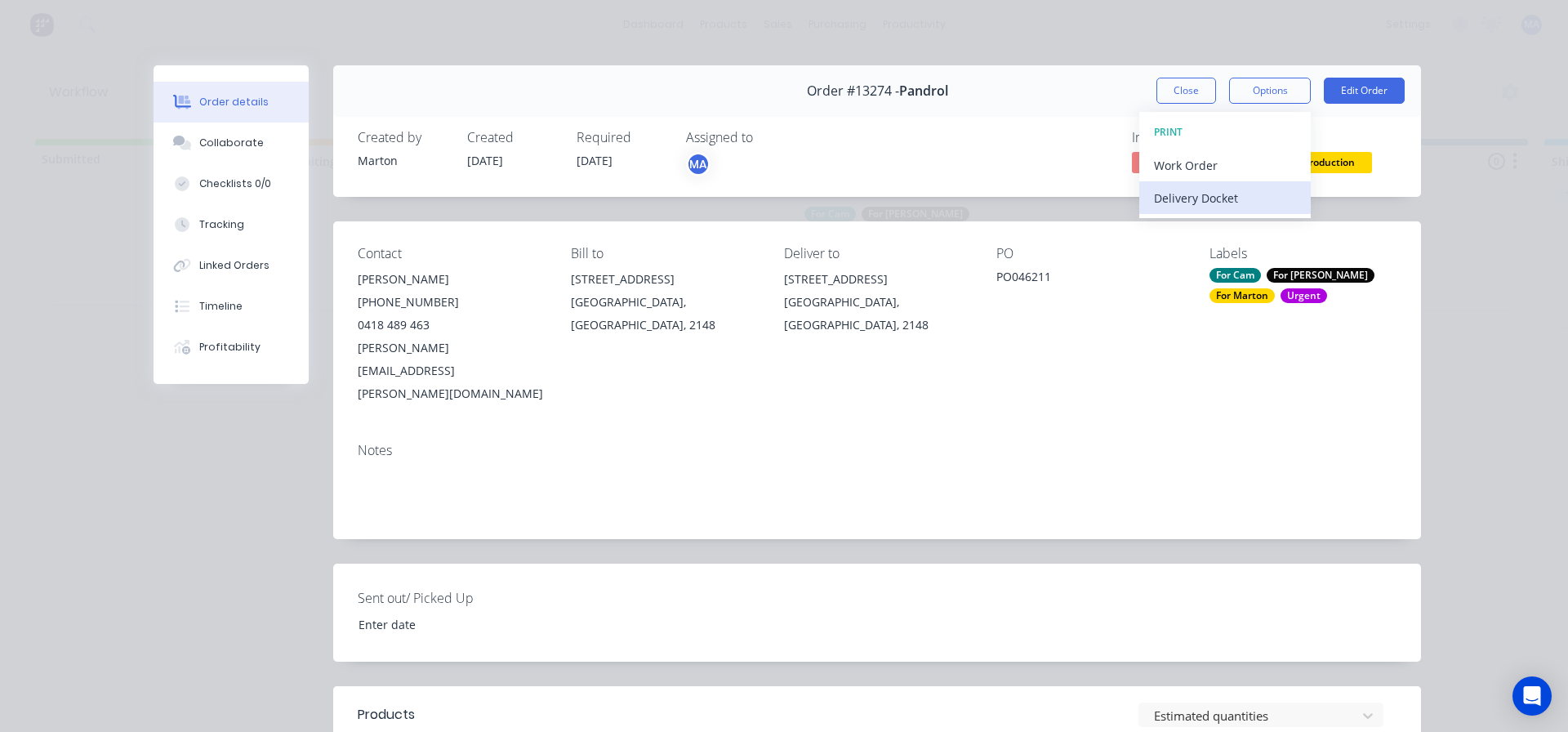
click at [1237, 190] on div "Delivery Docket" at bounding box center [1225, 198] width 142 height 23
click at [1219, 225] on div "Custom" at bounding box center [1225, 230] width 142 height 23
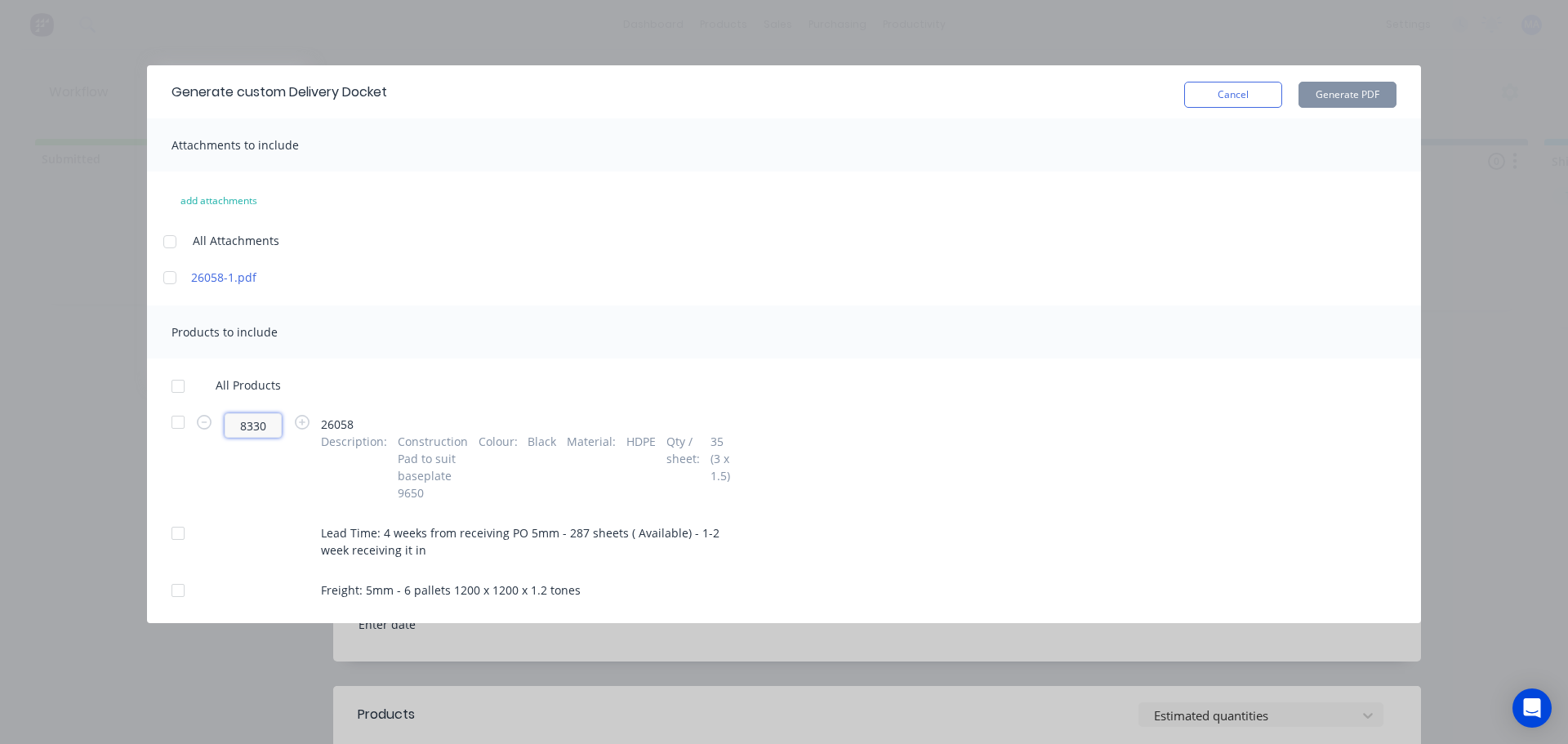
click at [272, 429] on input "8330" at bounding box center [253, 426] width 57 height 24
type input "8"
type input "1500"
click at [160, 428] on div "All Products 1500 26058 Description : Construction Pad to suit baseplate 9650 C…" at bounding box center [784, 488] width 1274 height 220
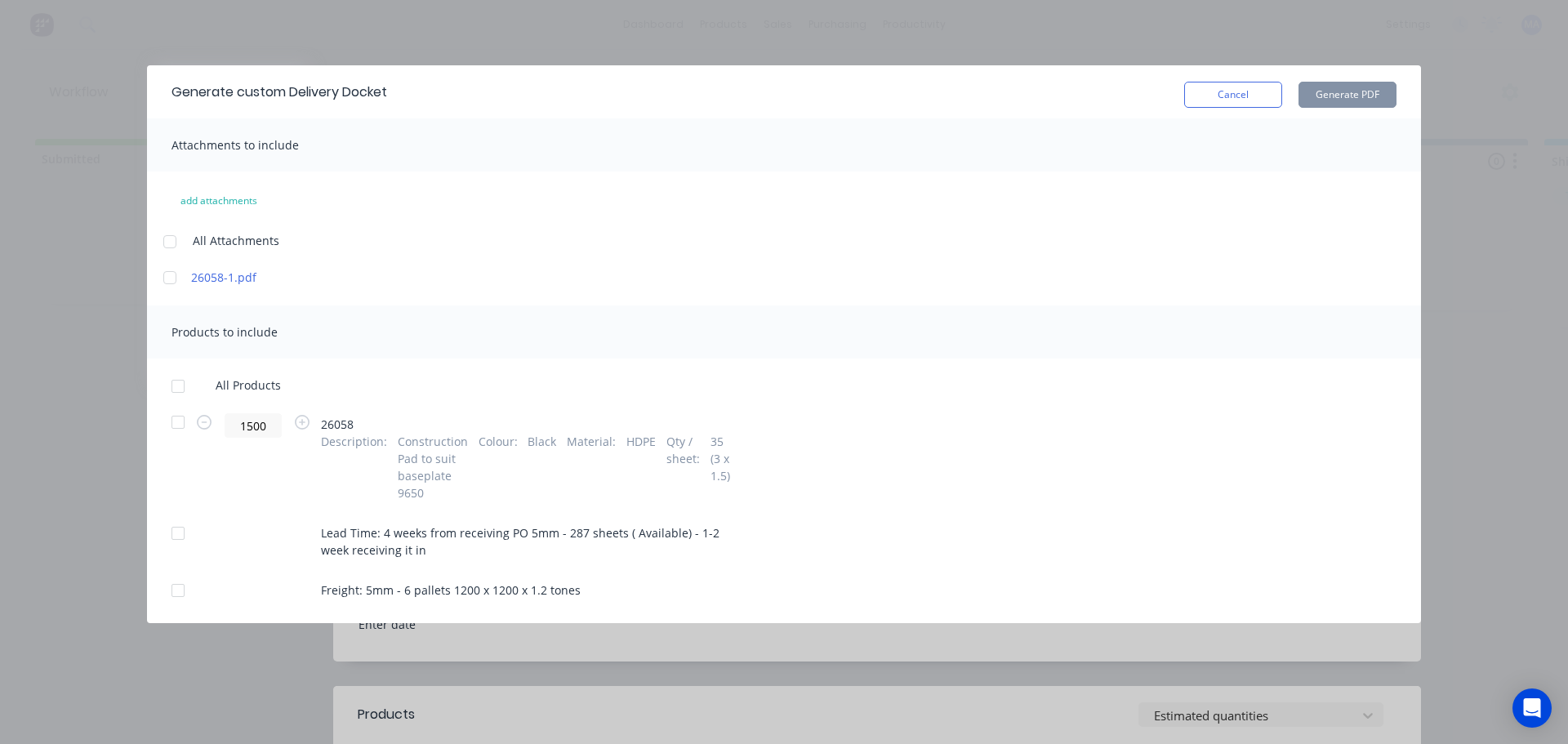
click at [174, 427] on div at bounding box center [179, 422] width 33 height 33
click at [1375, 92] on button "Generate PDF" at bounding box center [1347, 95] width 98 height 26
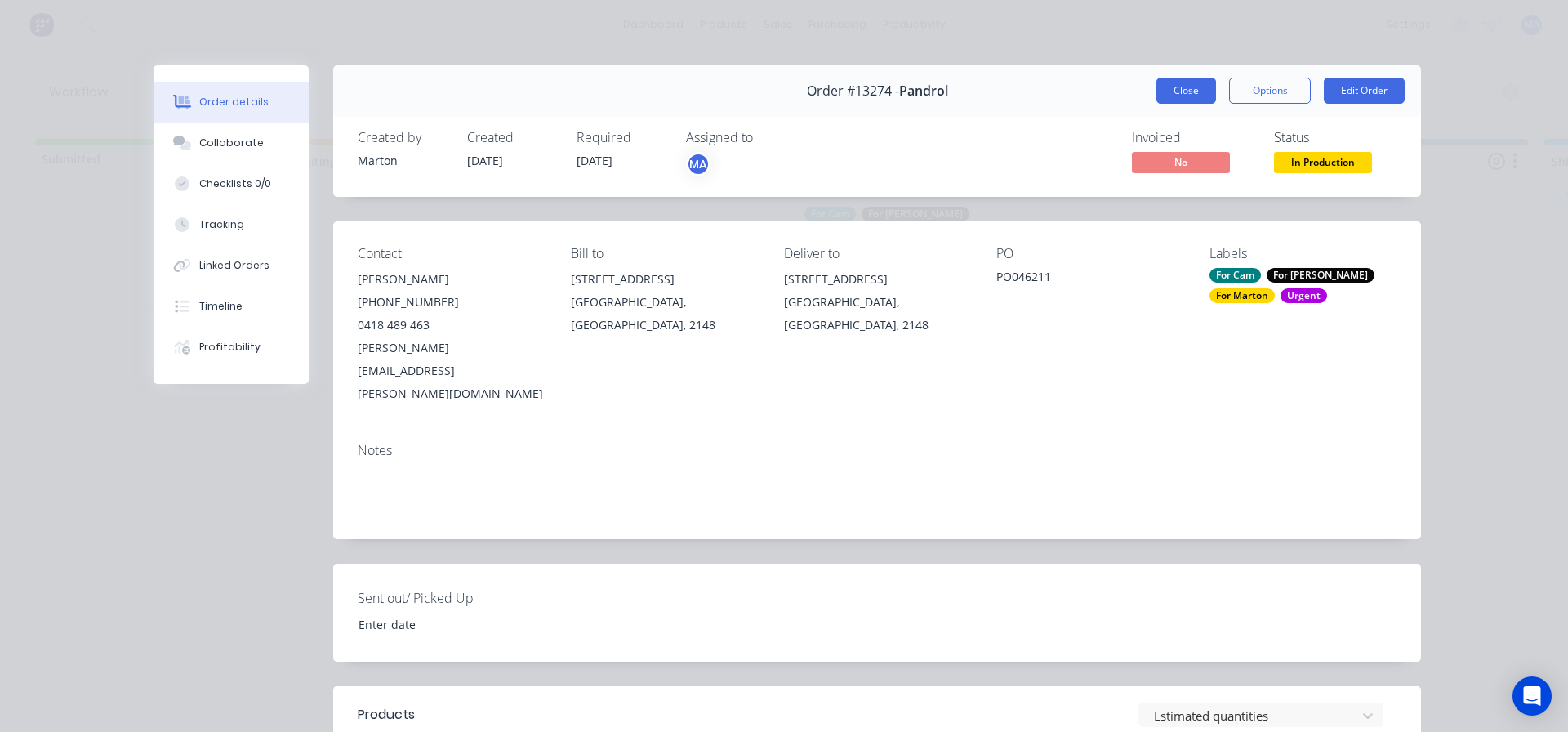
click at [1171, 95] on button "Close" at bounding box center [1186, 91] width 60 height 26
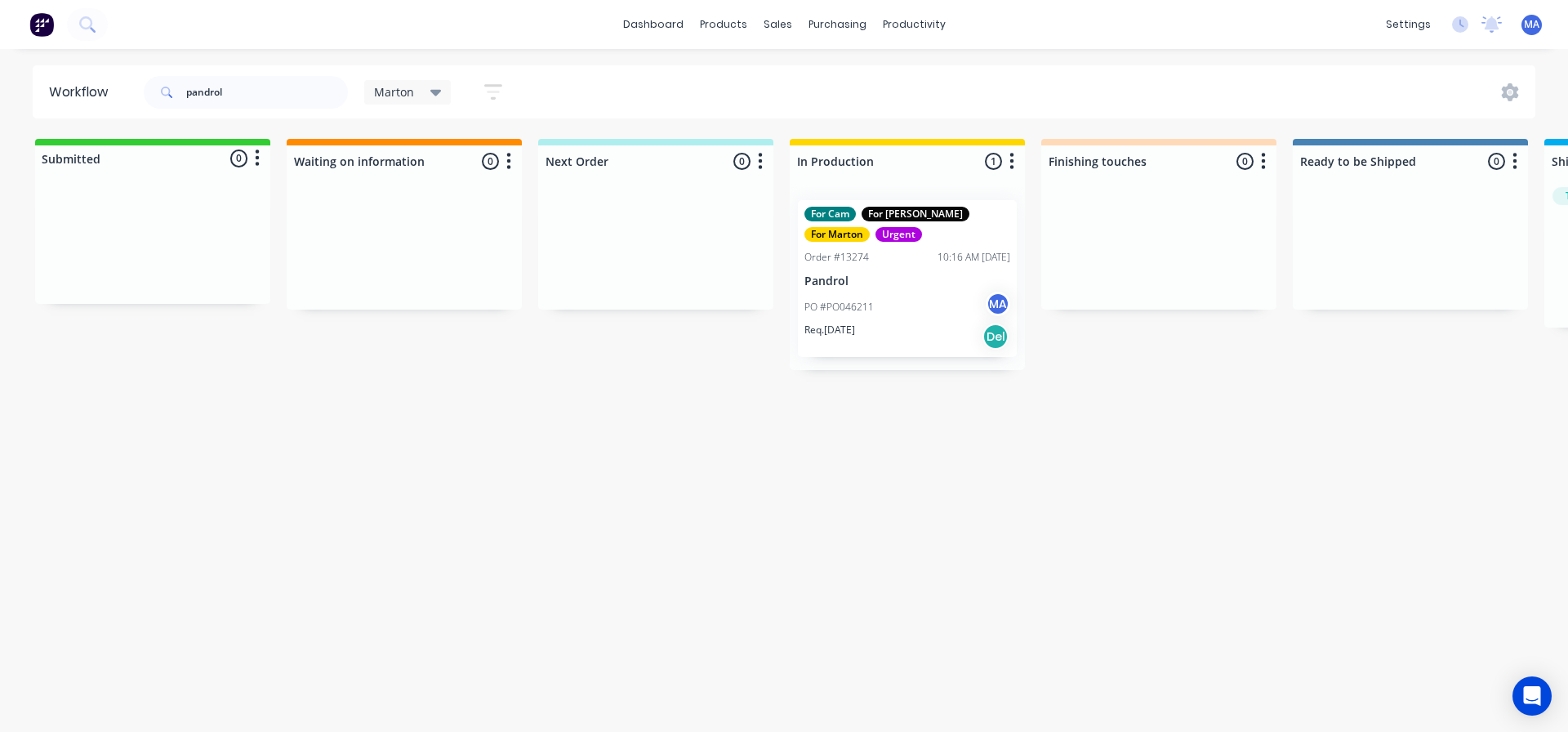
click at [855, 323] on p "Req. [DATE]" at bounding box center [830, 330] width 50 height 15
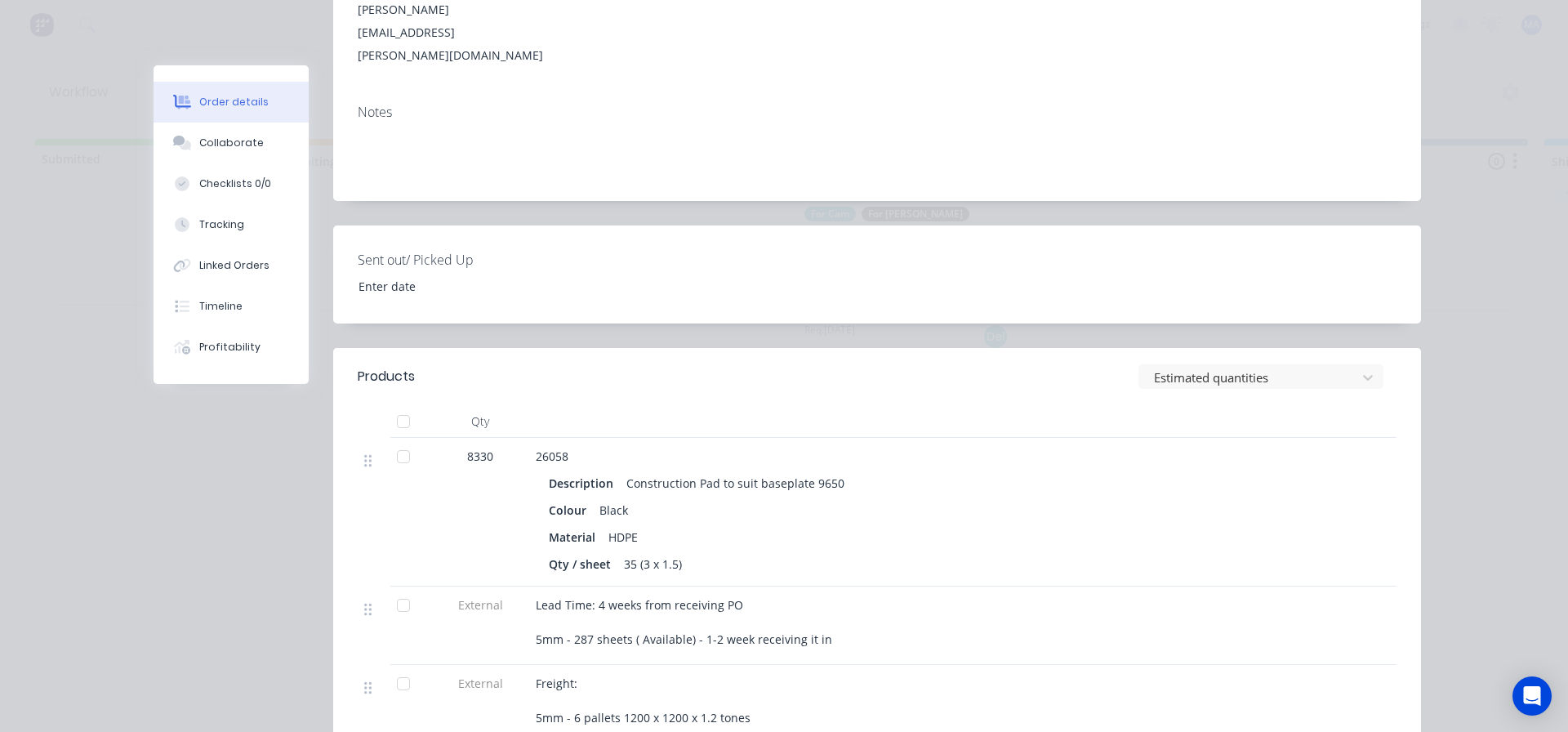
scroll to position [327, 0]
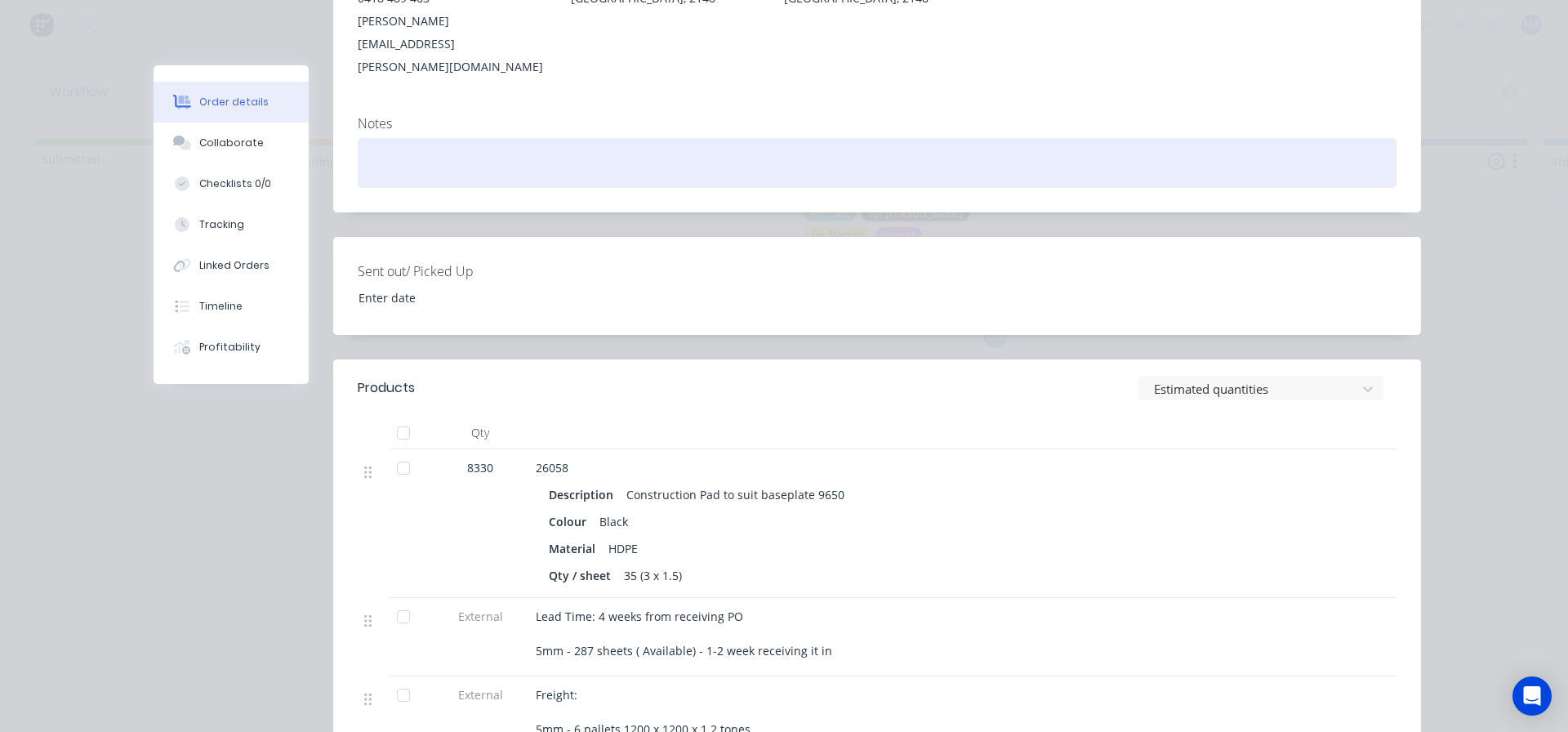
click at [446, 138] on div at bounding box center [877, 162] width 1038 height 49
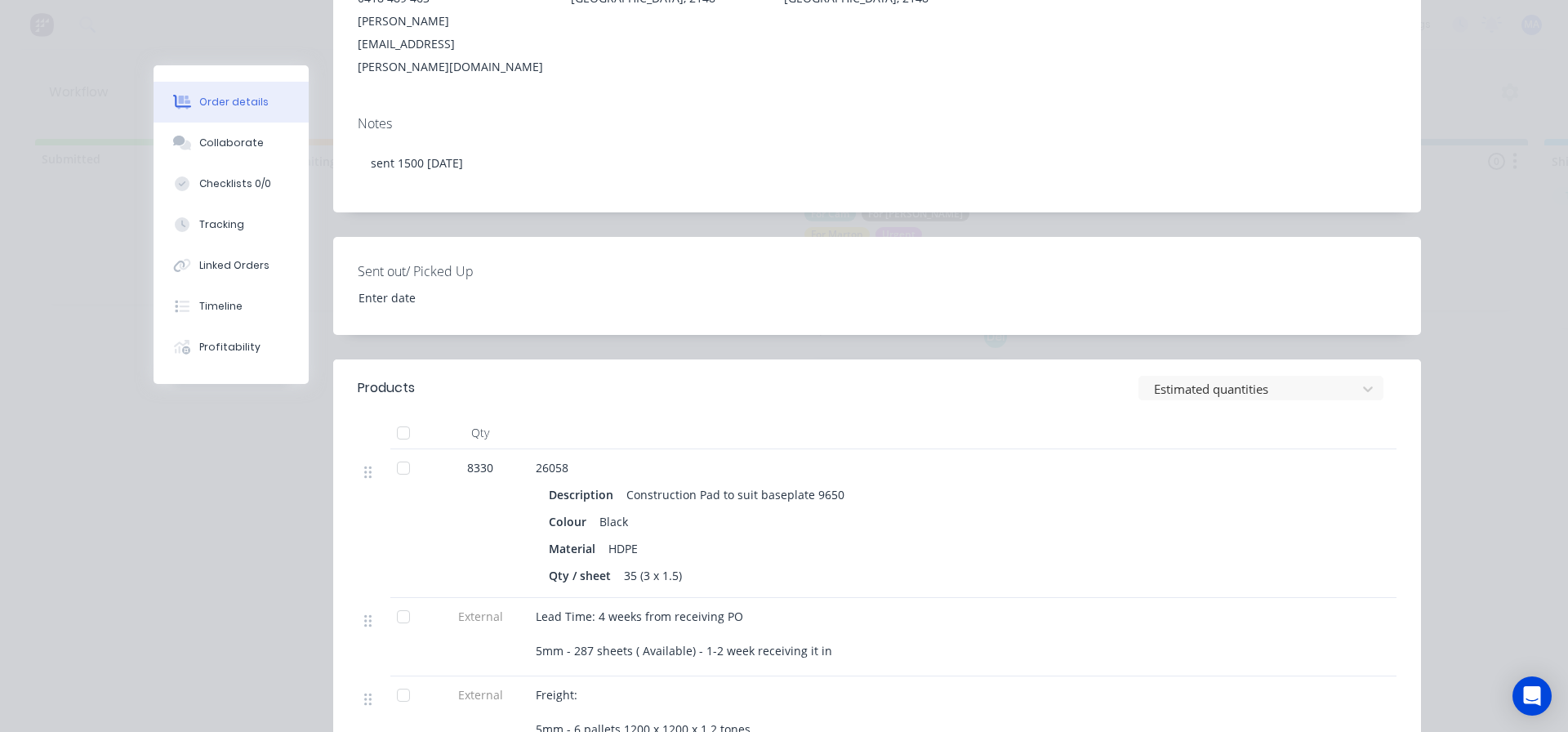
click at [639, 180] on div "Order #13274 - Pandrol Close Options Edit Order Created by [PERSON_NAME] Create…" at bounding box center [787, 392] width 1267 height 1307
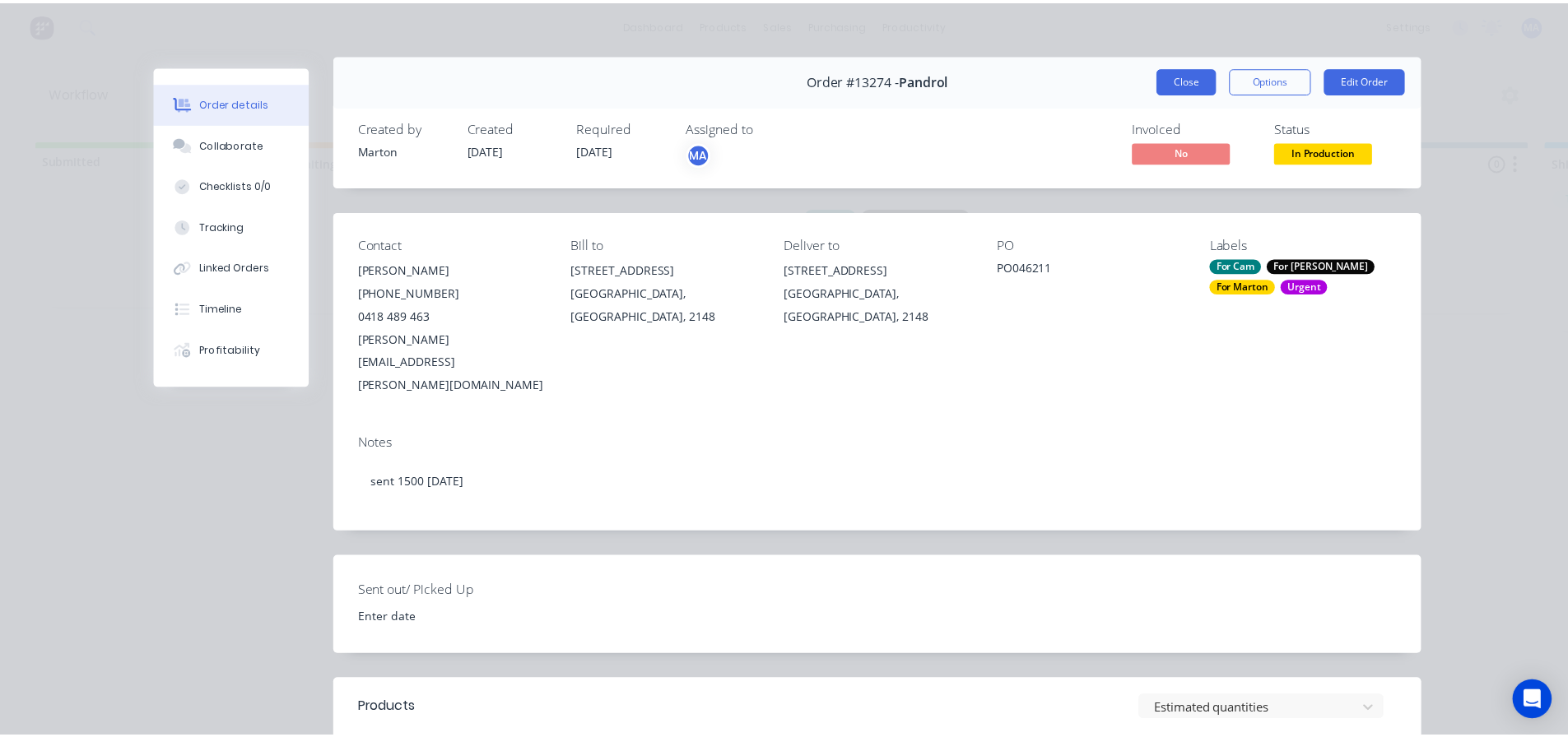
scroll to position [0, 0]
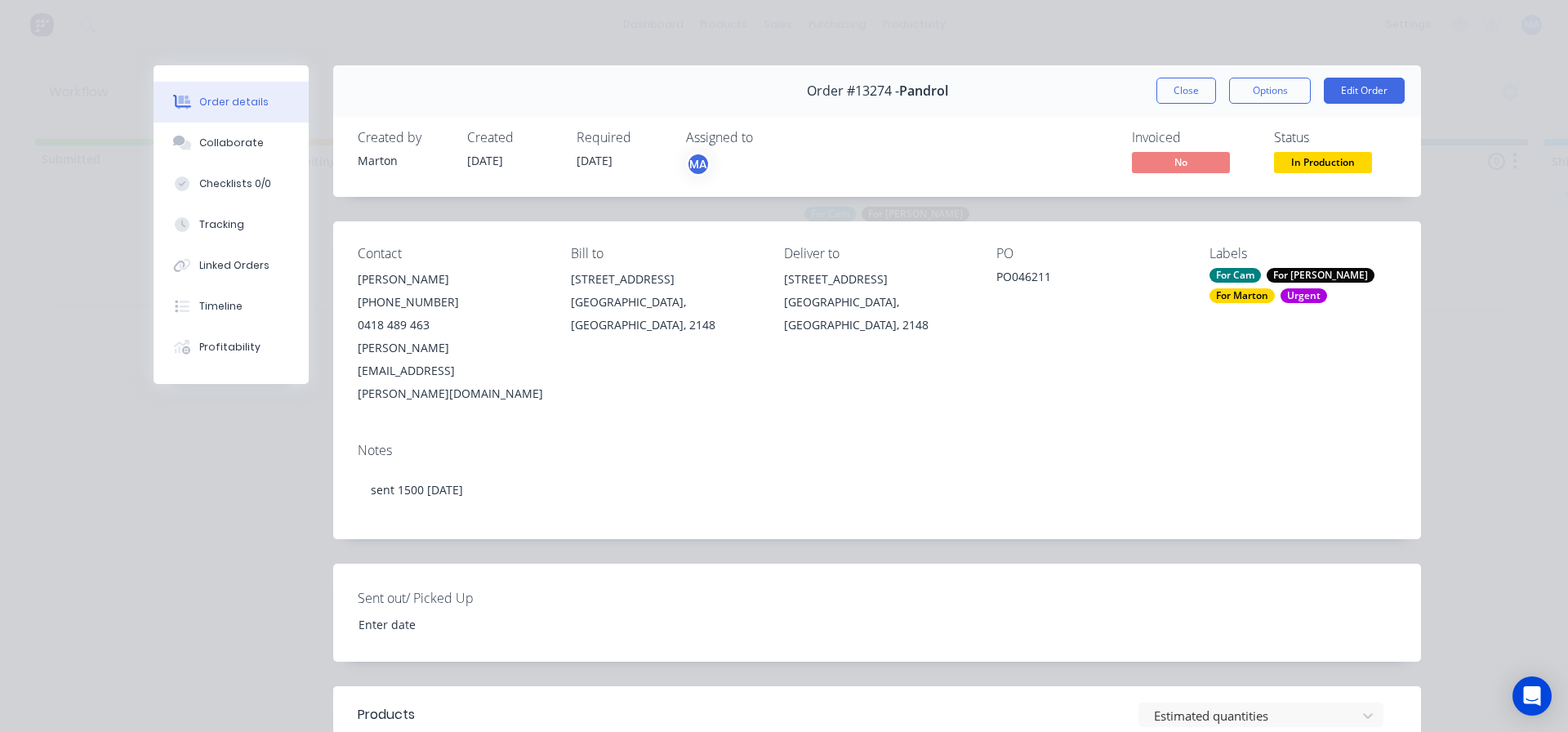
click at [1181, 73] on div "Order #13274 - Pandrol Close Options Edit Order" at bounding box center [876, 90] width 1088 height 51
click at [1178, 87] on button "Close" at bounding box center [1186, 91] width 60 height 26
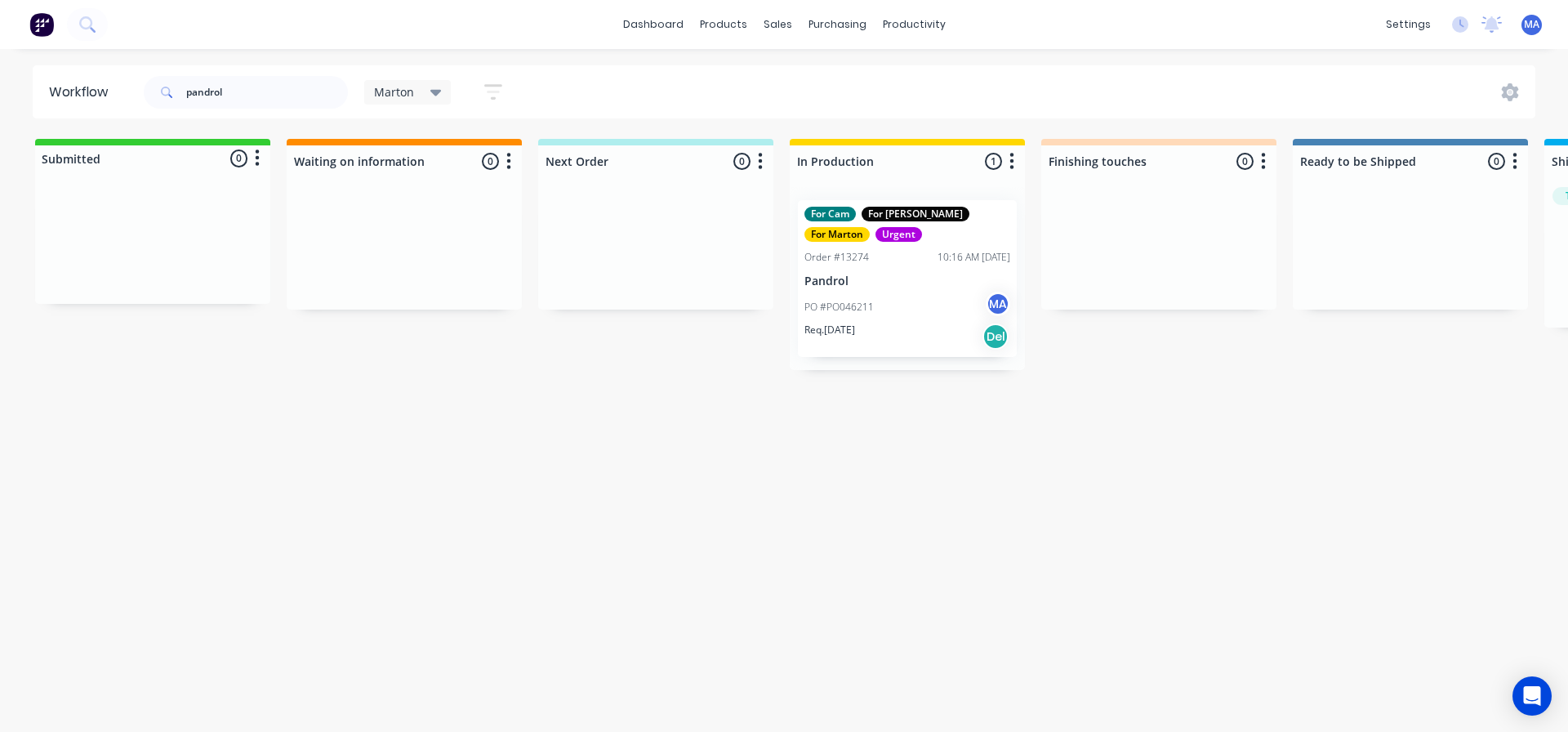
click at [769, 119] on div "Workflow pandrol Marton Save new view None edit Marton (Default) edit For Cam e…" at bounding box center [784, 382] width 1568 height 634
click at [662, 30] on link "dashboard" at bounding box center [653, 24] width 77 height 24
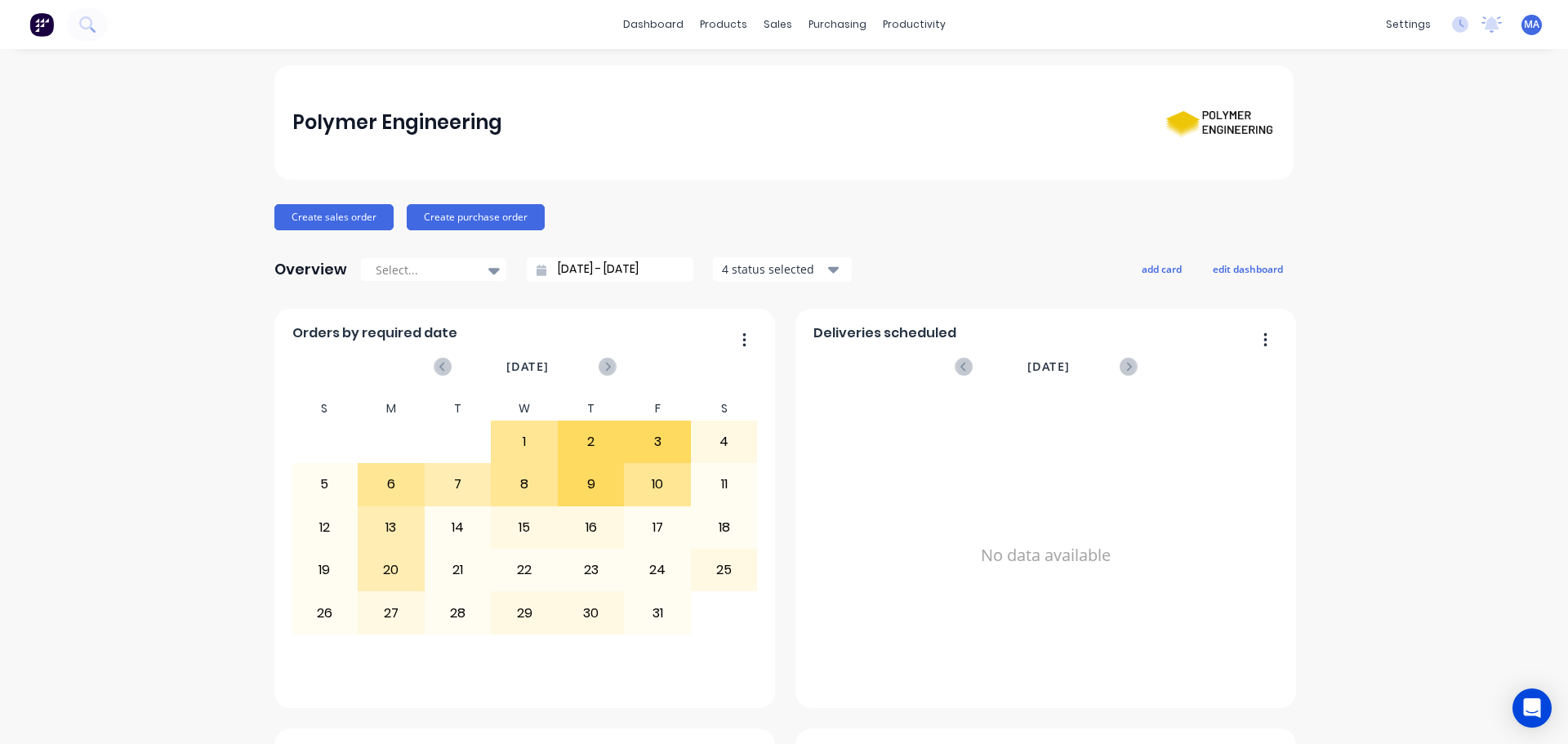
click at [686, 141] on div "Polymer Engineering" at bounding box center [784, 122] width 984 height 63
click at [736, 101] on div "Polymer Engineering" at bounding box center [784, 122] width 984 height 63
click at [766, 140] on div "Polymer Engineering" at bounding box center [784, 122] width 984 height 63
click at [890, 69] on link "Workflow" at bounding box center [972, 78] width 217 height 33
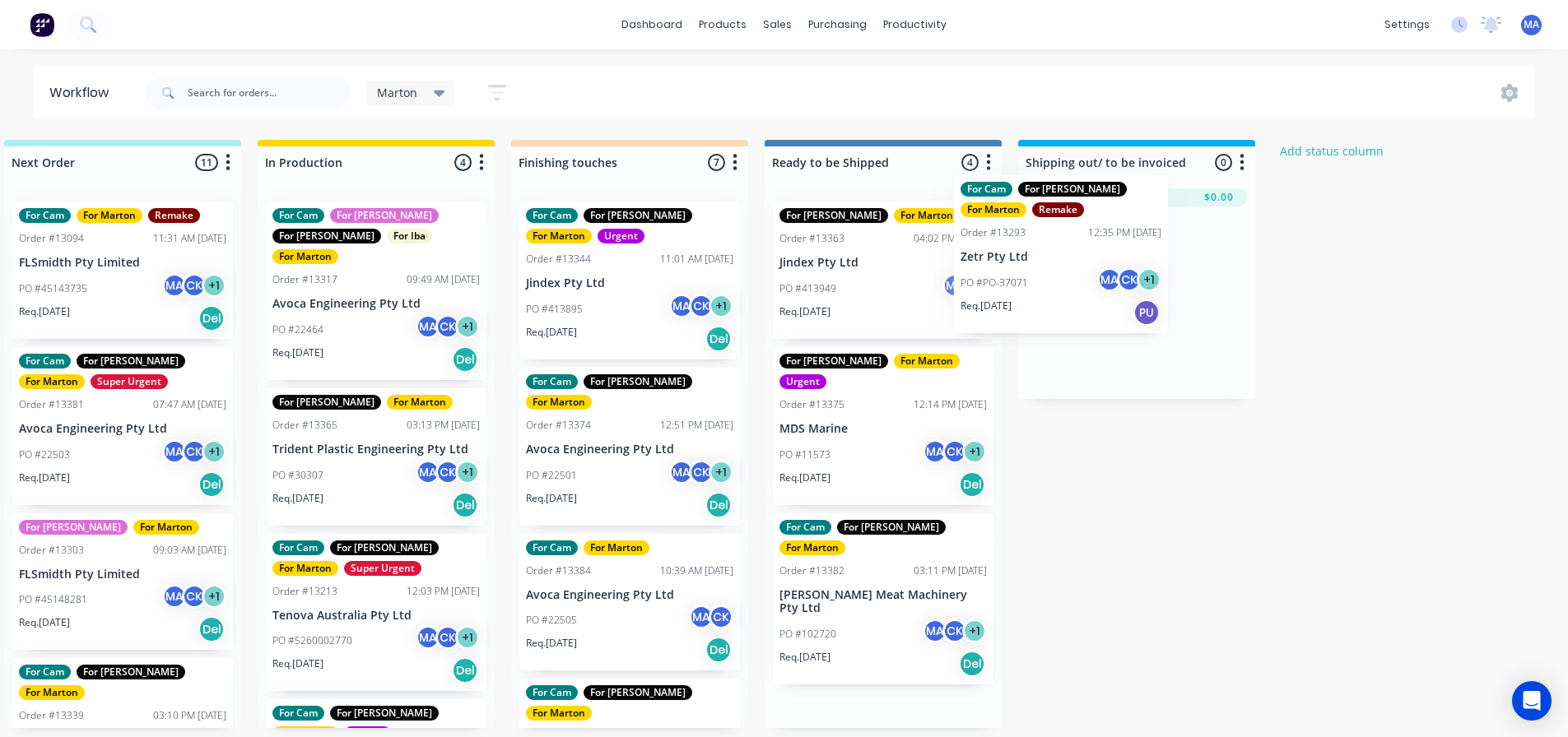
drag, startPoint x: 888, startPoint y: 292, endPoint x: 1075, endPoint y: 265, distance: 188.9
click at [1075, 265] on div "Submitted 1 Status colour #32CD32 hex #32CD32 Save Cancel Summaries Total order…" at bounding box center [584, 434] width 2268 height 589
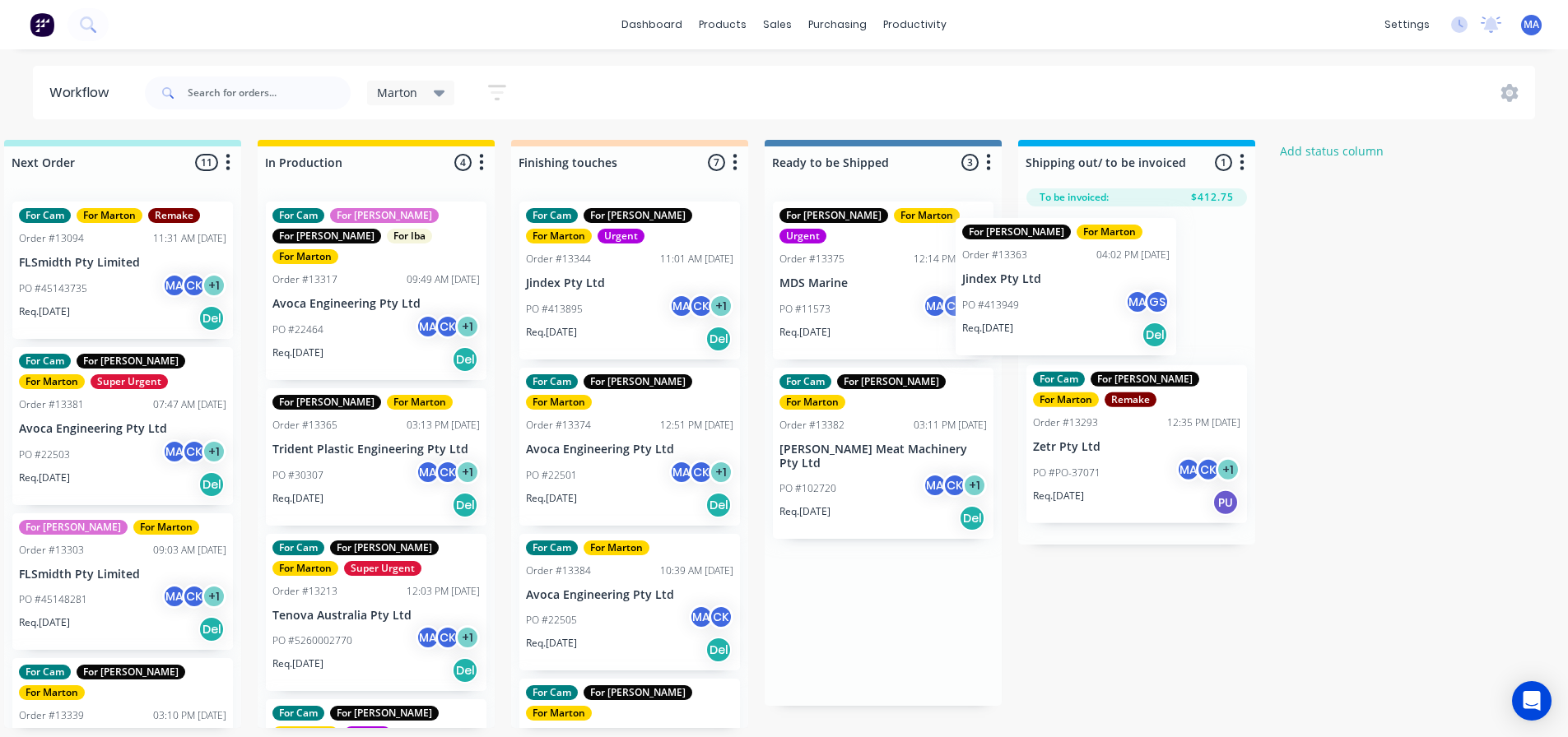
drag, startPoint x: 859, startPoint y: 290, endPoint x: 1033, endPoint y: 306, distance: 174.7
click at [1053, 307] on div "Submitted 1 Status colour #32CD32 hex #32CD32 Save Cancel Summaries Total order…" at bounding box center [584, 434] width 2268 height 589
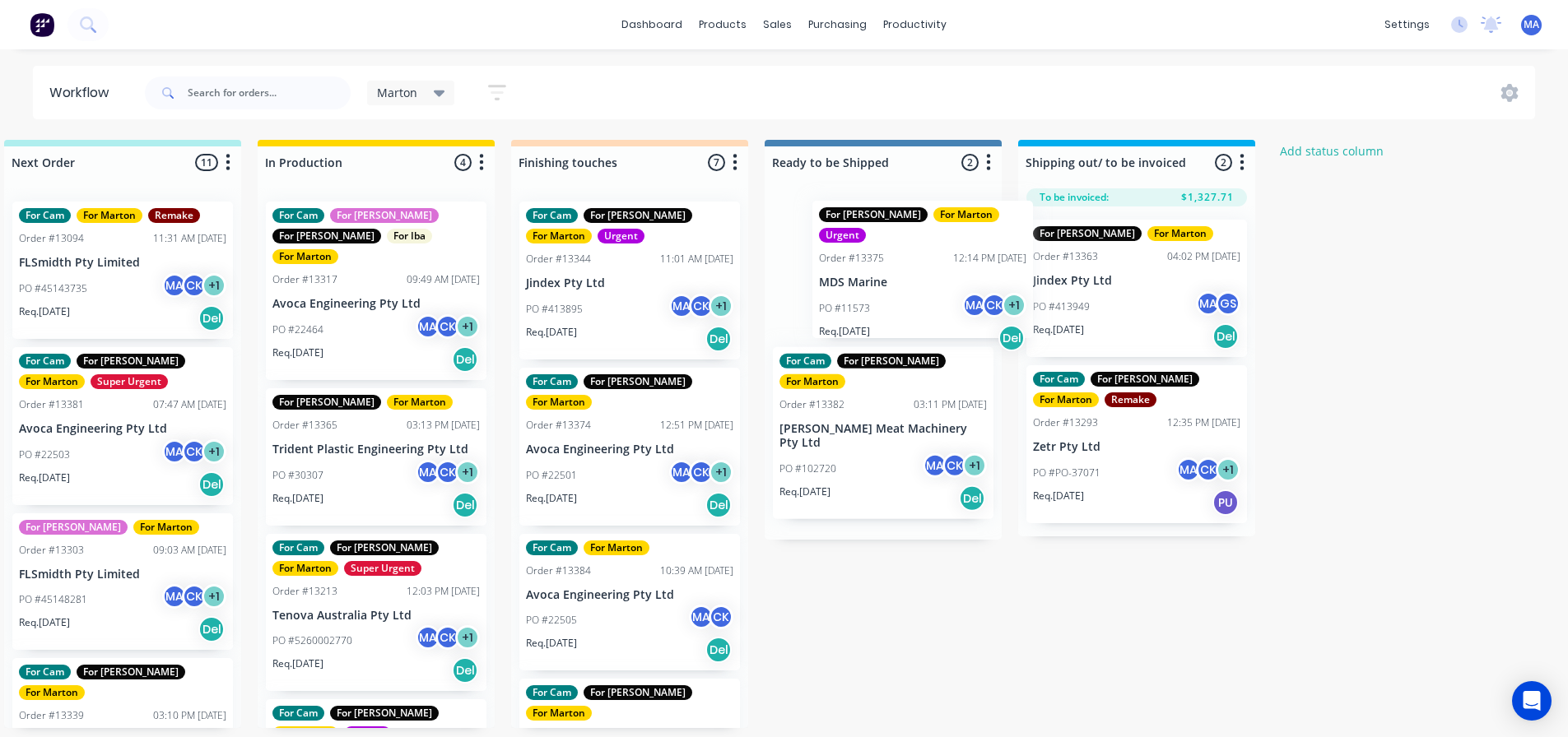
drag, startPoint x: 861, startPoint y: 293, endPoint x: 1053, endPoint y: 290, distance: 192.0
click at [1053, 290] on div "Submitted 1 Status colour #32CD32 hex #32CD32 Save Cancel Summaries Total order…" at bounding box center [584, 434] width 2268 height 589
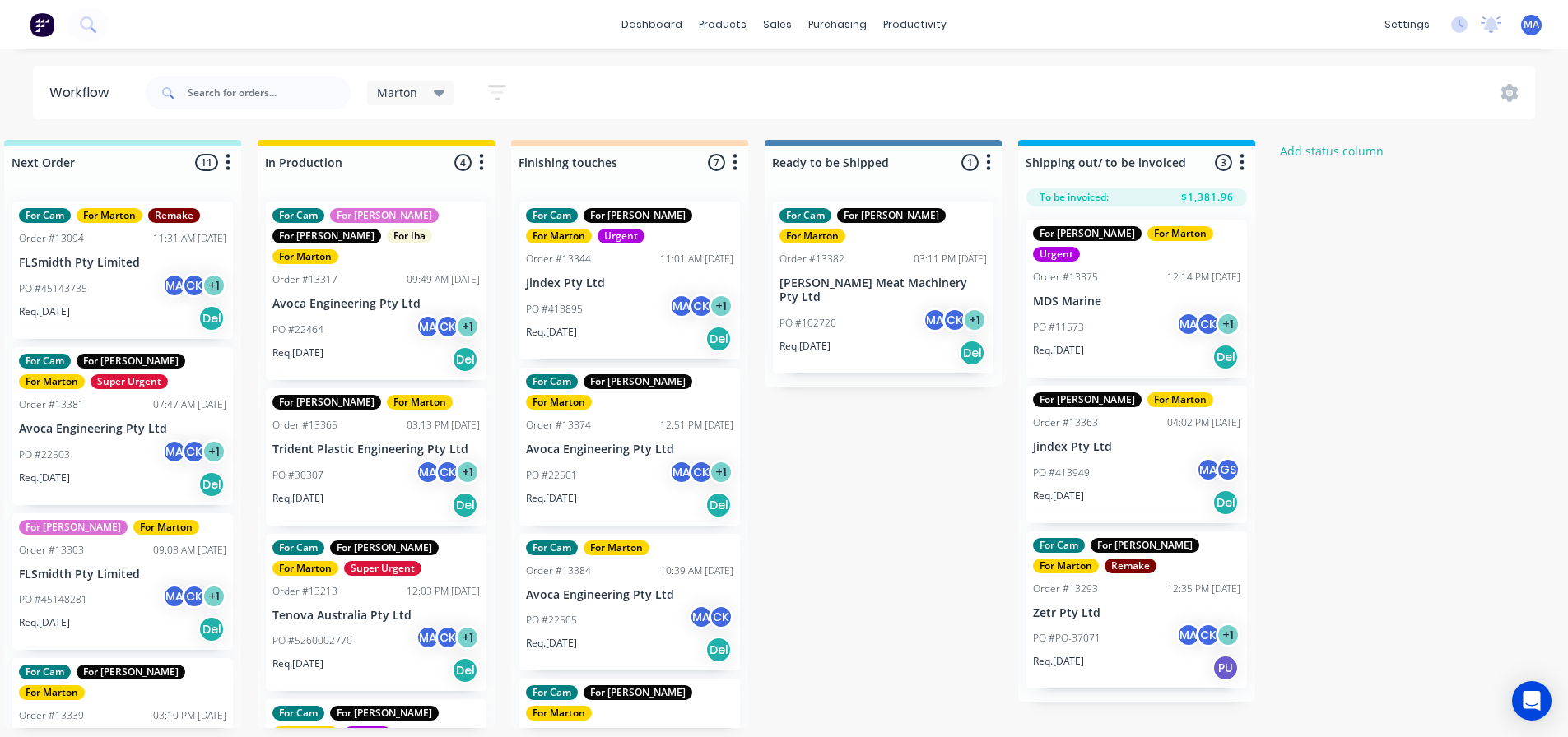
drag, startPoint x: 883, startPoint y: 294, endPoint x: 1074, endPoint y: 294, distance: 191.0
click at [1074, 294] on div "Submitted 1 Status colour #32CD32 hex #32CD32 Save Cancel Summaries Total order…" at bounding box center [584, 434] width 2268 height 589
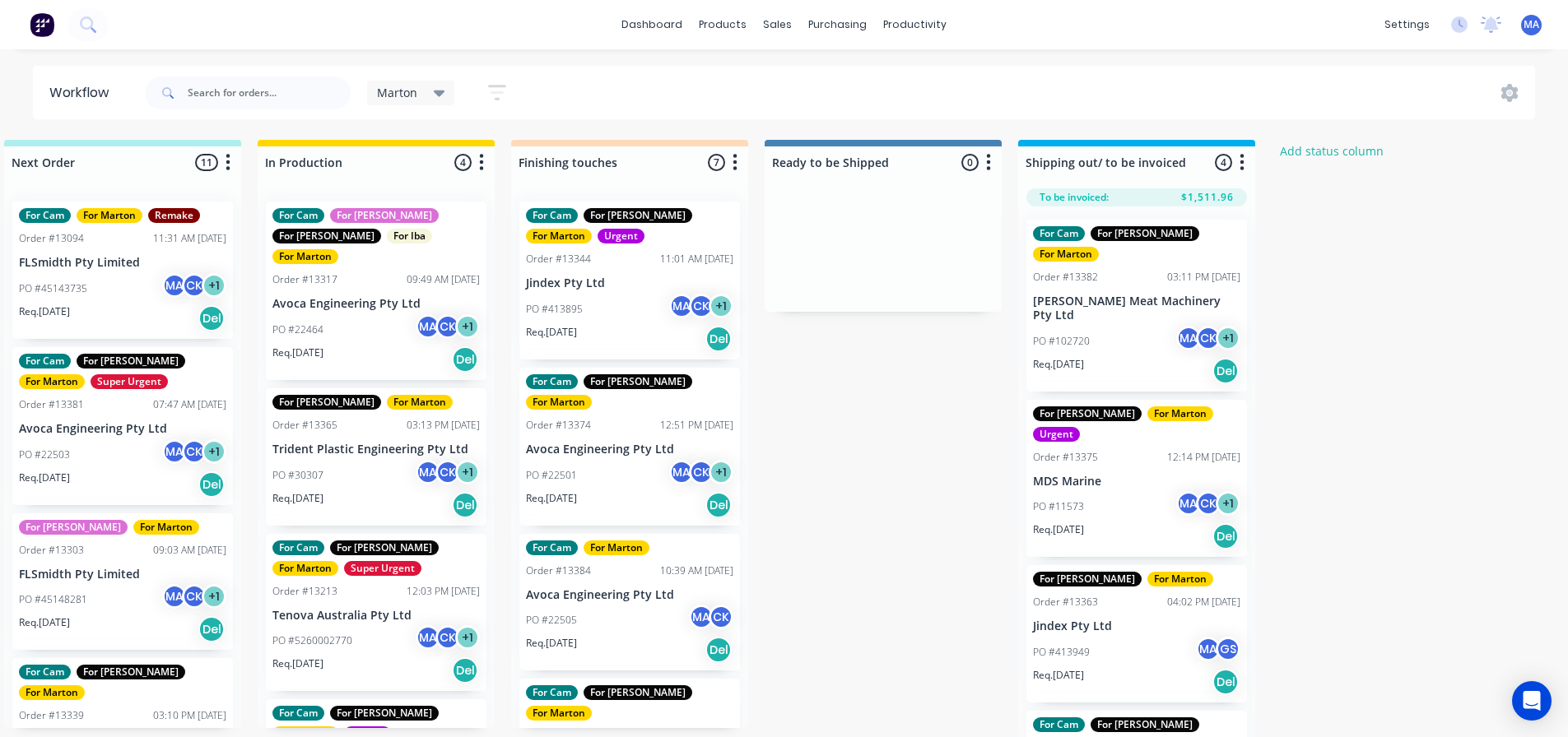
click at [1102, 475] on p "MDS Marine" at bounding box center [1136, 482] width 207 height 14
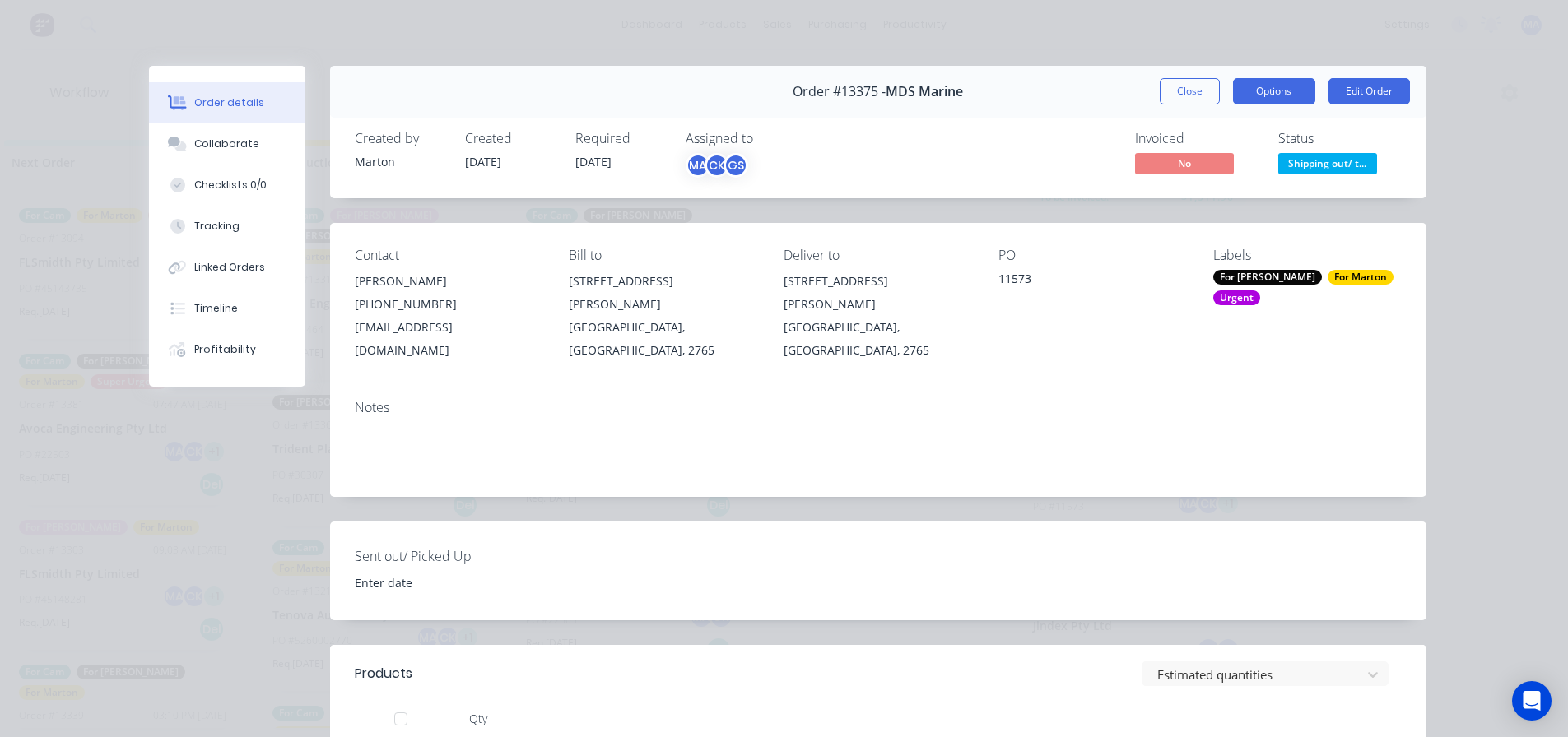
click at [1233, 90] on button "Options" at bounding box center [1274, 92] width 82 height 26
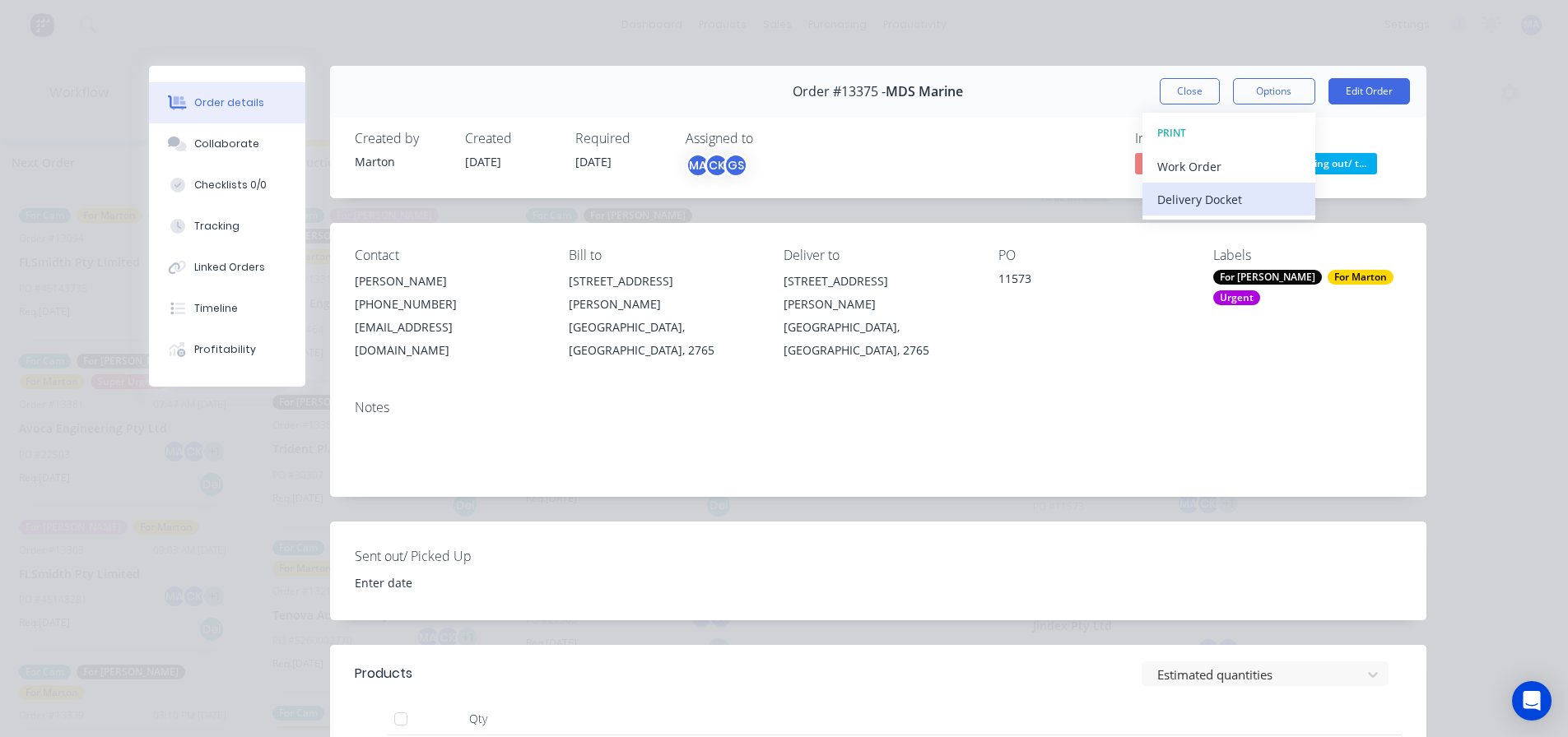
click at [1228, 206] on div "Delivery Docket" at bounding box center [1229, 199] width 143 height 24
click at [1228, 206] on div "Standard" at bounding box center [1229, 199] width 143 height 24
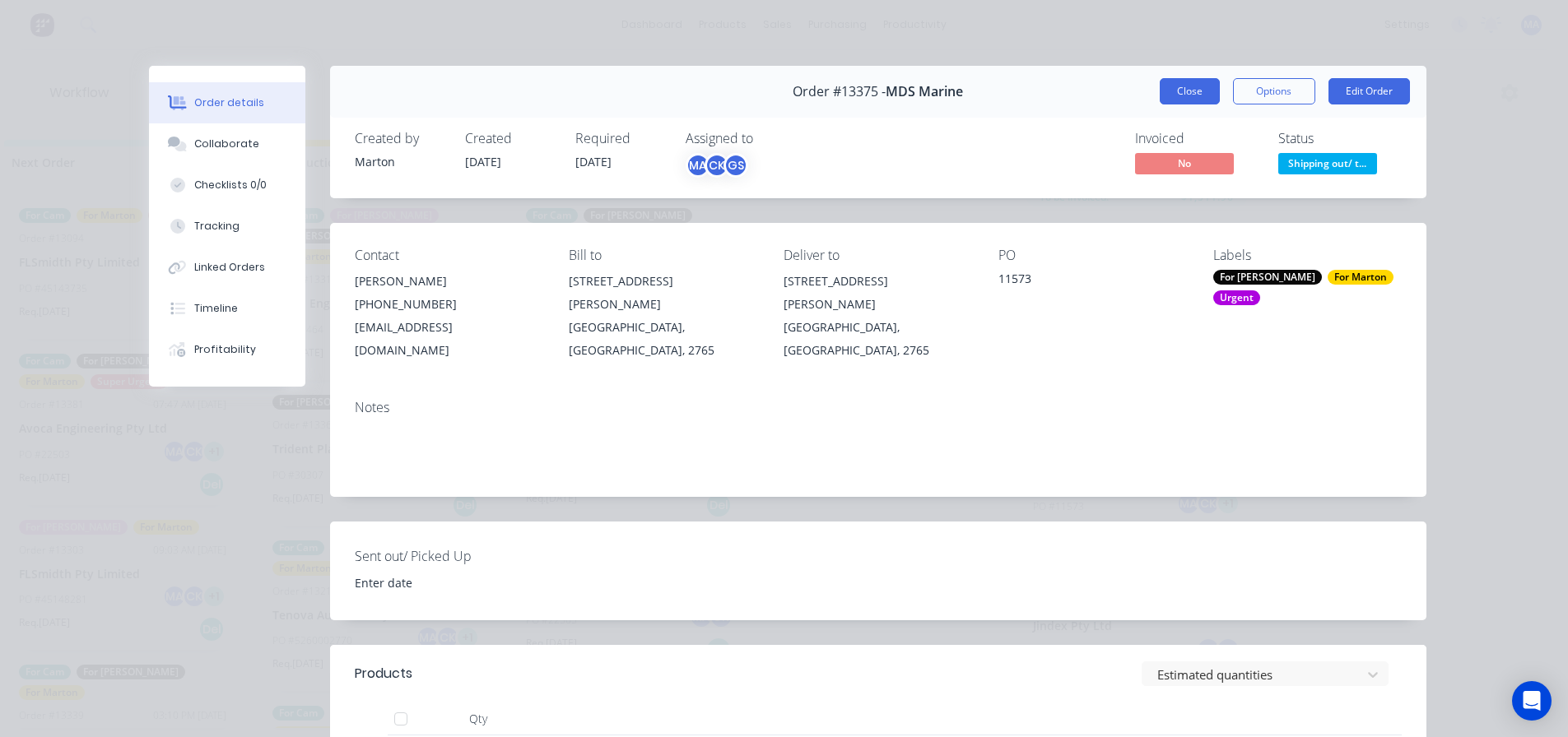
click at [1180, 96] on button "Close" at bounding box center [1189, 92] width 60 height 26
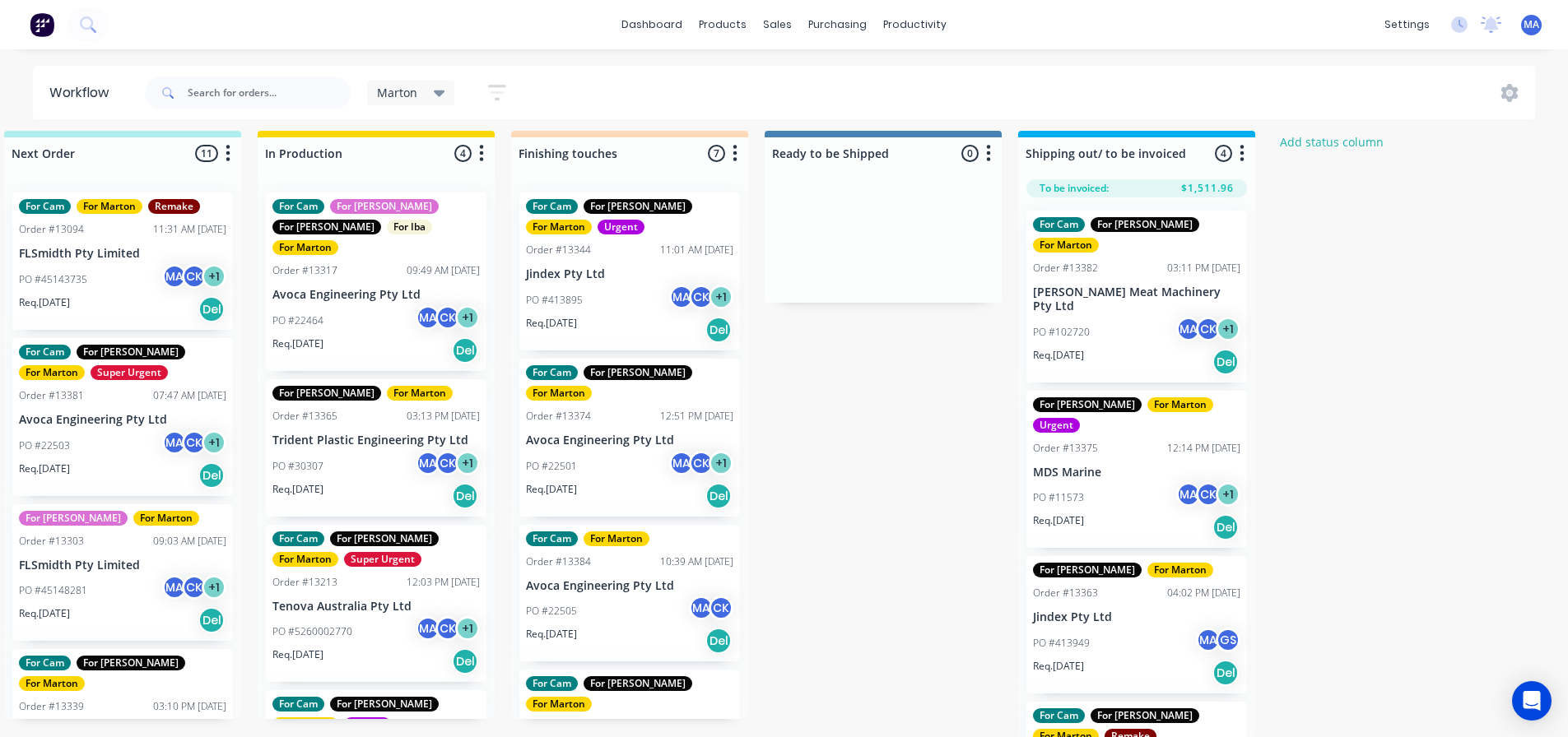
click at [819, 519] on div "Submitted 1 Status colour #32CD32 hex #32CD32 Save Cancel Summaries Total order…" at bounding box center [584, 434] width 2268 height 606
click at [614, 451] on div "PO #22501 MA CK + 1" at bounding box center [629, 466] width 207 height 31
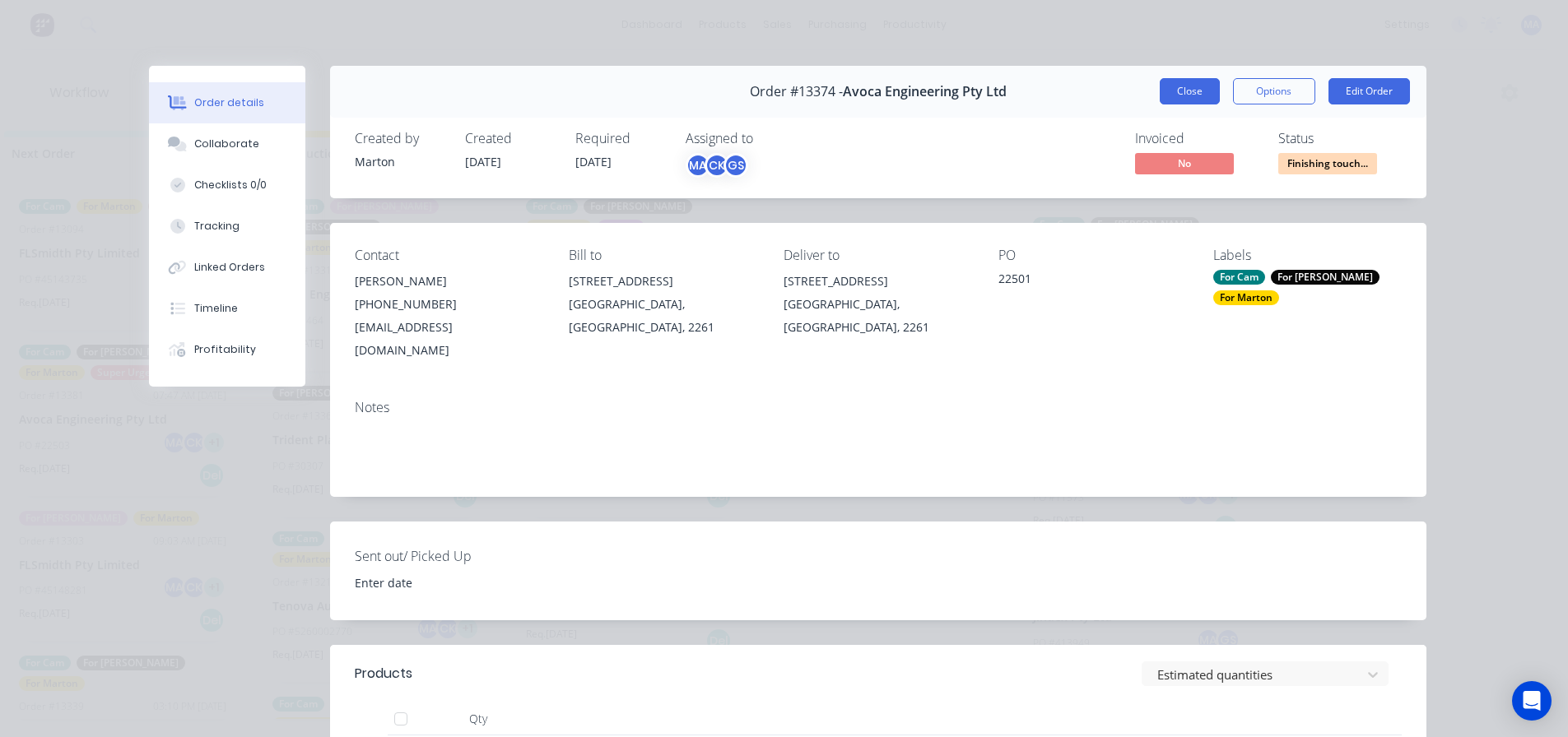
click at [1175, 97] on button "Close" at bounding box center [1189, 92] width 60 height 26
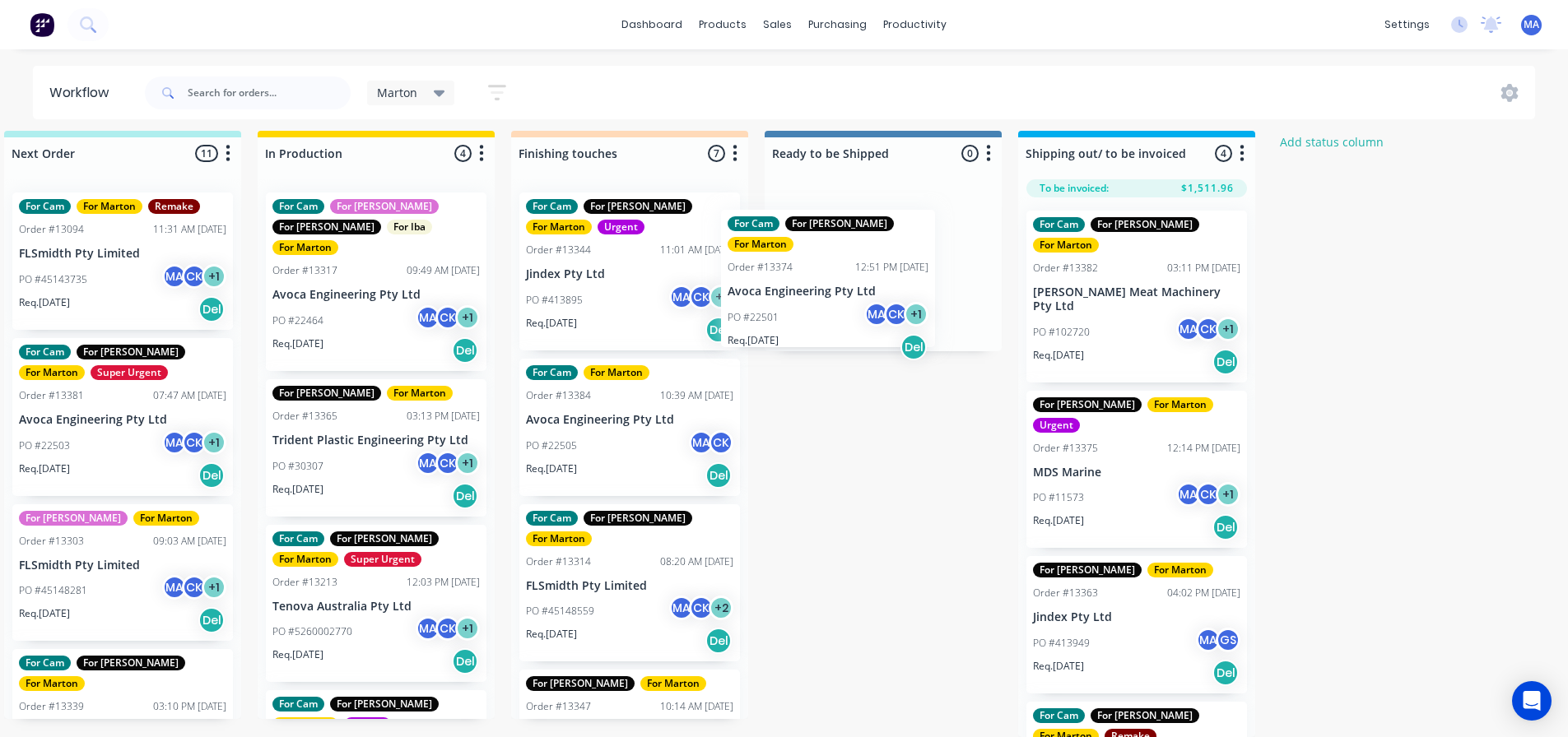
drag, startPoint x: 616, startPoint y: 423, endPoint x: 825, endPoint y: 283, distance: 251.6
click at [825, 283] on div "Submitted 1 Status colour #32CD32 hex #32CD32 Save Cancel Summaries Total order…" at bounding box center [584, 434] width 2268 height 606
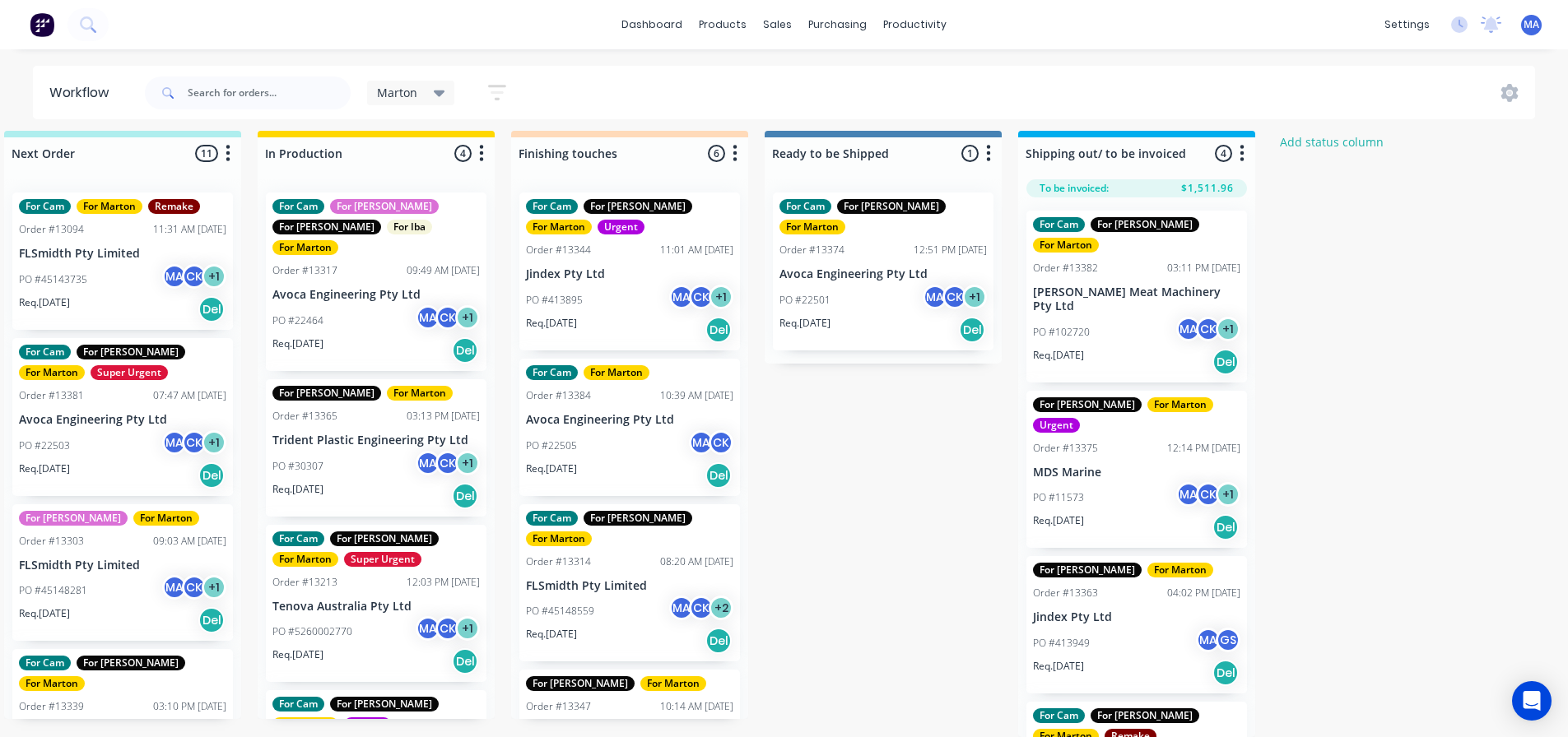
click at [647, 431] on div "PO #22505 MA CK" at bounding box center [629, 446] width 207 height 31
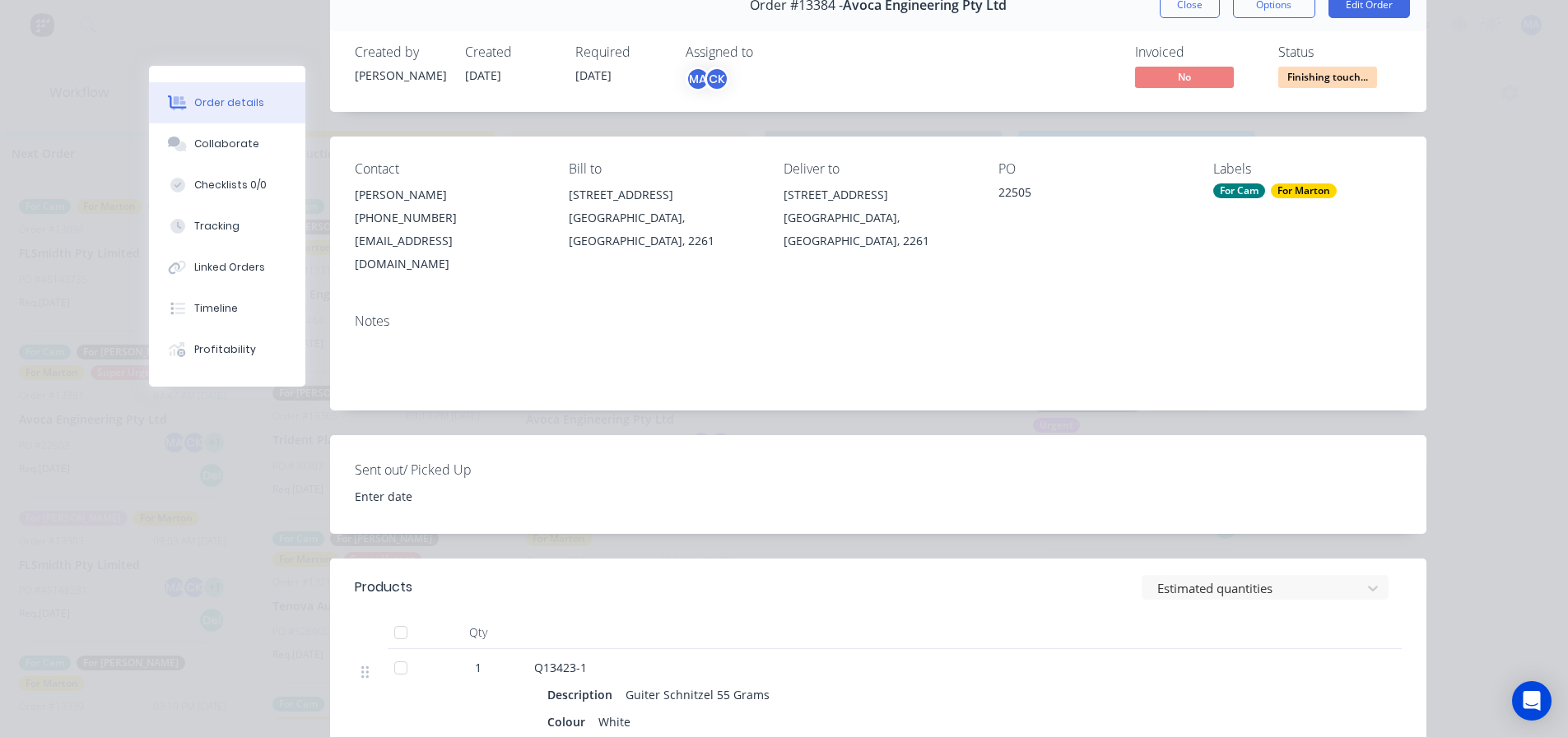
scroll to position [82, 0]
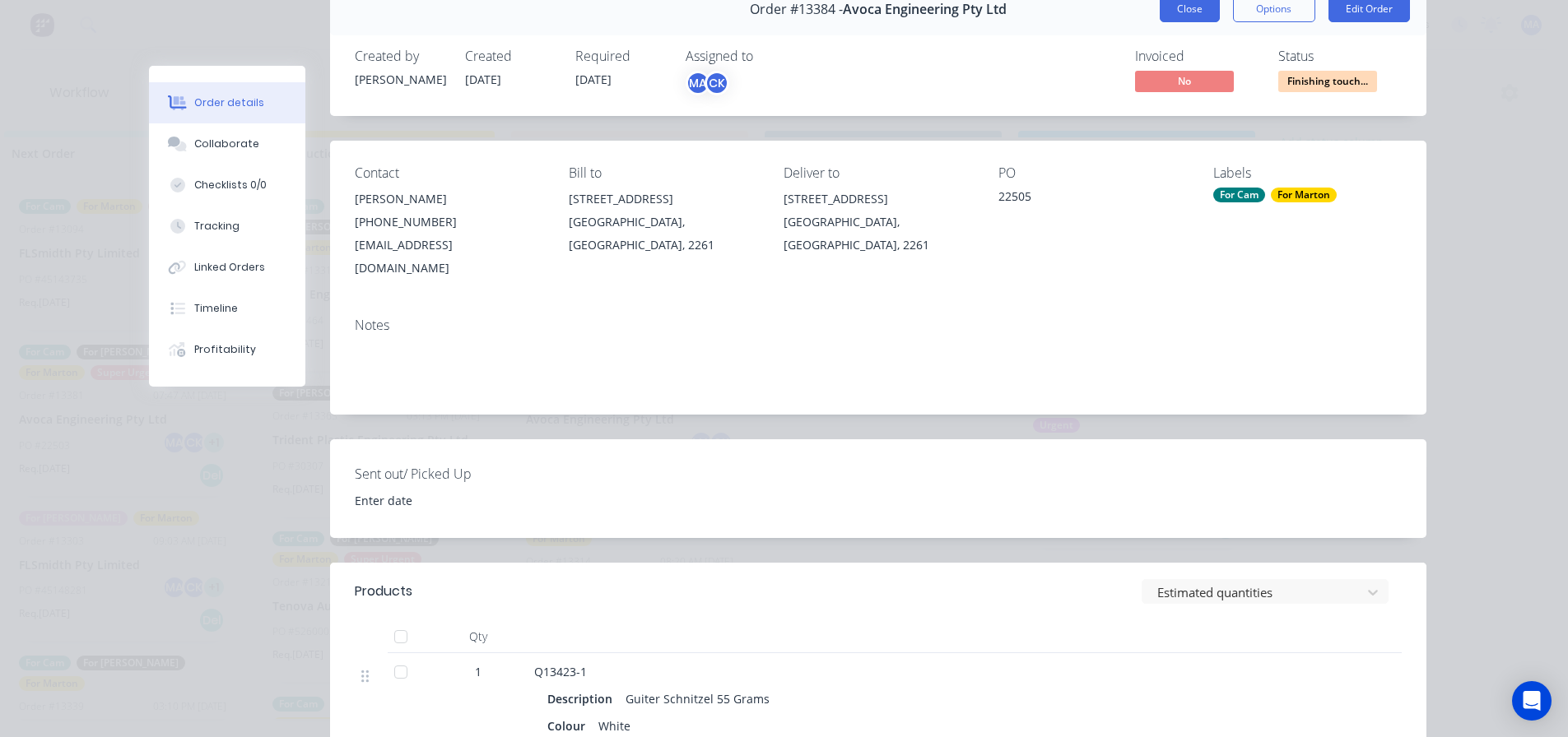
click at [1197, 8] on button "Close" at bounding box center [1189, 9] width 60 height 26
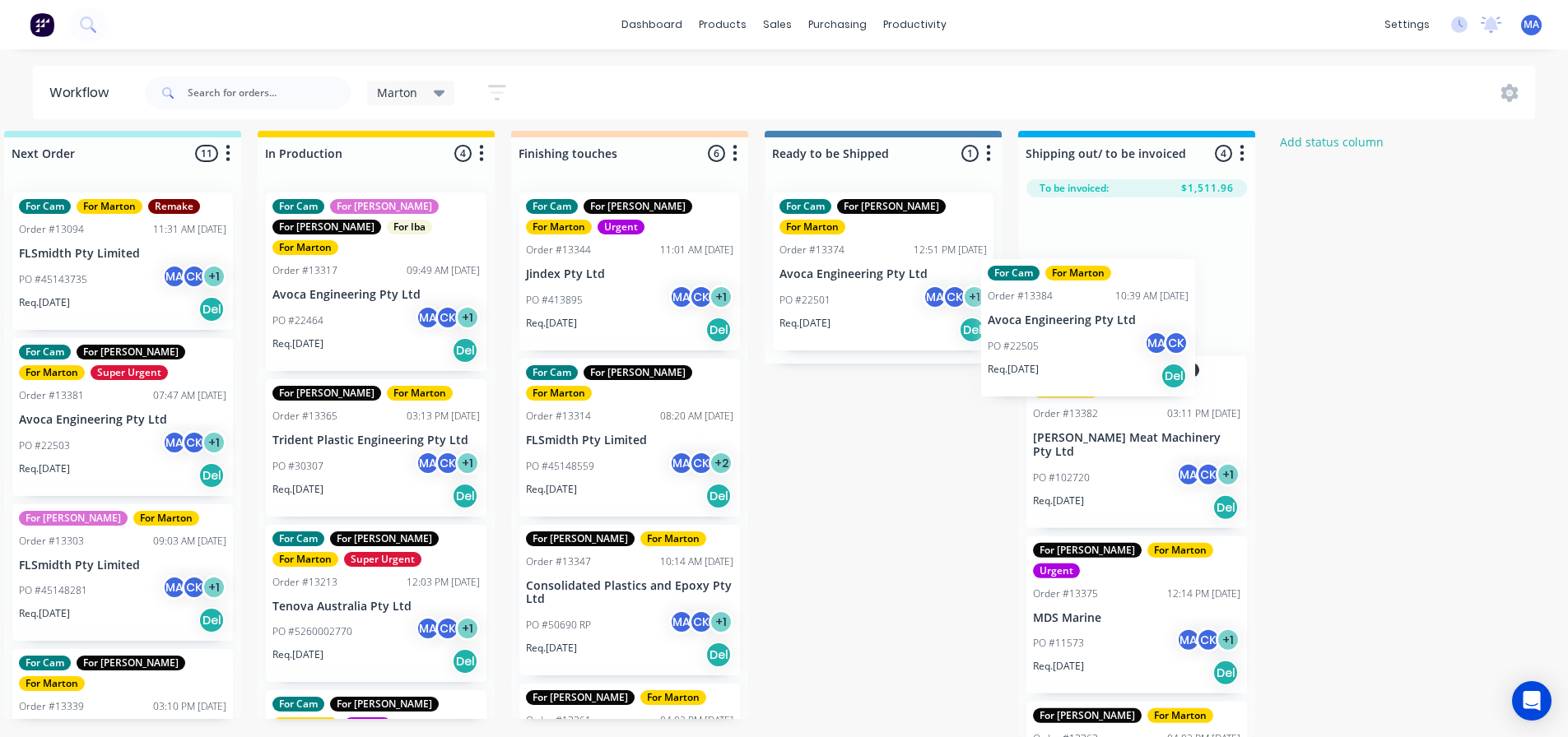
drag, startPoint x: 598, startPoint y: 419, endPoint x: 1062, endPoint y: 332, distance: 472.1
click at [1062, 332] on div "Submitted 1 Status colour #32CD32 hex #32CD32 Save Cancel Summaries Total order…" at bounding box center [584, 434] width 2268 height 606
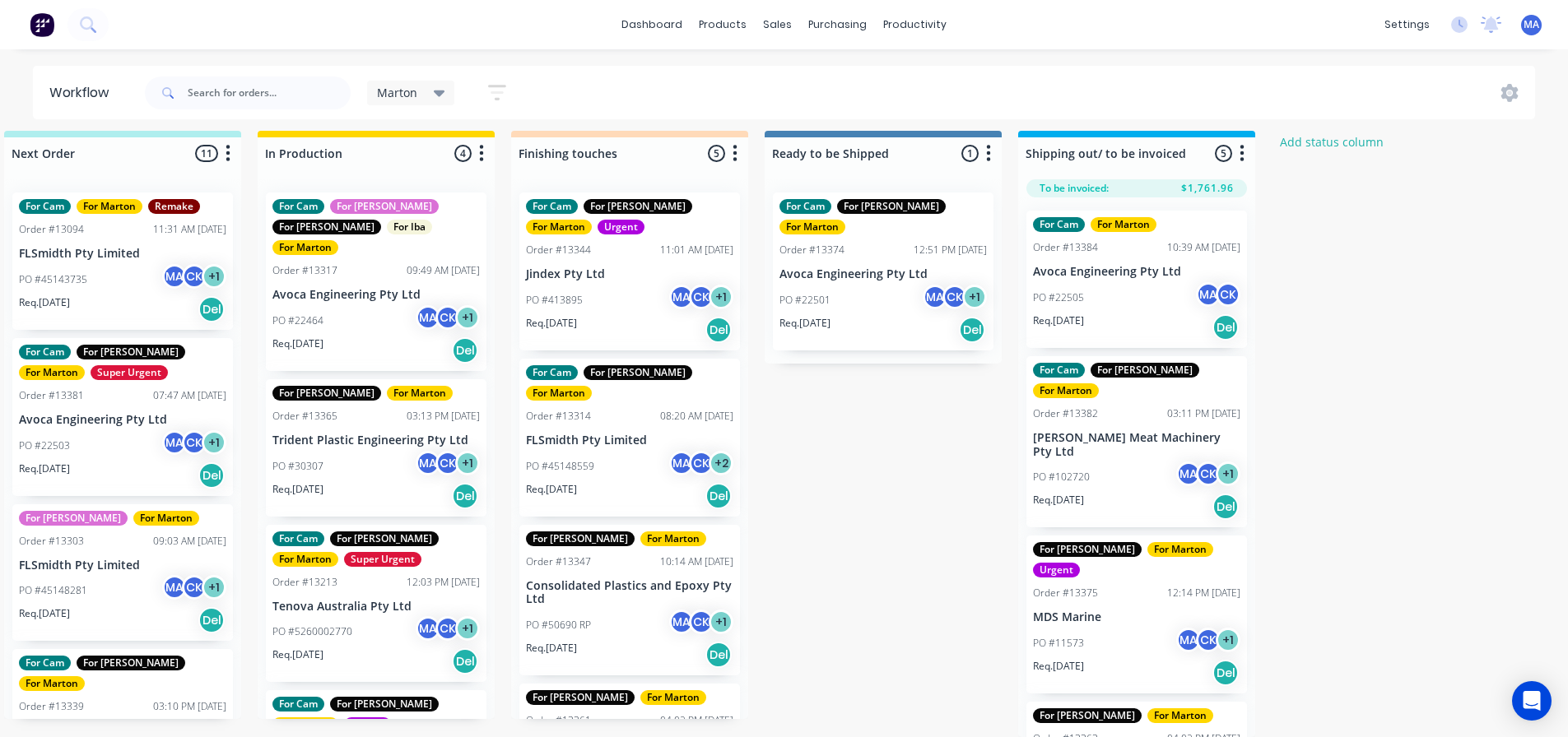
click at [1128, 292] on div "PO #22505 MA CK" at bounding box center [1136, 298] width 207 height 31
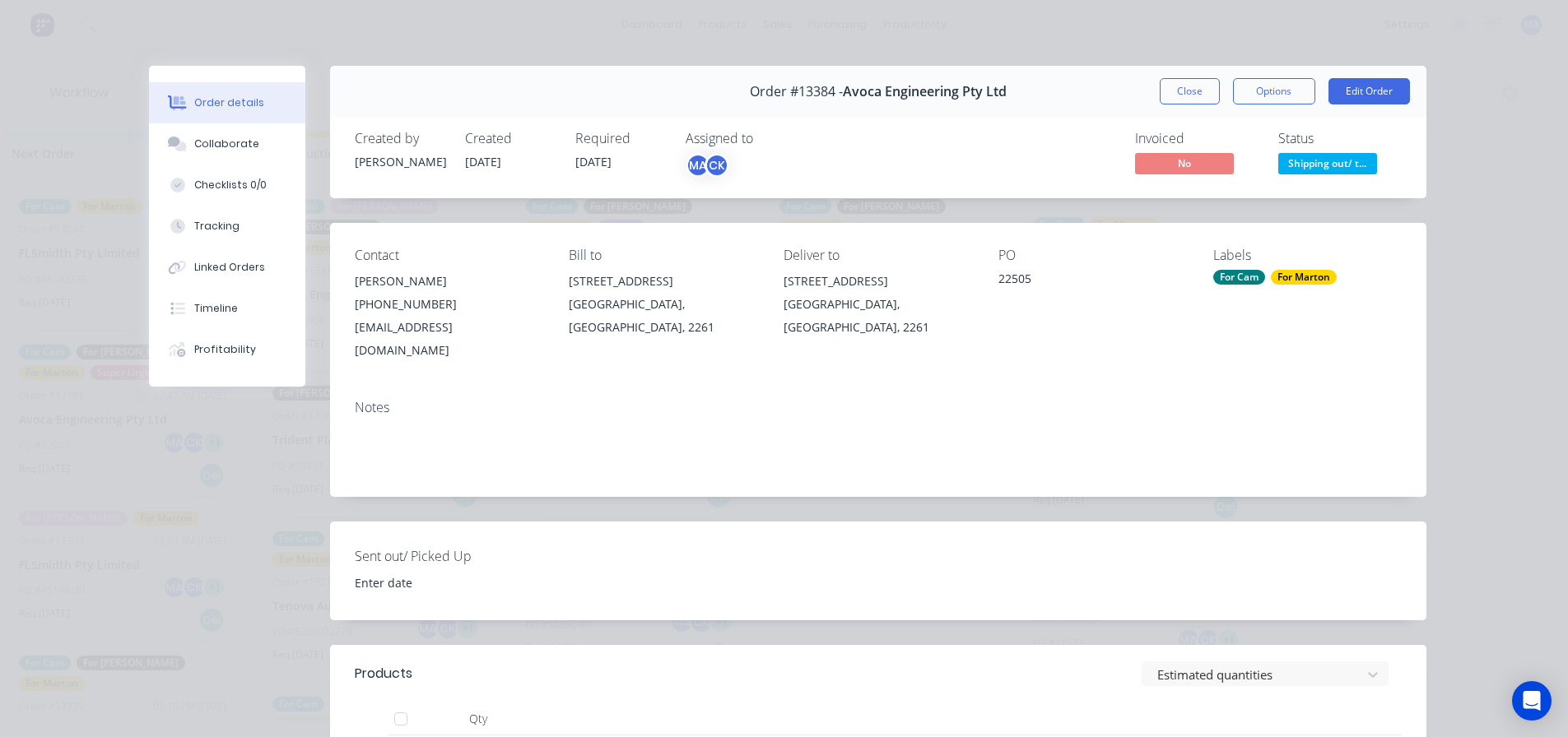
click at [1266, 74] on div "Order #13384 - Avoca Engineering Pty Ltd Close Options Edit Order" at bounding box center [878, 91] width 1096 height 52
click at [1266, 81] on button "Options" at bounding box center [1274, 92] width 82 height 26
click at [1219, 191] on div "Delivery Docket" at bounding box center [1229, 199] width 143 height 24
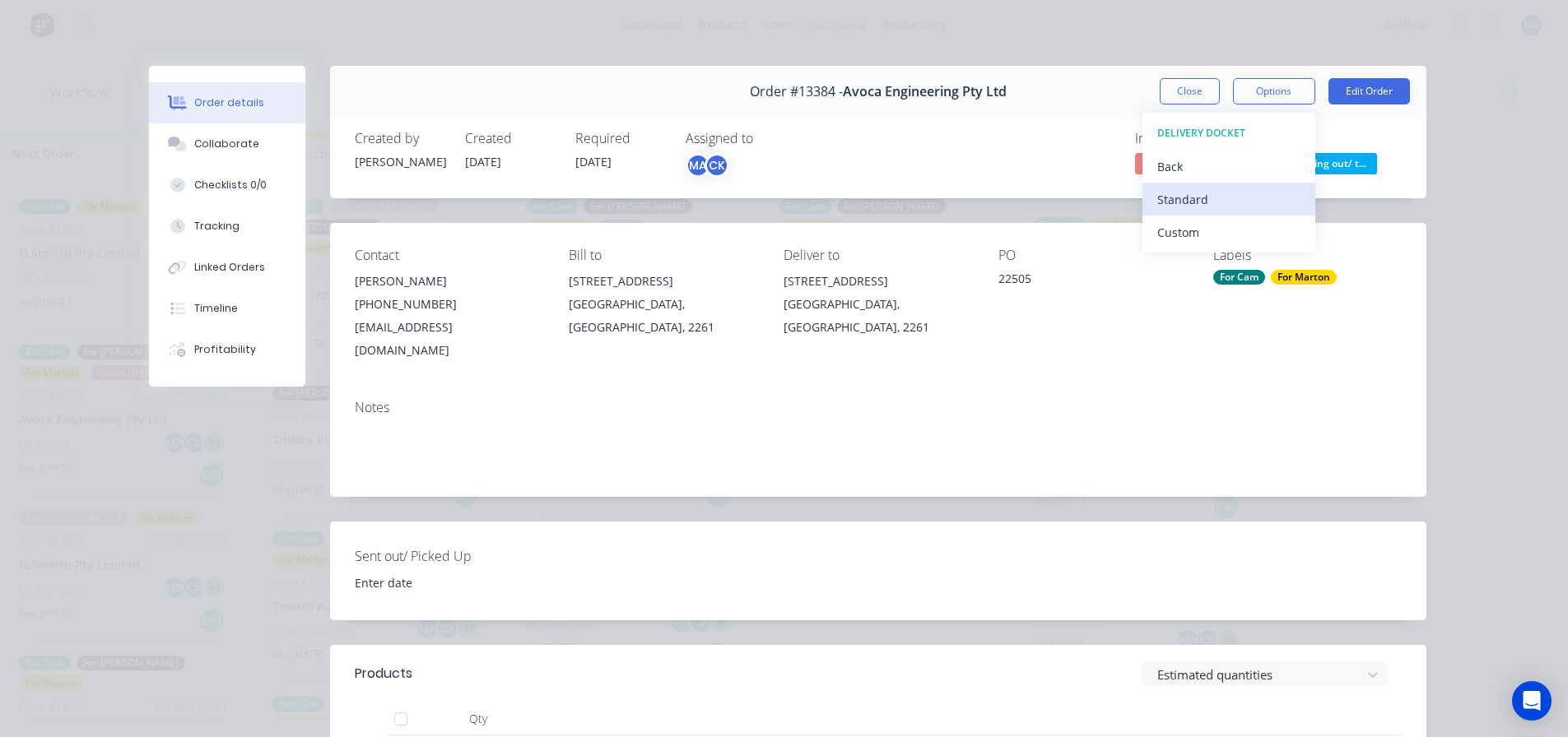
click at [1224, 198] on div "Standard" at bounding box center [1229, 199] width 143 height 24
click at [1151, 88] on div "Order #13384 - Avoca Engineering Pty Ltd Close Options DELIVERY DOCKET Back Sta…" at bounding box center [878, 91] width 1096 height 52
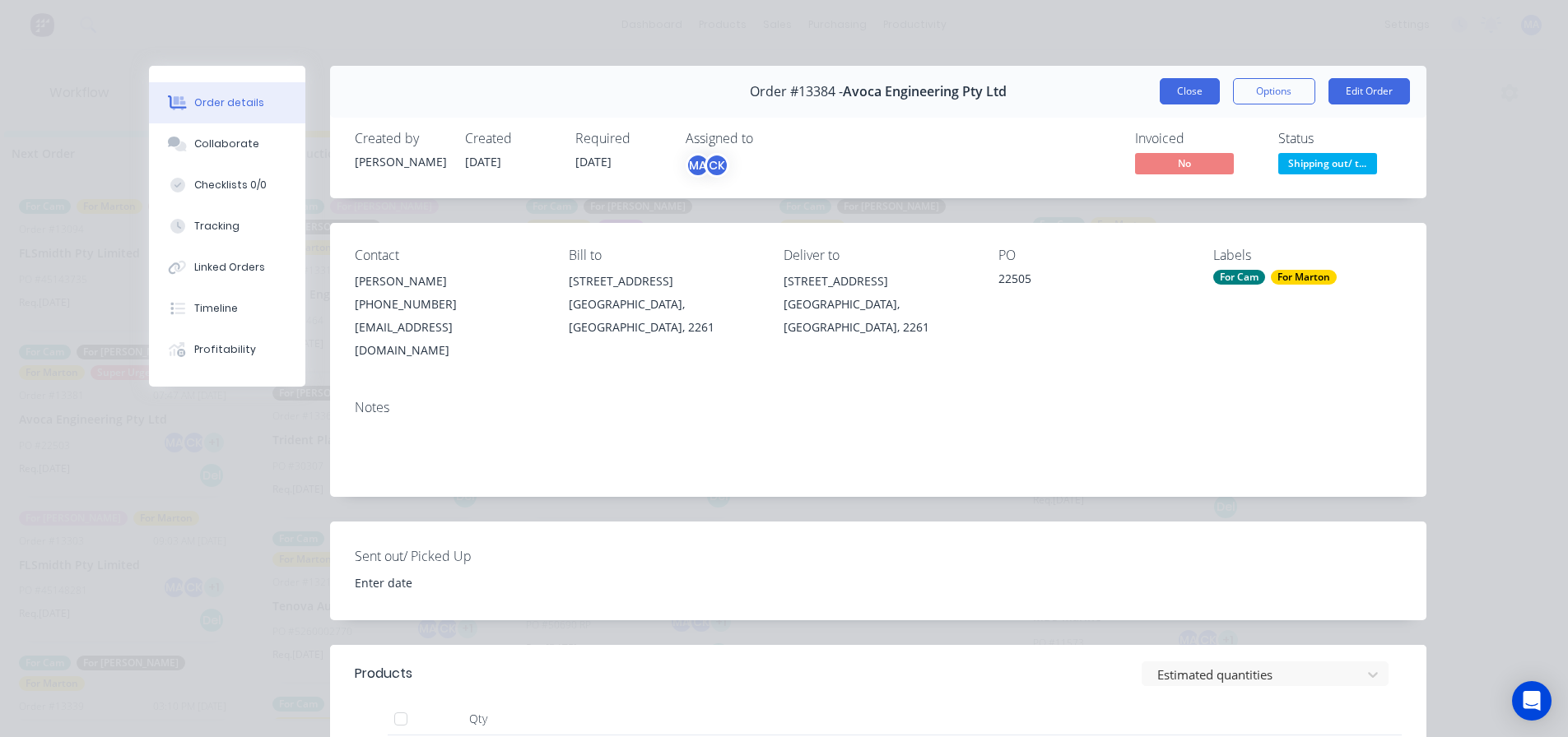
click at [1166, 92] on button "Close" at bounding box center [1189, 92] width 60 height 26
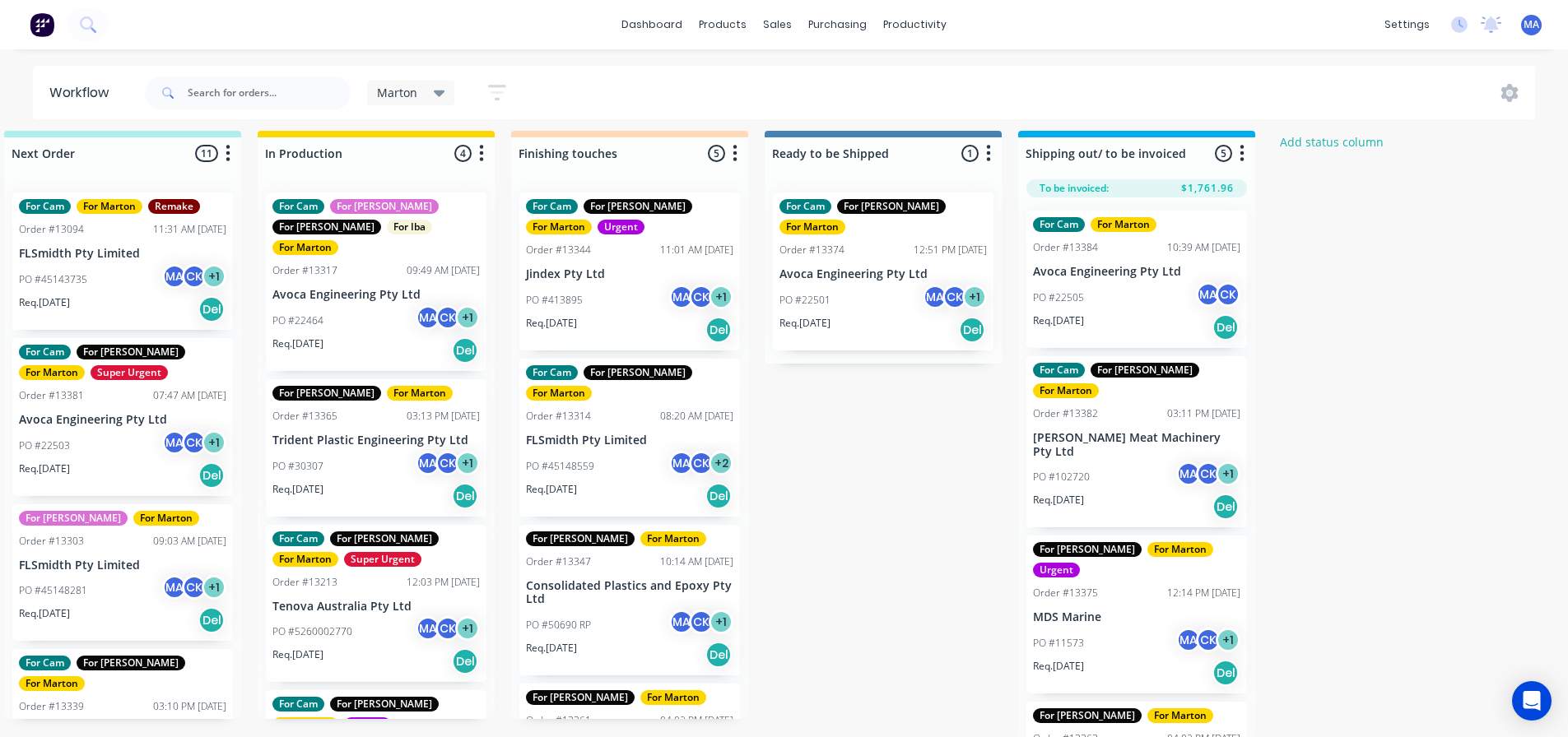
click at [648, 451] on div "PO #45148559 MA CK + 2" at bounding box center [629, 466] width 207 height 31
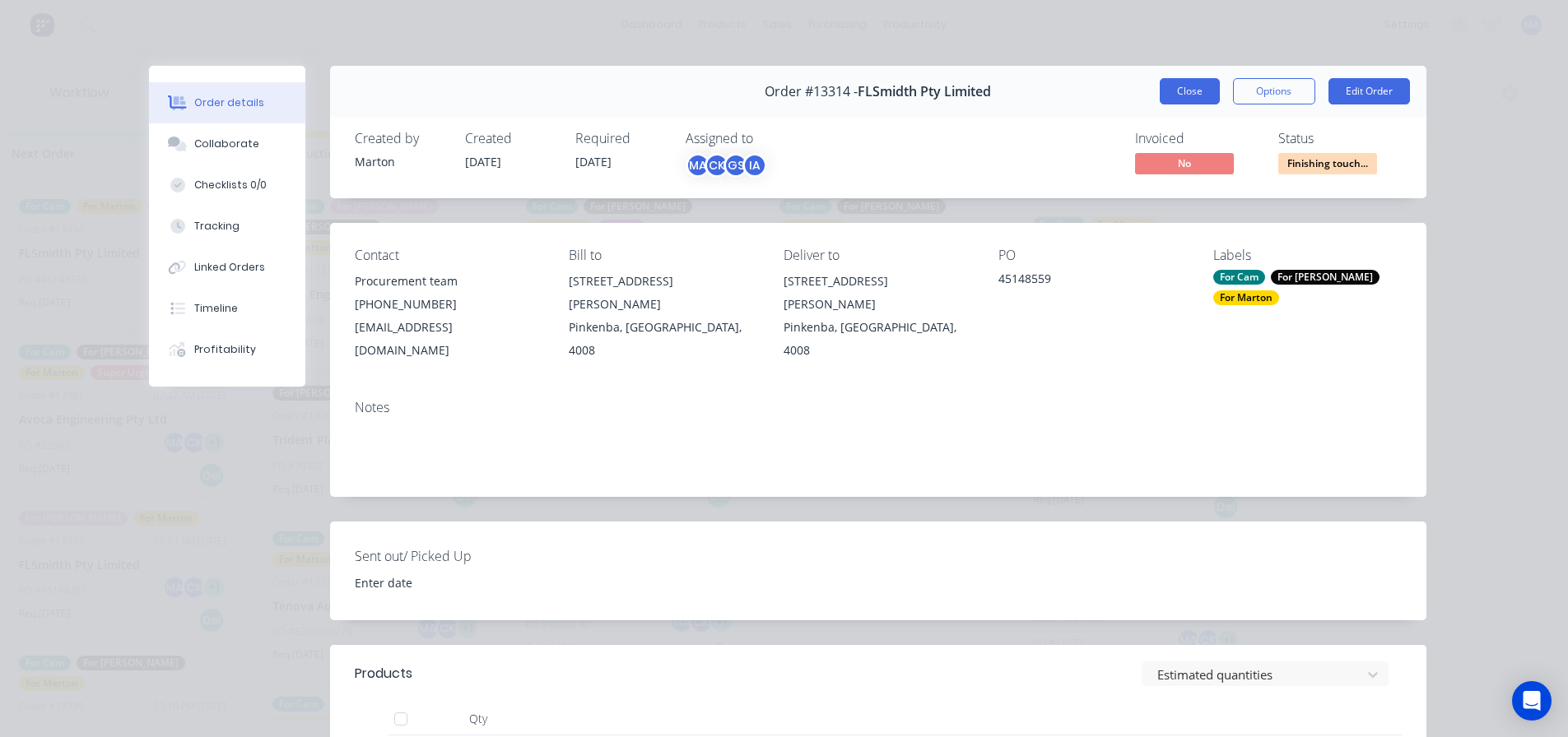
click at [1174, 93] on button "Close" at bounding box center [1189, 92] width 60 height 26
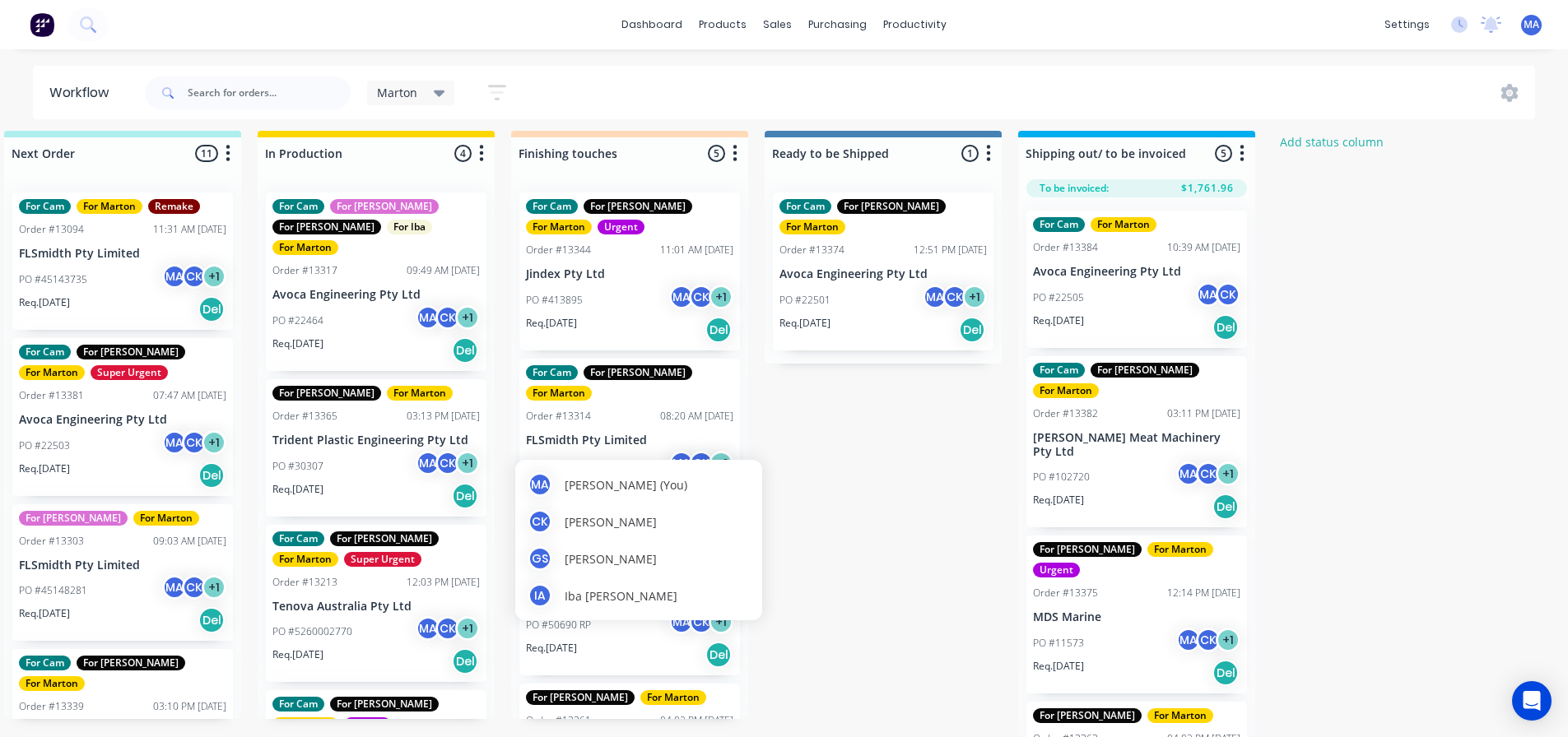
click at [622, 588] on span "Iba [PERSON_NAME]" at bounding box center [620, 596] width 113 height 17
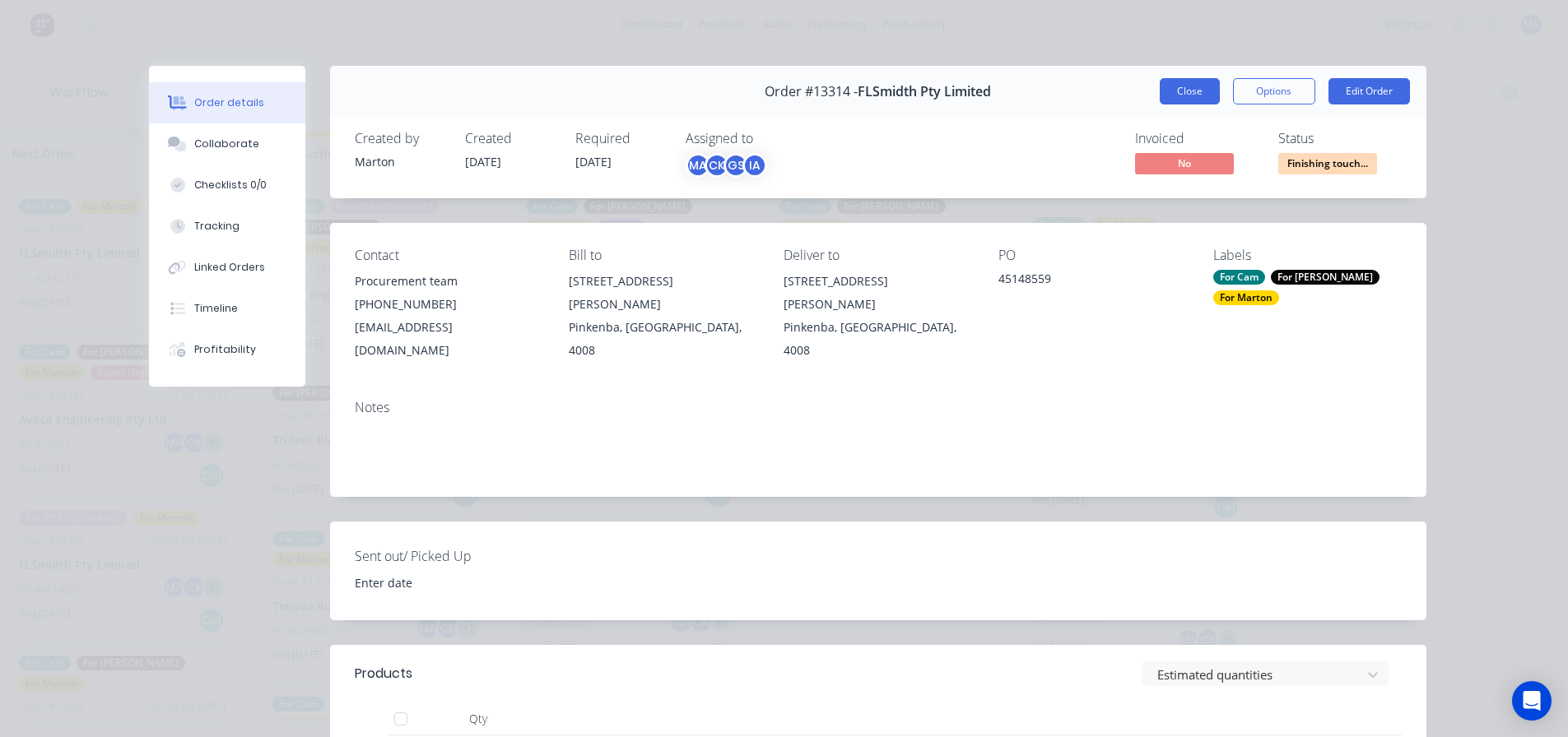
click at [1187, 89] on button "Close" at bounding box center [1189, 92] width 60 height 26
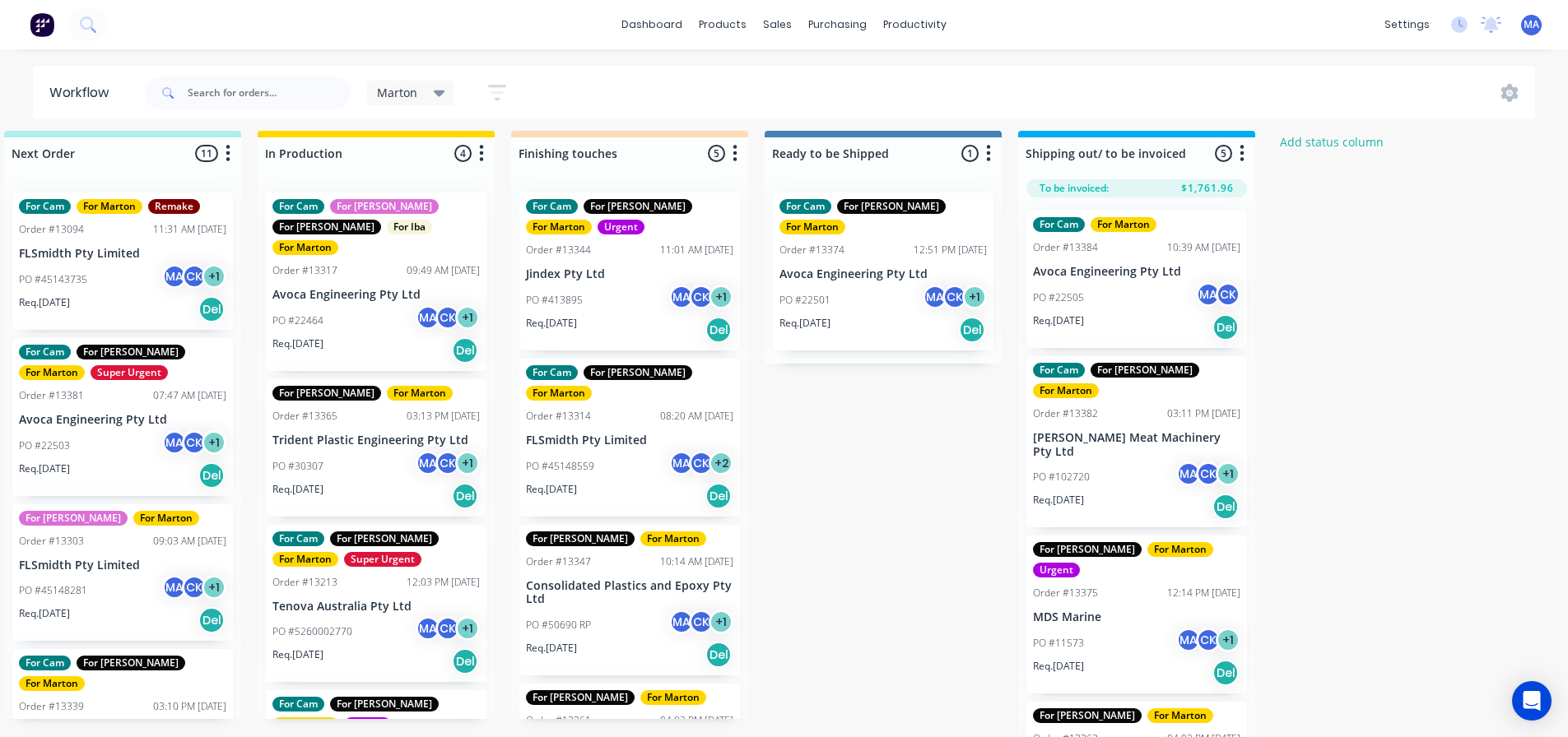
drag, startPoint x: 896, startPoint y: 563, endPoint x: 744, endPoint y: 548, distance: 152.7
click at [893, 563] on div "Submitted 1 Status colour #32CD32 hex #32CD32 Save Cancel Summaries Total order…" at bounding box center [584, 434] width 2268 height 606
click at [608, 575] on div "For [PERSON_NAME] For [PERSON_NAME] Order #13347 10:14 AM [DATE] Consolidated P…" at bounding box center [629, 600] width 220 height 151
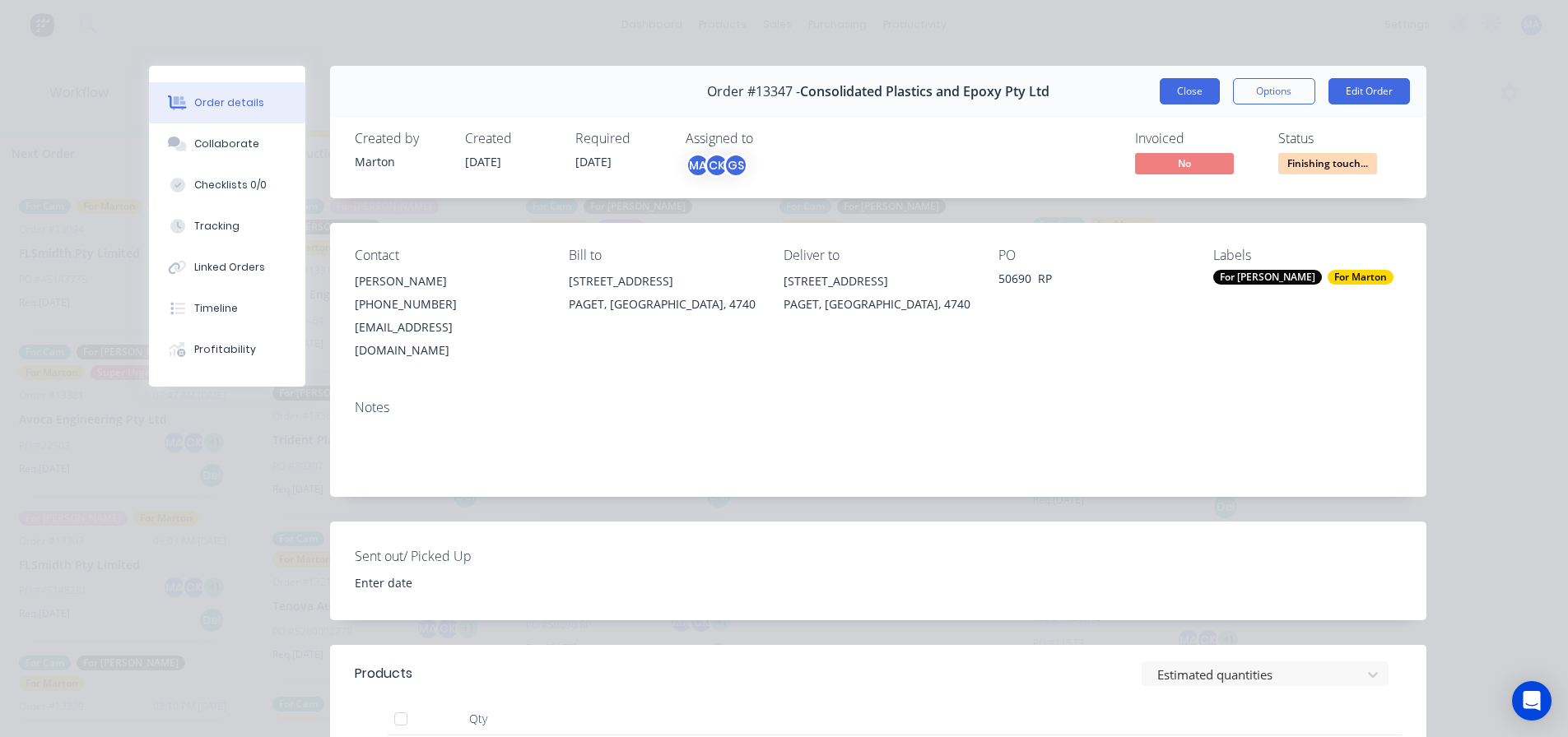
click at [1192, 88] on button "Close" at bounding box center [1189, 92] width 60 height 26
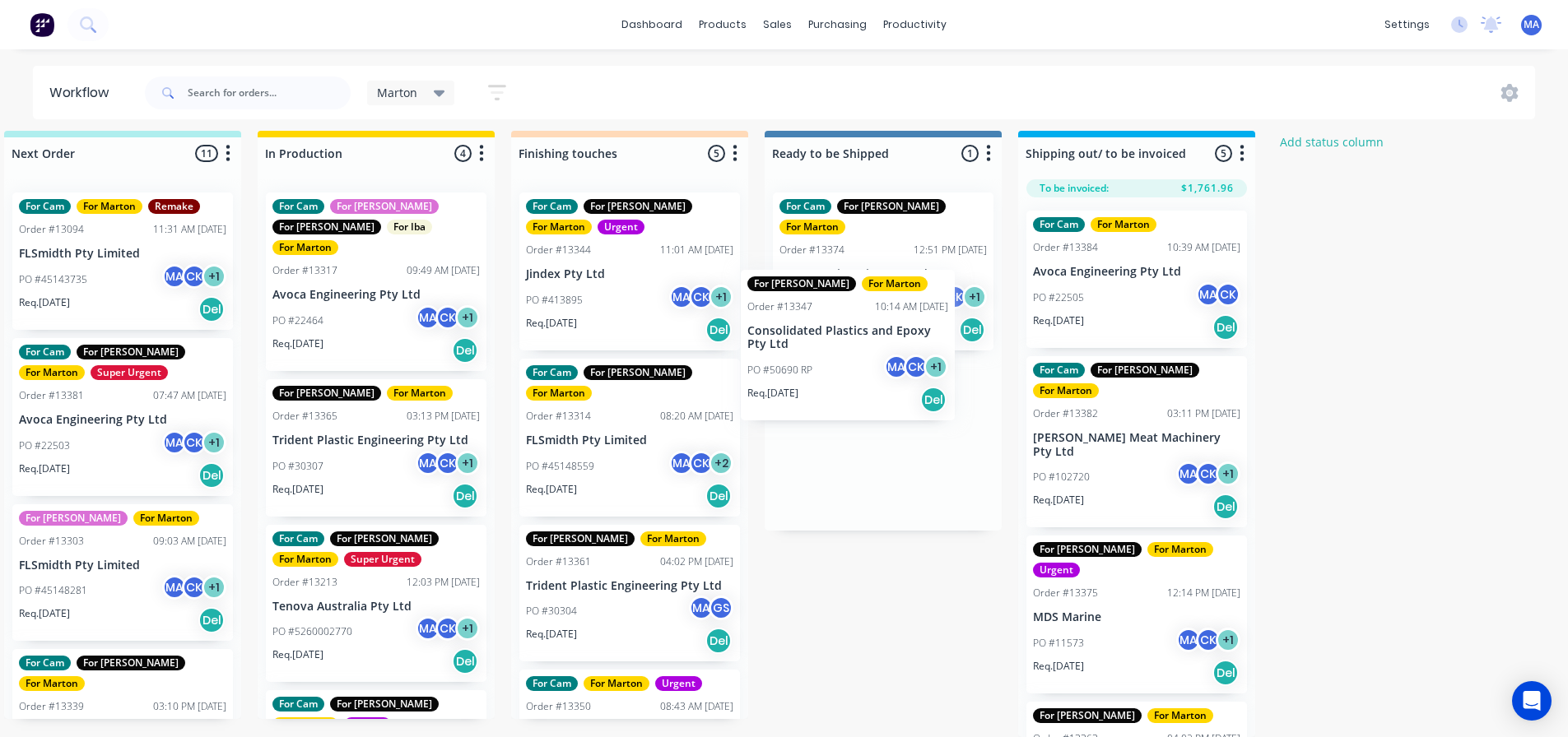
drag, startPoint x: 632, startPoint y: 574, endPoint x: 860, endPoint y: 348, distance: 321.0
click at [860, 348] on div "Submitted 1 Status colour #32CD32 hex #32CD32 Save Cancel Summaries Total order…" at bounding box center [584, 434] width 2268 height 606
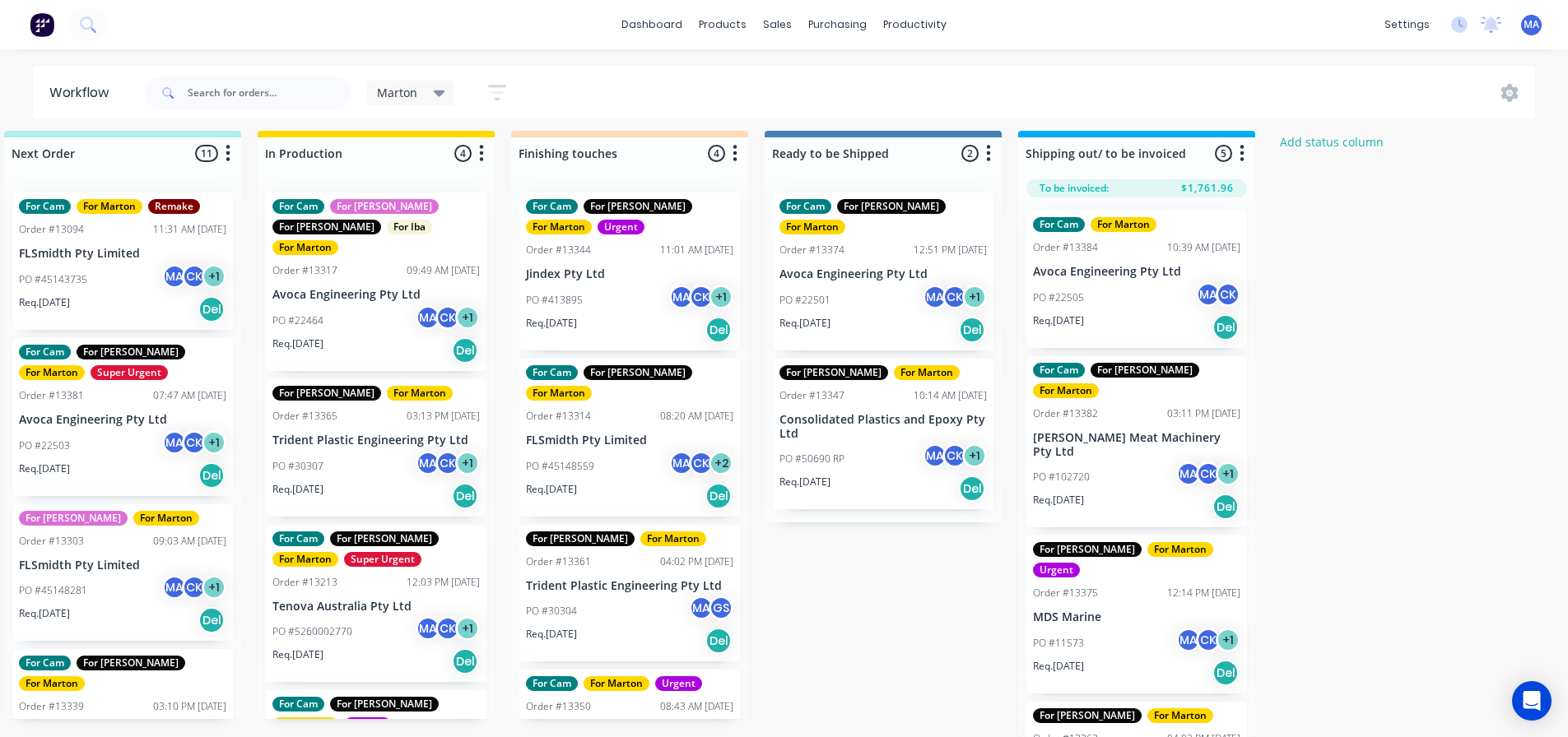
scroll to position [68, 0]
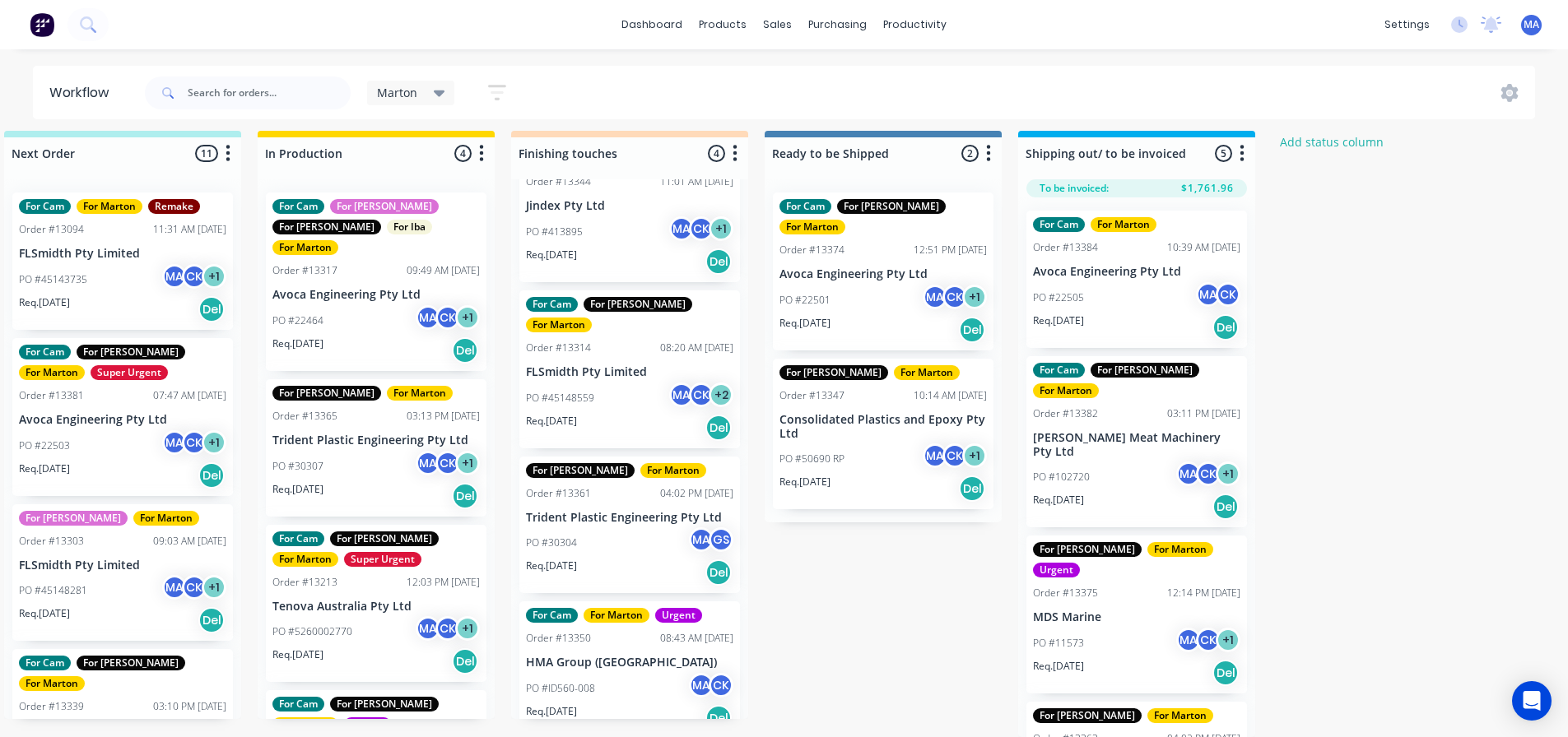
click at [646, 673] on div "PO #ID560-008 MA CK" at bounding box center [629, 689] width 207 height 31
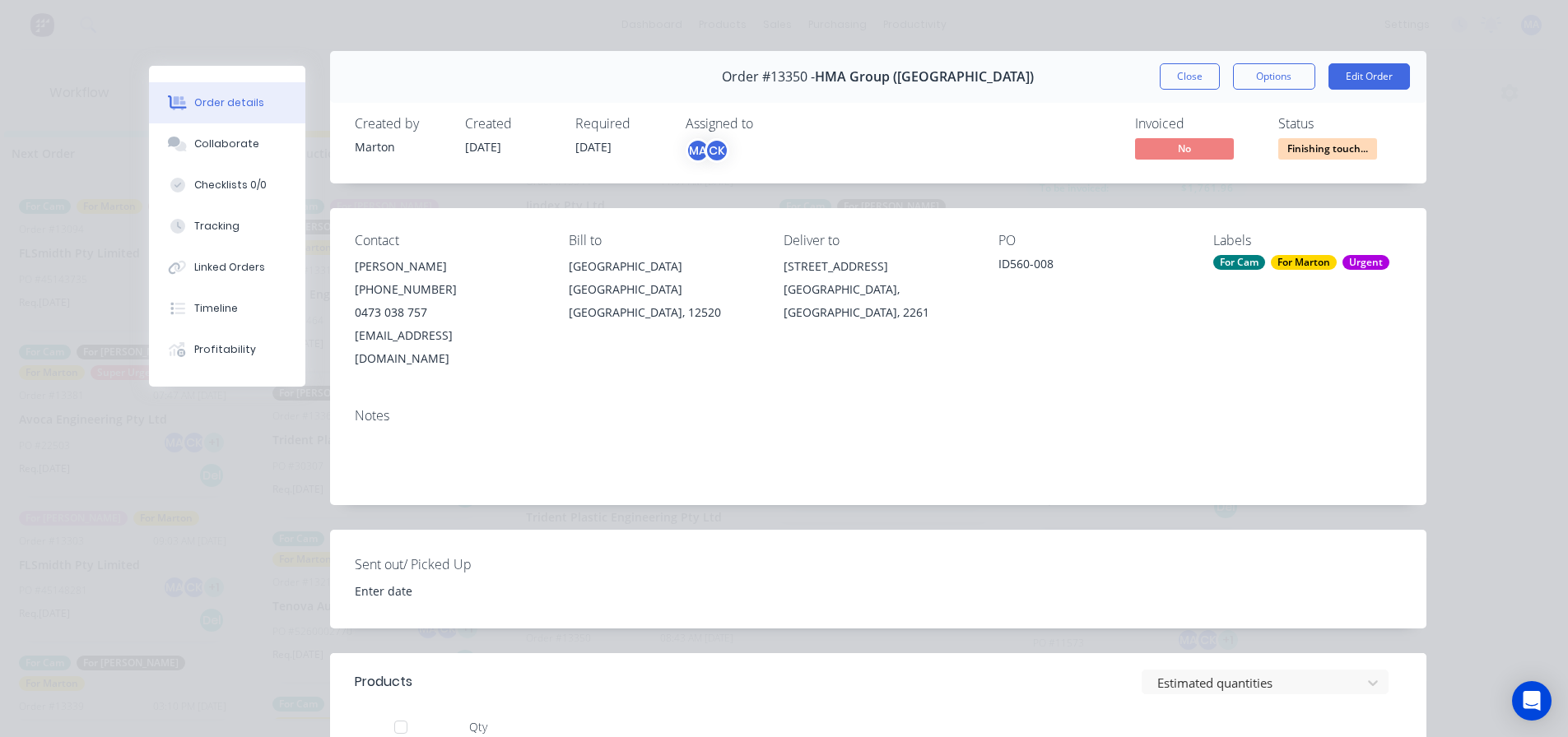
scroll to position [0, 0]
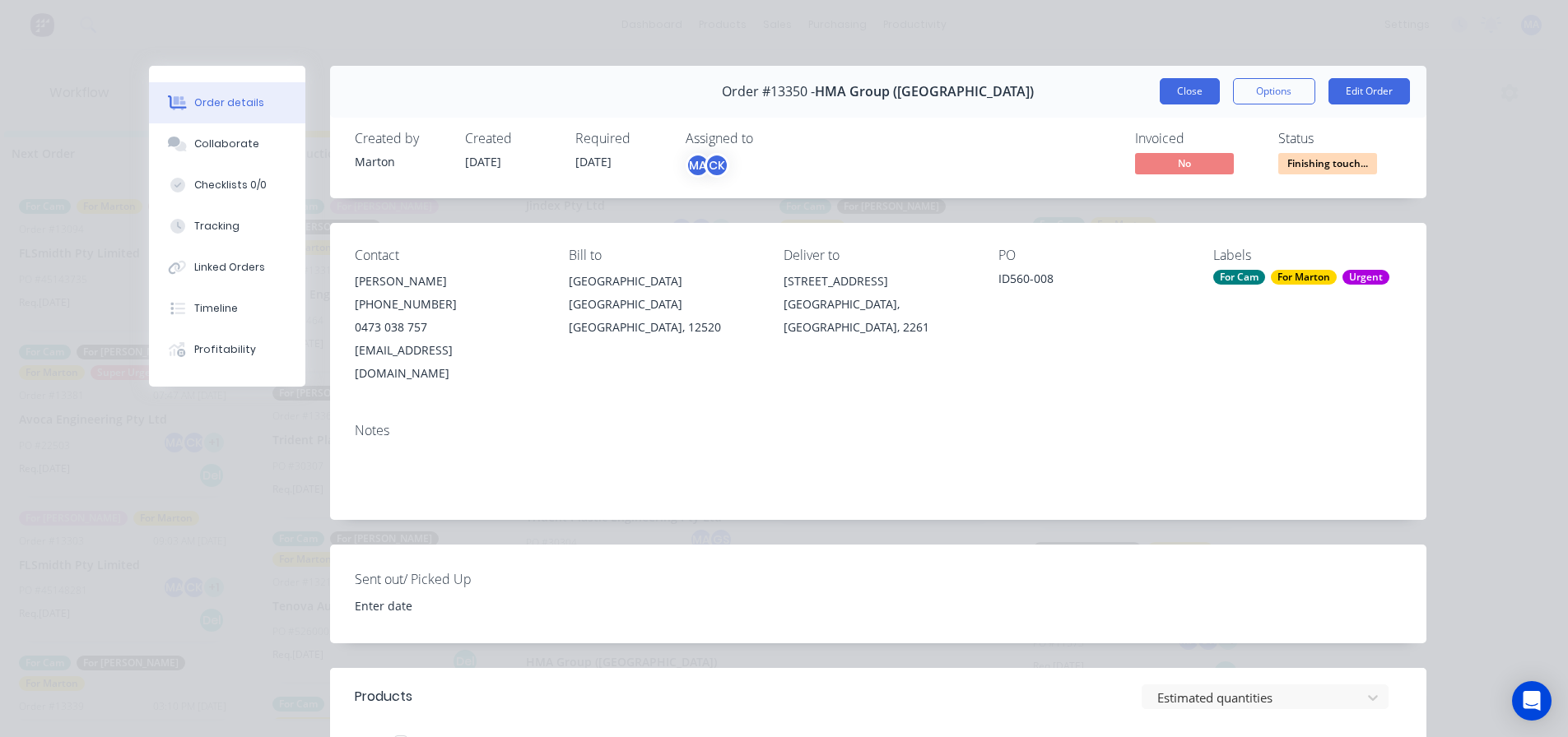
click at [1187, 98] on button "Close" at bounding box center [1189, 92] width 60 height 26
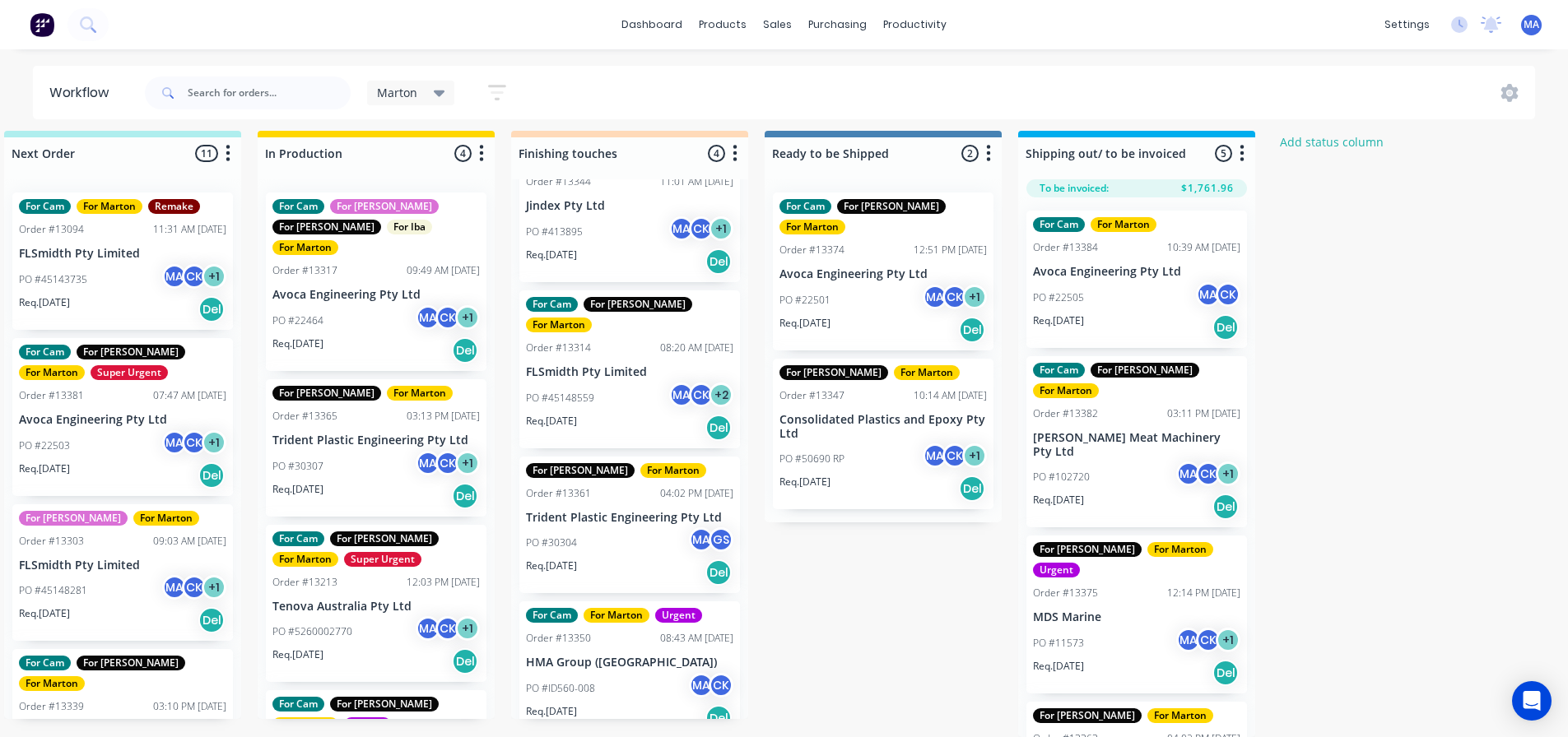
click at [638, 527] on div "PO #30304 MA GS" at bounding box center [629, 543] width 207 height 31
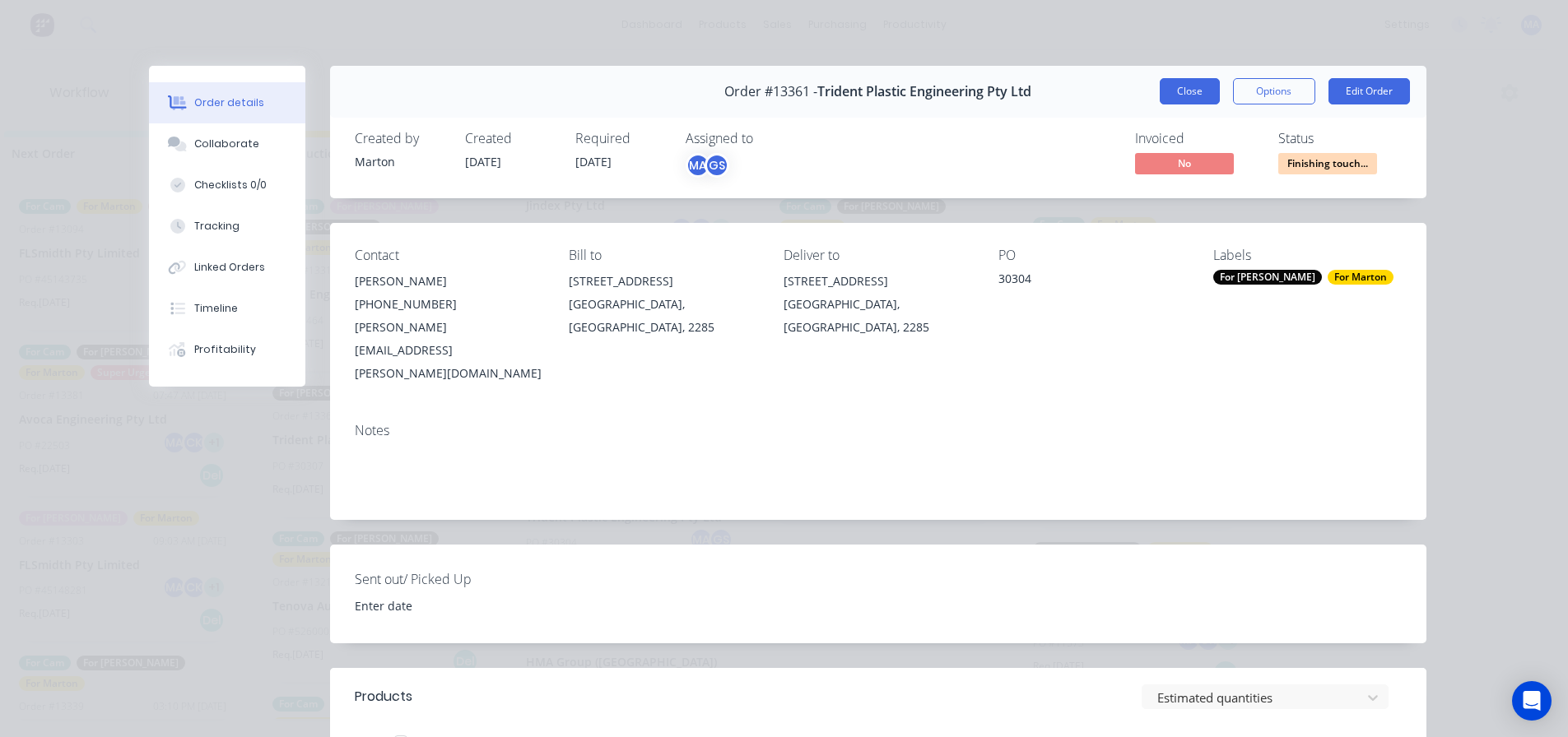
click at [1210, 94] on button "Close" at bounding box center [1189, 92] width 60 height 26
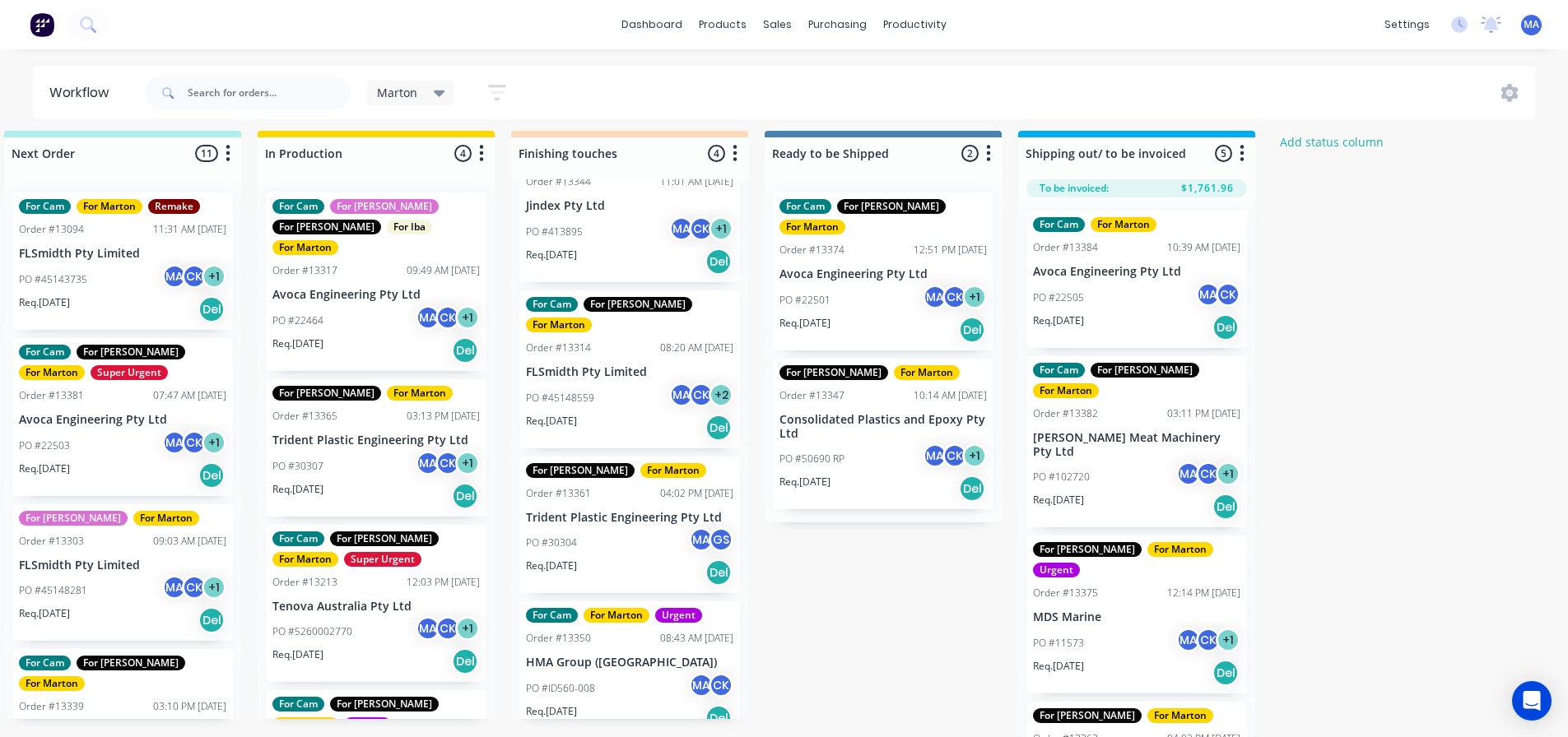
click at [881, 413] on p "Consolidated Plastics and Epoxy Pty Ltd" at bounding box center [882, 427] width 207 height 28
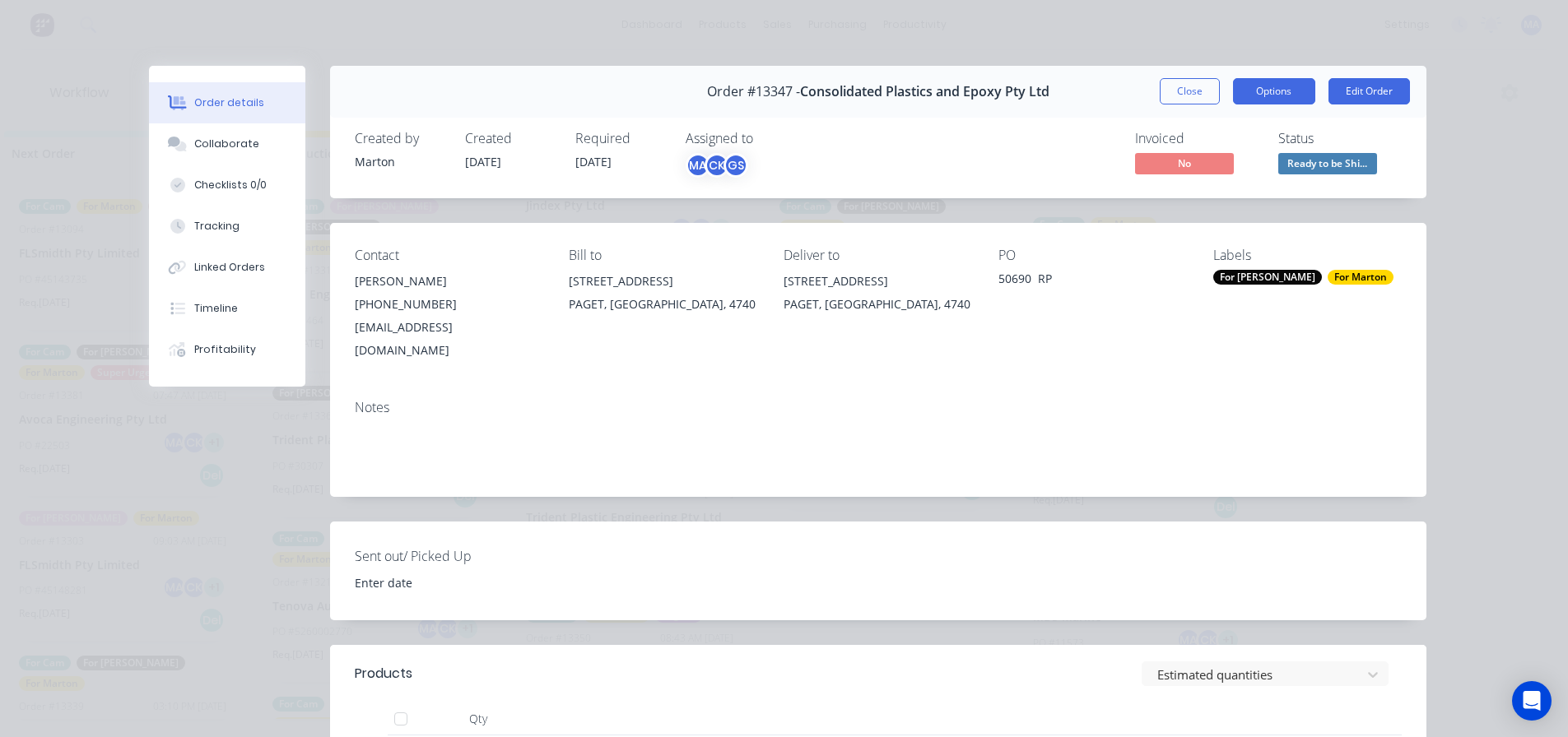
click at [1253, 84] on button "Options" at bounding box center [1274, 92] width 82 height 26
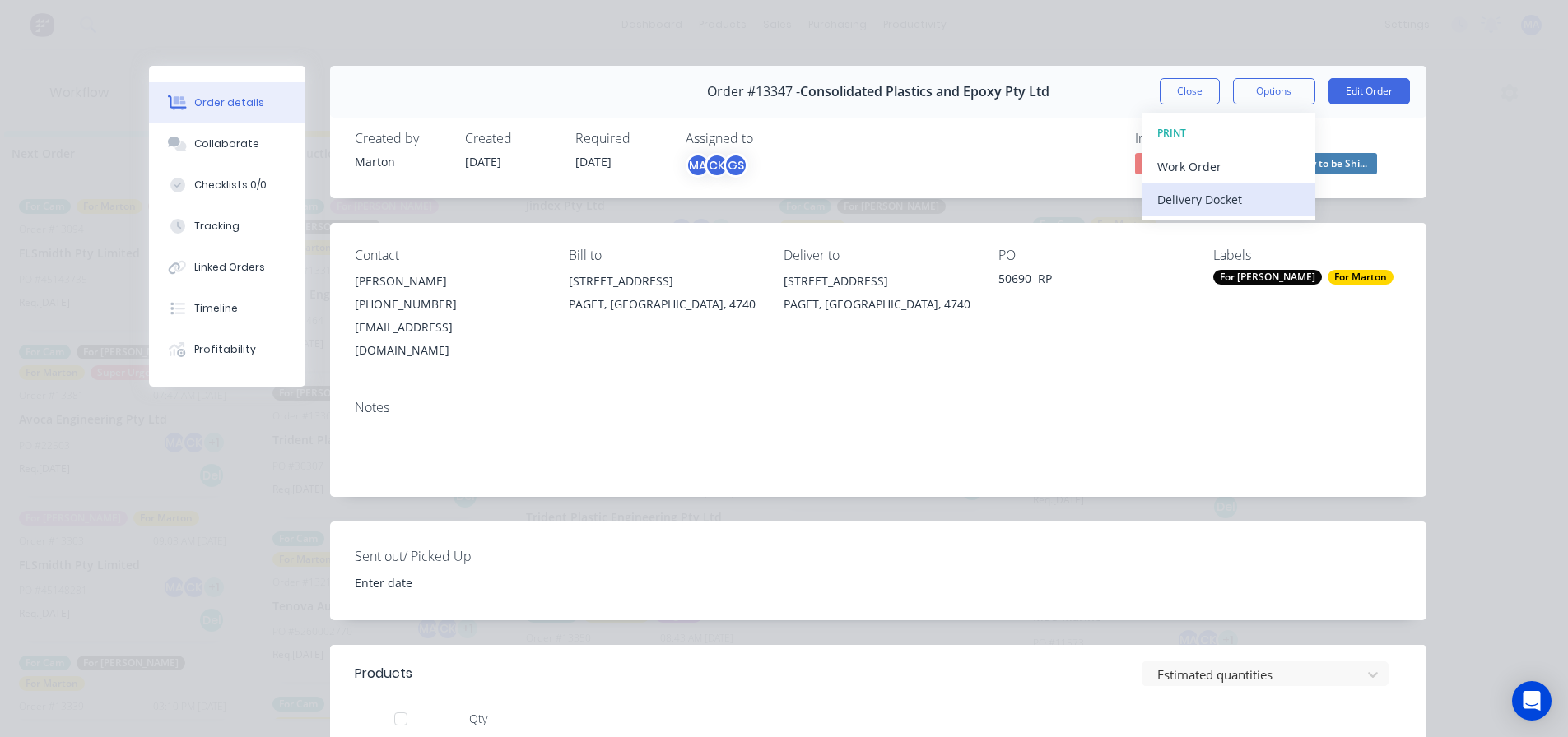
click at [1221, 209] on div "Delivery Docket" at bounding box center [1229, 199] width 143 height 24
click at [1221, 212] on button "Standard" at bounding box center [1229, 199] width 173 height 33
click at [1181, 99] on button "Close" at bounding box center [1189, 92] width 60 height 26
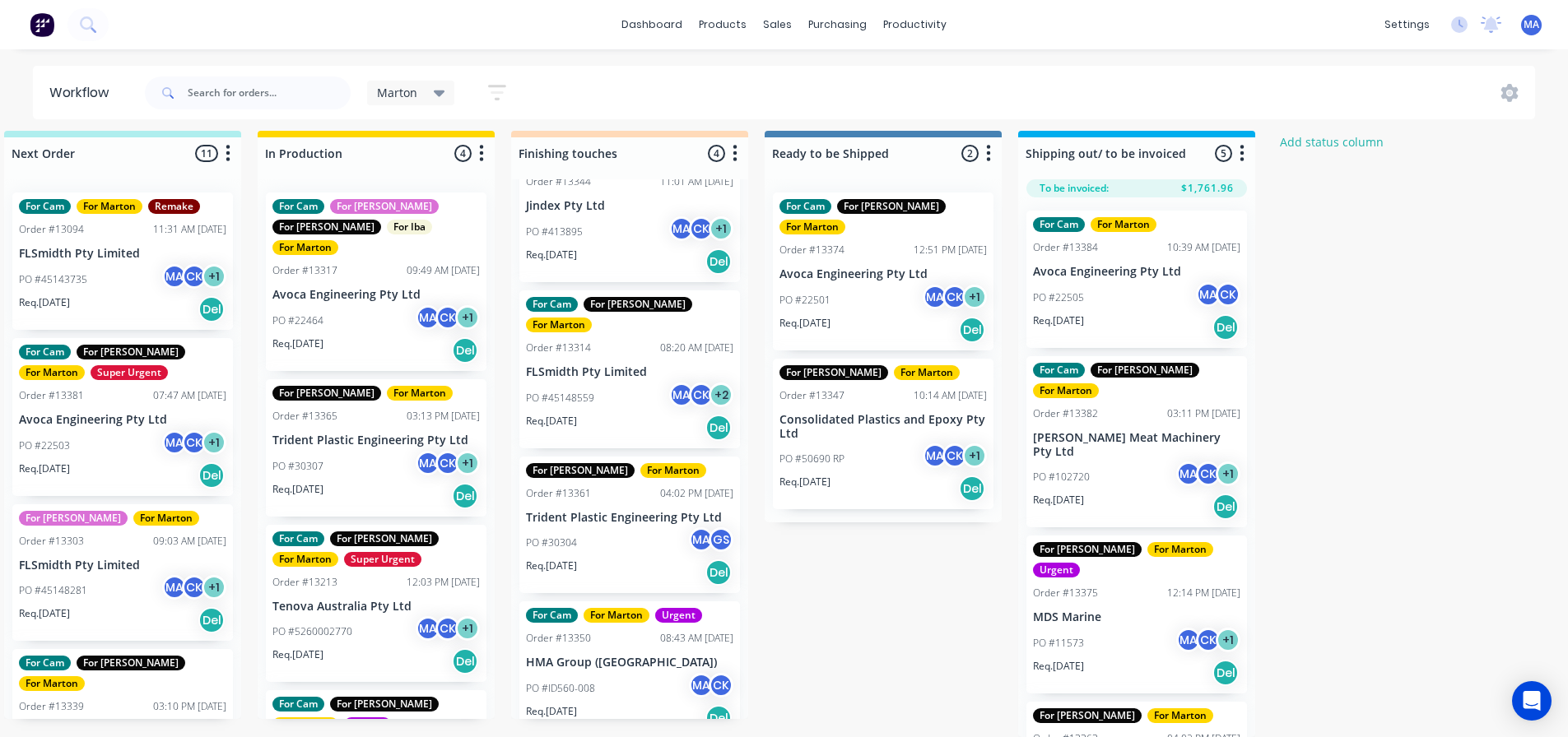
click at [892, 477] on div "For Cam For [PERSON_NAME] For [PERSON_NAME] Order #13374 12:51 PM [DATE] Avoca …" at bounding box center [882, 350] width 237 height 343
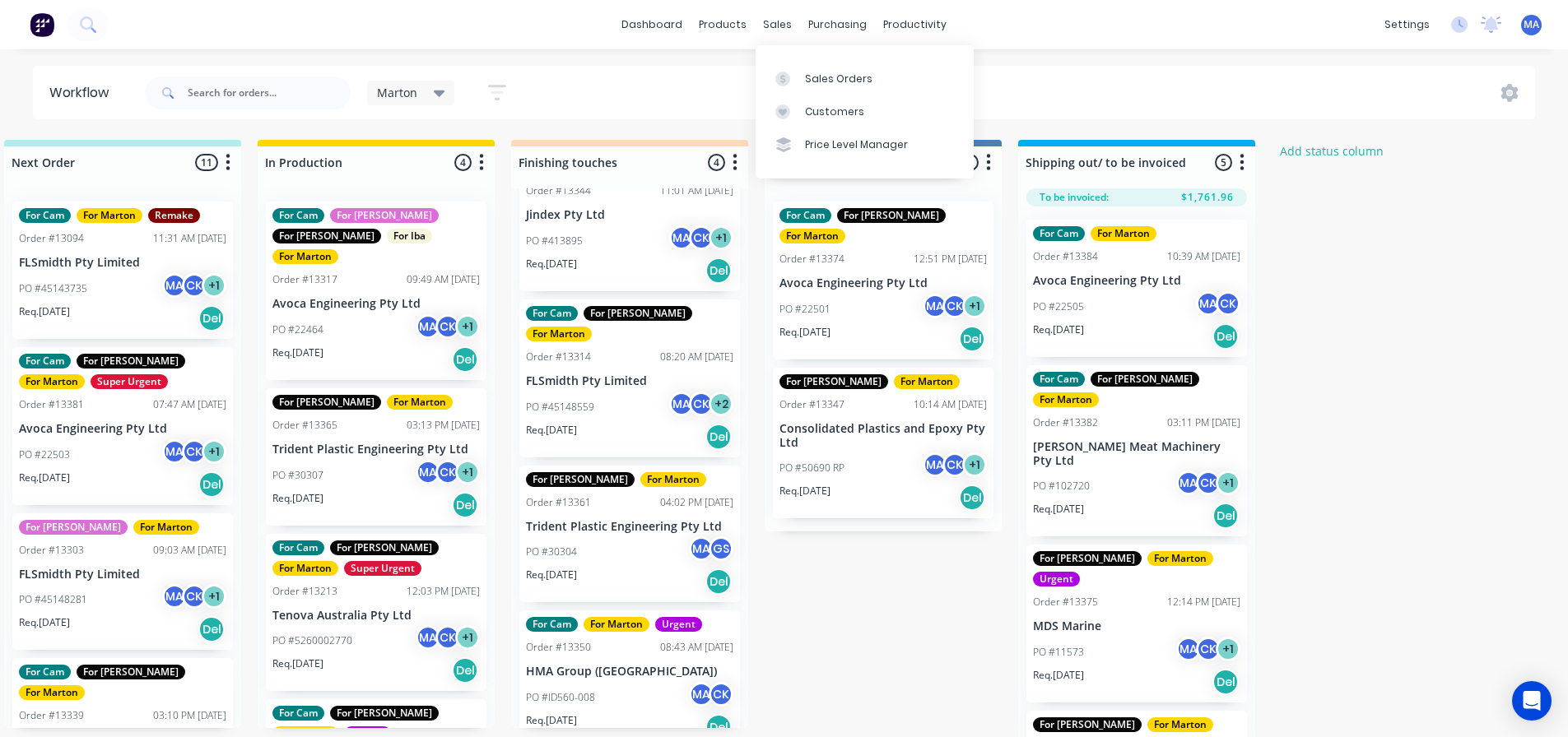
click at [791, 59] on div "Sales Orders Customers Price Level Manager" at bounding box center [865, 112] width 218 height 133
click at [793, 65] on link "Sales Orders" at bounding box center [865, 79] width 218 height 33
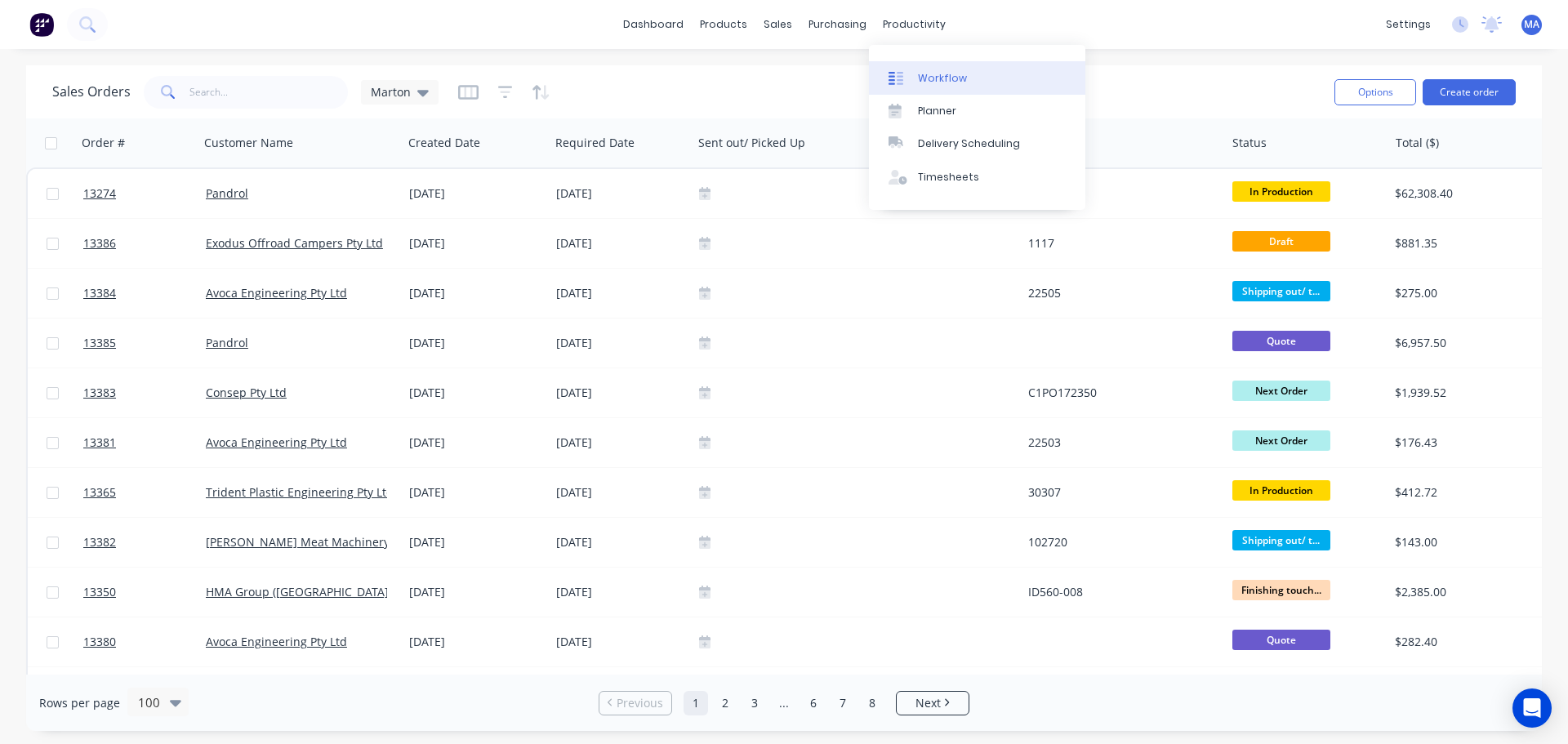
click at [939, 71] on div "Workflow" at bounding box center [942, 78] width 49 height 15
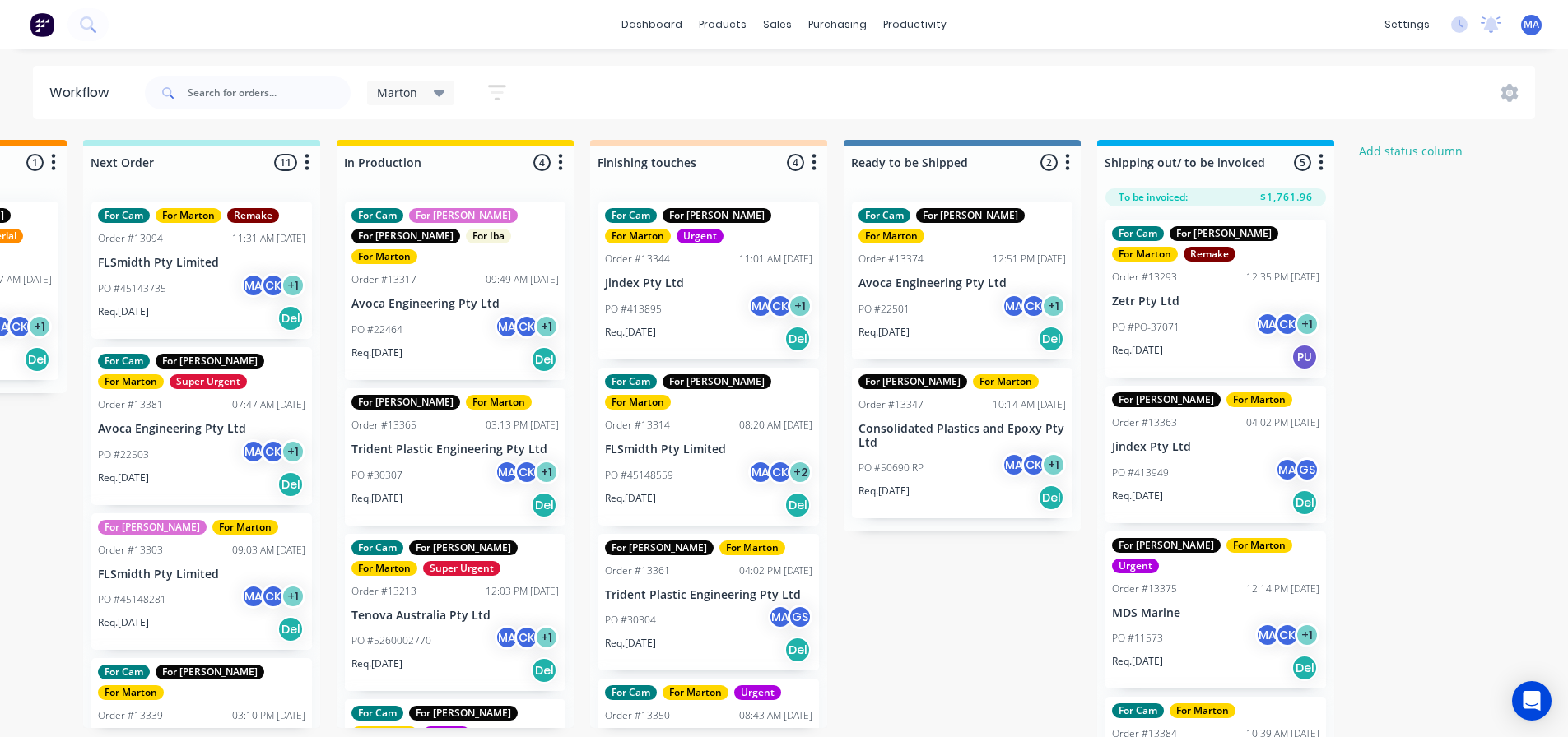
scroll to position [0, 533]
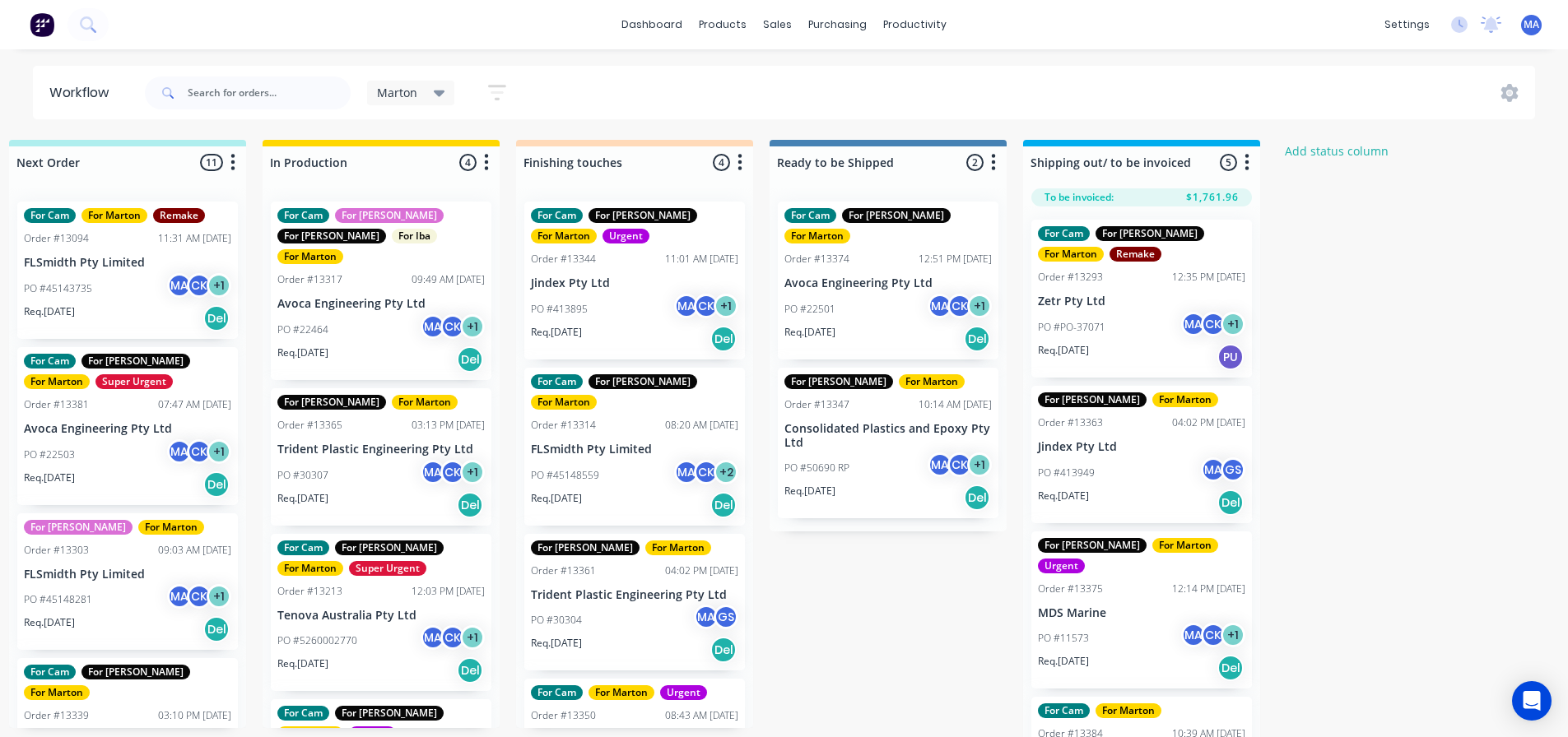
click at [905, 586] on div "Submitted 1 Status colour #32CD32 hex #32CD32 Save Cancel Summaries Total order…" at bounding box center [588, 443] width 2268 height 606
click at [910, 589] on div "Submitted 1 Status colour #32CD32 hex #32CD32 Save Cancel Summaries Total order…" at bounding box center [588, 443] width 2268 height 606
